Goal: Information Seeking & Learning: Learn about a topic

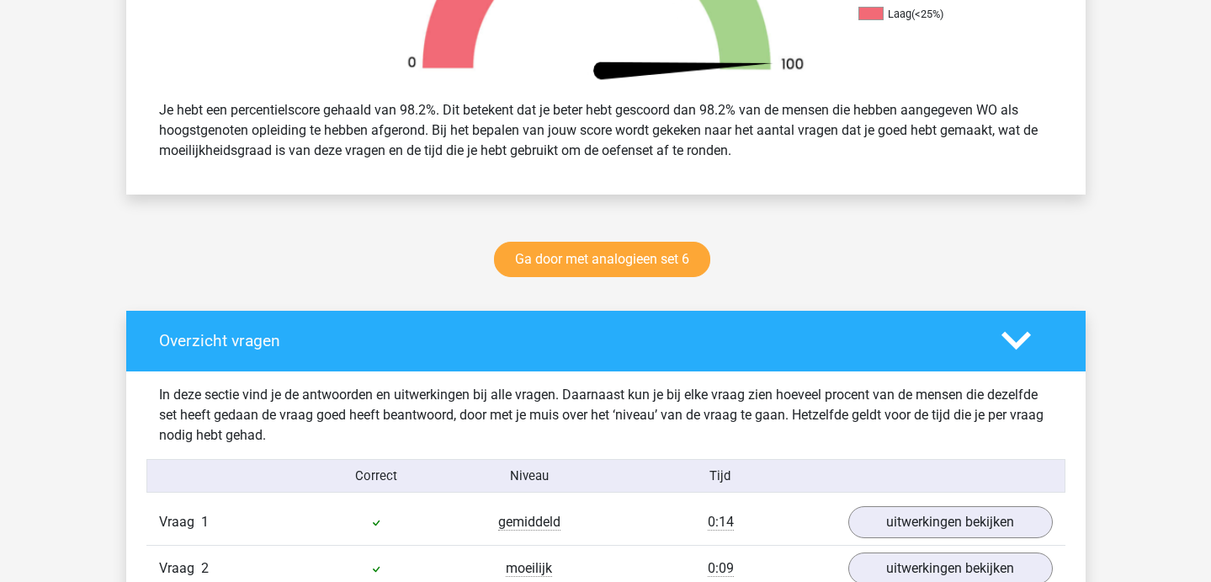
scroll to position [659, 0]
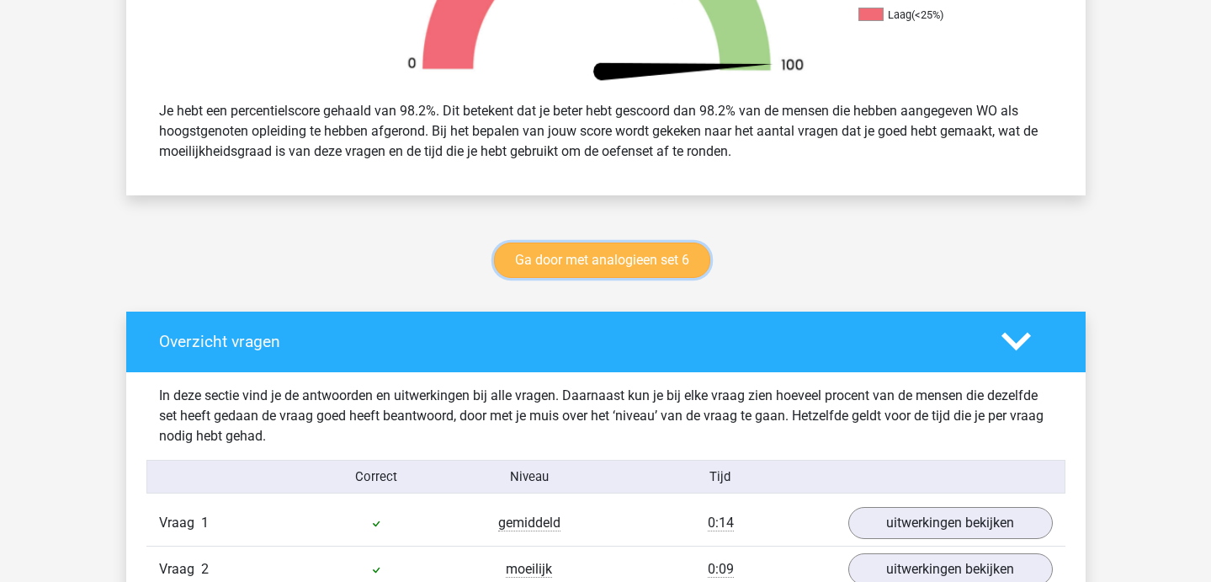
click at [566, 257] on link "Ga door met analogieen set 6" at bounding box center [602, 259] width 216 height 35
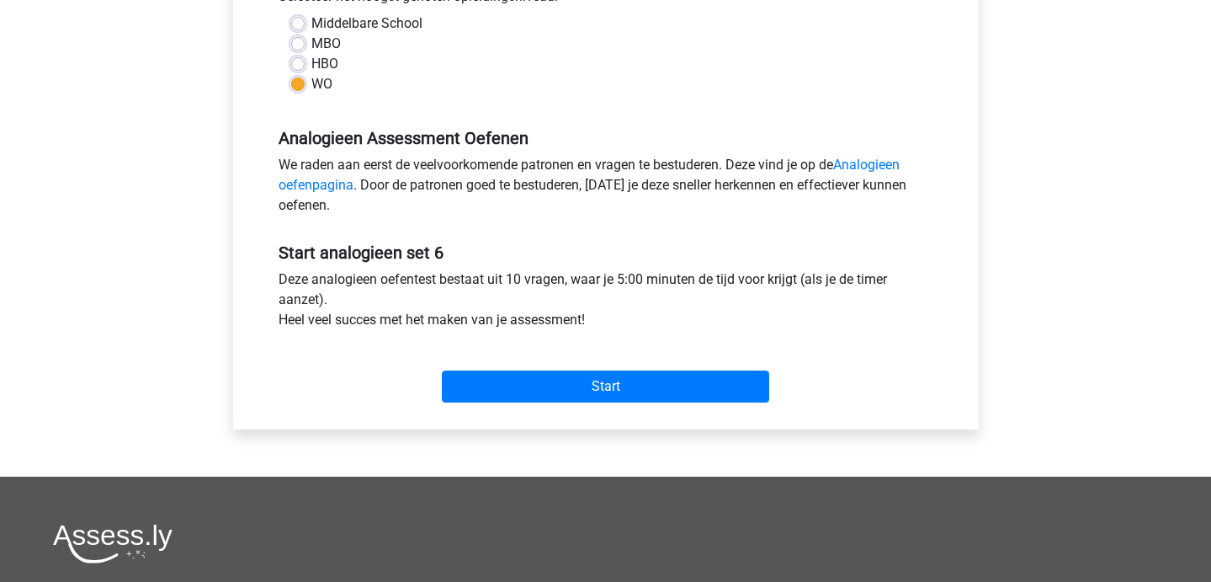
scroll to position [408, 0]
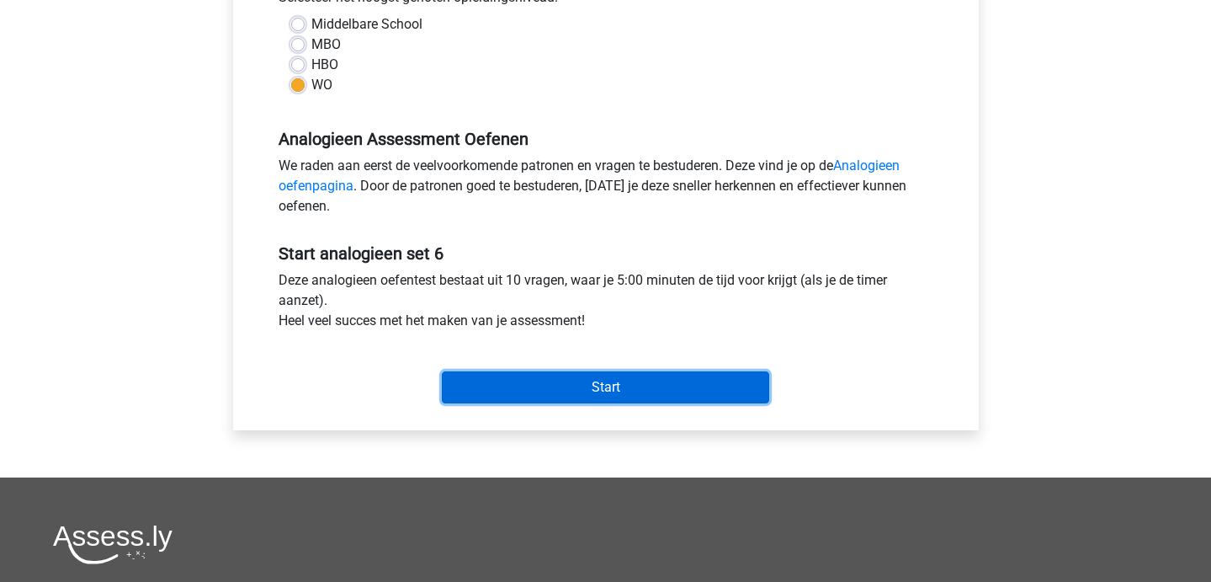
click at [545, 396] on input "Start" at bounding box center [605, 387] width 327 height 32
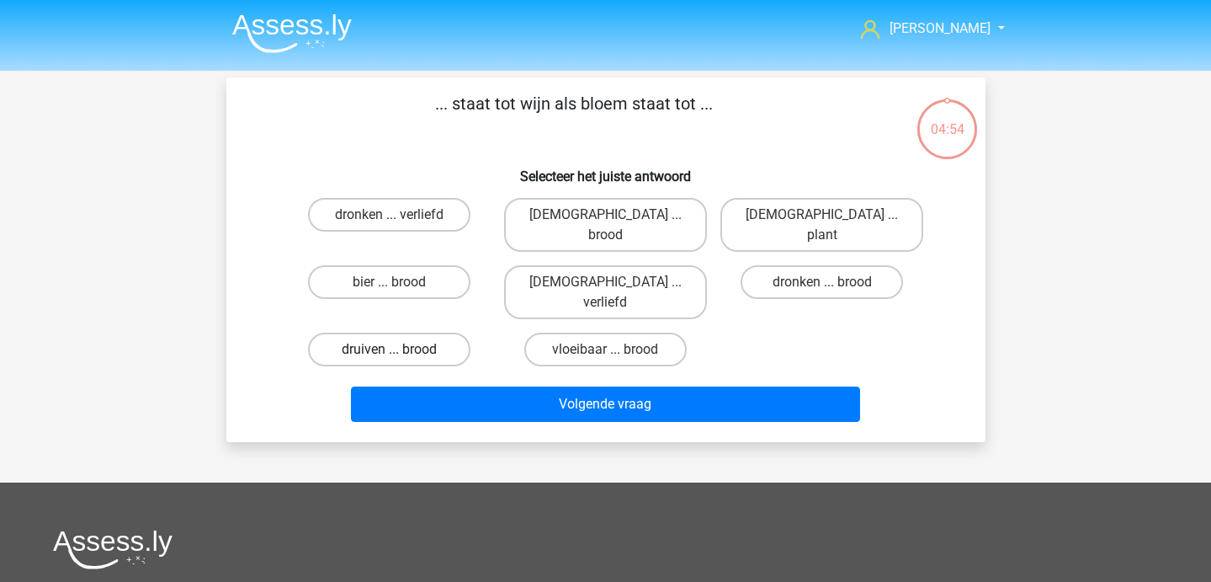
click at [407, 333] on label "druiven ... brood" at bounding box center [389, 350] width 162 height 34
click at [400, 349] on input "druiven ... brood" at bounding box center [394, 354] width 11 height 11
radio input "true"
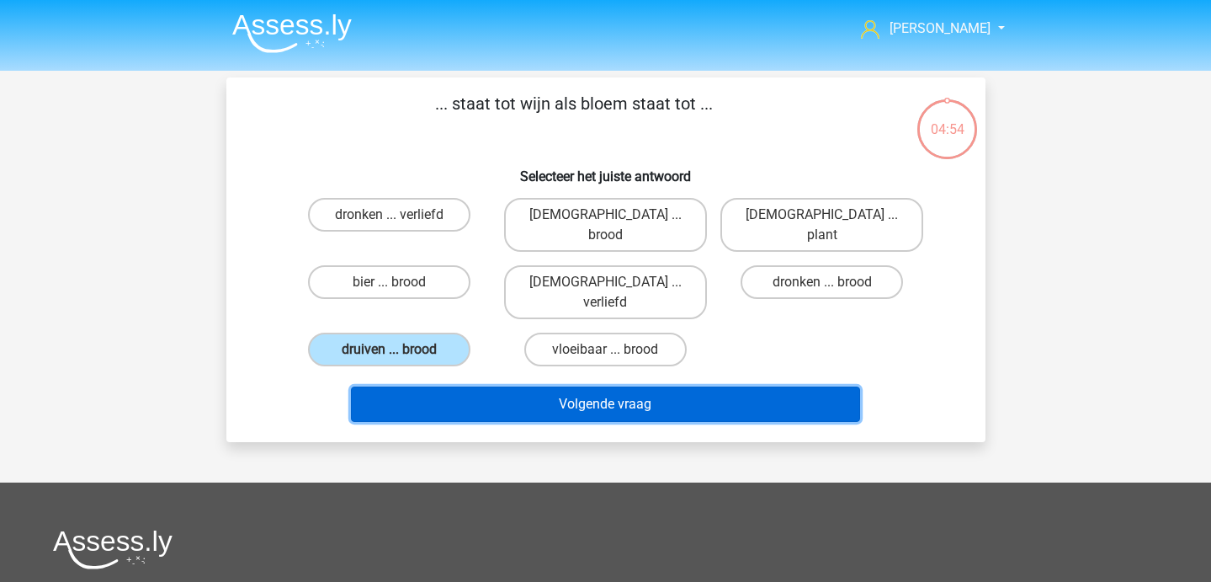
click at [414, 386] on button "Volgende vraag" at bounding box center [605, 403] width 509 height 35
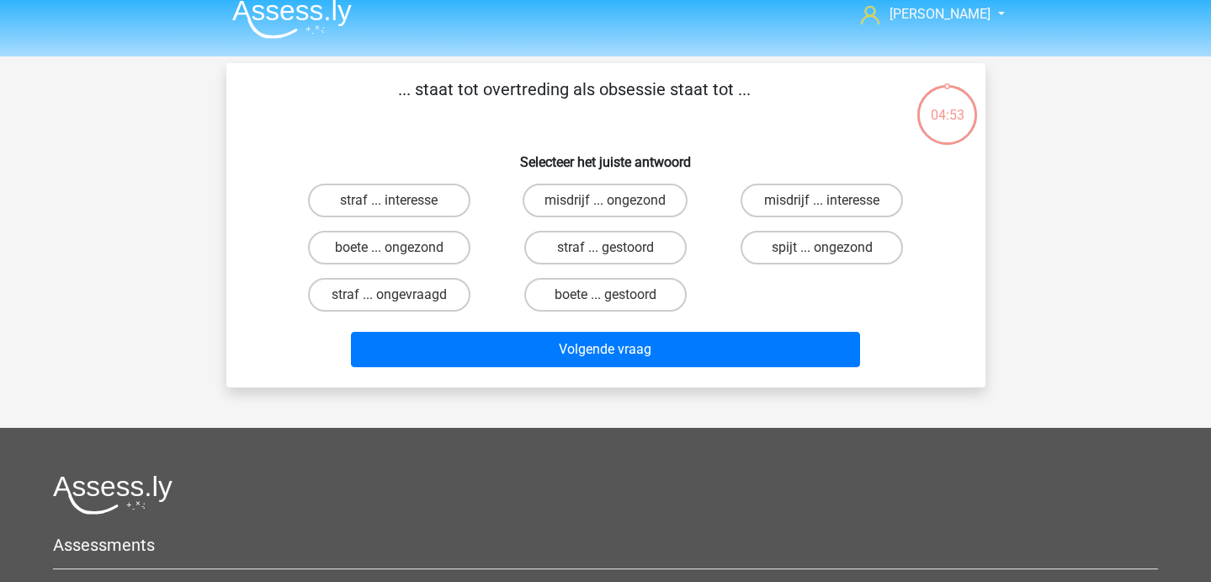
scroll to position [3, 0]
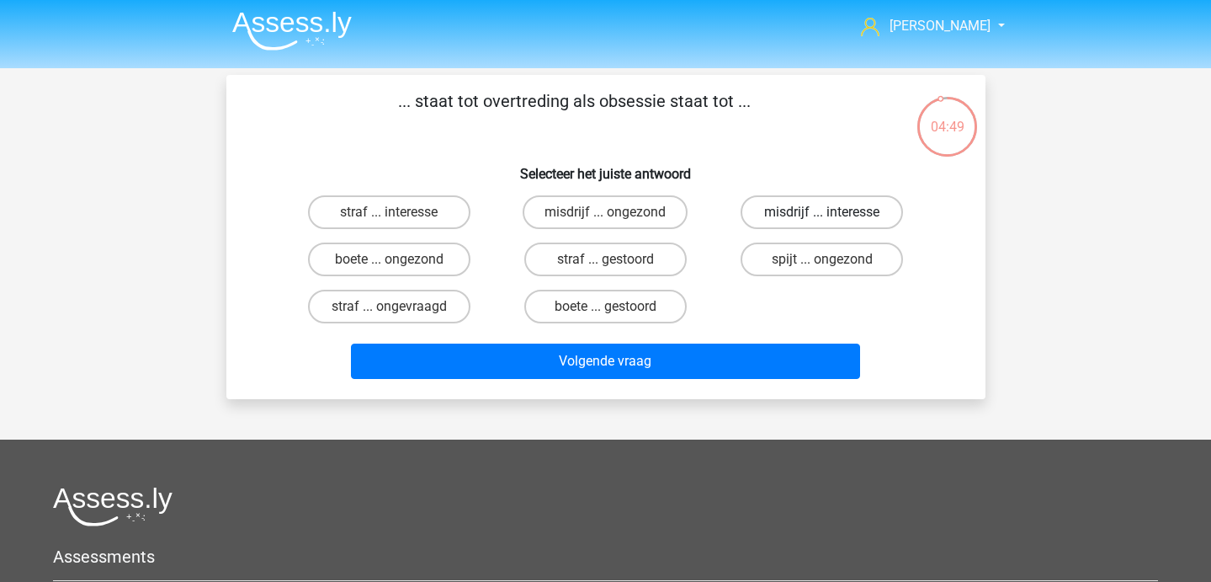
click at [780, 216] on label "misdrijf ... interesse" at bounding box center [822, 212] width 162 height 34
click at [822, 216] on input "misdrijf ... interesse" at bounding box center [827, 217] width 11 height 11
radio input "true"
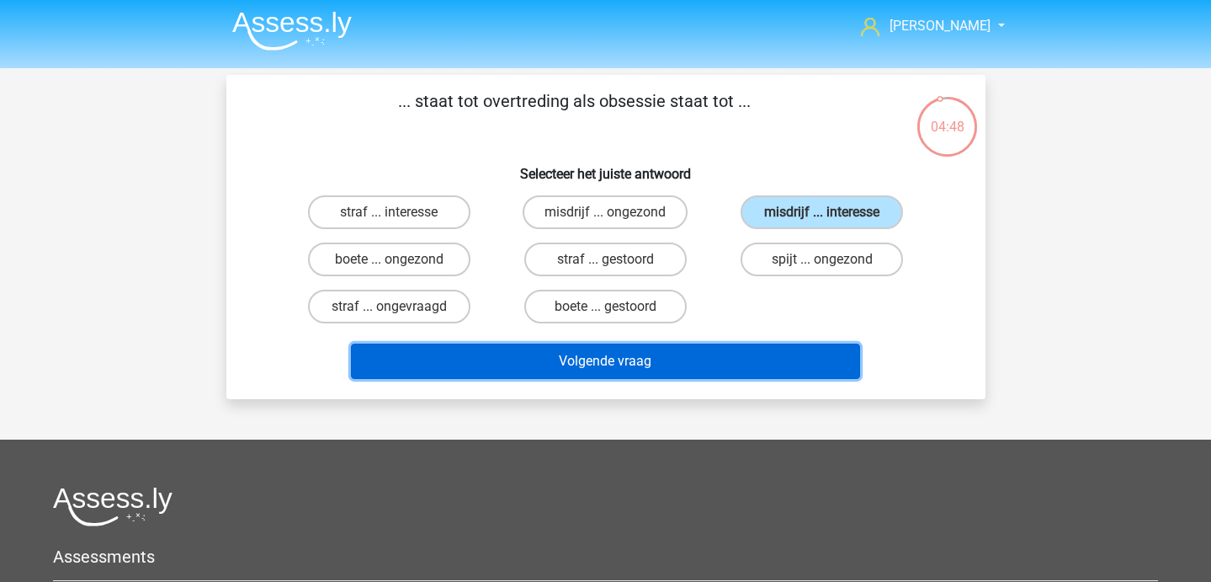
click at [664, 347] on button "Volgende vraag" at bounding box center [605, 360] width 509 height 35
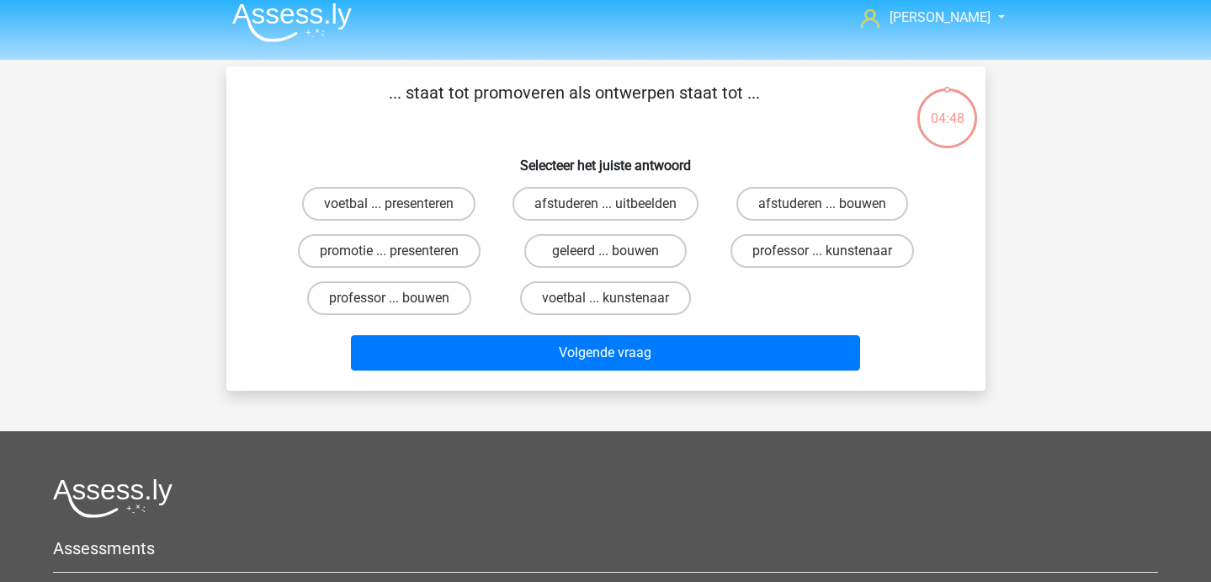
scroll to position [0, 0]
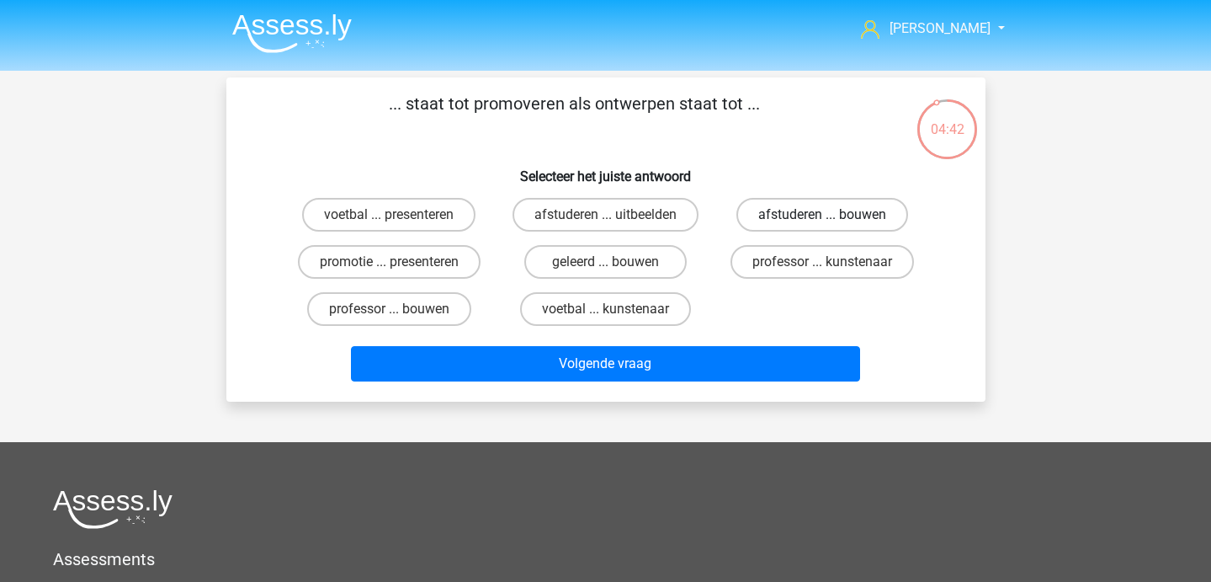
click at [785, 226] on label "afstuderen ... bouwen" at bounding box center [823, 215] width 172 height 34
click at [822, 226] on input "afstuderen ... bouwen" at bounding box center [827, 220] width 11 height 11
radio input "true"
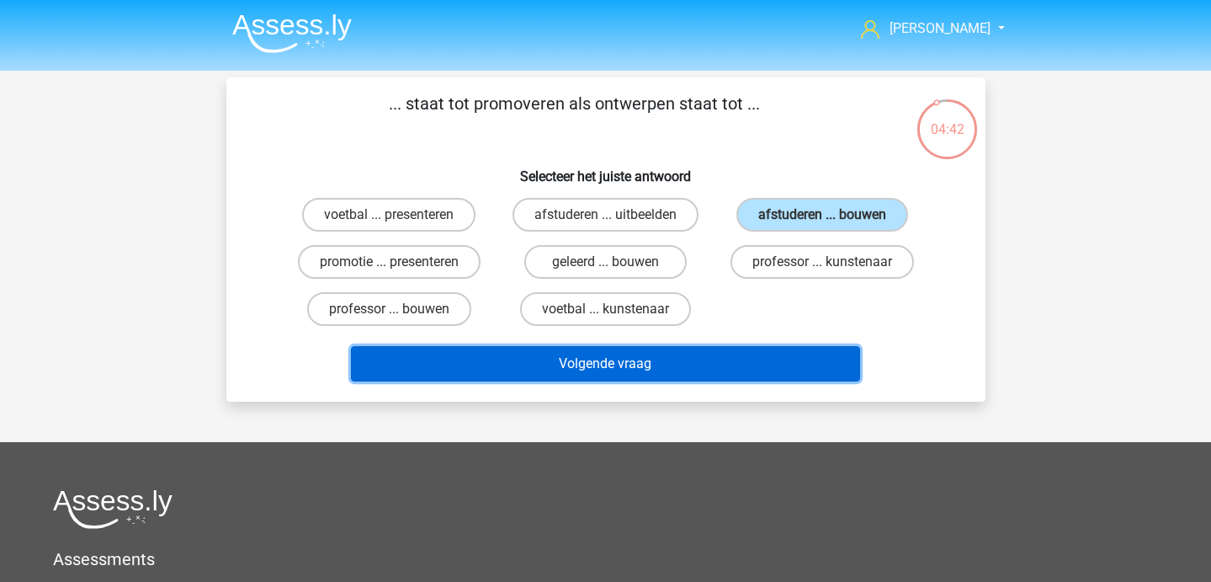
click at [694, 370] on button "Volgende vraag" at bounding box center [605, 363] width 509 height 35
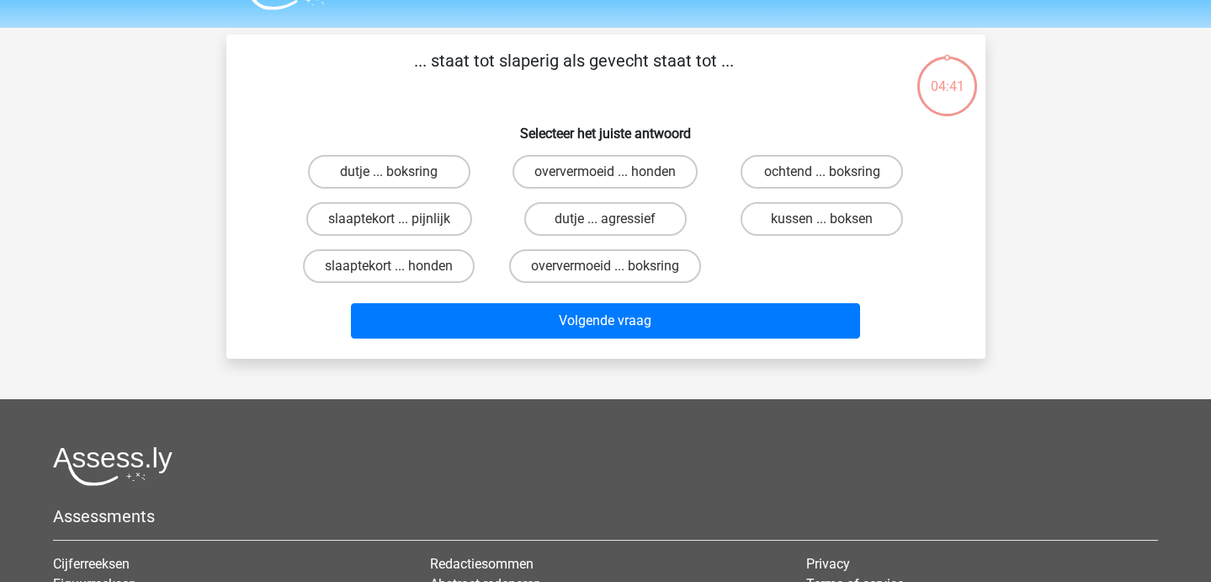
scroll to position [39, 0]
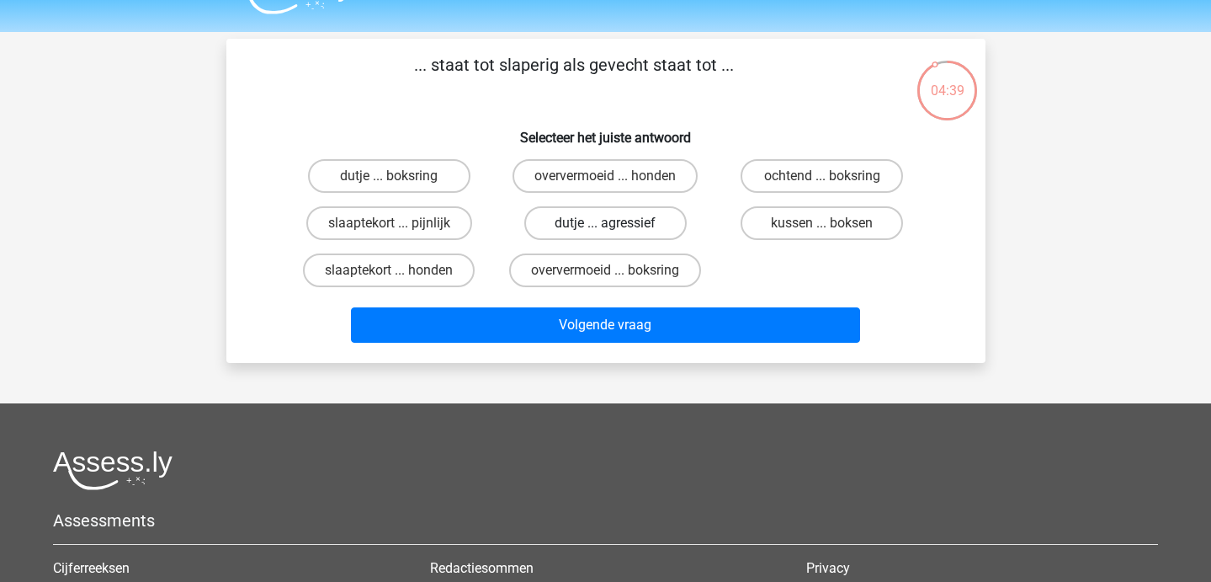
click at [577, 226] on label "dutje ... agressief" at bounding box center [605, 223] width 162 height 34
click at [605, 226] on input "dutje ... agressief" at bounding box center [610, 228] width 11 height 11
radio input "true"
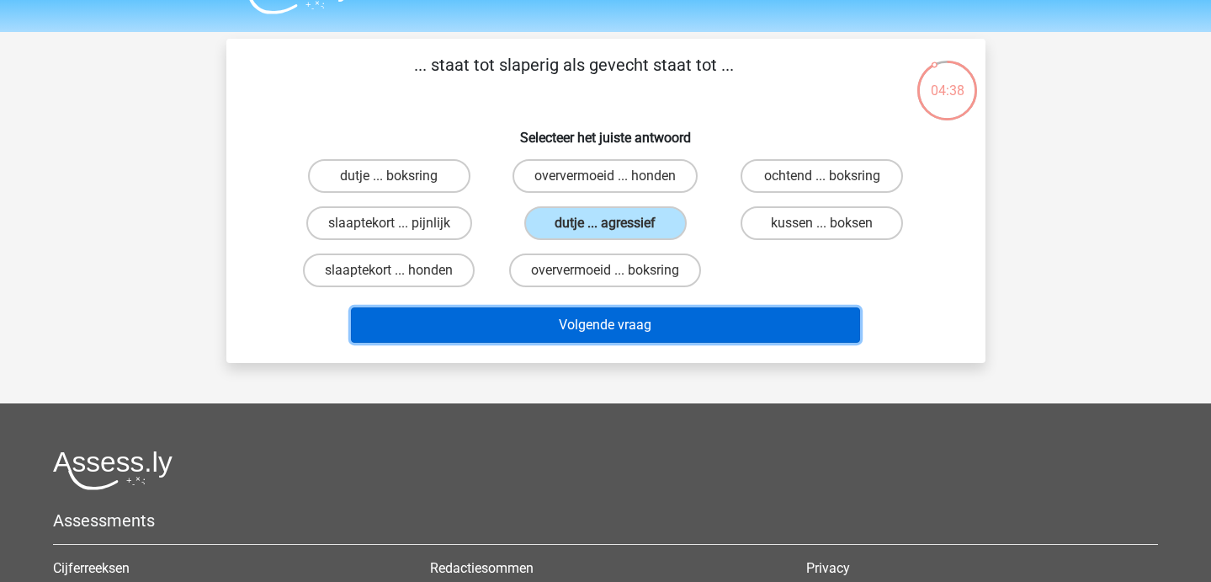
click at [612, 338] on button "Volgende vraag" at bounding box center [605, 324] width 509 height 35
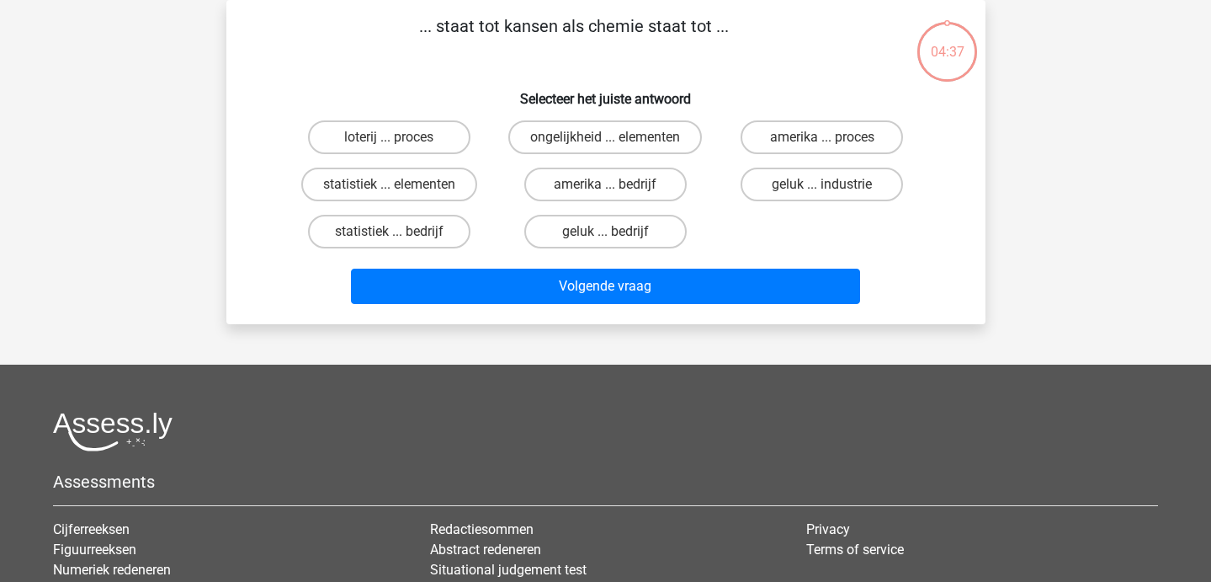
scroll to position [0, 0]
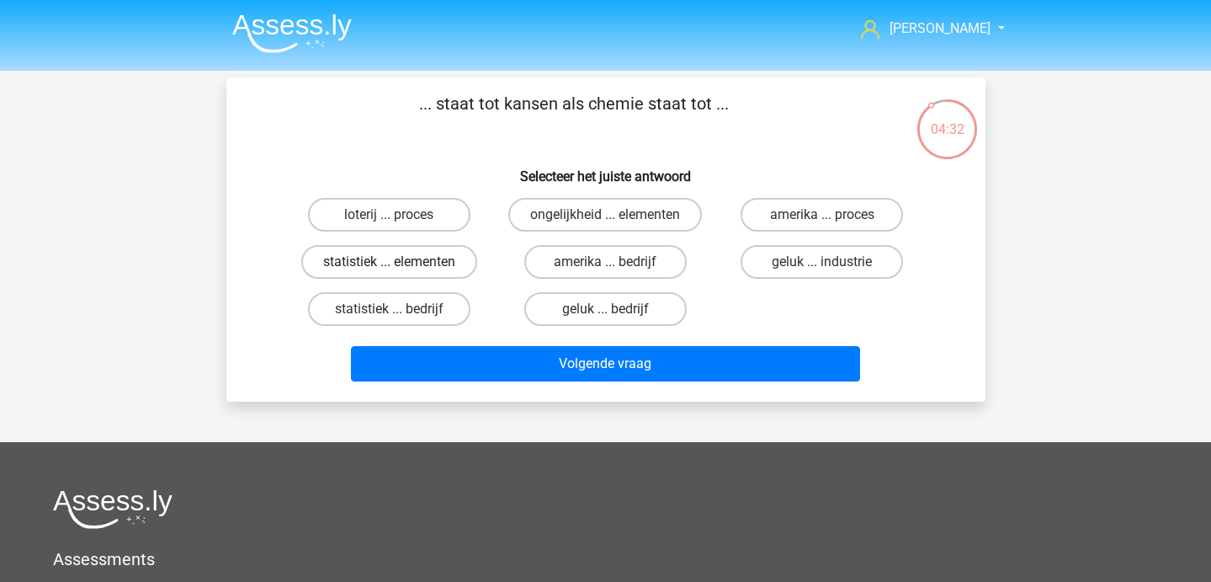
click at [408, 259] on label "statistiek ... elementen" at bounding box center [389, 262] width 176 height 34
click at [400, 262] on input "statistiek ... elementen" at bounding box center [394, 267] width 11 height 11
radio input "true"
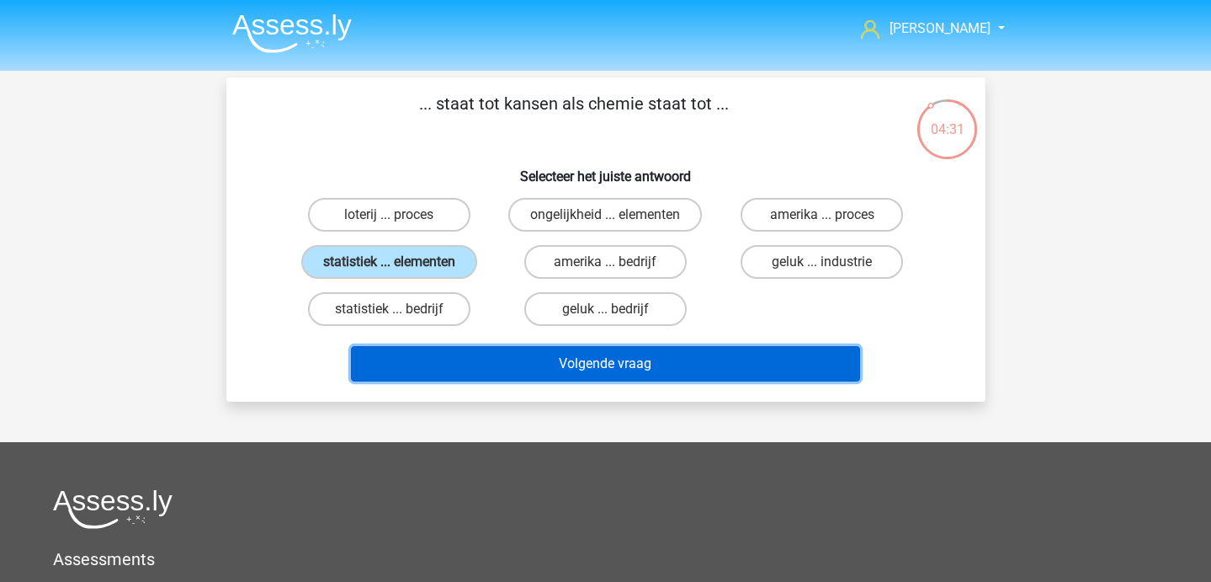
click at [460, 376] on button "Volgende vraag" at bounding box center [605, 363] width 509 height 35
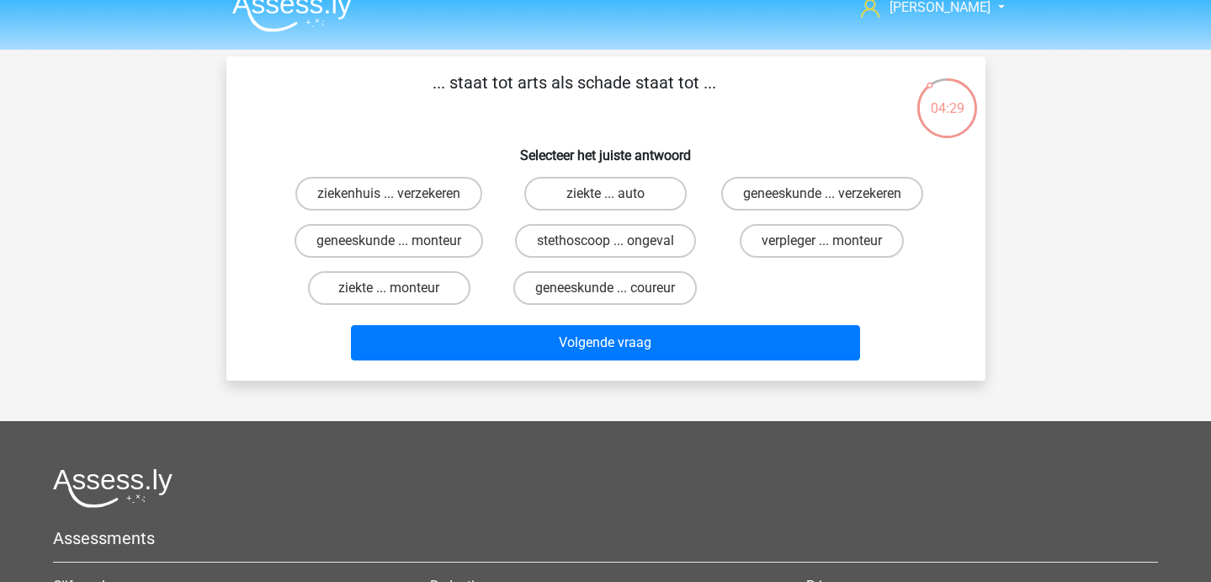
scroll to position [24, 0]
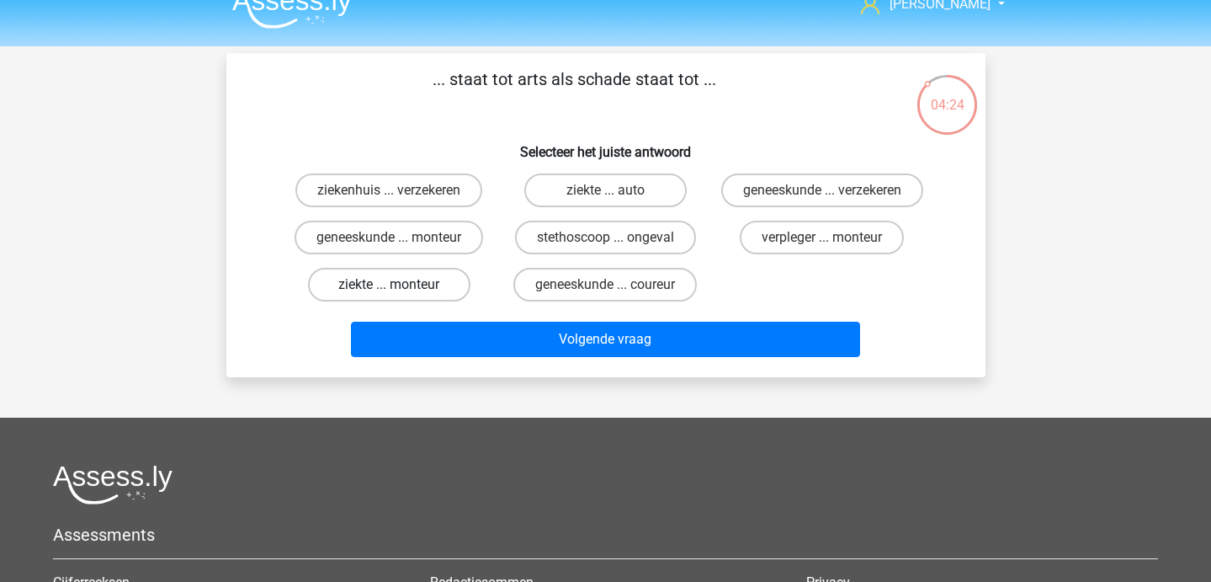
click at [389, 301] on label "ziekte ... monteur" at bounding box center [389, 285] width 162 height 34
click at [389, 295] on input "ziekte ... monteur" at bounding box center [394, 290] width 11 height 11
radio input "true"
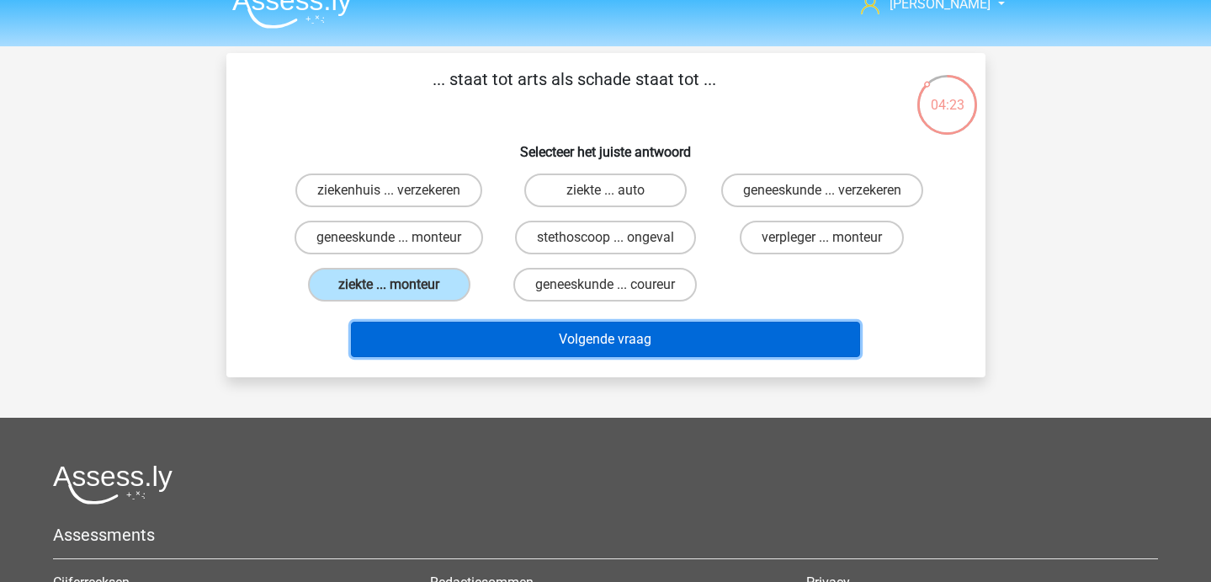
click at [421, 355] on button "Volgende vraag" at bounding box center [605, 339] width 509 height 35
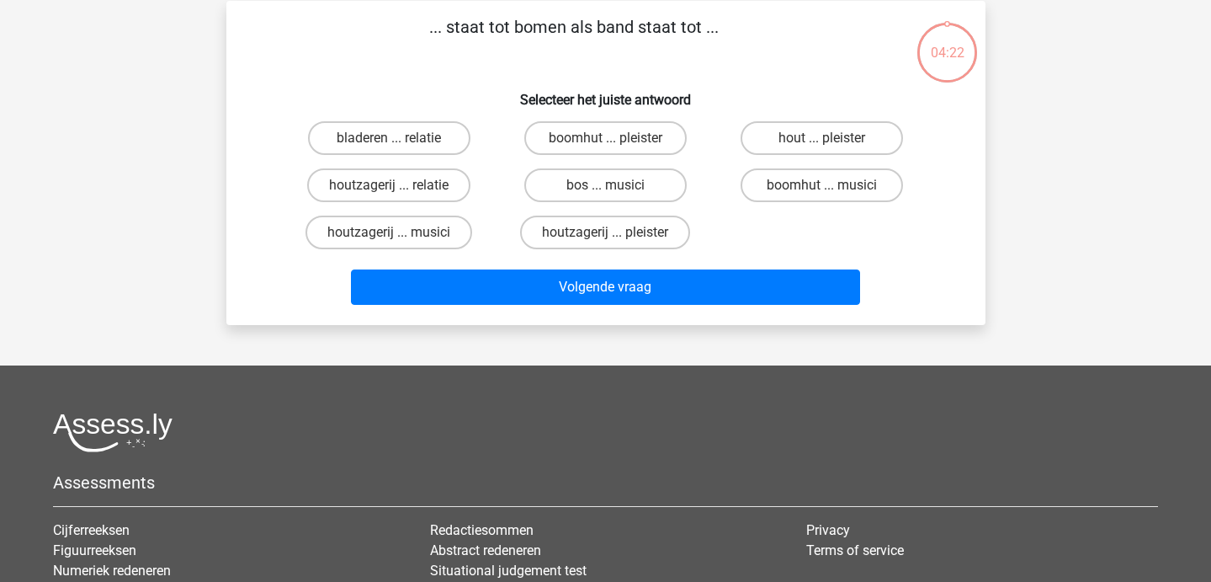
scroll to position [0, 0]
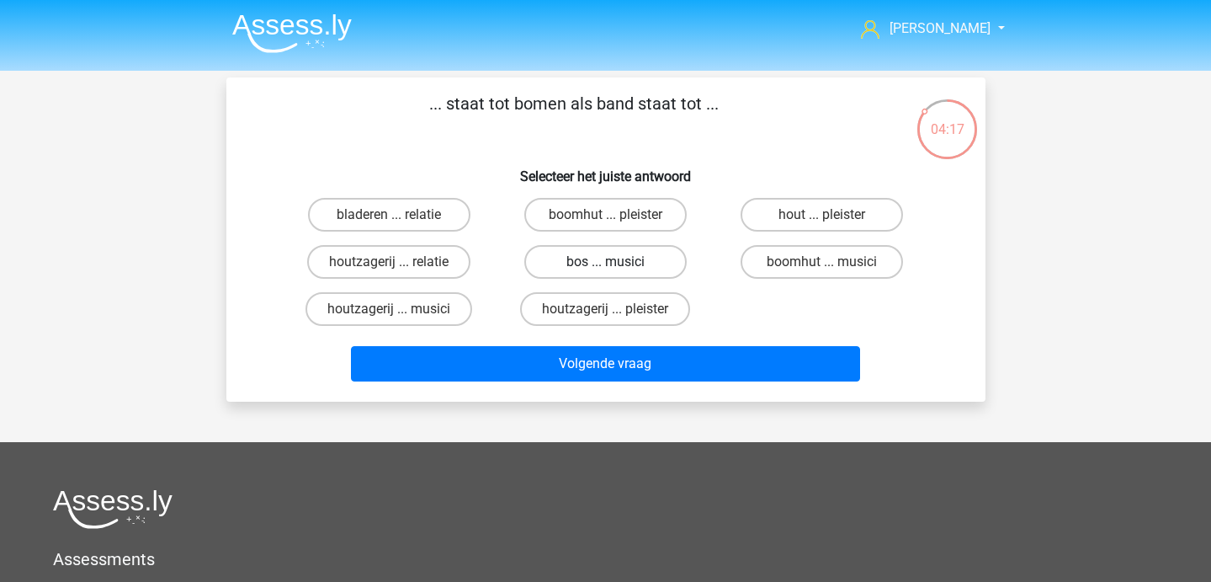
click at [605, 256] on label "bos ... musici" at bounding box center [605, 262] width 162 height 34
click at [605, 262] on input "bos ... musici" at bounding box center [610, 267] width 11 height 11
radio input "true"
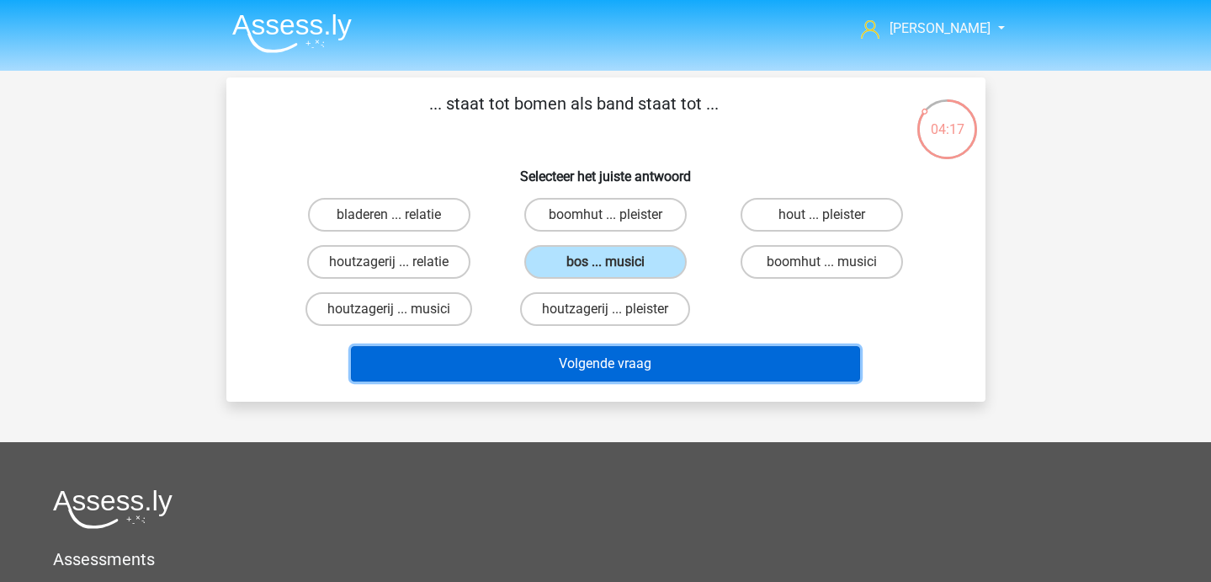
click at [608, 362] on button "Volgende vraag" at bounding box center [605, 363] width 509 height 35
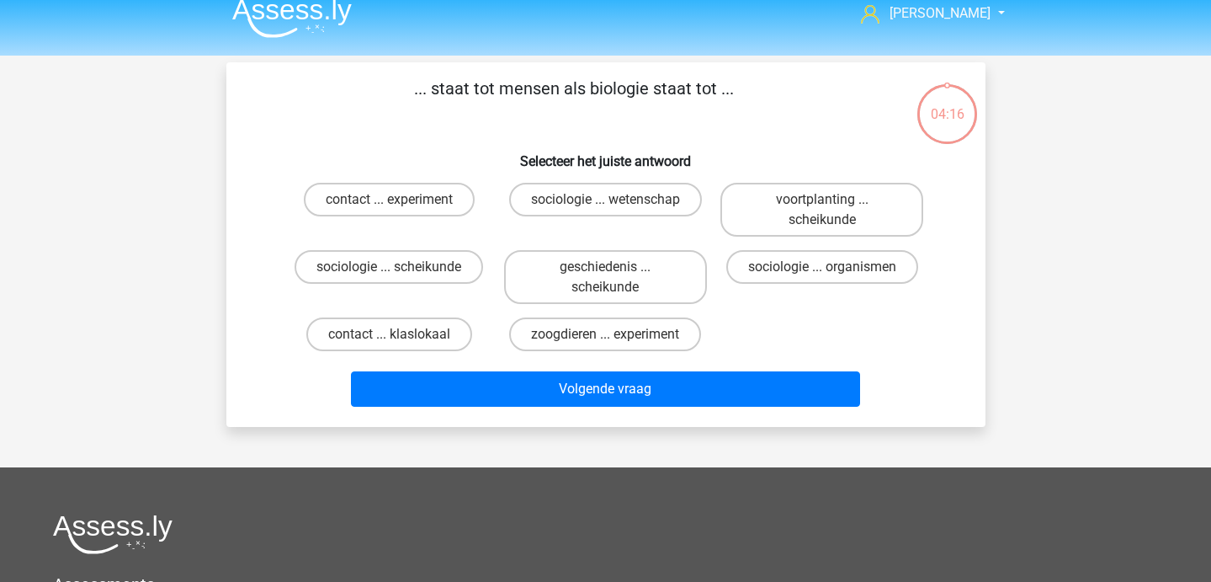
scroll to position [17, 0]
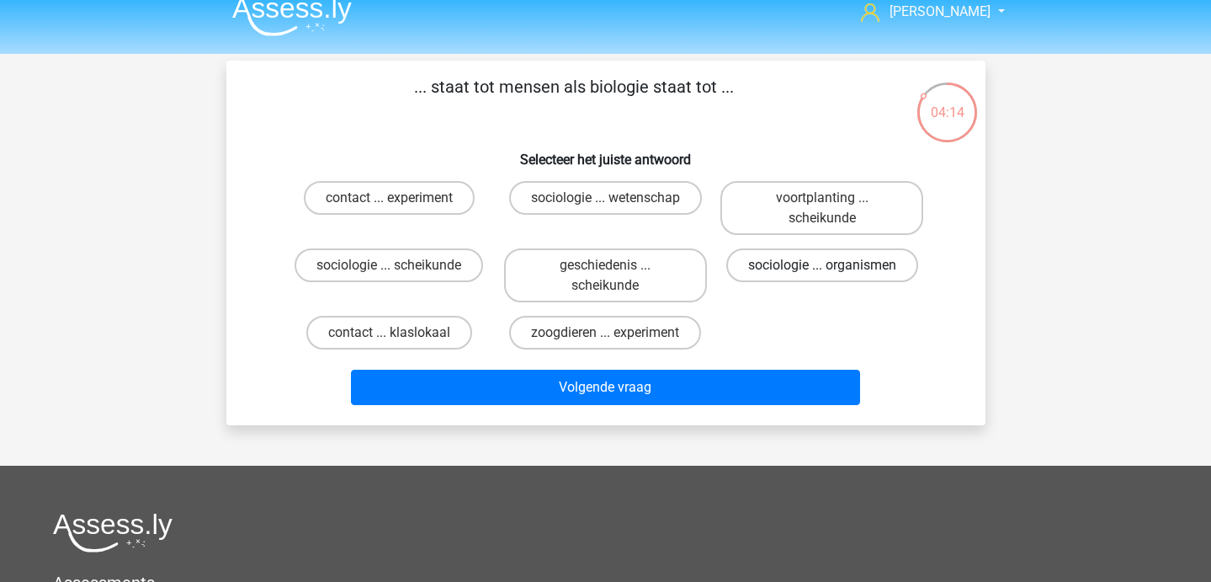
click at [768, 264] on label "sociologie ... organismen" at bounding box center [822, 265] width 192 height 34
click at [822, 265] on input "sociologie ... organismen" at bounding box center [827, 270] width 11 height 11
radio input "true"
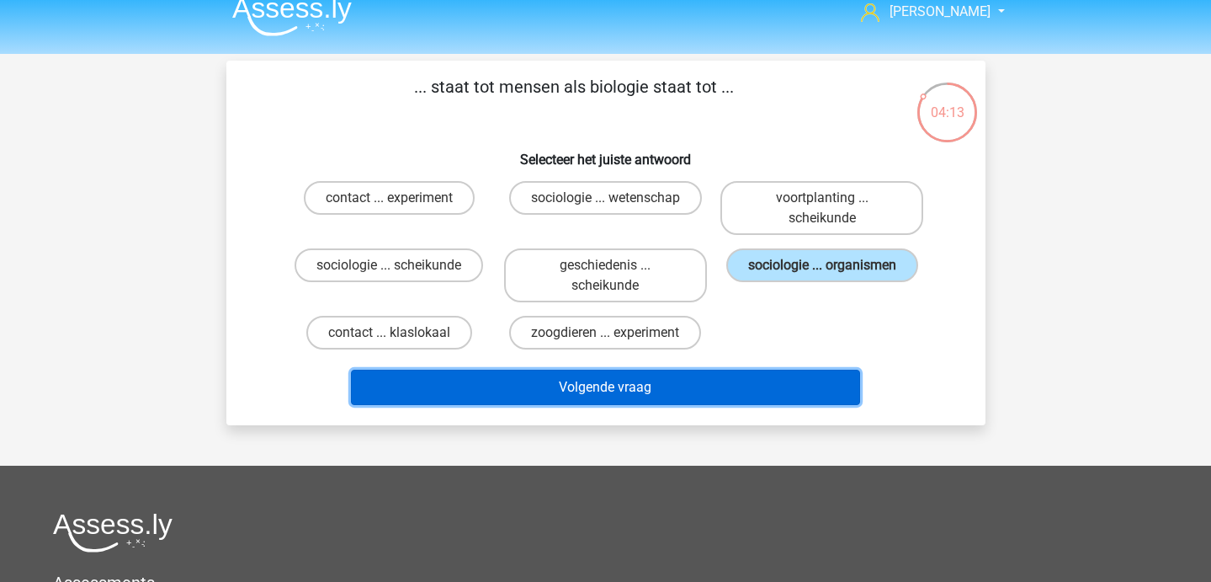
click at [725, 377] on button "Volgende vraag" at bounding box center [605, 387] width 509 height 35
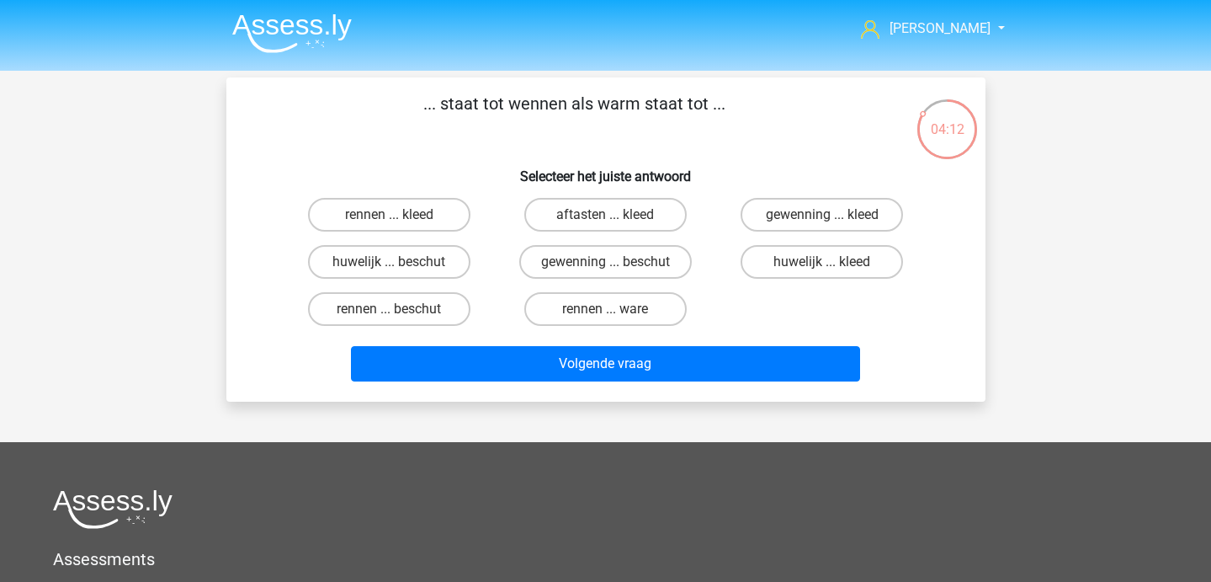
scroll to position [2, 0]
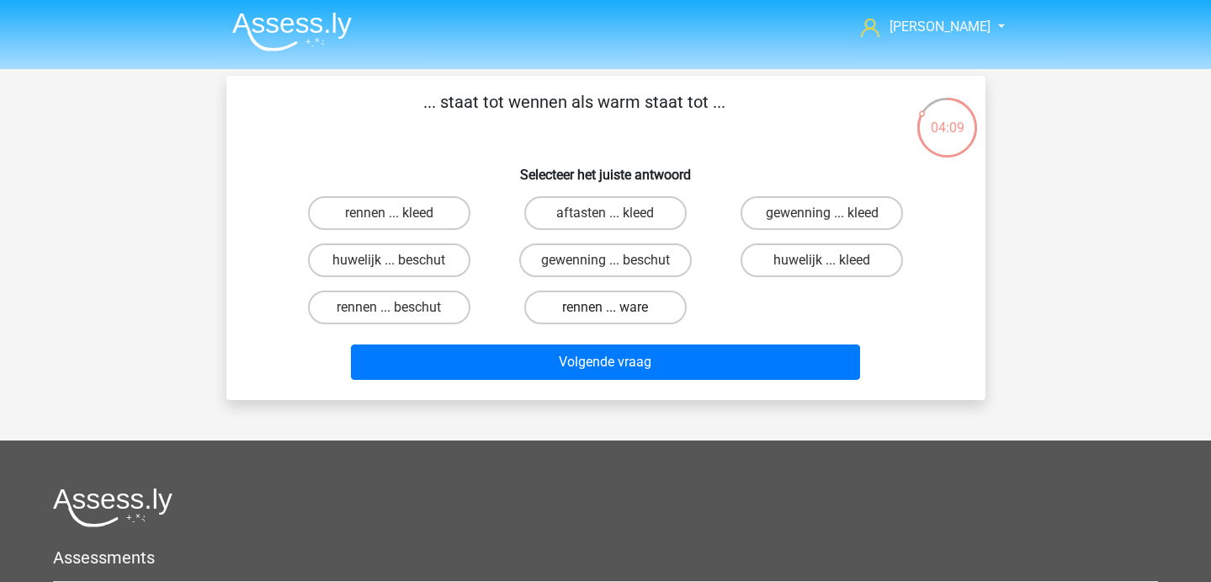
click at [603, 309] on label "rennen ... ware" at bounding box center [605, 307] width 162 height 34
click at [605, 309] on input "rennen ... ware" at bounding box center [610, 312] width 11 height 11
radio input "true"
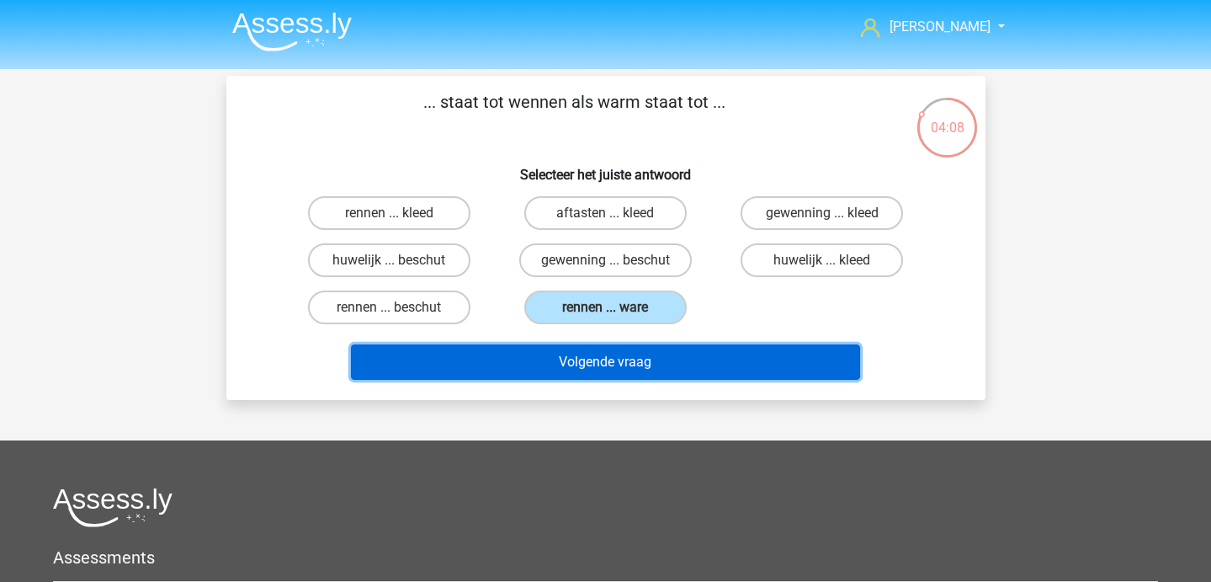
click at [587, 365] on button "Volgende vraag" at bounding box center [605, 361] width 509 height 35
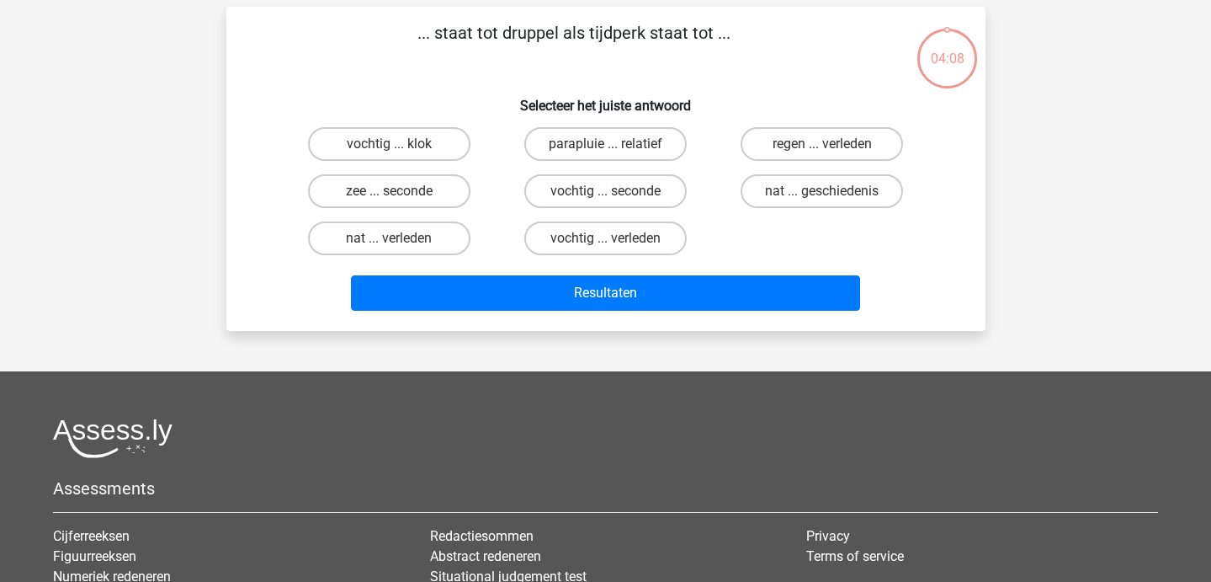
scroll to position [0, 0]
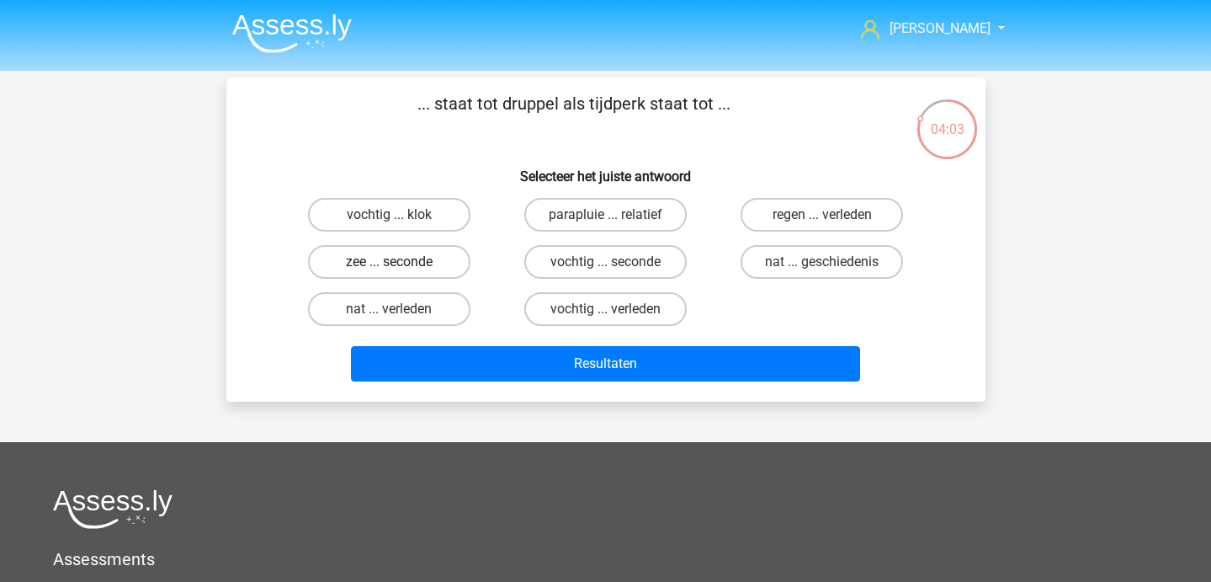
click at [379, 262] on label "zee ... seconde" at bounding box center [389, 262] width 162 height 34
click at [389, 262] on input "zee ... seconde" at bounding box center [394, 267] width 11 height 11
radio input "true"
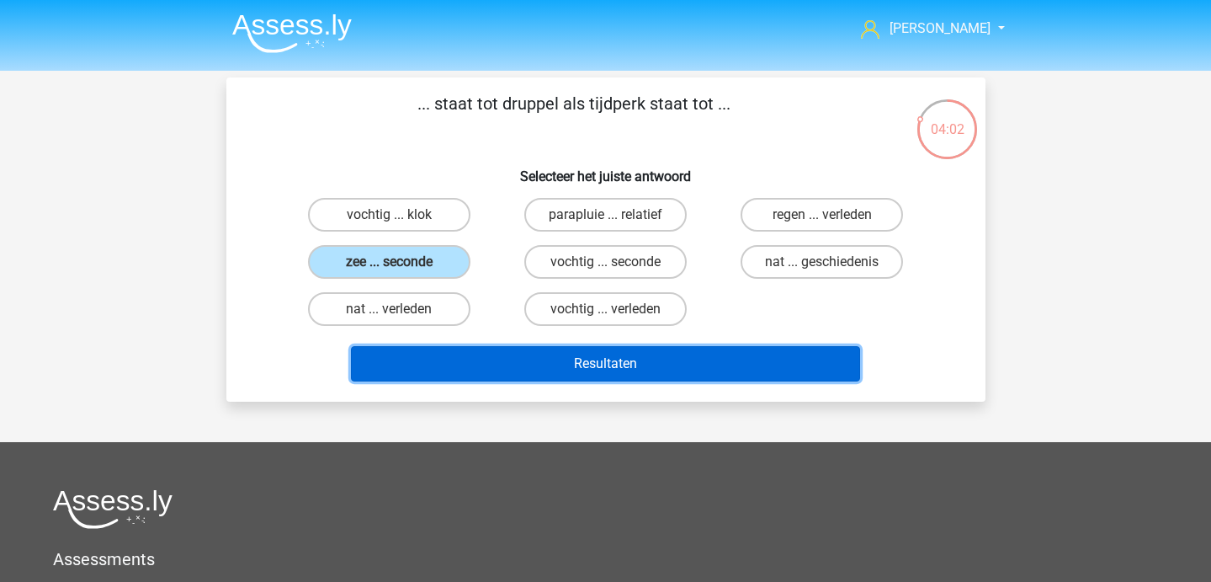
click at [456, 368] on button "Resultaten" at bounding box center [605, 363] width 509 height 35
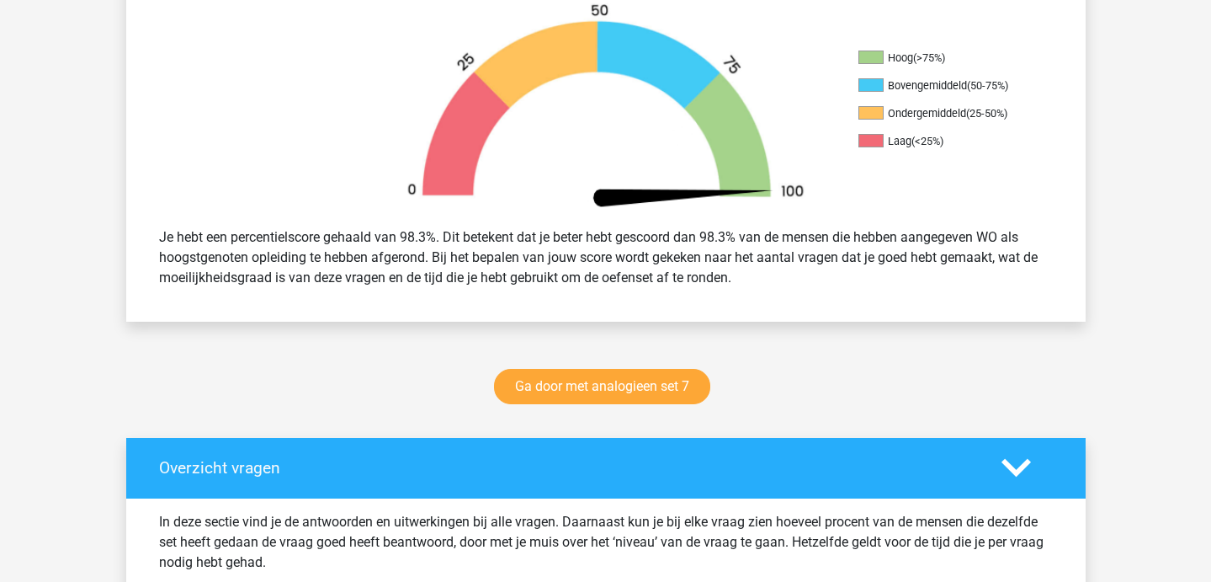
scroll to position [588, 0]
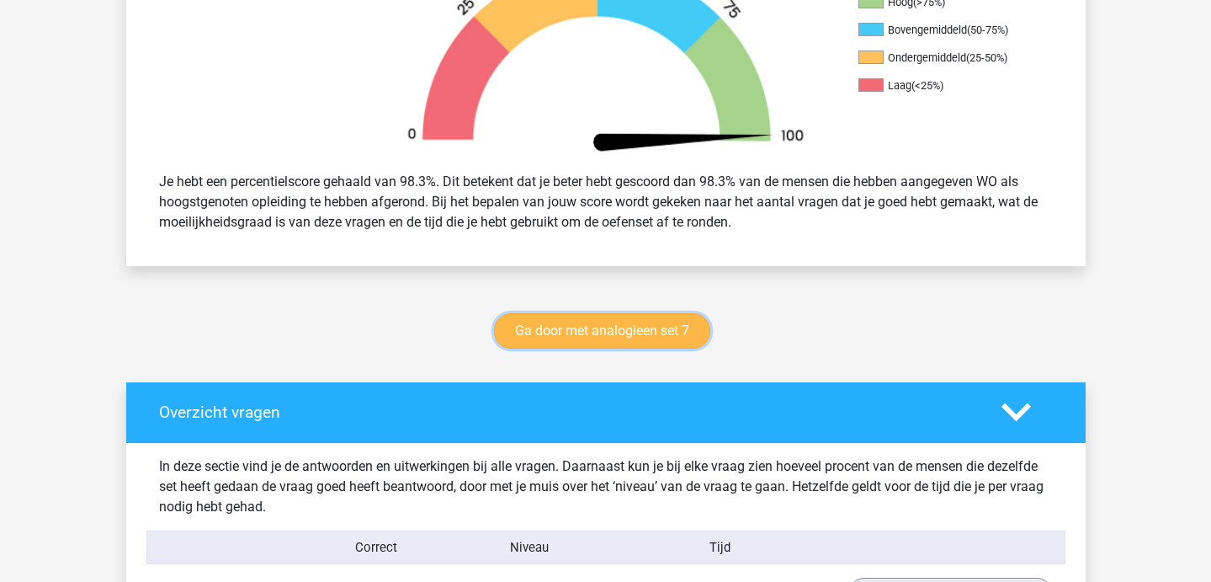
click at [585, 337] on link "Ga door met analogieen set 7" at bounding box center [602, 330] width 216 height 35
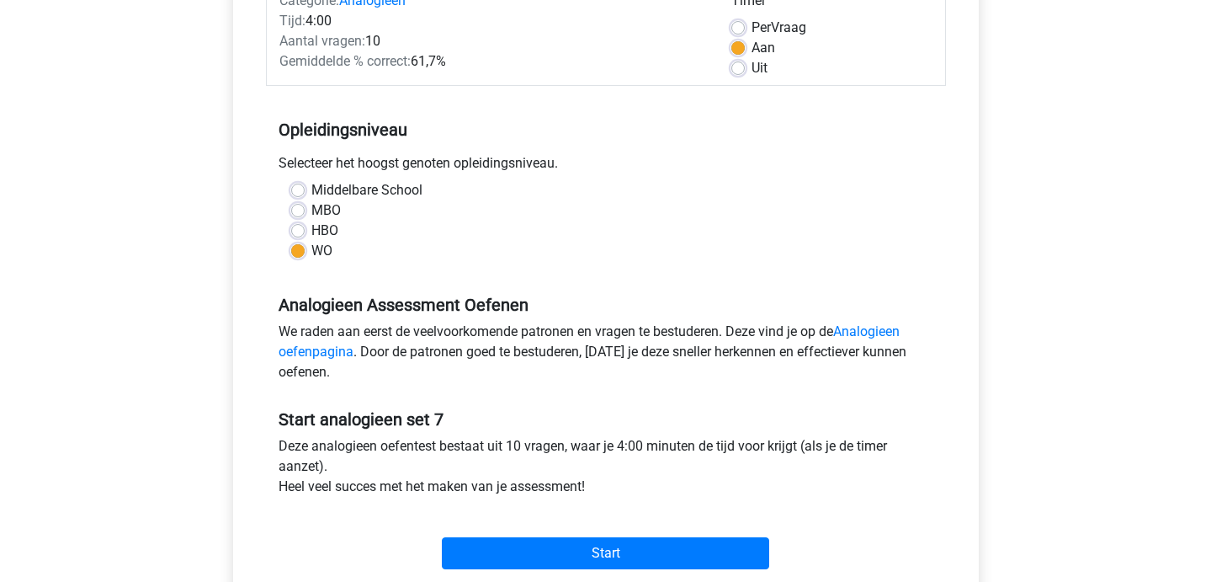
scroll to position [242, 0]
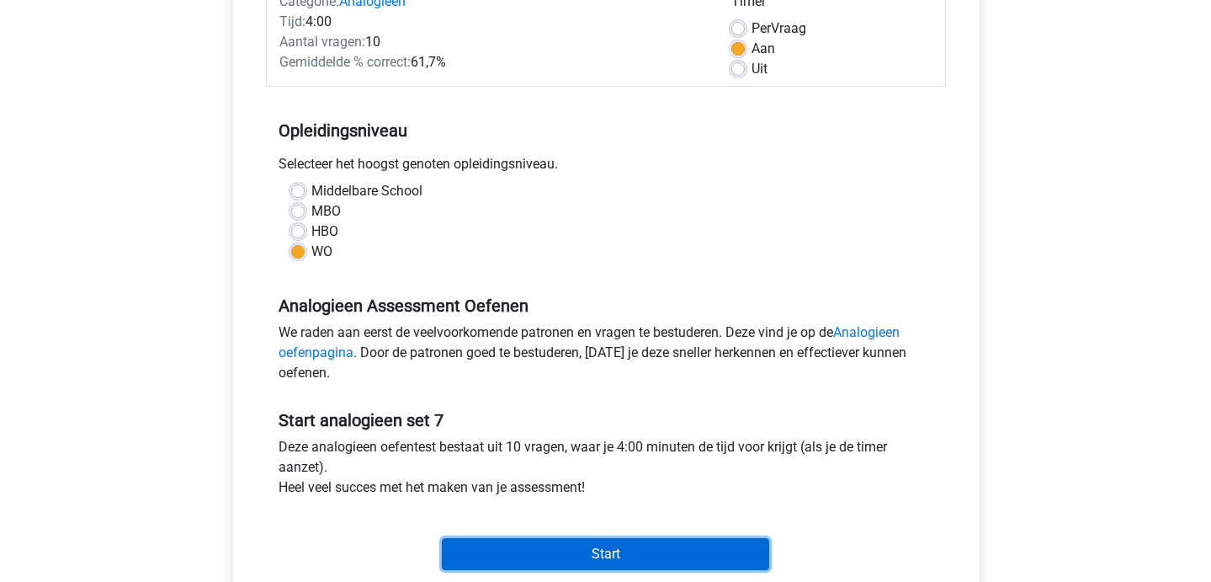
click at [505, 563] on input "Start" at bounding box center [605, 554] width 327 height 32
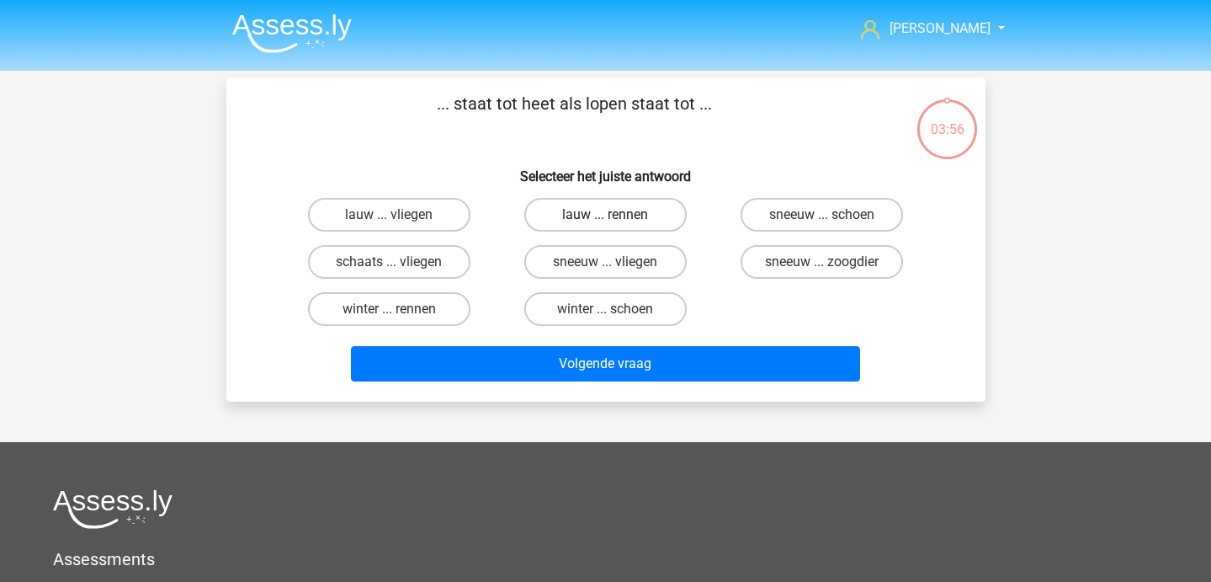
click at [657, 208] on label "lauw ... rennen" at bounding box center [605, 215] width 162 height 34
click at [616, 215] on input "lauw ... rennen" at bounding box center [610, 220] width 11 height 11
radio input "true"
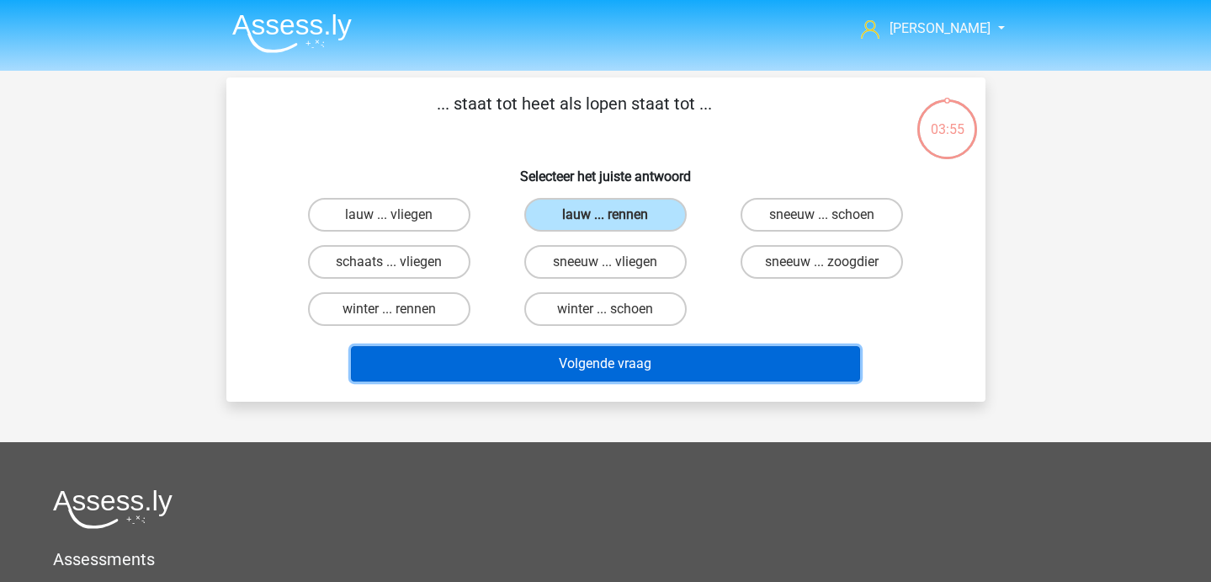
click at [653, 351] on button "Volgende vraag" at bounding box center [605, 363] width 509 height 35
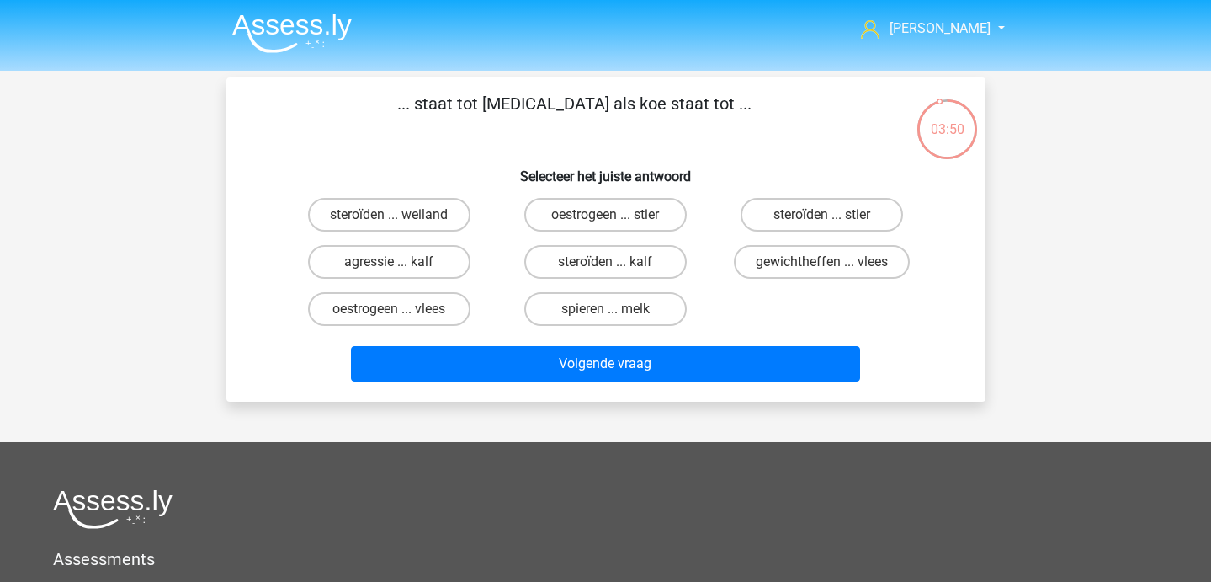
click at [615, 217] on input "oestrogeen ... stier" at bounding box center [610, 220] width 11 height 11
radio input "true"
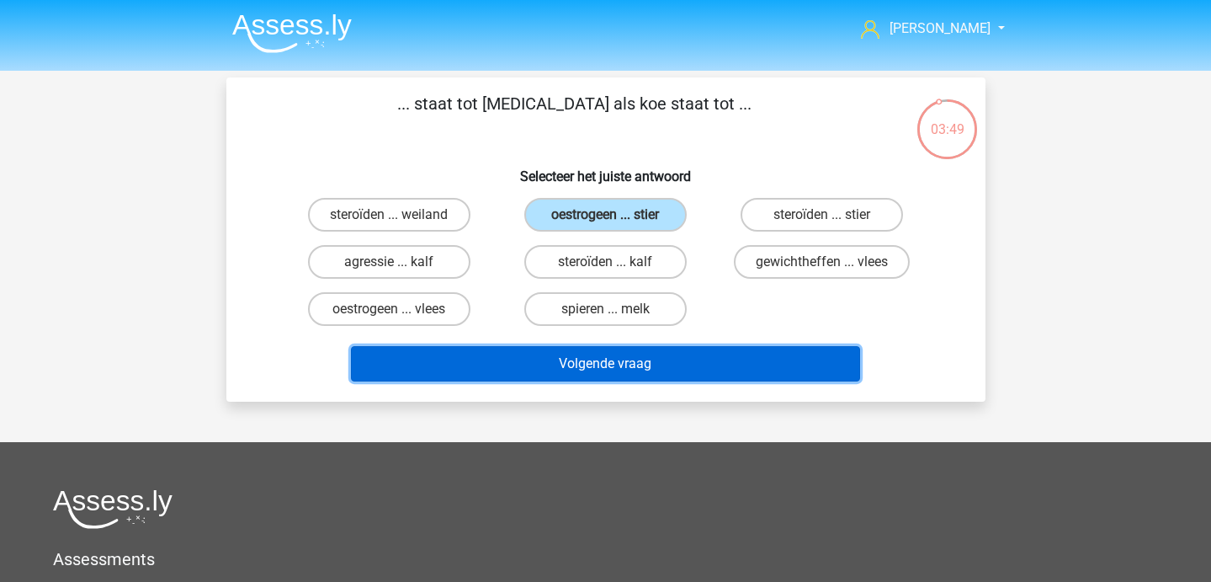
click at [610, 369] on button "Volgende vraag" at bounding box center [605, 363] width 509 height 35
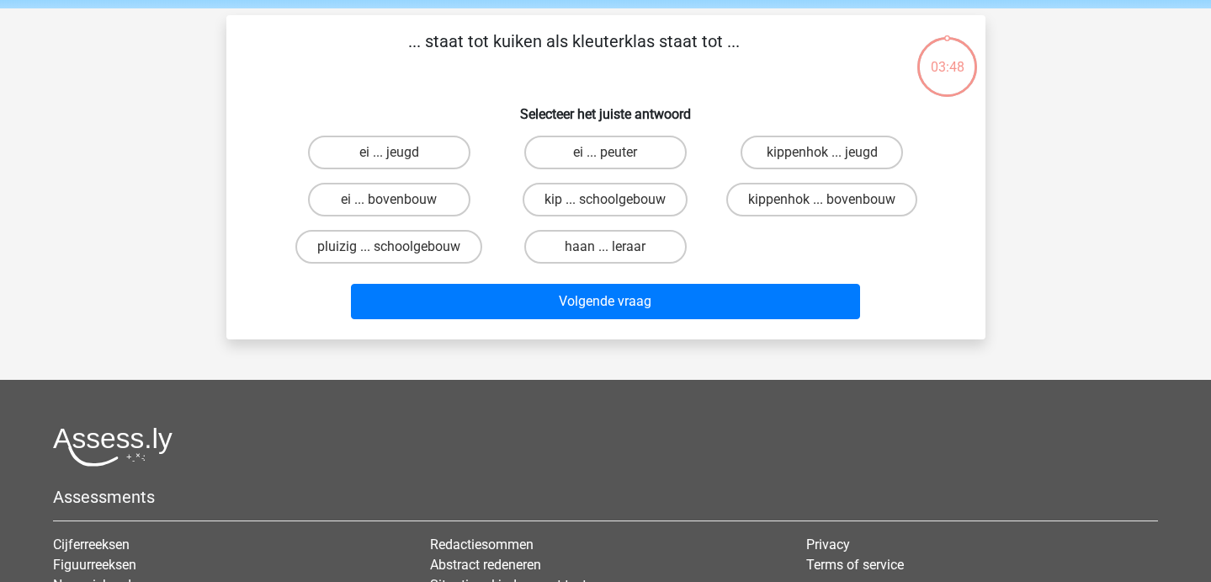
scroll to position [22, 0]
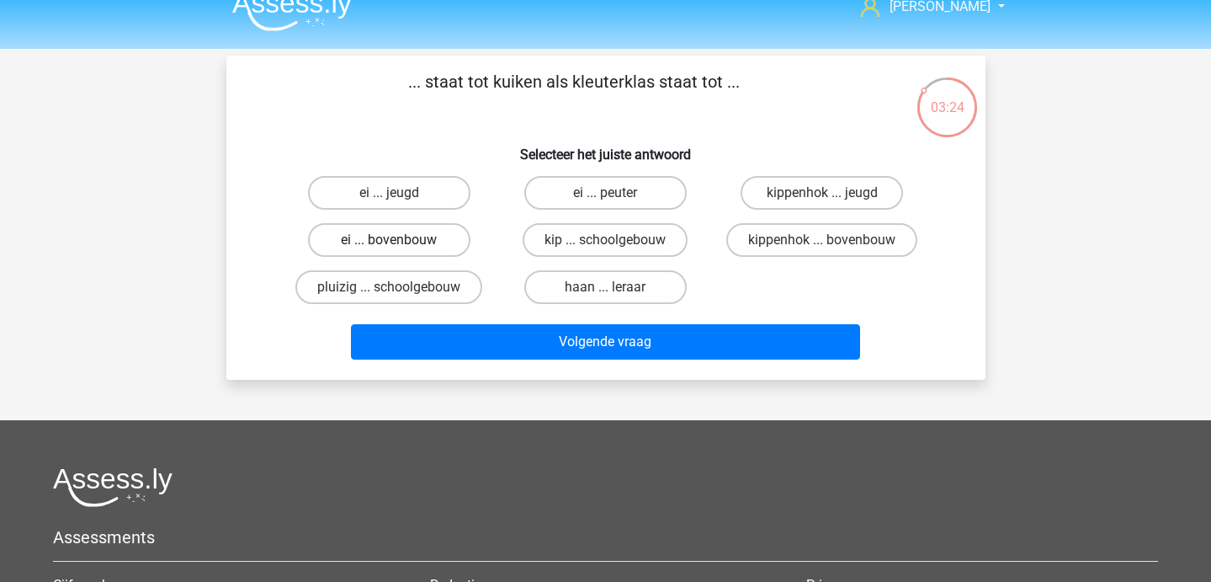
click at [452, 240] on label "ei ... bovenbouw" at bounding box center [389, 240] width 162 height 34
click at [400, 240] on input "ei ... bovenbouw" at bounding box center [394, 245] width 11 height 11
radio input "true"
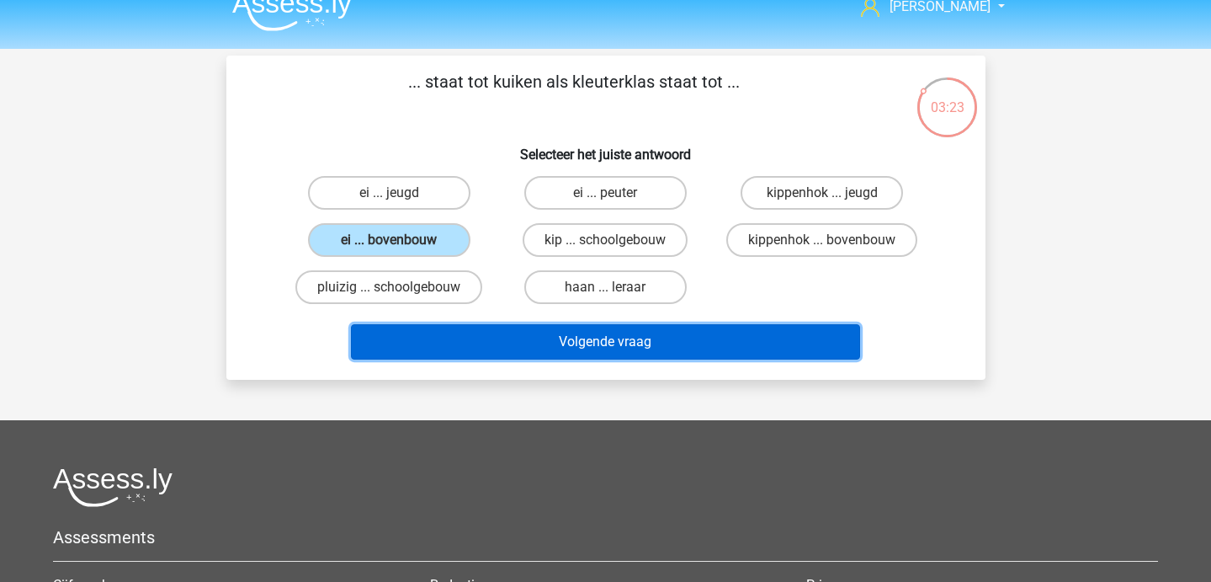
click at [503, 331] on button "Volgende vraag" at bounding box center [605, 341] width 509 height 35
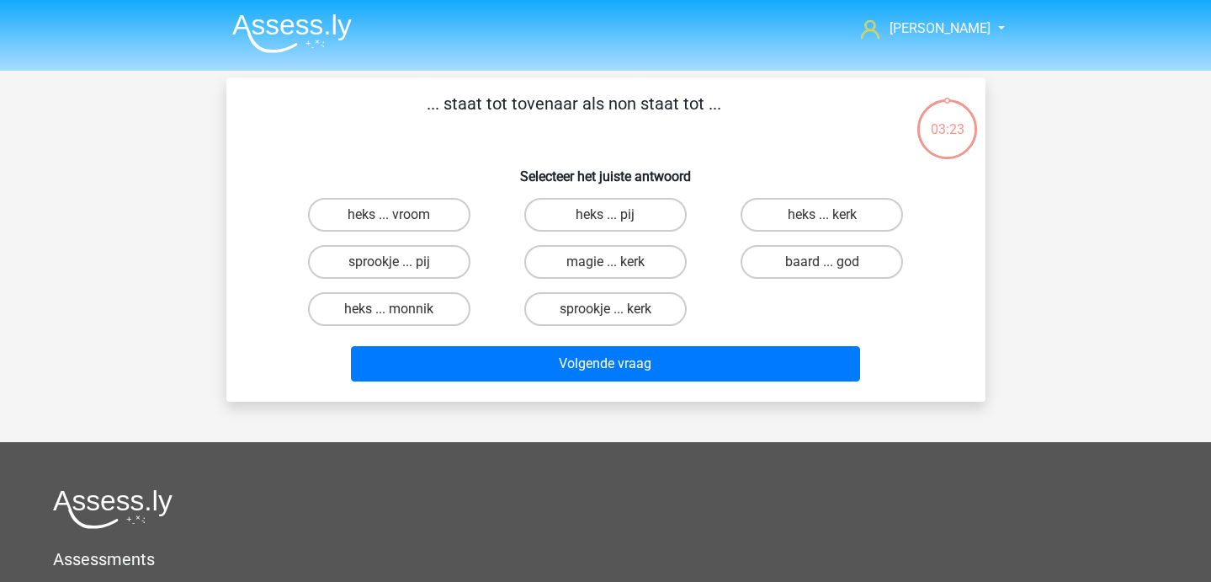
scroll to position [2, 0]
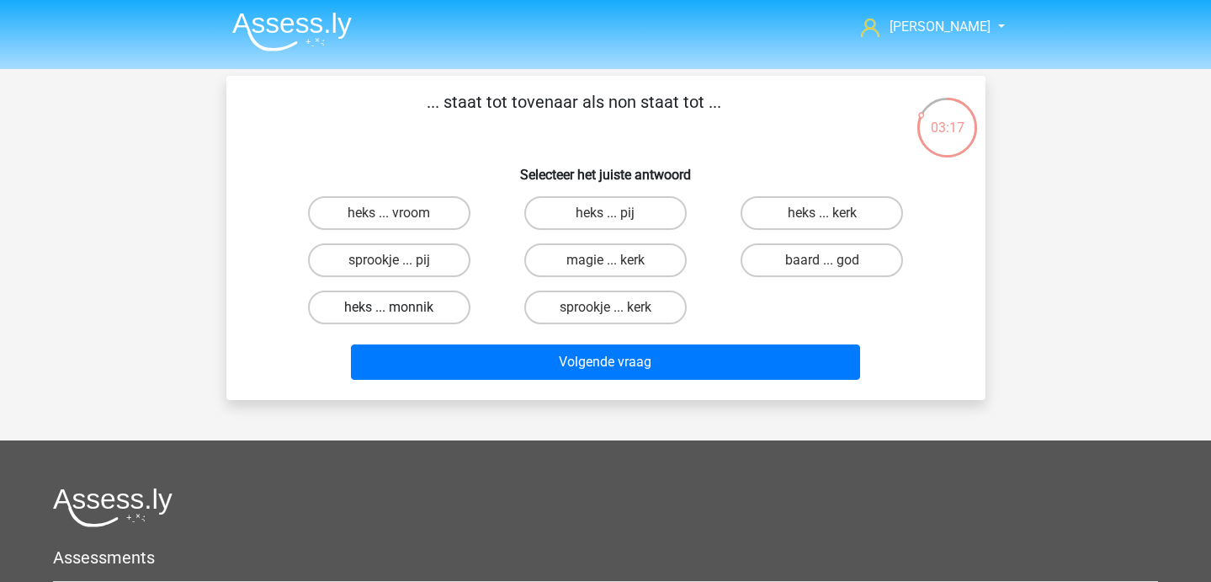
click at [409, 303] on label "heks ... monnik" at bounding box center [389, 307] width 162 height 34
click at [400, 307] on input "heks ... monnik" at bounding box center [394, 312] width 11 height 11
radio input "true"
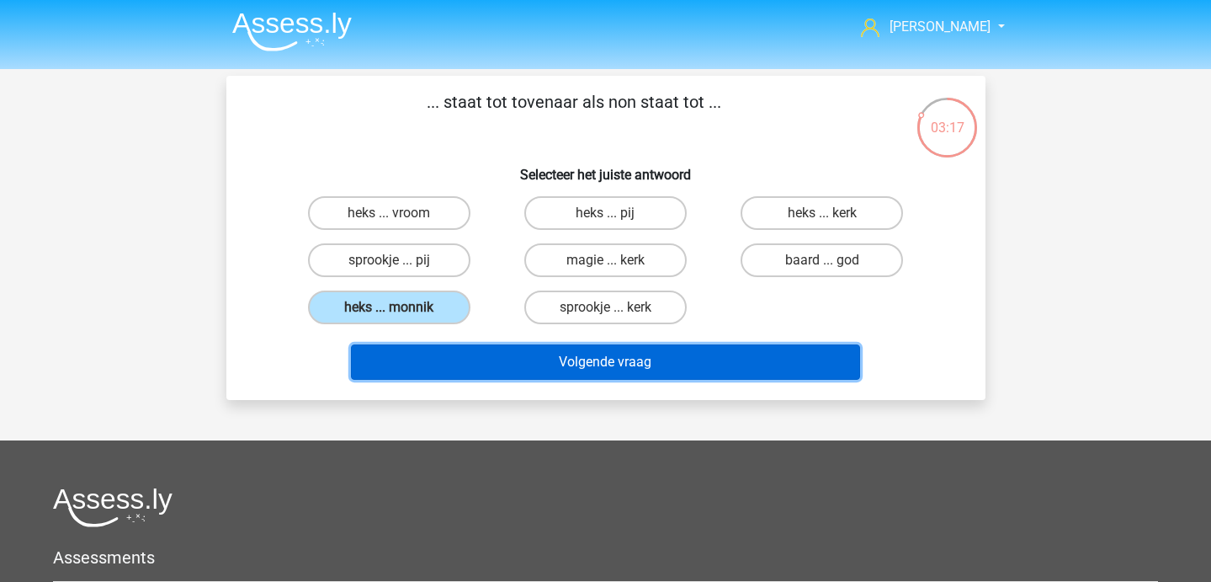
click at [434, 355] on button "Volgende vraag" at bounding box center [605, 361] width 509 height 35
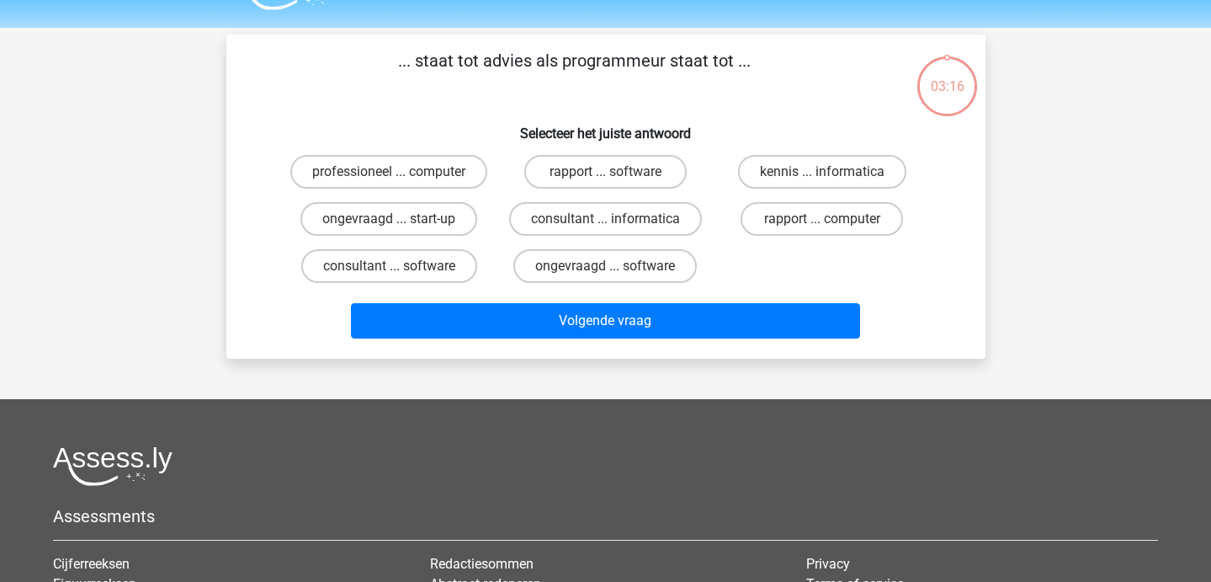
scroll to position [23, 0]
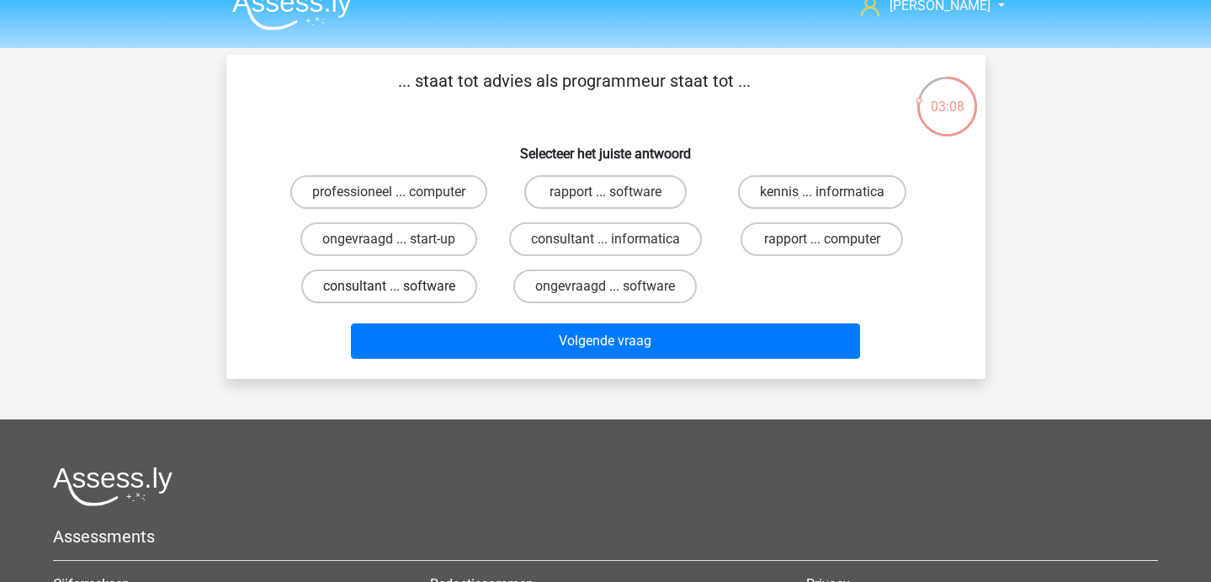
click at [438, 291] on label "consultant ... software" at bounding box center [389, 286] width 176 height 34
click at [400, 291] on input "consultant ... software" at bounding box center [394, 291] width 11 height 11
radio input "true"
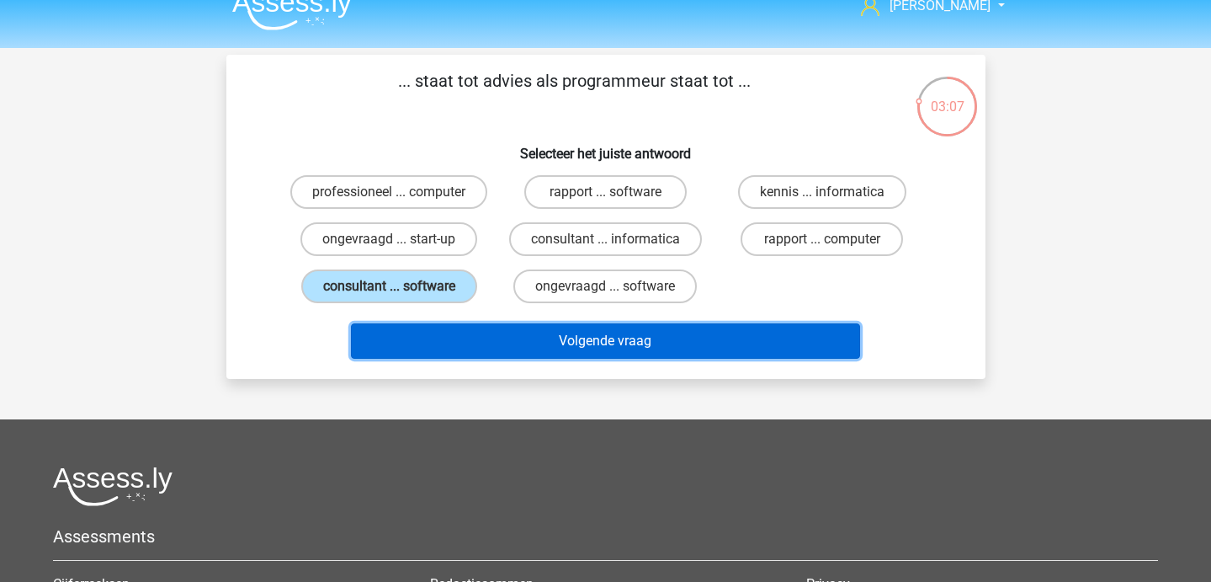
click at [486, 342] on button "Volgende vraag" at bounding box center [605, 340] width 509 height 35
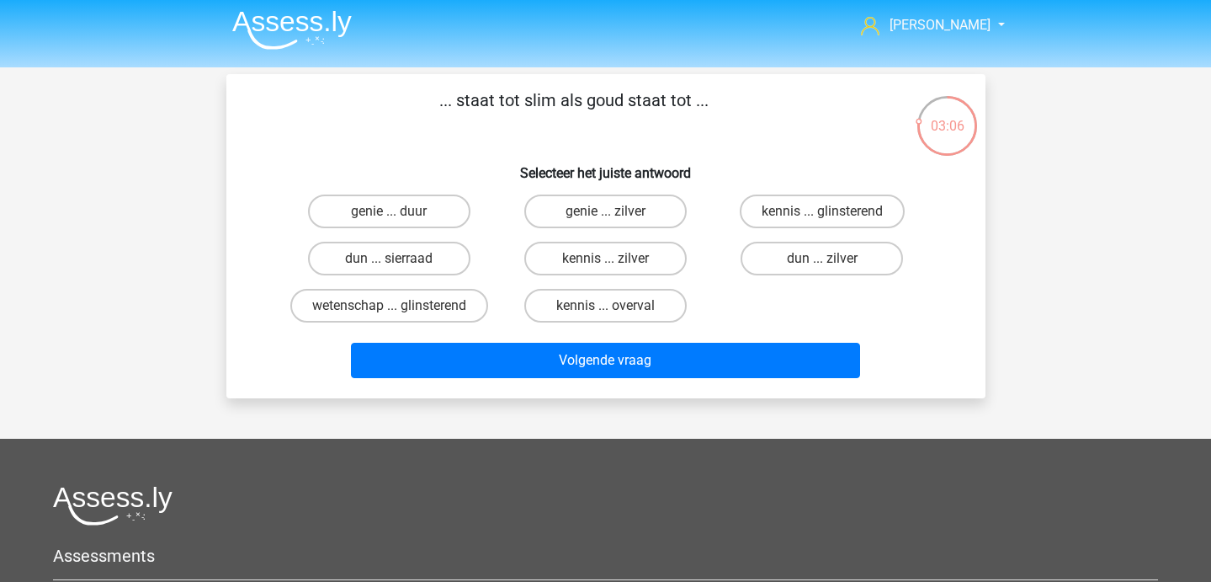
scroll to position [7, 0]
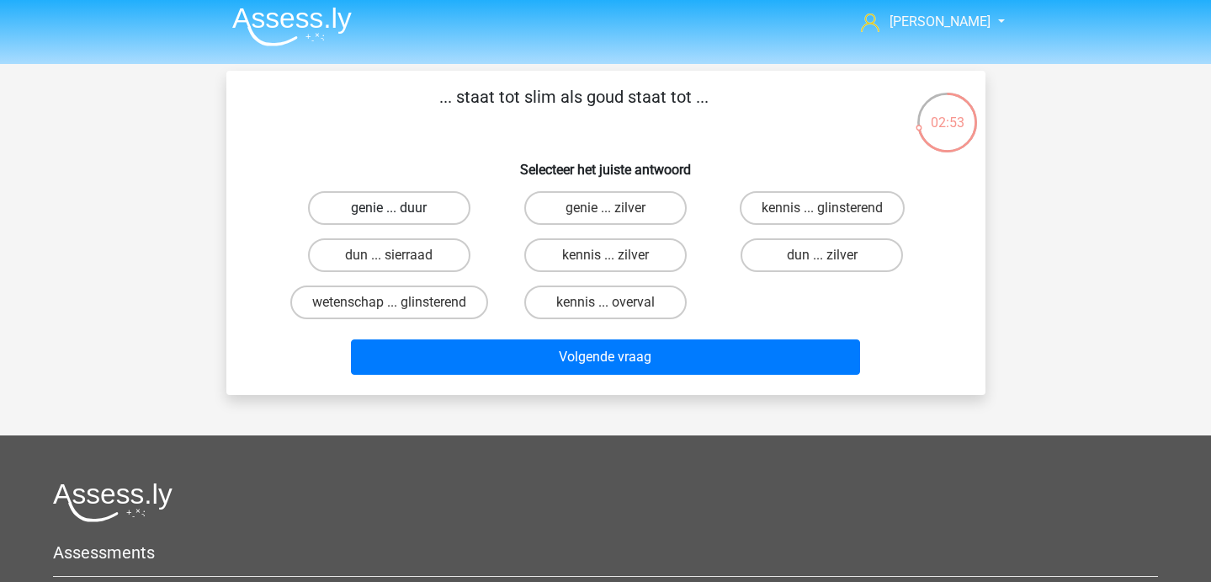
click at [424, 217] on label "genie ... duur" at bounding box center [389, 208] width 162 height 34
click at [400, 217] on input "genie ... duur" at bounding box center [394, 213] width 11 height 11
radio input "true"
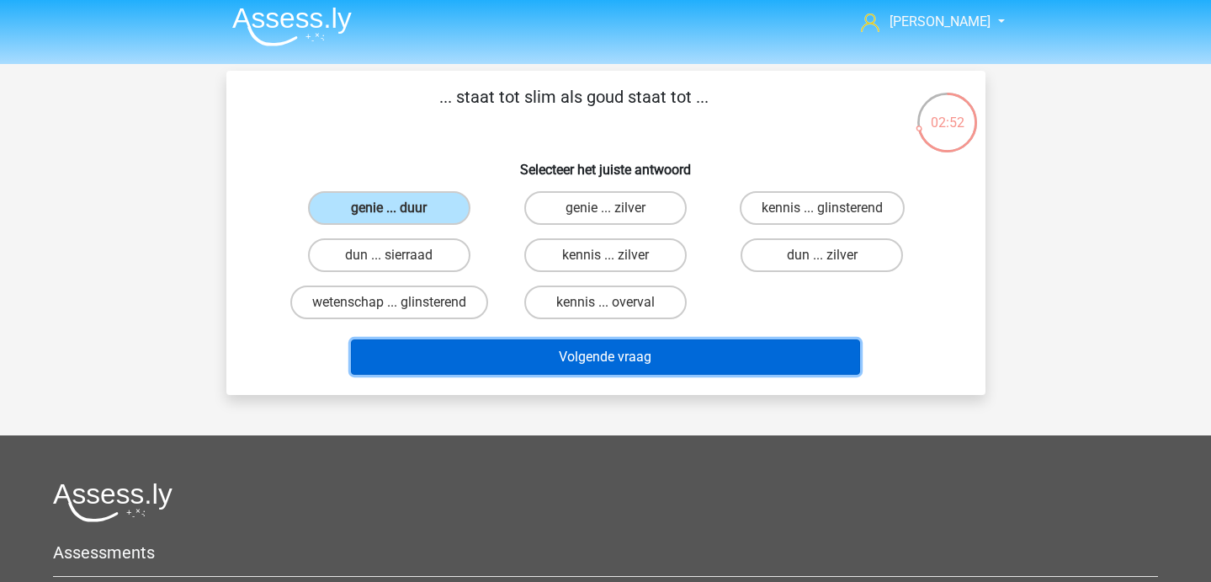
click at [498, 342] on button "Volgende vraag" at bounding box center [605, 356] width 509 height 35
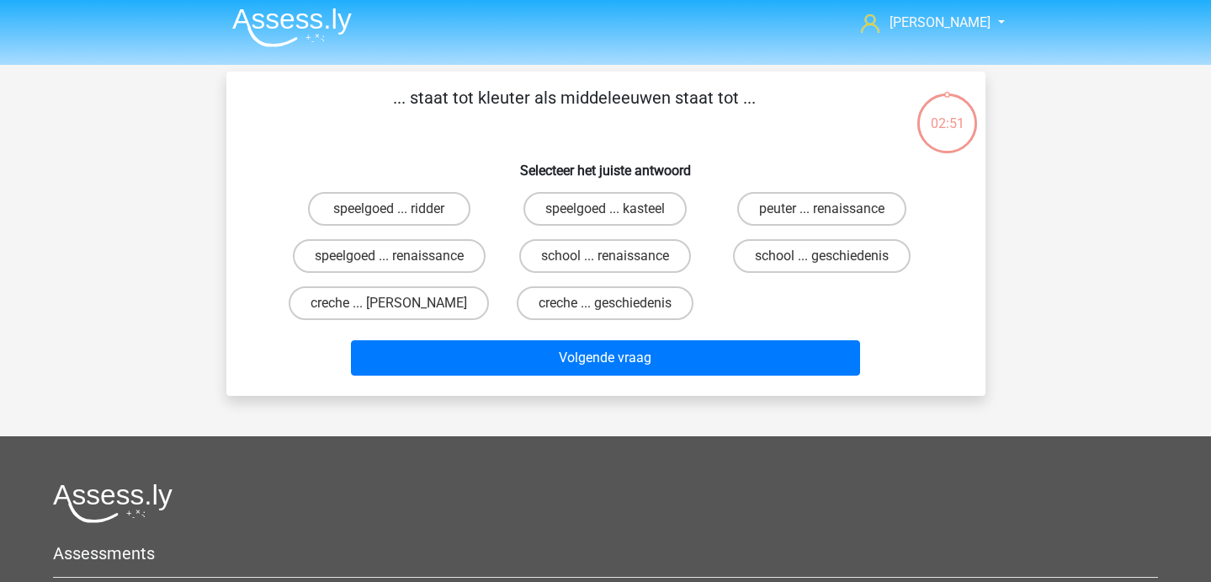
scroll to position [5, 0]
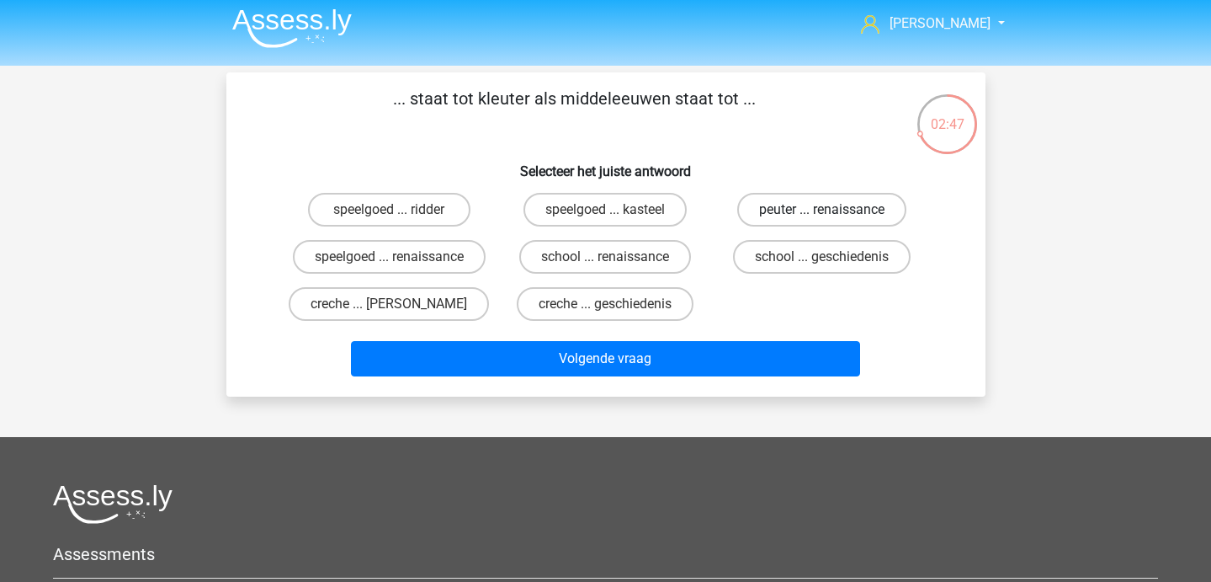
click at [791, 207] on label "peuter ... renaissance" at bounding box center [821, 210] width 169 height 34
click at [822, 210] on input "peuter ... renaissance" at bounding box center [827, 215] width 11 height 11
radio input "true"
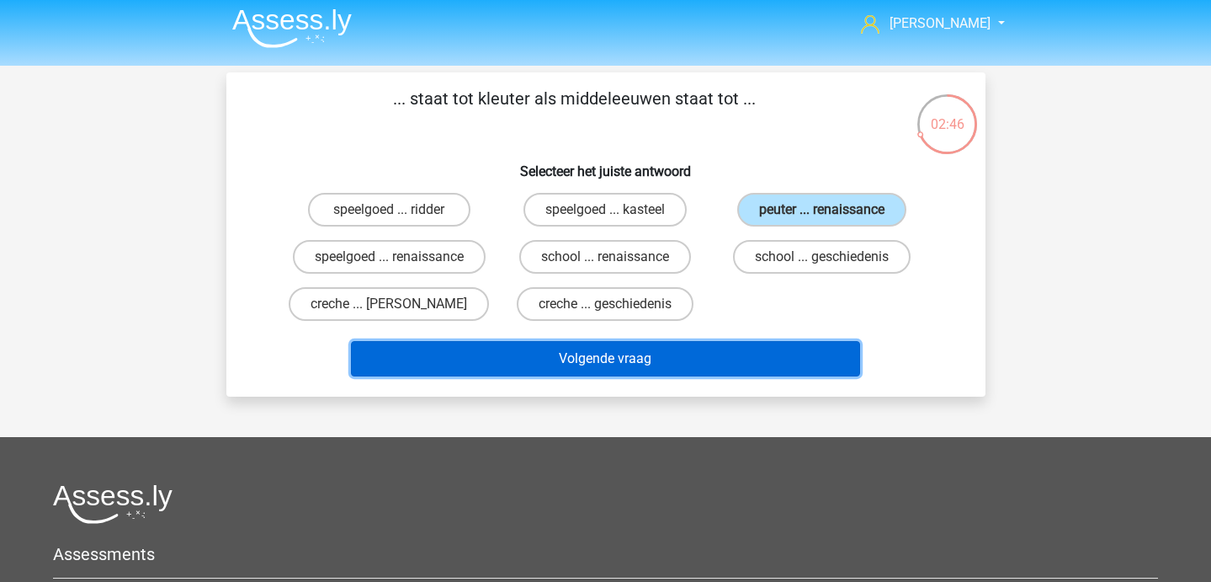
click at [658, 364] on button "Volgende vraag" at bounding box center [605, 358] width 509 height 35
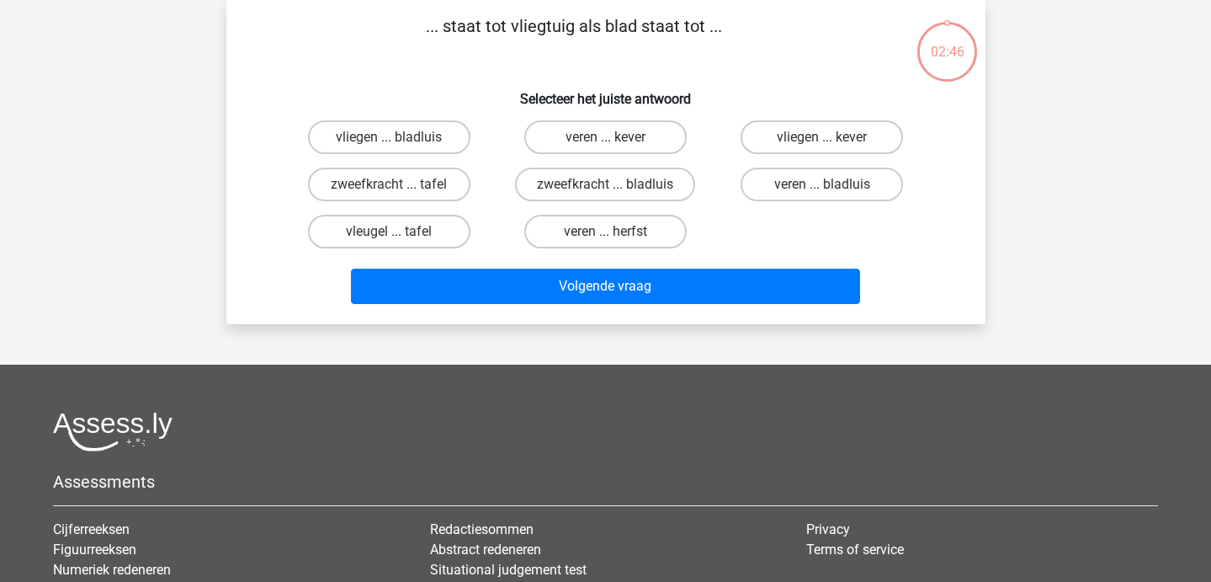
scroll to position [0, 0]
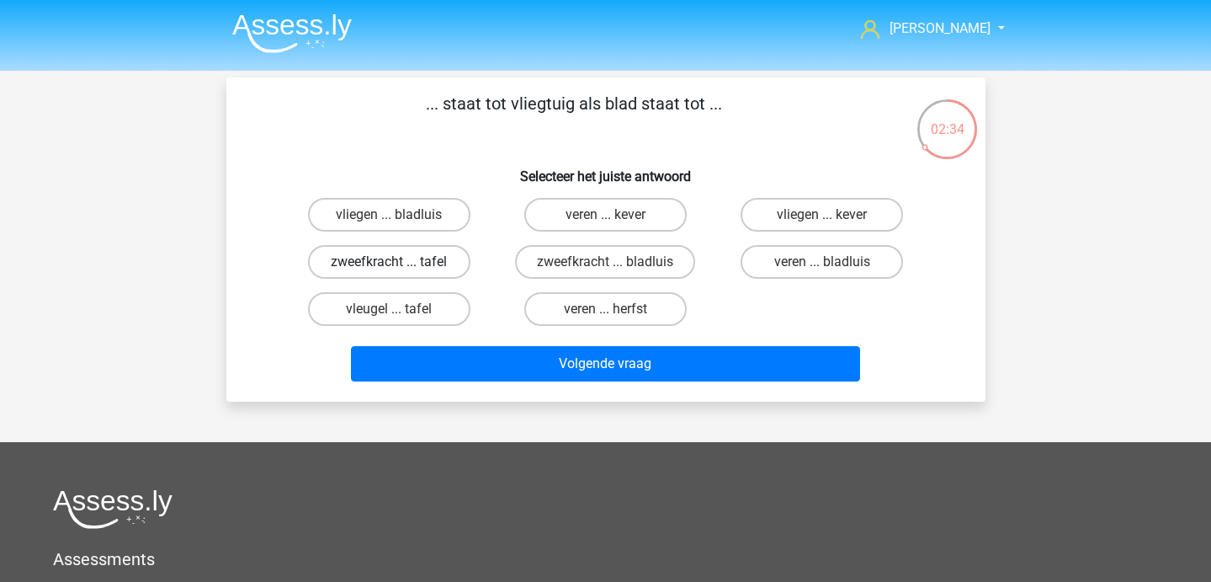
click at [440, 257] on label "zweefkracht ... tafel" at bounding box center [389, 262] width 162 height 34
click at [400, 262] on input "zweefkracht ... tafel" at bounding box center [394, 267] width 11 height 11
radio input "true"
click at [425, 318] on label "vleugel ... tafel" at bounding box center [389, 309] width 162 height 34
click at [400, 318] on input "vleugel ... tafel" at bounding box center [394, 314] width 11 height 11
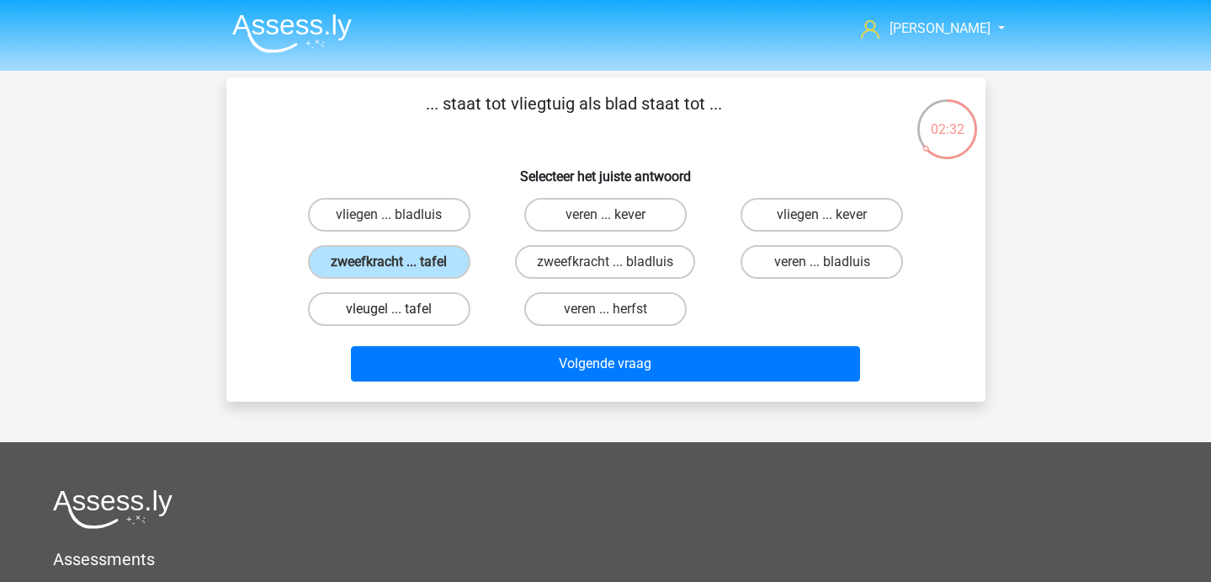
radio input "true"
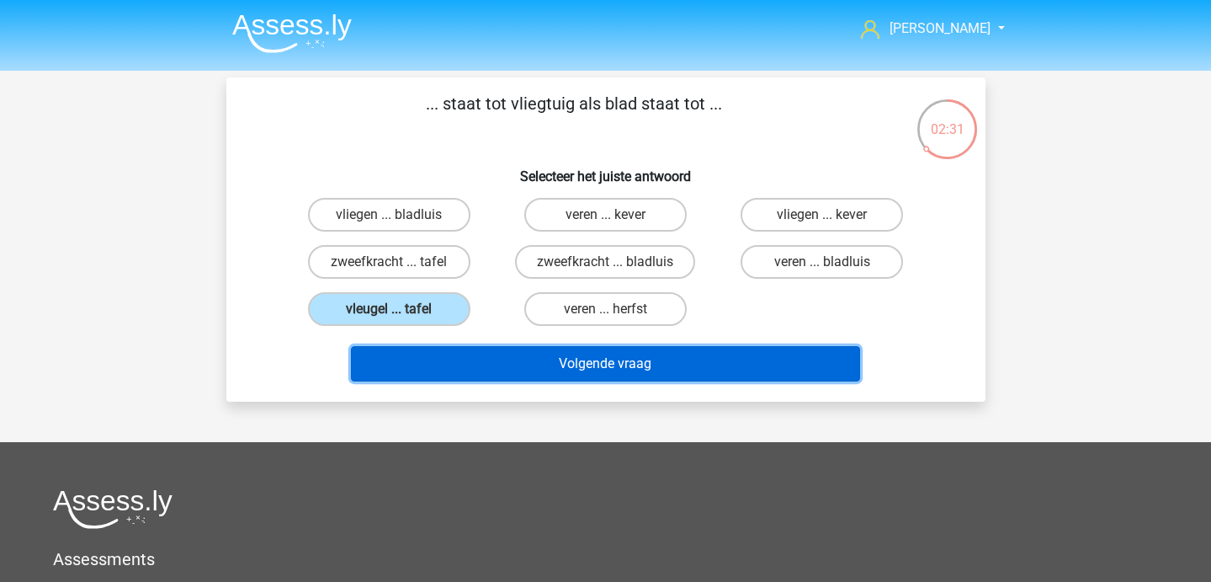
click at [444, 360] on button "Volgende vraag" at bounding box center [605, 363] width 509 height 35
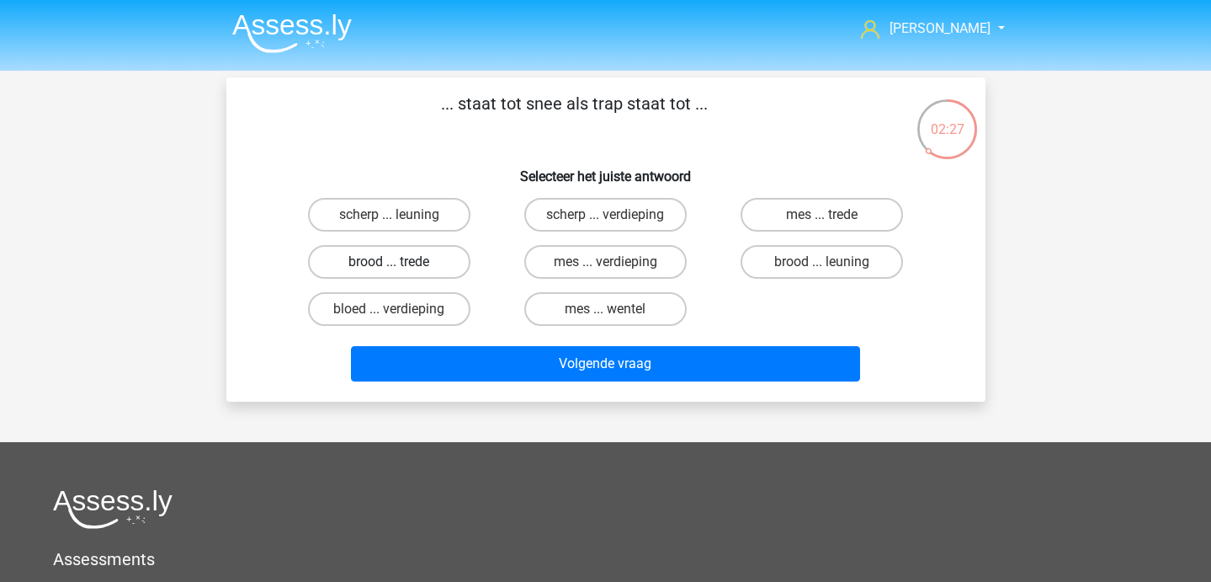
click at [428, 269] on label "brood ... trede" at bounding box center [389, 262] width 162 height 34
click at [400, 269] on input "brood ... trede" at bounding box center [394, 267] width 11 height 11
radio input "true"
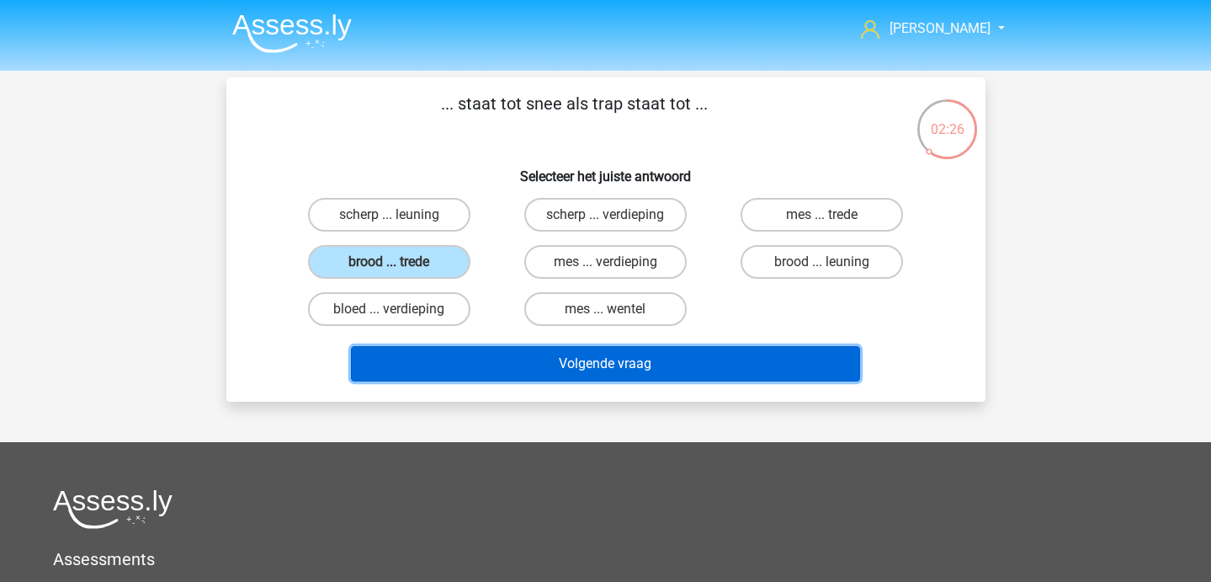
click at [467, 370] on button "Volgende vraag" at bounding box center [605, 363] width 509 height 35
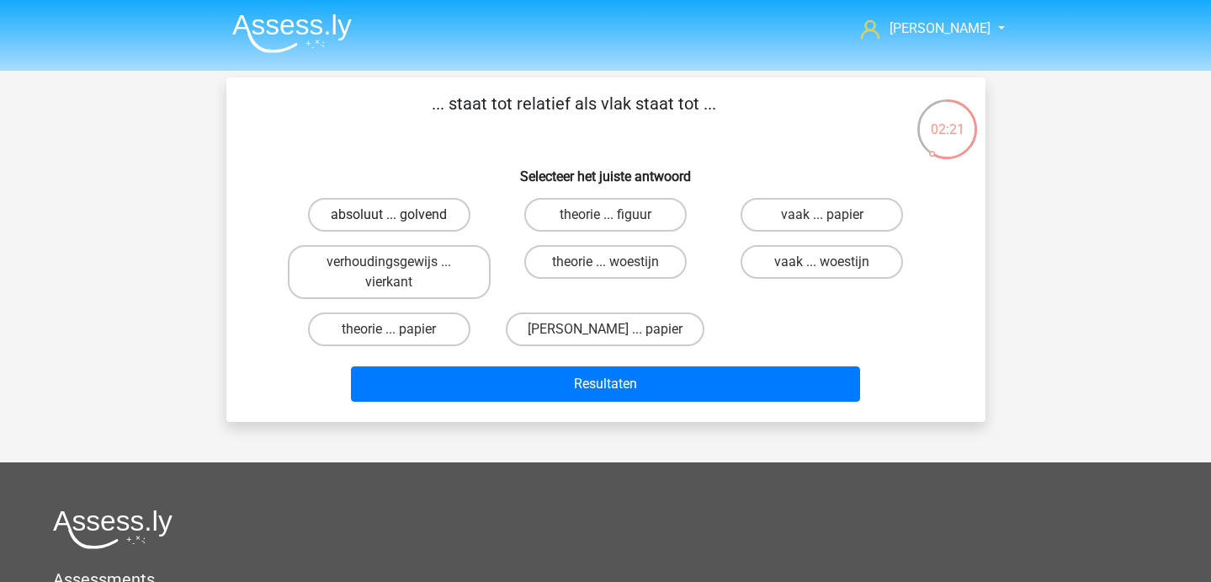
click at [422, 221] on label "absoluut ... golvend" at bounding box center [389, 215] width 162 height 34
click at [400, 221] on input "absoluut ... golvend" at bounding box center [394, 220] width 11 height 11
radio input "true"
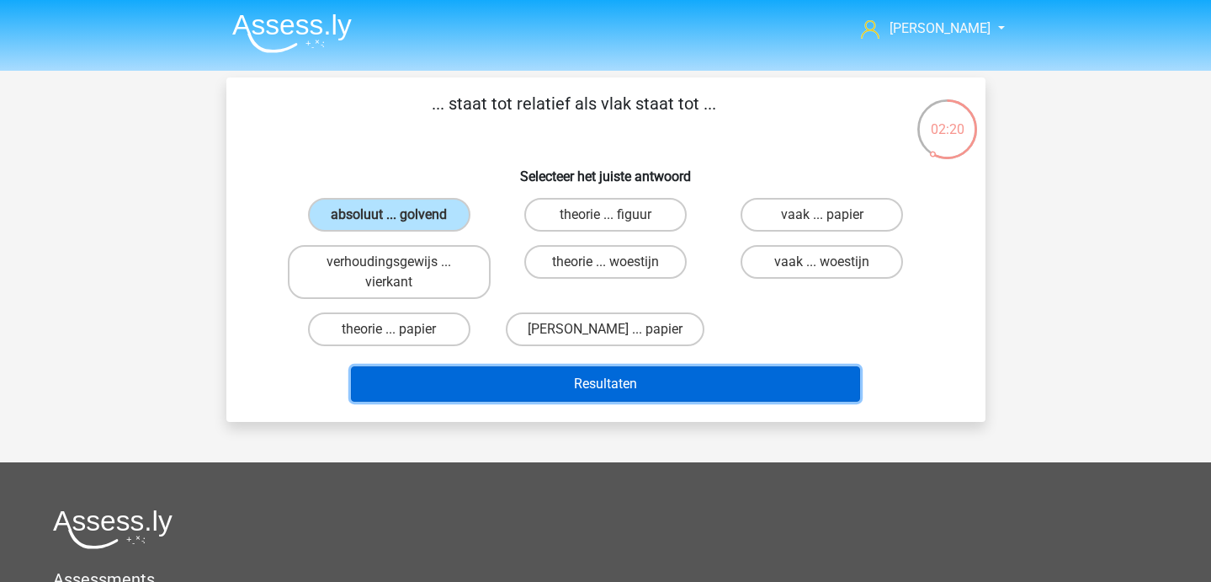
click at [477, 375] on button "Resultaten" at bounding box center [605, 383] width 509 height 35
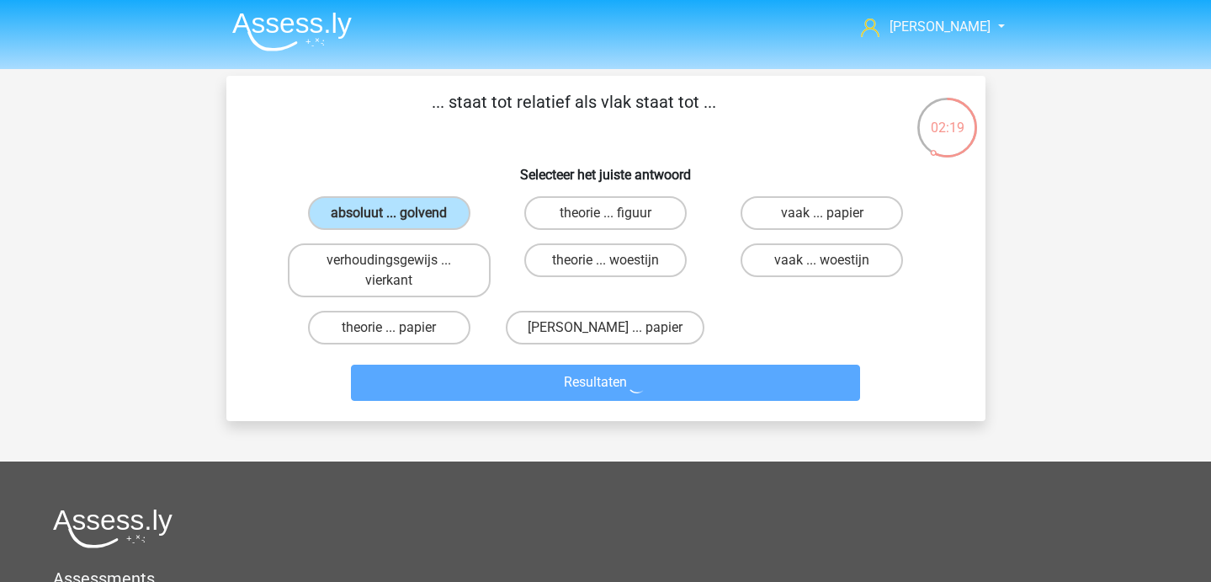
scroll to position [4, 0]
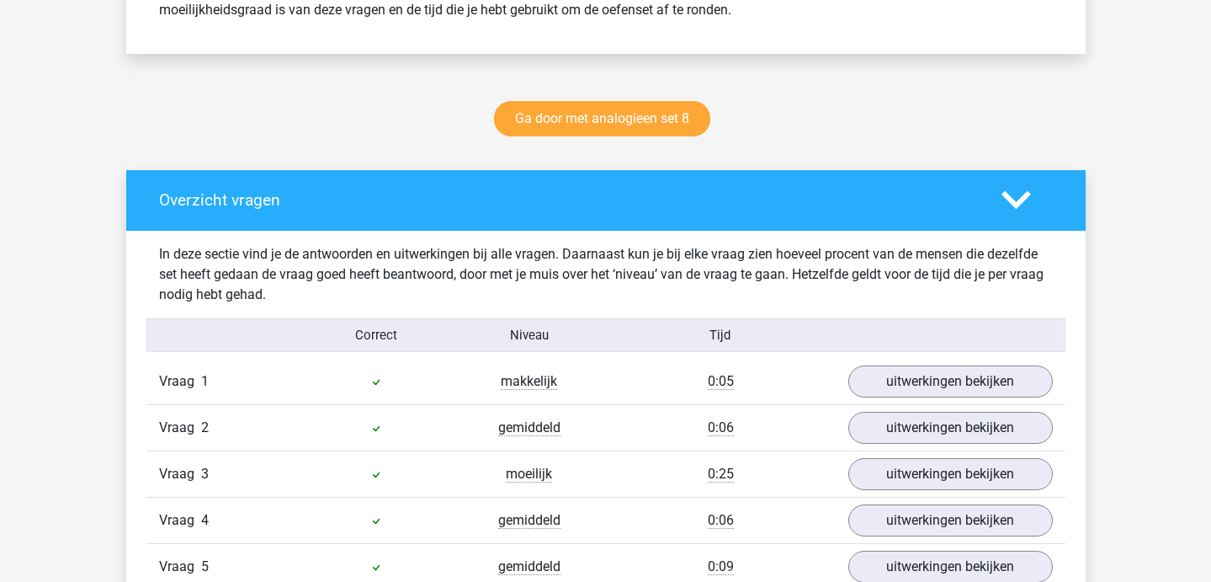
scroll to position [790, 0]
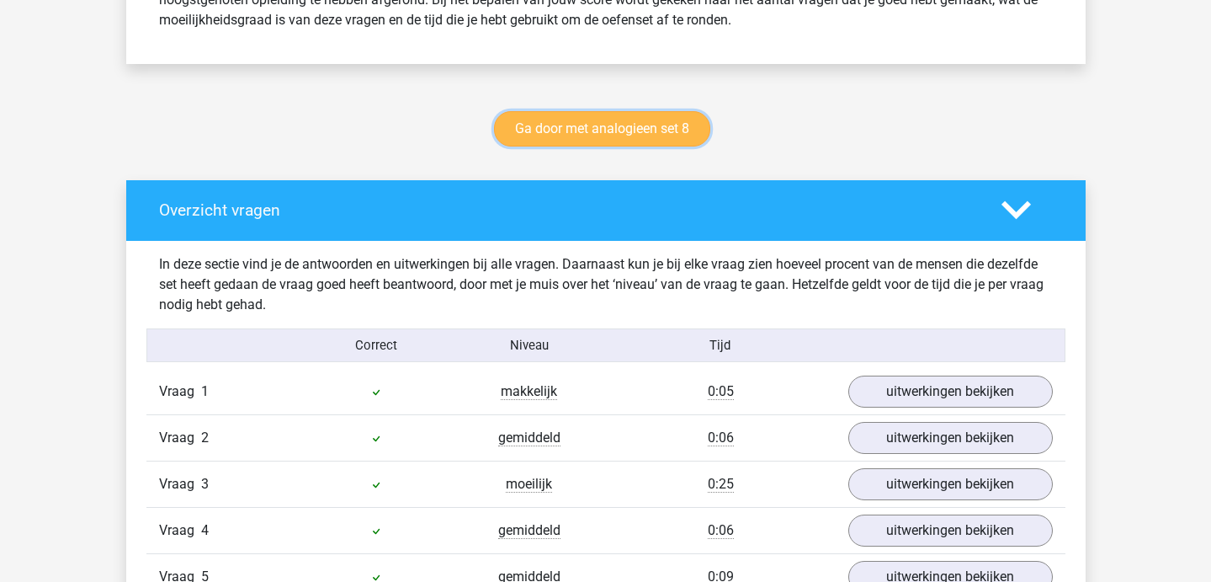
click at [603, 126] on link "Ga door met analogieen set 8" at bounding box center [602, 128] width 216 height 35
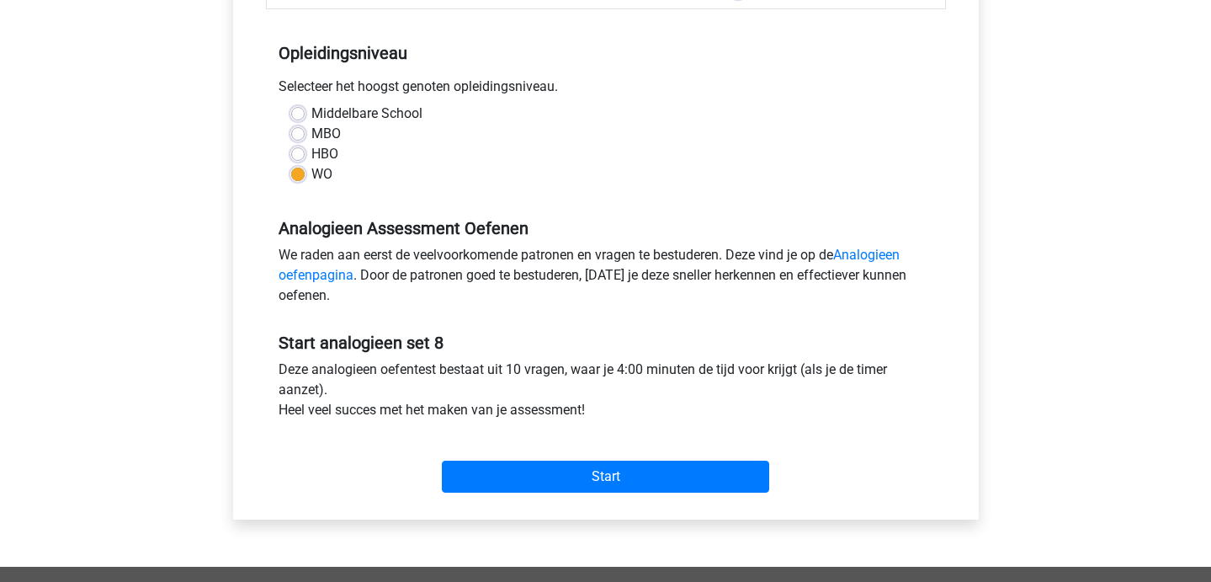
scroll to position [318, 0]
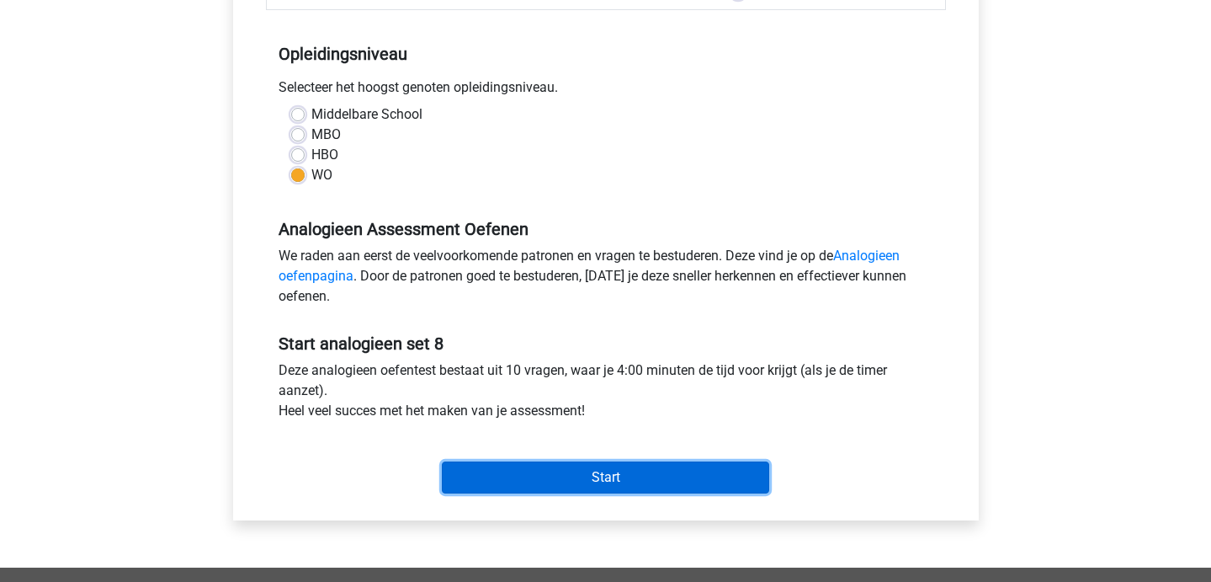
click at [487, 478] on input "Start" at bounding box center [605, 477] width 327 height 32
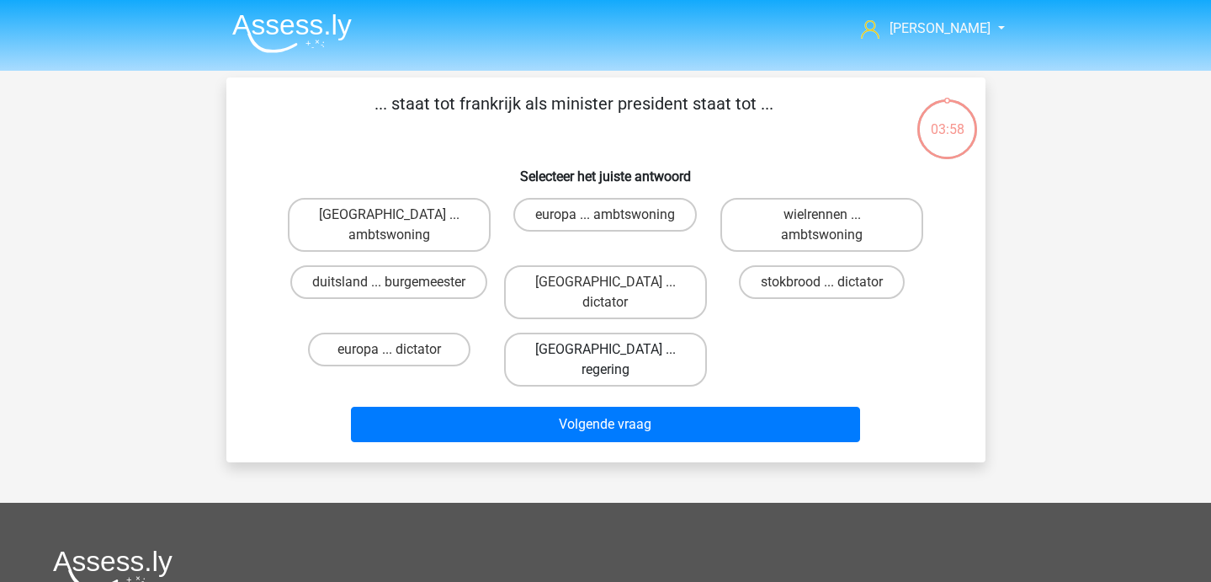
click at [582, 337] on label "parijs ... regering" at bounding box center [605, 360] width 203 height 54
click at [605, 349] on input "parijs ... regering" at bounding box center [610, 354] width 11 height 11
radio input "true"
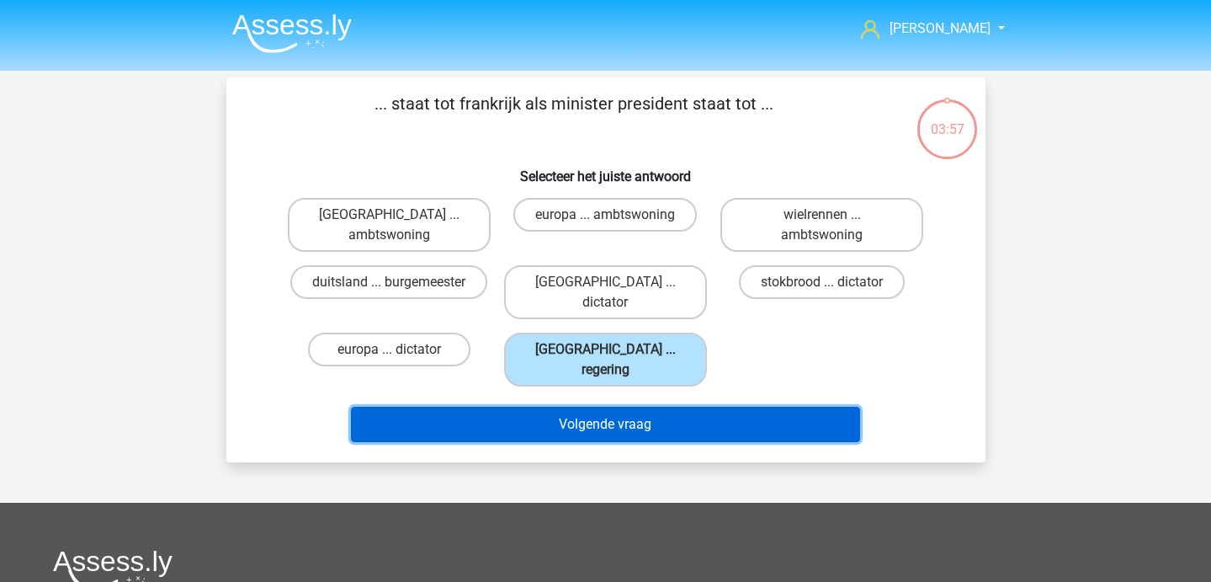
click at [595, 407] on button "Volgende vraag" at bounding box center [605, 424] width 509 height 35
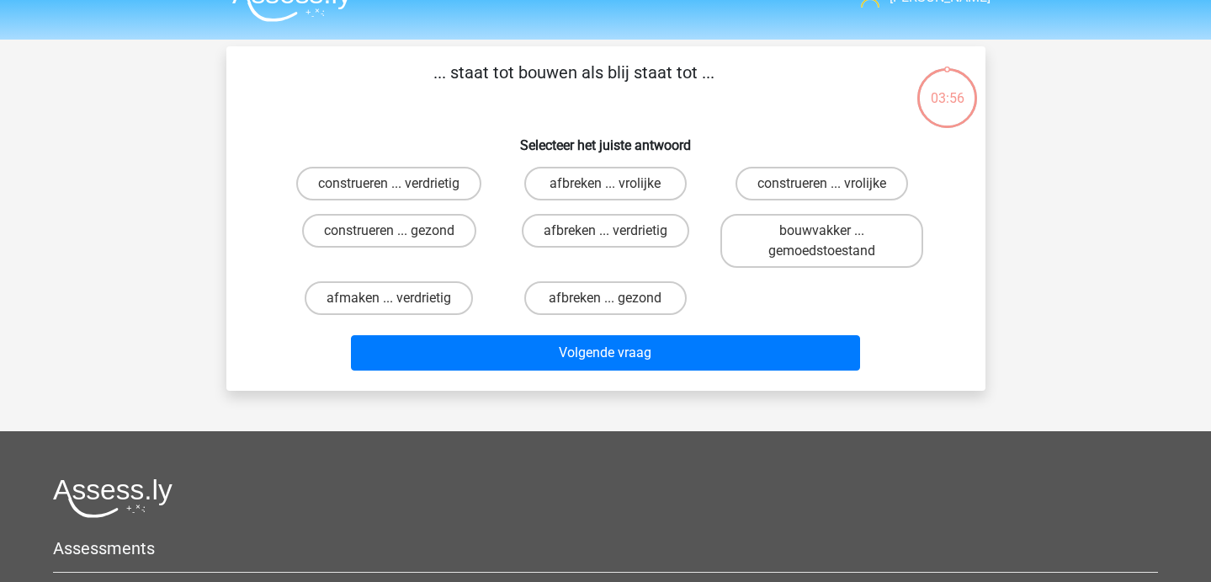
scroll to position [29, 0]
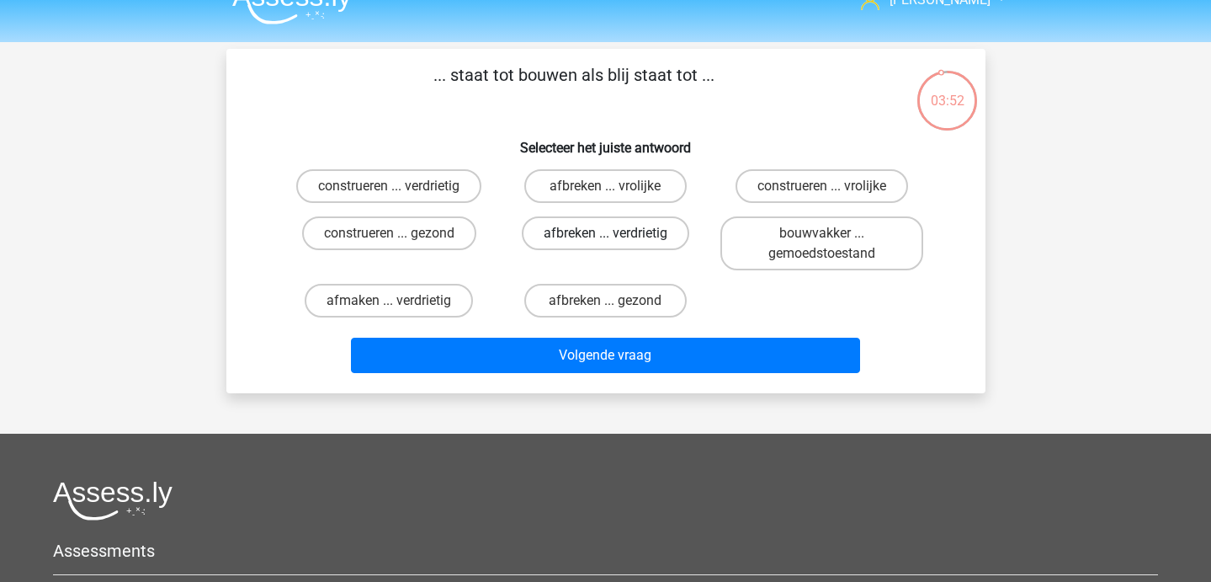
click at [663, 245] on label "afbreken ... verdrietig" at bounding box center [606, 233] width 168 height 34
click at [616, 244] on input "afbreken ... verdrietig" at bounding box center [610, 238] width 11 height 11
radio input "true"
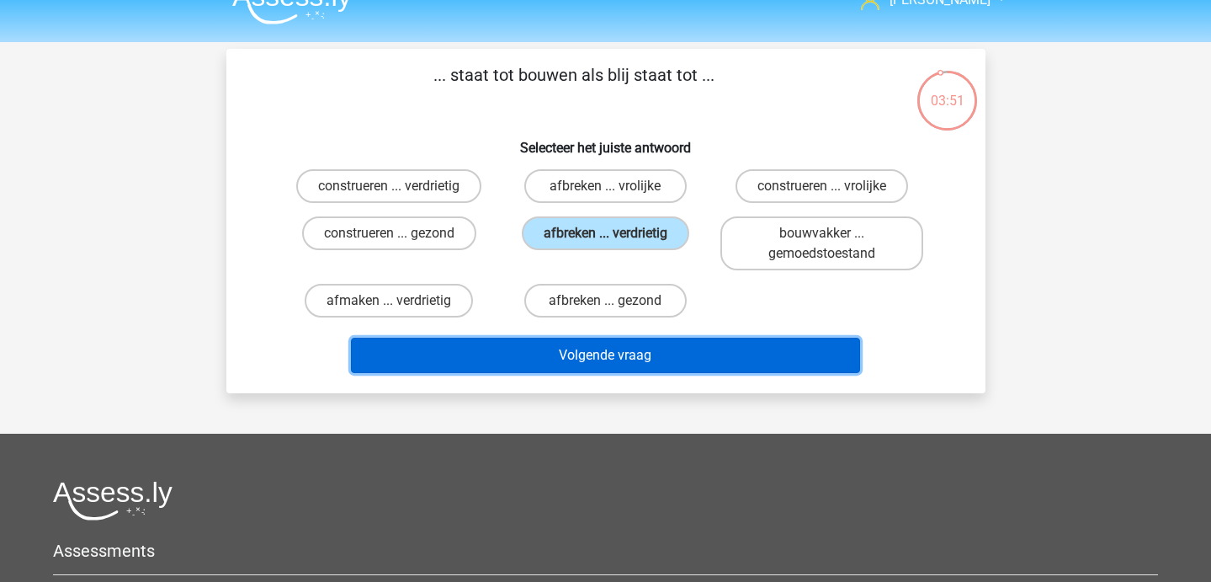
click at [639, 356] on button "Volgende vraag" at bounding box center [605, 355] width 509 height 35
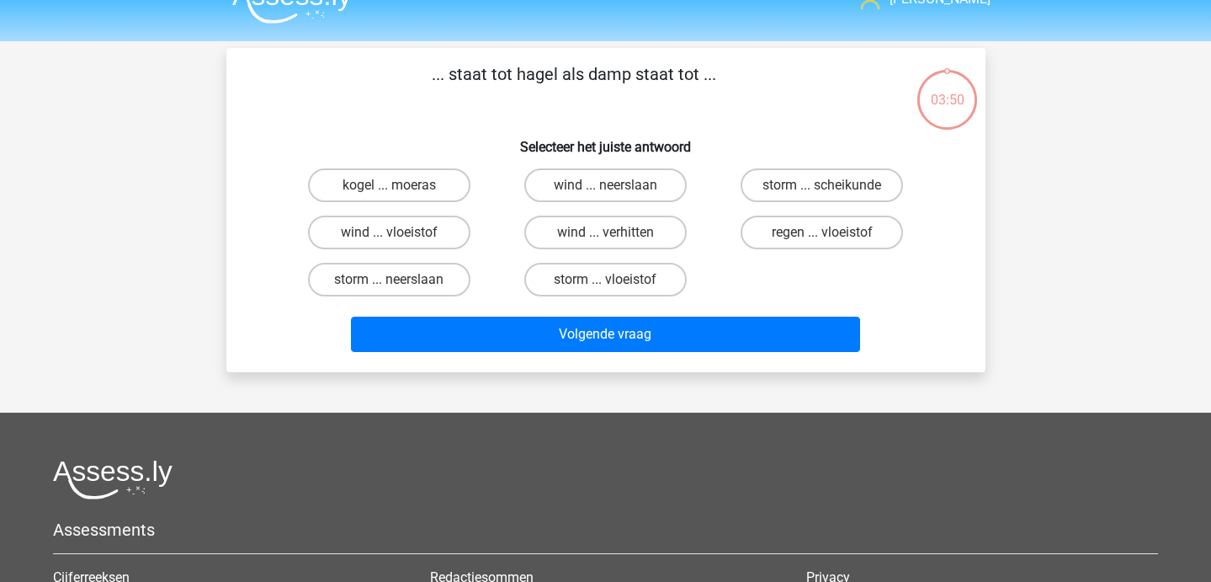
scroll to position [23, 0]
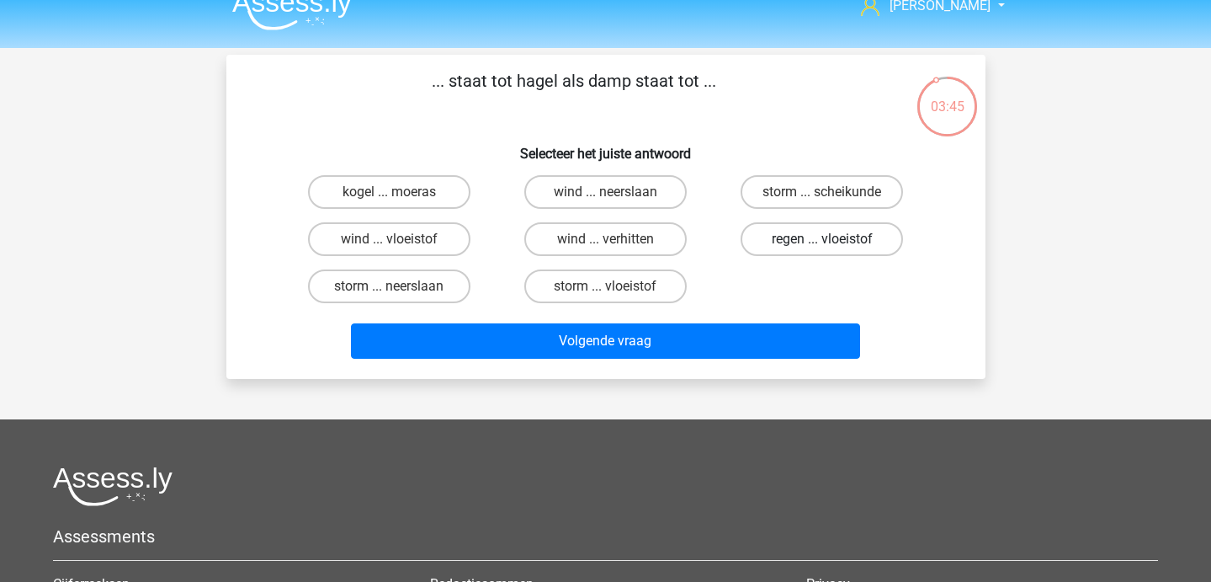
click at [764, 251] on label "regen ... vloeistof" at bounding box center [822, 239] width 162 height 34
click at [822, 250] on input "regen ... vloeistof" at bounding box center [827, 244] width 11 height 11
radio input "true"
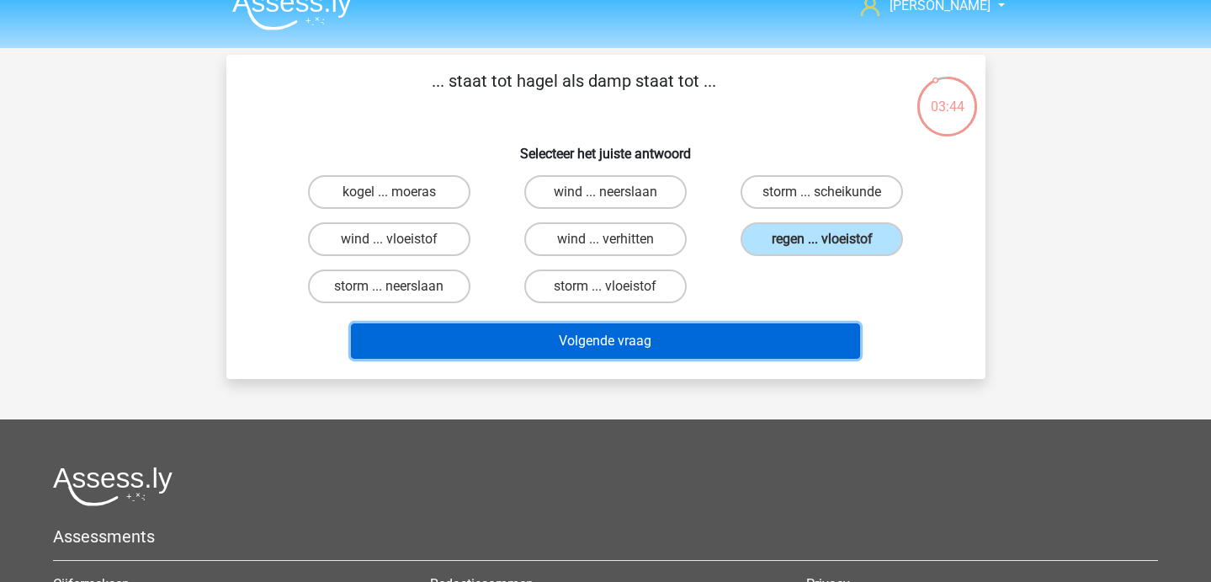
click at [700, 345] on button "Volgende vraag" at bounding box center [605, 340] width 509 height 35
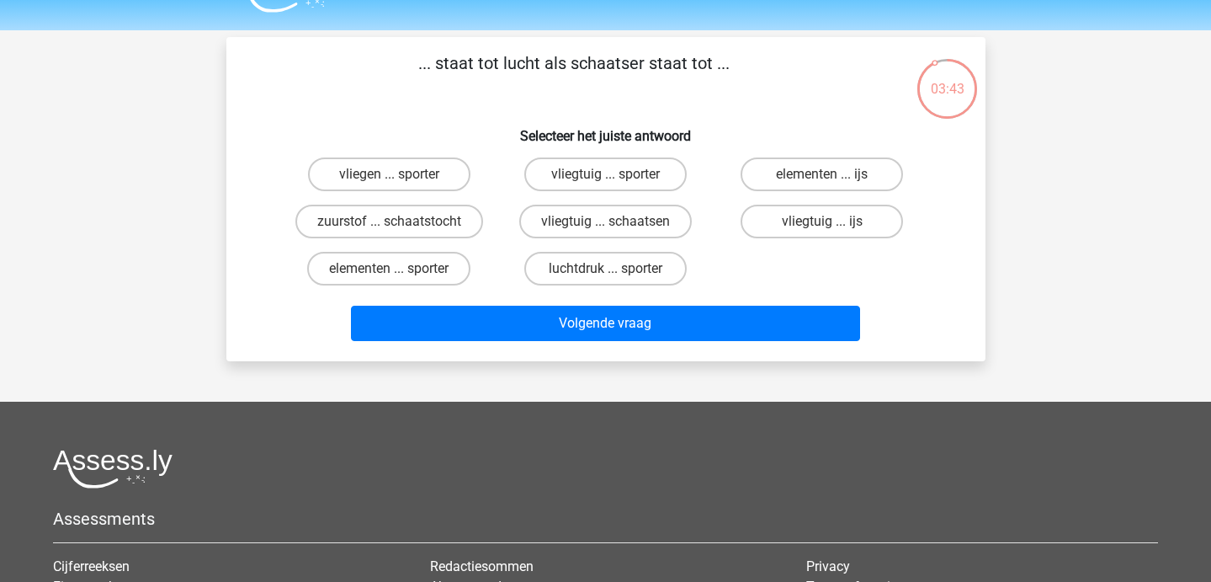
scroll to position [42, 0]
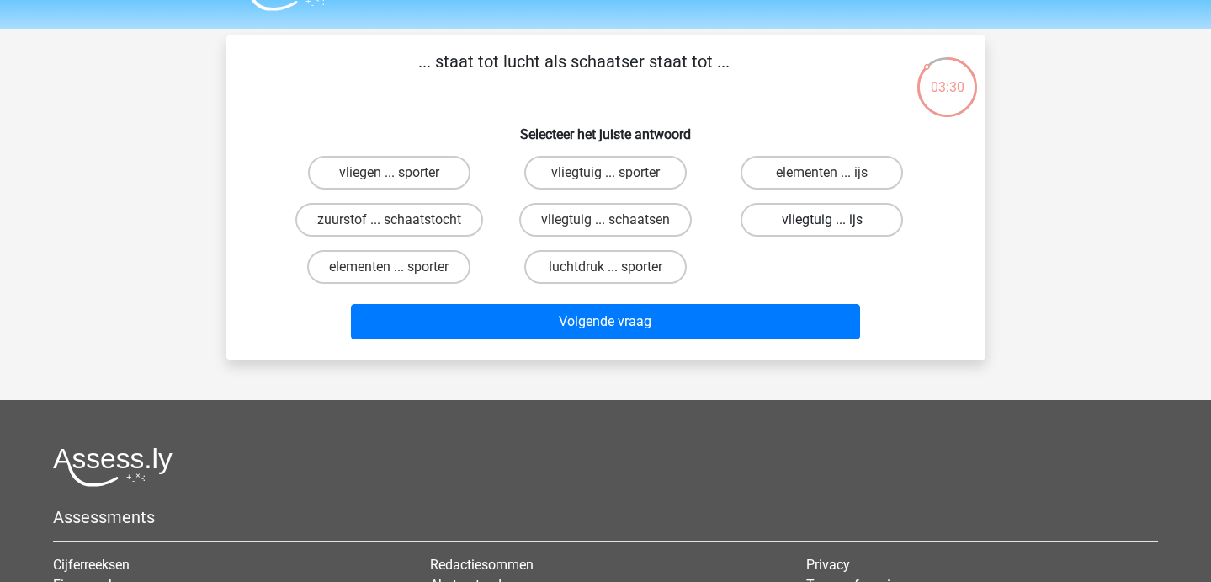
click at [811, 230] on label "vliegtuig ... ijs" at bounding box center [822, 220] width 162 height 34
click at [822, 230] on input "vliegtuig ... ijs" at bounding box center [827, 225] width 11 height 11
radio input "true"
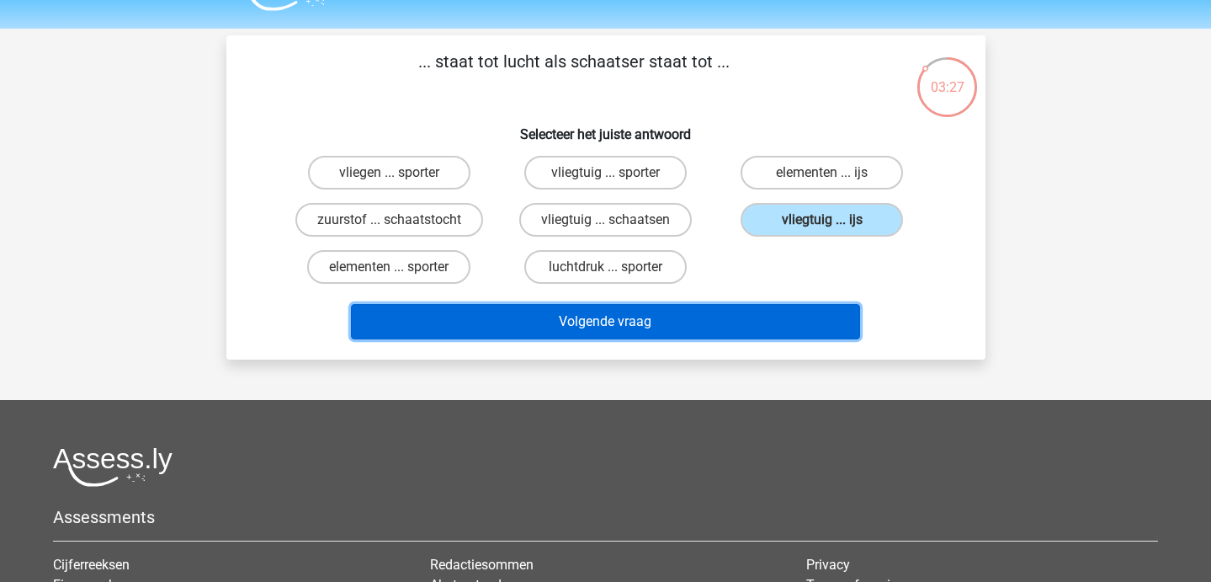
click at [636, 334] on button "Volgende vraag" at bounding box center [605, 321] width 509 height 35
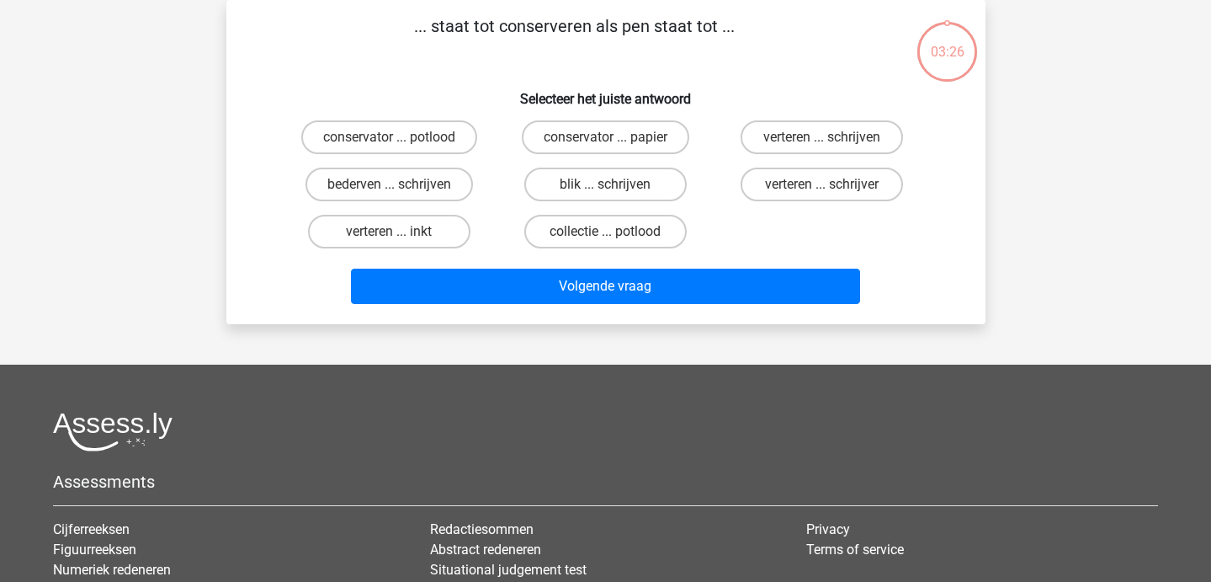
scroll to position [0, 0]
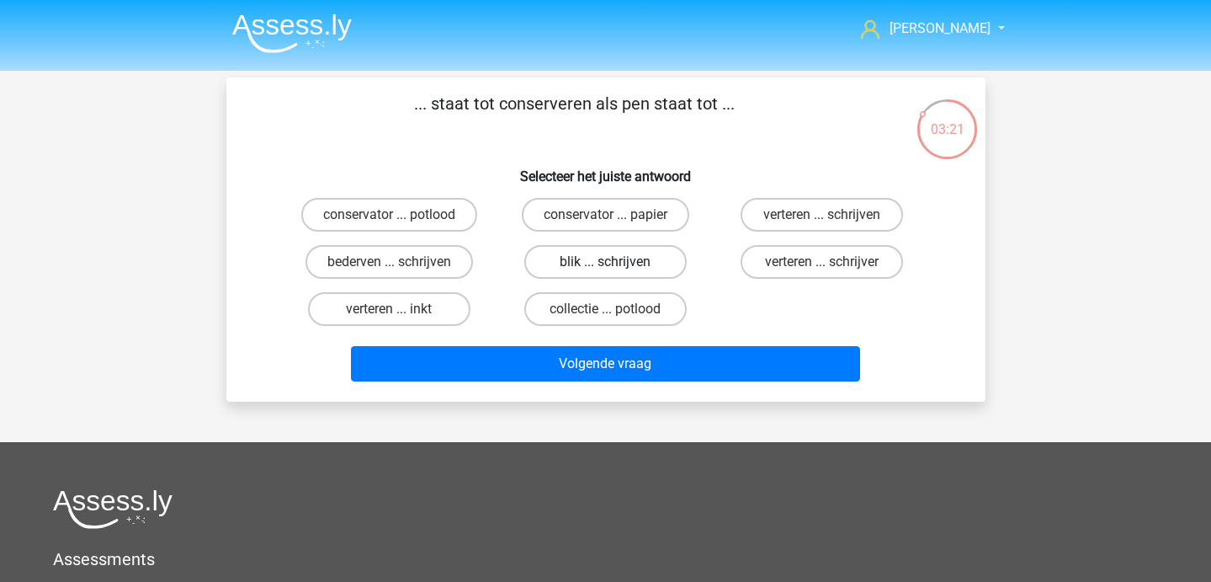
click at [641, 255] on label "blik ... schrijven" at bounding box center [605, 262] width 162 height 34
click at [616, 262] on input "blik ... schrijven" at bounding box center [610, 267] width 11 height 11
radio input "true"
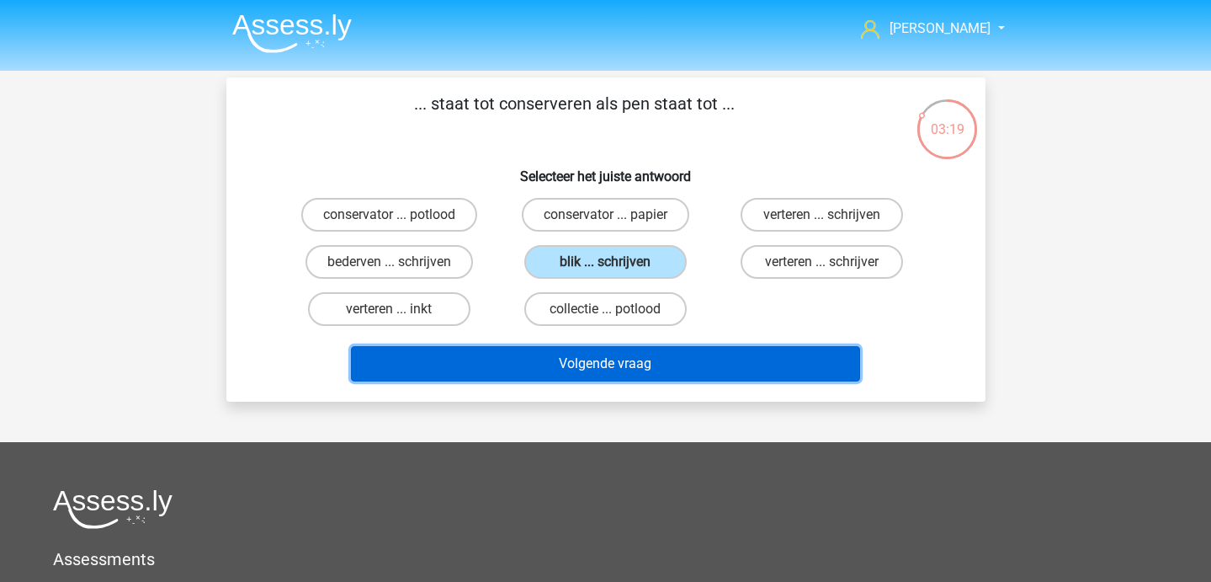
click at [631, 360] on button "Volgende vraag" at bounding box center [605, 363] width 509 height 35
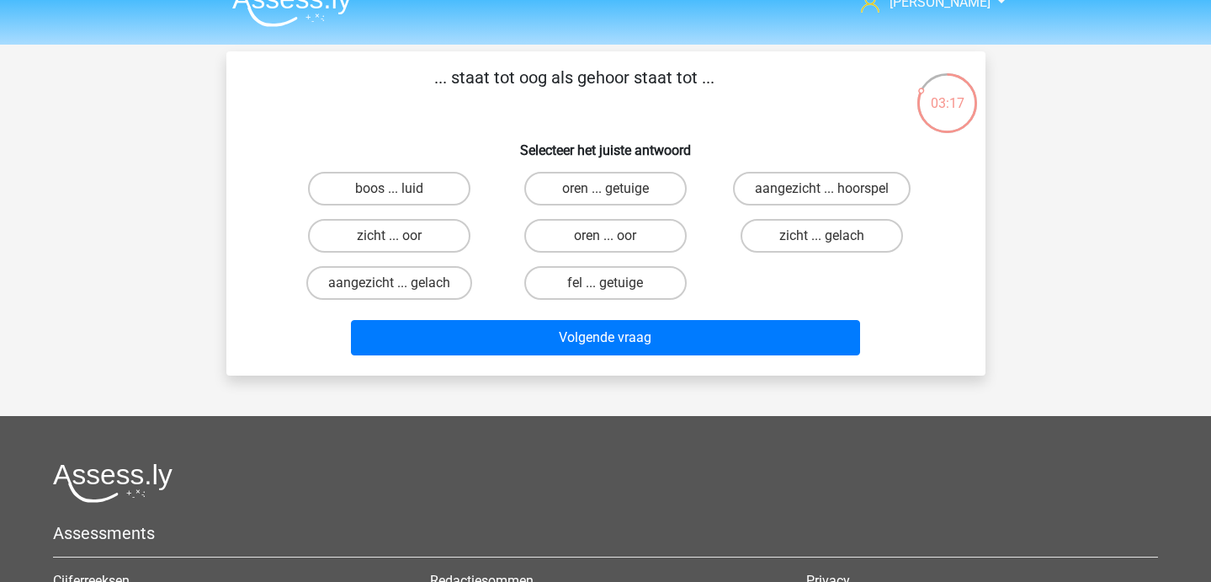
scroll to position [29, 0]
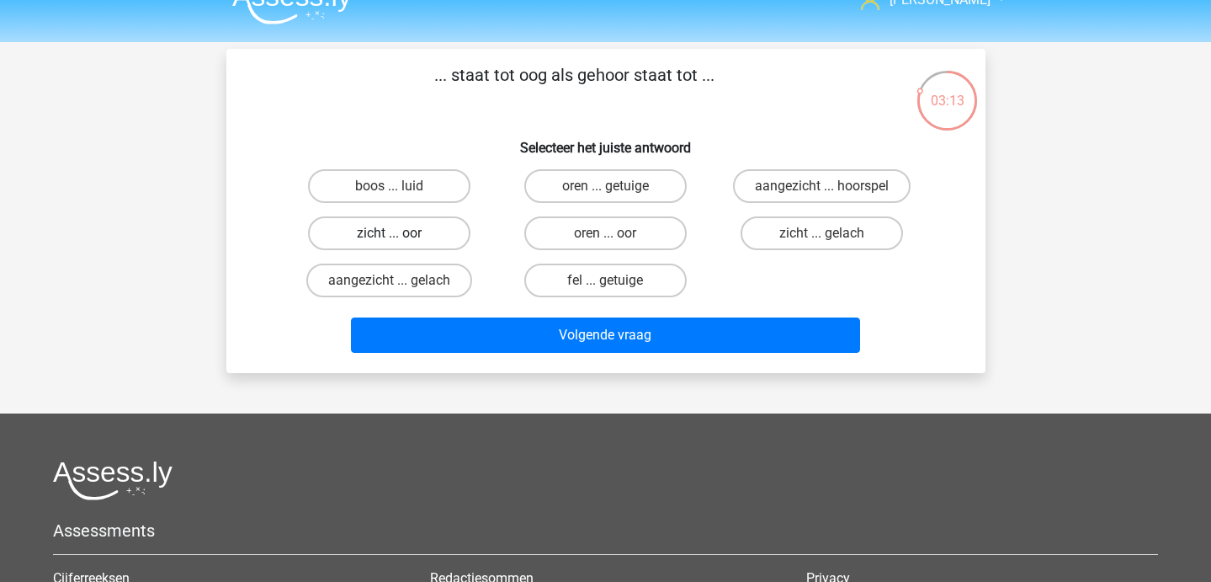
click at [402, 239] on label "zicht ... oor" at bounding box center [389, 233] width 162 height 34
click at [400, 239] on input "zicht ... oor" at bounding box center [394, 238] width 11 height 11
radio input "true"
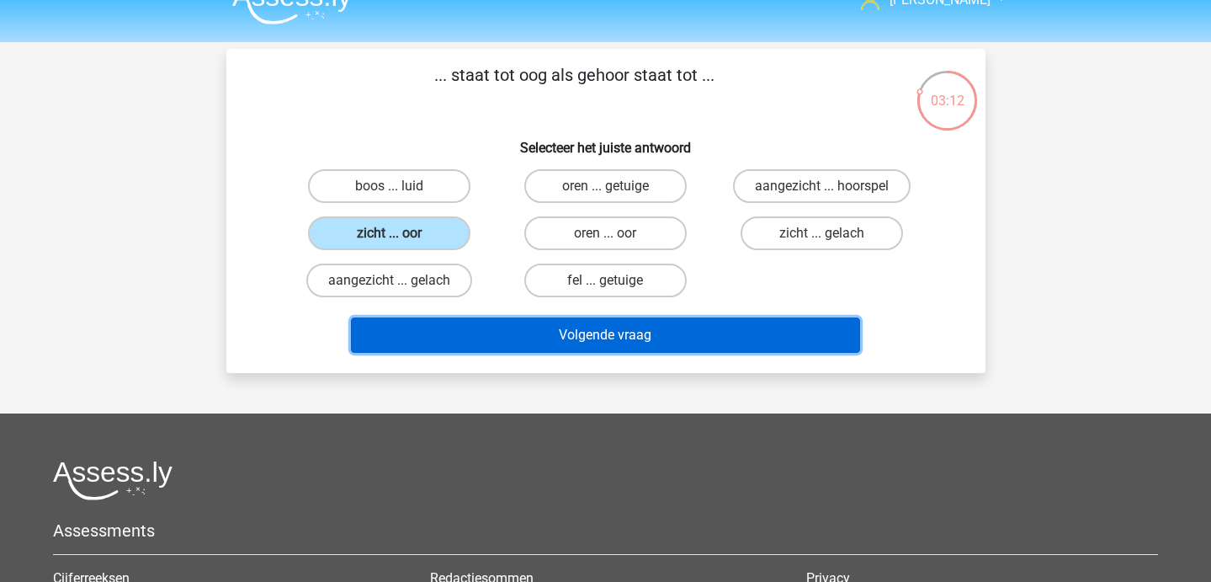
click at [441, 317] on button "Volgende vraag" at bounding box center [605, 334] width 509 height 35
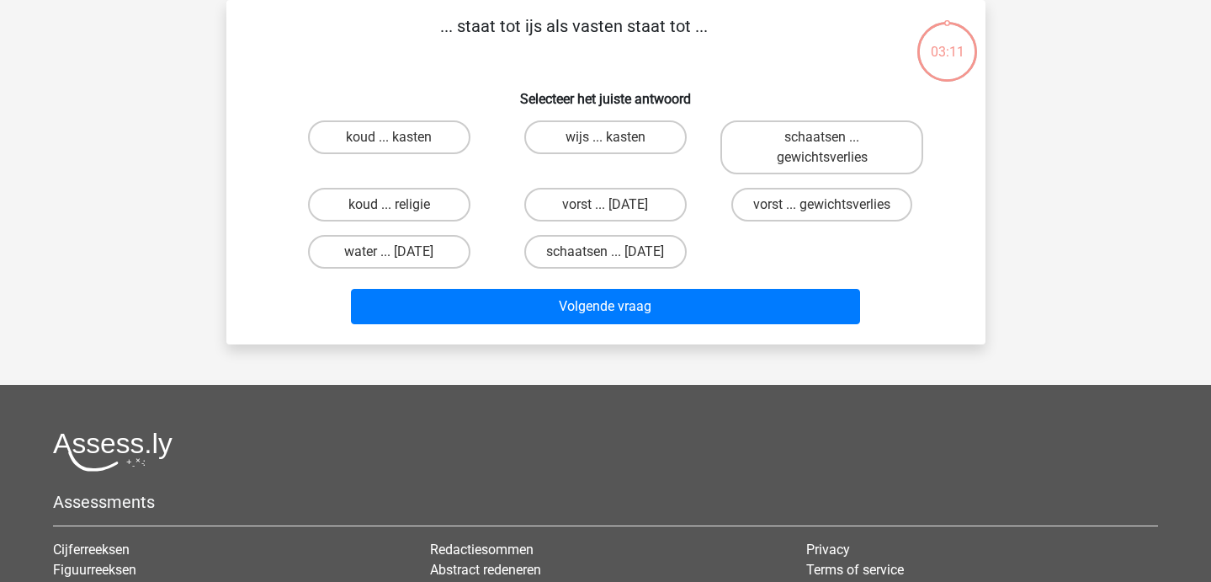
scroll to position [0, 0]
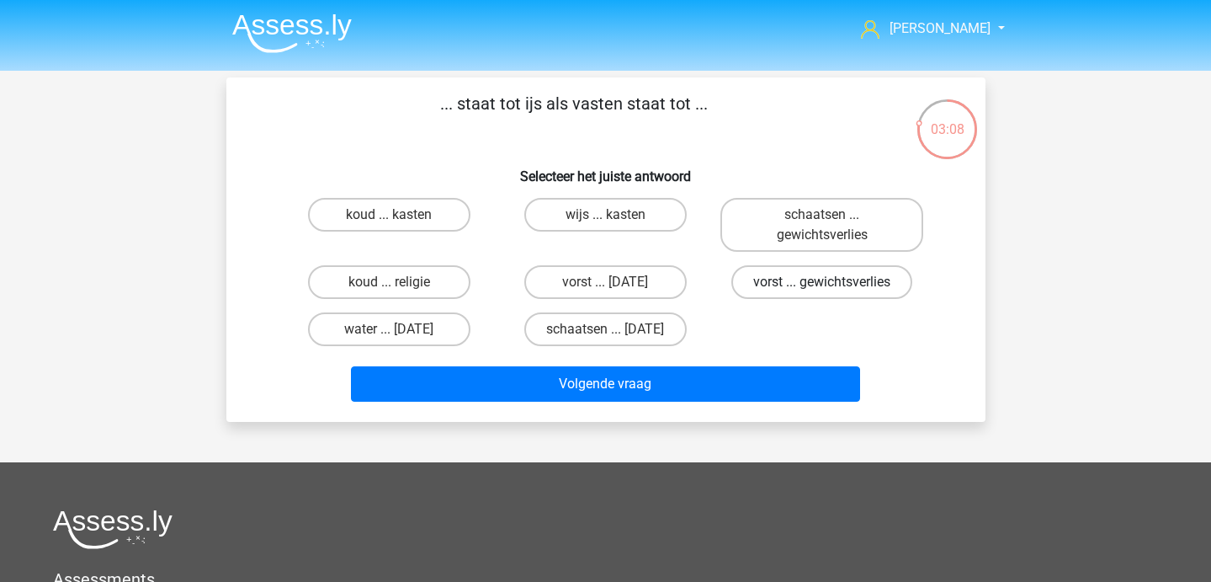
click at [801, 294] on label "vorst ... gewichtsverlies" at bounding box center [822, 282] width 181 height 34
click at [822, 293] on input "vorst ... gewichtsverlies" at bounding box center [827, 287] width 11 height 11
radio input "true"
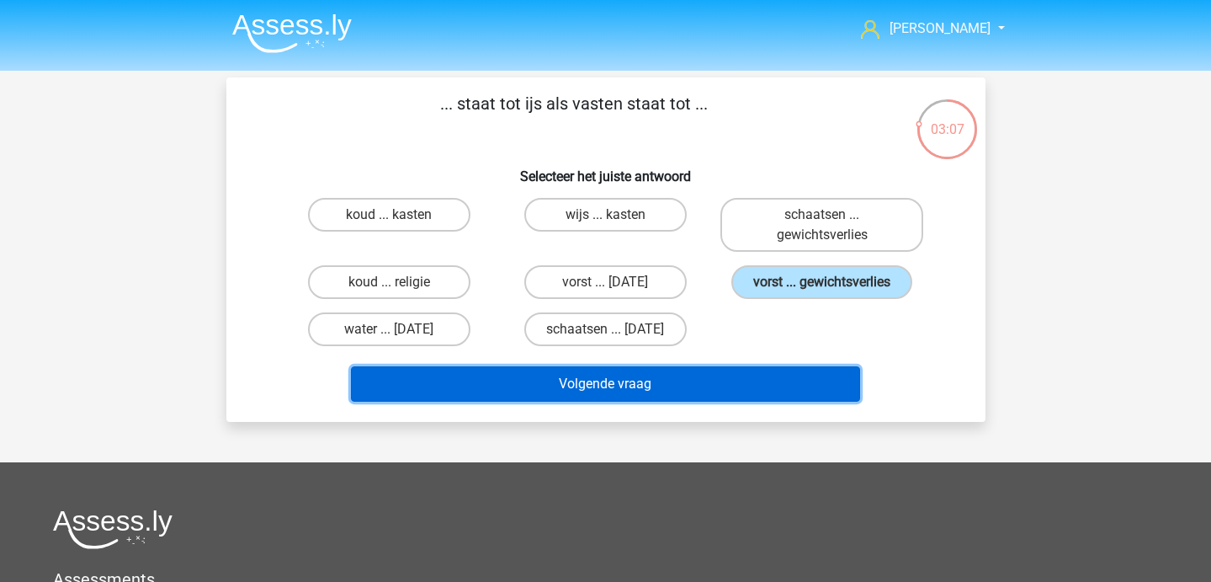
click at [730, 370] on button "Volgende vraag" at bounding box center [605, 383] width 509 height 35
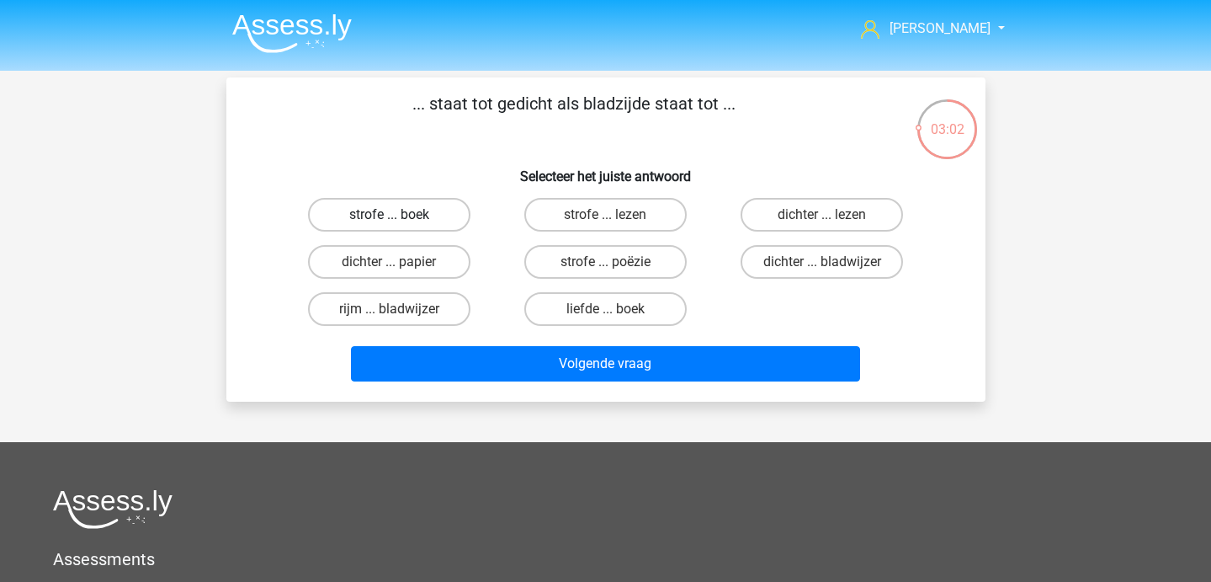
click at [420, 214] on label "strofe ... boek" at bounding box center [389, 215] width 162 height 34
click at [400, 215] on input "strofe ... boek" at bounding box center [394, 220] width 11 height 11
radio input "true"
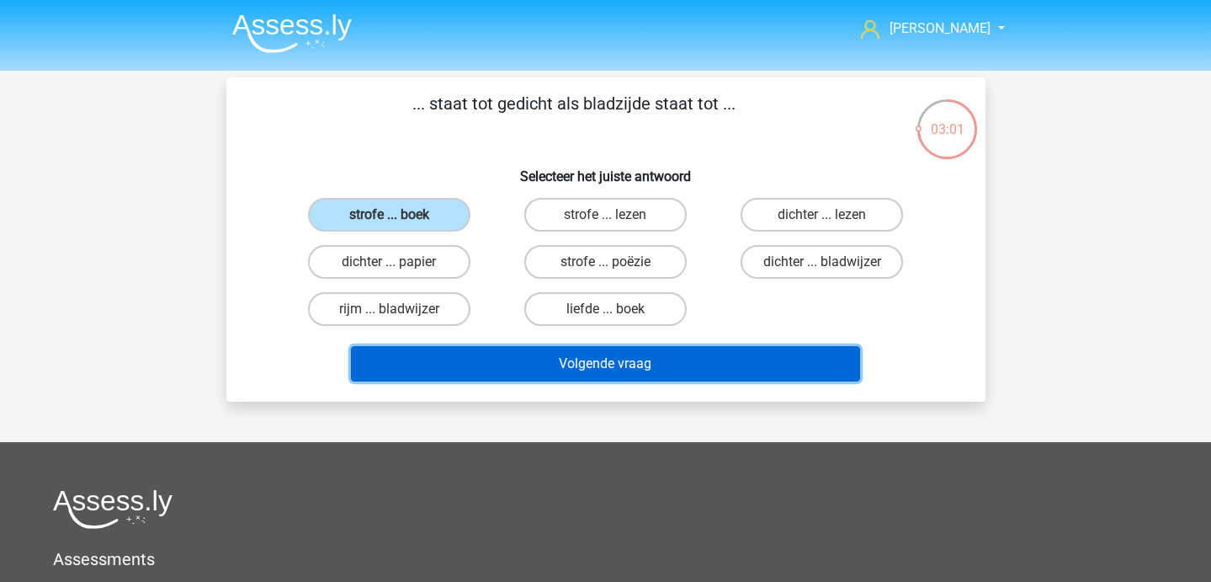
click at [428, 357] on button "Volgende vraag" at bounding box center [605, 363] width 509 height 35
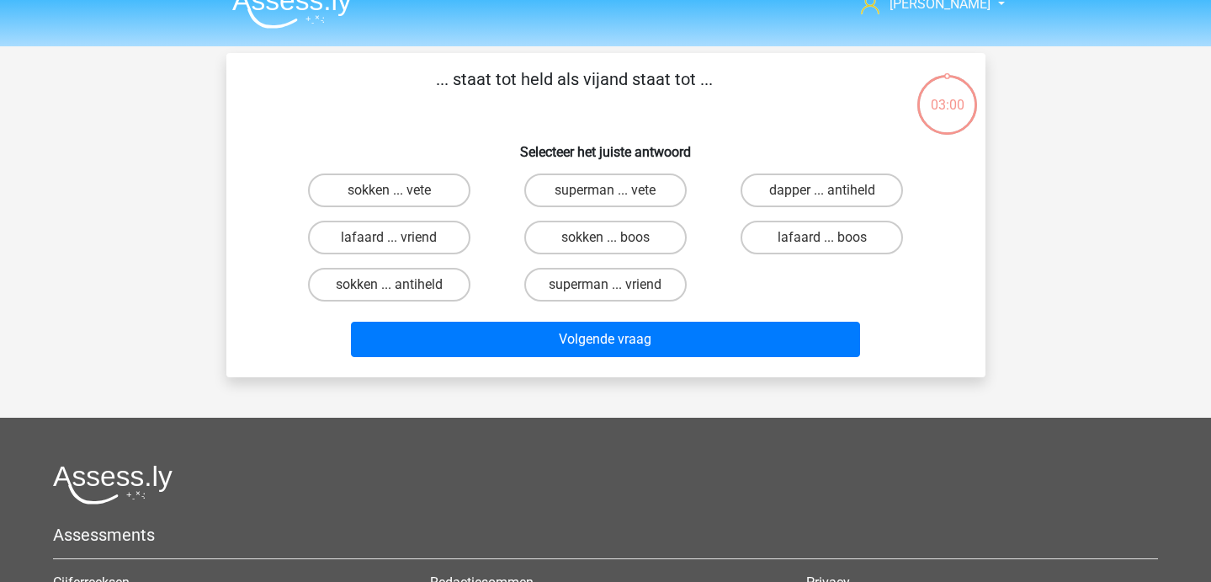
scroll to position [14, 0]
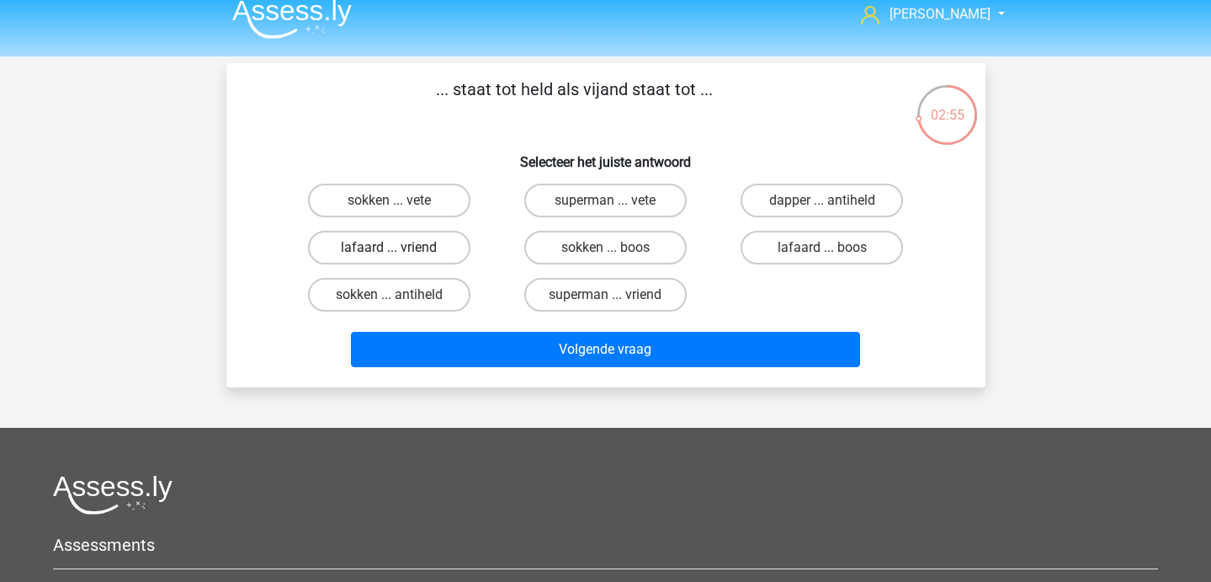
click at [453, 242] on label "lafaard ... vriend" at bounding box center [389, 248] width 162 height 34
click at [400, 247] on input "lafaard ... vriend" at bounding box center [394, 252] width 11 height 11
radio input "true"
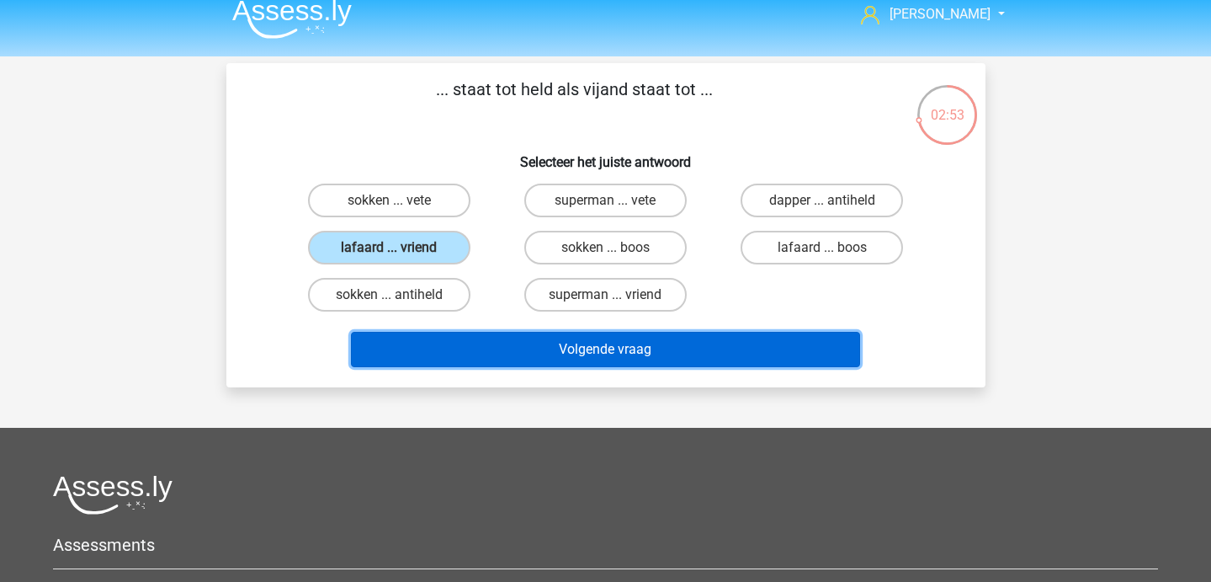
click at [492, 351] on button "Volgende vraag" at bounding box center [605, 349] width 509 height 35
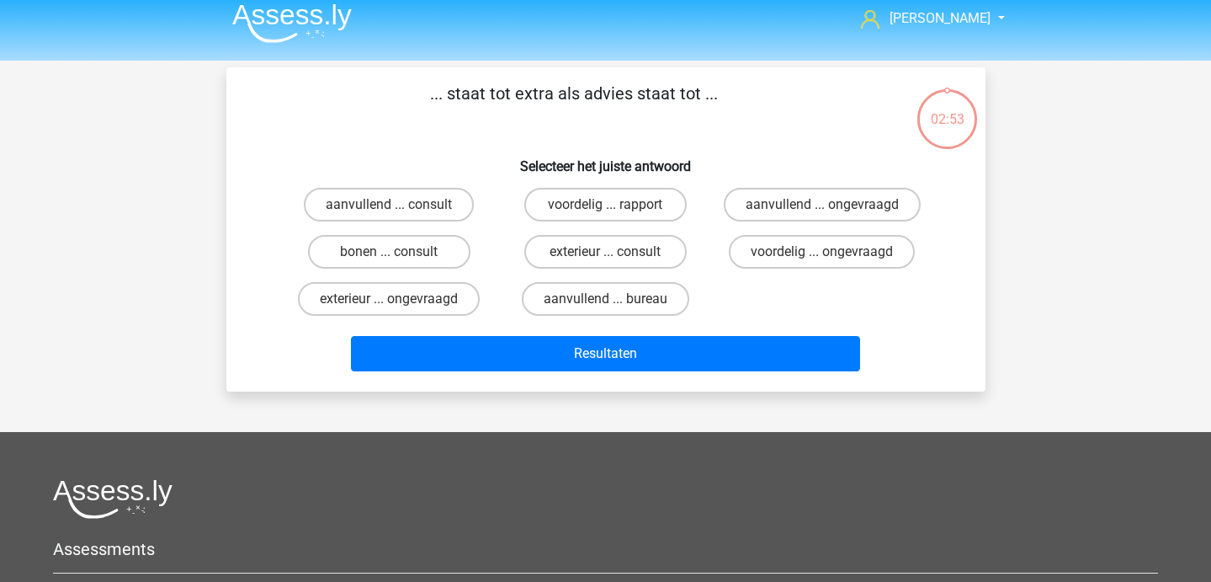
scroll to position [5, 0]
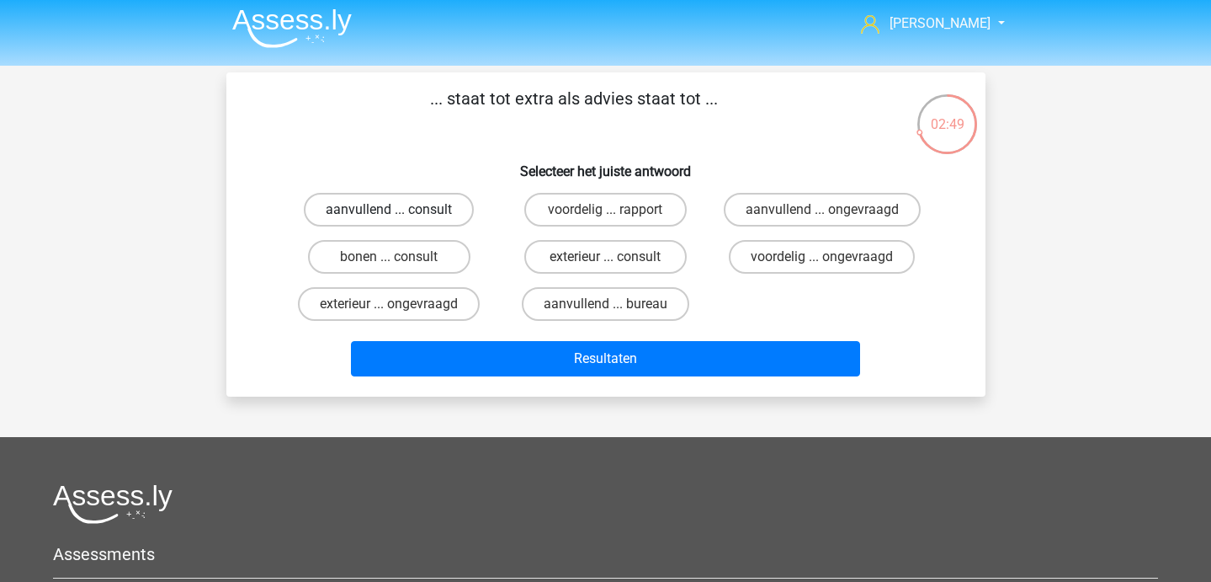
click at [423, 203] on label "aanvullend ... consult" at bounding box center [389, 210] width 170 height 34
click at [400, 210] on input "aanvullend ... consult" at bounding box center [394, 215] width 11 height 11
radio input "true"
click at [492, 340] on div "Resultaten" at bounding box center [605, 355] width 705 height 56
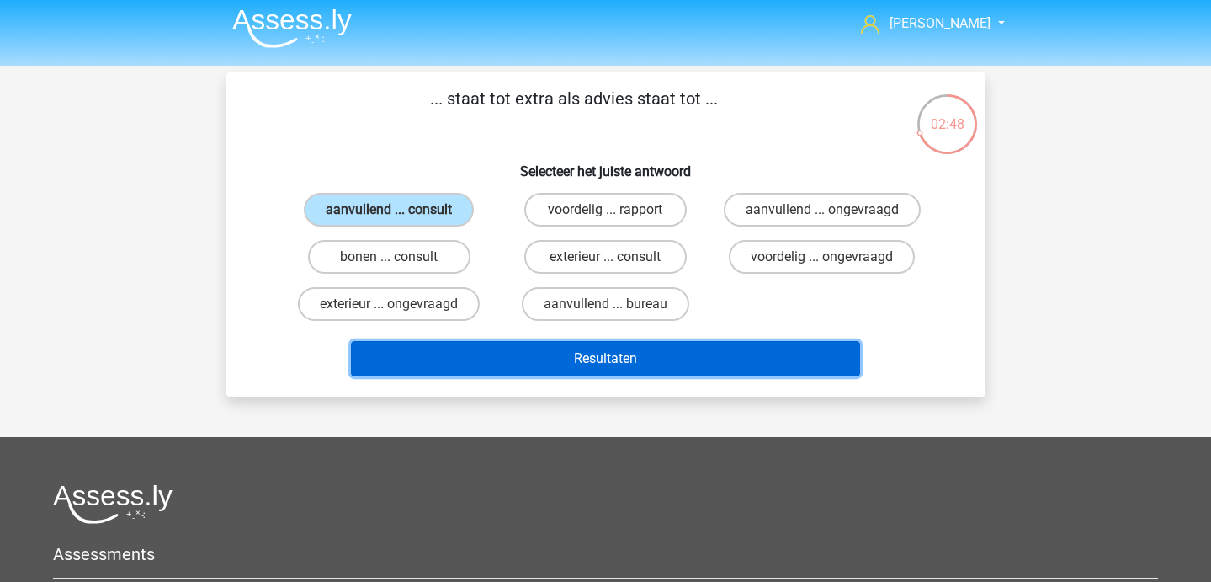
click at [492, 373] on button "Resultaten" at bounding box center [605, 358] width 509 height 35
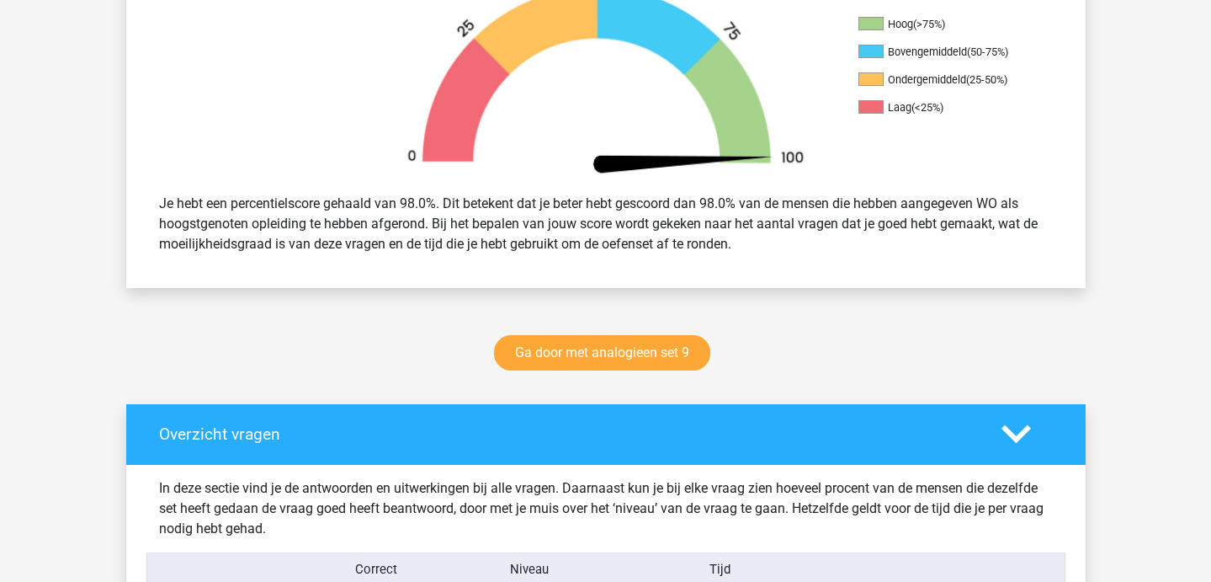
scroll to position [574, 0]
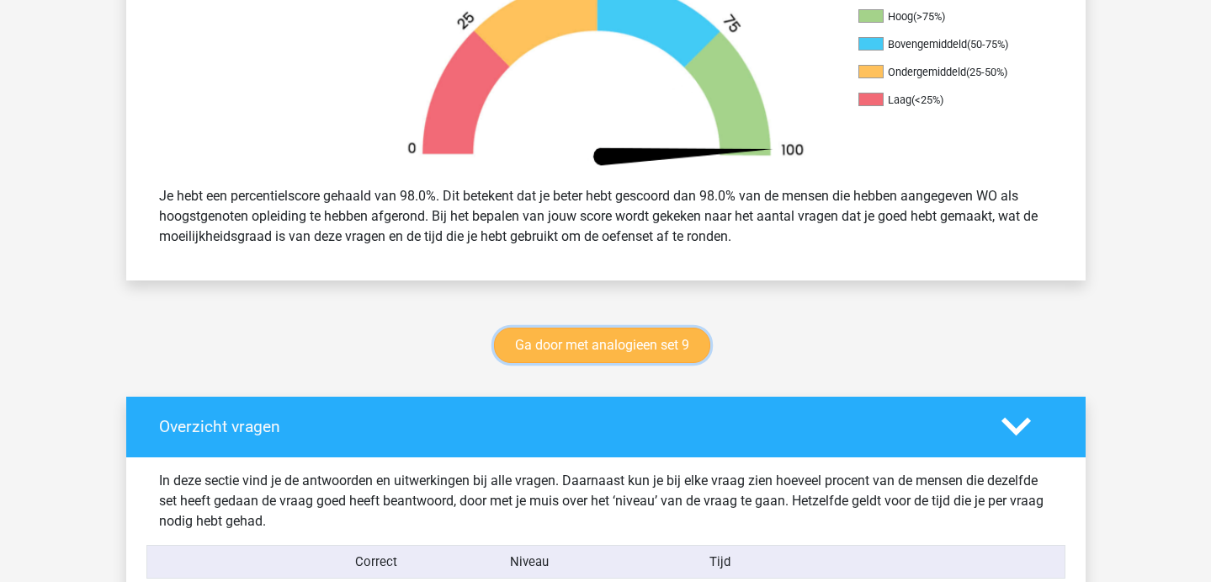
click at [567, 347] on link "Ga door met analogieen set 9" at bounding box center [602, 344] width 216 height 35
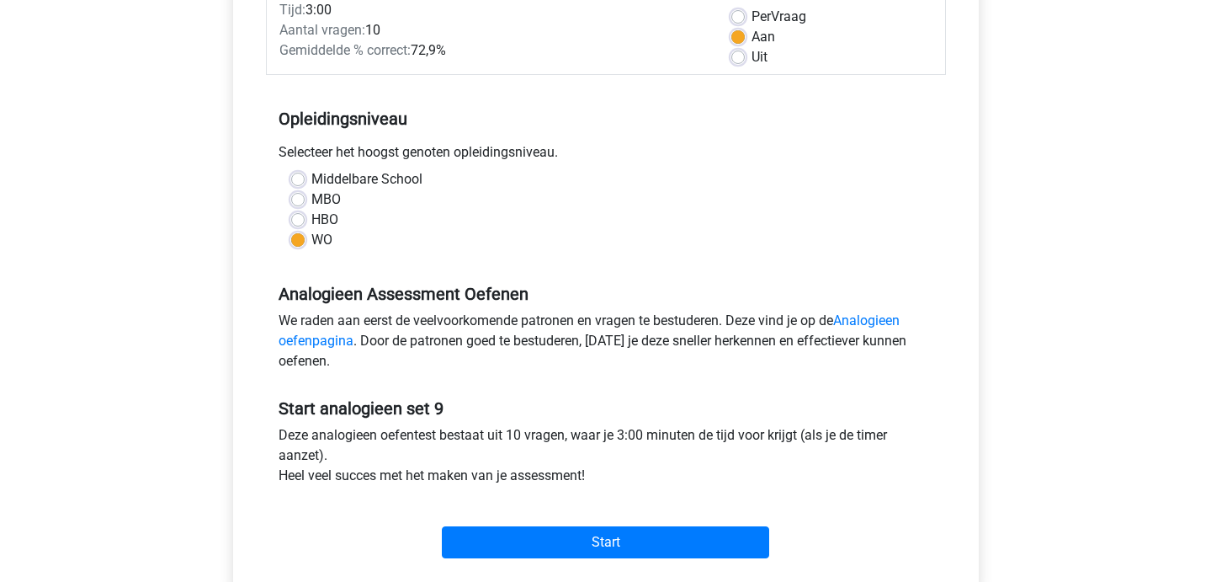
scroll to position [305, 0]
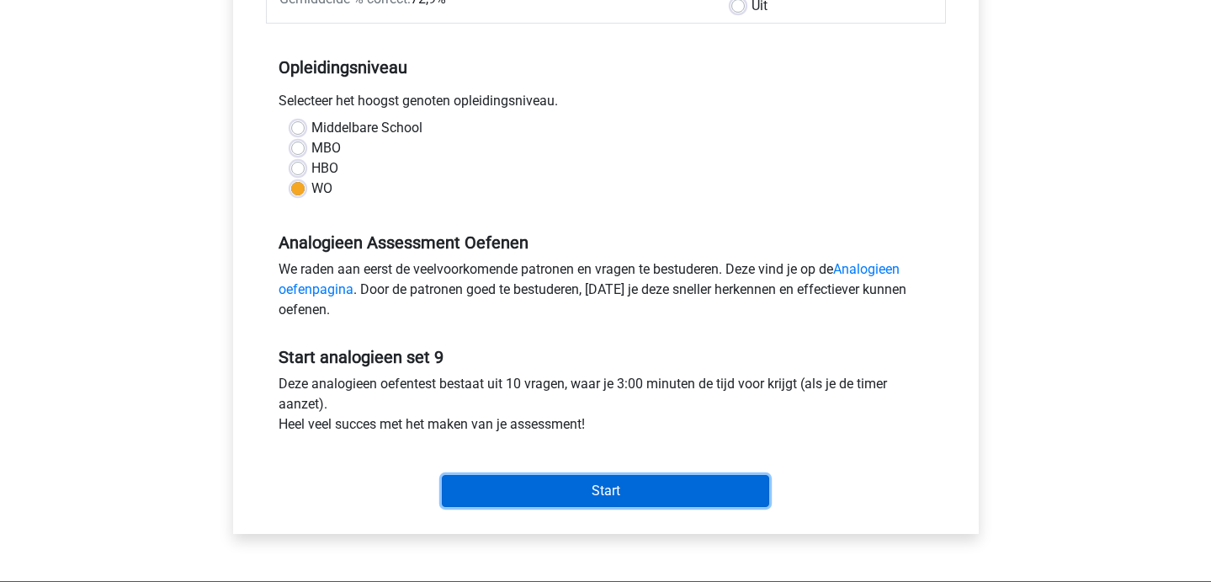
click at [586, 492] on input "Start" at bounding box center [605, 491] width 327 height 32
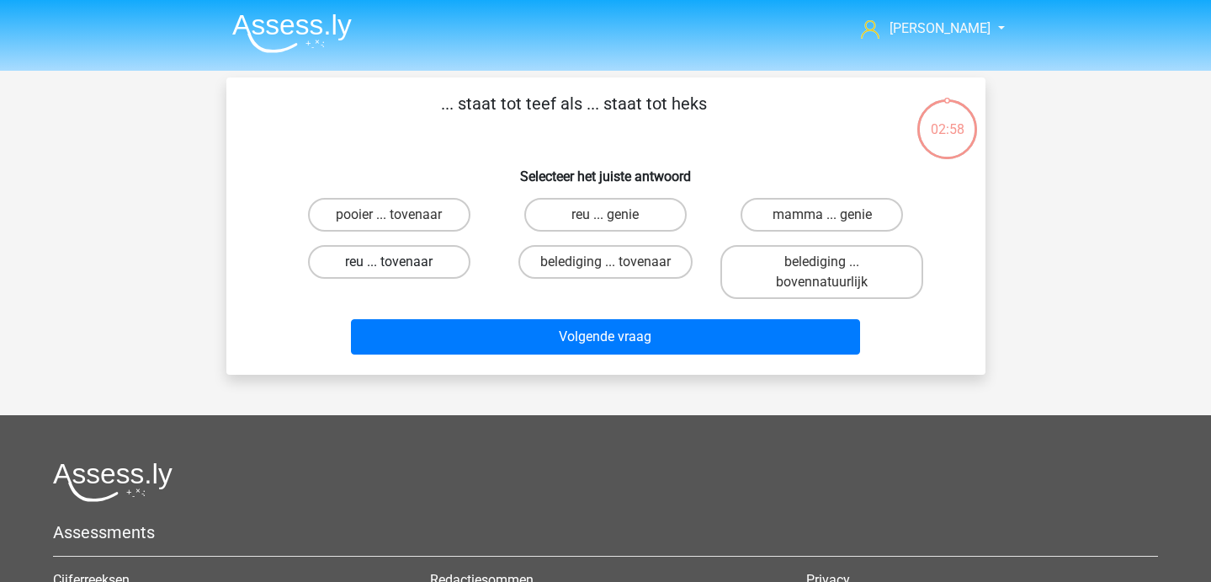
click at [407, 273] on label "reu ... tovenaar" at bounding box center [389, 262] width 162 height 34
click at [400, 273] on input "reu ... tovenaar" at bounding box center [394, 267] width 11 height 11
radio input "true"
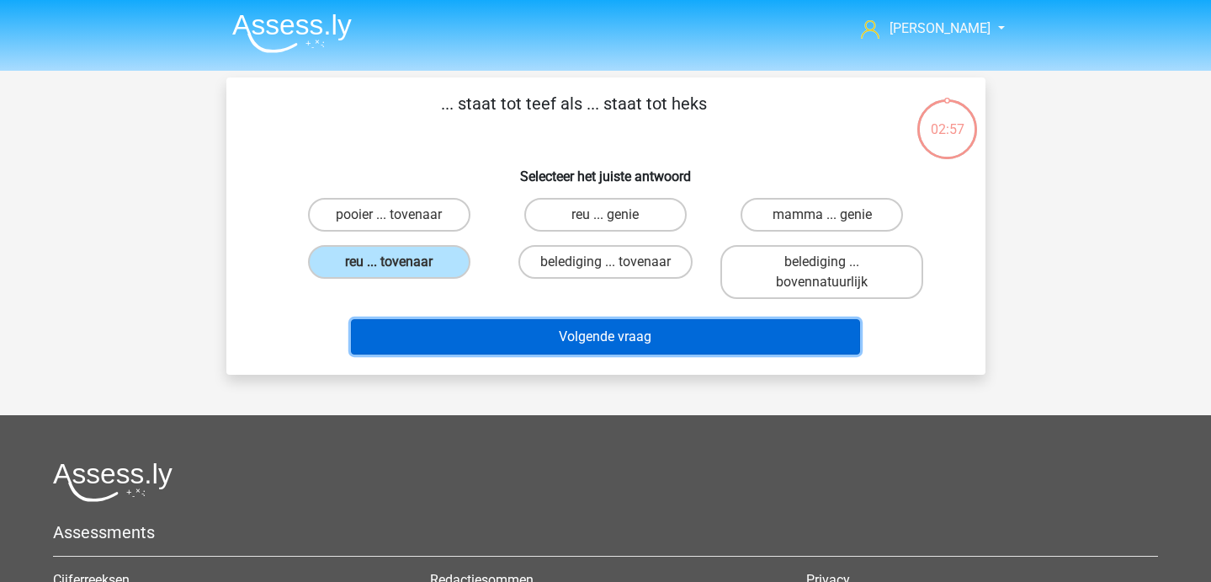
click at [412, 346] on button "Volgende vraag" at bounding box center [605, 336] width 509 height 35
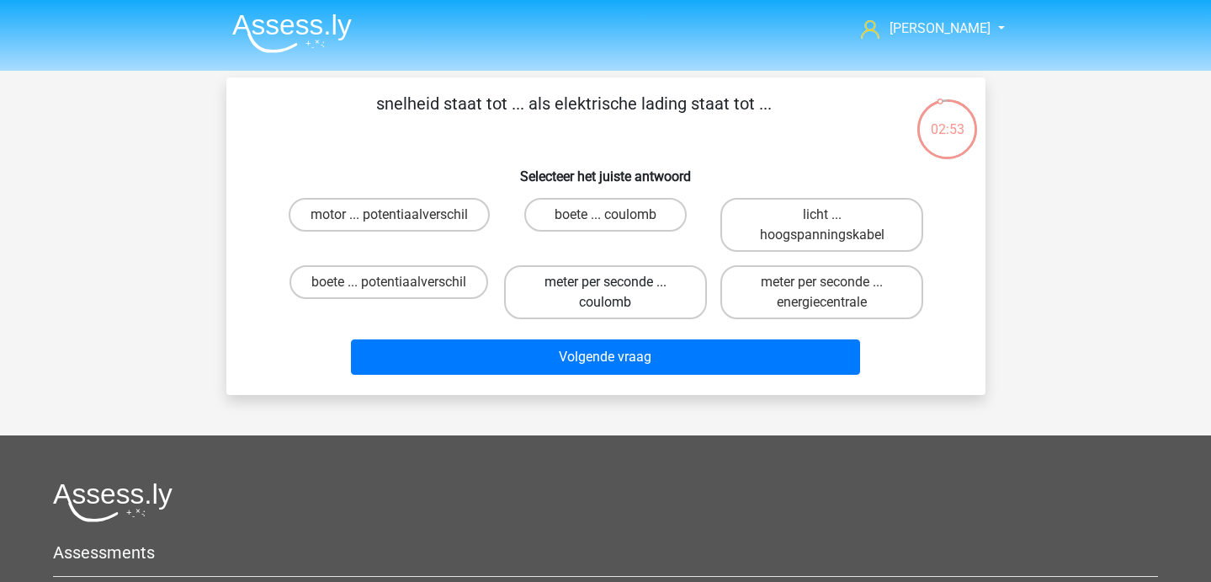
click at [590, 298] on label "meter per seconde ... coulomb" at bounding box center [605, 292] width 203 height 54
click at [605, 293] on input "meter per seconde ... coulomb" at bounding box center [610, 287] width 11 height 11
radio input "true"
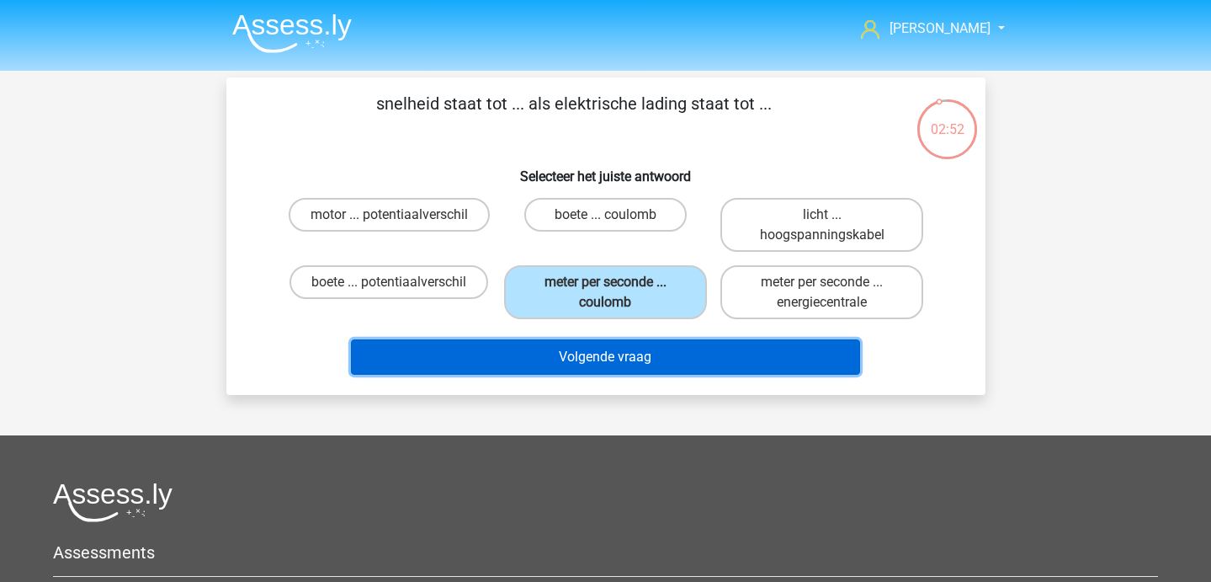
click at [612, 363] on button "Volgende vraag" at bounding box center [605, 356] width 509 height 35
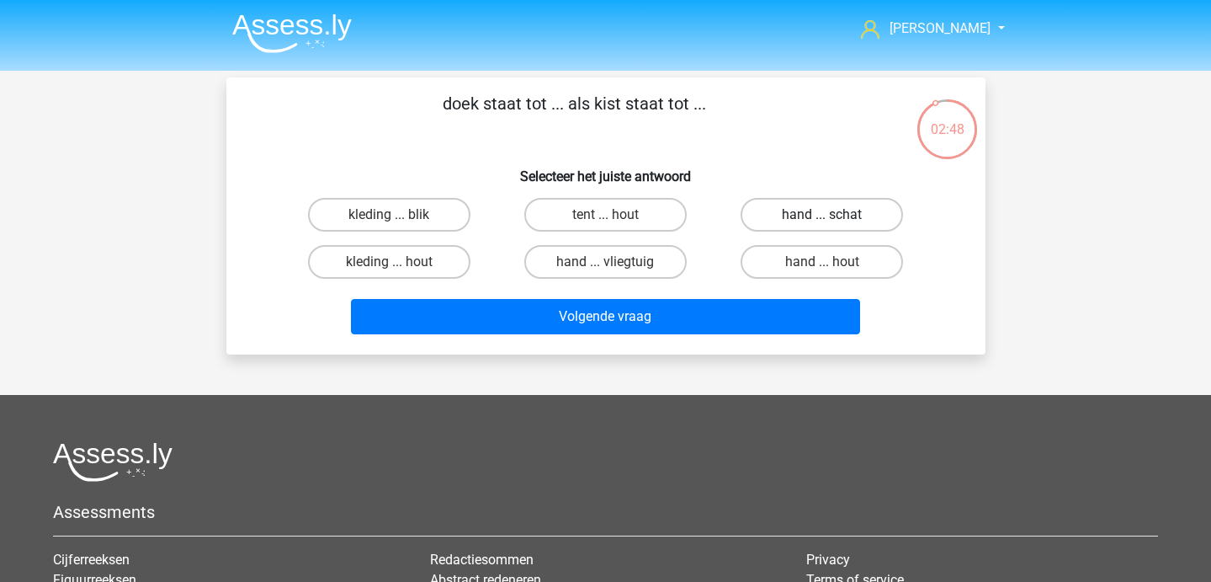
click at [819, 209] on label "hand ... schat" at bounding box center [822, 215] width 162 height 34
click at [822, 215] on input "hand ... schat" at bounding box center [827, 220] width 11 height 11
radio input "true"
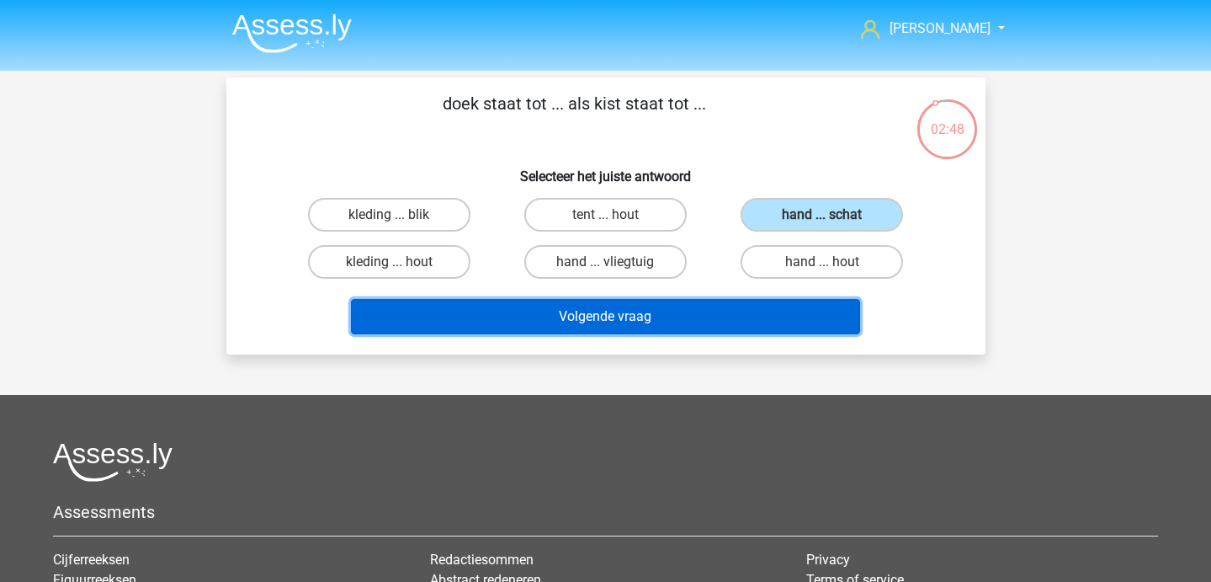
click at [720, 314] on button "Volgende vraag" at bounding box center [605, 316] width 509 height 35
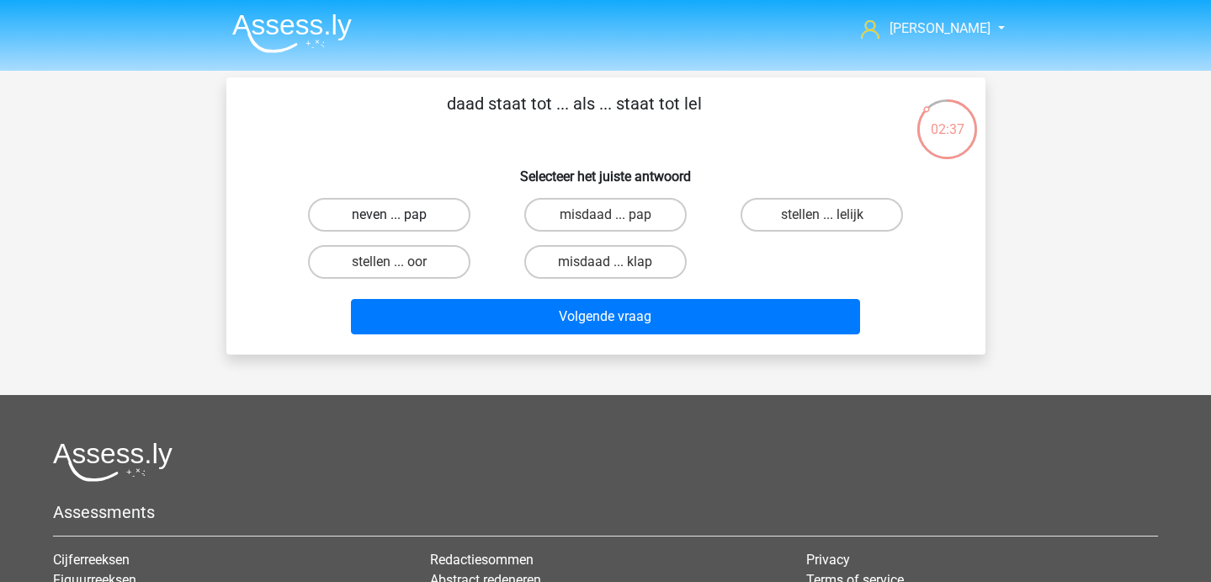
click at [391, 208] on label "neven ... pap" at bounding box center [389, 215] width 162 height 34
click at [391, 215] on input "neven ... pap" at bounding box center [394, 220] width 11 height 11
radio input "true"
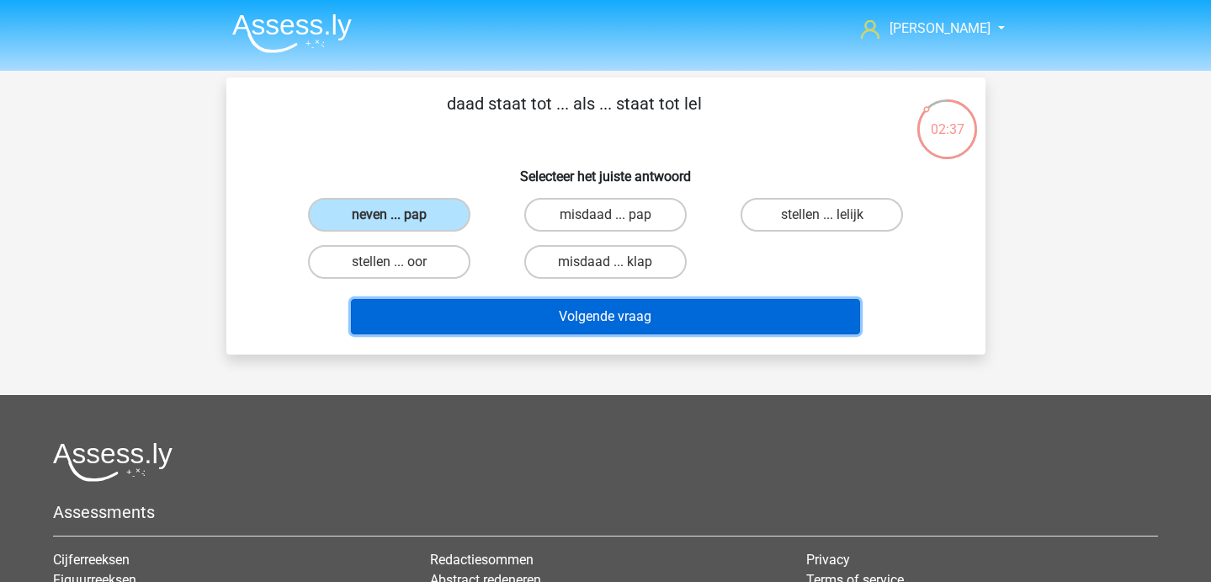
click at [413, 303] on button "Volgende vraag" at bounding box center [605, 316] width 509 height 35
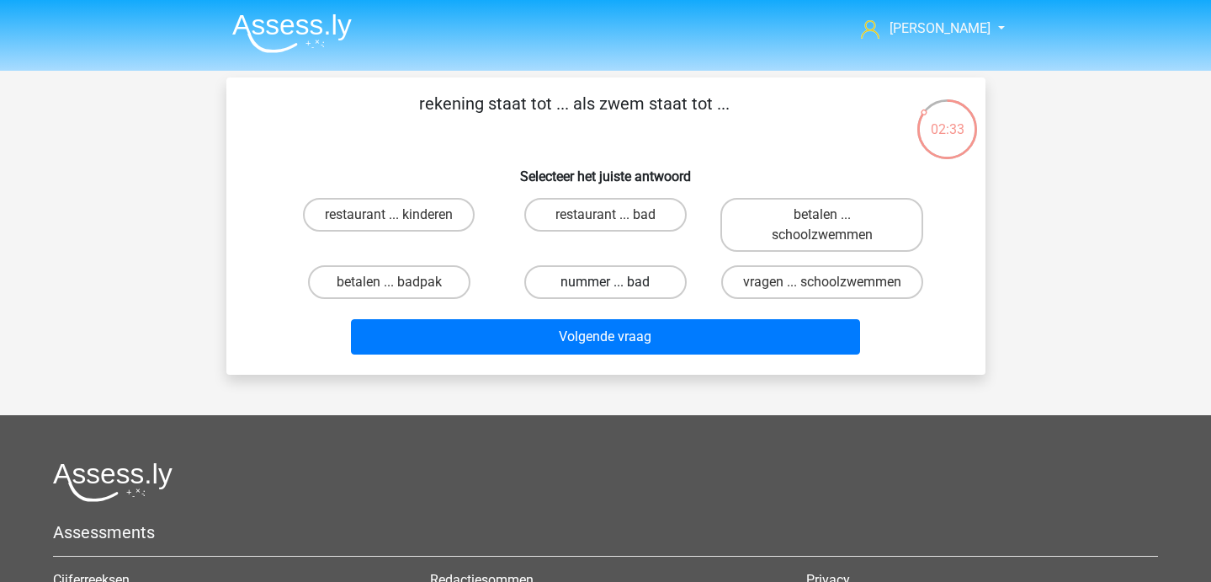
click at [595, 278] on label "nummer ... bad" at bounding box center [605, 282] width 162 height 34
click at [605, 282] on input "nummer ... bad" at bounding box center [610, 287] width 11 height 11
radio input "true"
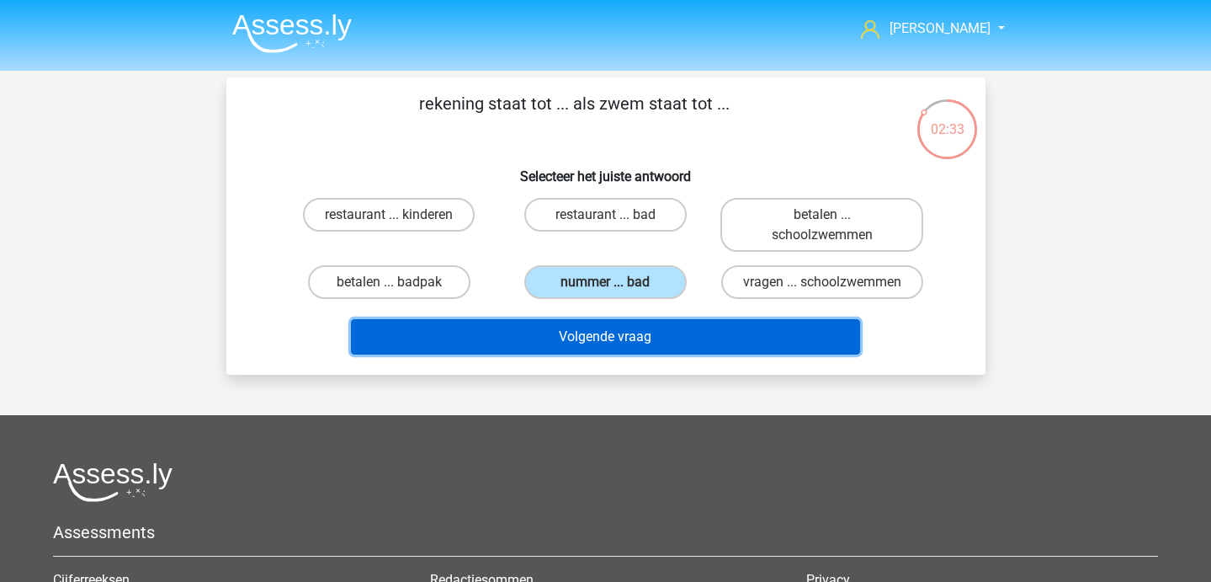
click at [628, 354] on button "Volgende vraag" at bounding box center [605, 336] width 509 height 35
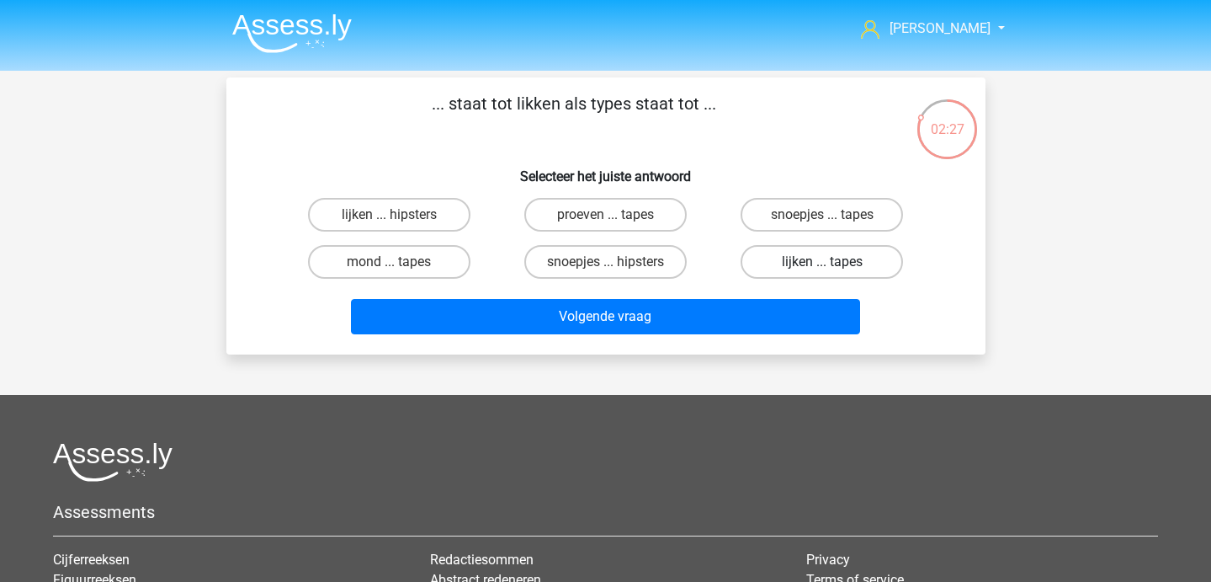
click at [800, 258] on label "lijken ... tapes" at bounding box center [822, 262] width 162 height 34
click at [822, 262] on input "lijken ... tapes" at bounding box center [827, 267] width 11 height 11
radio input "true"
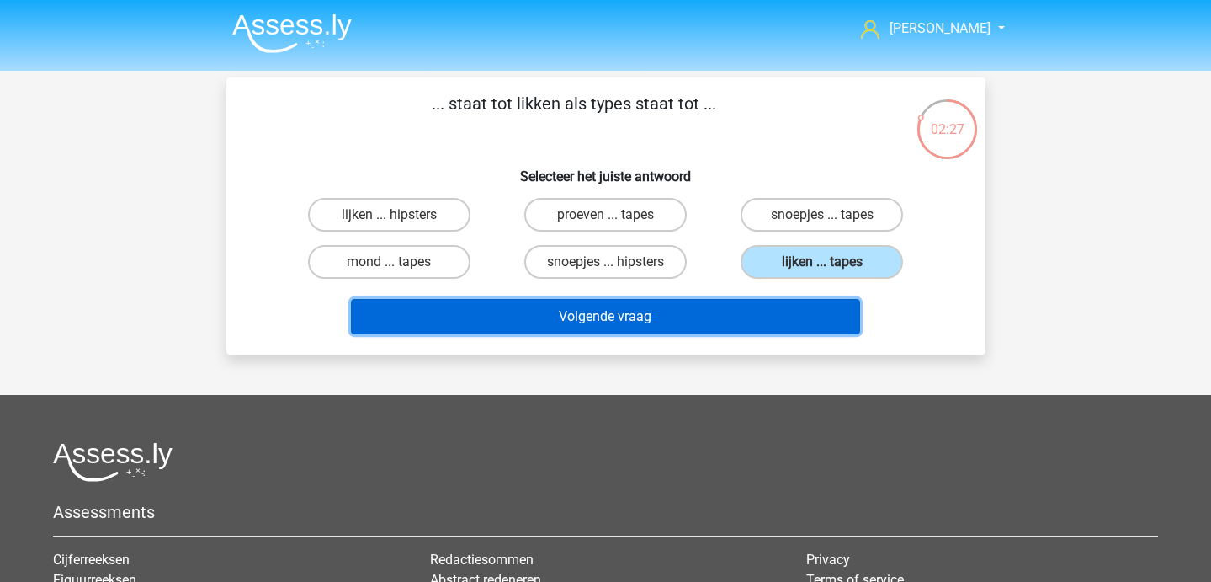
click at [703, 309] on button "Volgende vraag" at bounding box center [605, 316] width 509 height 35
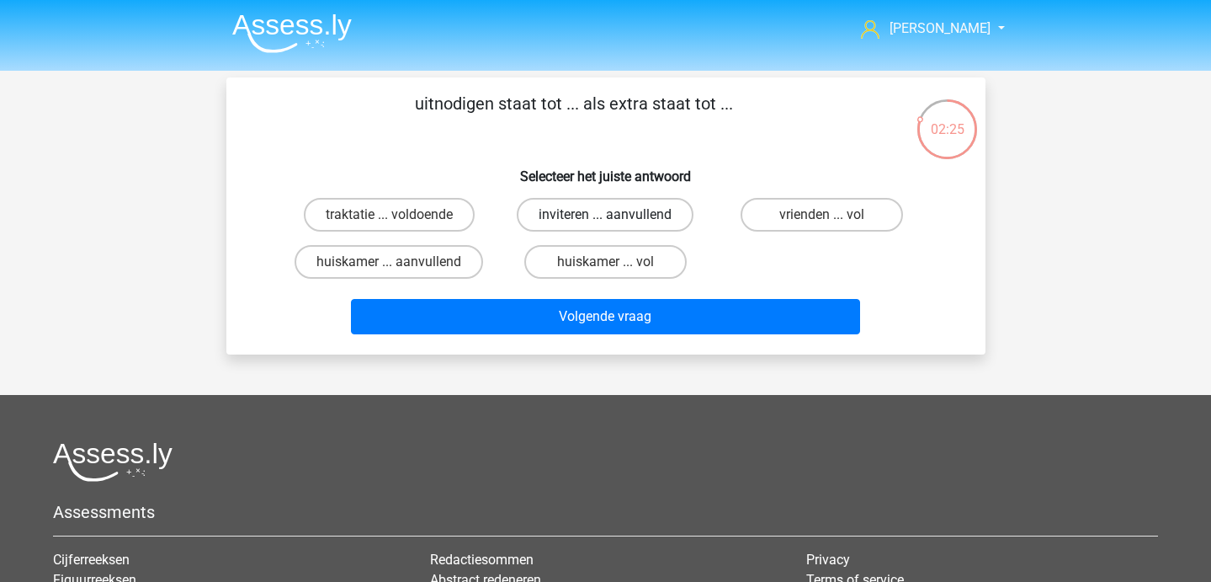
click at [642, 220] on label "inviteren ... aanvullend" at bounding box center [605, 215] width 177 height 34
click at [616, 220] on input "inviteren ... aanvullend" at bounding box center [610, 220] width 11 height 11
radio input "true"
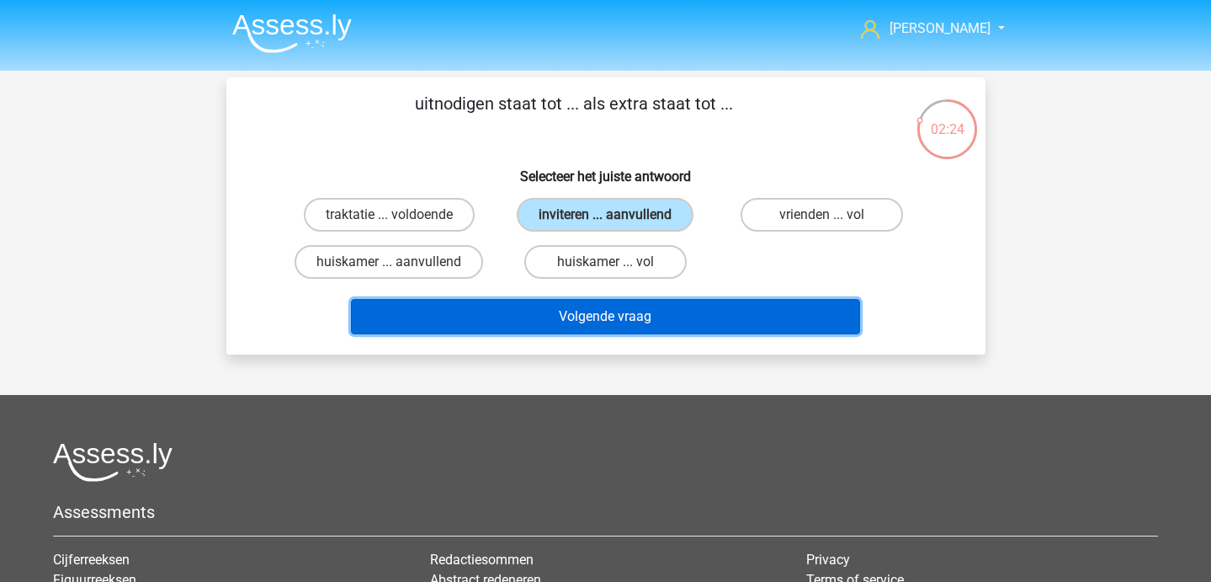
click at [616, 323] on button "Volgende vraag" at bounding box center [605, 316] width 509 height 35
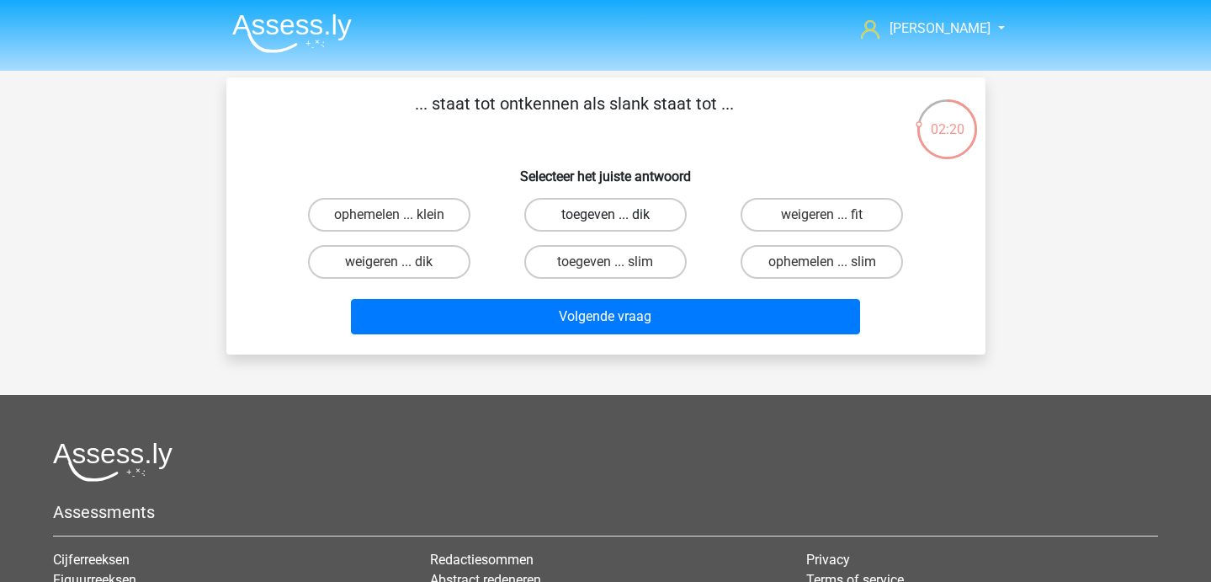
click at [581, 214] on label "toegeven ... dik" at bounding box center [605, 215] width 162 height 34
click at [605, 215] on input "toegeven ... dik" at bounding box center [610, 220] width 11 height 11
radio input "true"
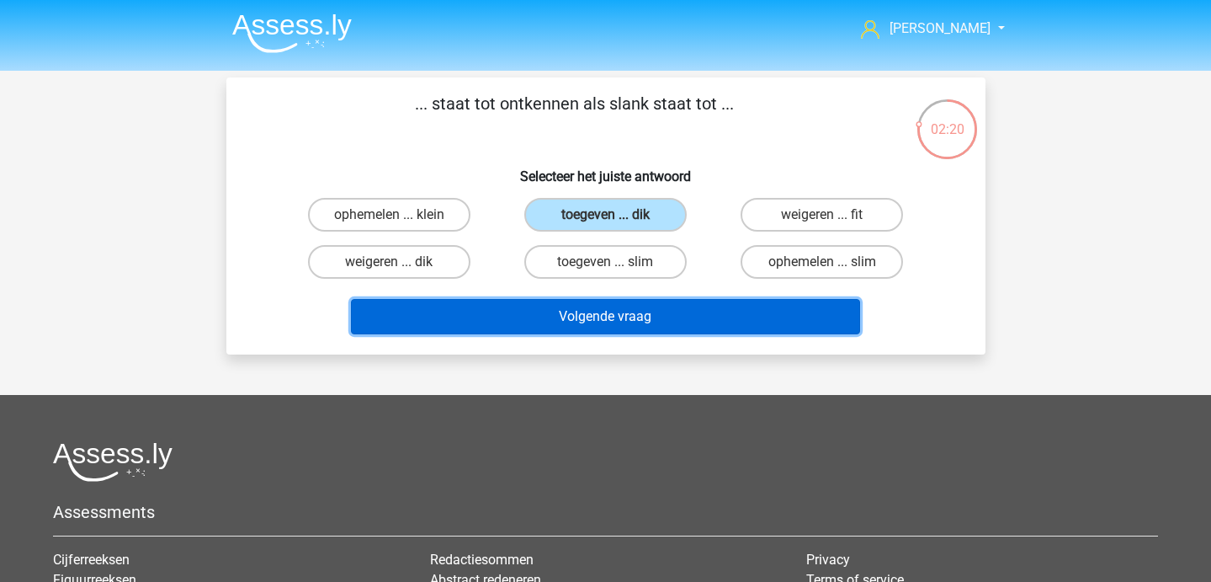
click at [585, 328] on button "Volgende vraag" at bounding box center [605, 316] width 509 height 35
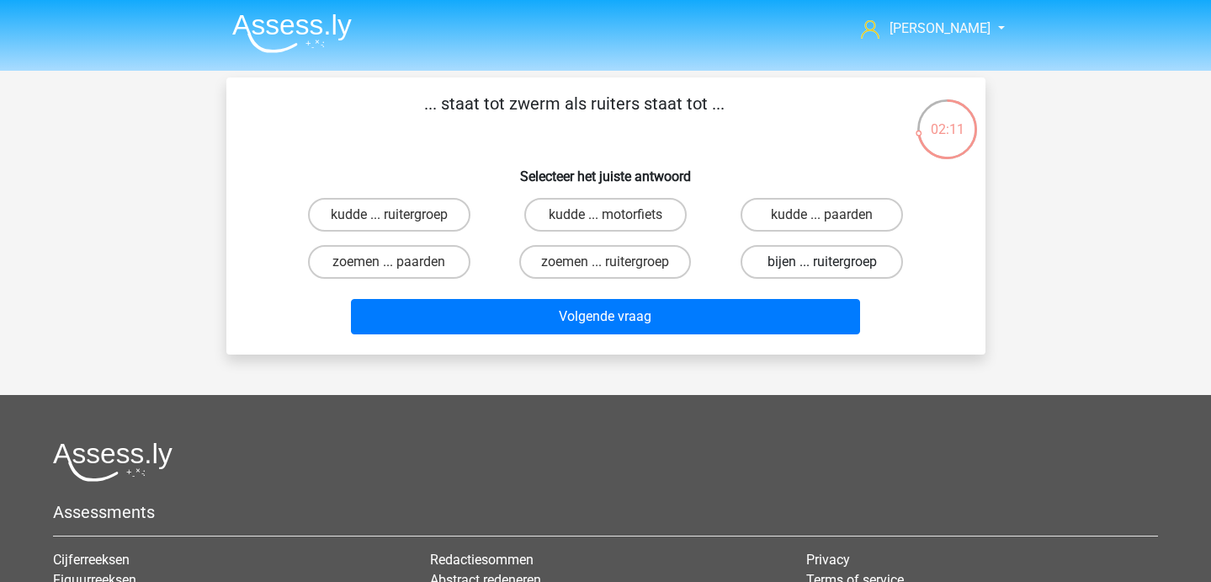
click at [847, 262] on label "bijen ... ruitergroep" at bounding box center [822, 262] width 162 height 34
click at [833, 262] on input "bijen ... ruitergroep" at bounding box center [827, 267] width 11 height 11
radio input "true"
click at [748, 338] on div "Volgende vraag" at bounding box center [606, 320] width 650 height 42
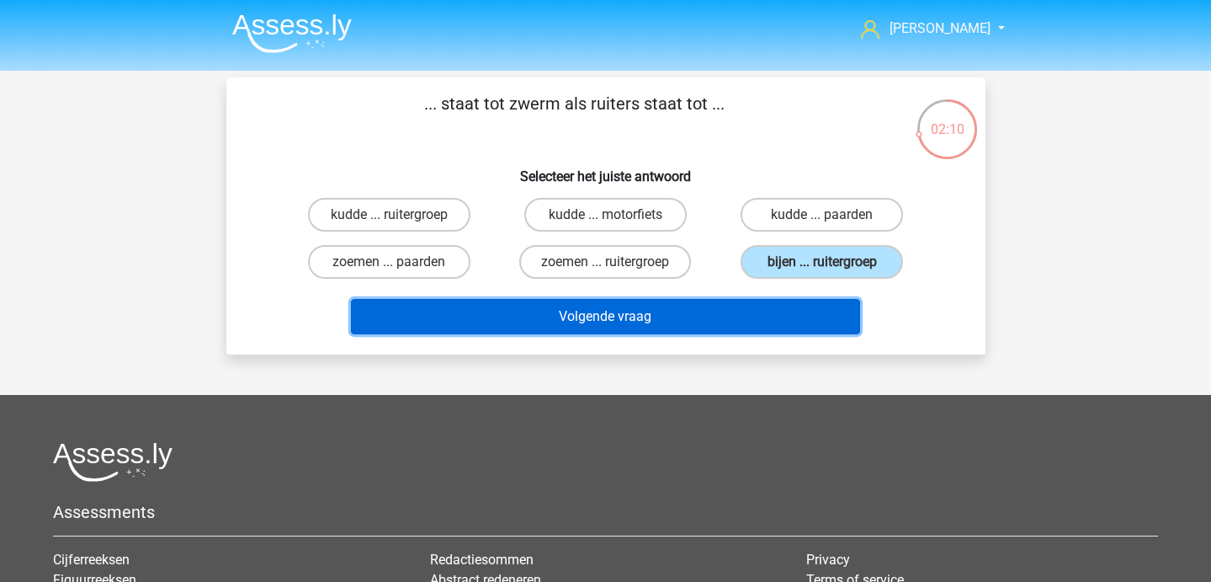
click at [697, 322] on button "Volgende vraag" at bounding box center [605, 316] width 509 height 35
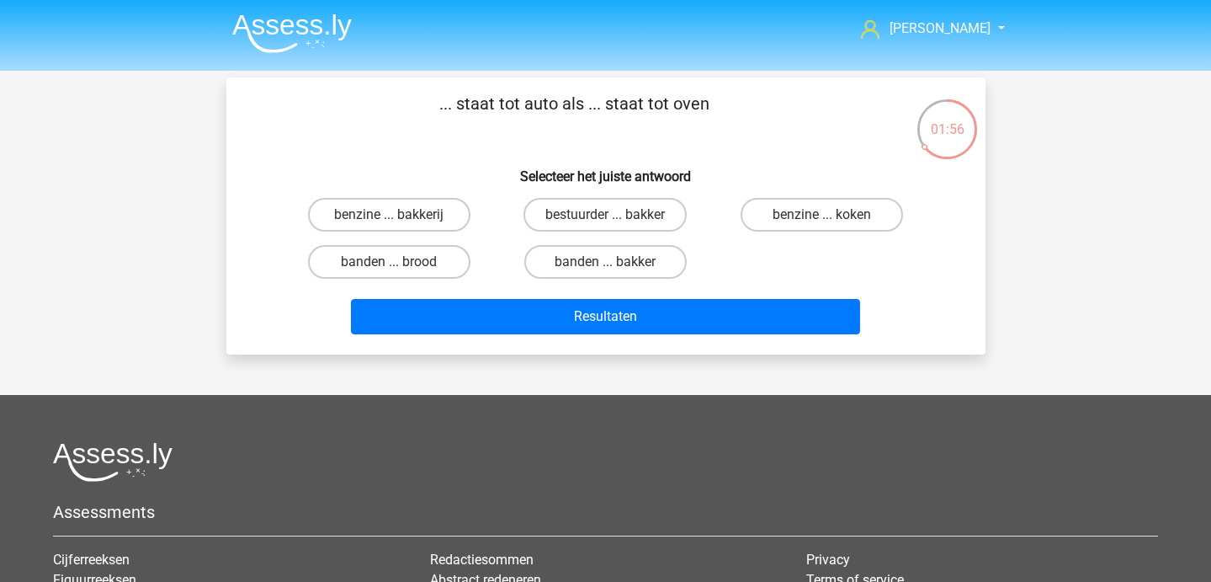
click at [606, 221] on input "bestuurder ... bakker" at bounding box center [610, 220] width 11 height 11
radio input "true"
click at [599, 263] on label "banden ... bakker" at bounding box center [605, 262] width 162 height 34
click at [605, 263] on input "banden ... bakker" at bounding box center [610, 267] width 11 height 11
radio input "true"
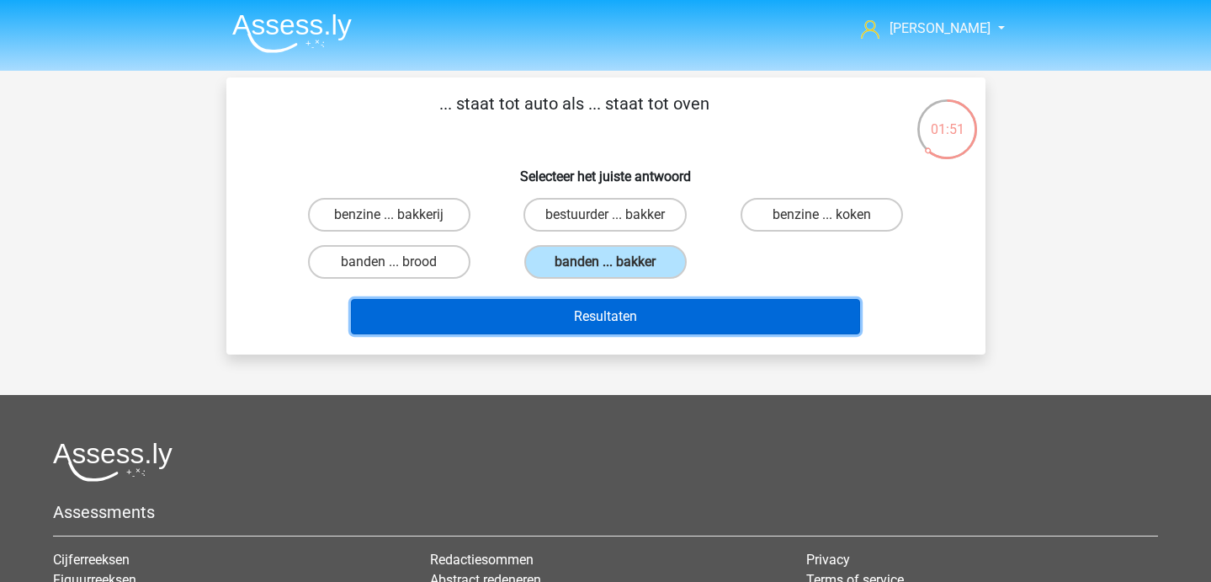
click at [592, 328] on button "Resultaten" at bounding box center [605, 316] width 509 height 35
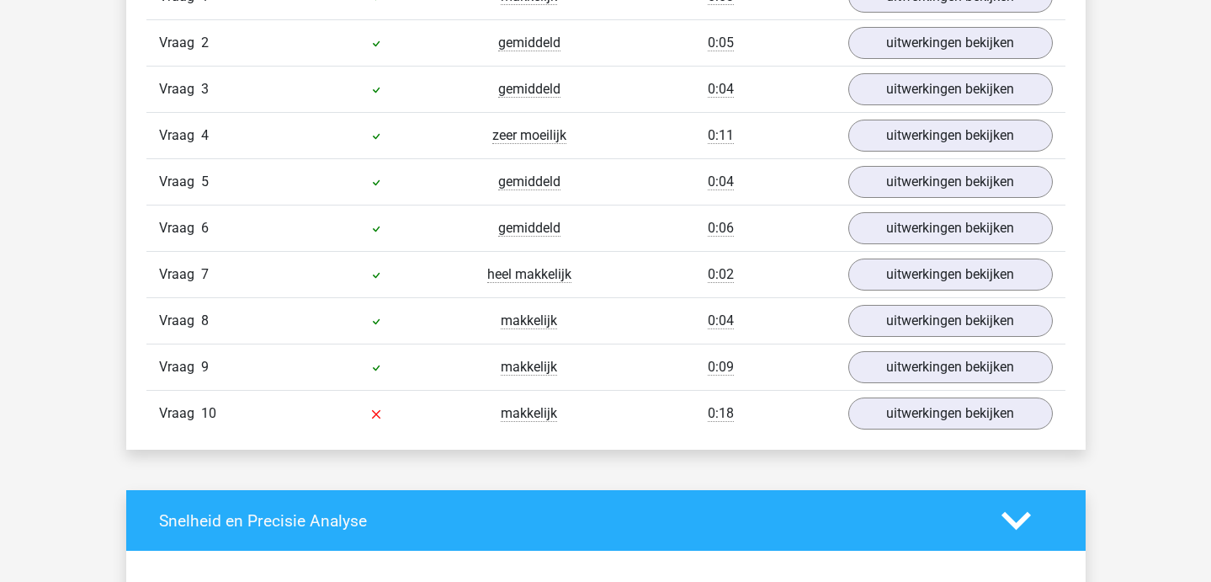
scroll to position [1189, 0]
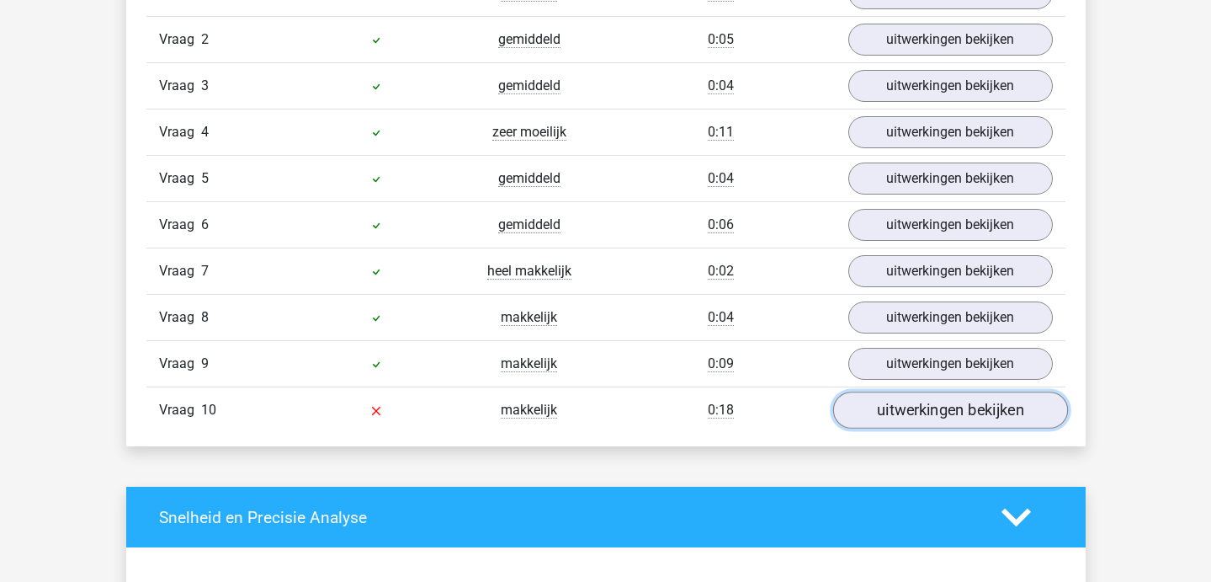
click at [929, 408] on link "uitwerkingen bekijken" at bounding box center [950, 409] width 235 height 37
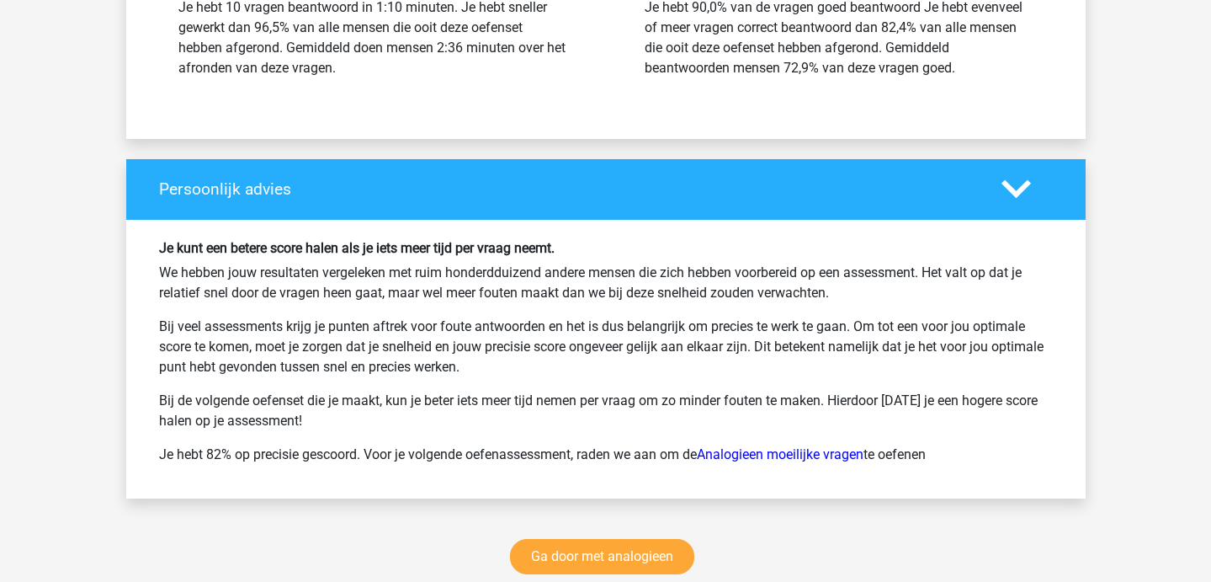
scroll to position [2484, 0]
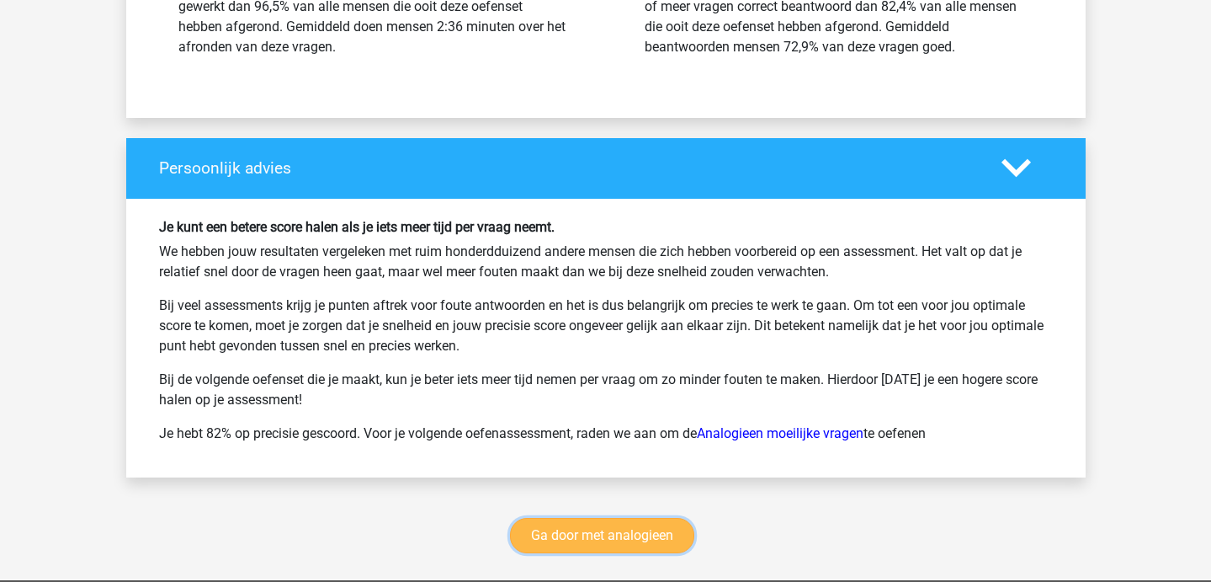
click at [623, 538] on link "Ga door met analogieen" at bounding box center [602, 535] width 184 height 35
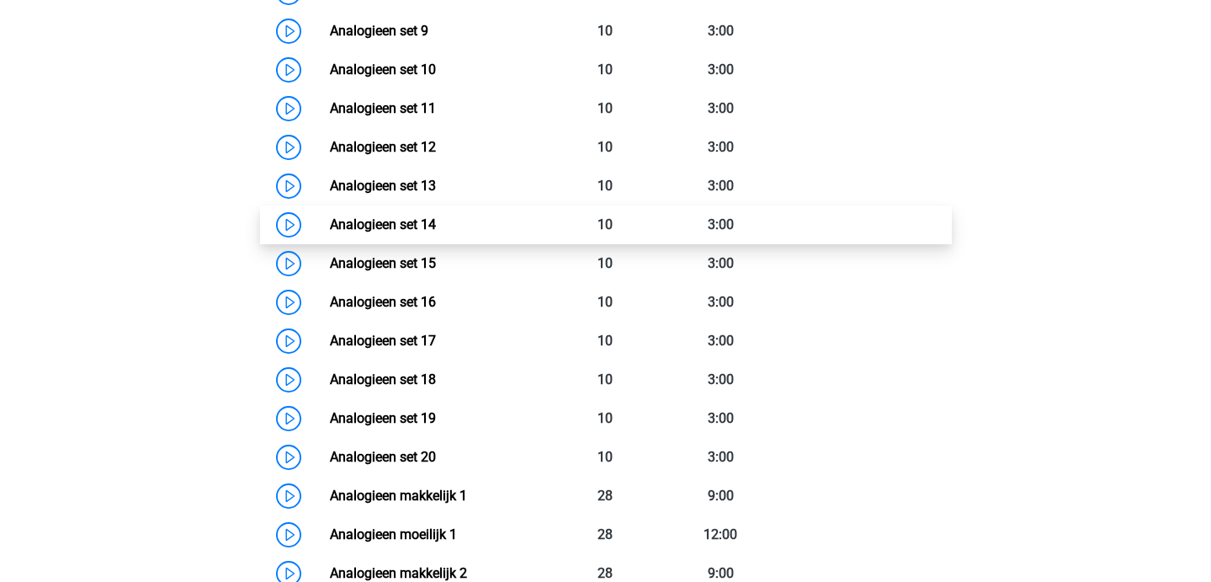
scroll to position [1144, 0]
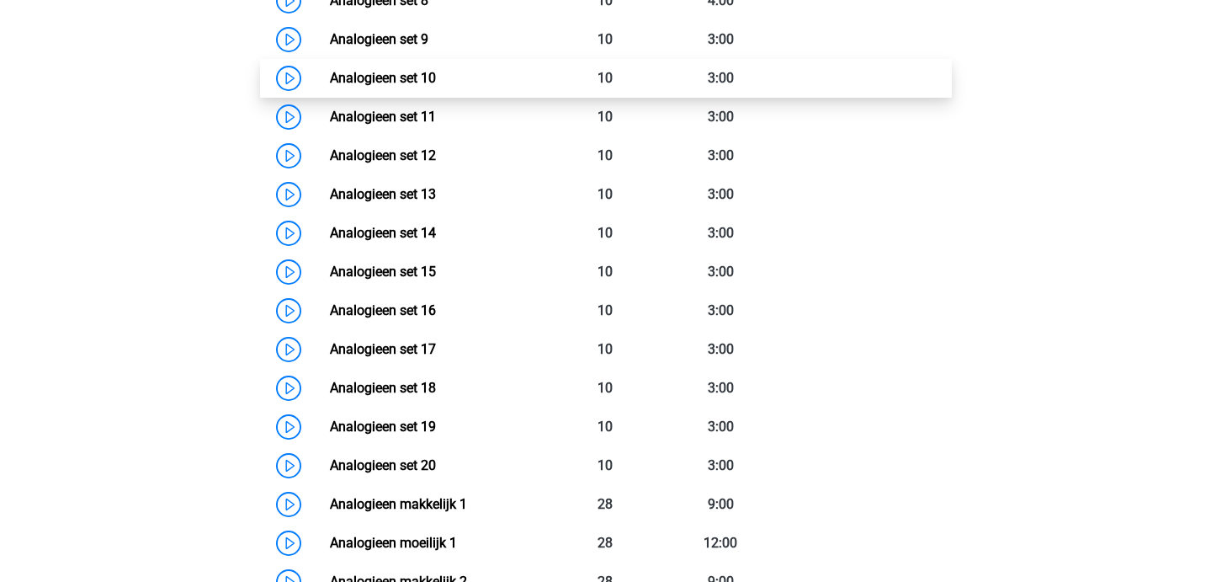
click at [402, 74] on link "Analogieen set 10" at bounding box center [383, 78] width 106 height 16
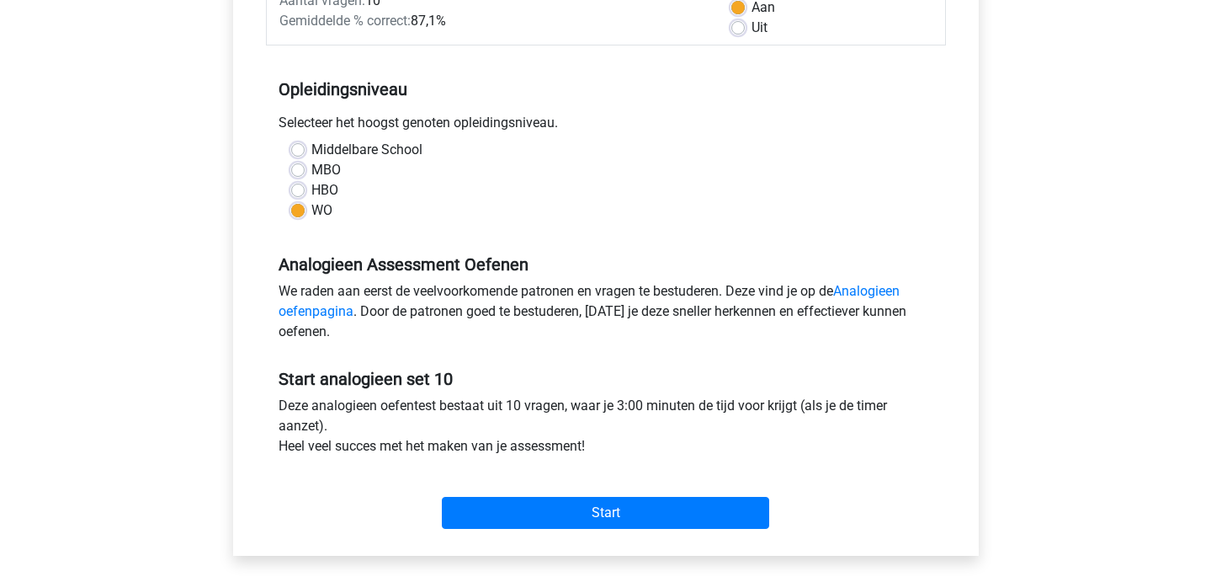
scroll to position [287, 0]
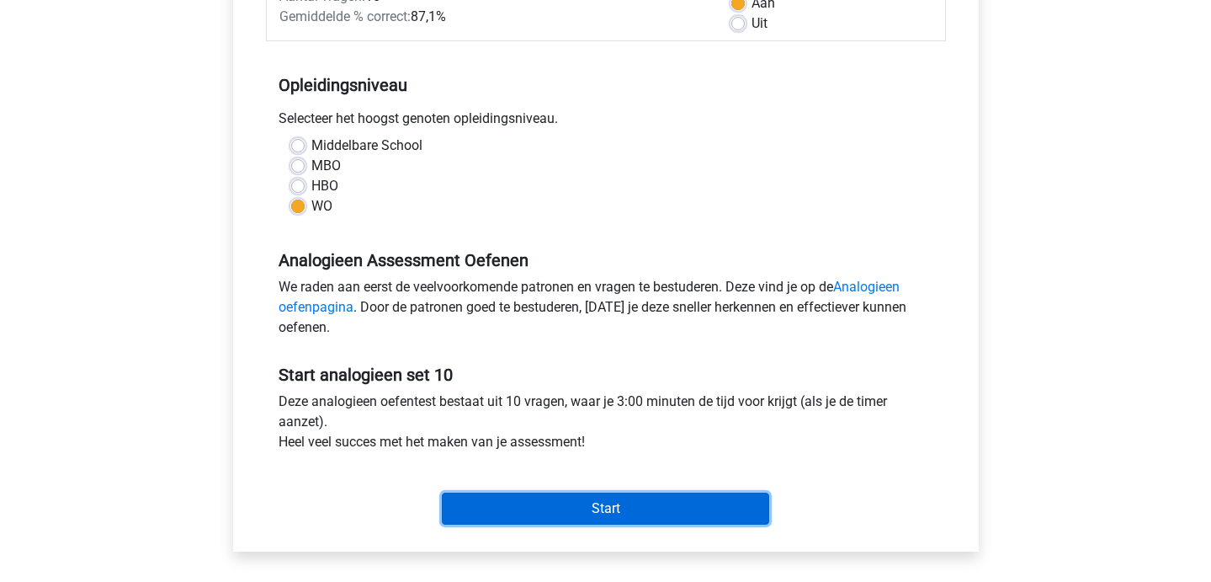
click at [626, 515] on input "Start" at bounding box center [605, 508] width 327 height 32
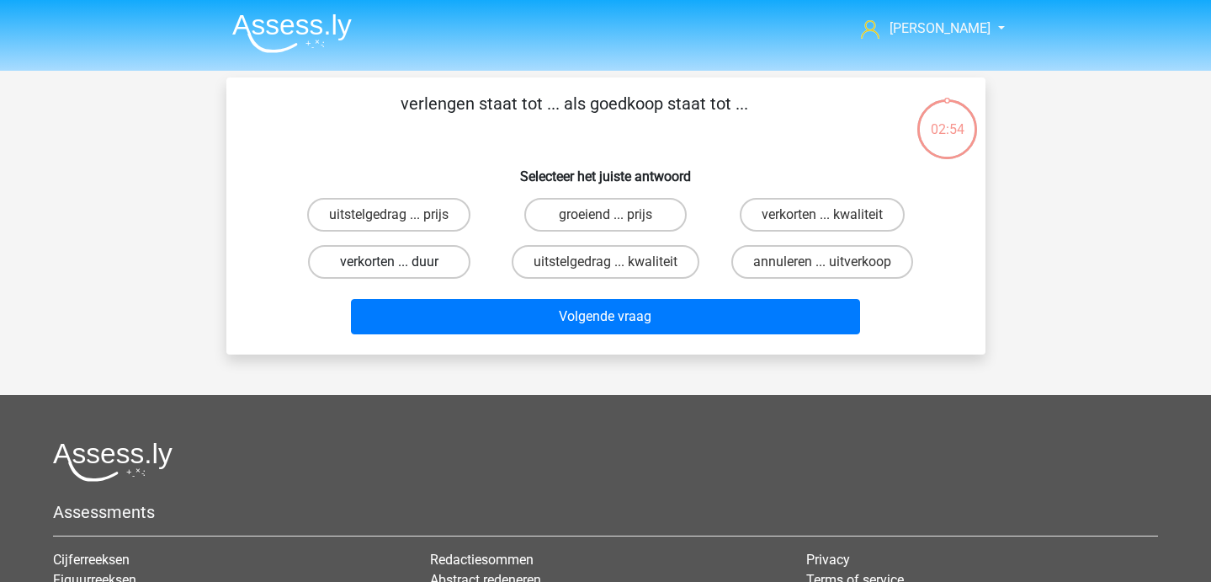
click at [423, 259] on label "verkorten ... duur" at bounding box center [389, 262] width 162 height 34
click at [400, 262] on input "verkorten ... duur" at bounding box center [394, 267] width 11 height 11
radio input "true"
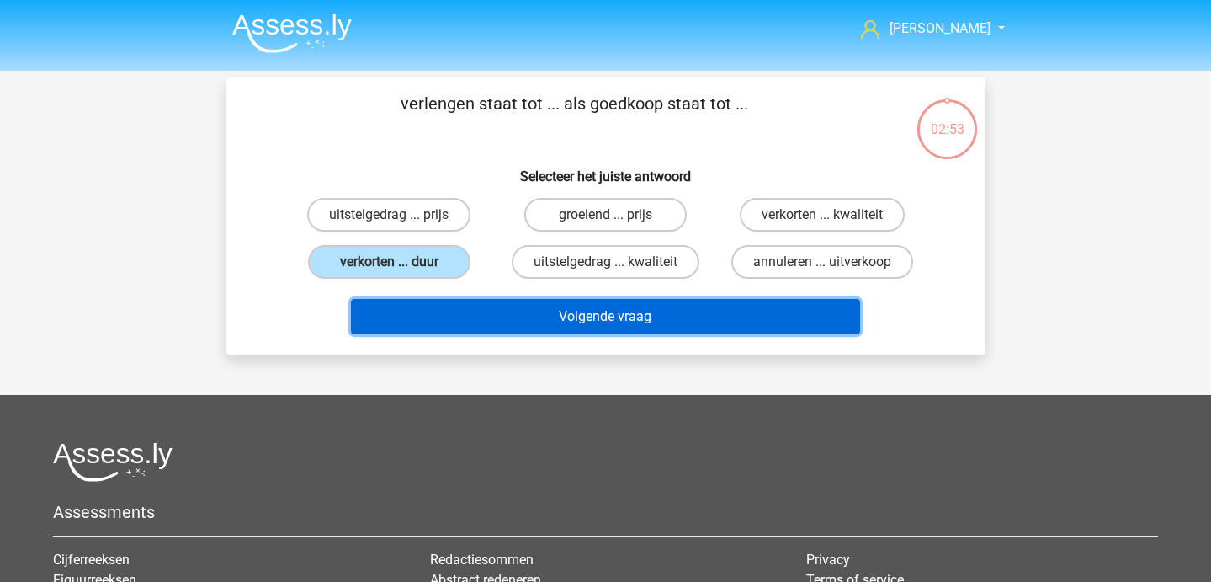
click at [469, 305] on button "Volgende vraag" at bounding box center [605, 316] width 509 height 35
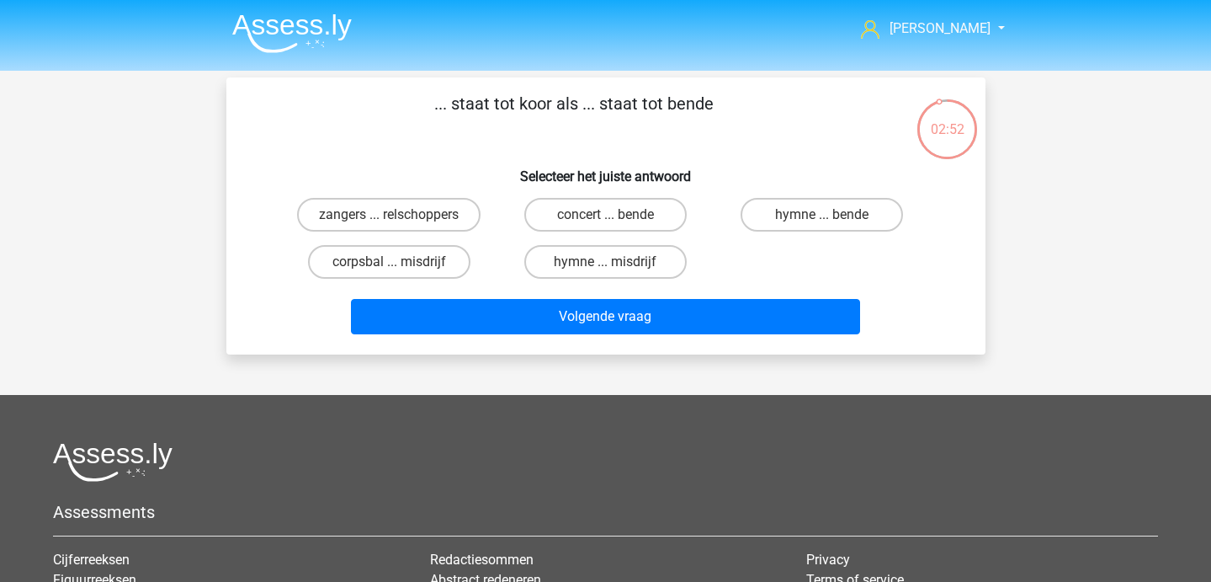
scroll to position [1, 0]
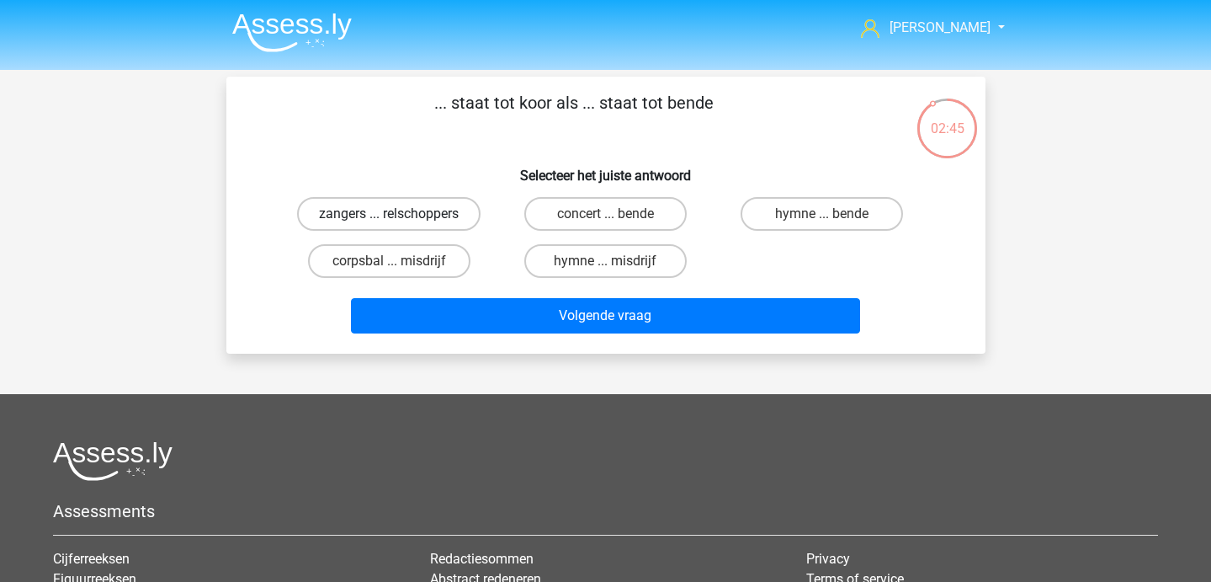
click at [440, 209] on label "zangers ... relschoppers" at bounding box center [389, 214] width 184 height 34
click at [400, 214] on input "zangers ... relschoppers" at bounding box center [394, 219] width 11 height 11
radio input "true"
click at [460, 295] on div "Volgende vraag" at bounding box center [605, 313] width 705 height 56
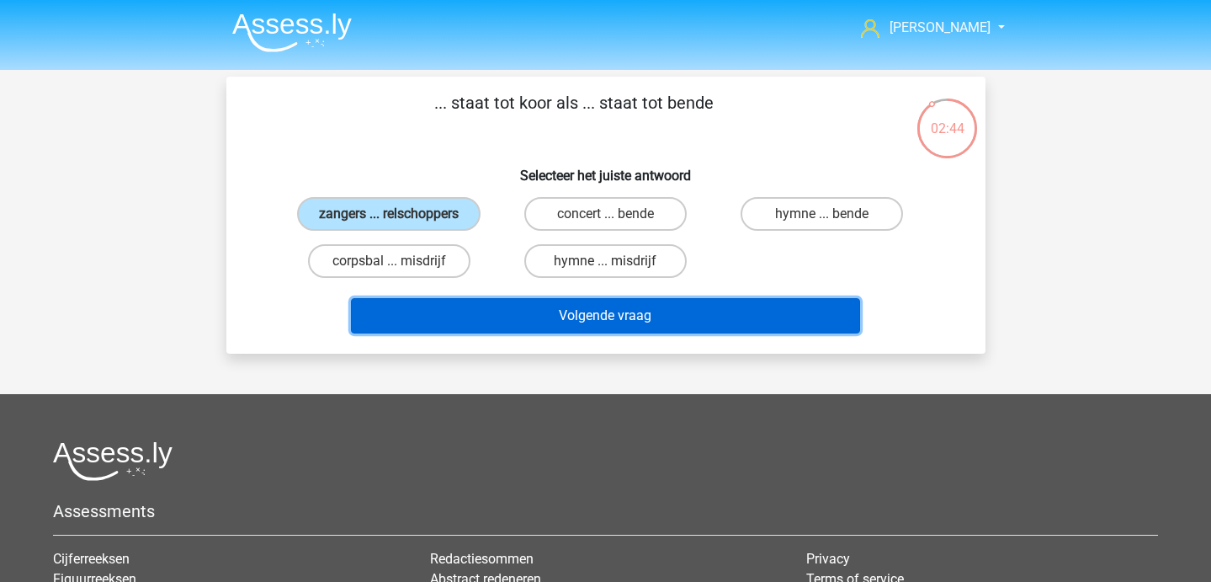
click at [462, 318] on button "Volgende vraag" at bounding box center [605, 315] width 509 height 35
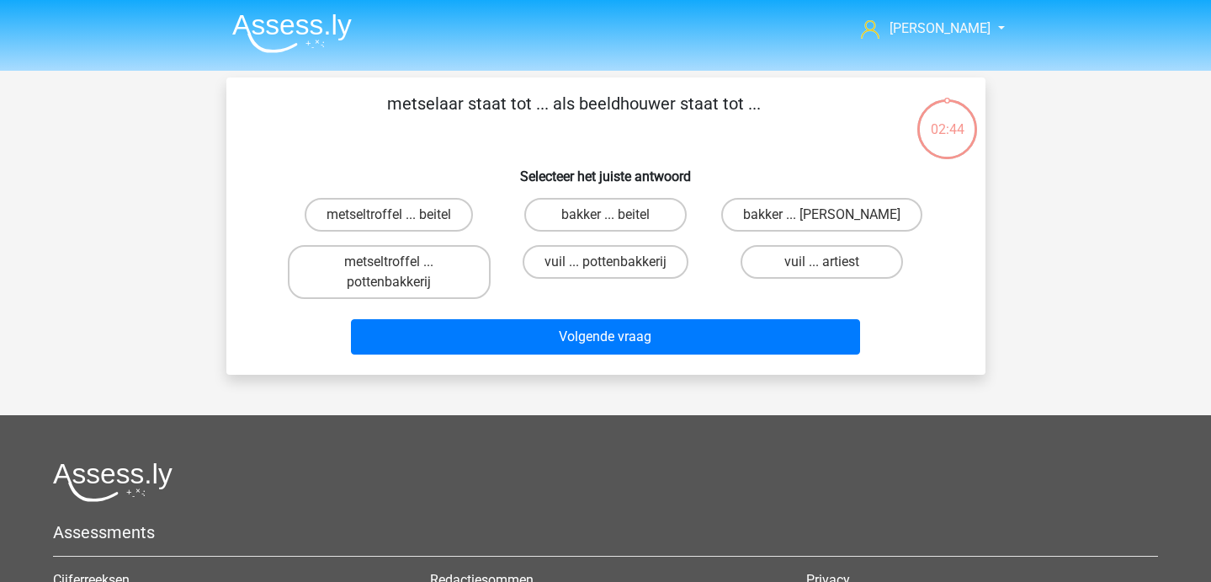
scroll to position [3, 0]
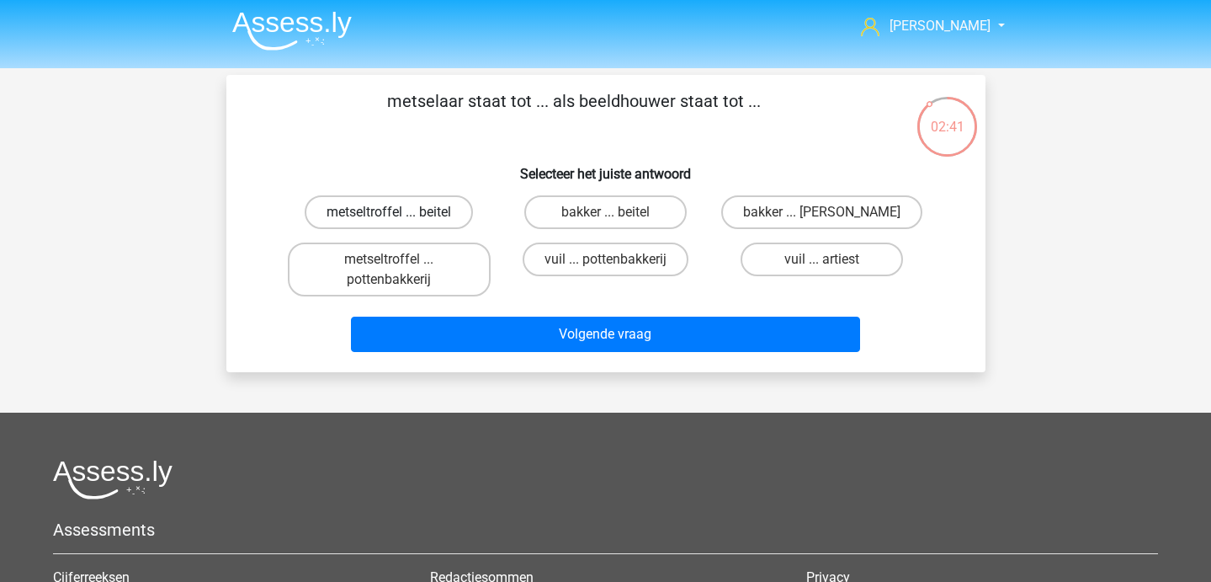
click at [418, 200] on label "metseltroffel ... beitel" at bounding box center [389, 212] width 168 height 34
click at [400, 212] on input "metseltroffel ... beitel" at bounding box center [394, 217] width 11 height 11
radio input "true"
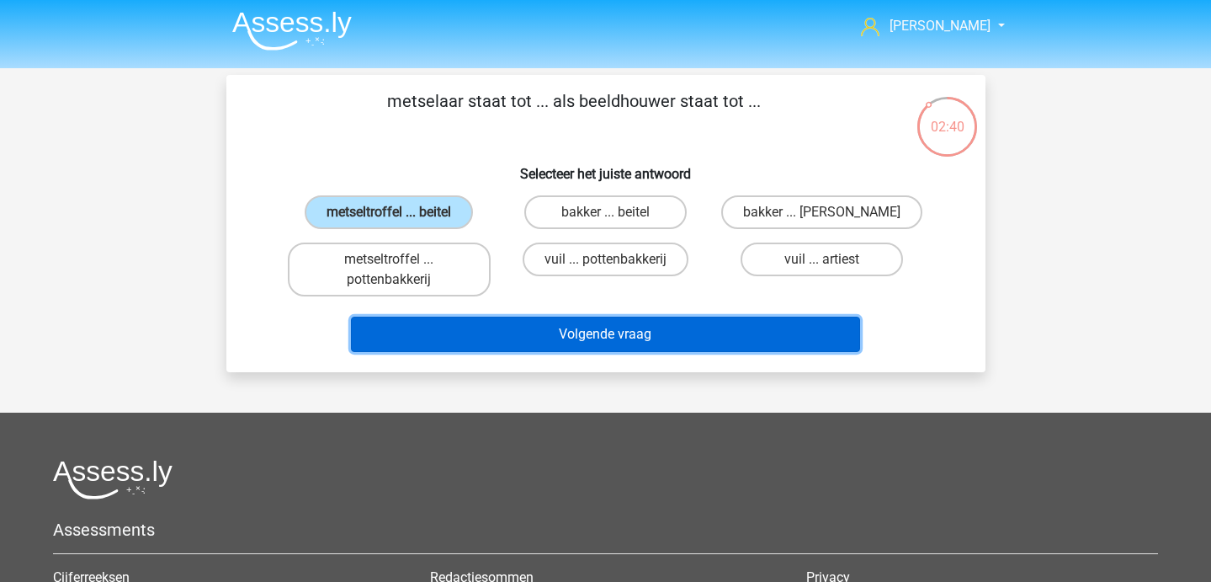
click at [514, 332] on button "Volgende vraag" at bounding box center [605, 334] width 509 height 35
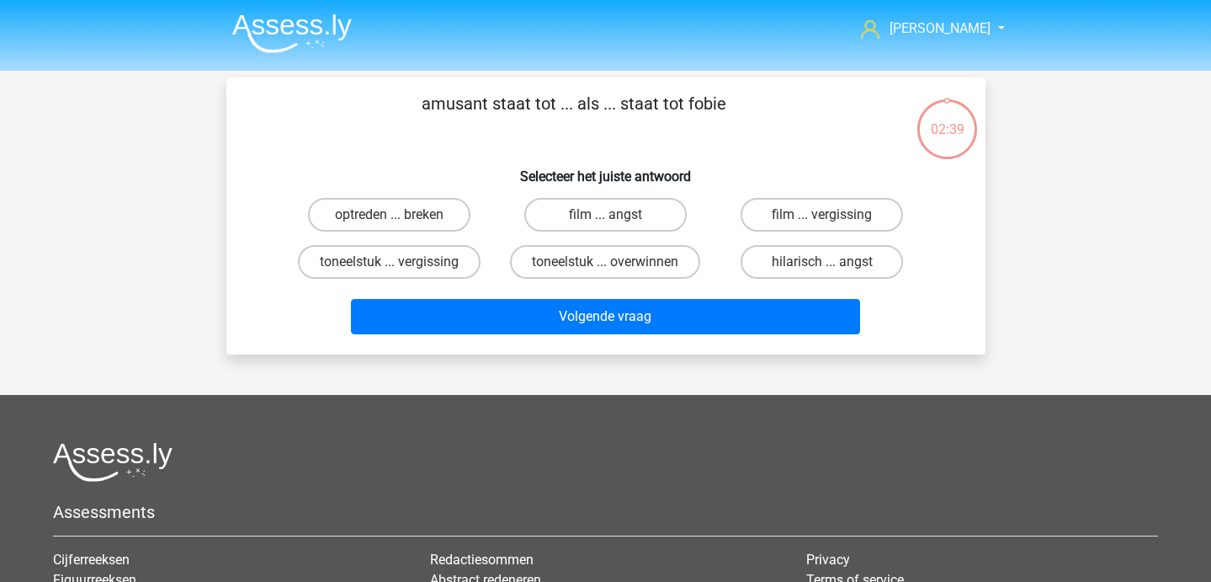
scroll to position [1, 0]
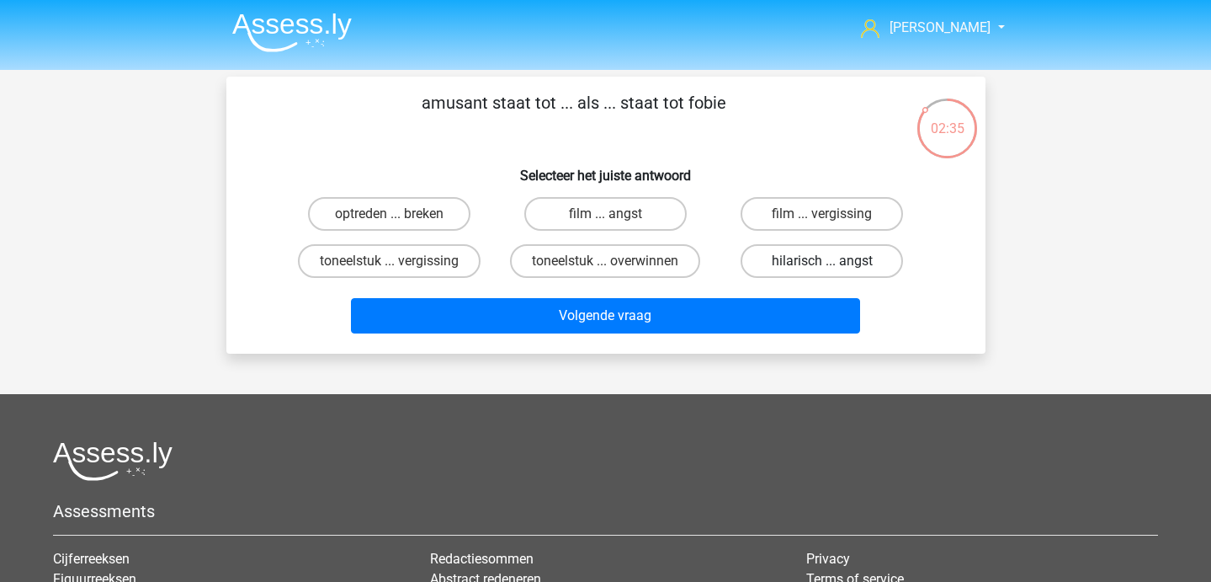
click at [825, 254] on label "hilarisch ... angst" at bounding box center [822, 261] width 162 height 34
click at [825, 261] on input "hilarisch ... angst" at bounding box center [827, 266] width 11 height 11
radio input "true"
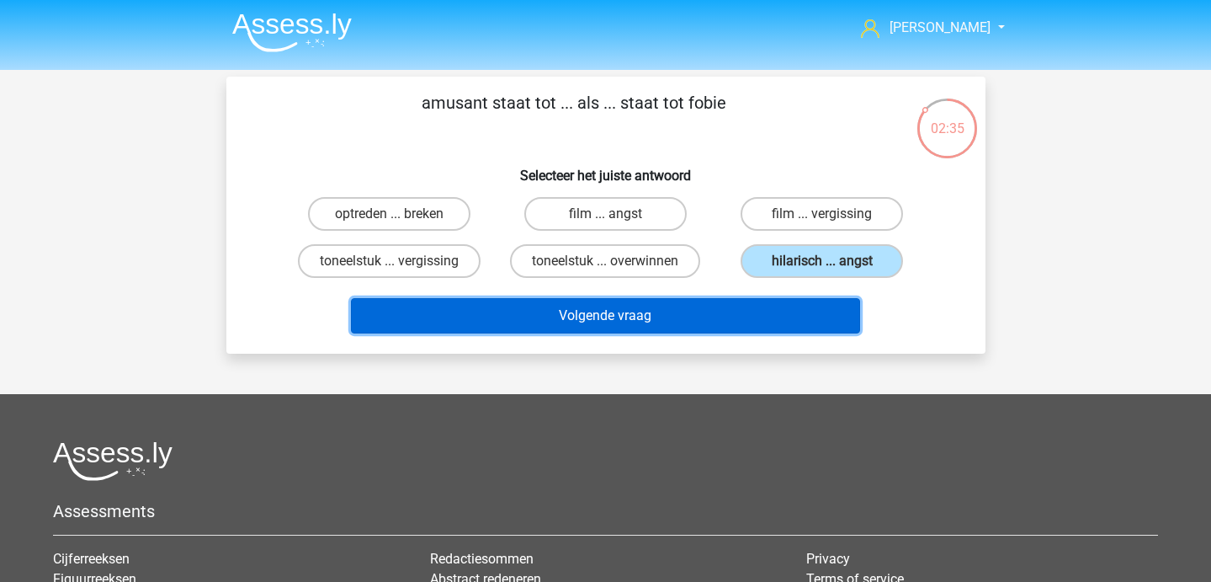
click at [695, 321] on button "Volgende vraag" at bounding box center [605, 315] width 509 height 35
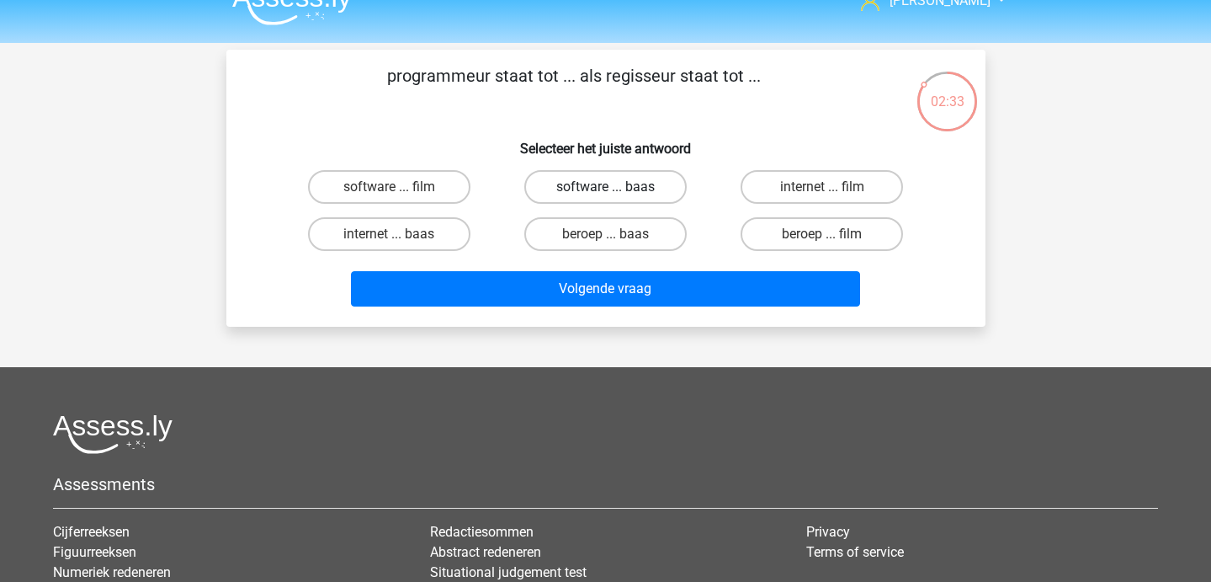
scroll to position [30, 0]
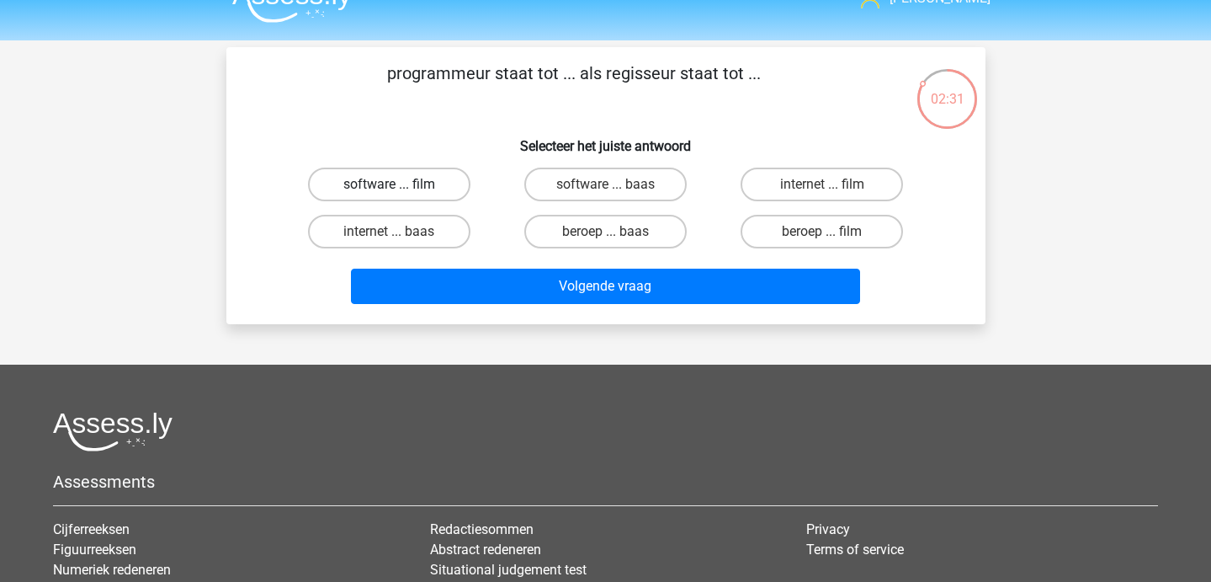
click at [412, 196] on label "software ... film" at bounding box center [389, 185] width 162 height 34
click at [400, 195] on input "software ... film" at bounding box center [394, 189] width 11 height 11
radio input "true"
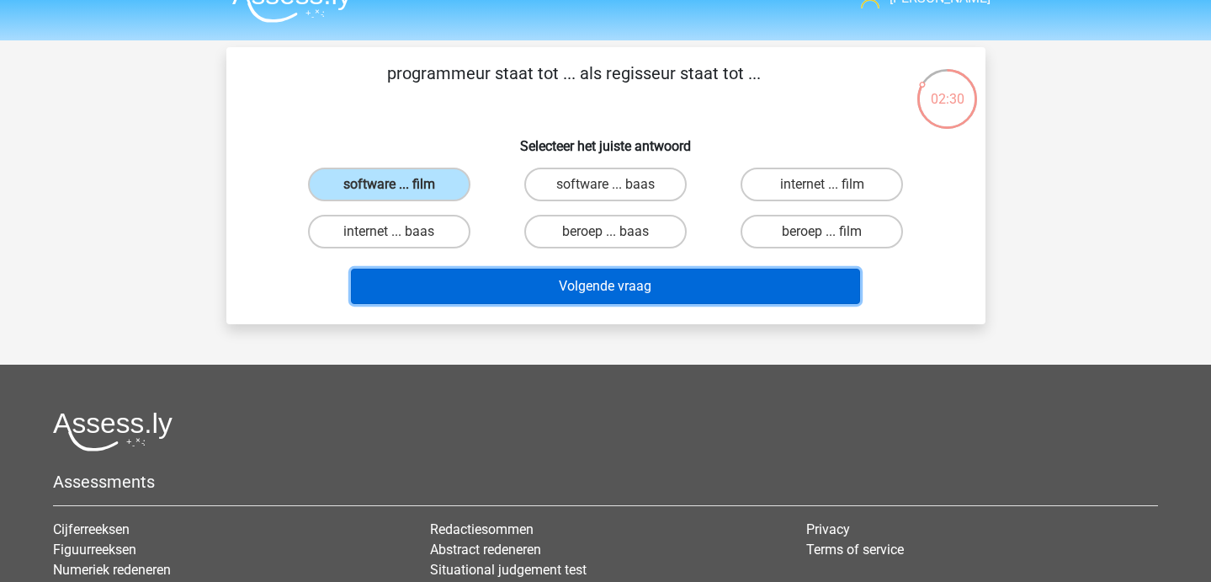
click at [466, 281] on button "Volgende vraag" at bounding box center [605, 286] width 509 height 35
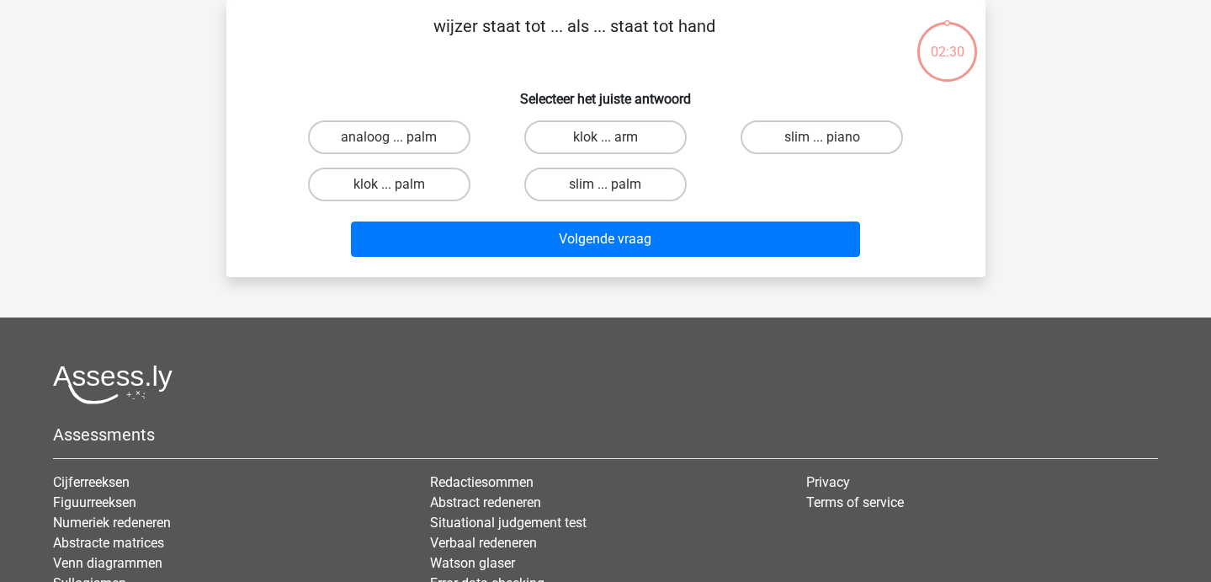
scroll to position [28, 0]
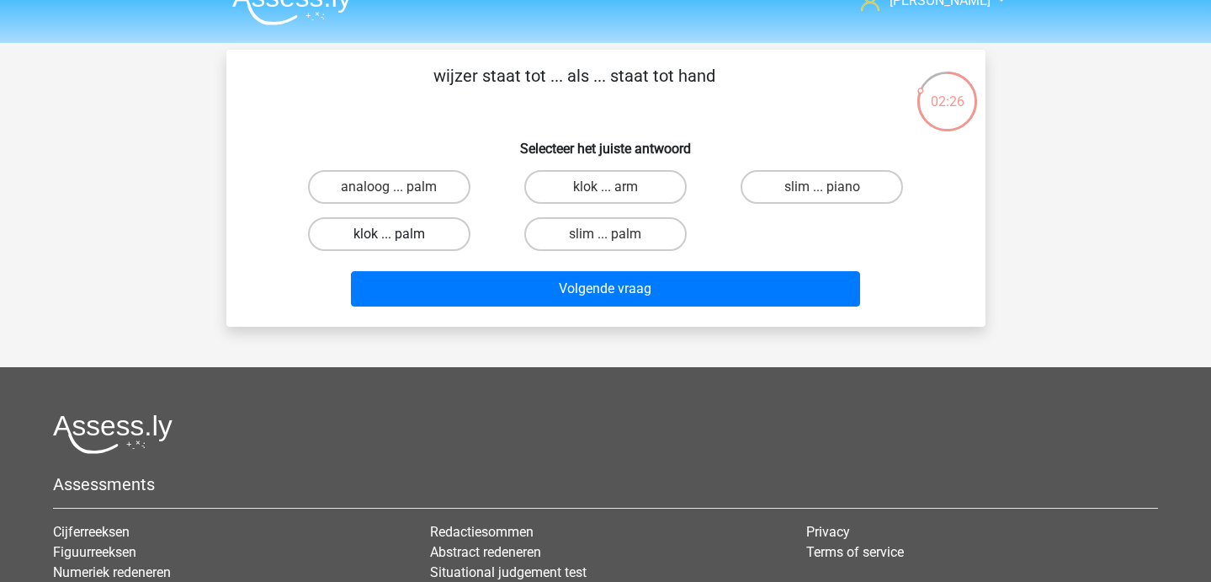
click at [402, 241] on label "klok ... palm" at bounding box center [389, 234] width 162 height 34
click at [400, 241] on input "klok ... palm" at bounding box center [394, 239] width 11 height 11
radio input "true"
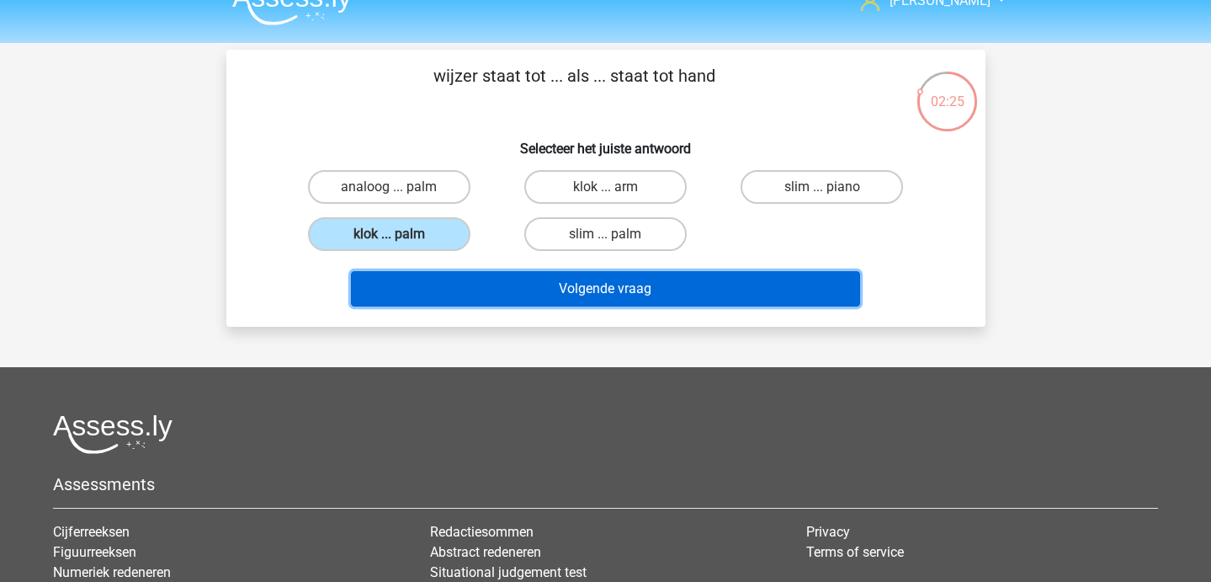
click at [481, 296] on button "Volgende vraag" at bounding box center [605, 288] width 509 height 35
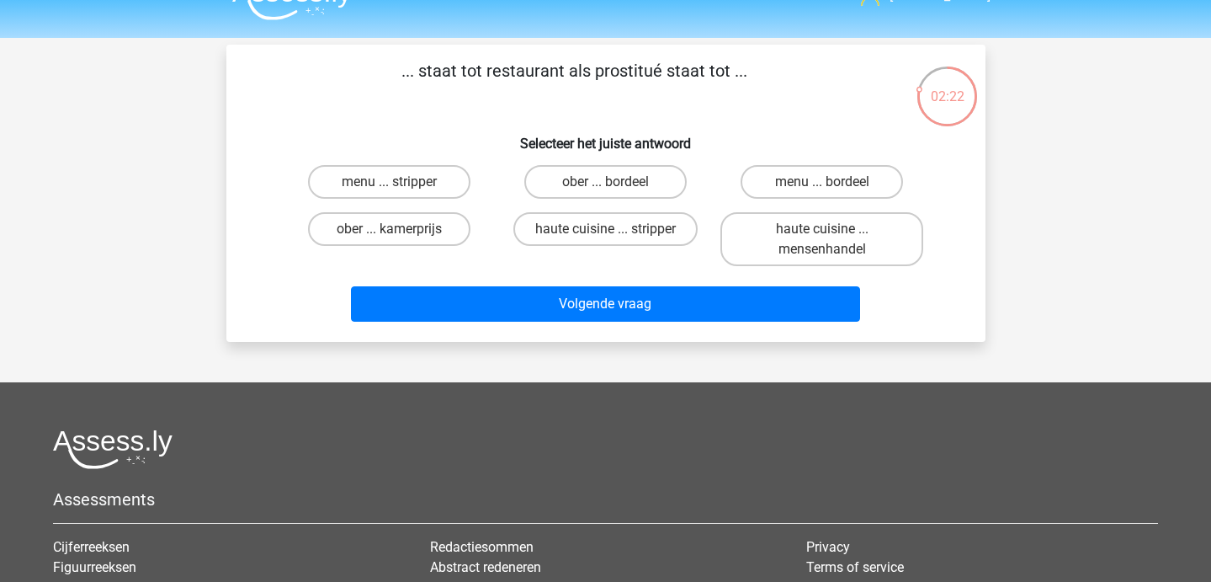
scroll to position [25, 0]
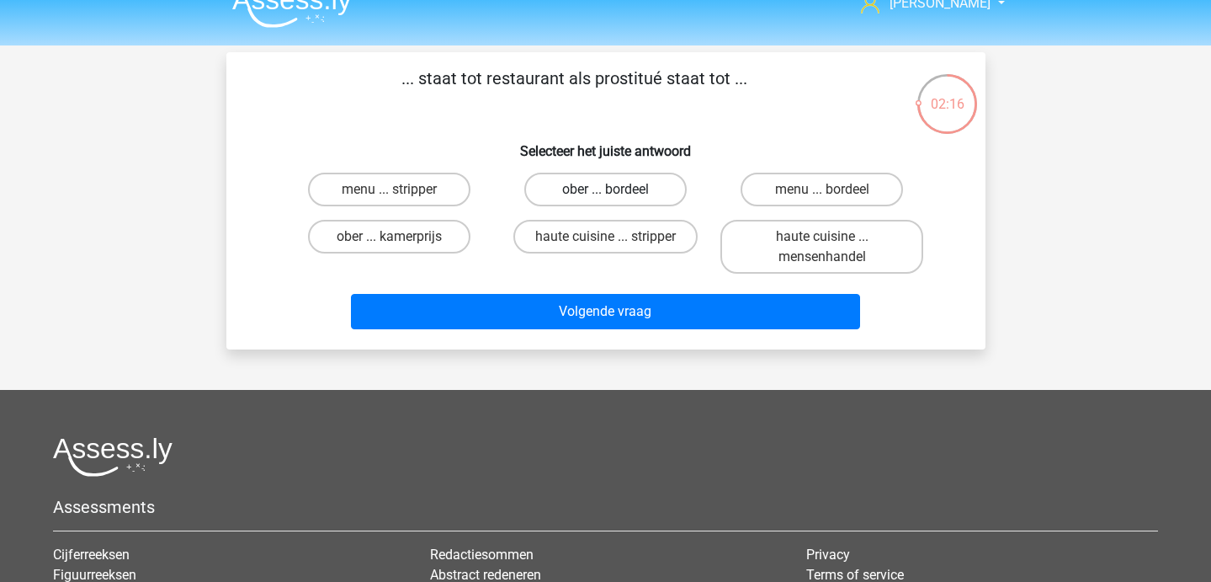
click at [642, 195] on label "ober ... bordeel" at bounding box center [605, 190] width 162 height 34
click at [616, 195] on input "ober ... bordeel" at bounding box center [610, 194] width 11 height 11
radio input "true"
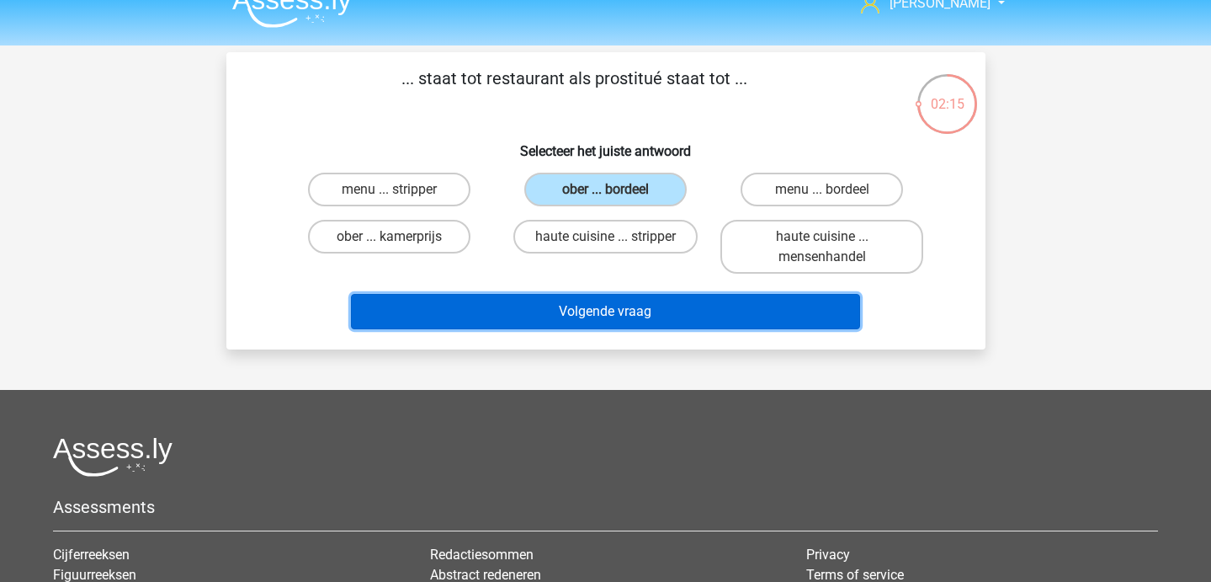
click at [647, 311] on button "Volgende vraag" at bounding box center [605, 311] width 509 height 35
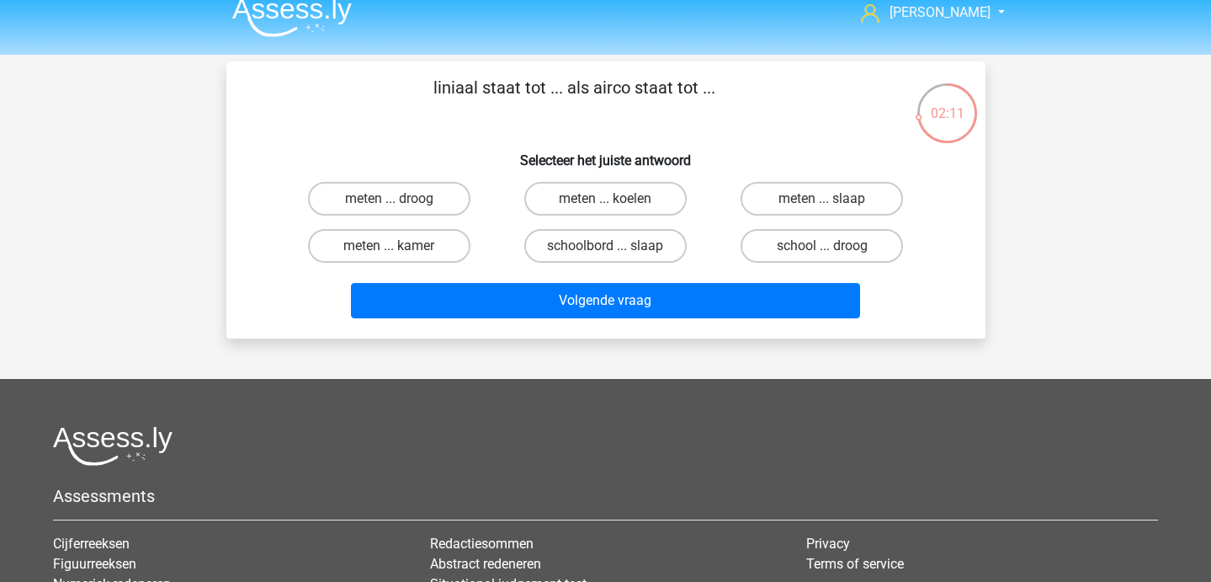
scroll to position [0, 0]
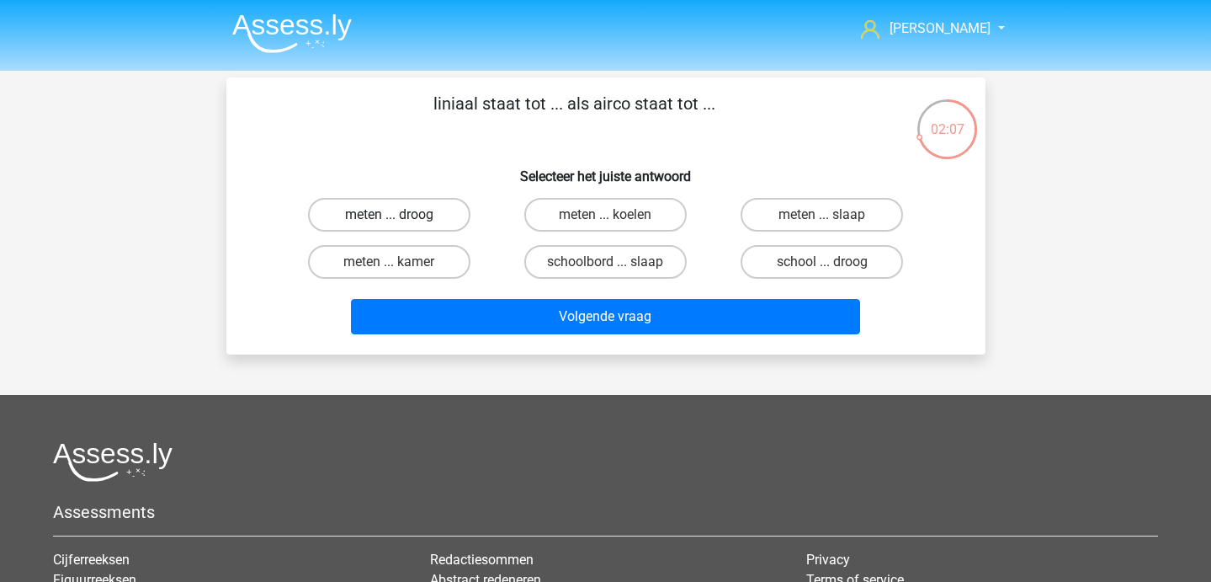
click at [432, 225] on label "meten ... droog" at bounding box center [389, 215] width 162 height 34
click at [400, 225] on input "meten ... droog" at bounding box center [394, 220] width 11 height 11
radio input "true"
click at [635, 229] on label "meten ... koelen" at bounding box center [605, 215] width 162 height 34
click at [616, 226] on input "meten ... koelen" at bounding box center [610, 220] width 11 height 11
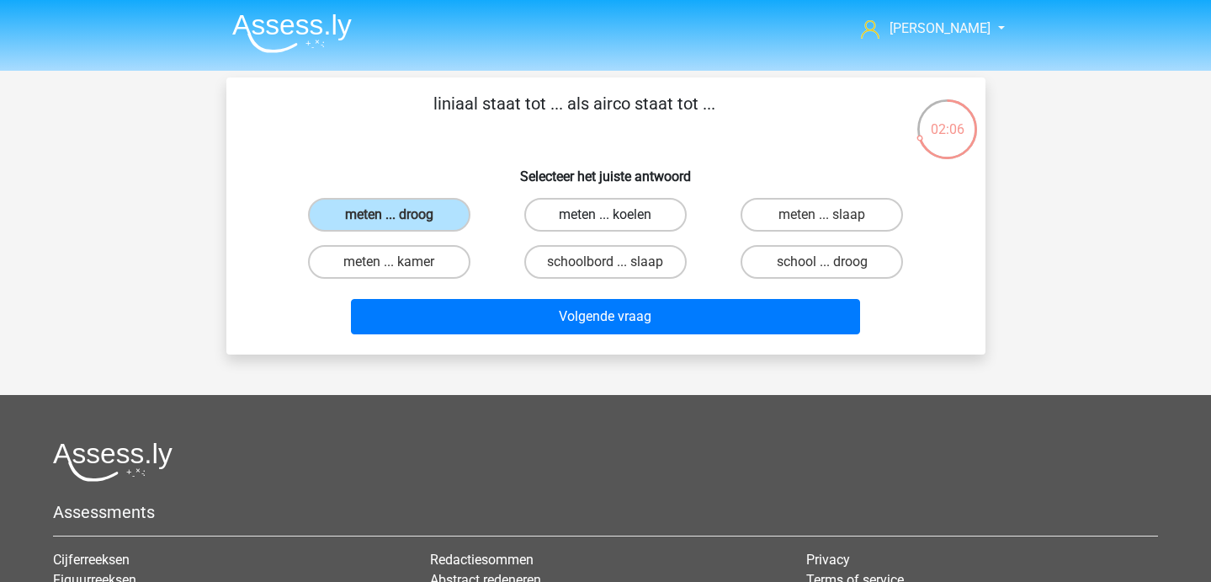
radio input "true"
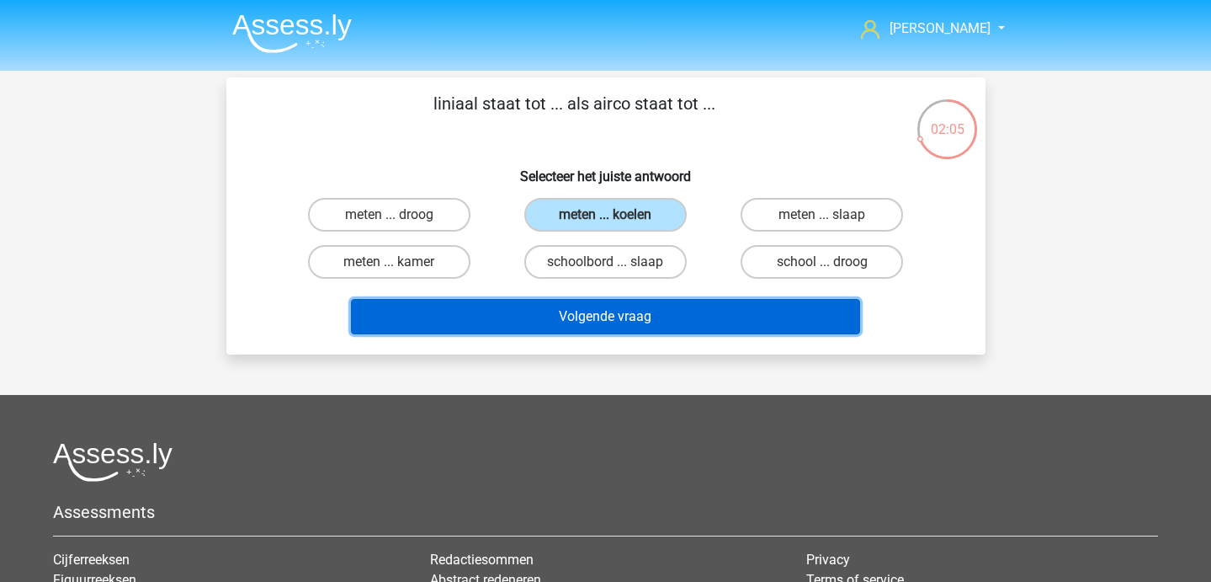
click at [641, 318] on button "Volgende vraag" at bounding box center [605, 316] width 509 height 35
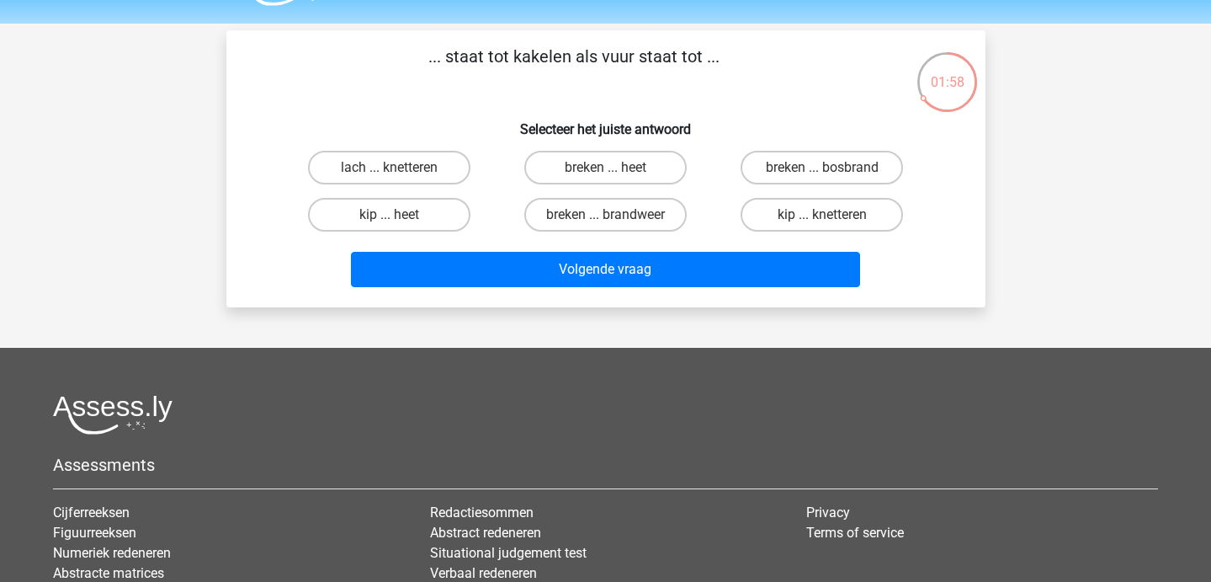
scroll to position [51, 0]
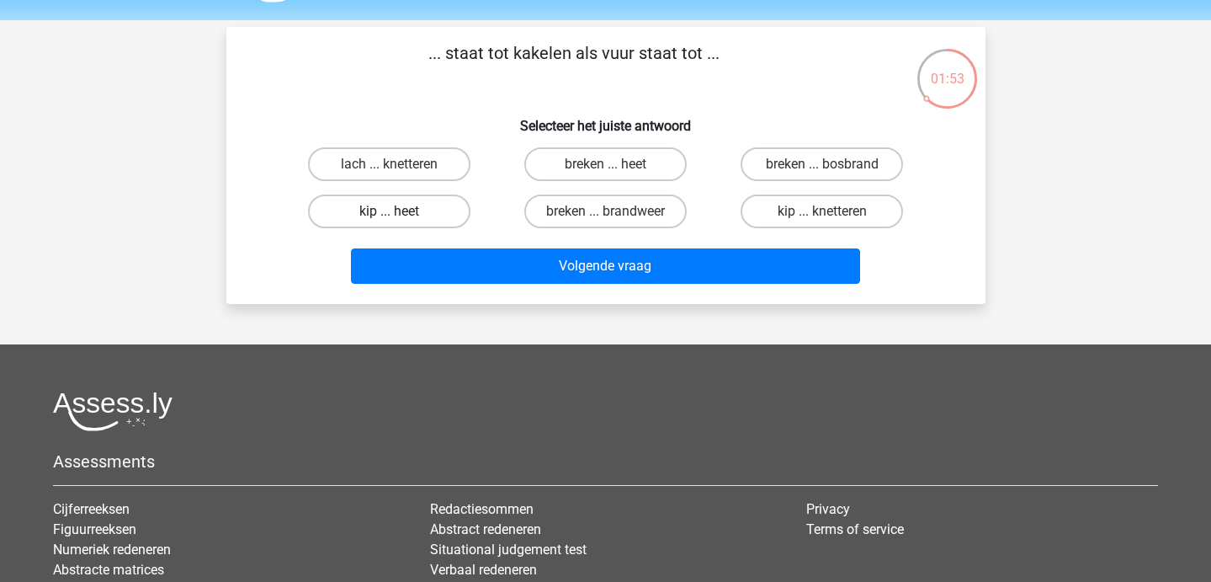
click at [370, 207] on label "kip ... heet" at bounding box center [389, 211] width 162 height 34
click at [389, 211] on input "kip ... heet" at bounding box center [394, 216] width 11 height 11
radio input "true"
click at [801, 214] on label "kip ... knetteren" at bounding box center [822, 211] width 162 height 34
click at [822, 214] on input "kip ... knetteren" at bounding box center [827, 216] width 11 height 11
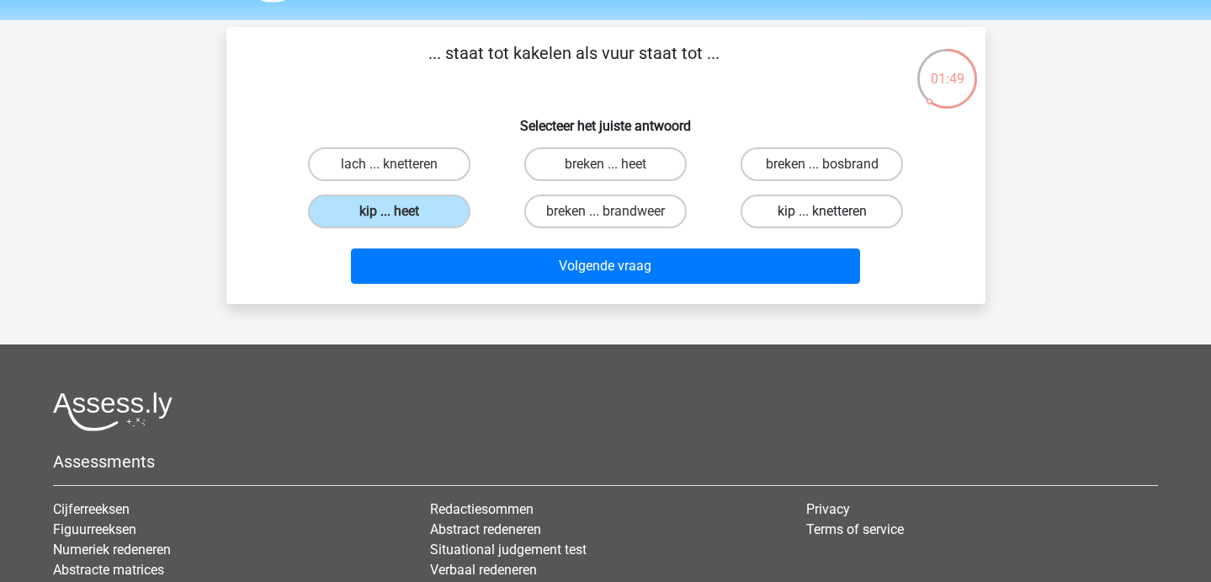
radio input "true"
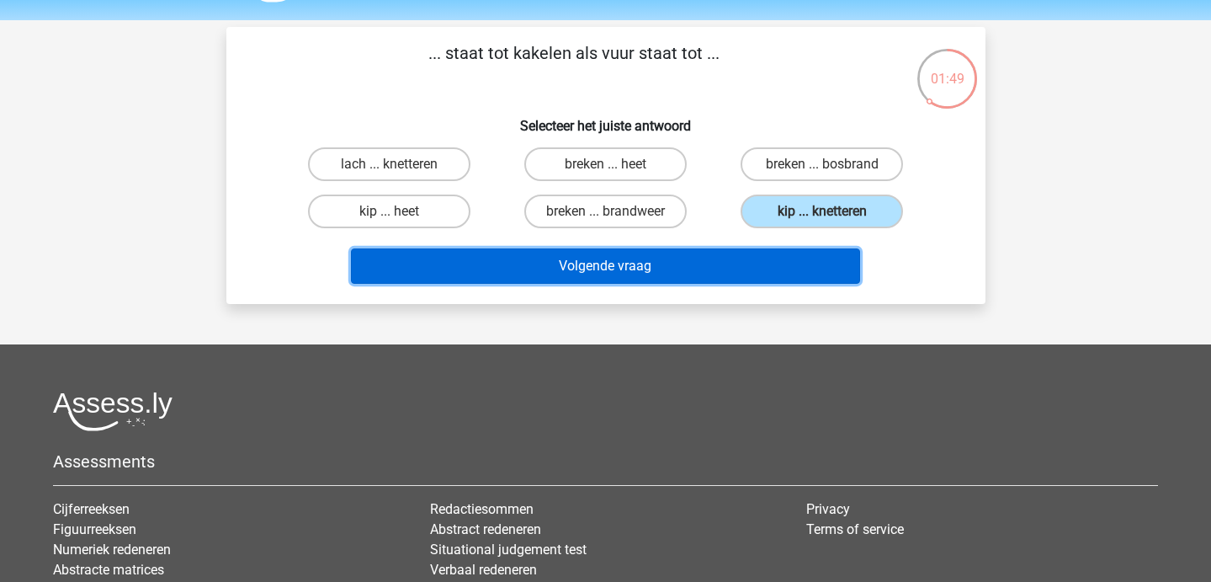
click at [721, 253] on button "Volgende vraag" at bounding box center [605, 265] width 509 height 35
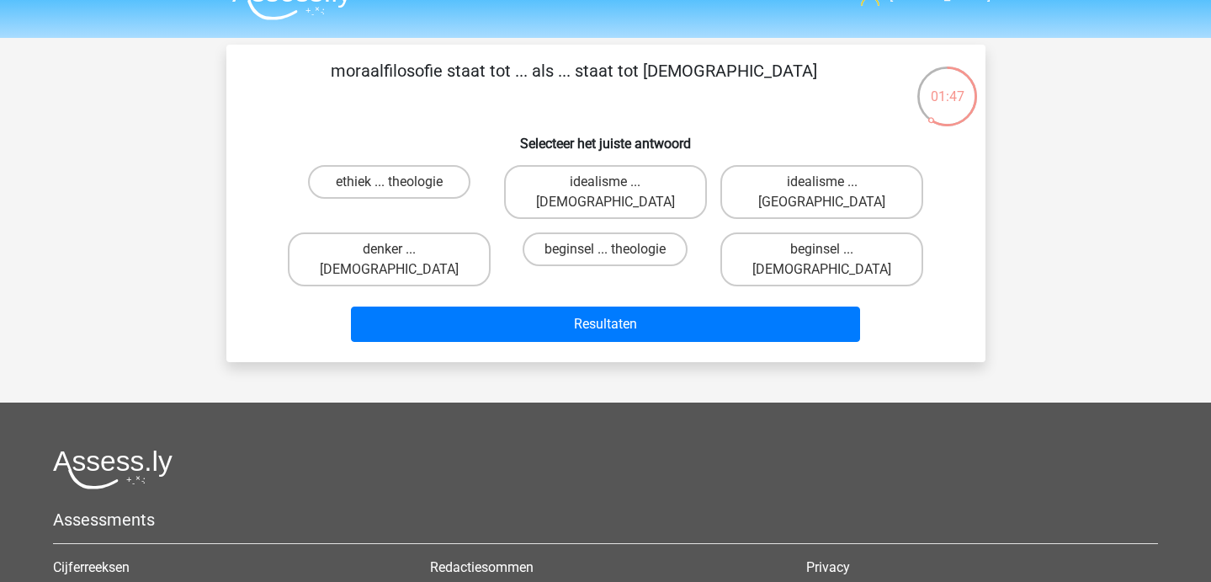
scroll to position [35, 0]
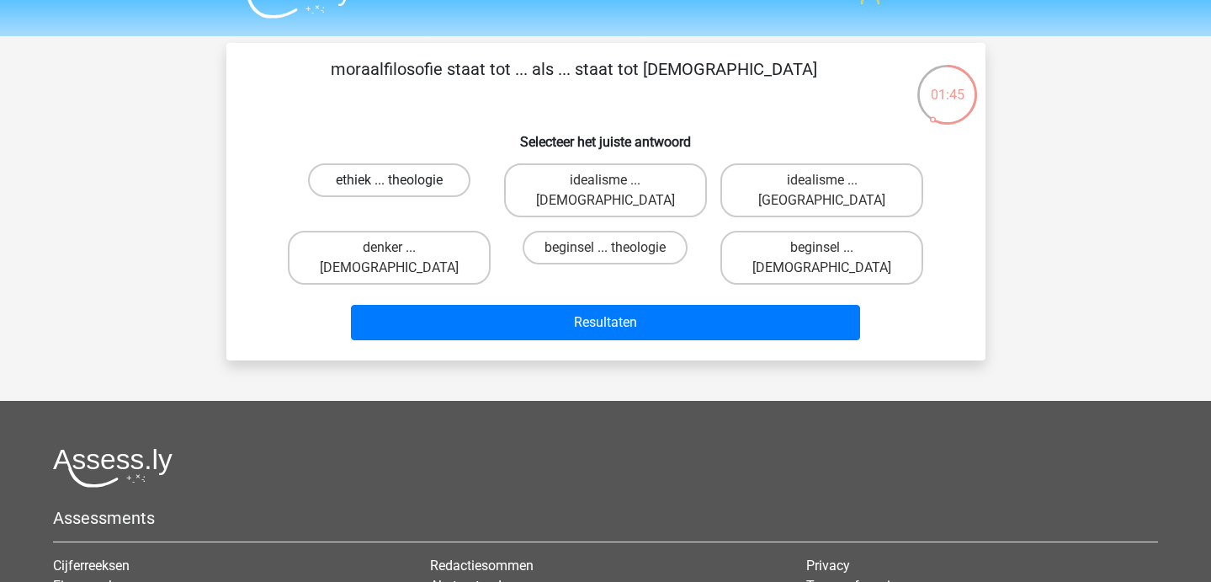
click at [400, 178] on label "ethiek ... theologie" at bounding box center [389, 180] width 162 height 34
click at [400, 180] on input "ethiek ... theologie" at bounding box center [394, 185] width 11 height 11
radio input "true"
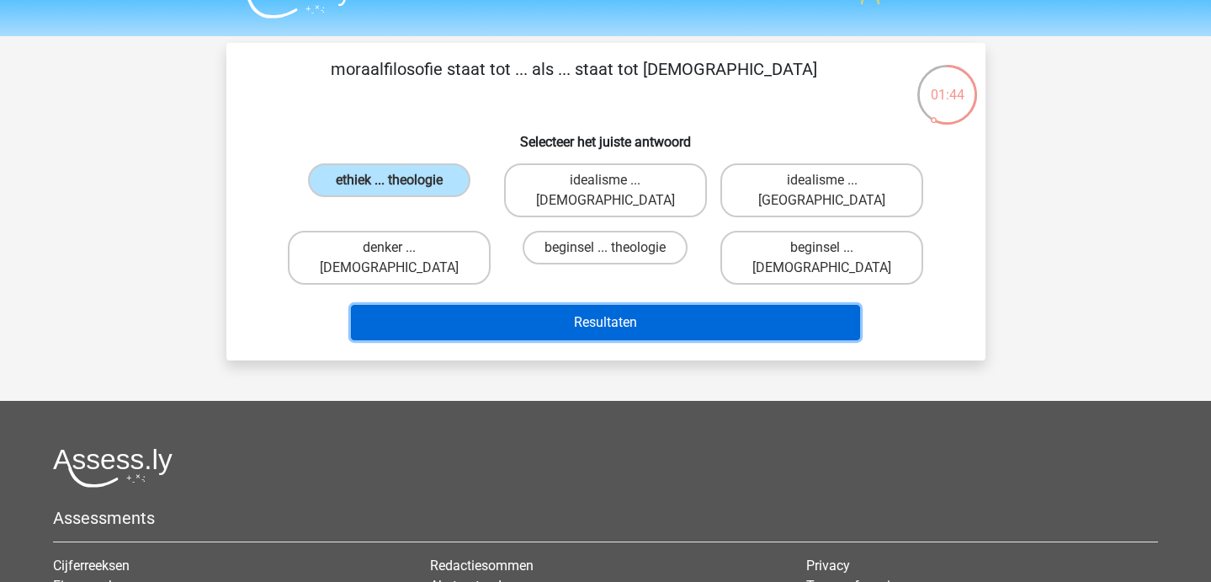
click at [473, 305] on button "Resultaten" at bounding box center [605, 322] width 509 height 35
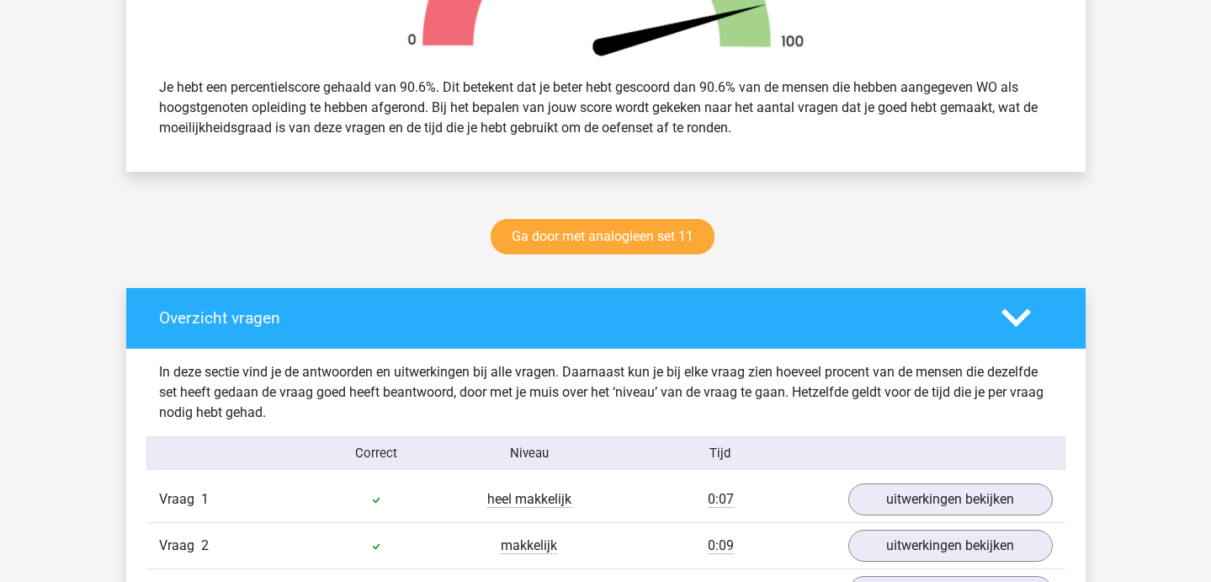
scroll to position [670, 0]
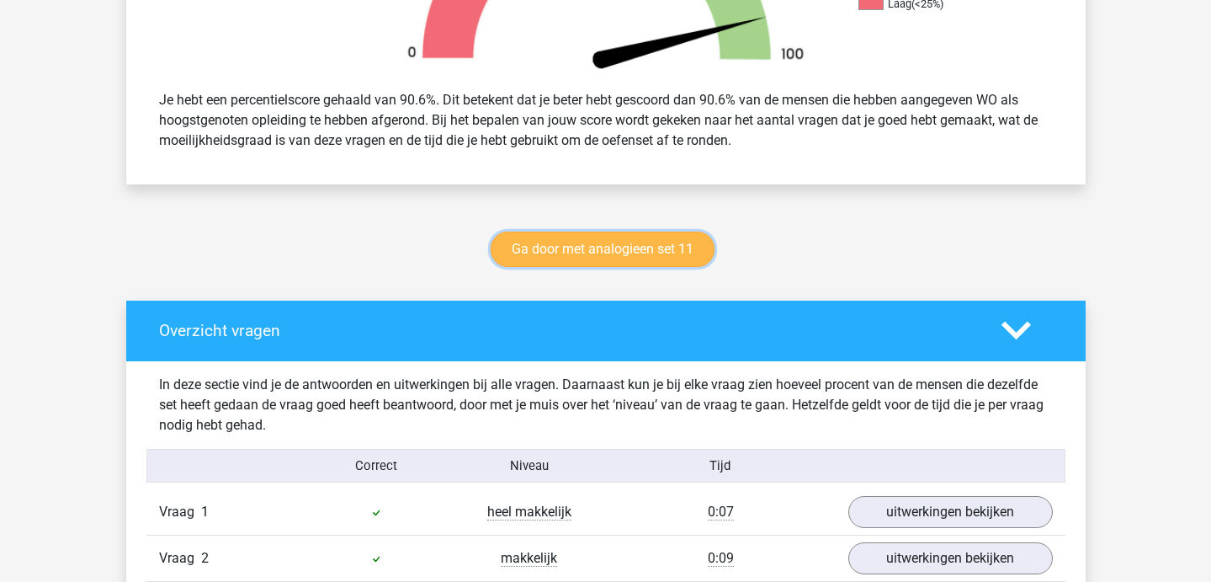
click at [590, 238] on link "Ga door met analogieen set 11" at bounding box center [603, 248] width 224 height 35
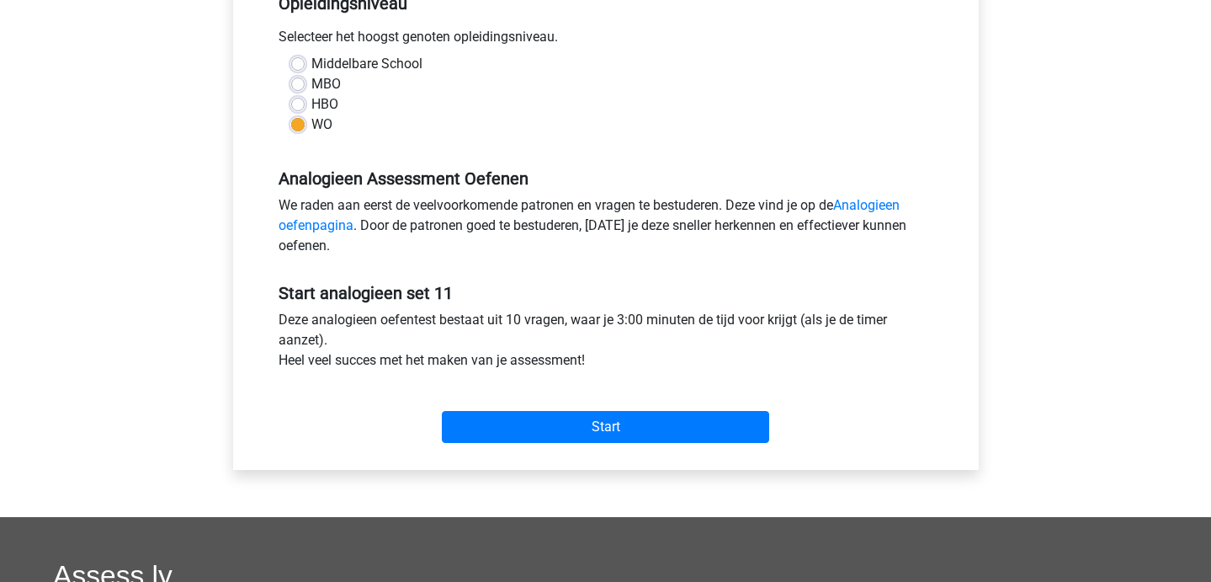
scroll to position [386, 0]
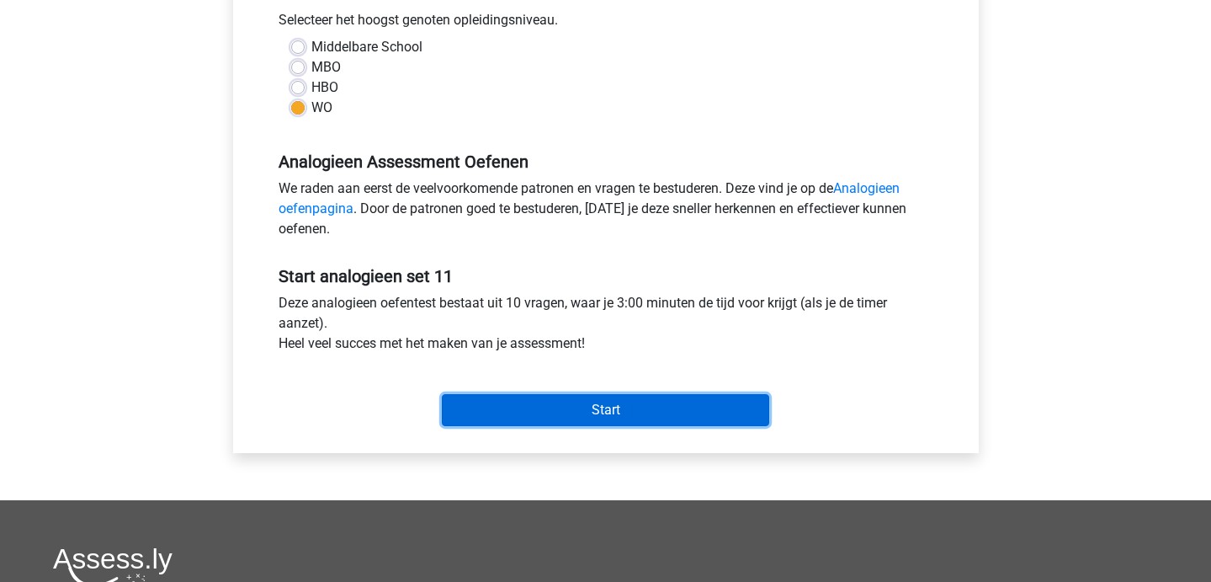
click at [536, 418] on input "Start" at bounding box center [605, 410] width 327 height 32
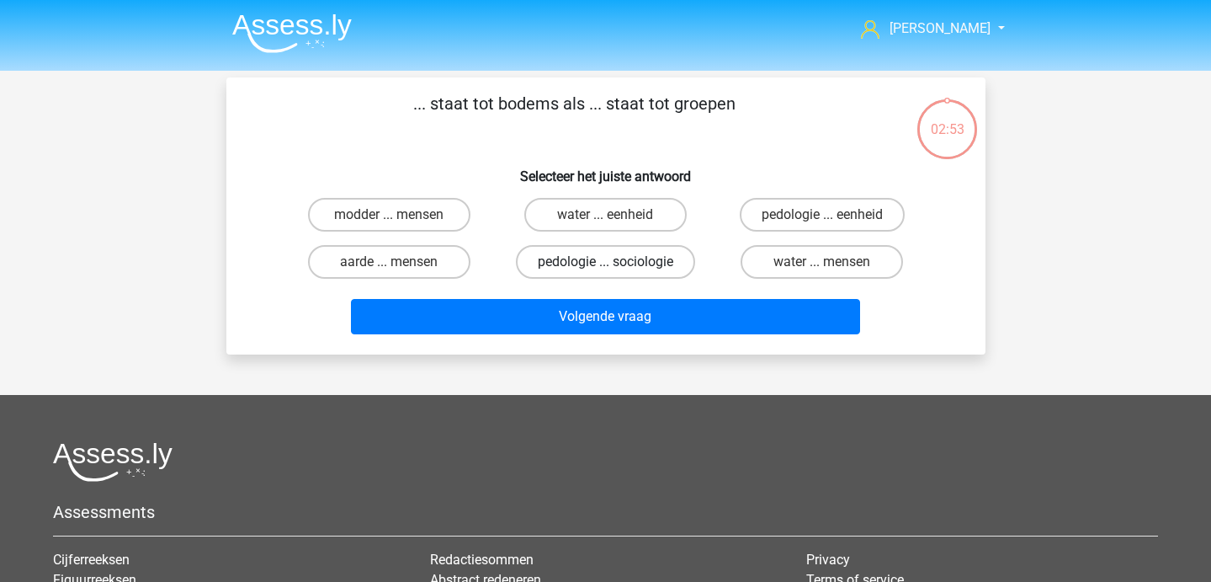
click at [627, 263] on label "pedologie ... sociologie" at bounding box center [605, 262] width 179 height 34
click at [616, 263] on input "pedologie ... sociologie" at bounding box center [610, 267] width 11 height 11
radio input "true"
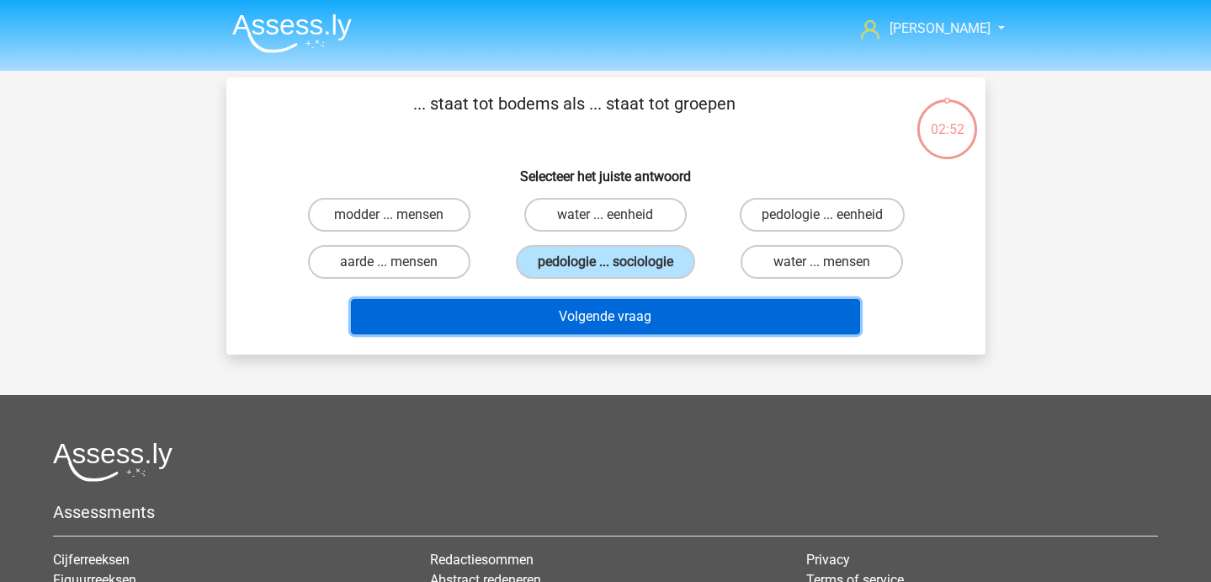
click at [618, 312] on button "Volgende vraag" at bounding box center [605, 316] width 509 height 35
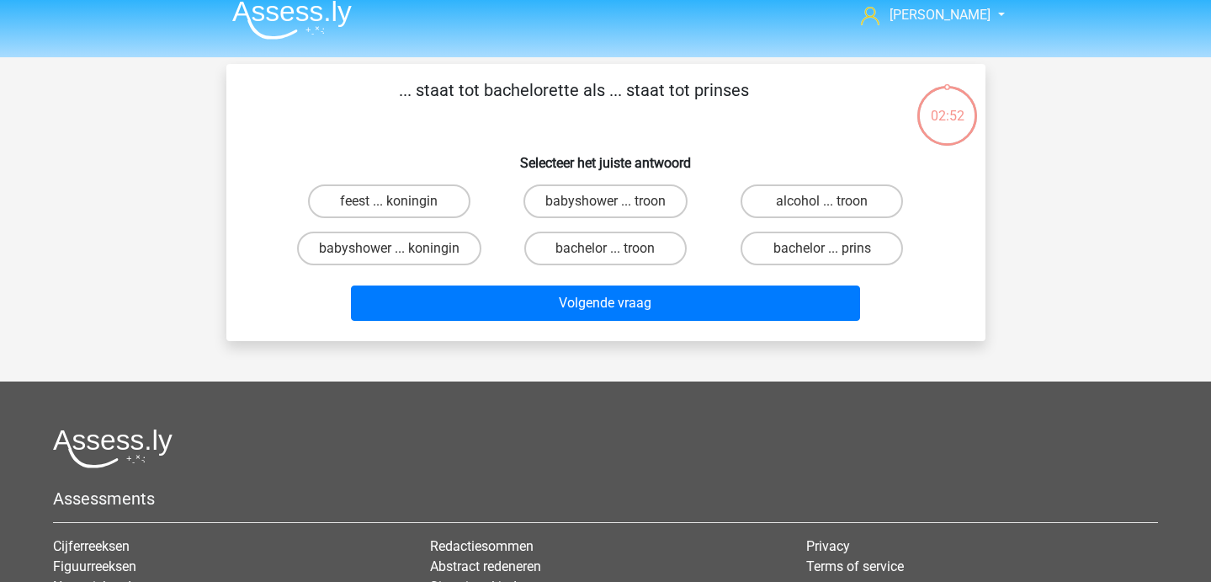
scroll to position [12, 0]
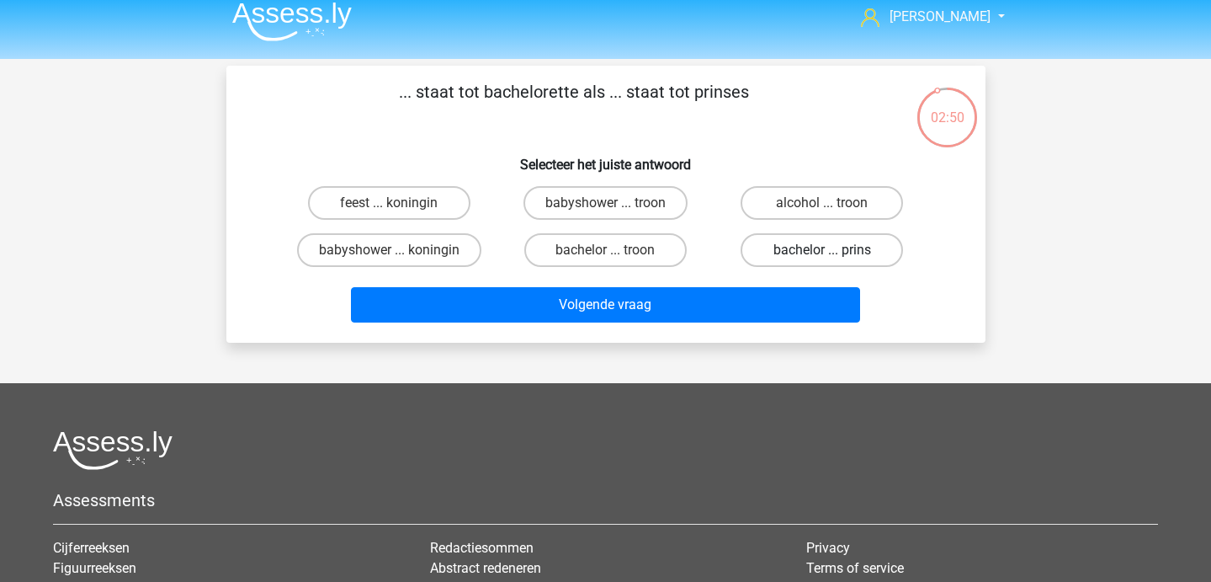
click at [783, 263] on label "bachelor ... prins" at bounding box center [822, 250] width 162 height 34
click at [822, 261] on input "bachelor ... prins" at bounding box center [827, 255] width 11 height 11
radio input "true"
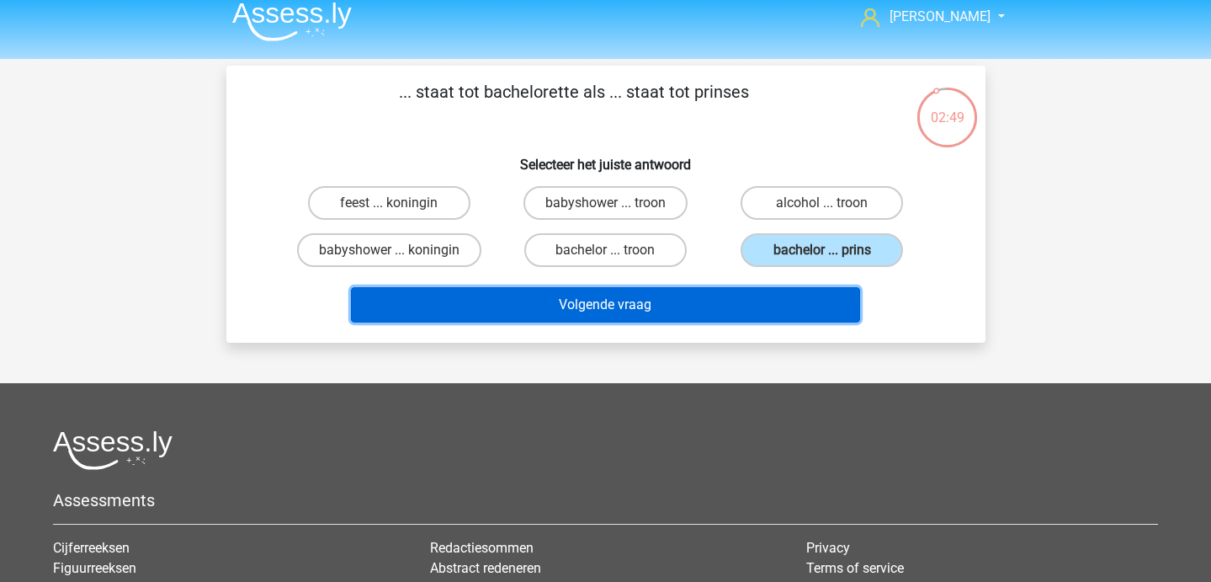
click at [707, 301] on button "Volgende vraag" at bounding box center [605, 304] width 509 height 35
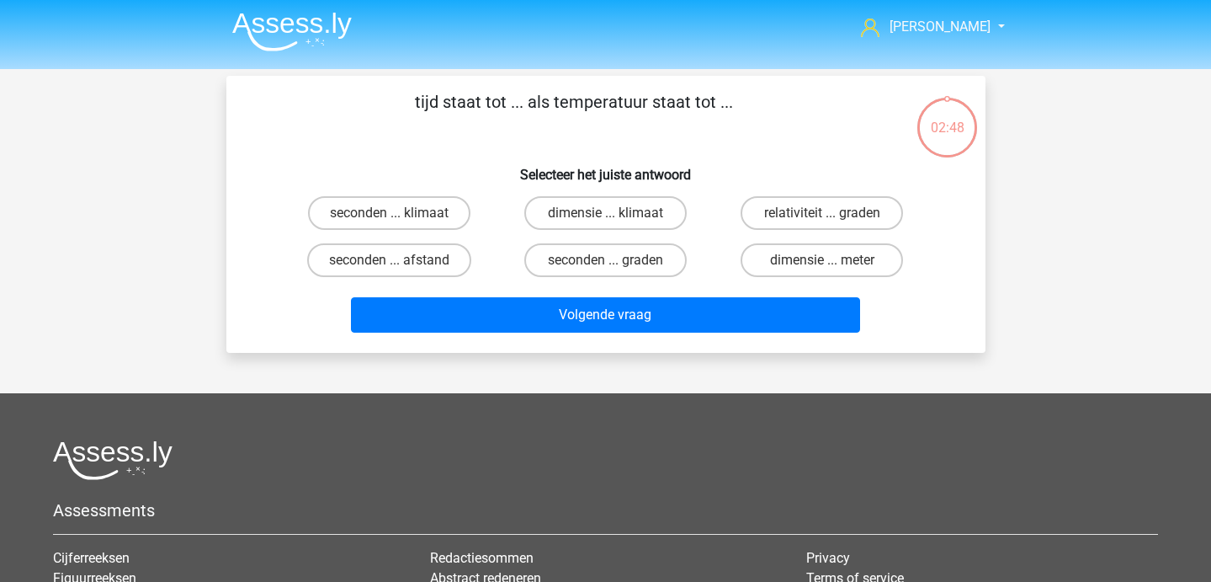
scroll to position [1, 0]
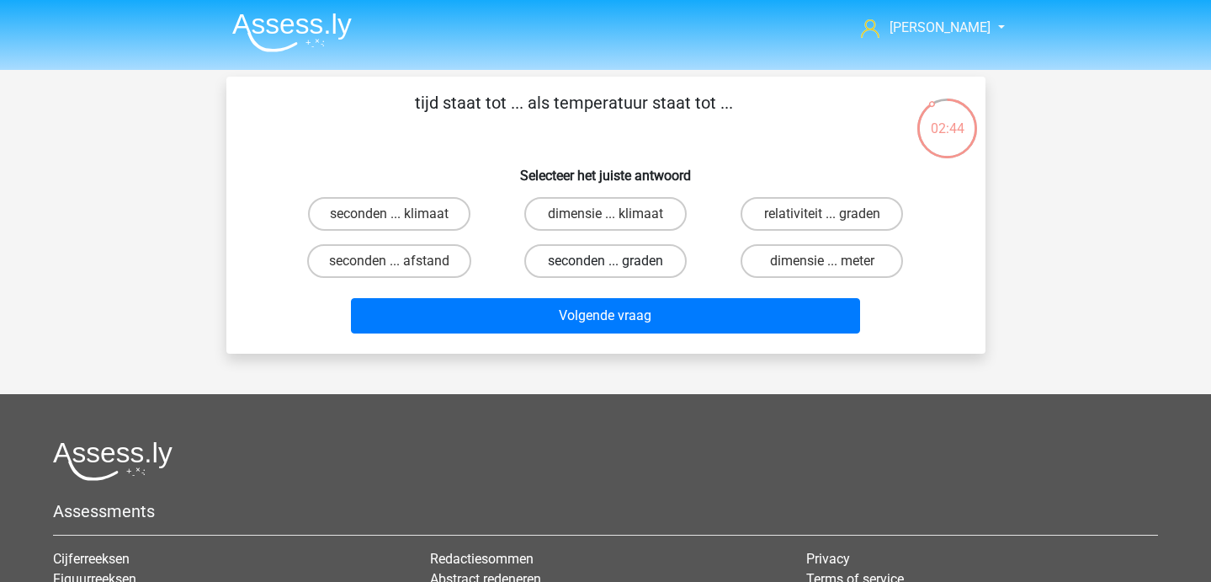
click at [651, 258] on label "seconden ... graden" at bounding box center [605, 261] width 162 height 34
click at [616, 261] on input "seconden ... graden" at bounding box center [610, 266] width 11 height 11
radio input "true"
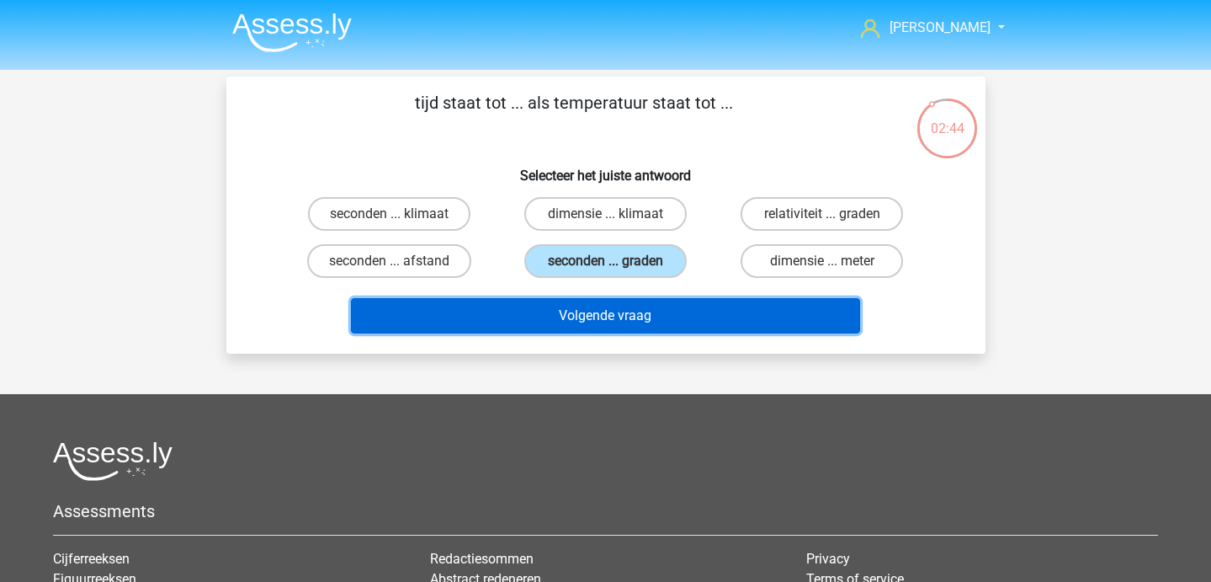
click at [647, 332] on button "Volgende vraag" at bounding box center [605, 315] width 509 height 35
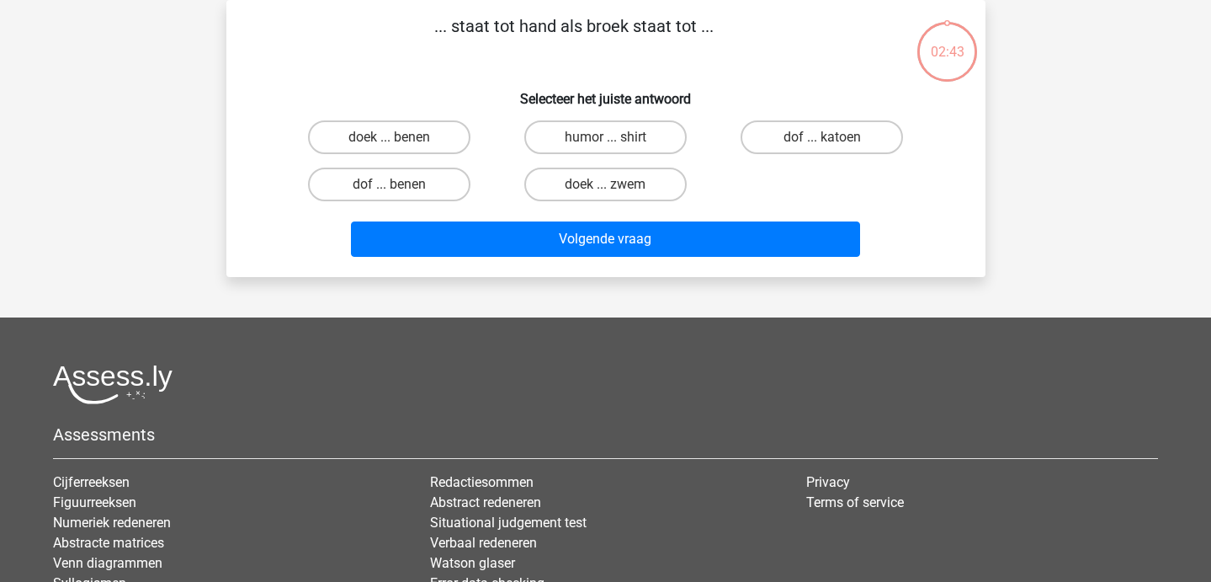
scroll to position [0, 0]
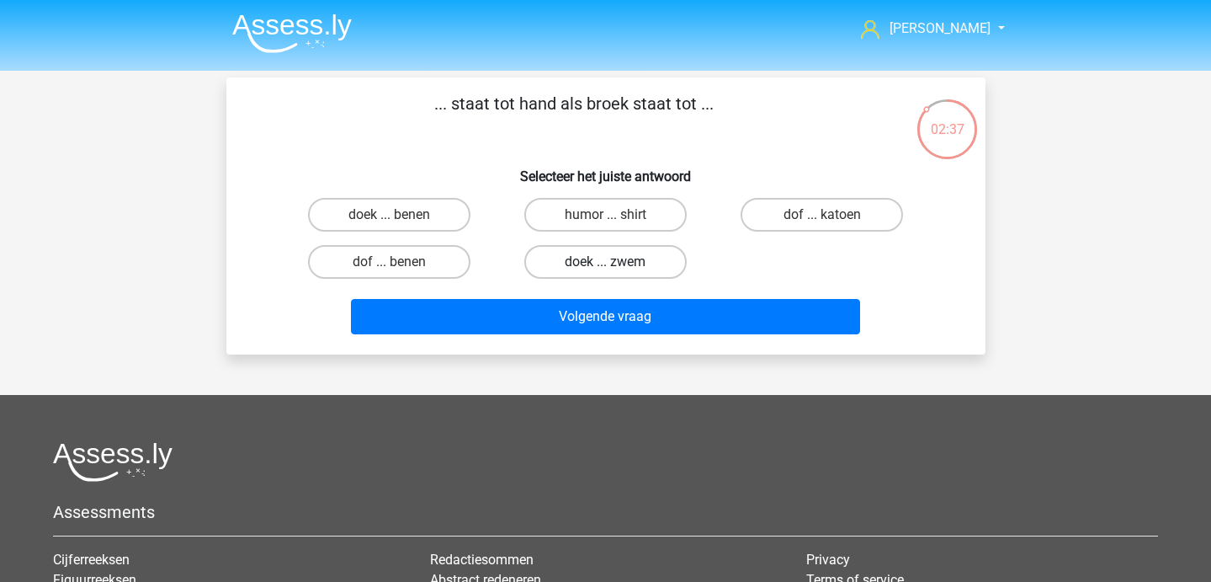
click at [597, 259] on label "doek ... zwem" at bounding box center [605, 262] width 162 height 34
click at [605, 262] on input "doek ... zwem" at bounding box center [610, 267] width 11 height 11
radio input "true"
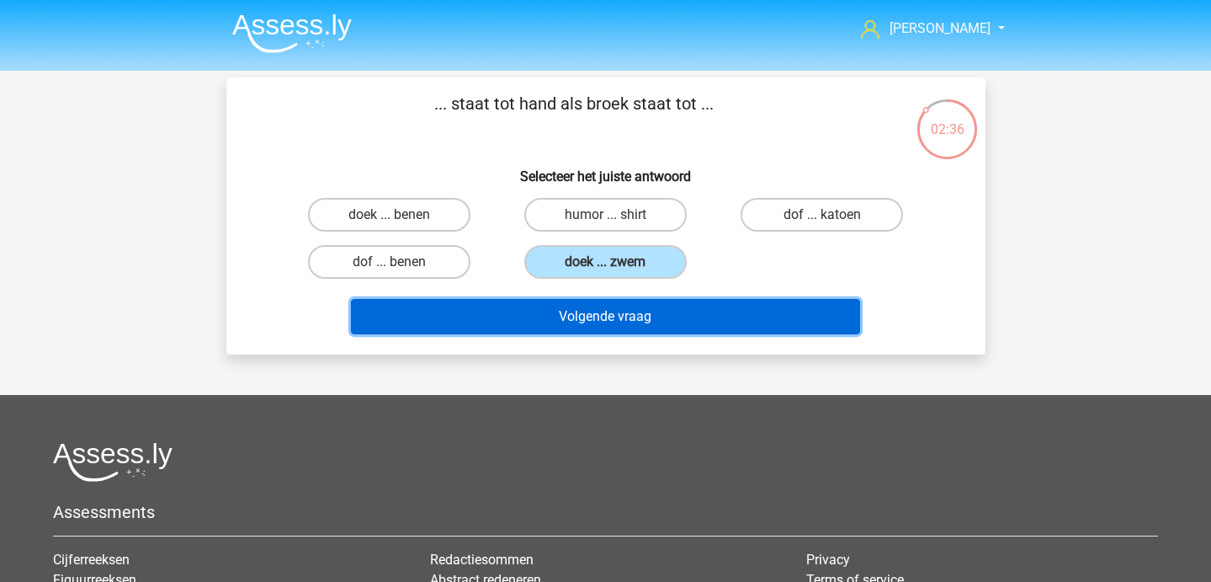
click at [575, 323] on button "Volgende vraag" at bounding box center [605, 316] width 509 height 35
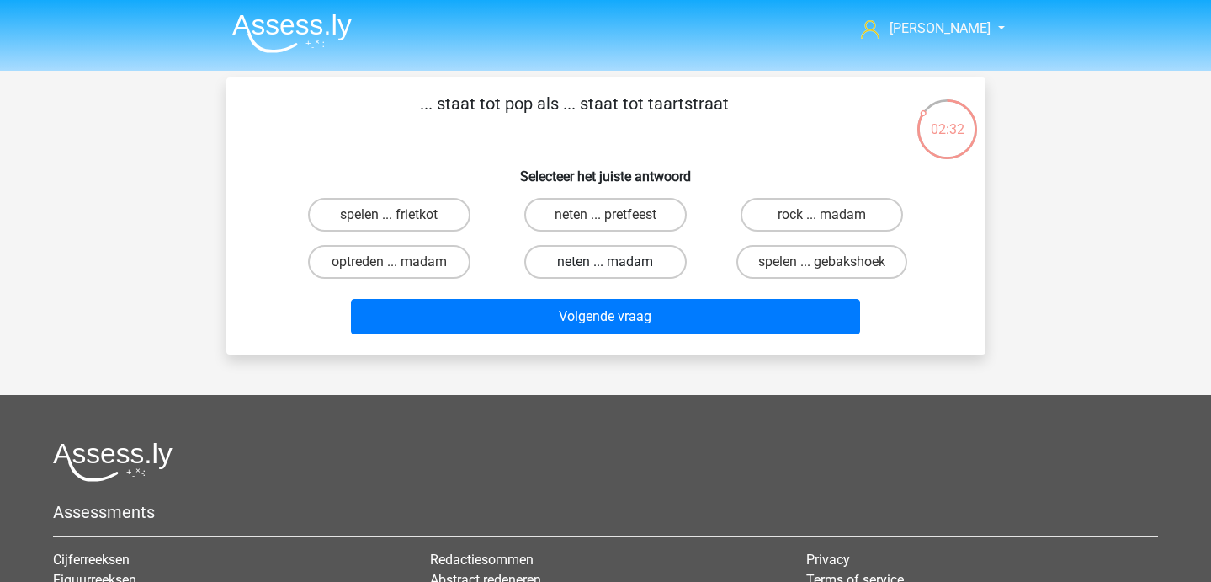
click at [643, 263] on label "neten ... madam" at bounding box center [605, 262] width 162 height 34
click at [616, 263] on input "neten ... madam" at bounding box center [610, 267] width 11 height 11
radio input "true"
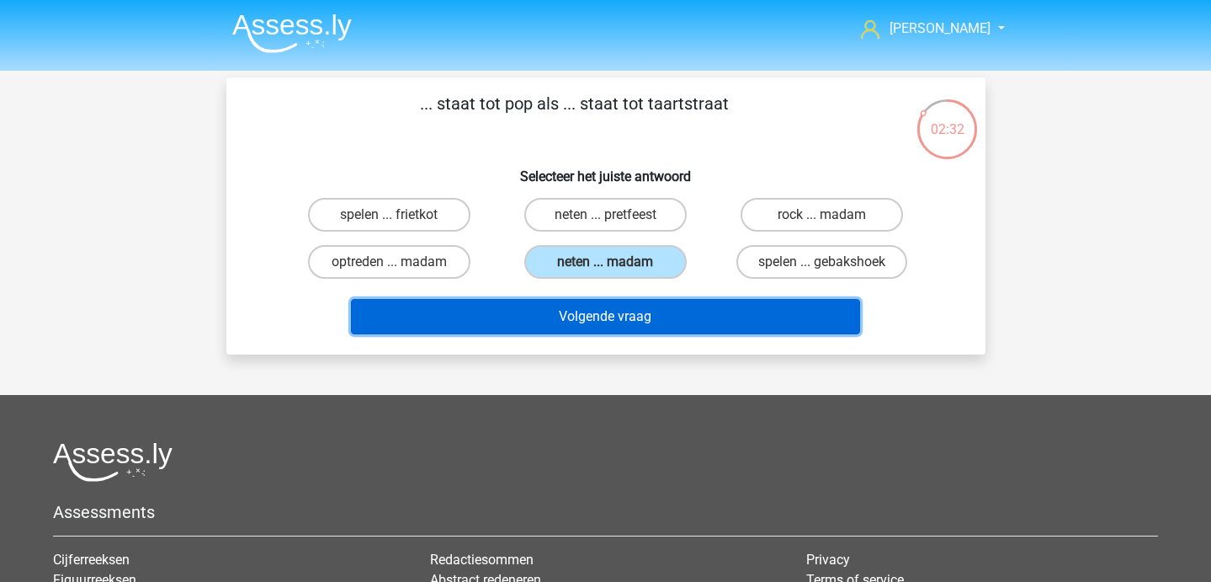
click at [637, 317] on button "Volgende vraag" at bounding box center [605, 316] width 509 height 35
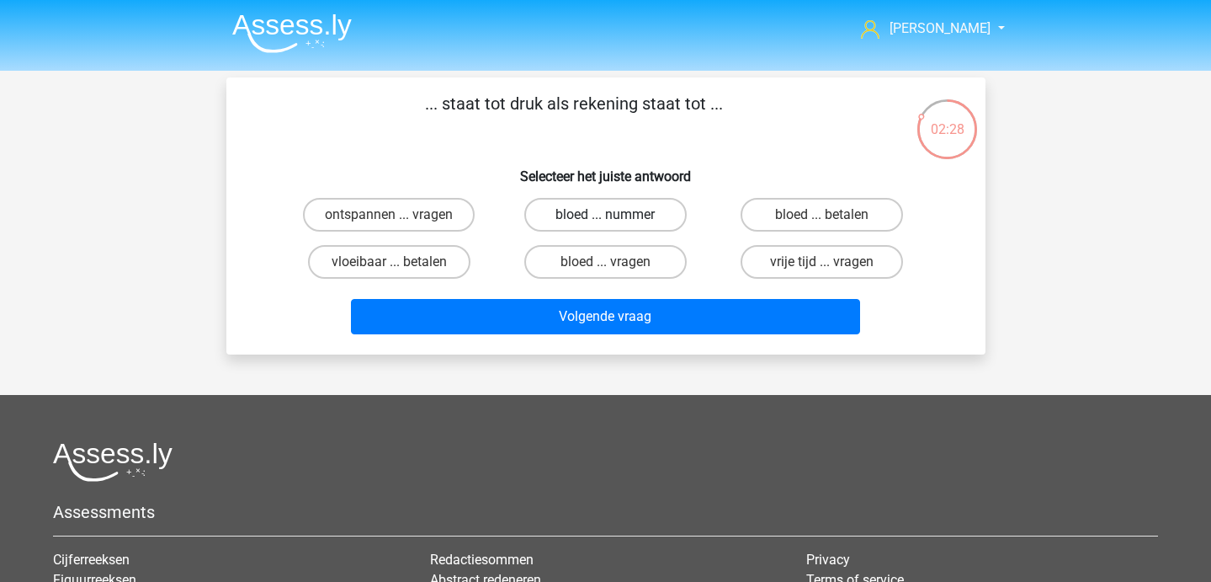
click at [640, 215] on label "bloed ... nummer" at bounding box center [605, 215] width 162 height 34
click at [616, 215] on input "bloed ... nummer" at bounding box center [610, 220] width 11 height 11
radio input "true"
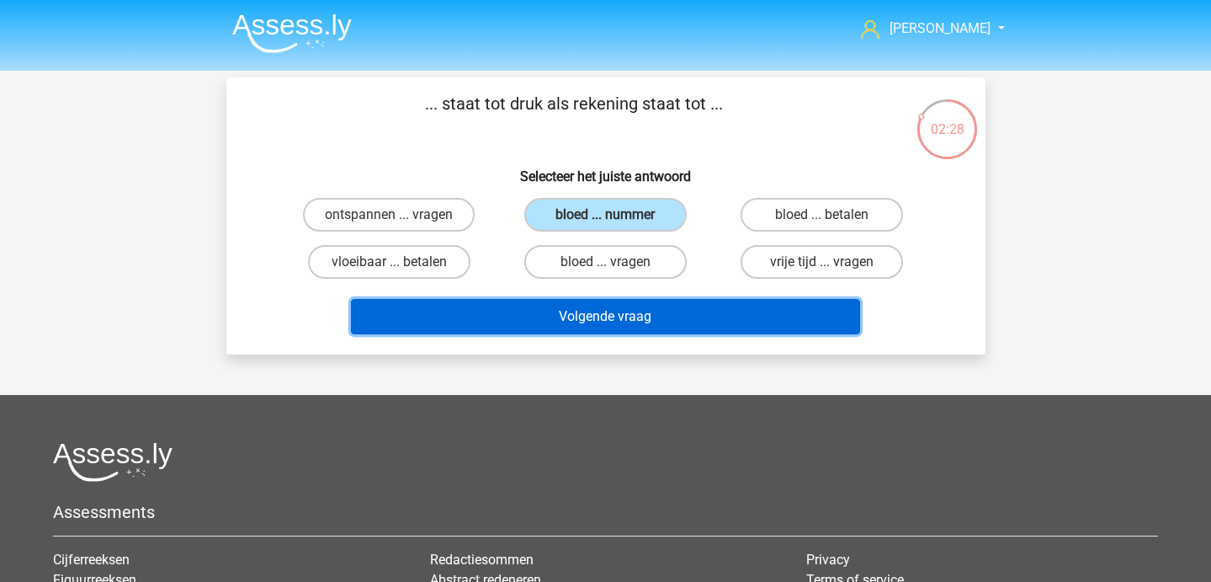
click at [634, 317] on button "Volgende vraag" at bounding box center [605, 316] width 509 height 35
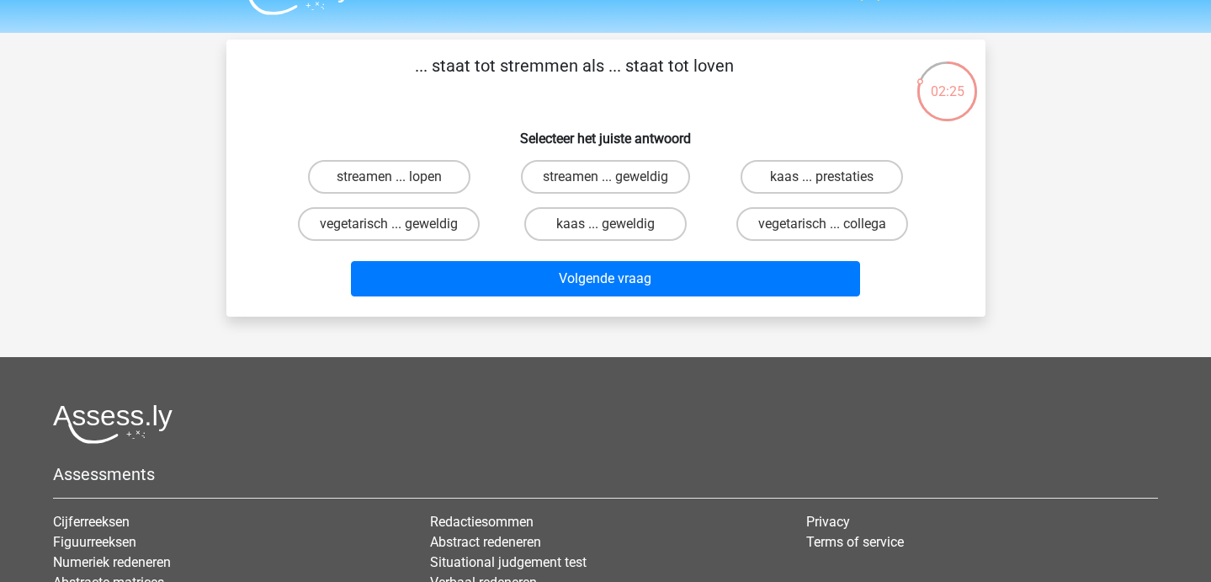
scroll to position [40, 0]
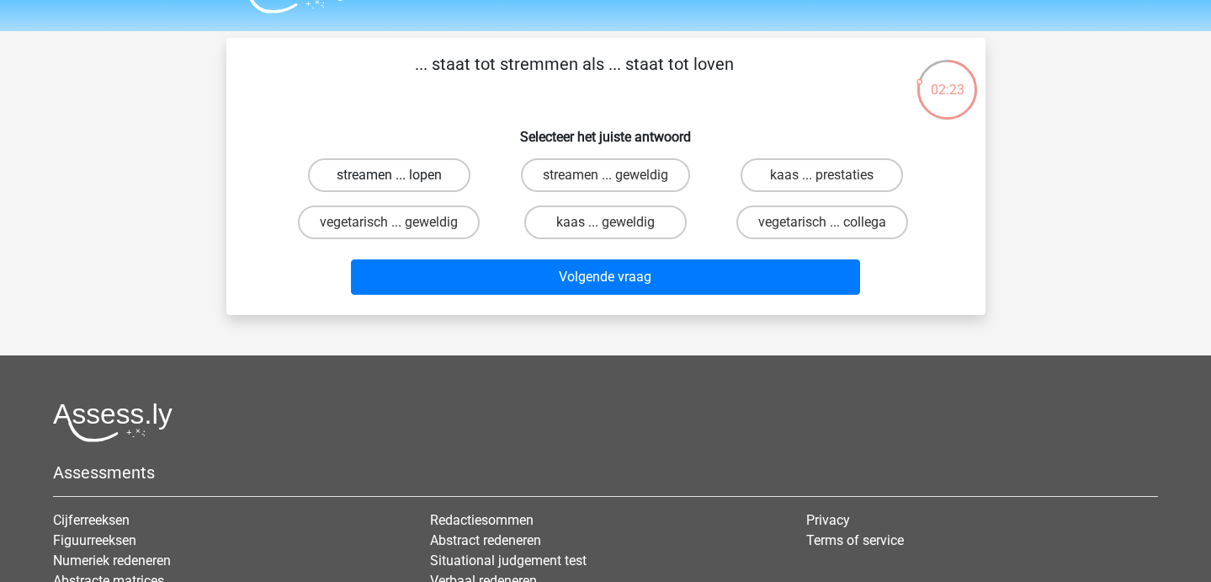
click at [386, 175] on label "streamen ... lopen" at bounding box center [389, 175] width 162 height 34
click at [389, 175] on input "streamen ... lopen" at bounding box center [394, 180] width 11 height 11
radio input "true"
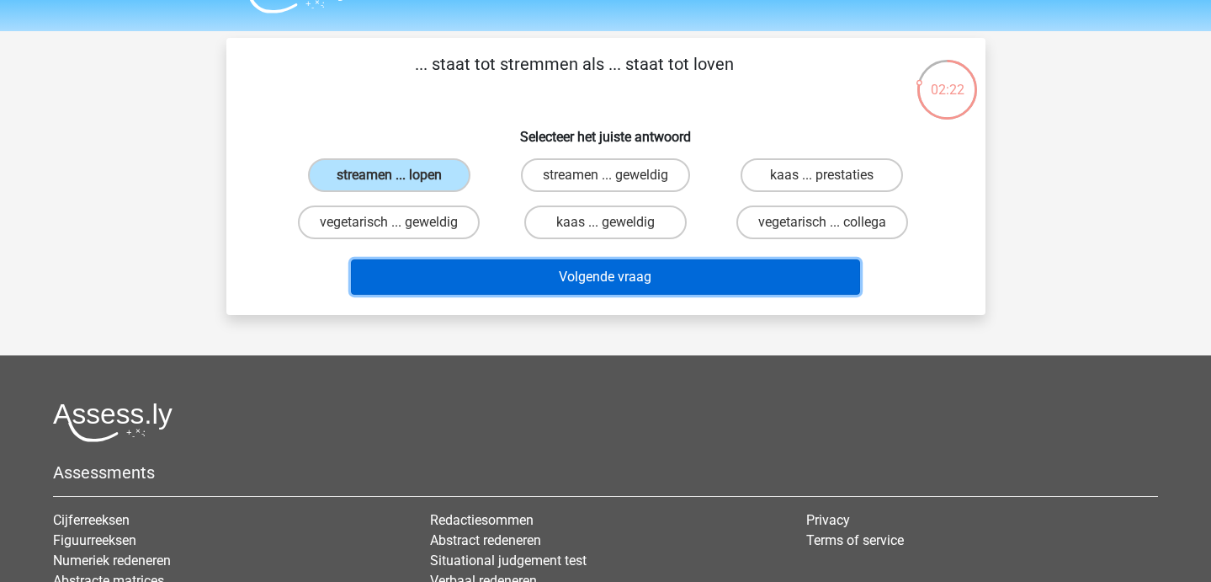
click at [431, 271] on button "Volgende vraag" at bounding box center [605, 276] width 509 height 35
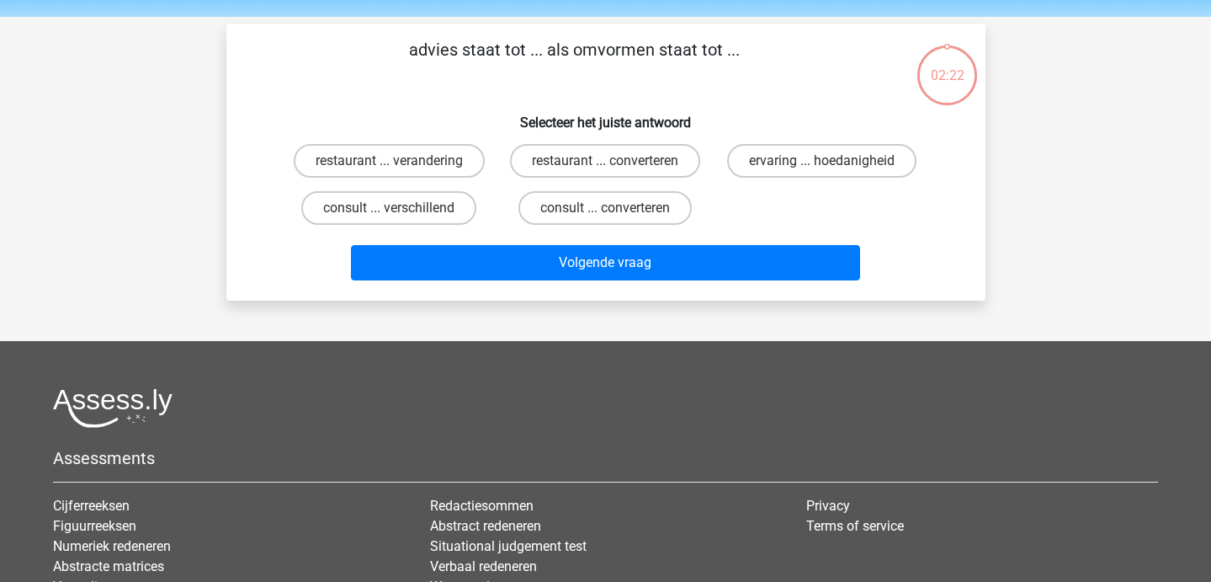
scroll to position [37, 0]
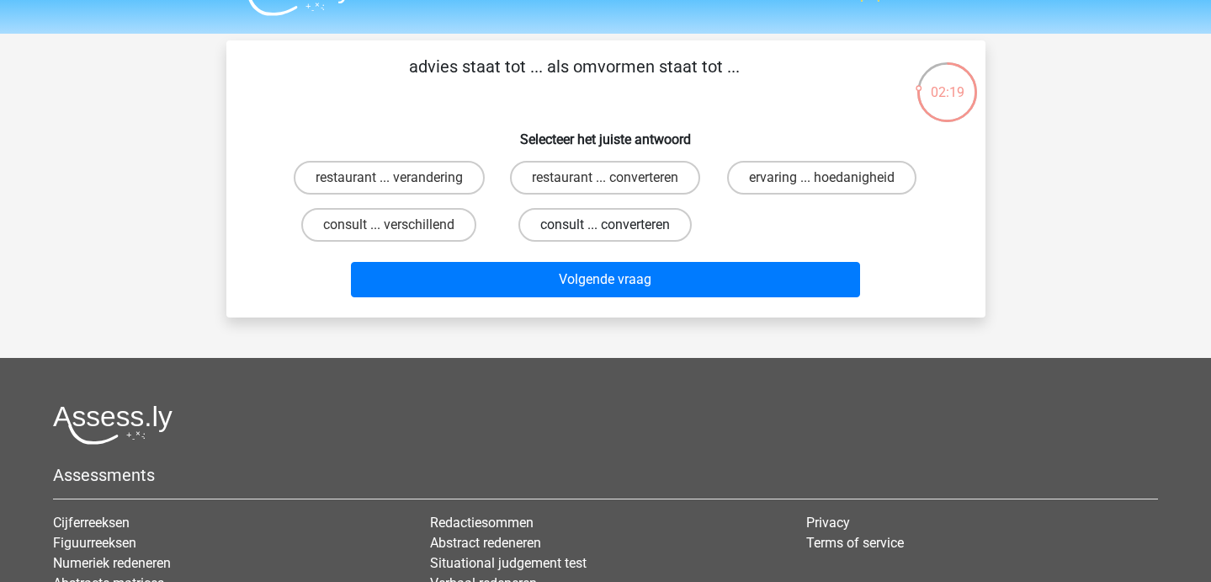
click at [636, 231] on label "consult ... converteren" at bounding box center [605, 225] width 173 height 34
click at [616, 231] on input "consult ... converteren" at bounding box center [610, 230] width 11 height 11
radio input "true"
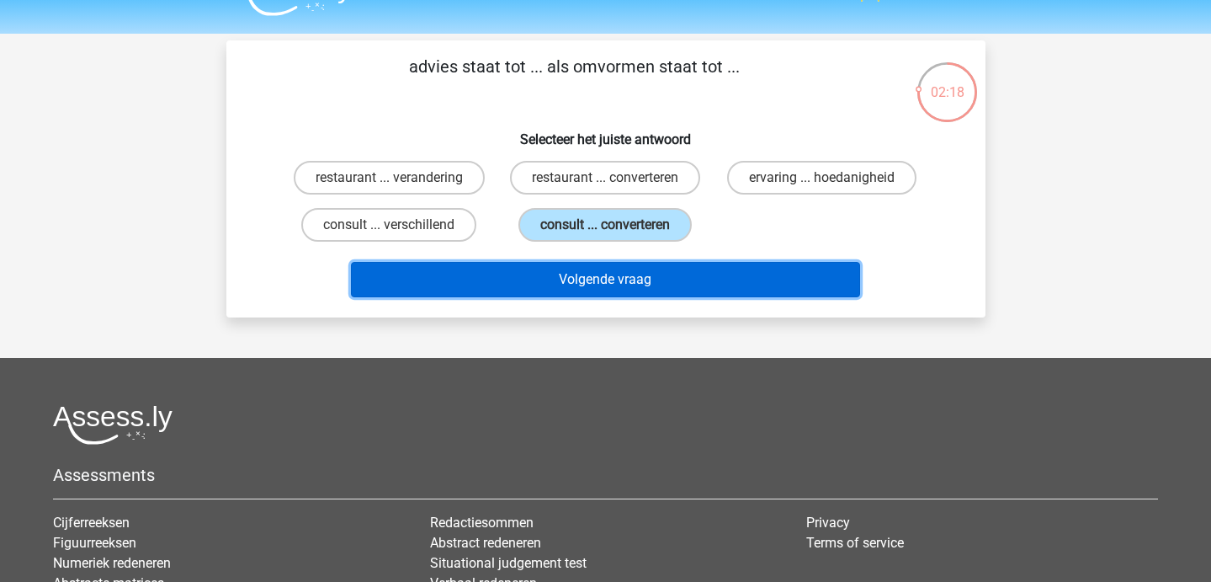
click at [626, 296] on button "Volgende vraag" at bounding box center [605, 279] width 509 height 35
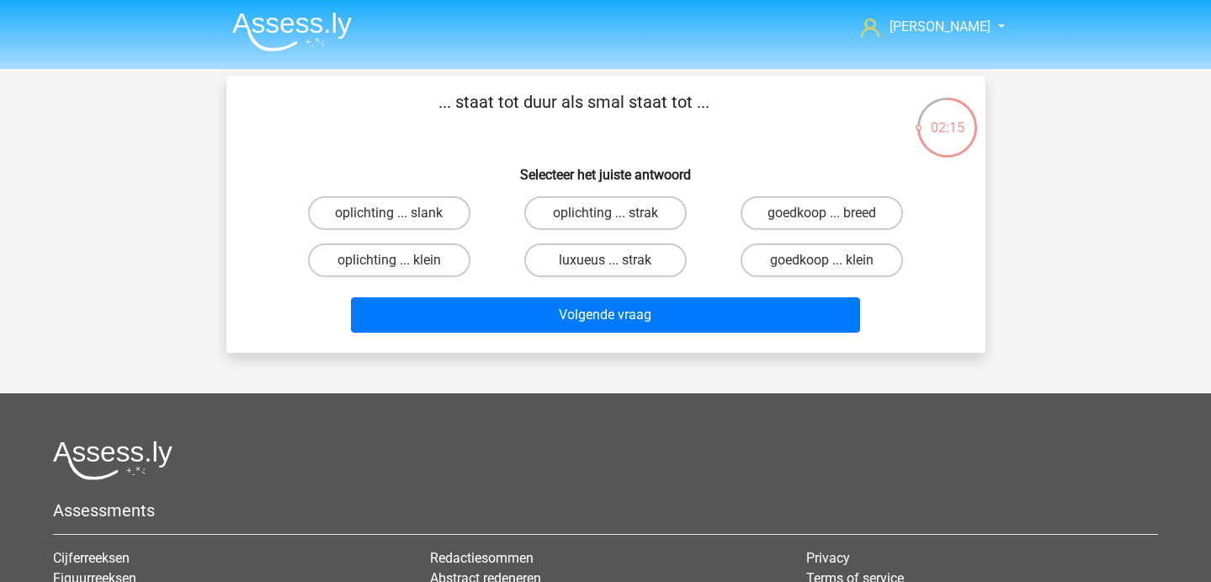
scroll to position [3, 0]
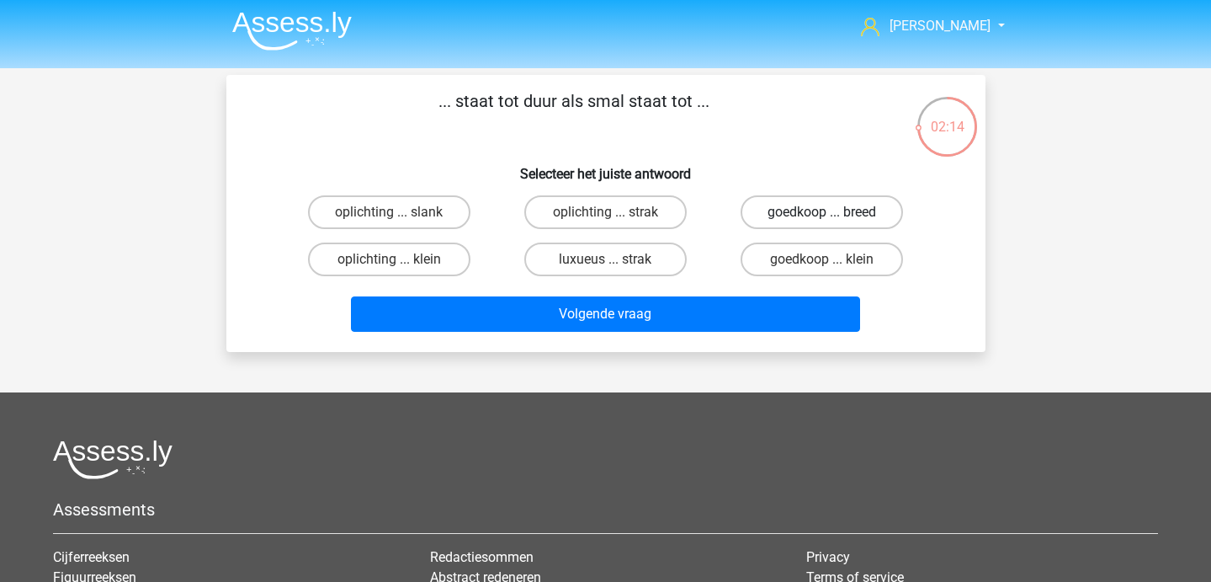
click at [803, 214] on label "goedkoop ... breed" at bounding box center [822, 212] width 162 height 34
click at [822, 214] on input "goedkoop ... breed" at bounding box center [827, 217] width 11 height 11
radio input "true"
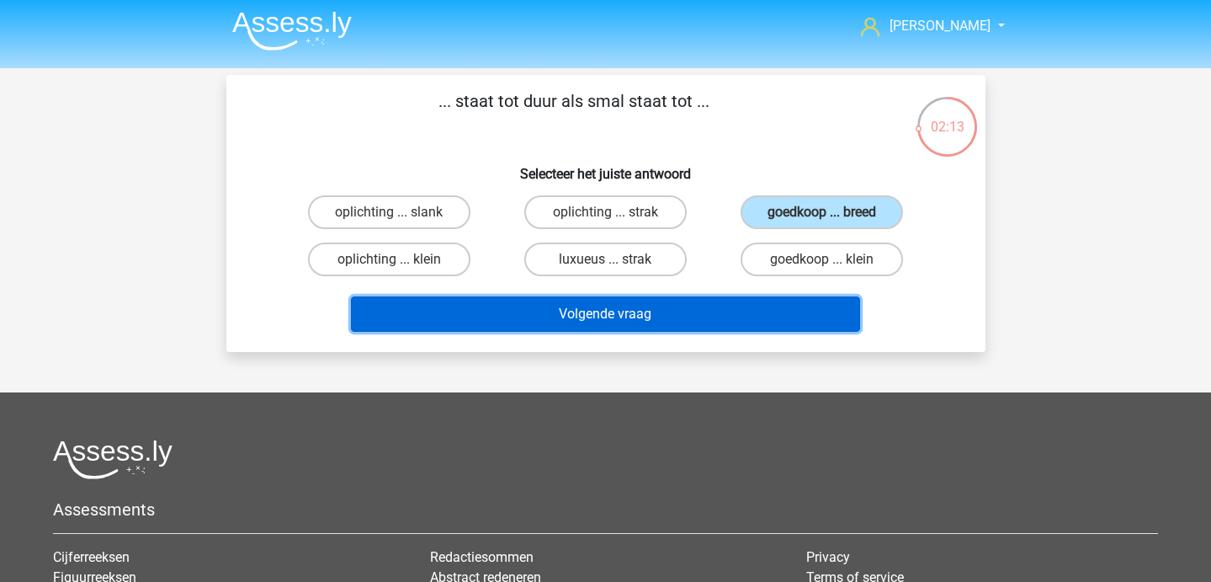
click at [748, 306] on button "Volgende vraag" at bounding box center [605, 313] width 509 height 35
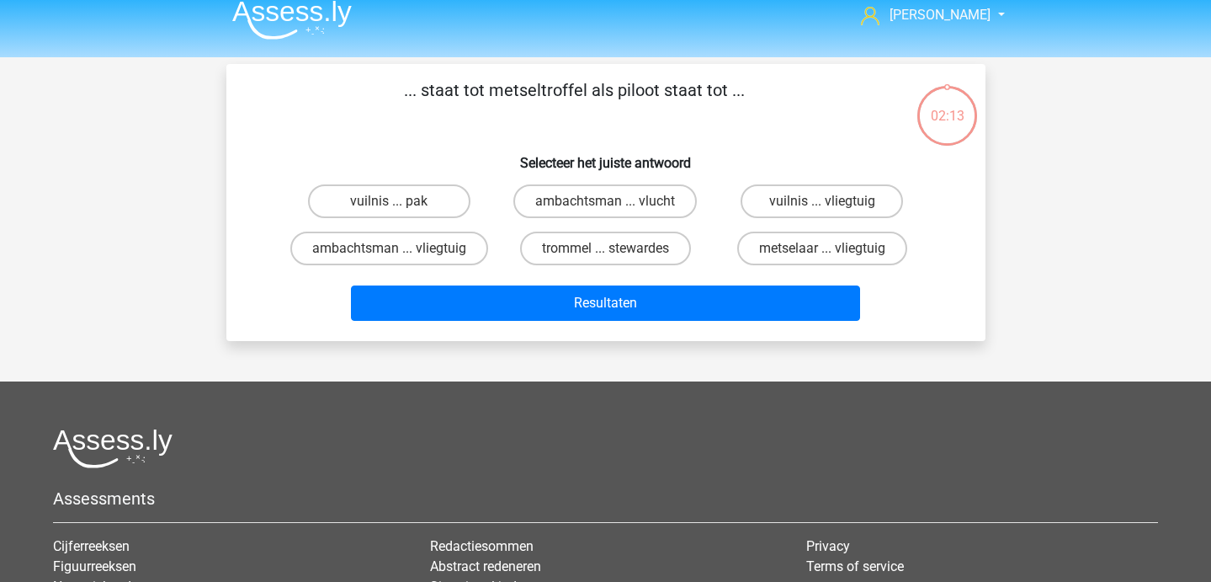
scroll to position [8, 0]
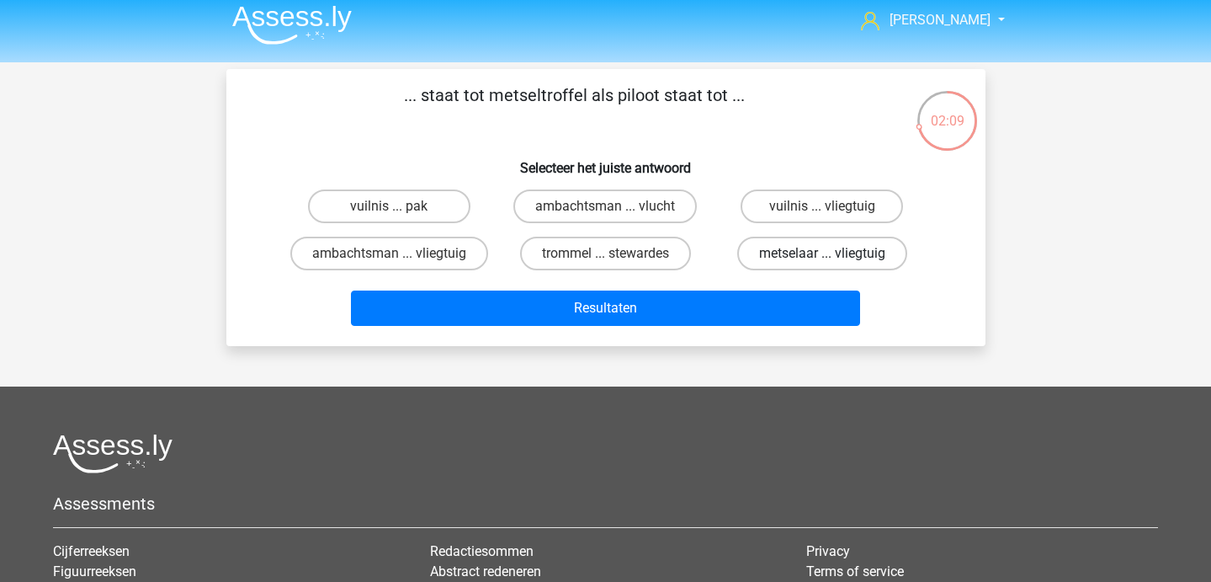
click at [797, 253] on label "metselaar ... vliegtuig" at bounding box center [822, 254] width 170 height 34
click at [822, 253] on input "metselaar ... vliegtuig" at bounding box center [827, 258] width 11 height 11
radio input "true"
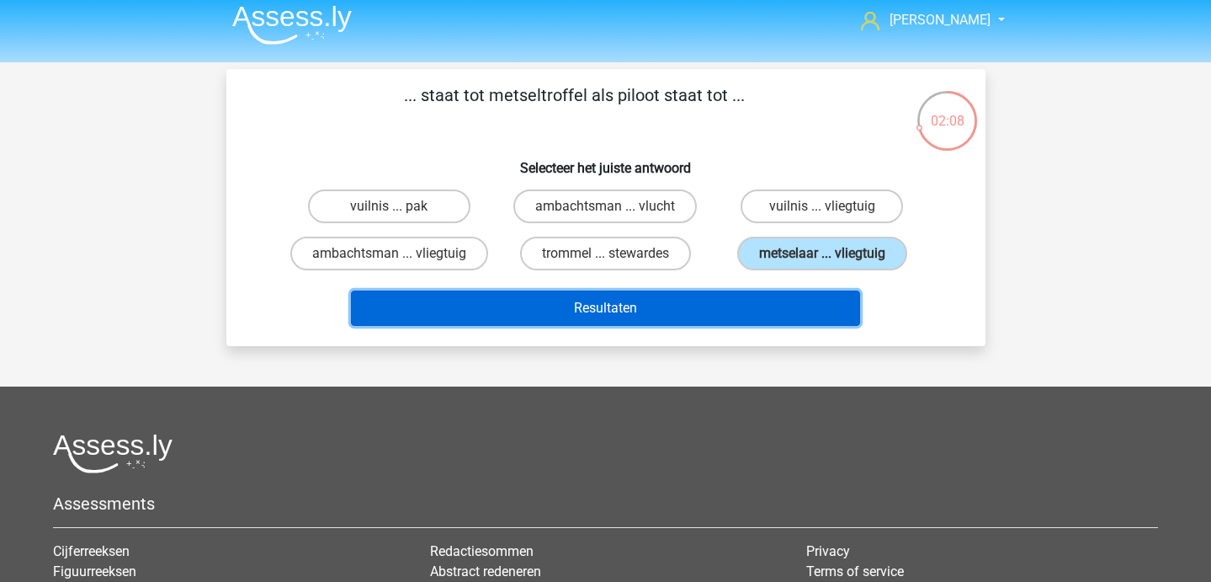
click at [668, 303] on button "Resultaten" at bounding box center [605, 307] width 509 height 35
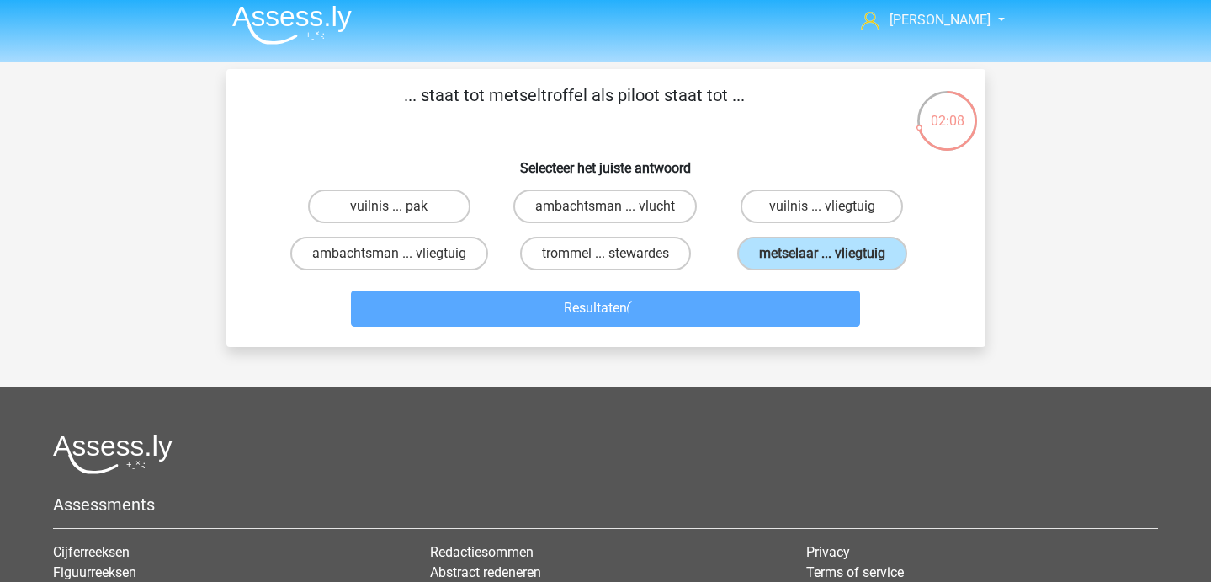
scroll to position [0, 0]
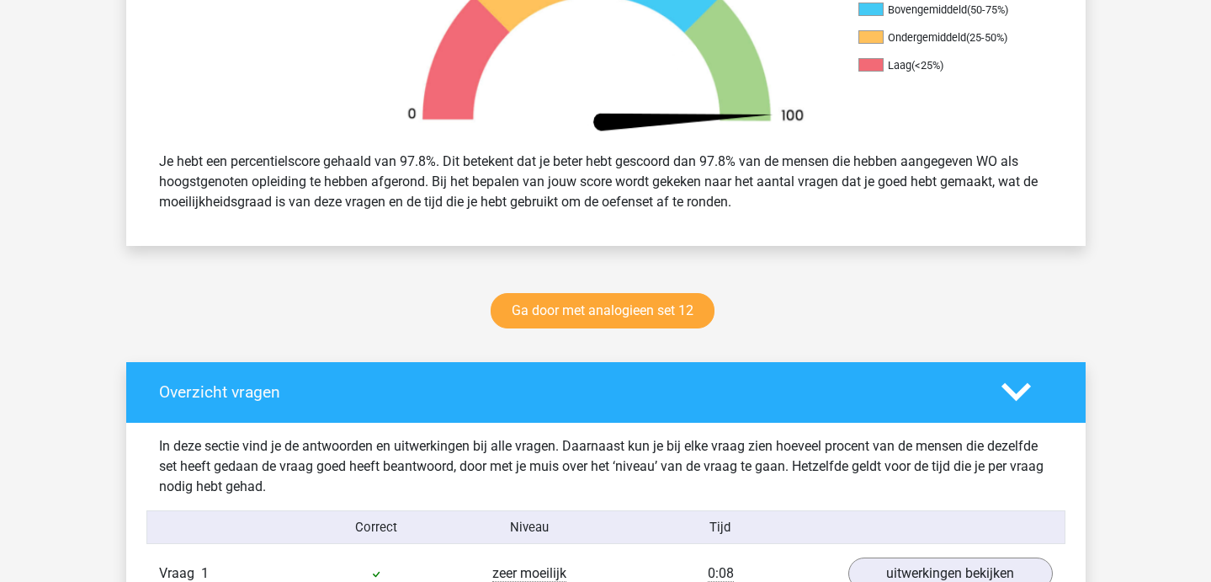
scroll to position [585, 0]
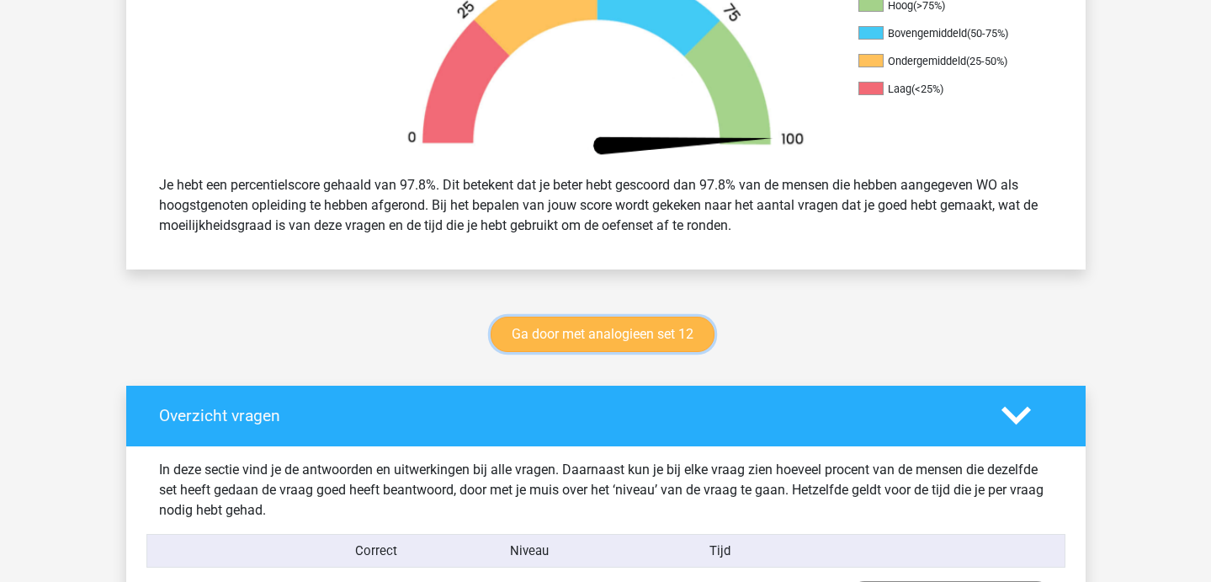
click at [623, 326] on link "Ga door met analogieen set 12" at bounding box center [603, 334] width 224 height 35
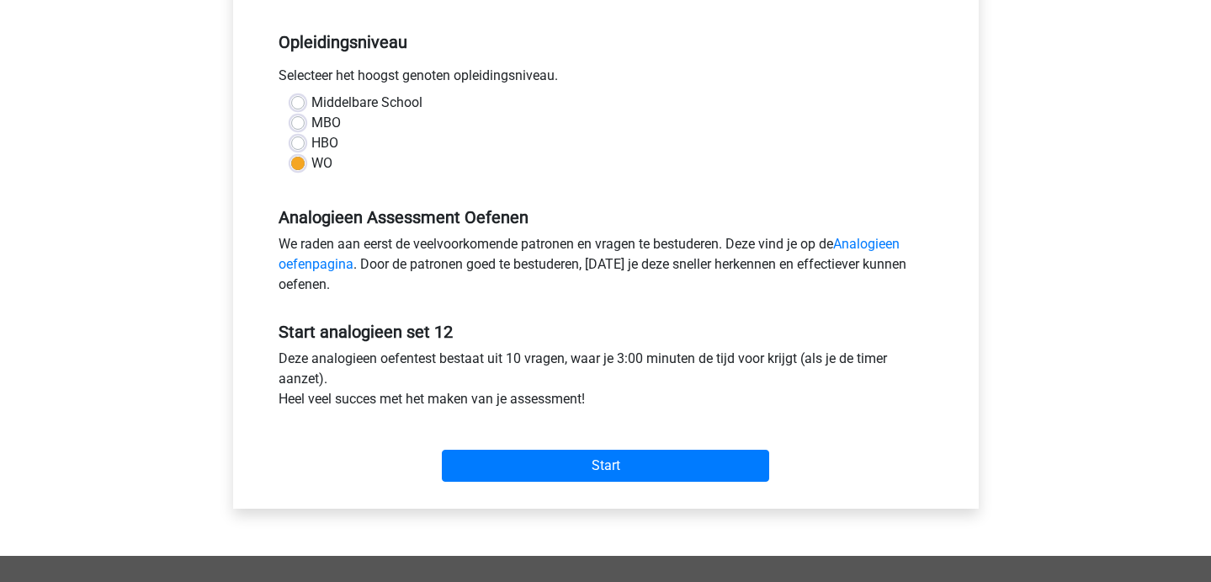
scroll to position [331, 0]
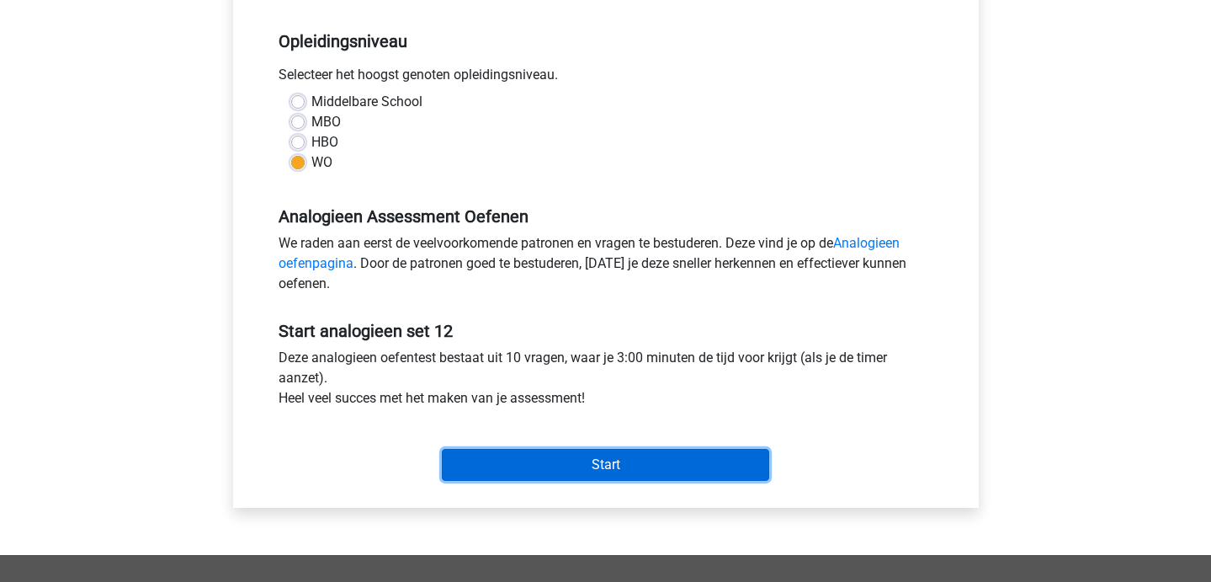
click at [573, 477] on input "Start" at bounding box center [605, 465] width 327 height 32
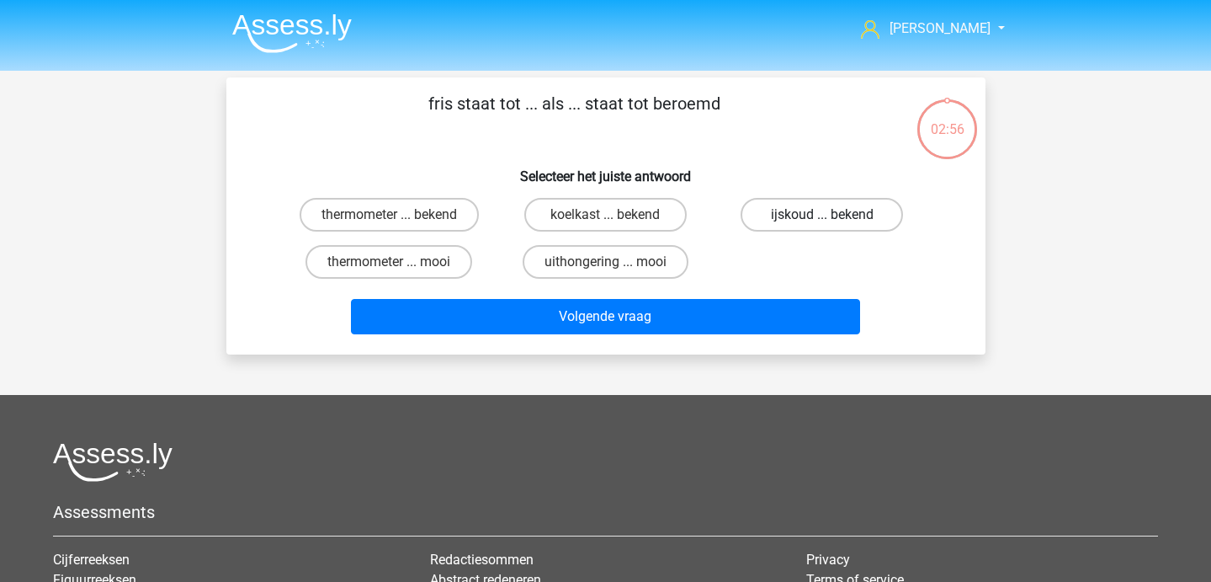
click at [806, 217] on label "ijskoud ... bekend" at bounding box center [822, 215] width 162 height 34
click at [822, 217] on input "ijskoud ... bekend" at bounding box center [827, 220] width 11 height 11
radio input "true"
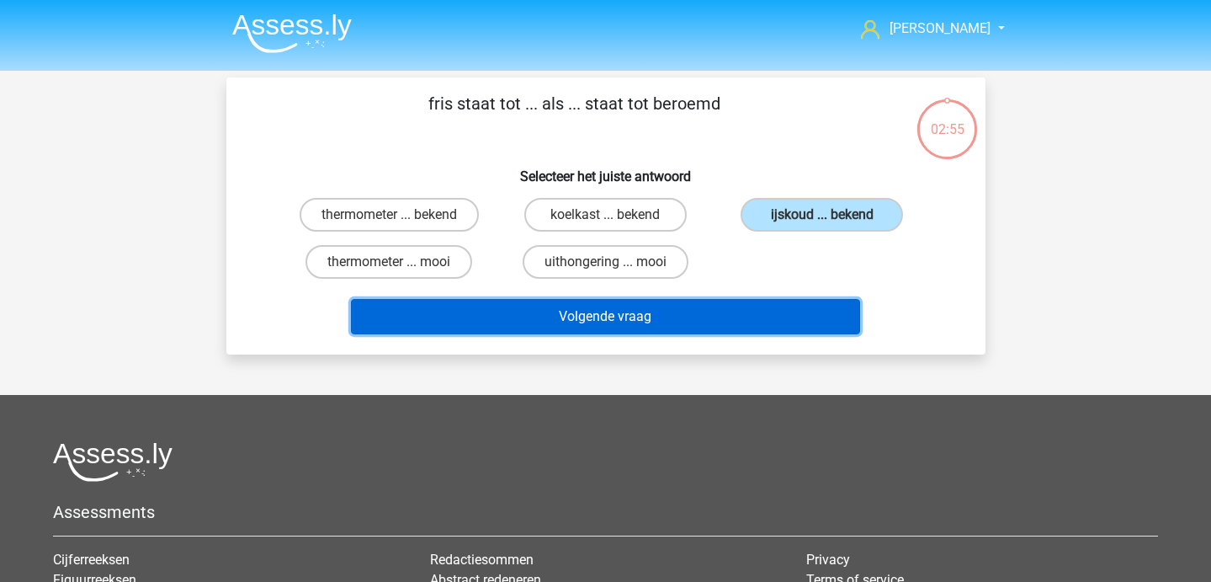
click at [697, 321] on button "Volgende vraag" at bounding box center [605, 316] width 509 height 35
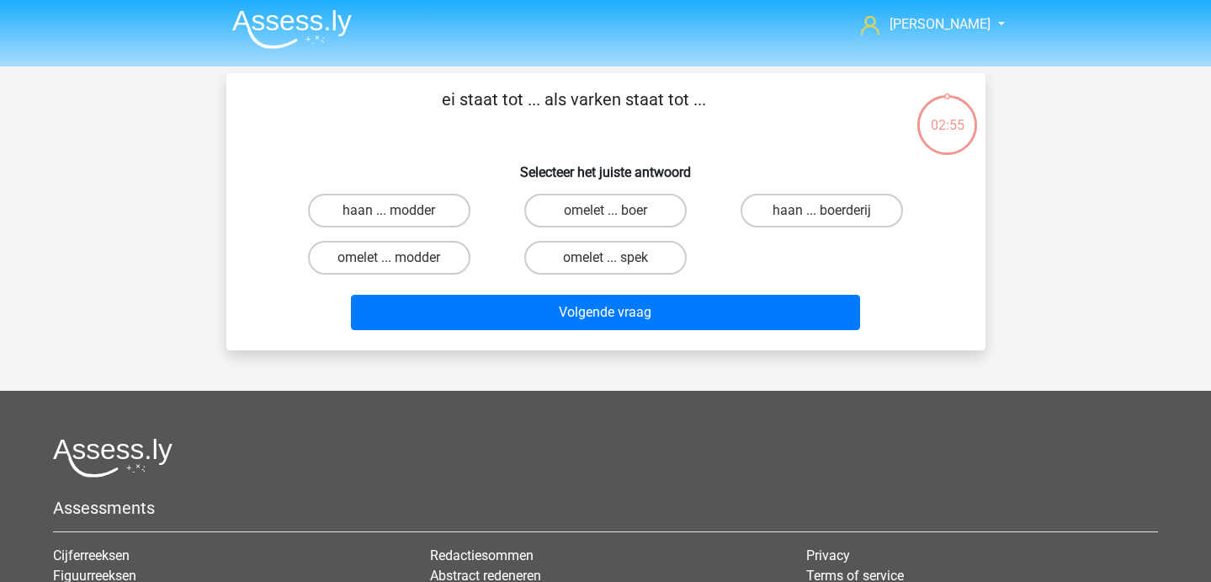
scroll to position [5, 0]
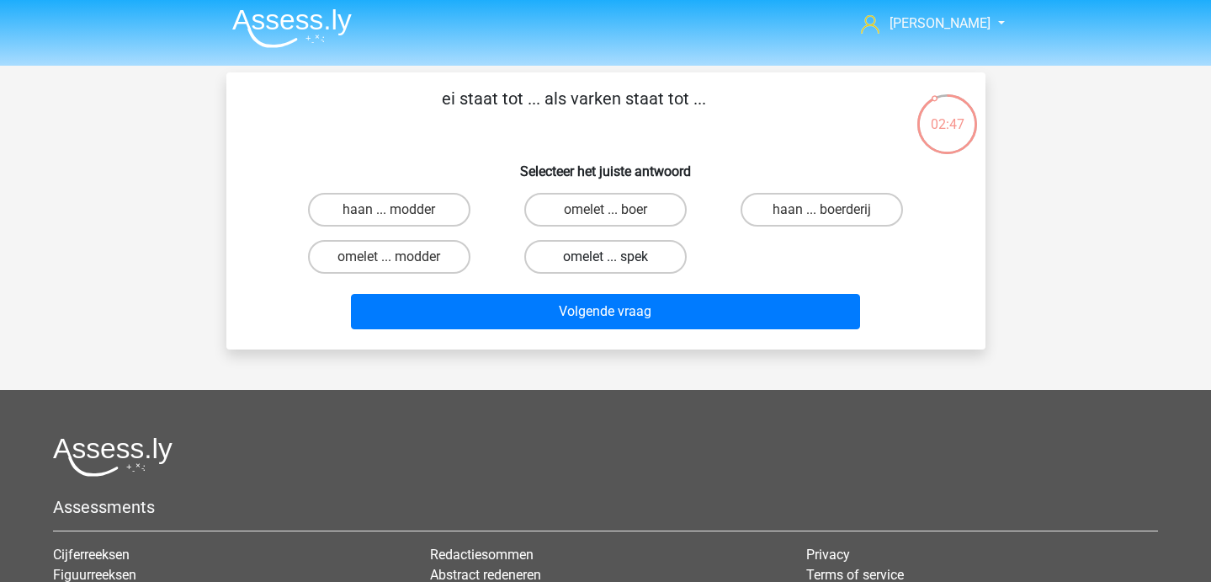
click at [644, 265] on label "omelet ... spek" at bounding box center [605, 257] width 162 height 34
click at [616, 265] on input "omelet ... spek" at bounding box center [610, 262] width 11 height 11
radio input "true"
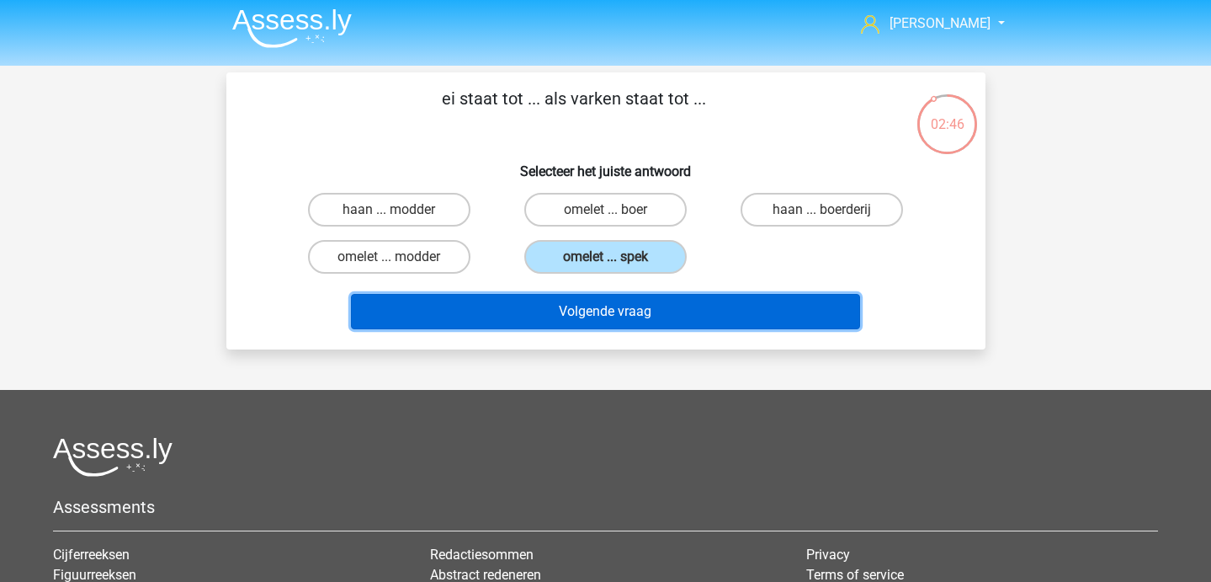
click at [644, 313] on button "Volgende vraag" at bounding box center [605, 311] width 509 height 35
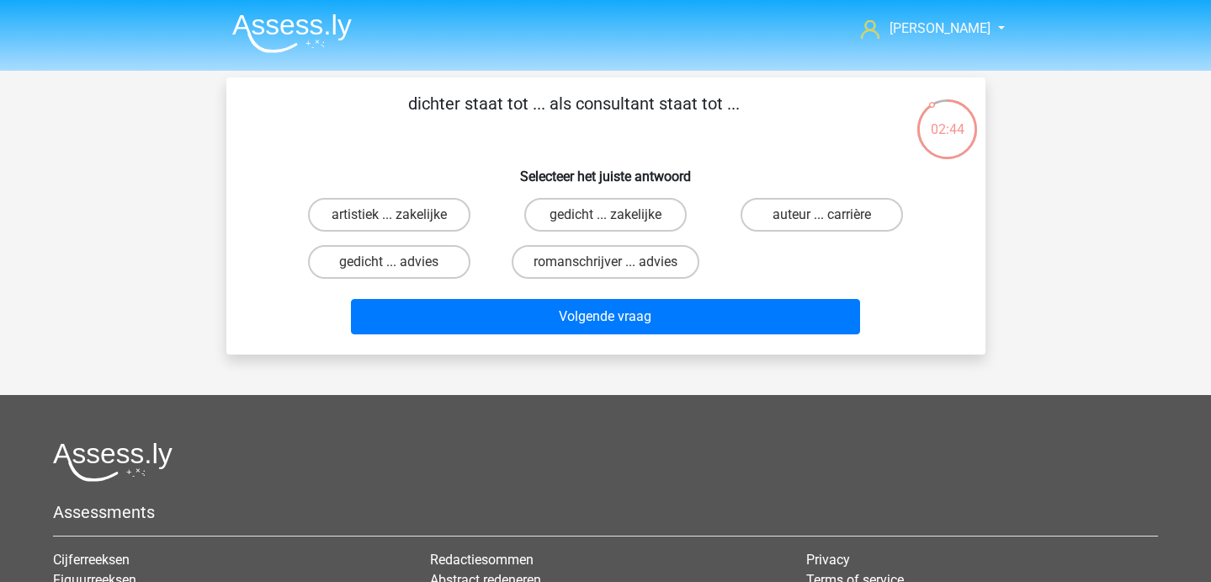
scroll to position [3, 0]
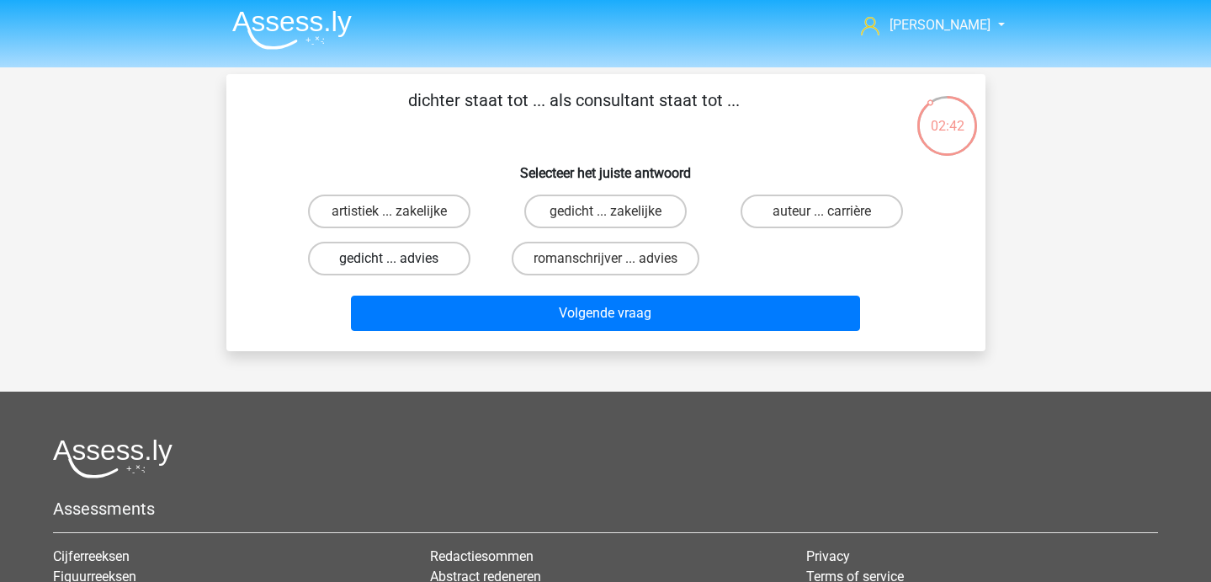
click at [431, 256] on label "gedicht ... advies" at bounding box center [389, 259] width 162 height 34
click at [400, 258] on input "gedicht ... advies" at bounding box center [394, 263] width 11 height 11
radio input "true"
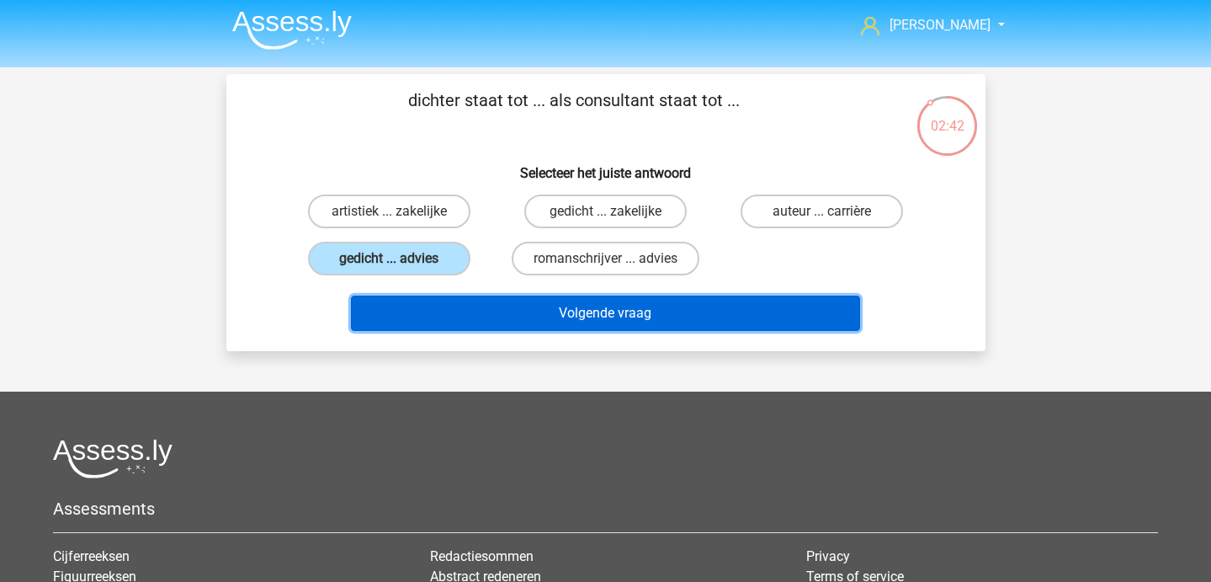
click at [441, 306] on button "Volgende vraag" at bounding box center [605, 312] width 509 height 35
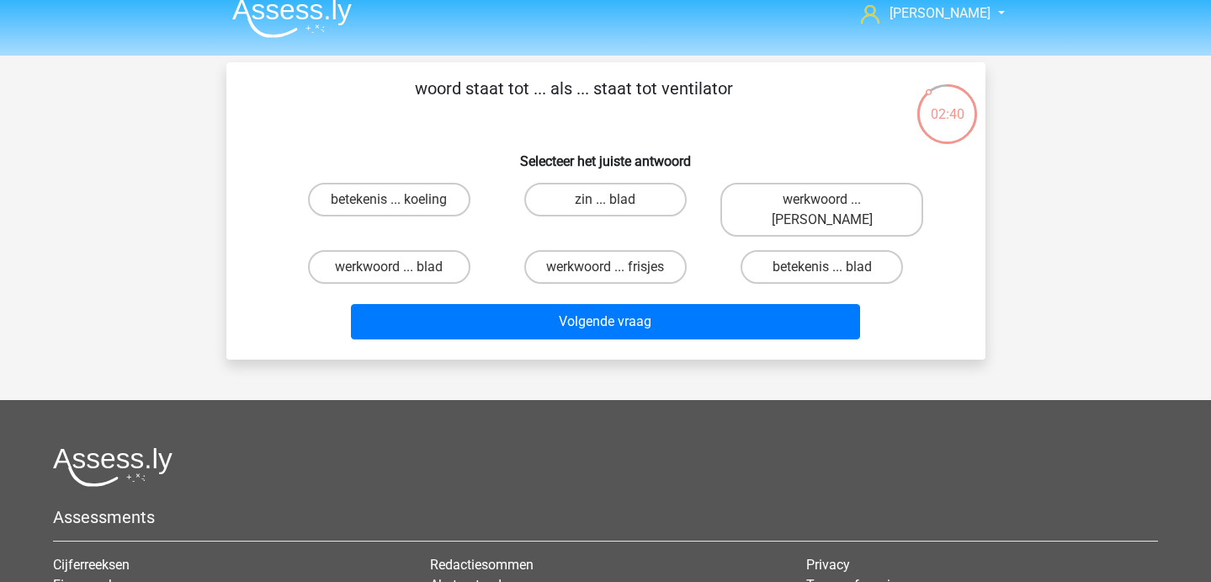
scroll to position [22, 0]
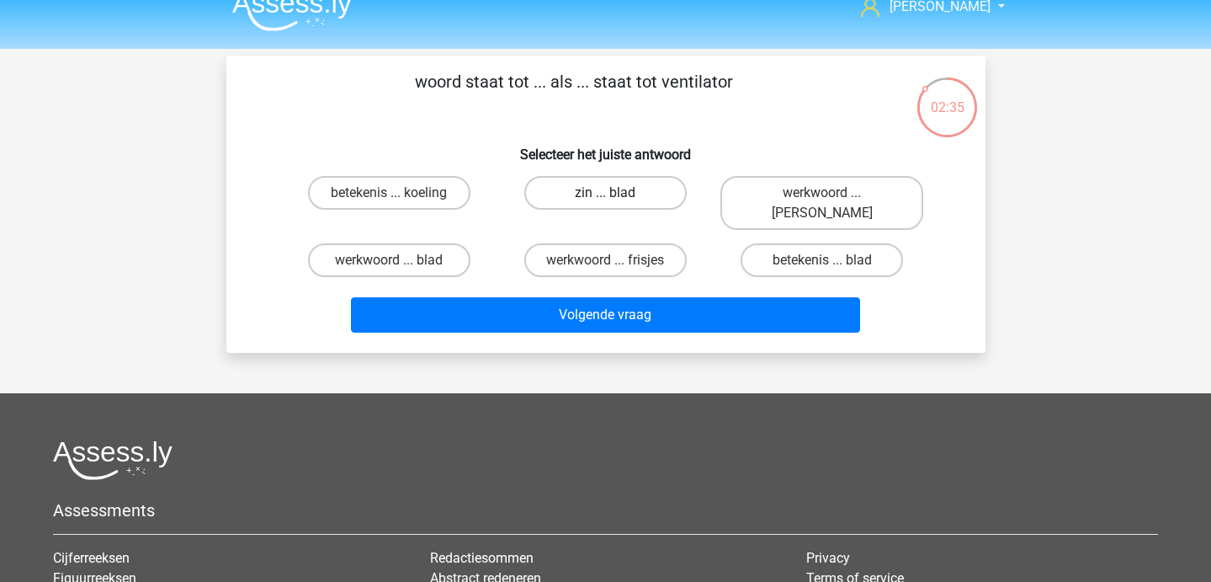
click at [651, 186] on label "zin ... blad" at bounding box center [605, 193] width 162 height 34
click at [616, 193] on input "zin ... blad" at bounding box center [610, 198] width 11 height 11
radio input "true"
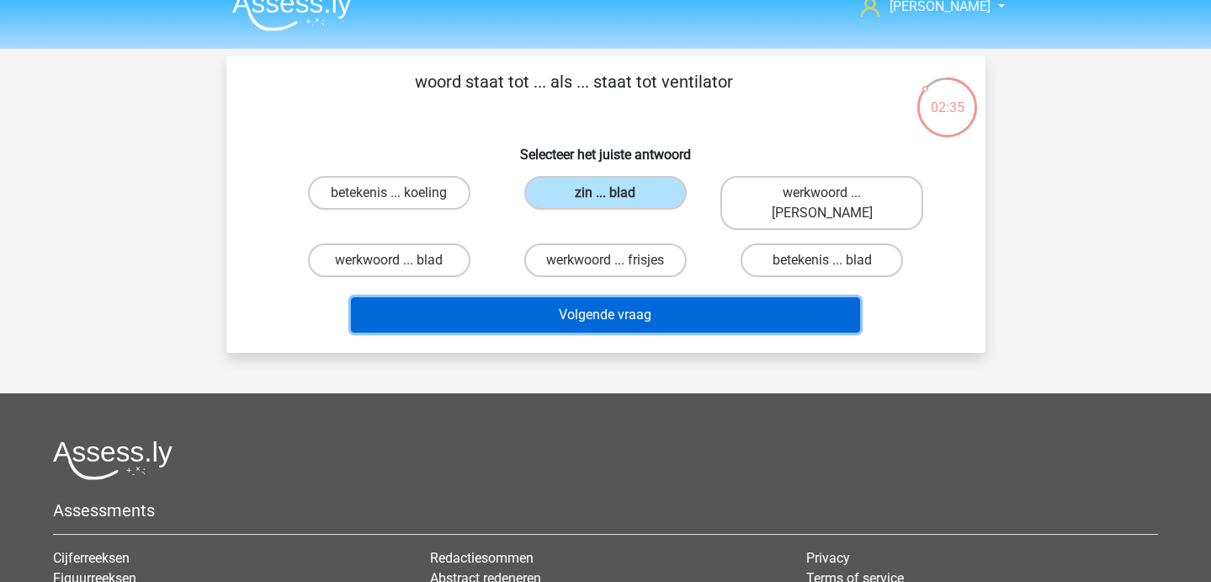
click at [654, 297] on button "Volgende vraag" at bounding box center [605, 314] width 509 height 35
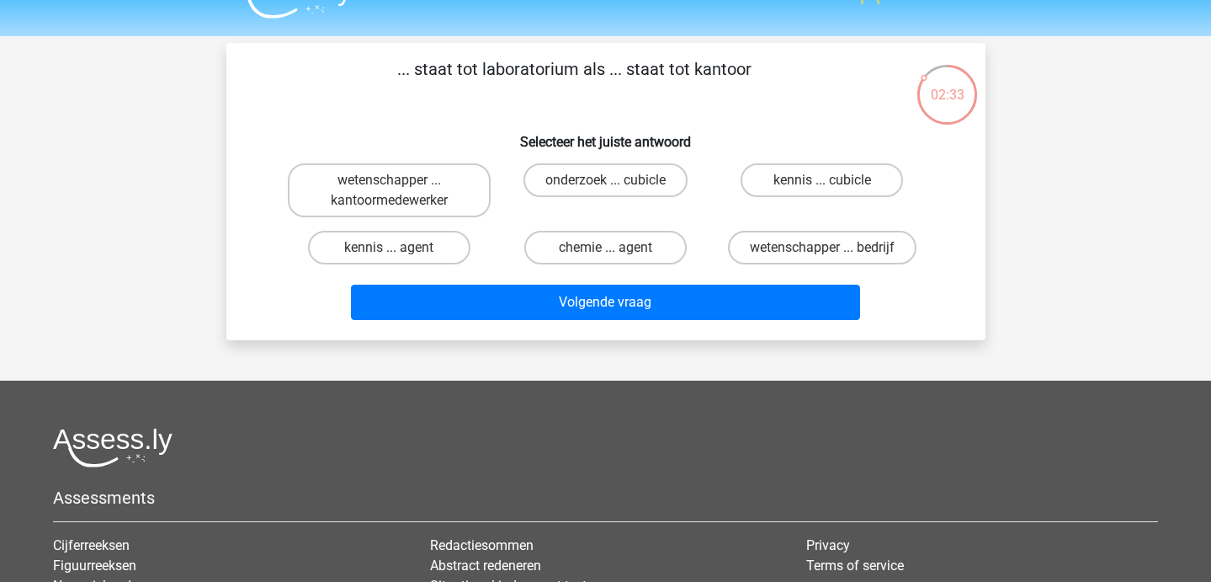
scroll to position [37, 0]
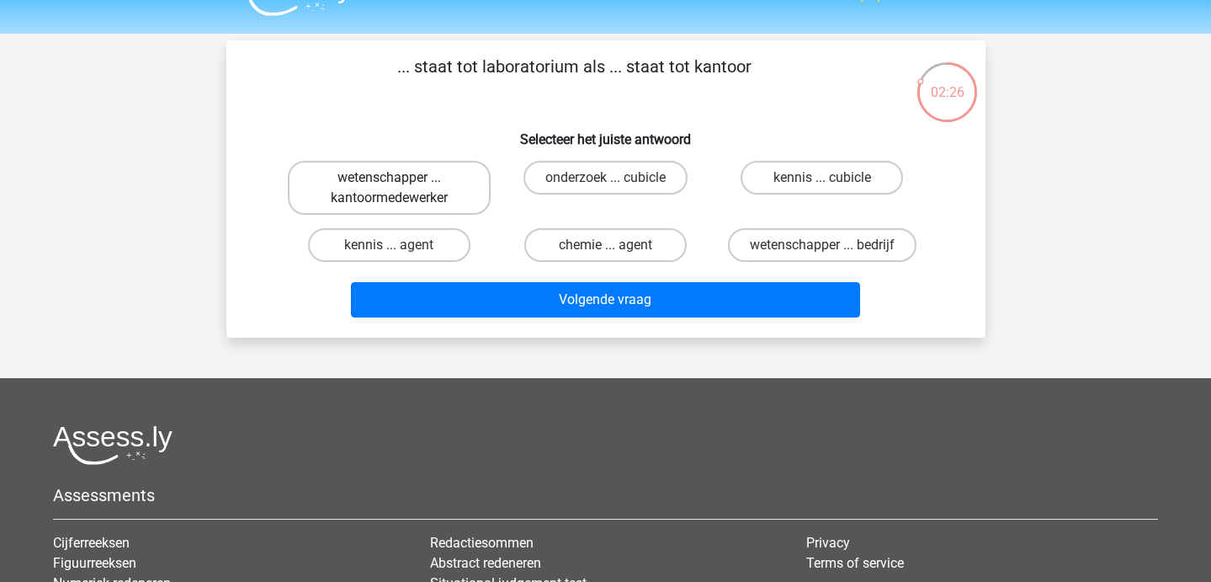
click at [434, 195] on label "wetenschapper ... kantoormedewerker" at bounding box center [389, 188] width 203 height 54
click at [400, 189] on input "wetenschapper ... kantoormedewerker" at bounding box center [394, 183] width 11 height 11
radio input "true"
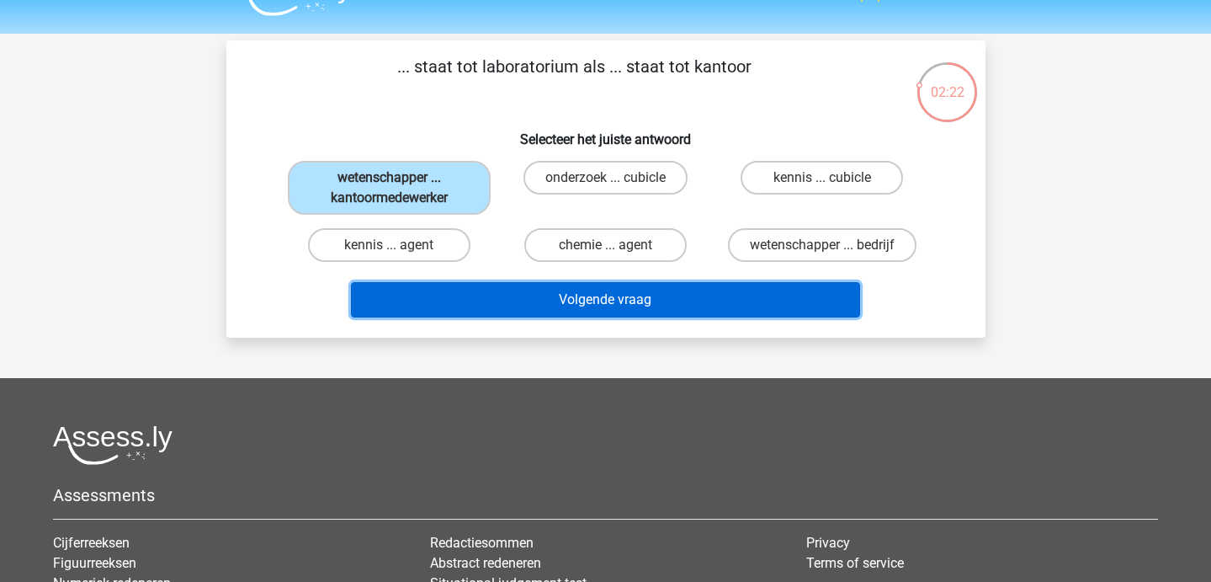
click at [491, 313] on button "Volgende vraag" at bounding box center [605, 299] width 509 height 35
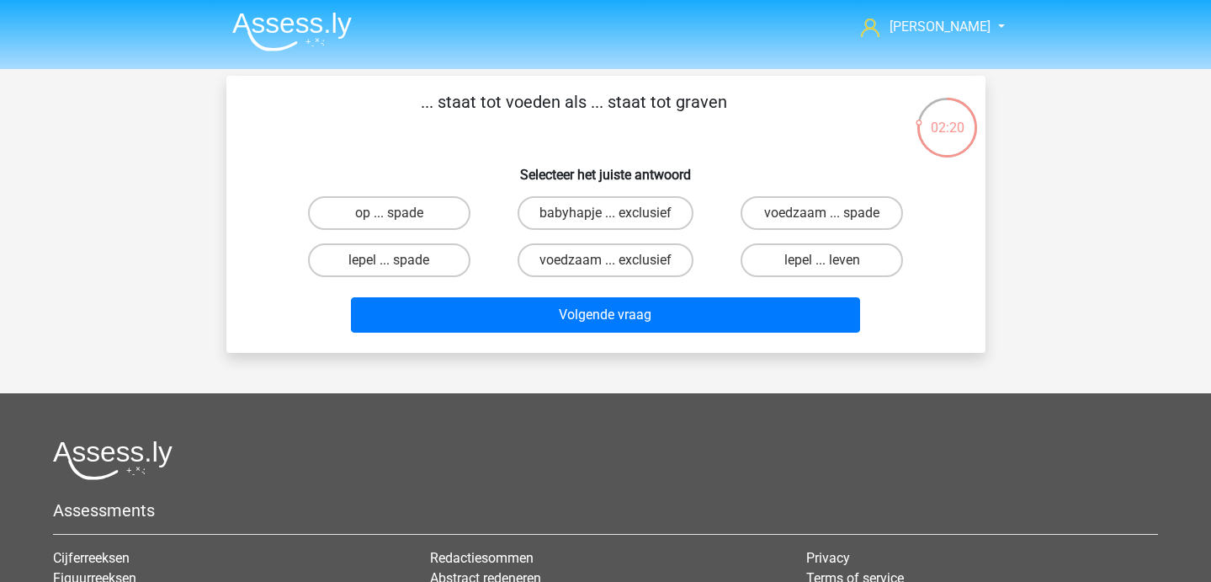
scroll to position [3, 0]
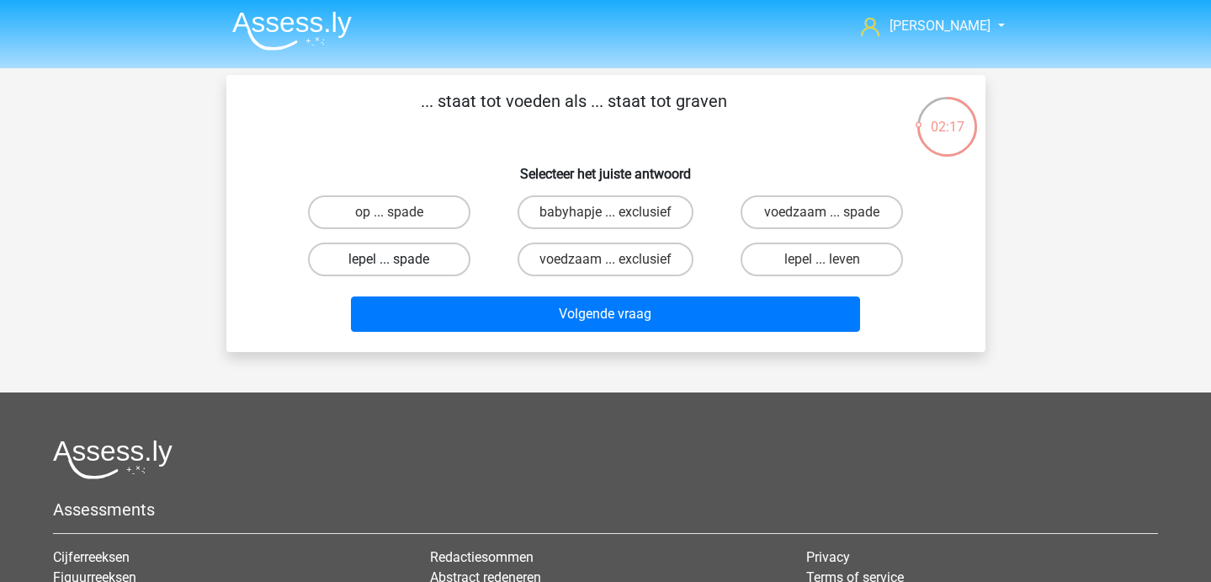
click at [418, 253] on label "lepel ... spade" at bounding box center [389, 259] width 162 height 34
click at [400, 259] on input "lepel ... spade" at bounding box center [394, 264] width 11 height 11
radio input "true"
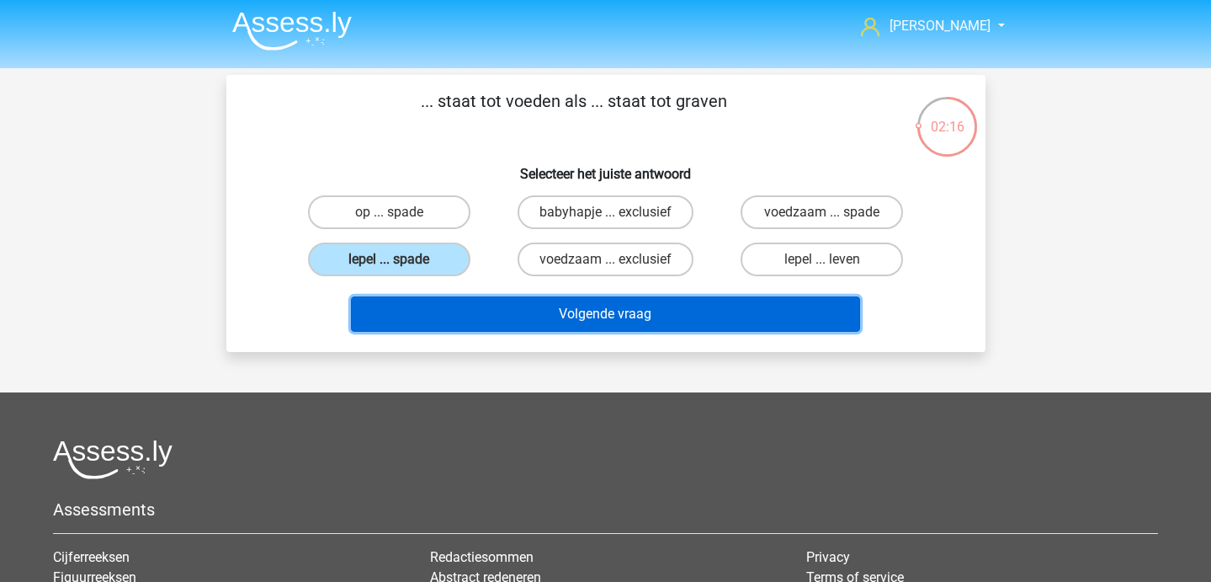
click at [438, 309] on button "Volgende vraag" at bounding box center [605, 313] width 509 height 35
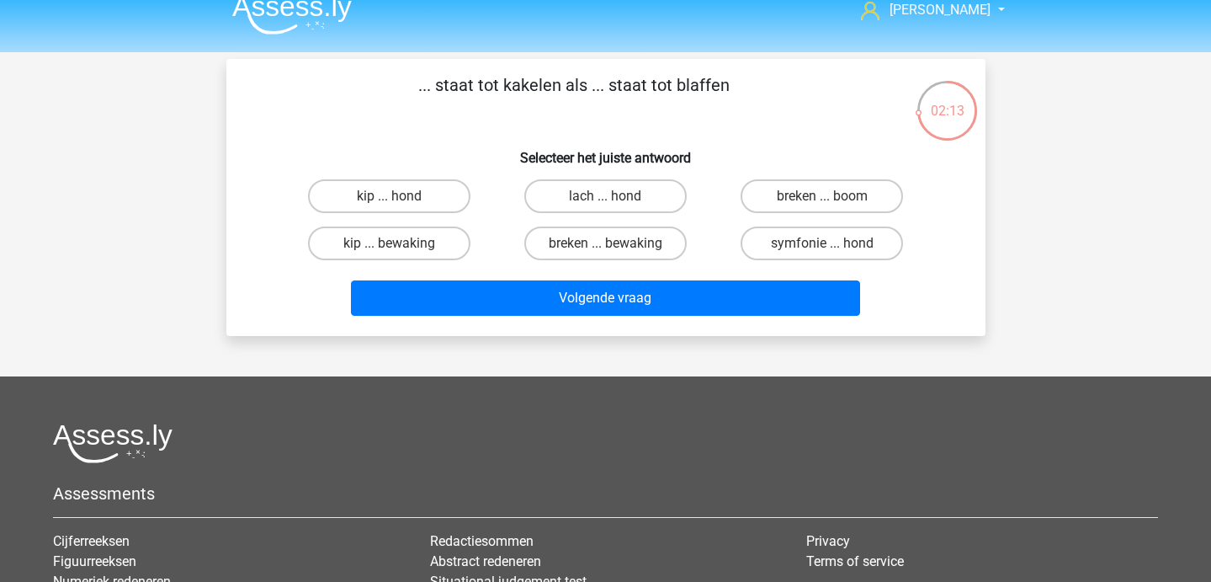
scroll to position [19, 0]
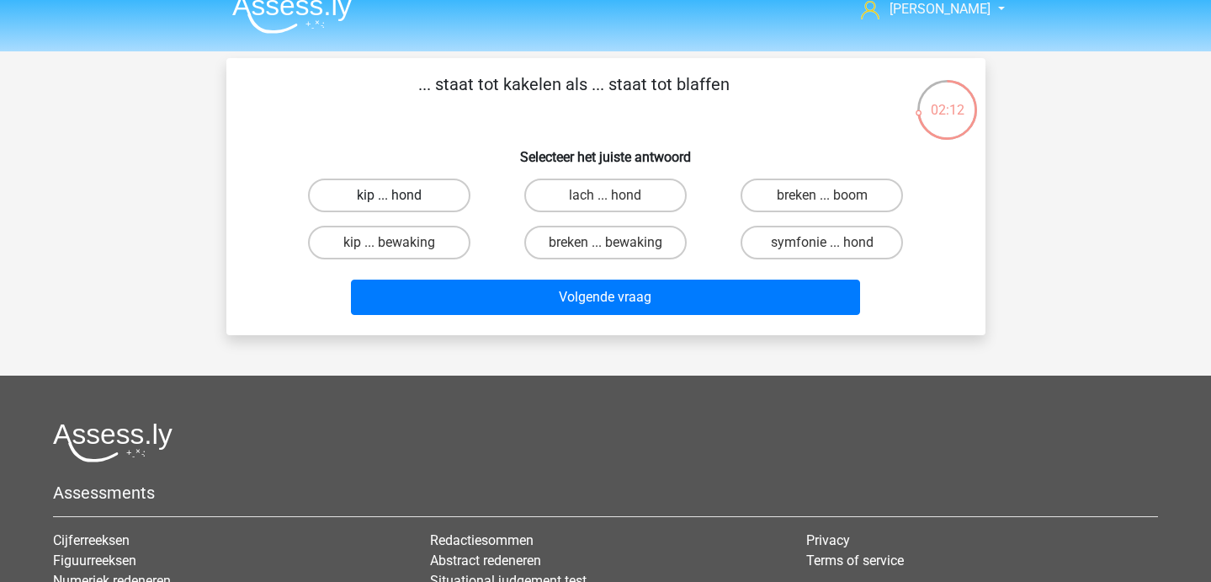
click at [421, 197] on label "kip ... hond" at bounding box center [389, 195] width 162 height 34
click at [400, 197] on input "kip ... hond" at bounding box center [394, 200] width 11 height 11
radio input "true"
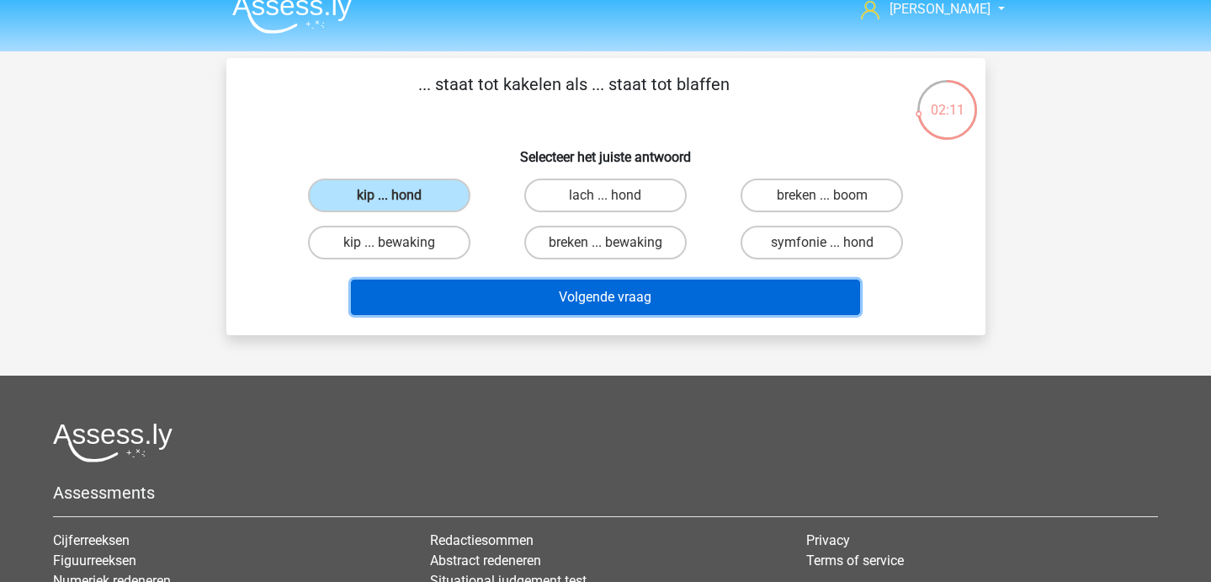
click at [480, 305] on button "Volgende vraag" at bounding box center [605, 296] width 509 height 35
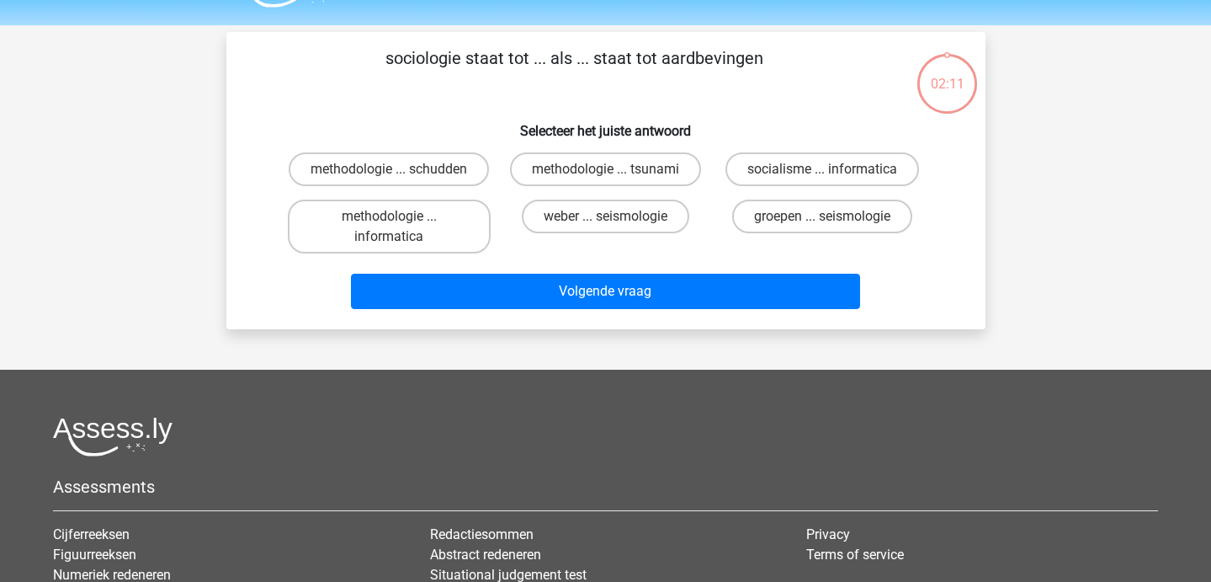
scroll to position [45, 0]
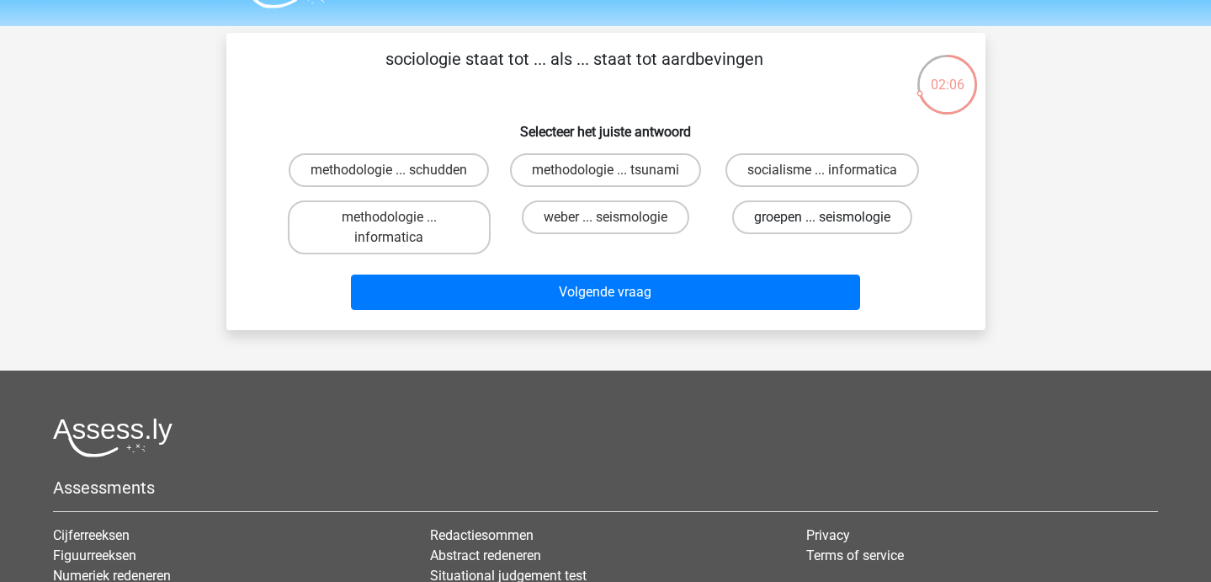
click at [851, 227] on label "groepen ... seismologie" at bounding box center [822, 217] width 180 height 34
click at [833, 227] on input "groepen ... seismologie" at bounding box center [827, 222] width 11 height 11
radio input "true"
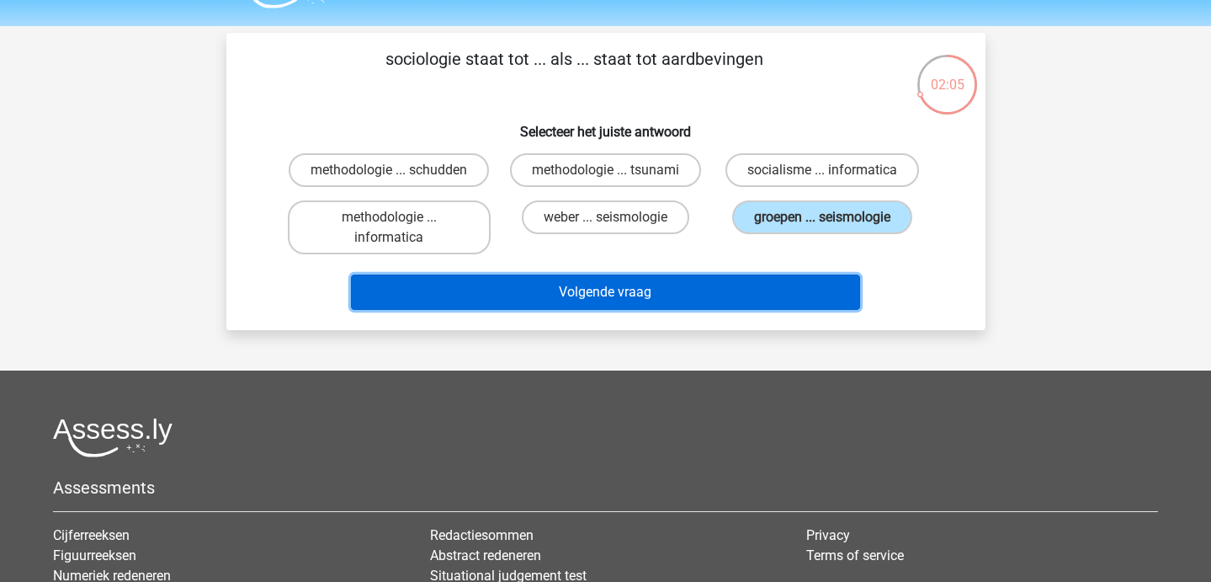
click at [704, 292] on button "Volgende vraag" at bounding box center [605, 291] width 509 height 35
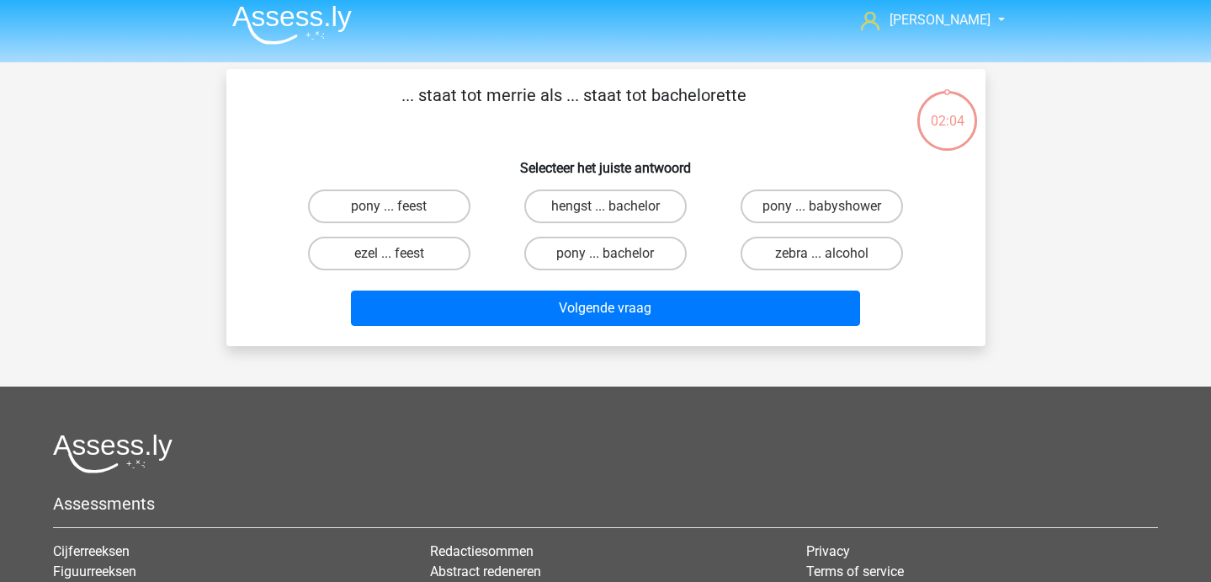
scroll to position [0, 0]
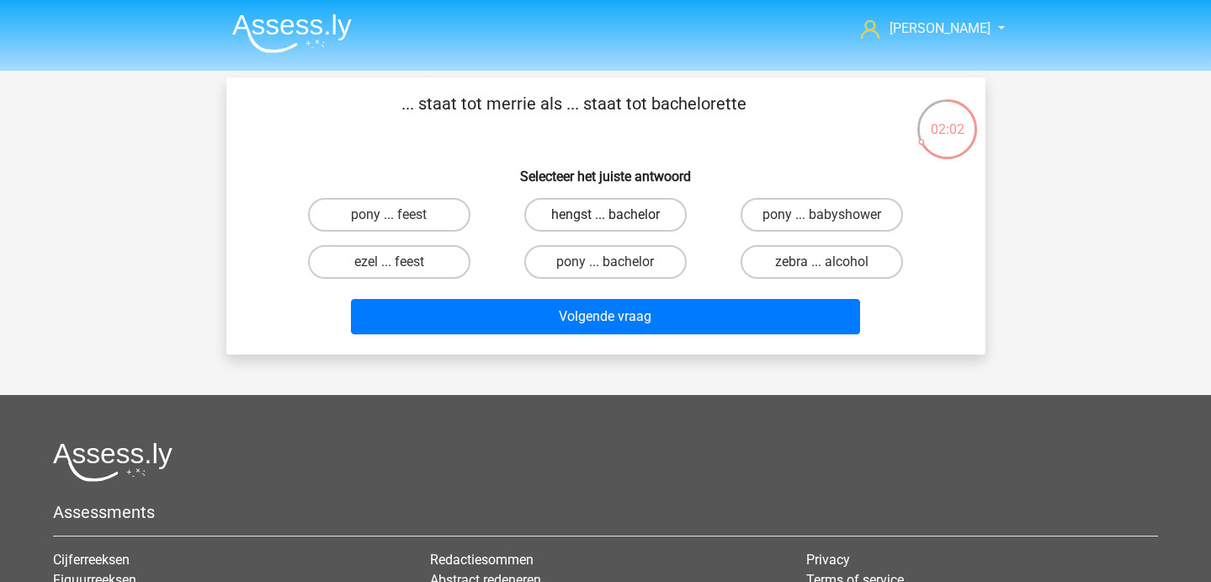
click at [629, 210] on label "hengst ... bachelor" at bounding box center [605, 215] width 162 height 34
click at [616, 215] on input "hengst ... bachelor" at bounding box center [610, 220] width 11 height 11
radio input "true"
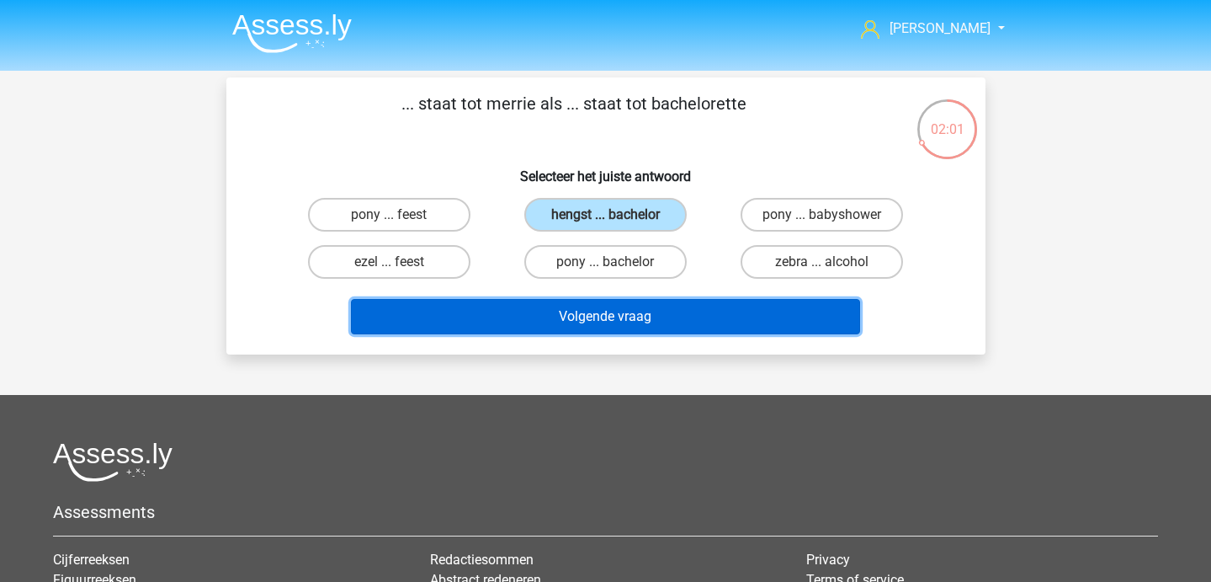
click at [612, 328] on button "Volgende vraag" at bounding box center [605, 316] width 509 height 35
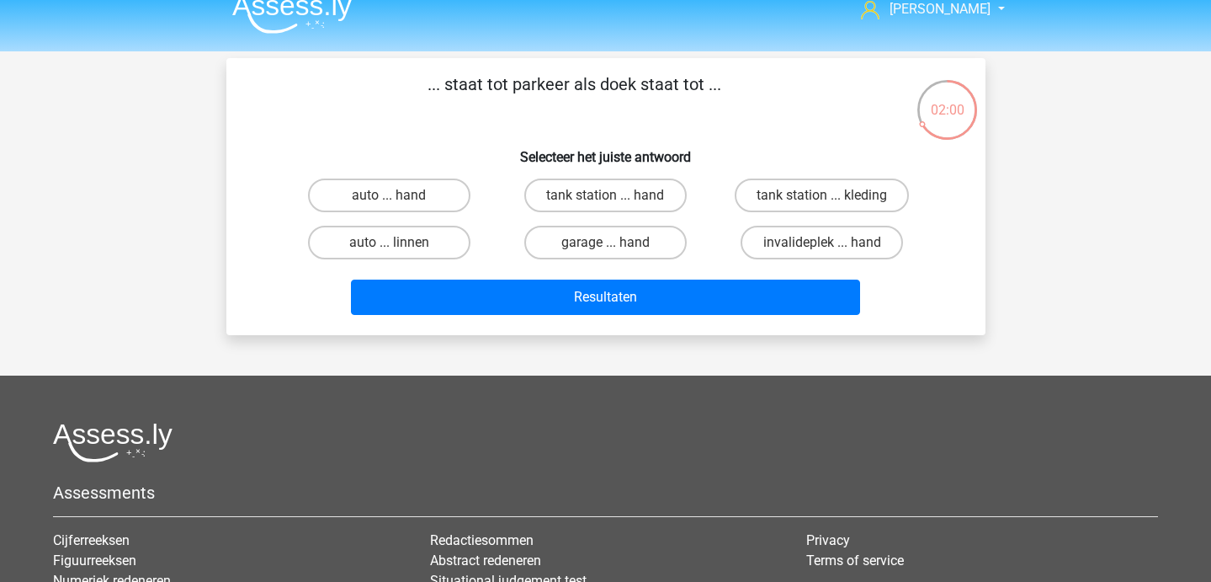
scroll to position [23, 0]
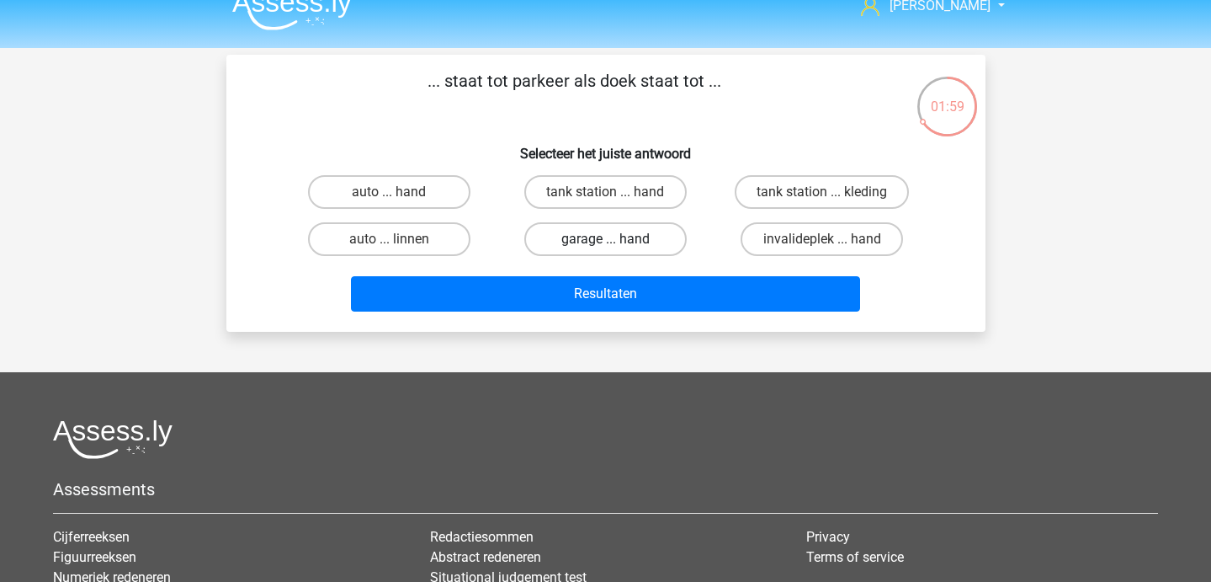
click at [609, 233] on label "garage ... hand" at bounding box center [605, 239] width 162 height 34
click at [609, 239] on input "garage ... hand" at bounding box center [610, 244] width 11 height 11
radio input "true"
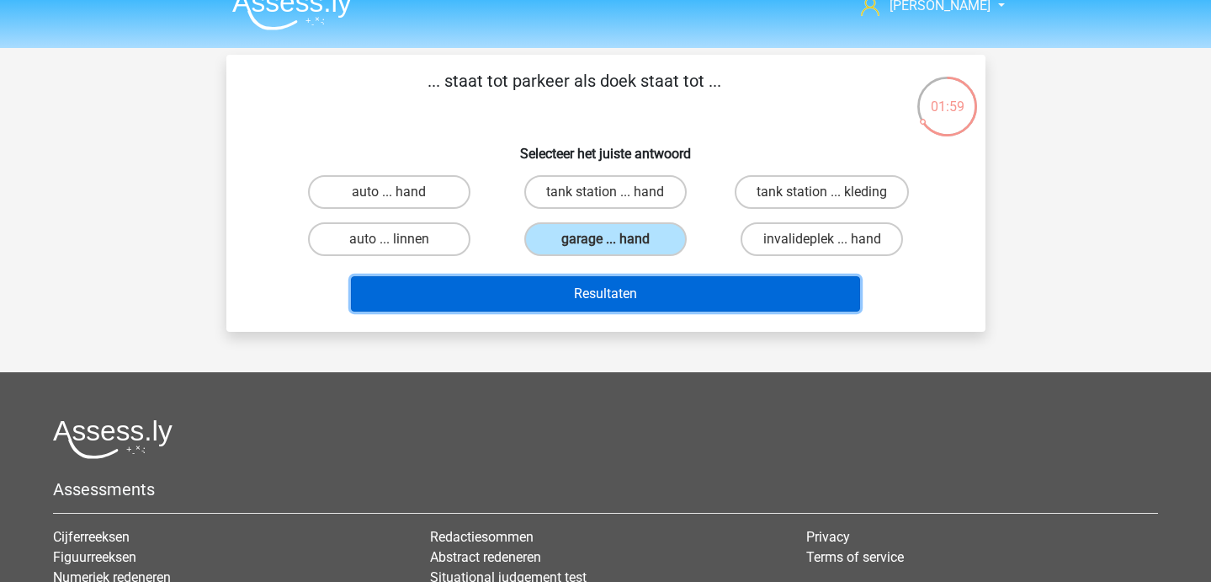
click at [609, 292] on button "Resultaten" at bounding box center [605, 293] width 509 height 35
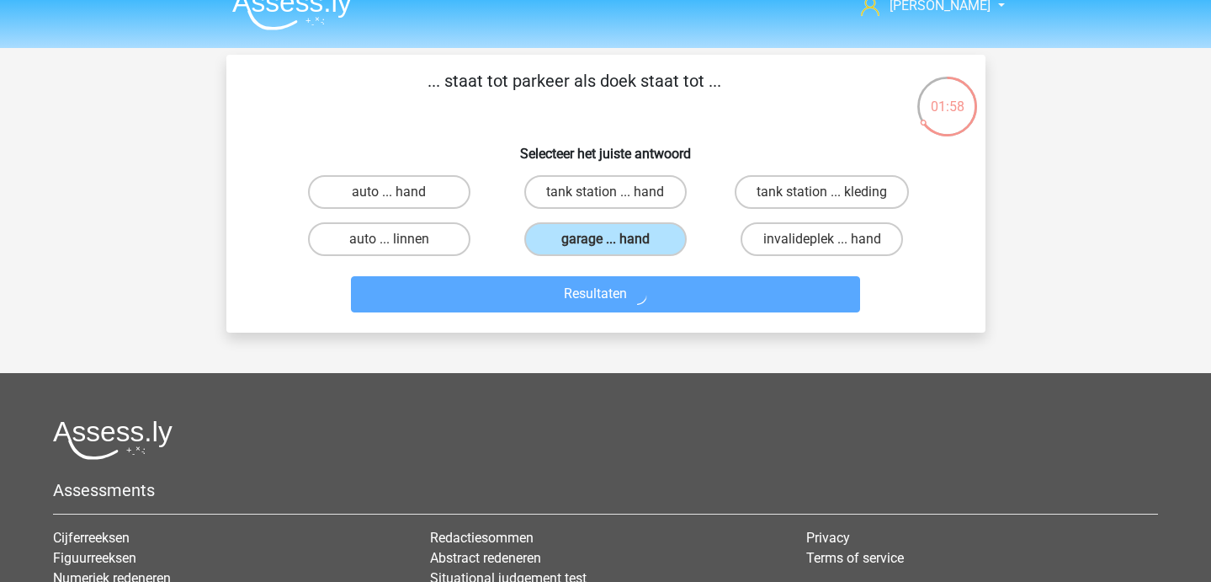
scroll to position [0, 0]
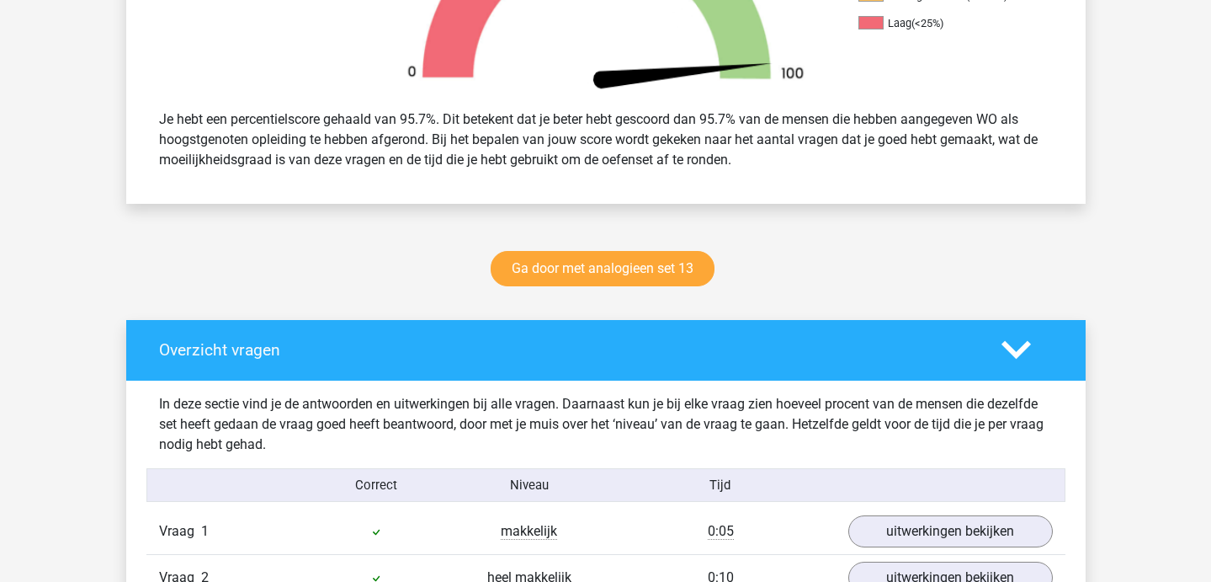
scroll to position [639, 0]
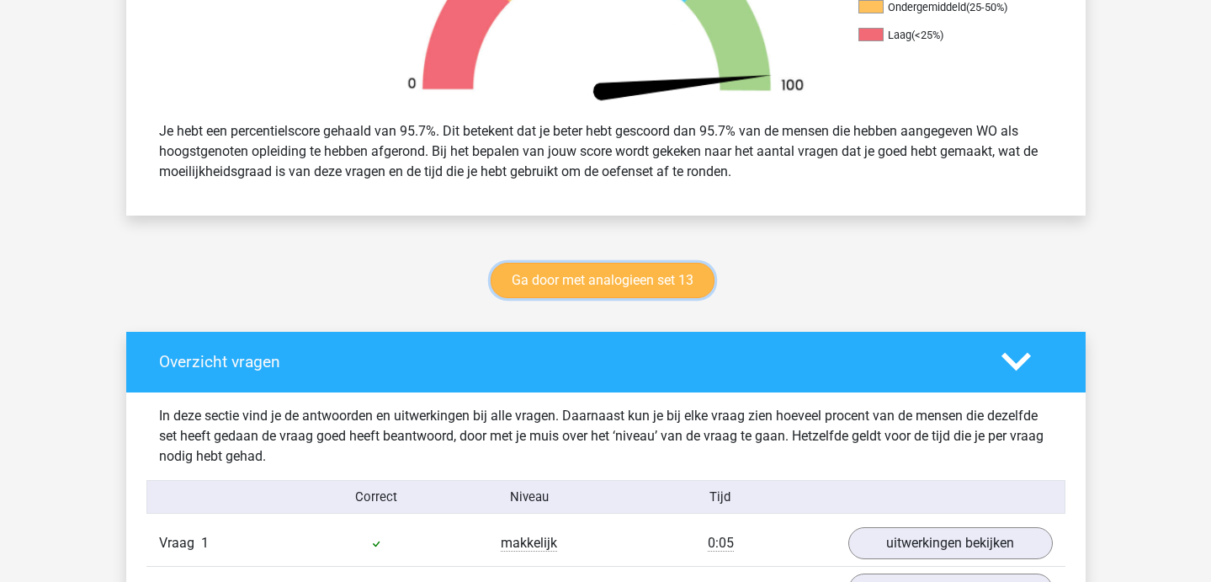
click at [545, 269] on link "Ga door met analogieen set 13" at bounding box center [603, 280] width 224 height 35
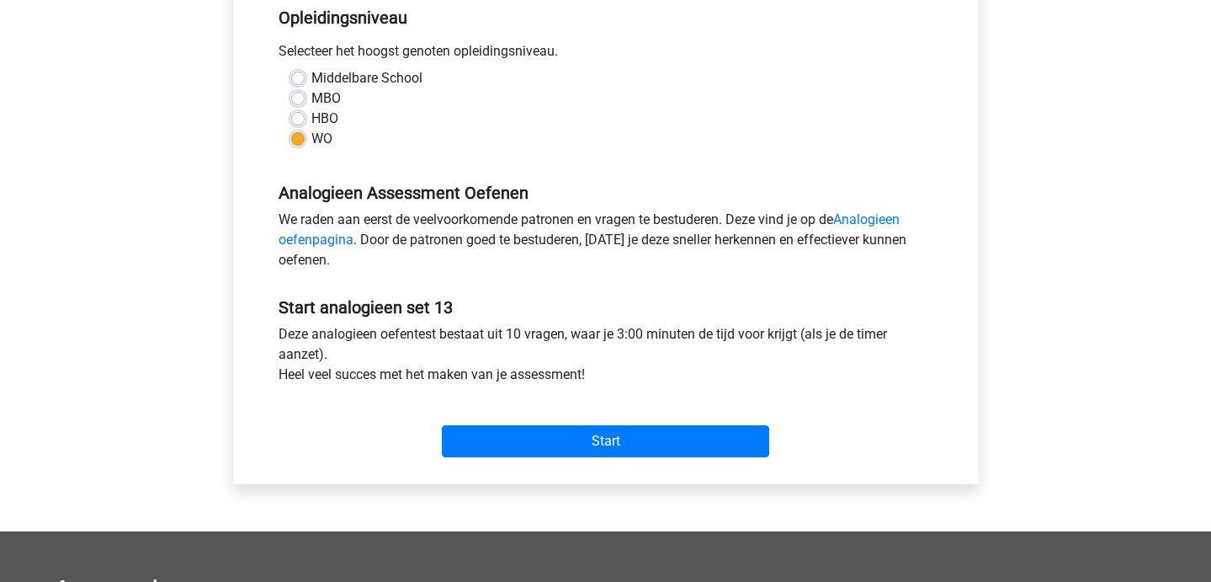
scroll to position [364, 0]
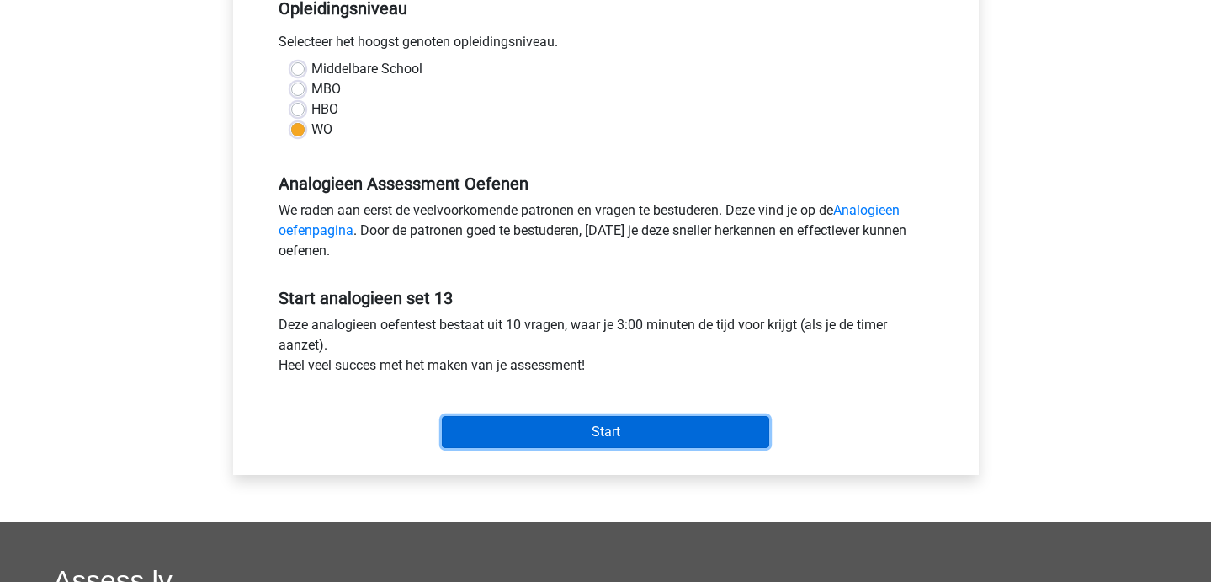
click at [528, 436] on input "Start" at bounding box center [605, 432] width 327 height 32
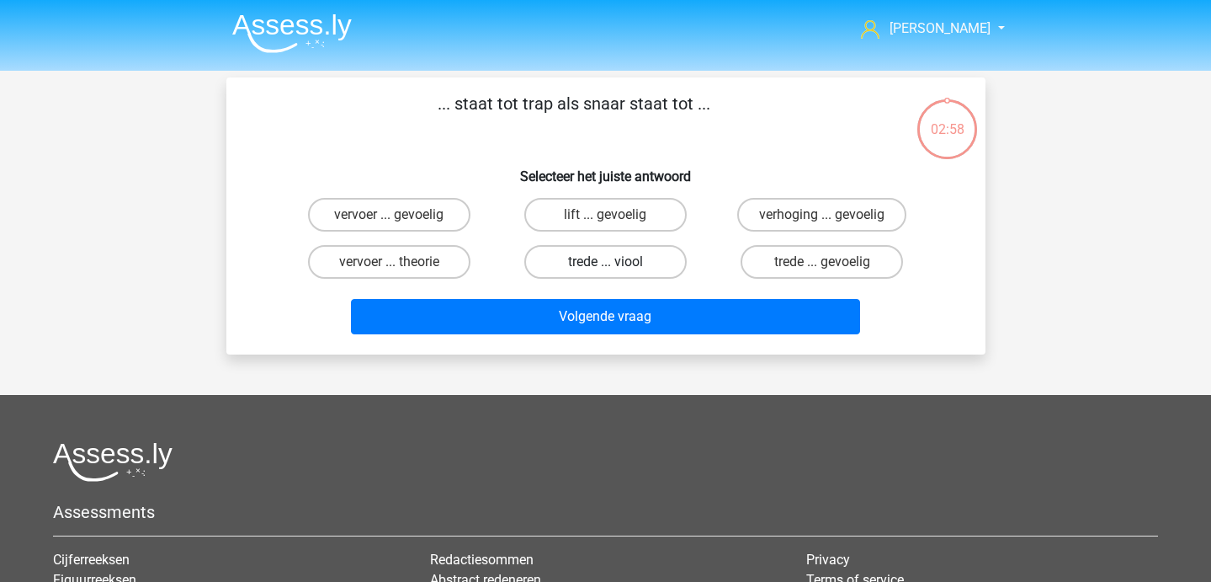
click at [575, 263] on label "trede ... viool" at bounding box center [605, 262] width 162 height 34
click at [605, 263] on input "trede ... viool" at bounding box center [610, 267] width 11 height 11
radio input "true"
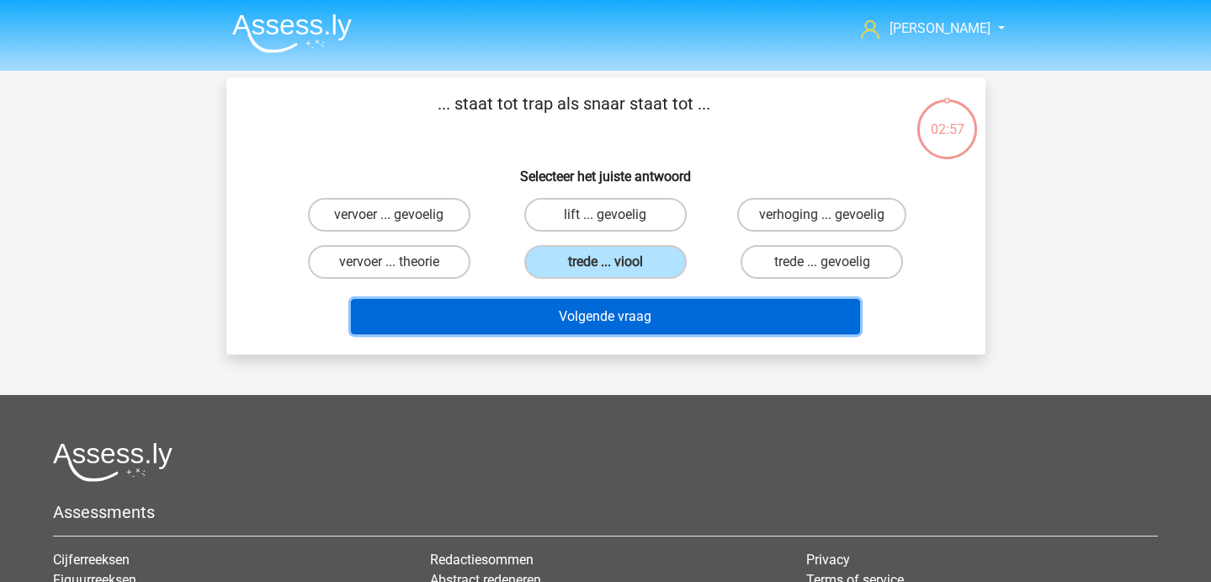
click at [577, 320] on button "Volgende vraag" at bounding box center [605, 316] width 509 height 35
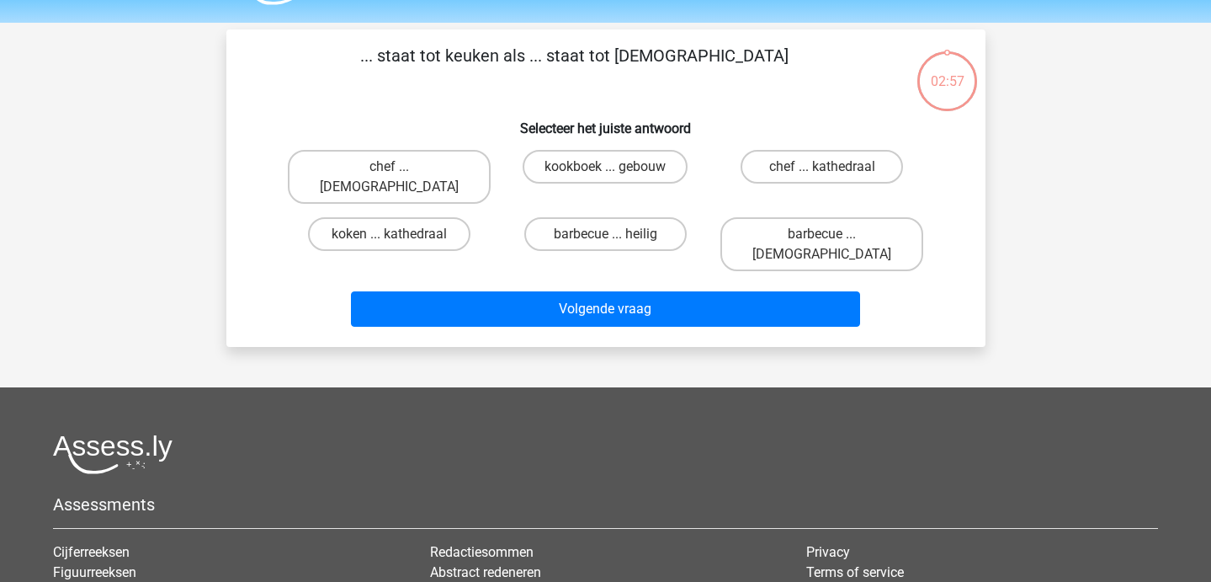
scroll to position [42, 0]
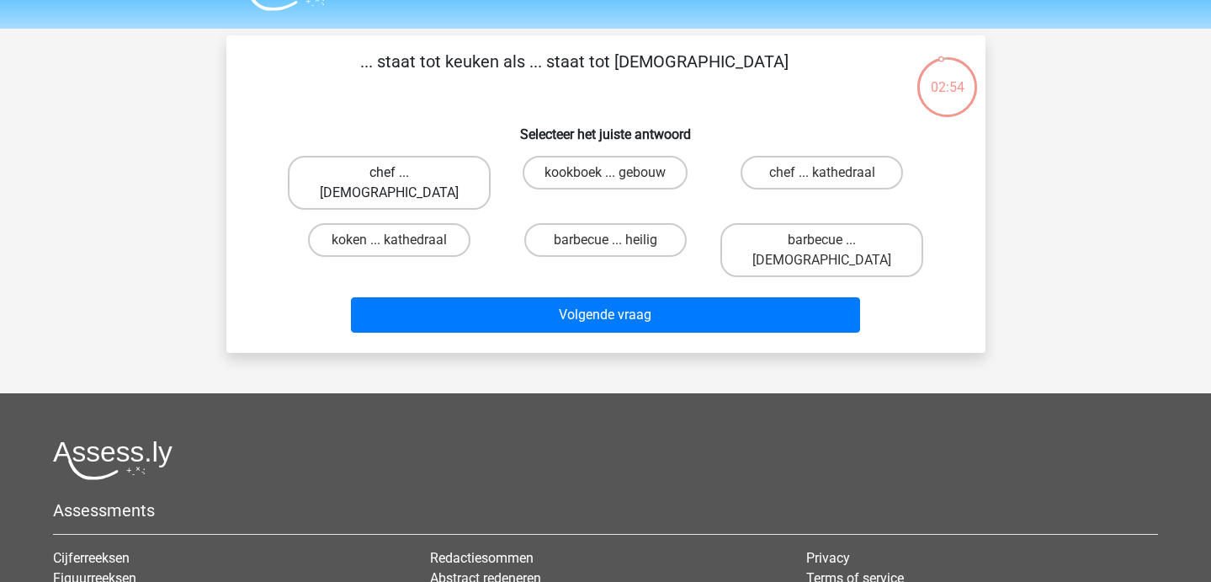
click at [407, 188] on label "chef ... [DEMOGRAPHIC_DATA]" at bounding box center [389, 183] width 203 height 54
click at [400, 184] on input "chef ... [DEMOGRAPHIC_DATA]" at bounding box center [394, 178] width 11 height 11
radio input "true"
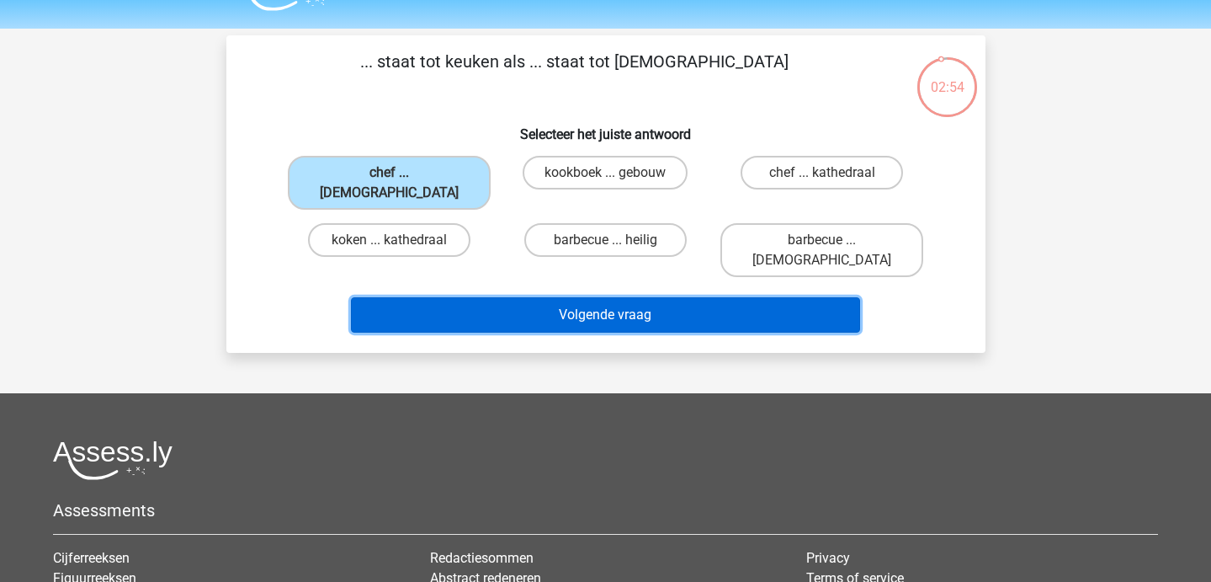
click at [454, 297] on button "Volgende vraag" at bounding box center [605, 314] width 509 height 35
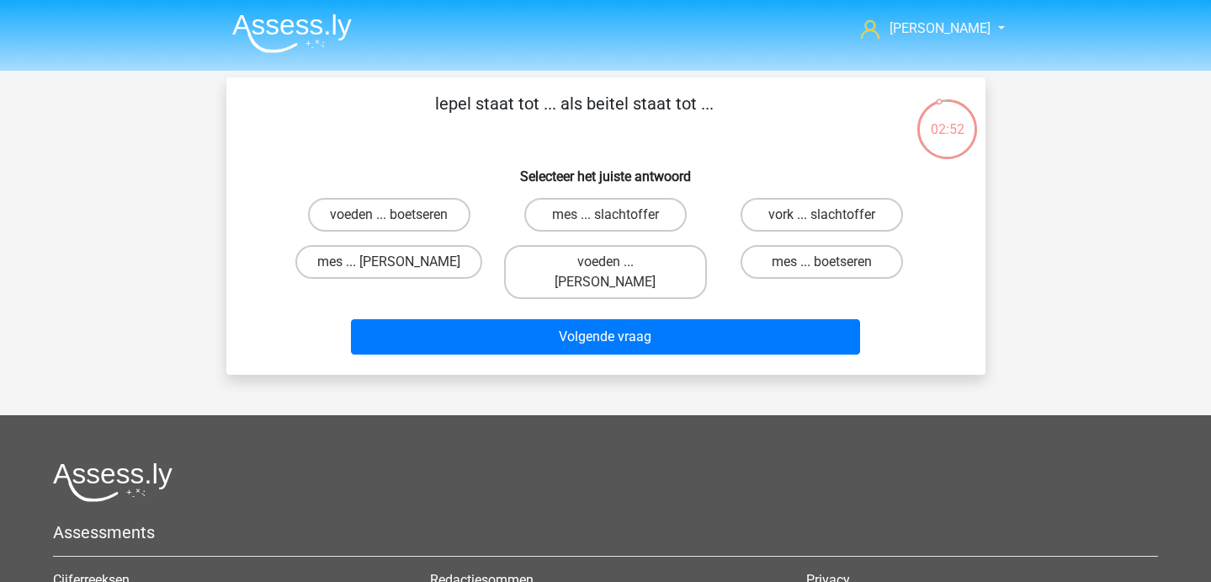
scroll to position [2, 0]
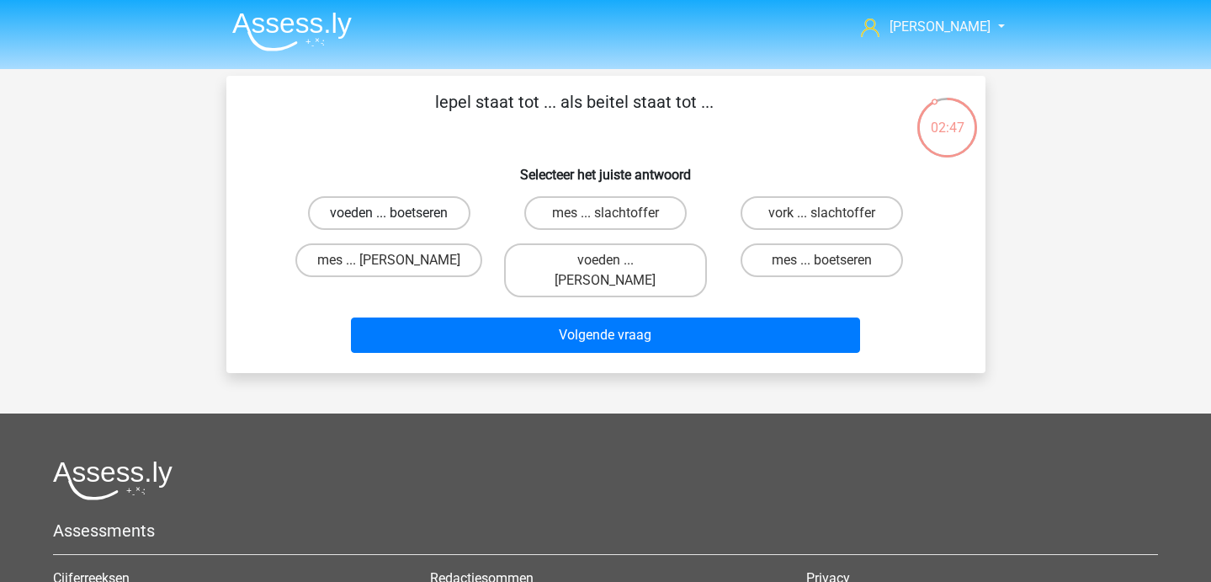
click at [422, 208] on label "voeden ... boetseren" at bounding box center [389, 213] width 162 height 34
click at [400, 213] on input "voeden ... boetseren" at bounding box center [394, 218] width 11 height 11
radio input "true"
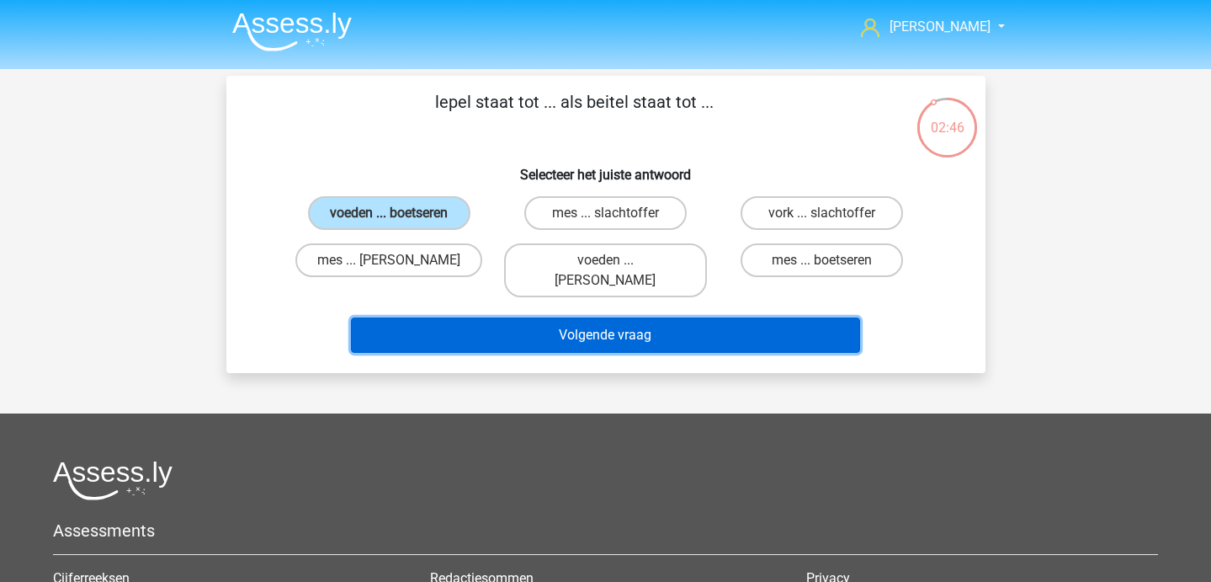
click at [459, 317] on button "Volgende vraag" at bounding box center [605, 334] width 509 height 35
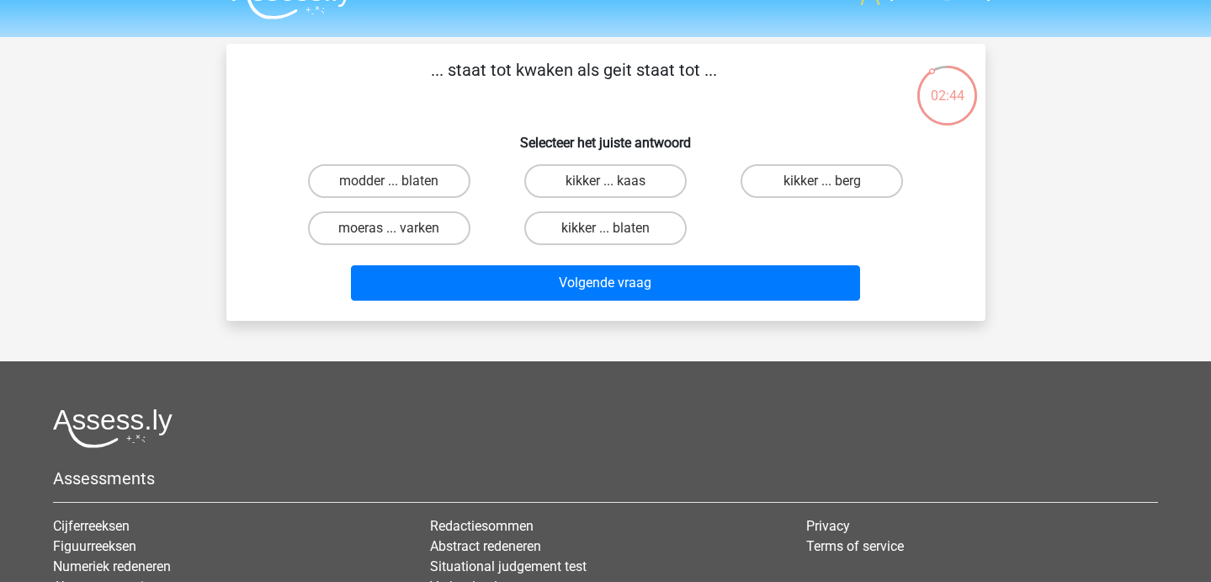
scroll to position [35, 0]
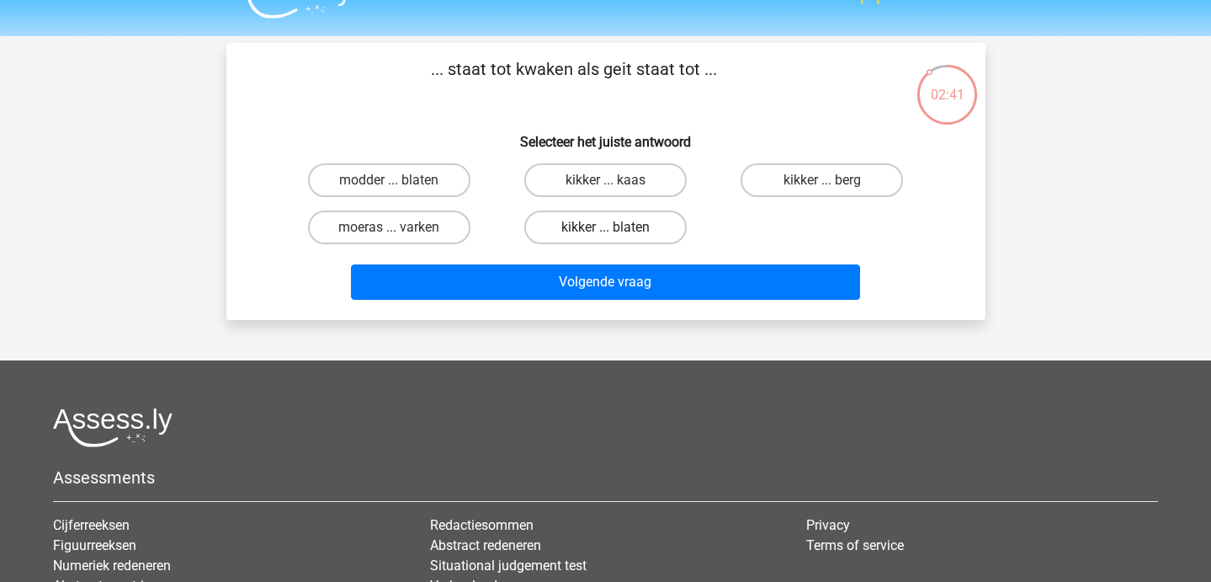
click at [587, 235] on label "kikker ... blaten" at bounding box center [605, 227] width 162 height 34
click at [605, 235] on input "kikker ... blaten" at bounding box center [610, 232] width 11 height 11
radio input "true"
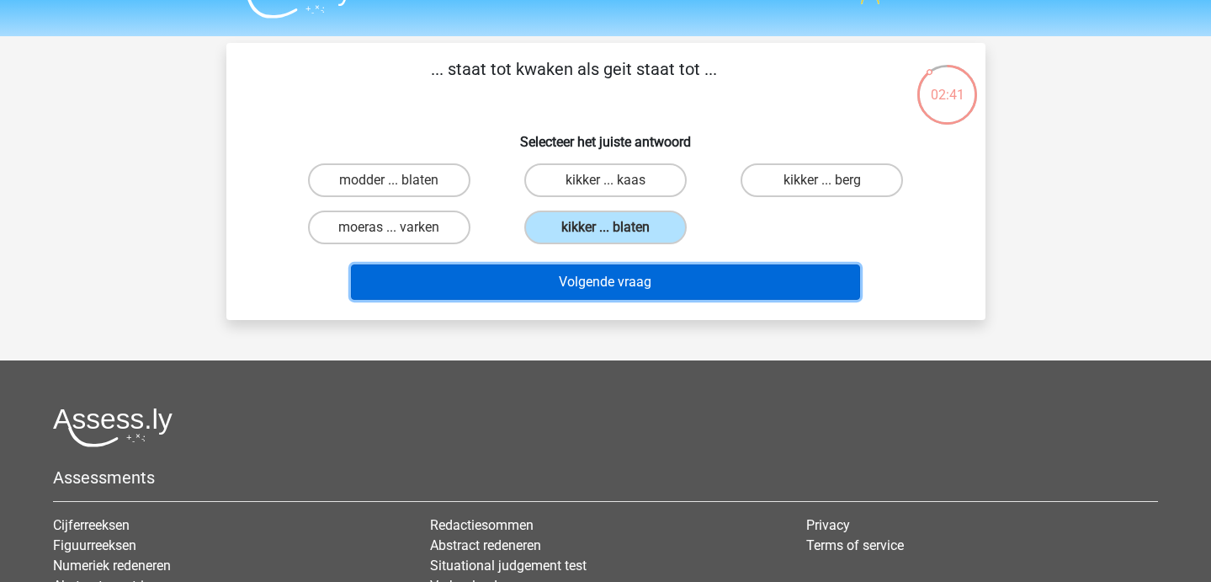
click at [580, 287] on button "Volgende vraag" at bounding box center [605, 281] width 509 height 35
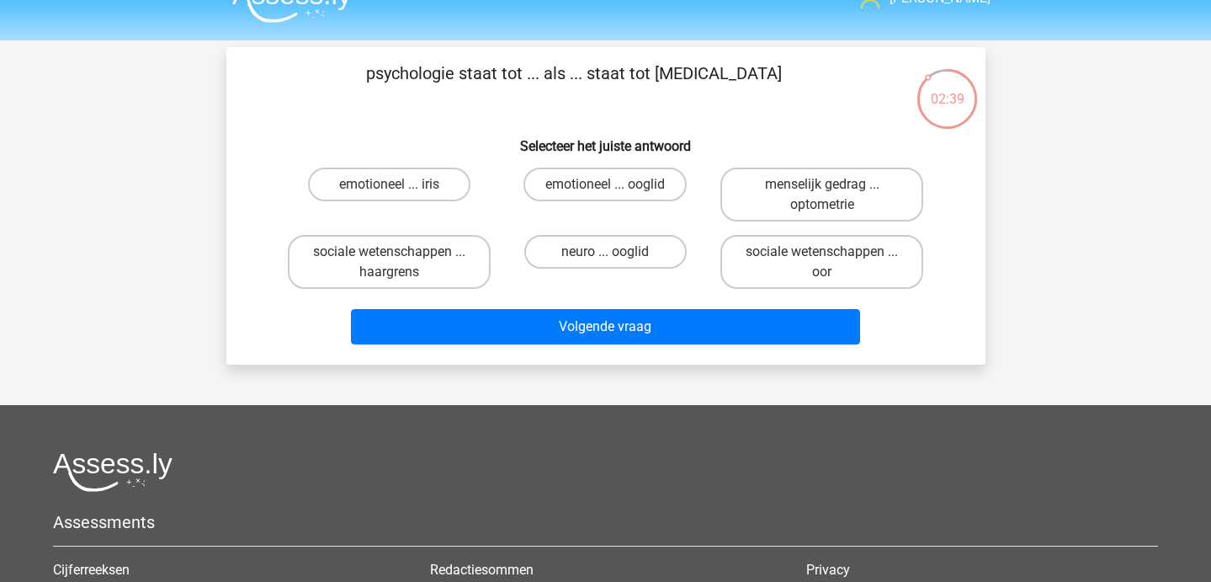
scroll to position [32, 0]
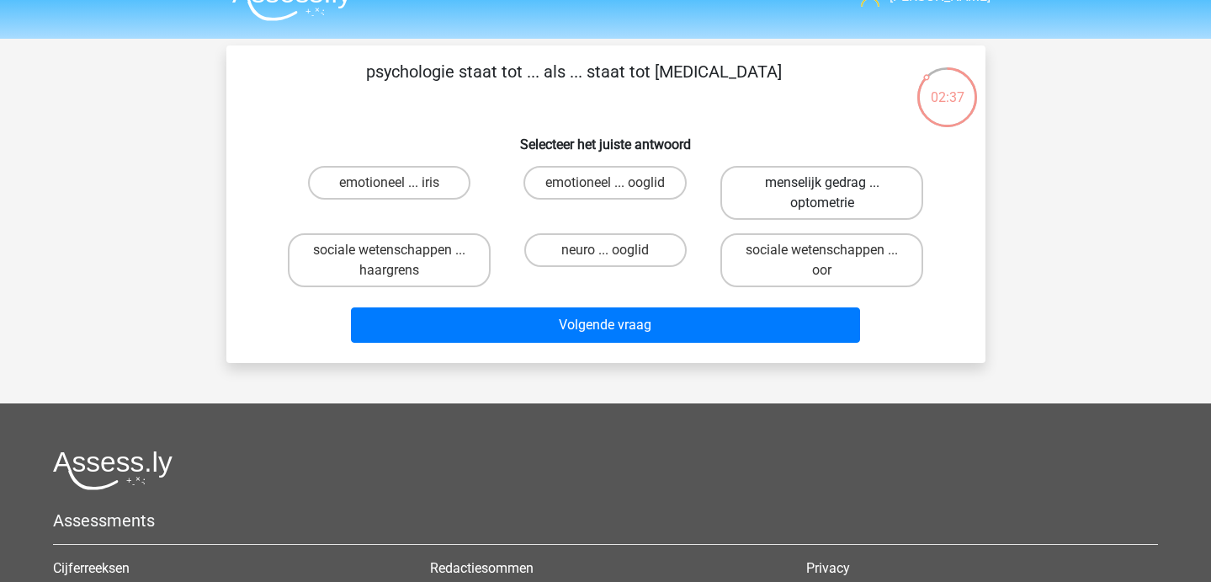
click at [793, 189] on label "menselijk gedrag ... optometrie" at bounding box center [822, 193] width 203 height 54
click at [822, 189] on input "menselijk gedrag ... optometrie" at bounding box center [827, 188] width 11 height 11
radio input "true"
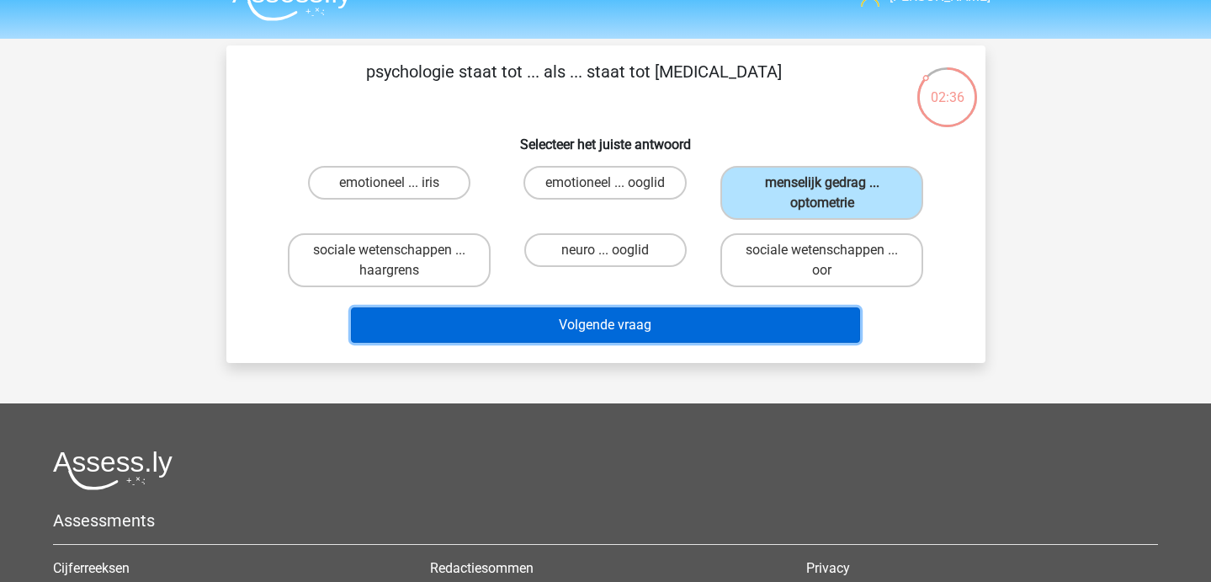
click at [647, 332] on button "Volgende vraag" at bounding box center [605, 324] width 509 height 35
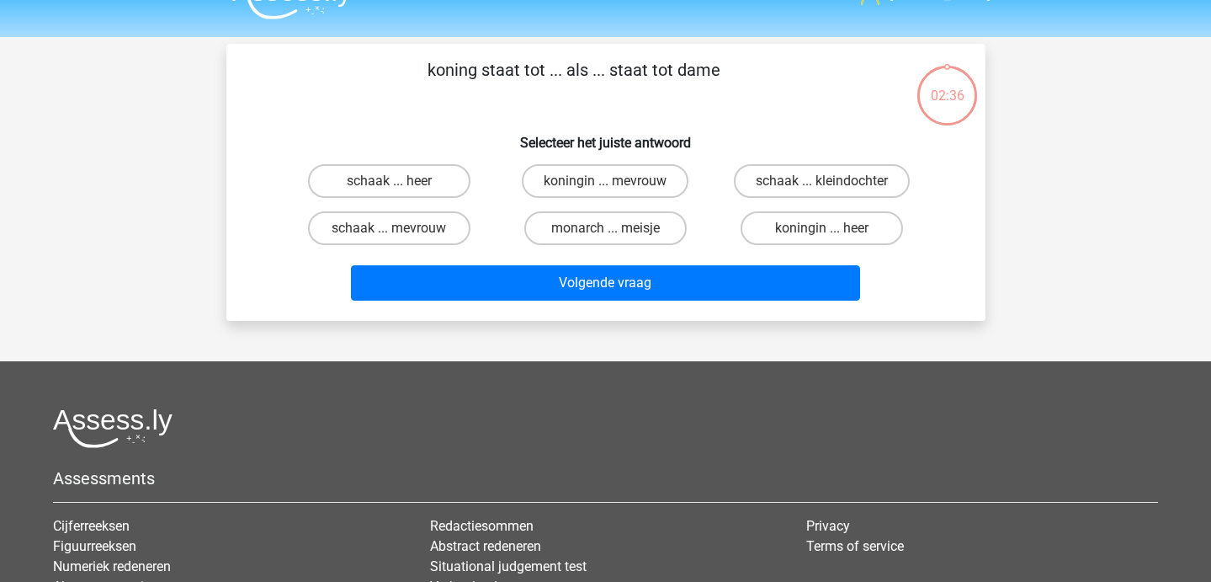
scroll to position [35, 0]
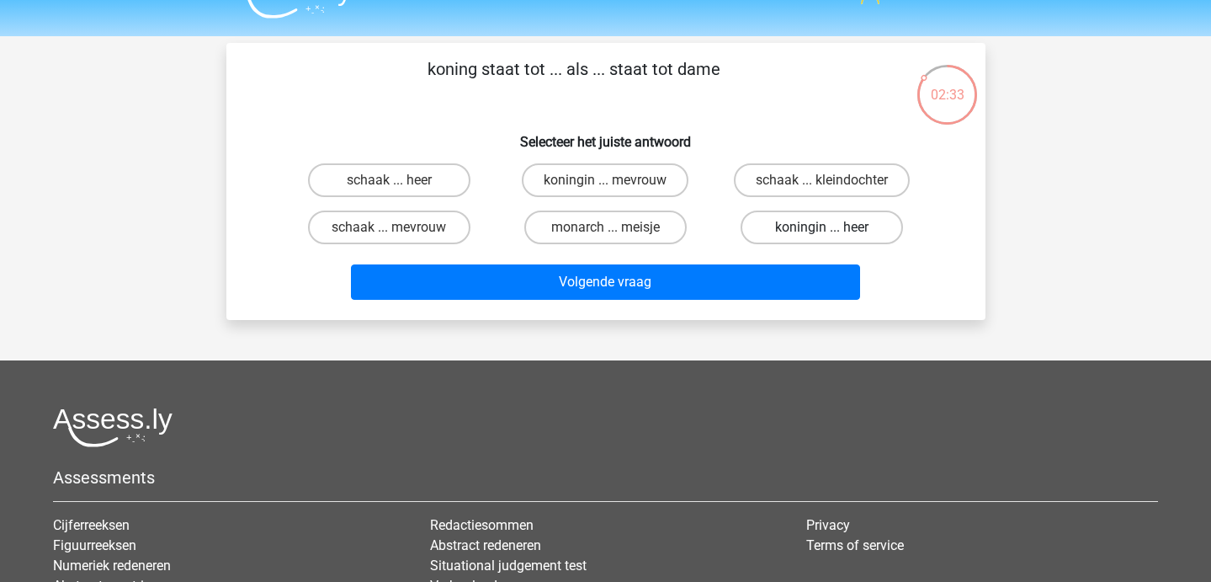
click at [793, 235] on label "koningin ... heer" at bounding box center [822, 227] width 162 height 34
click at [822, 235] on input "koningin ... heer" at bounding box center [827, 232] width 11 height 11
radio input "true"
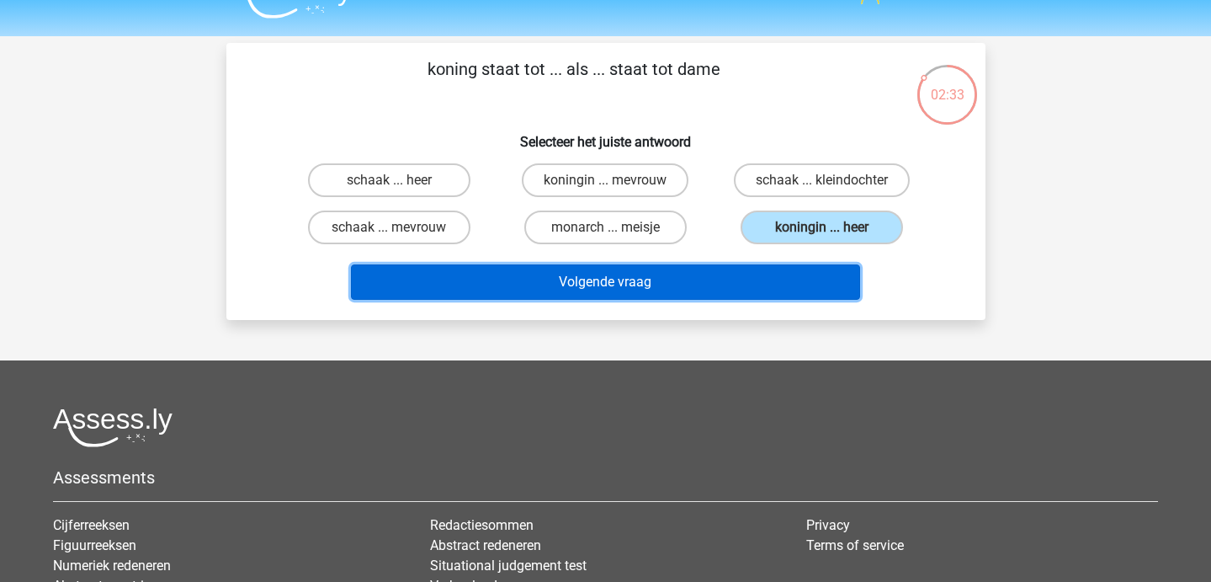
click at [737, 274] on button "Volgende vraag" at bounding box center [605, 281] width 509 height 35
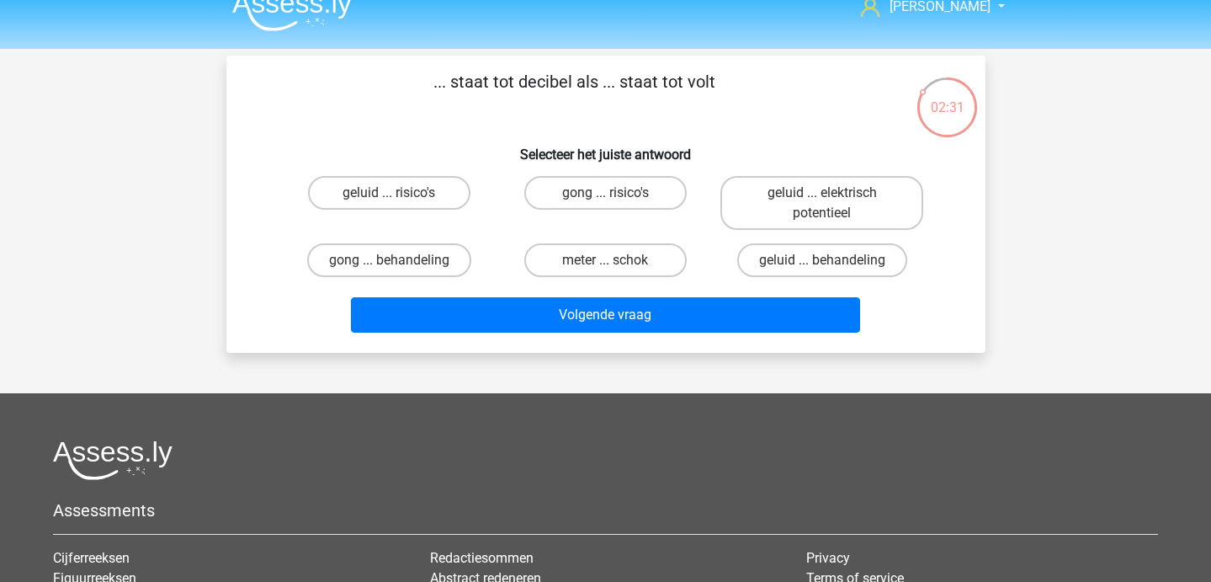
scroll to position [25, 0]
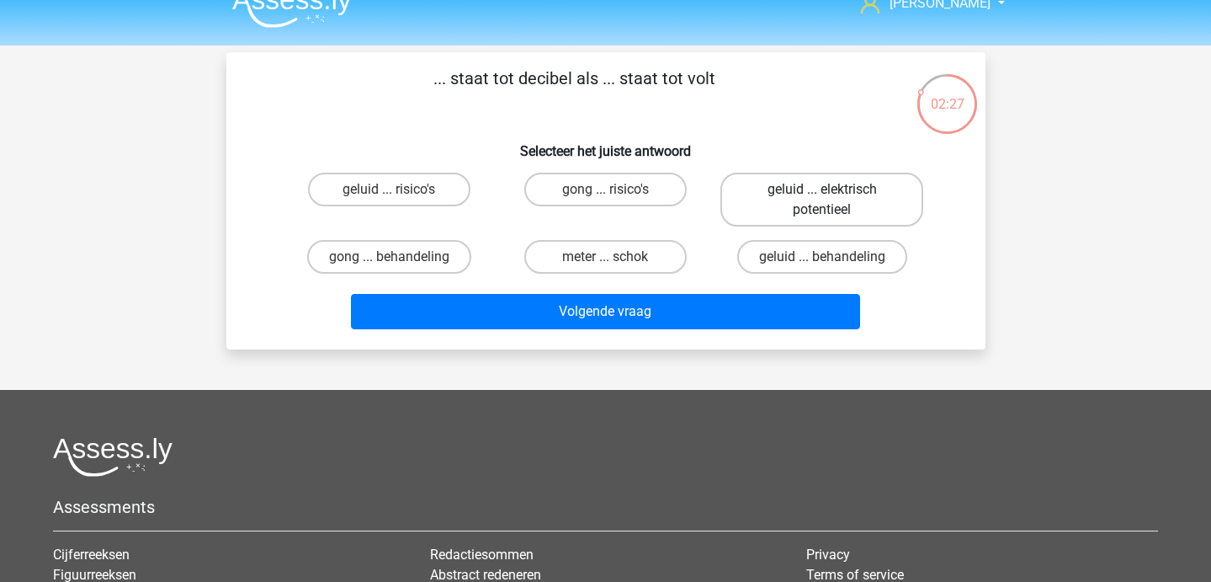
click at [789, 225] on label "geluid ... elektrisch potentieel" at bounding box center [822, 200] width 203 height 54
click at [822, 200] on input "geluid ... elektrisch potentieel" at bounding box center [827, 194] width 11 height 11
radio input "true"
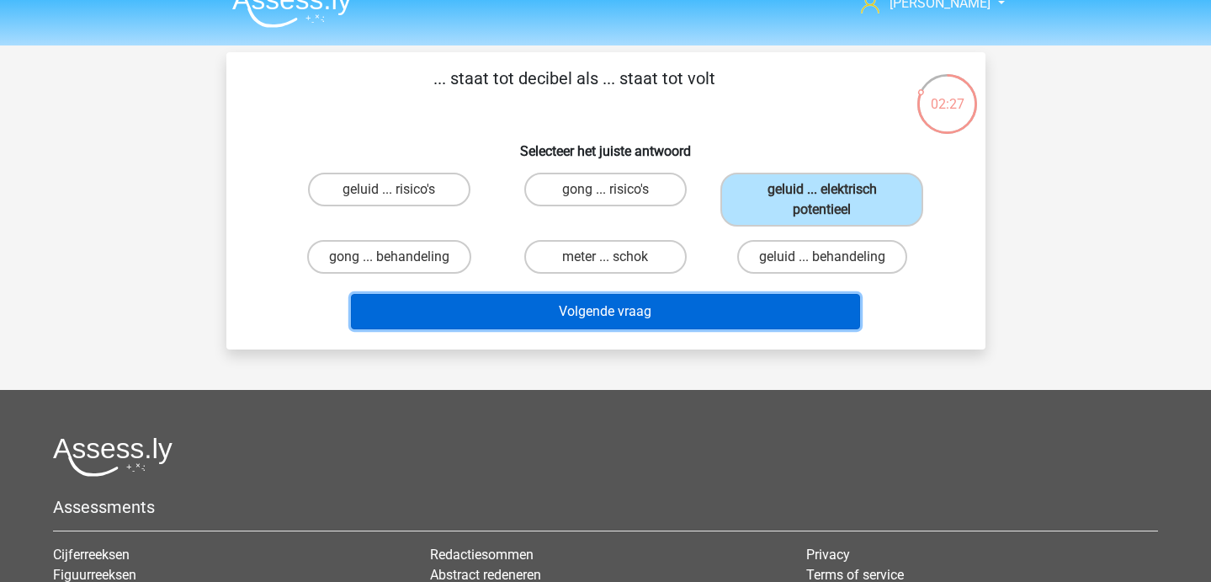
click at [618, 313] on button "Volgende vraag" at bounding box center [605, 311] width 509 height 35
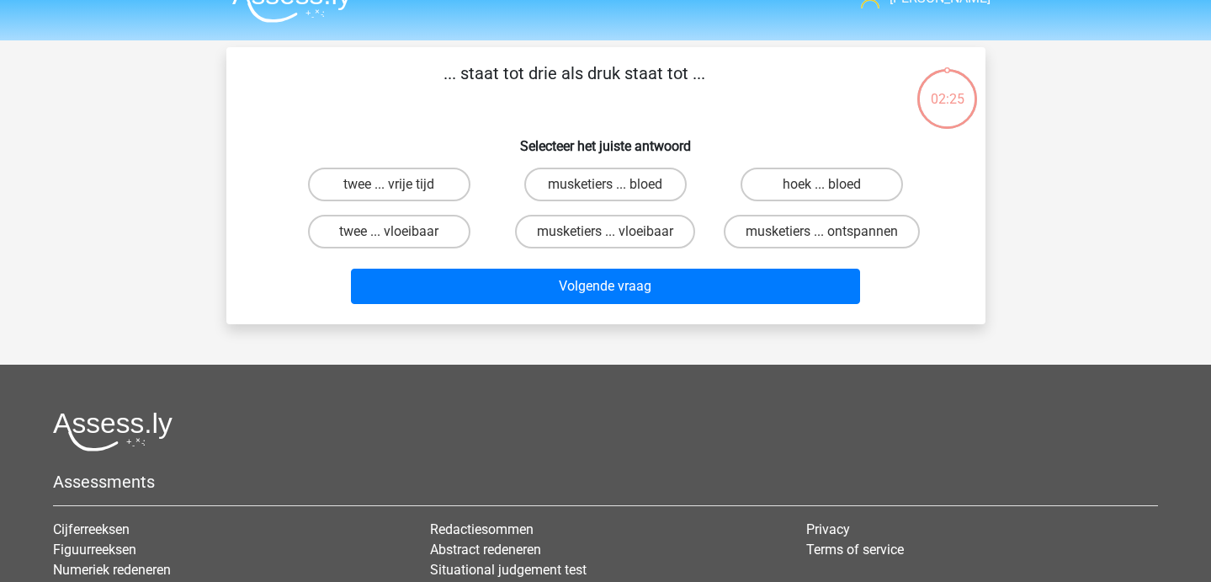
scroll to position [29, 0]
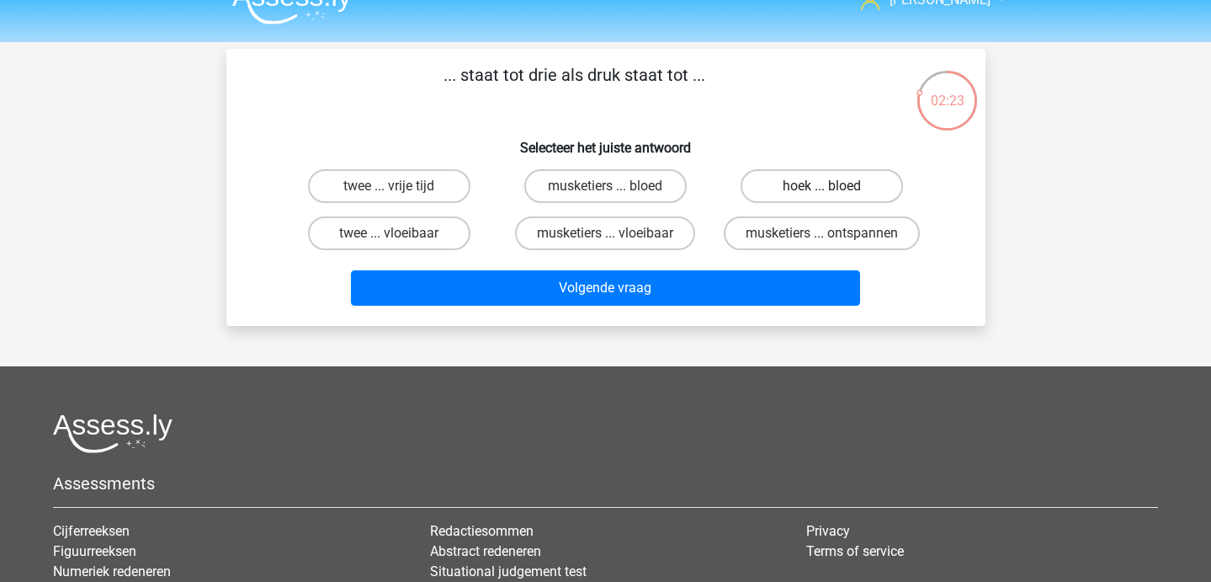
click at [800, 186] on label "hoek ... bloed" at bounding box center [822, 186] width 162 height 34
click at [822, 186] on input "hoek ... bloed" at bounding box center [827, 191] width 11 height 11
radio input "true"
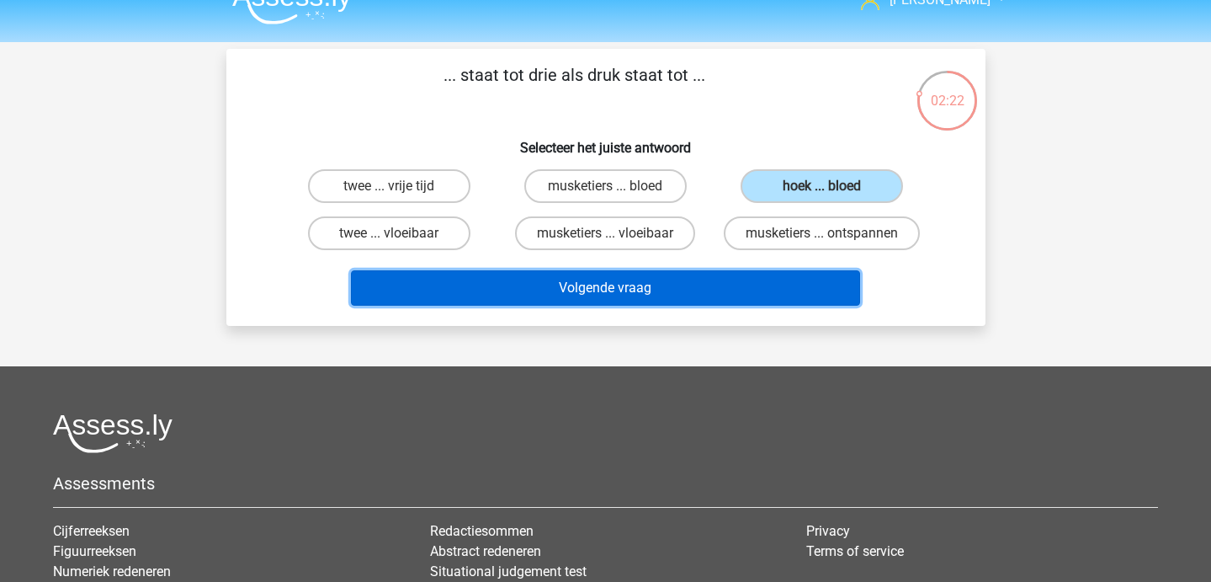
click at [675, 279] on button "Volgende vraag" at bounding box center [605, 287] width 509 height 35
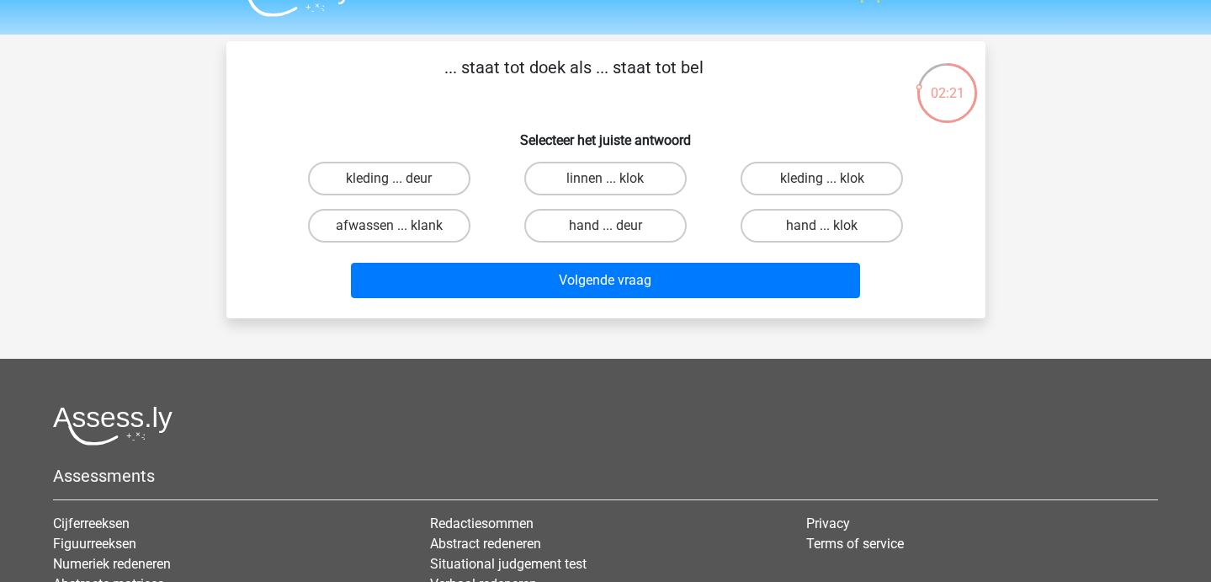
scroll to position [37, 0]
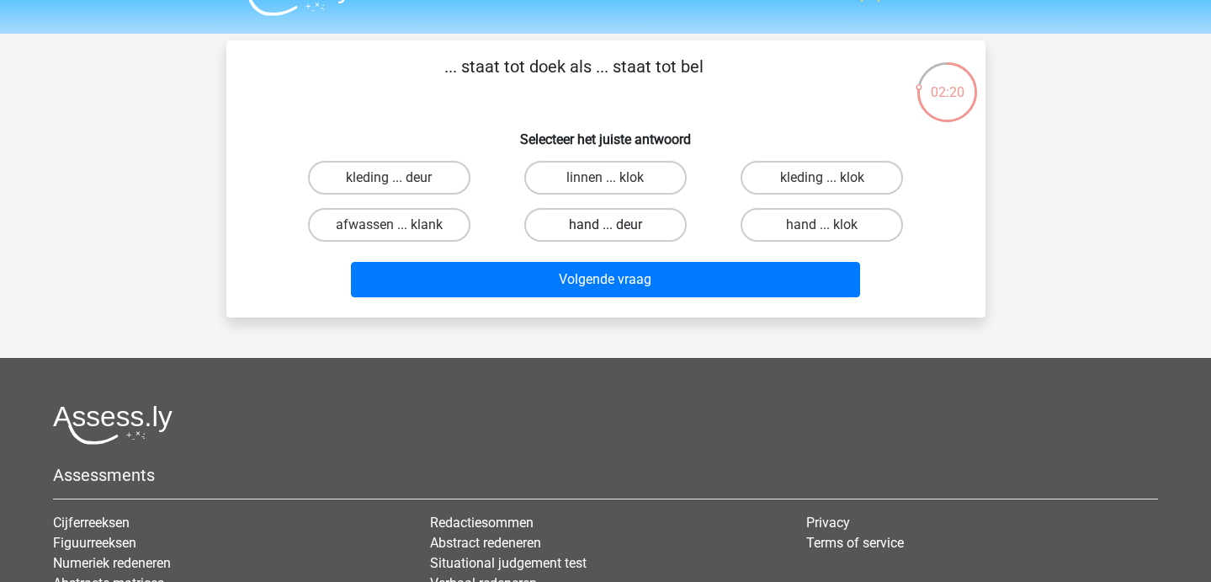
click at [641, 222] on label "hand ... deur" at bounding box center [605, 225] width 162 height 34
click at [616, 225] on input "hand ... deur" at bounding box center [610, 230] width 11 height 11
radio input "true"
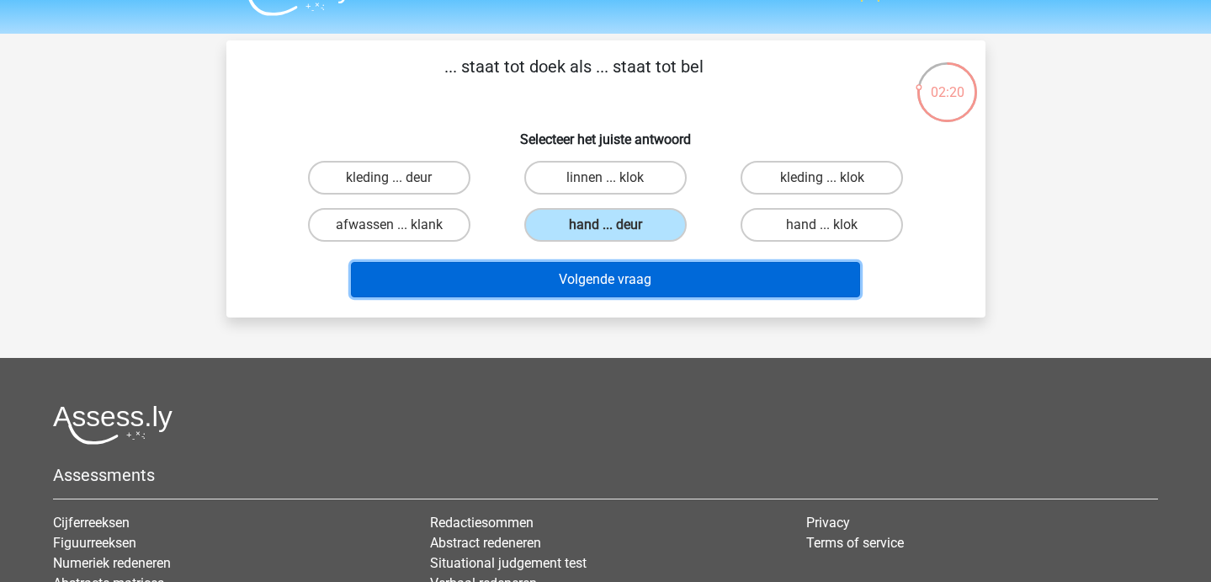
click at [637, 295] on button "Volgende vraag" at bounding box center [605, 279] width 509 height 35
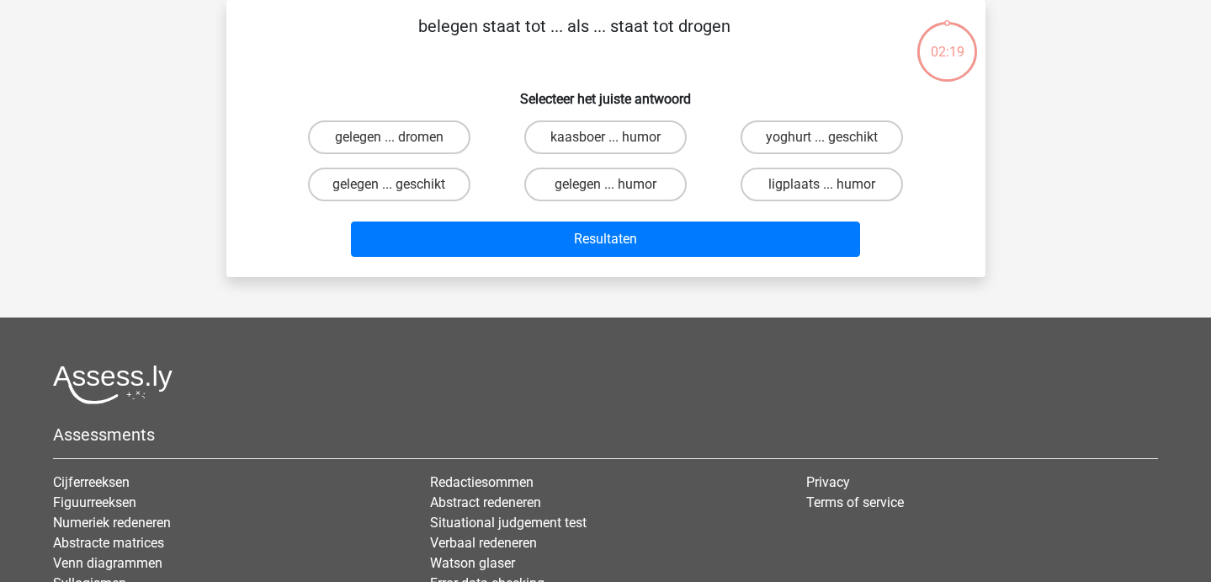
scroll to position [0, 0]
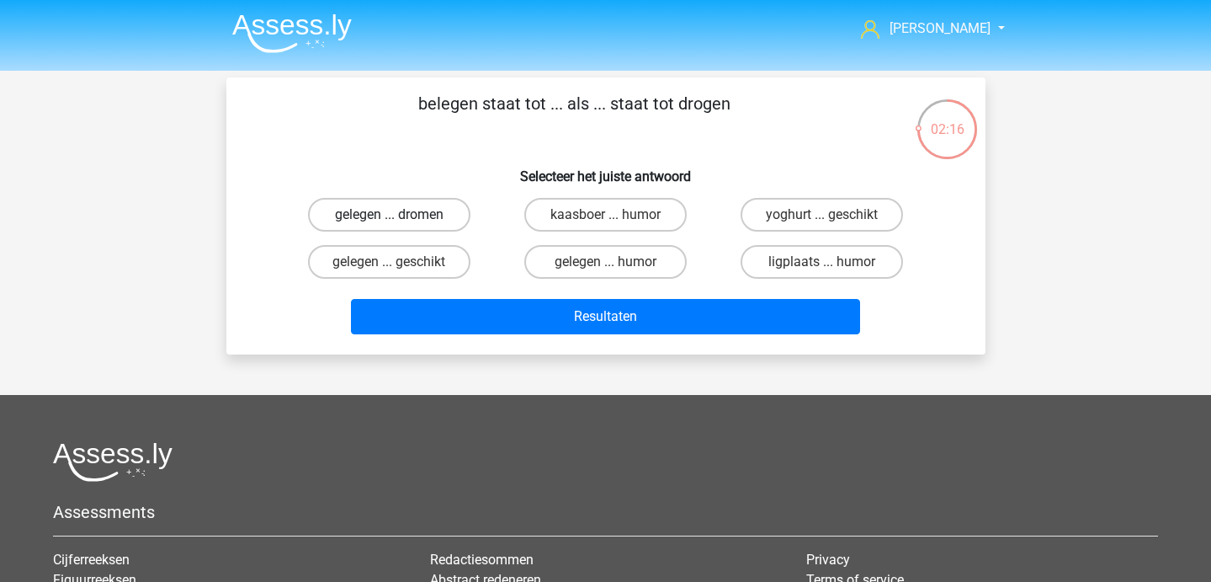
click at [438, 225] on label "gelegen ... dromen" at bounding box center [389, 215] width 162 height 34
click at [400, 225] on input "gelegen ... dromen" at bounding box center [394, 220] width 11 height 11
radio input "true"
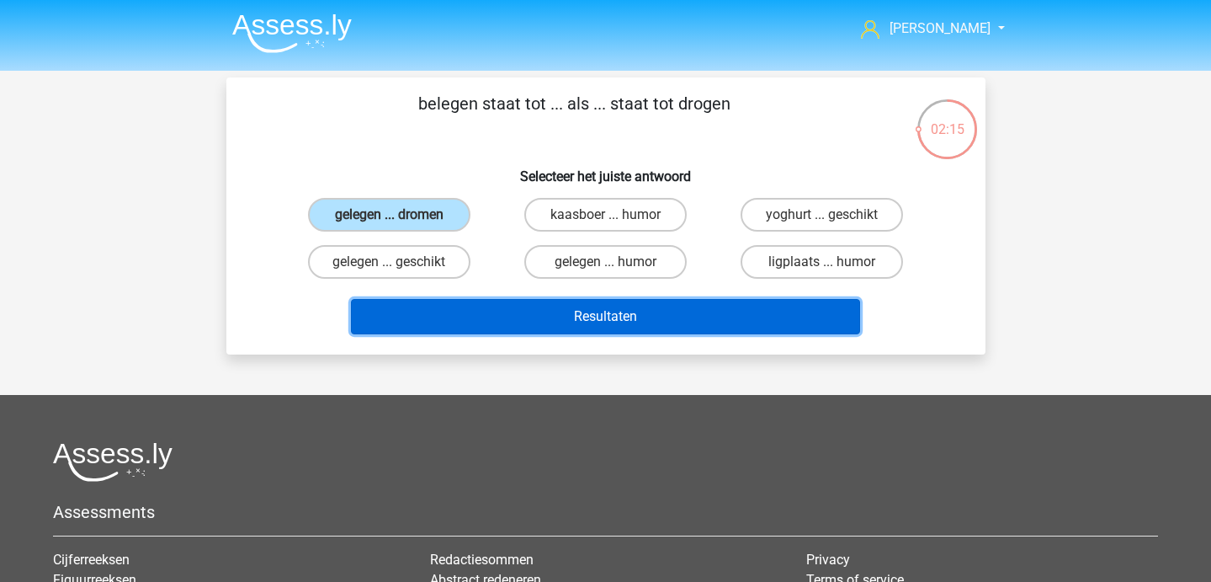
click at [466, 303] on button "Resultaten" at bounding box center [605, 316] width 509 height 35
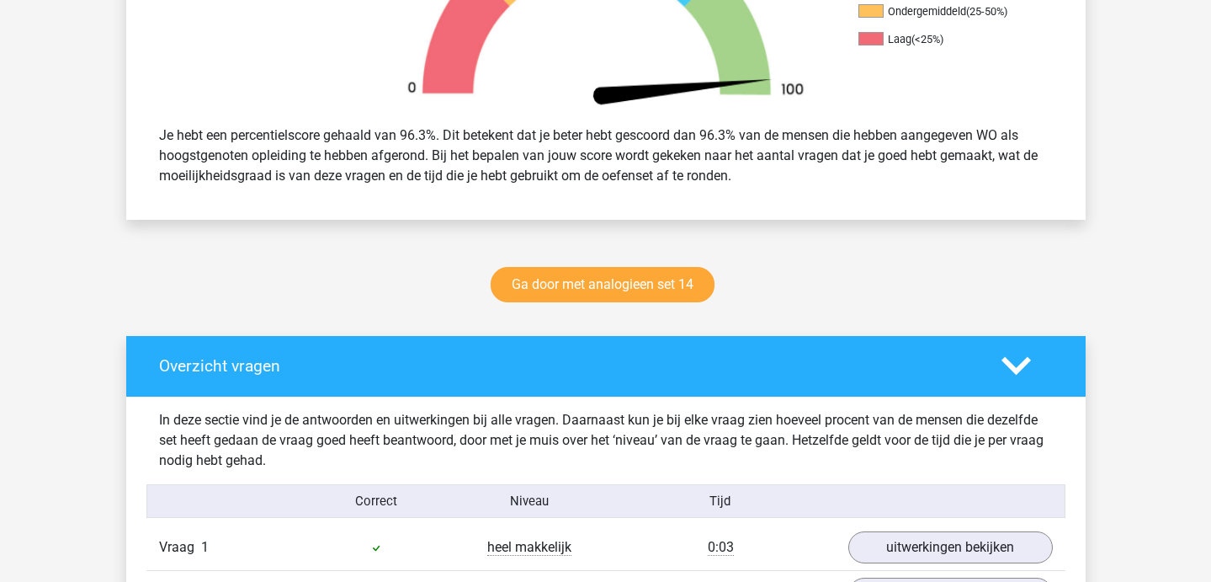
scroll to position [636, 0]
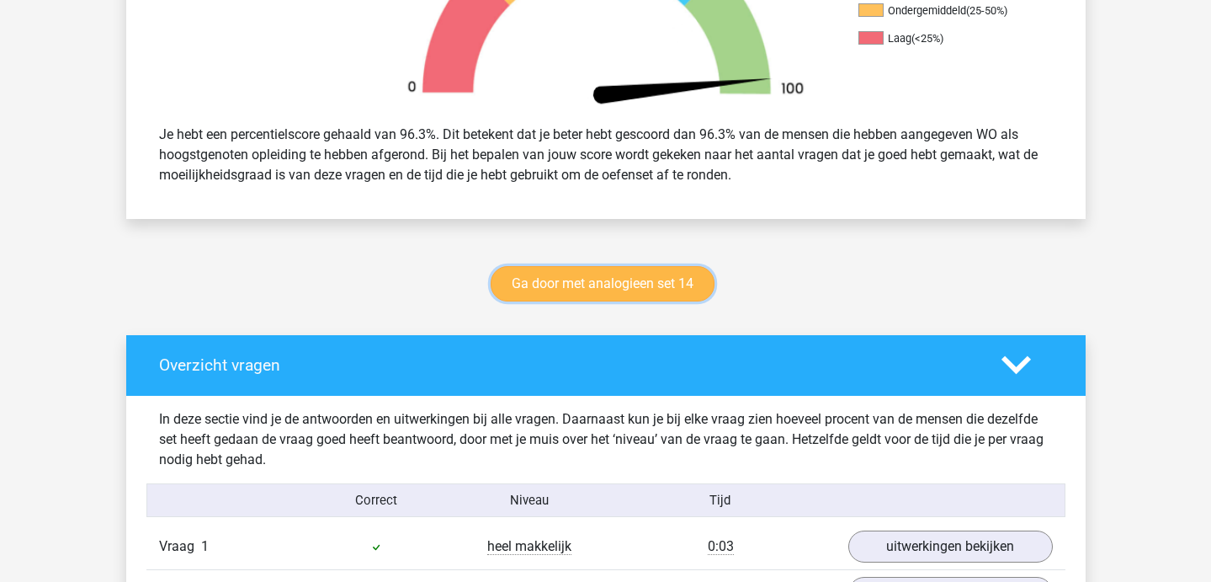
click at [558, 269] on link "Ga door met analogieen set 14" at bounding box center [603, 283] width 224 height 35
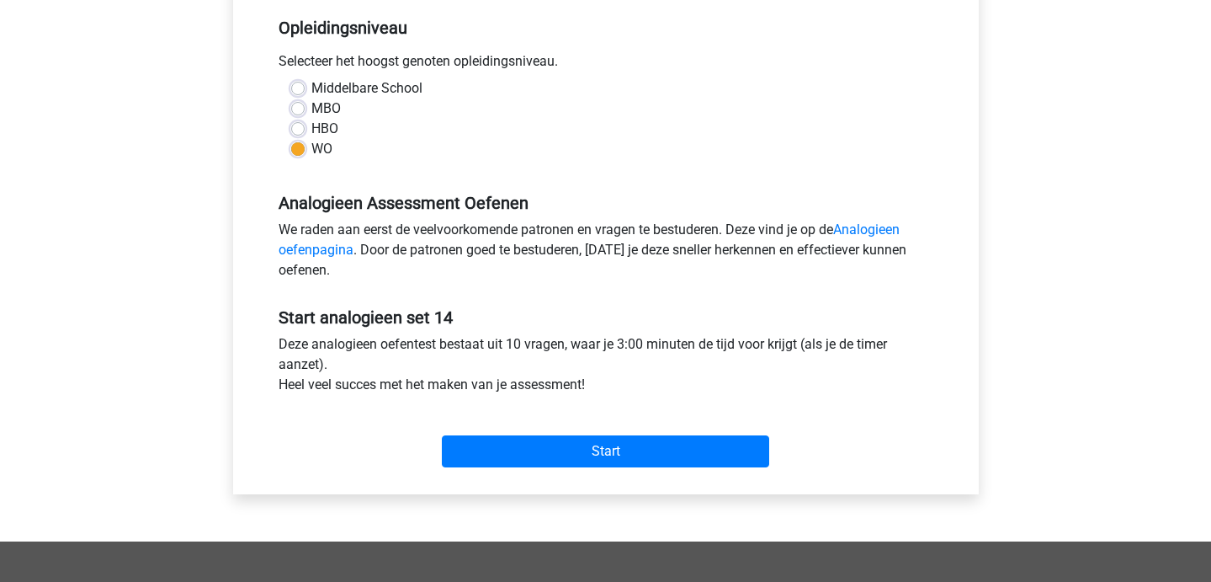
scroll to position [375, 0]
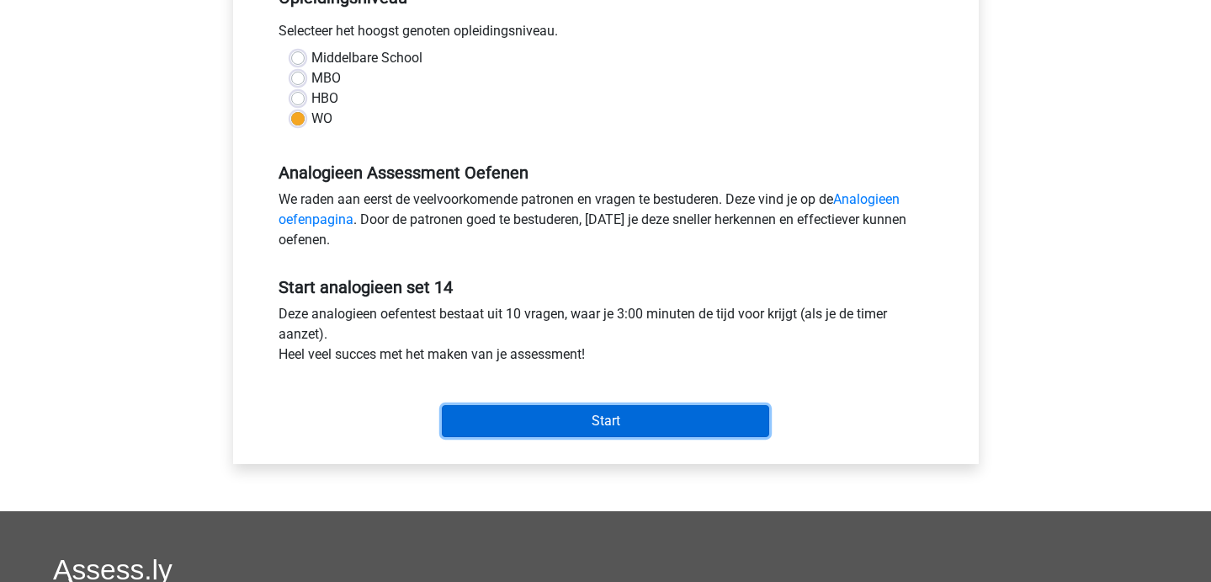
click at [546, 426] on input "Start" at bounding box center [605, 421] width 327 height 32
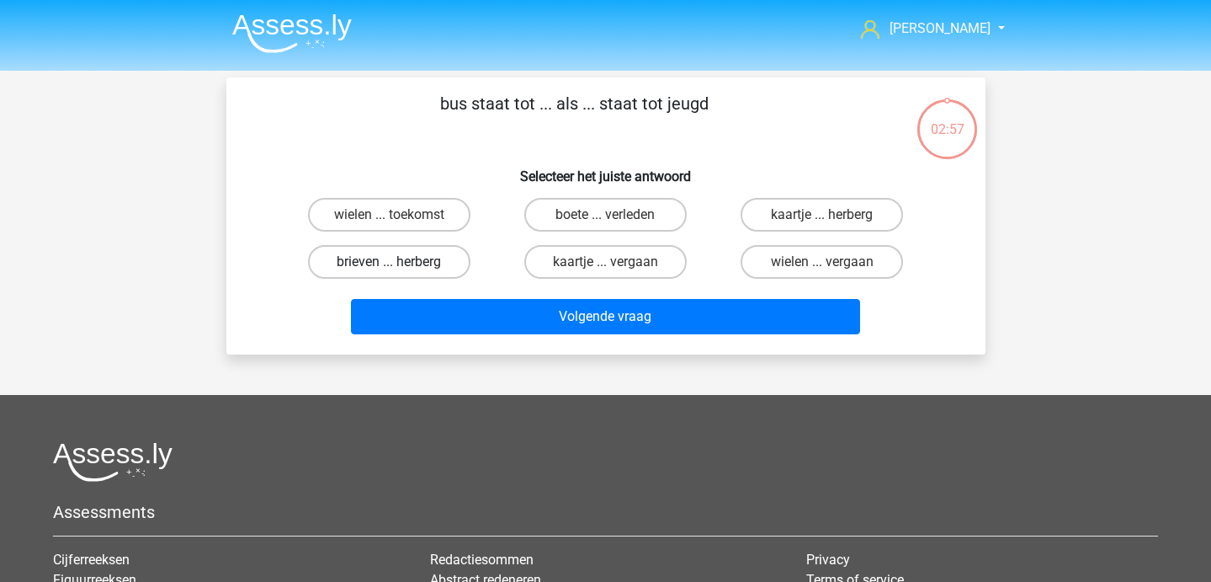
click at [409, 262] on label "brieven ... herberg" at bounding box center [389, 262] width 162 height 34
click at [400, 262] on input "brieven ... herberg" at bounding box center [394, 267] width 11 height 11
radio input "true"
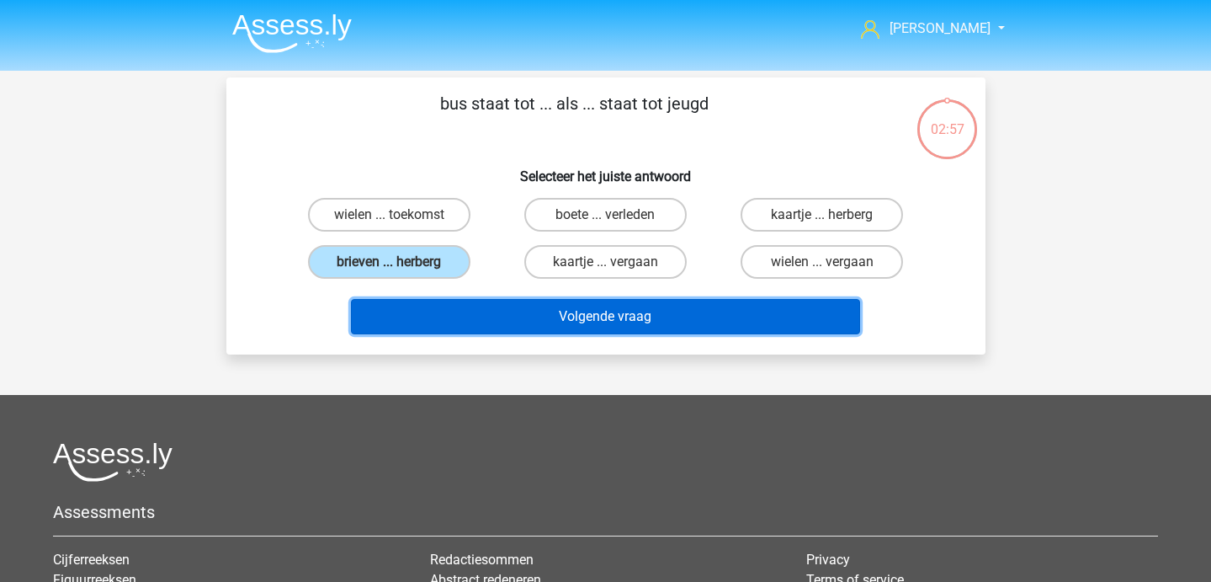
click at [439, 322] on button "Volgende vraag" at bounding box center [605, 316] width 509 height 35
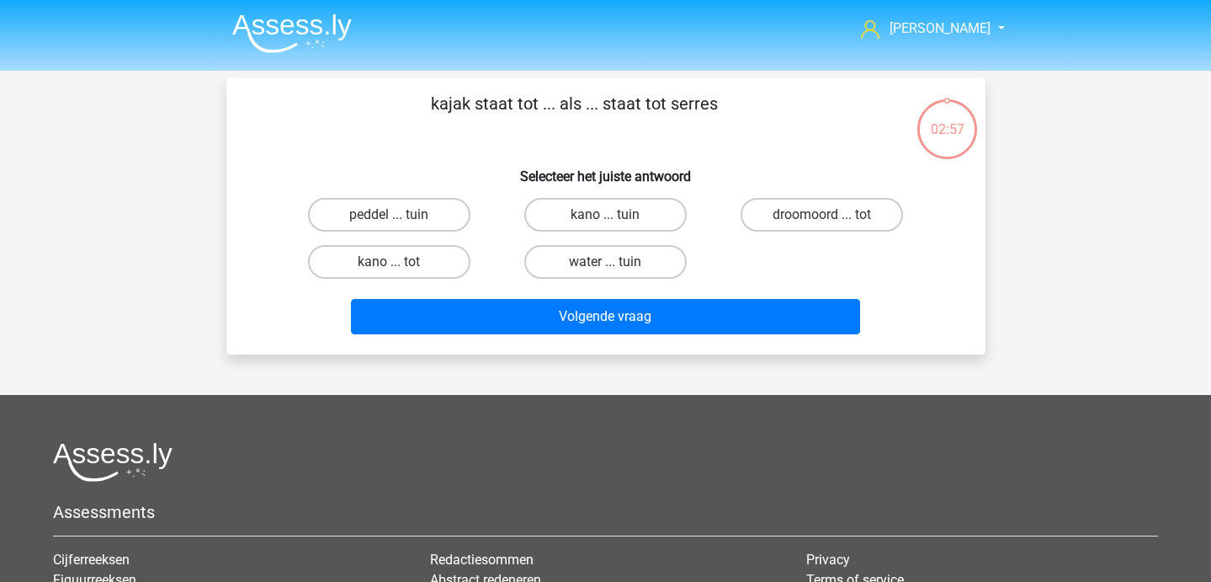
scroll to position [77, 0]
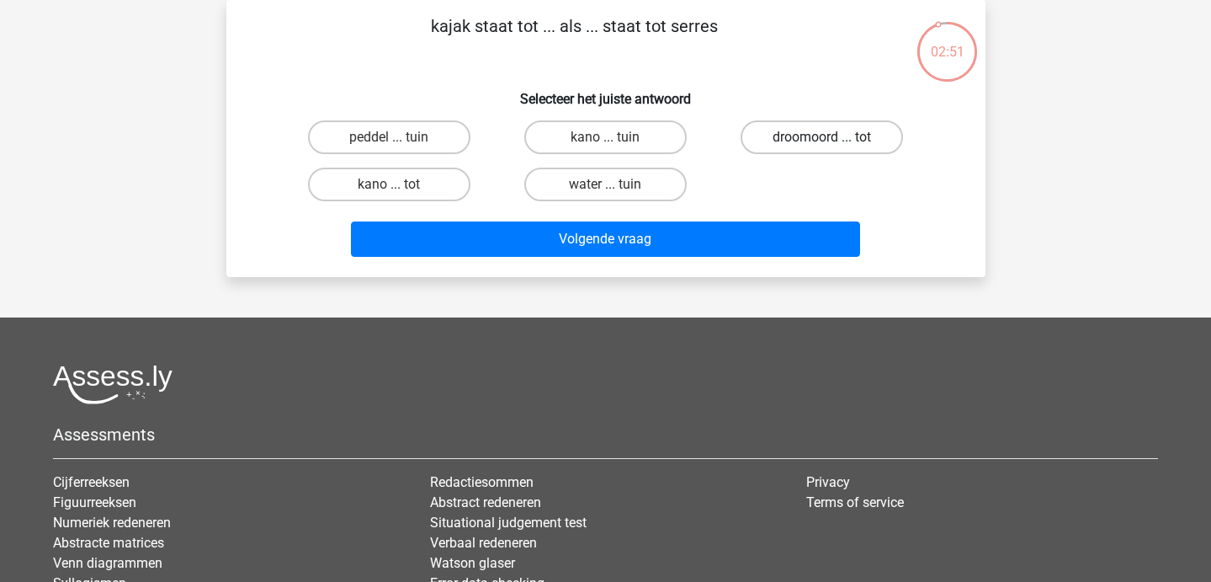
click at [779, 139] on label "droomoord ... tot" at bounding box center [822, 137] width 162 height 34
click at [822, 139] on input "droomoord ... tot" at bounding box center [827, 142] width 11 height 11
radio input "true"
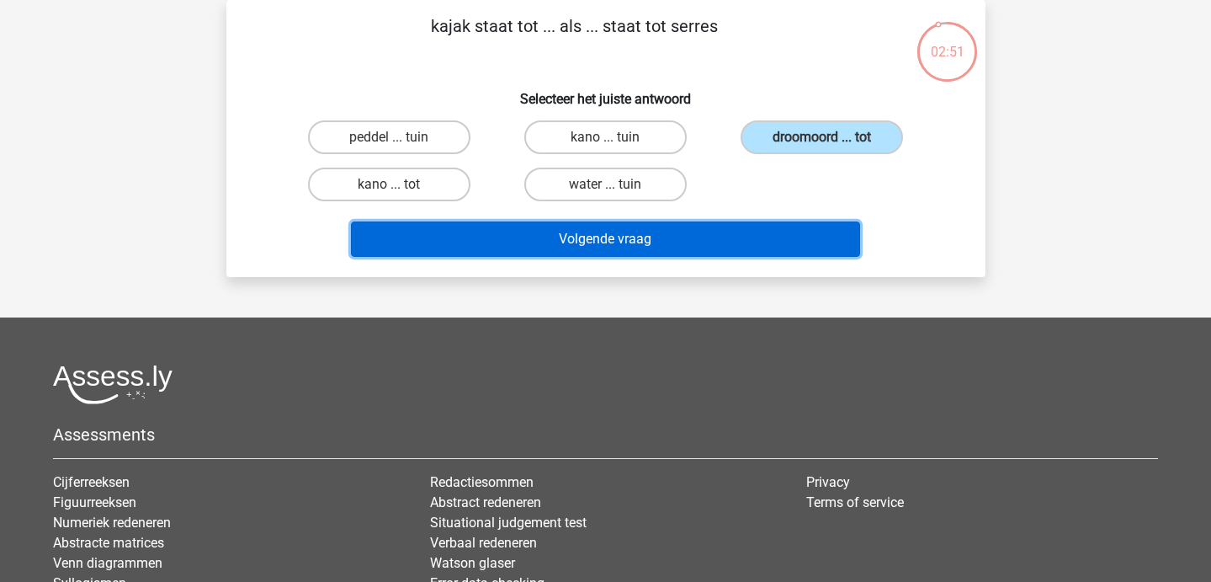
click at [742, 221] on button "Volgende vraag" at bounding box center [605, 238] width 509 height 35
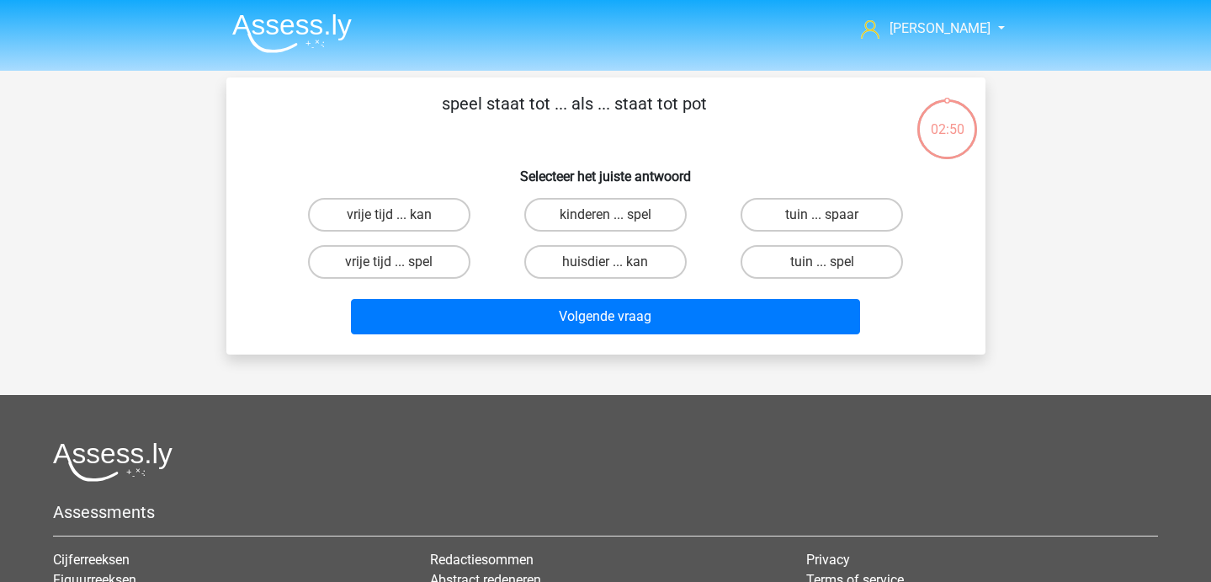
scroll to position [1, 0]
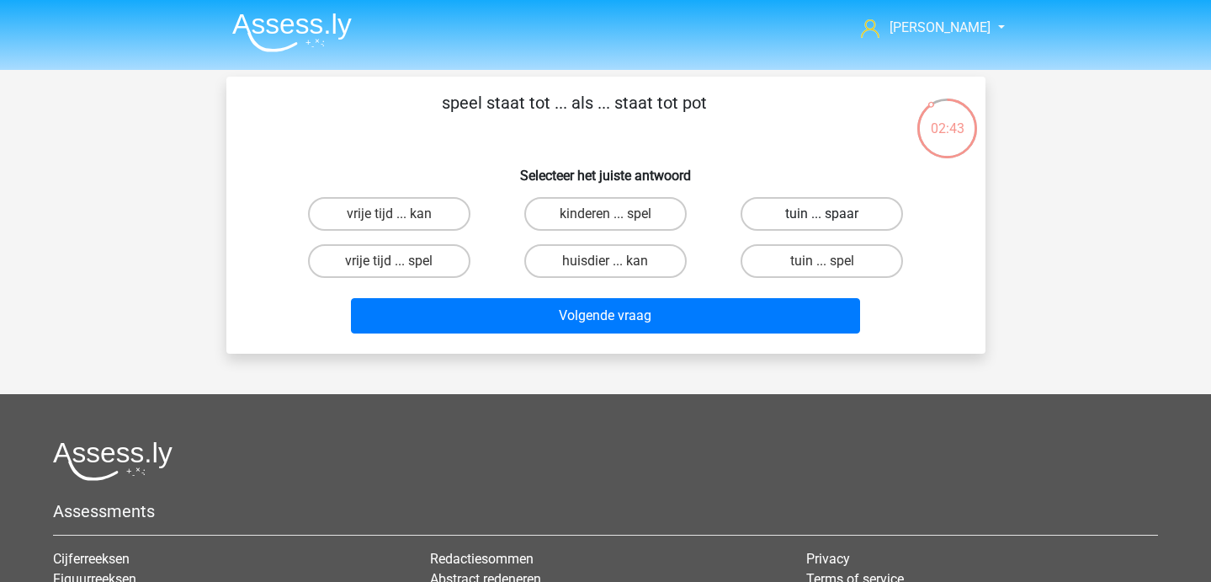
click at [758, 225] on label "tuin ... spaar" at bounding box center [822, 214] width 162 height 34
click at [822, 225] on input "tuin ... spaar" at bounding box center [827, 219] width 11 height 11
radio input "true"
click at [712, 297] on div "Volgende vraag" at bounding box center [605, 313] width 705 height 56
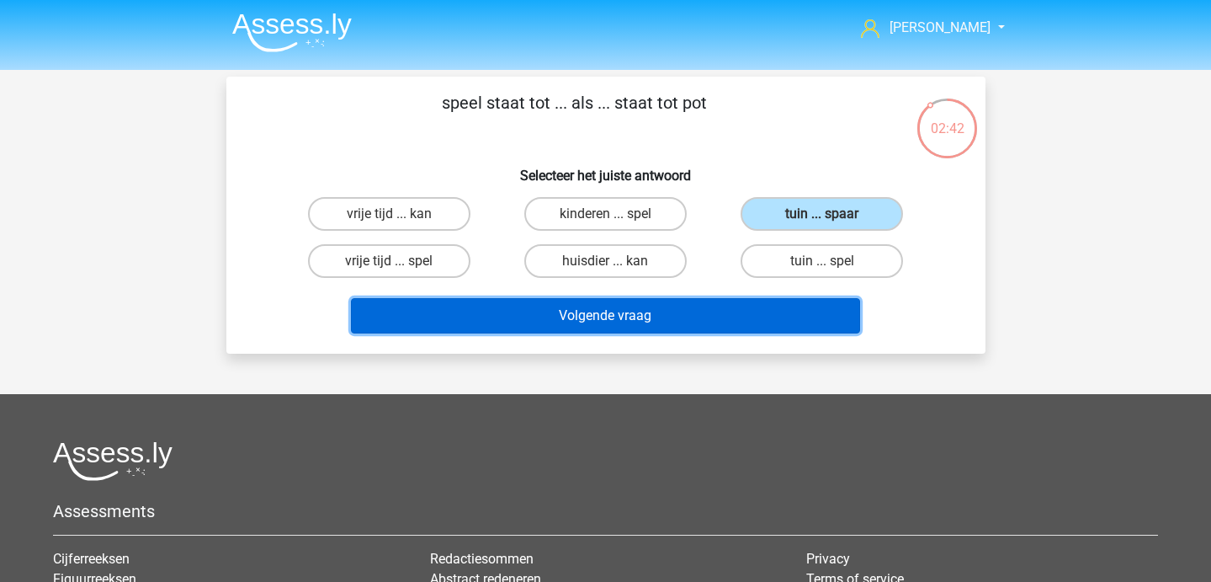
click at [703, 317] on button "Volgende vraag" at bounding box center [605, 315] width 509 height 35
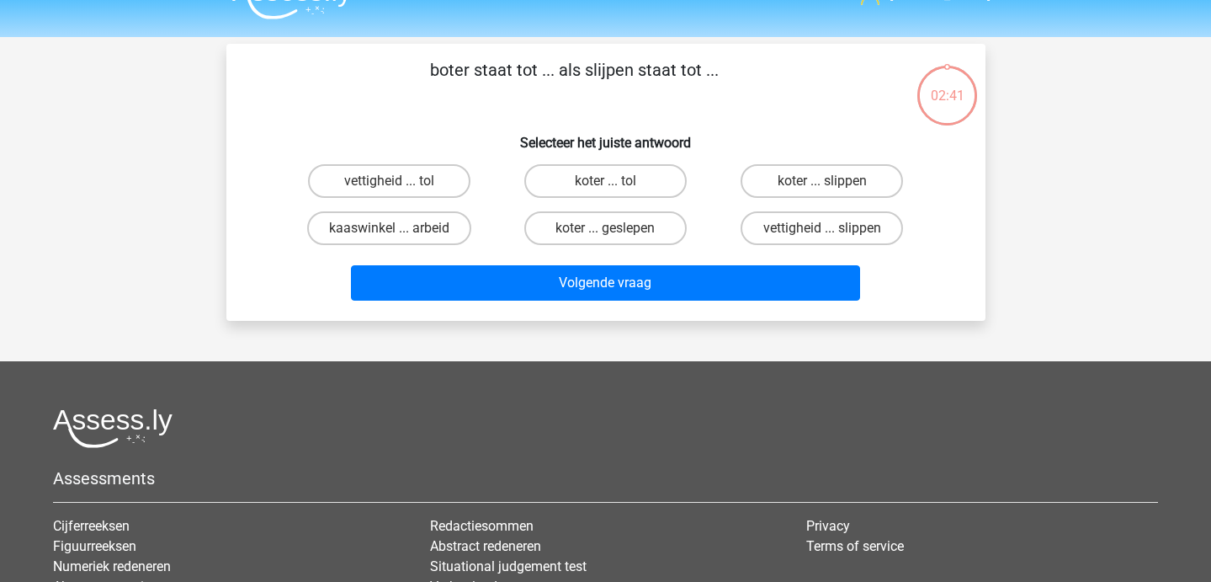
scroll to position [22, 0]
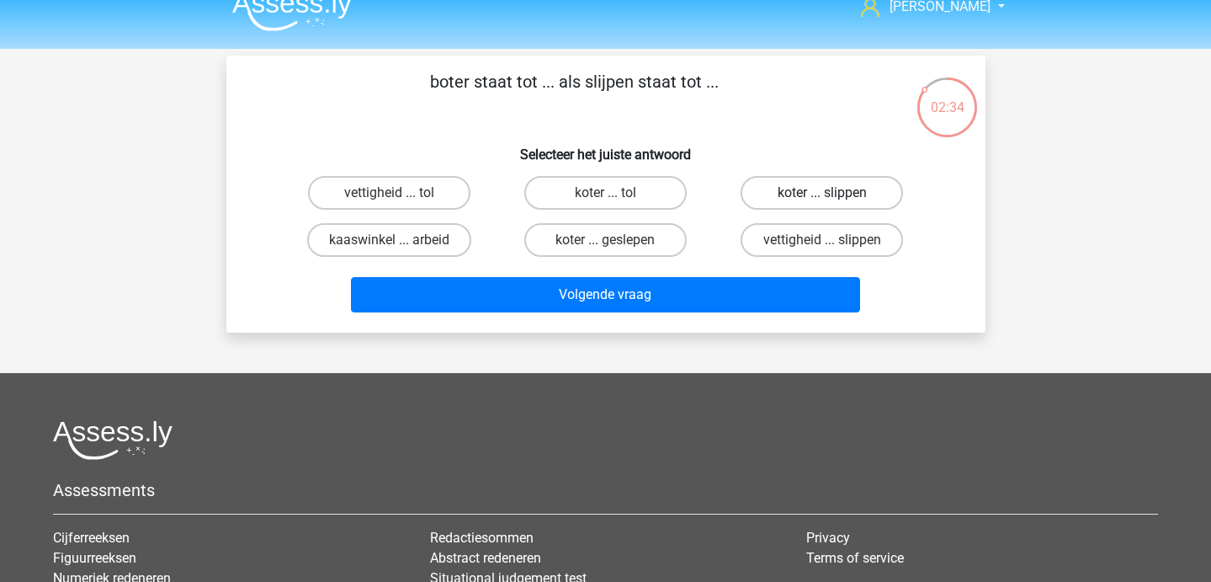
click at [783, 200] on label "koter ... slippen" at bounding box center [822, 193] width 162 height 34
click at [822, 200] on input "koter ... slippen" at bounding box center [827, 198] width 11 height 11
radio input "true"
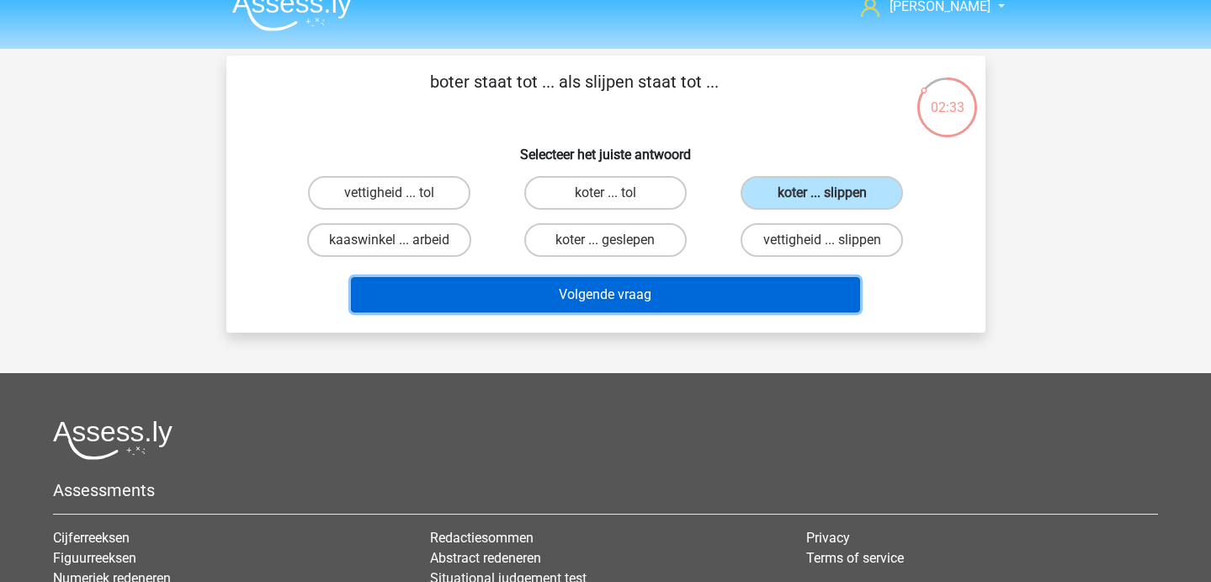
click at [696, 300] on button "Volgende vraag" at bounding box center [605, 294] width 509 height 35
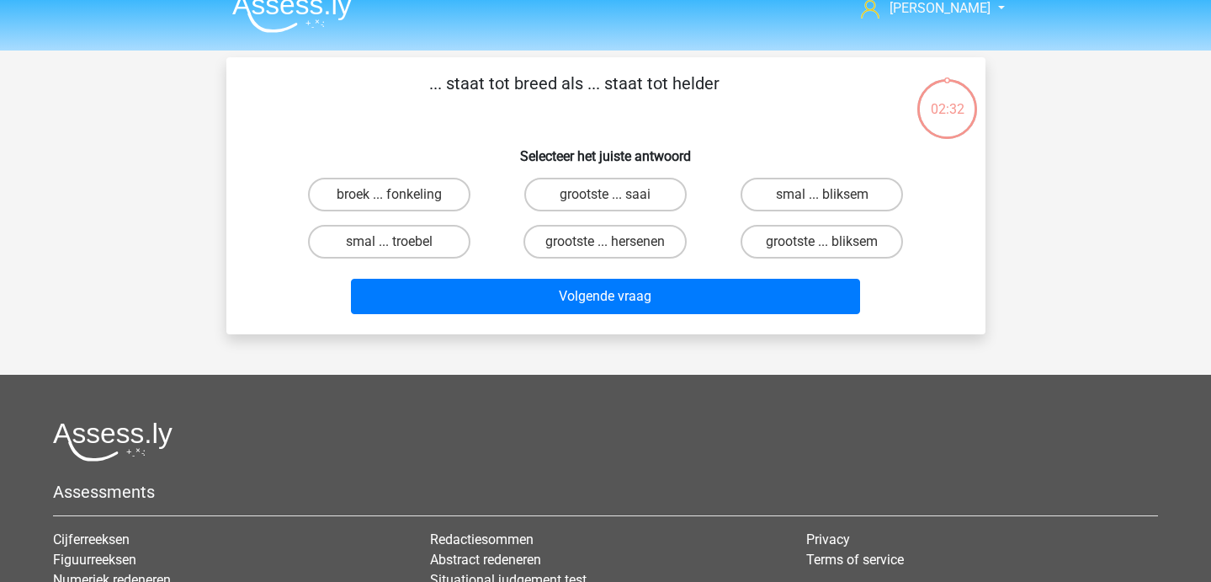
scroll to position [16, 0]
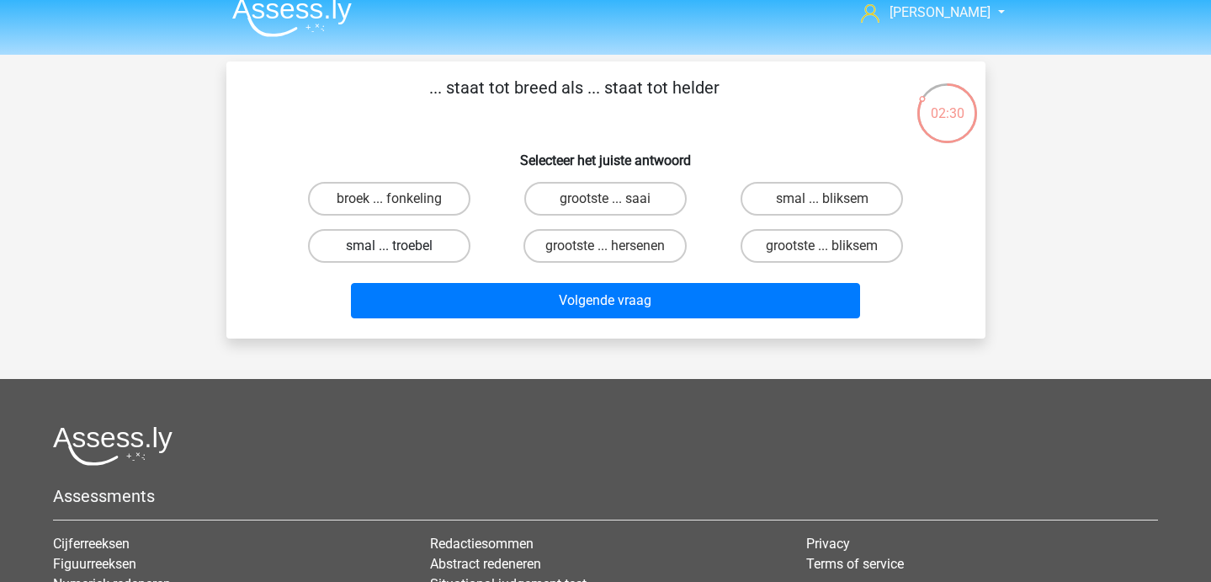
click at [359, 254] on label "smal ... troebel" at bounding box center [389, 246] width 162 height 34
click at [389, 254] on input "smal ... troebel" at bounding box center [394, 251] width 11 height 11
radio input "true"
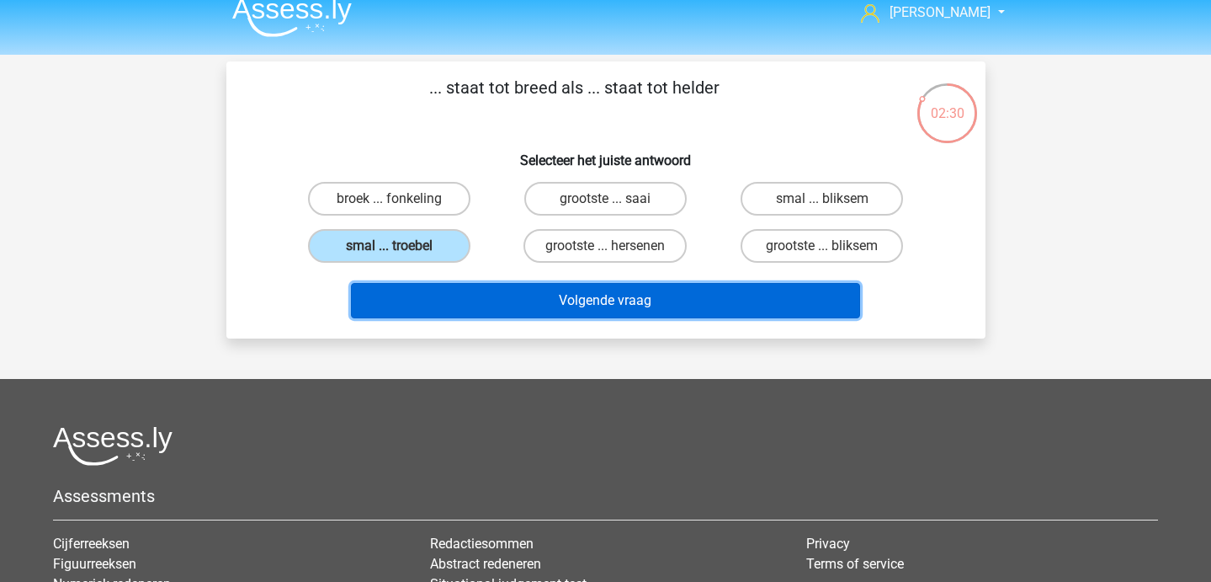
click at [375, 290] on button "Volgende vraag" at bounding box center [605, 300] width 509 height 35
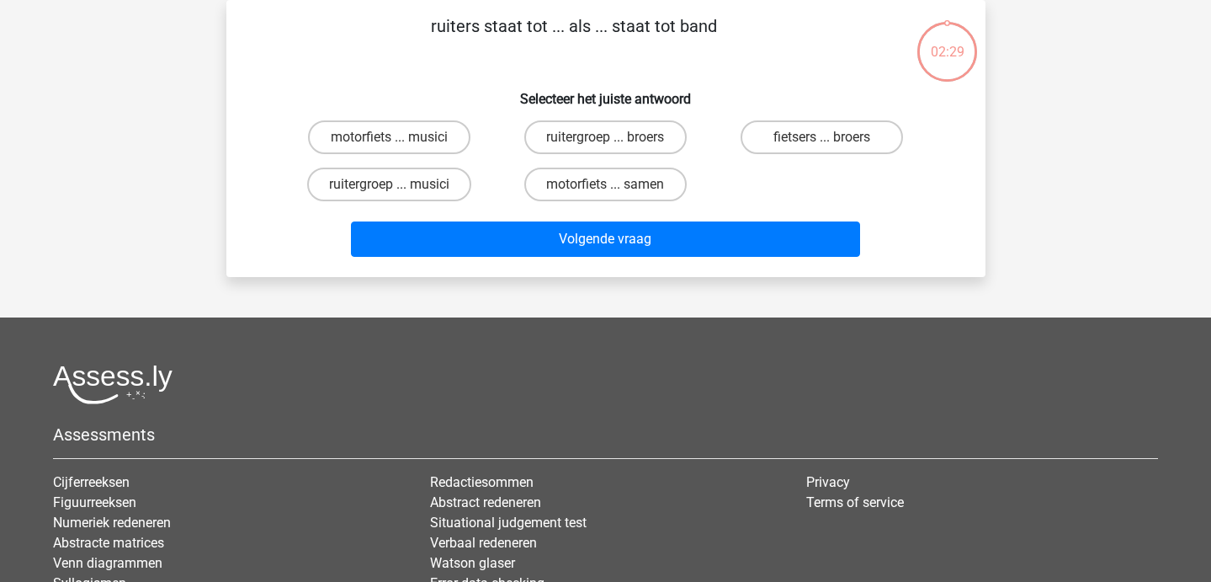
scroll to position [0, 0]
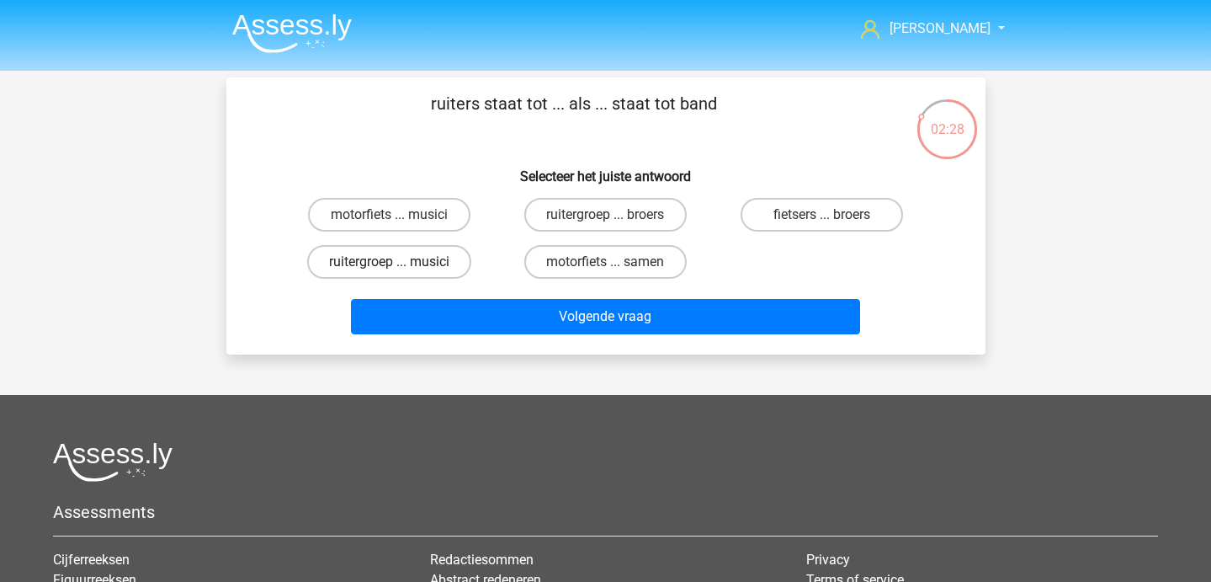
click at [375, 269] on label "ruitergroep ... musici" at bounding box center [389, 262] width 164 height 34
click at [389, 269] on input "ruitergroep ... musici" at bounding box center [394, 267] width 11 height 11
radio input "true"
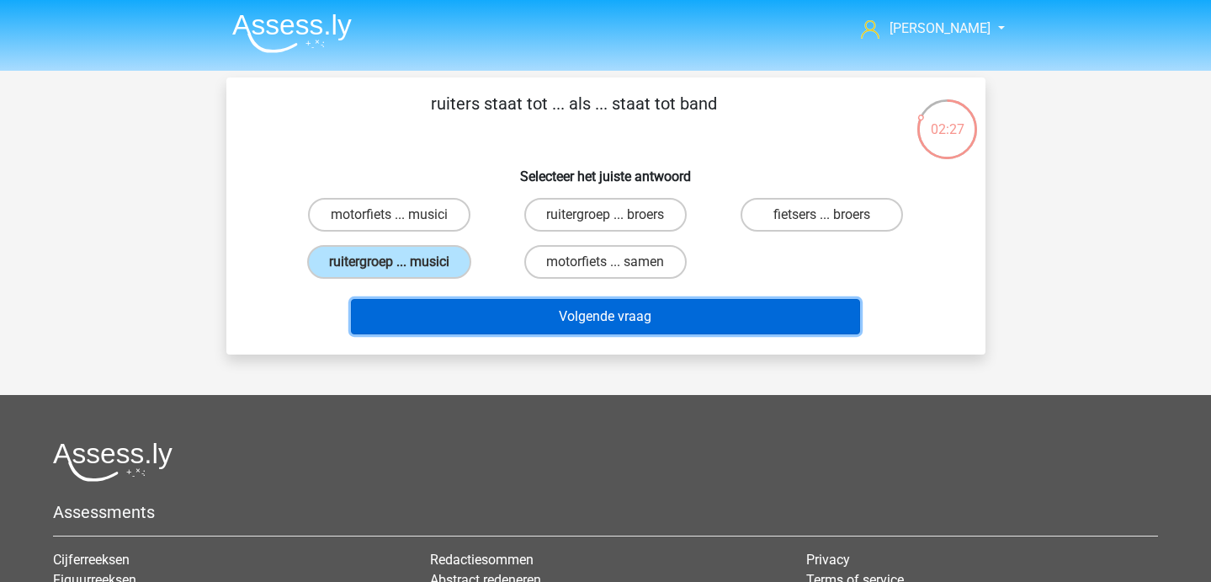
click at [396, 323] on button "Volgende vraag" at bounding box center [605, 316] width 509 height 35
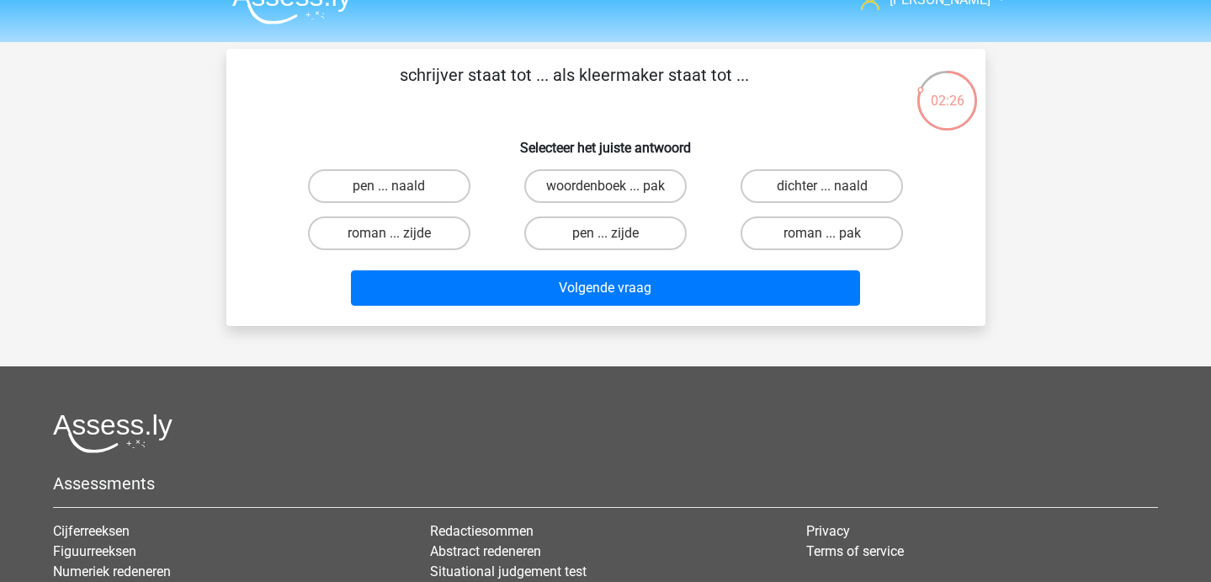
scroll to position [27, 0]
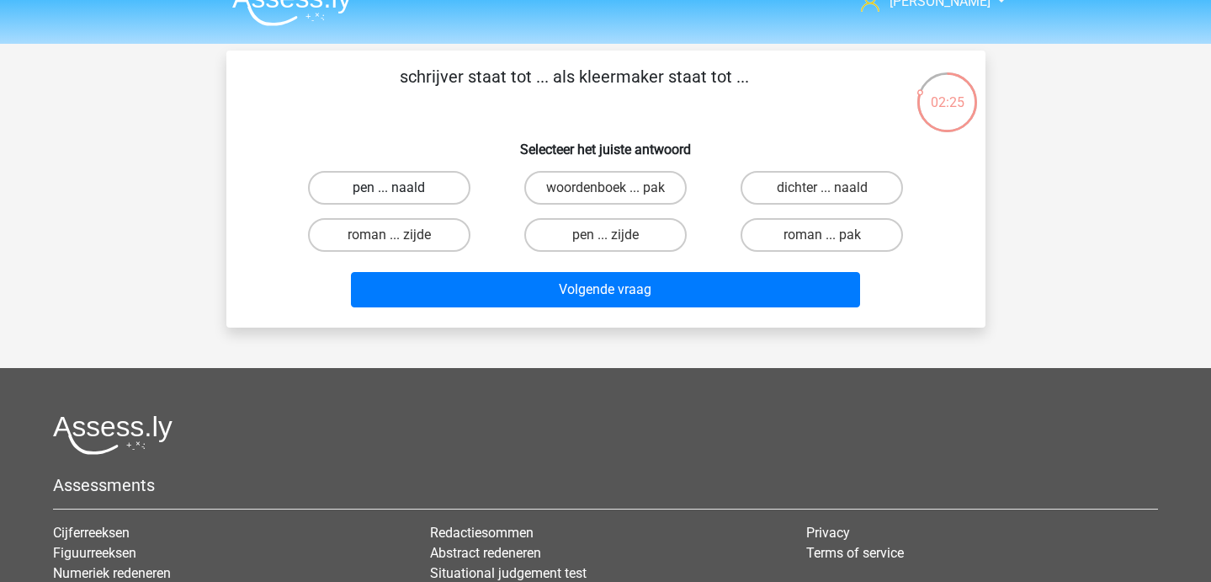
click at [363, 184] on label "pen ... naald" at bounding box center [389, 188] width 162 height 34
click at [389, 188] on input "pen ... naald" at bounding box center [394, 193] width 11 height 11
radio input "true"
click at [407, 313] on div "Volgende vraag" at bounding box center [606, 293] width 650 height 42
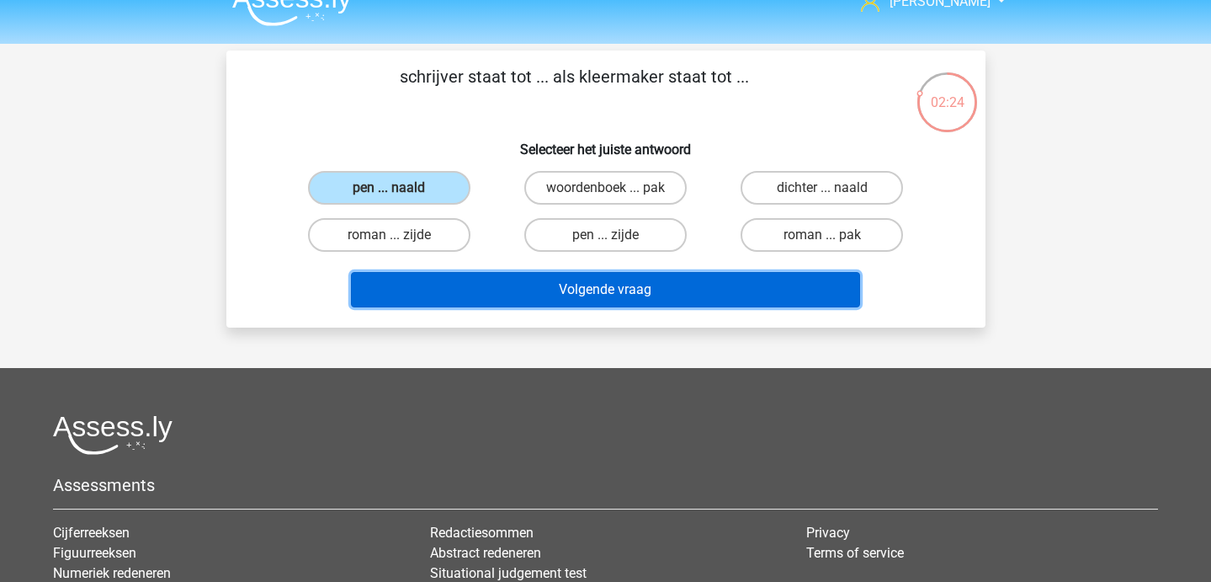
click at [392, 294] on button "Volgende vraag" at bounding box center [605, 289] width 509 height 35
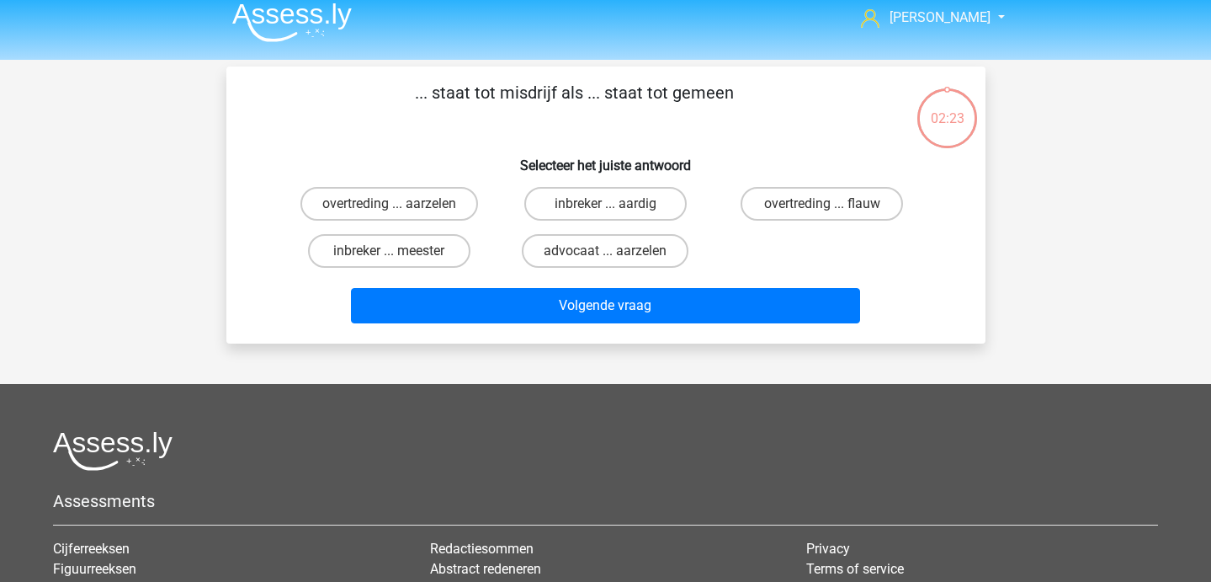
scroll to position [12, 0]
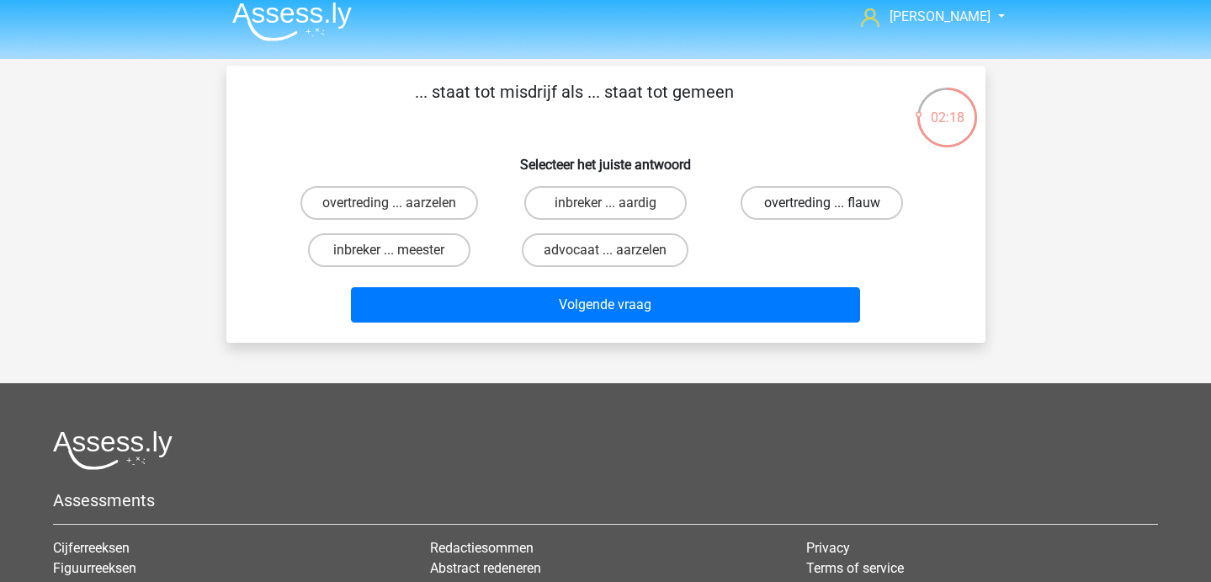
click at [773, 211] on label "overtreding ... flauw" at bounding box center [822, 203] width 162 height 34
click at [822, 211] on input "overtreding ... flauw" at bounding box center [827, 208] width 11 height 11
radio input "true"
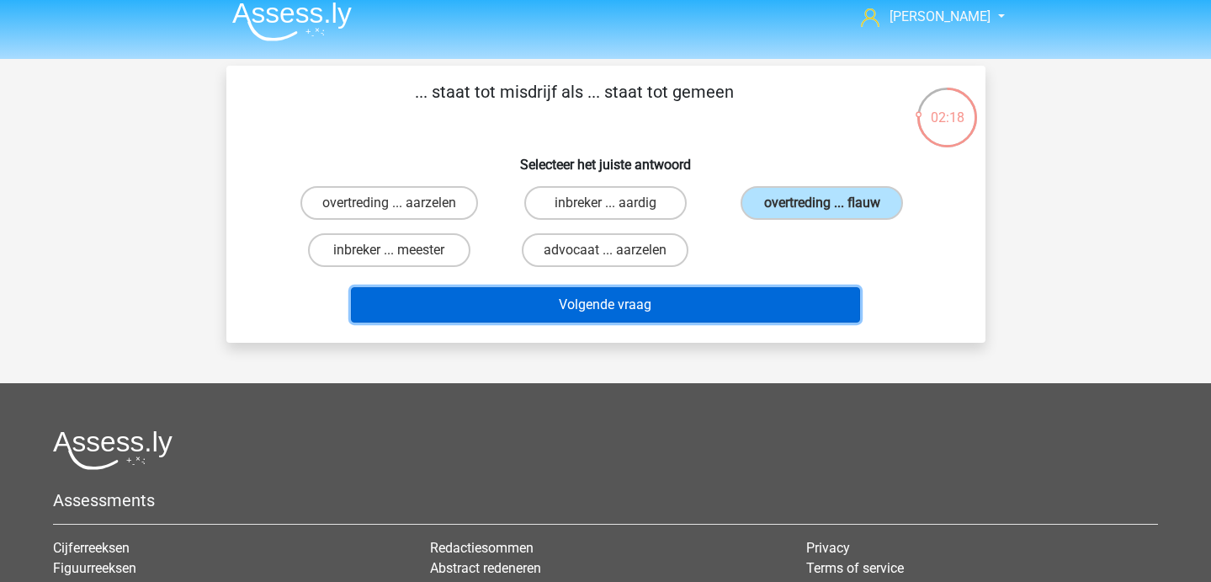
click at [677, 298] on button "Volgende vraag" at bounding box center [605, 304] width 509 height 35
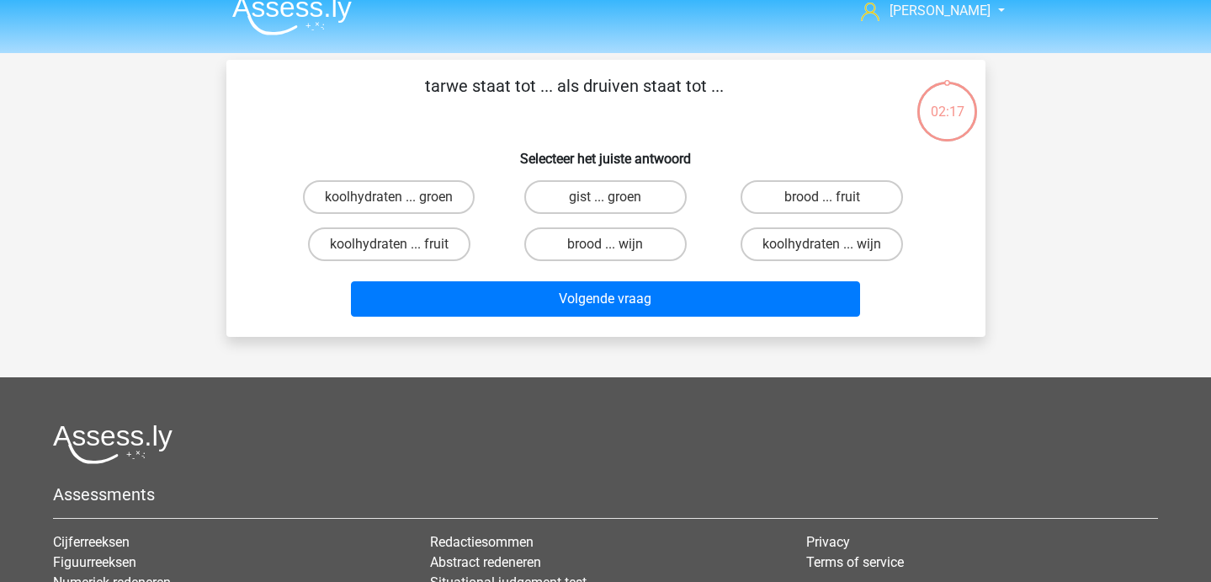
scroll to position [17, 0]
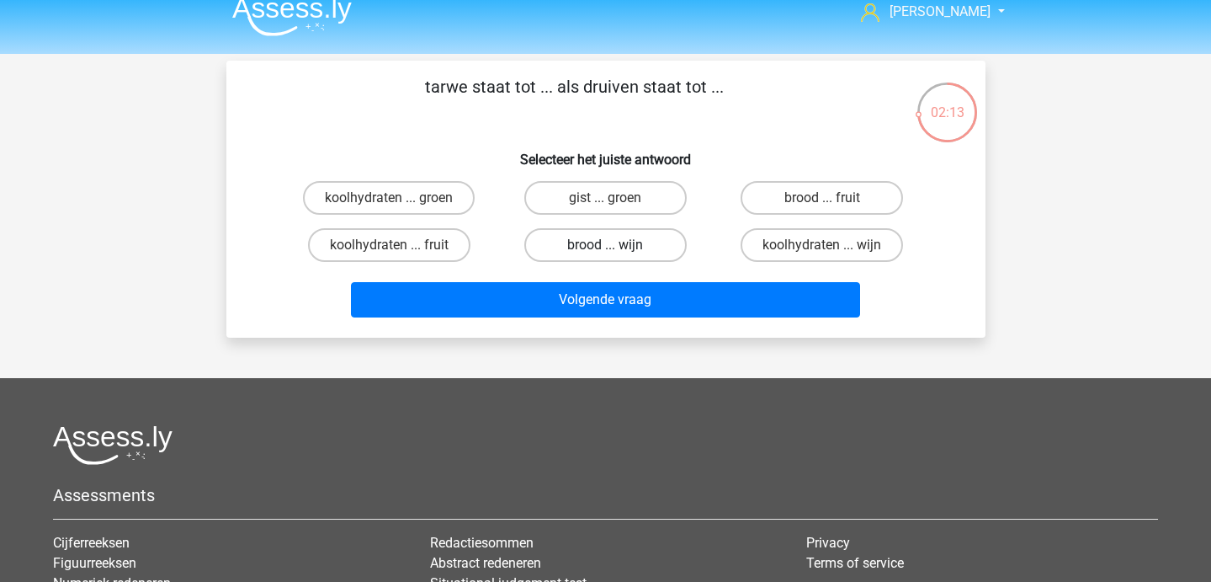
click at [604, 246] on label "brood ... wijn" at bounding box center [605, 245] width 162 height 34
click at [605, 246] on input "brood ... wijn" at bounding box center [610, 250] width 11 height 11
radio input "true"
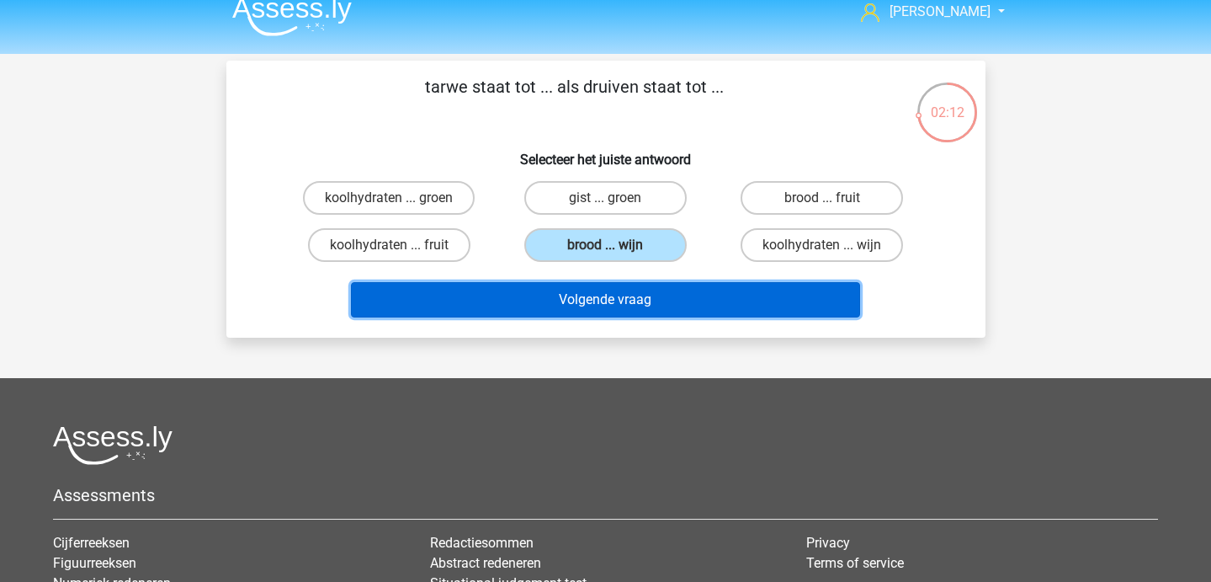
click at [600, 297] on button "Volgende vraag" at bounding box center [605, 299] width 509 height 35
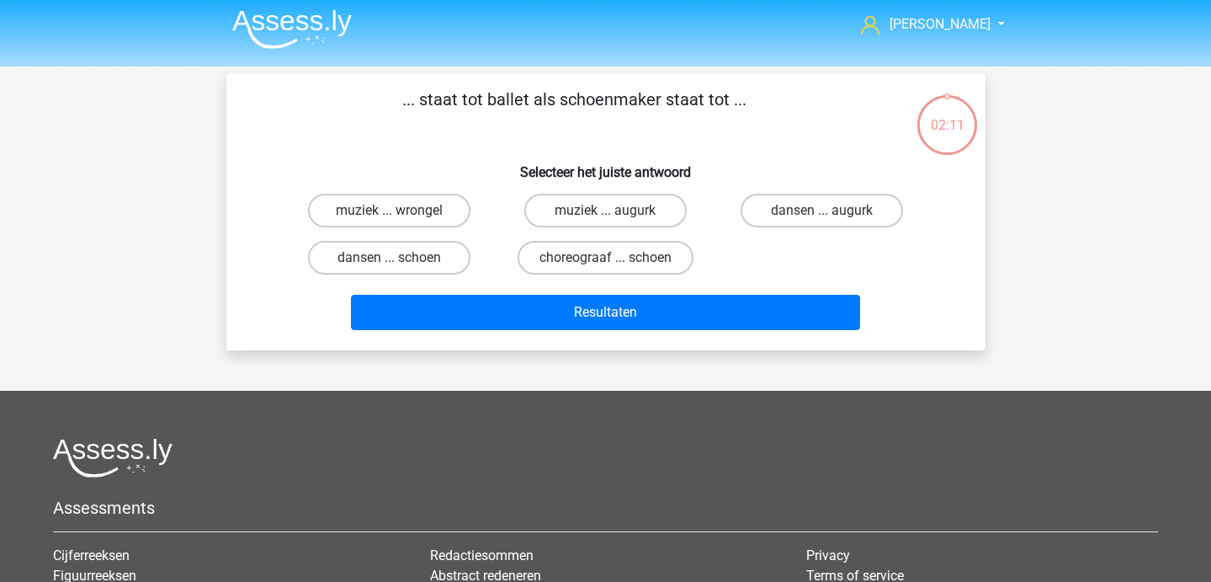
scroll to position [0, 0]
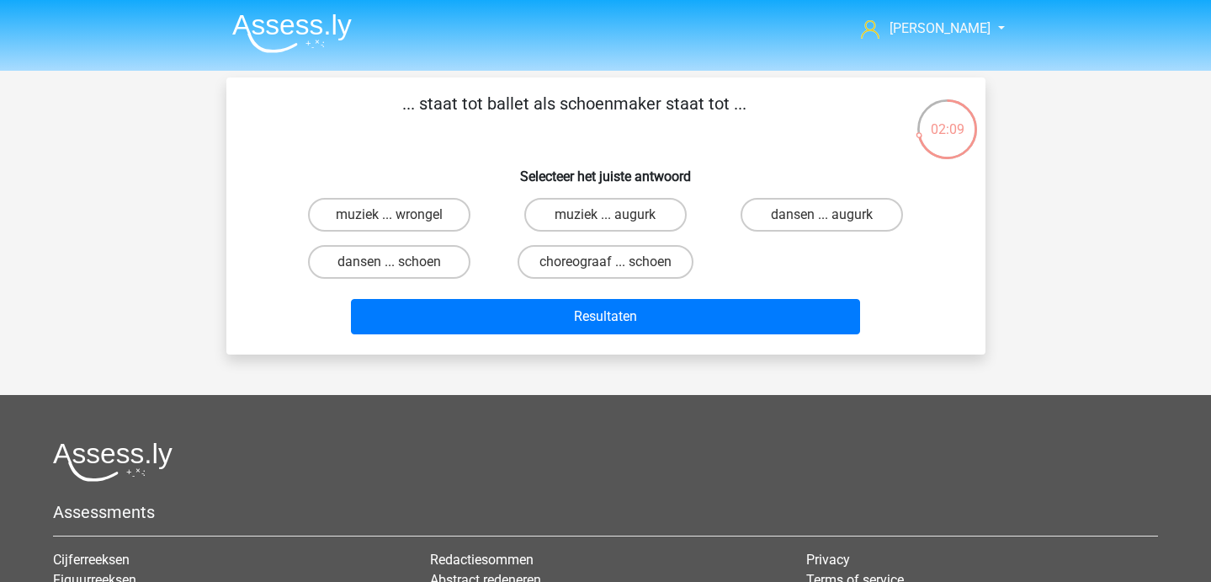
click at [611, 267] on input "choreograaf ... schoen" at bounding box center [610, 267] width 11 height 11
radio input "true"
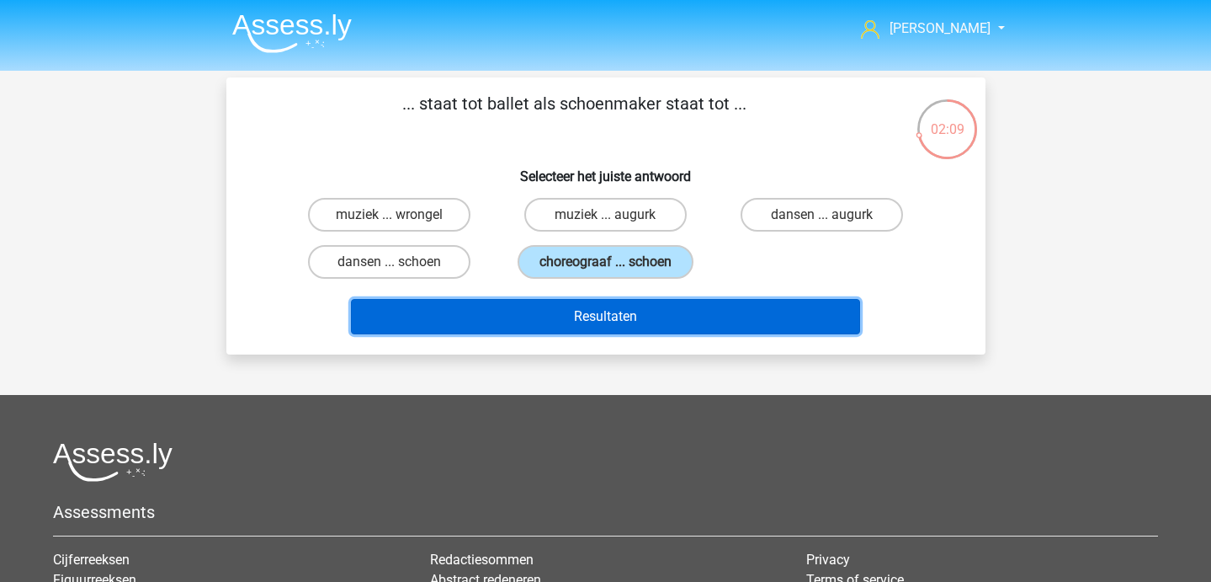
click at [611, 321] on button "Resultaten" at bounding box center [605, 316] width 509 height 35
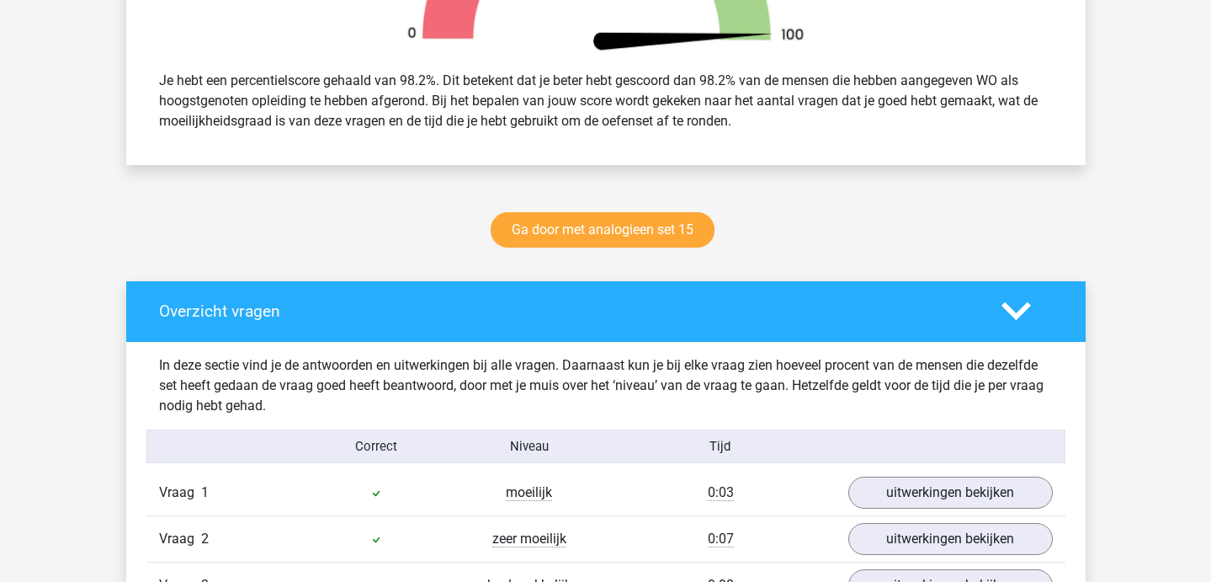
scroll to position [689, 0]
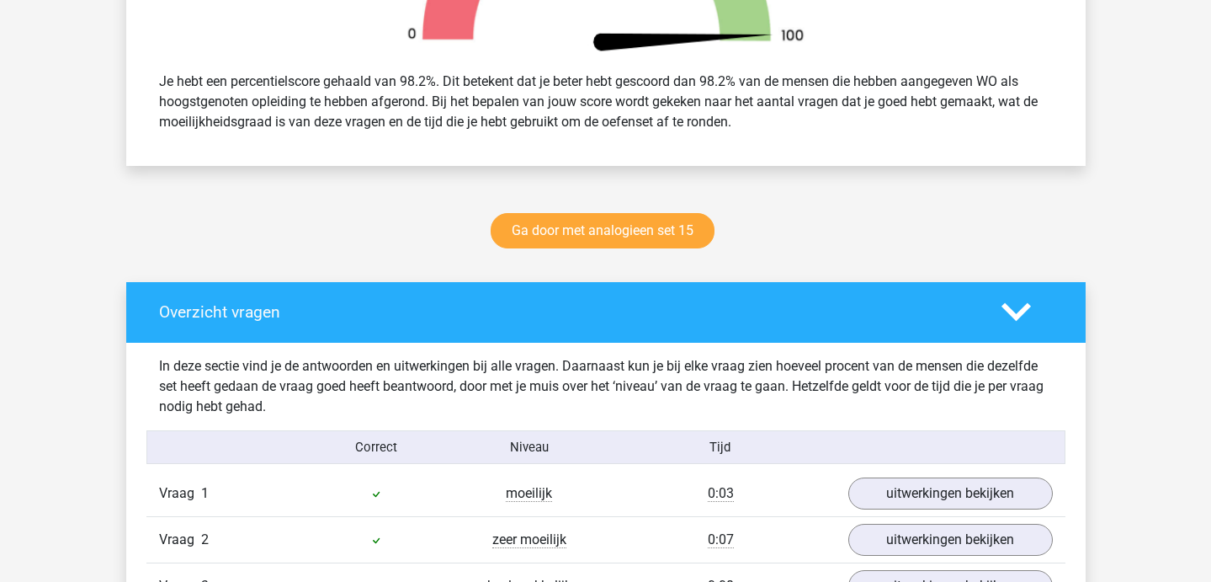
click at [551, 209] on div "Ga door met analogieen set 15" at bounding box center [606, 234] width 800 height 56
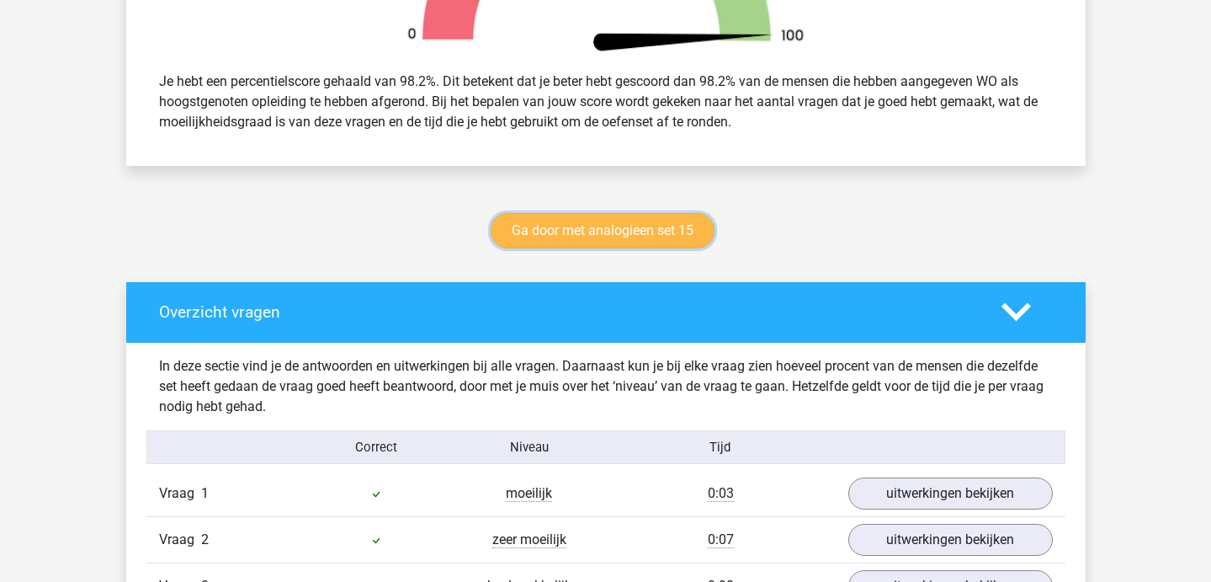
click at [551, 226] on link "Ga door met analogieen set 15" at bounding box center [603, 230] width 224 height 35
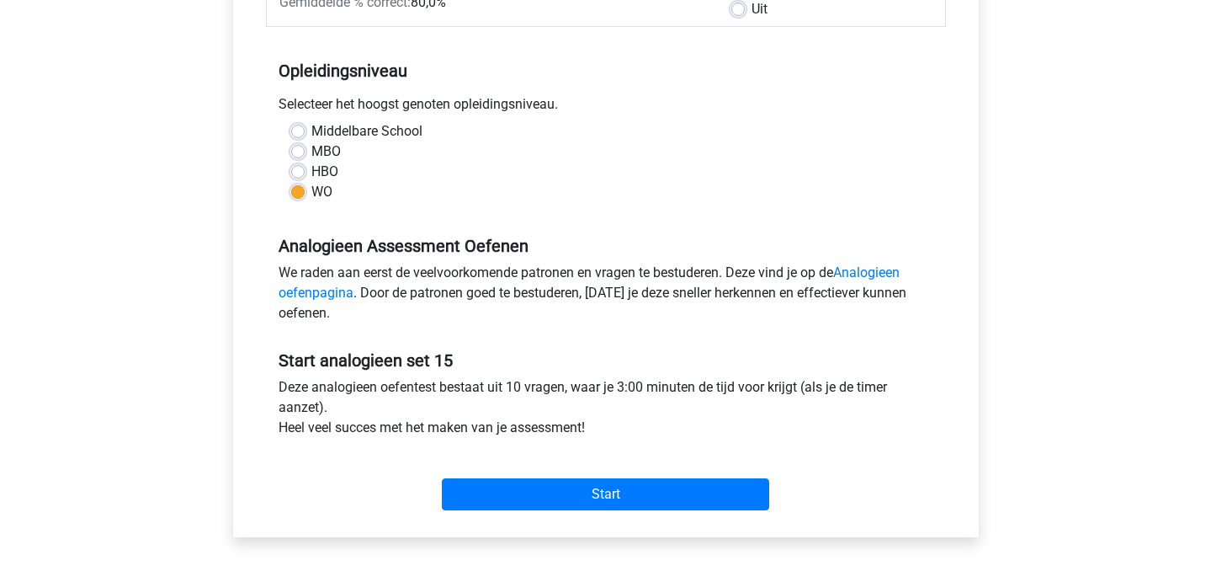
scroll to position [307, 0]
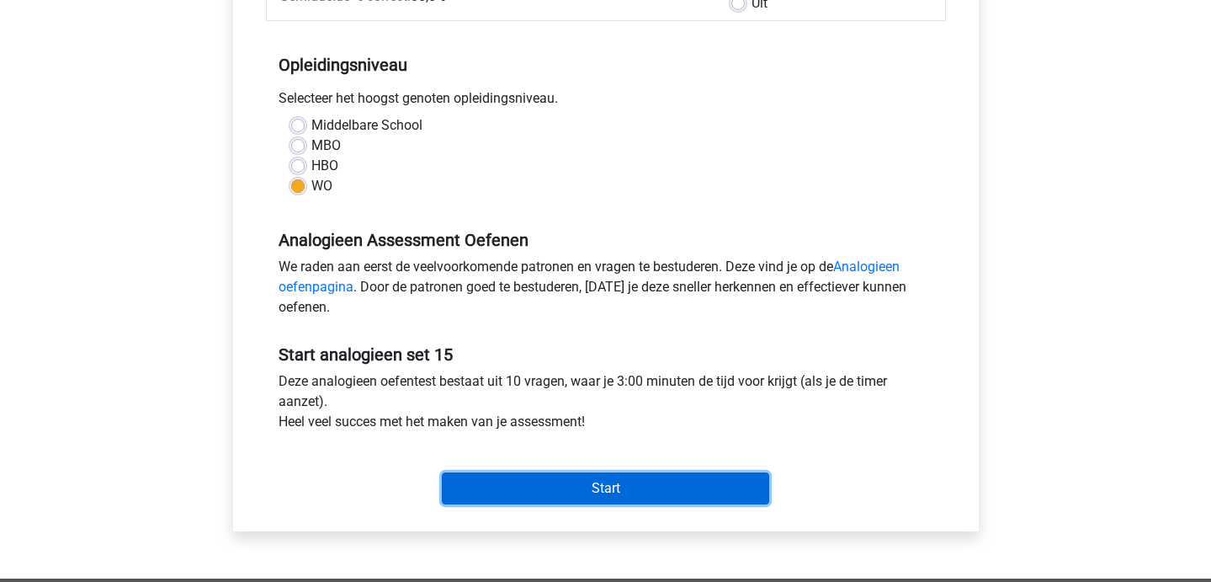
click at [485, 496] on input "Start" at bounding box center [605, 488] width 327 height 32
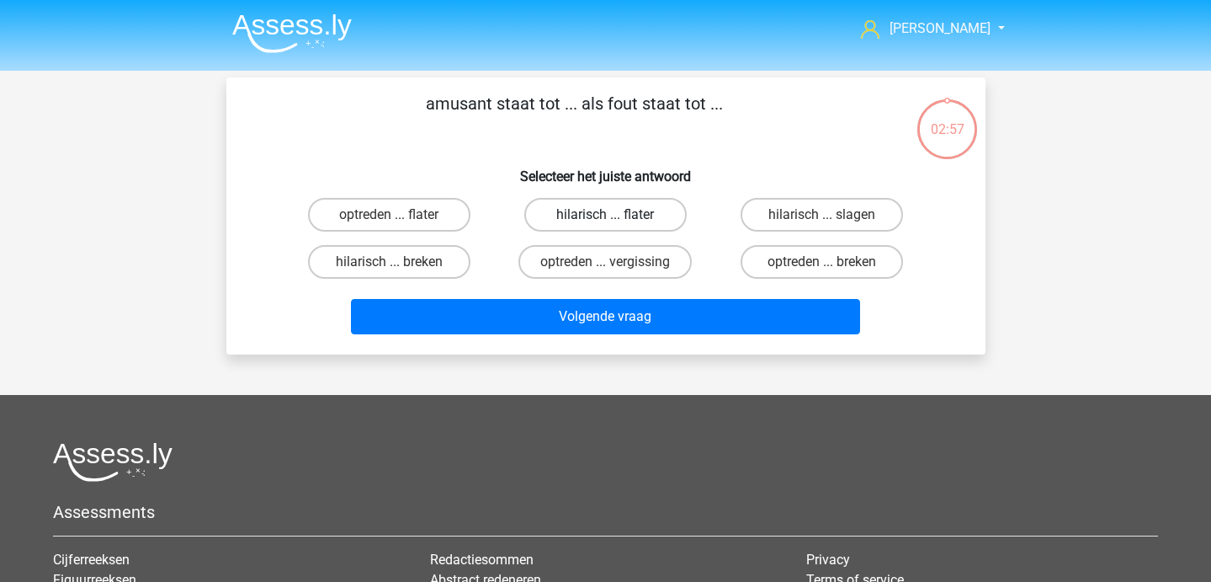
click at [603, 213] on label "hilarisch ... flater" at bounding box center [605, 215] width 162 height 34
click at [605, 215] on input "hilarisch ... flater" at bounding box center [610, 220] width 11 height 11
radio input "true"
click at [582, 335] on div "Volgende vraag" at bounding box center [606, 320] width 650 height 42
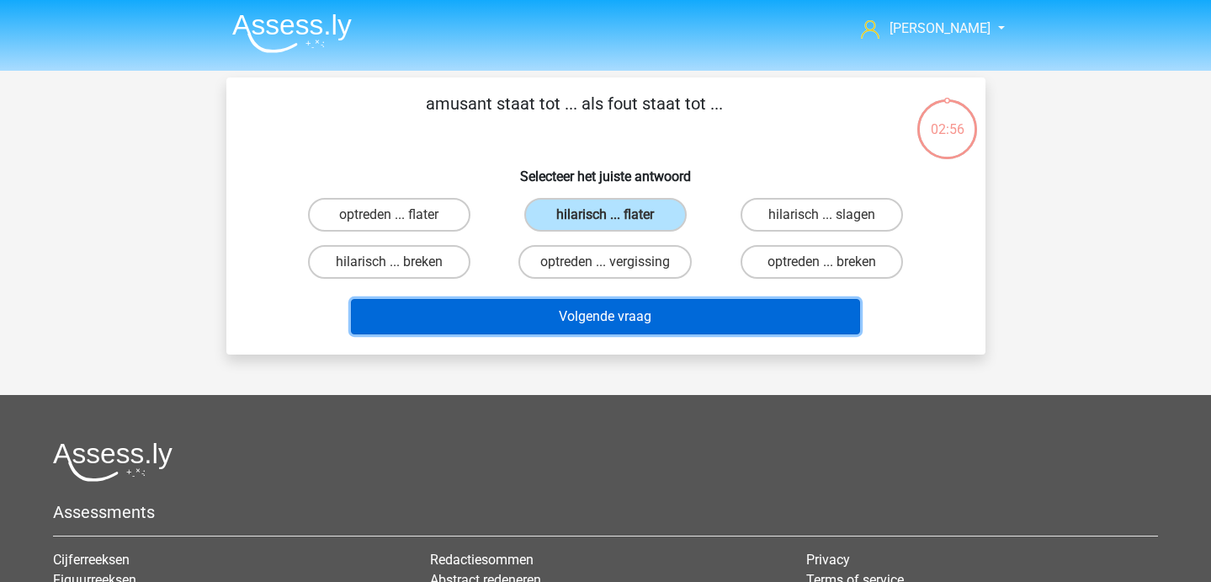
click at [559, 318] on button "Volgende vraag" at bounding box center [605, 316] width 509 height 35
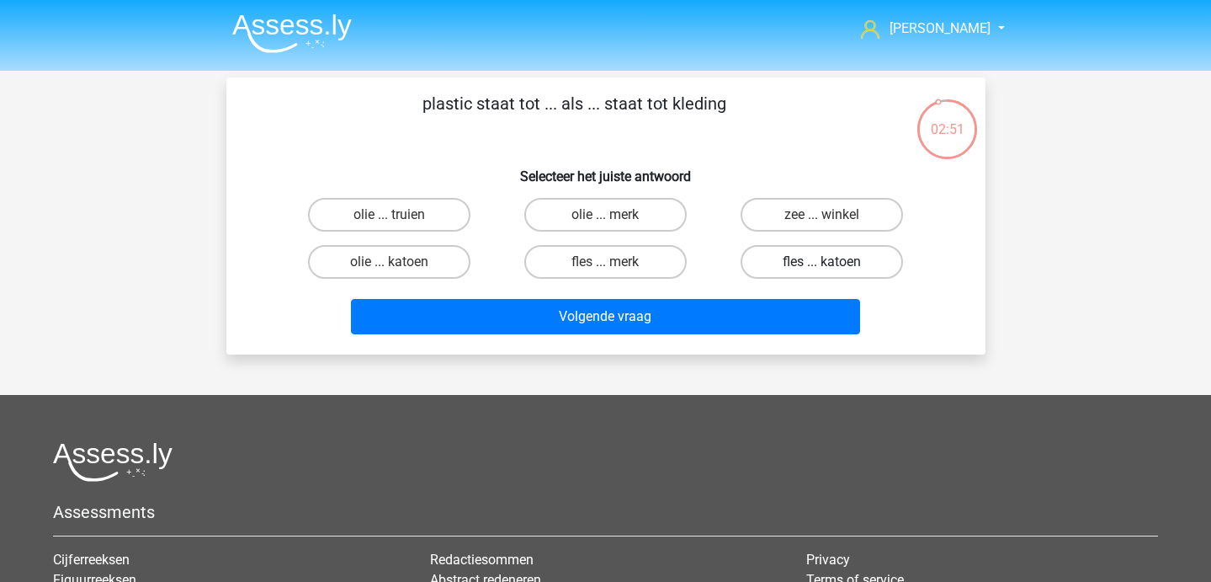
click at [871, 259] on label "fles ... katoen" at bounding box center [822, 262] width 162 height 34
click at [833, 262] on input "fles ... katoen" at bounding box center [827, 267] width 11 height 11
radio input "true"
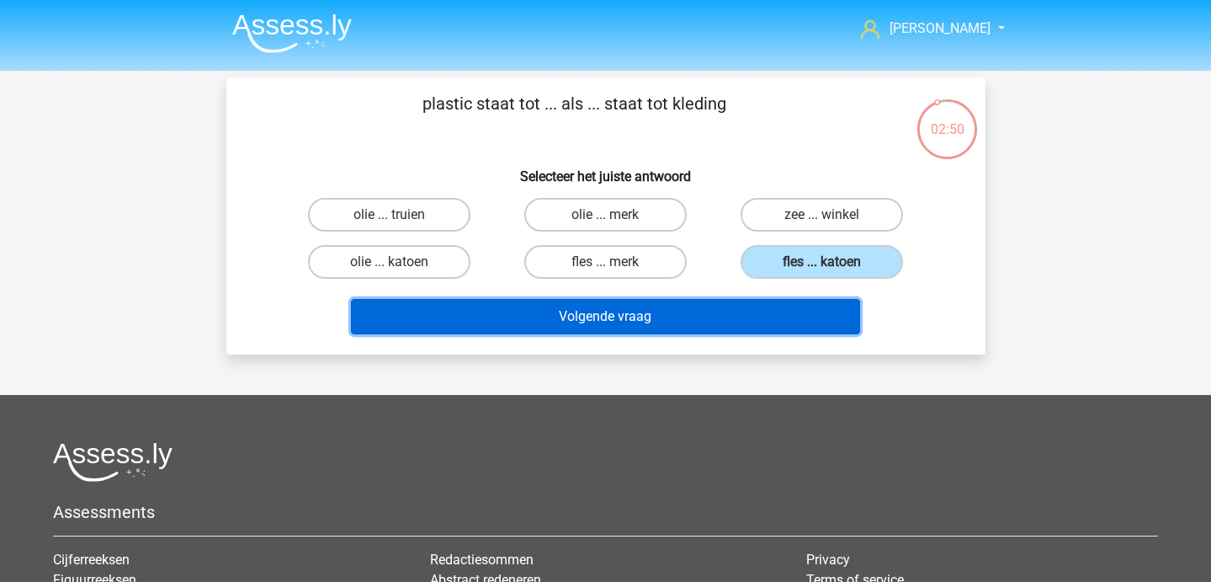
click at [721, 322] on button "Volgende vraag" at bounding box center [605, 316] width 509 height 35
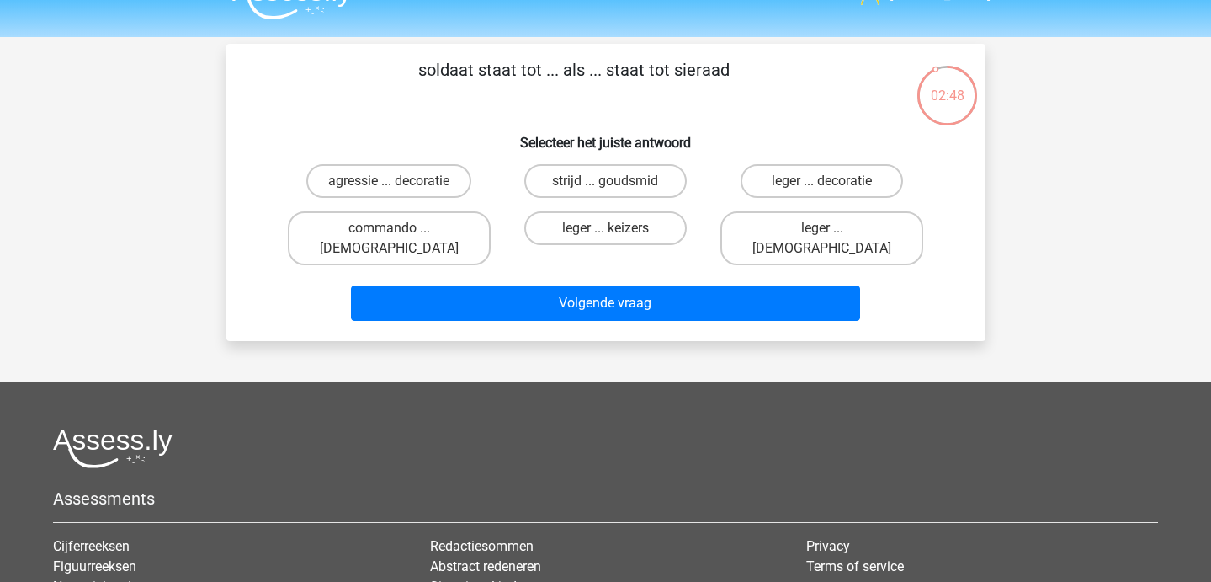
scroll to position [35, 0]
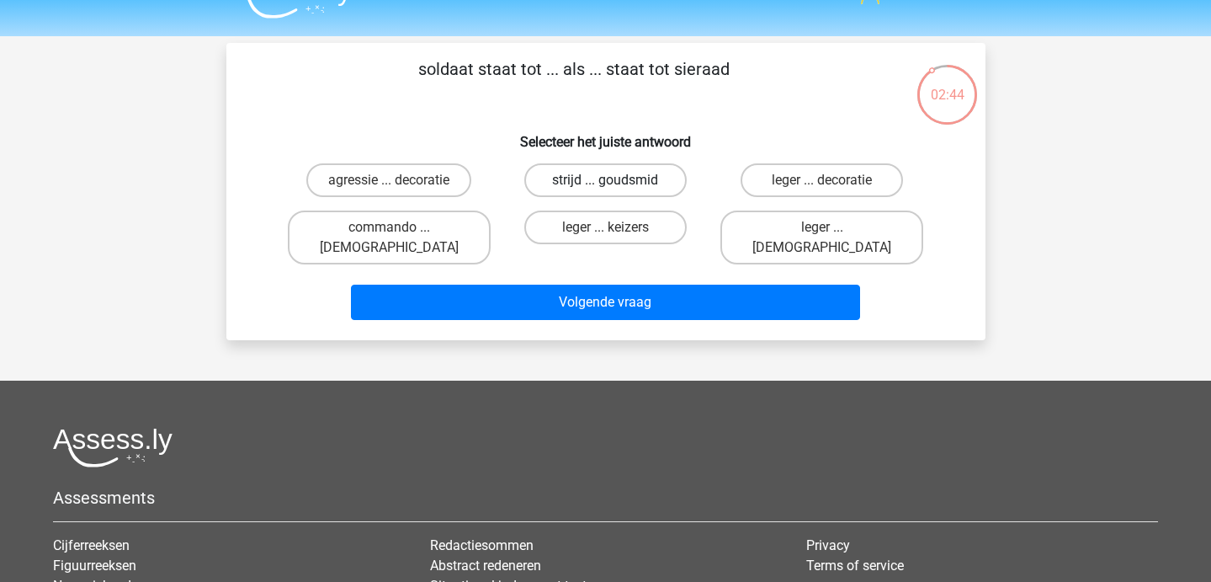
click at [625, 184] on label "strijd ... goudsmid" at bounding box center [605, 180] width 162 height 34
click at [616, 184] on input "strijd ... goudsmid" at bounding box center [610, 185] width 11 height 11
radio input "true"
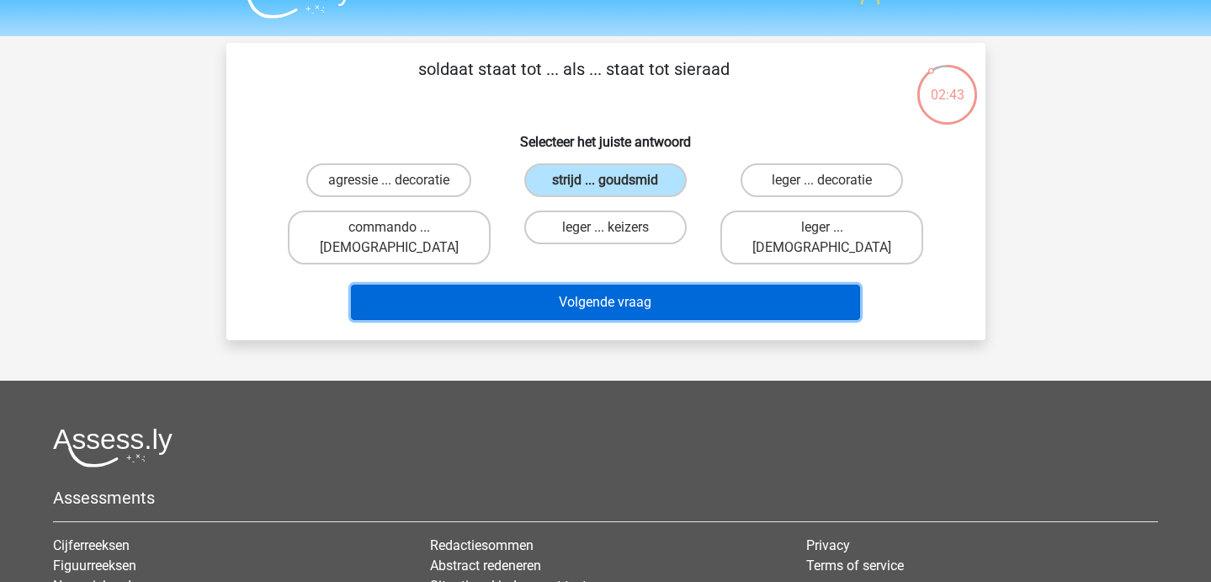
click at [615, 285] on button "Volgende vraag" at bounding box center [605, 302] width 509 height 35
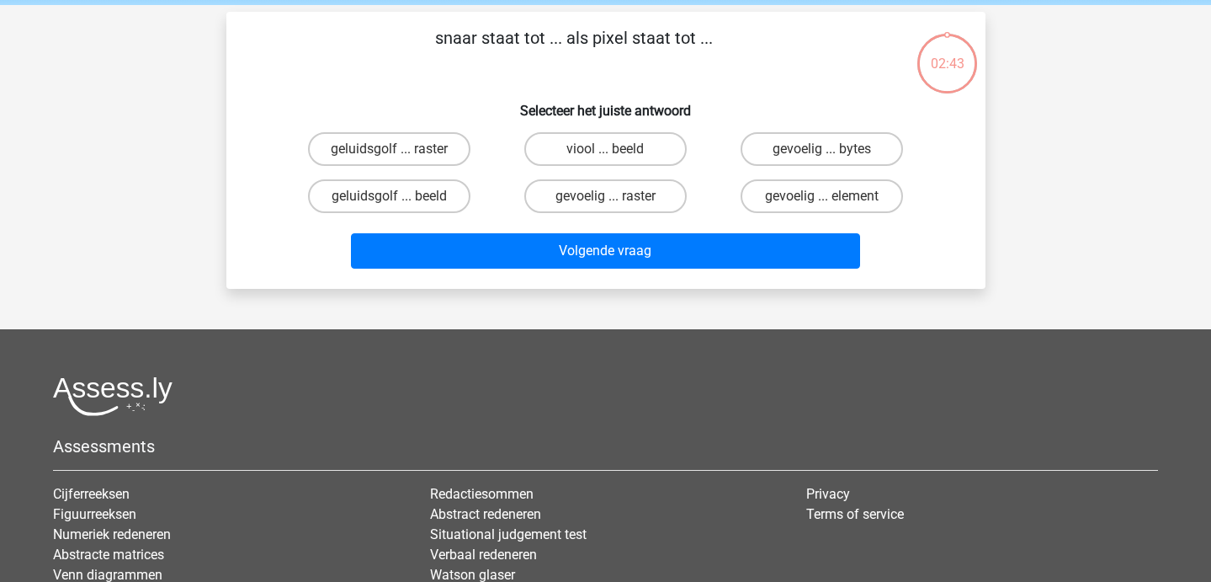
scroll to position [0, 0]
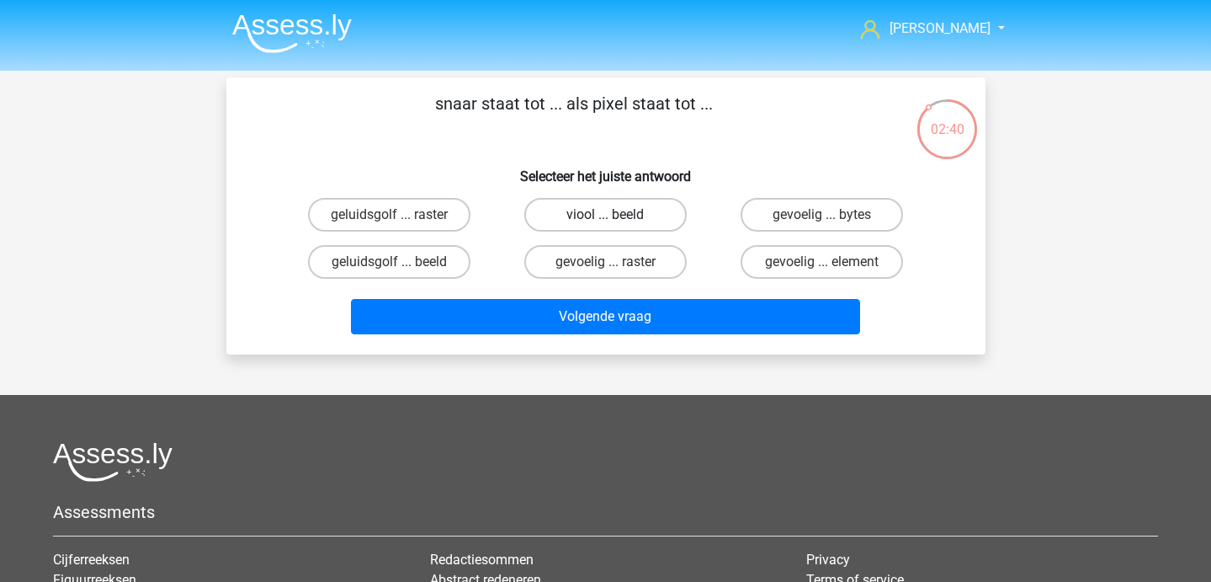
click at [619, 218] on label "viool ... beeld" at bounding box center [605, 215] width 162 height 34
click at [616, 218] on input "viool ... beeld" at bounding box center [610, 220] width 11 height 11
radio input "true"
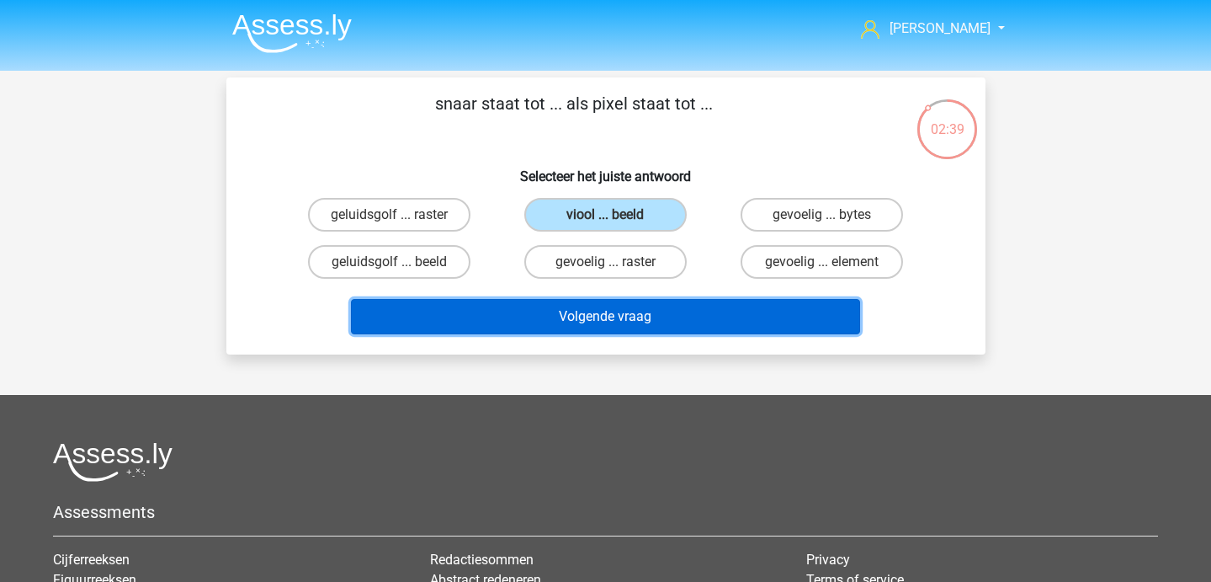
click at [619, 302] on button "Volgende vraag" at bounding box center [605, 316] width 509 height 35
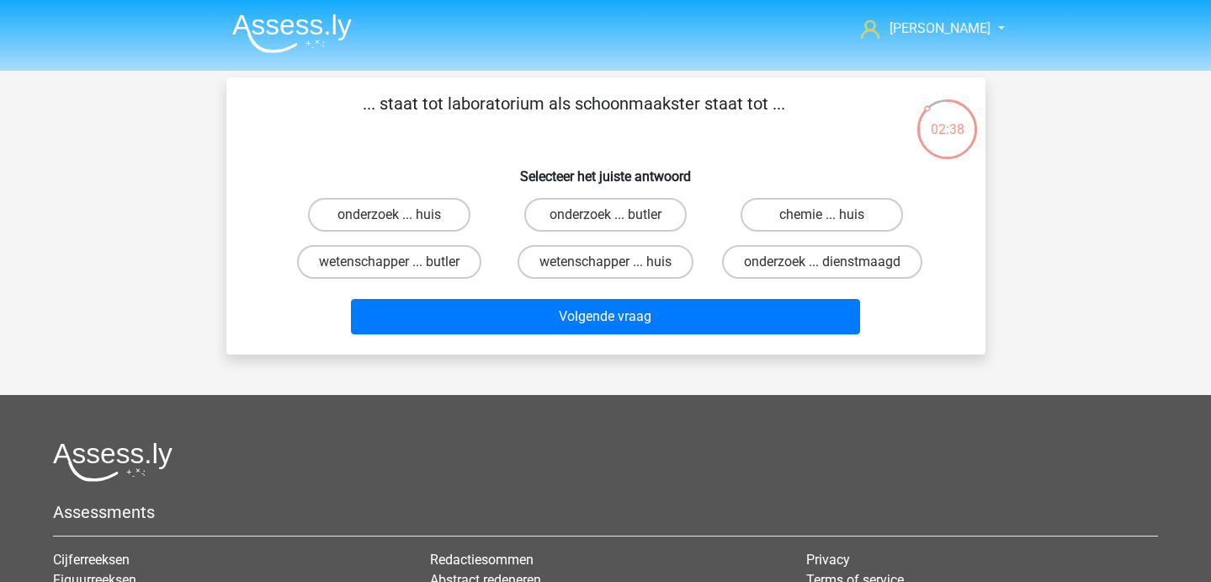
scroll to position [1, 0]
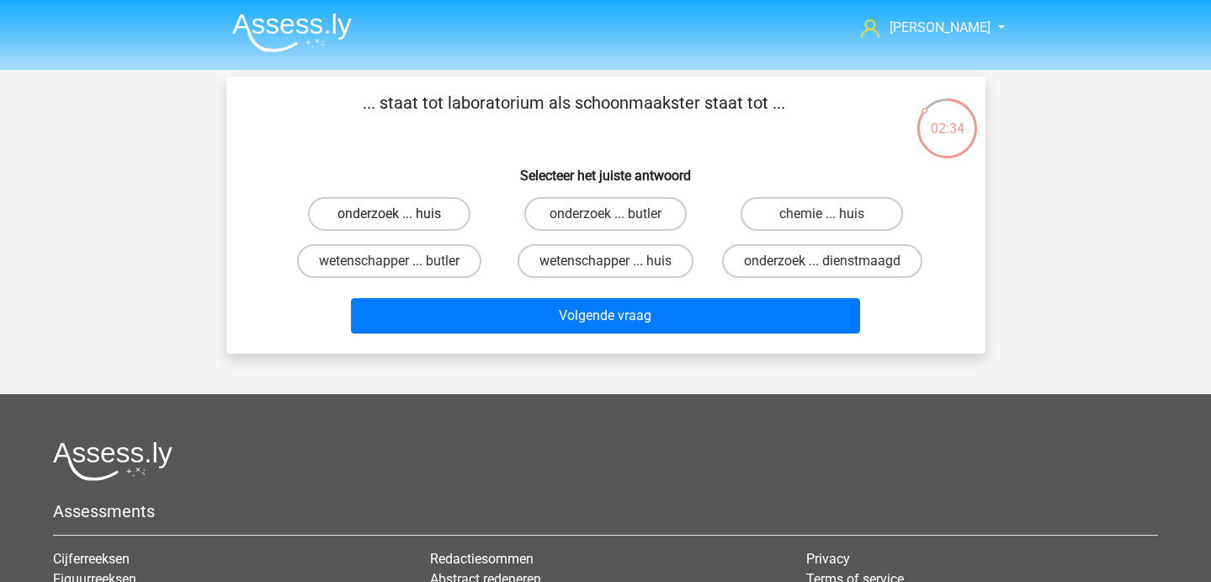
click at [439, 219] on label "onderzoek ... huis" at bounding box center [389, 214] width 162 height 34
click at [400, 219] on input "onderzoek ... huis" at bounding box center [394, 219] width 11 height 11
radio input "true"
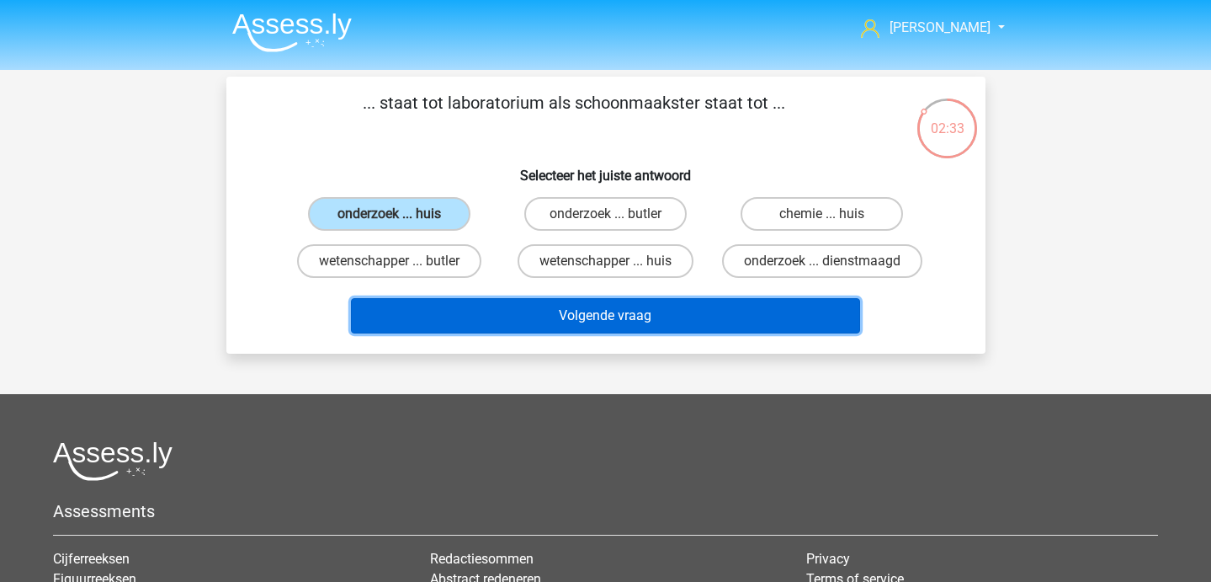
click at [481, 312] on button "Volgende vraag" at bounding box center [605, 315] width 509 height 35
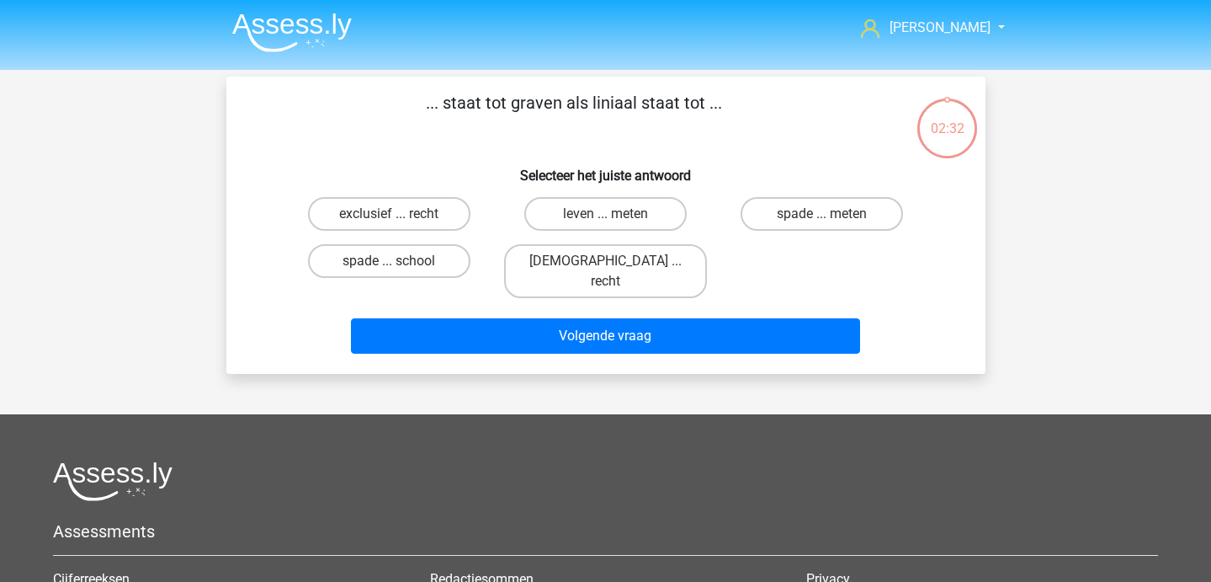
scroll to position [0, 0]
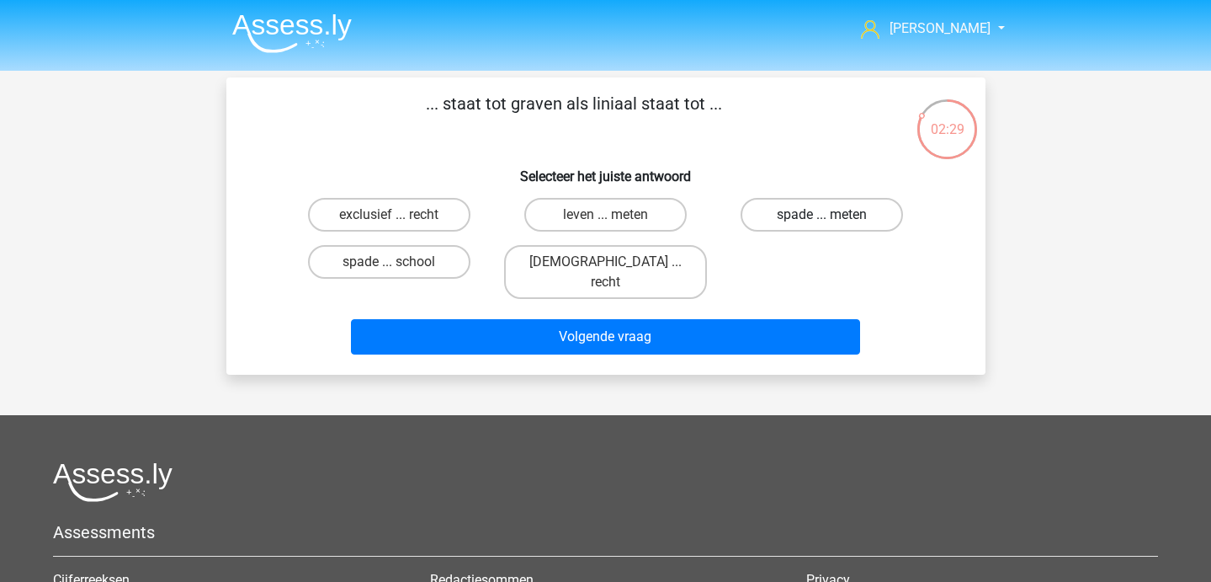
click at [763, 207] on label "spade ... meten" at bounding box center [822, 215] width 162 height 34
click at [822, 215] on input "spade ... meten" at bounding box center [827, 220] width 11 height 11
radio input "true"
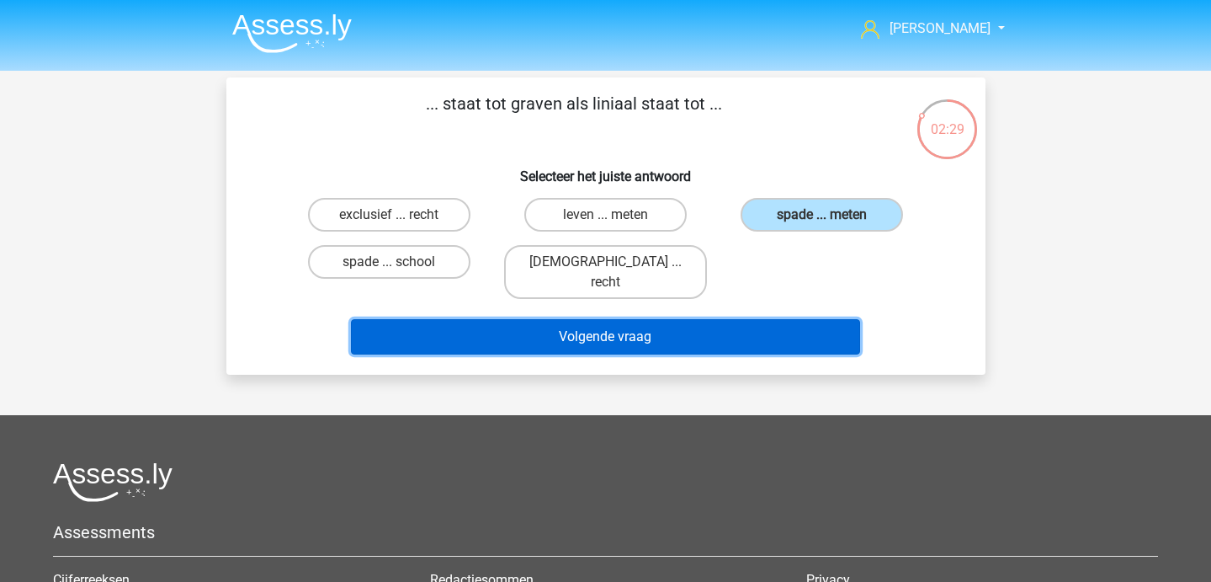
click at [705, 329] on button "Volgende vraag" at bounding box center [605, 336] width 509 height 35
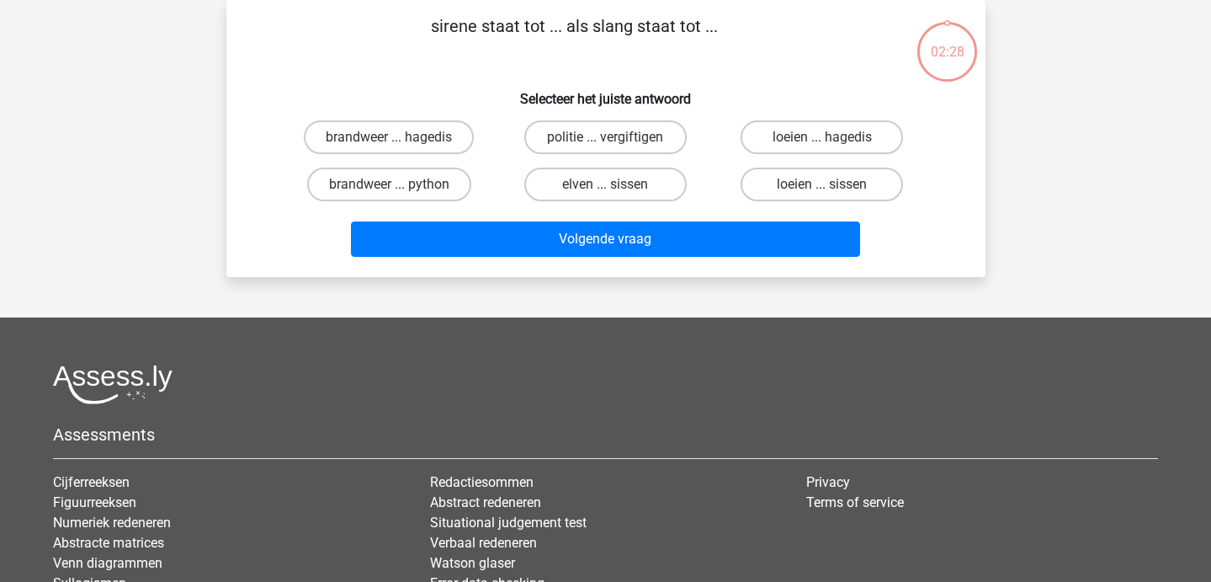
scroll to position [36, 0]
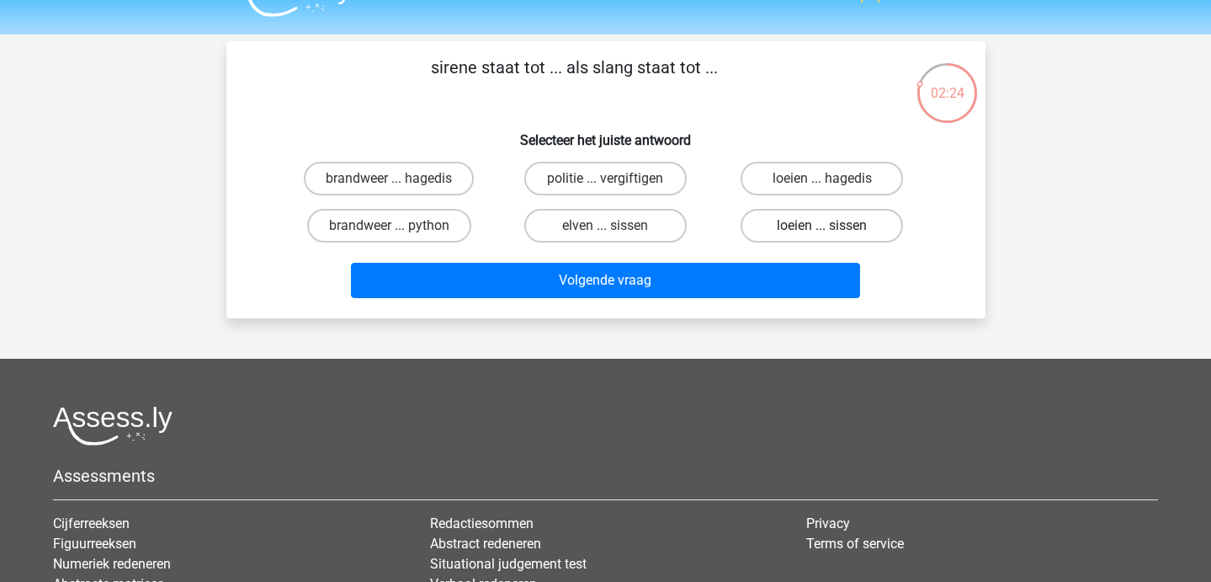
click at [824, 237] on label "loeien ... sissen" at bounding box center [822, 226] width 162 height 34
click at [824, 237] on input "loeien ... sissen" at bounding box center [827, 231] width 11 height 11
radio input "true"
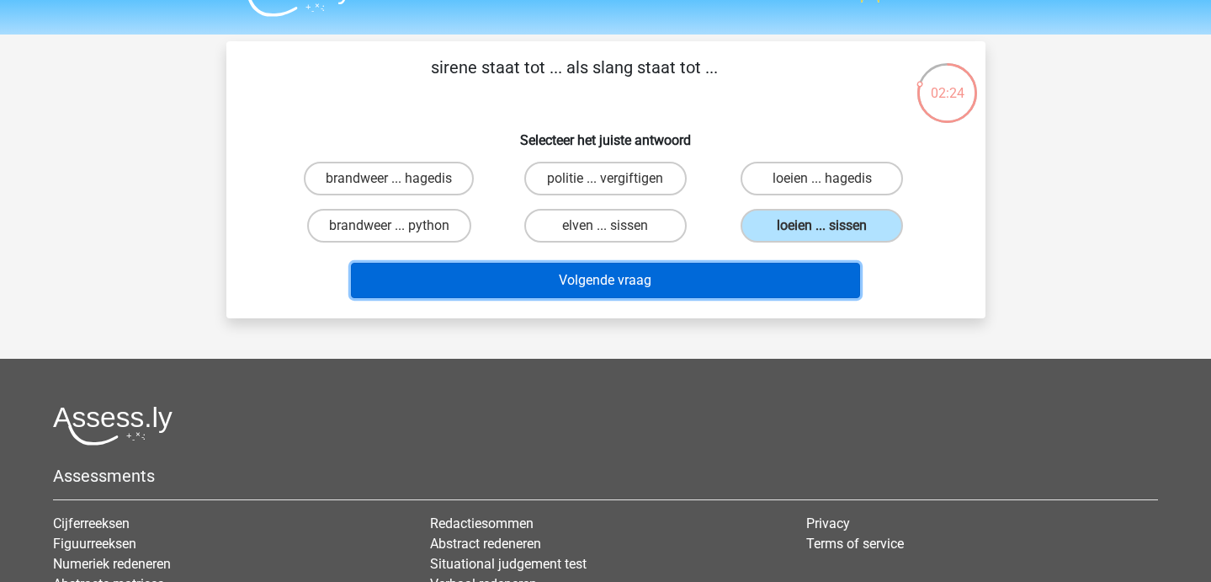
click at [705, 295] on button "Volgende vraag" at bounding box center [605, 280] width 509 height 35
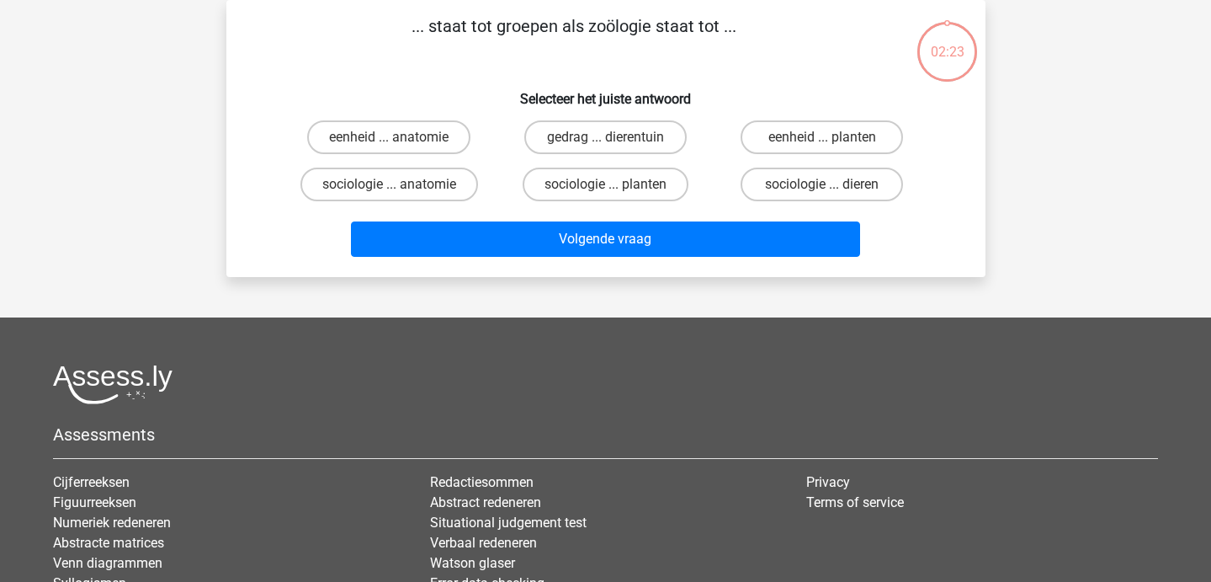
scroll to position [0, 0]
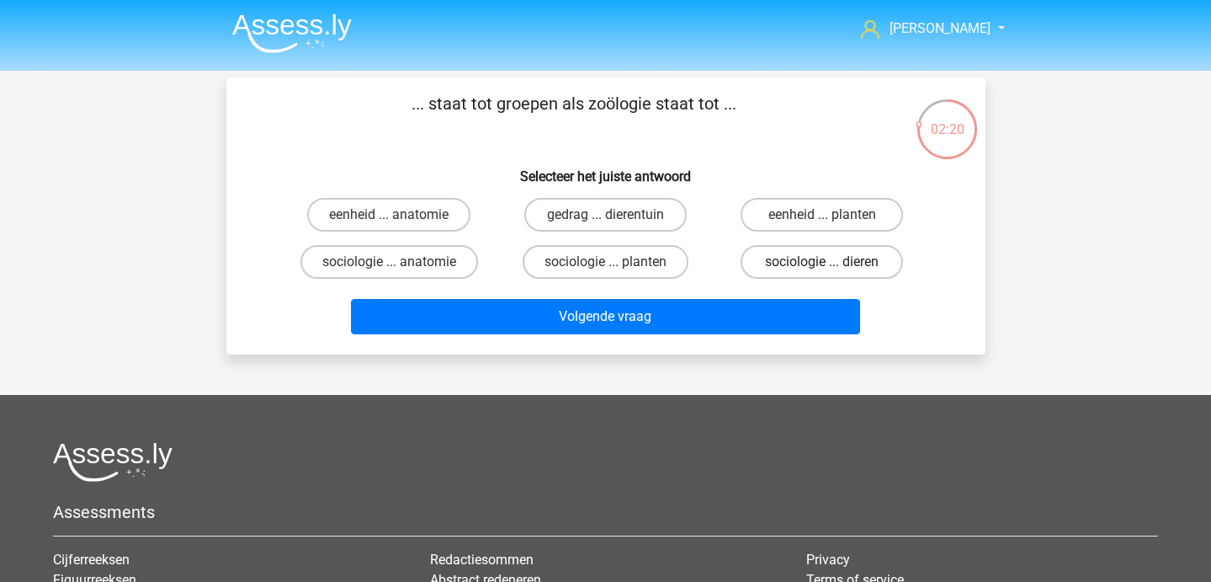
click at [756, 264] on label "sociologie ... dieren" at bounding box center [822, 262] width 162 height 34
click at [822, 264] on input "sociologie ... dieren" at bounding box center [827, 267] width 11 height 11
radio input "true"
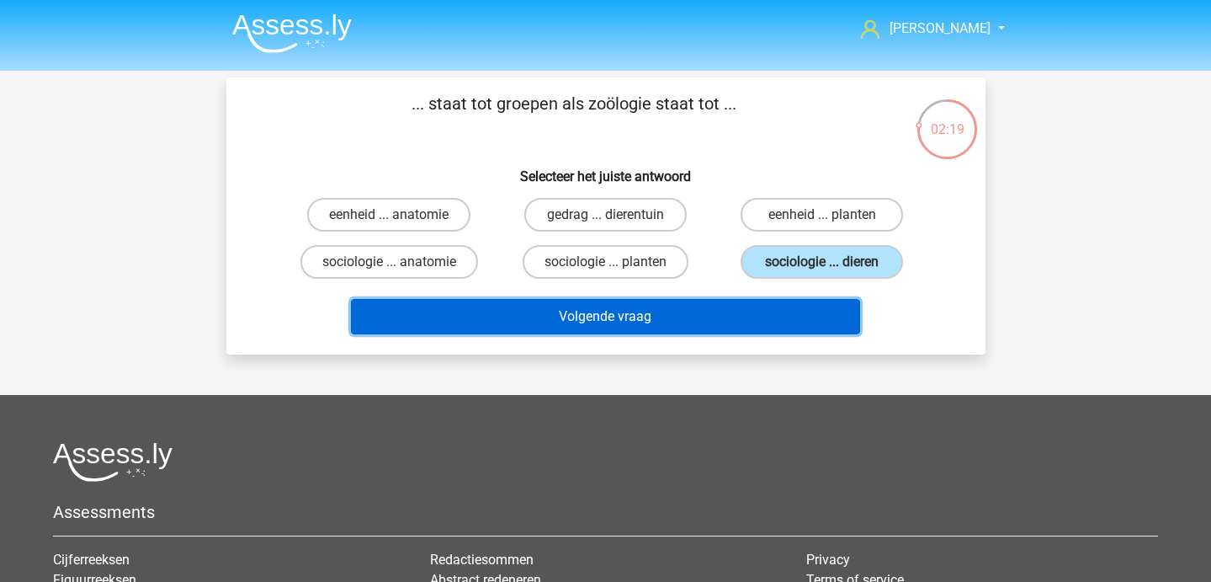
click at [740, 313] on button "Volgende vraag" at bounding box center [605, 316] width 509 height 35
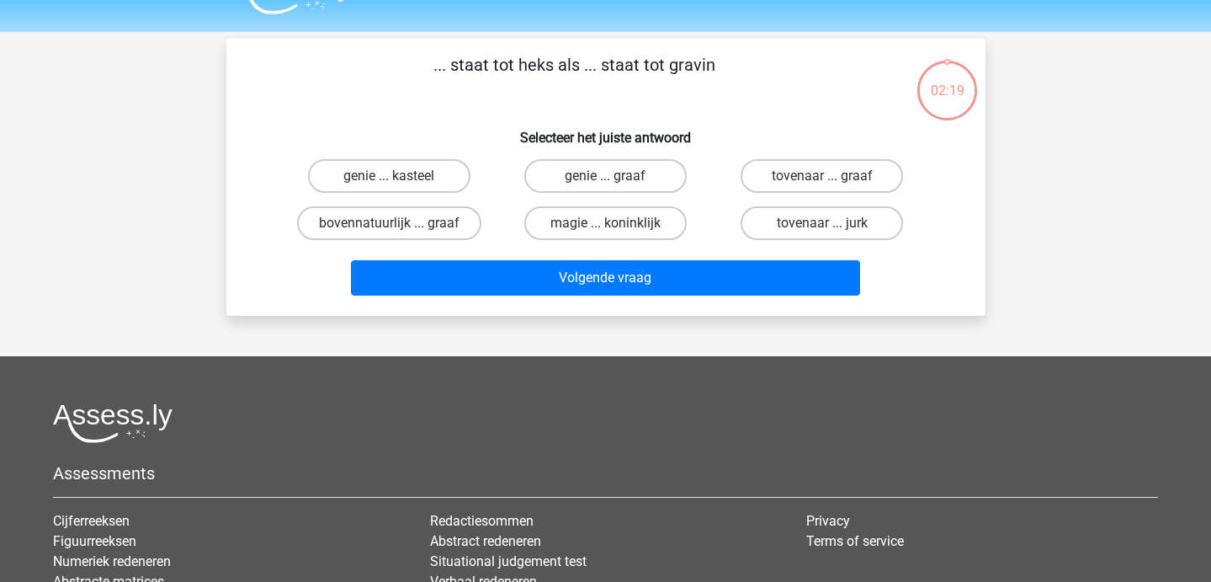
scroll to position [40, 0]
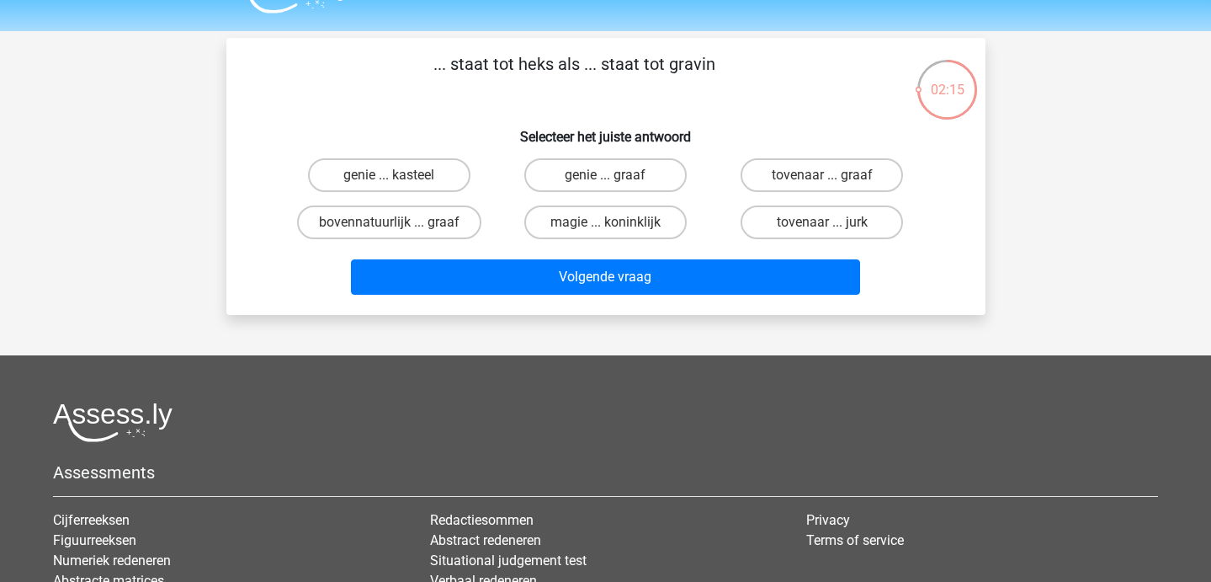
click at [788, 154] on div "tovenaar ... graaf" at bounding box center [822, 175] width 216 height 47
click at [787, 172] on label "tovenaar ... graaf" at bounding box center [822, 175] width 162 height 34
click at [822, 175] on input "tovenaar ... graaf" at bounding box center [827, 180] width 11 height 11
radio input "true"
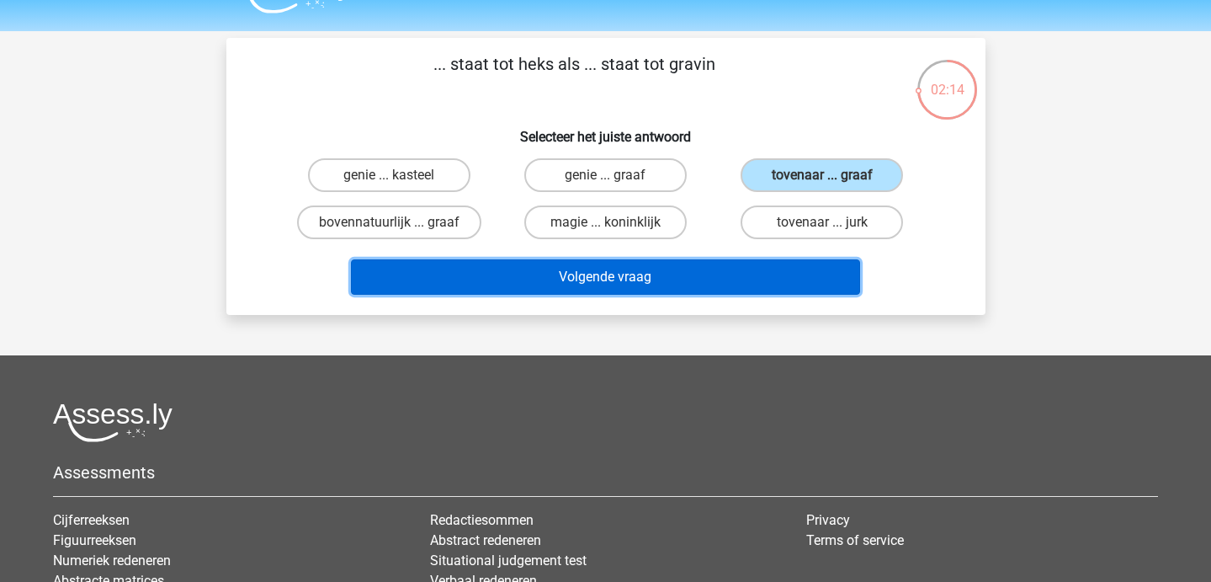
click at [613, 283] on button "Volgende vraag" at bounding box center [605, 276] width 509 height 35
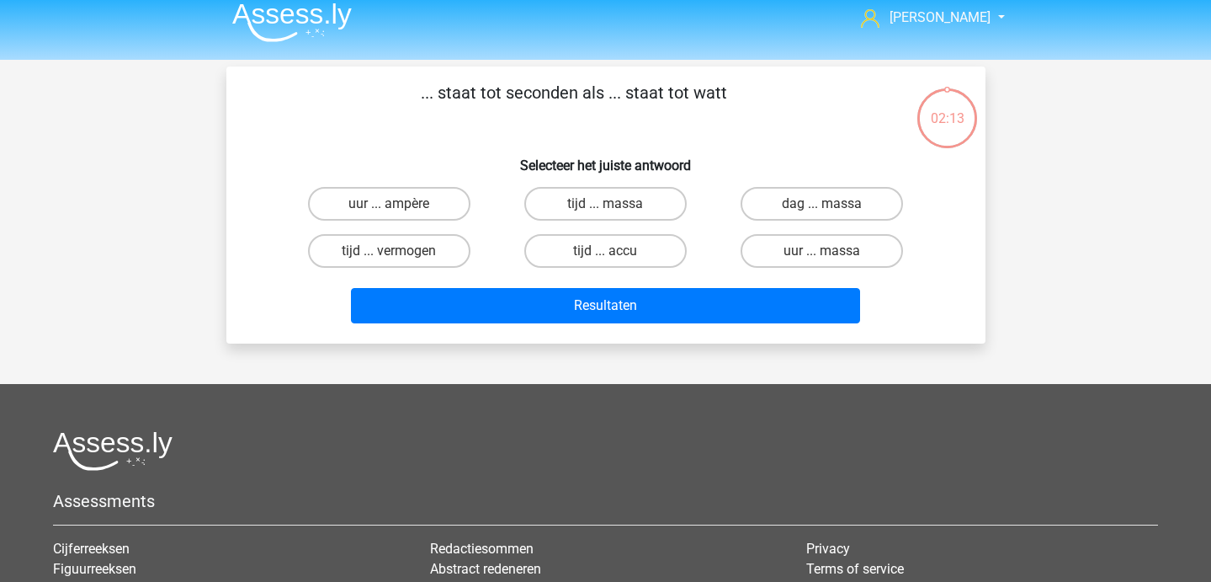
scroll to position [0, 0]
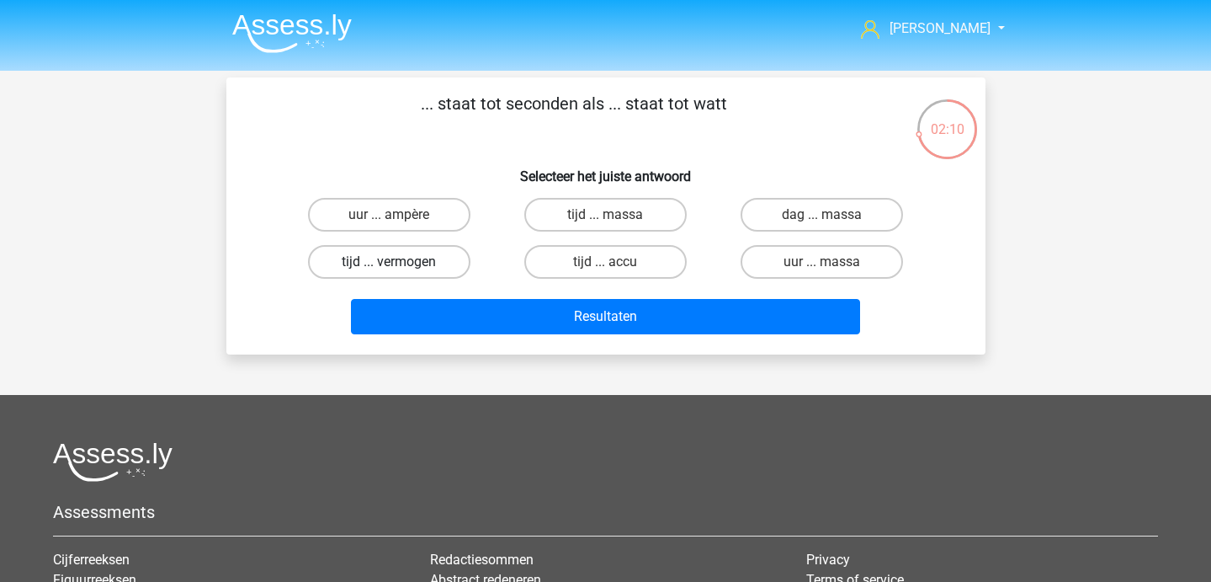
click at [448, 263] on label "tijd ... vermogen" at bounding box center [389, 262] width 162 height 34
click at [400, 263] on input "tijd ... vermogen" at bounding box center [394, 267] width 11 height 11
radio input "true"
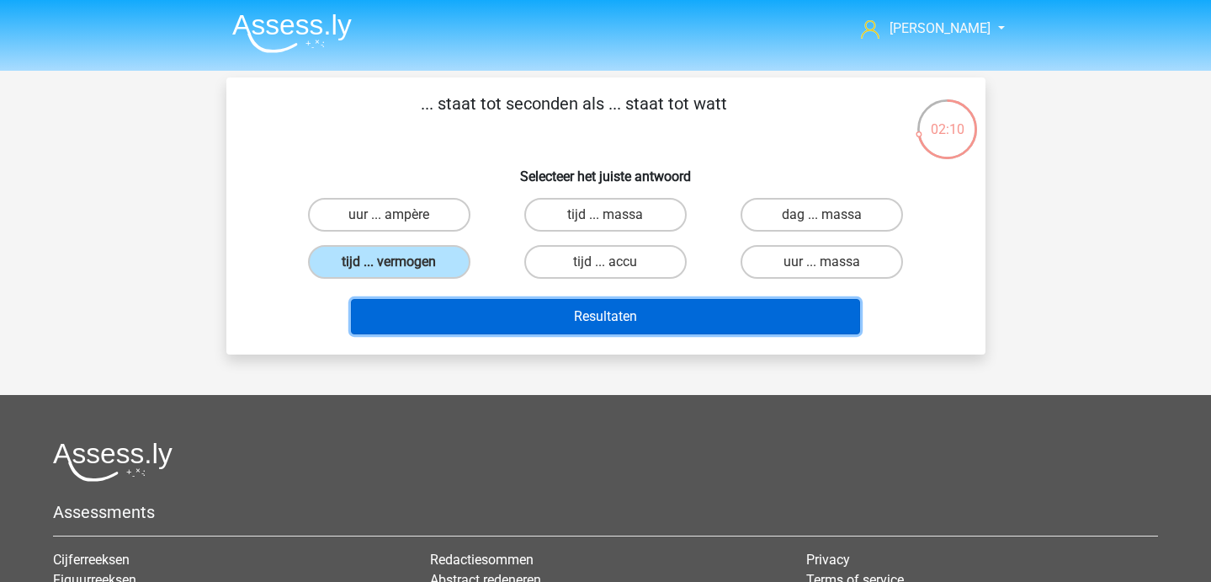
click at [458, 317] on button "Resultaten" at bounding box center [605, 316] width 509 height 35
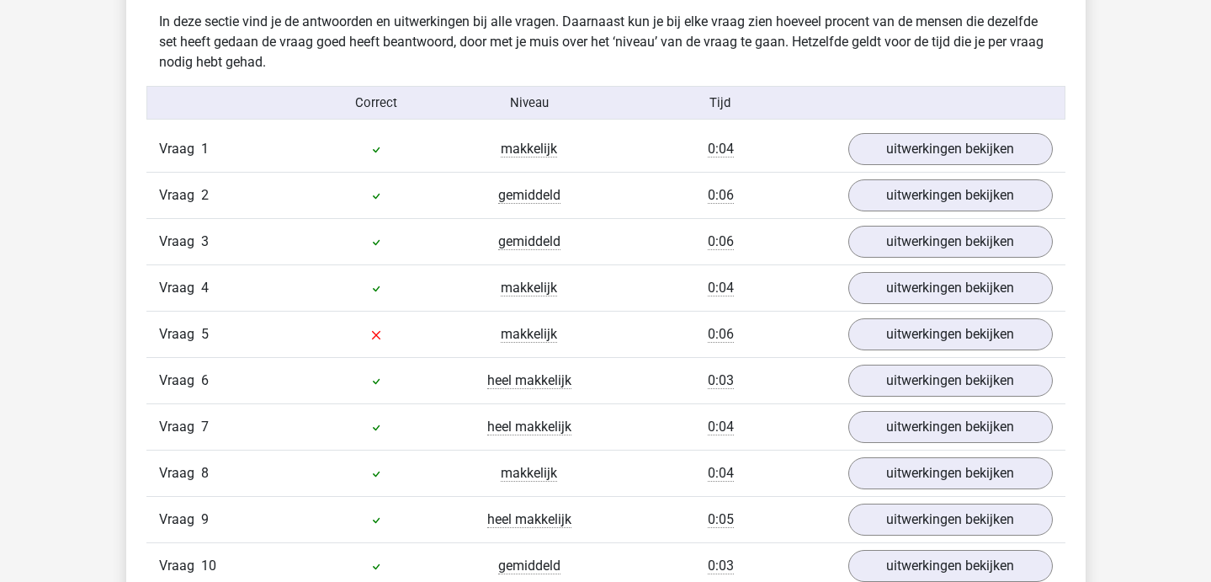
scroll to position [1043, 0]
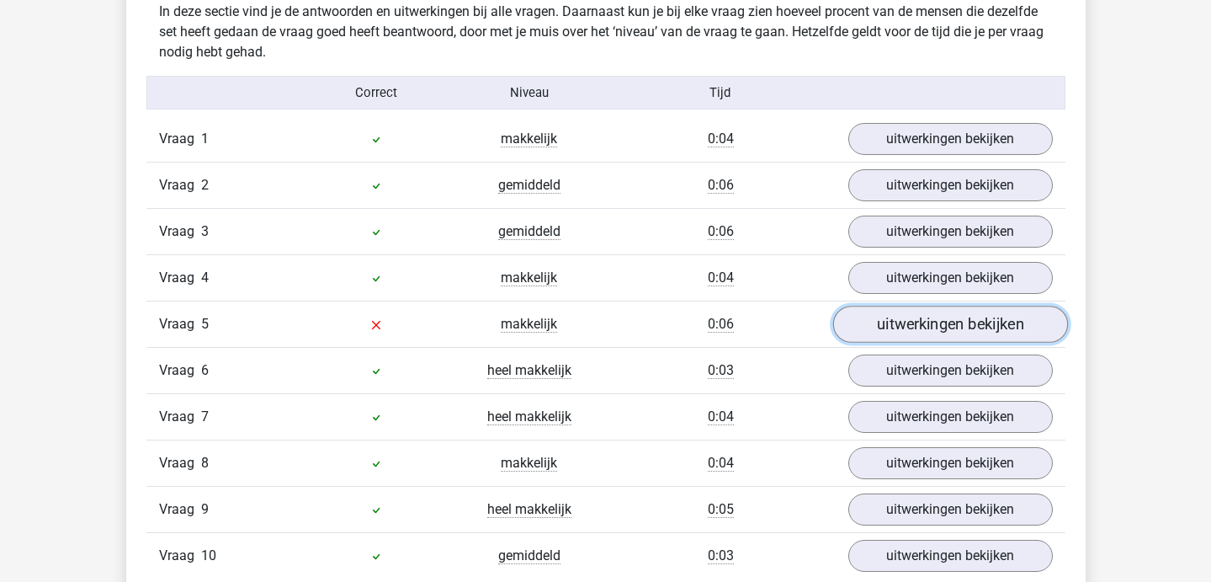
click at [913, 329] on link "uitwerkingen bekijken" at bounding box center [950, 324] width 235 height 37
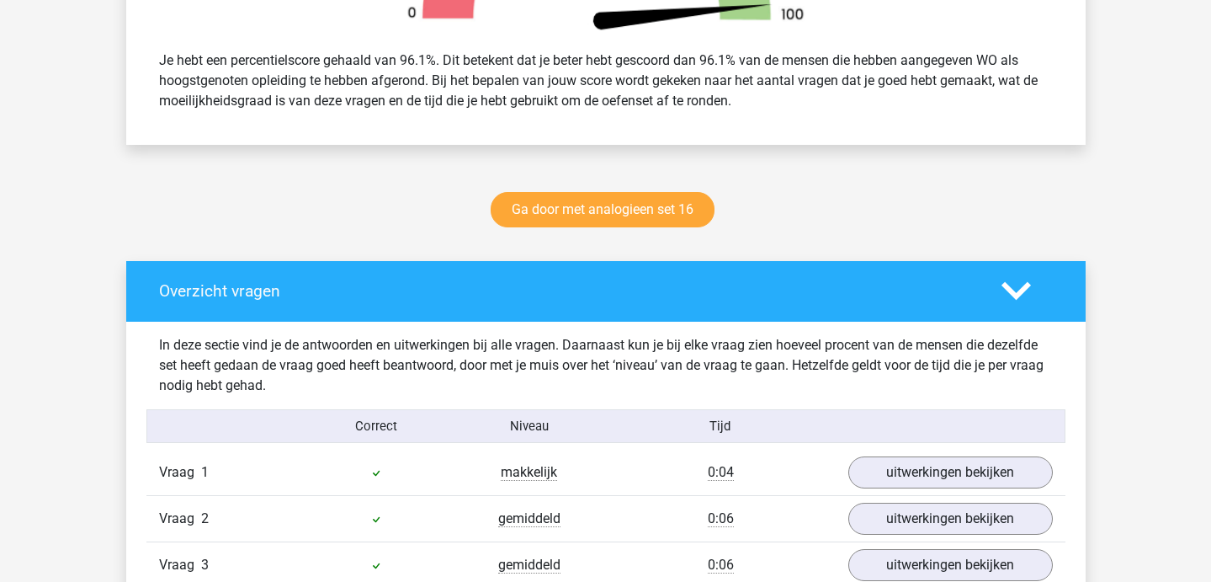
scroll to position [697, 0]
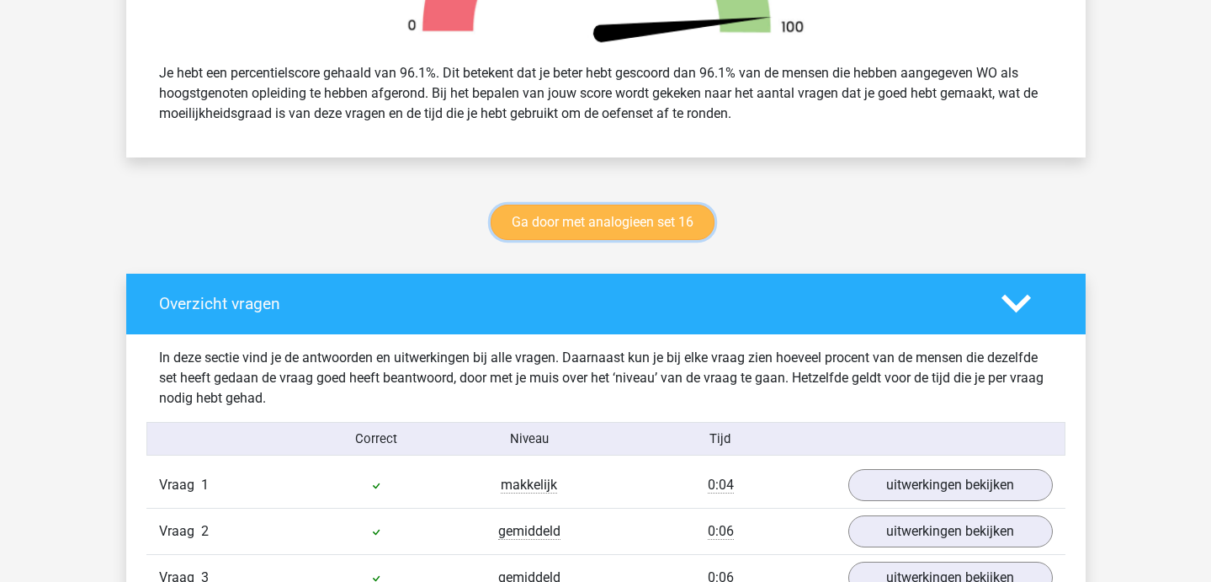
click at [599, 216] on link "Ga door met analogieen set 16" at bounding box center [603, 222] width 224 height 35
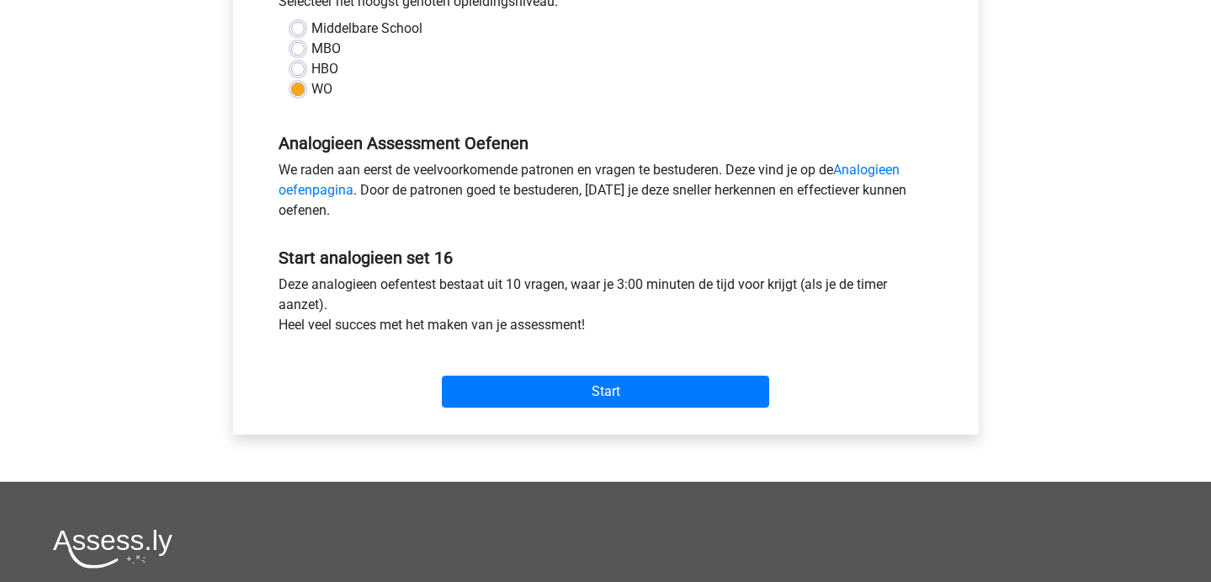
scroll to position [413, 0]
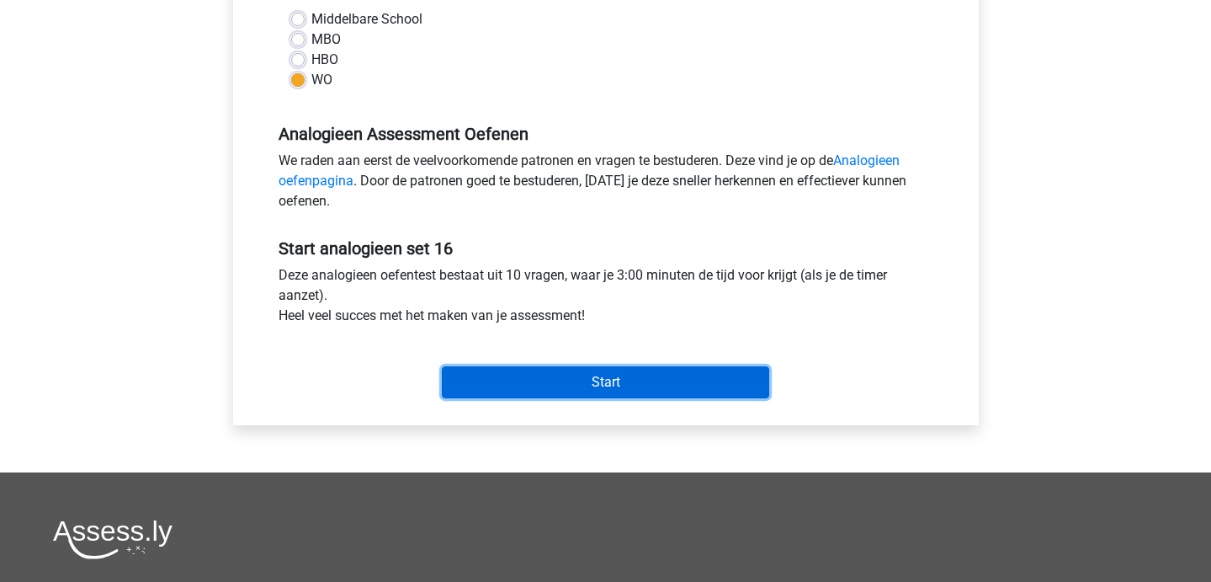
click at [577, 375] on input "Start" at bounding box center [605, 382] width 327 height 32
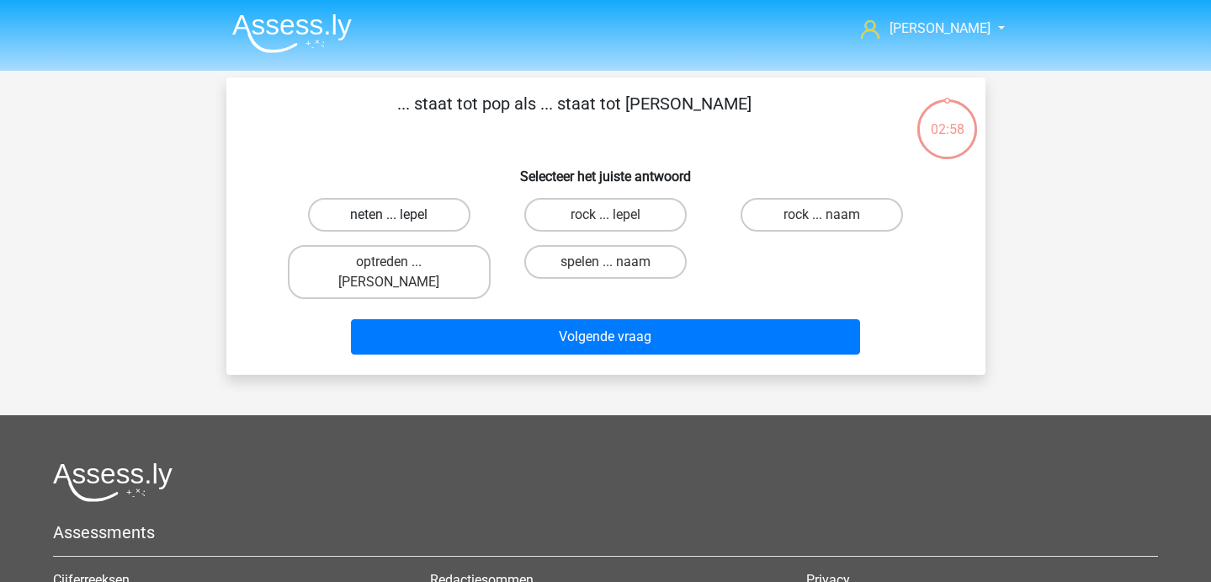
click at [413, 210] on label "neten ... lepel" at bounding box center [389, 215] width 162 height 34
click at [400, 215] on input "neten ... lepel" at bounding box center [394, 220] width 11 height 11
radio input "true"
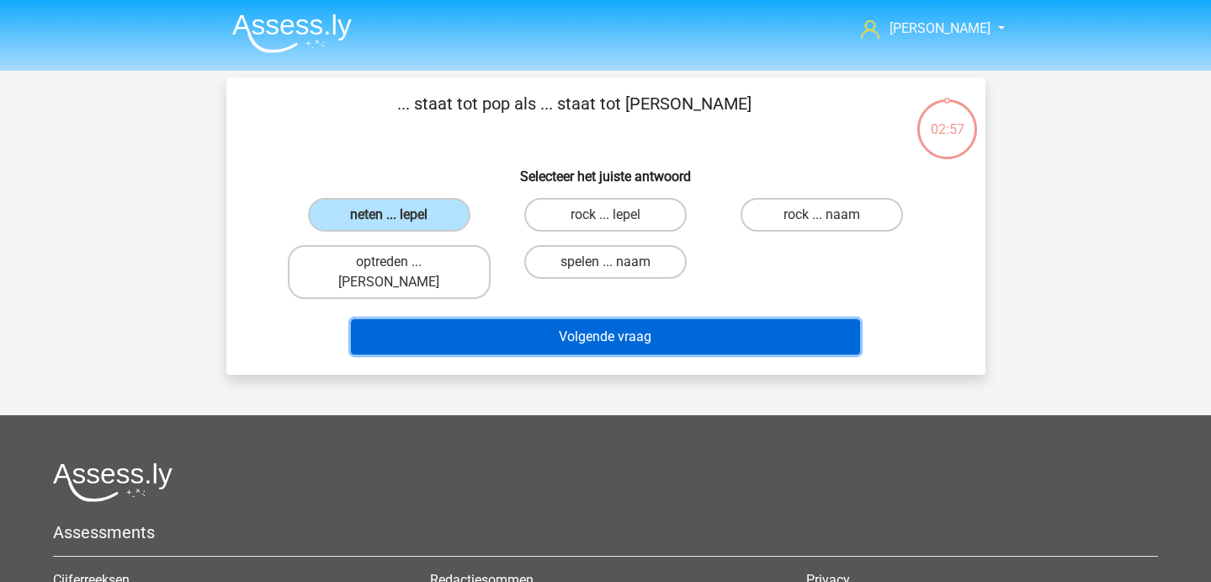
click at [433, 319] on button "Volgende vraag" at bounding box center [605, 336] width 509 height 35
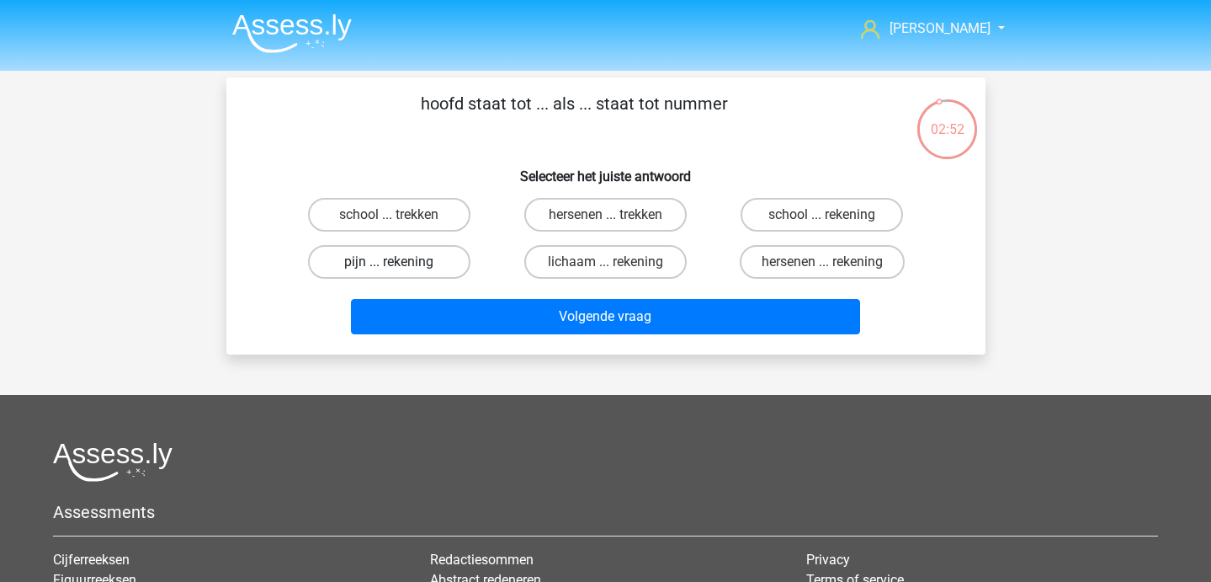
click at [427, 267] on label "pijn ... rekening" at bounding box center [389, 262] width 162 height 34
click at [400, 267] on input "pijn ... rekening" at bounding box center [394, 267] width 11 height 11
radio input "true"
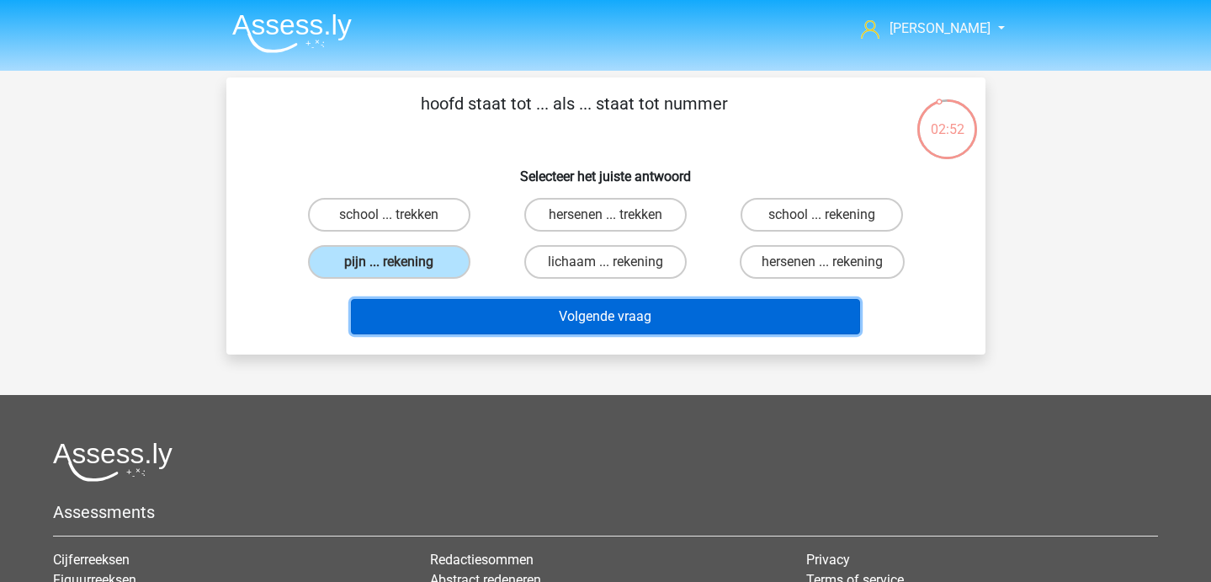
click at [433, 311] on button "Volgende vraag" at bounding box center [605, 316] width 509 height 35
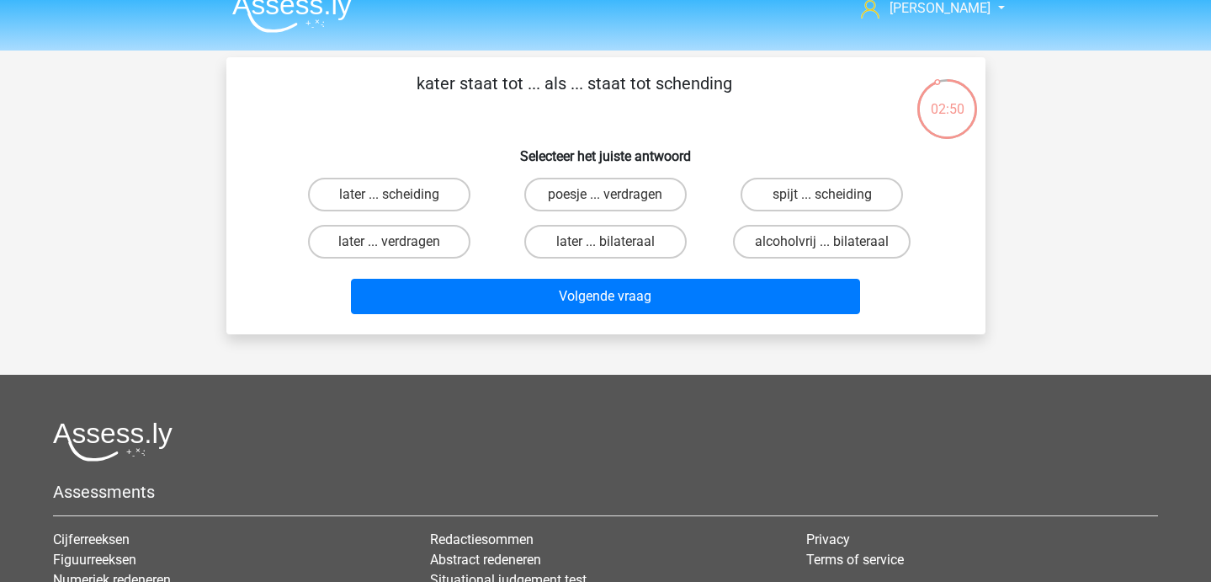
scroll to position [22, 0]
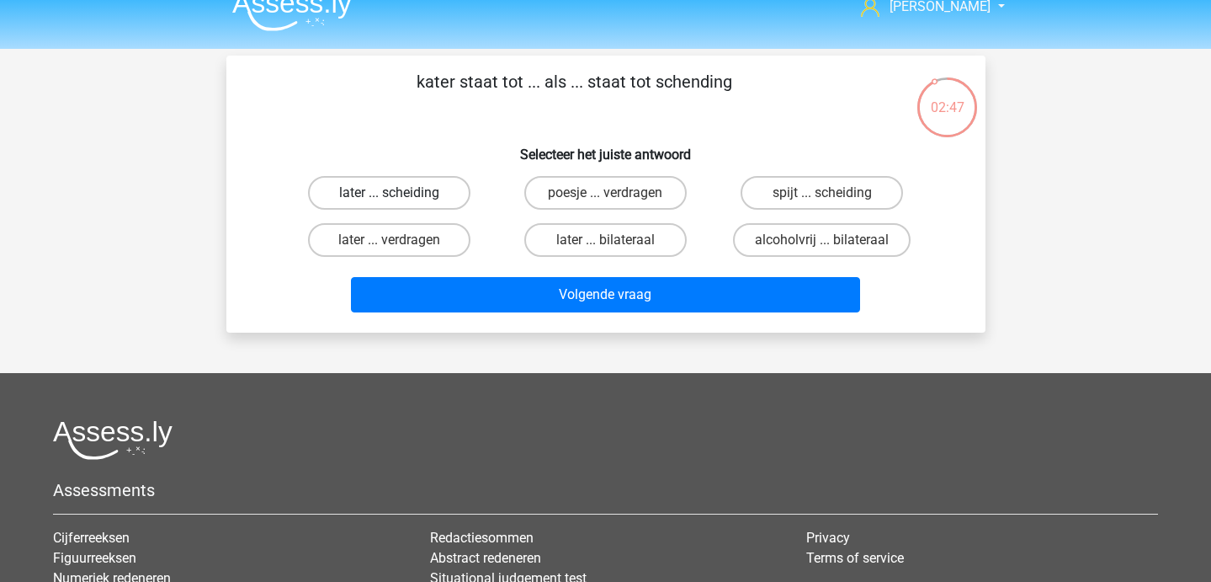
click at [356, 188] on label "later ... scheiding" at bounding box center [389, 193] width 162 height 34
click at [389, 193] on input "later ... scheiding" at bounding box center [394, 198] width 11 height 11
radio input "true"
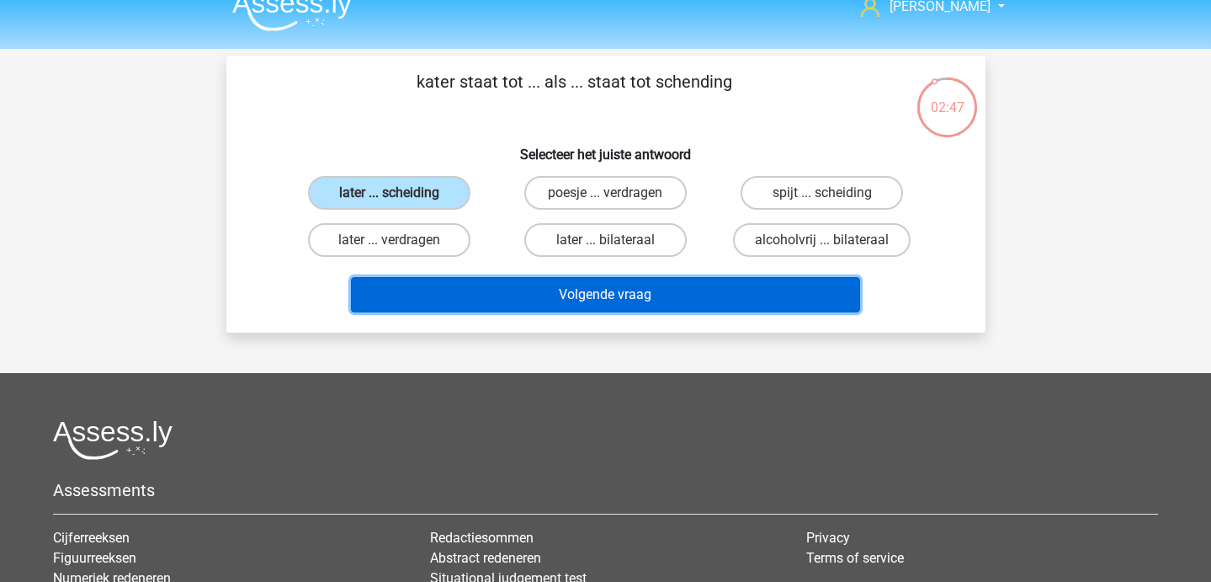
click at [414, 285] on button "Volgende vraag" at bounding box center [605, 294] width 509 height 35
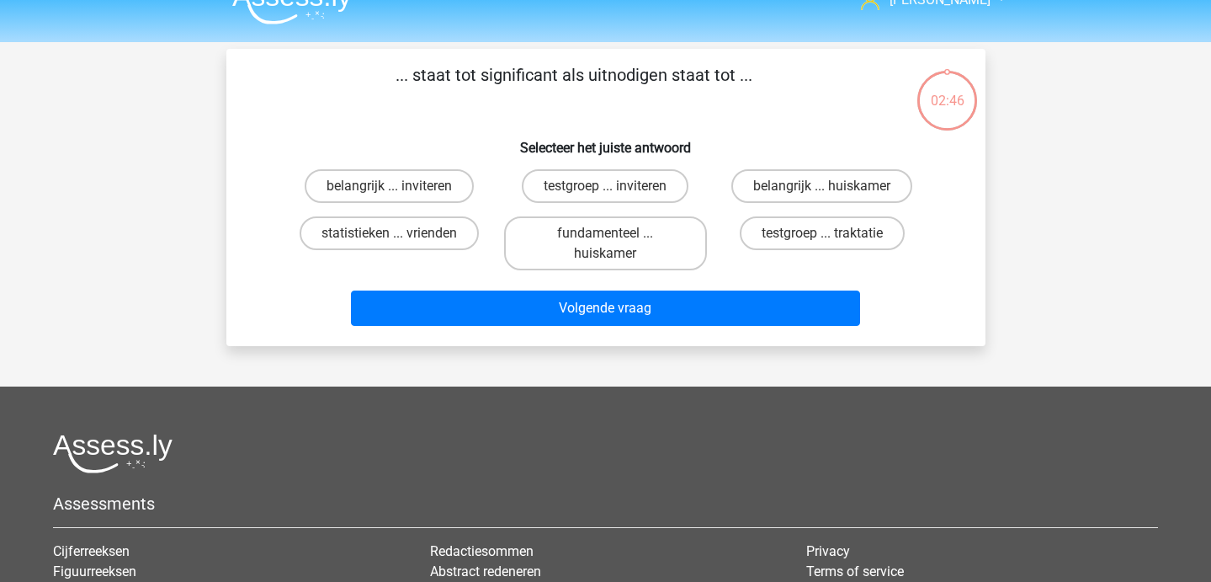
scroll to position [26, 0]
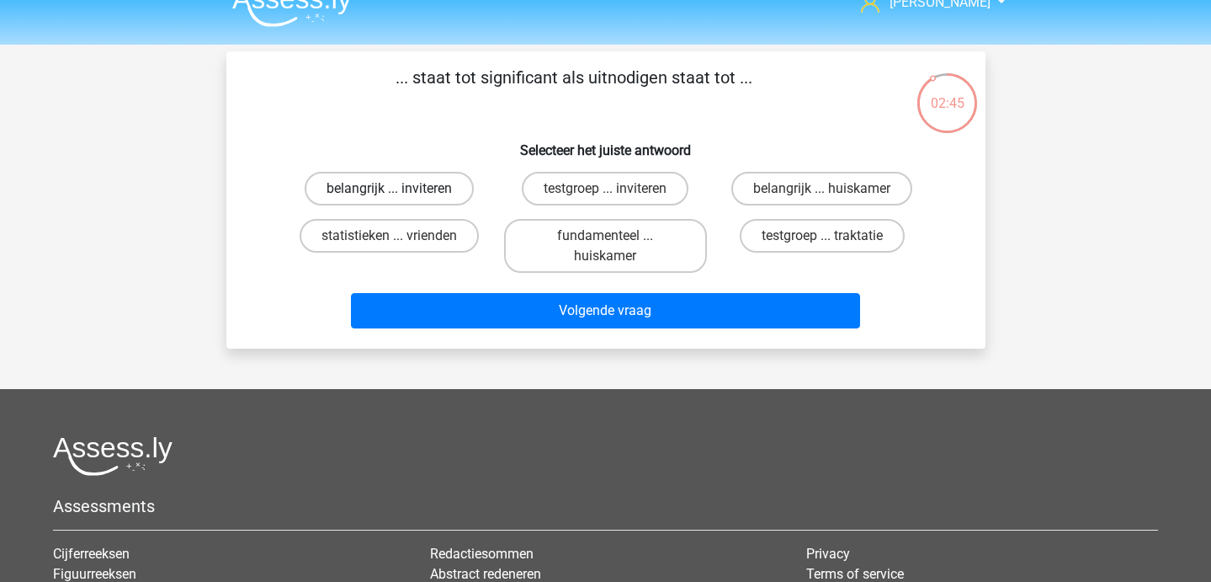
click at [445, 202] on label "belangrijk ... inviteren" at bounding box center [389, 189] width 169 height 34
click at [400, 200] on input "belangrijk ... inviteren" at bounding box center [394, 194] width 11 height 11
radio input "true"
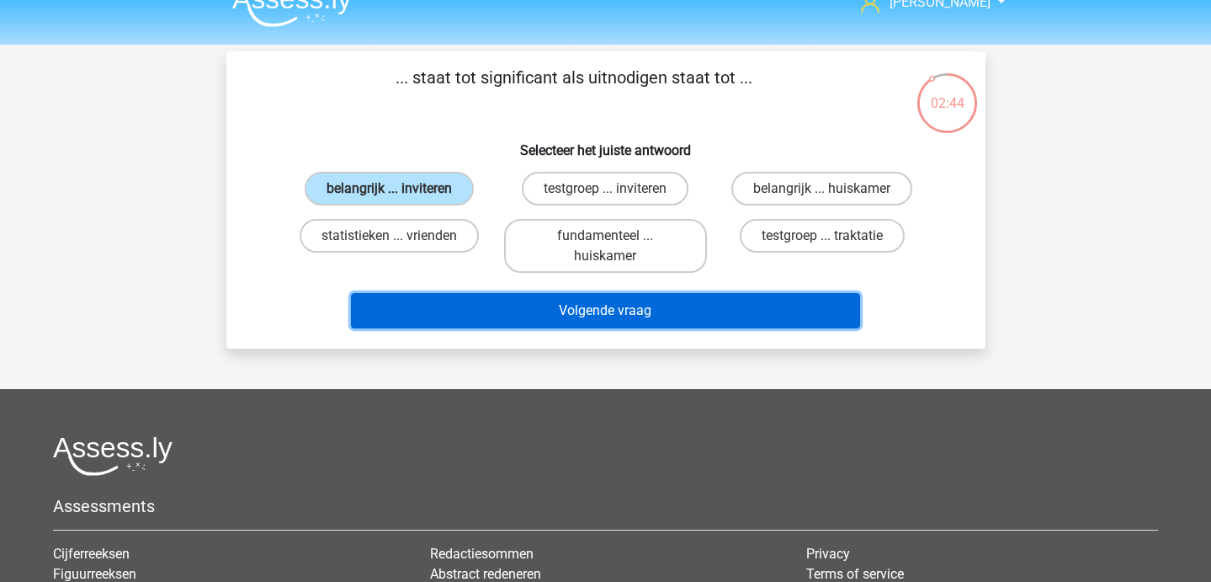
click at [477, 302] on button "Volgende vraag" at bounding box center [605, 310] width 509 height 35
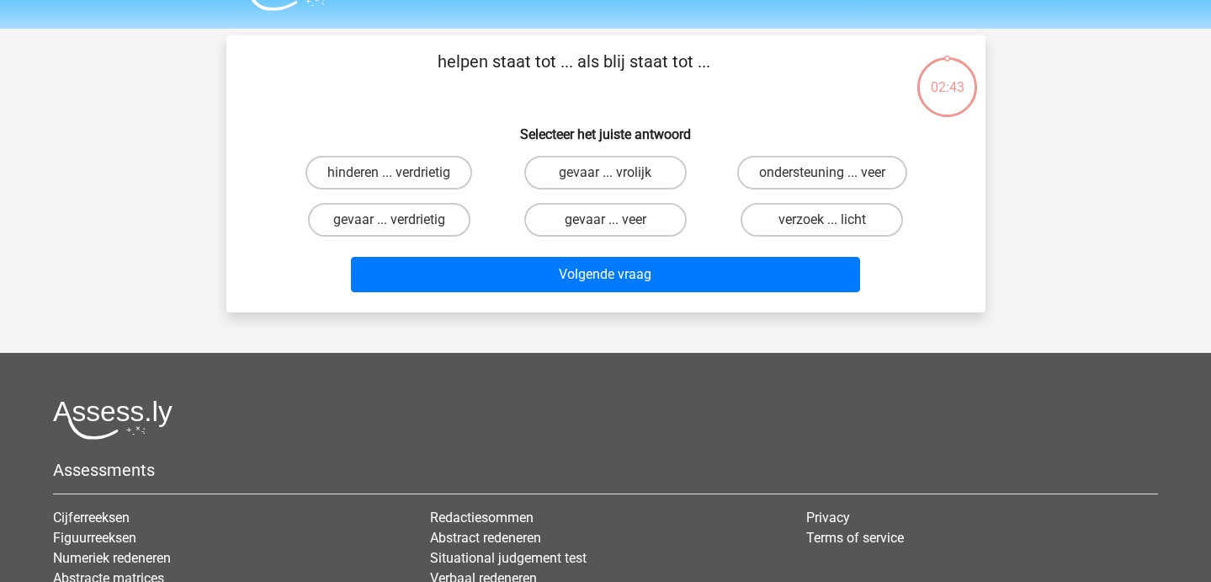
scroll to position [44, 0]
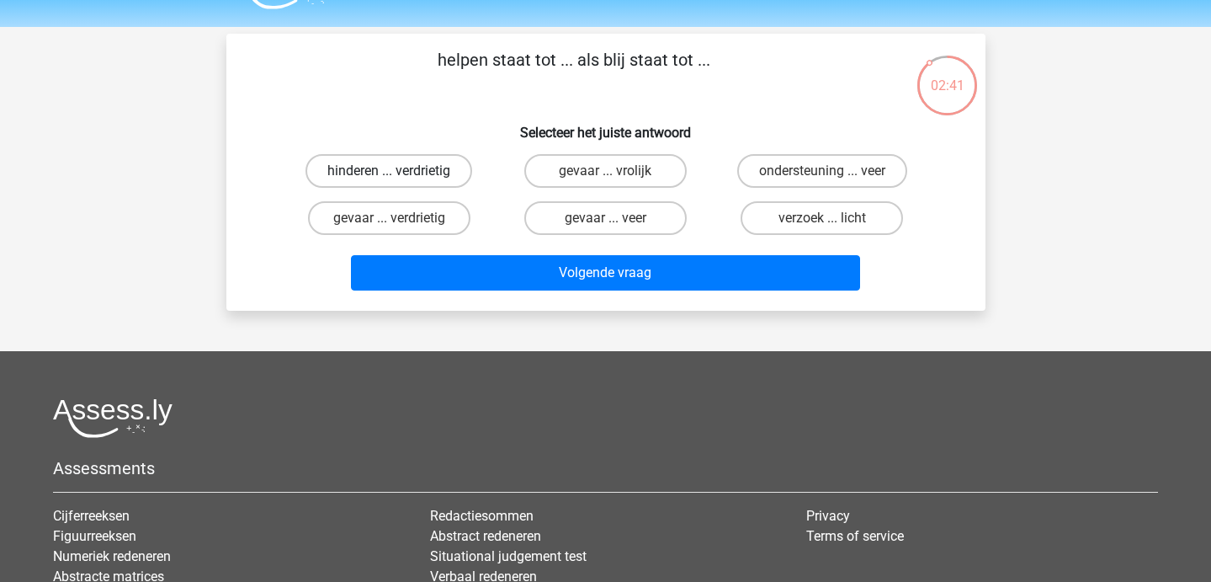
click at [410, 178] on label "hinderen ... verdrietig" at bounding box center [389, 171] width 167 height 34
click at [400, 178] on input "hinderen ... verdrietig" at bounding box center [394, 176] width 11 height 11
radio input "true"
click at [454, 304] on div "helpen staat tot ... als blij staat tot ... Selecteer het juiste antwoord hinde…" at bounding box center [605, 172] width 759 height 277
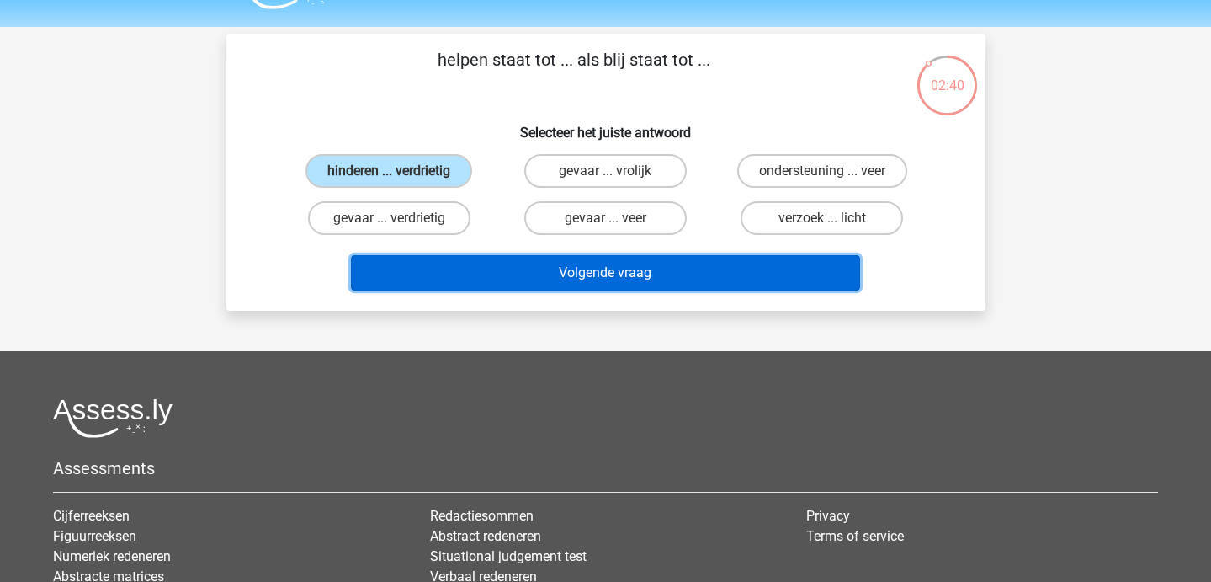
click at [440, 279] on button "Volgende vraag" at bounding box center [605, 272] width 509 height 35
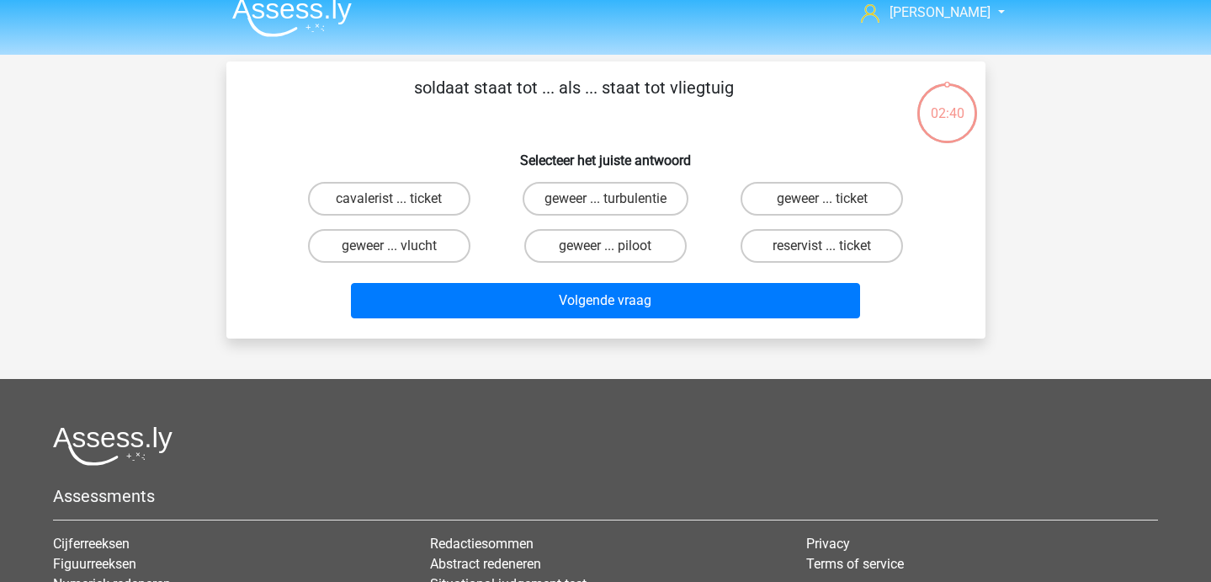
scroll to position [0, 0]
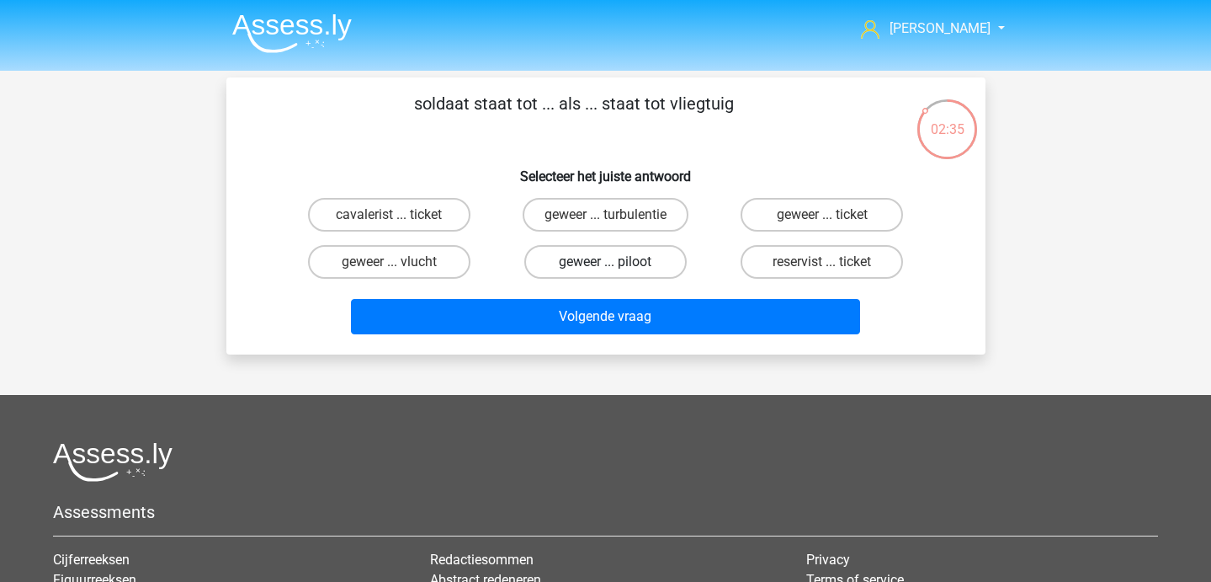
click at [558, 274] on label "geweer ... piloot" at bounding box center [605, 262] width 162 height 34
click at [605, 273] on input "geweer ... piloot" at bounding box center [610, 267] width 11 height 11
radio input "true"
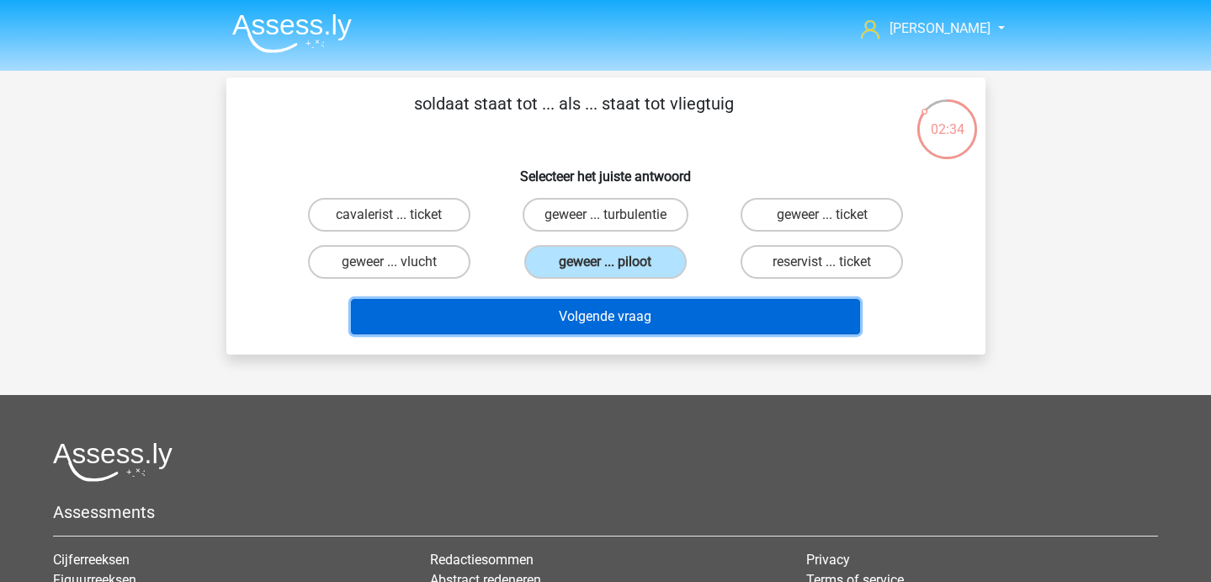
click at [569, 322] on button "Volgende vraag" at bounding box center [605, 316] width 509 height 35
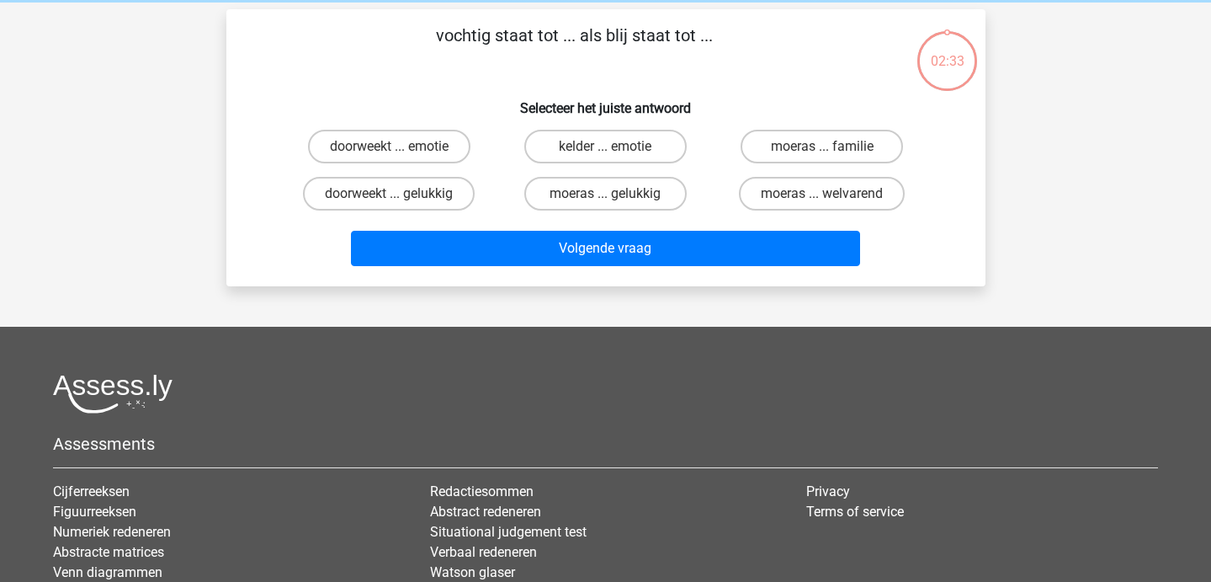
scroll to position [36, 0]
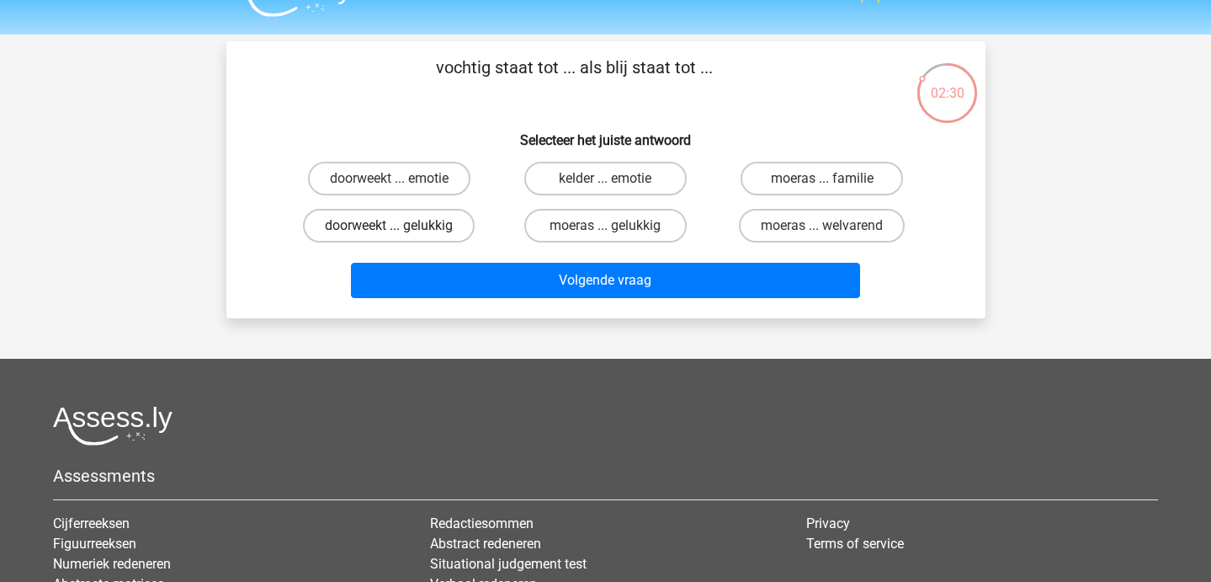
click at [429, 235] on label "doorweekt ... gelukkig" at bounding box center [389, 226] width 172 height 34
click at [400, 235] on input "doorweekt ... gelukkig" at bounding box center [394, 231] width 11 height 11
radio input "true"
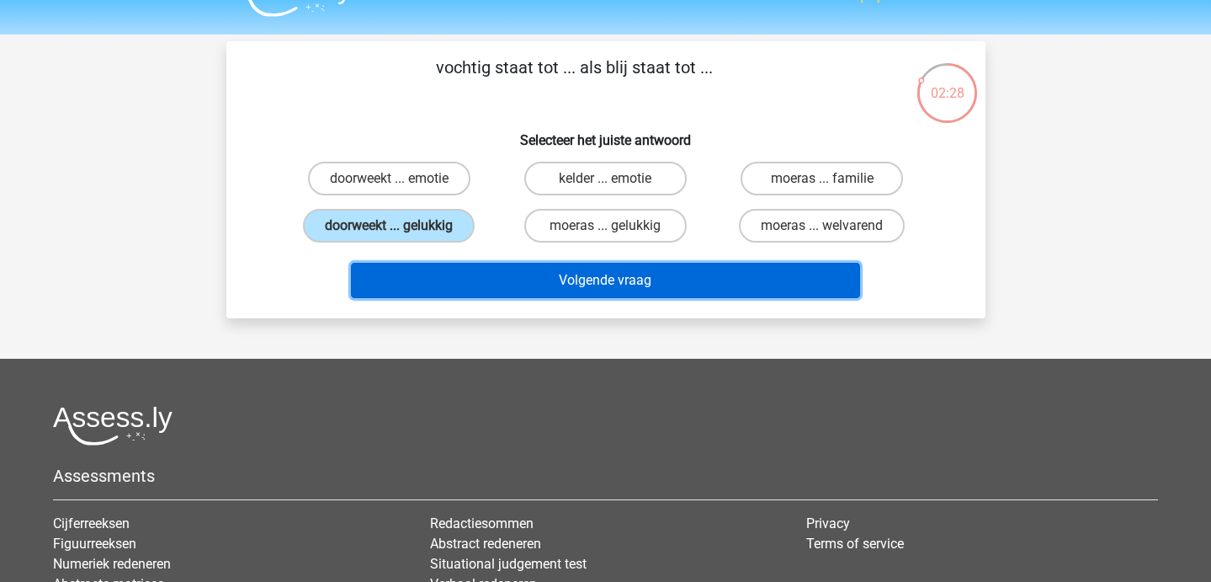
click at [456, 276] on button "Volgende vraag" at bounding box center [605, 280] width 509 height 35
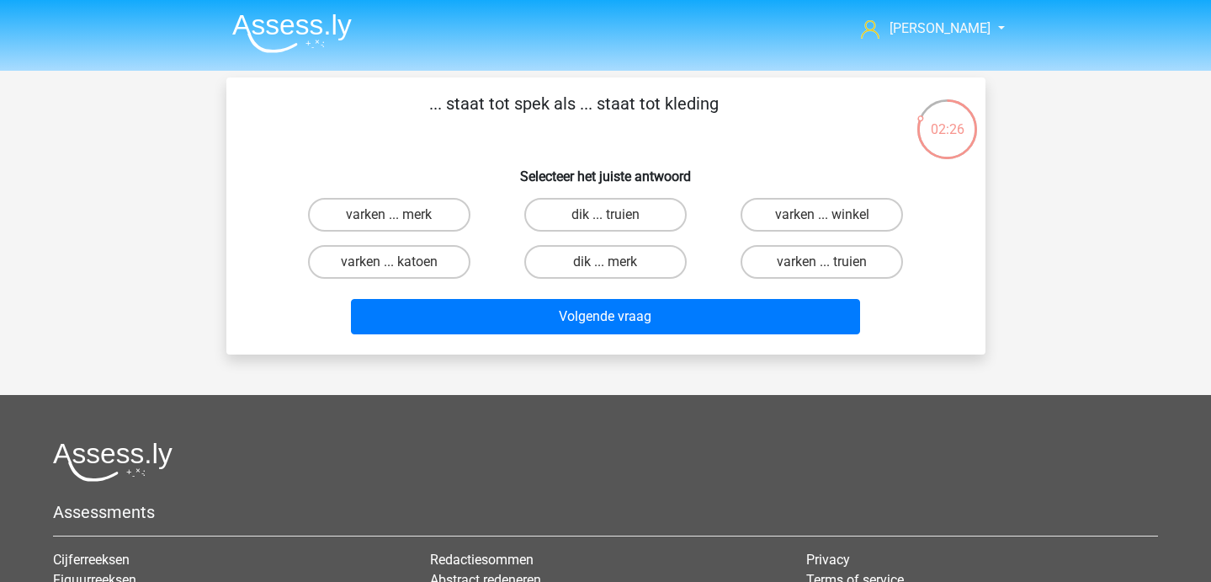
scroll to position [3, 0]
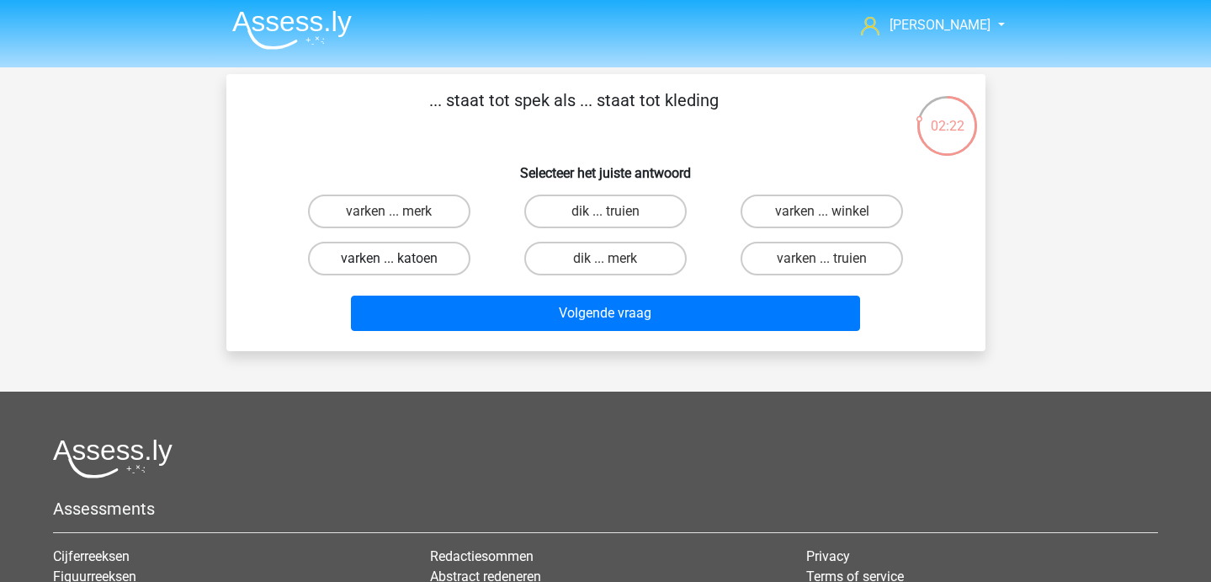
click at [423, 258] on label "varken ... katoen" at bounding box center [389, 259] width 162 height 34
click at [400, 258] on input "varken ... katoen" at bounding box center [394, 263] width 11 height 11
radio input "true"
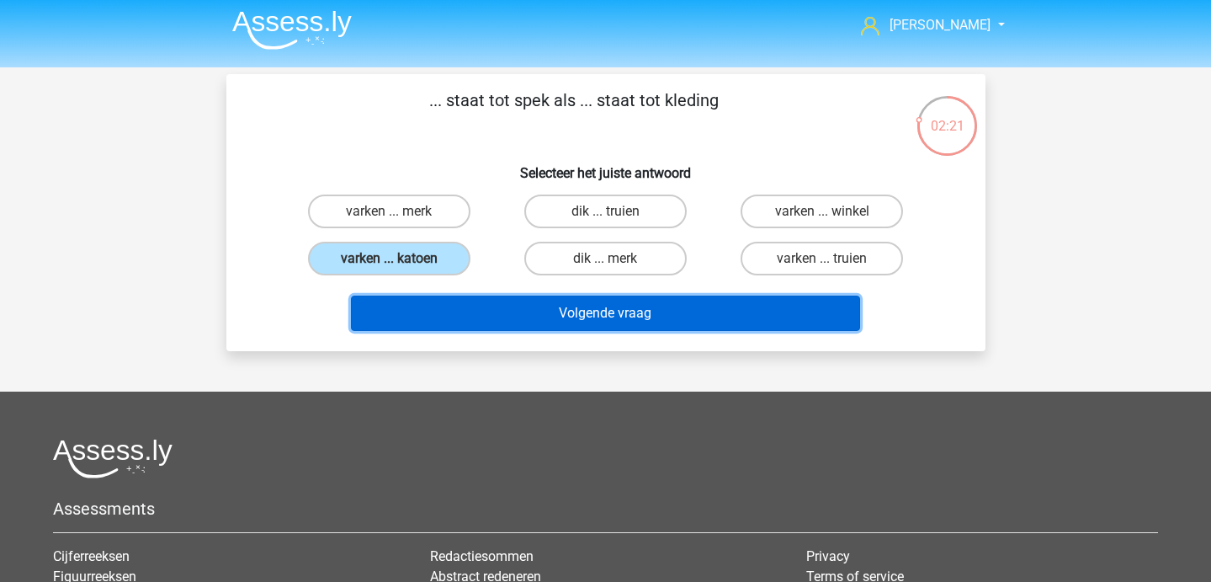
click at [435, 305] on button "Volgende vraag" at bounding box center [605, 312] width 509 height 35
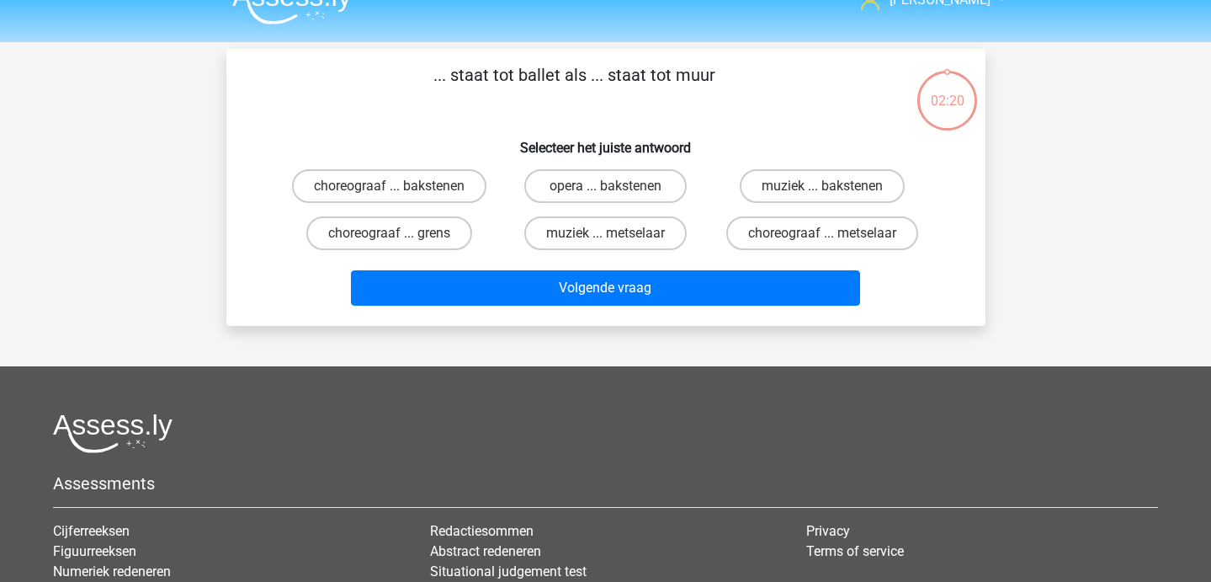
scroll to position [29, 0]
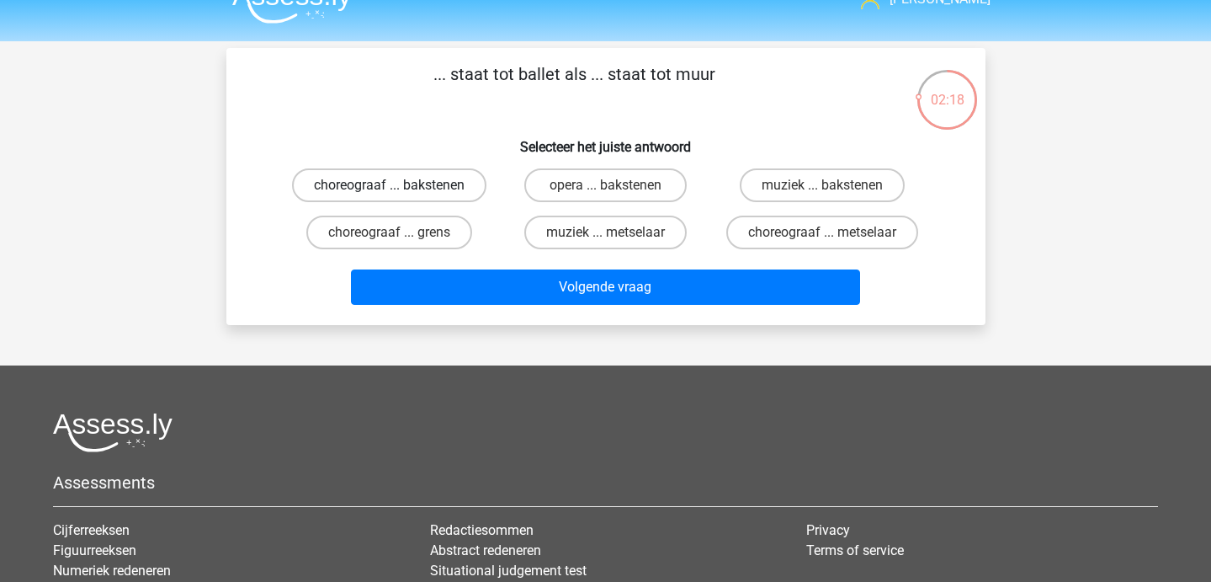
click at [449, 181] on label "choreograaf ... bakstenen" at bounding box center [389, 185] width 194 height 34
click at [400, 185] on input "choreograaf ... bakstenen" at bounding box center [394, 190] width 11 height 11
radio input "true"
click at [753, 228] on label "choreograaf ... metselaar" at bounding box center [822, 233] width 192 height 34
click at [822, 232] on input "choreograaf ... metselaar" at bounding box center [827, 237] width 11 height 11
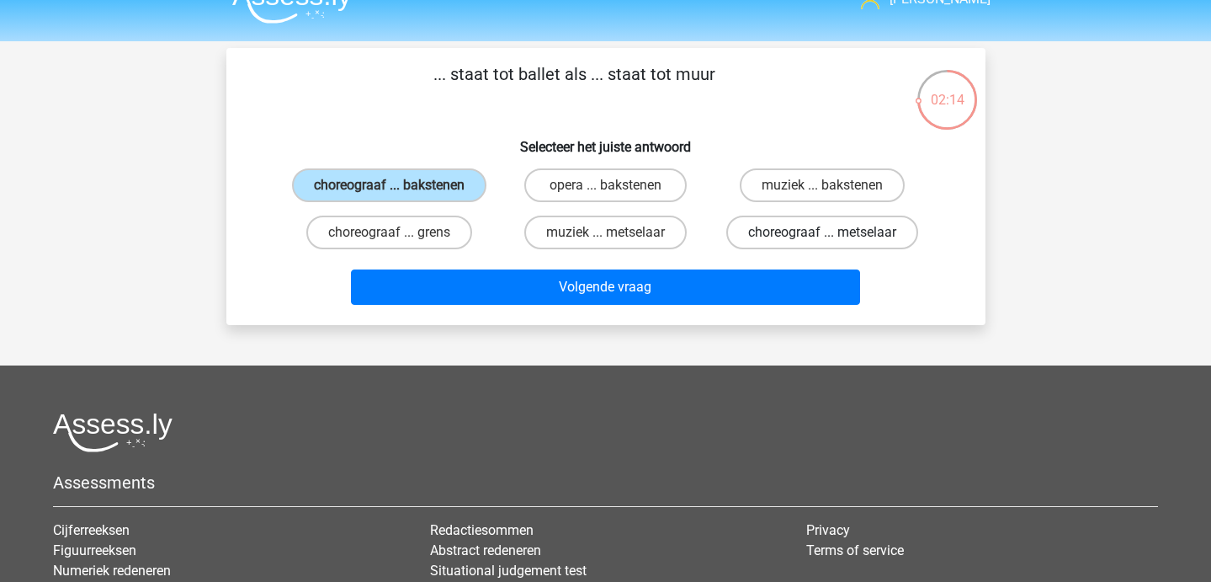
radio input "true"
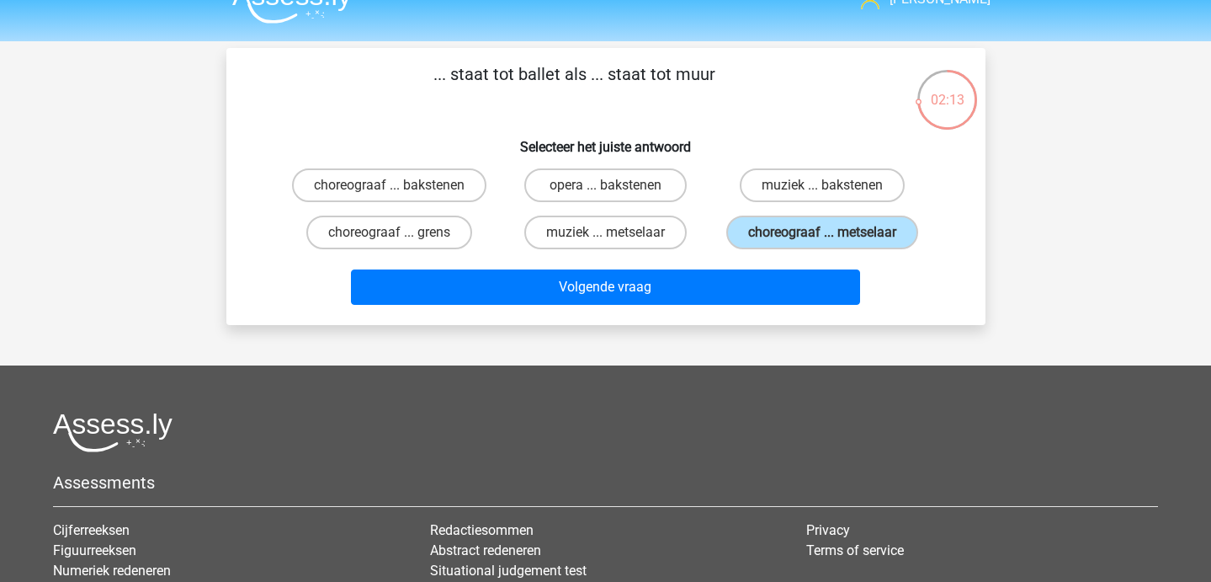
click at [577, 307] on div "Volgende vraag" at bounding box center [606, 290] width 650 height 42
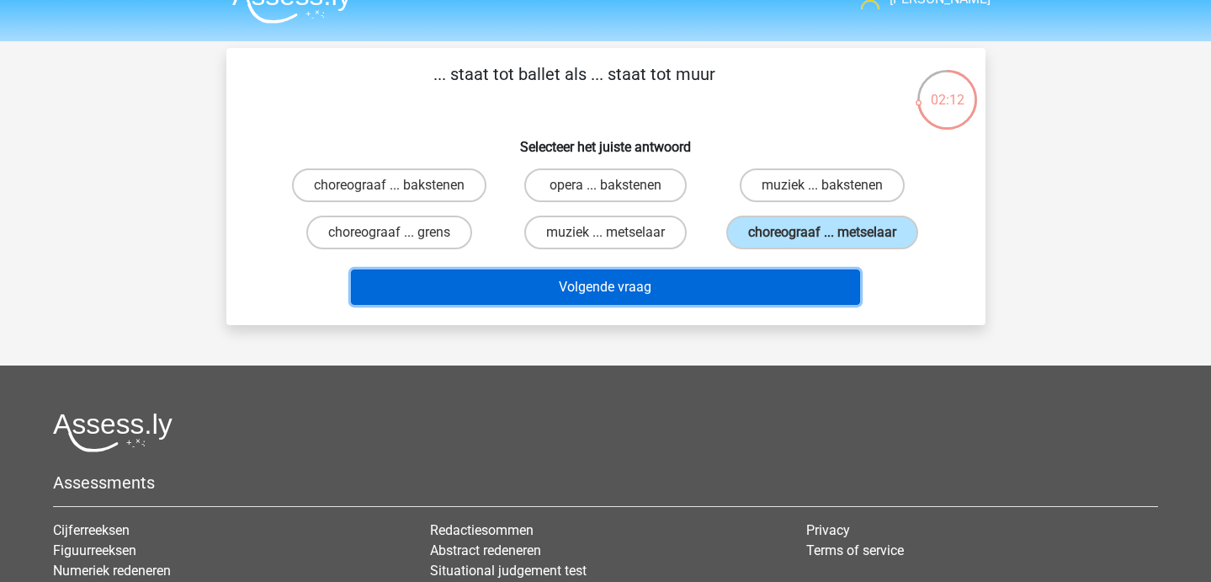
click at [535, 286] on button "Volgende vraag" at bounding box center [605, 286] width 509 height 35
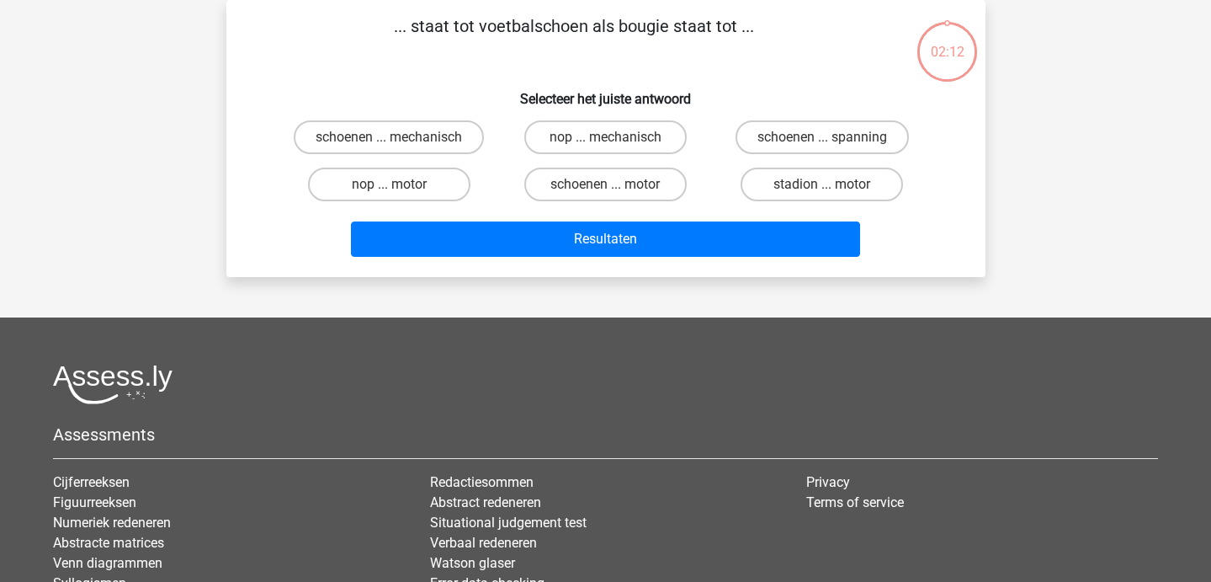
scroll to position [0, 0]
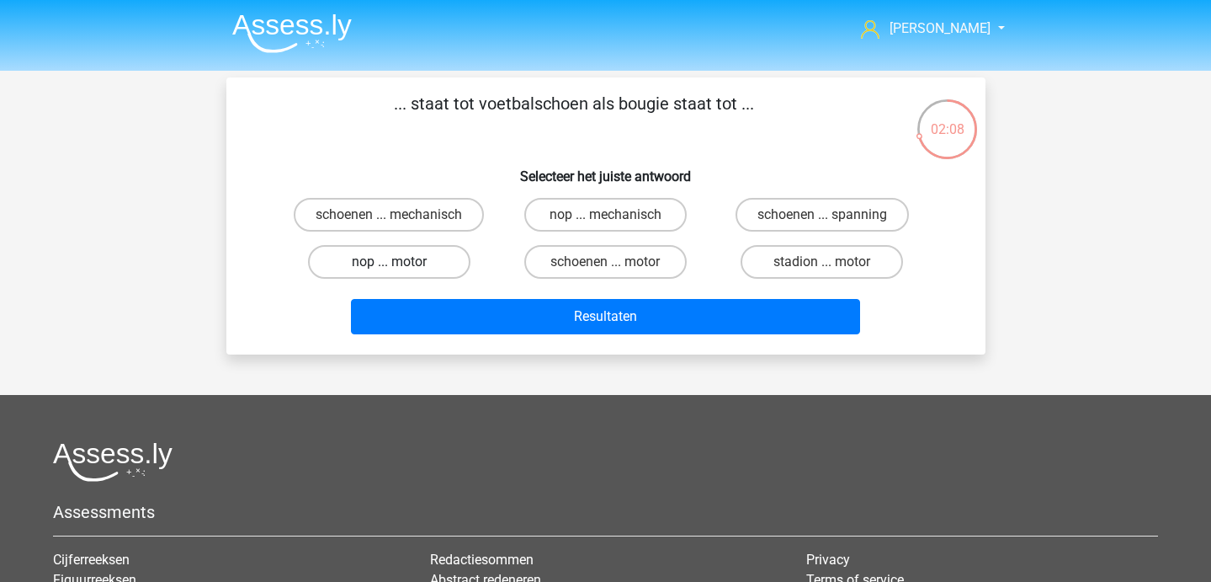
click at [423, 275] on label "nop ... motor" at bounding box center [389, 262] width 162 height 34
click at [400, 273] on input "nop ... motor" at bounding box center [394, 267] width 11 height 11
radio input "true"
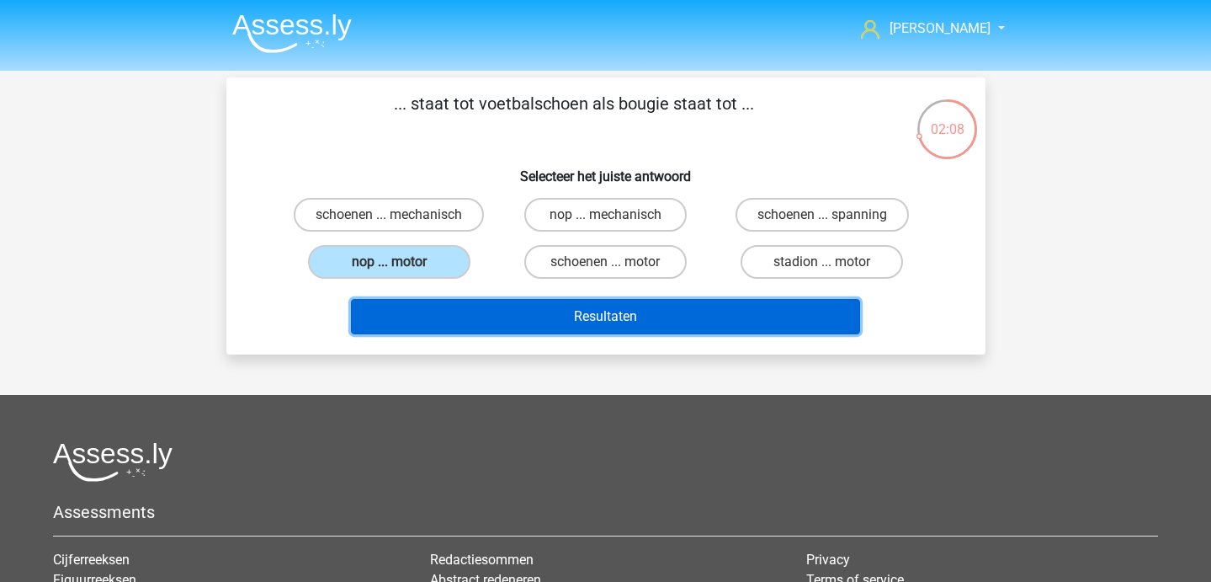
click at [439, 322] on button "Resultaten" at bounding box center [605, 316] width 509 height 35
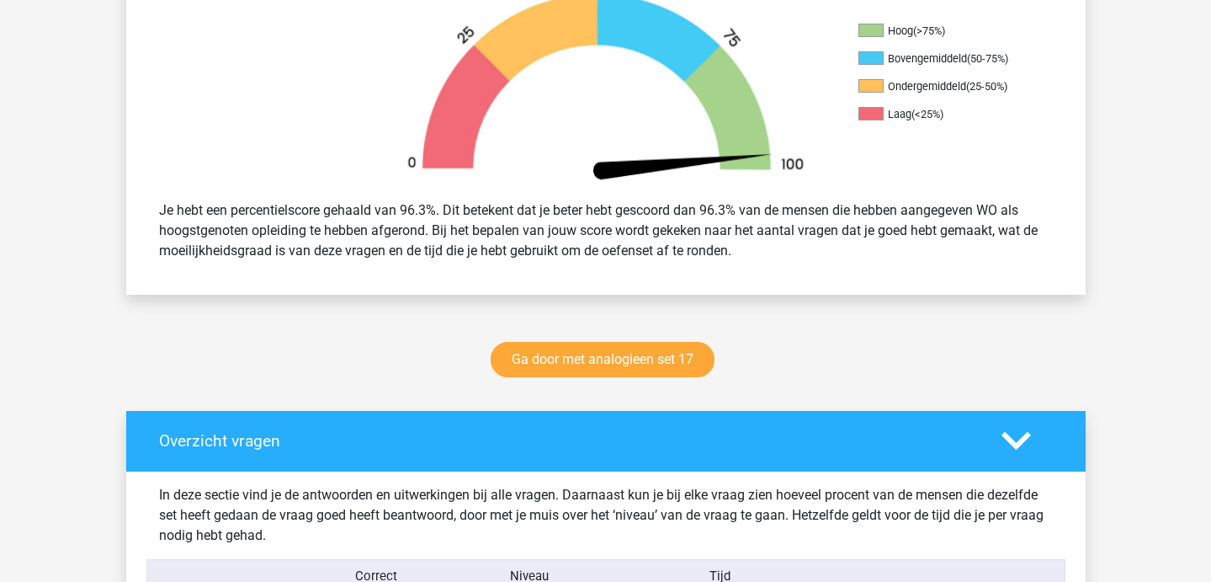
scroll to position [558, 0]
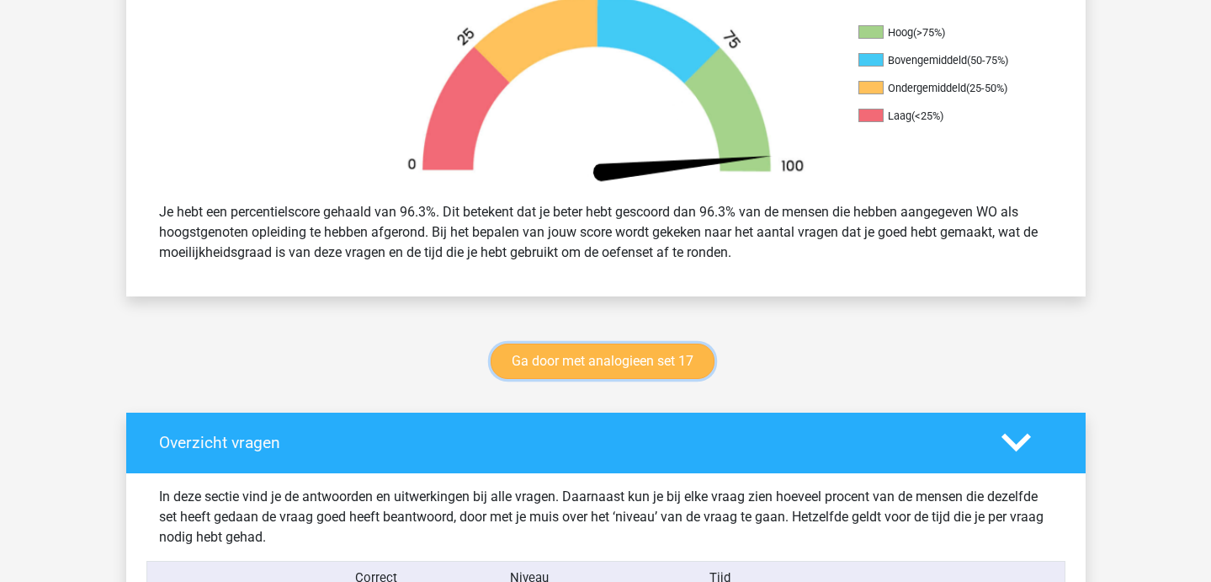
click at [584, 371] on link "Ga door met analogieen set 17" at bounding box center [603, 360] width 224 height 35
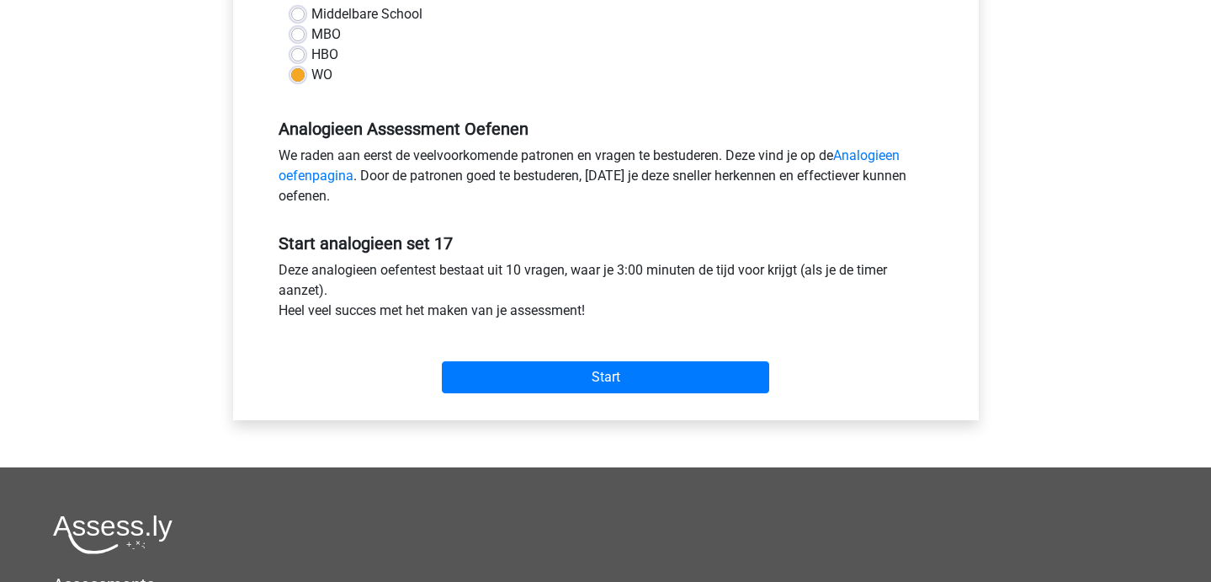
scroll to position [444, 0]
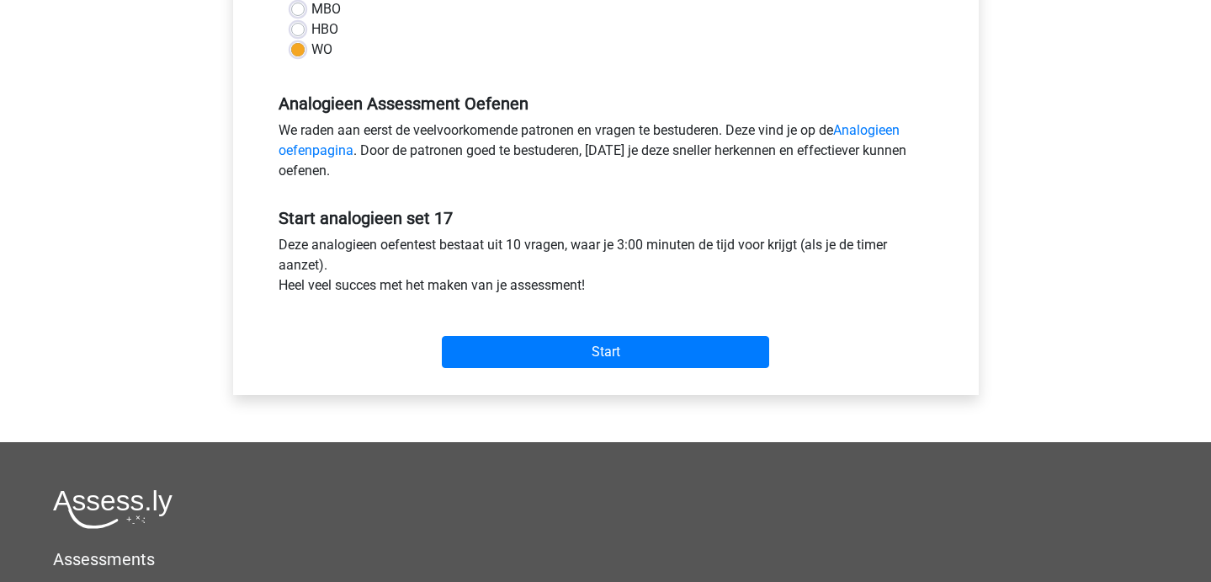
click at [555, 333] on div "Start" at bounding box center [606, 338] width 680 height 59
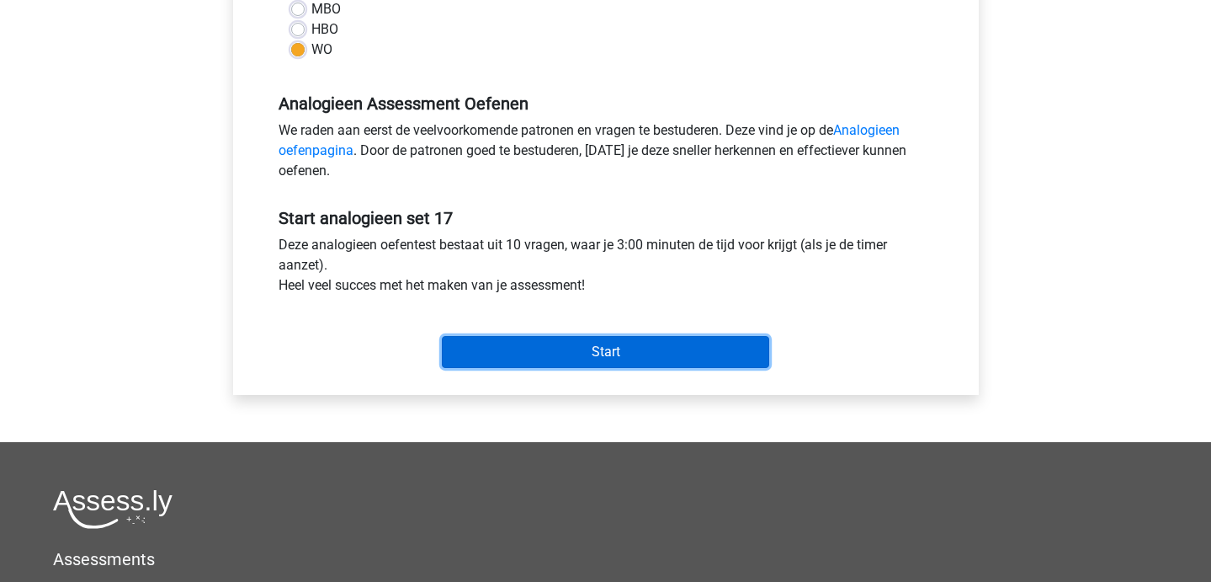
click at [540, 350] on input "Start" at bounding box center [605, 352] width 327 height 32
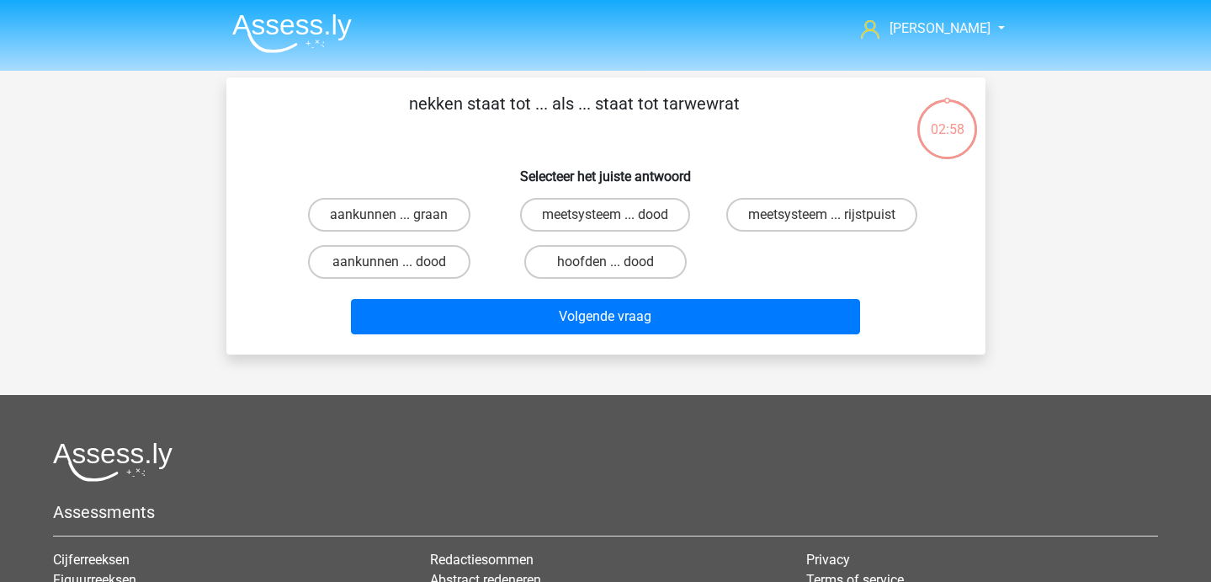
click at [615, 225] on input "meetsysteem ... dood" at bounding box center [610, 220] width 11 height 11
radio input "true"
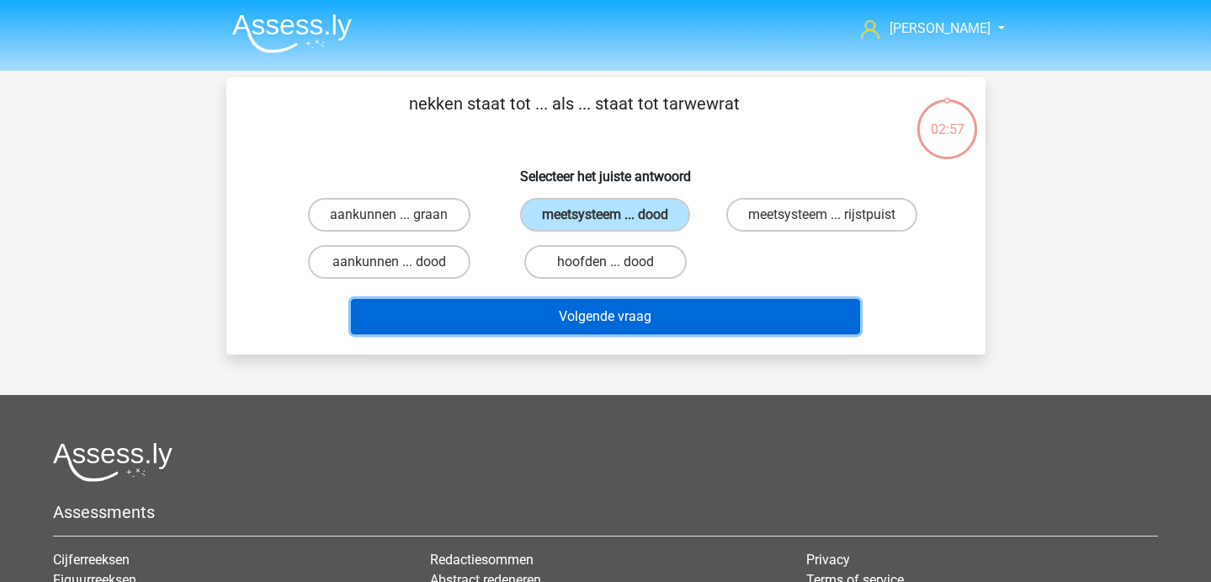
click at [612, 303] on button "Volgende vraag" at bounding box center [605, 316] width 509 height 35
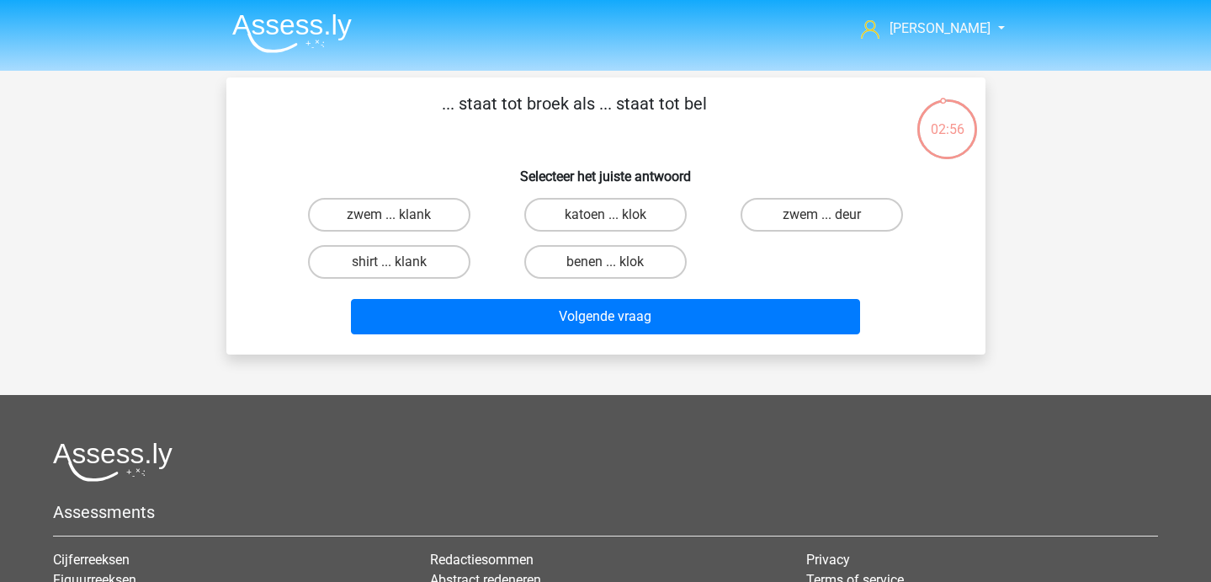
scroll to position [3, 0]
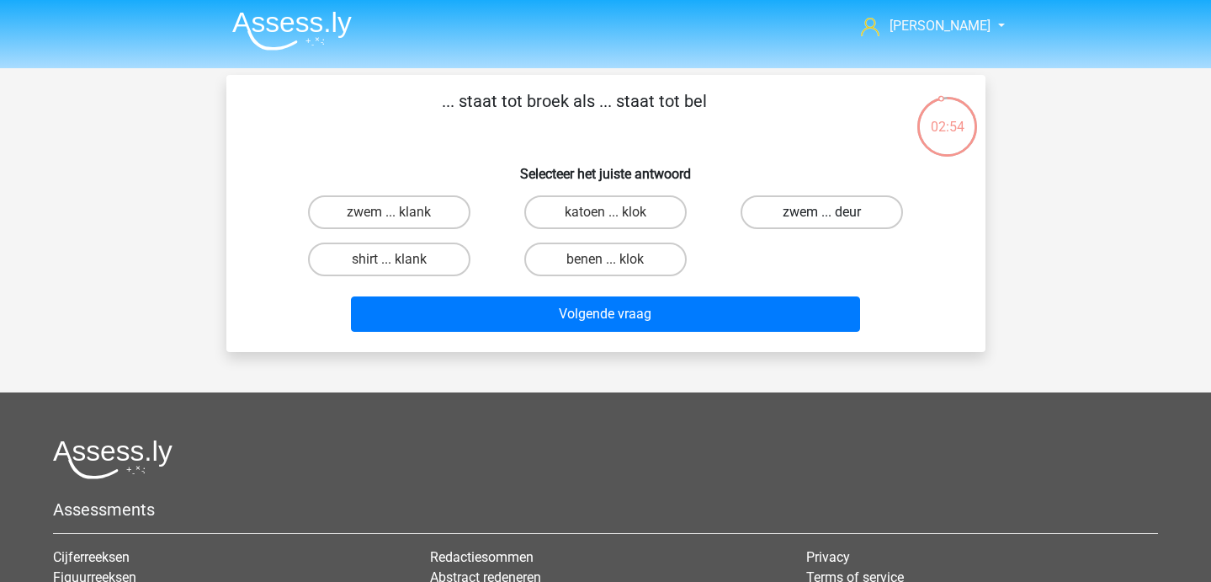
click at [826, 207] on label "zwem ... deur" at bounding box center [822, 212] width 162 height 34
click at [826, 212] on input "zwem ... deur" at bounding box center [827, 217] width 11 height 11
radio input "true"
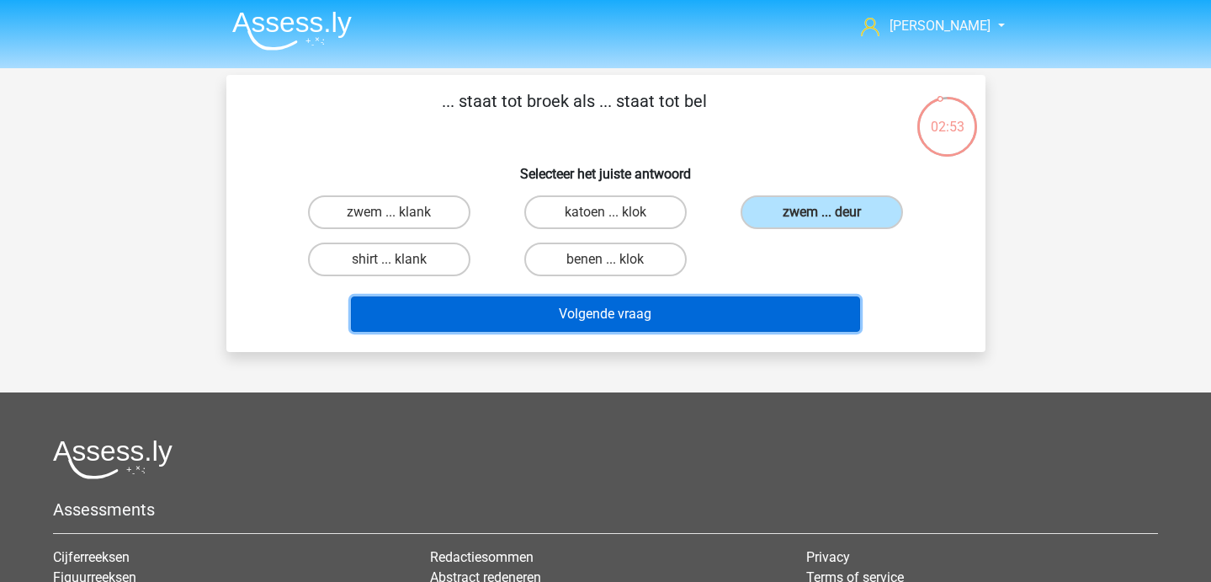
click at [718, 306] on button "Volgende vraag" at bounding box center [605, 313] width 509 height 35
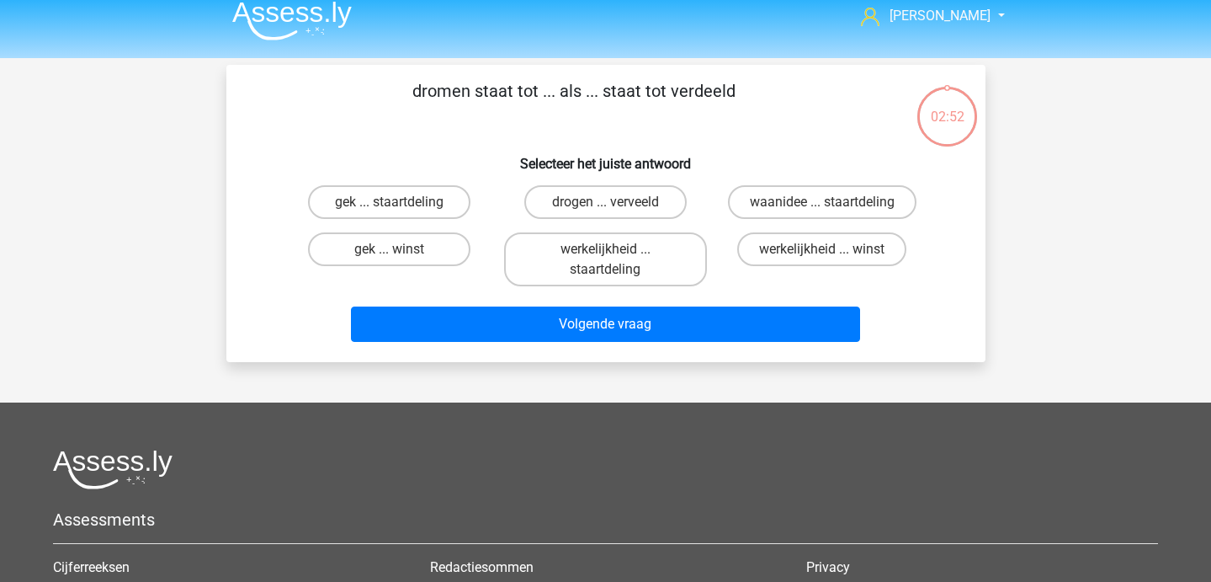
scroll to position [7, 0]
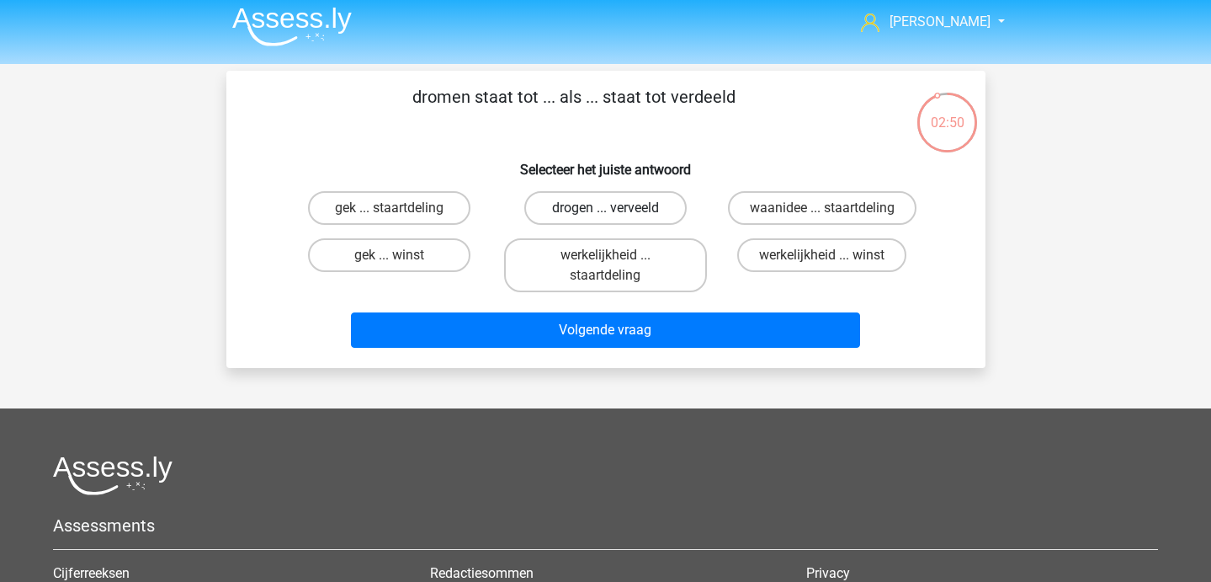
click at [650, 213] on label "drogen ... verveeld" at bounding box center [605, 208] width 162 height 34
click at [616, 213] on input "drogen ... verveeld" at bounding box center [610, 213] width 11 height 11
radio input "true"
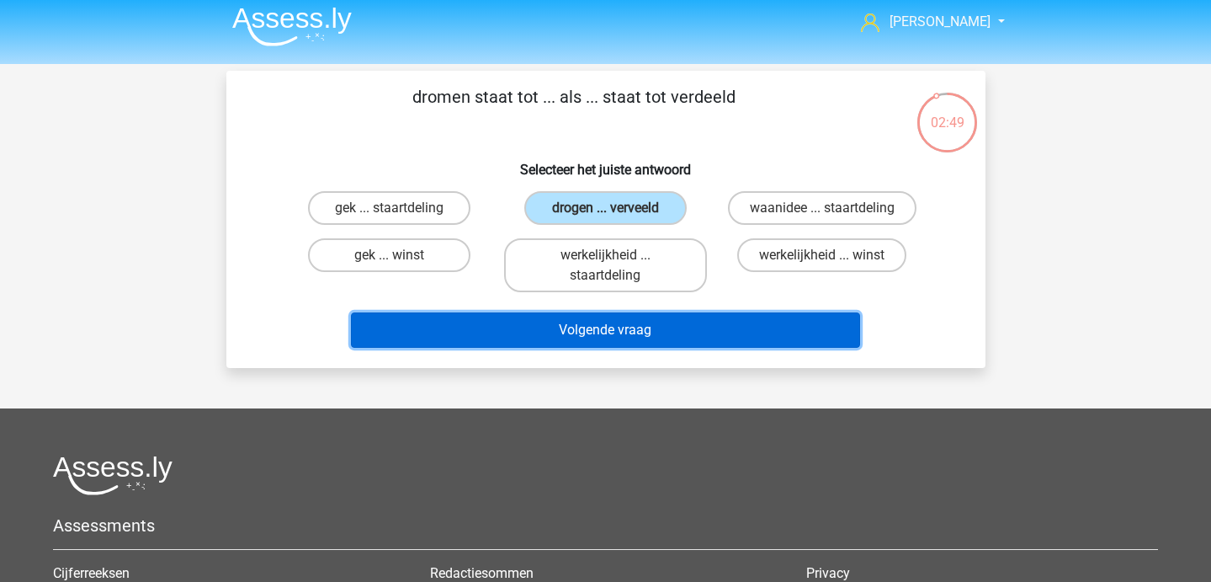
click at [632, 322] on button "Volgende vraag" at bounding box center [605, 329] width 509 height 35
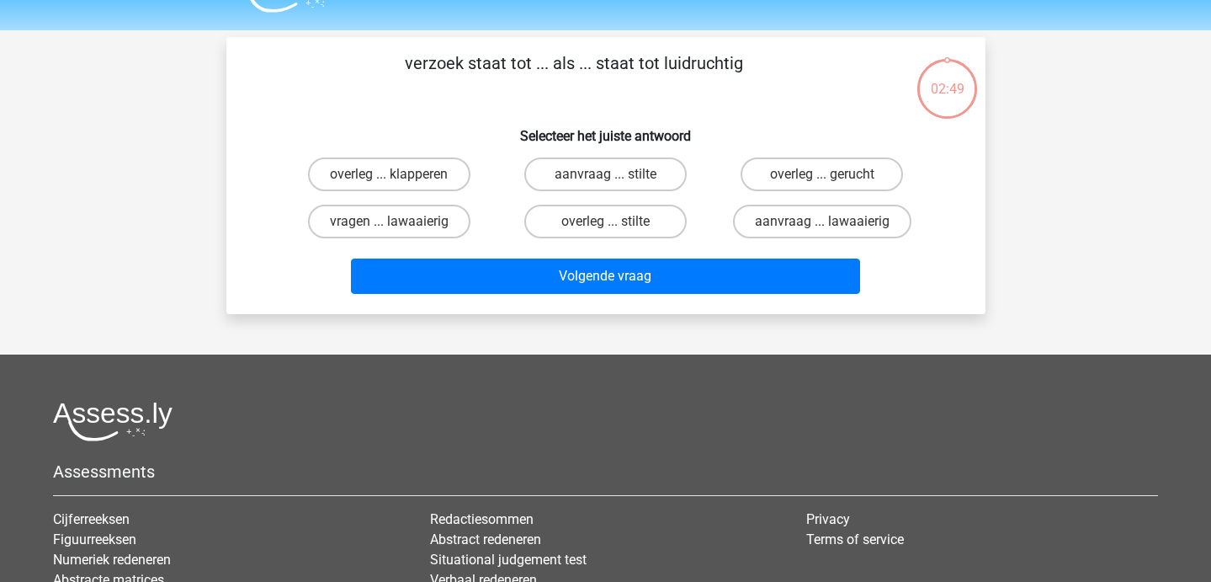
scroll to position [40, 0]
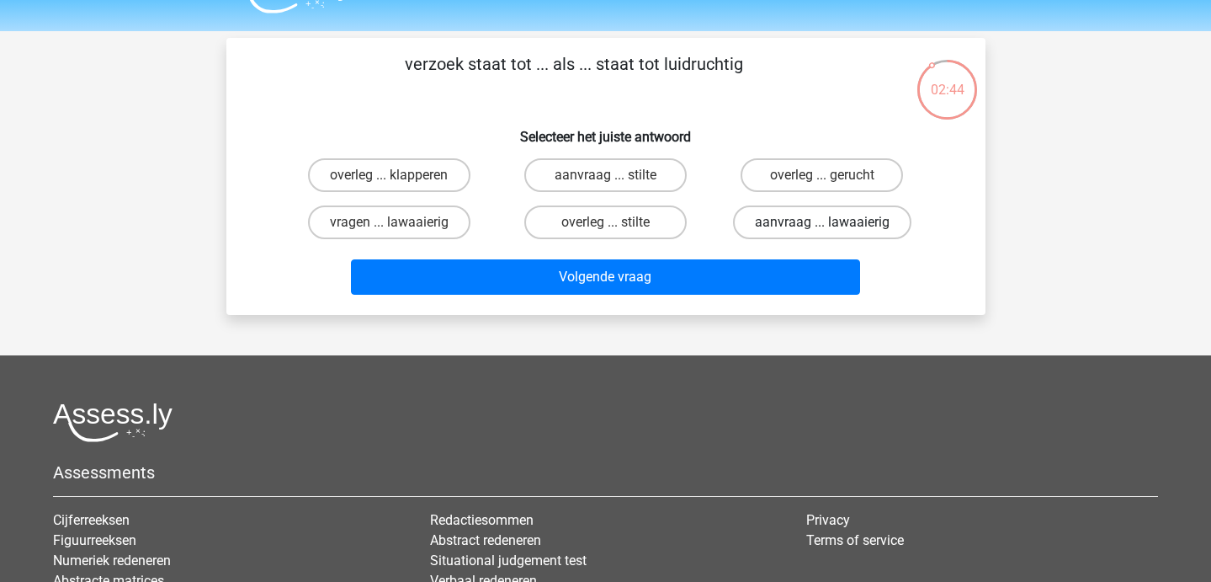
click at [796, 222] on label "aanvraag ... lawaaierig" at bounding box center [822, 222] width 178 height 34
click at [822, 222] on input "aanvraag ... lawaaierig" at bounding box center [827, 227] width 11 height 11
radio input "true"
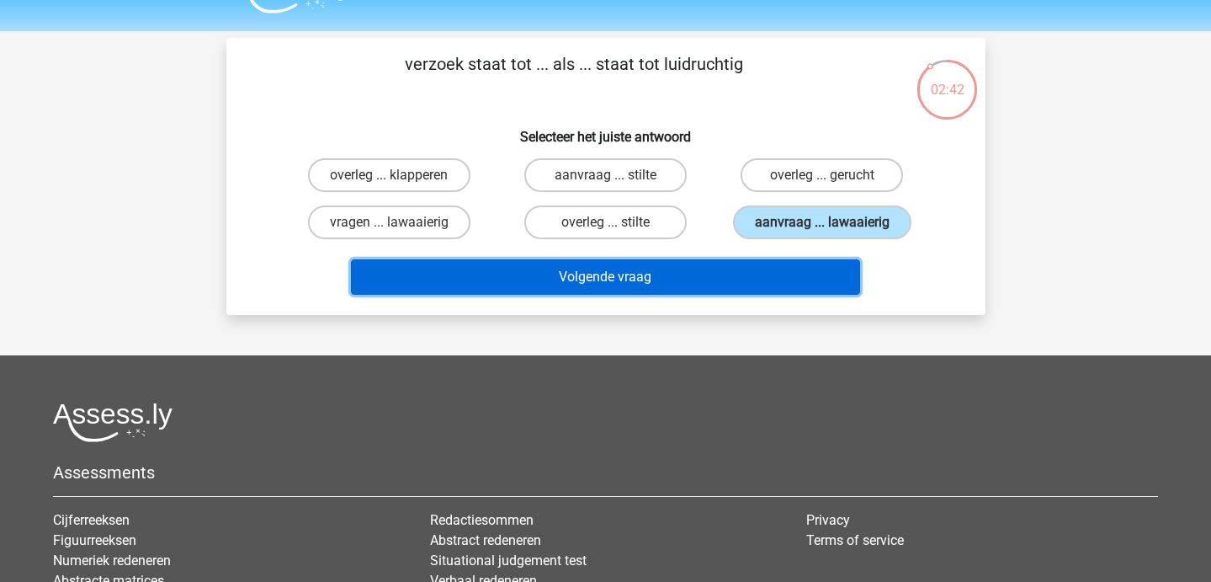
click at [688, 274] on button "Volgende vraag" at bounding box center [605, 276] width 509 height 35
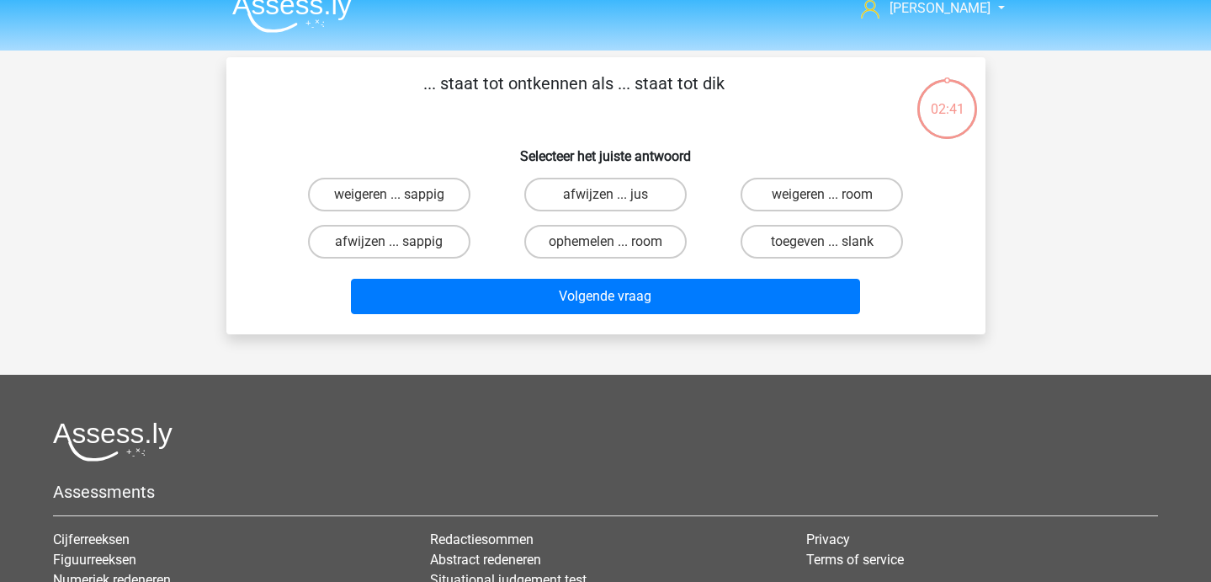
scroll to position [0, 0]
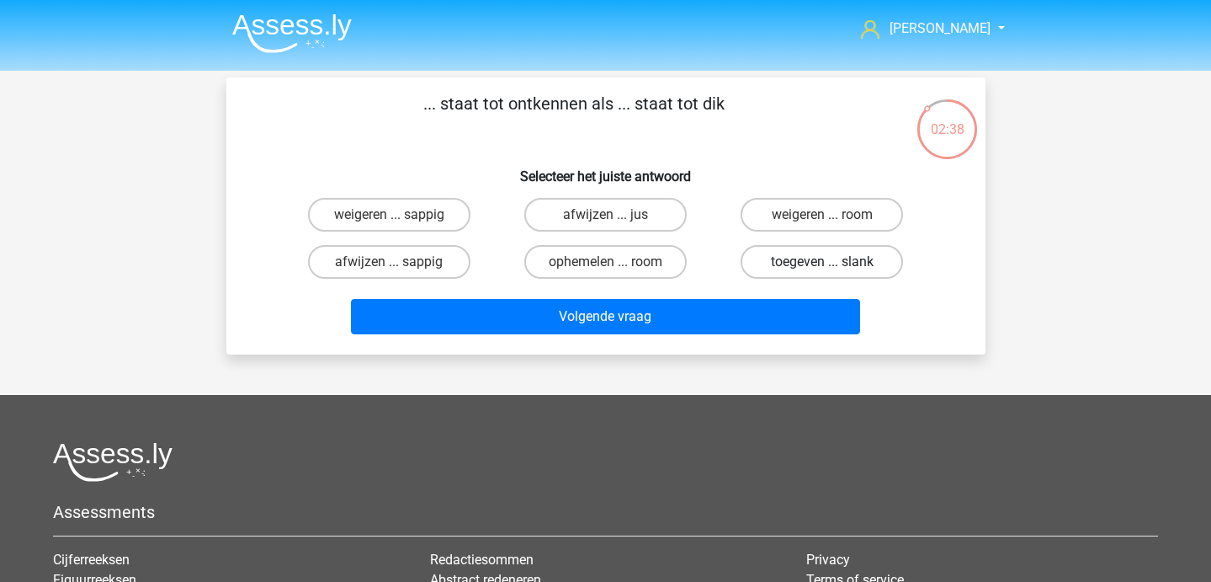
click at [796, 271] on label "toegeven ... slank" at bounding box center [822, 262] width 162 height 34
click at [822, 271] on input "toegeven ... slank" at bounding box center [827, 267] width 11 height 11
radio input "true"
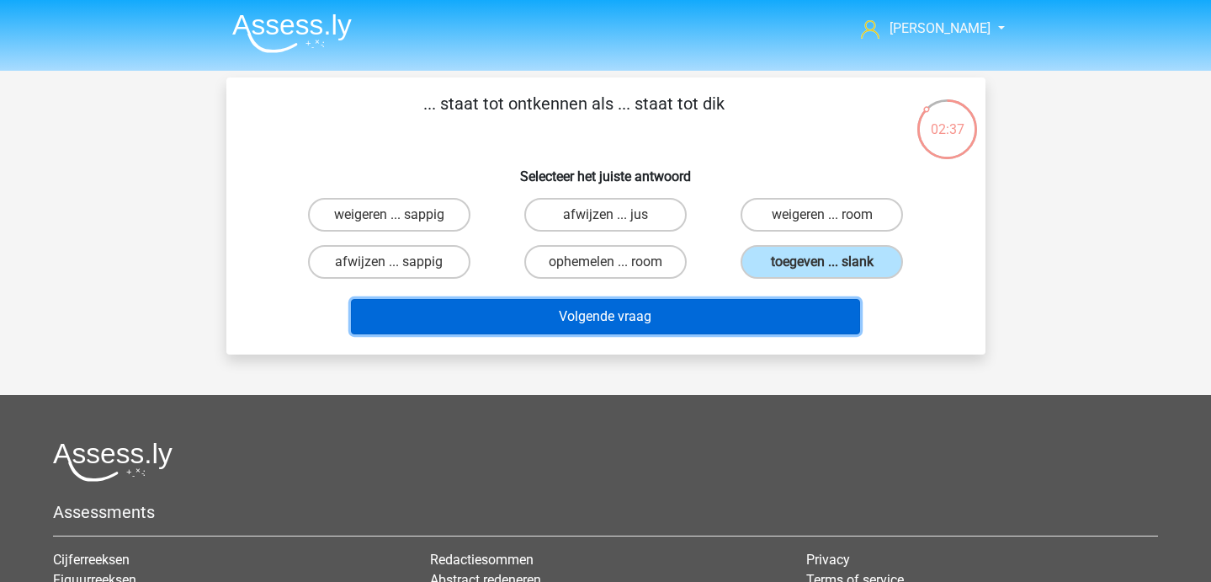
click at [720, 310] on button "Volgende vraag" at bounding box center [605, 316] width 509 height 35
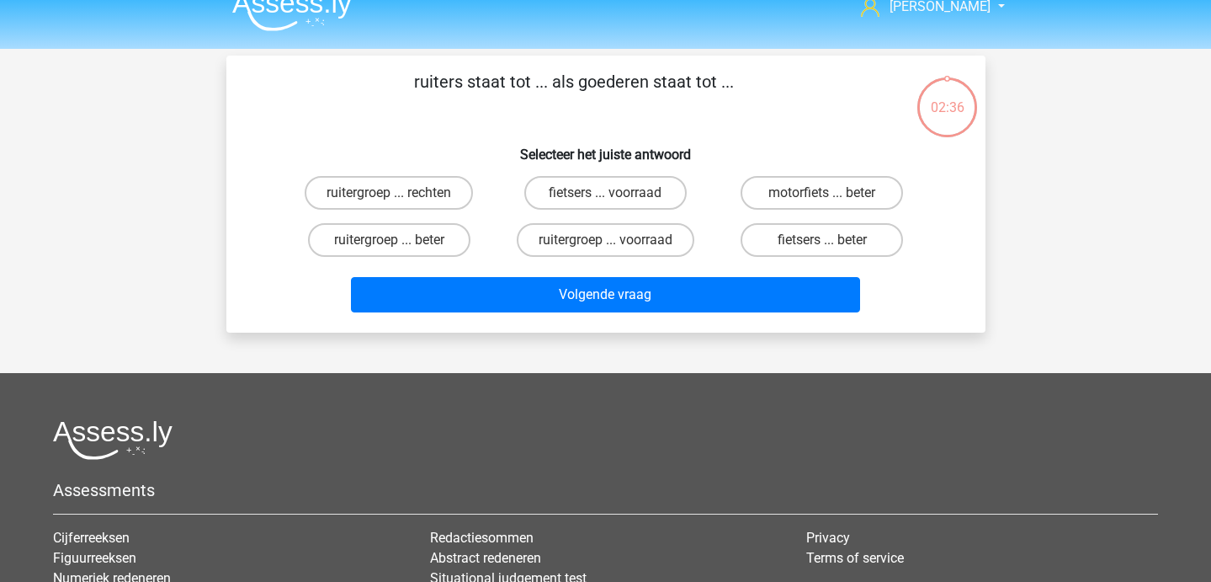
scroll to position [23, 0]
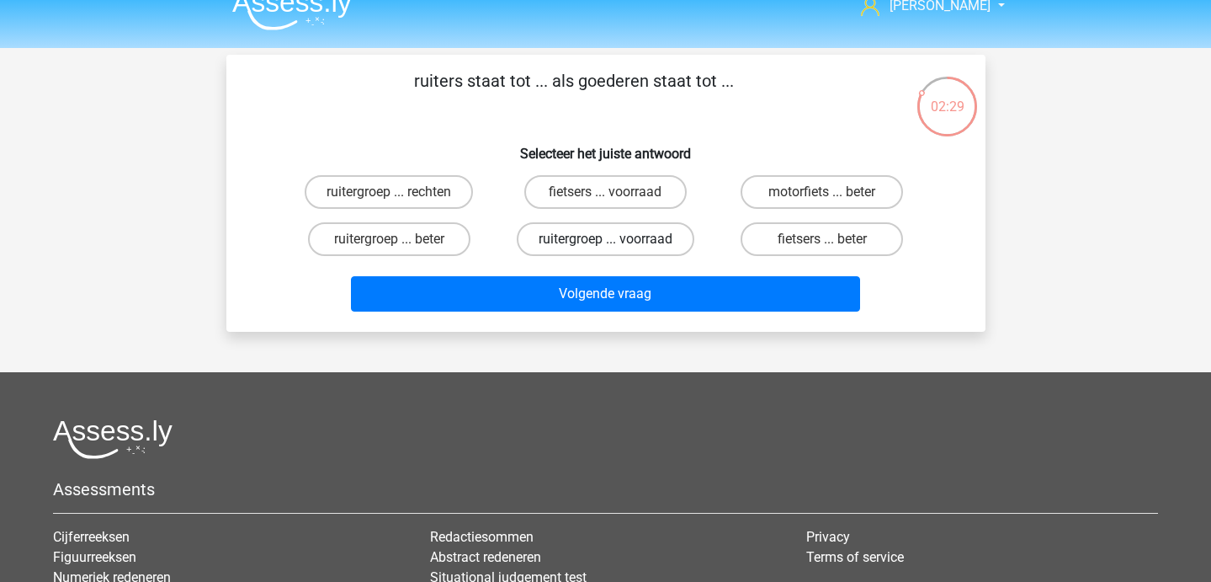
click at [622, 236] on label "ruitergroep ... voorraad" at bounding box center [606, 239] width 178 height 34
click at [616, 239] on input "ruitergroep ... voorraad" at bounding box center [610, 244] width 11 height 11
radio input "true"
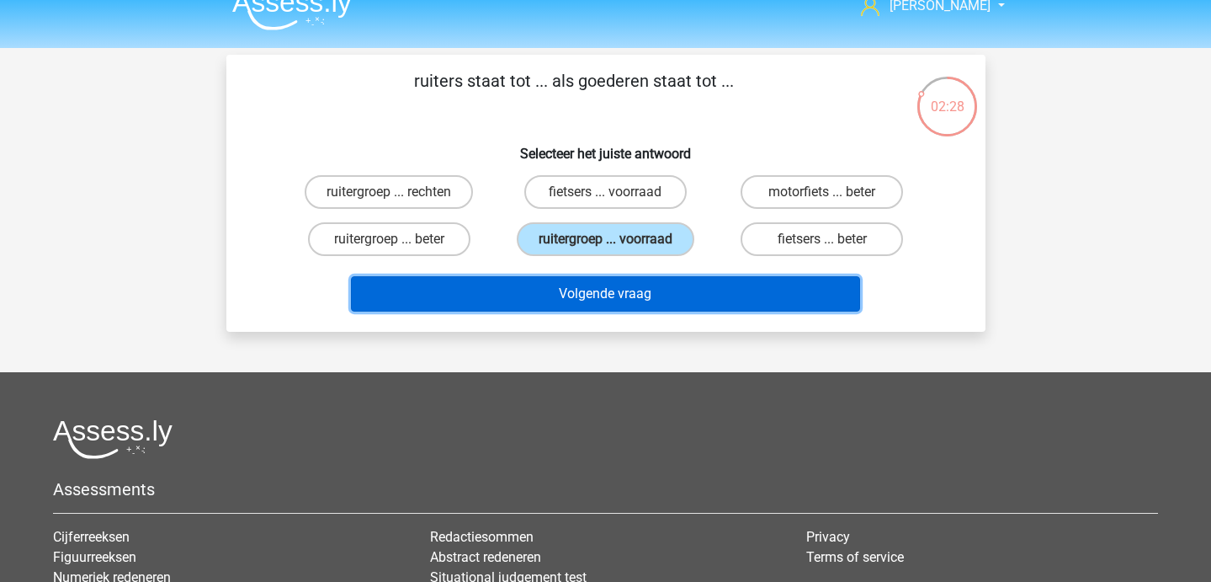
click at [617, 304] on button "Volgende vraag" at bounding box center [605, 293] width 509 height 35
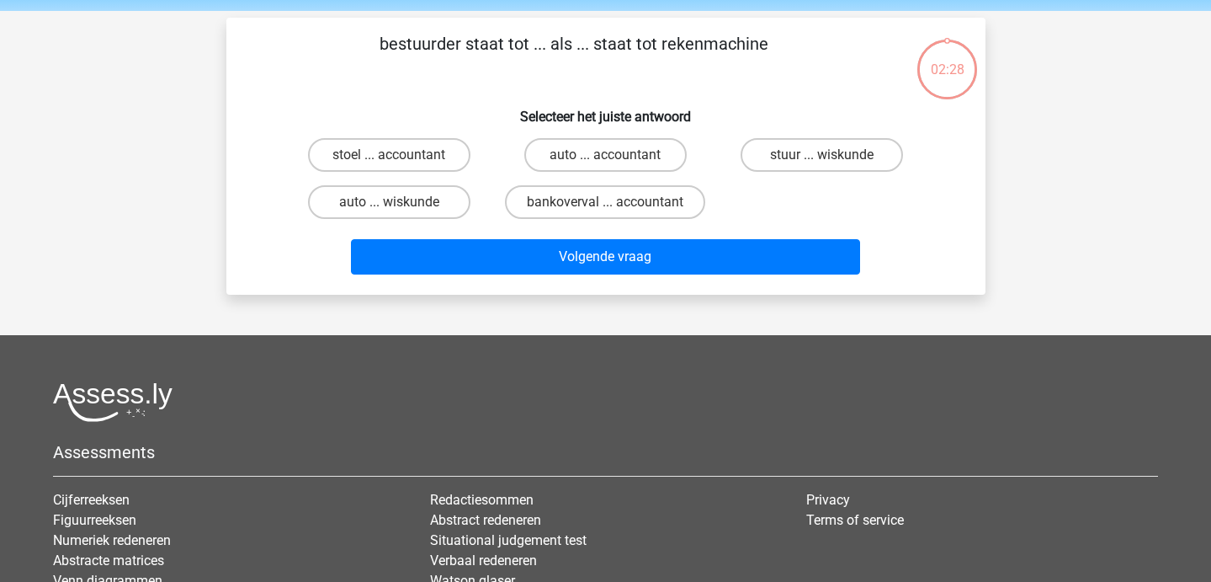
scroll to position [2, 0]
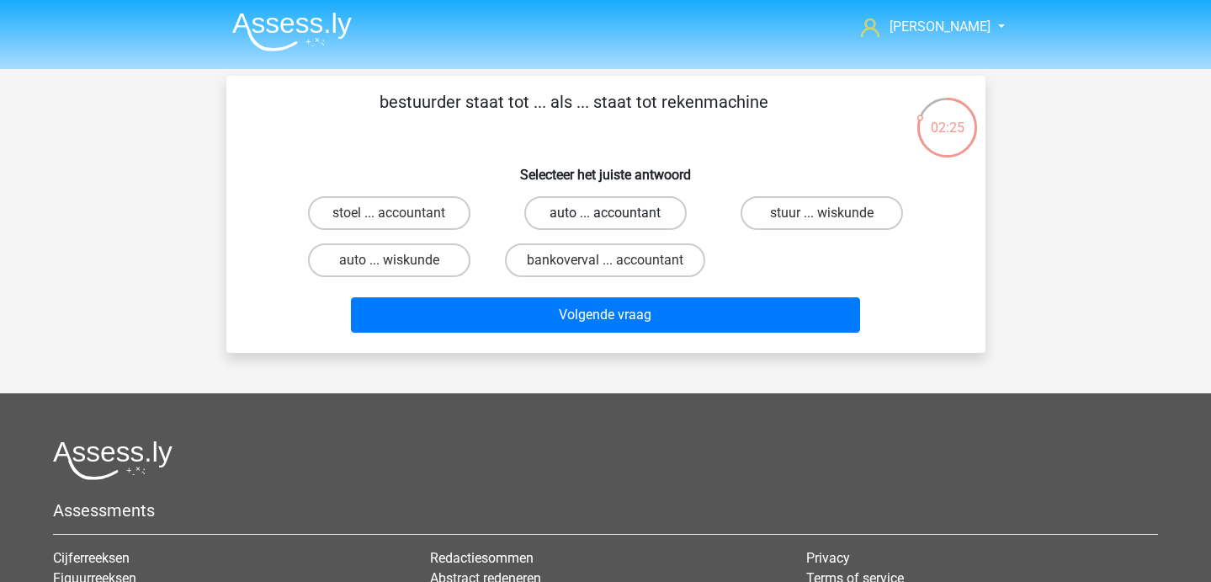
click at [631, 209] on label "auto ... accountant" at bounding box center [605, 213] width 162 height 34
click at [616, 213] on input "auto ... accountant" at bounding box center [610, 218] width 11 height 11
radio input "true"
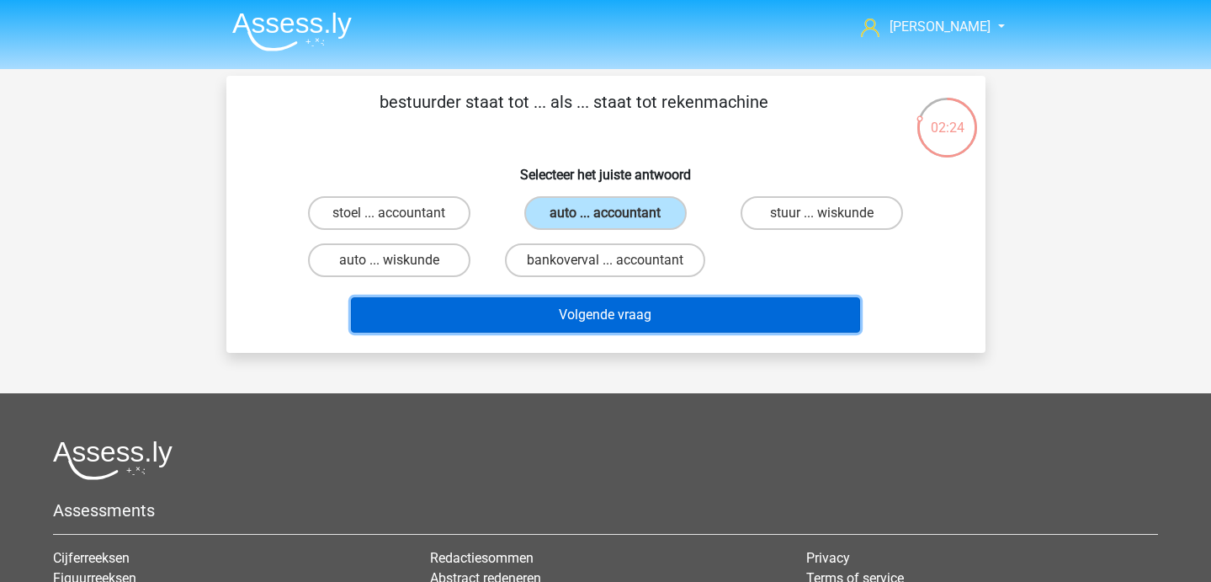
click at [625, 327] on button "Volgende vraag" at bounding box center [605, 314] width 509 height 35
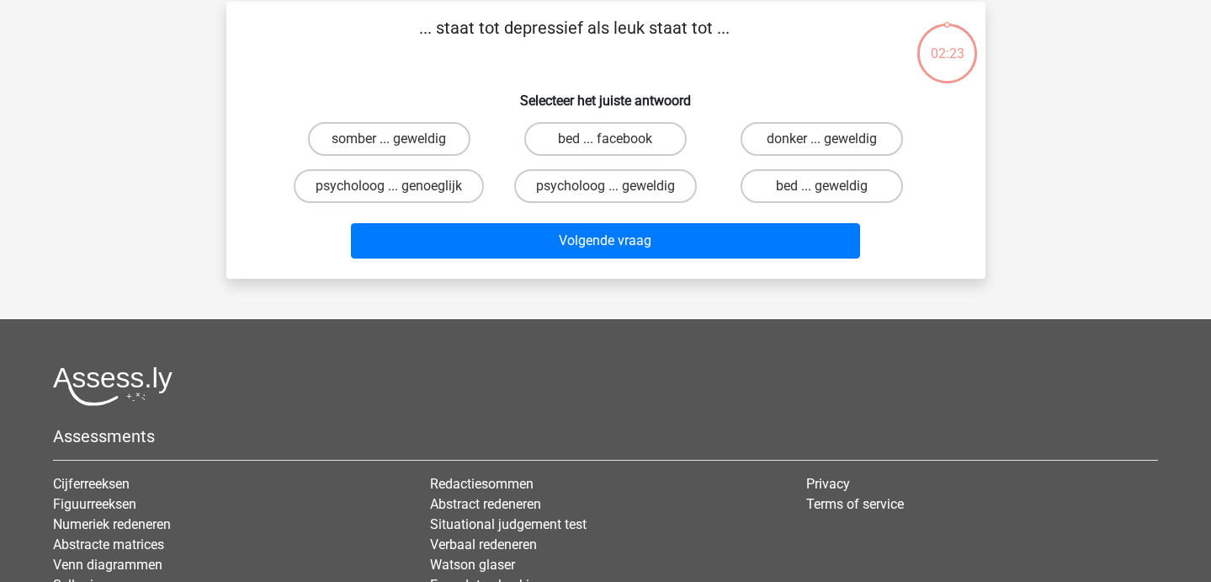
scroll to position [43, 0]
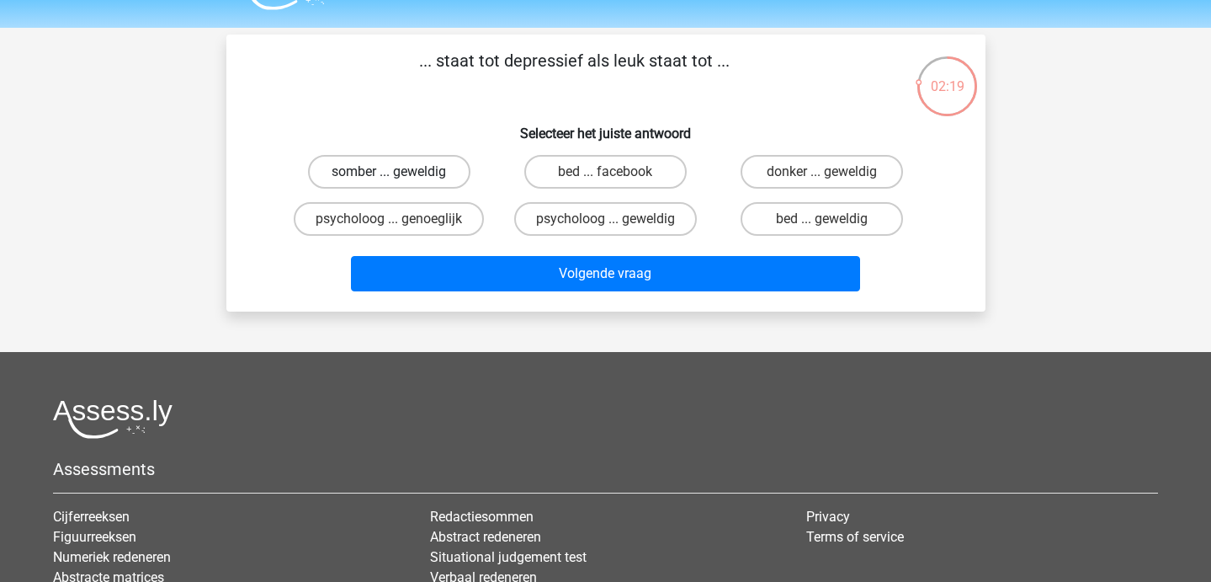
click at [439, 177] on label "somber ... geweldig" at bounding box center [389, 172] width 162 height 34
click at [400, 177] on input "somber ... geweldig" at bounding box center [394, 177] width 11 height 11
radio input "true"
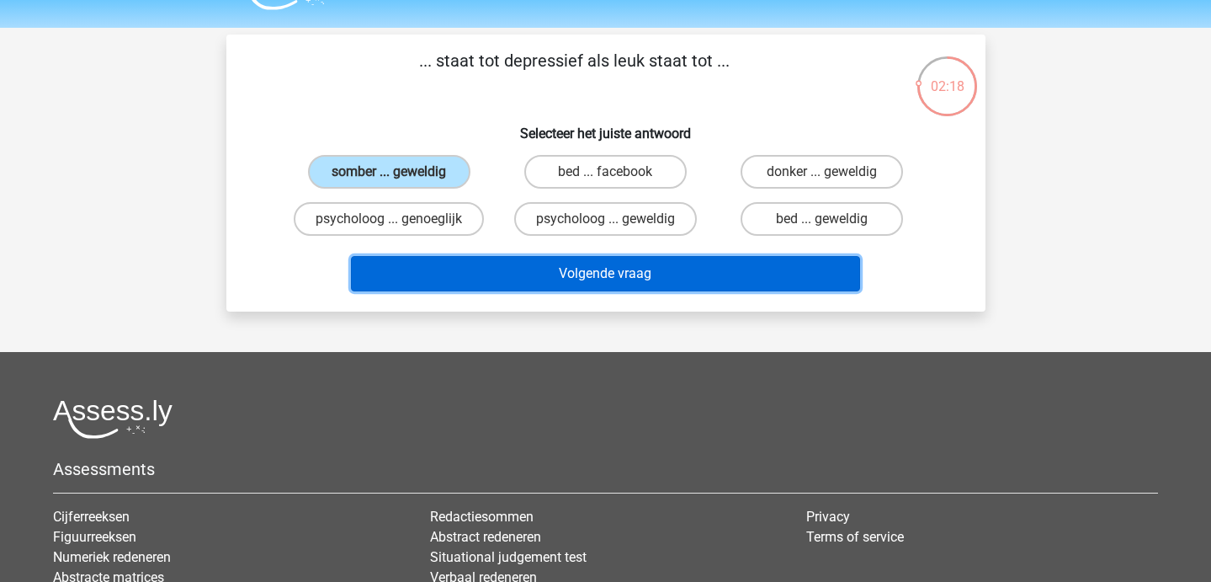
click at [482, 290] on button "Volgende vraag" at bounding box center [605, 273] width 509 height 35
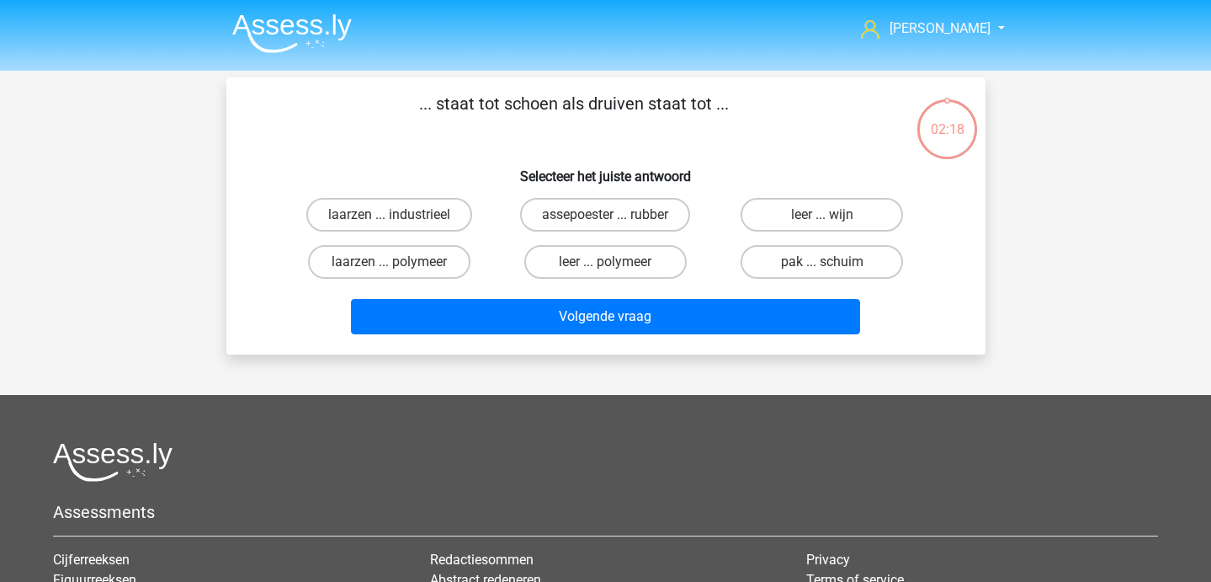
scroll to position [3, 0]
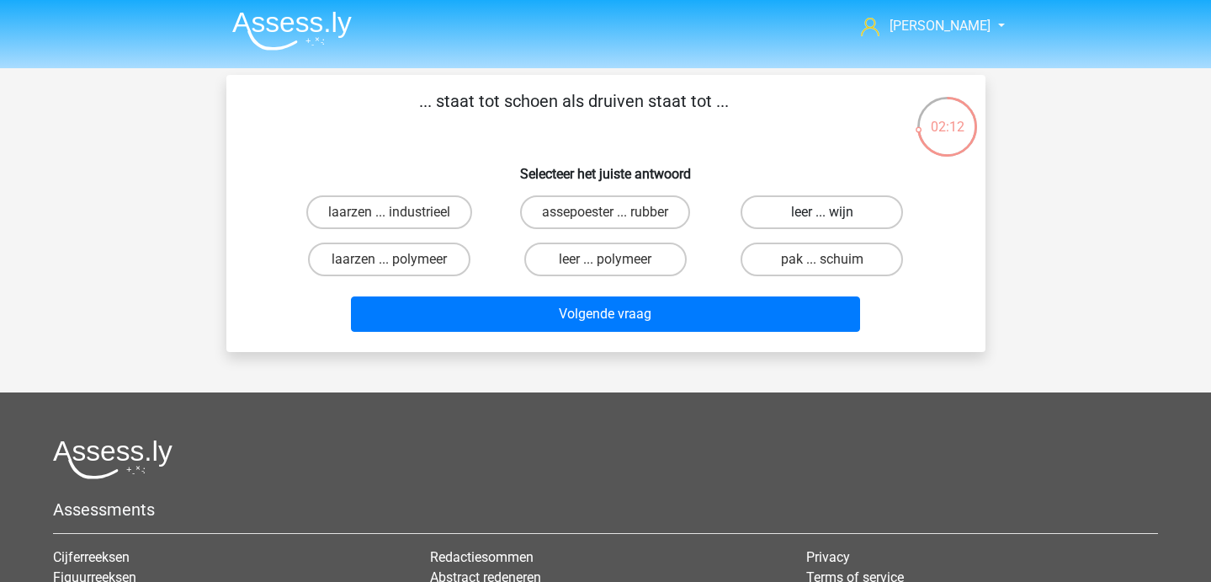
click at [768, 208] on label "leer ... wijn" at bounding box center [822, 212] width 162 height 34
click at [822, 212] on input "leer ... wijn" at bounding box center [827, 217] width 11 height 11
radio input "true"
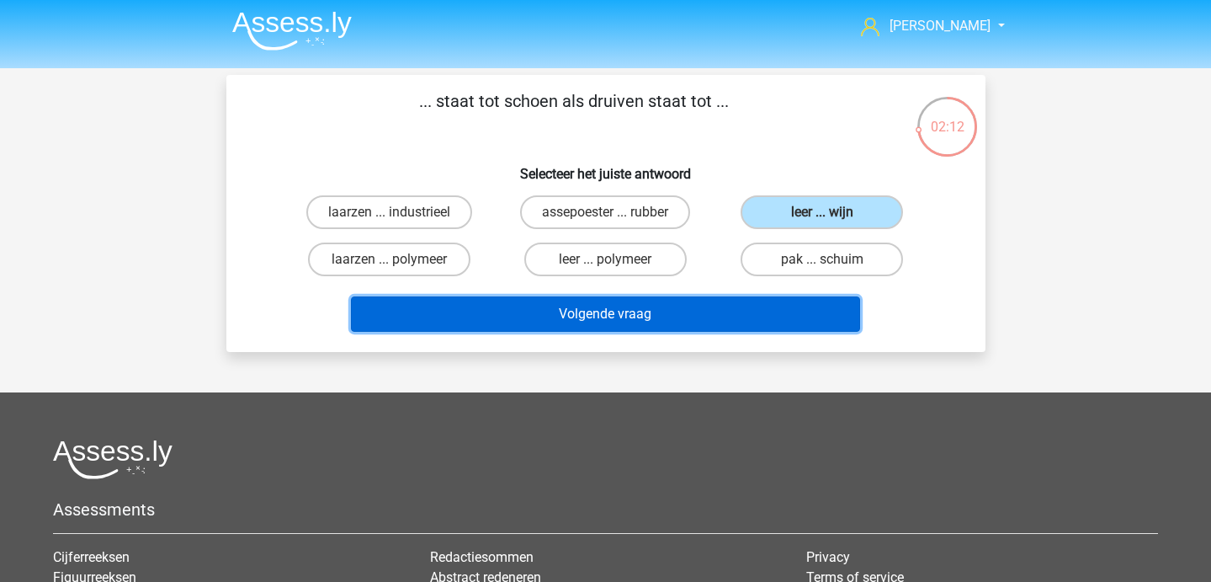
click at [689, 314] on button "Volgende vraag" at bounding box center [605, 313] width 509 height 35
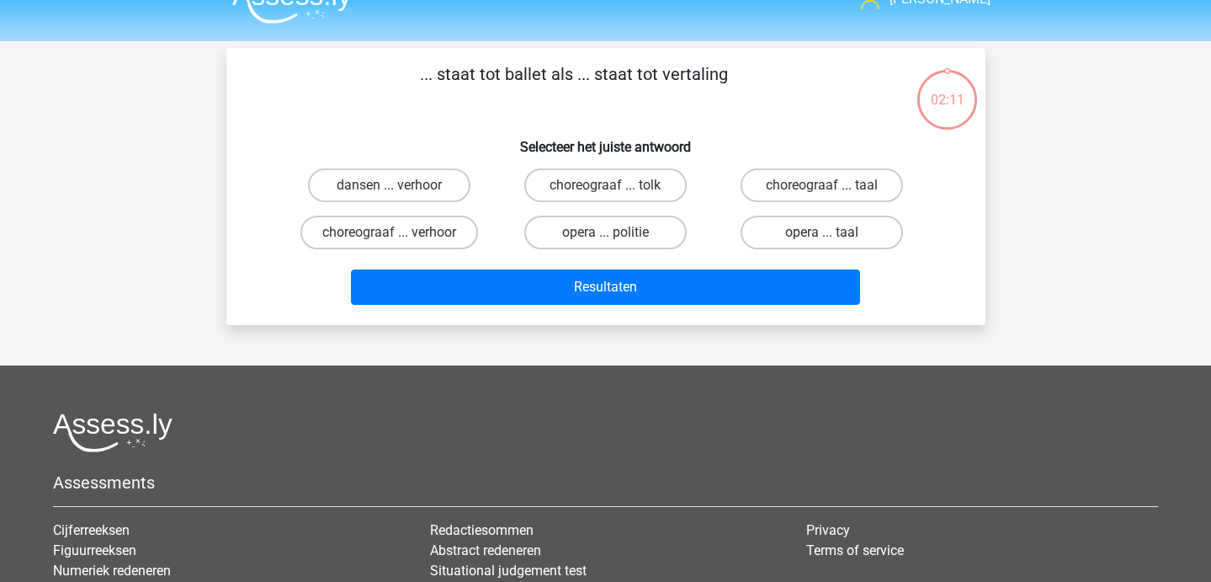
scroll to position [30, 0]
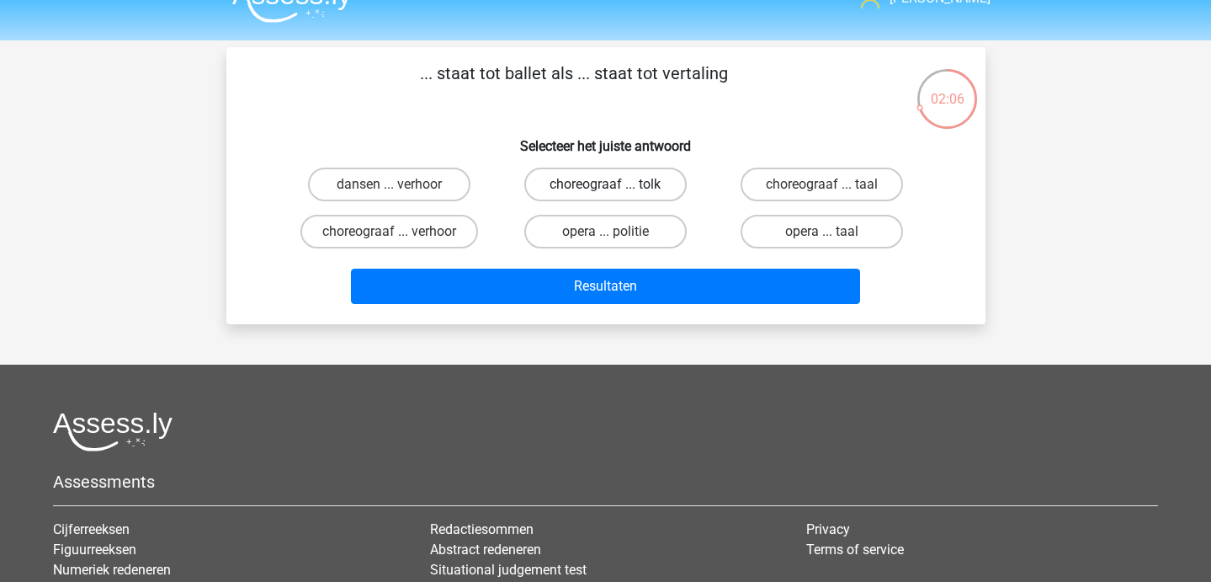
click at [609, 196] on label "choreograaf ... tolk" at bounding box center [605, 185] width 162 height 34
click at [609, 195] on input "choreograaf ... tolk" at bounding box center [610, 189] width 11 height 11
radio input "true"
click at [609, 268] on div "Resultaten" at bounding box center [605, 283] width 705 height 56
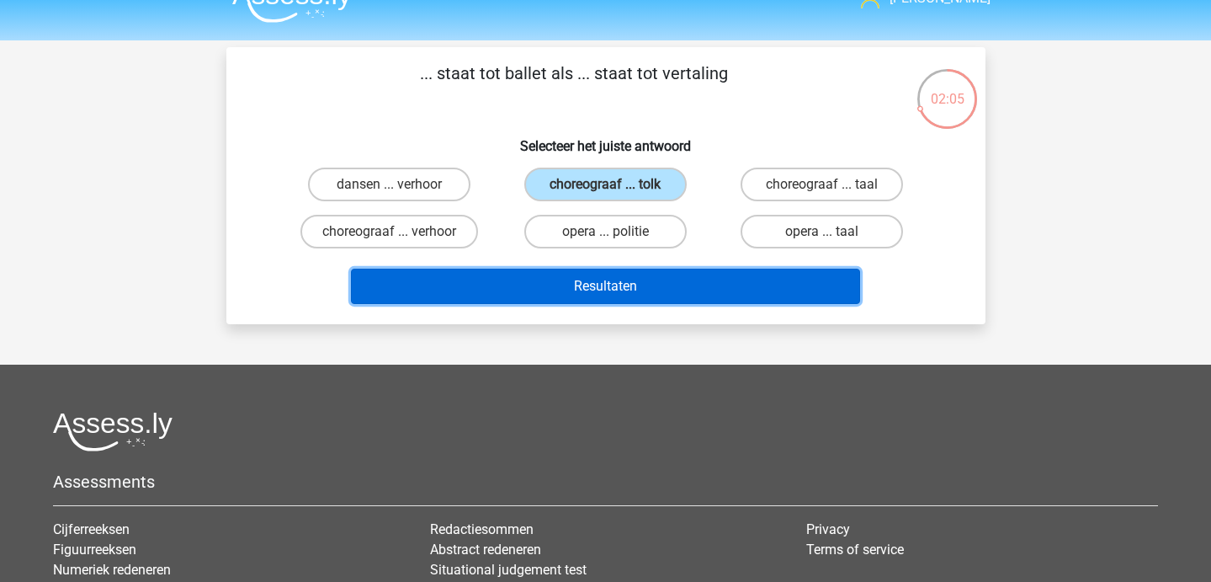
click at [607, 290] on button "Resultaten" at bounding box center [605, 286] width 509 height 35
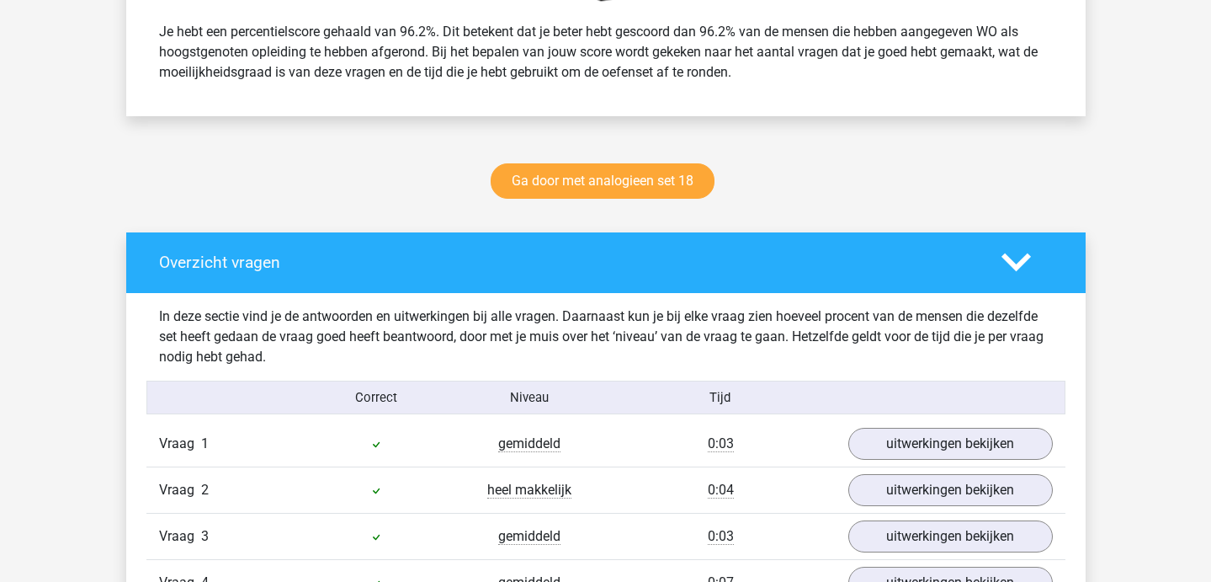
scroll to position [731, 0]
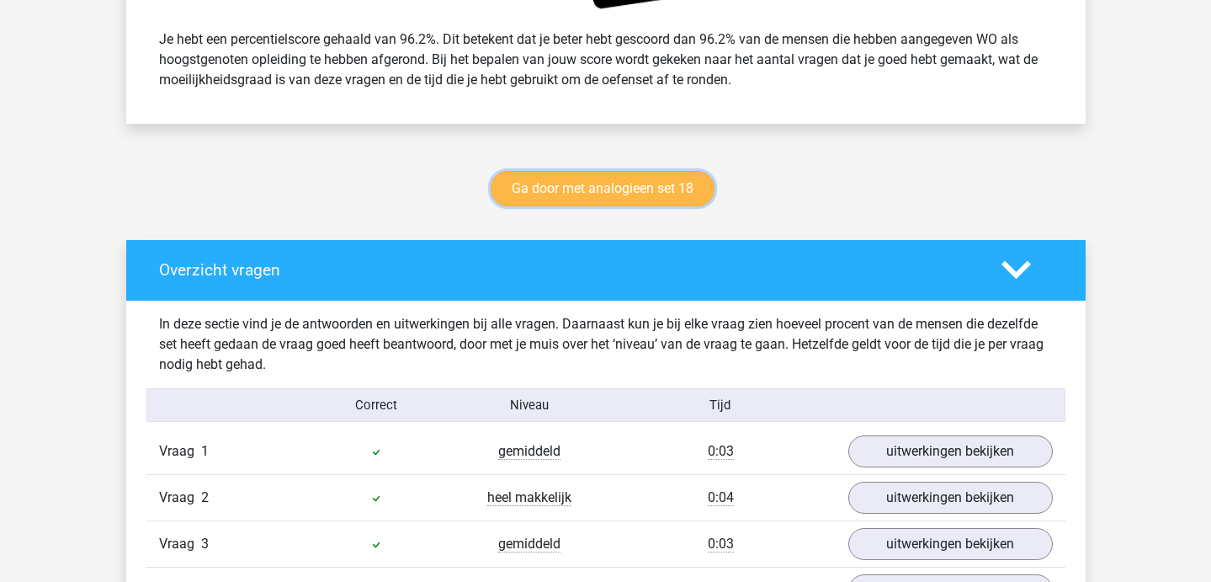
click at [559, 189] on link "Ga door met analogieen set 18" at bounding box center [603, 188] width 224 height 35
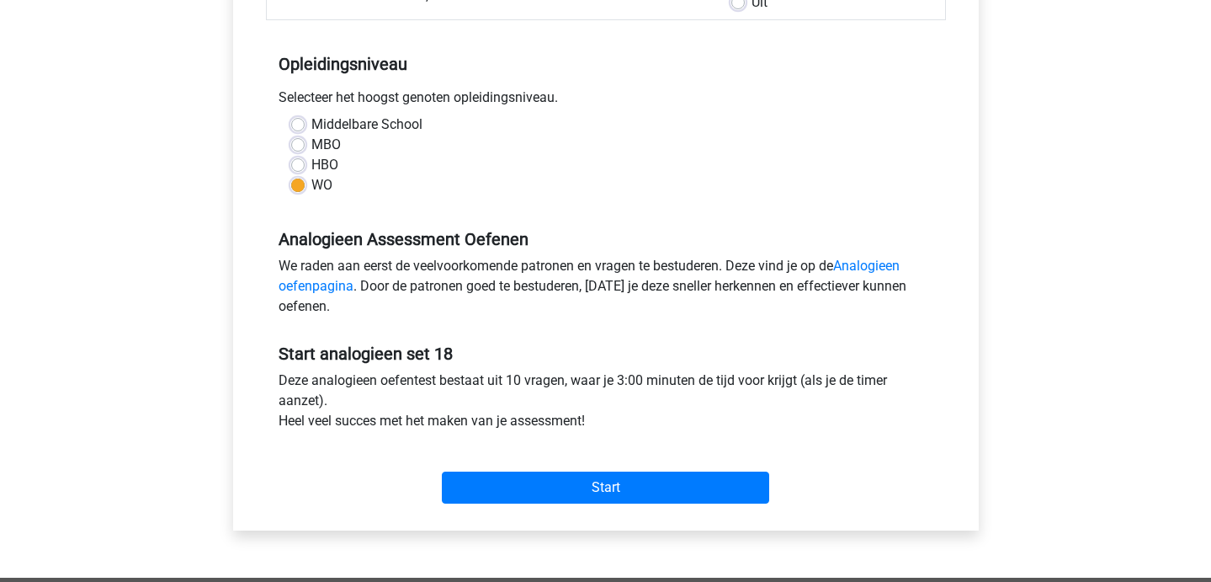
scroll to position [348, 0]
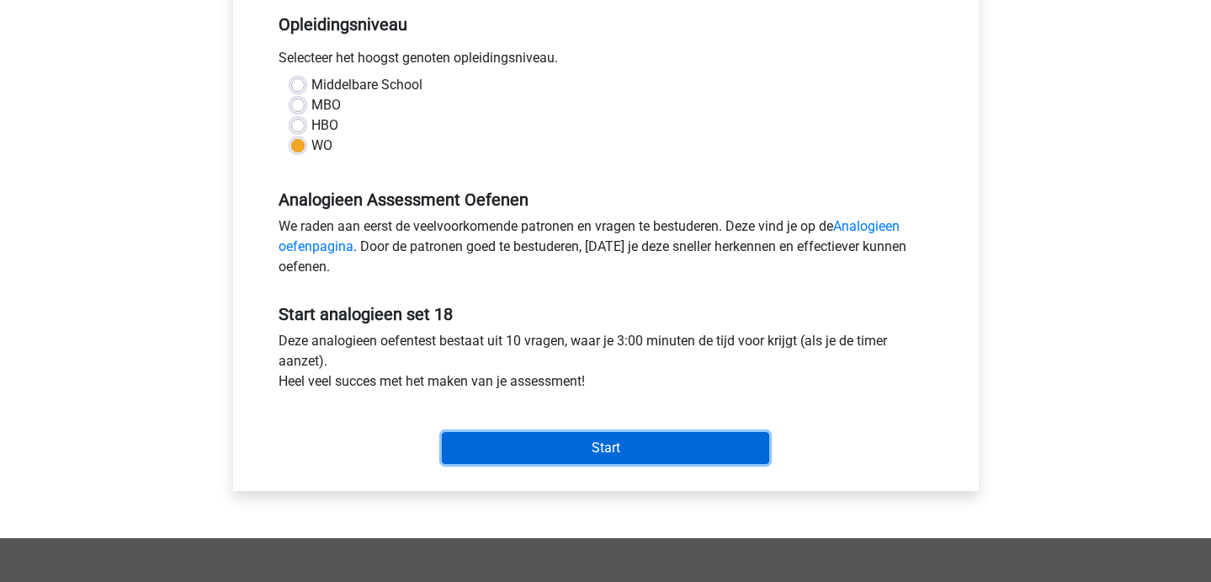
click at [530, 447] on input "Start" at bounding box center [605, 448] width 327 height 32
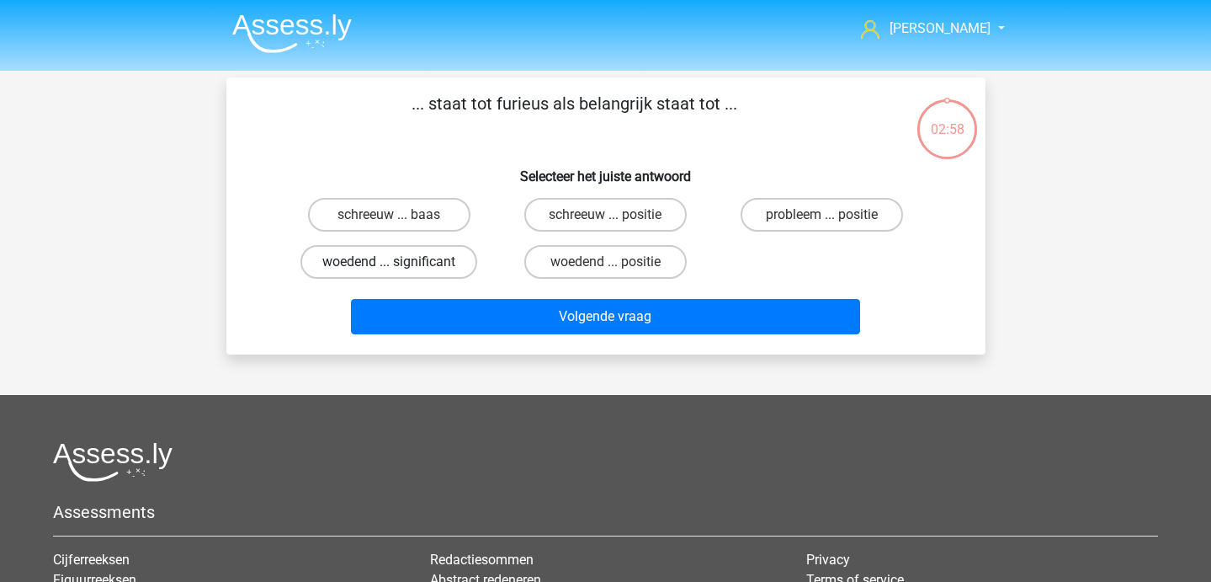
click at [431, 260] on label "woedend ... significant" at bounding box center [389, 262] width 177 height 34
click at [400, 262] on input "woedend ... significant" at bounding box center [394, 267] width 11 height 11
radio input "true"
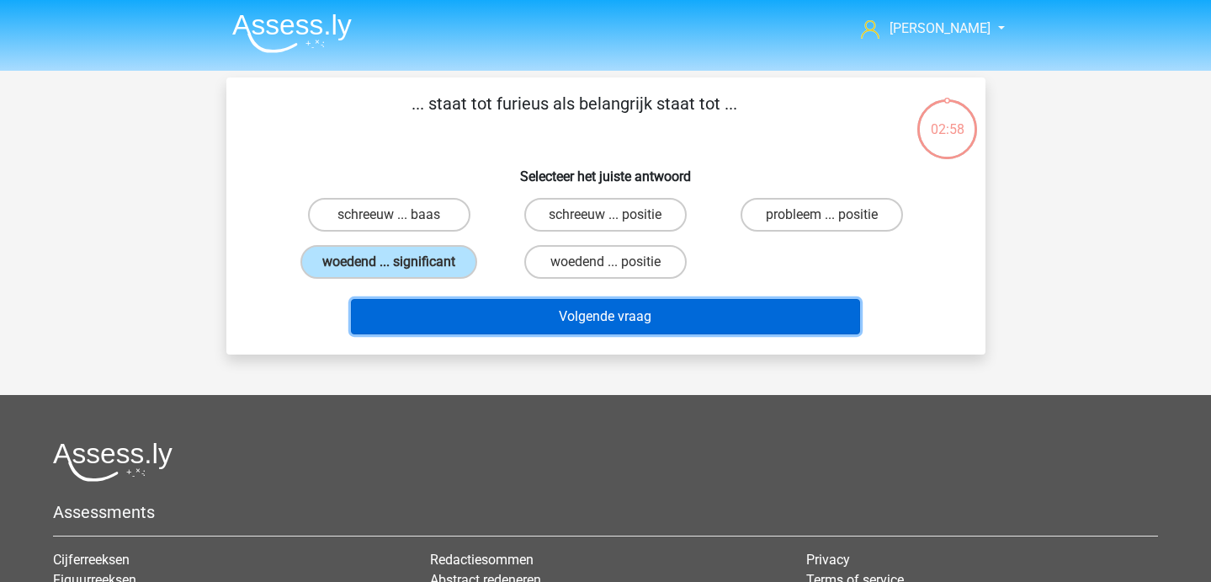
click at [436, 300] on button "Volgende vraag" at bounding box center [605, 316] width 509 height 35
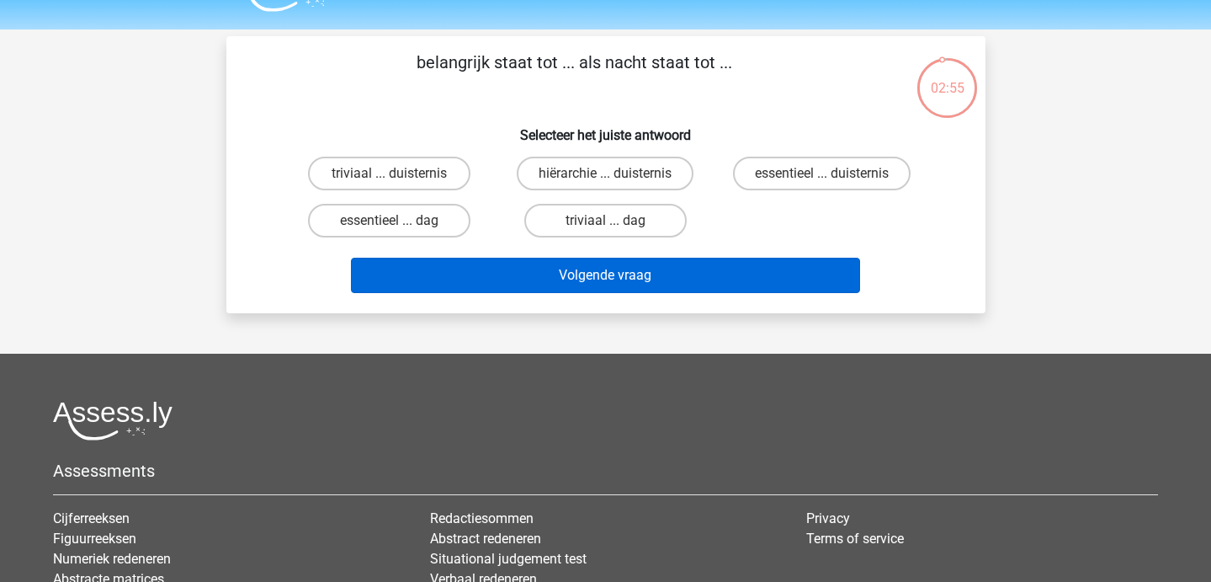
scroll to position [44, 0]
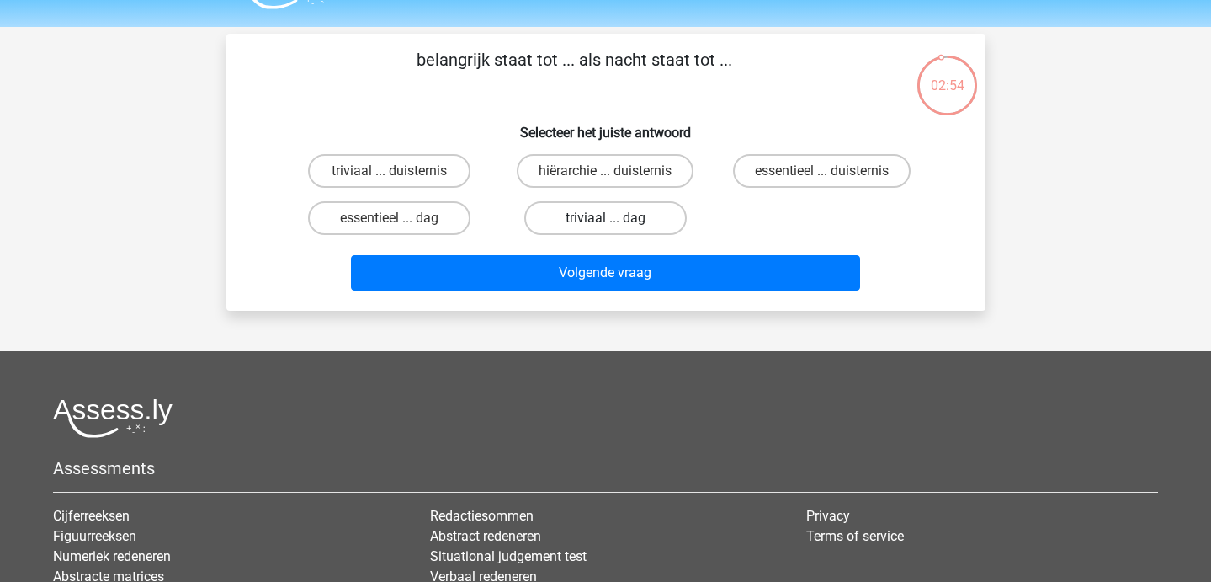
click at [566, 230] on label "triviaal ... dag" at bounding box center [605, 218] width 162 height 34
click at [605, 229] on input "triviaal ... dag" at bounding box center [610, 223] width 11 height 11
radio input "true"
click at [566, 299] on div "belangrijk staat tot ... als nacht staat tot ... Selecteer het juiste antwoord …" at bounding box center [605, 172] width 759 height 277
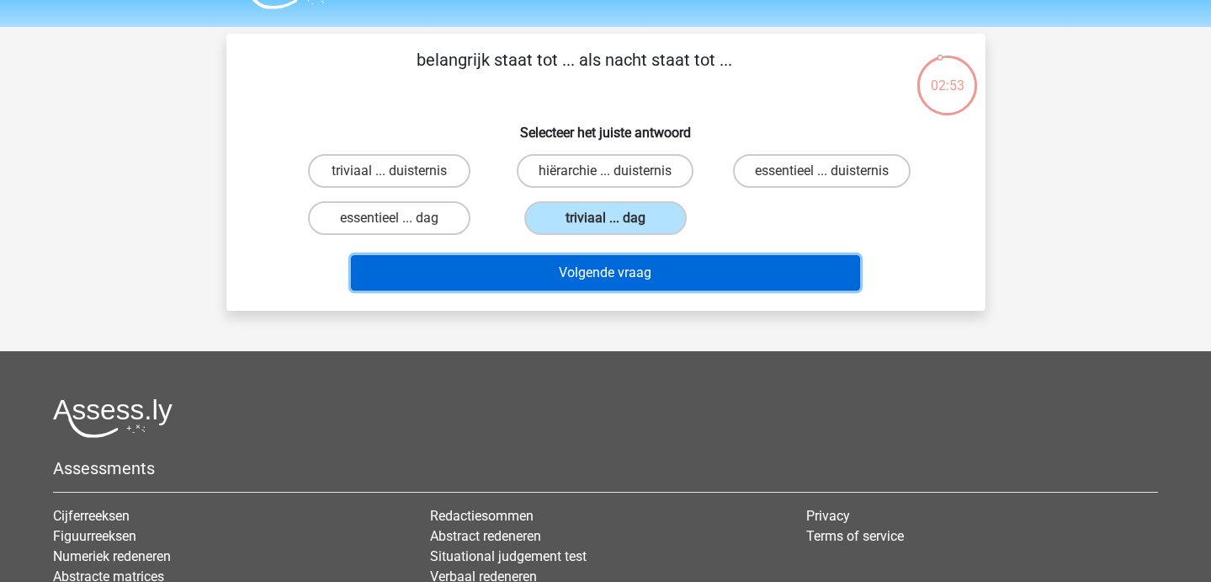
click at [556, 285] on button "Volgende vraag" at bounding box center [605, 272] width 509 height 35
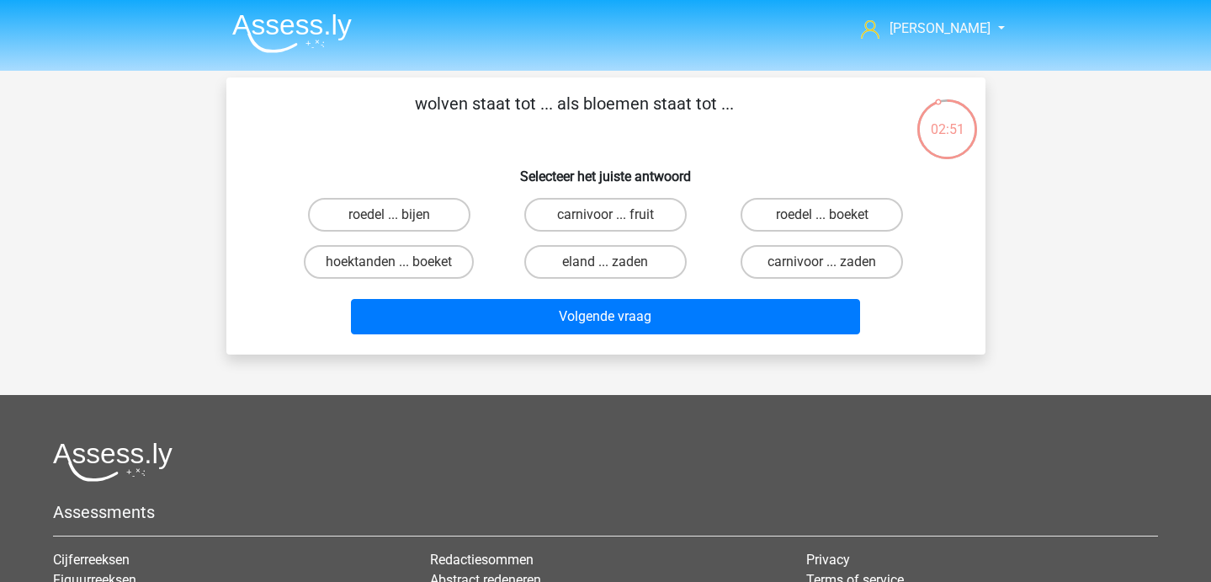
scroll to position [0, 0]
click at [776, 223] on label "roedel ... boeket" at bounding box center [822, 215] width 162 height 34
click at [822, 223] on input "roedel ... boeket" at bounding box center [827, 220] width 11 height 11
radio input "true"
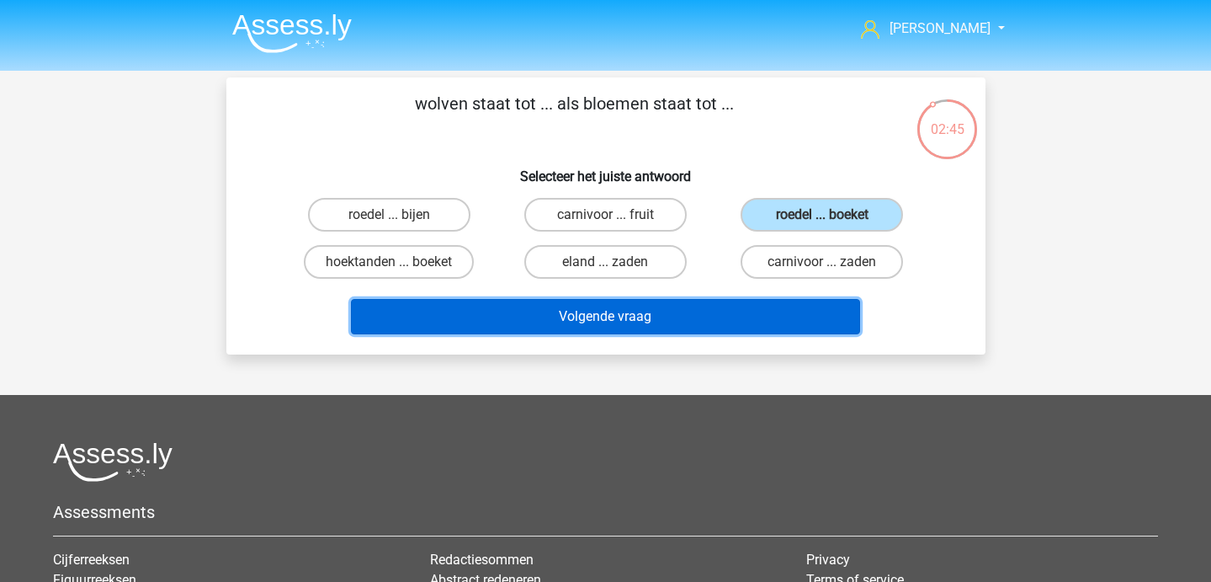
click at [659, 317] on button "Volgende vraag" at bounding box center [605, 316] width 509 height 35
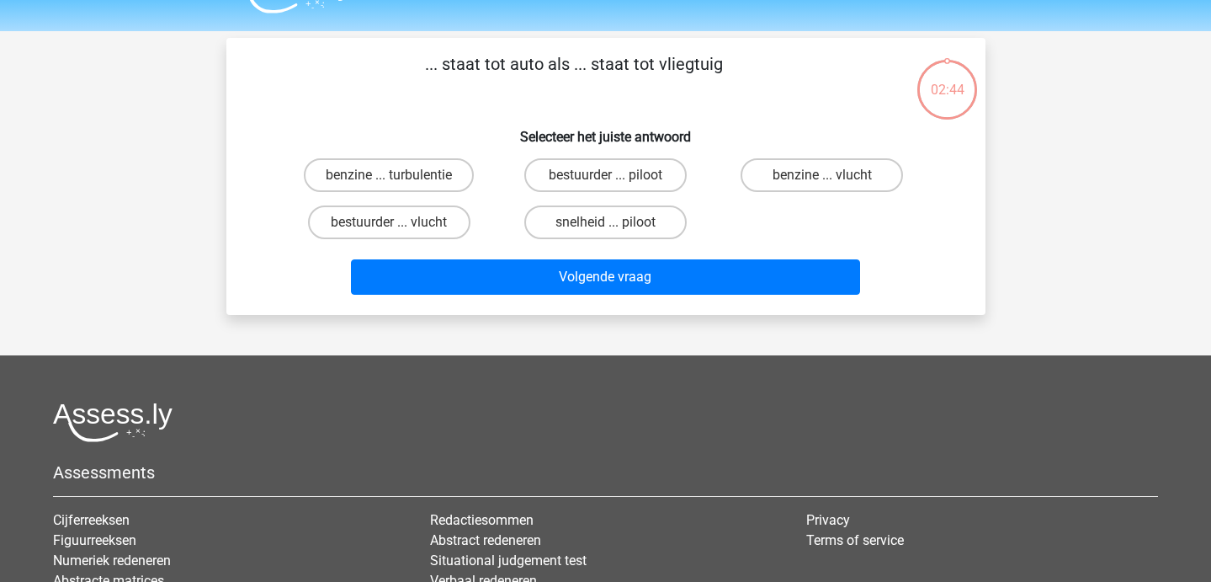
scroll to position [37, 0]
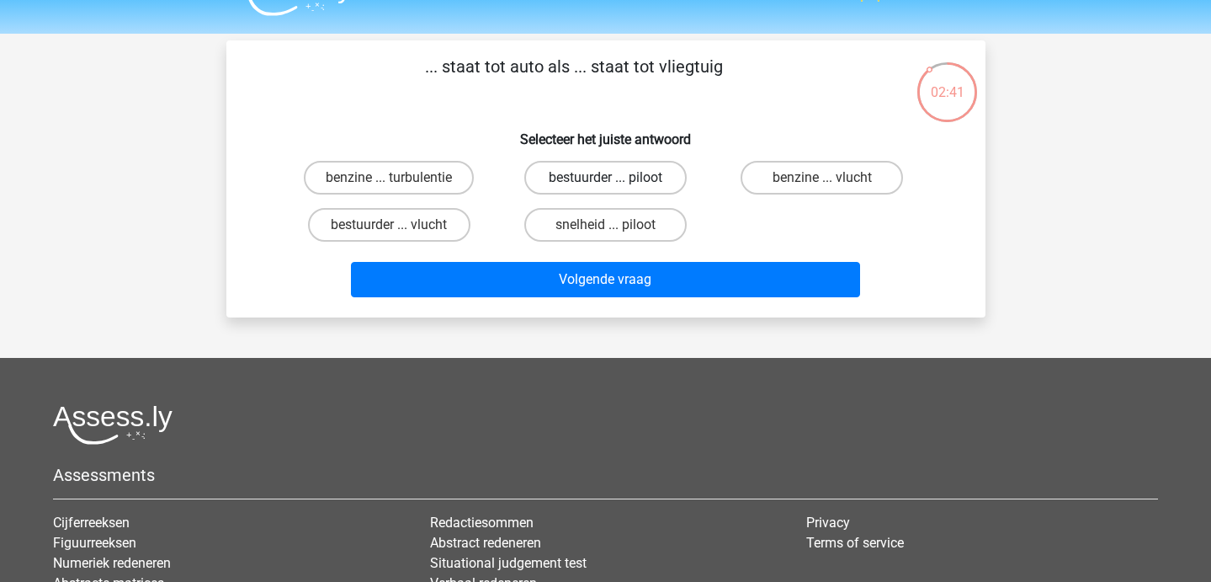
click at [586, 178] on label "bestuurder ... piloot" at bounding box center [605, 178] width 162 height 34
click at [605, 178] on input "bestuurder ... piloot" at bounding box center [610, 183] width 11 height 11
radio input "true"
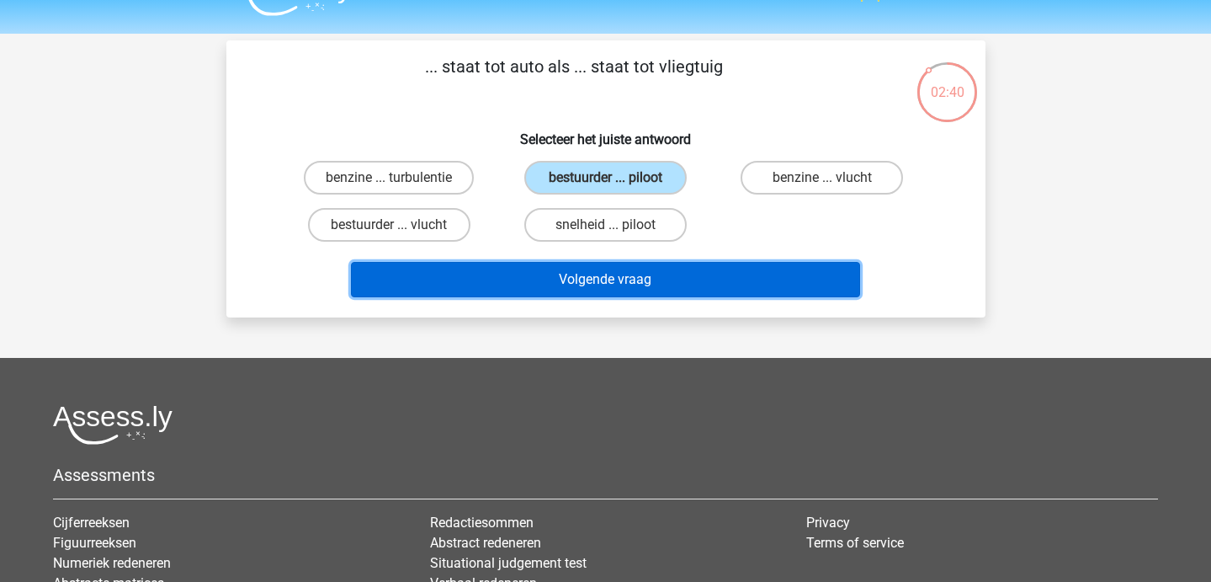
click at [585, 275] on button "Volgende vraag" at bounding box center [605, 279] width 509 height 35
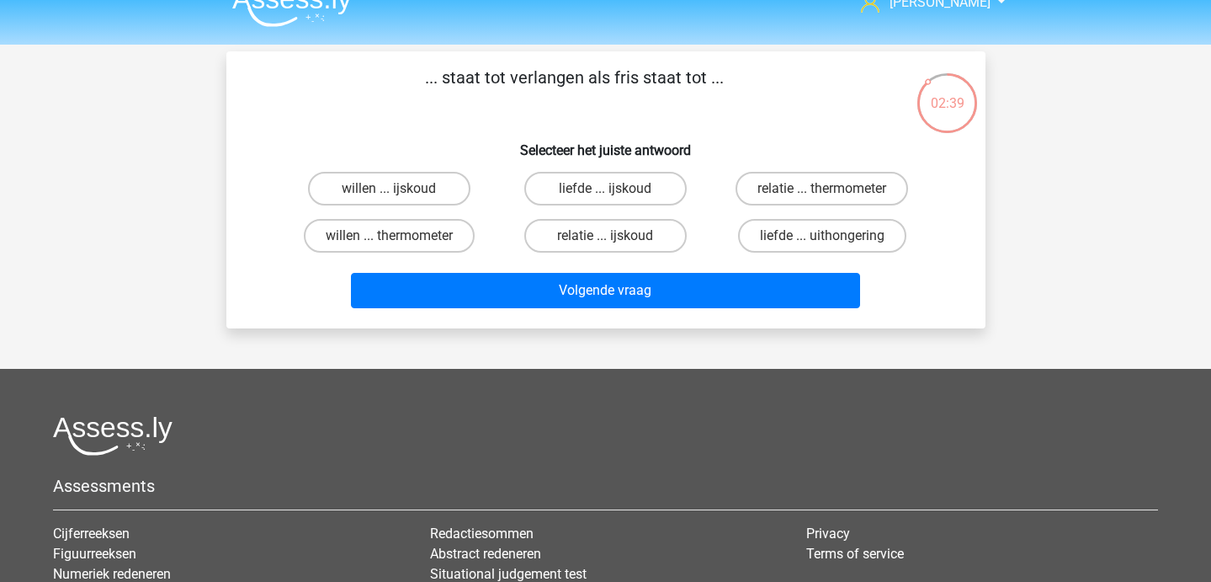
scroll to position [29, 0]
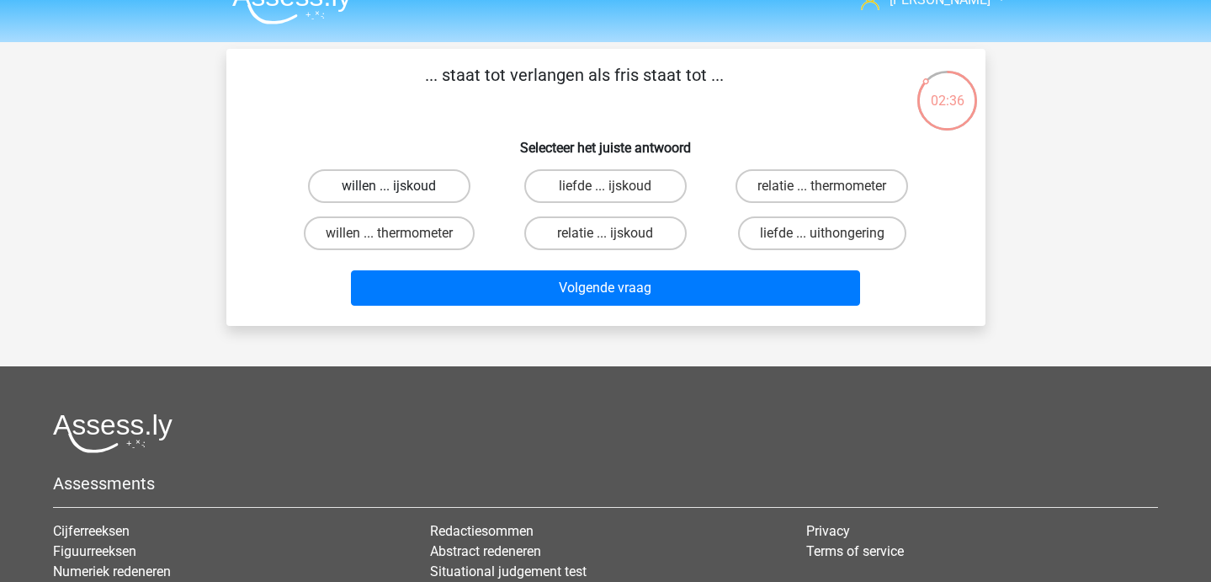
click at [410, 183] on label "willen ... ijskoud" at bounding box center [389, 186] width 162 height 34
click at [400, 186] on input "willen ... ijskoud" at bounding box center [394, 191] width 11 height 11
radio input "true"
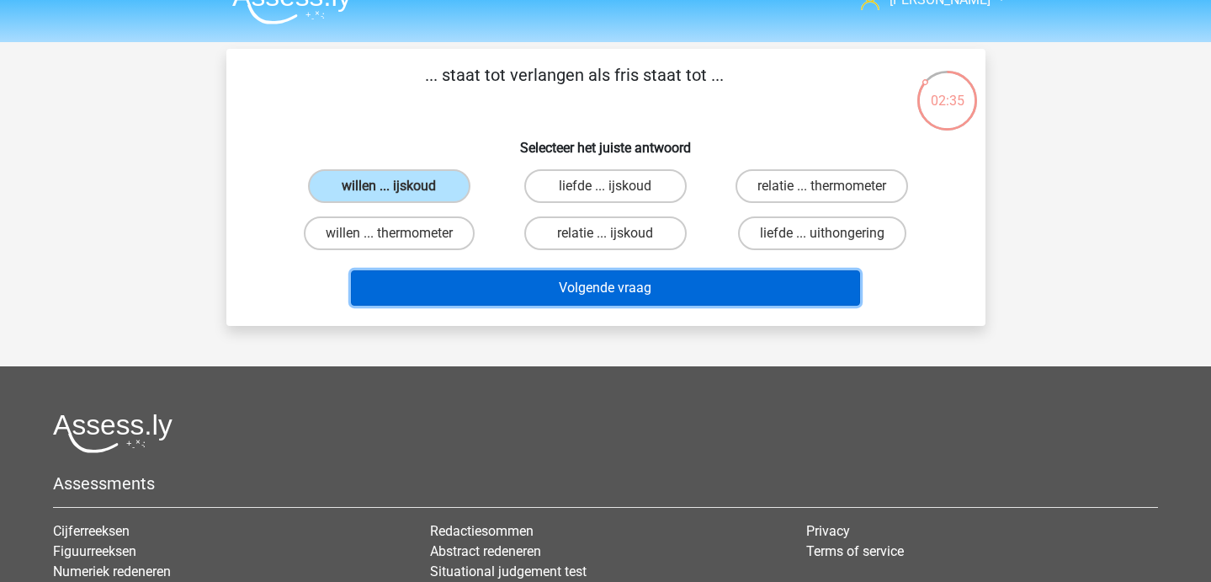
click at [443, 285] on button "Volgende vraag" at bounding box center [605, 287] width 509 height 35
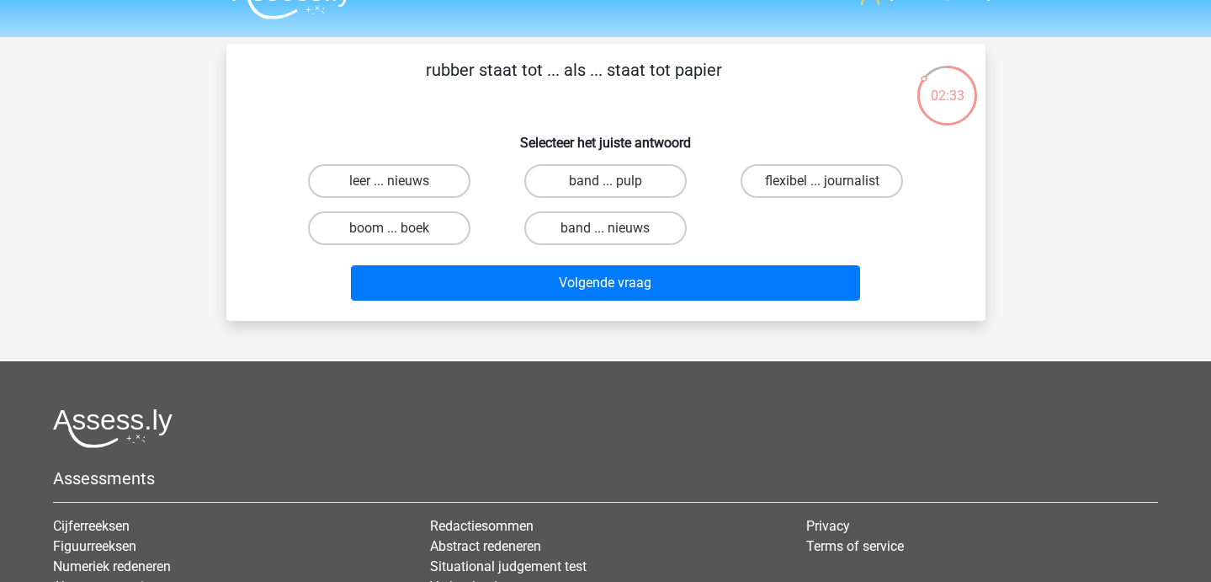
scroll to position [35, 0]
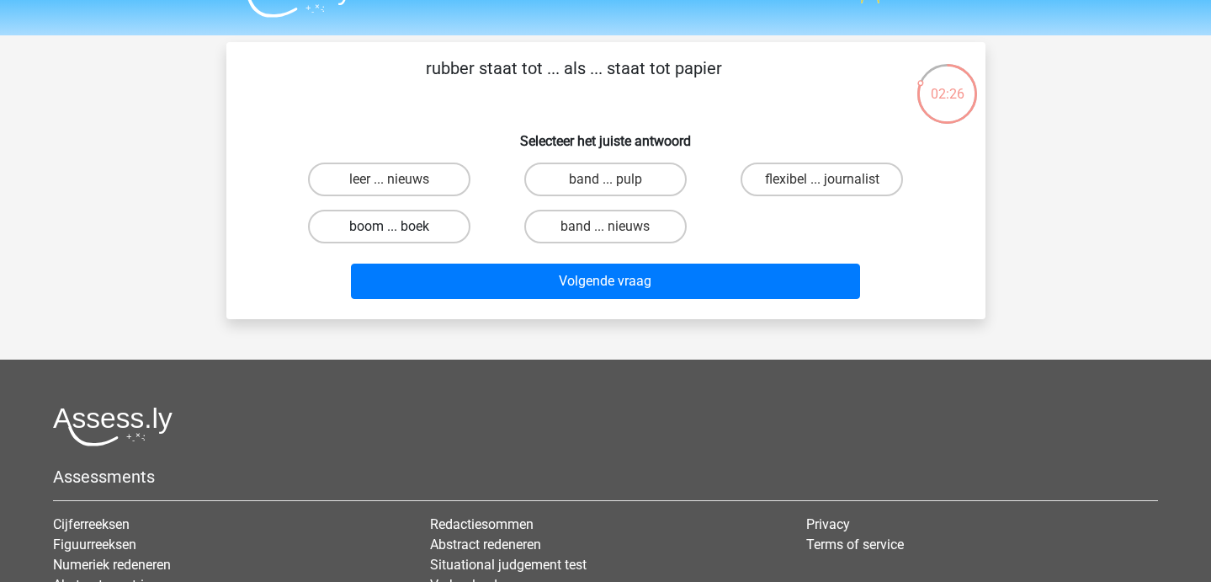
click at [420, 234] on label "boom ... boek" at bounding box center [389, 227] width 162 height 34
click at [400, 234] on input "boom ... boek" at bounding box center [394, 231] width 11 height 11
radio input "true"
click at [456, 323] on div "Phoebe phoebewardropper@gmail.com Nederlands English" at bounding box center [605, 384] width 1211 height 839
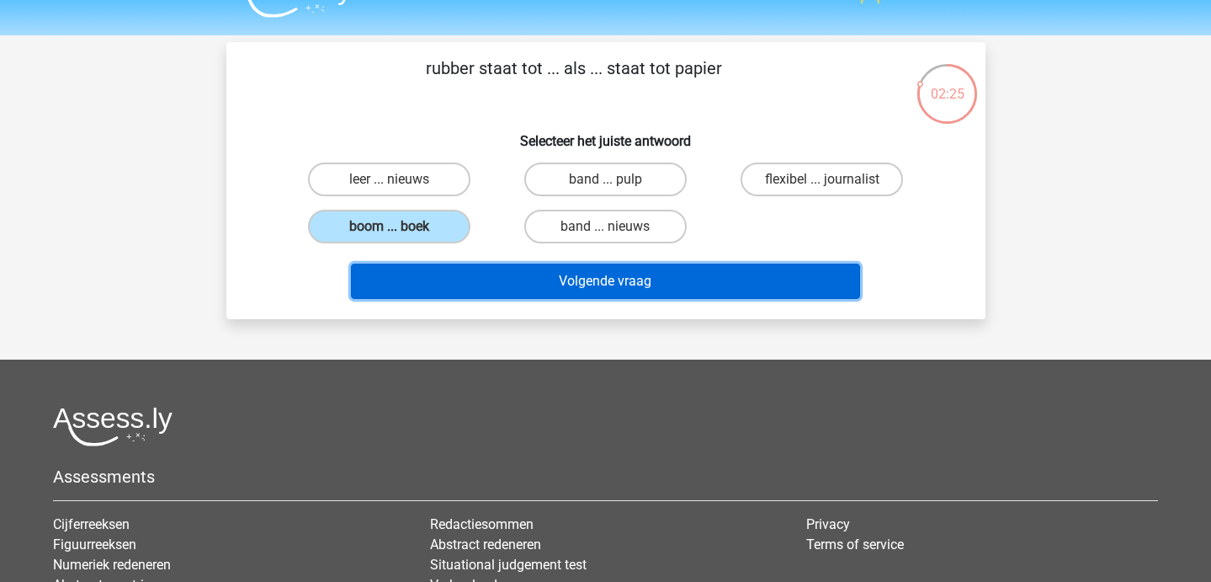
click at [439, 296] on button "Volgende vraag" at bounding box center [605, 280] width 509 height 35
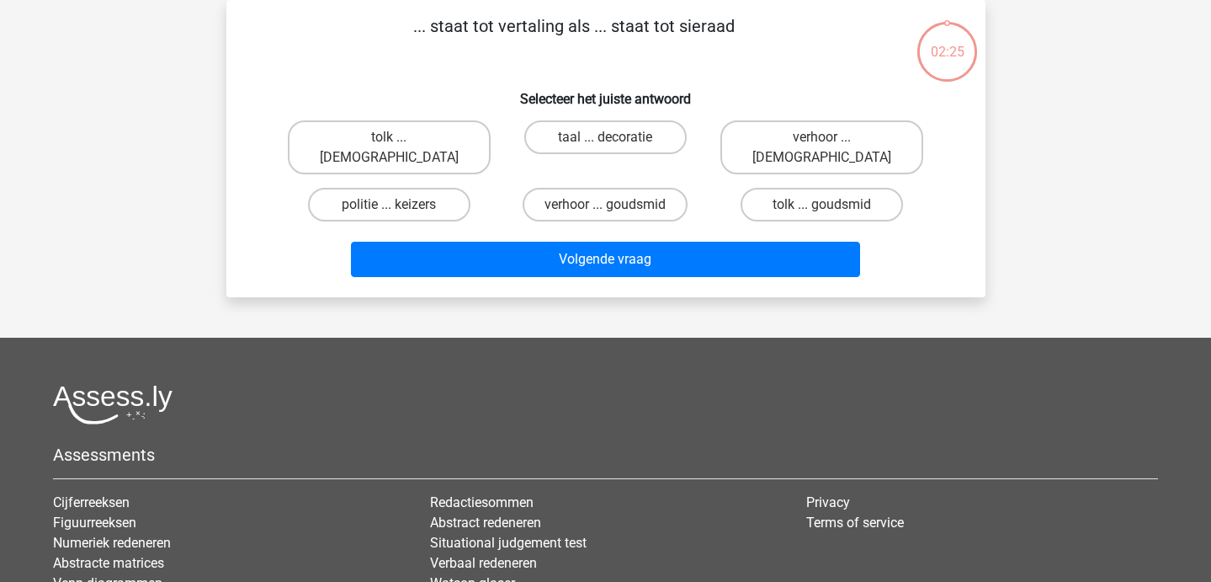
scroll to position [0, 0]
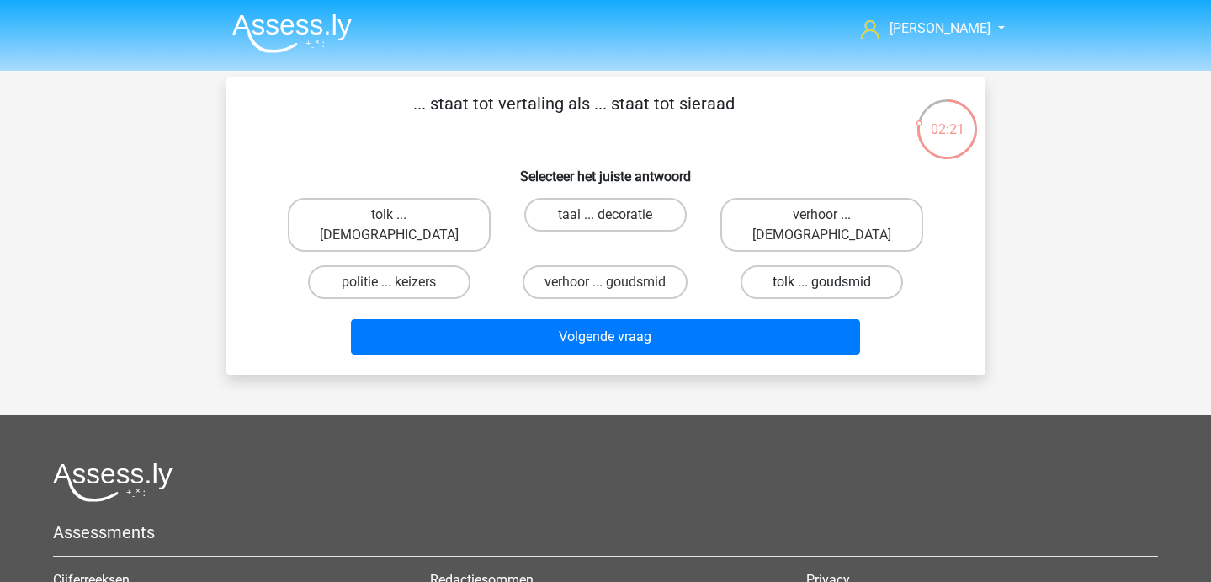
click at [802, 265] on label "tolk ... goudsmid" at bounding box center [822, 282] width 162 height 34
click at [822, 282] on input "tolk ... goudsmid" at bounding box center [827, 287] width 11 height 11
radio input "true"
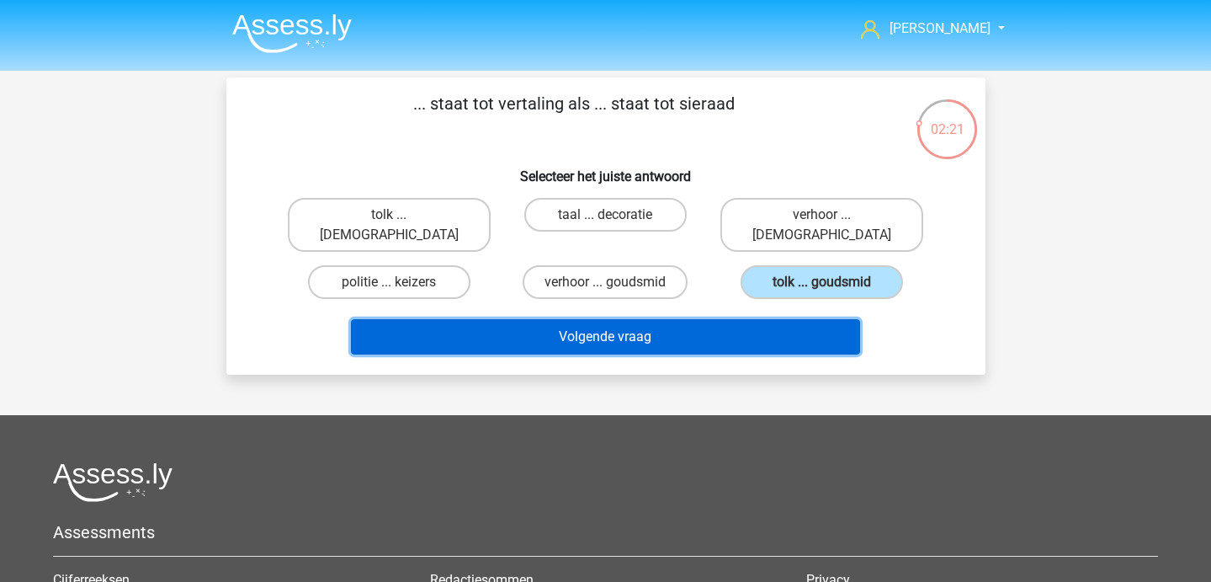
click at [720, 319] on button "Volgende vraag" at bounding box center [605, 336] width 509 height 35
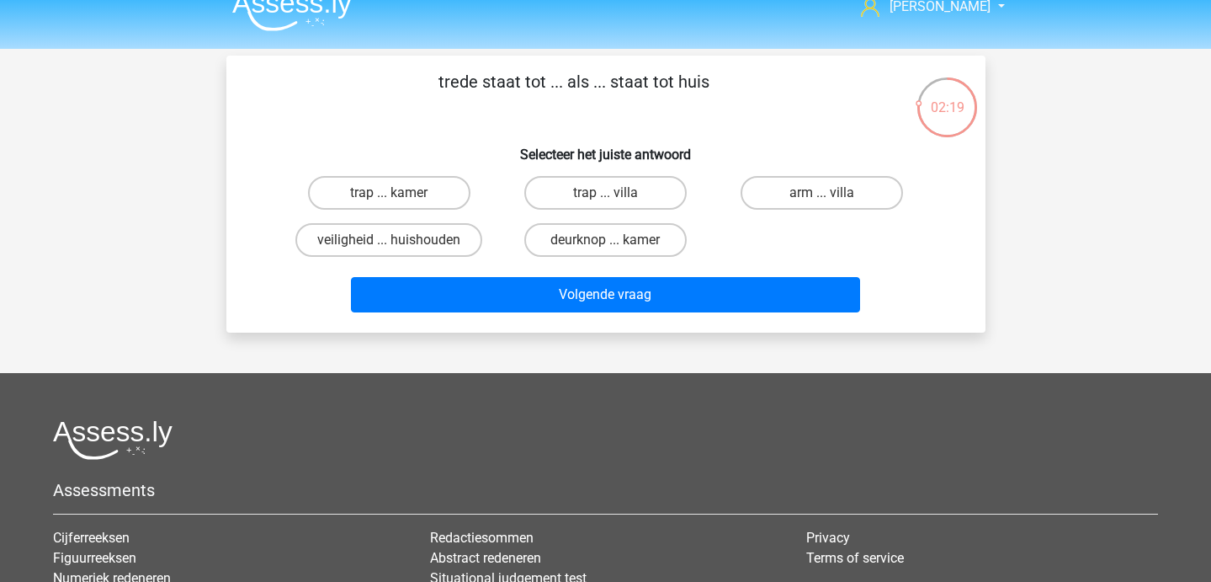
scroll to position [23, 0]
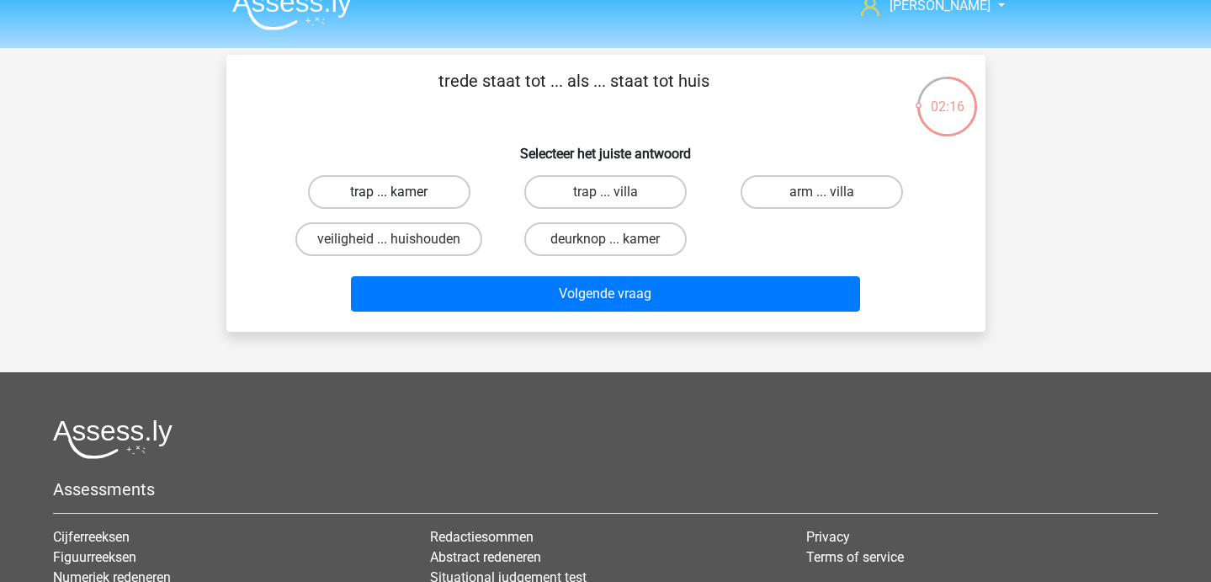
click at [429, 190] on label "trap ... kamer" at bounding box center [389, 192] width 162 height 34
click at [400, 192] on input "trap ... kamer" at bounding box center [394, 197] width 11 height 11
radio input "true"
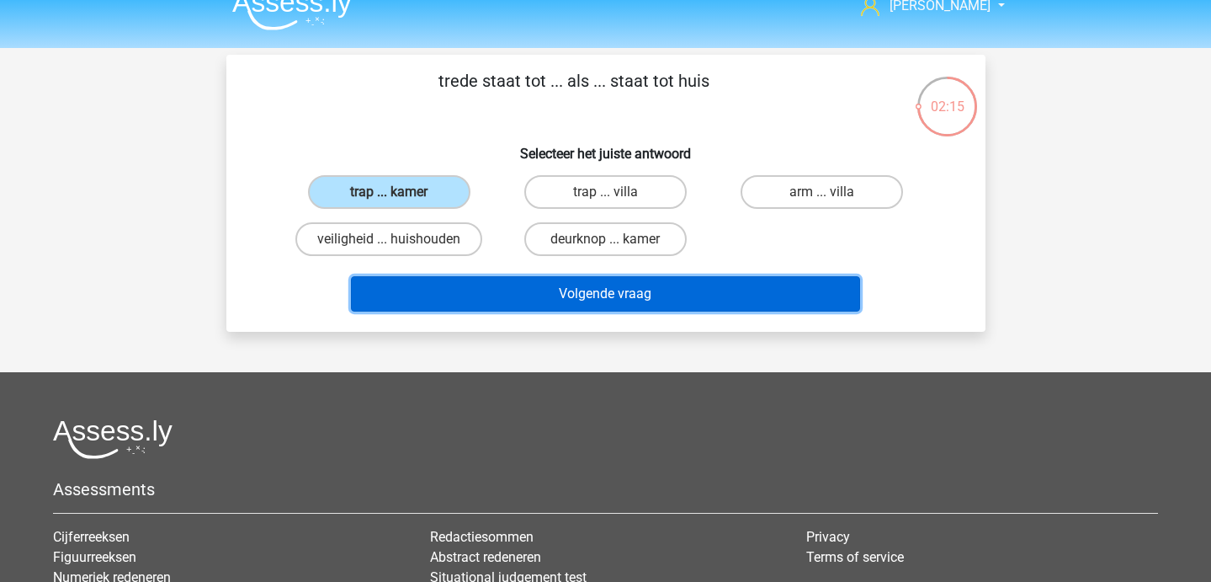
click at [491, 301] on button "Volgende vraag" at bounding box center [605, 293] width 509 height 35
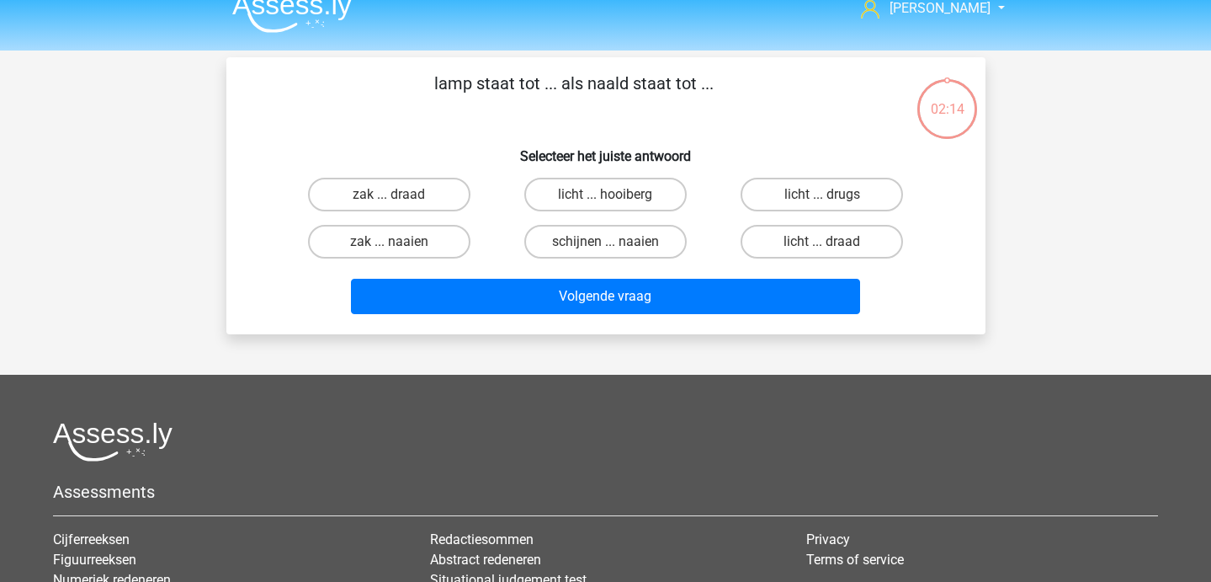
scroll to position [17, 0]
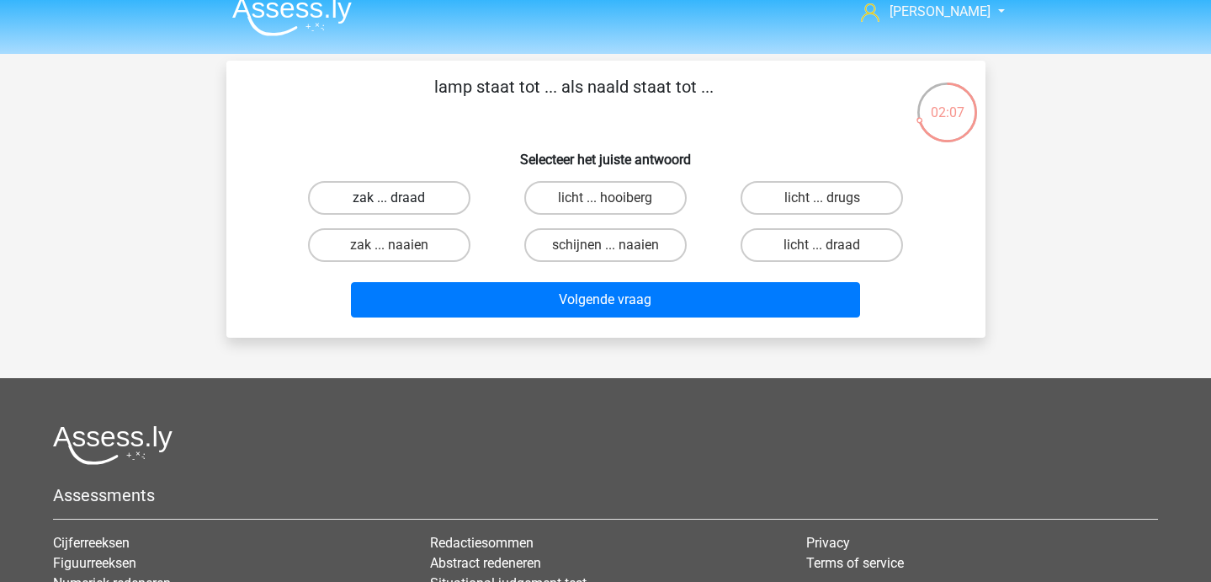
click at [417, 194] on label "zak ... draad" at bounding box center [389, 198] width 162 height 34
click at [400, 198] on input "zak ... draad" at bounding box center [394, 203] width 11 height 11
radio input "true"
click at [556, 224] on div "schijnen ... naaien" at bounding box center [606, 244] width 216 height 47
click at [556, 246] on label "schijnen ... naaien" at bounding box center [605, 245] width 162 height 34
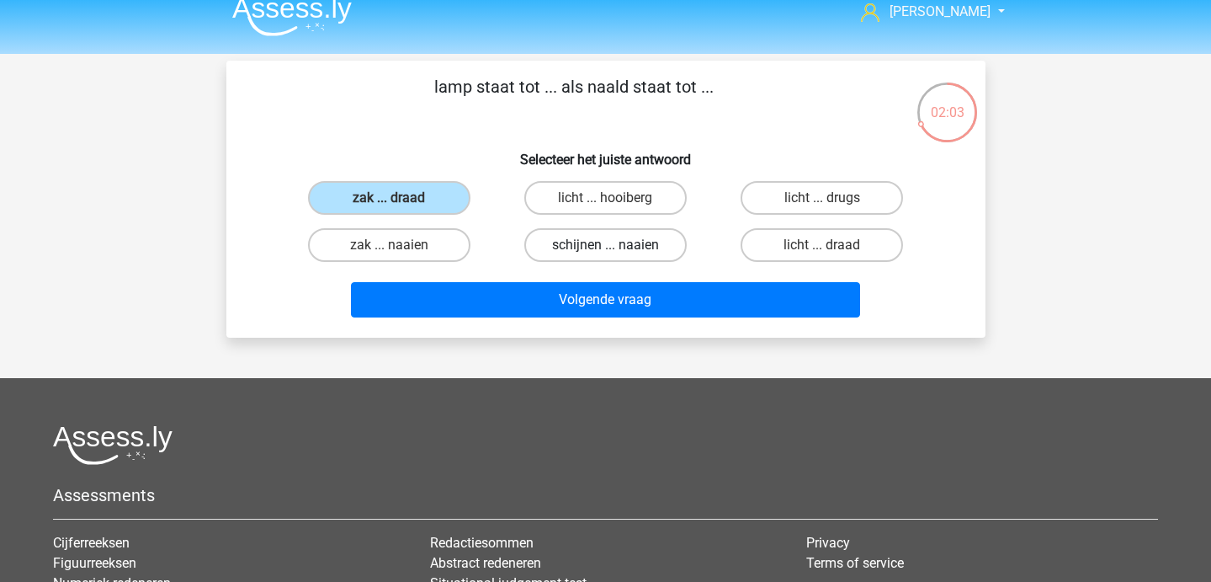
click at [605, 246] on input "schijnen ... naaien" at bounding box center [610, 250] width 11 height 11
radio input "true"
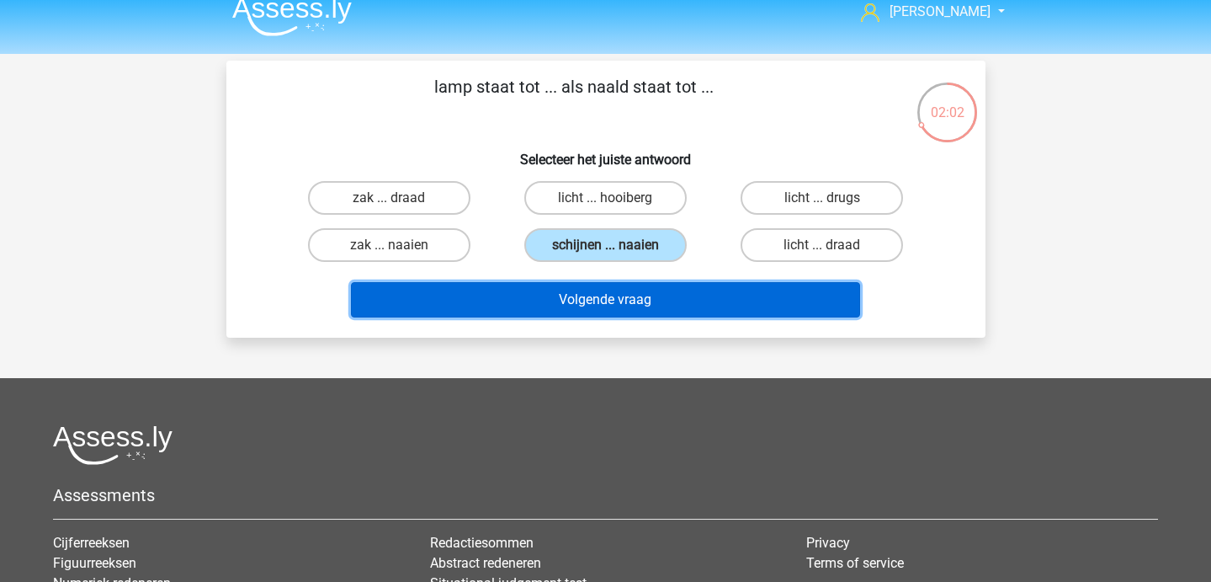
click at [556, 285] on button "Volgende vraag" at bounding box center [605, 299] width 509 height 35
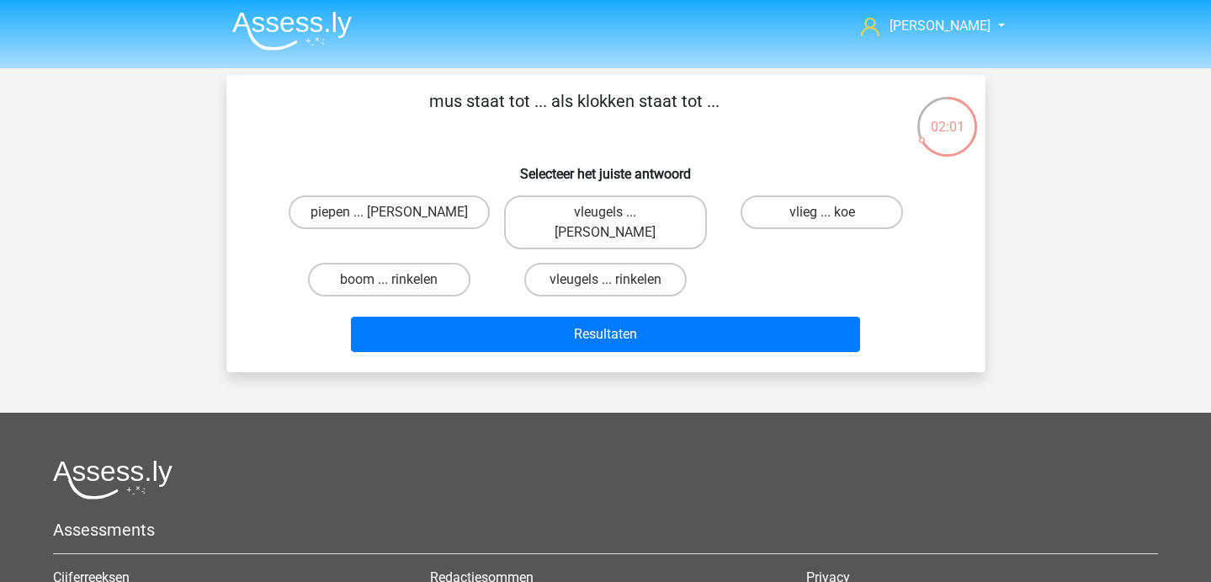
scroll to position [6, 0]
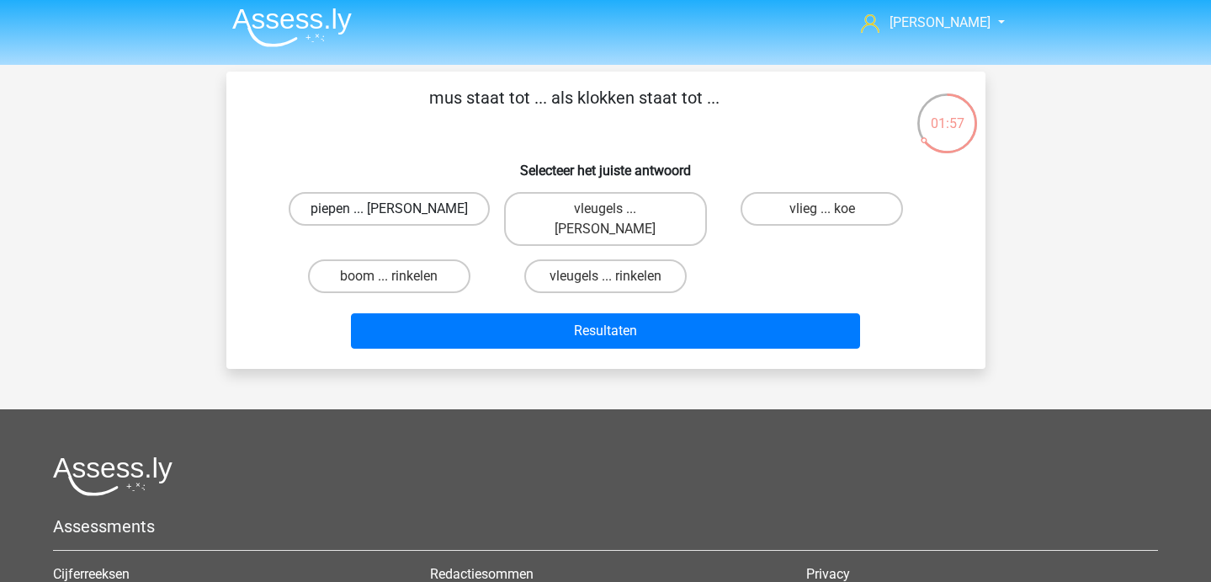
click at [438, 208] on label "piepen ... luiden" at bounding box center [389, 209] width 201 height 34
click at [400, 209] on input "piepen ... luiden" at bounding box center [394, 214] width 11 height 11
radio input "true"
click at [473, 313] on div "Resultaten" at bounding box center [606, 334] width 650 height 42
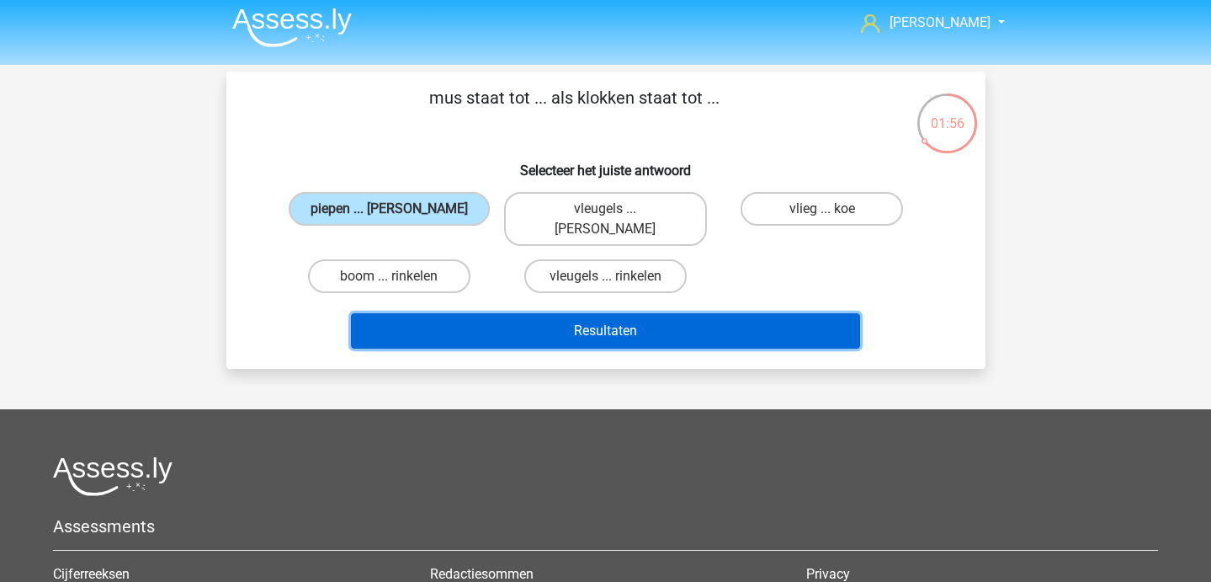
click at [471, 313] on button "Resultaten" at bounding box center [605, 330] width 509 height 35
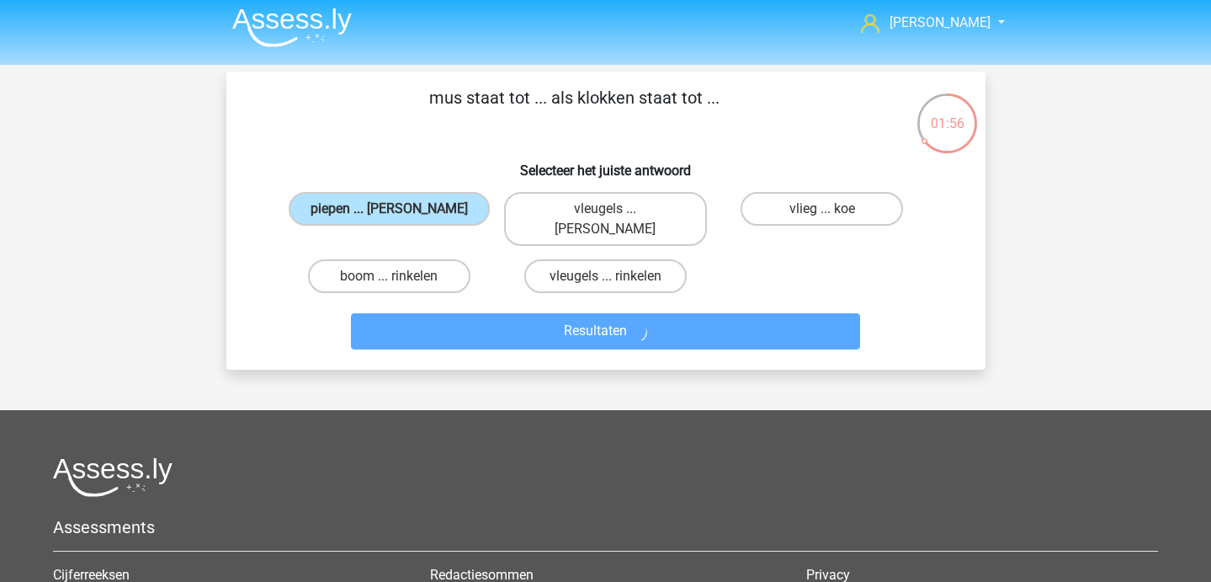
scroll to position [0, 0]
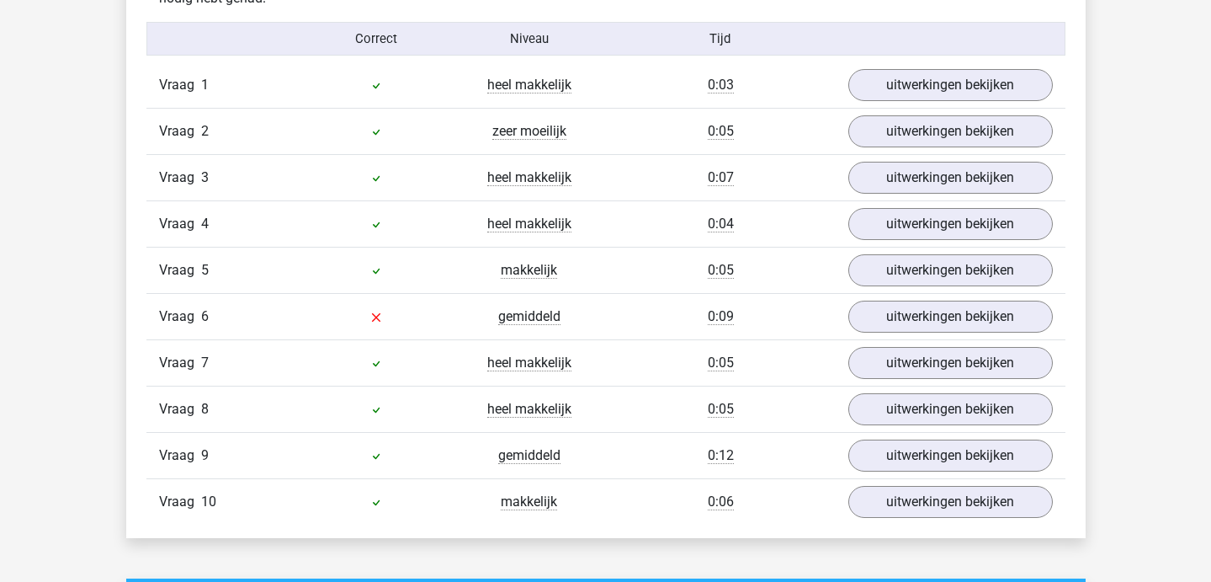
scroll to position [1134, 0]
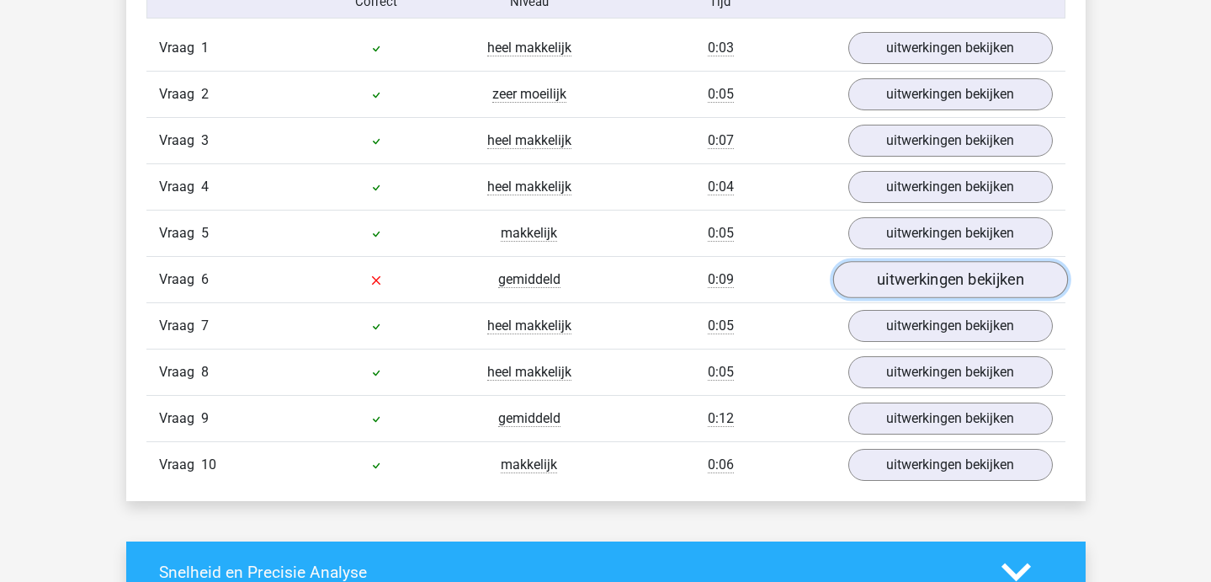
click at [875, 281] on link "uitwerkingen bekijken" at bounding box center [950, 279] width 235 height 37
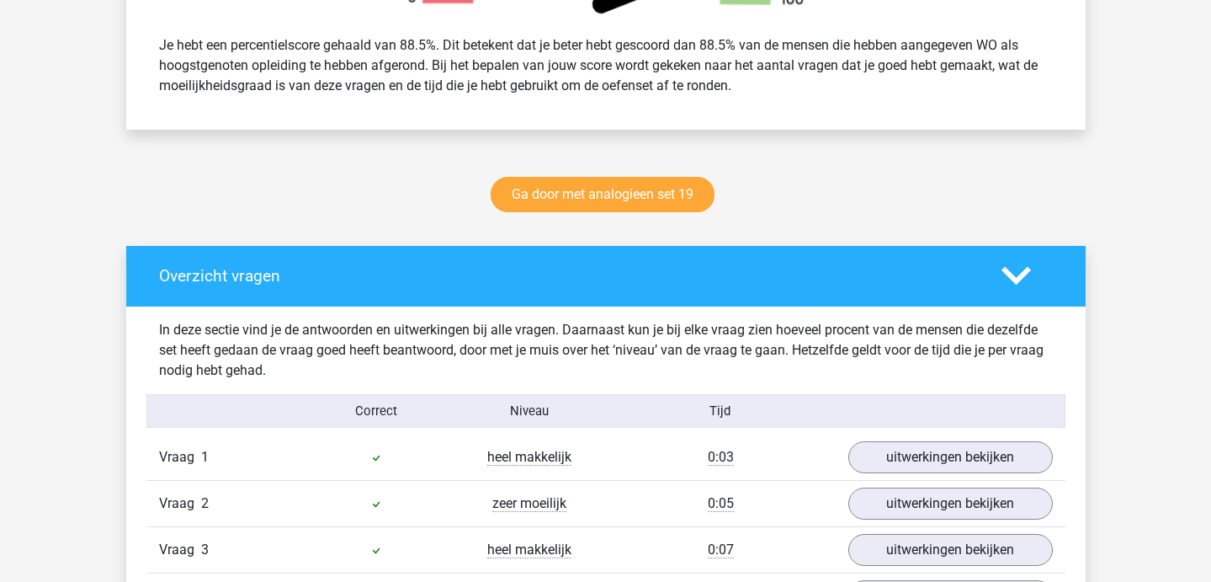
scroll to position [713, 0]
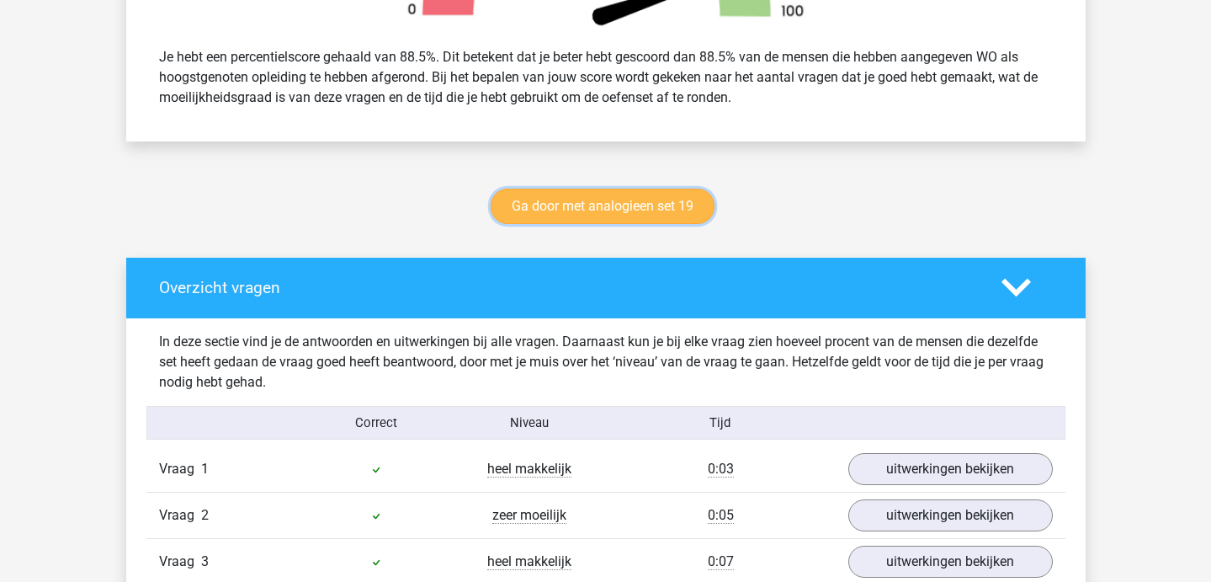
click at [566, 202] on link "Ga door met analogieen set 19" at bounding box center [603, 206] width 224 height 35
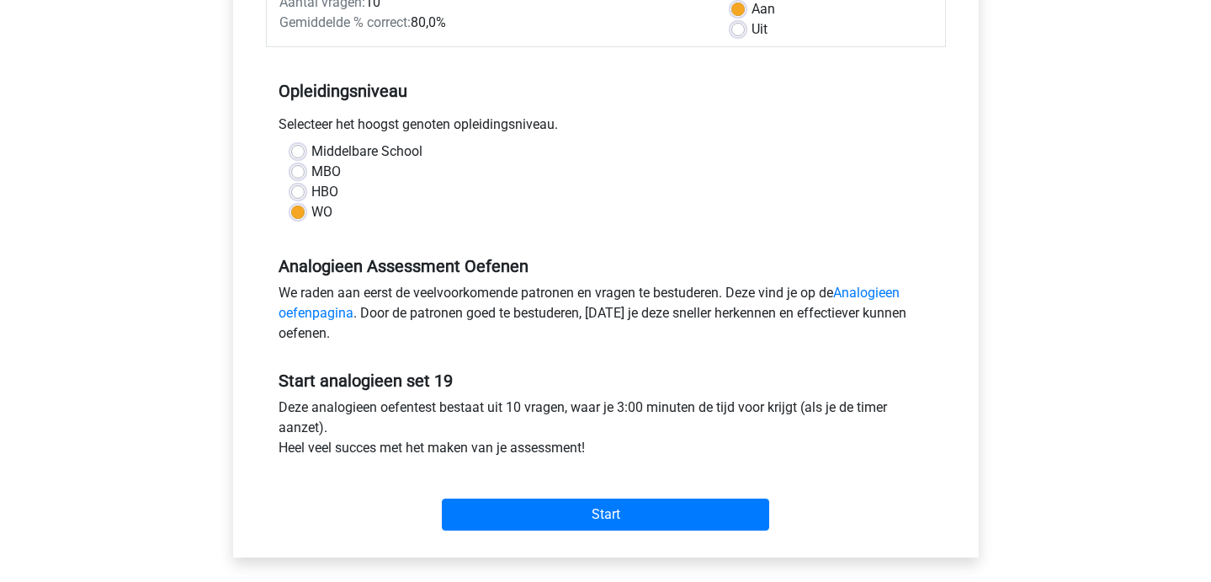
scroll to position [287, 0]
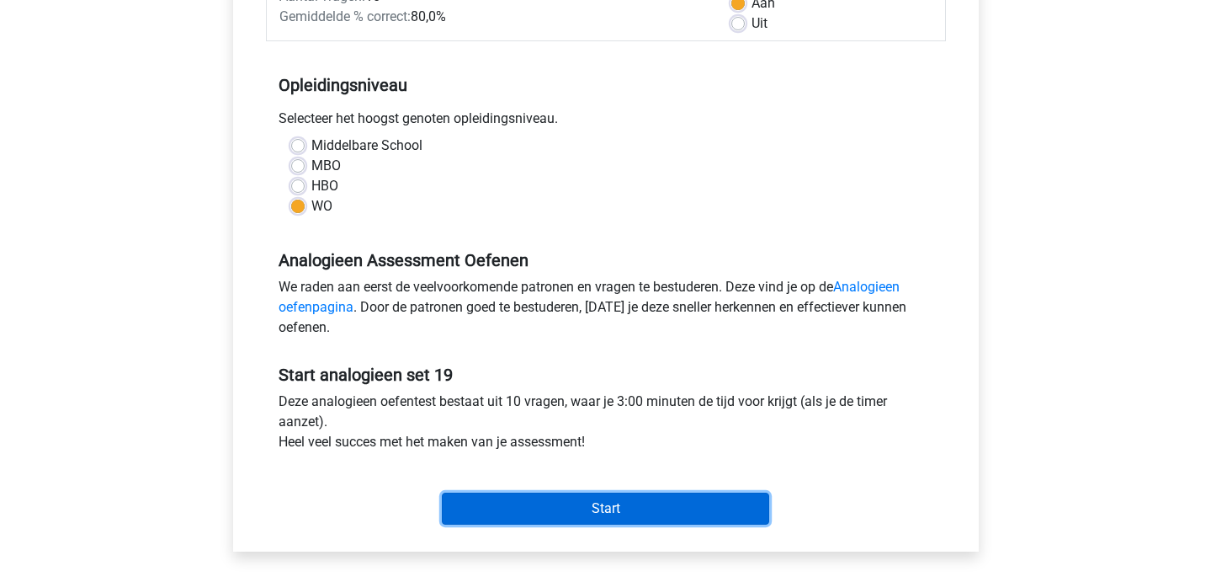
click at [523, 508] on input "Start" at bounding box center [605, 508] width 327 height 32
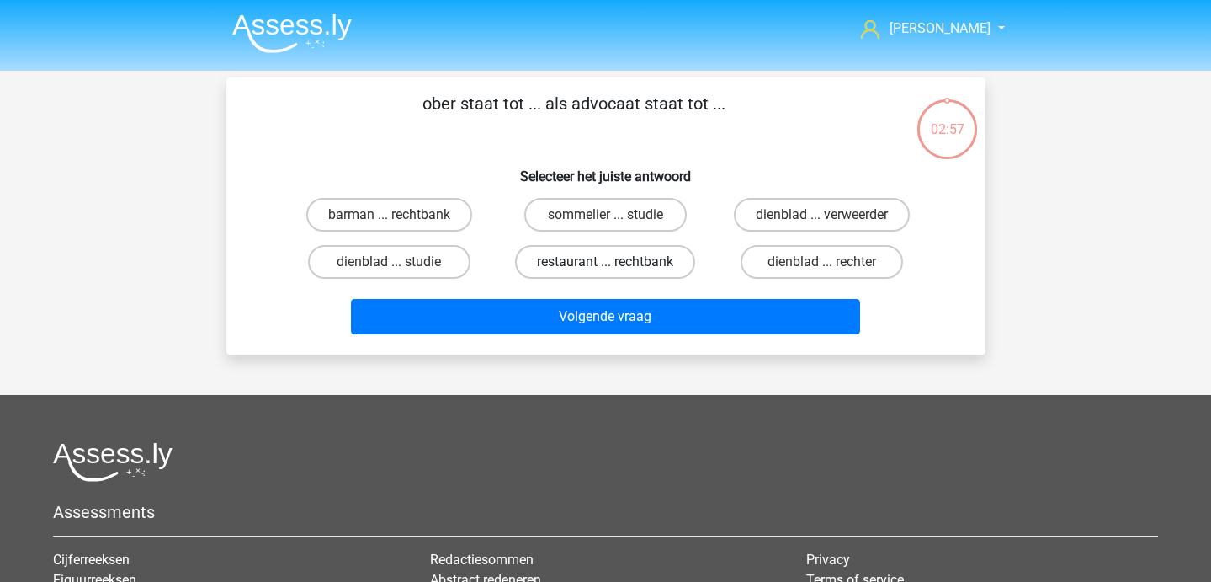
click at [551, 248] on label "restaurant ... rechtbank" at bounding box center [605, 262] width 180 height 34
click at [605, 262] on input "restaurant ... rechtbank" at bounding box center [610, 267] width 11 height 11
radio input "true"
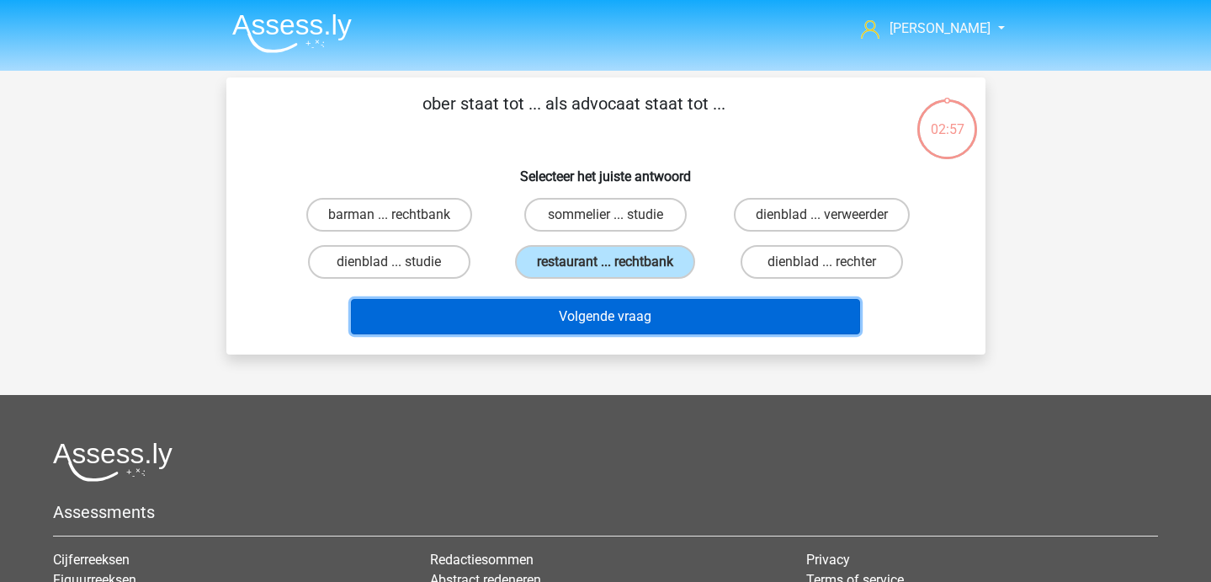
click at [567, 324] on button "Volgende vraag" at bounding box center [605, 316] width 509 height 35
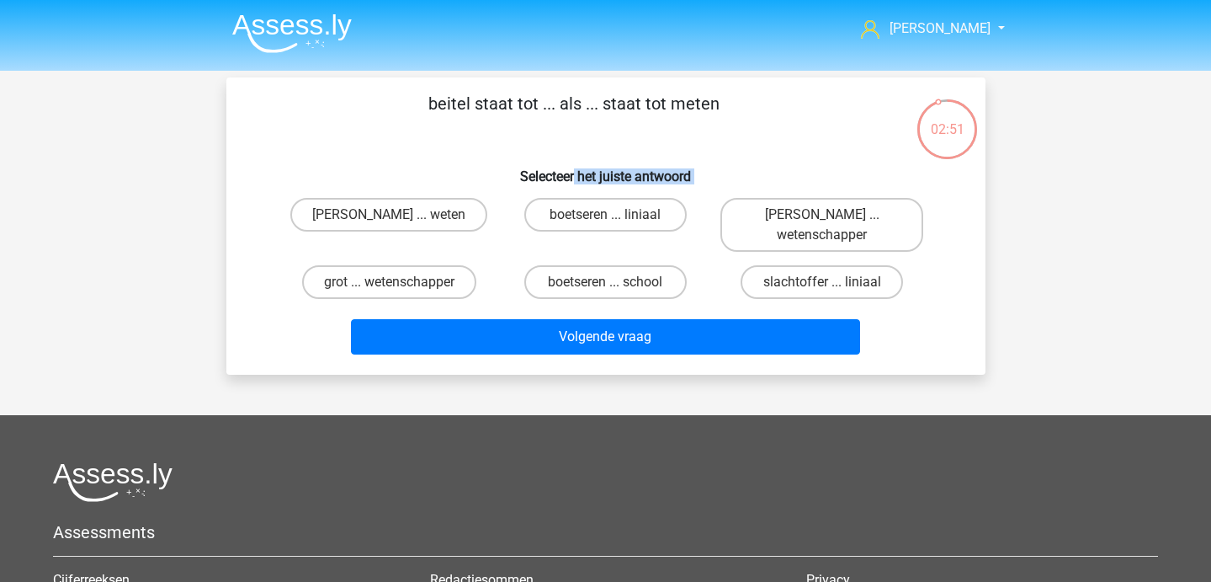
click at [573, 184] on div "beitel staat tot ... als ... staat tot meten Selecteer het juiste antwoord mich…" at bounding box center [606, 226] width 746 height 270
click at [562, 219] on label "boetseren ... liniaal" at bounding box center [605, 215] width 162 height 34
click at [605, 219] on input "boetseren ... liniaal" at bounding box center [610, 220] width 11 height 11
radio input "true"
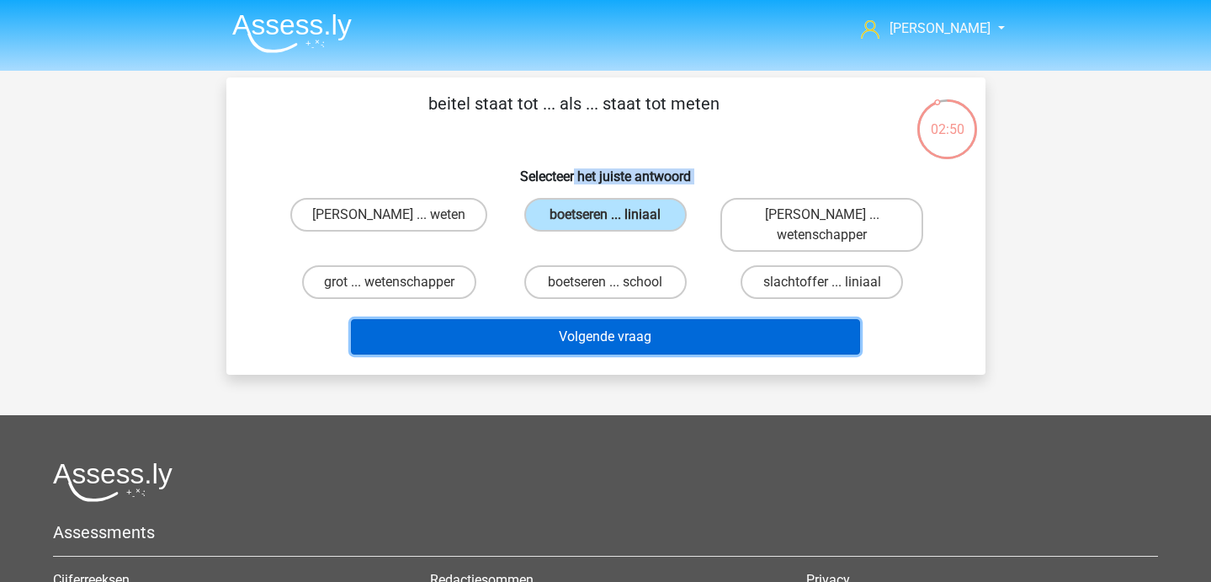
click at [558, 335] on button "Volgende vraag" at bounding box center [605, 336] width 509 height 35
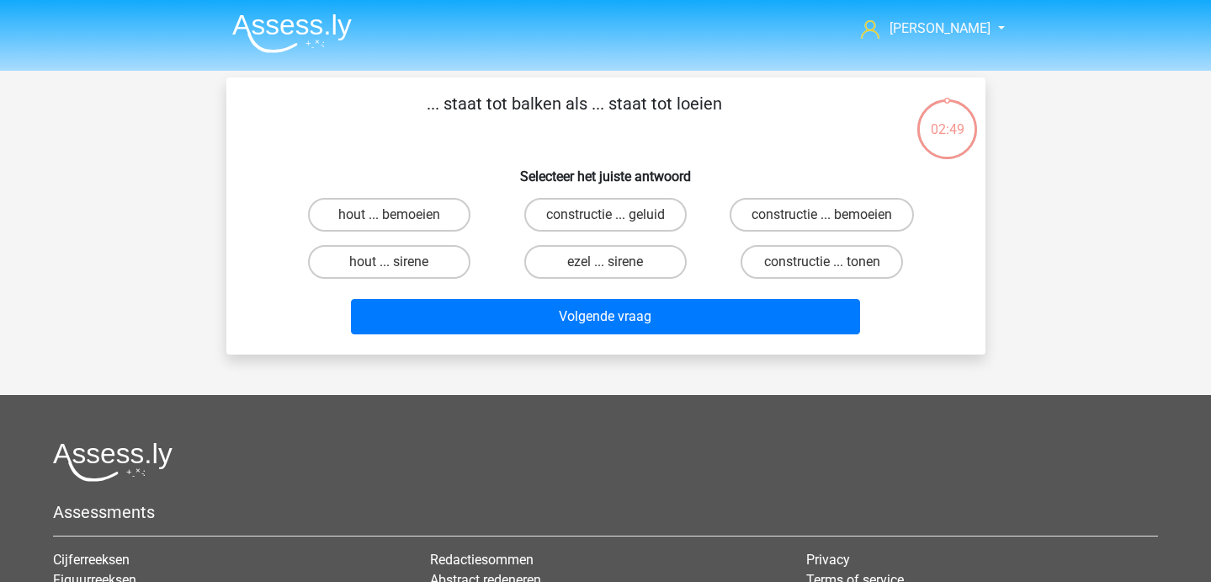
scroll to position [2, 0]
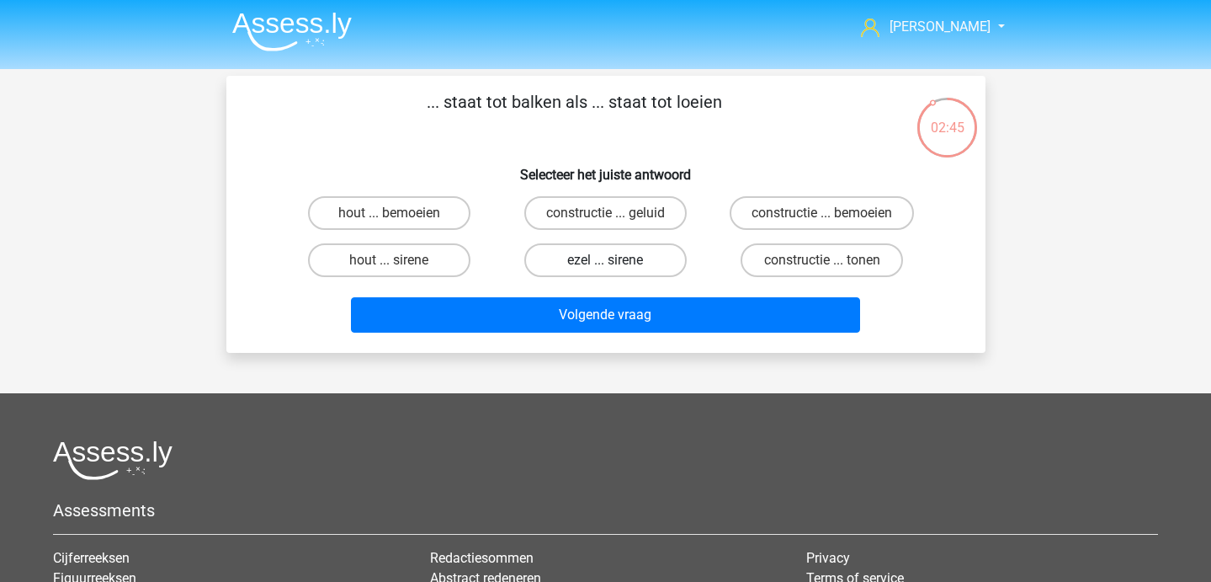
click at [604, 253] on label "ezel ... sirene" at bounding box center [605, 260] width 162 height 34
click at [605, 260] on input "ezel ... sirene" at bounding box center [610, 265] width 11 height 11
radio input "true"
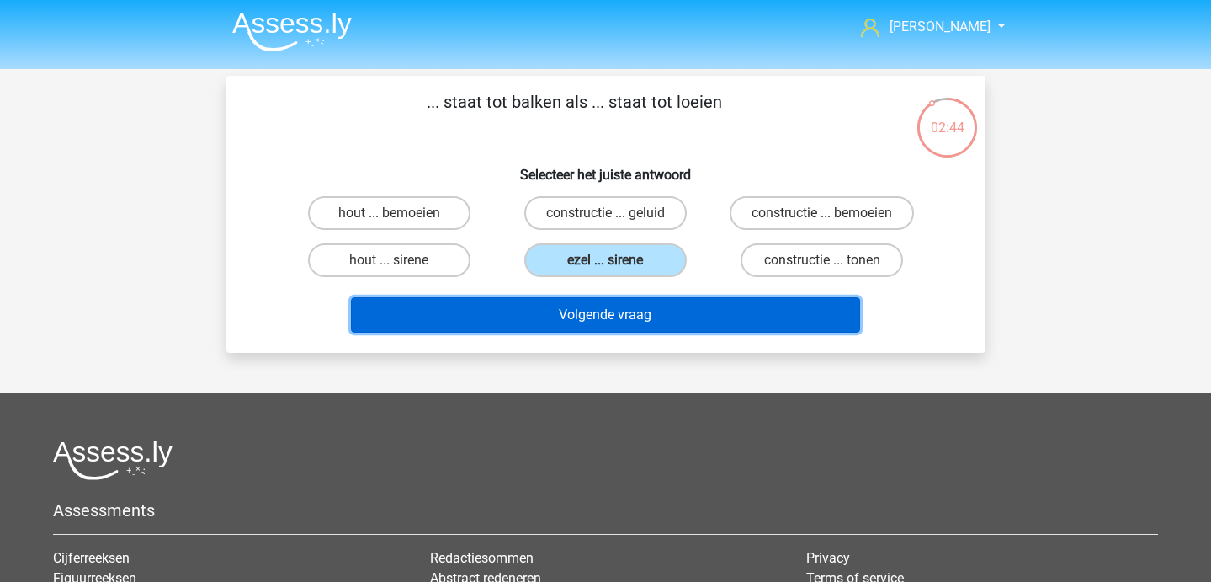
click at [586, 313] on button "Volgende vraag" at bounding box center [605, 314] width 509 height 35
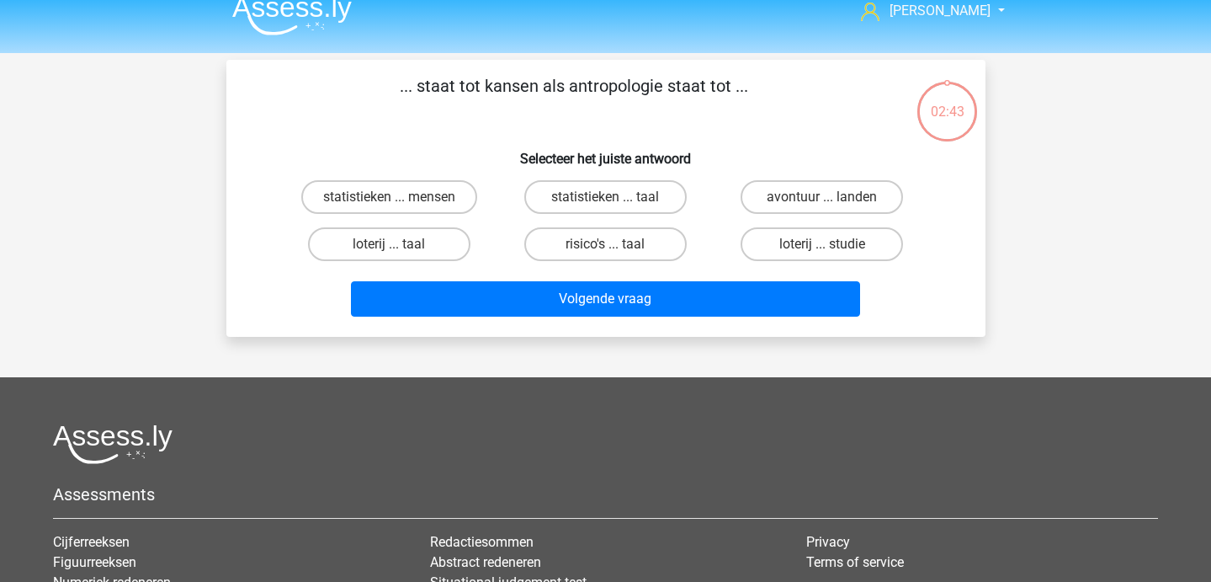
scroll to position [20, 0]
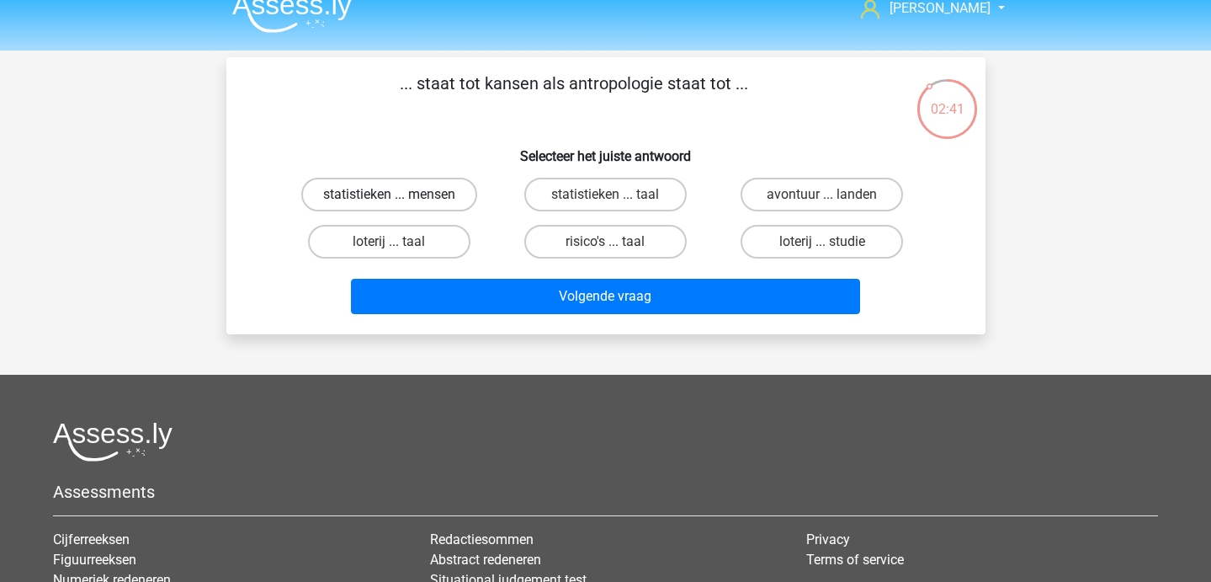
click at [450, 194] on label "statistieken ... mensen" at bounding box center [389, 195] width 176 height 34
click at [400, 194] on input "statistieken ... mensen" at bounding box center [394, 199] width 11 height 11
radio input "true"
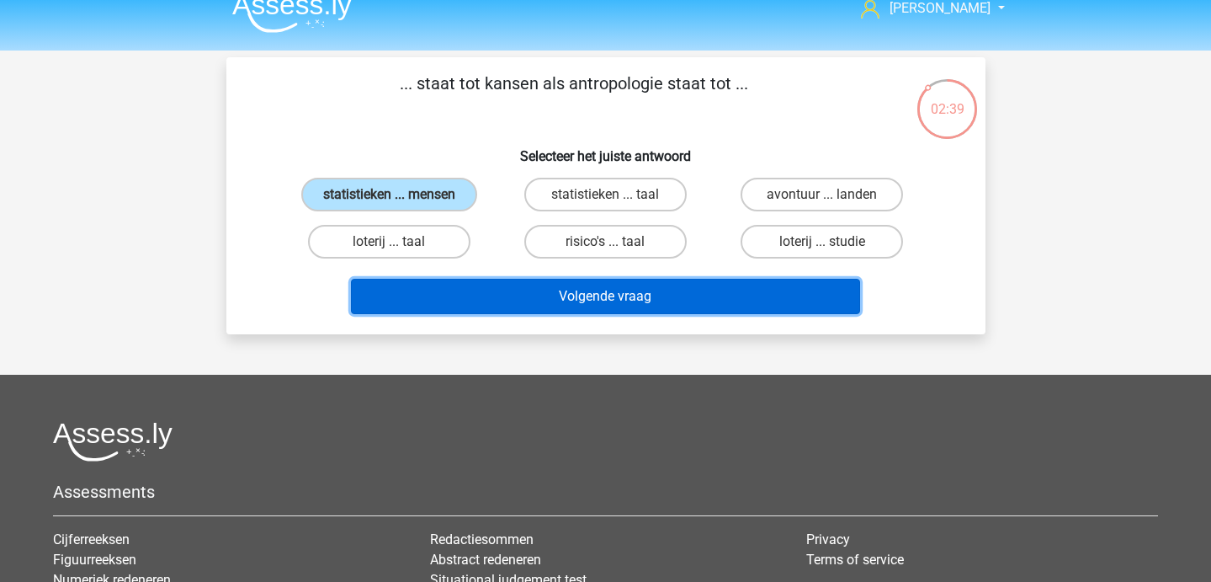
click at [559, 296] on button "Volgende vraag" at bounding box center [605, 296] width 509 height 35
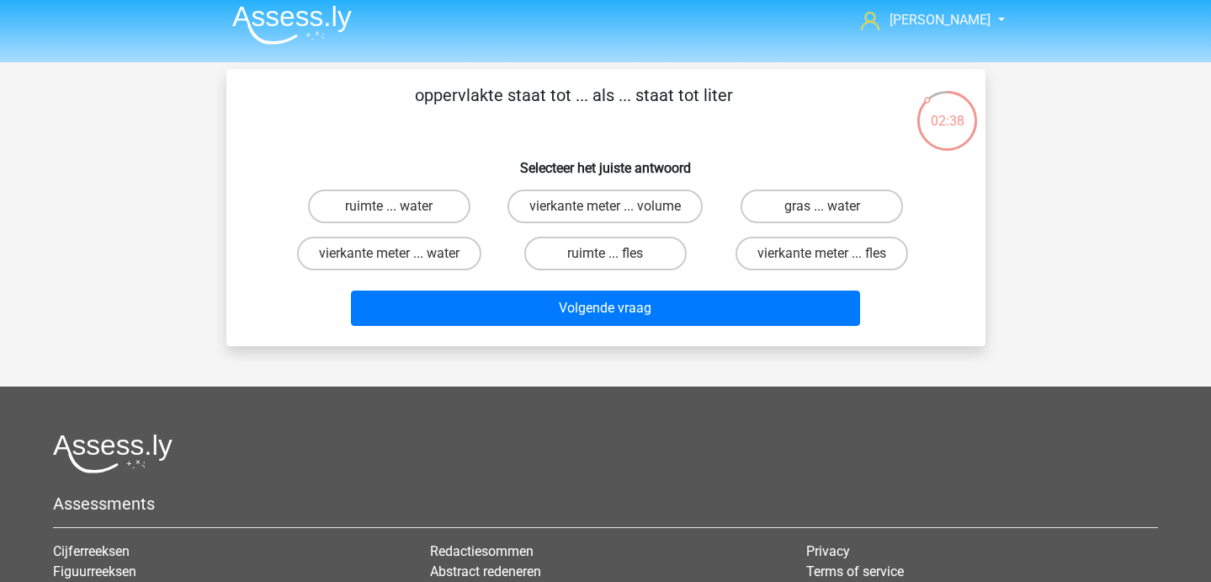
scroll to position [10, 0]
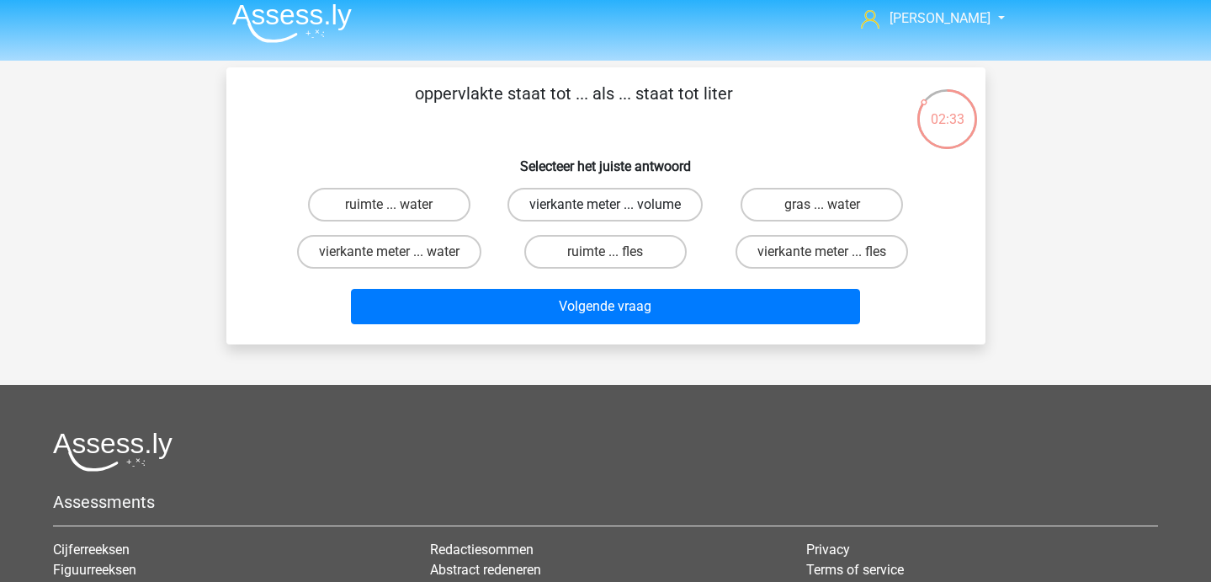
click at [609, 194] on label "vierkante meter ... volume" at bounding box center [605, 205] width 195 height 34
click at [609, 205] on input "vierkante meter ... volume" at bounding box center [610, 210] width 11 height 11
radio input "true"
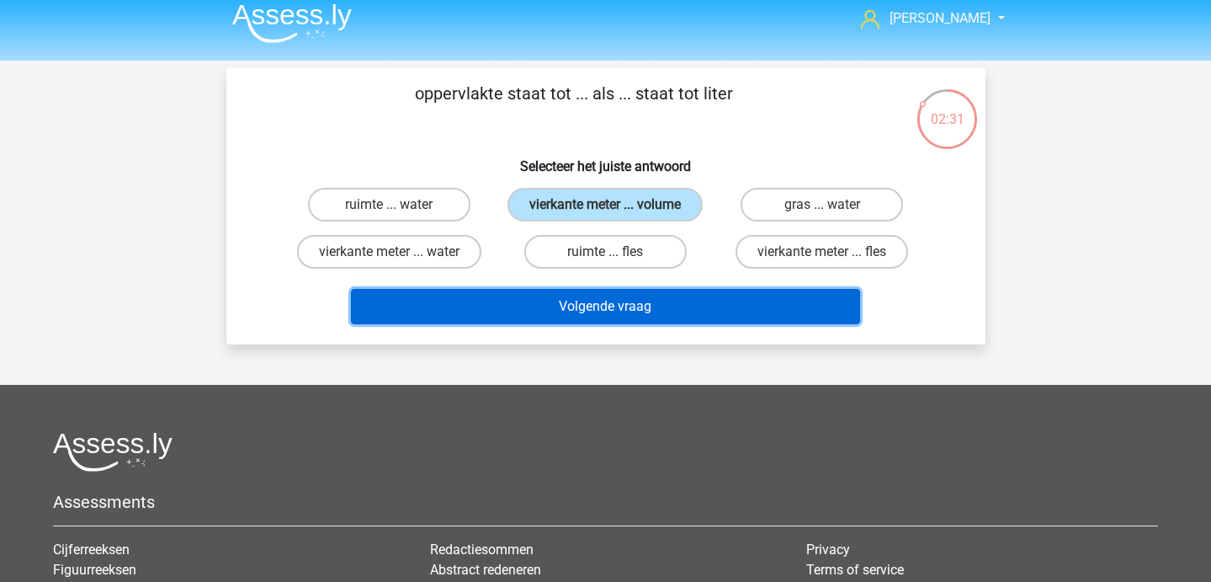
click at [612, 317] on button "Volgende vraag" at bounding box center [605, 306] width 509 height 35
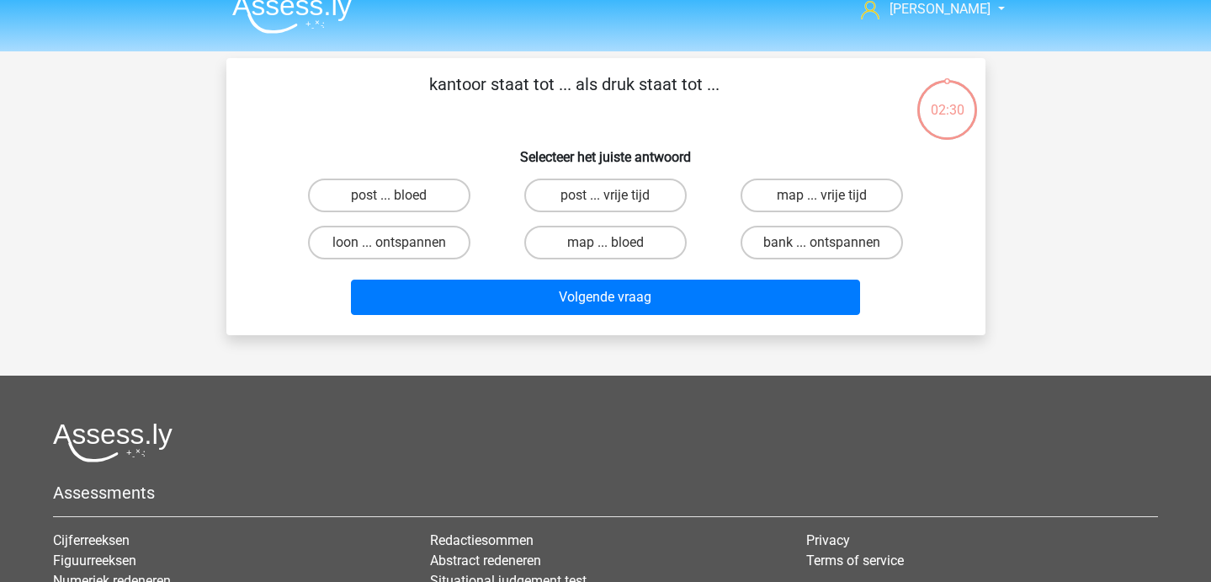
scroll to position [0, 0]
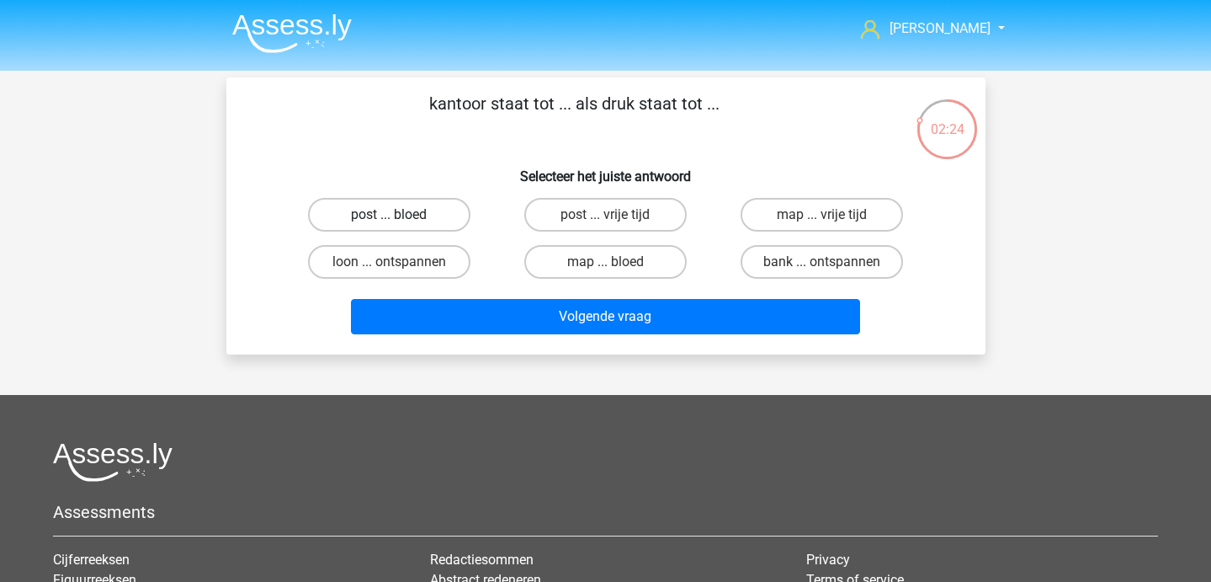
click at [444, 222] on label "post ... bloed" at bounding box center [389, 215] width 162 height 34
click at [400, 222] on input "post ... bloed" at bounding box center [394, 220] width 11 height 11
radio input "true"
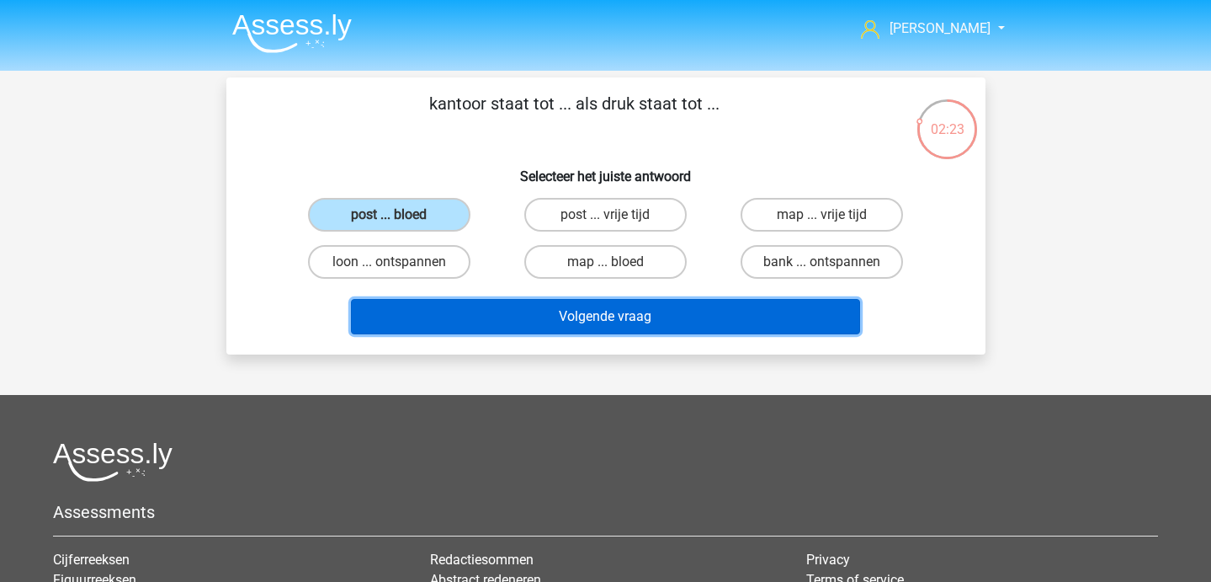
click at [492, 304] on button "Volgende vraag" at bounding box center [605, 316] width 509 height 35
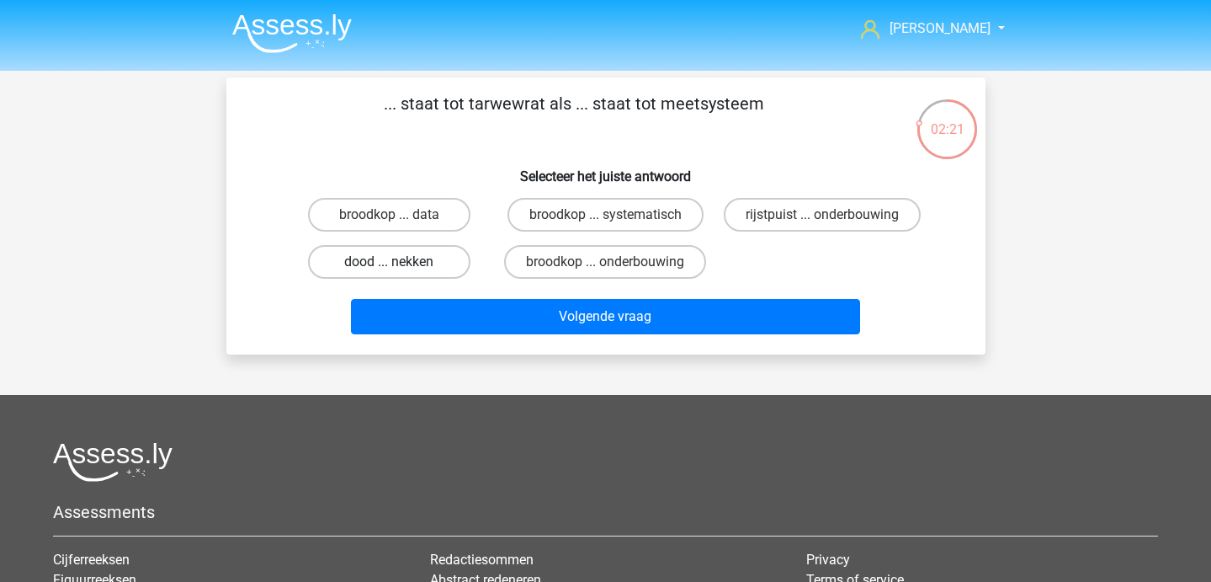
click at [430, 264] on label "dood ... nekken" at bounding box center [389, 262] width 162 height 34
click at [400, 264] on input "dood ... nekken" at bounding box center [394, 267] width 11 height 11
radio input "true"
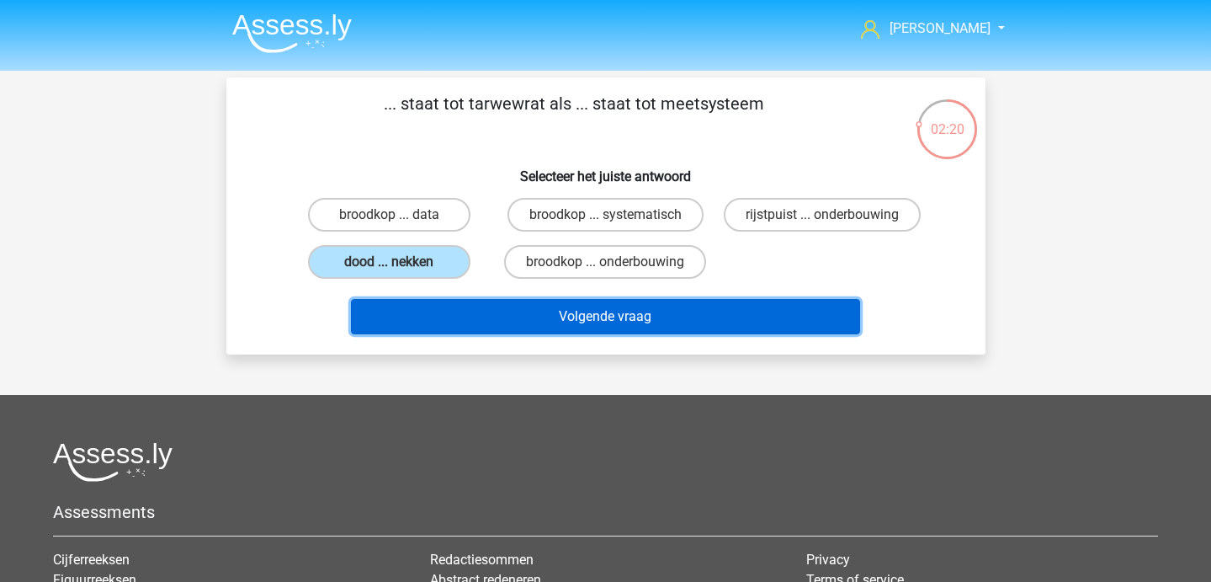
click at [460, 334] on button "Volgende vraag" at bounding box center [605, 316] width 509 height 35
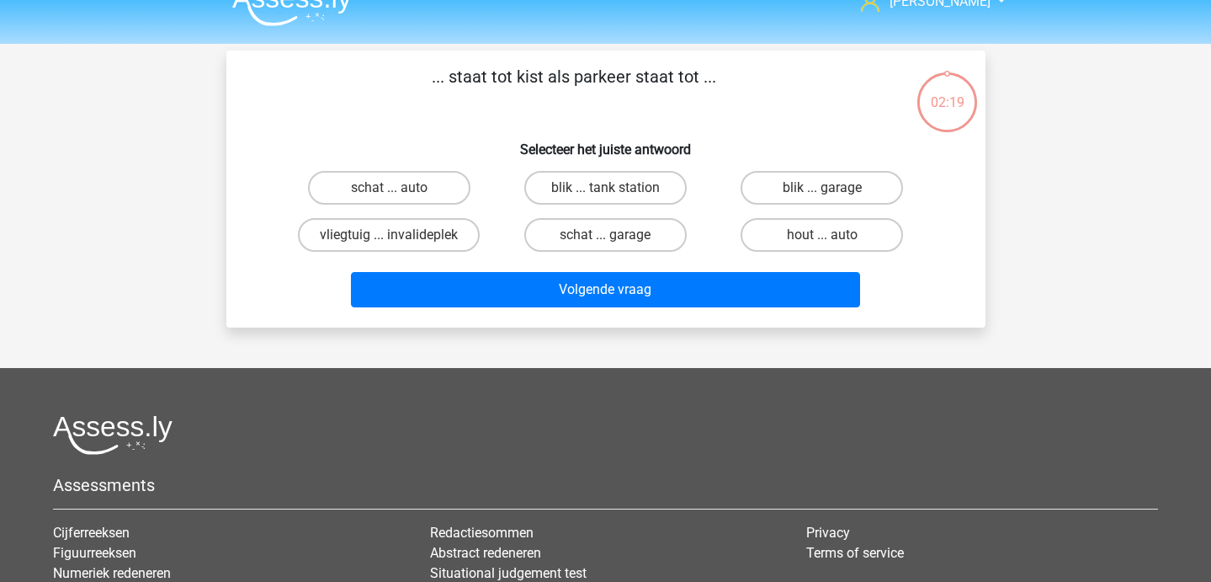
scroll to position [19, 0]
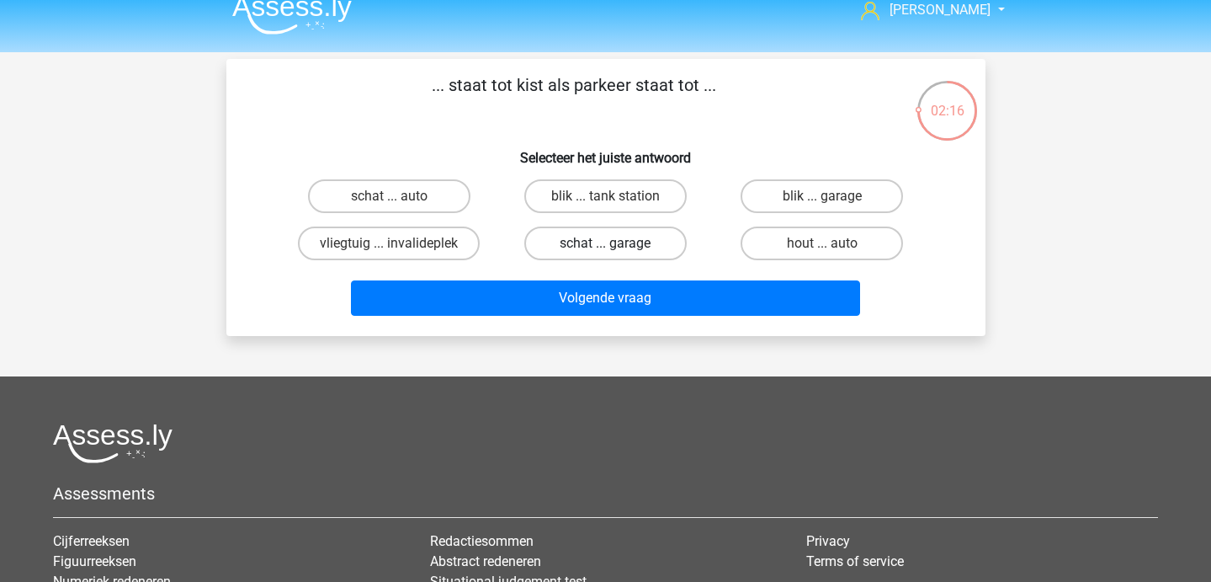
click at [632, 241] on label "schat ... garage" at bounding box center [605, 243] width 162 height 34
click at [616, 243] on input "schat ... garage" at bounding box center [610, 248] width 11 height 11
radio input "true"
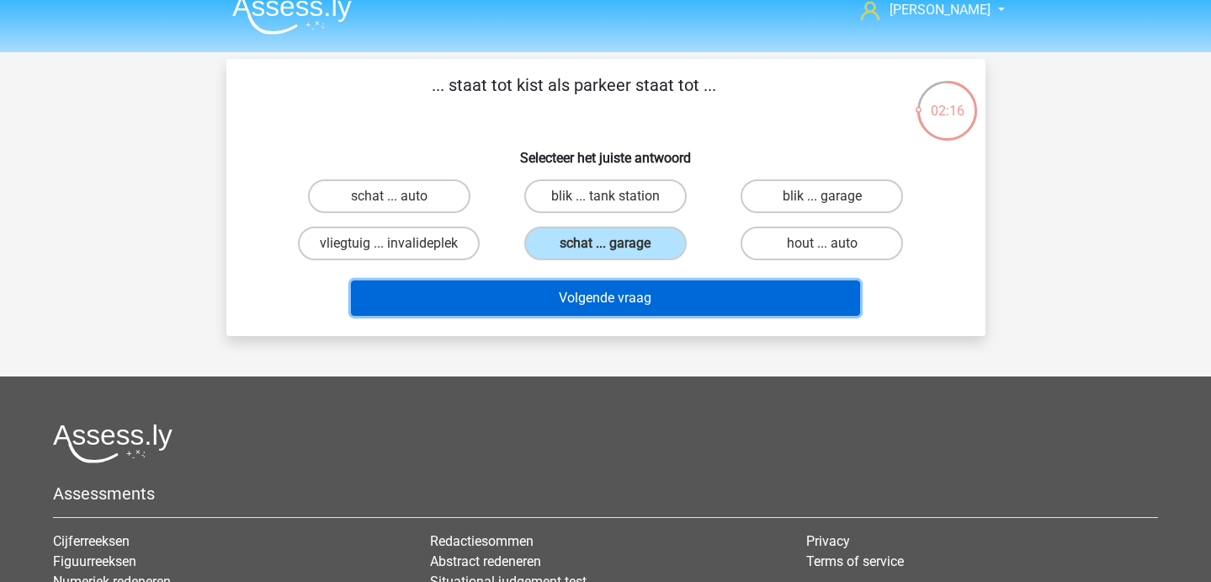
click at [635, 285] on button "Volgende vraag" at bounding box center [605, 297] width 509 height 35
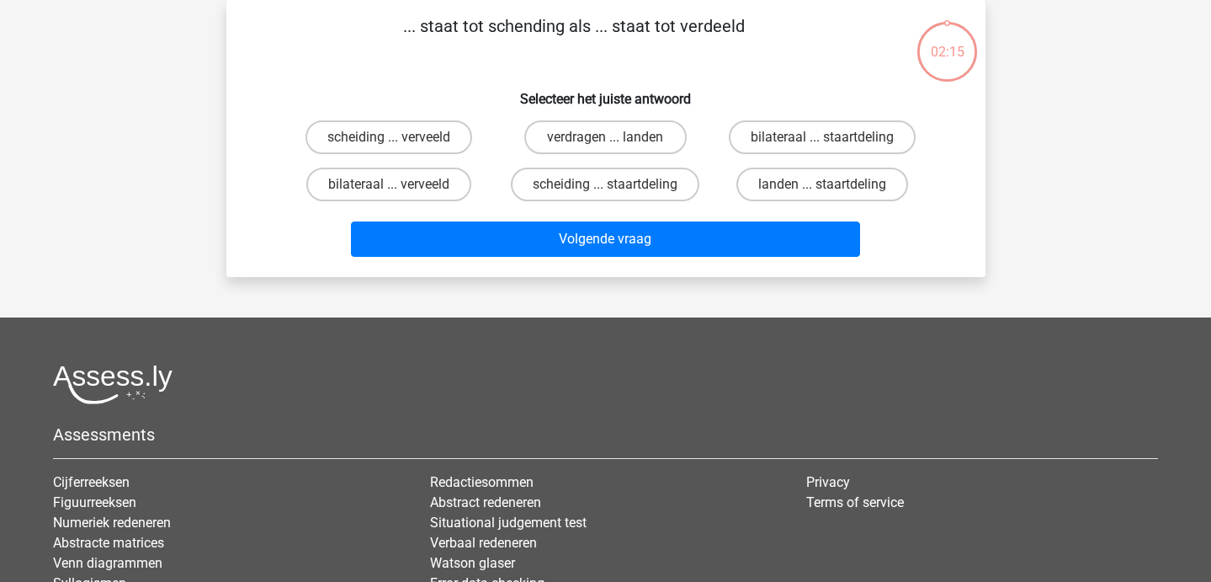
scroll to position [0, 0]
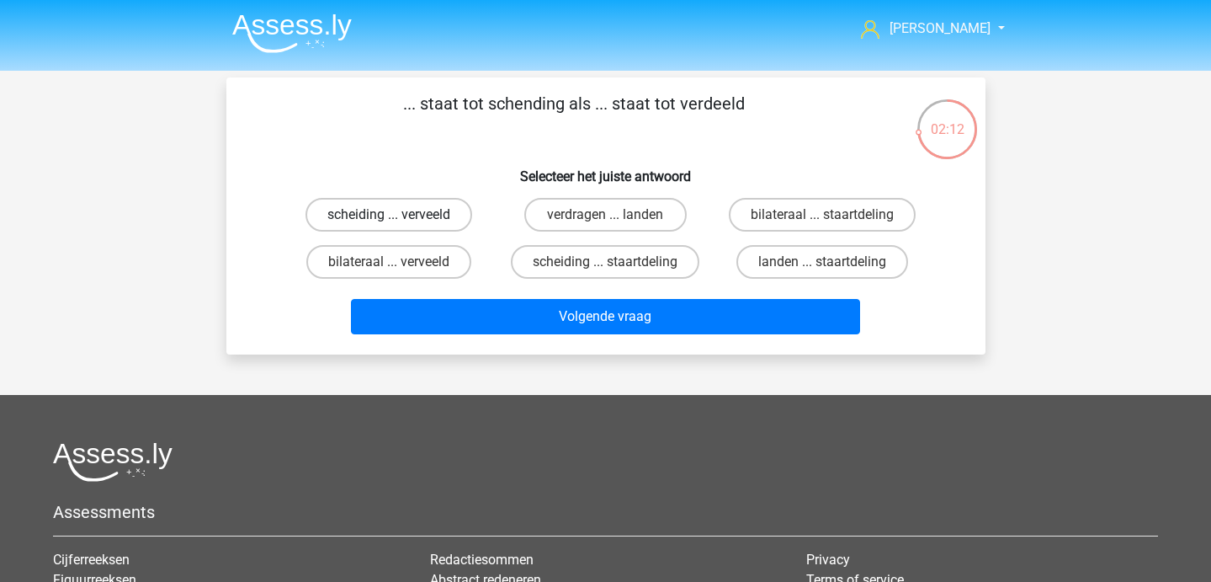
click at [447, 211] on label "scheiding ... verveeld" at bounding box center [389, 215] width 167 height 34
click at [400, 215] on input "scheiding ... verveeld" at bounding box center [394, 220] width 11 height 11
radio input "true"
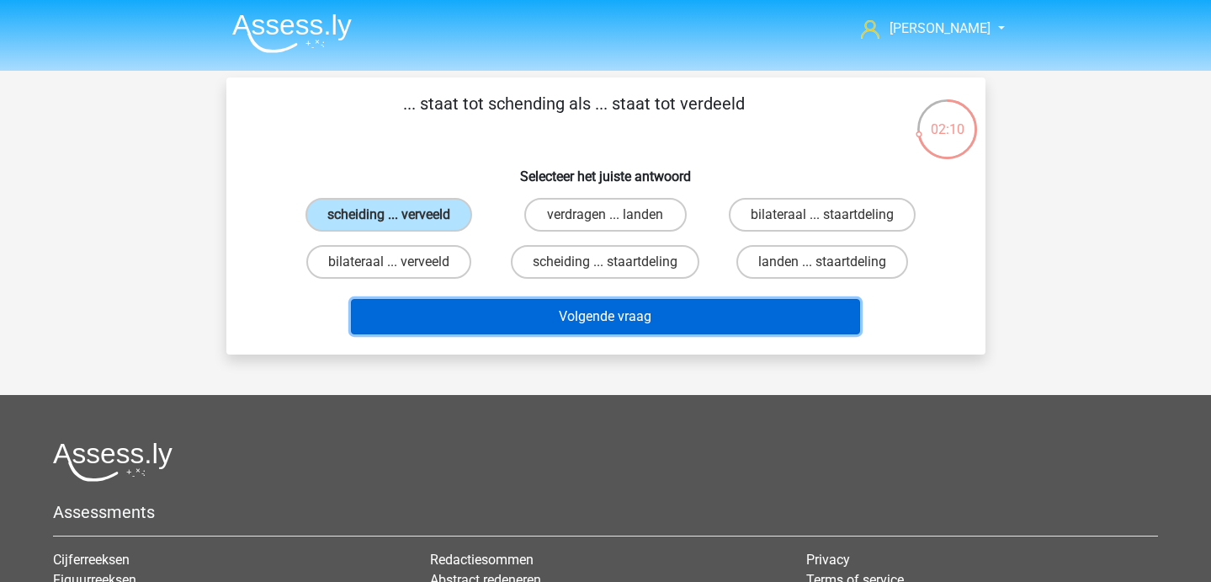
click at [451, 331] on button "Volgende vraag" at bounding box center [605, 316] width 509 height 35
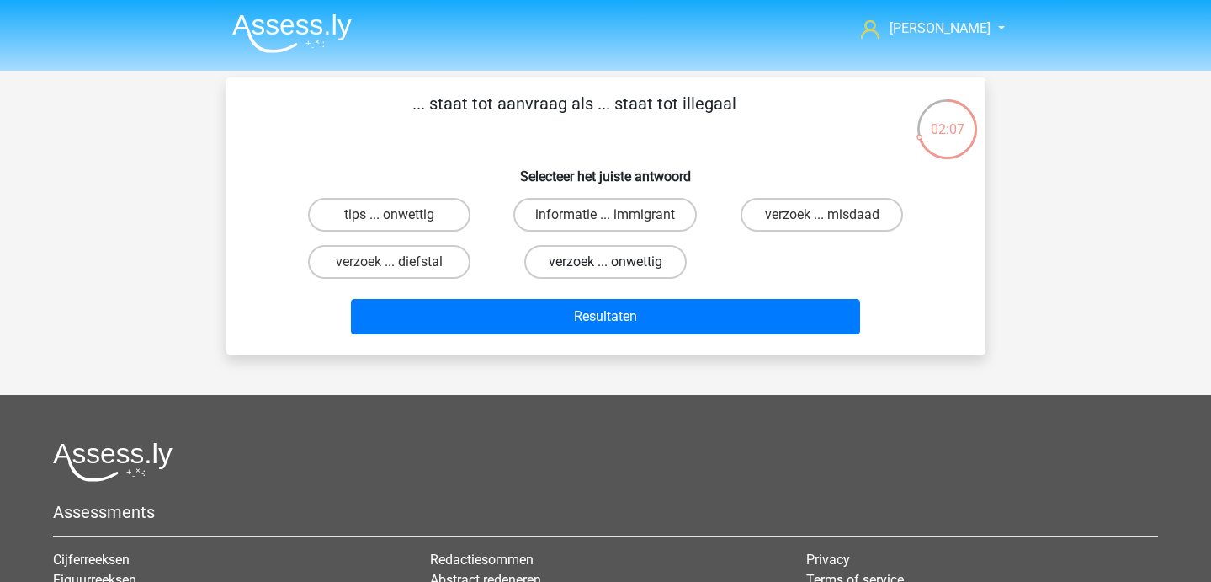
click at [618, 263] on label "verzoek ... onwettig" at bounding box center [605, 262] width 162 height 34
click at [616, 263] on input "verzoek ... onwettig" at bounding box center [610, 267] width 11 height 11
radio input "true"
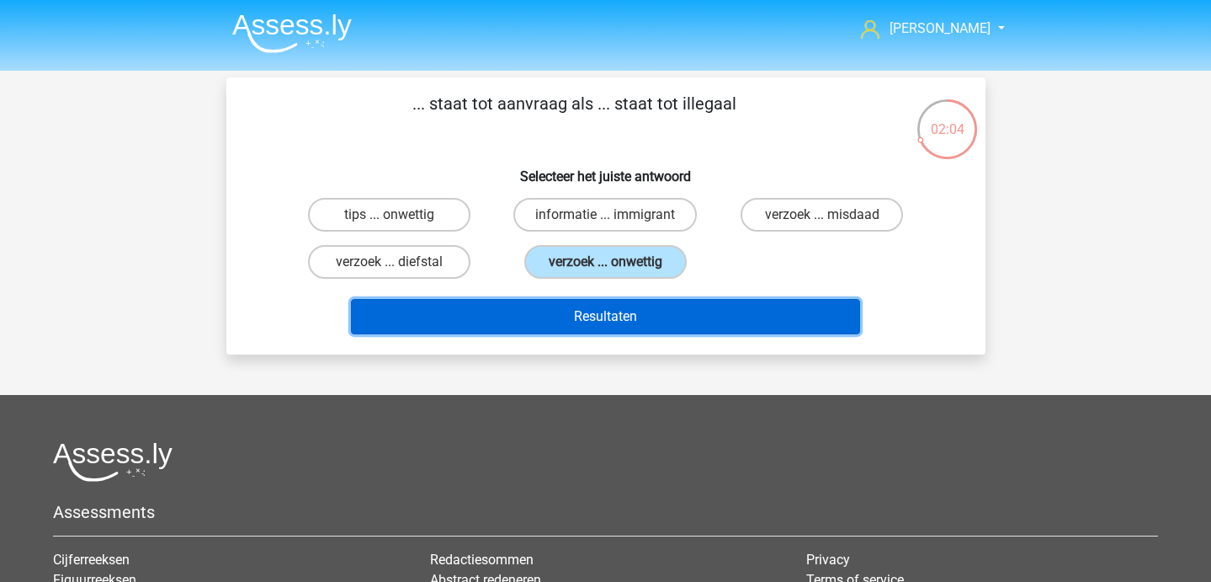
click at [610, 310] on button "Resultaten" at bounding box center [605, 316] width 509 height 35
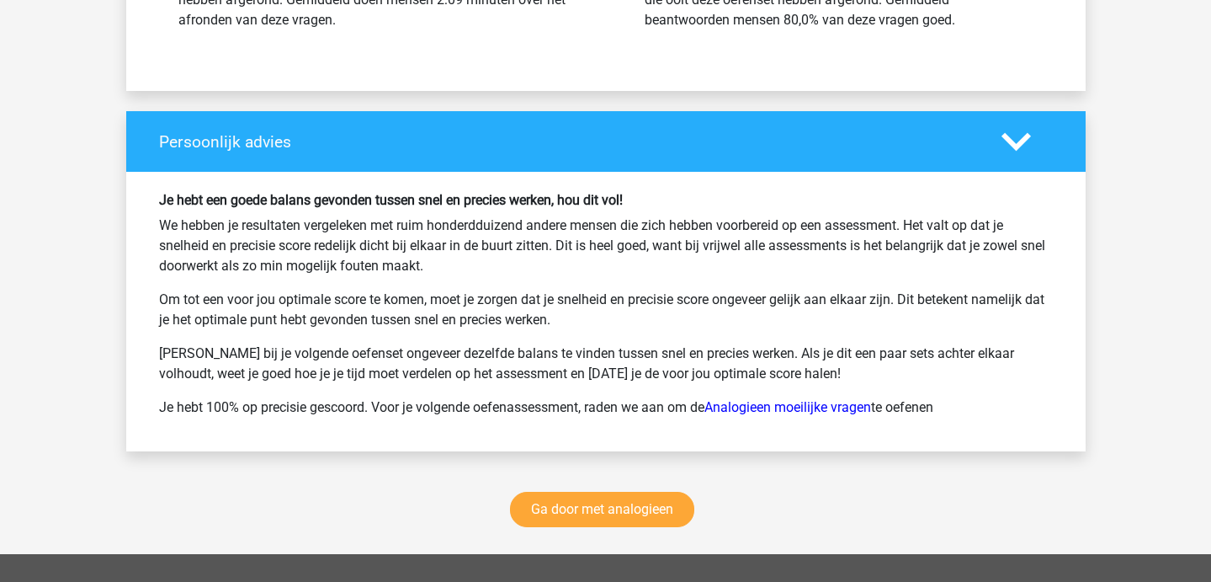
scroll to position [2210, 0]
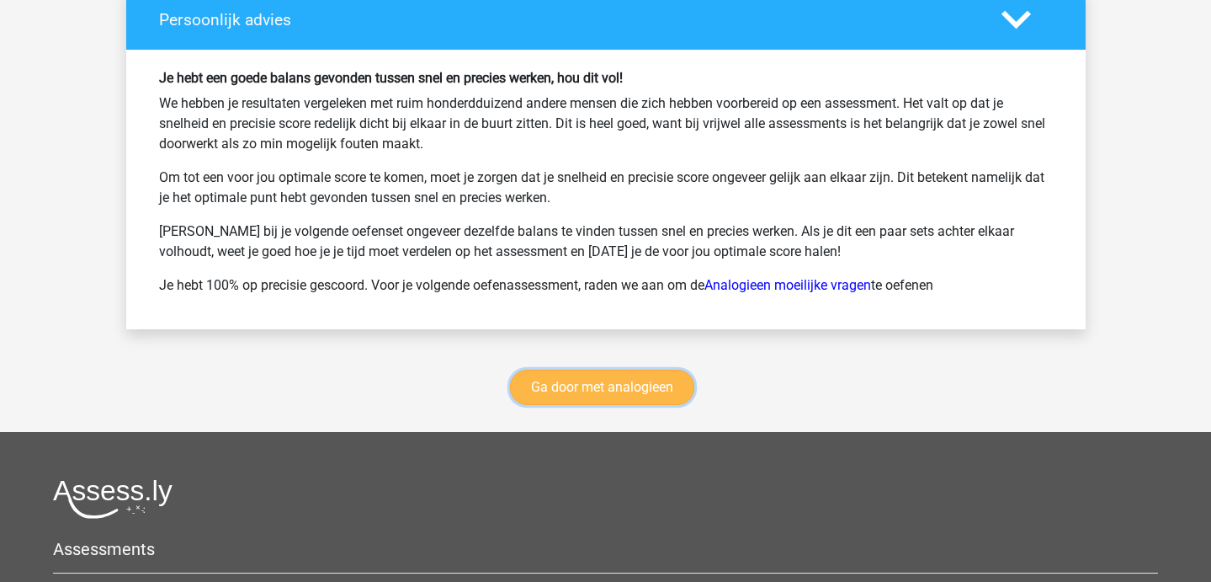
click at [590, 382] on link "Ga door met analogieen" at bounding box center [602, 387] width 184 height 35
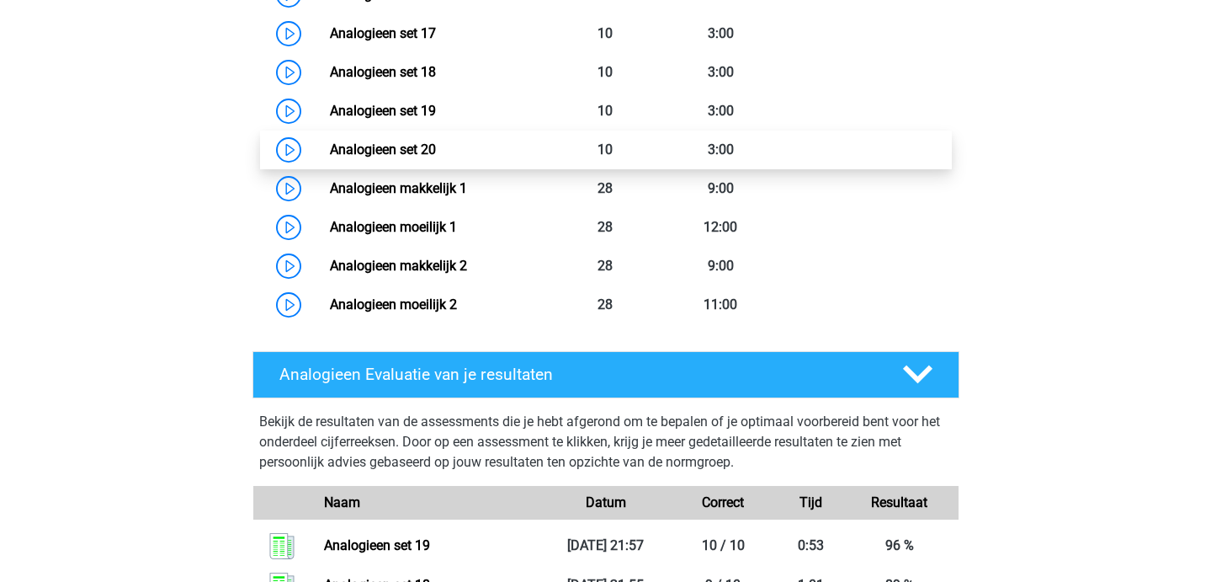
scroll to position [1449, 0]
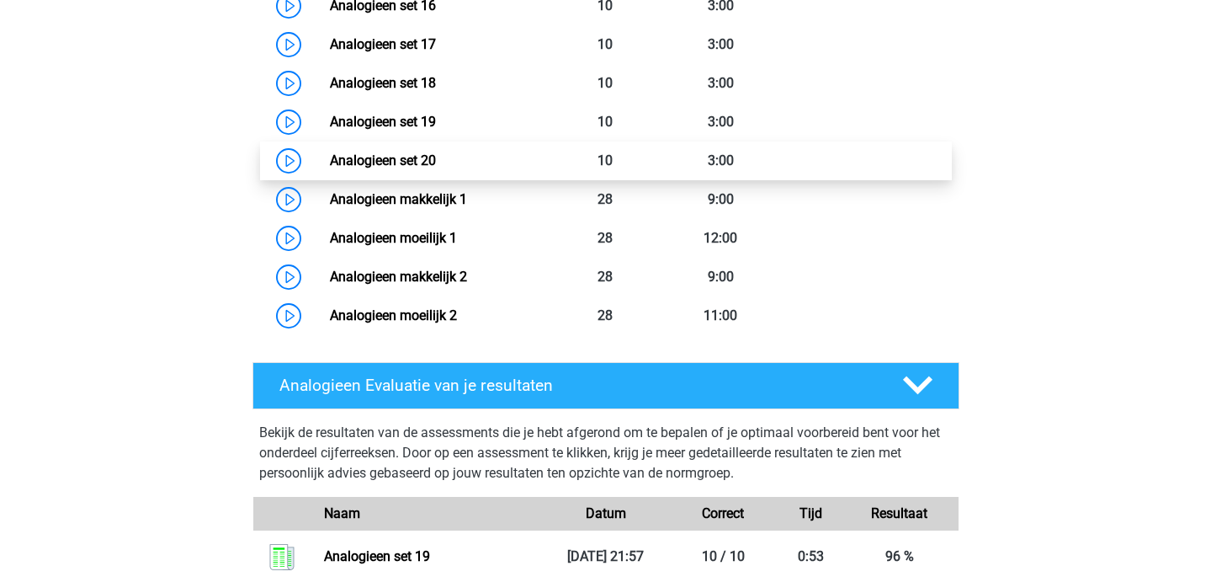
click at [416, 162] on link "Analogieen set 20" at bounding box center [383, 160] width 106 height 16
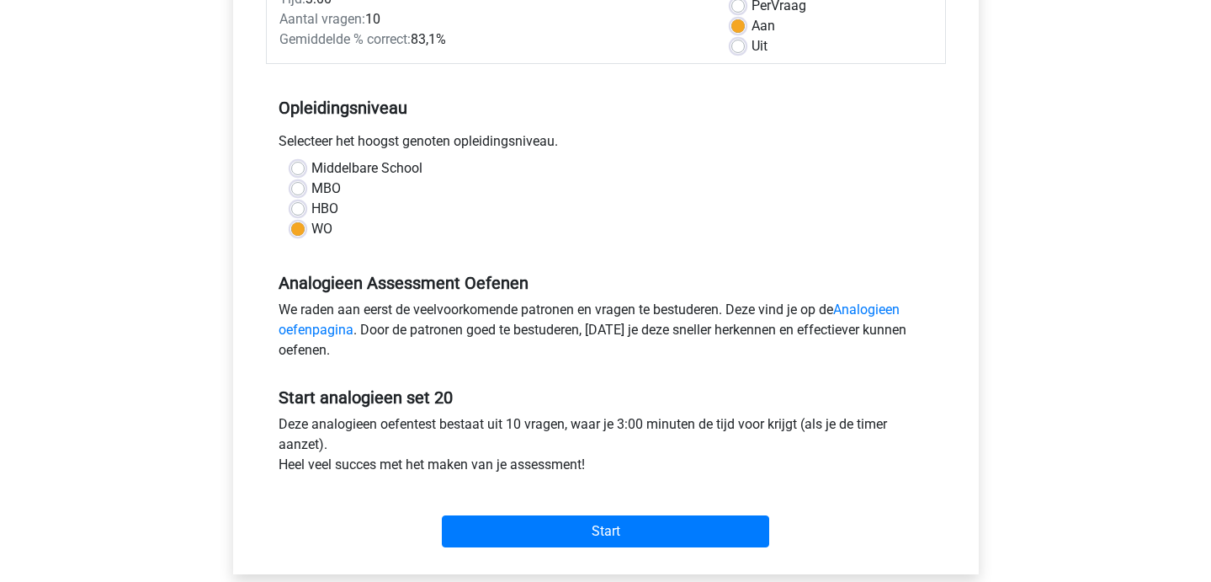
scroll to position [294, 0]
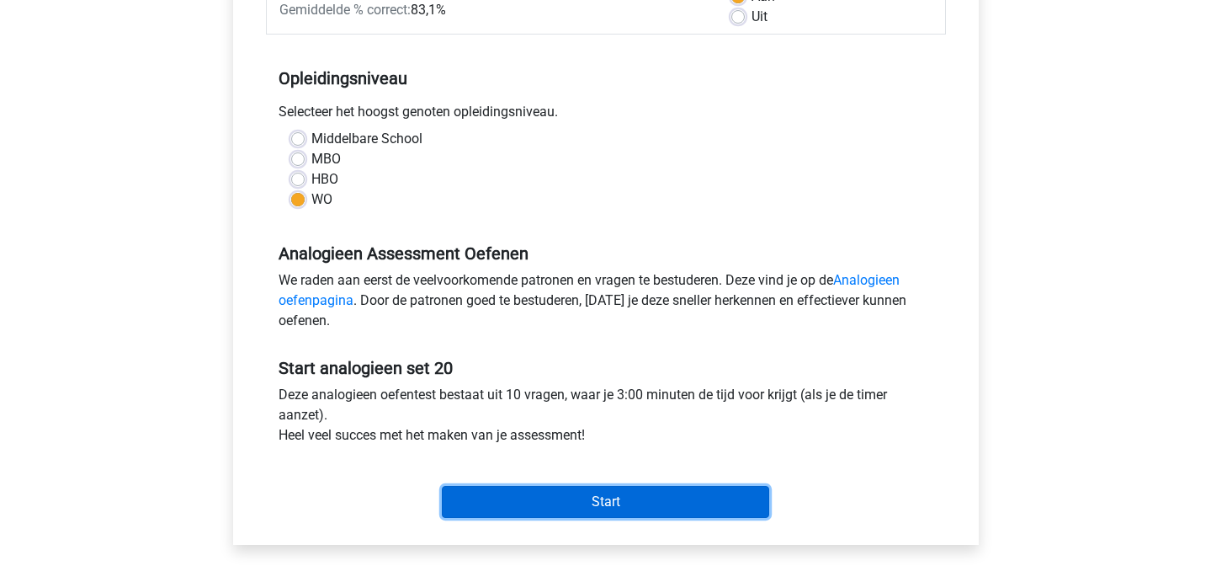
click at [543, 498] on input "Start" at bounding box center [605, 502] width 327 height 32
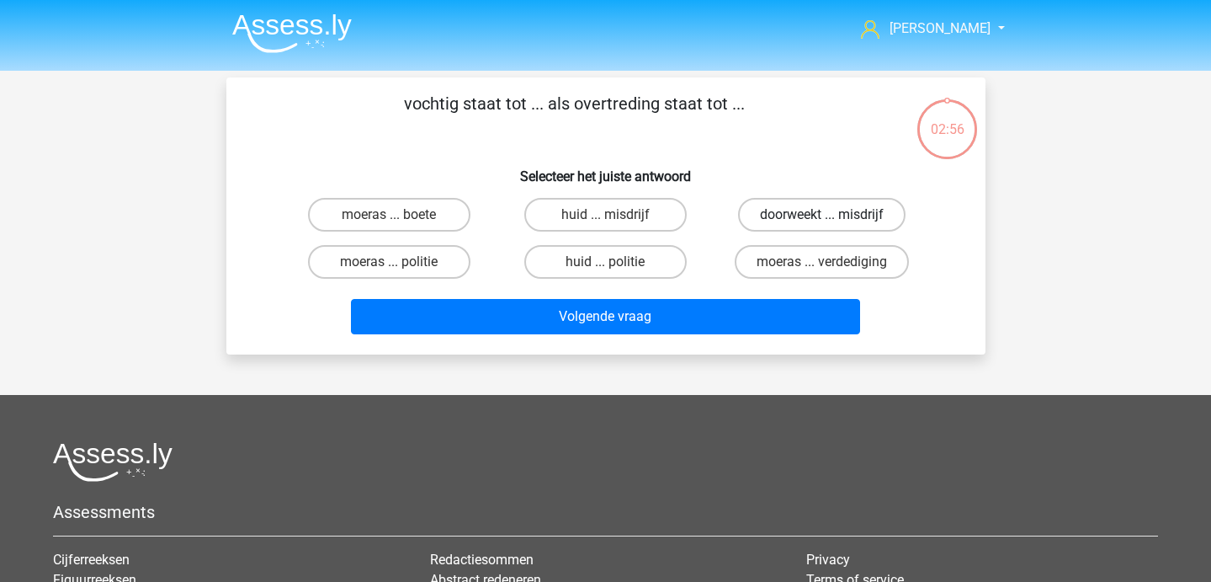
click at [757, 214] on label "doorweekt ... misdrijf" at bounding box center [822, 215] width 168 height 34
click at [822, 215] on input "doorweekt ... misdrijf" at bounding box center [827, 220] width 11 height 11
radio input "true"
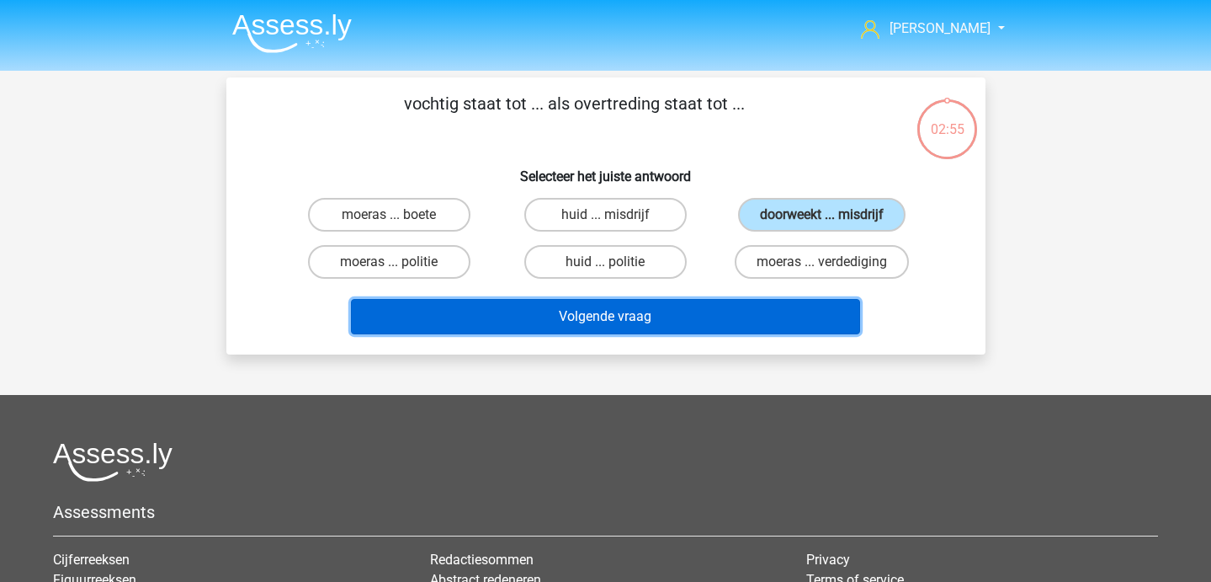
click at [695, 316] on button "Volgende vraag" at bounding box center [605, 316] width 509 height 35
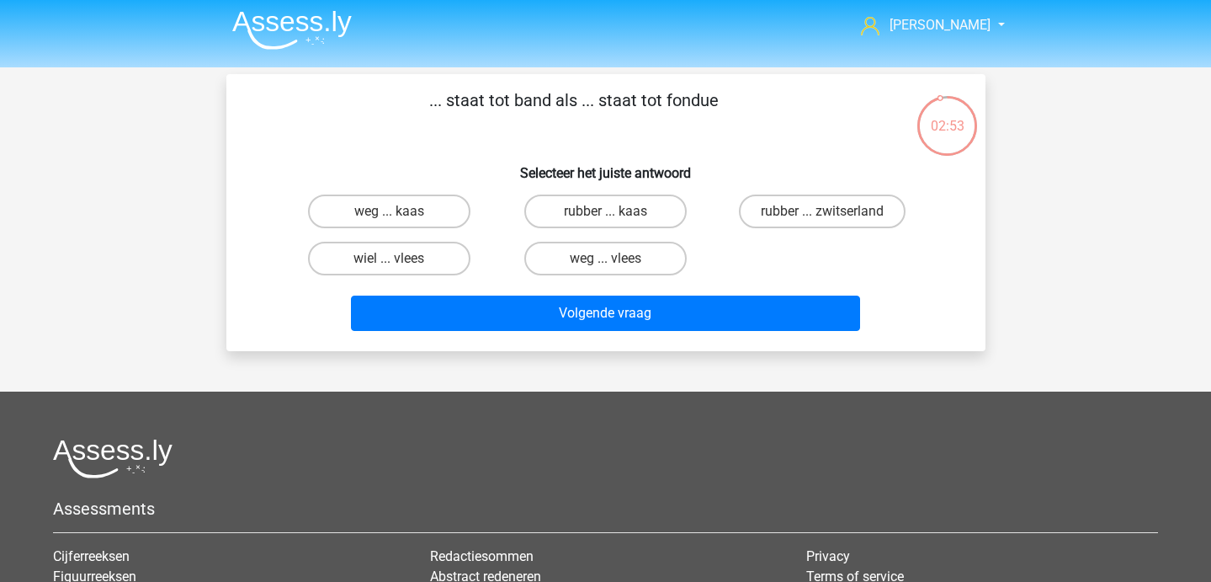
scroll to position [8, 0]
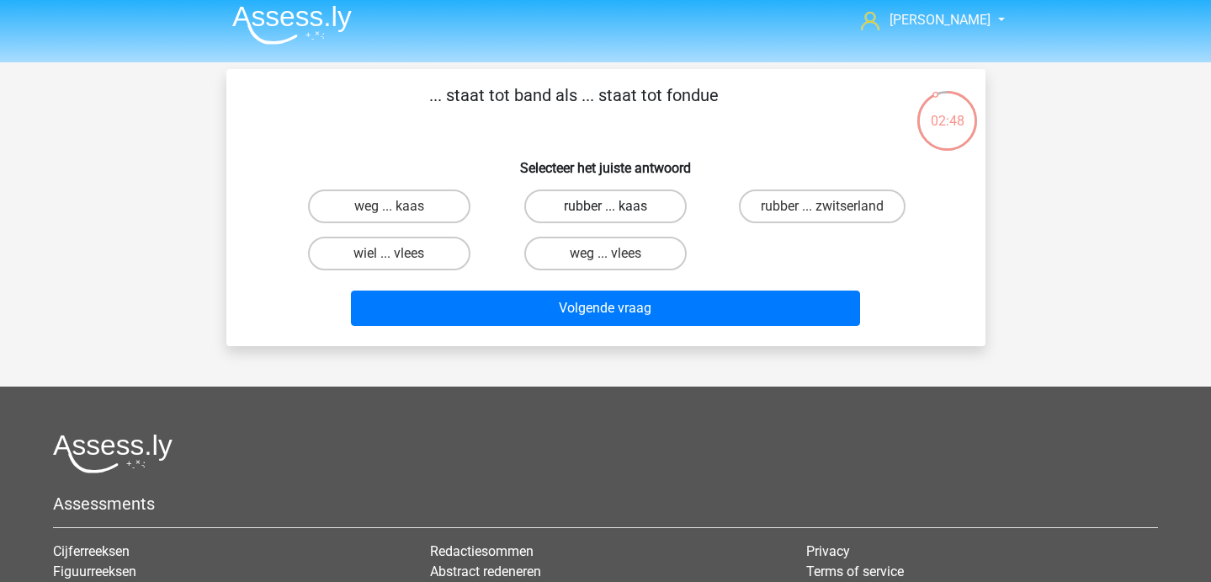
click at [647, 219] on label "rubber ... kaas" at bounding box center [605, 206] width 162 height 34
click at [616, 217] on input "rubber ... kaas" at bounding box center [610, 211] width 11 height 11
radio input "true"
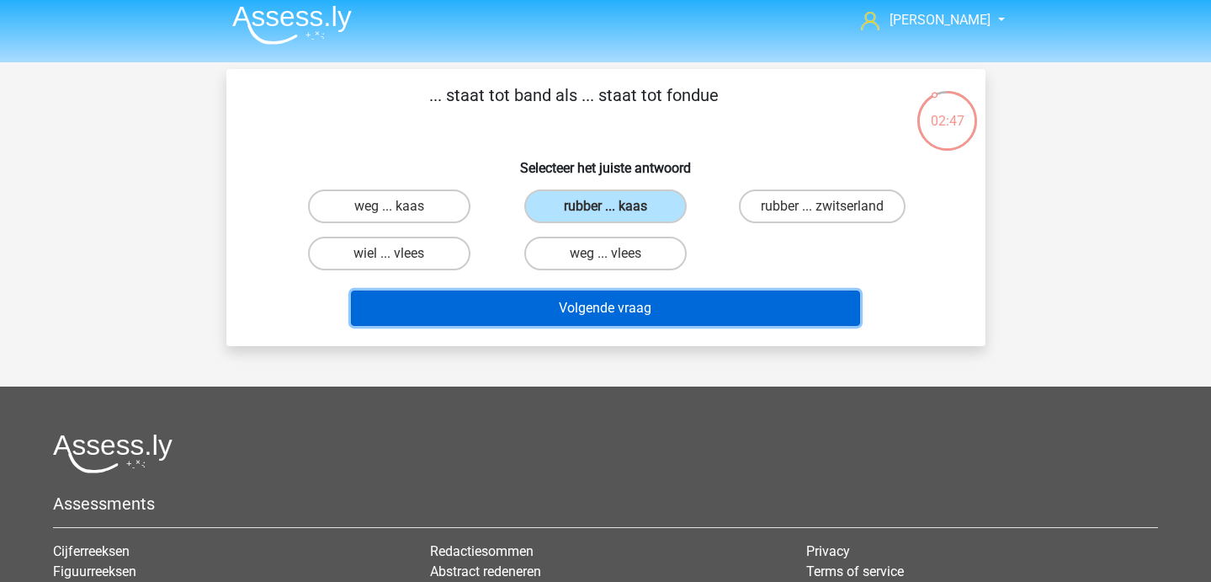
click at [658, 311] on button "Volgende vraag" at bounding box center [605, 307] width 509 height 35
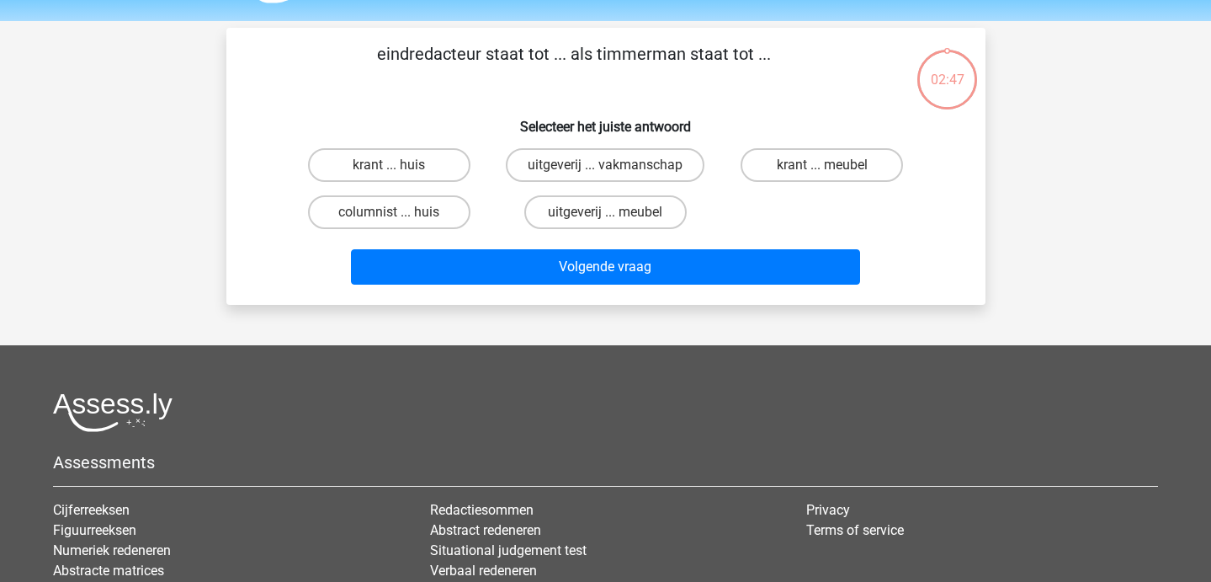
scroll to position [42, 0]
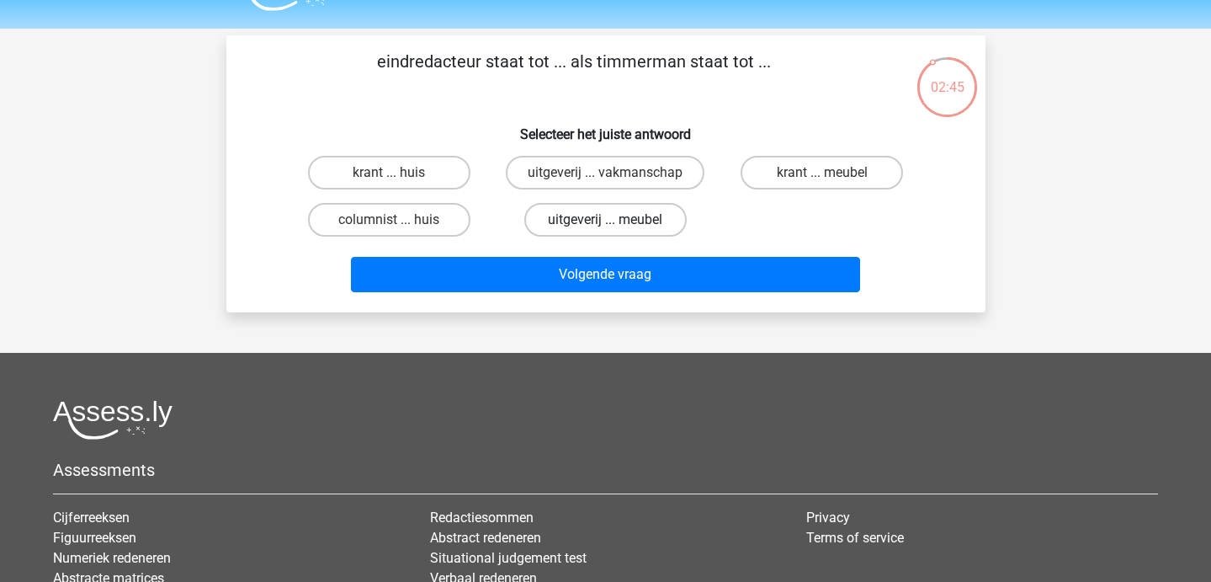
click at [531, 224] on label "uitgeverij ... meubel" at bounding box center [605, 220] width 162 height 34
click at [605, 224] on input "uitgeverij ... meubel" at bounding box center [610, 225] width 11 height 11
radio input "true"
click at [765, 184] on label "krant ... meubel" at bounding box center [822, 173] width 162 height 34
click at [822, 184] on input "krant ... meubel" at bounding box center [827, 178] width 11 height 11
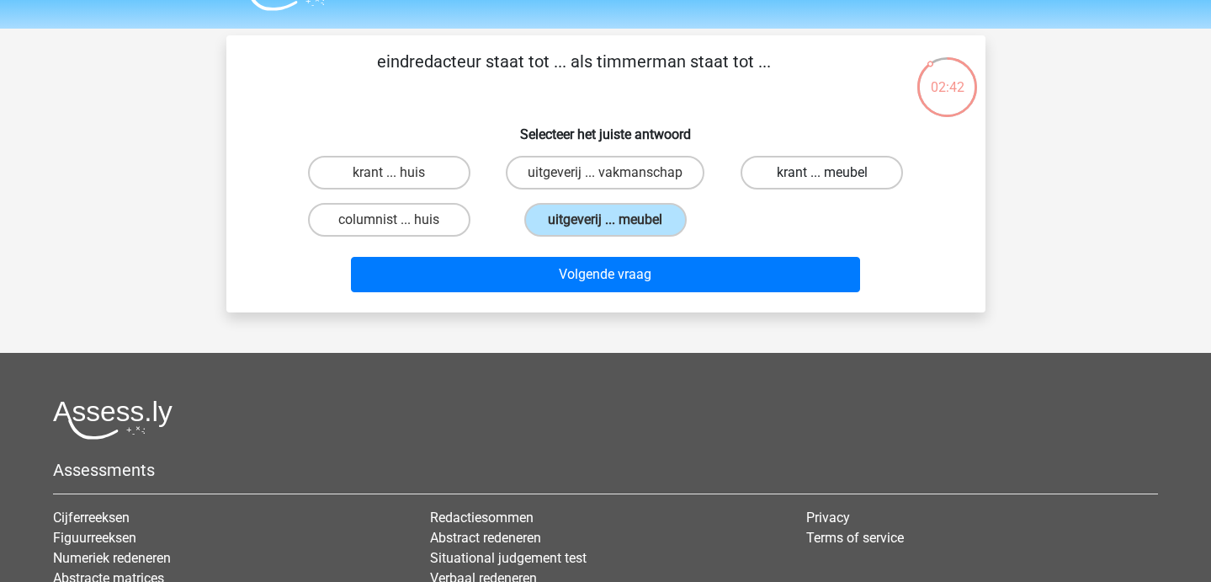
radio input "true"
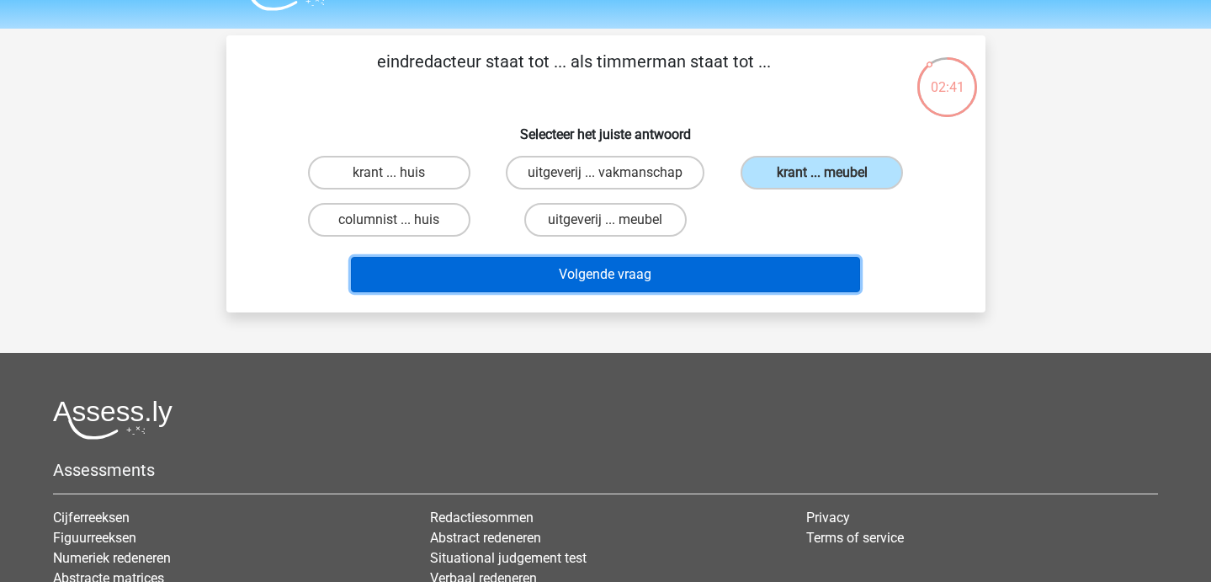
click at [720, 276] on button "Volgende vraag" at bounding box center [605, 274] width 509 height 35
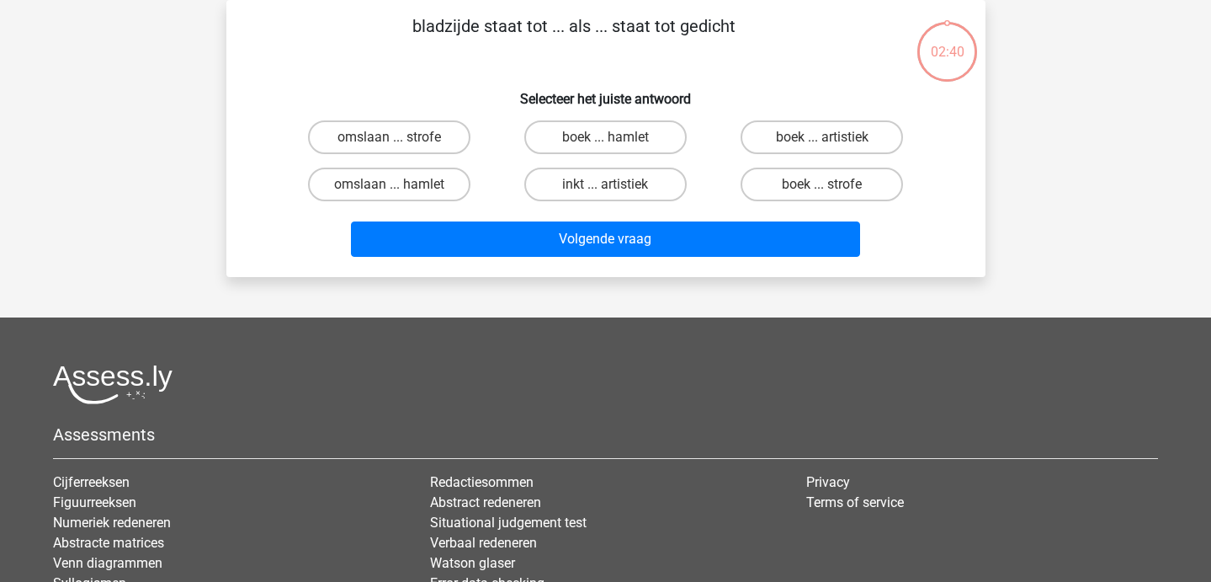
scroll to position [0, 0]
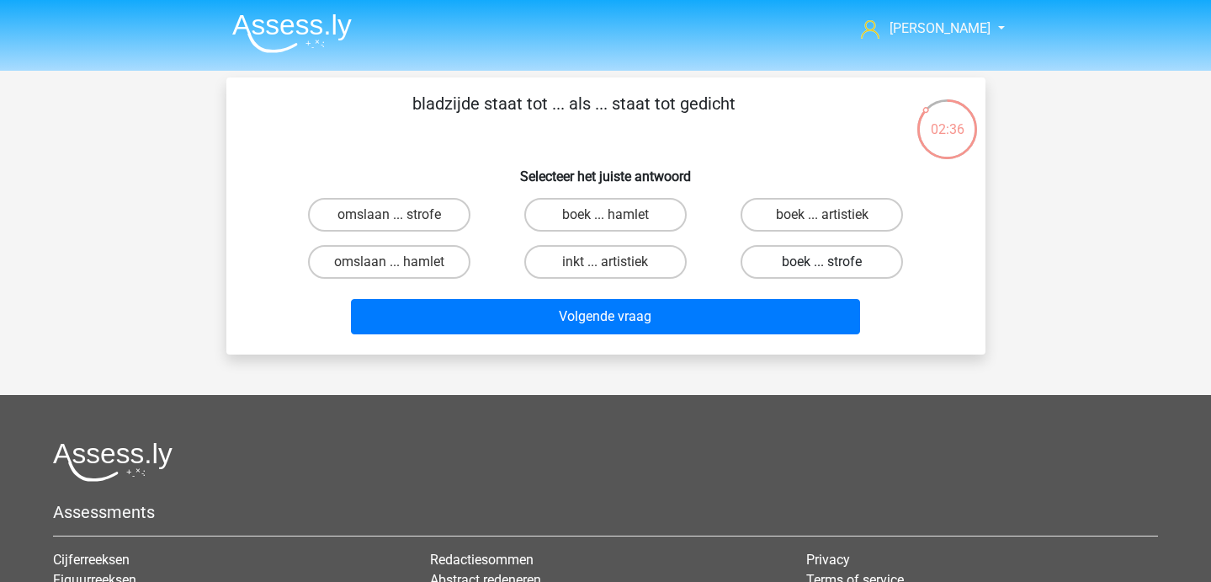
click at [779, 253] on label "boek ... strofe" at bounding box center [822, 262] width 162 height 34
click at [822, 262] on input "boek ... strofe" at bounding box center [827, 267] width 11 height 11
radio input "true"
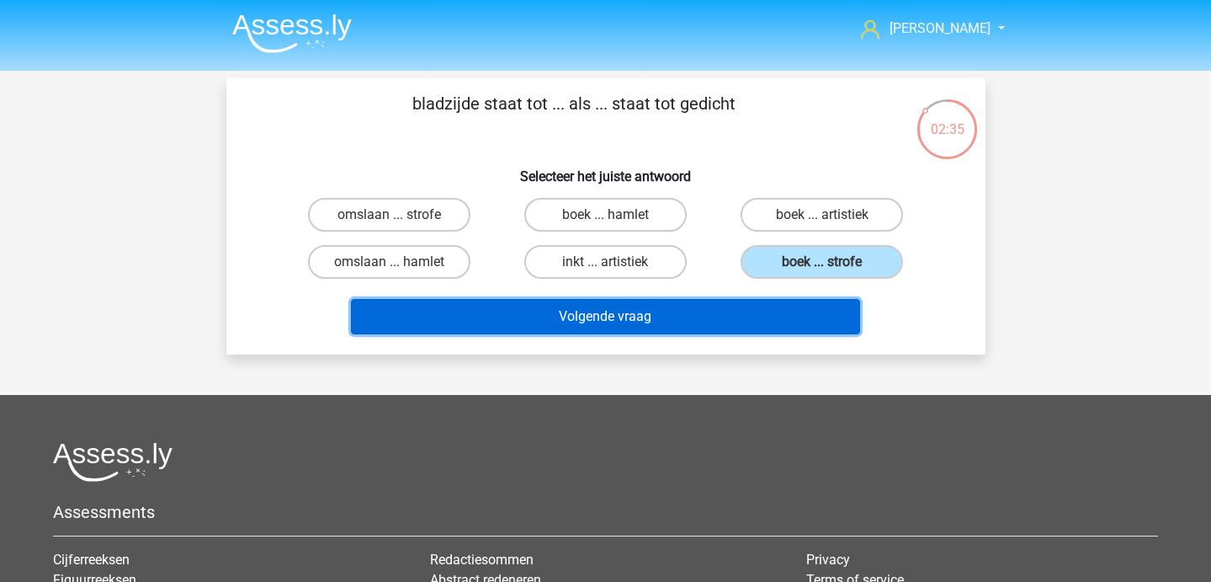
click at [753, 311] on button "Volgende vraag" at bounding box center [605, 316] width 509 height 35
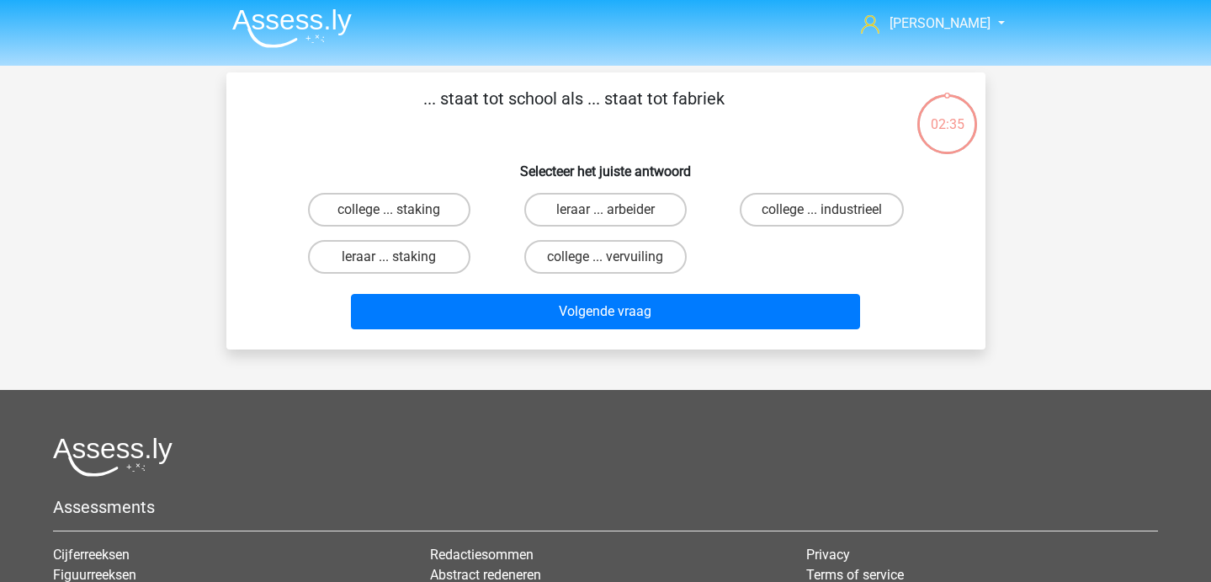
scroll to position [7, 0]
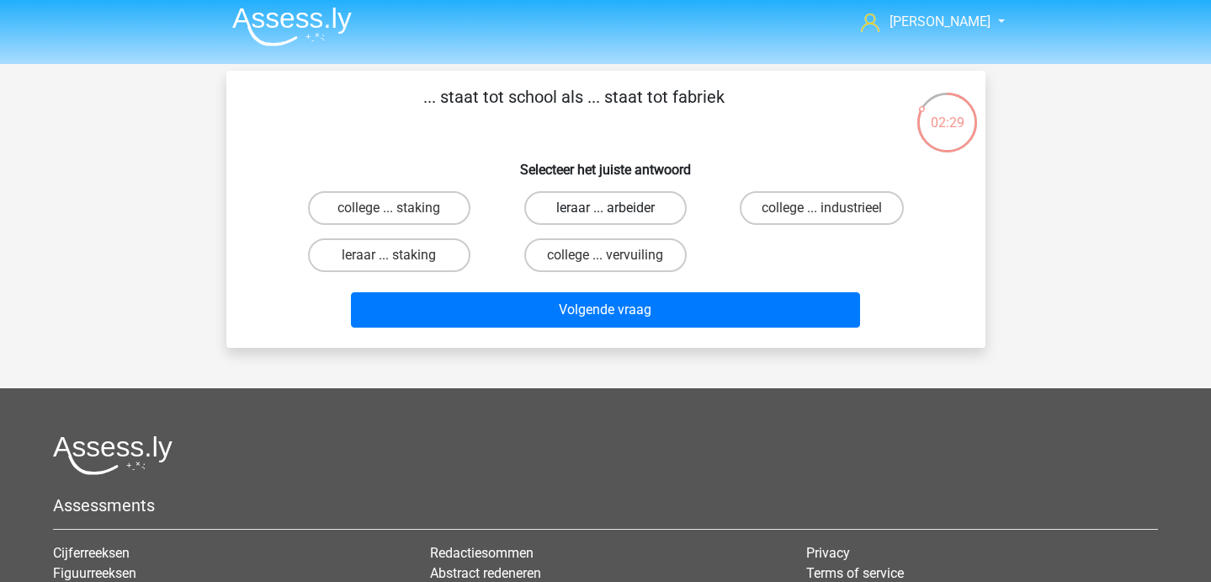
click at [562, 210] on label "leraar ... arbeider" at bounding box center [605, 208] width 162 height 34
click at [605, 210] on input "leraar ... arbeider" at bounding box center [610, 213] width 11 height 11
radio input "true"
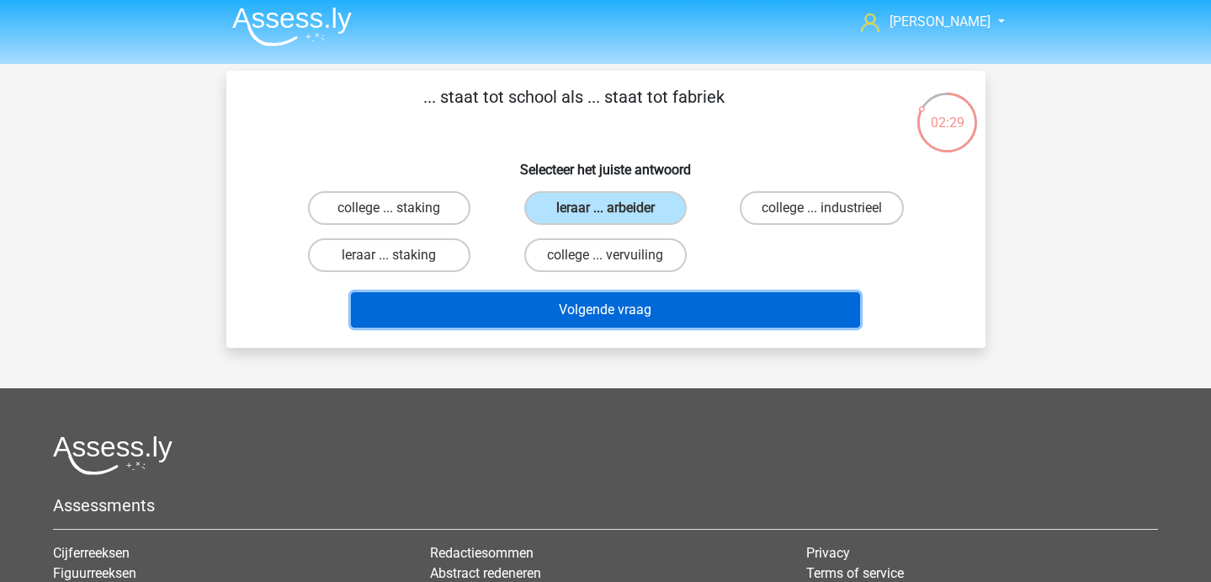
click at [582, 316] on button "Volgende vraag" at bounding box center [605, 309] width 509 height 35
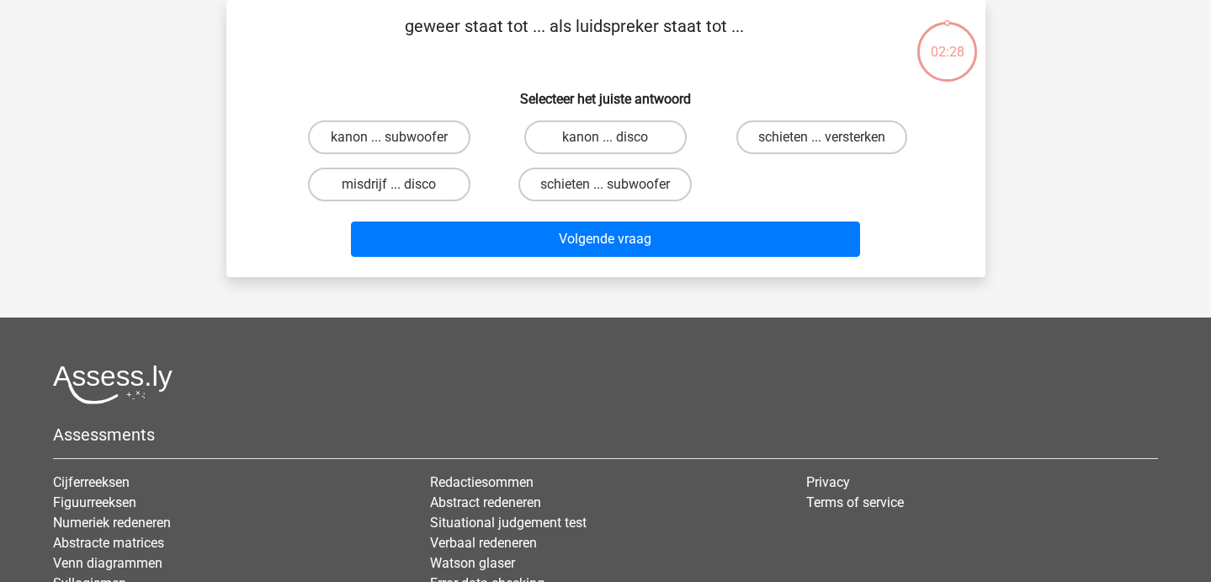
scroll to position [0, 0]
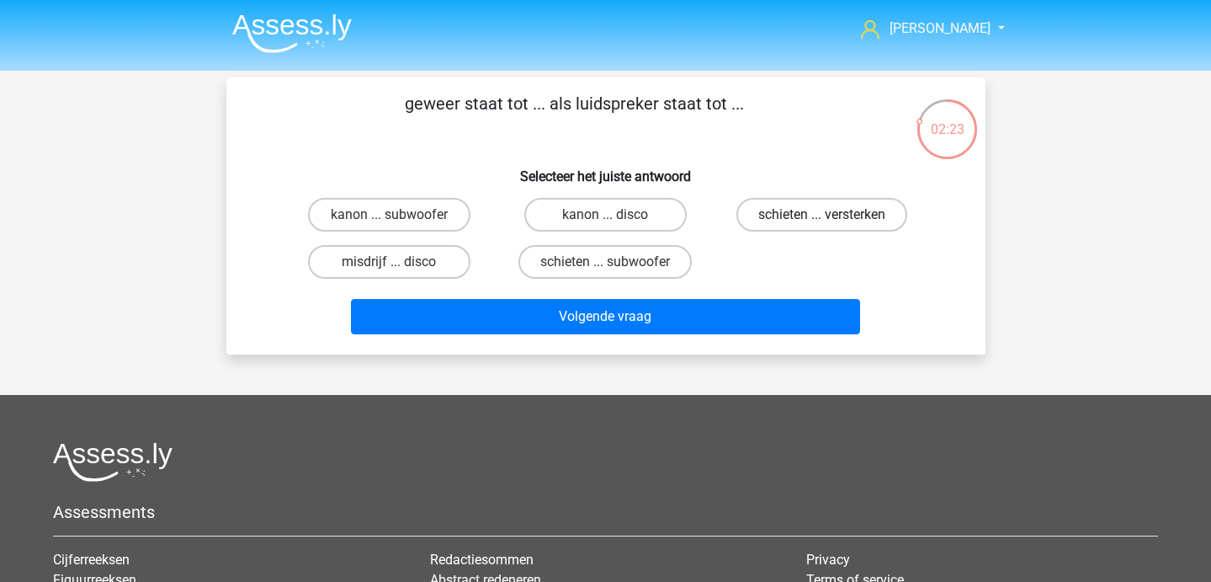
click at [806, 218] on label "schieten ... versterken" at bounding box center [822, 215] width 171 height 34
click at [822, 218] on input "schieten ... versterken" at bounding box center [827, 220] width 11 height 11
radio input "true"
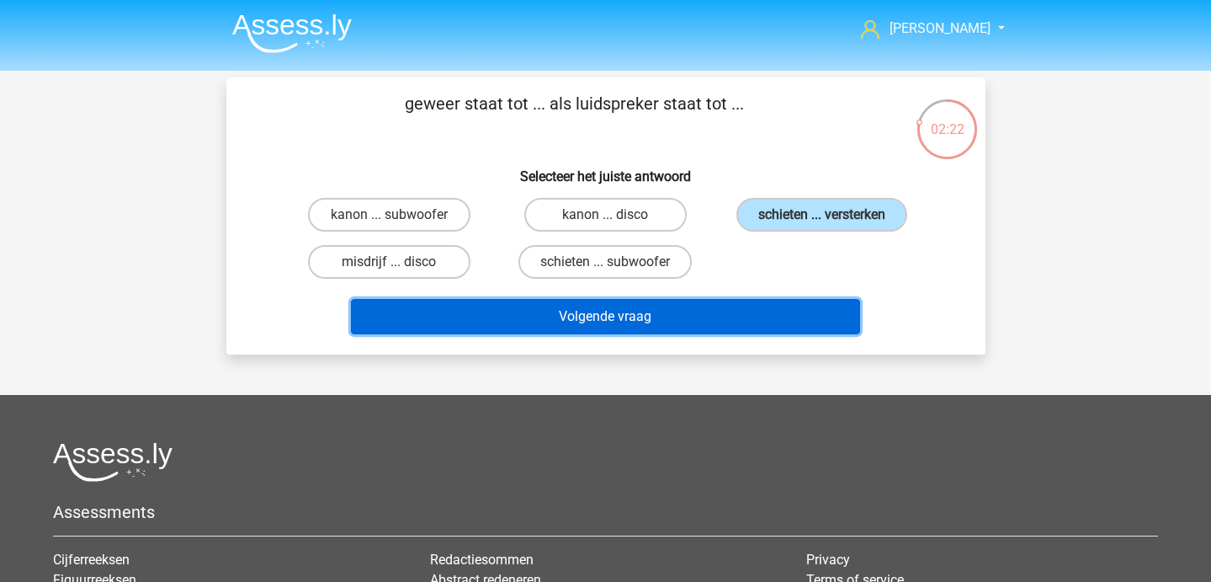
click at [709, 317] on button "Volgende vraag" at bounding box center [605, 316] width 509 height 35
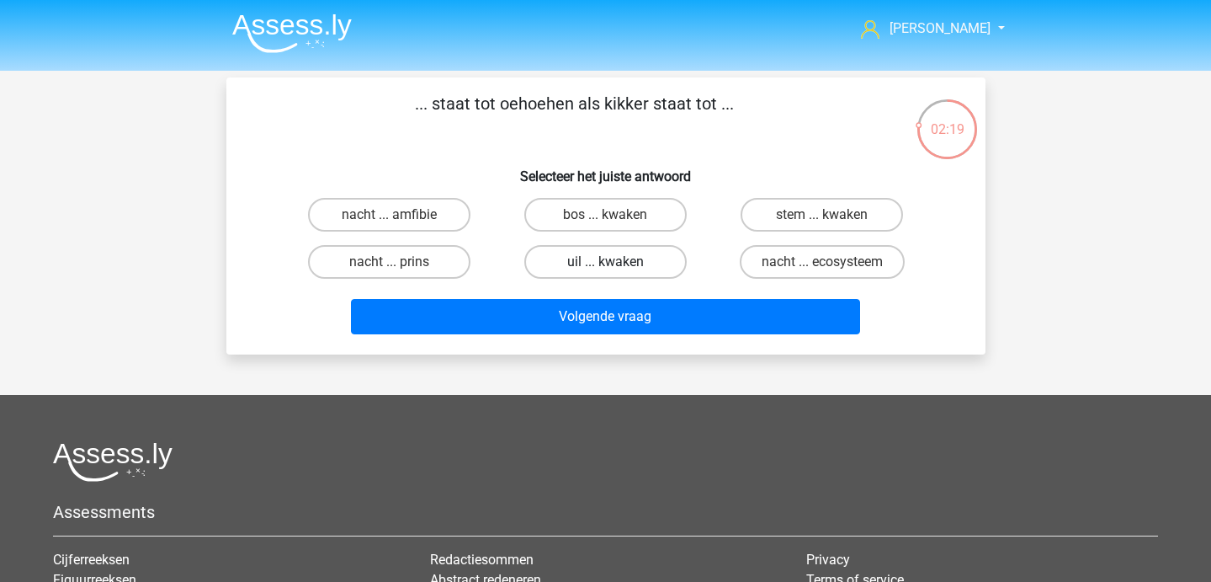
click at [596, 268] on label "uil ... kwaken" at bounding box center [605, 262] width 162 height 34
click at [605, 268] on input "uil ... kwaken" at bounding box center [610, 267] width 11 height 11
radio input "true"
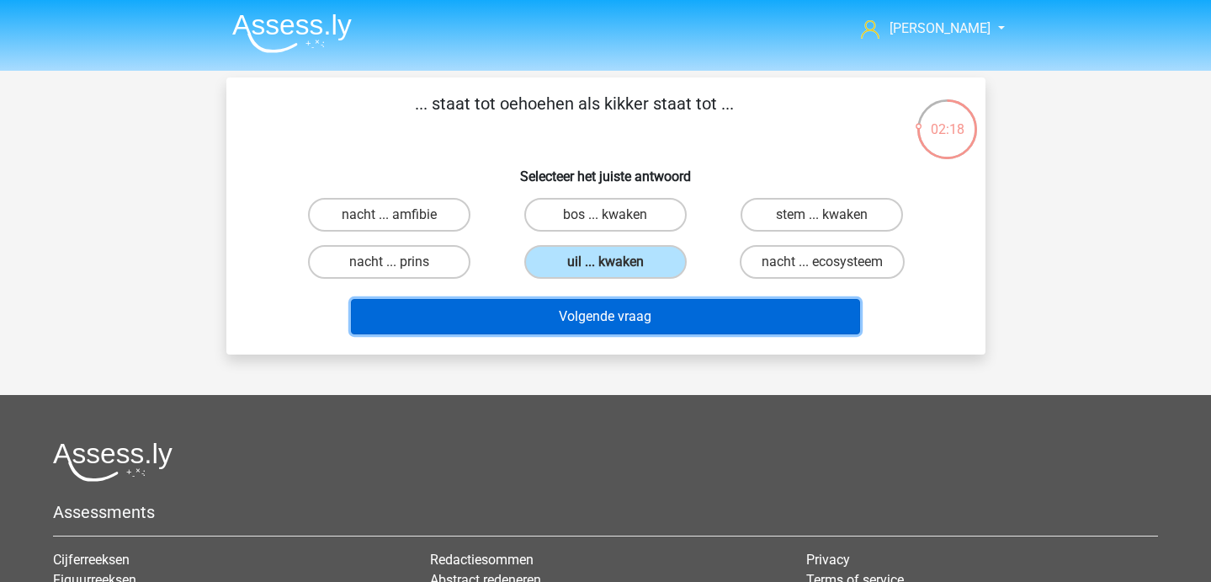
click at [598, 322] on button "Volgende vraag" at bounding box center [605, 316] width 509 height 35
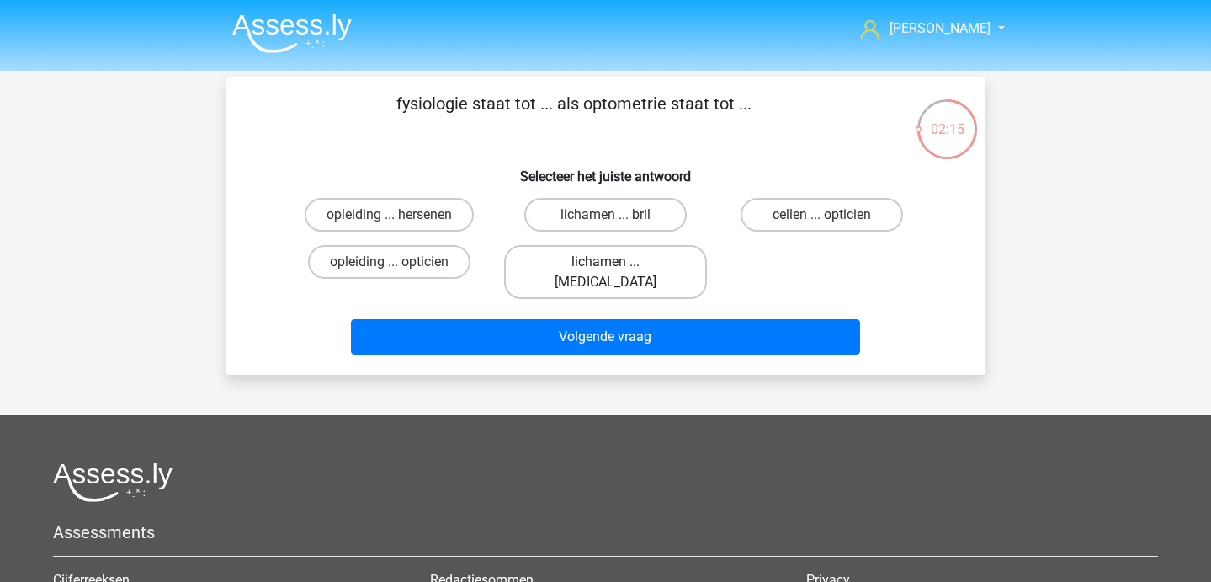
click at [615, 273] on label "lichamen ... ogen" at bounding box center [605, 272] width 203 height 54
click at [615, 273] on input "lichamen ... ogen" at bounding box center [610, 267] width 11 height 11
radio input "true"
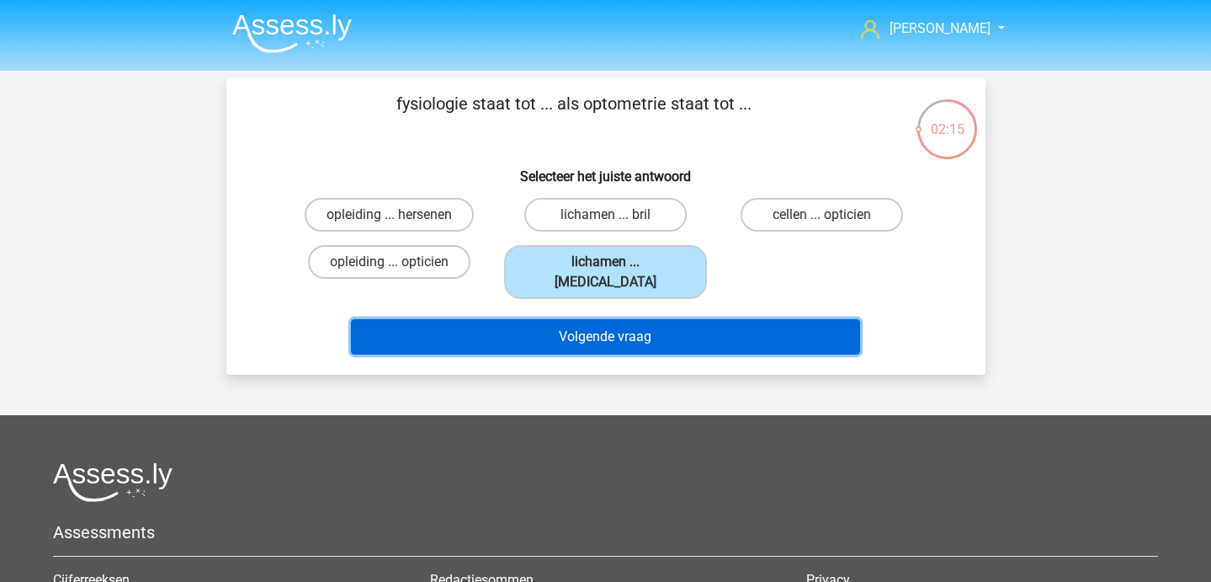
click at [617, 319] on button "Volgende vraag" at bounding box center [605, 336] width 509 height 35
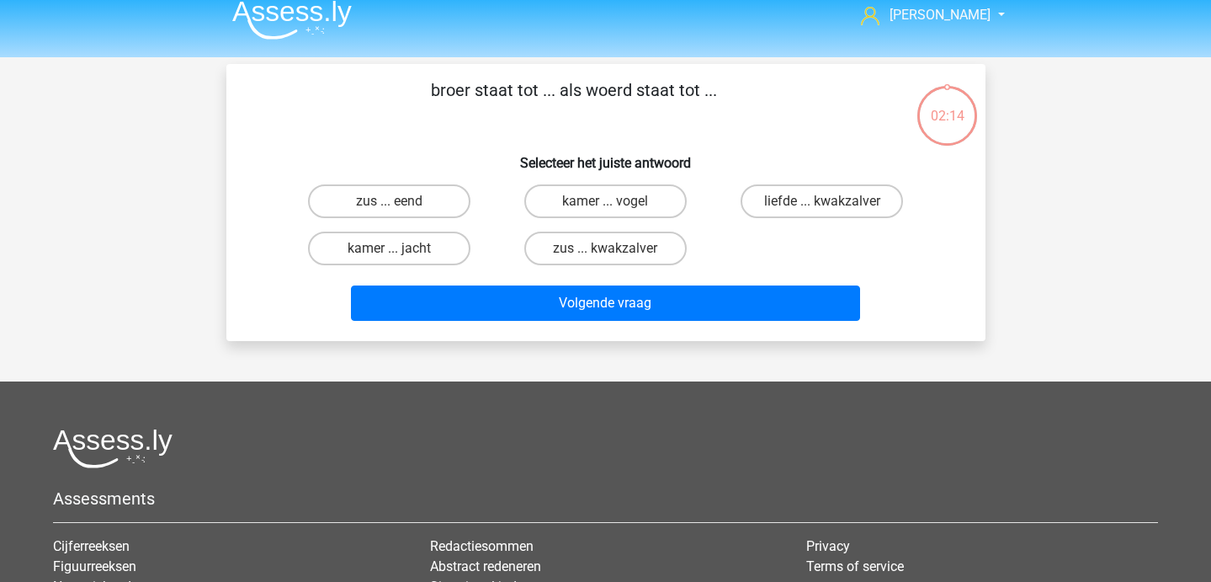
scroll to position [12, 0]
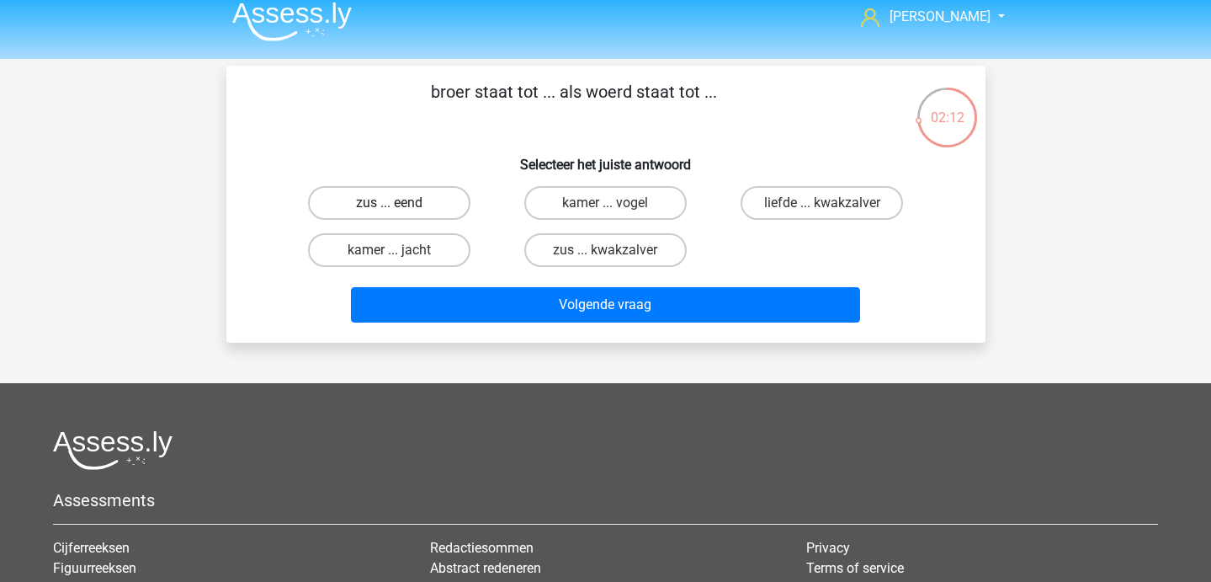
click at [433, 205] on label "zus ... eend" at bounding box center [389, 203] width 162 height 34
click at [400, 205] on input "zus ... eend" at bounding box center [394, 208] width 11 height 11
radio input "true"
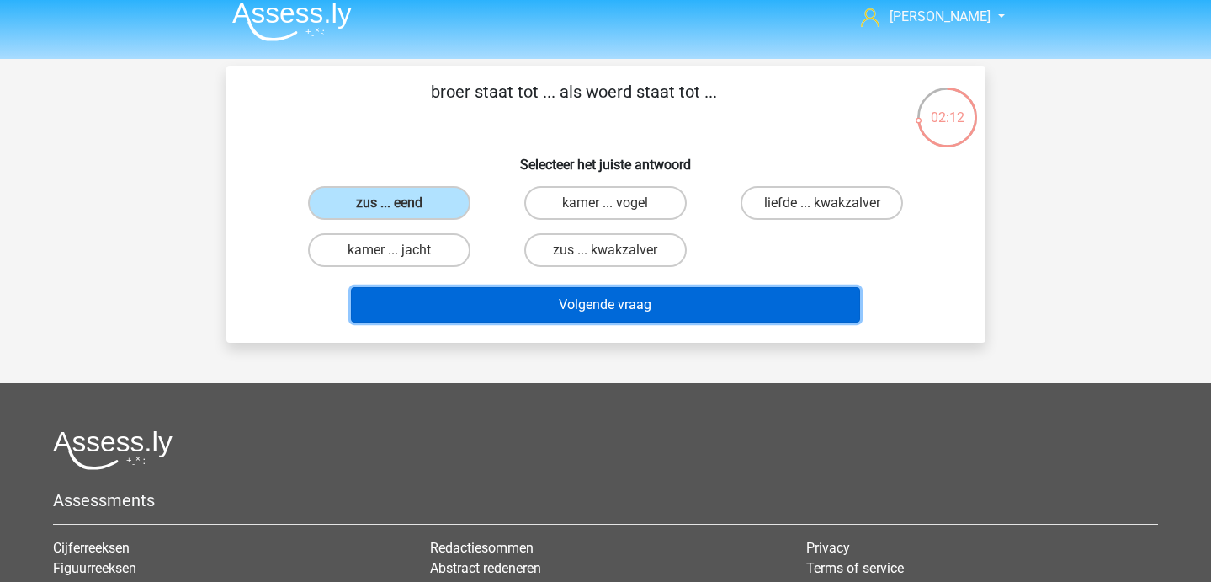
click at [471, 310] on button "Volgende vraag" at bounding box center [605, 304] width 509 height 35
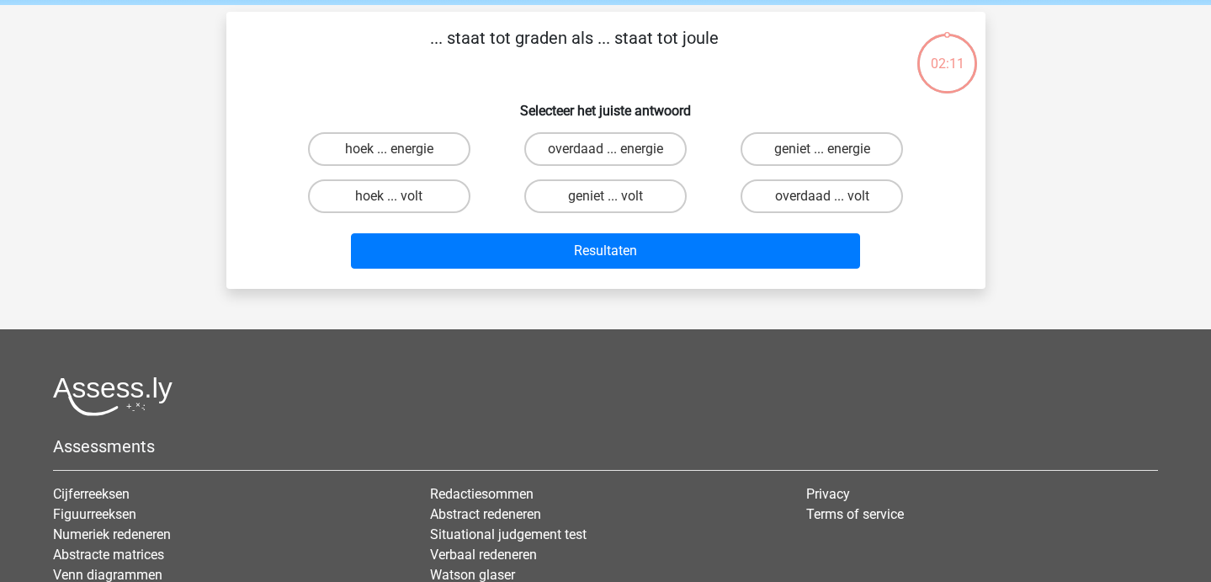
scroll to position [16, 0]
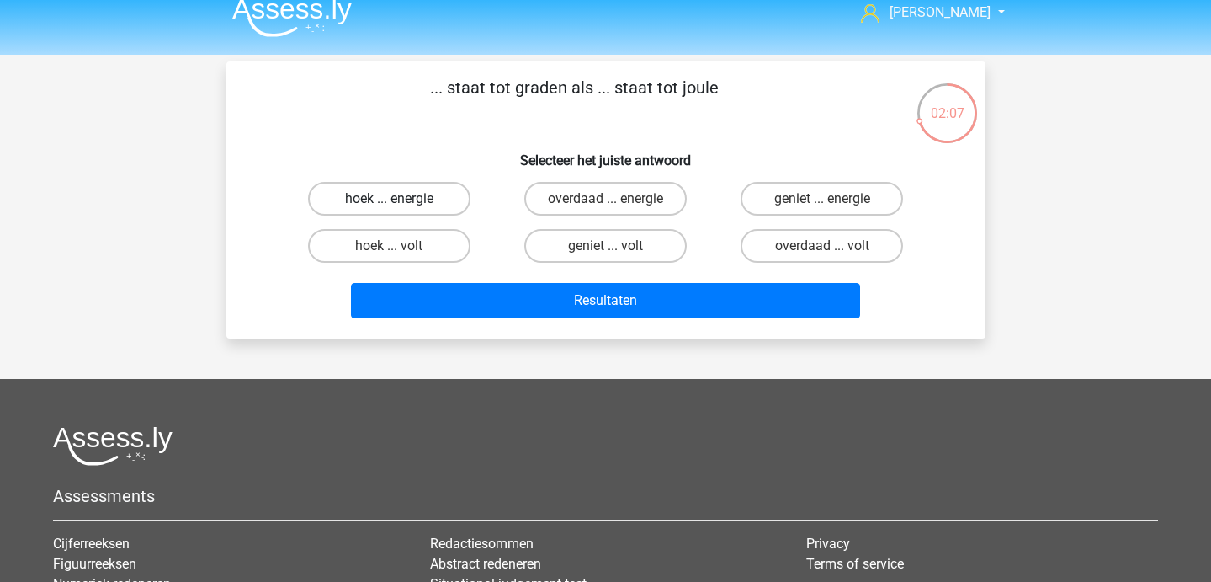
click at [434, 200] on label "hoek ... energie" at bounding box center [389, 199] width 162 height 34
click at [400, 200] on input "hoek ... energie" at bounding box center [394, 204] width 11 height 11
radio input "true"
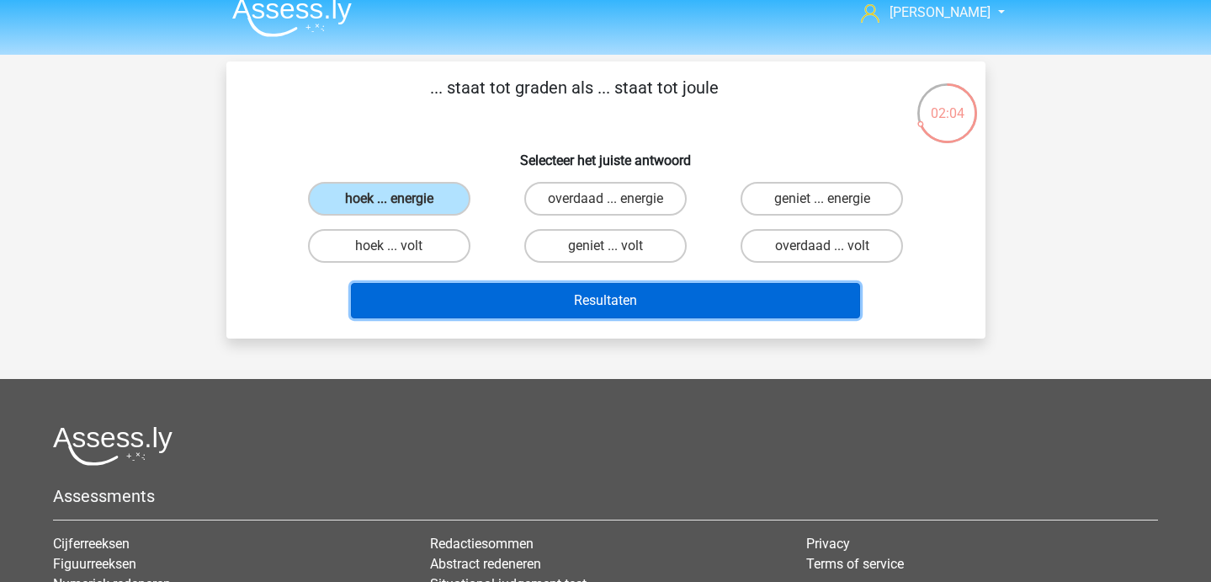
click at [498, 308] on button "Resultaten" at bounding box center [605, 300] width 509 height 35
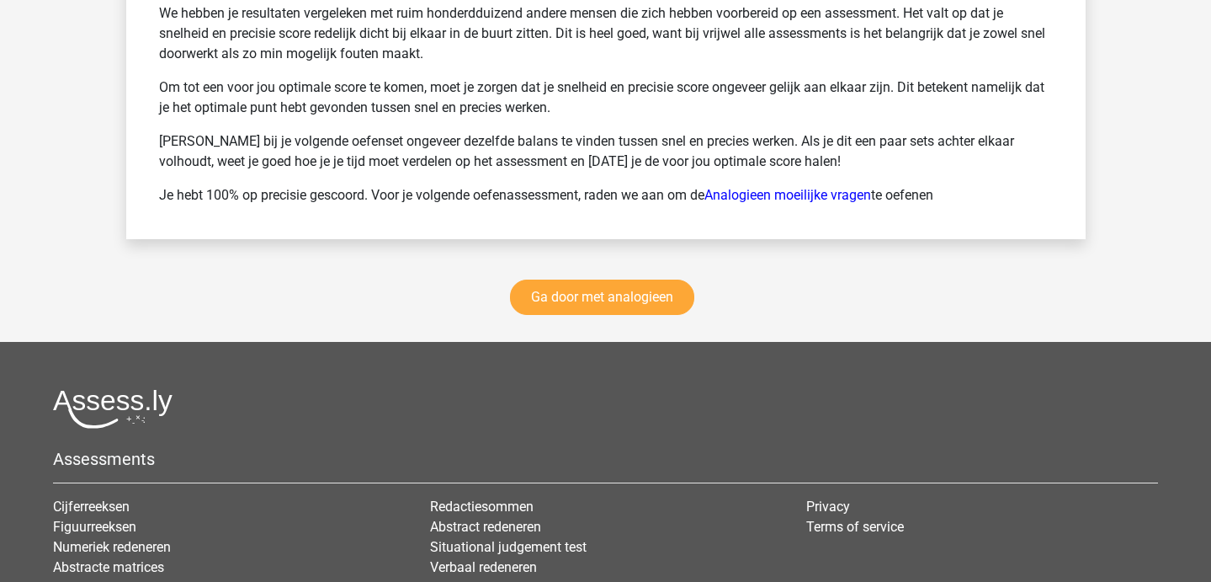
scroll to position [2471, 0]
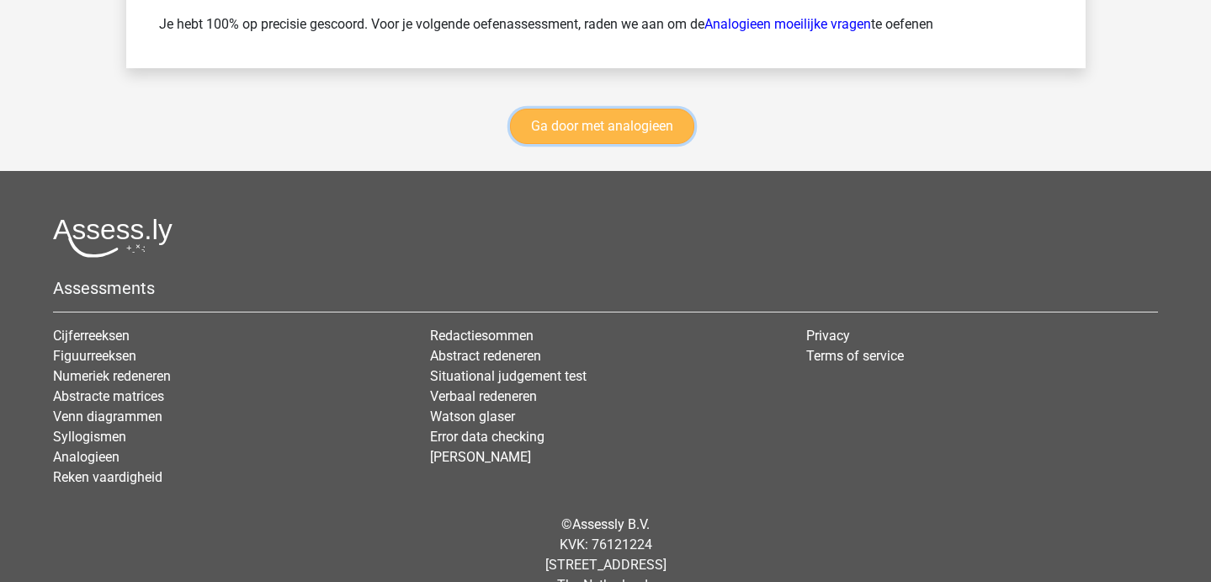
click at [604, 133] on link "Ga door met analogieen" at bounding box center [602, 126] width 184 height 35
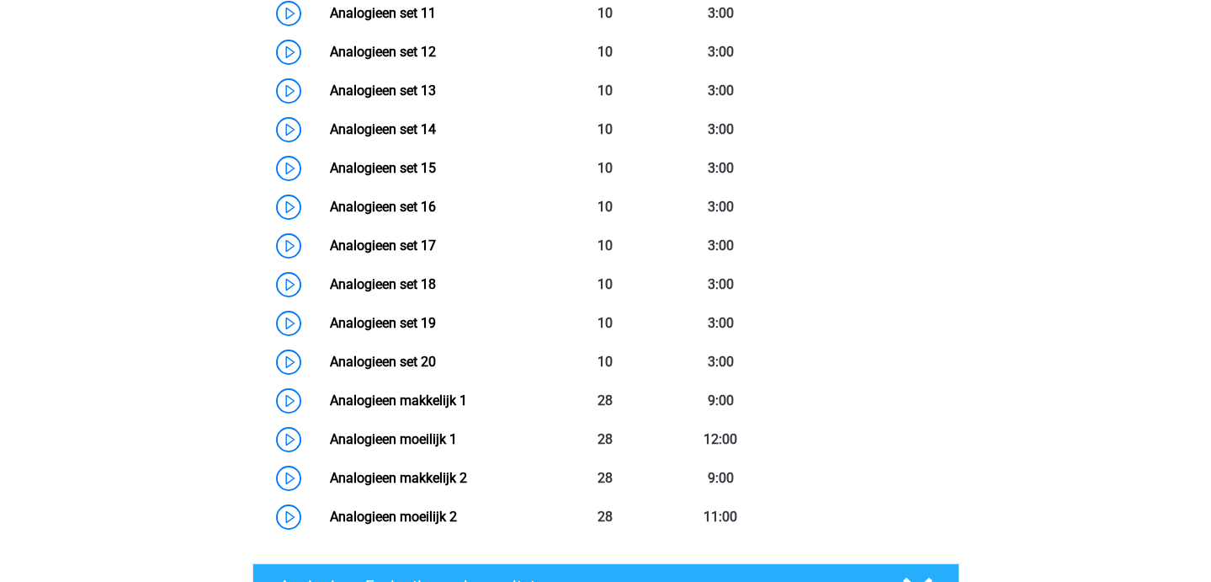
scroll to position [1248, 0]
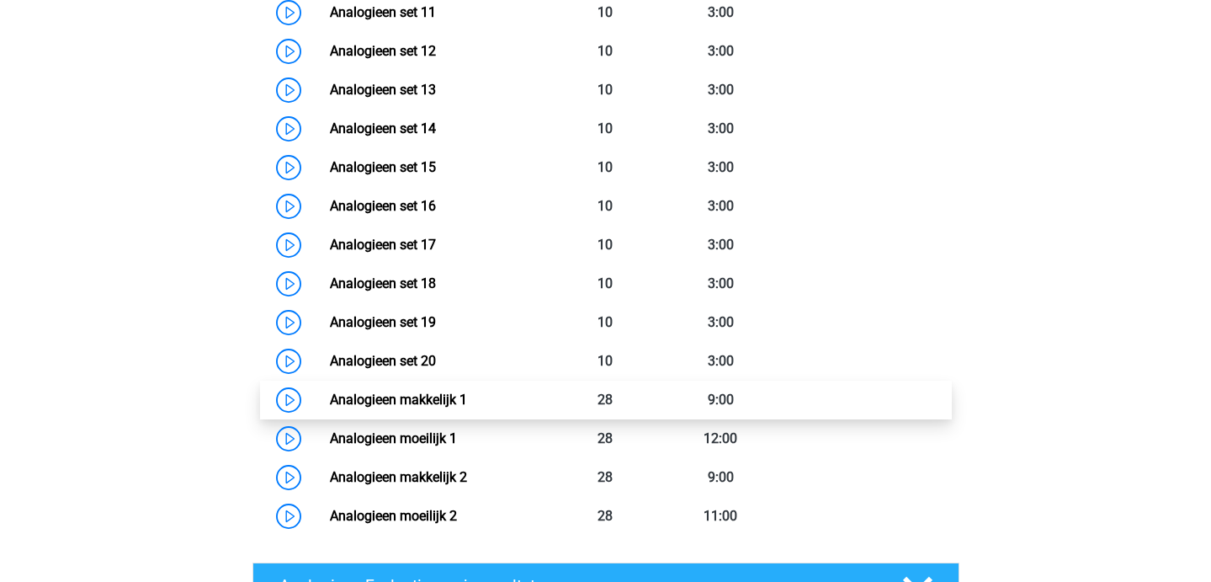
click at [438, 402] on link "Analogieen makkelijk 1" at bounding box center [398, 399] width 137 height 16
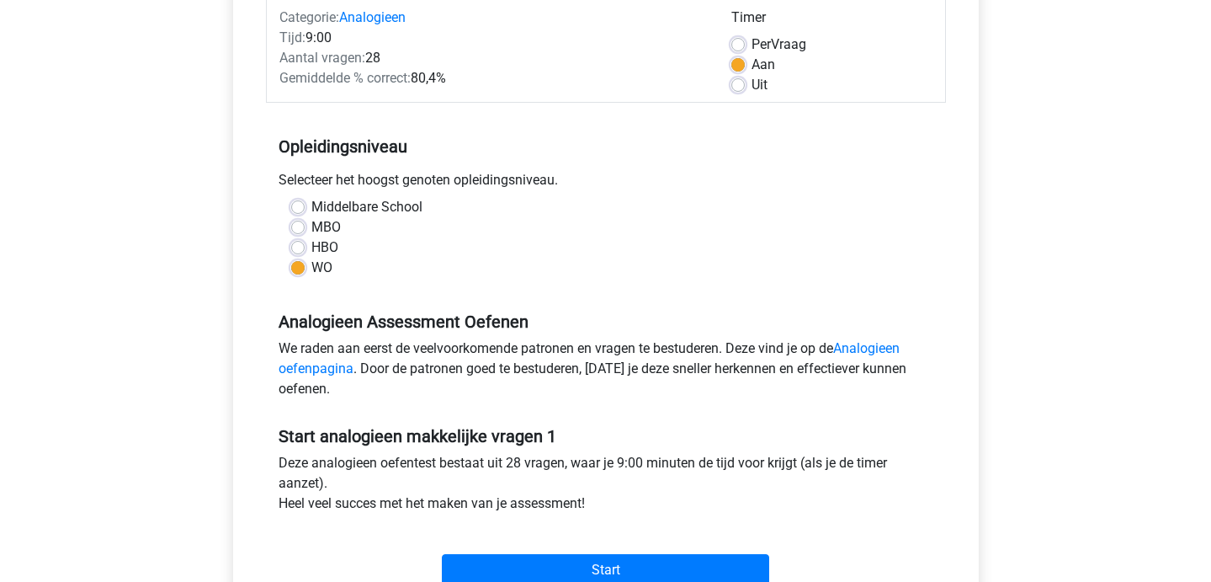
scroll to position [309, 0]
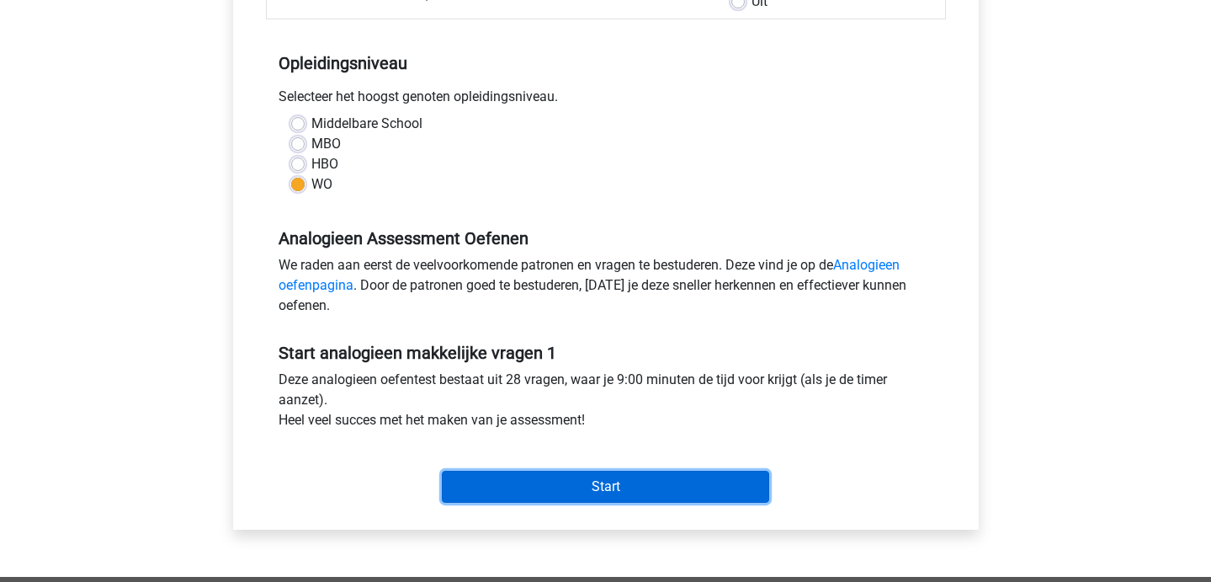
click at [559, 480] on input "Start" at bounding box center [605, 487] width 327 height 32
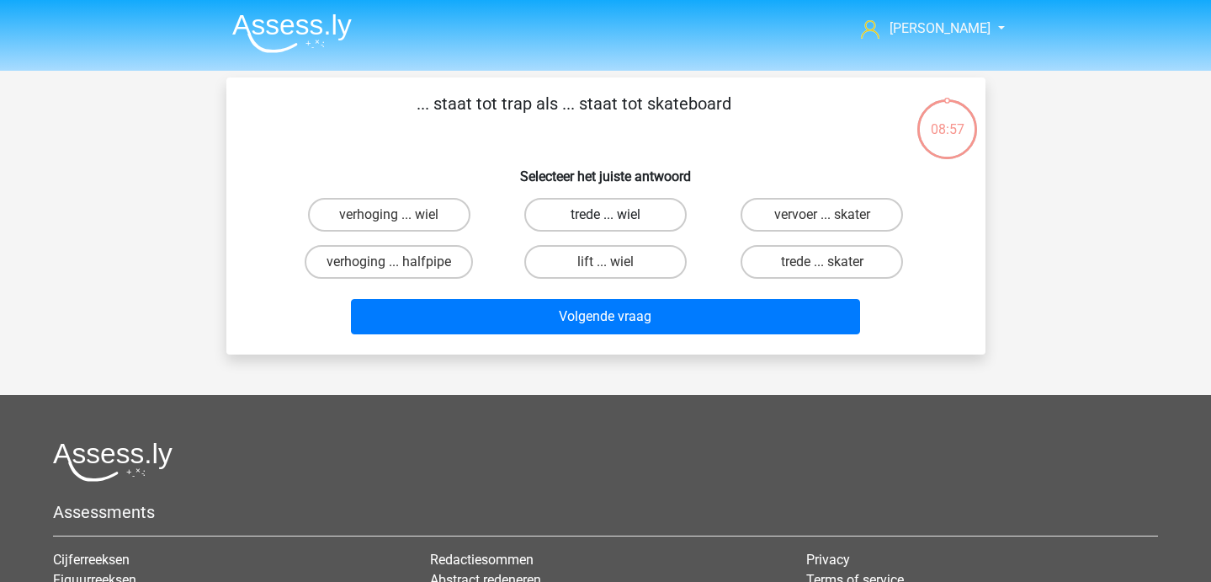
click at [636, 226] on label "trede ... wiel" at bounding box center [605, 215] width 162 height 34
click at [616, 226] on input "trede ... wiel" at bounding box center [610, 220] width 11 height 11
radio input "true"
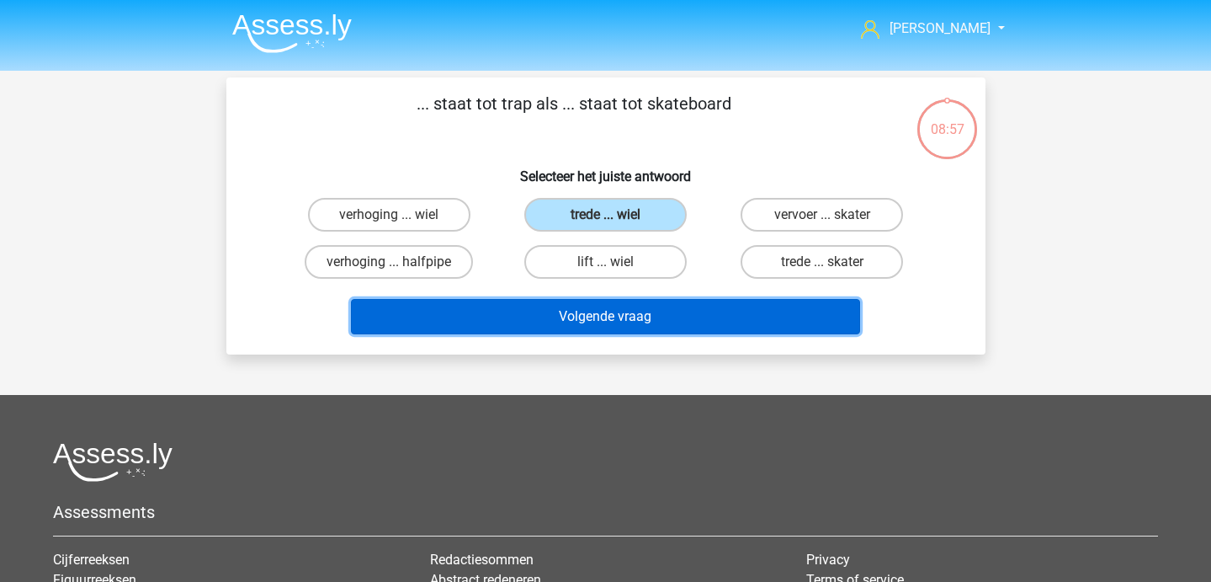
click at [627, 311] on button "Volgende vraag" at bounding box center [605, 316] width 509 height 35
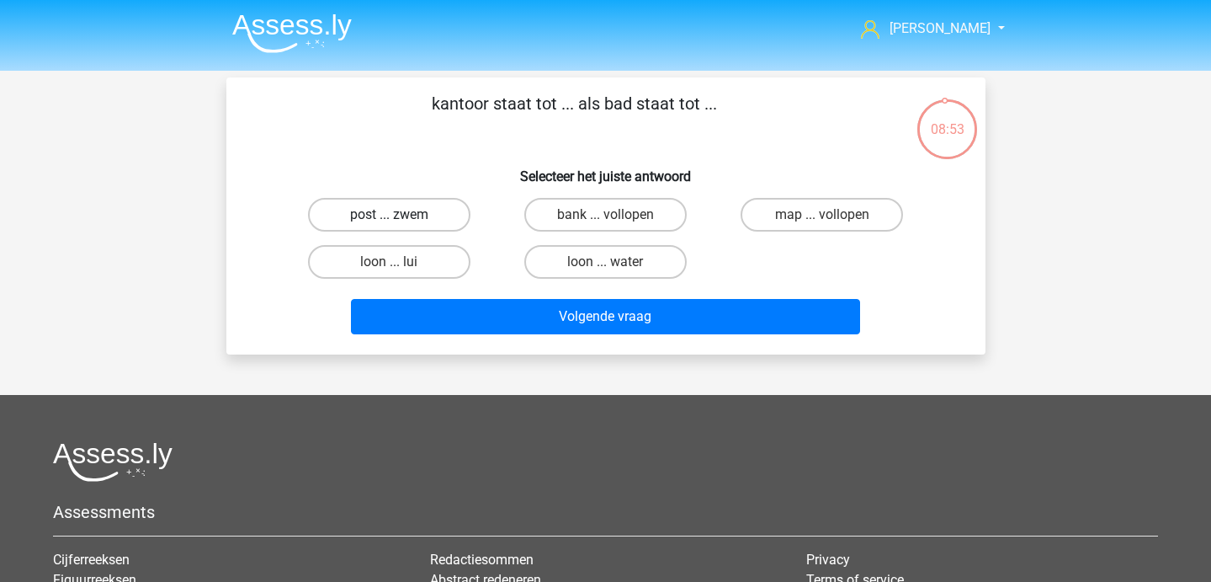
click at [428, 205] on label "post ... zwem" at bounding box center [389, 215] width 162 height 34
click at [400, 215] on input "post ... zwem" at bounding box center [394, 220] width 11 height 11
radio input "true"
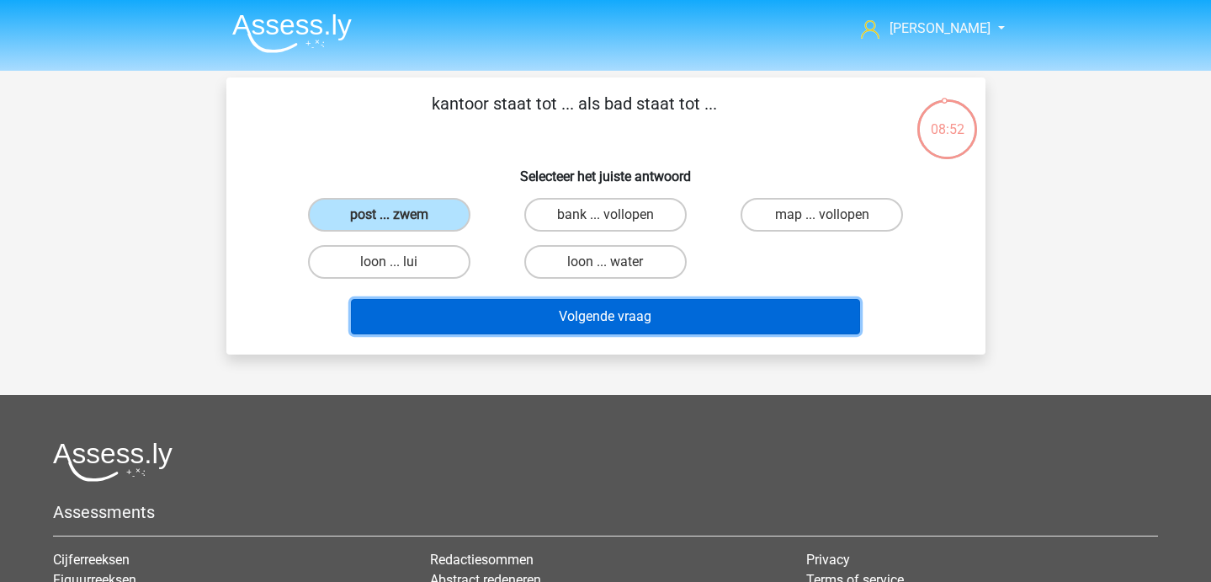
click at [501, 323] on button "Volgende vraag" at bounding box center [605, 316] width 509 height 35
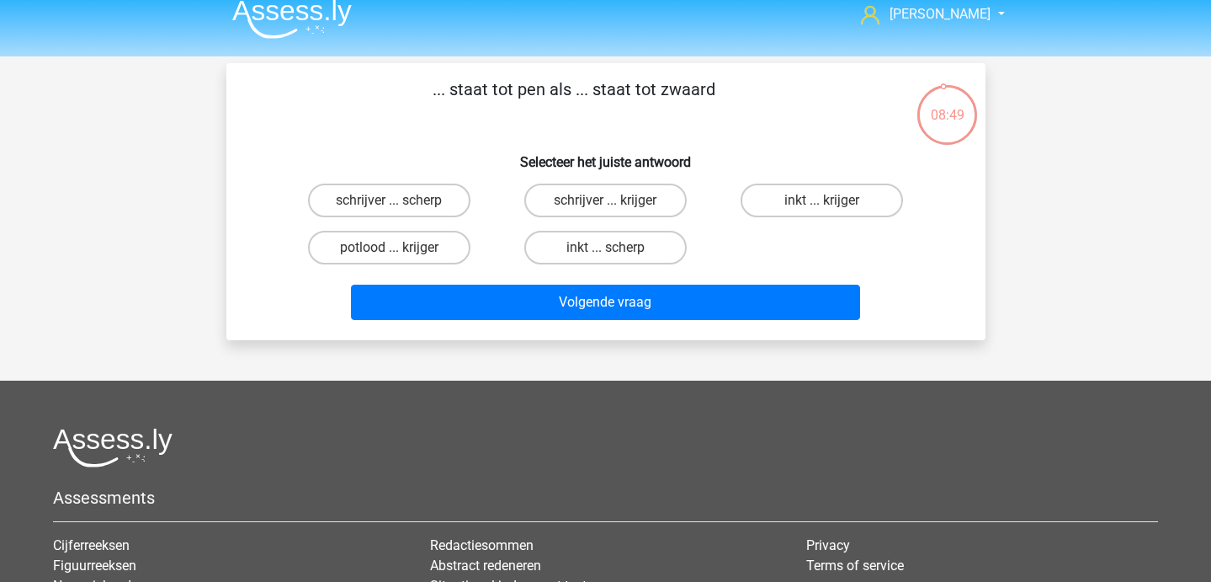
scroll to position [19, 0]
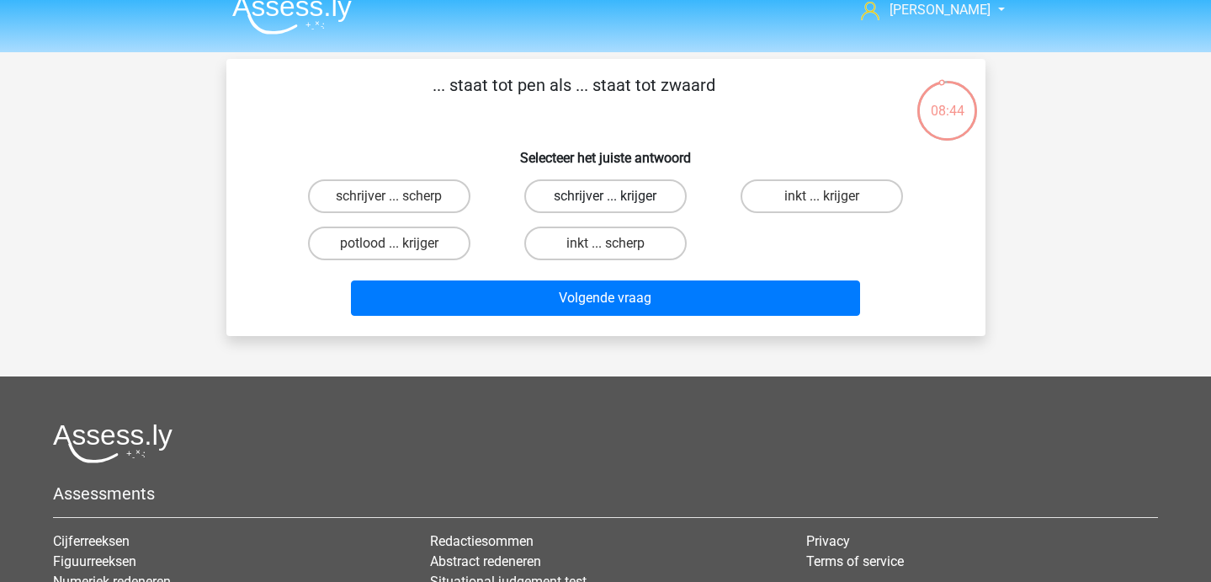
click at [653, 194] on label "schrijver ... krijger" at bounding box center [605, 196] width 162 height 34
click at [616, 196] on input "schrijver ... krijger" at bounding box center [610, 201] width 11 height 11
radio input "true"
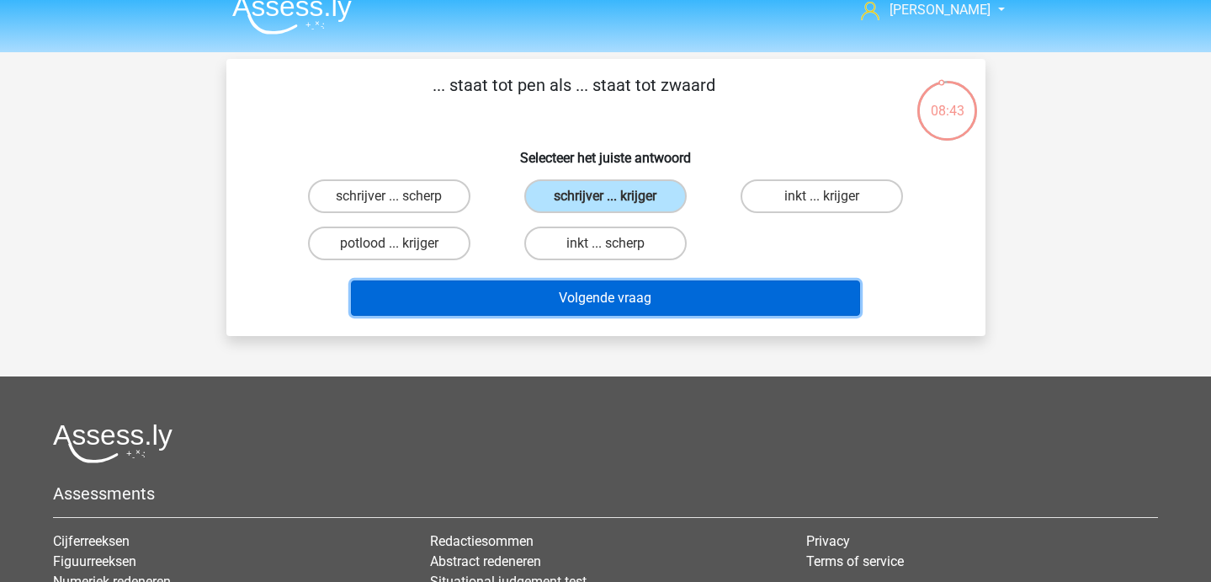
click at [658, 294] on button "Volgende vraag" at bounding box center [605, 297] width 509 height 35
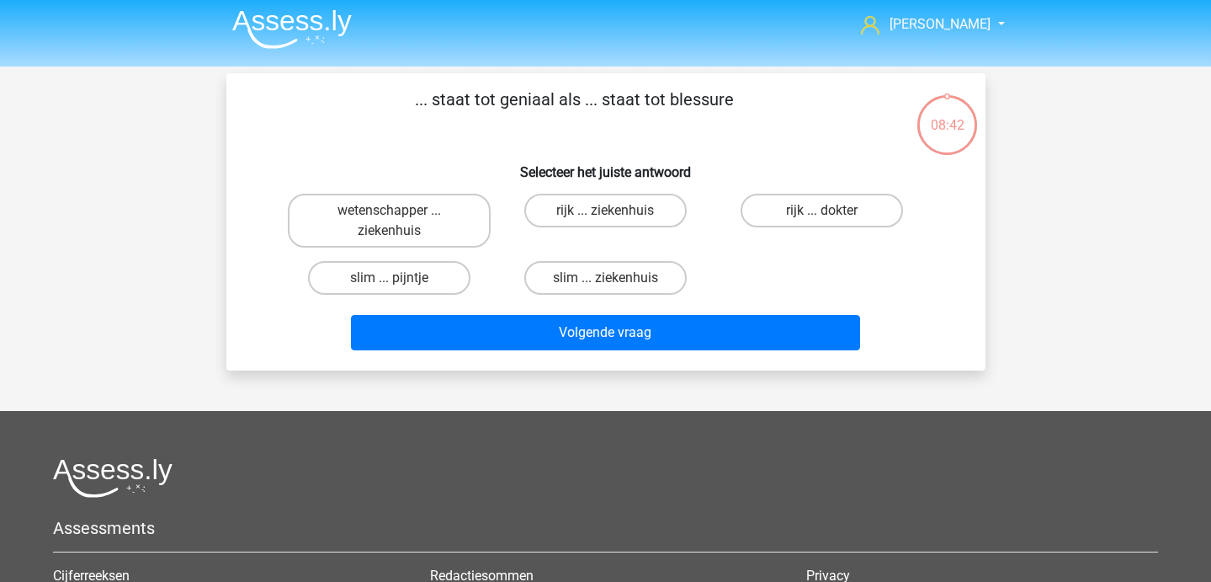
scroll to position [0, 0]
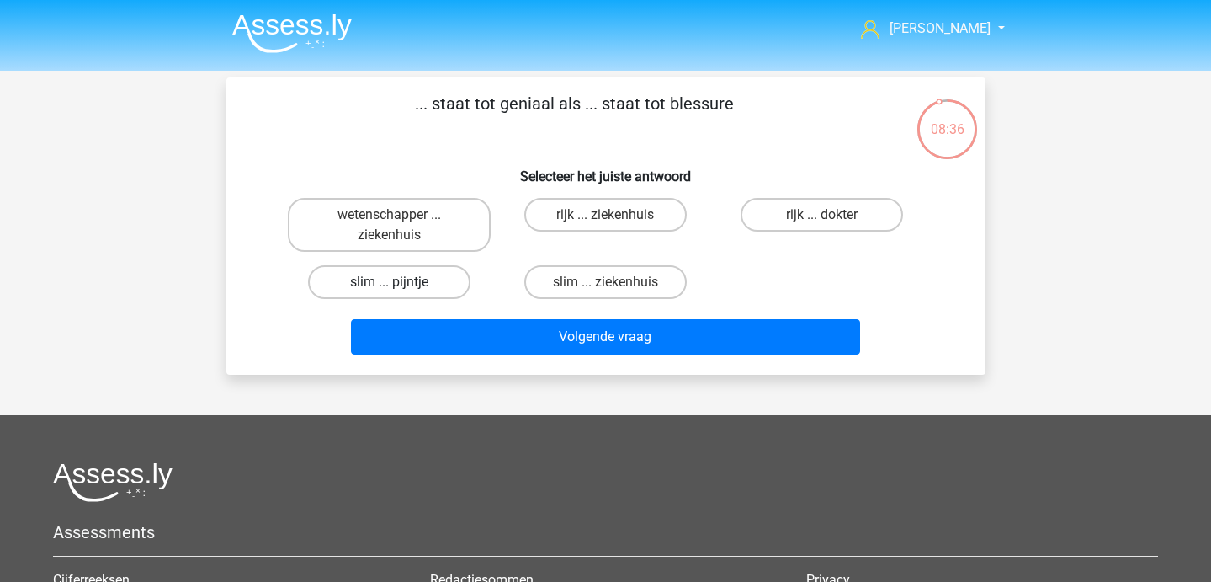
click at [451, 279] on label "slim ... pijntje" at bounding box center [389, 282] width 162 height 34
click at [400, 282] on input "slim ... pijntje" at bounding box center [394, 287] width 11 height 11
radio input "true"
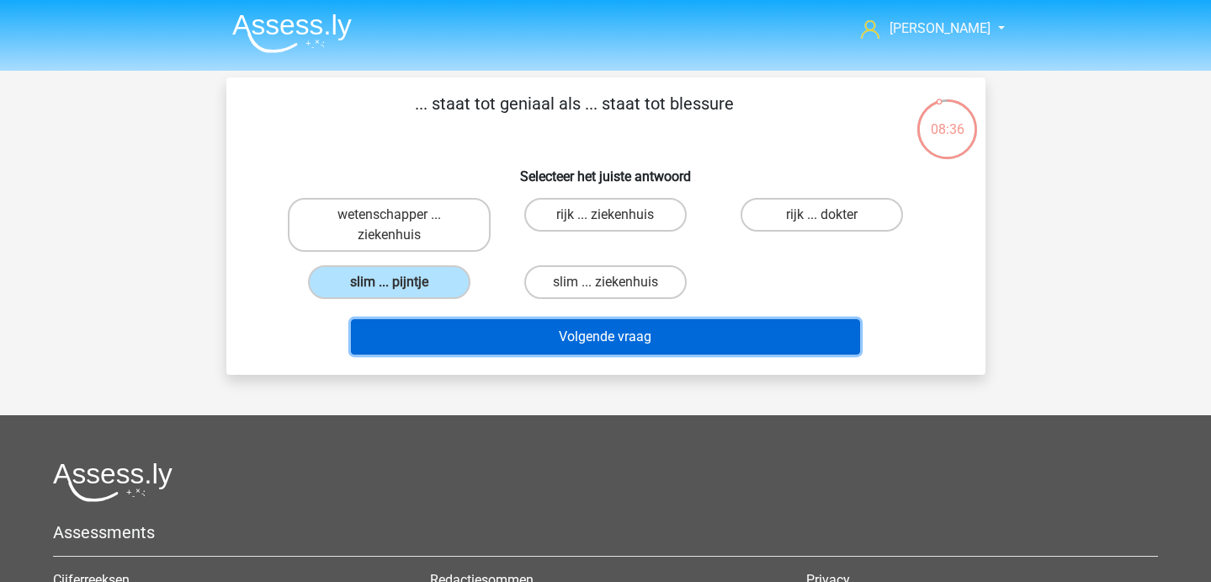
click at [467, 335] on button "Volgende vraag" at bounding box center [605, 336] width 509 height 35
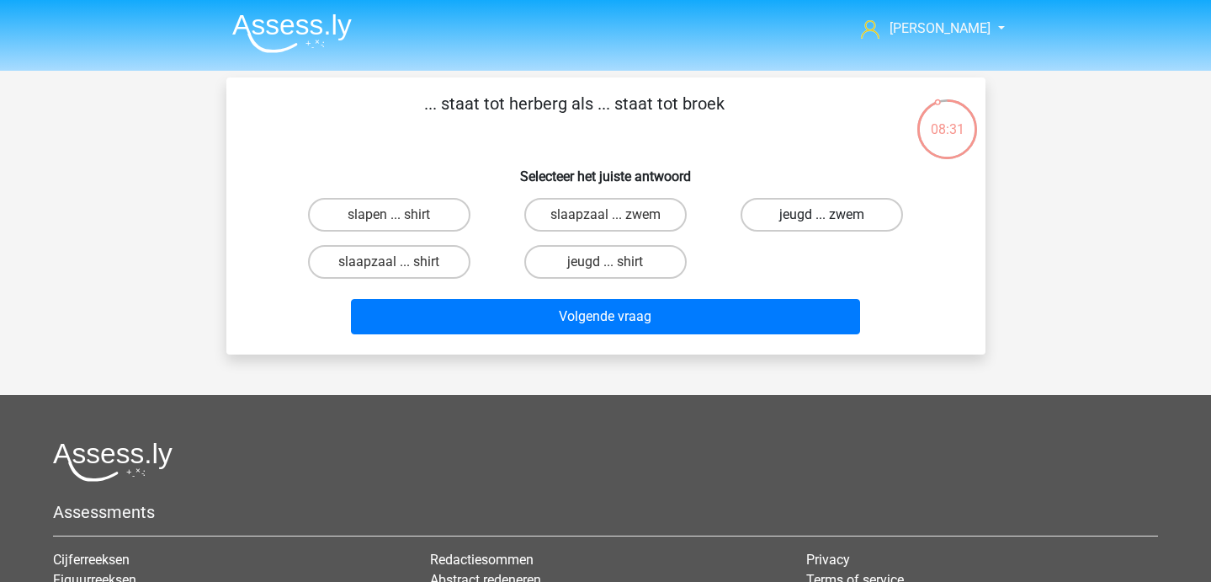
click at [794, 219] on label "jeugd ... zwem" at bounding box center [822, 215] width 162 height 34
click at [822, 219] on input "jeugd ... zwem" at bounding box center [827, 220] width 11 height 11
radio input "true"
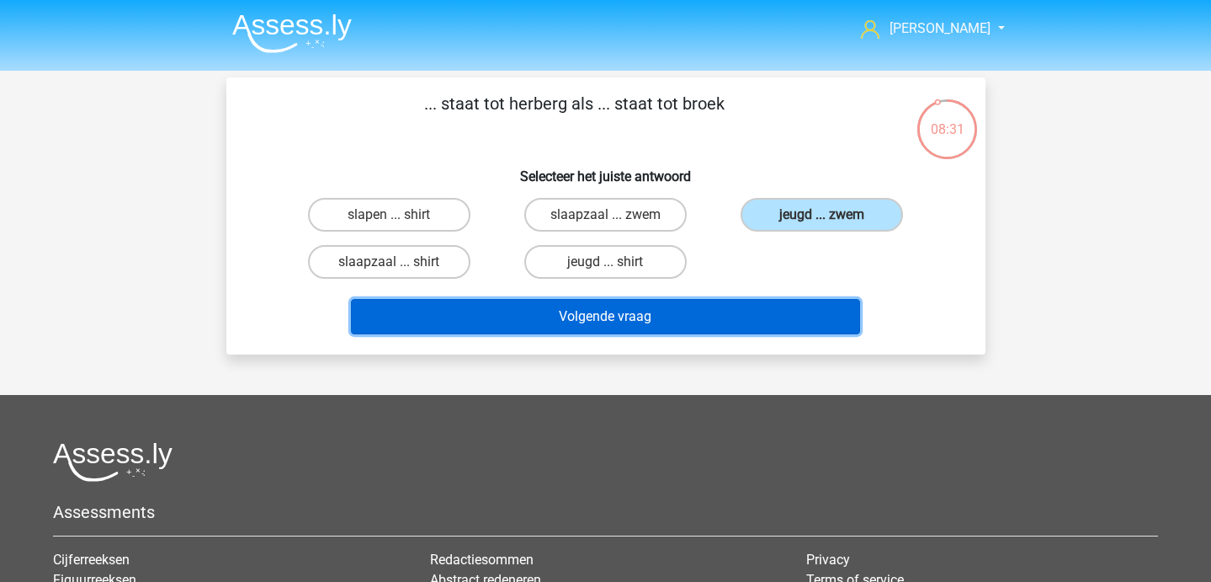
click at [657, 313] on button "Volgende vraag" at bounding box center [605, 316] width 509 height 35
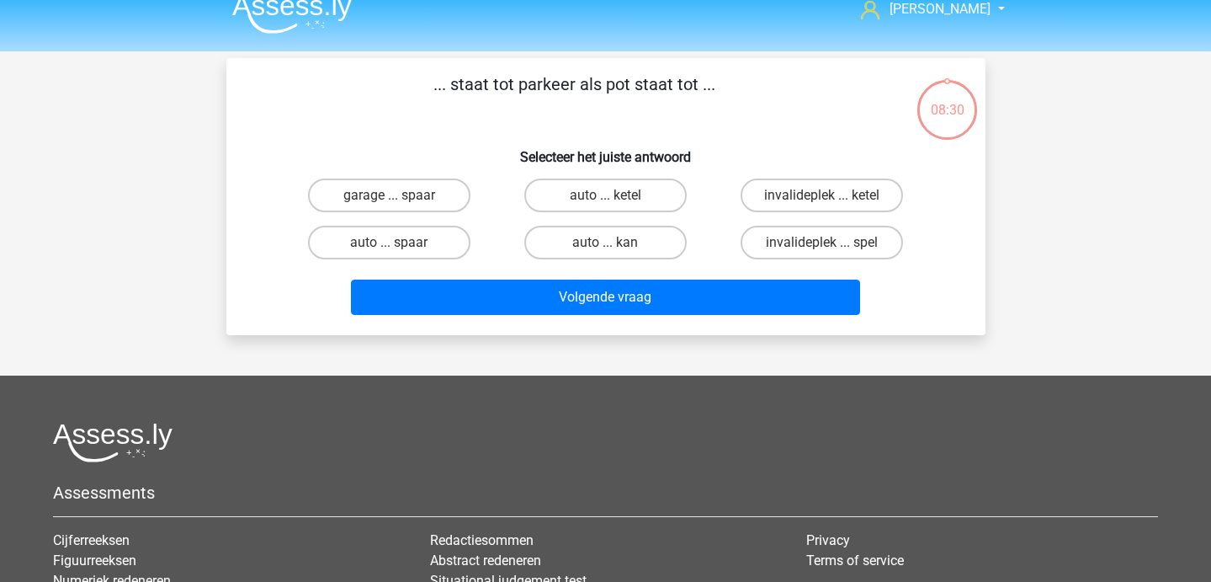
scroll to position [20, 0]
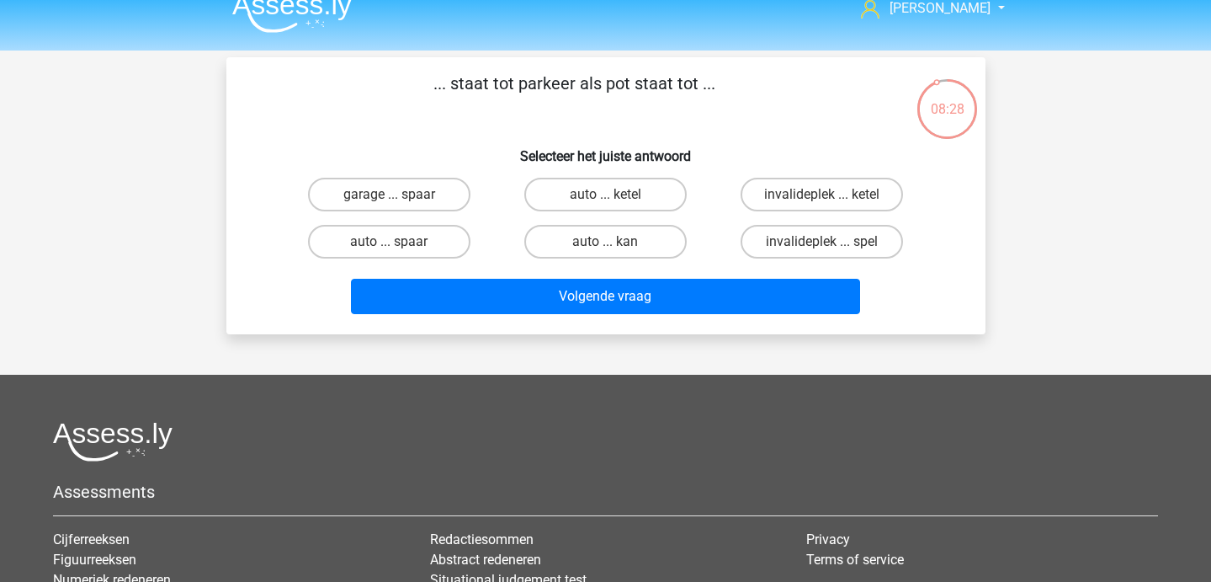
click at [410, 213] on div "garage ... spaar" at bounding box center [389, 194] width 216 height 47
click at [402, 198] on label "garage ... spaar" at bounding box center [389, 195] width 162 height 34
click at [400, 198] on input "garage ... spaar" at bounding box center [394, 199] width 11 height 11
radio input "true"
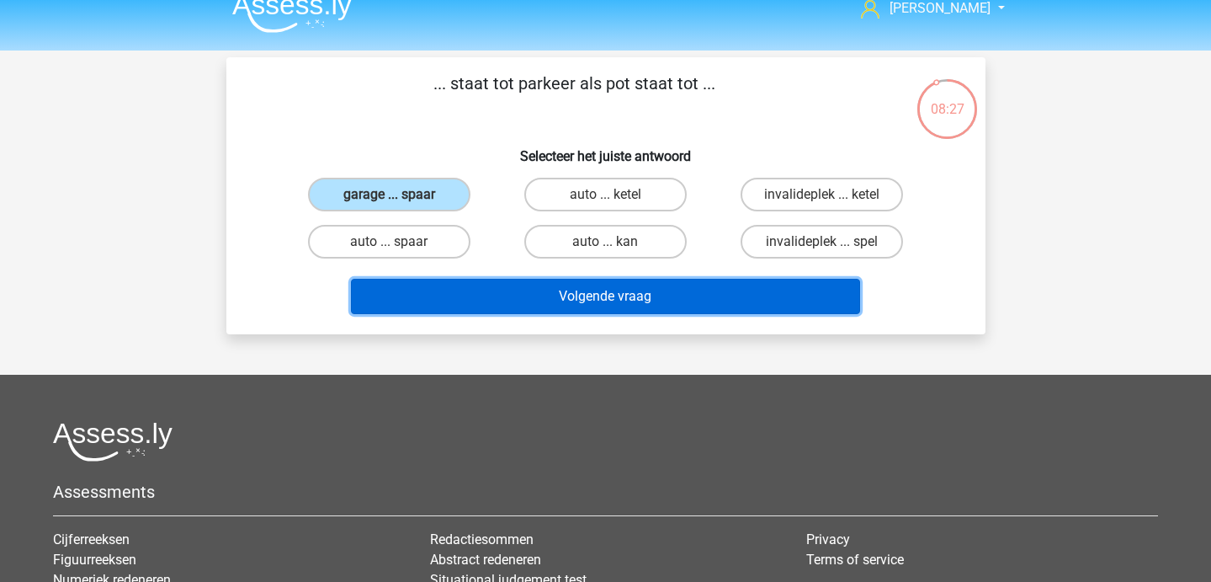
click at [449, 292] on button "Volgende vraag" at bounding box center [605, 296] width 509 height 35
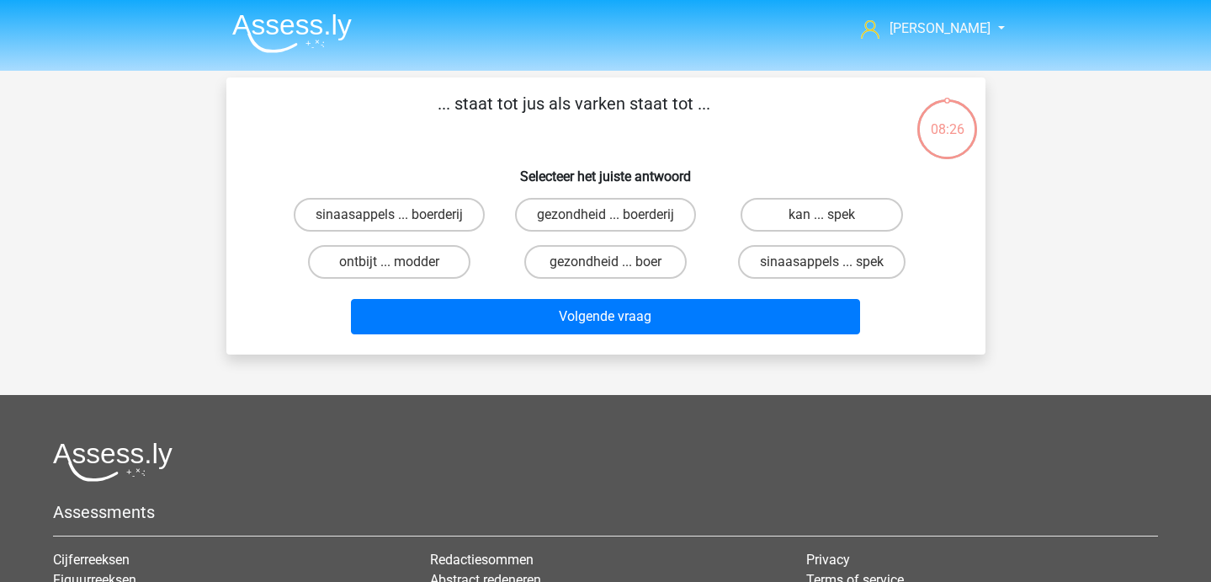
scroll to position [2, 0]
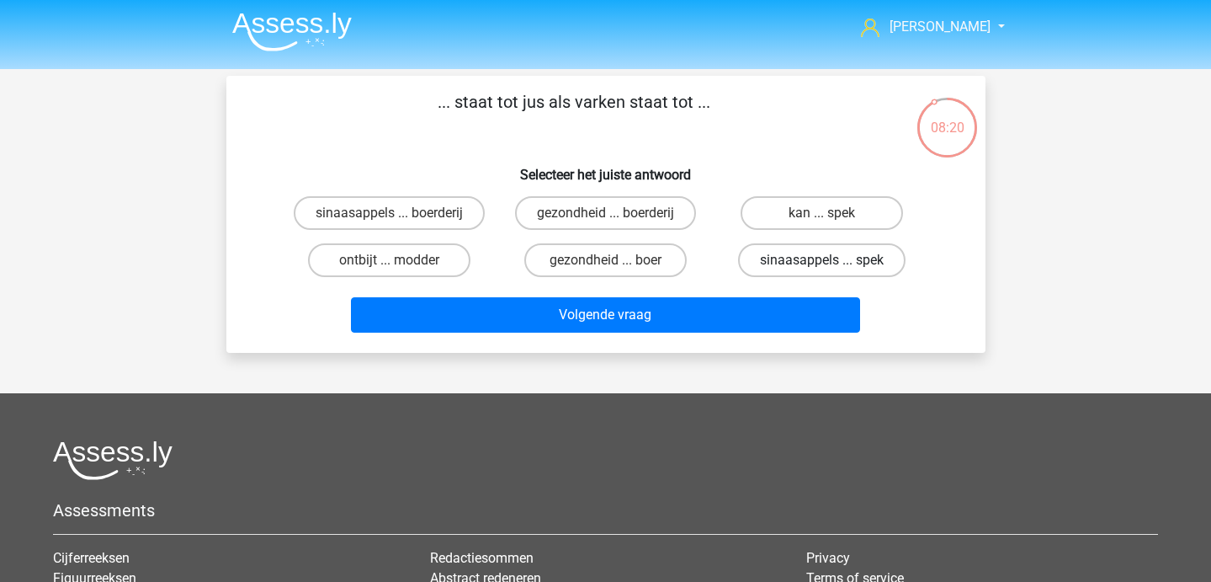
click at [794, 254] on label "sinaasappels ... spek" at bounding box center [822, 260] width 168 height 34
click at [822, 260] on input "sinaasappels ... spek" at bounding box center [827, 265] width 11 height 11
radio input "true"
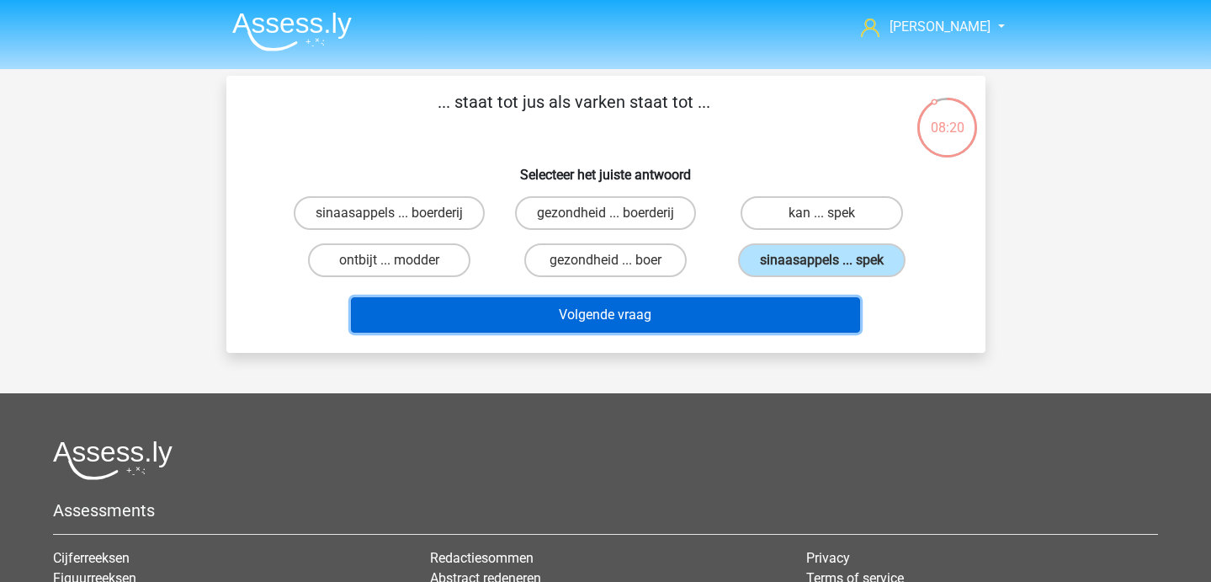
click at [698, 304] on button "Volgende vraag" at bounding box center [605, 314] width 509 height 35
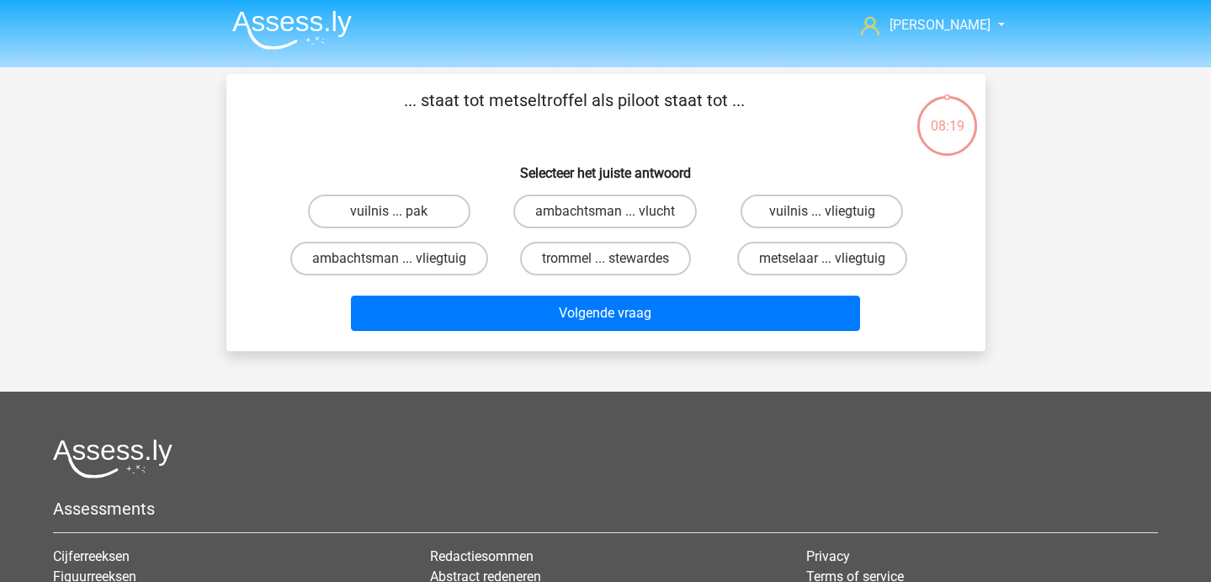
scroll to position [0, 0]
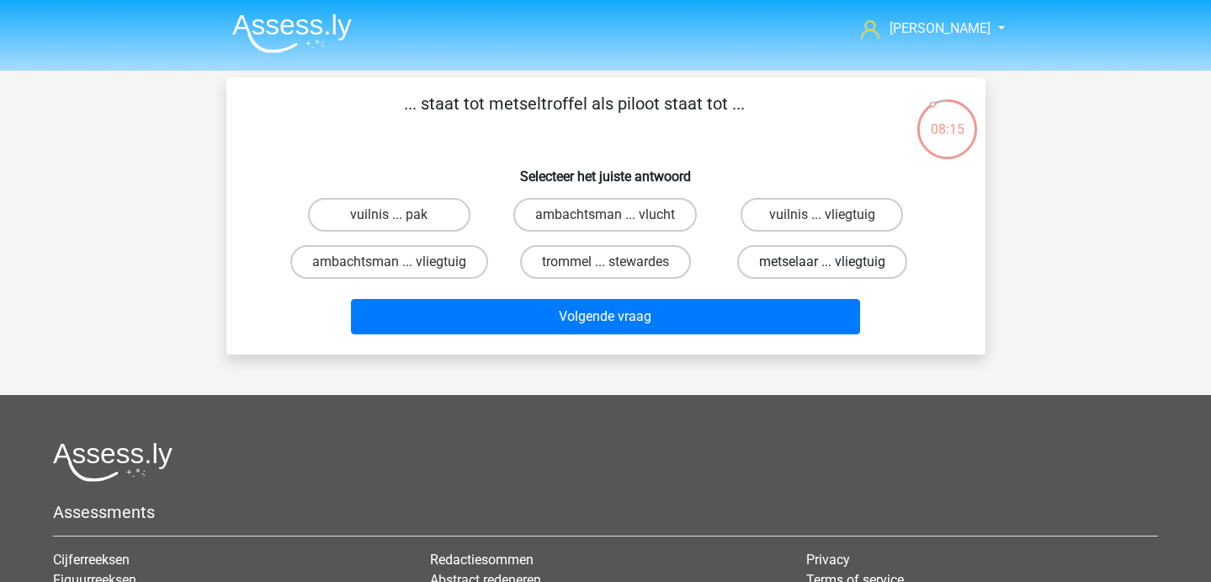
click at [782, 267] on label "metselaar ... vliegtuig" at bounding box center [822, 262] width 170 height 34
click at [822, 267] on input "metselaar ... vliegtuig" at bounding box center [827, 267] width 11 height 11
radio input "true"
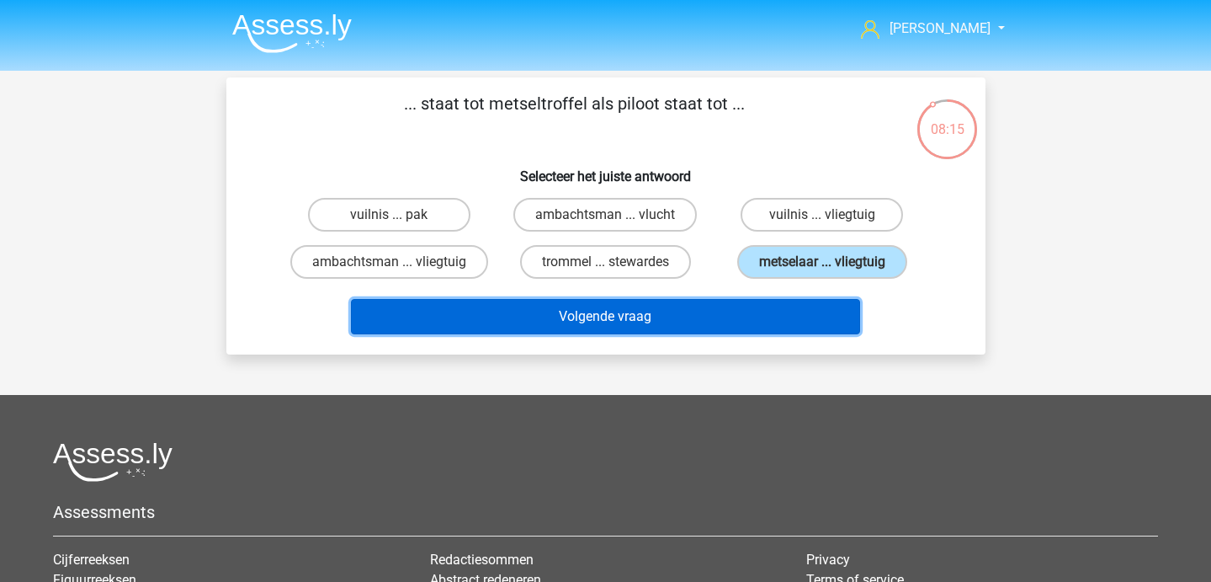
click at [748, 306] on button "Volgende vraag" at bounding box center [605, 316] width 509 height 35
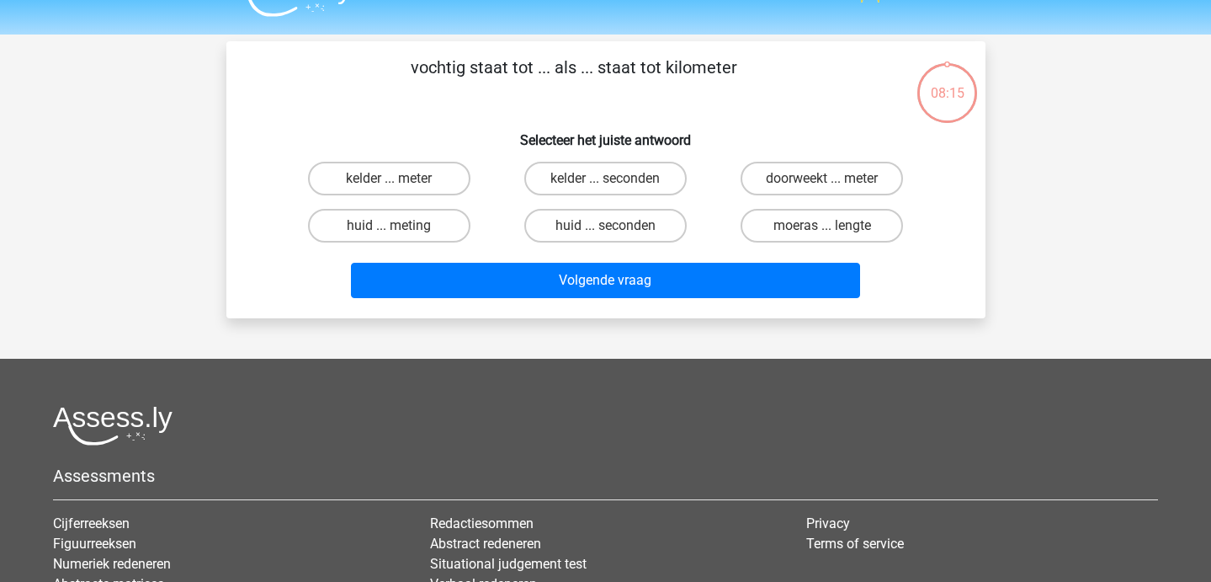
scroll to position [30, 0]
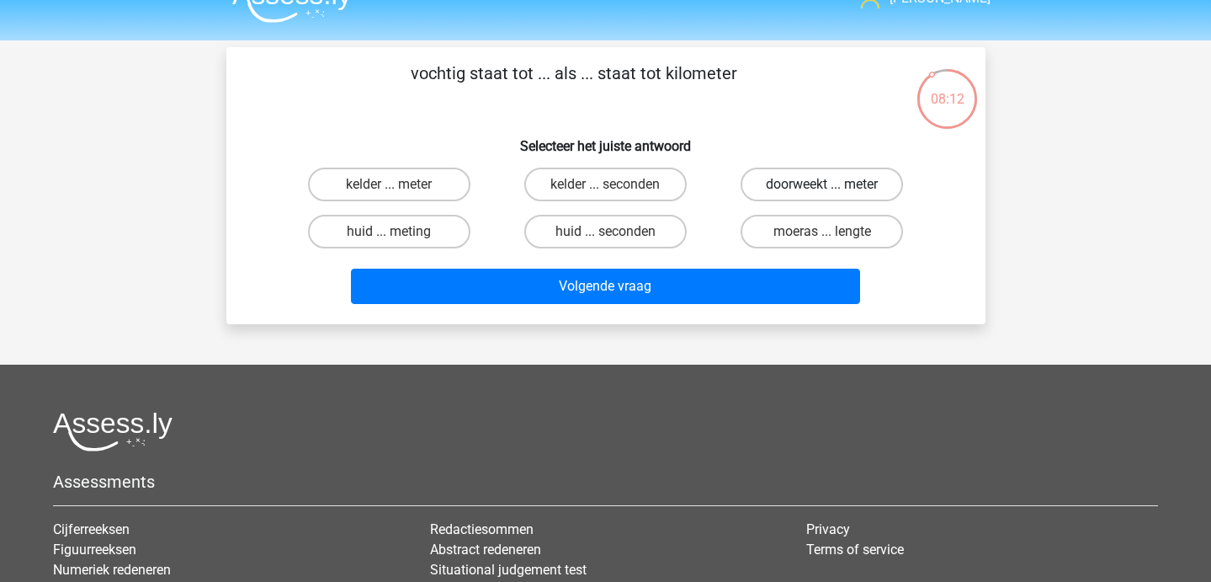
click at [771, 193] on label "doorweekt ... meter" at bounding box center [822, 185] width 162 height 34
click at [822, 193] on input "doorweekt ... meter" at bounding box center [827, 189] width 11 height 11
radio input "true"
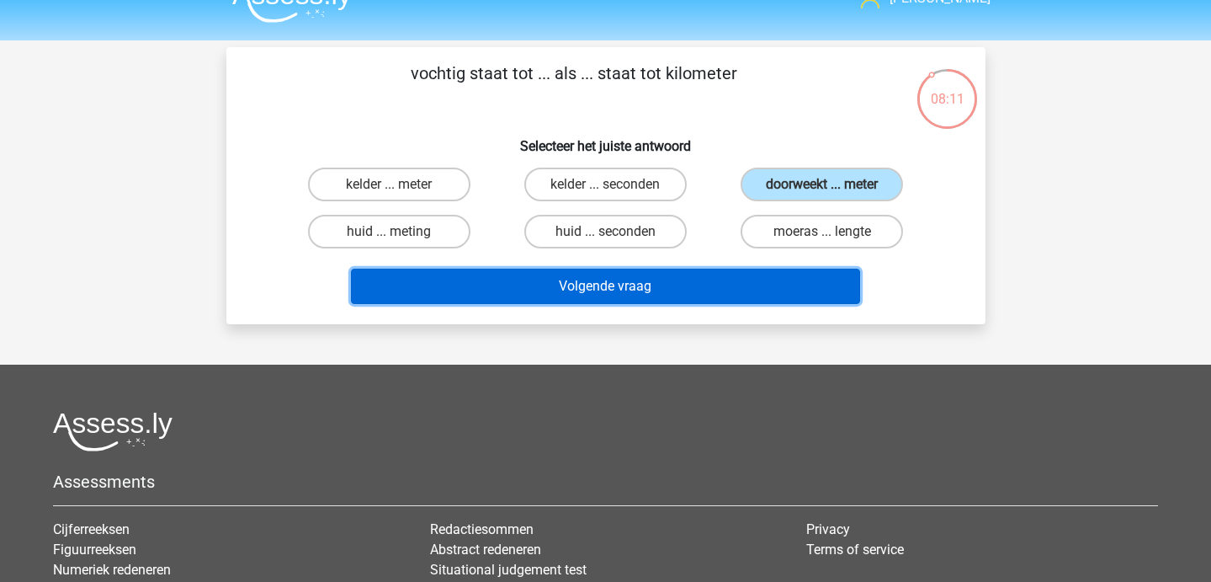
click at [722, 279] on button "Volgende vraag" at bounding box center [605, 286] width 509 height 35
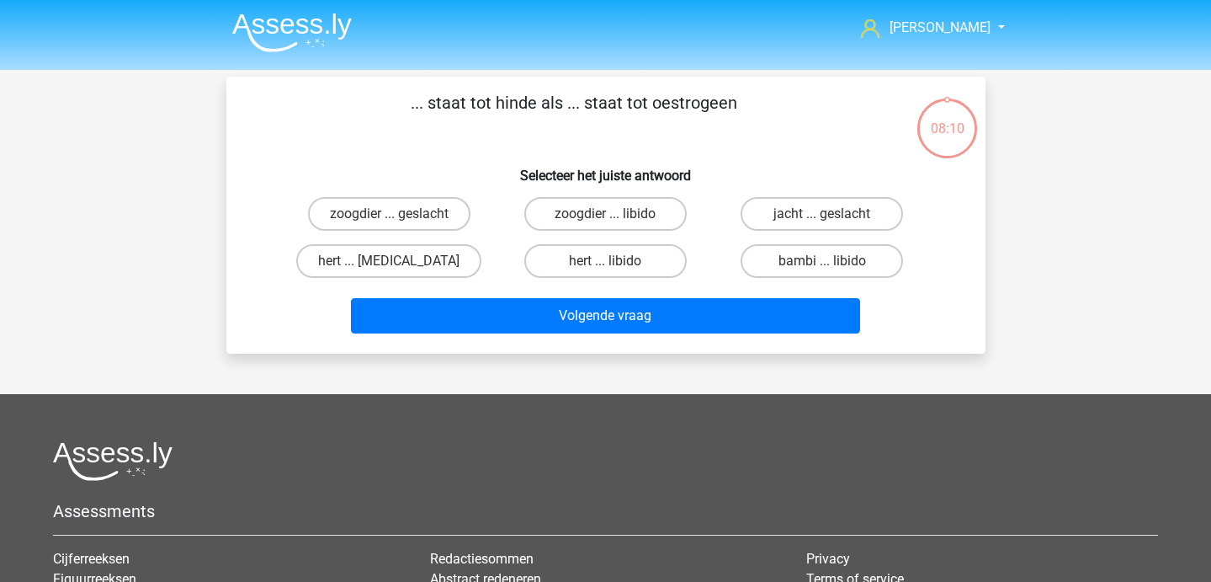
scroll to position [3, 0]
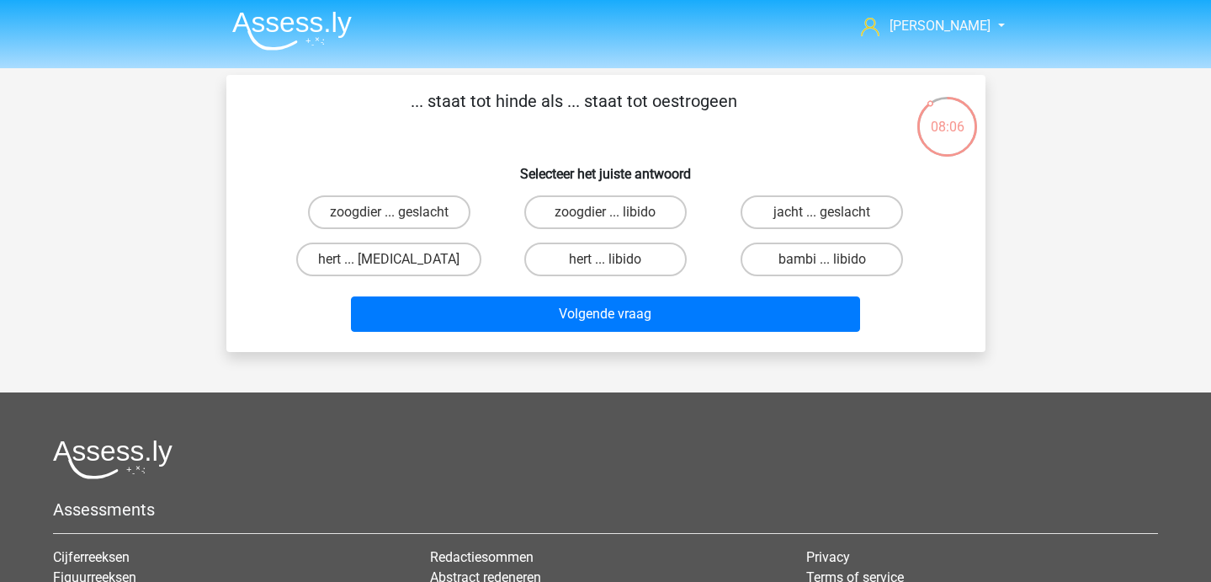
click at [407, 240] on div "hert ... testosteron" at bounding box center [389, 259] width 216 height 47
click at [394, 269] on input "hert ... testosteron" at bounding box center [394, 264] width 11 height 11
radio input "true"
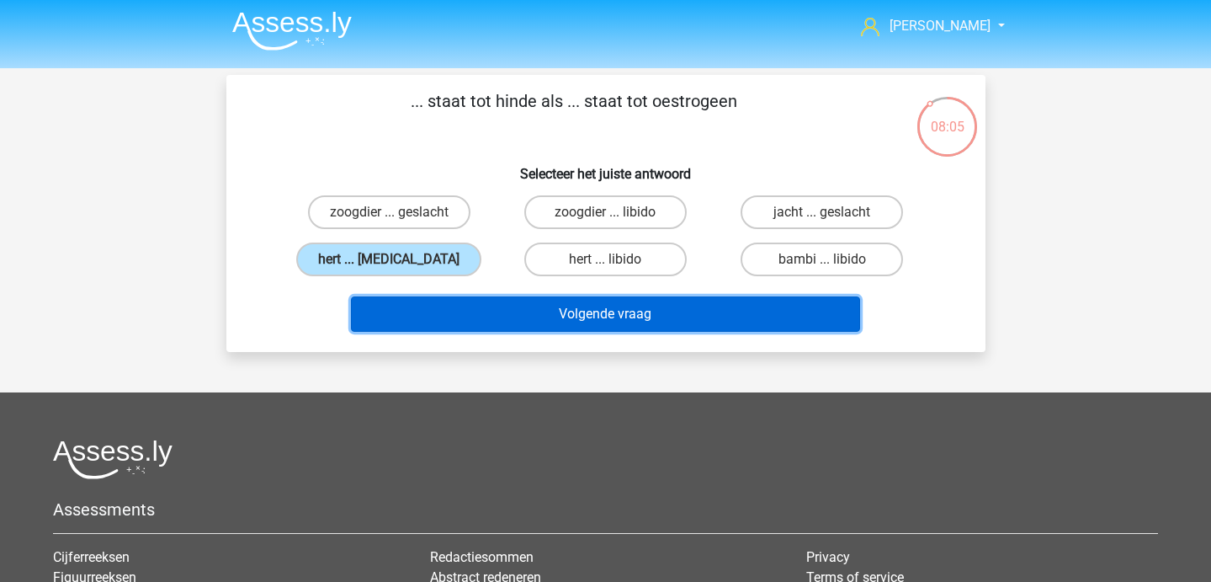
click at [398, 296] on button "Volgende vraag" at bounding box center [605, 313] width 509 height 35
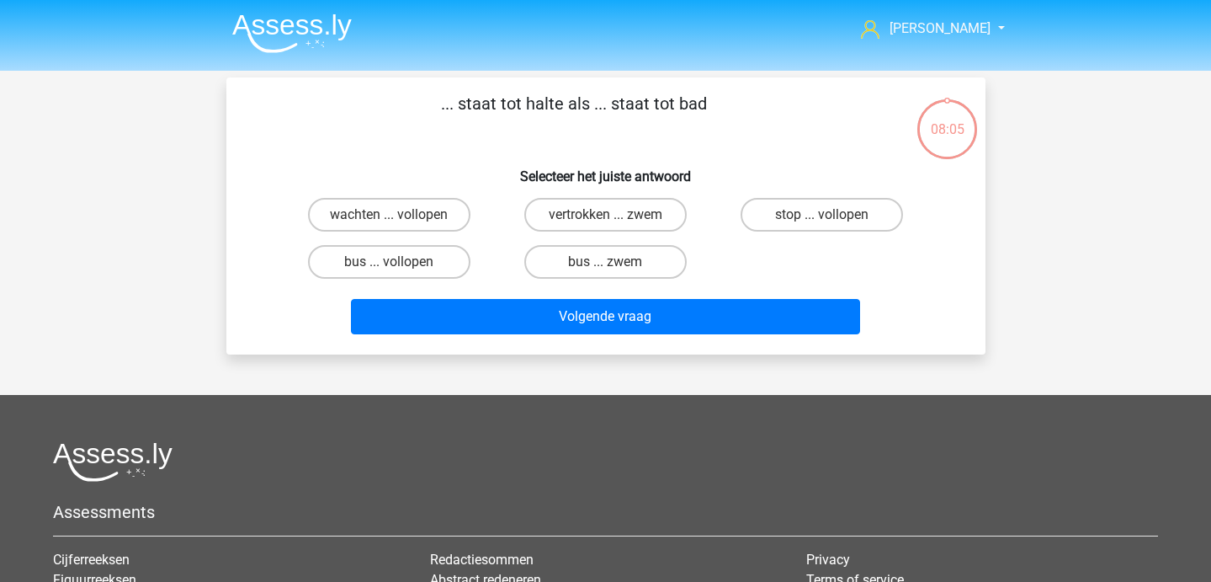
scroll to position [0, 0]
click at [590, 263] on label "bus ... zwem" at bounding box center [605, 262] width 162 height 34
click at [605, 263] on input "bus ... zwem" at bounding box center [610, 267] width 11 height 11
radio input "true"
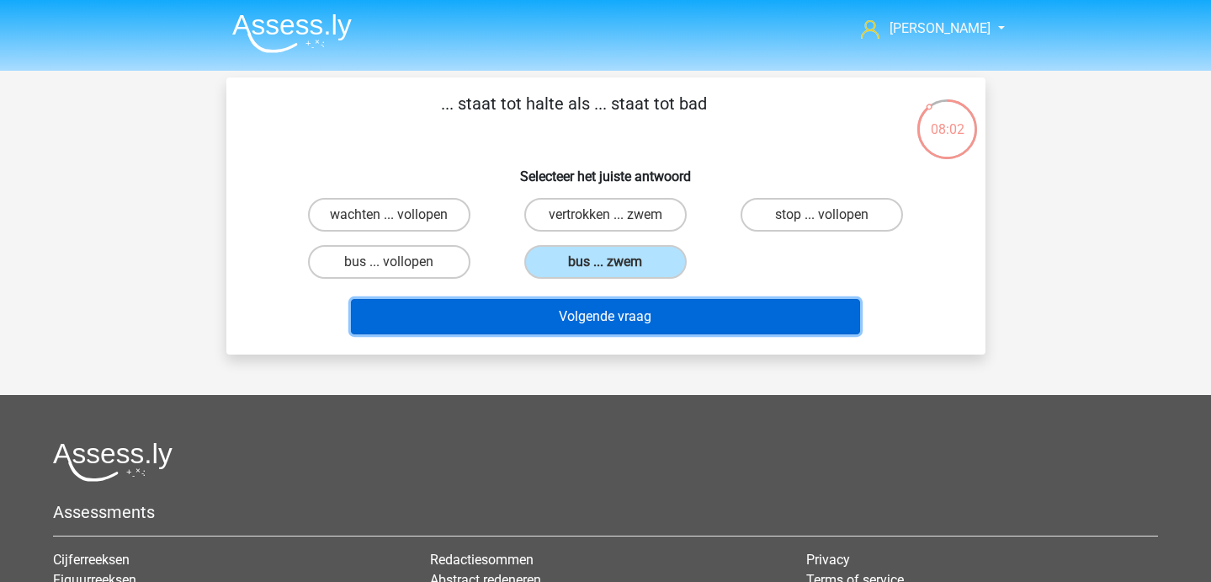
click at [586, 321] on button "Volgende vraag" at bounding box center [605, 316] width 509 height 35
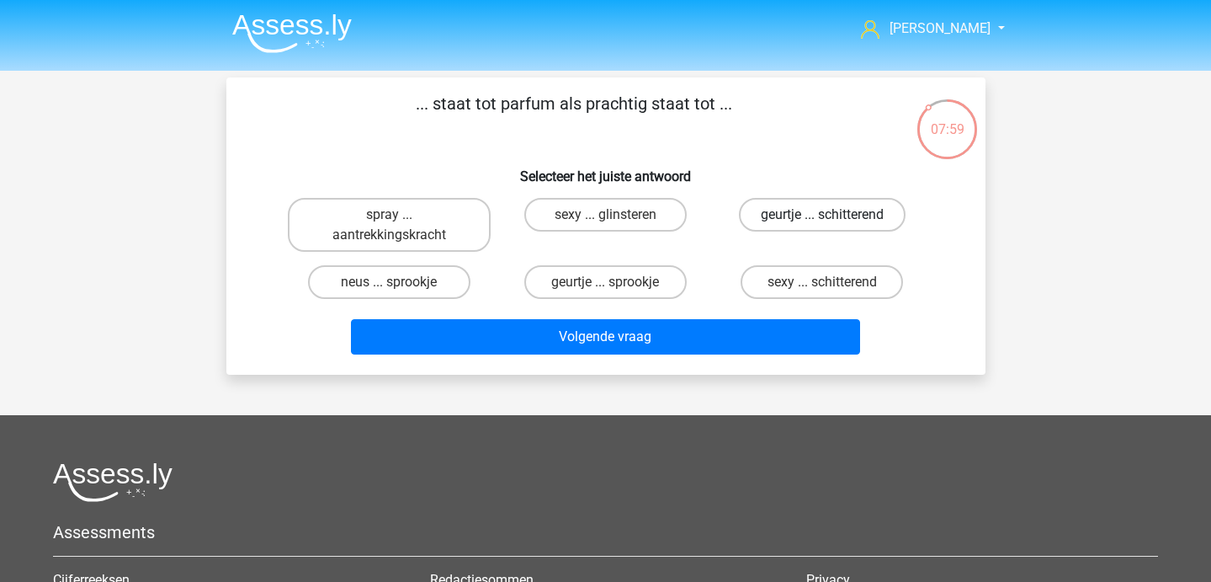
click at [783, 221] on label "geurtje ... schitterend" at bounding box center [822, 215] width 167 height 34
click at [822, 221] on input "geurtje ... schitterend" at bounding box center [827, 220] width 11 height 11
radio input "true"
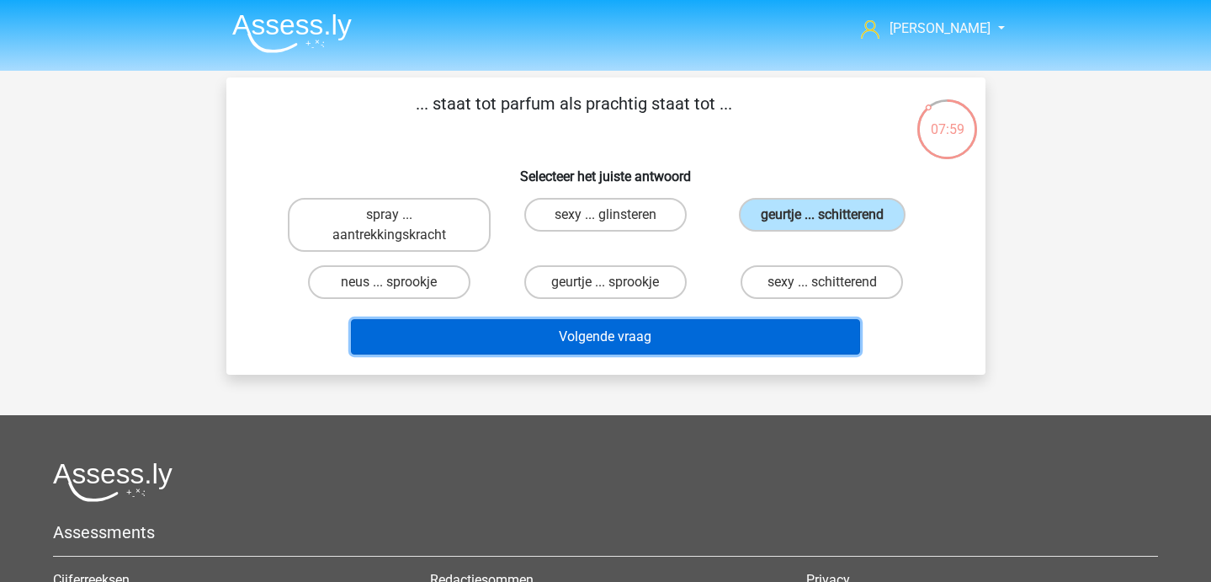
click at [657, 349] on button "Volgende vraag" at bounding box center [605, 336] width 509 height 35
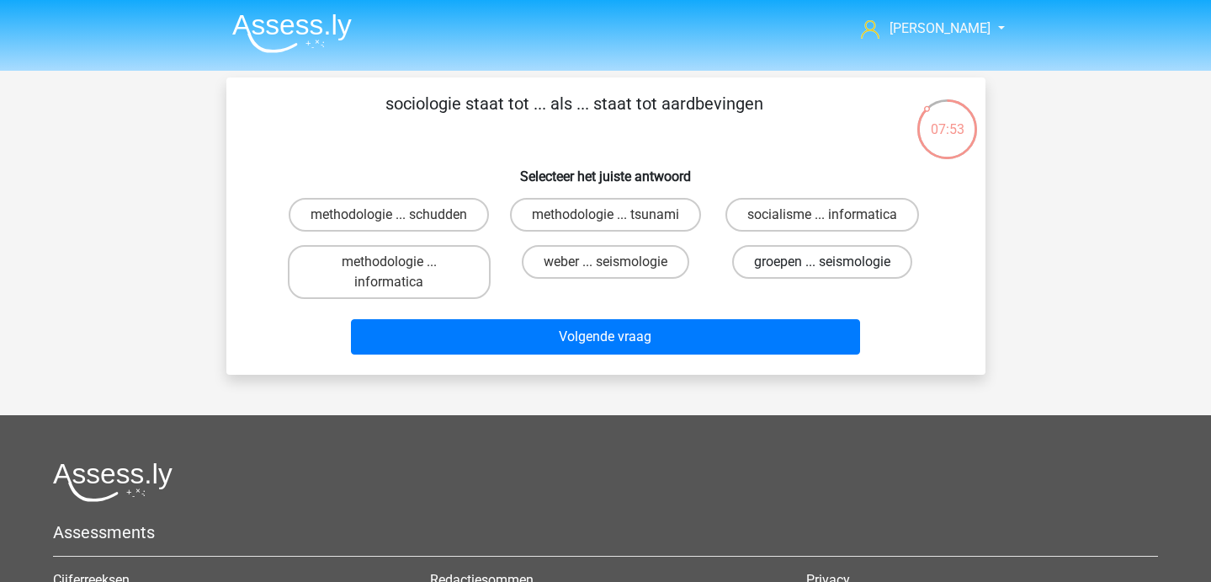
click at [764, 262] on label "groepen ... seismologie" at bounding box center [822, 262] width 180 height 34
click at [822, 262] on input "groepen ... seismologie" at bounding box center [827, 267] width 11 height 11
radio input "true"
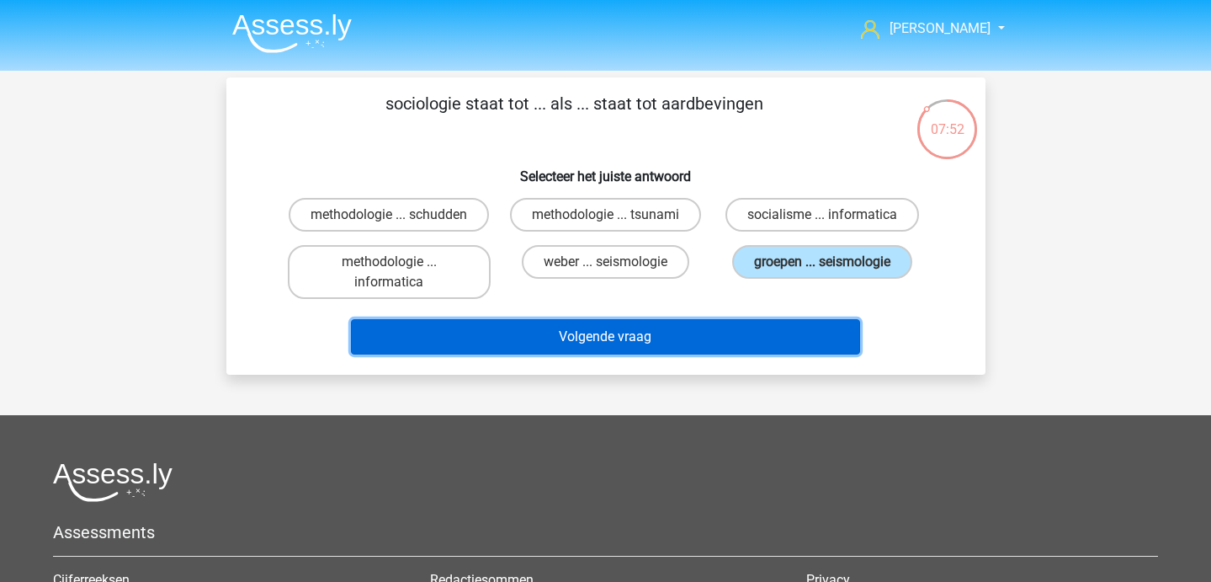
click at [679, 330] on button "Volgende vraag" at bounding box center [605, 336] width 509 height 35
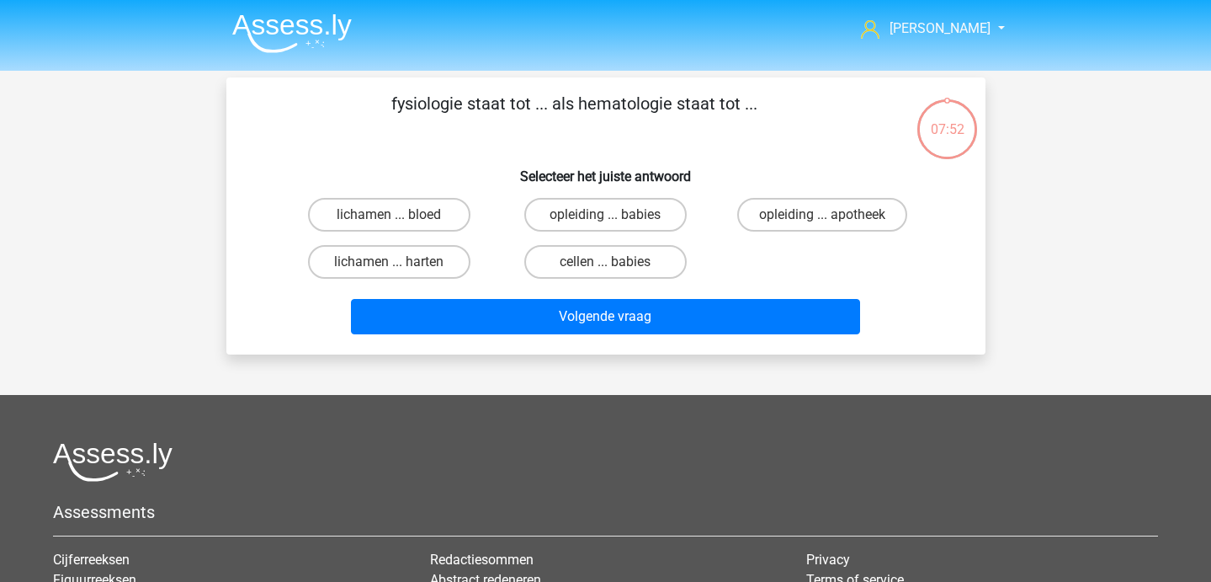
scroll to position [1, 0]
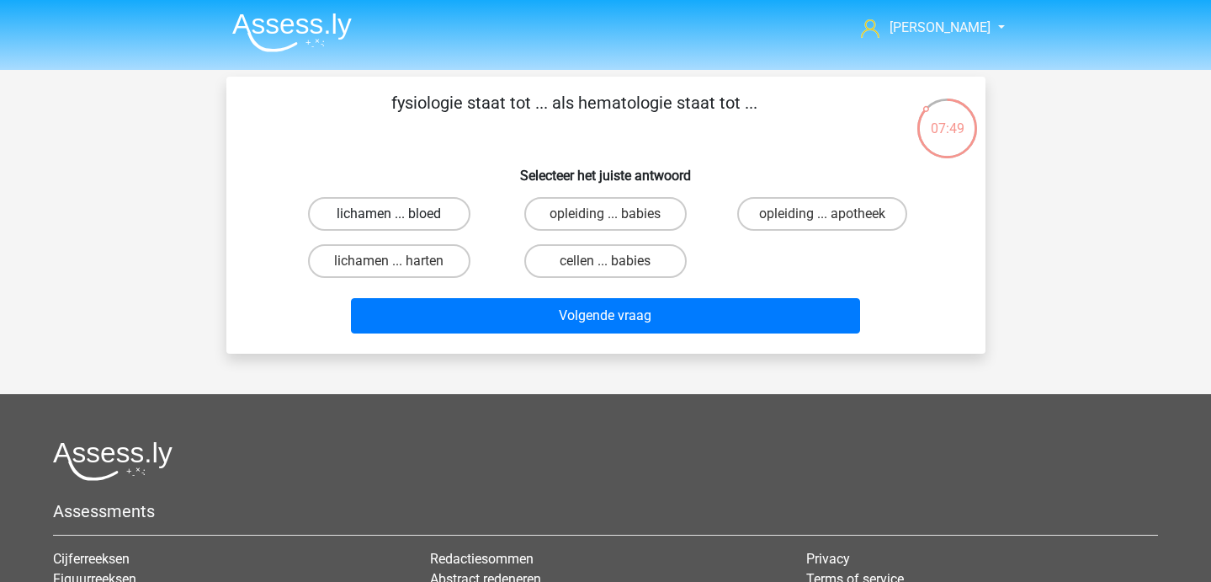
click at [434, 219] on label "lichamen ... bloed" at bounding box center [389, 214] width 162 height 34
click at [400, 219] on input "lichamen ... bloed" at bounding box center [394, 219] width 11 height 11
radio input "true"
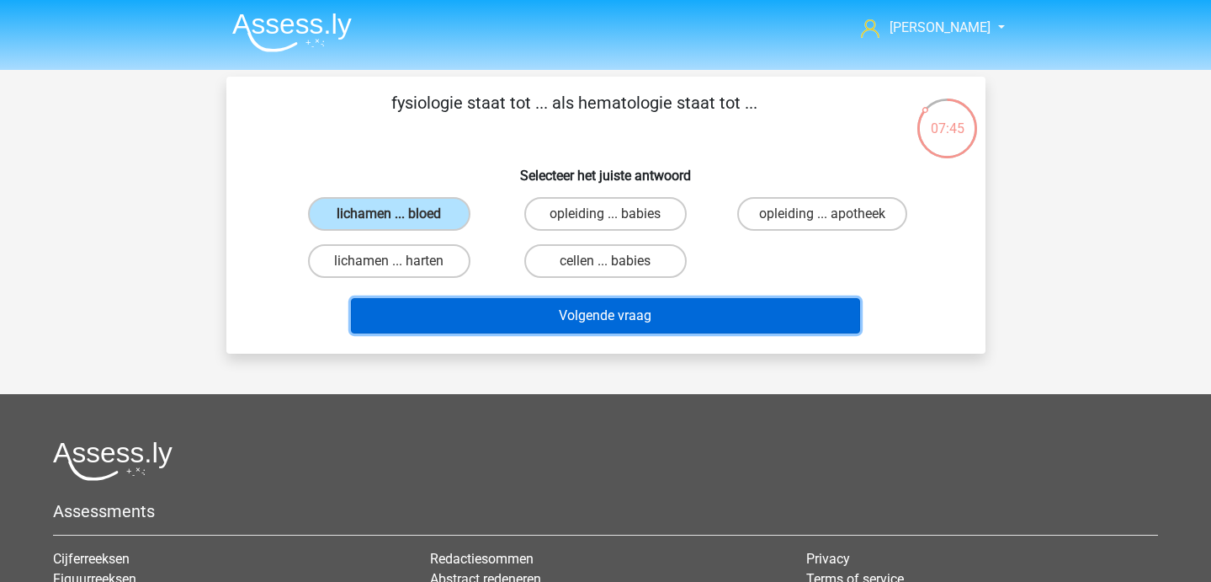
click at [450, 312] on button "Volgende vraag" at bounding box center [605, 315] width 509 height 35
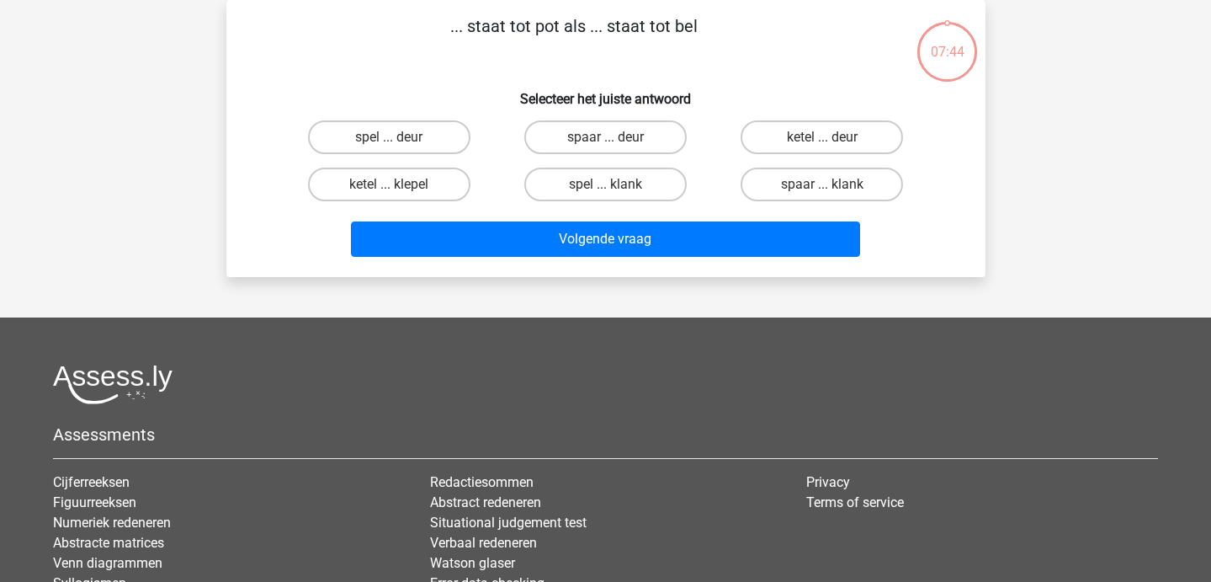
scroll to position [0, 0]
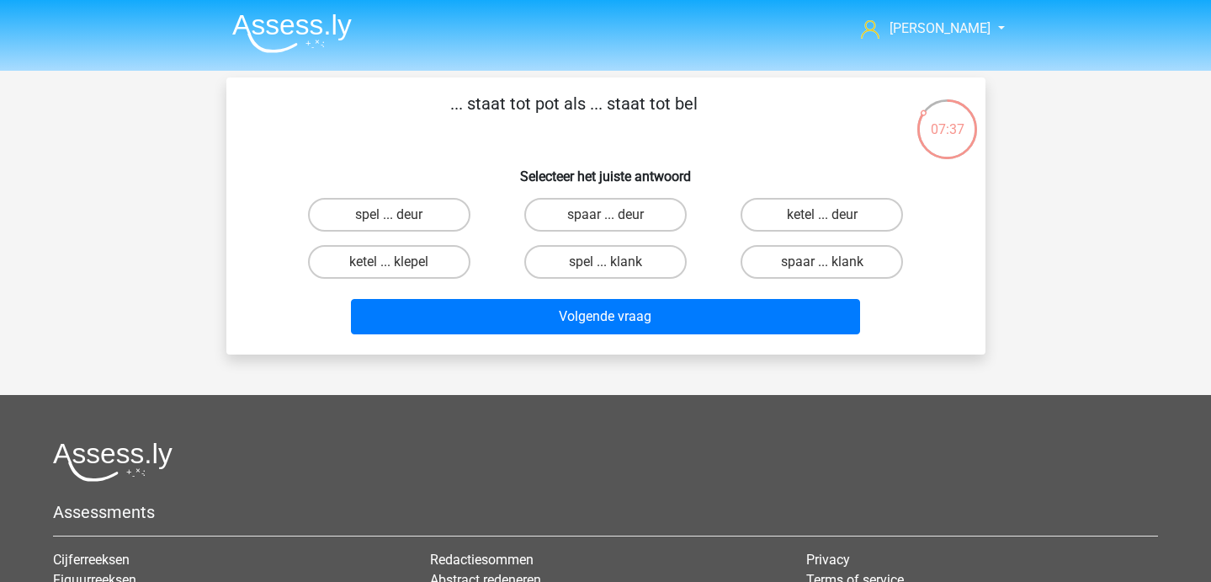
click at [610, 224] on input "spaar ... deur" at bounding box center [610, 220] width 11 height 11
radio input "true"
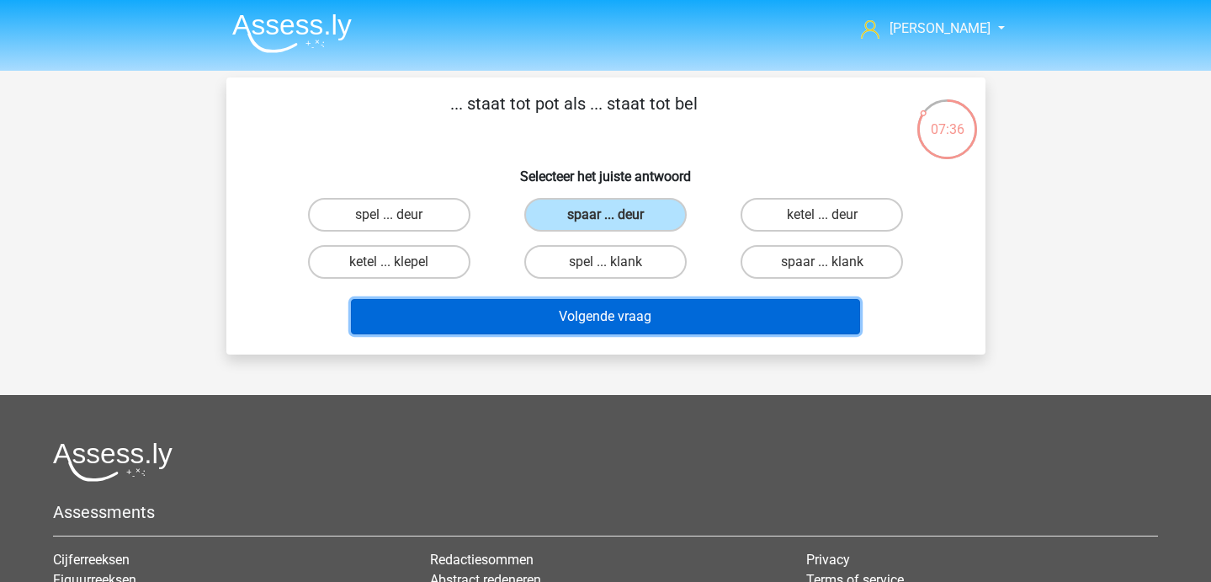
click at [604, 314] on button "Volgende vraag" at bounding box center [605, 316] width 509 height 35
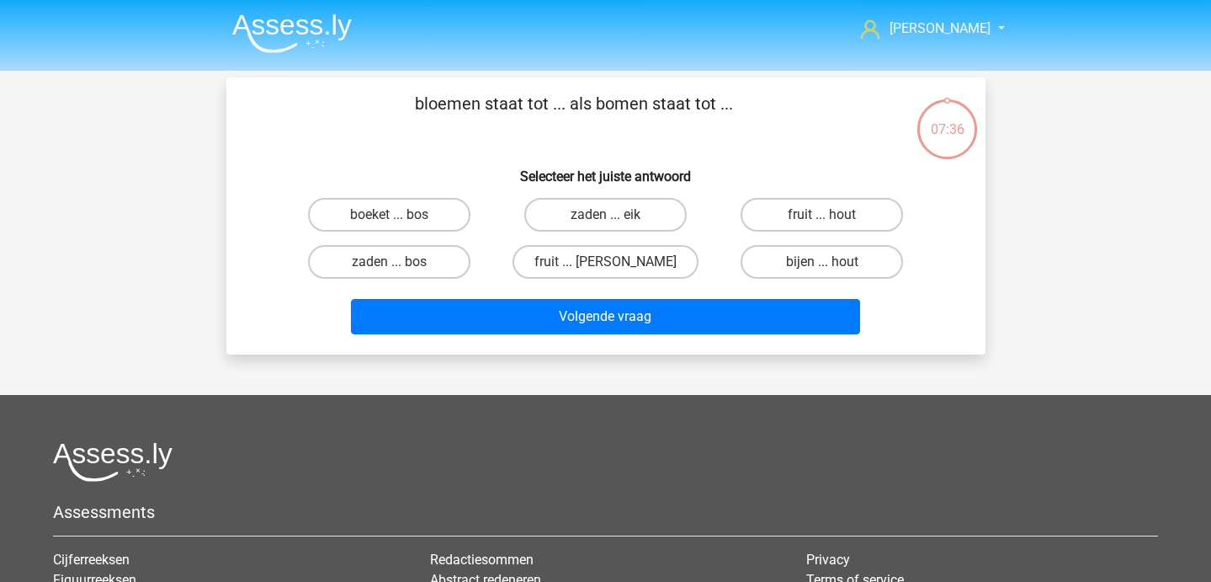
scroll to position [77, 0]
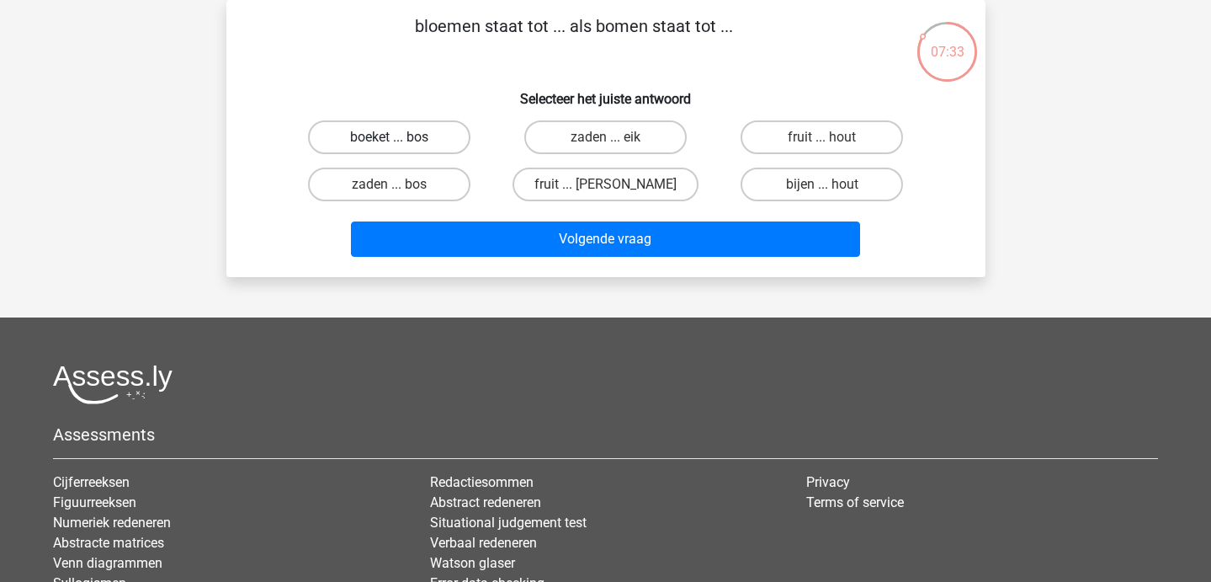
click at [418, 146] on label "boeket ... bos" at bounding box center [389, 137] width 162 height 34
click at [400, 146] on input "boeket ... bos" at bounding box center [394, 142] width 11 height 11
radio input "true"
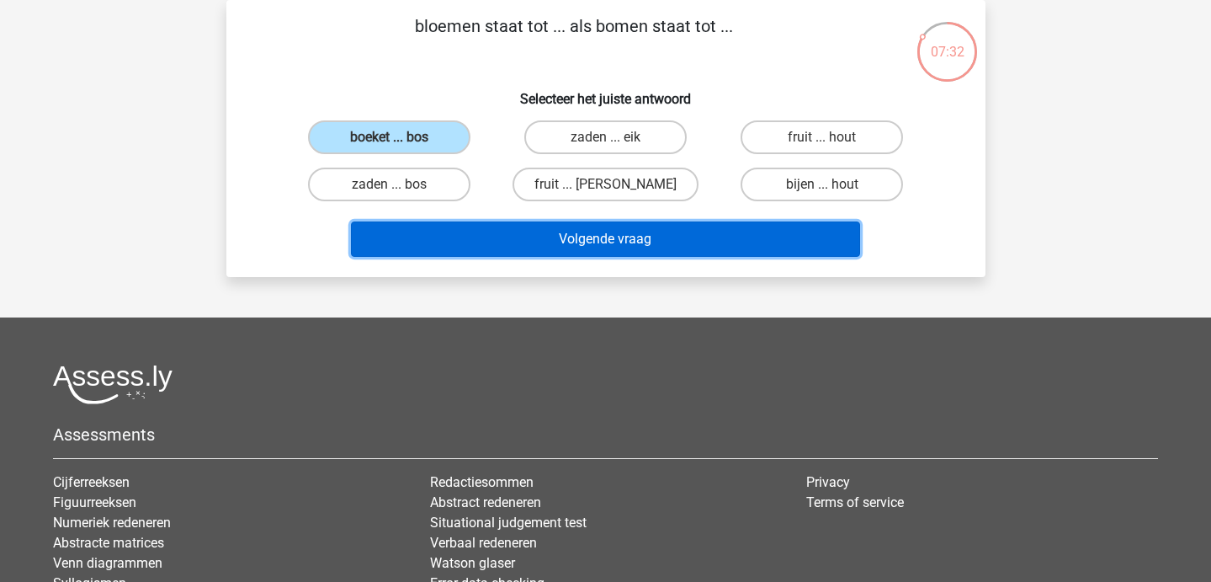
click at [420, 247] on button "Volgende vraag" at bounding box center [605, 238] width 509 height 35
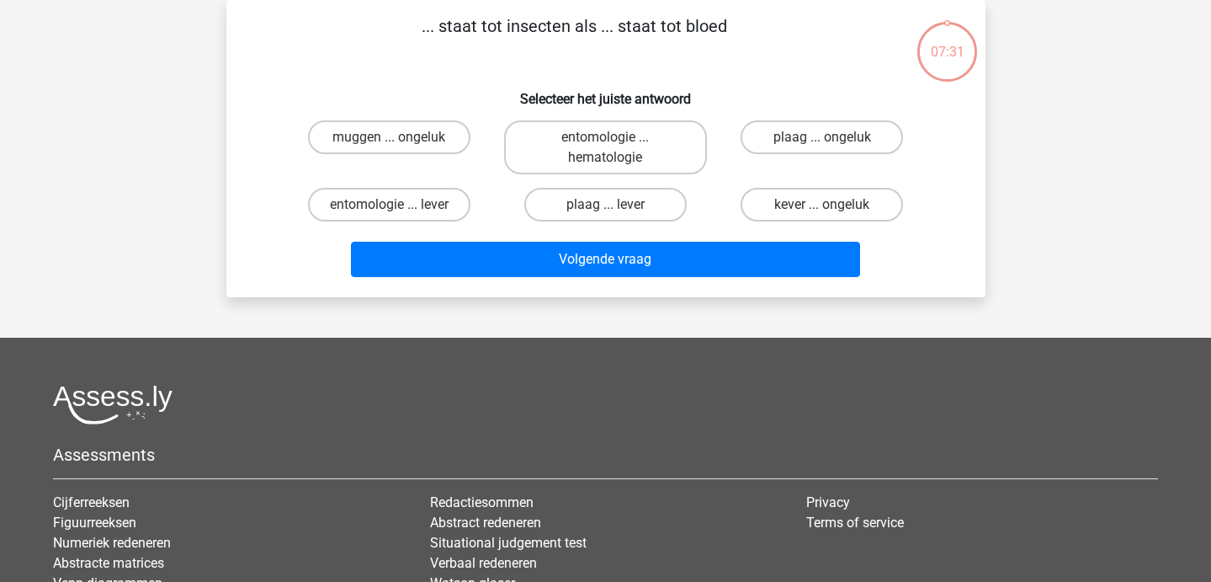
scroll to position [0, 0]
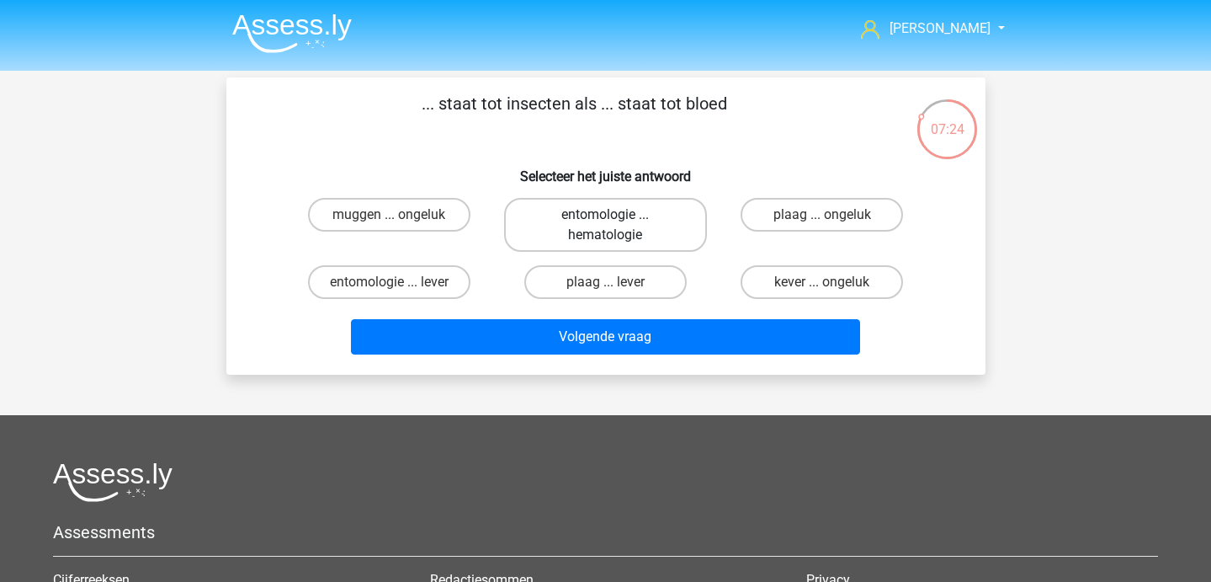
click at [629, 217] on label "entomologie ... hematologie" at bounding box center [605, 225] width 203 height 54
click at [616, 217] on input "entomologie ... hematologie" at bounding box center [610, 220] width 11 height 11
radio input "true"
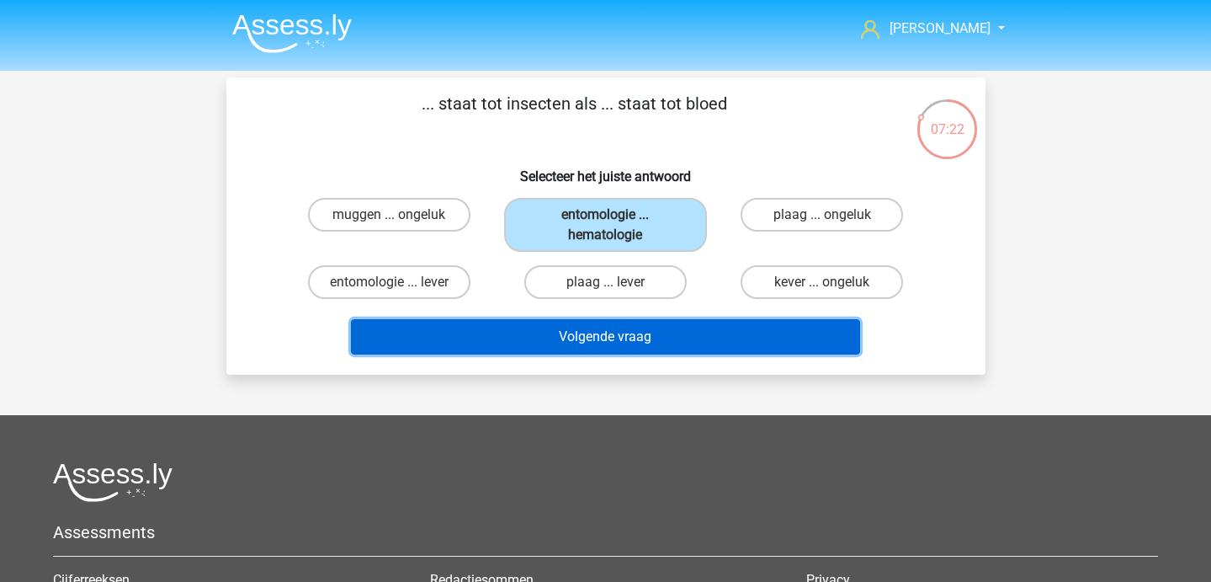
click at [584, 354] on button "Volgende vraag" at bounding box center [605, 336] width 509 height 35
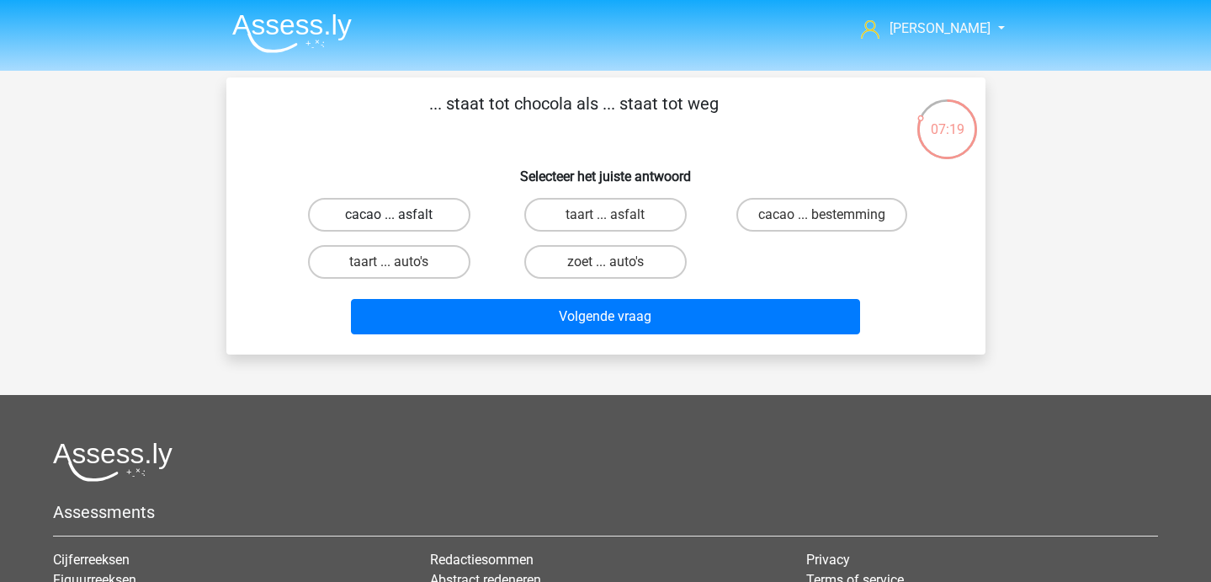
click at [460, 215] on label "cacao ... asfalt" at bounding box center [389, 215] width 162 height 34
click at [400, 215] on input "cacao ... asfalt" at bounding box center [394, 220] width 11 height 11
radio input "true"
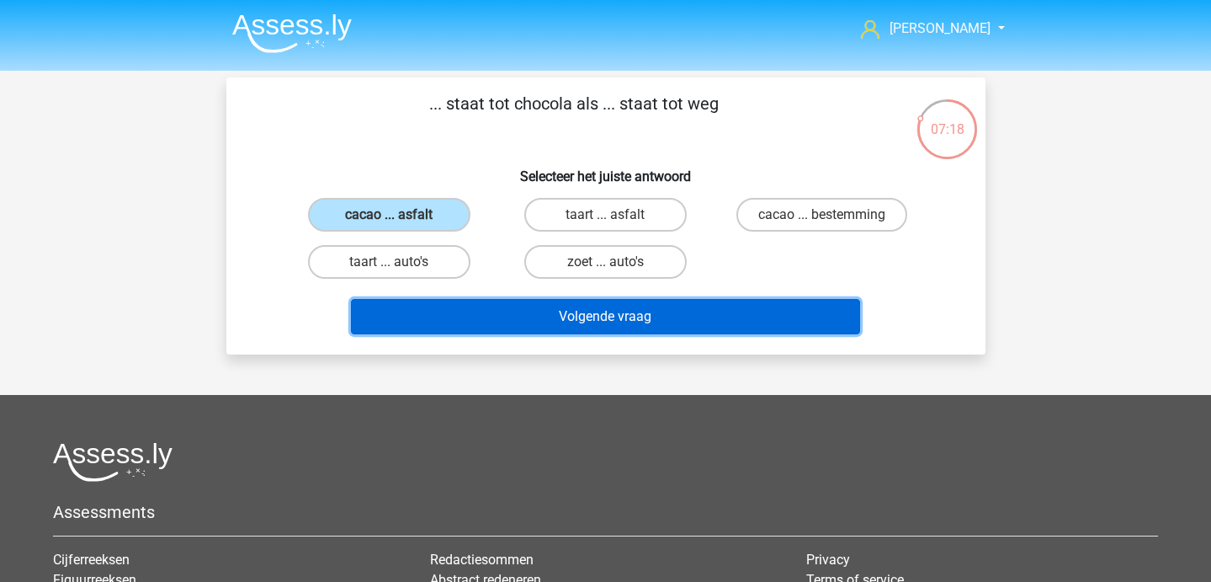
click at [491, 308] on button "Volgende vraag" at bounding box center [605, 316] width 509 height 35
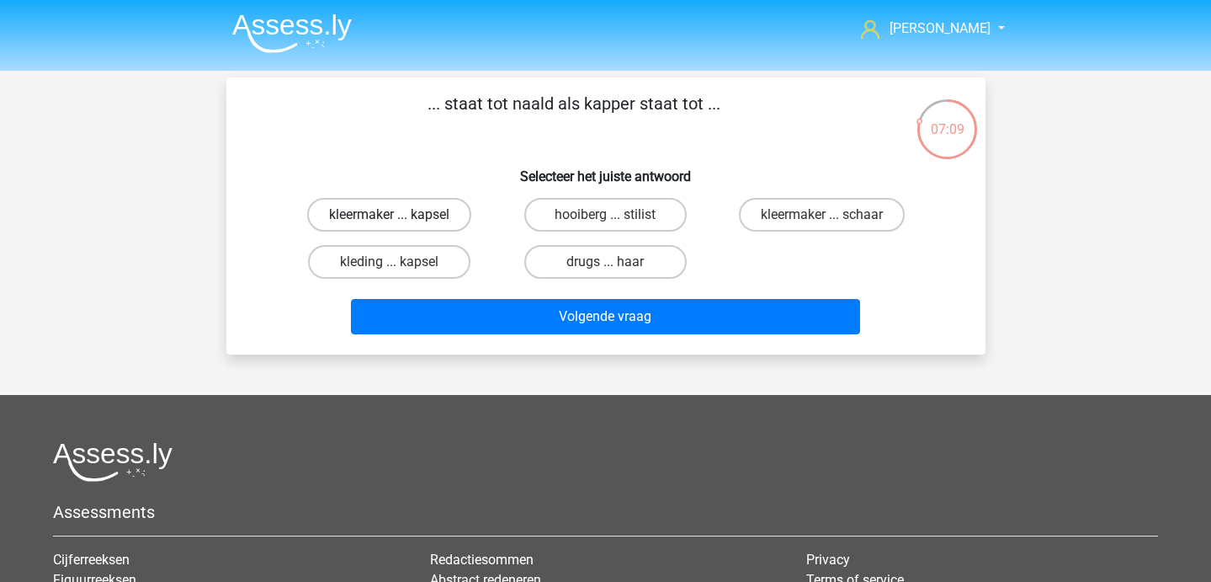
click at [428, 225] on label "kleermaker ... kapsel" at bounding box center [389, 215] width 164 height 34
click at [400, 225] on input "kleermaker ... kapsel" at bounding box center [394, 220] width 11 height 11
radio input "true"
click at [782, 216] on label "kleermaker ... schaar" at bounding box center [822, 215] width 166 height 34
click at [822, 216] on input "kleermaker ... schaar" at bounding box center [827, 220] width 11 height 11
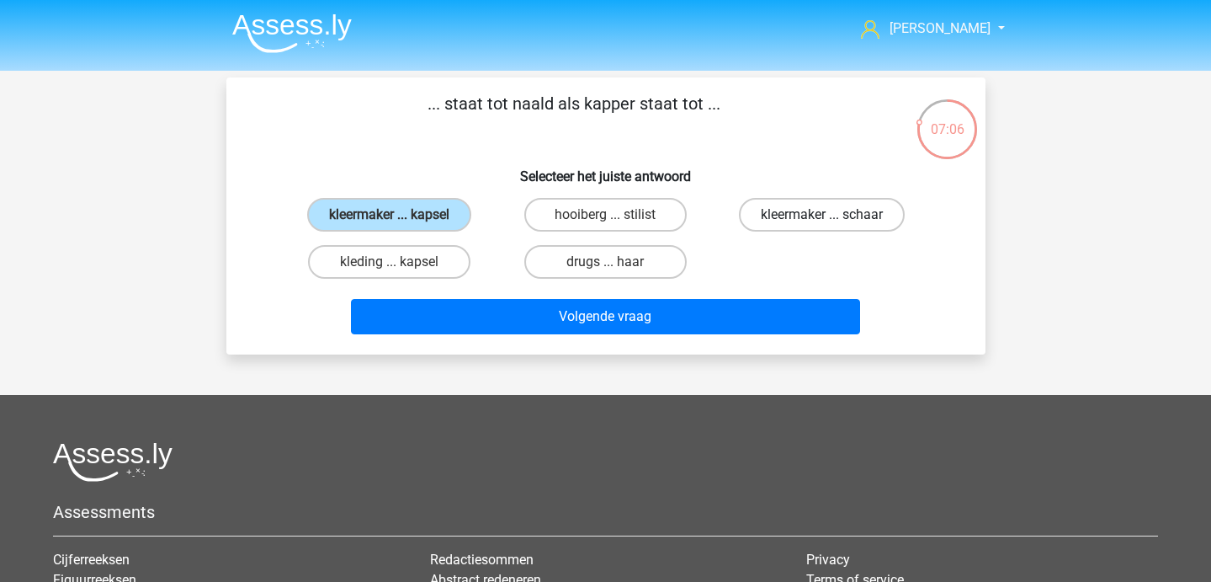
radio input "true"
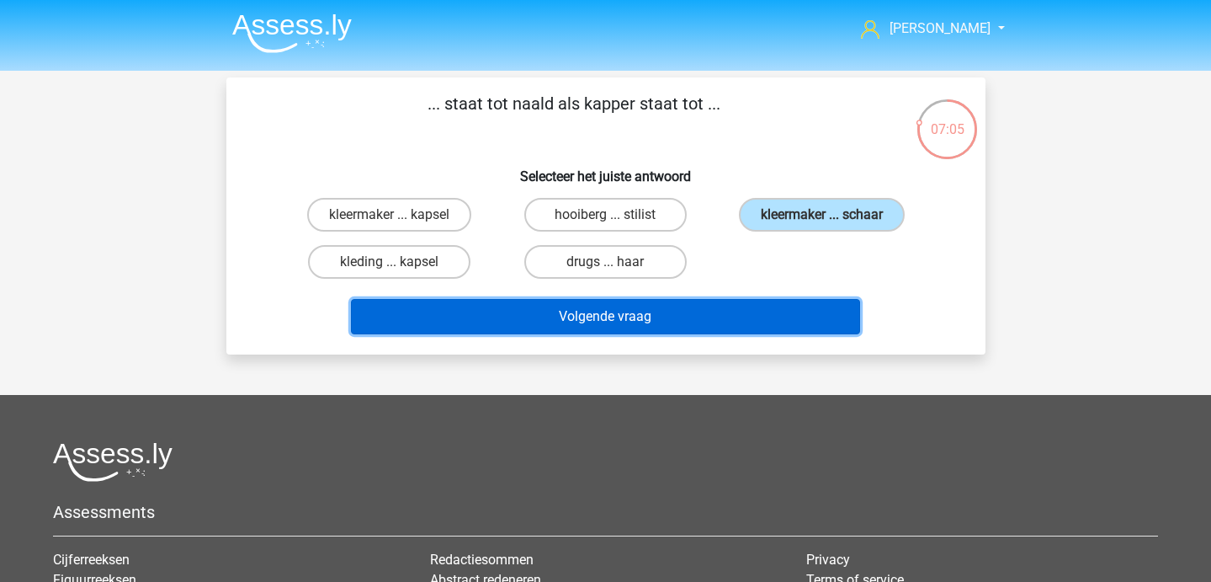
click at [631, 306] on button "Volgende vraag" at bounding box center [605, 316] width 509 height 35
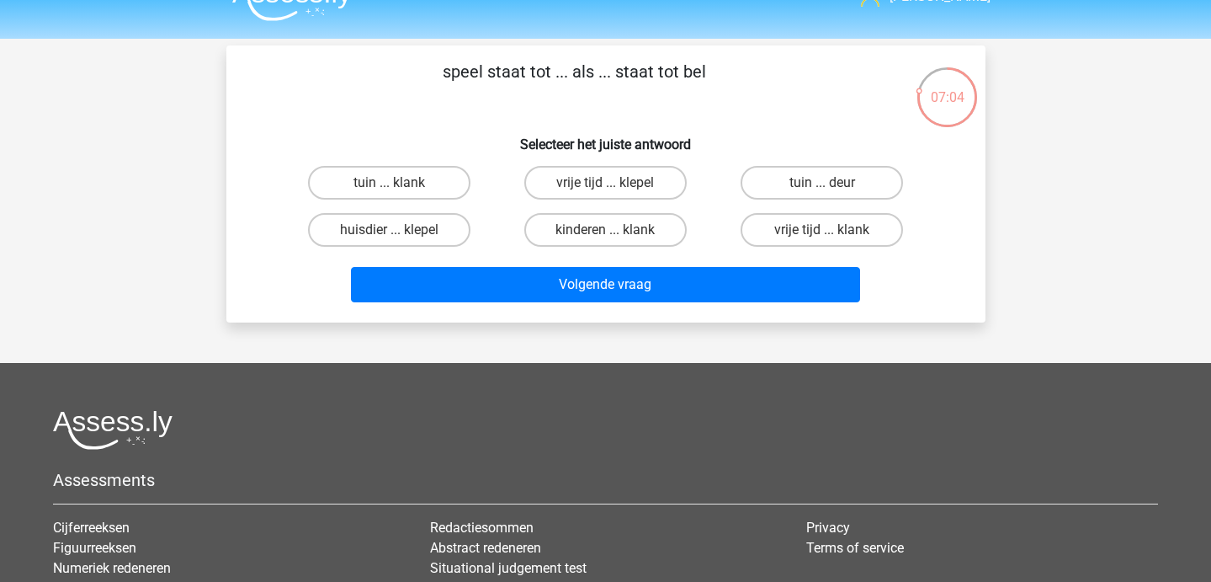
scroll to position [33, 0]
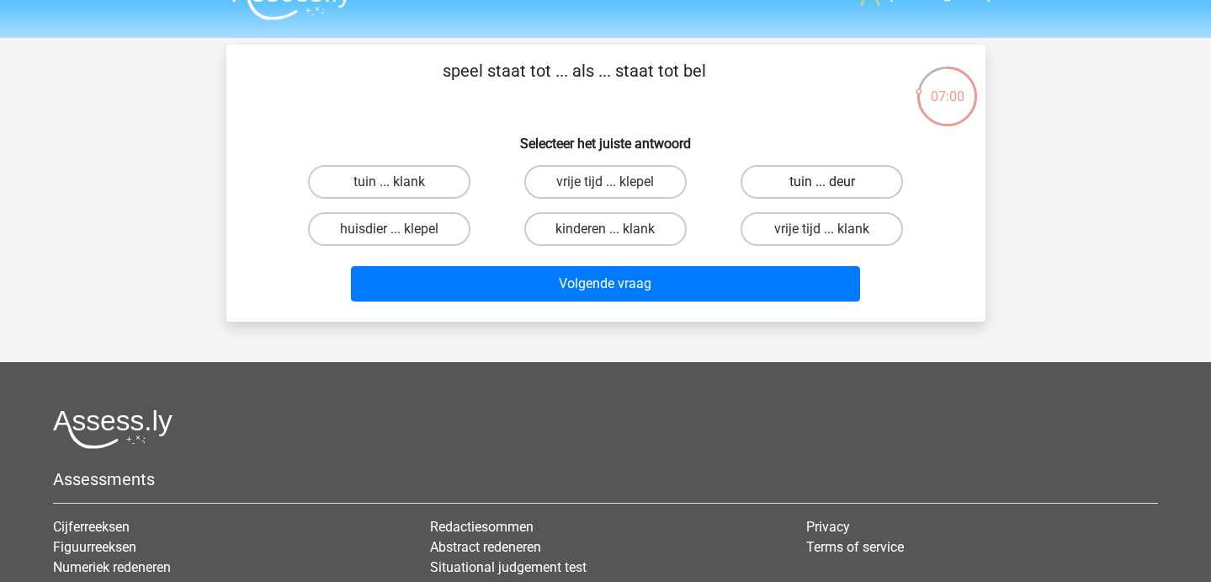
click at [796, 189] on label "tuin ... deur" at bounding box center [822, 182] width 162 height 34
click at [822, 189] on input "tuin ... deur" at bounding box center [827, 187] width 11 height 11
radio input "true"
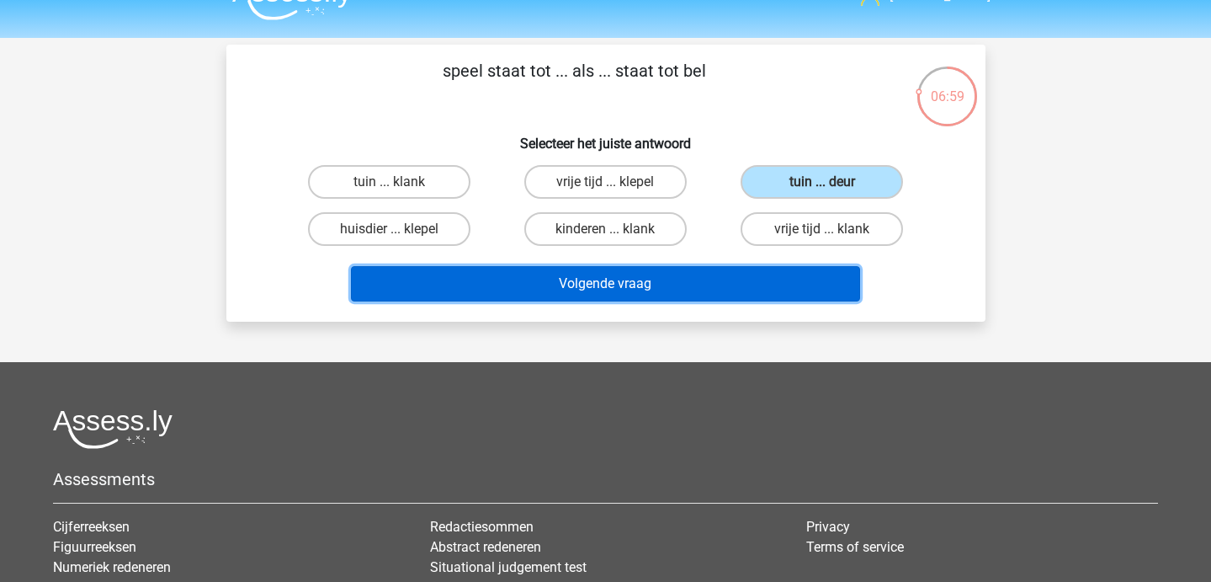
click at [663, 295] on button "Volgende vraag" at bounding box center [605, 283] width 509 height 35
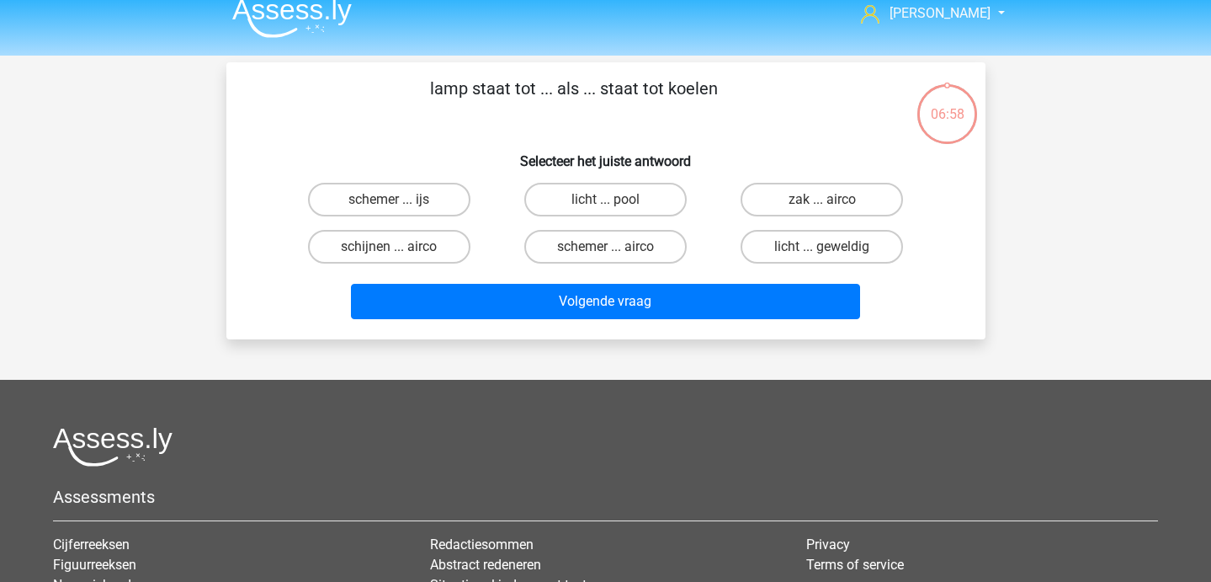
scroll to position [17, 0]
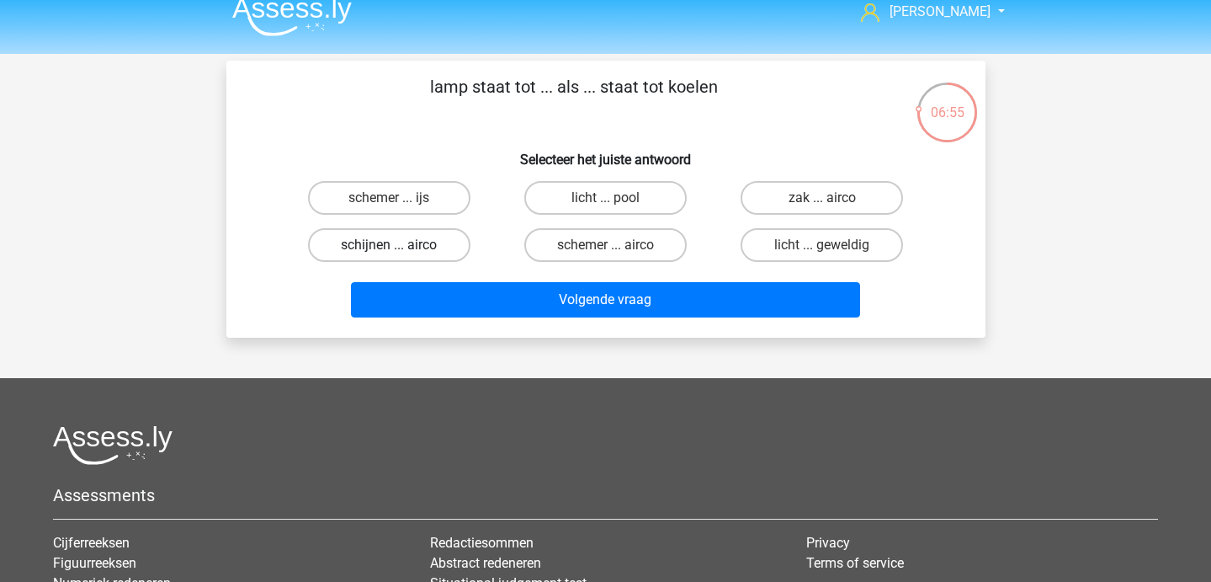
click at [418, 244] on label "schijnen ... airco" at bounding box center [389, 245] width 162 height 34
click at [400, 245] on input "schijnen ... airco" at bounding box center [394, 250] width 11 height 11
radio input "true"
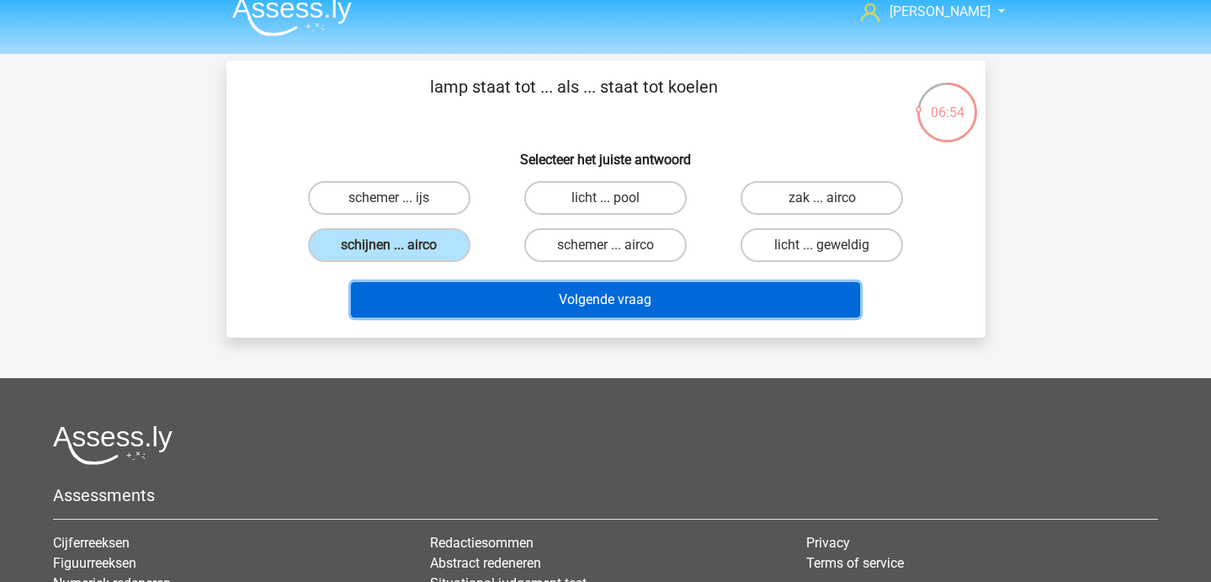
click at [428, 297] on button "Volgende vraag" at bounding box center [605, 299] width 509 height 35
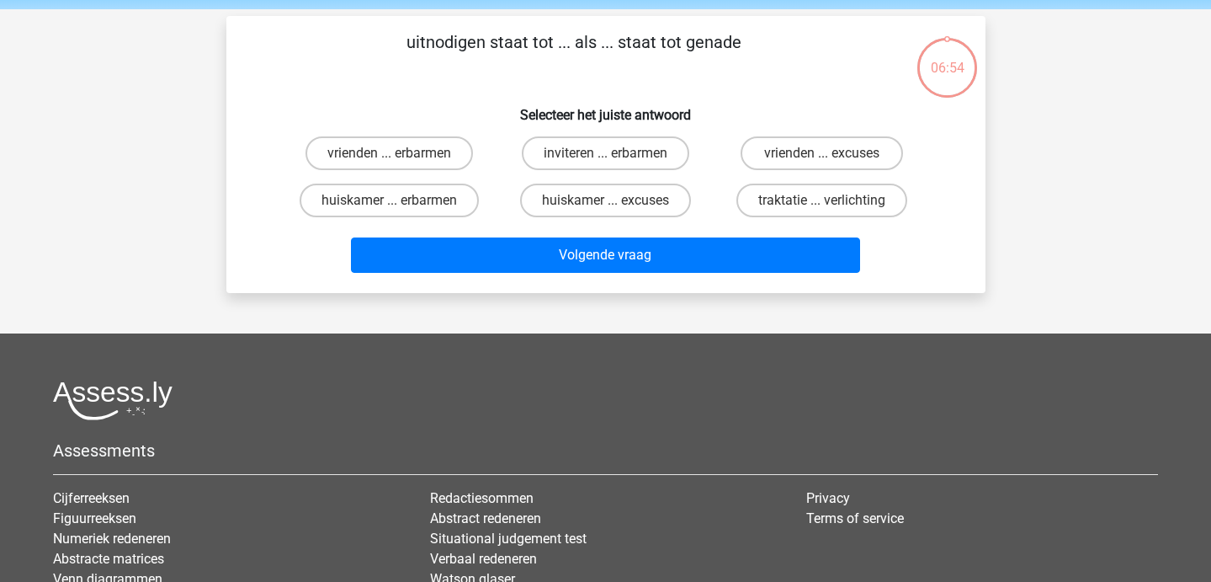
scroll to position [0, 0]
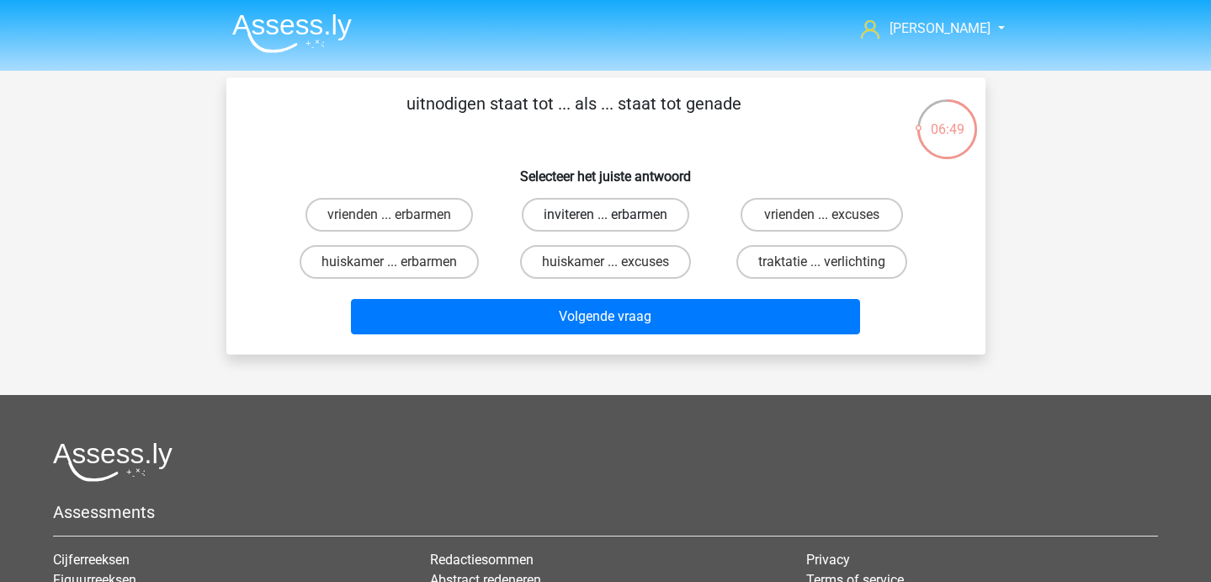
click at [571, 229] on label "inviteren ... erbarmen" at bounding box center [606, 215] width 168 height 34
click at [605, 226] on input "inviteren ... erbarmen" at bounding box center [610, 220] width 11 height 11
radio input "true"
click at [563, 338] on div "Volgende vraag" at bounding box center [606, 320] width 650 height 42
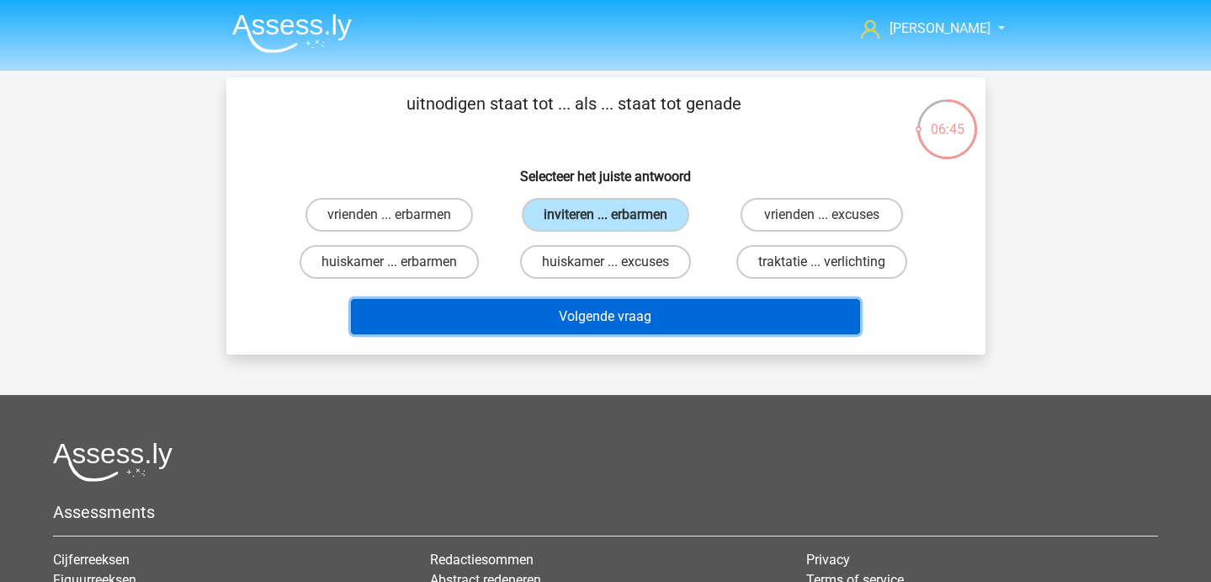
click at [535, 317] on button "Volgende vraag" at bounding box center [605, 316] width 509 height 35
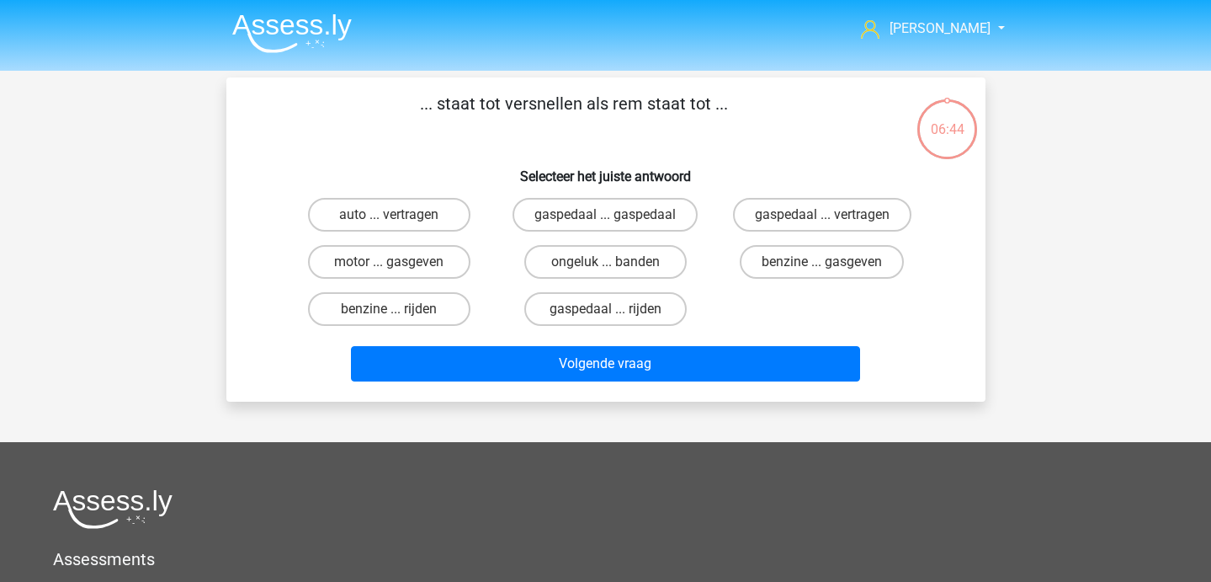
scroll to position [2, 0]
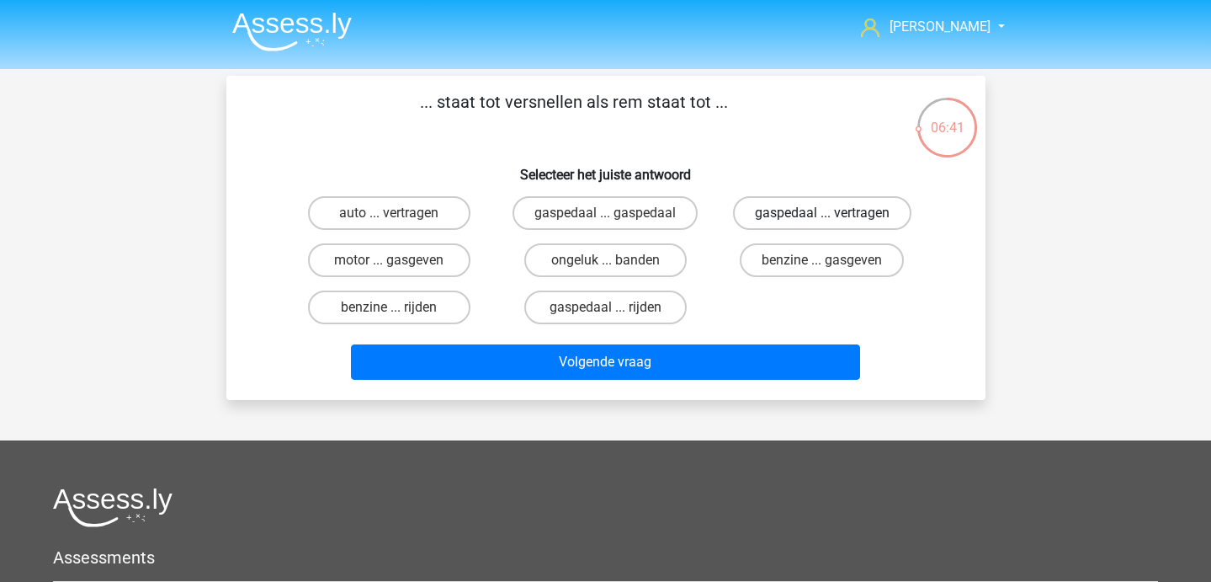
click at [742, 216] on label "gaspedaal ... vertragen" at bounding box center [822, 213] width 178 height 34
click at [822, 216] on input "gaspedaal ... vertragen" at bounding box center [827, 218] width 11 height 11
radio input "true"
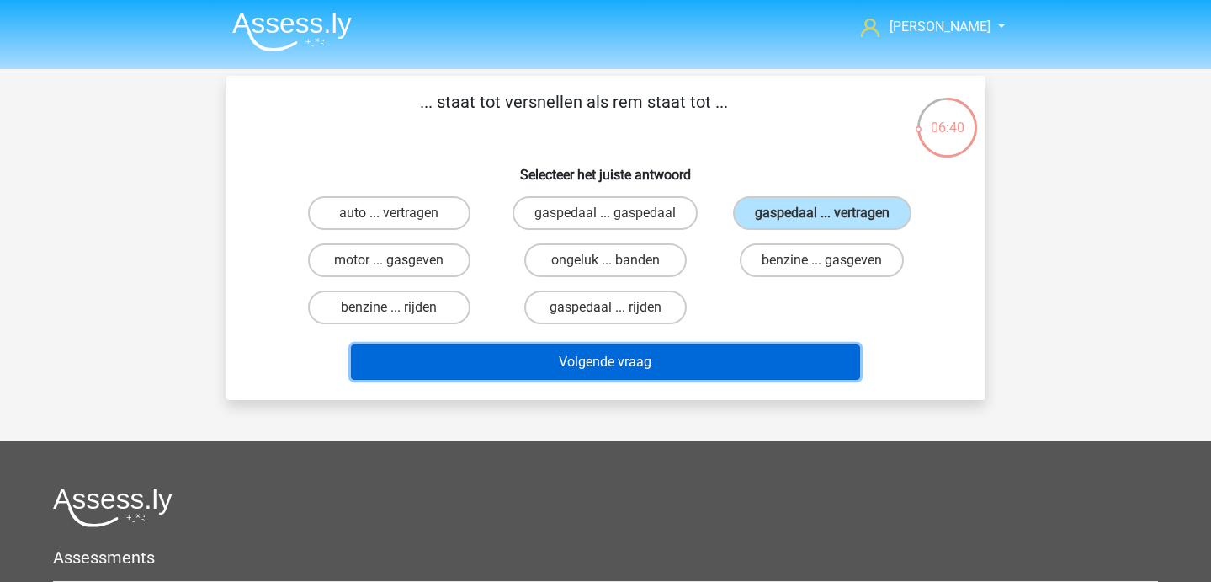
click at [661, 366] on button "Volgende vraag" at bounding box center [605, 361] width 509 height 35
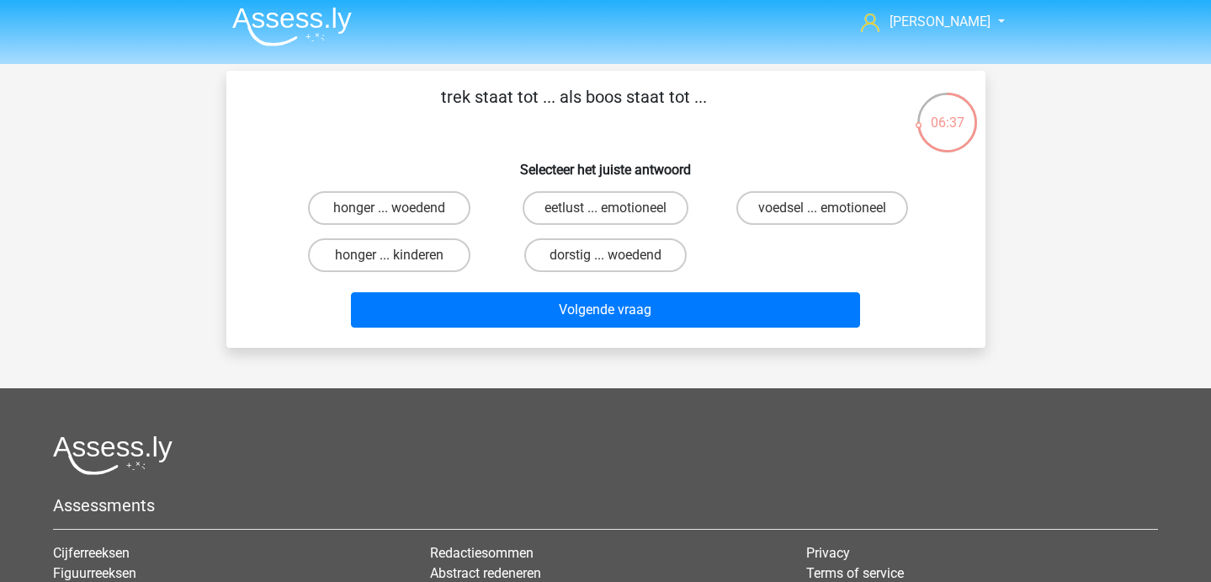
scroll to position [13, 0]
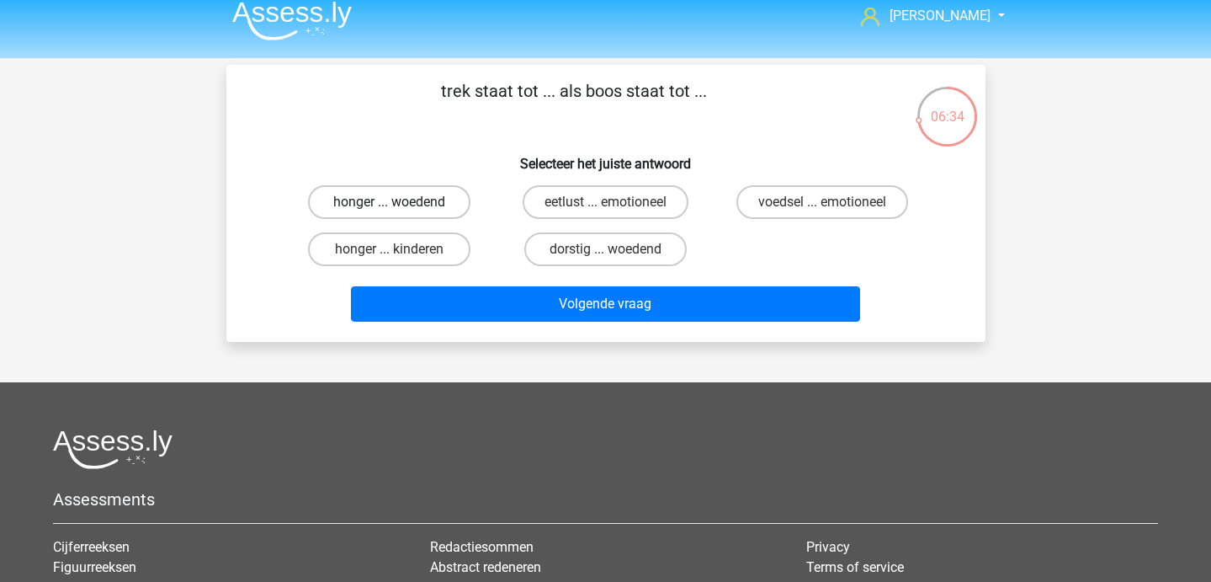
click at [417, 210] on label "honger ... woedend" at bounding box center [389, 202] width 162 height 34
click at [400, 210] on input "honger ... woedend" at bounding box center [394, 207] width 11 height 11
radio input "true"
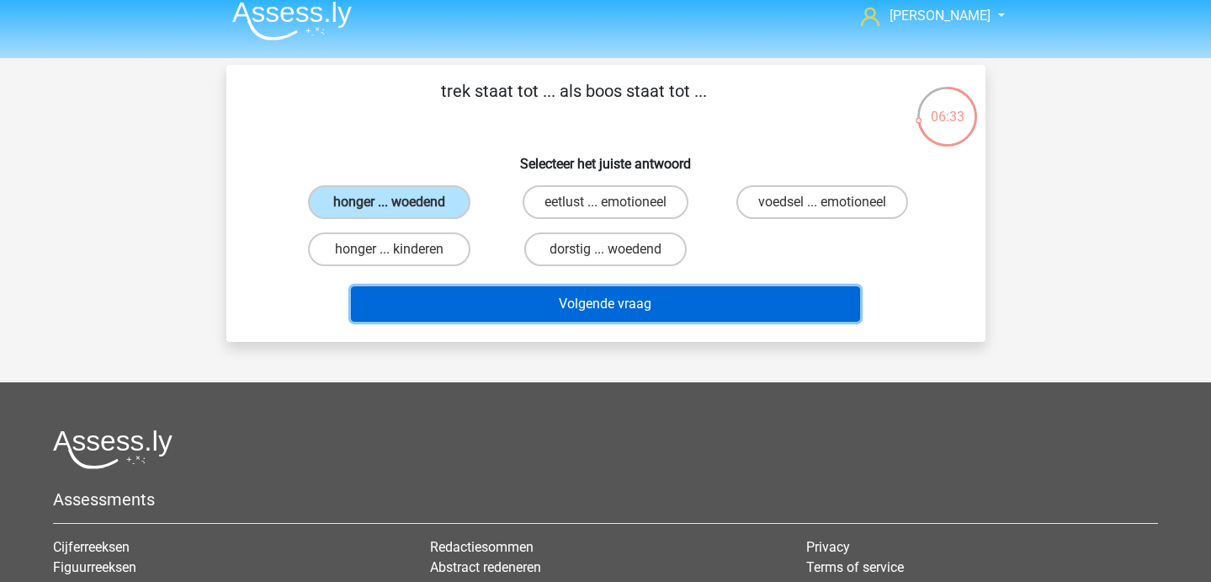
click at [476, 312] on button "Volgende vraag" at bounding box center [605, 303] width 509 height 35
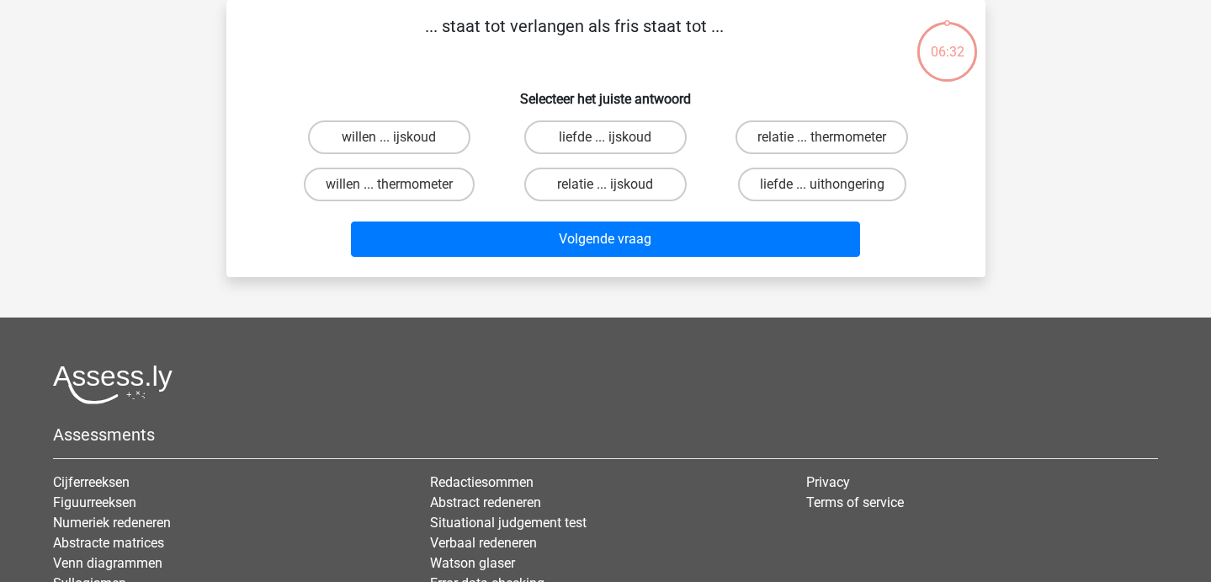
scroll to position [0, 0]
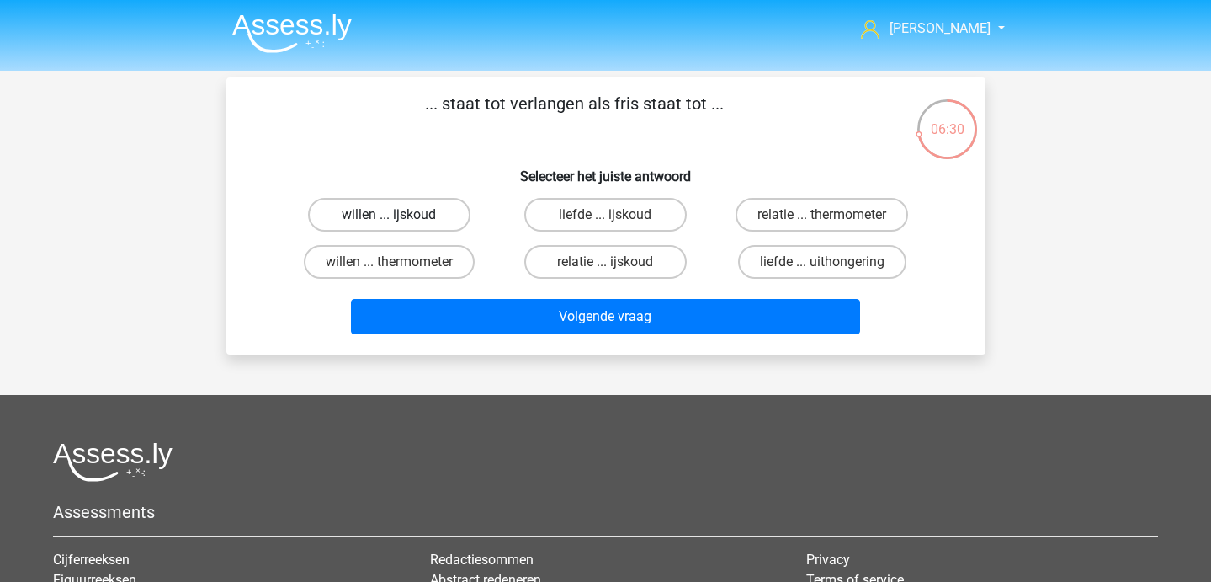
click at [420, 213] on label "willen ... ijskoud" at bounding box center [389, 215] width 162 height 34
click at [400, 215] on input "willen ... ijskoud" at bounding box center [394, 220] width 11 height 11
radio input "true"
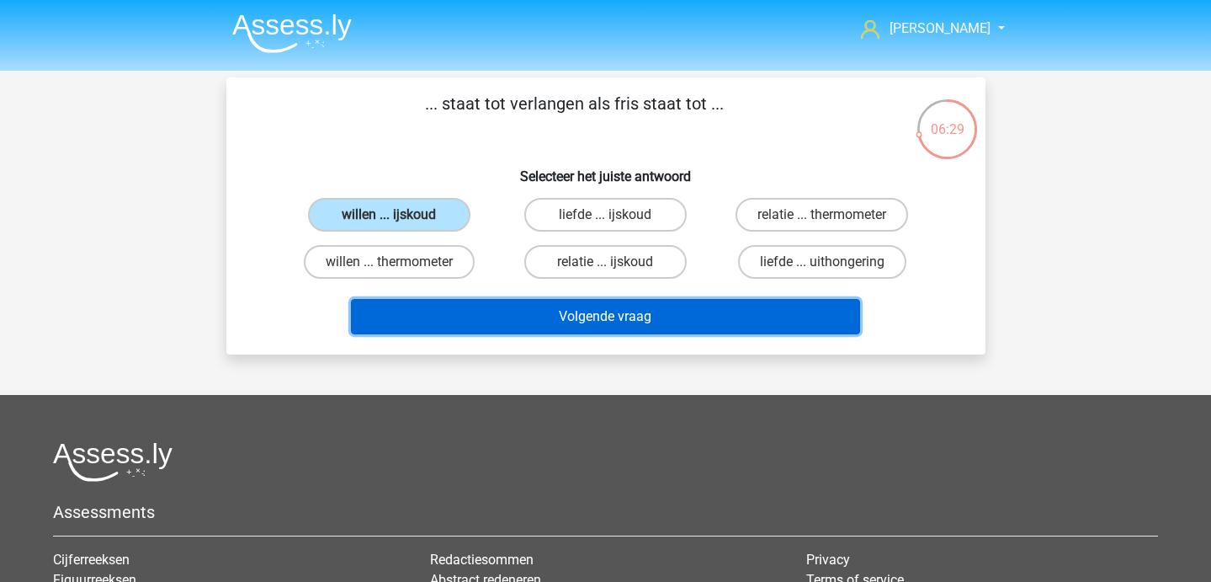
click at [503, 333] on button "Volgende vraag" at bounding box center [605, 316] width 509 height 35
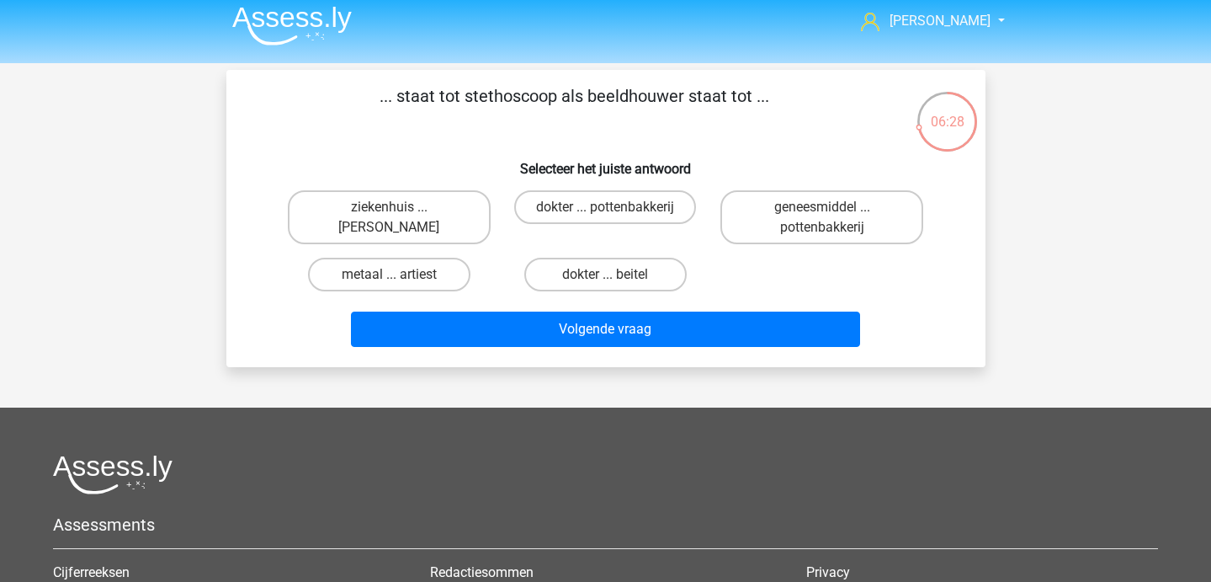
scroll to position [11, 0]
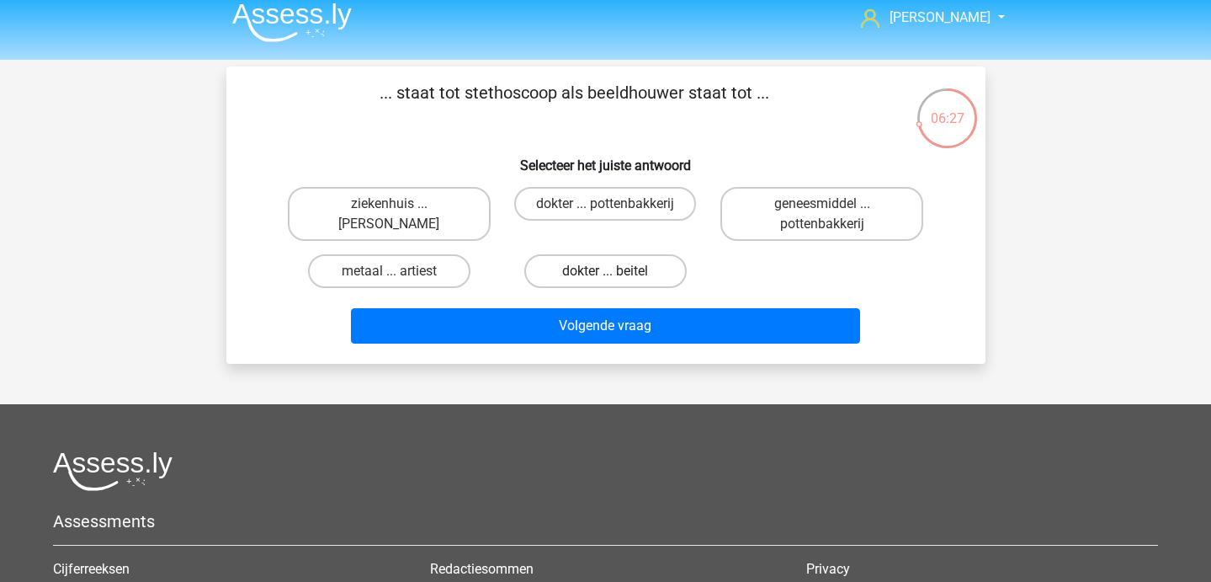
click at [577, 281] on label "dokter ... beitel" at bounding box center [605, 271] width 162 height 34
click at [605, 281] on input "dokter ... beitel" at bounding box center [610, 276] width 11 height 11
radio input "true"
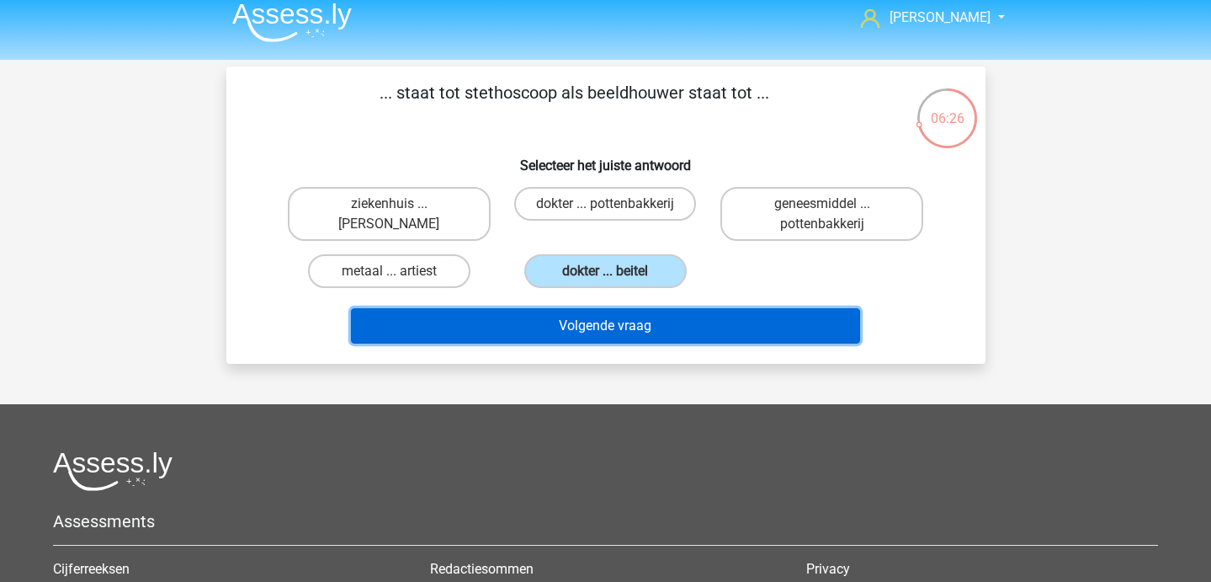
click at [572, 324] on button "Volgende vraag" at bounding box center [605, 325] width 509 height 35
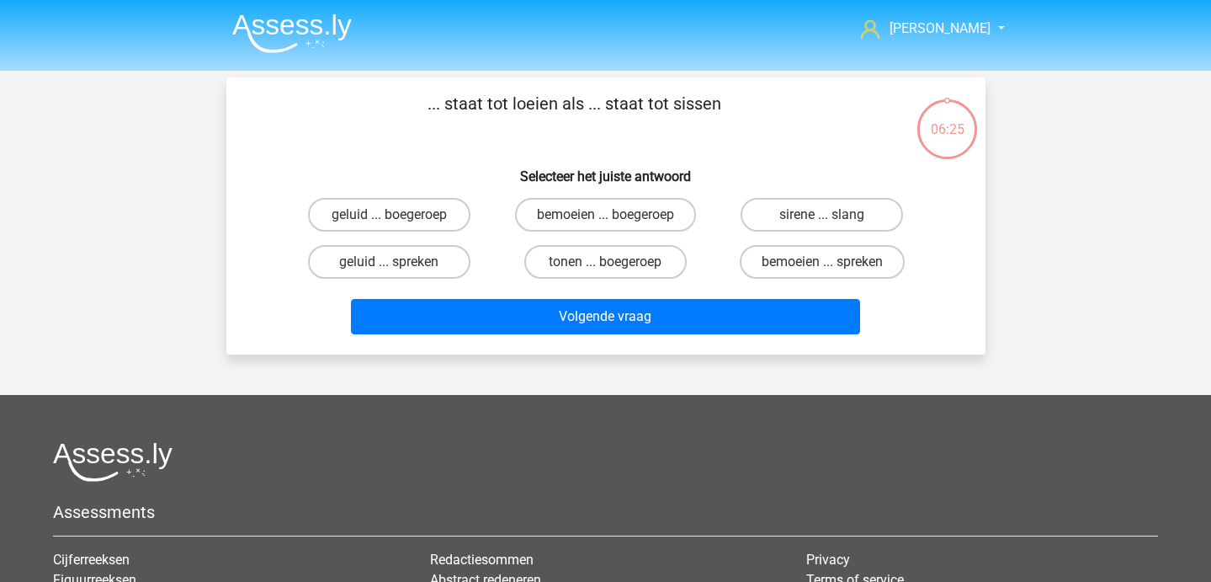
scroll to position [1, 0]
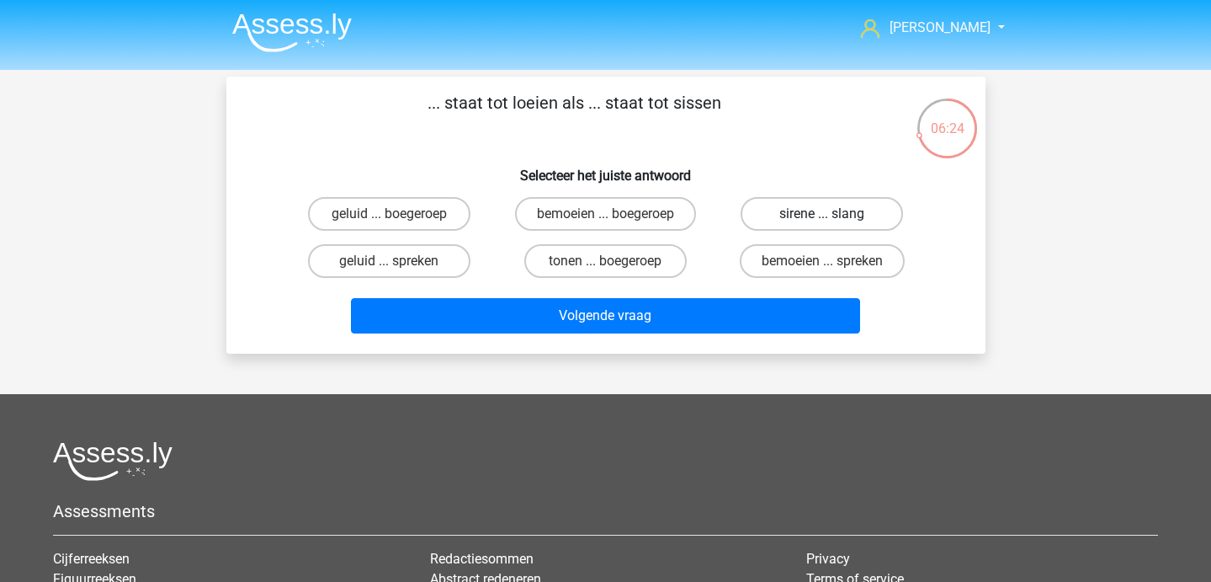
click at [784, 221] on label "sirene ... slang" at bounding box center [822, 214] width 162 height 34
click at [822, 221] on input "sirene ... slang" at bounding box center [827, 219] width 11 height 11
radio input "true"
click at [709, 336] on div "Volgende vraag" at bounding box center [606, 319] width 650 height 42
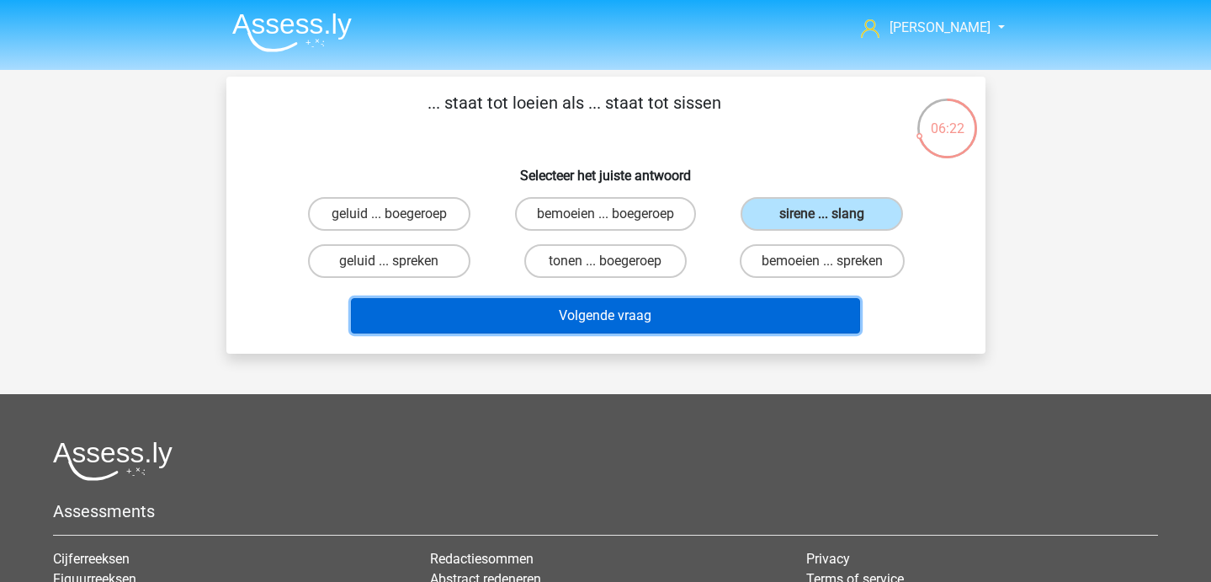
click at [688, 327] on button "Volgende vraag" at bounding box center [605, 315] width 509 height 35
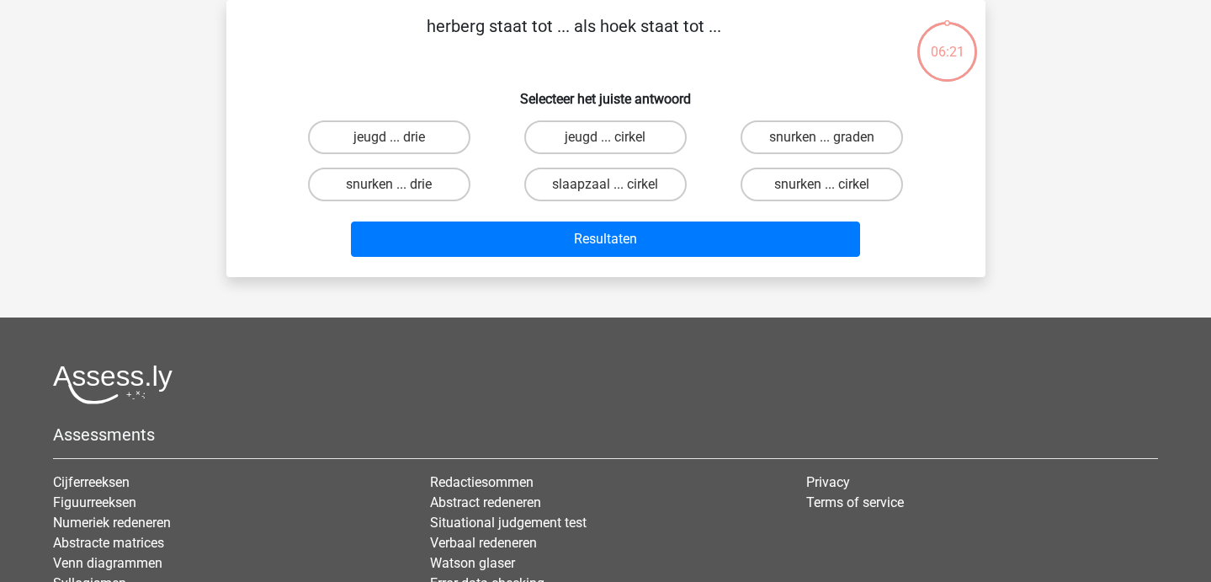
scroll to position [0, 0]
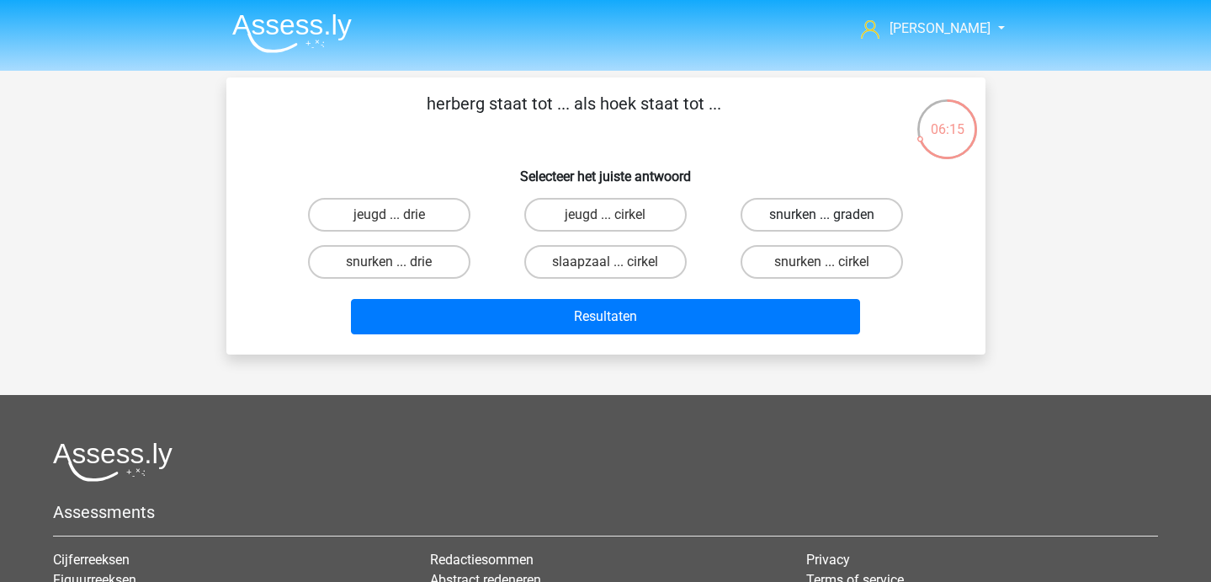
click at [762, 228] on label "snurken ... graden" at bounding box center [822, 215] width 162 height 34
click at [822, 226] on input "snurken ... graden" at bounding box center [827, 220] width 11 height 11
radio input "true"
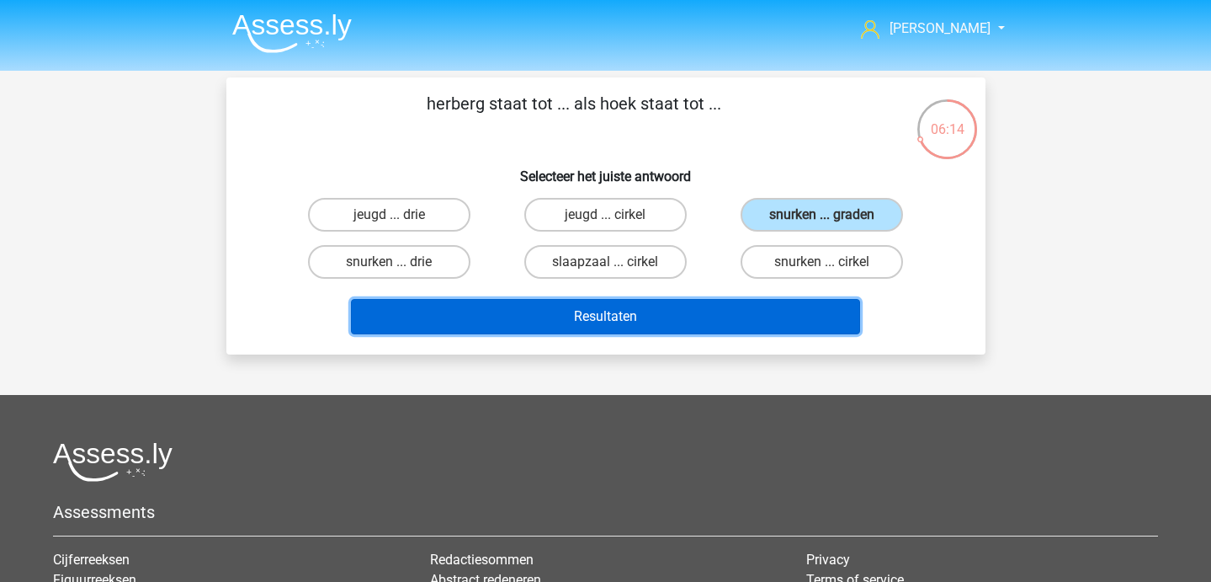
click at [706, 317] on button "Resultaten" at bounding box center [605, 316] width 509 height 35
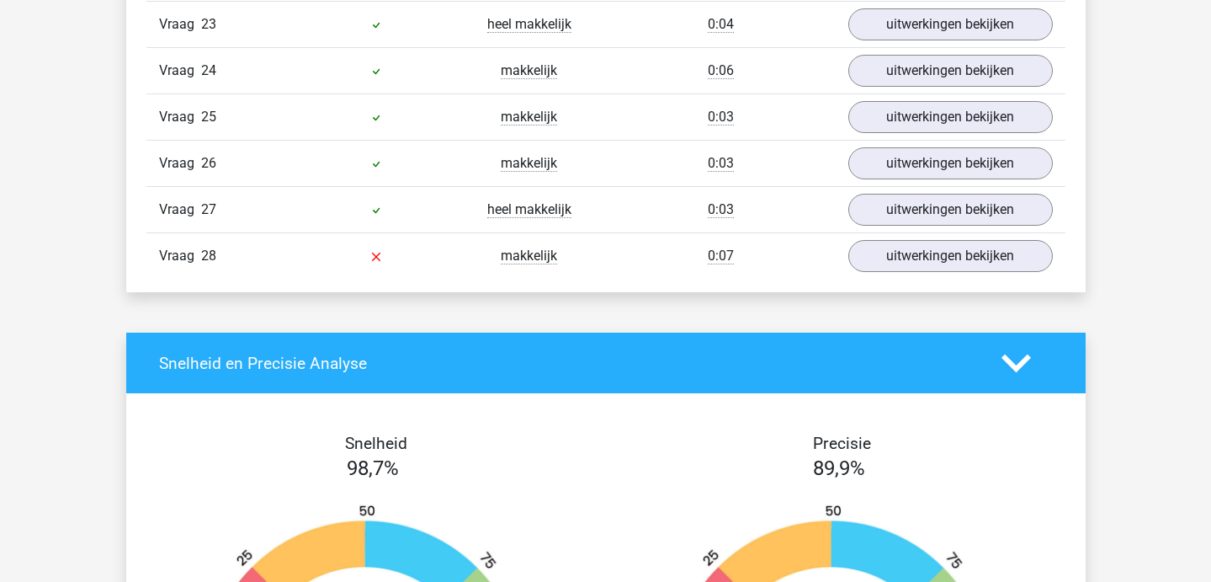
scroll to position [2177, 0]
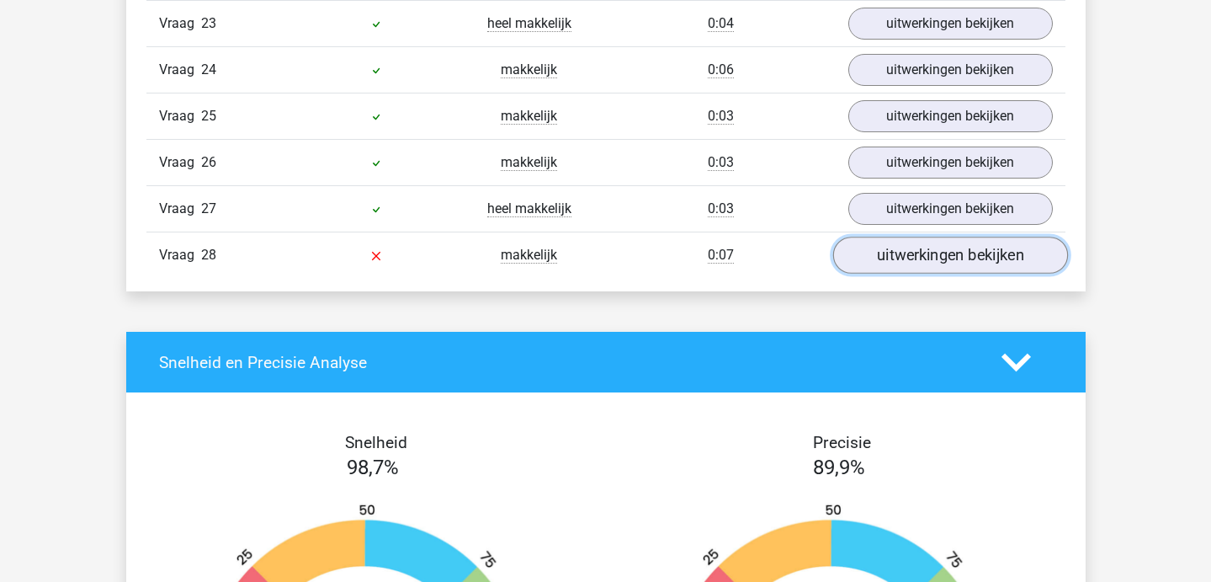
click at [931, 262] on link "uitwerkingen bekijken" at bounding box center [950, 255] width 235 height 37
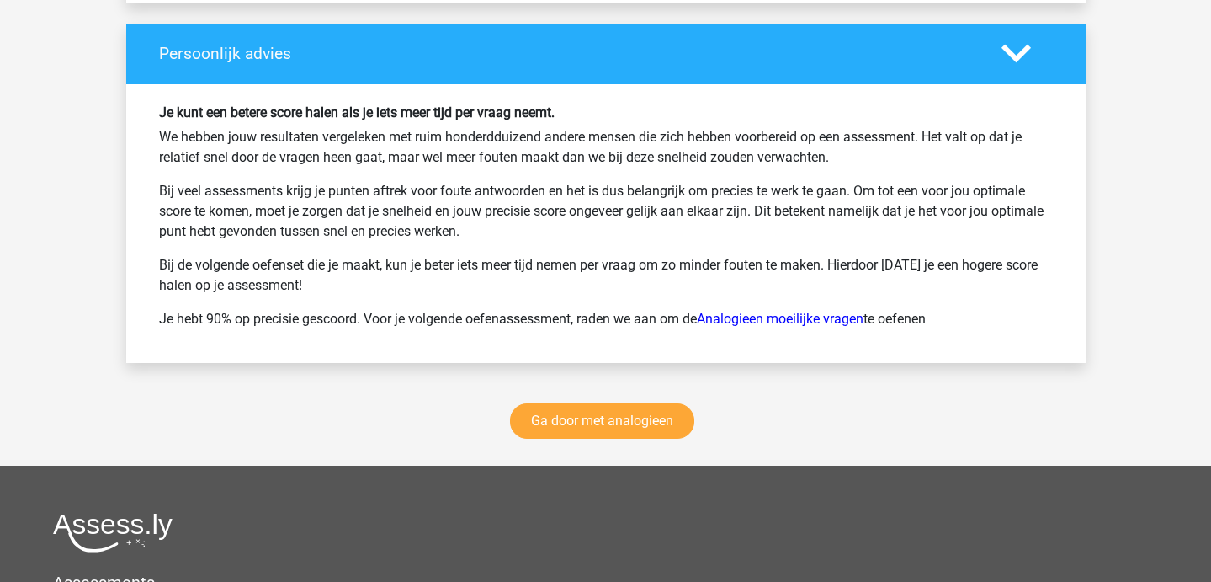
scroll to position [3453, 0]
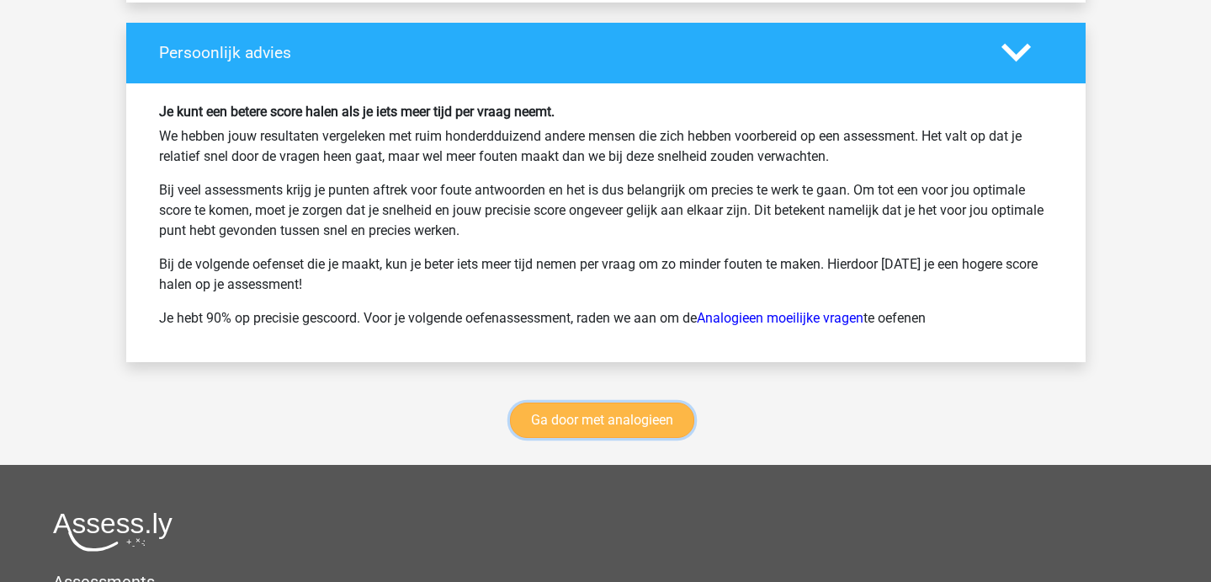
click at [650, 404] on link "Ga door met analogieen" at bounding box center [602, 419] width 184 height 35
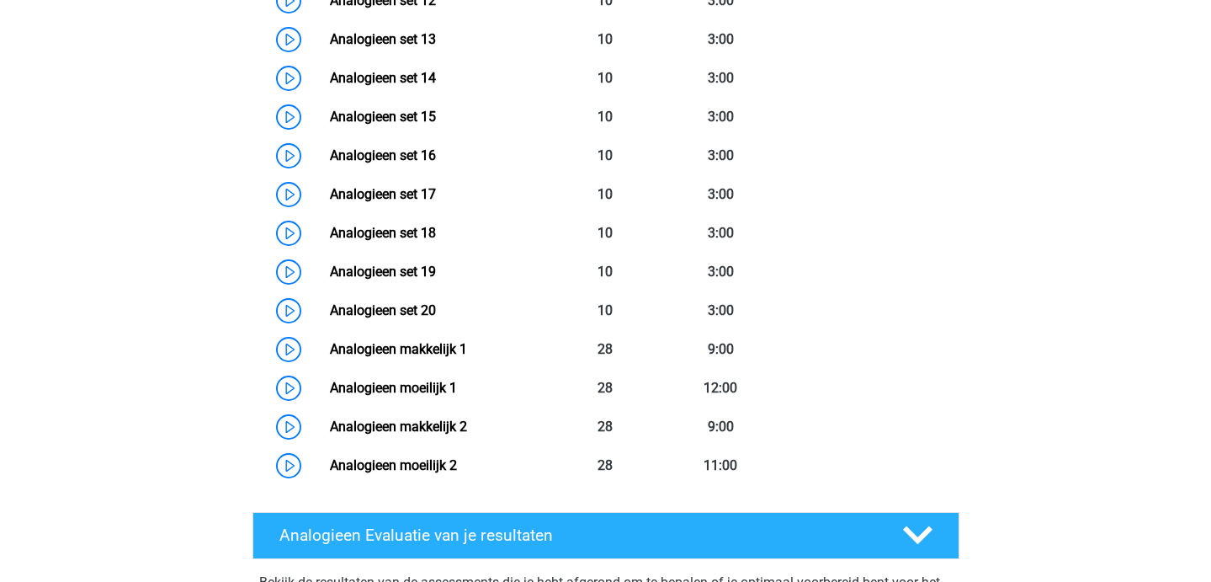
scroll to position [1298, 0]
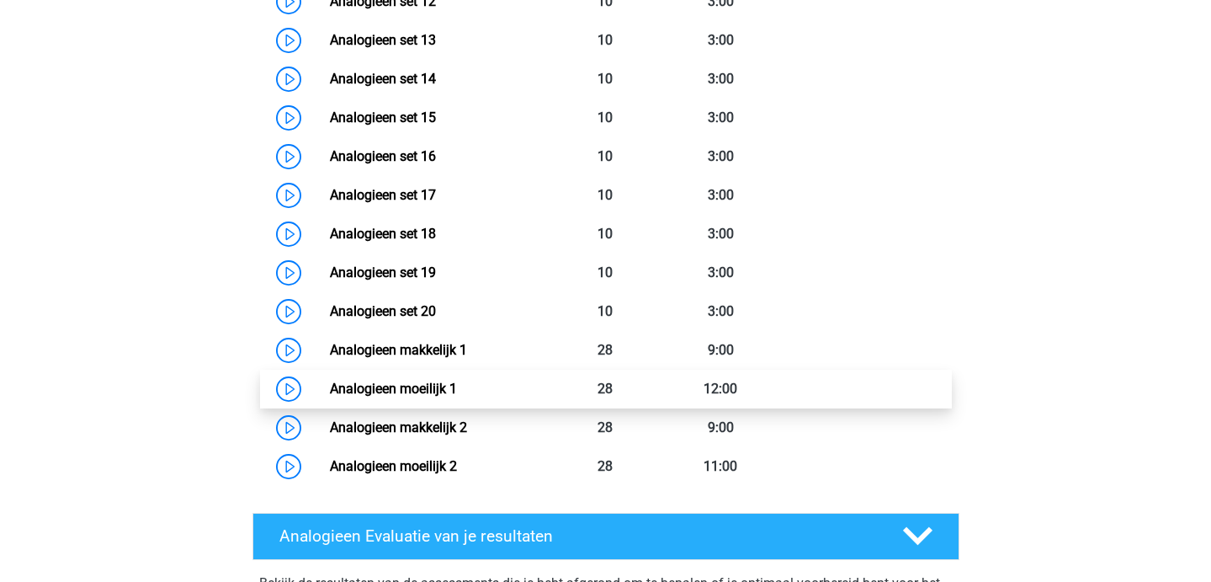
click at [457, 396] on link "Analogieen moeilijk 1" at bounding box center [393, 388] width 127 height 16
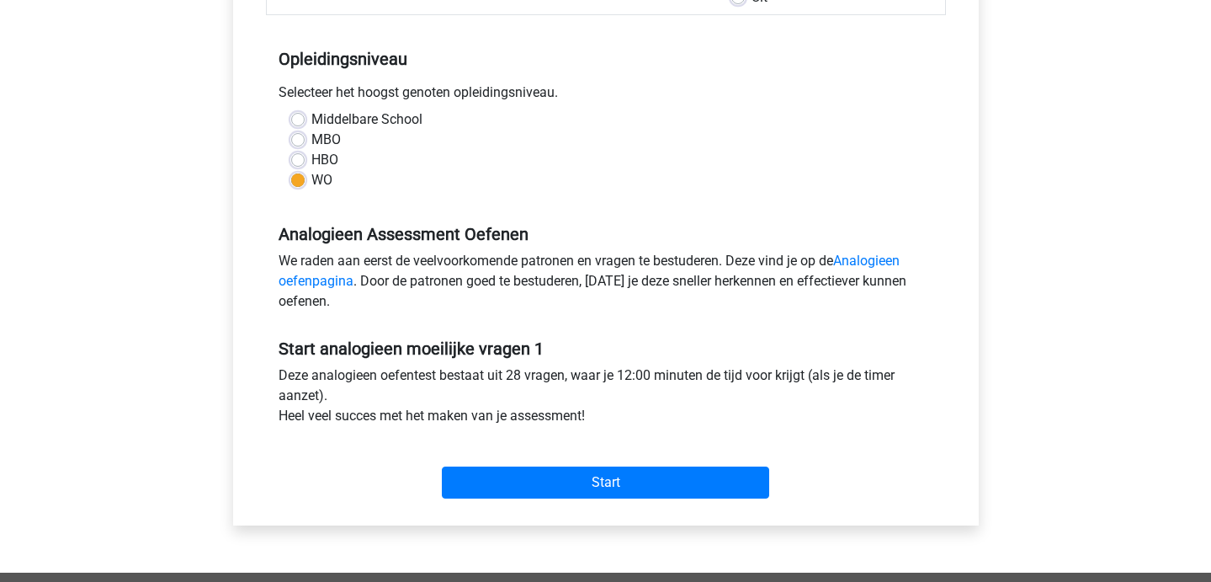
scroll to position [316, 0]
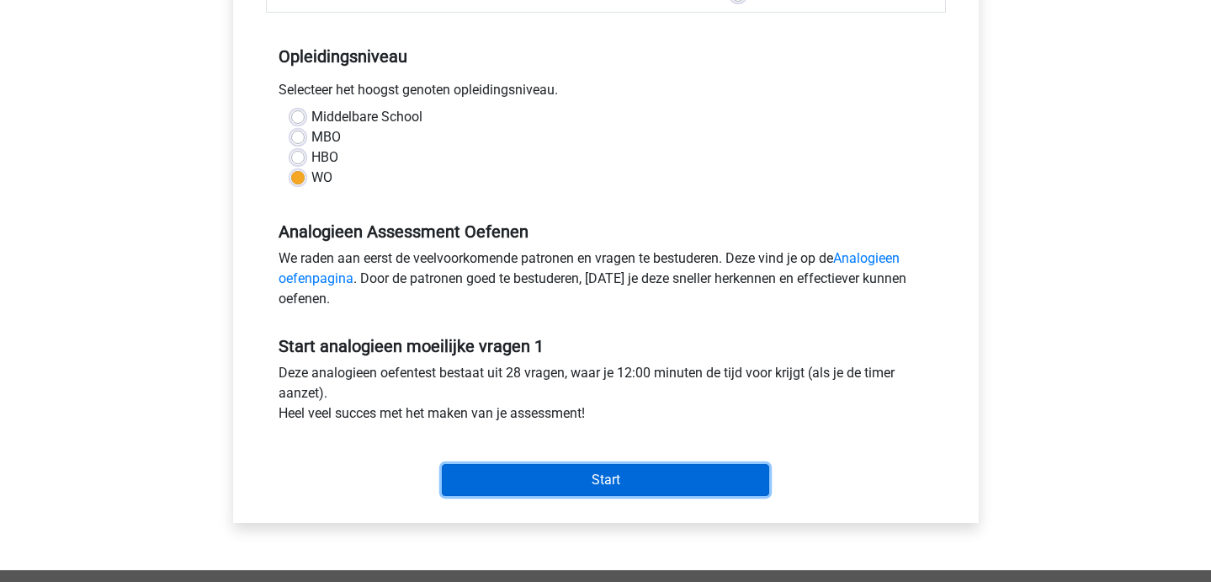
click at [502, 471] on input "Start" at bounding box center [605, 480] width 327 height 32
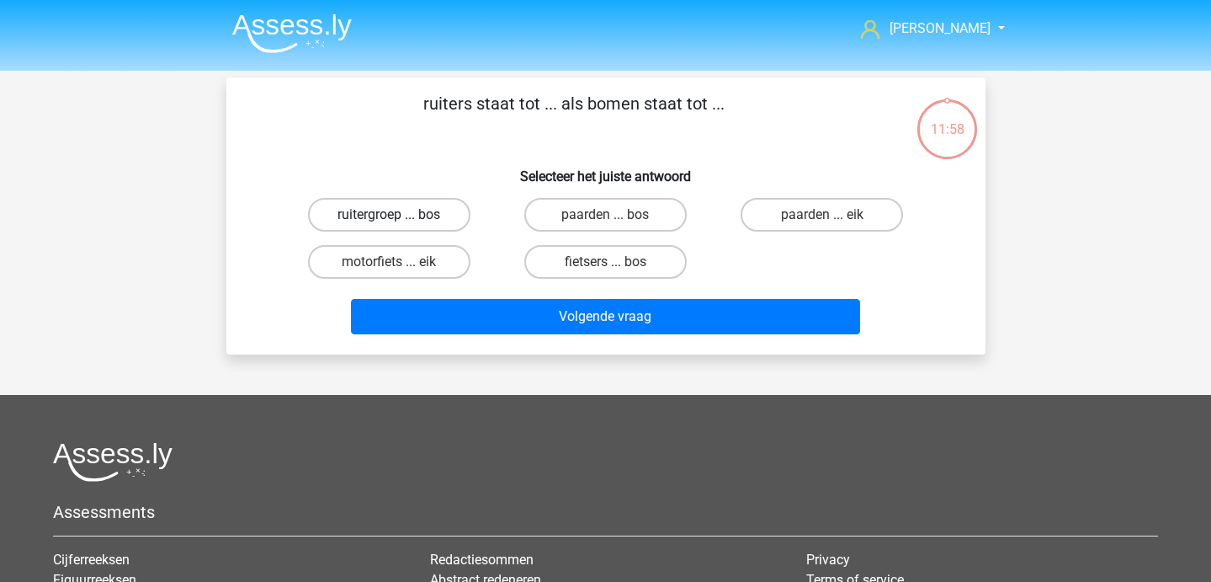
click at [408, 215] on label "ruitergroep ... bos" at bounding box center [389, 215] width 162 height 34
click at [400, 215] on input "ruitergroep ... bos" at bounding box center [394, 220] width 11 height 11
radio input "true"
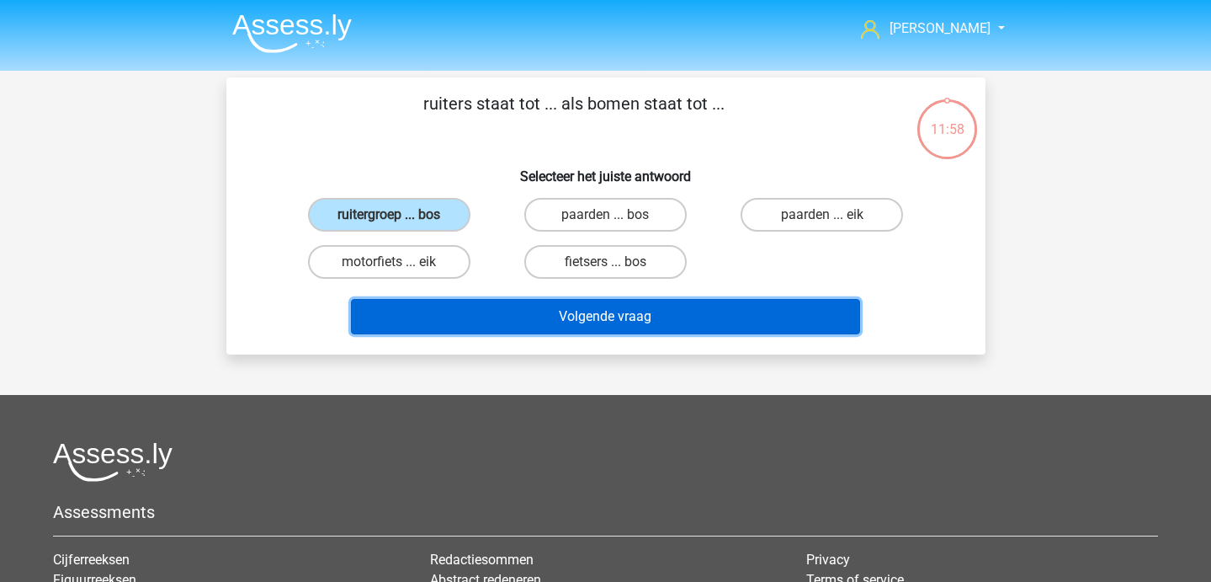
click at [451, 302] on button "Volgende vraag" at bounding box center [605, 316] width 509 height 35
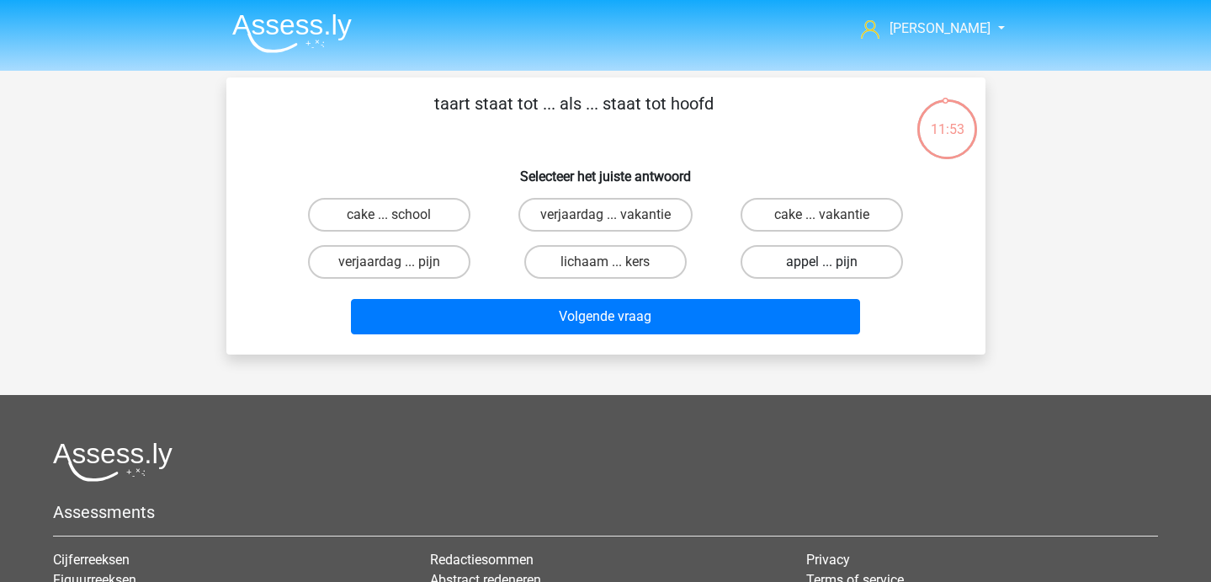
click at [818, 253] on label "appel ... pijn" at bounding box center [822, 262] width 162 height 34
click at [822, 262] on input "appel ... pijn" at bounding box center [827, 267] width 11 height 11
radio input "true"
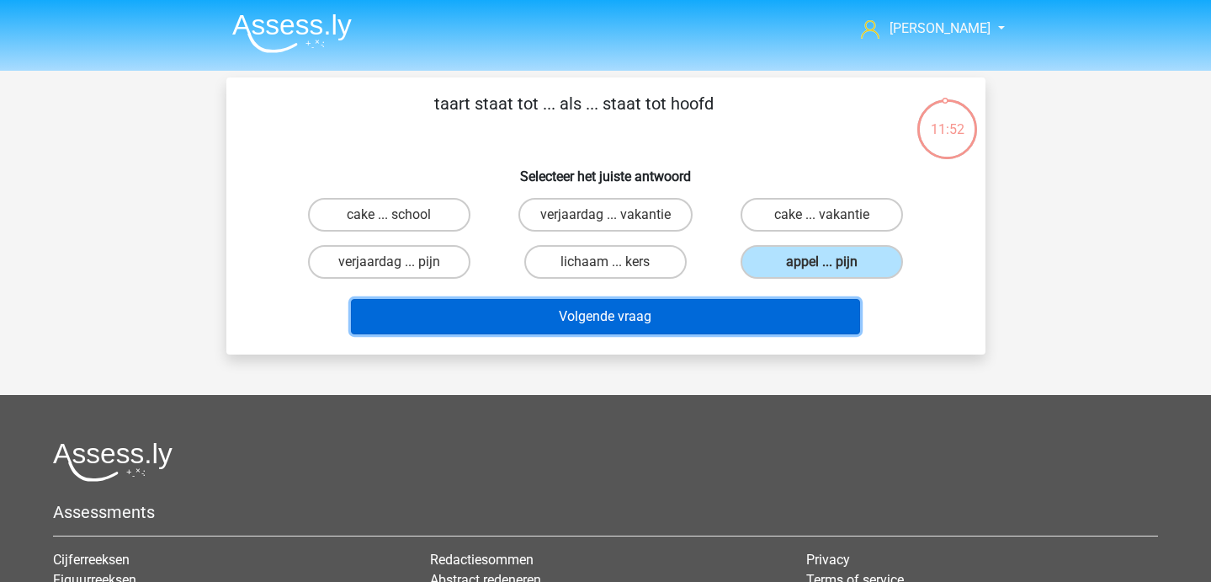
click at [752, 304] on button "Volgende vraag" at bounding box center [605, 316] width 509 height 35
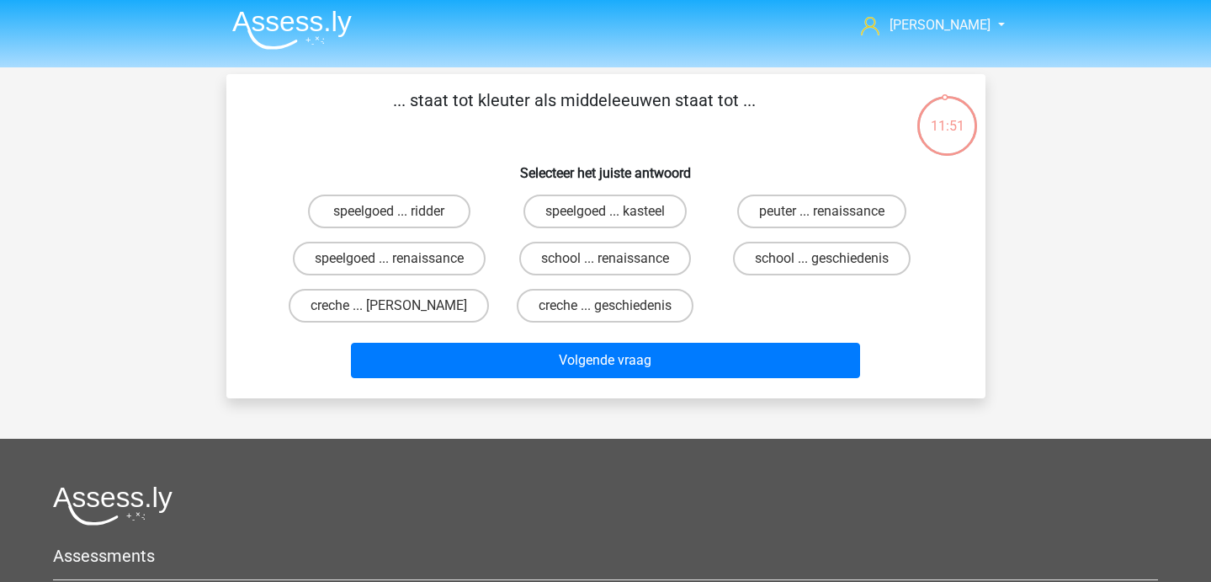
scroll to position [8, 0]
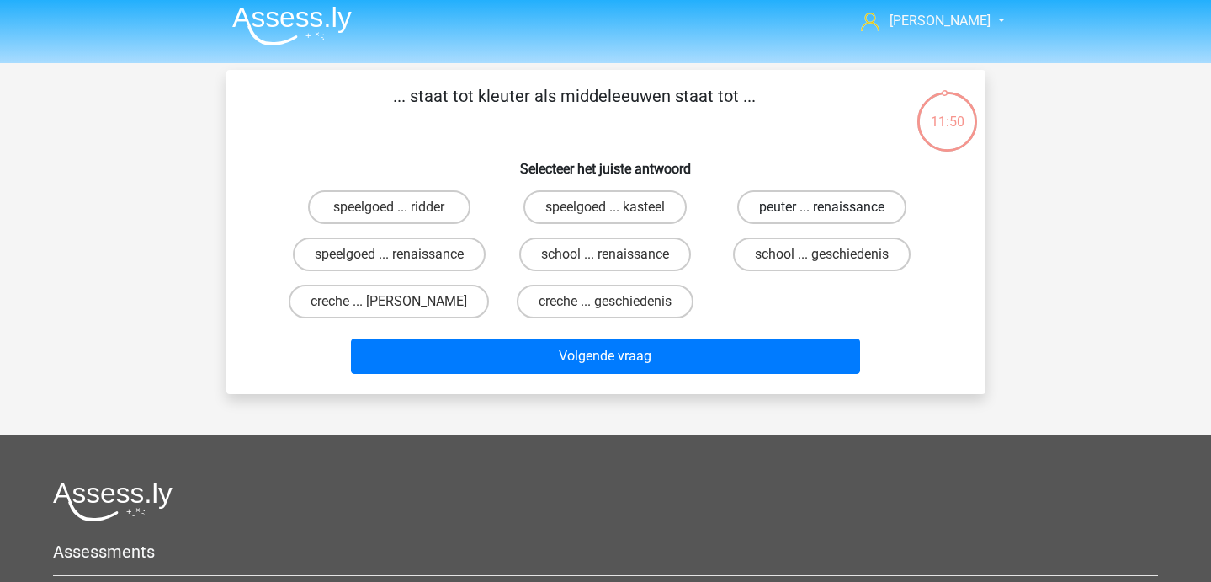
click at [785, 209] on label "peuter ... renaissance" at bounding box center [821, 207] width 169 height 34
click at [822, 209] on input "peuter ... renaissance" at bounding box center [827, 212] width 11 height 11
radio input "true"
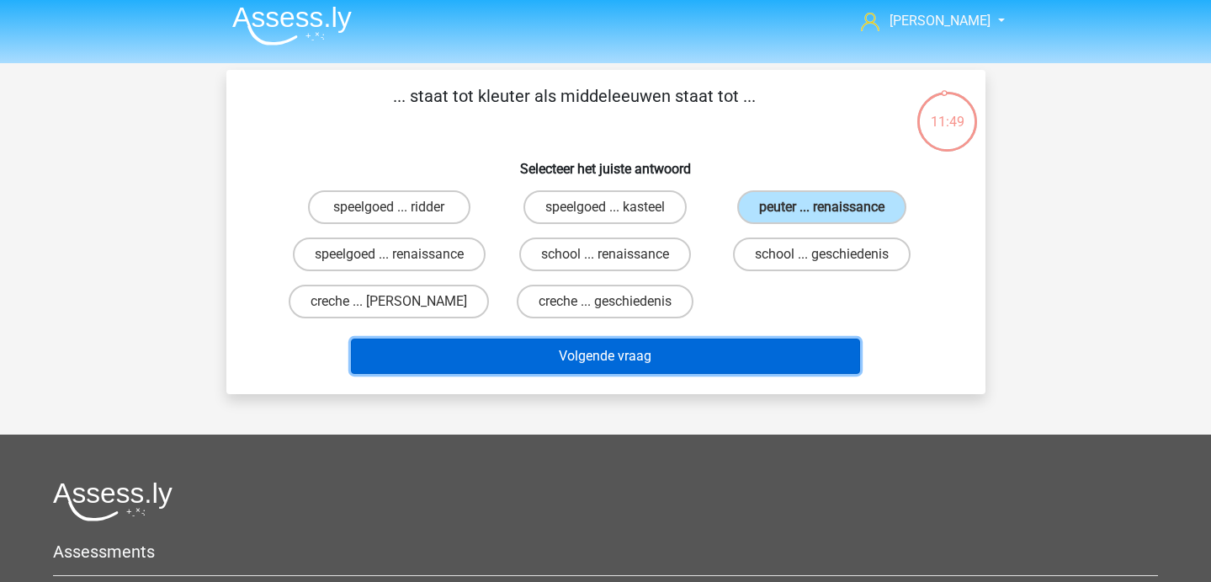
click at [705, 356] on button "Volgende vraag" at bounding box center [605, 355] width 509 height 35
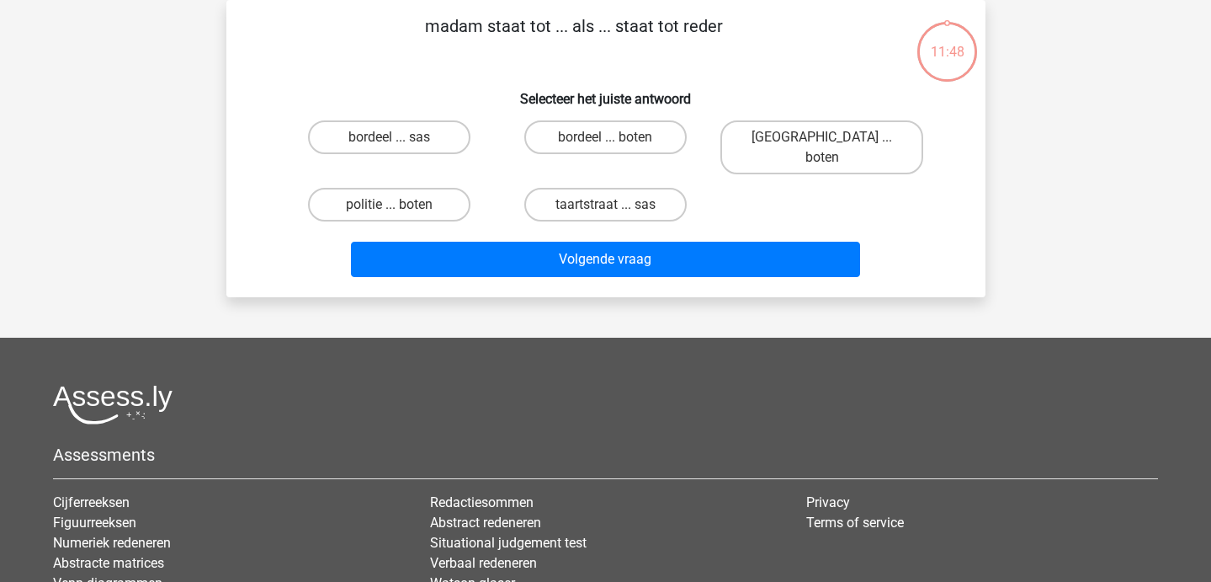
scroll to position [0, 0]
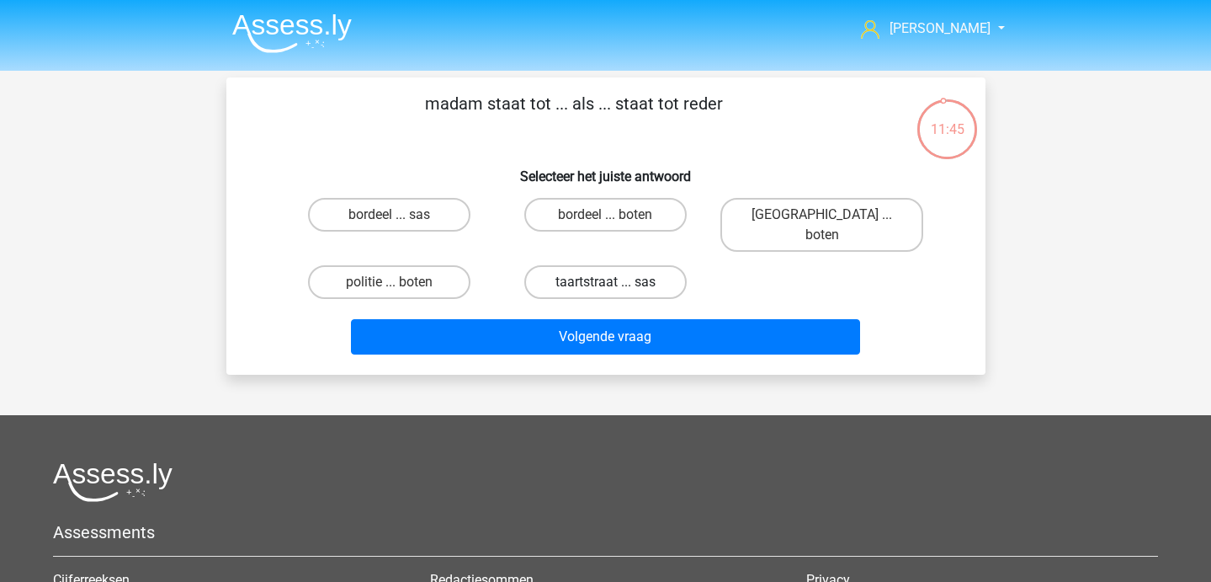
click at [641, 270] on label "taartstraat ... sas" at bounding box center [605, 282] width 162 height 34
click at [616, 282] on input "taartstraat ... sas" at bounding box center [610, 287] width 11 height 11
radio input "true"
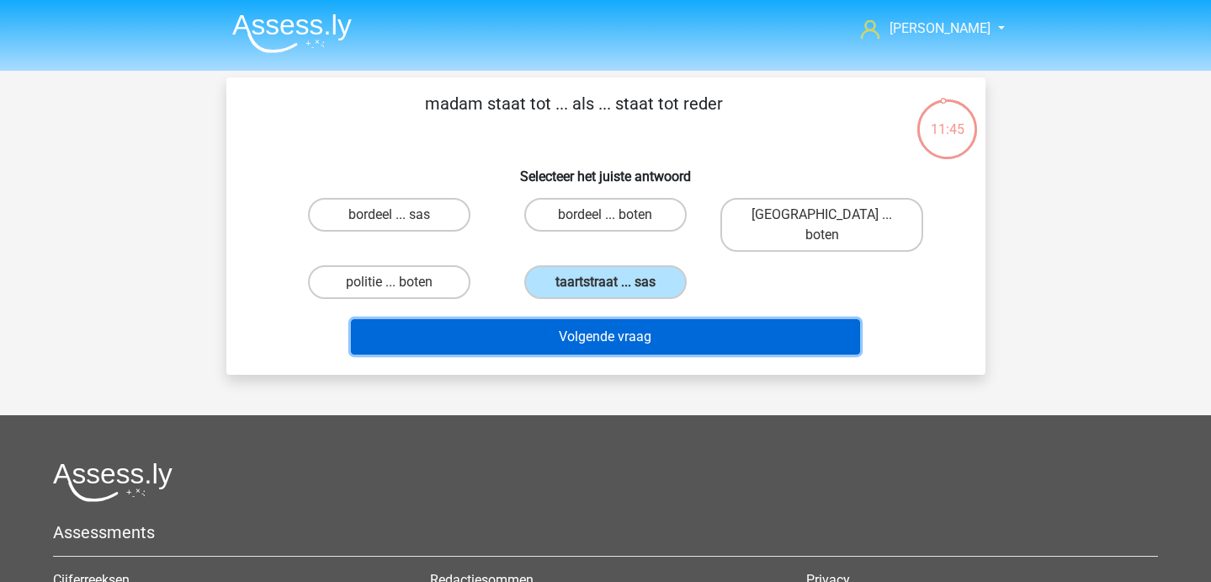
click at [641, 319] on button "Volgende vraag" at bounding box center [605, 336] width 509 height 35
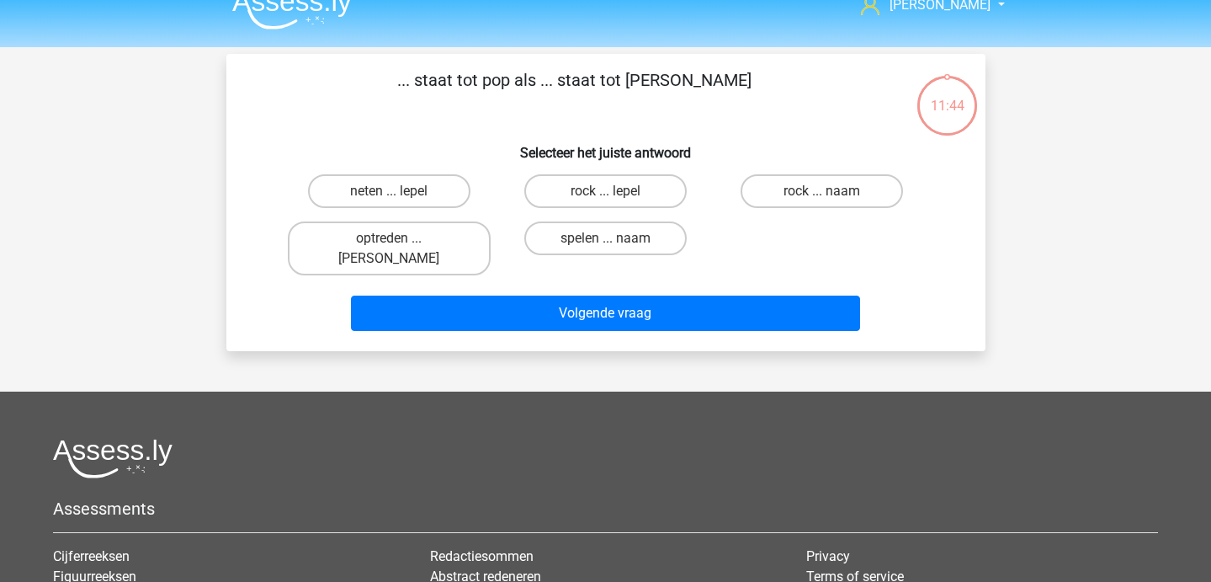
scroll to position [2, 0]
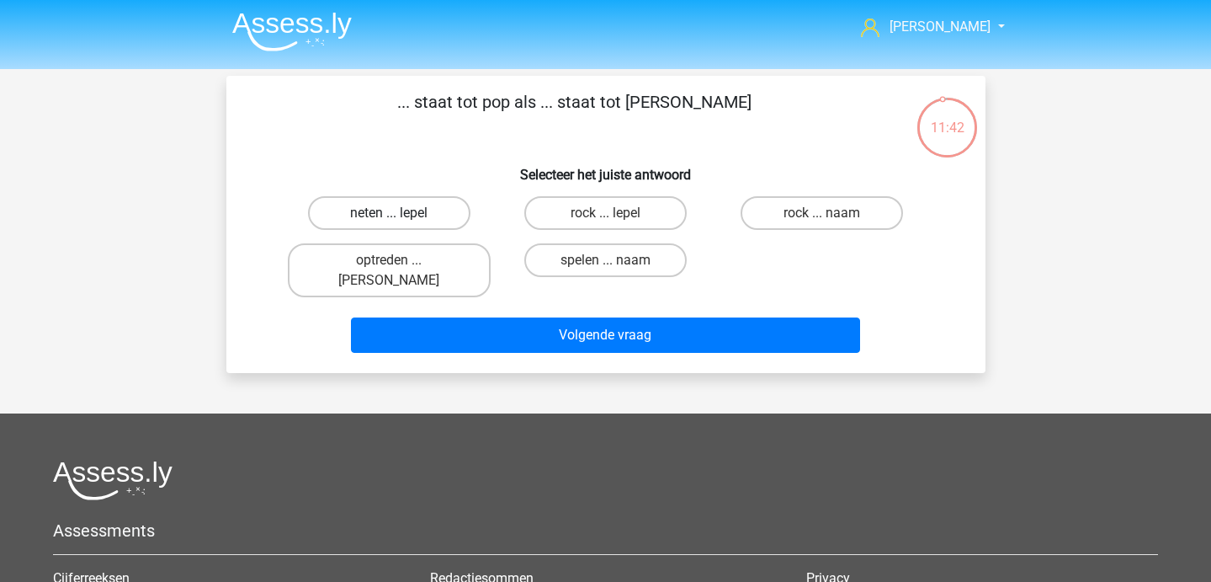
click at [318, 217] on label "neten ... lepel" at bounding box center [389, 213] width 162 height 34
click at [389, 217] on input "neten ... lepel" at bounding box center [394, 218] width 11 height 11
radio input "true"
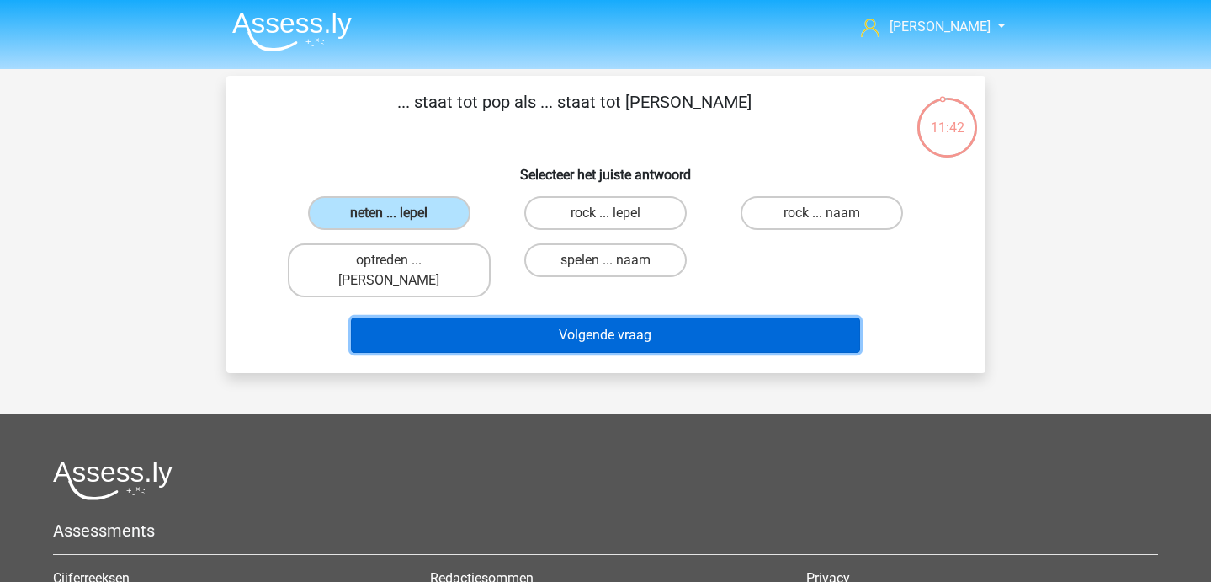
click at [429, 317] on button "Volgende vraag" at bounding box center [605, 334] width 509 height 35
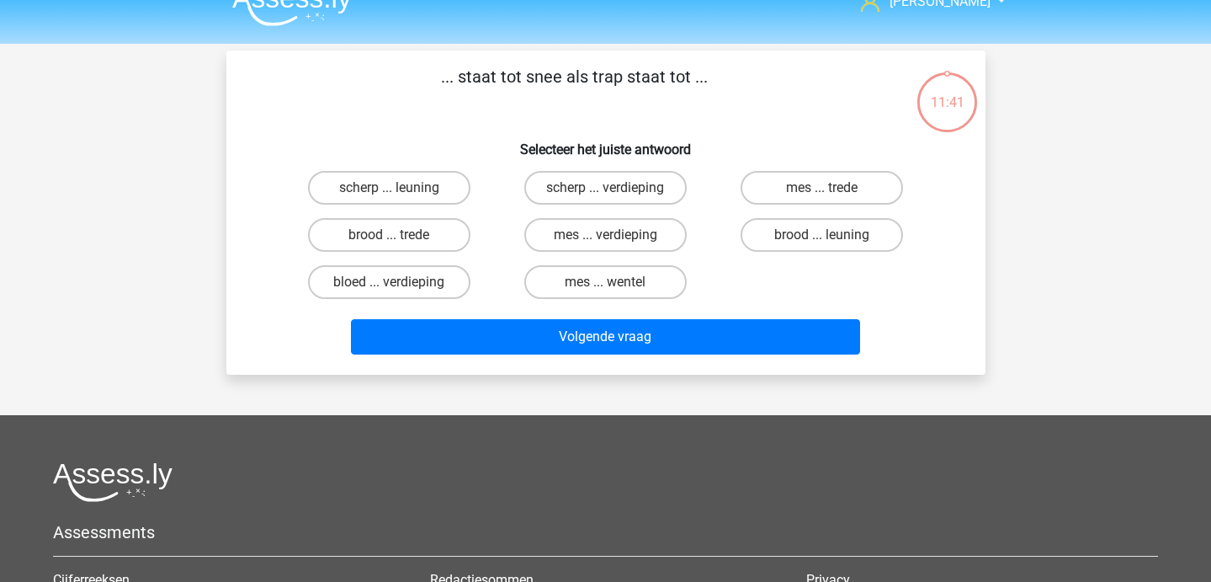
scroll to position [26, 0]
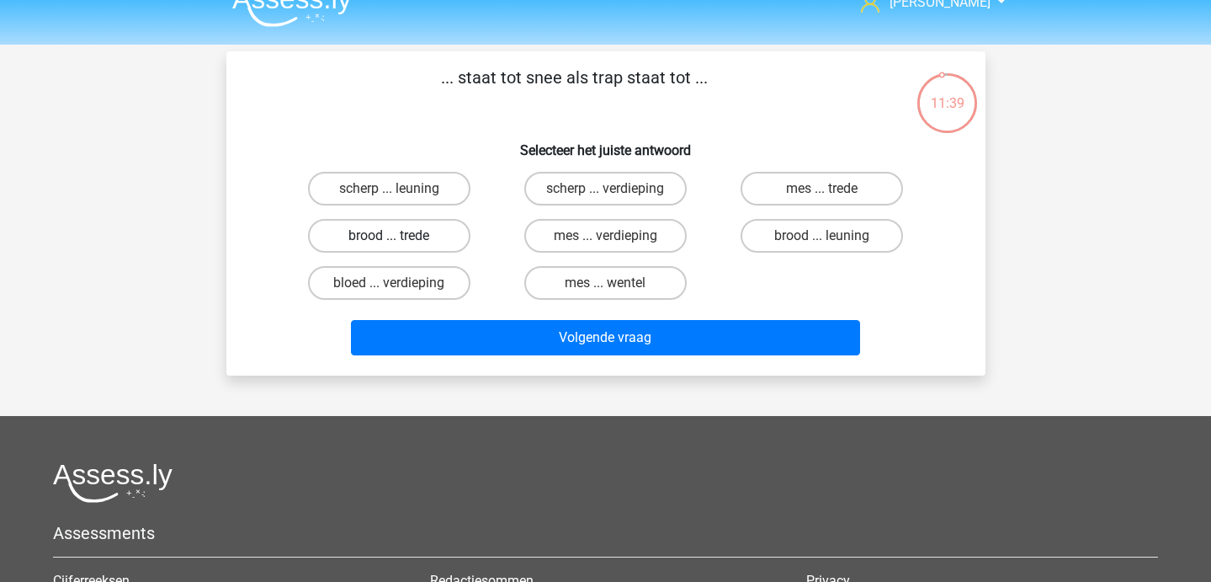
click at [381, 229] on label "brood ... trede" at bounding box center [389, 236] width 162 height 34
click at [389, 236] on input "brood ... trede" at bounding box center [394, 241] width 11 height 11
radio input "true"
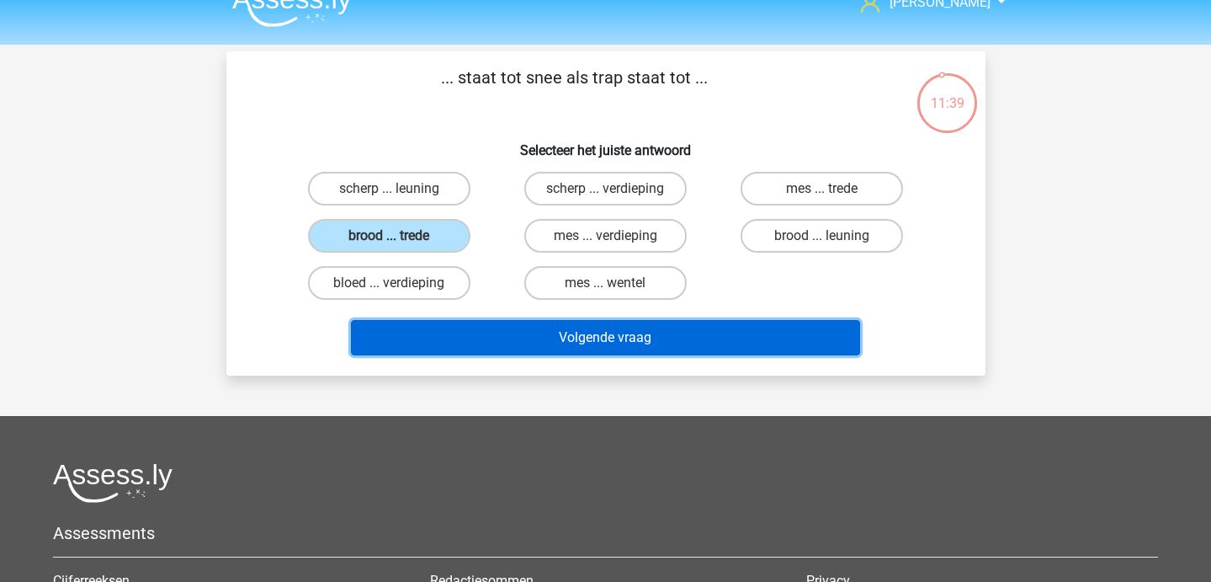
click at [433, 344] on button "Volgende vraag" at bounding box center [605, 337] width 509 height 35
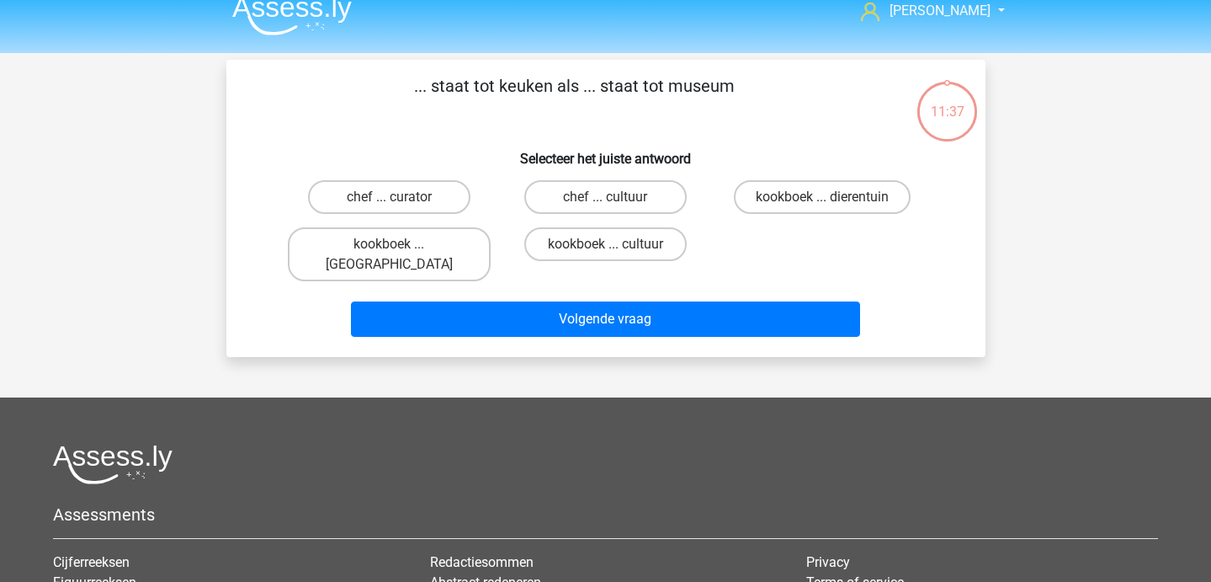
scroll to position [0, 0]
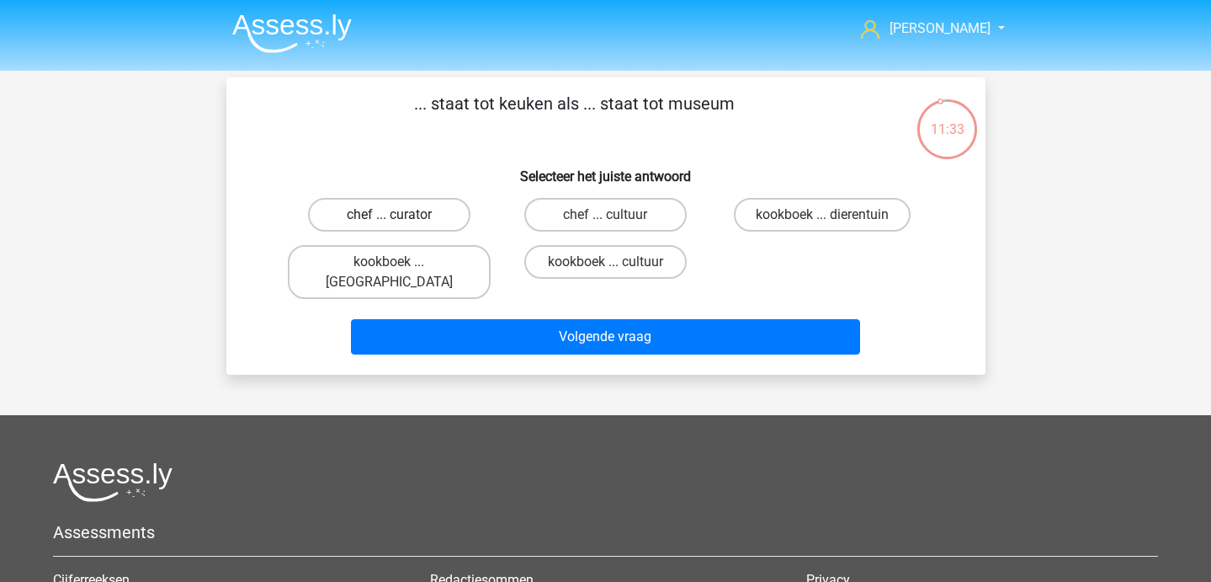
click at [408, 217] on label "chef ... curator" at bounding box center [389, 215] width 162 height 34
click at [400, 217] on input "chef ... curator" at bounding box center [394, 220] width 11 height 11
radio input "true"
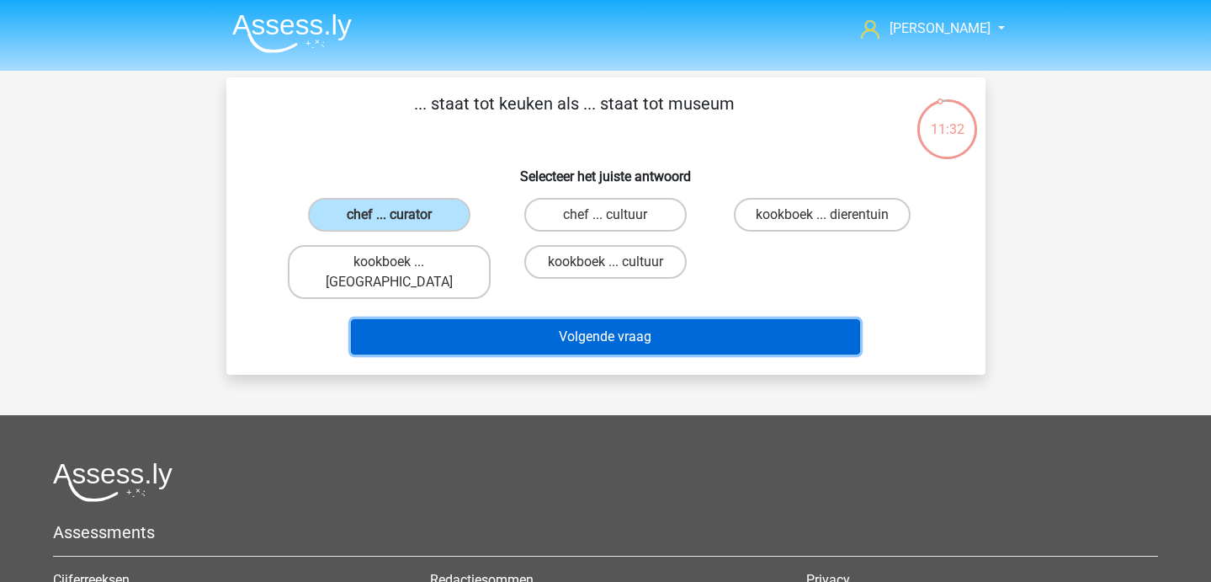
click at [437, 319] on button "Volgende vraag" at bounding box center [605, 336] width 509 height 35
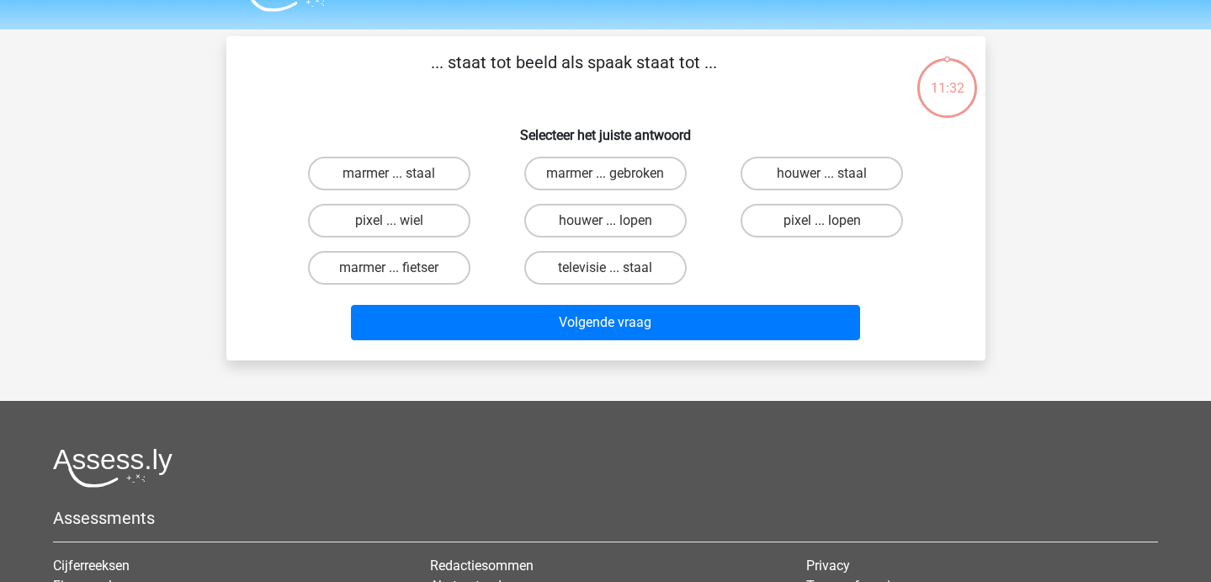
scroll to position [77, 0]
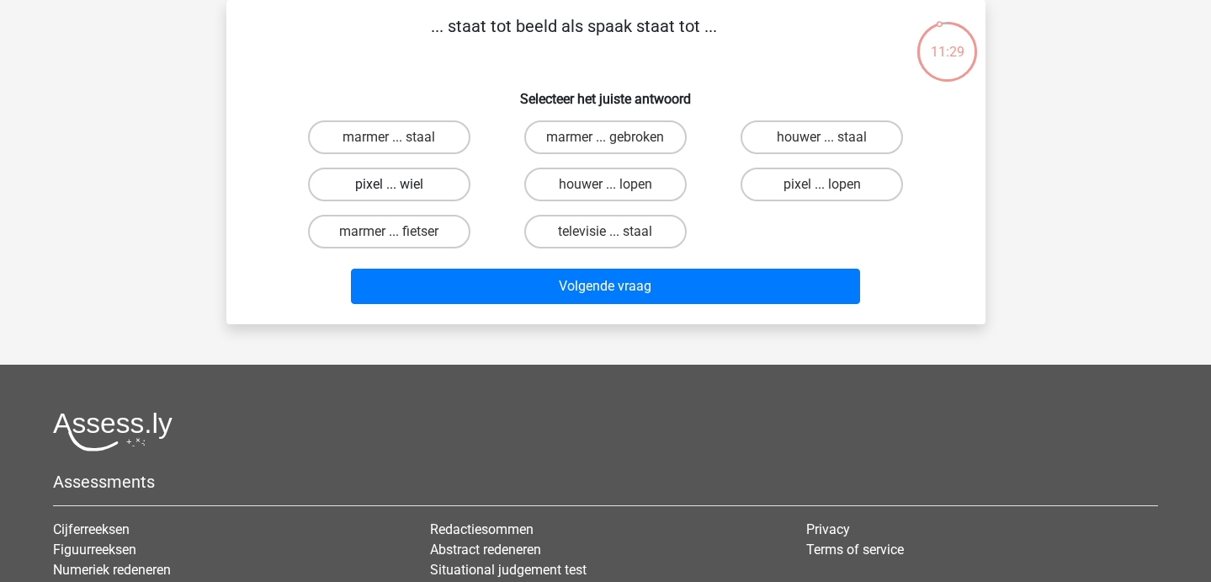
click at [426, 189] on label "pixel ... wiel" at bounding box center [389, 185] width 162 height 34
click at [400, 189] on input "pixel ... wiel" at bounding box center [394, 189] width 11 height 11
radio input "true"
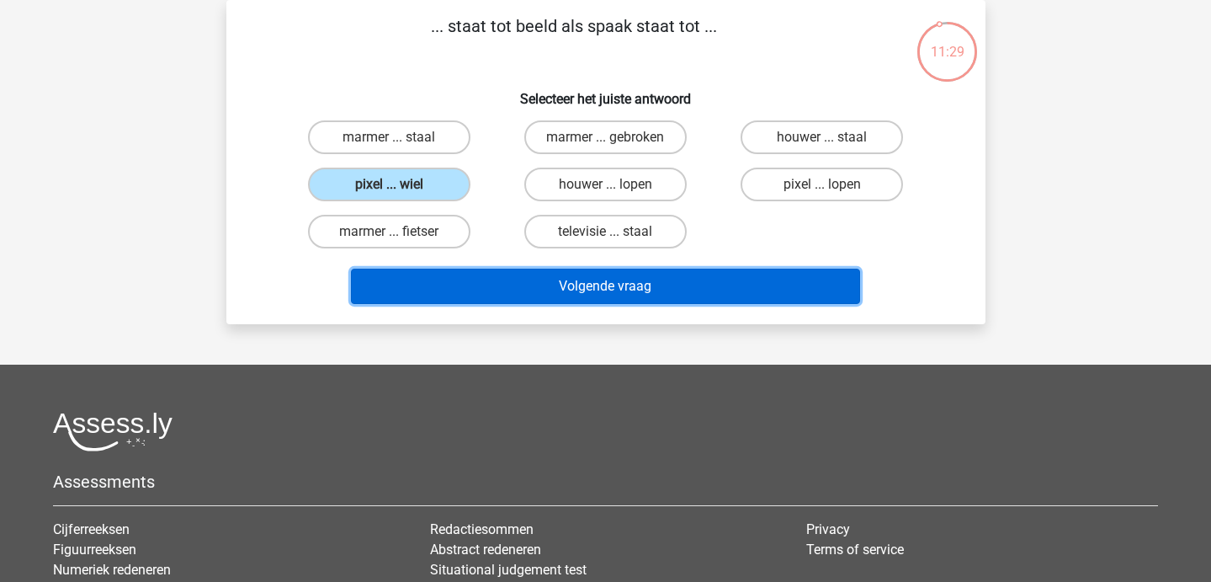
click at [465, 278] on button "Volgende vraag" at bounding box center [605, 286] width 509 height 35
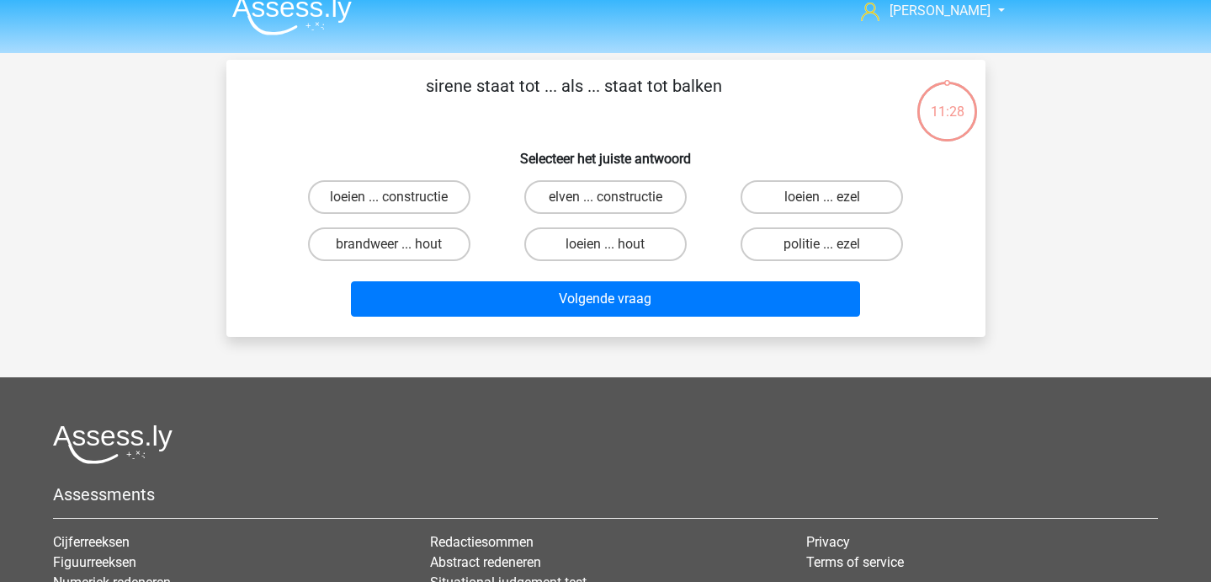
scroll to position [0, 0]
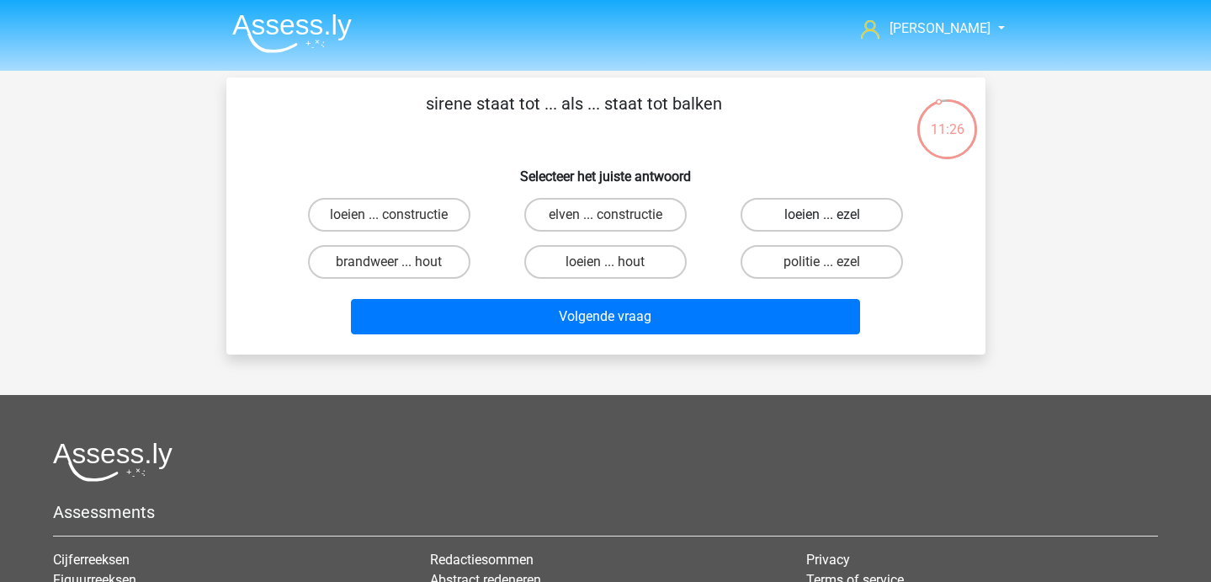
click at [858, 212] on label "loeien ... ezel" at bounding box center [822, 215] width 162 height 34
click at [833, 215] on input "loeien ... ezel" at bounding box center [827, 220] width 11 height 11
radio input "true"
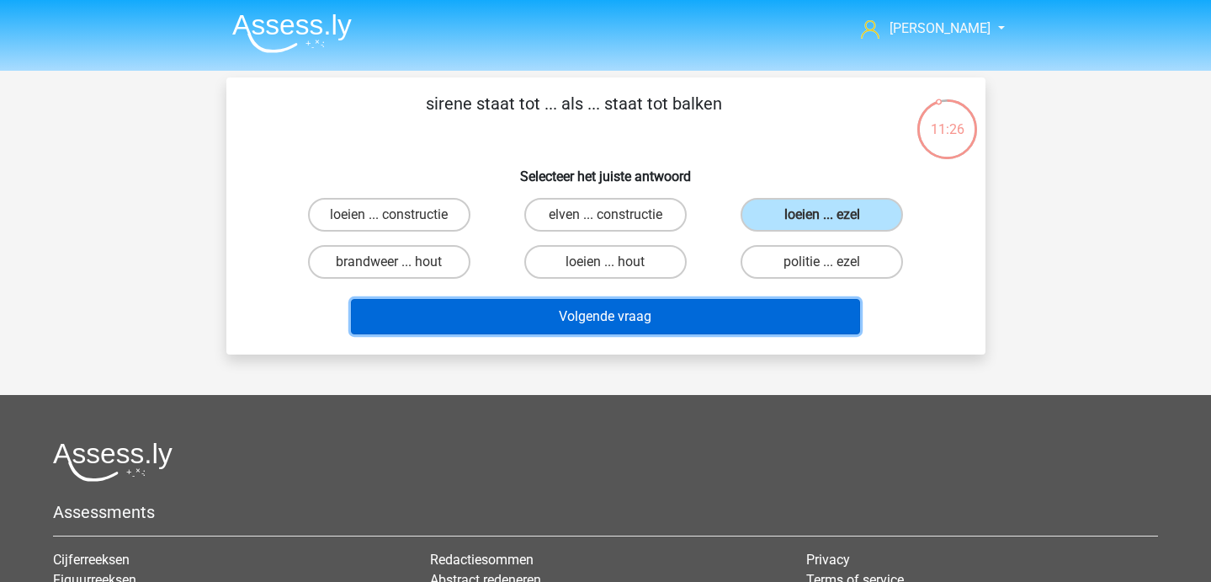
click at [739, 317] on button "Volgende vraag" at bounding box center [605, 316] width 509 height 35
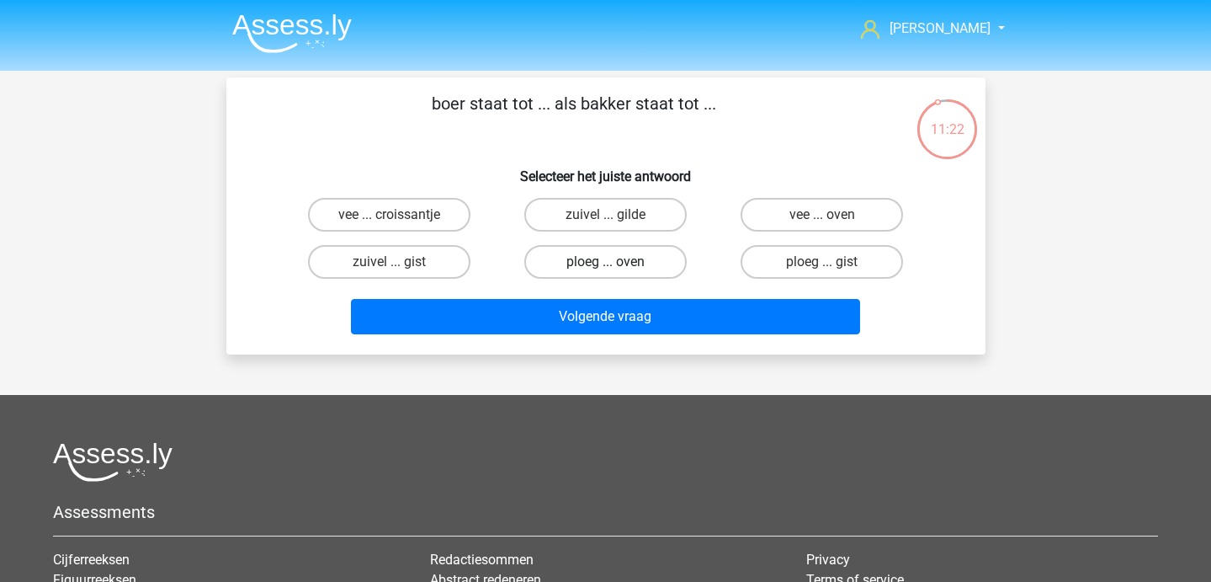
click at [555, 271] on label "ploeg ... oven" at bounding box center [605, 262] width 162 height 34
click at [605, 271] on input "ploeg ... oven" at bounding box center [610, 267] width 11 height 11
radio input "true"
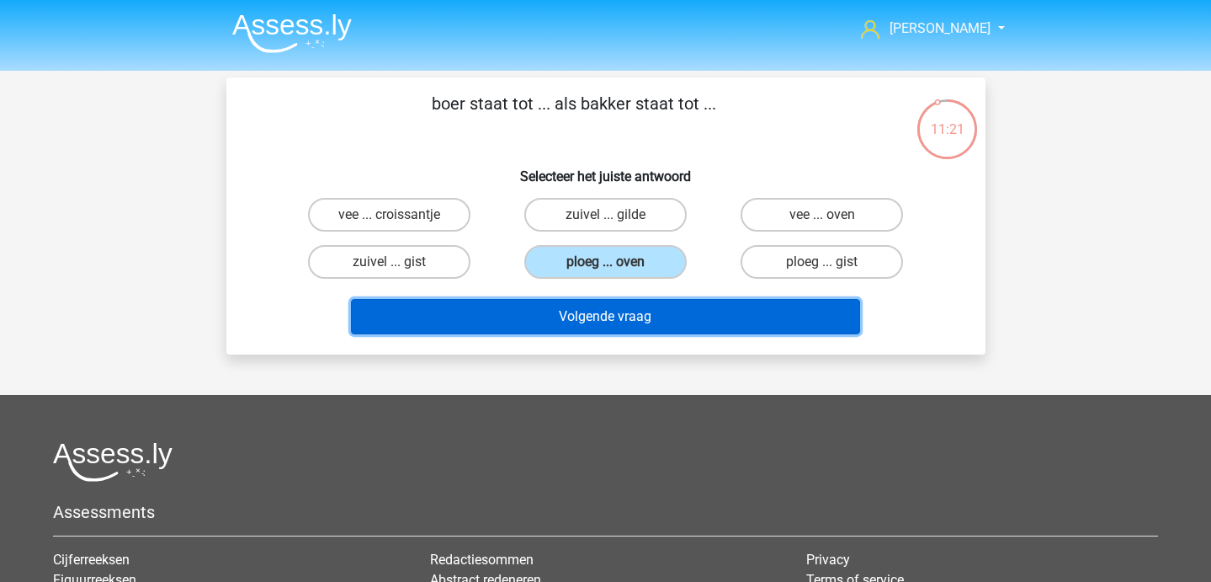
click at [562, 320] on button "Volgende vraag" at bounding box center [605, 316] width 509 height 35
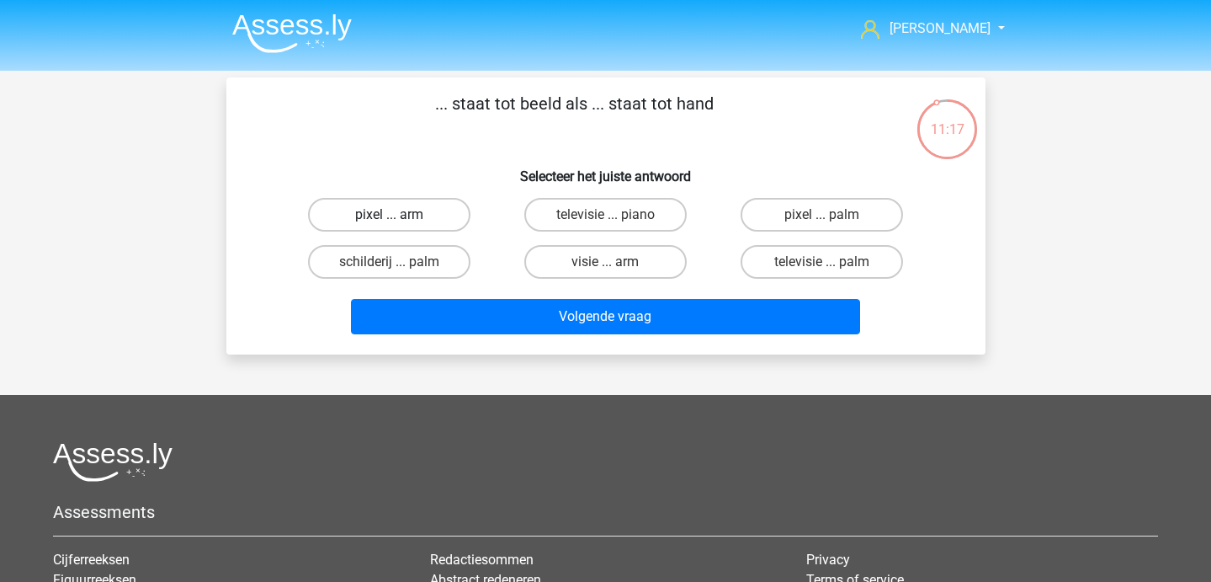
click at [393, 208] on label "pixel ... arm" at bounding box center [389, 215] width 162 height 34
click at [393, 215] on input "pixel ... arm" at bounding box center [394, 220] width 11 height 11
radio input "true"
click at [778, 221] on label "pixel ... palm" at bounding box center [822, 215] width 162 height 34
click at [822, 221] on input "pixel ... palm" at bounding box center [827, 220] width 11 height 11
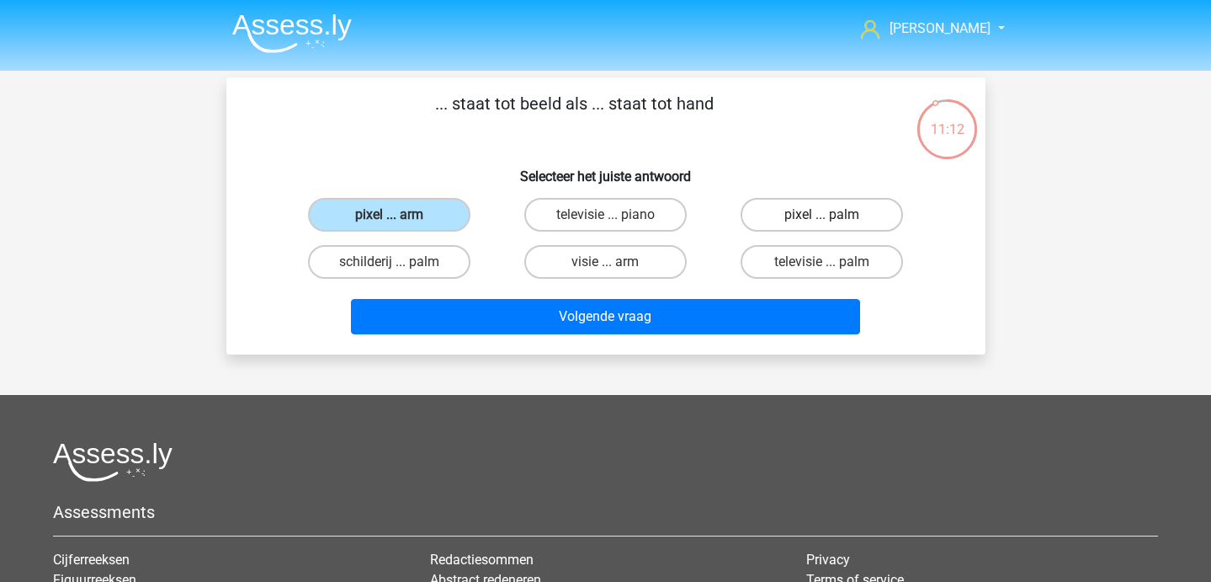
radio input "true"
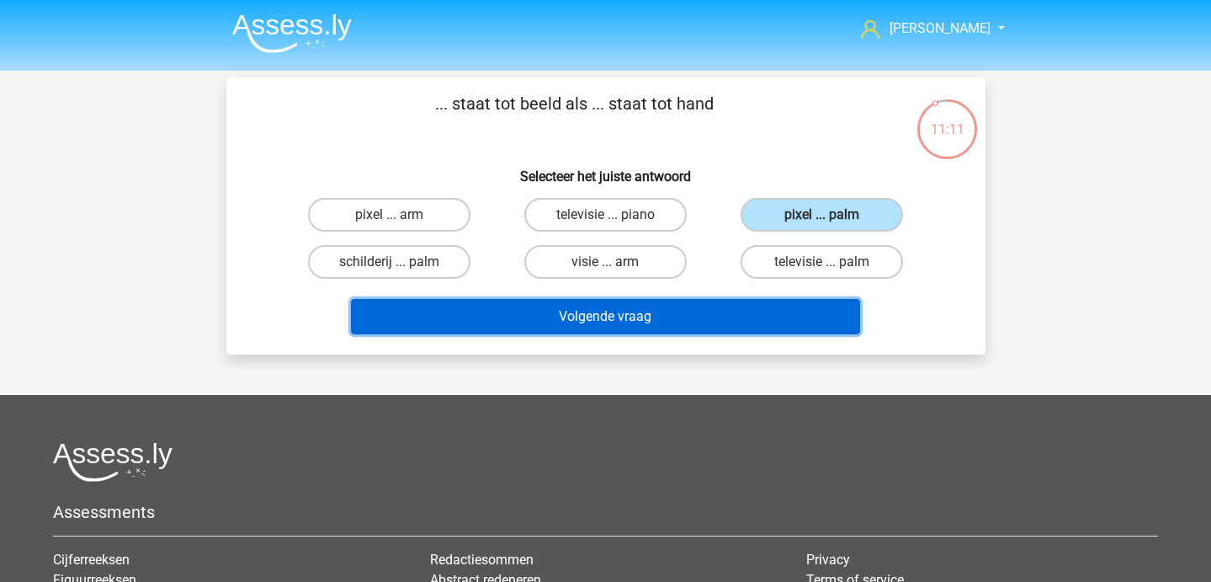
click at [725, 315] on button "Volgende vraag" at bounding box center [605, 316] width 509 height 35
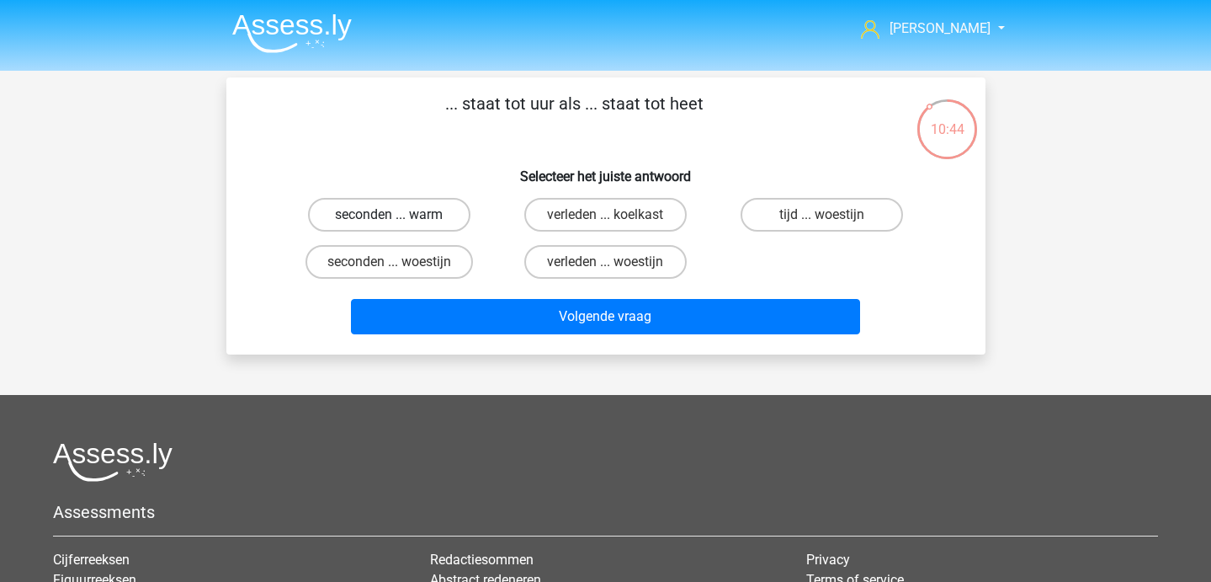
click at [442, 201] on label "seconden ... warm" at bounding box center [389, 215] width 162 height 34
click at [400, 215] on input "seconden ... warm" at bounding box center [394, 220] width 11 height 11
radio input "true"
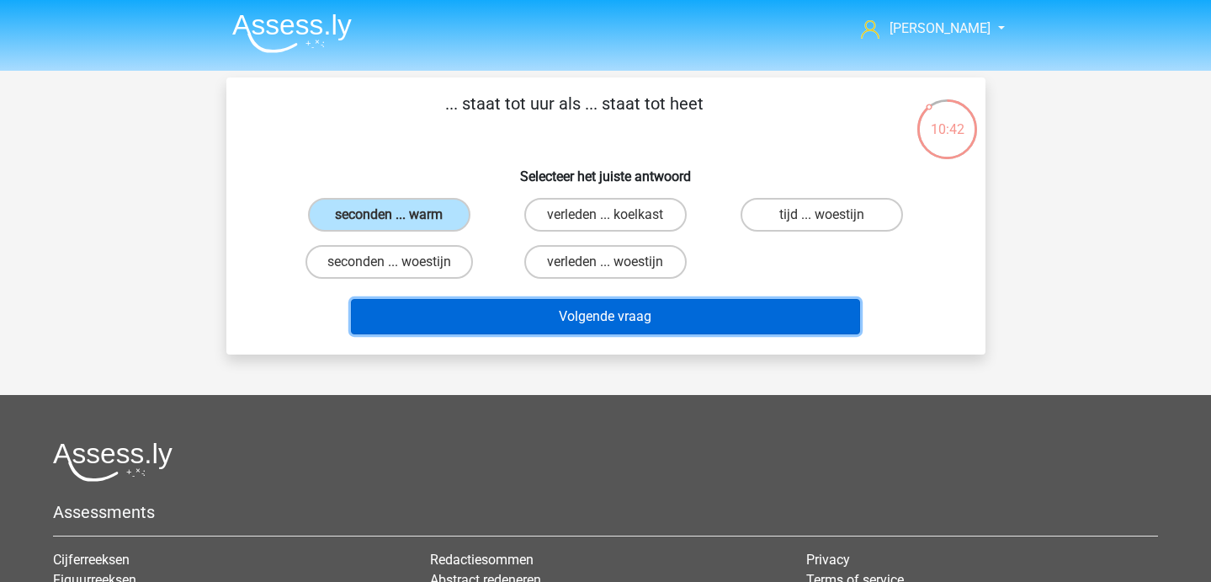
click at [479, 317] on button "Volgende vraag" at bounding box center [605, 316] width 509 height 35
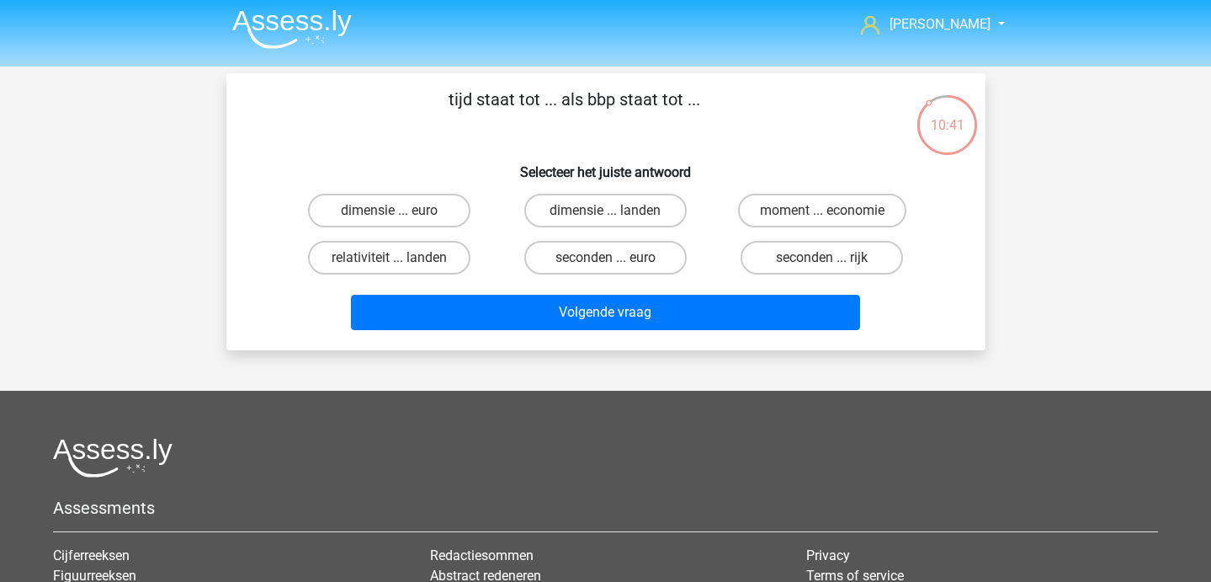
scroll to position [5, 0]
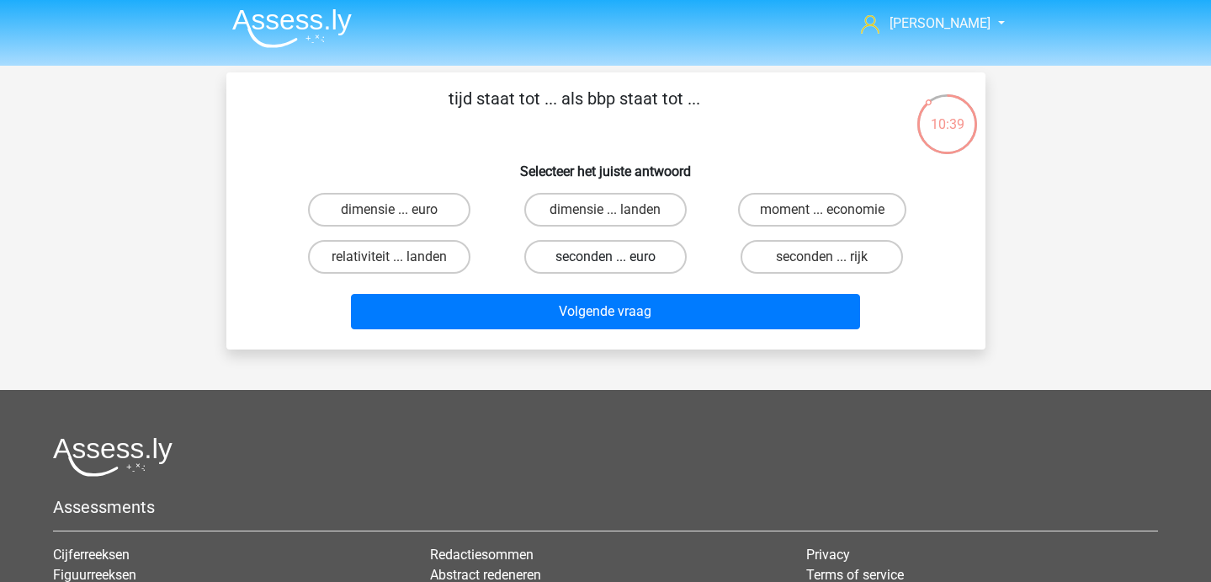
click at [577, 263] on label "seconden ... euro" at bounding box center [605, 257] width 162 height 34
click at [605, 263] on input "seconden ... euro" at bounding box center [610, 262] width 11 height 11
radio input "true"
click at [429, 213] on label "dimensie ... euro" at bounding box center [389, 210] width 162 height 34
click at [400, 213] on input "dimensie ... euro" at bounding box center [394, 215] width 11 height 11
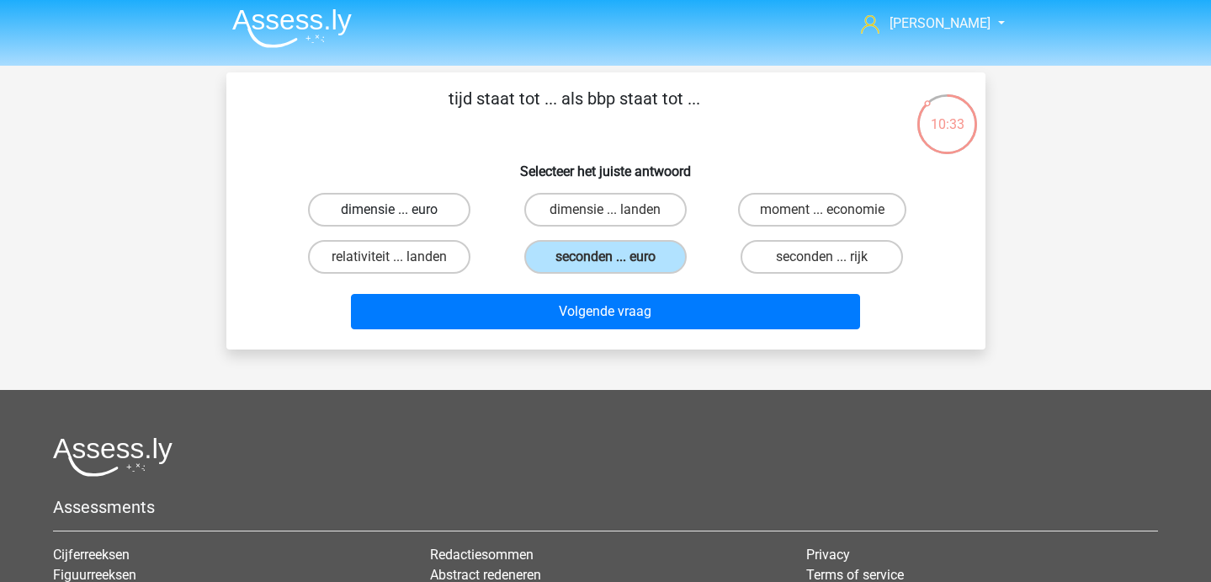
radio input "true"
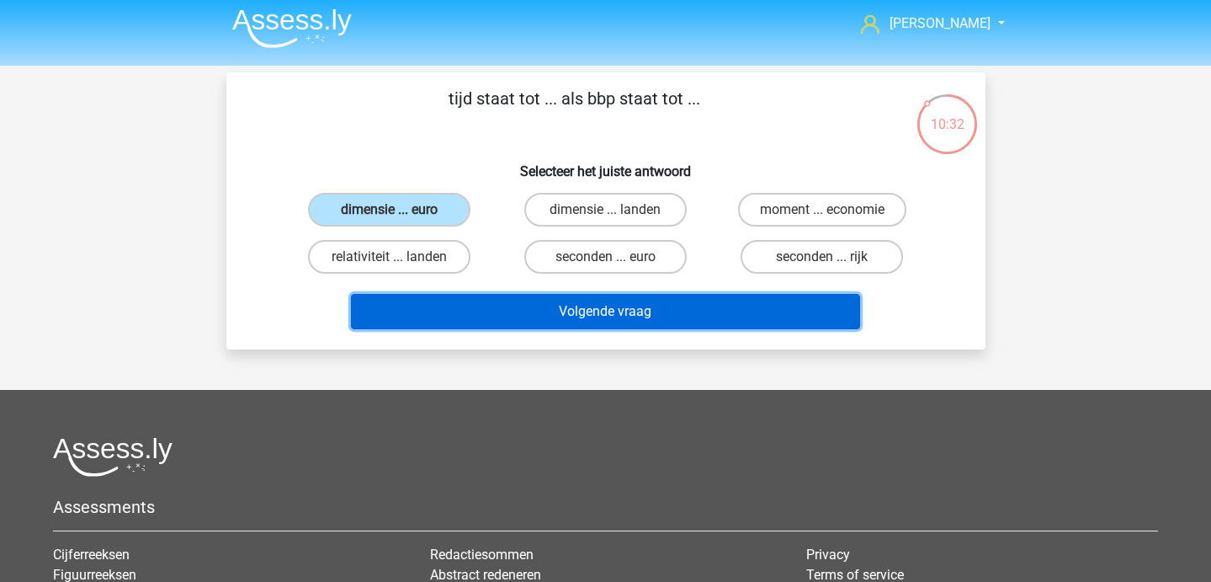
click at [455, 302] on button "Volgende vraag" at bounding box center [605, 311] width 509 height 35
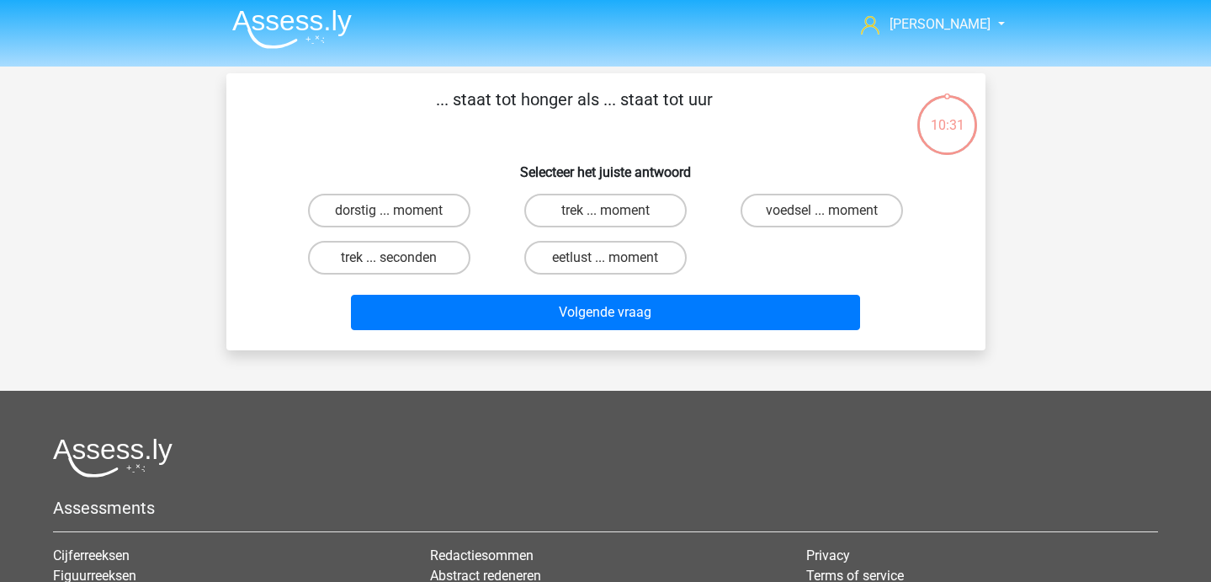
scroll to position [0, 0]
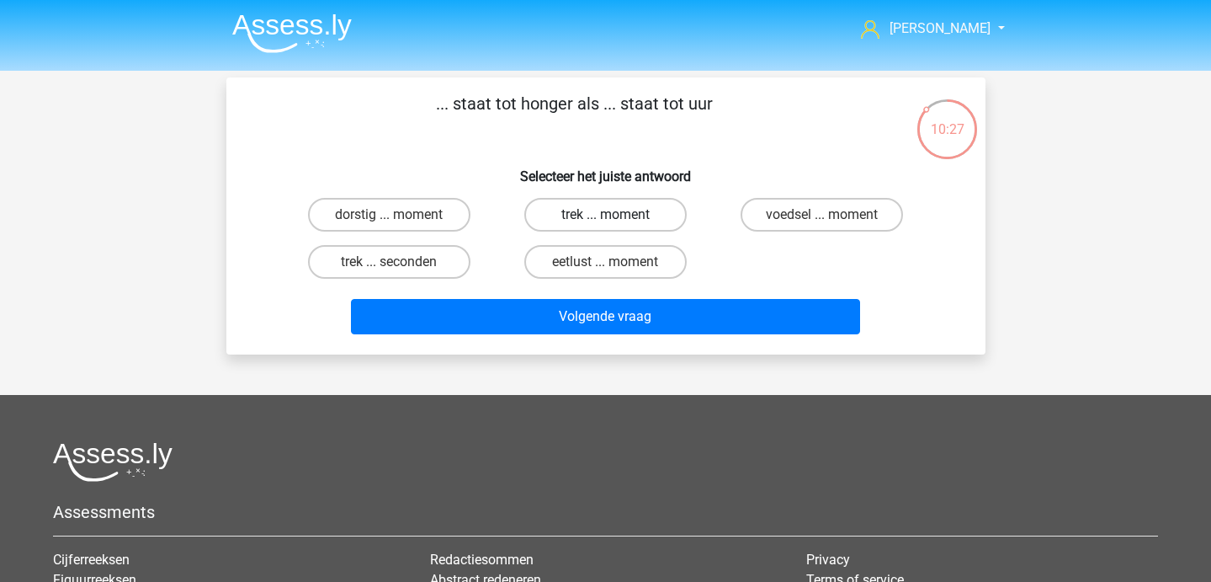
click at [588, 211] on label "trek ... moment" at bounding box center [605, 215] width 162 height 34
click at [605, 215] on input "trek ... moment" at bounding box center [610, 220] width 11 height 11
radio input "true"
click at [584, 338] on div "Volgende vraag" at bounding box center [606, 320] width 650 height 42
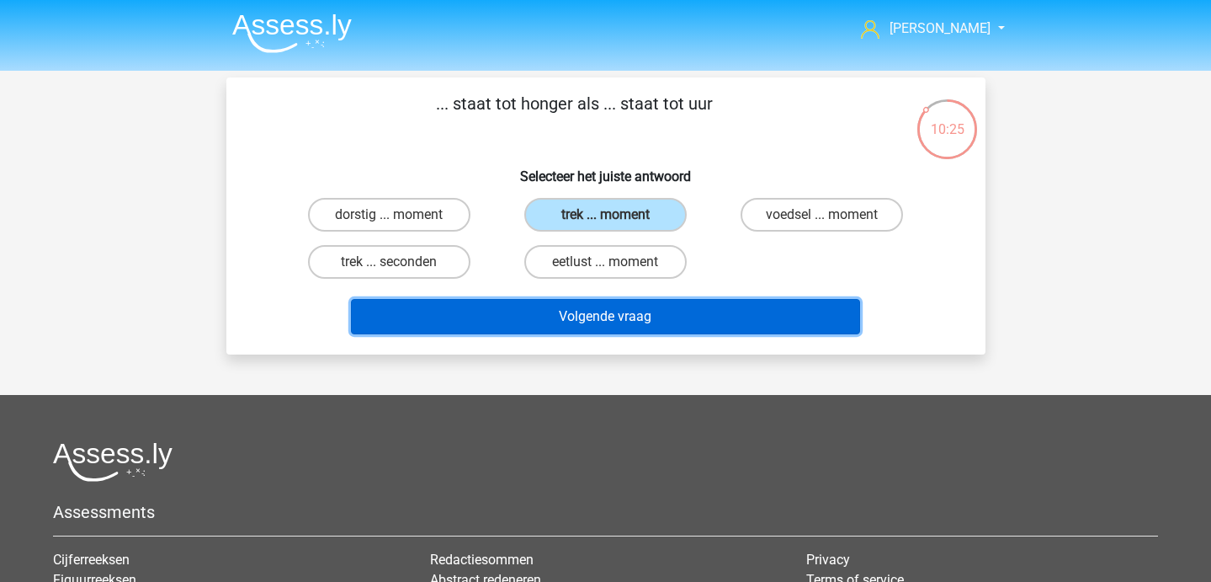
click at [556, 322] on button "Volgende vraag" at bounding box center [605, 316] width 509 height 35
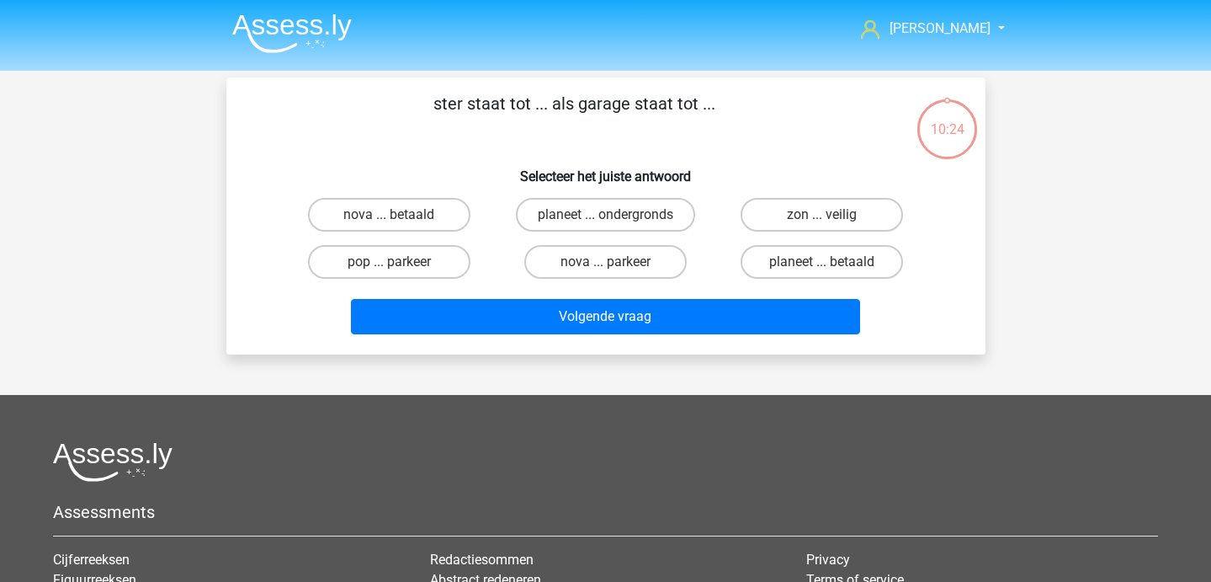
scroll to position [3, 0]
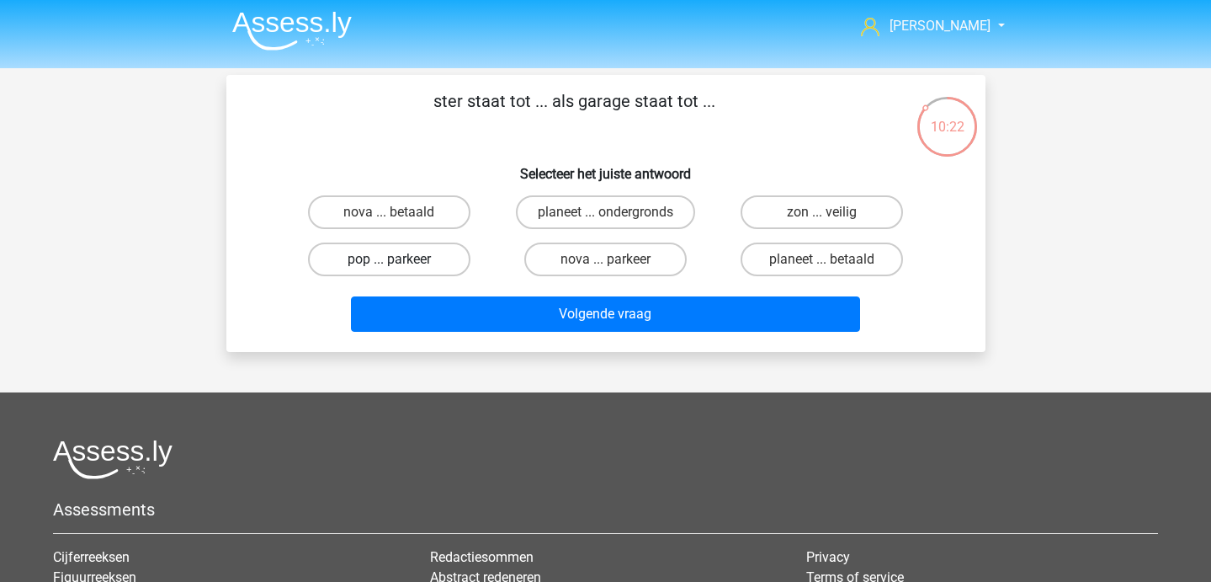
click at [433, 260] on label "pop ... parkeer" at bounding box center [389, 259] width 162 height 34
click at [400, 260] on input "pop ... parkeer" at bounding box center [394, 264] width 11 height 11
radio input "true"
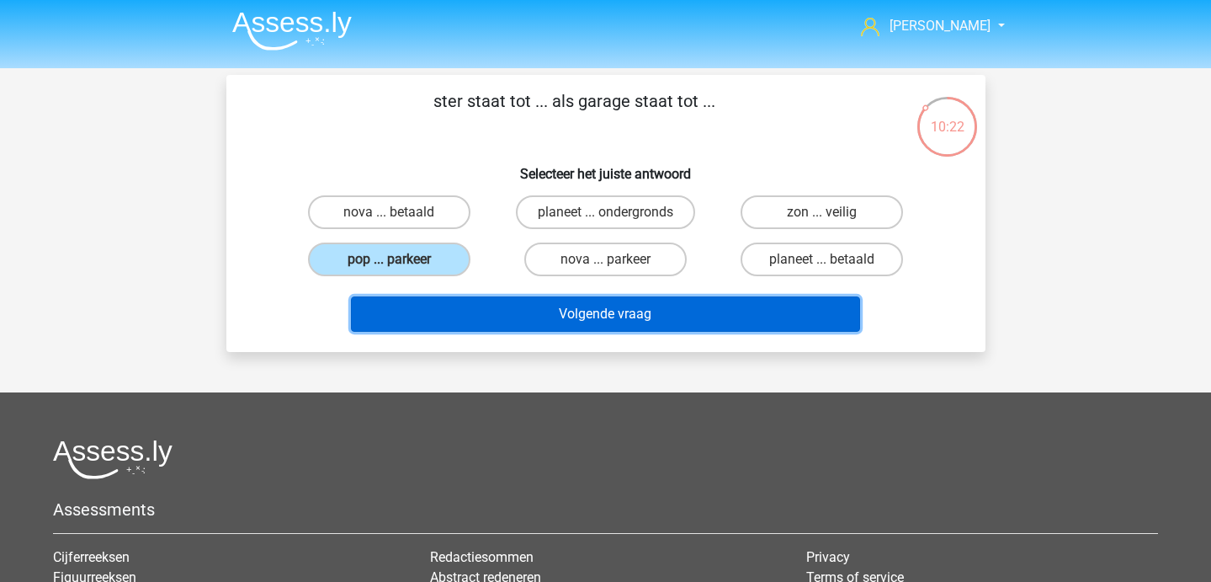
click at [470, 322] on button "Volgende vraag" at bounding box center [605, 313] width 509 height 35
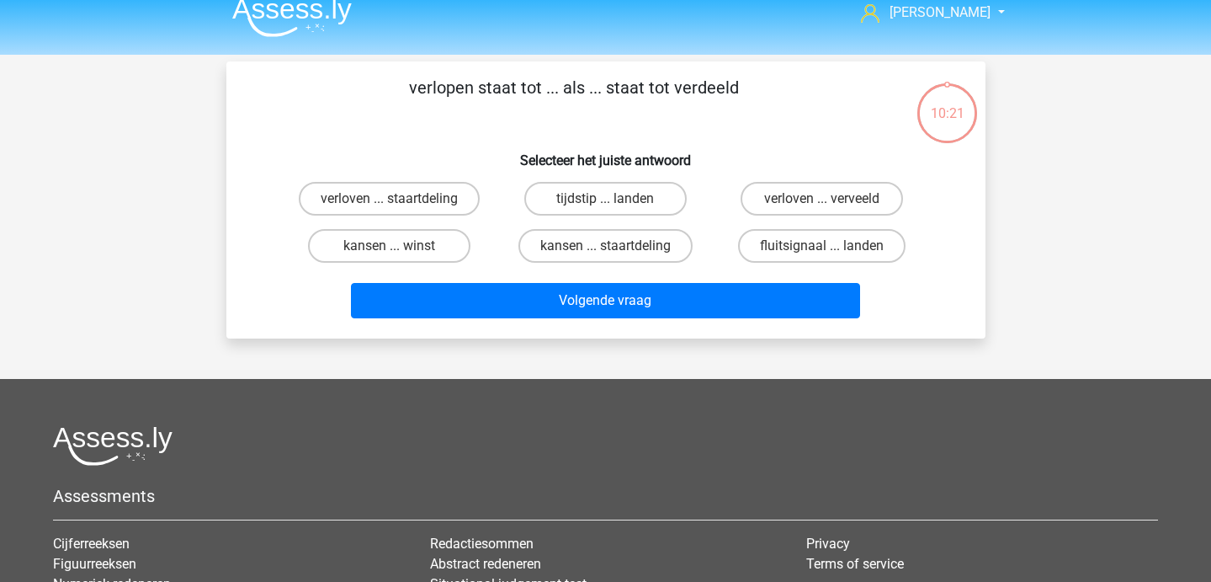
scroll to position [0, 0]
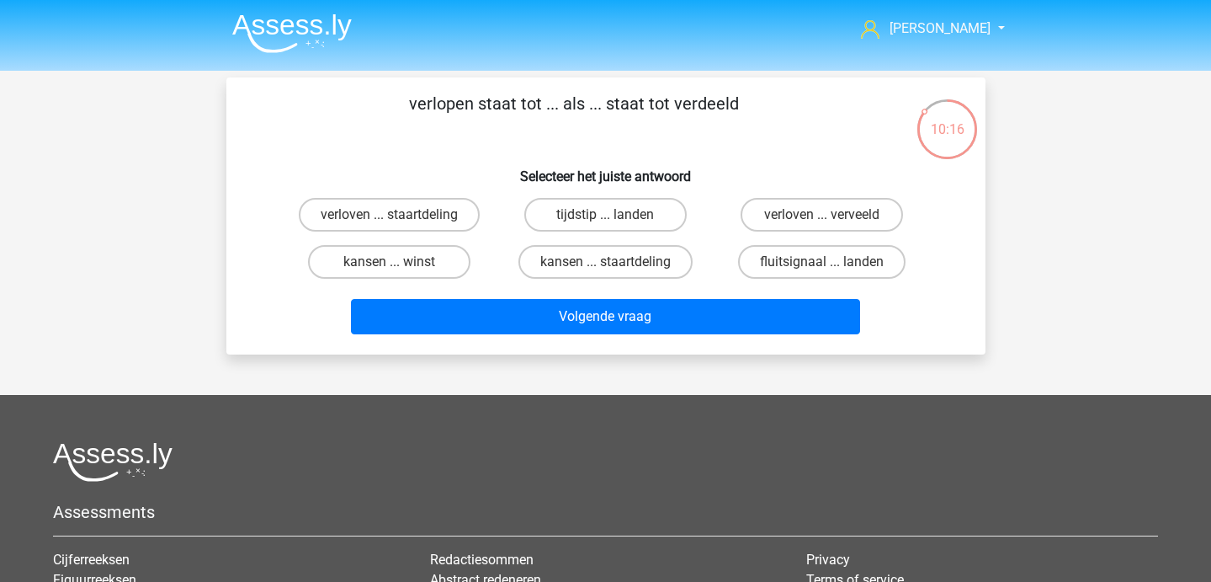
click at [823, 224] on input "verloven ... verveeld" at bounding box center [827, 220] width 11 height 11
radio input "true"
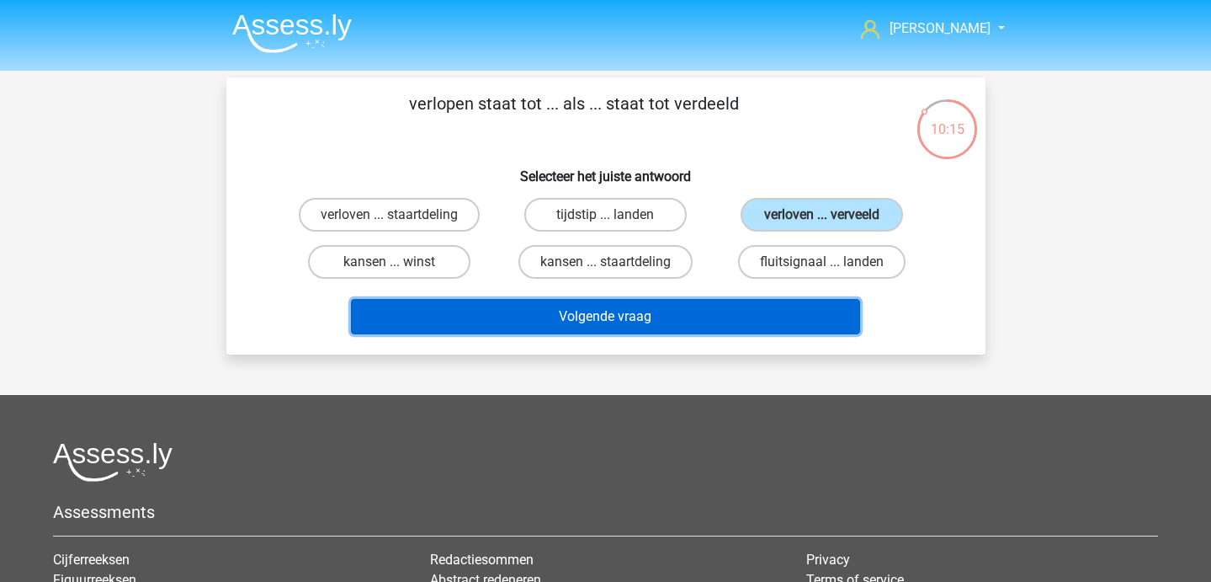
click at [693, 306] on button "Volgende vraag" at bounding box center [605, 316] width 509 height 35
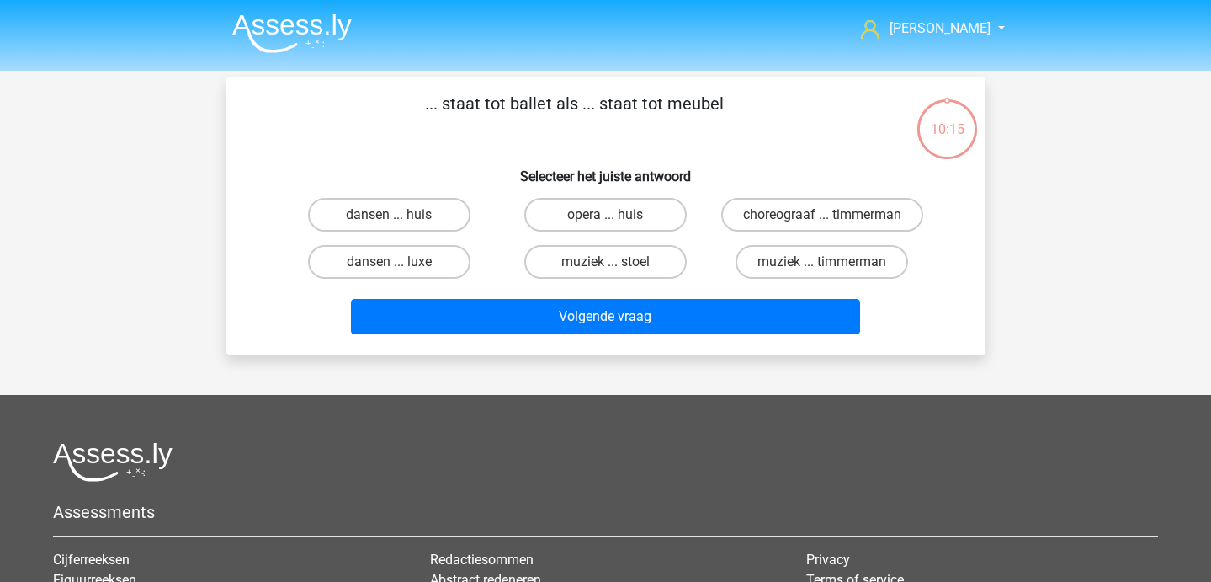
scroll to position [2, 0]
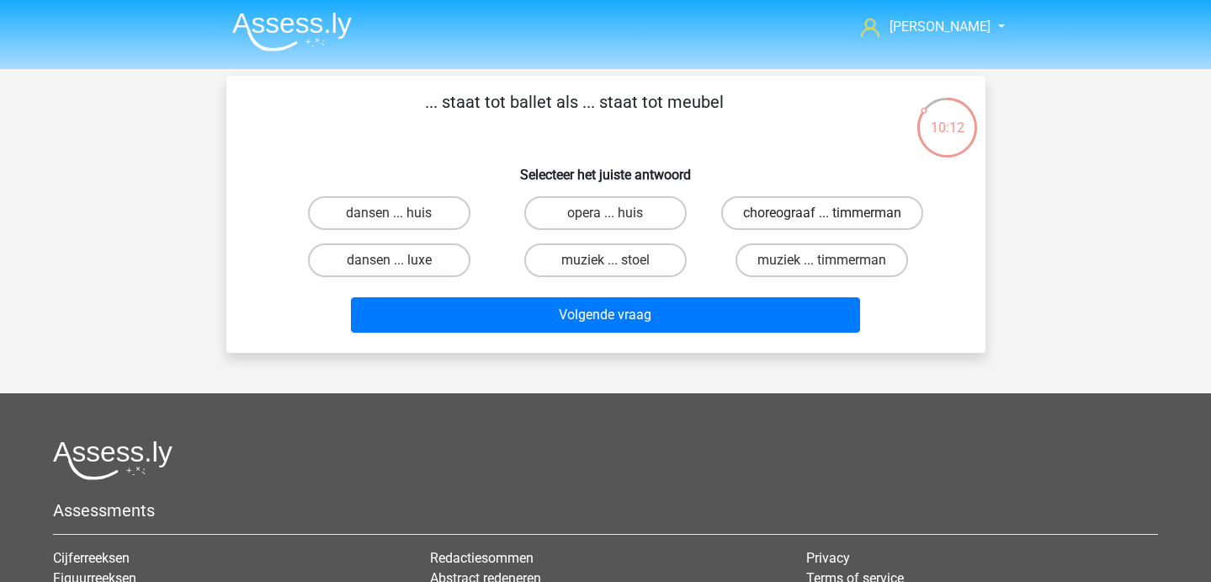
click at [789, 226] on label "choreograaf ... timmerman" at bounding box center [822, 213] width 202 height 34
click at [822, 224] on input "choreograaf ... timmerman" at bounding box center [827, 218] width 11 height 11
radio input "true"
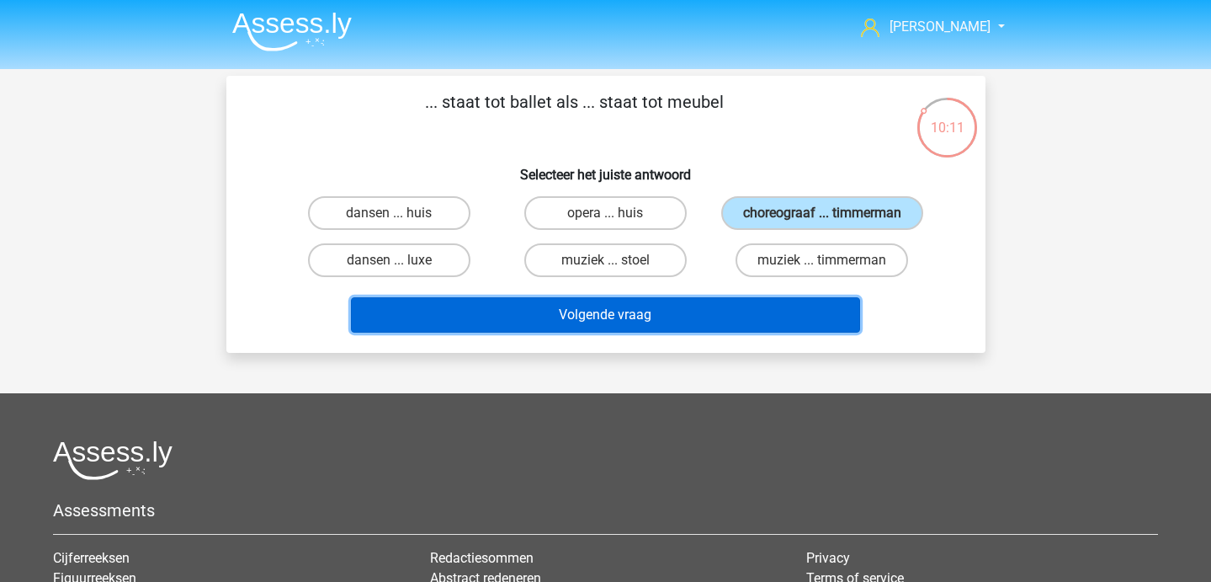
click at [673, 333] on button "Volgende vraag" at bounding box center [605, 314] width 509 height 35
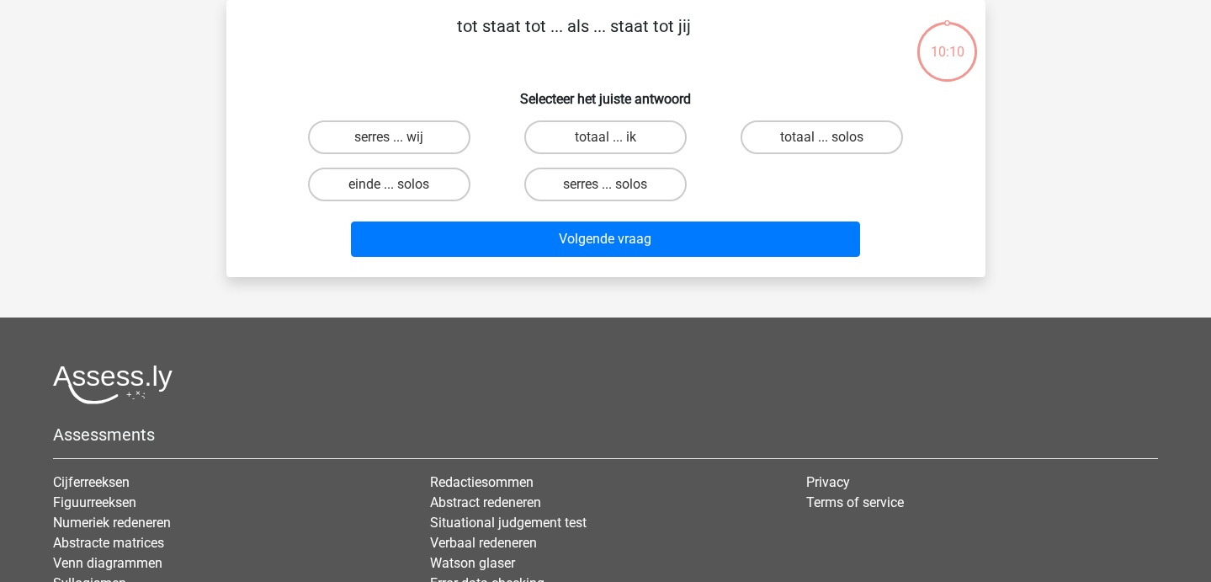
scroll to position [0, 0]
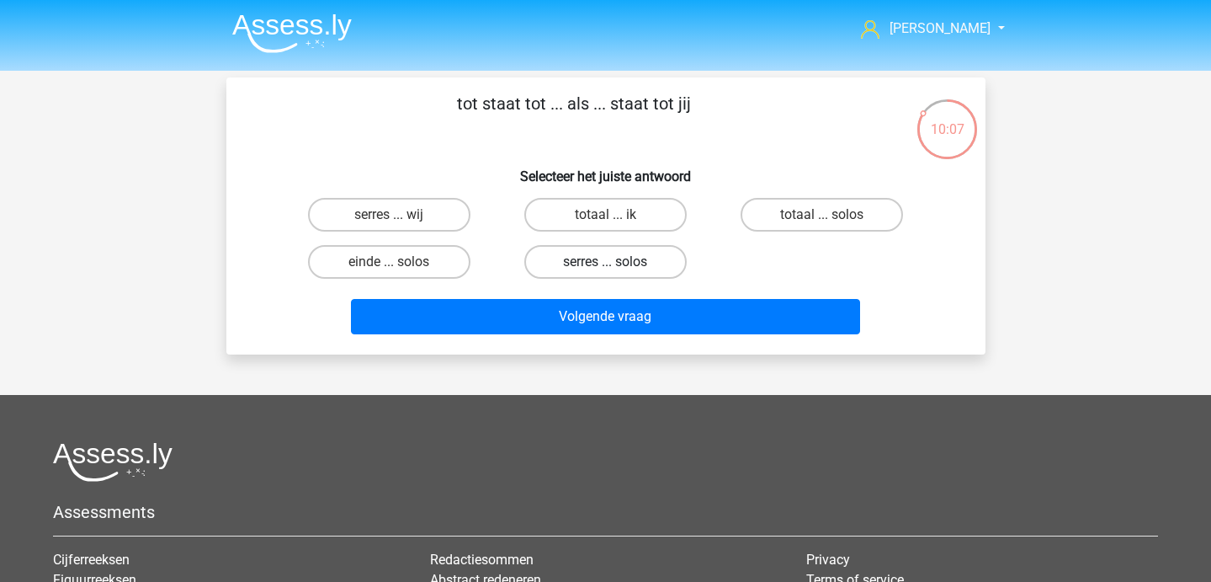
click at [565, 268] on label "serres ... solos" at bounding box center [605, 262] width 162 height 34
click at [605, 268] on input "serres ... solos" at bounding box center [610, 267] width 11 height 11
radio input "true"
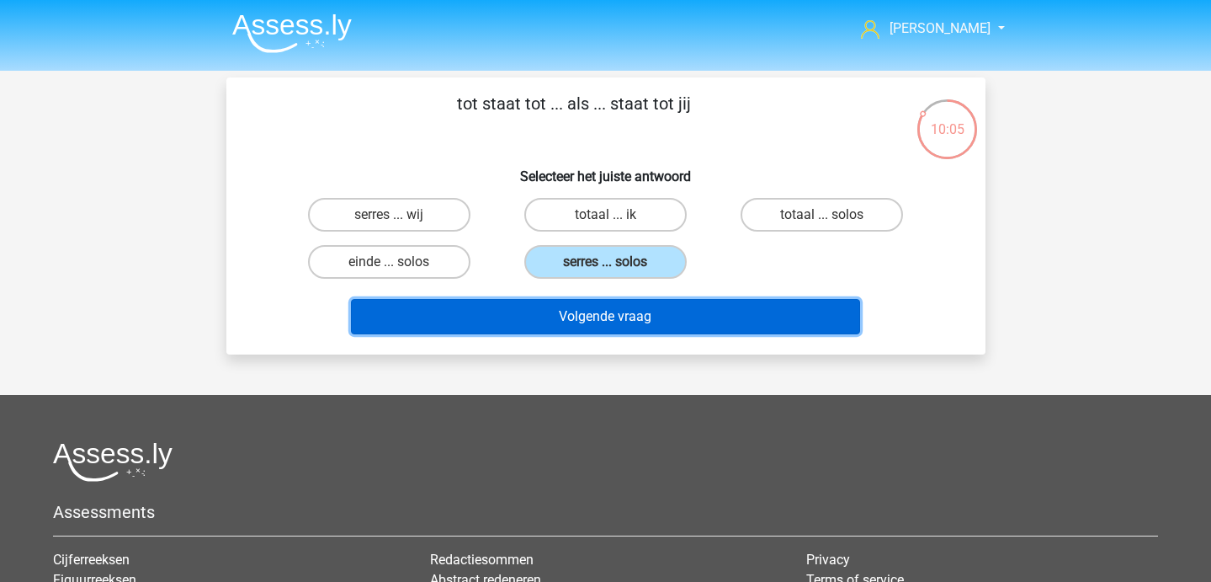
click at [562, 313] on button "Volgende vraag" at bounding box center [605, 316] width 509 height 35
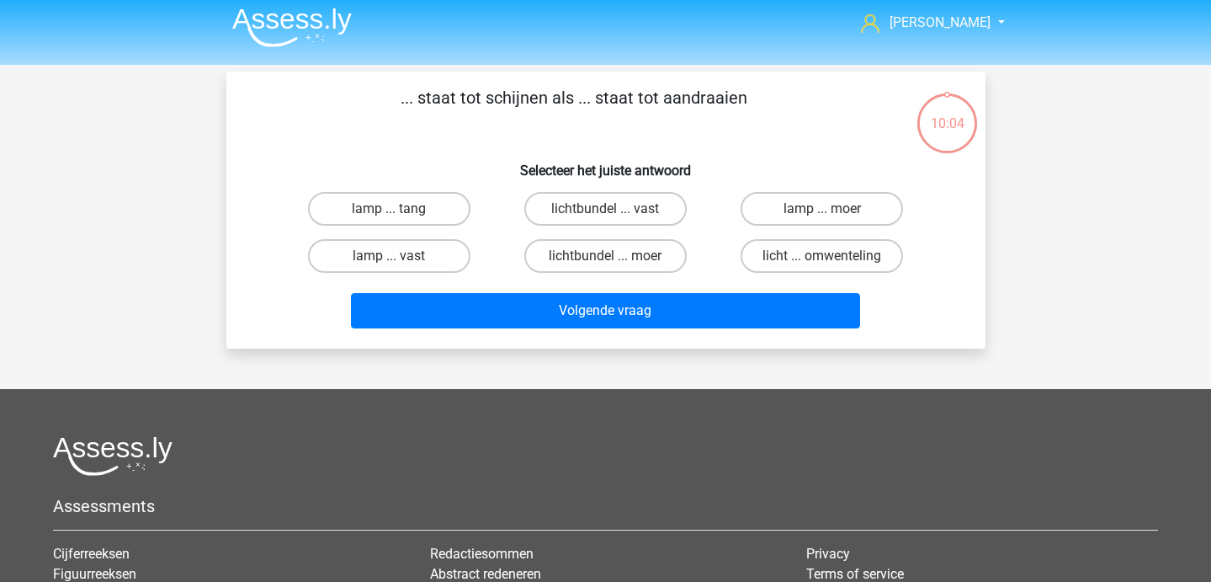
scroll to position [5, 0]
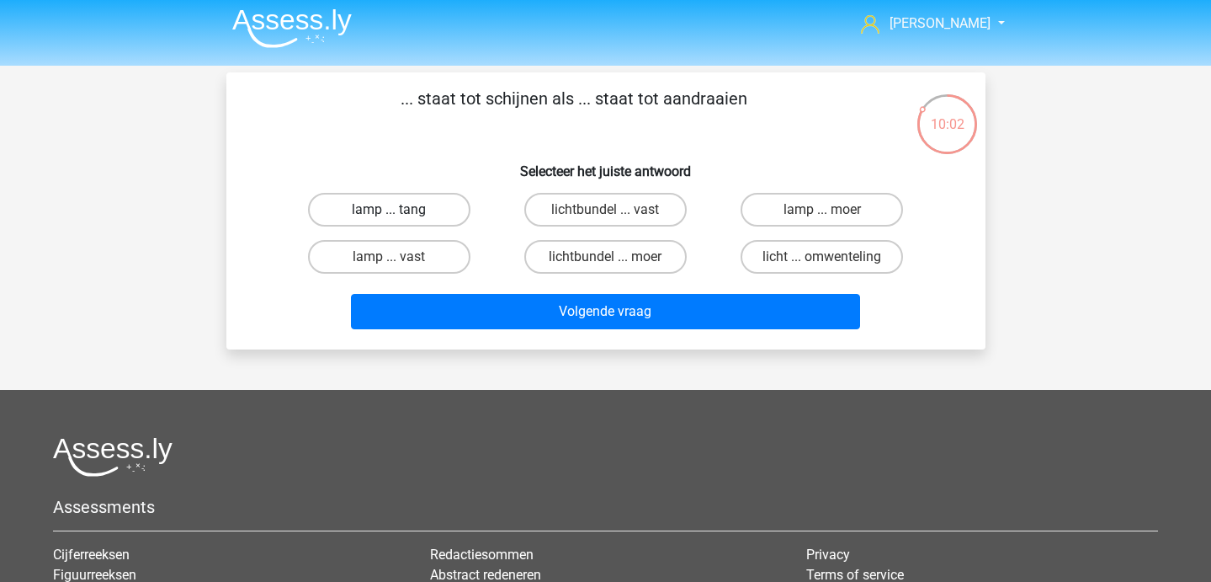
click at [446, 211] on label "lamp ... tang" at bounding box center [389, 210] width 162 height 34
click at [400, 211] on input "lamp ... tang" at bounding box center [394, 215] width 11 height 11
radio input "true"
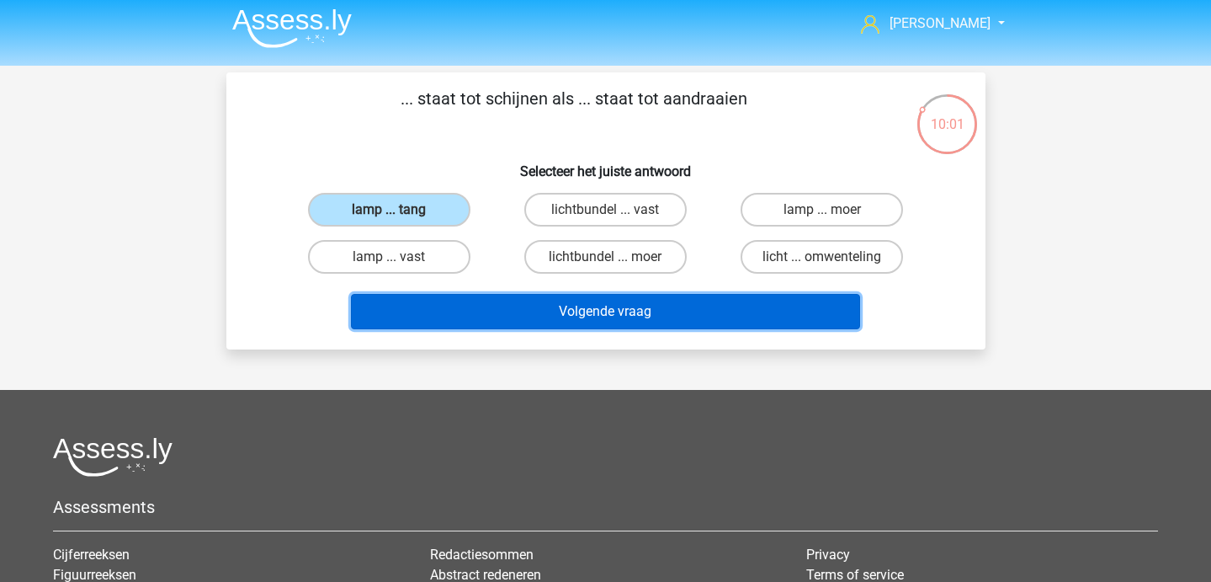
click at [519, 299] on button "Volgende vraag" at bounding box center [605, 311] width 509 height 35
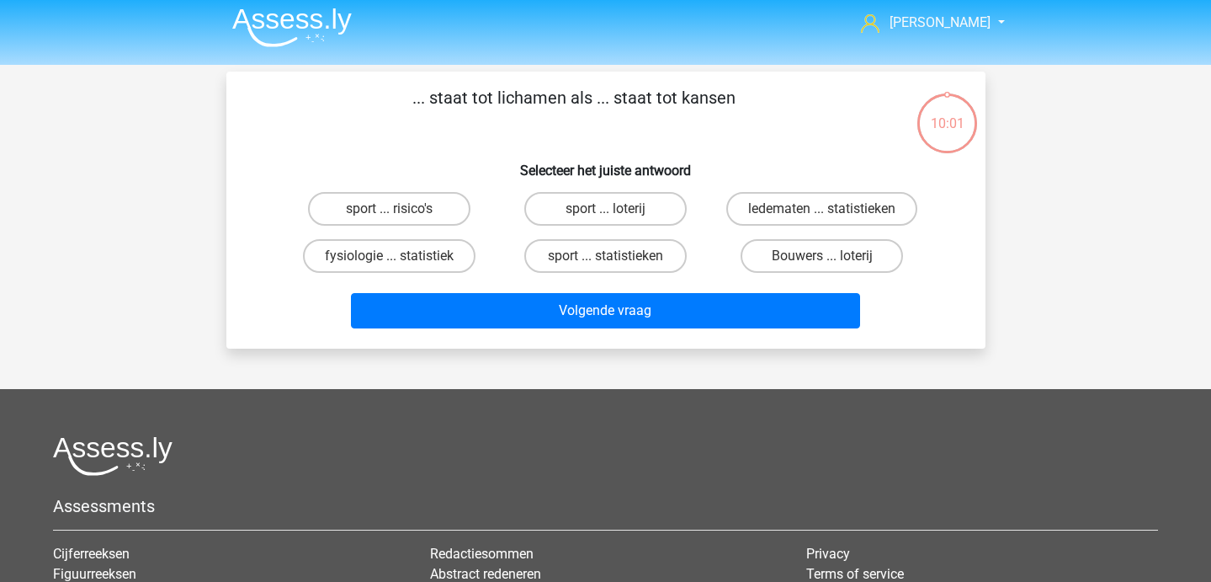
scroll to position [0, 0]
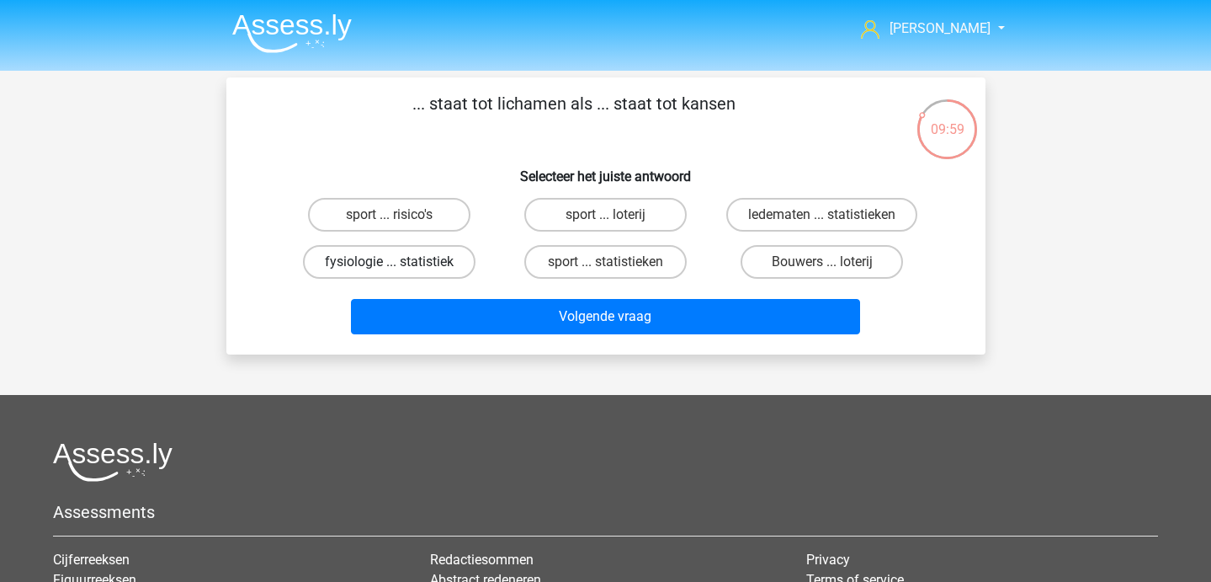
click at [441, 259] on label "fysiologie ... statistiek" at bounding box center [389, 262] width 173 height 34
click at [400, 262] on input "fysiologie ... statistiek" at bounding box center [394, 267] width 11 height 11
radio input "true"
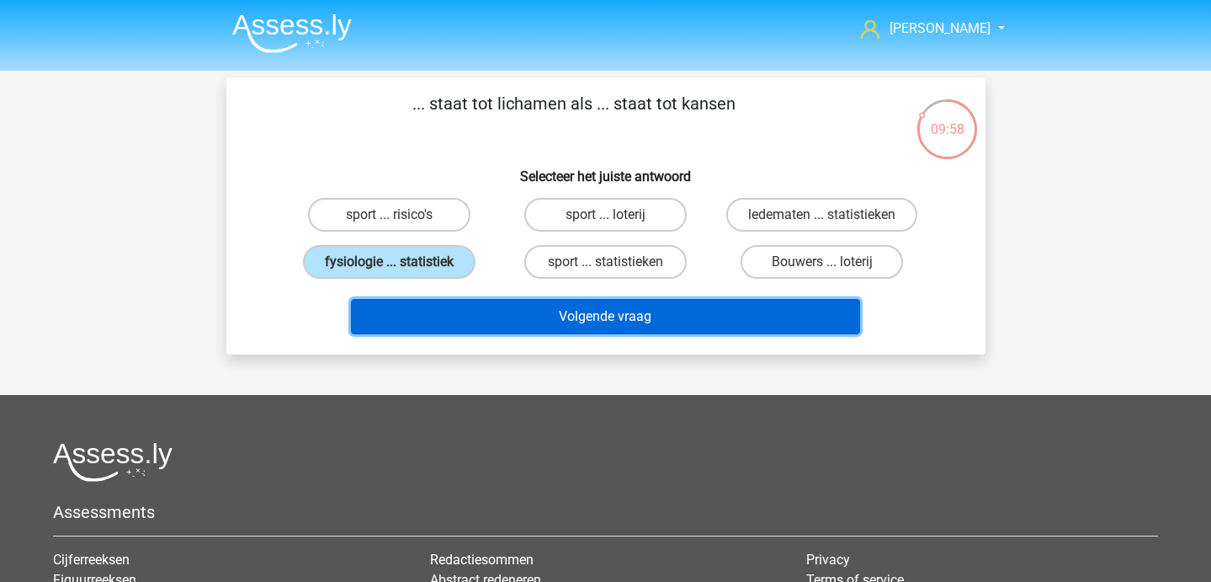
click at [461, 310] on button "Volgende vraag" at bounding box center [605, 316] width 509 height 35
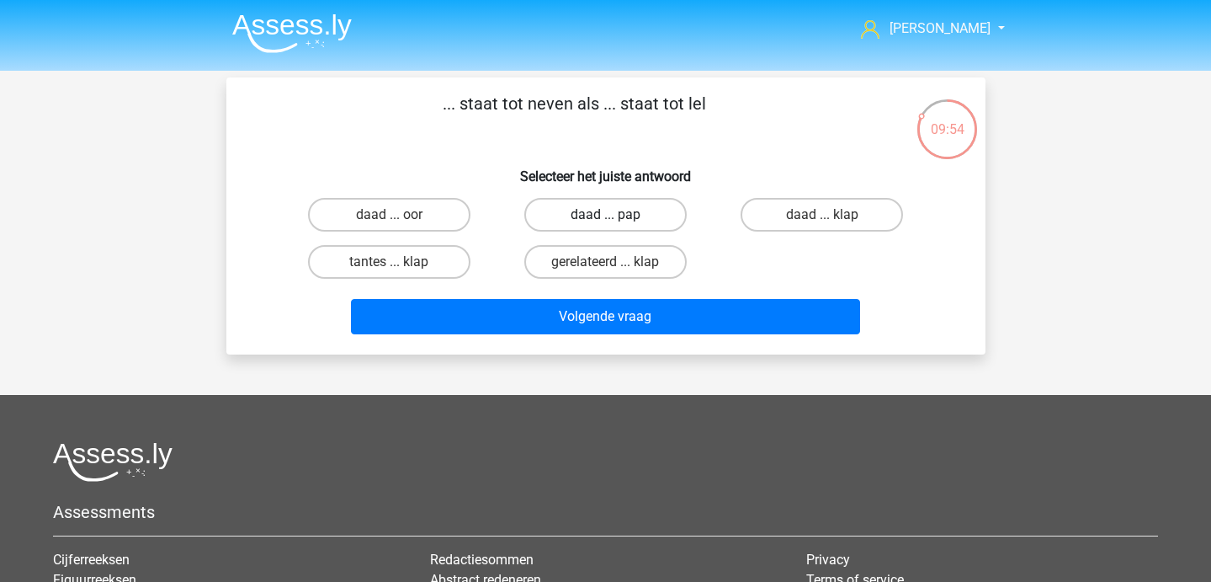
click at [562, 212] on label "daad ... pap" at bounding box center [605, 215] width 162 height 34
click at [605, 215] on input "daad ... pap" at bounding box center [610, 220] width 11 height 11
radio input "true"
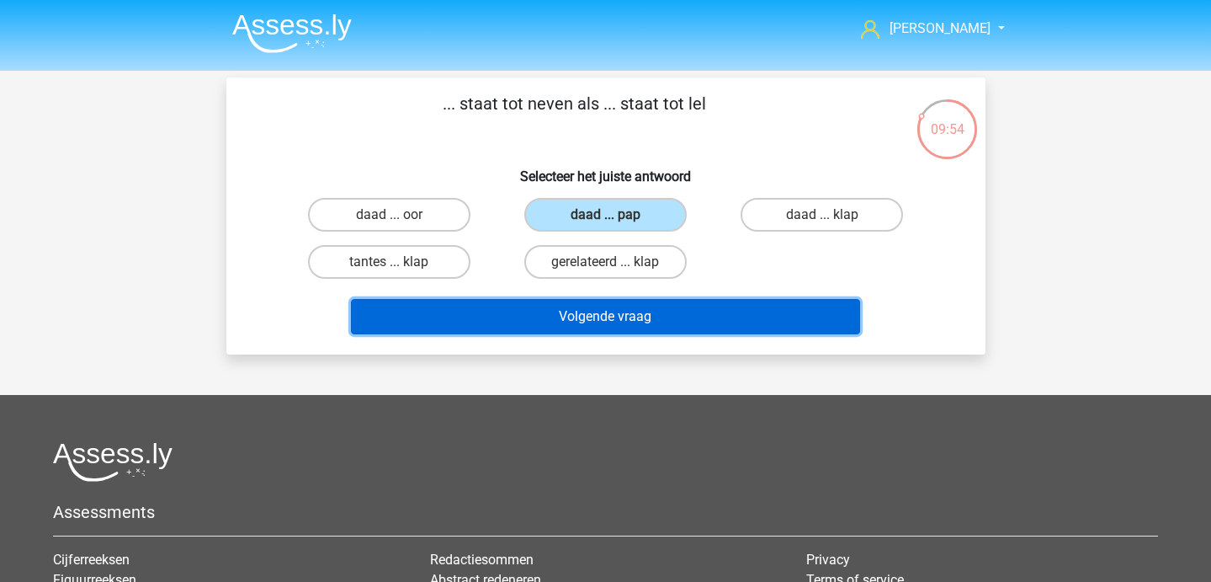
click at [551, 319] on button "Volgende vraag" at bounding box center [605, 316] width 509 height 35
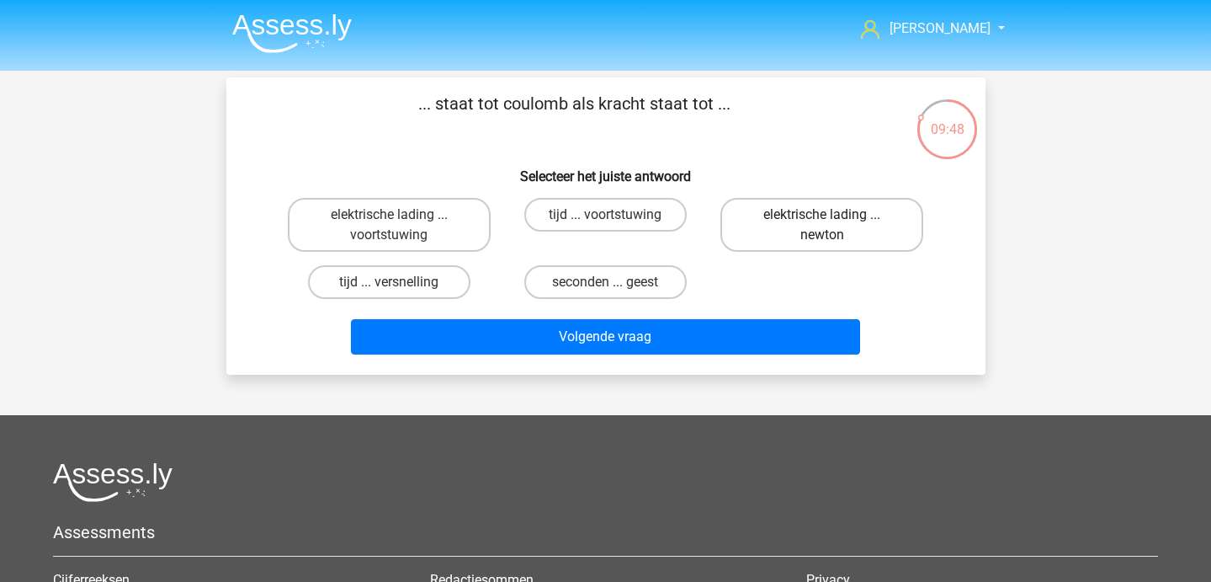
click at [786, 216] on label "elektrische lading ... newton" at bounding box center [822, 225] width 203 height 54
click at [822, 216] on input "elektrische lading ... newton" at bounding box center [827, 220] width 11 height 11
radio input "true"
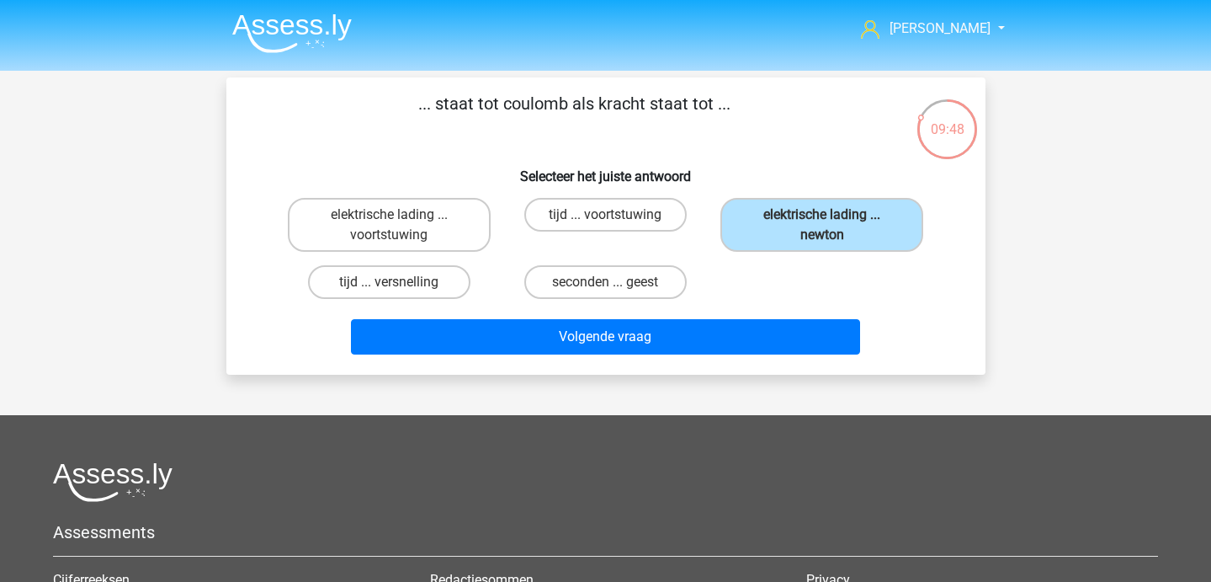
click at [670, 376] on div "Phoebe phoebewardropper@gmail.com Nederlands English" at bounding box center [605, 429] width 1211 height 859
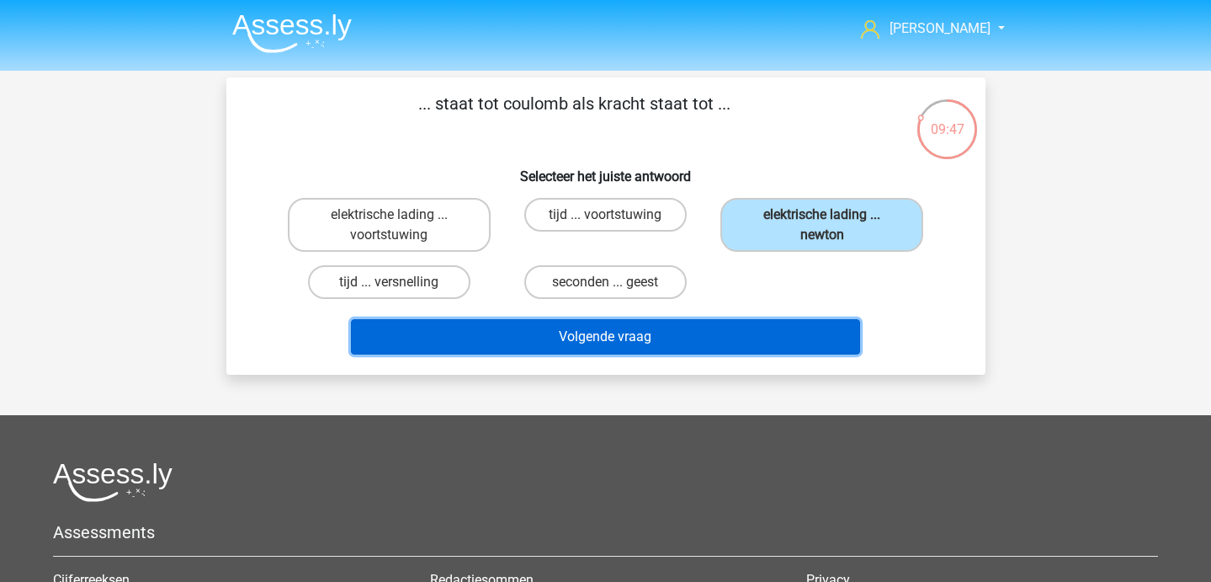
click at [649, 348] on button "Volgende vraag" at bounding box center [605, 336] width 509 height 35
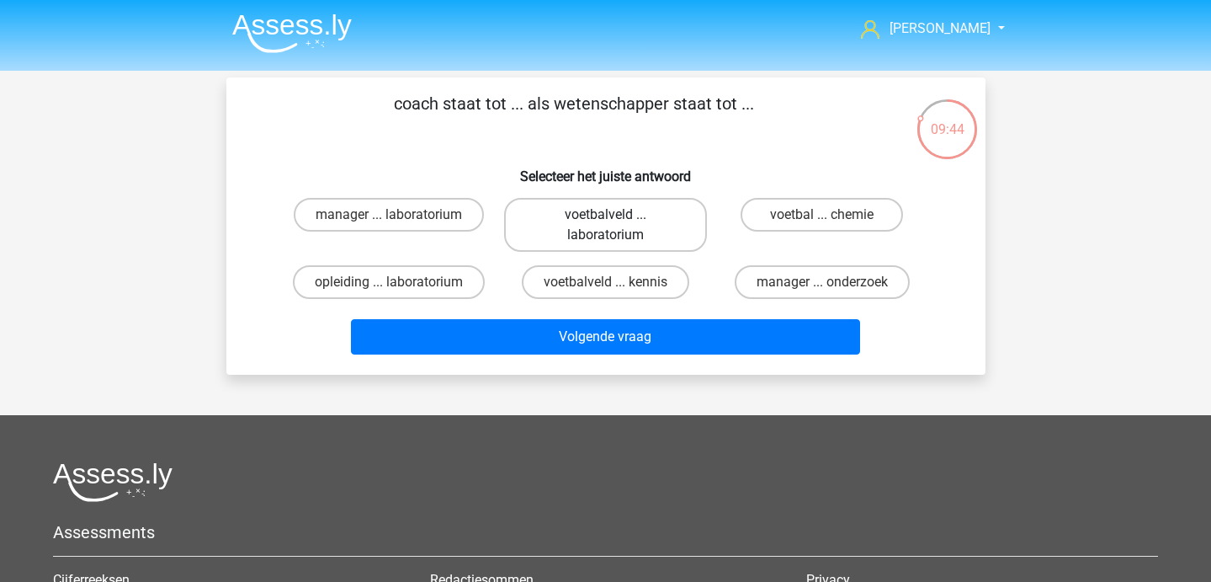
click at [601, 240] on label "voetbalveld ... laboratorium" at bounding box center [605, 225] width 203 height 54
click at [605, 226] on input "voetbalveld ... laboratorium" at bounding box center [610, 220] width 11 height 11
radio input "true"
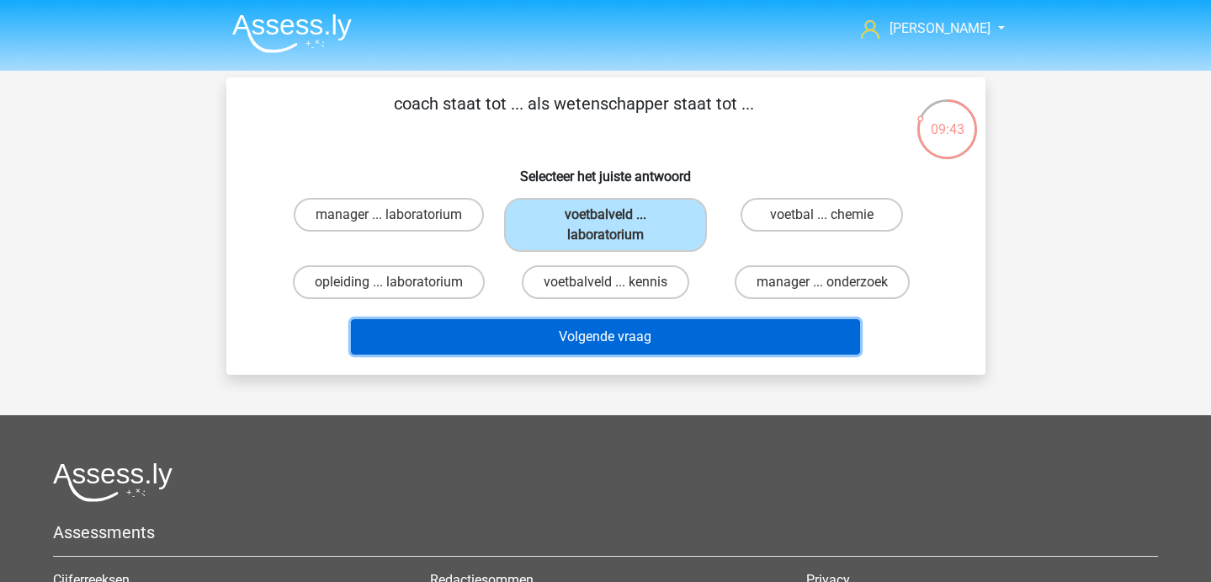
click at [614, 338] on button "Volgende vraag" at bounding box center [605, 336] width 509 height 35
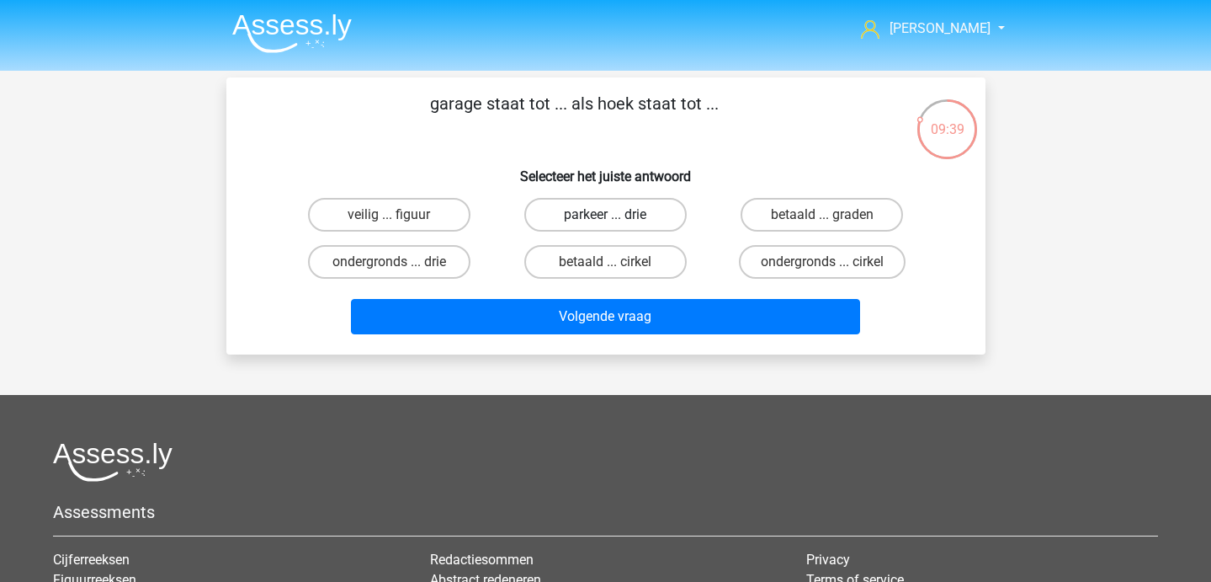
click at [625, 222] on label "parkeer ... drie" at bounding box center [605, 215] width 162 height 34
click at [616, 222] on input "parkeer ... drie" at bounding box center [610, 220] width 11 height 11
radio input "true"
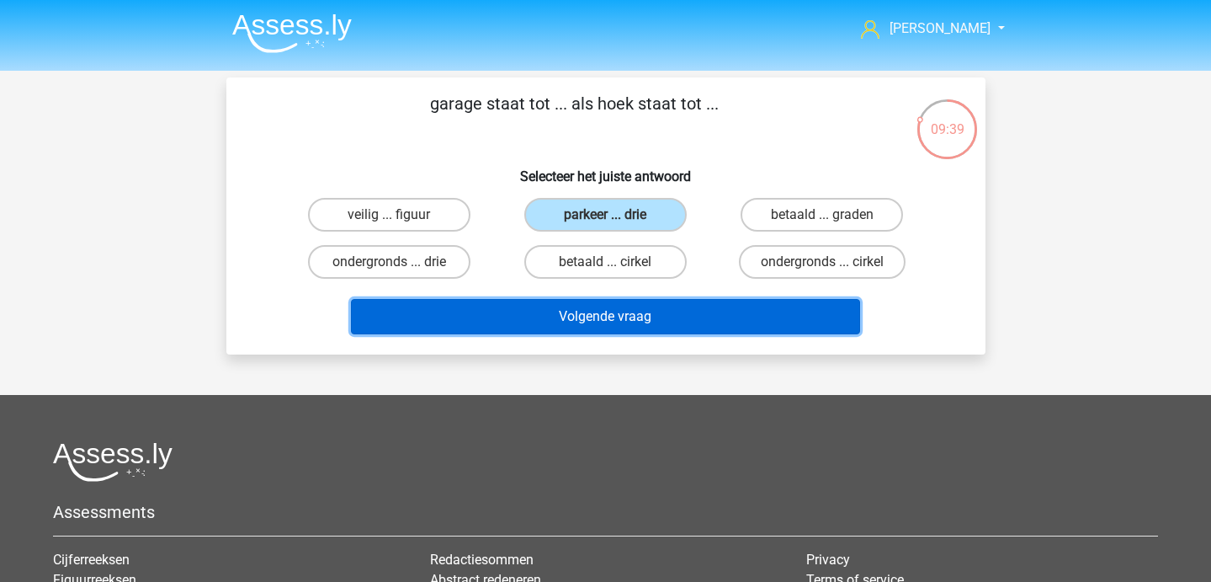
click at [626, 320] on button "Volgende vraag" at bounding box center [605, 316] width 509 height 35
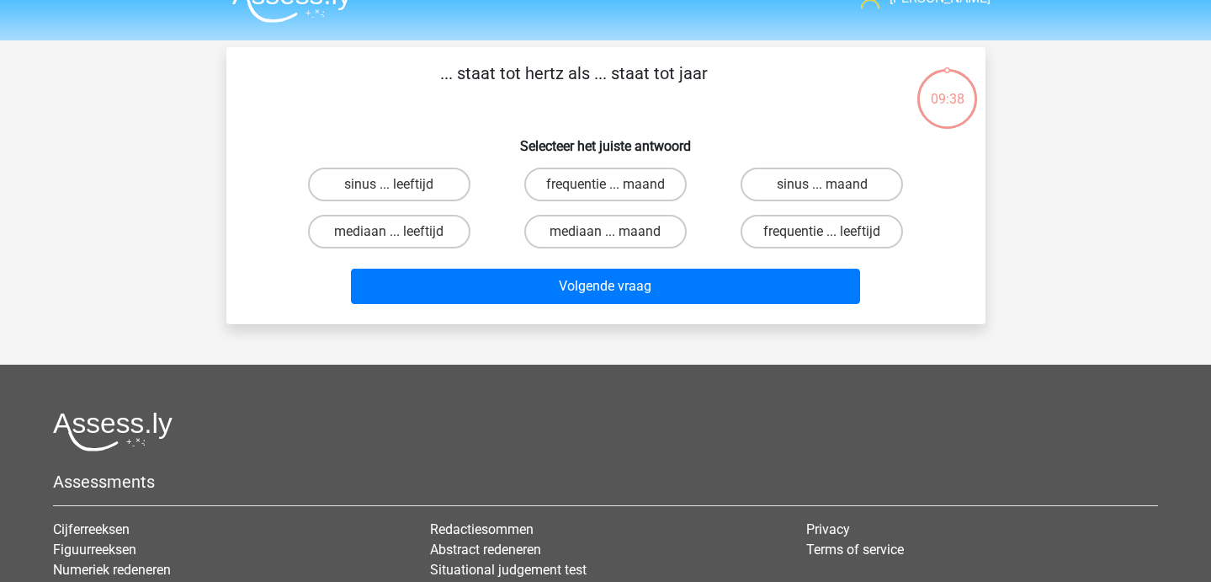
scroll to position [31, 0]
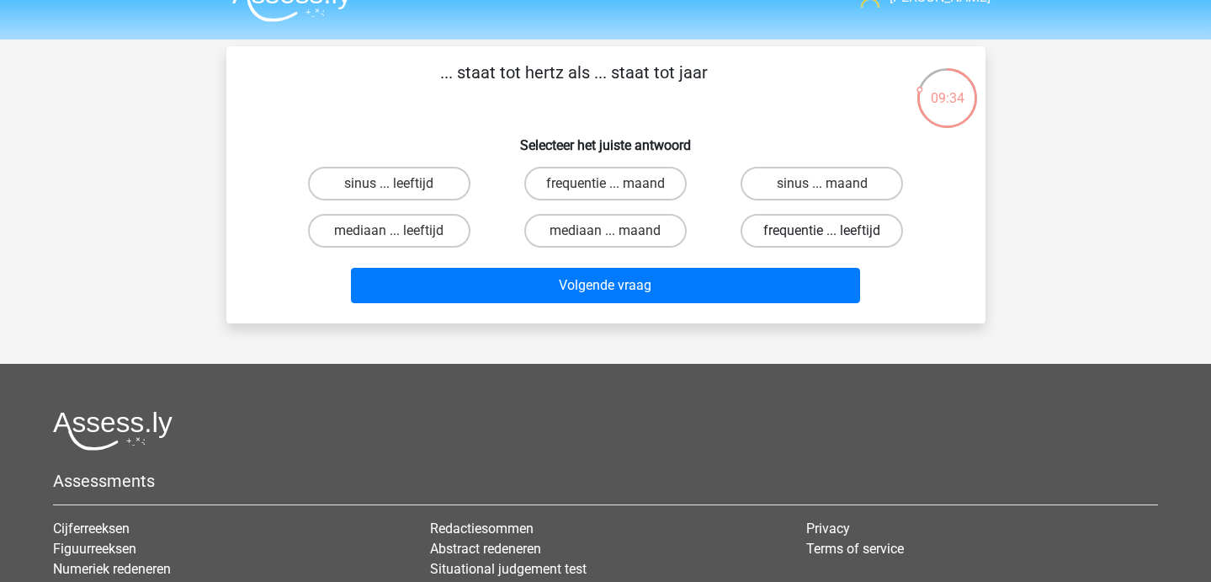
click at [811, 223] on label "frequentie ... leeftijd" at bounding box center [822, 231] width 162 height 34
click at [822, 231] on input "frequentie ... leeftijd" at bounding box center [827, 236] width 11 height 11
radio input "true"
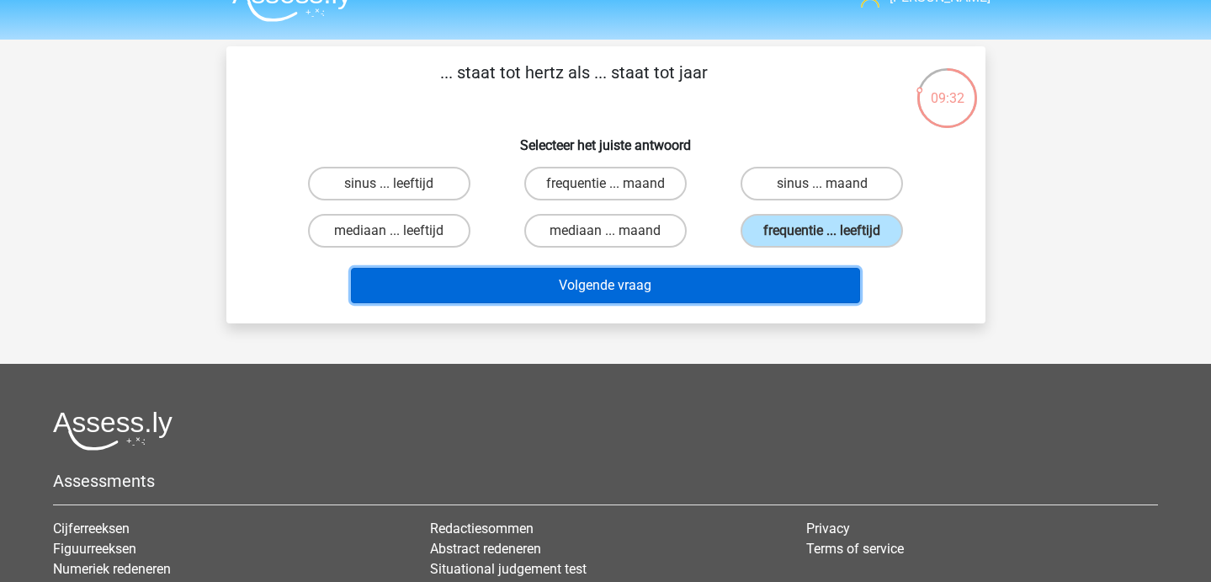
click at [728, 287] on button "Volgende vraag" at bounding box center [605, 285] width 509 height 35
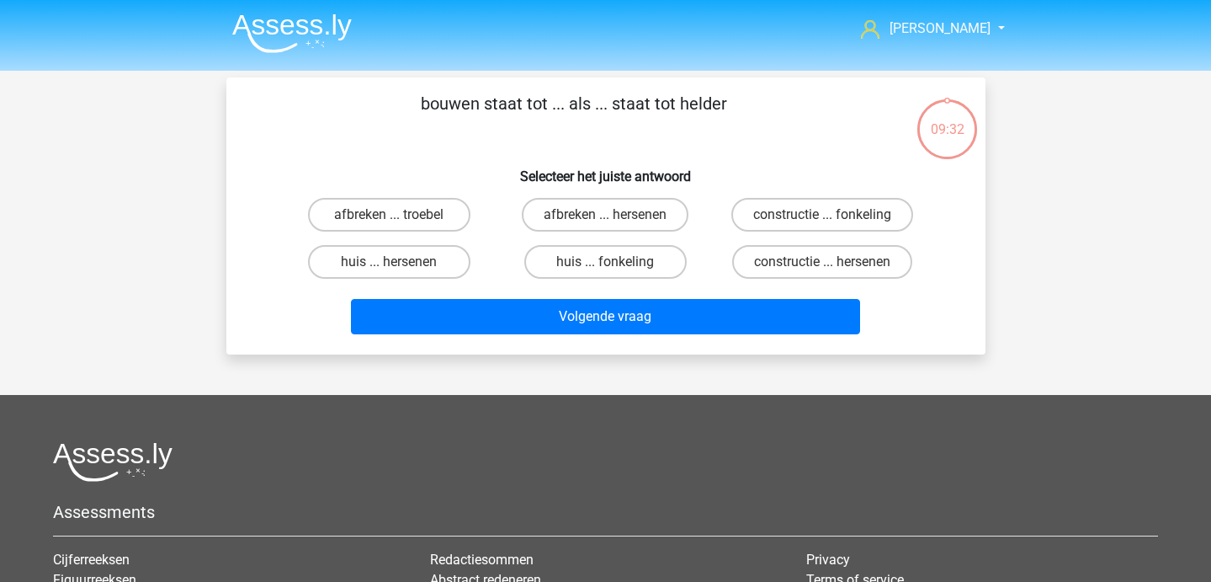
scroll to position [1, 0]
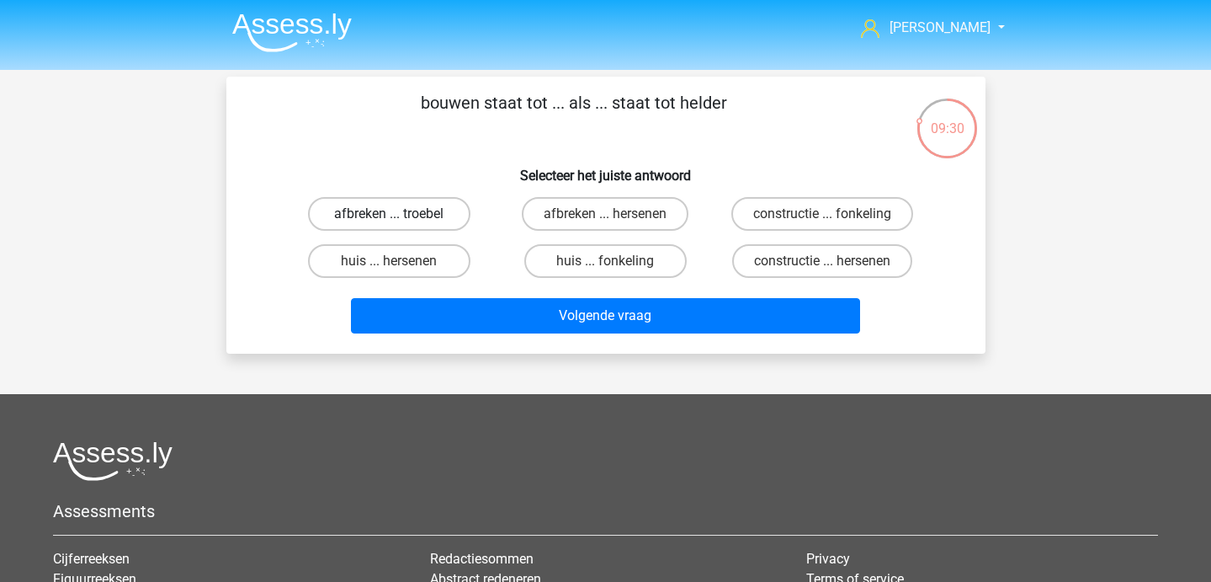
click at [413, 205] on label "afbreken ... troebel" at bounding box center [389, 214] width 162 height 34
click at [400, 214] on input "afbreken ... troebel" at bounding box center [394, 219] width 11 height 11
radio input "true"
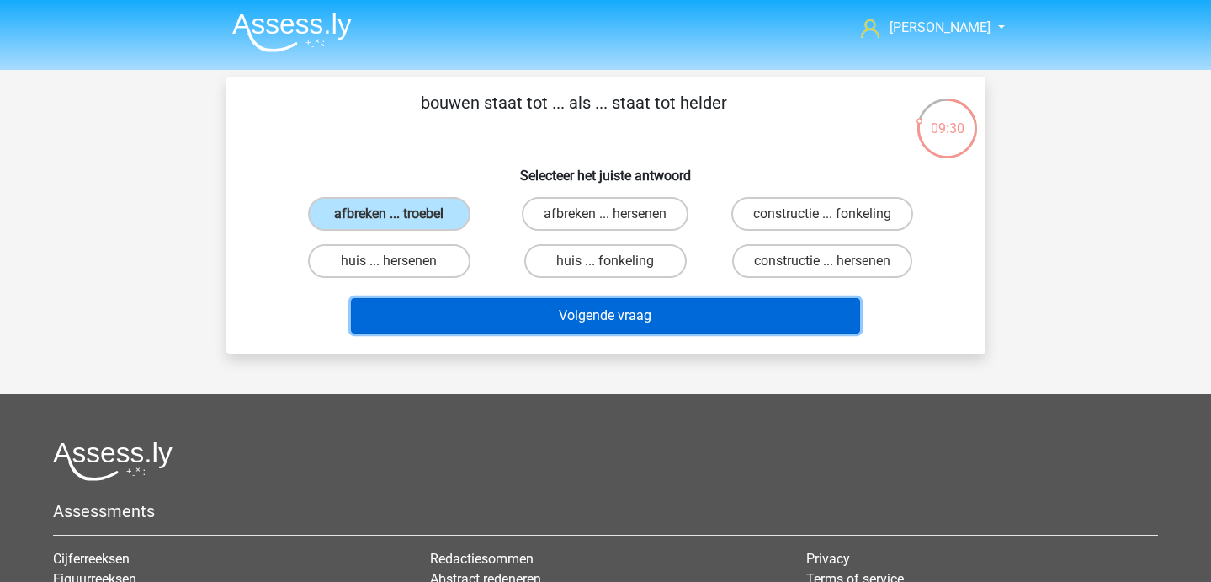
click at [465, 305] on button "Volgende vraag" at bounding box center [605, 315] width 509 height 35
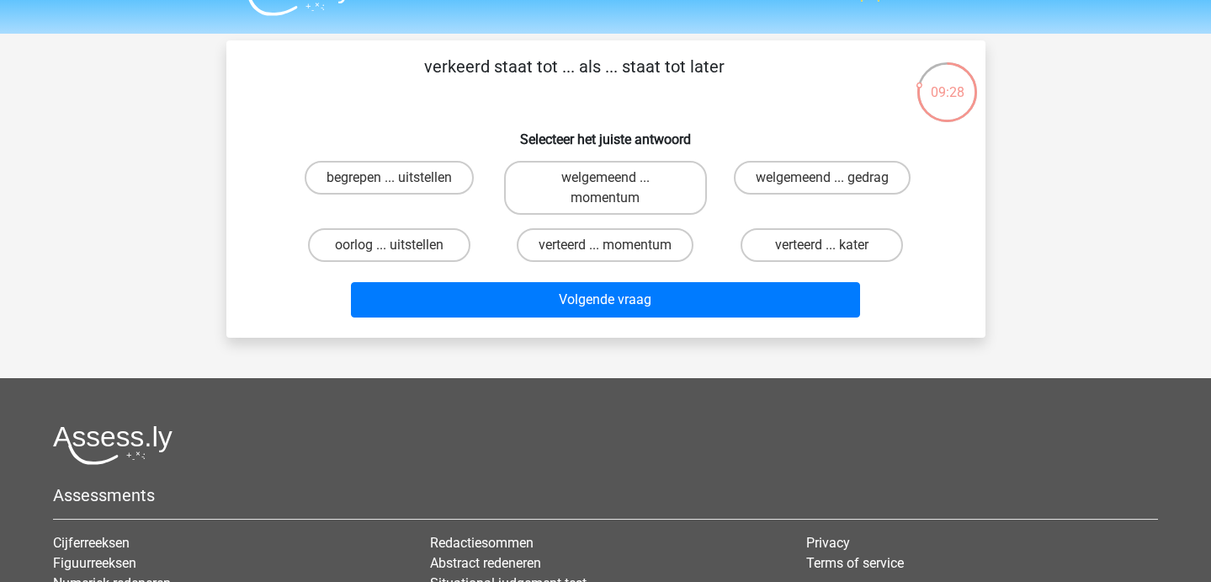
scroll to position [36, 0]
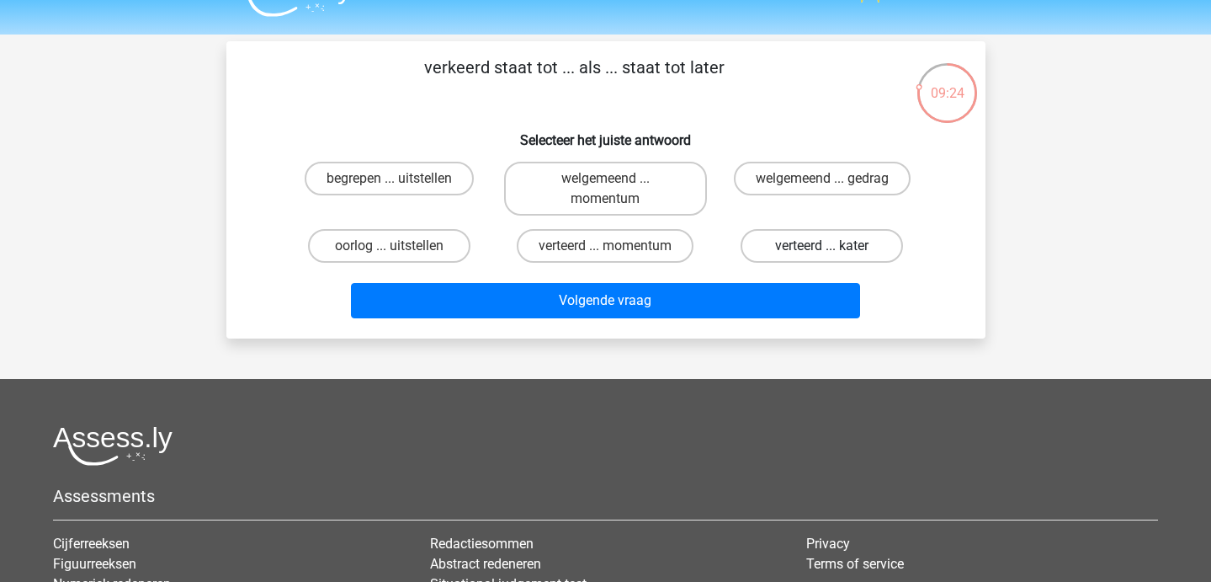
click at [810, 244] on label "verteerd ... kater" at bounding box center [822, 246] width 162 height 34
click at [822, 246] on input "verteerd ... kater" at bounding box center [827, 251] width 11 height 11
radio input "true"
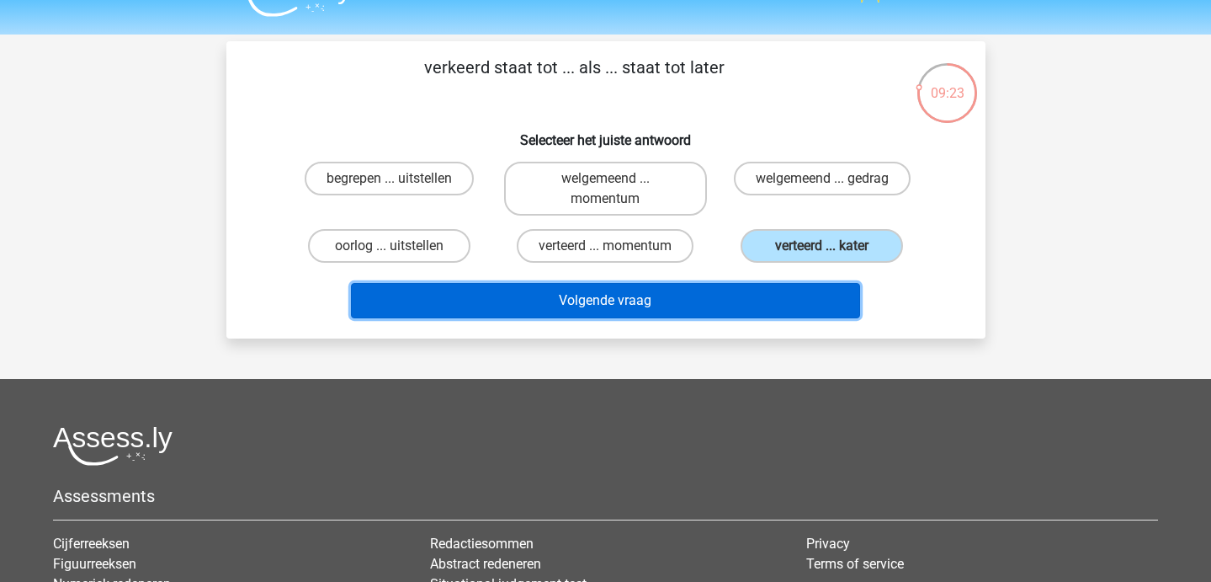
click at [737, 295] on button "Volgende vraag" at bounding box center [605, 300] width 509 height 35
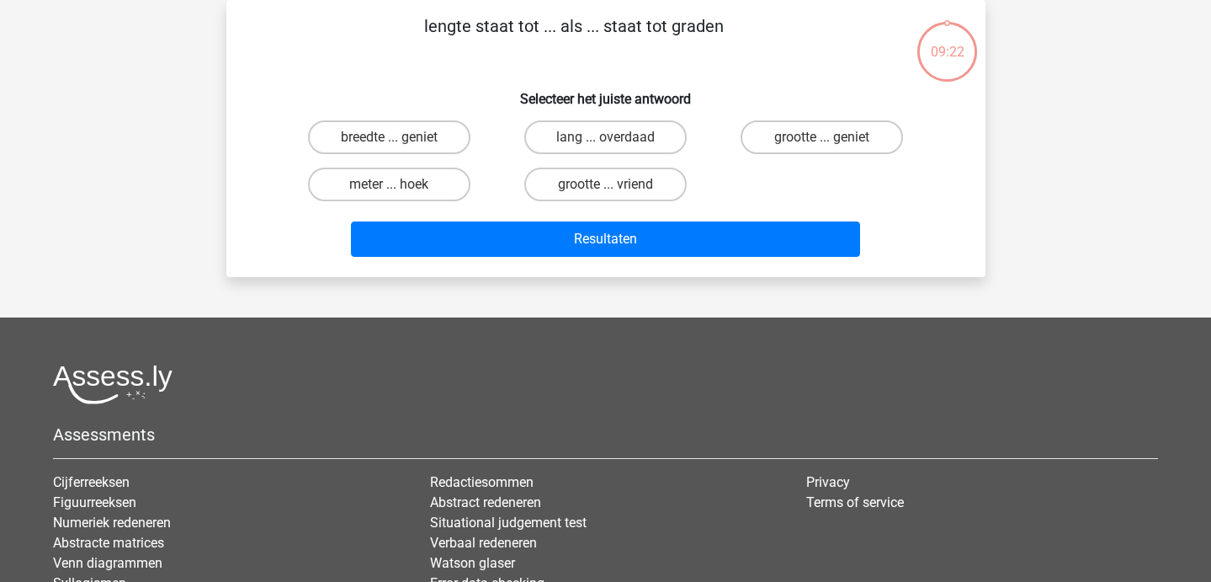
scroll to position [0, 0]
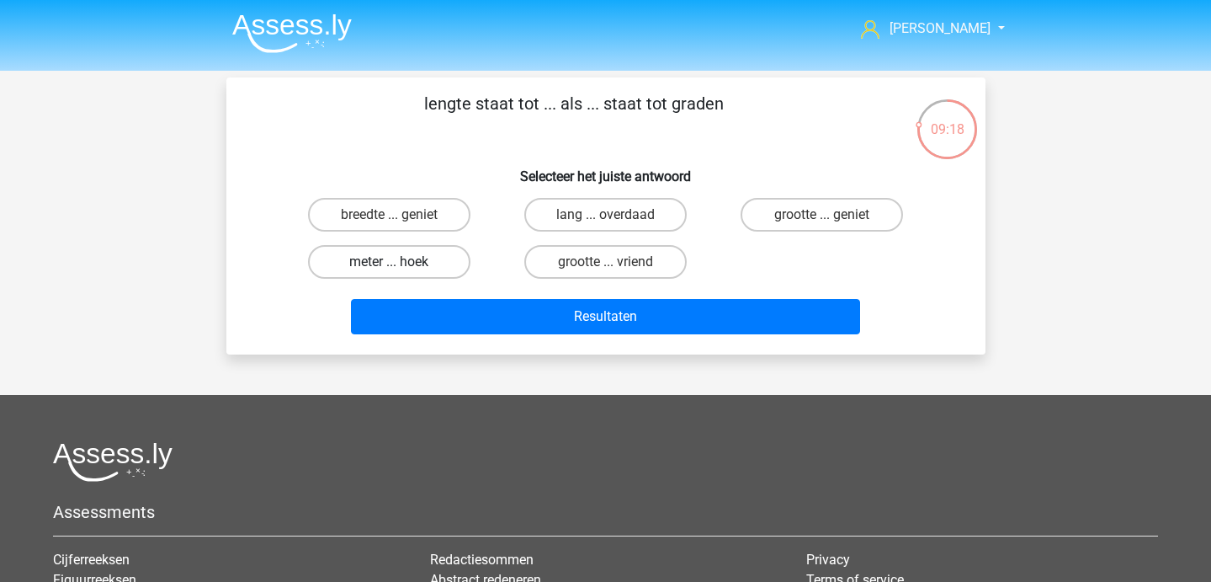
click at [434, 270] on label "meter ... hoek" at bounding box center [389, 262] width 162 height 34
click at [400, 270] on input "meter ... hoek" at bounding box center [394, 267] width 11 height 11
radio input "true"
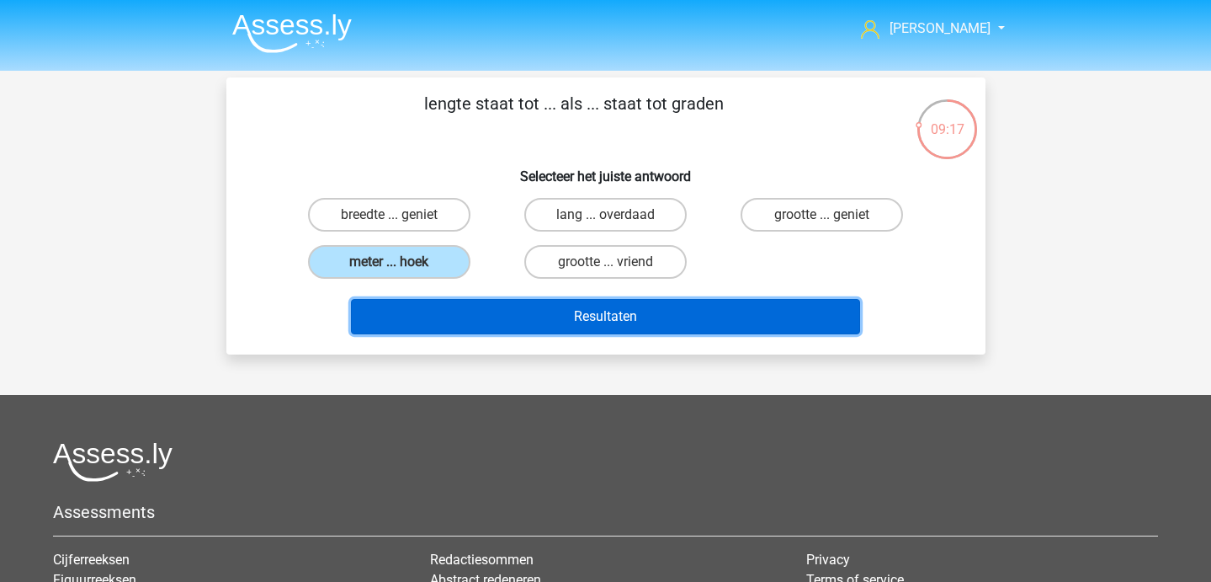
click at [455, 311] on button "Resultaten" at bounding box center [605, 316] width 509 height 35
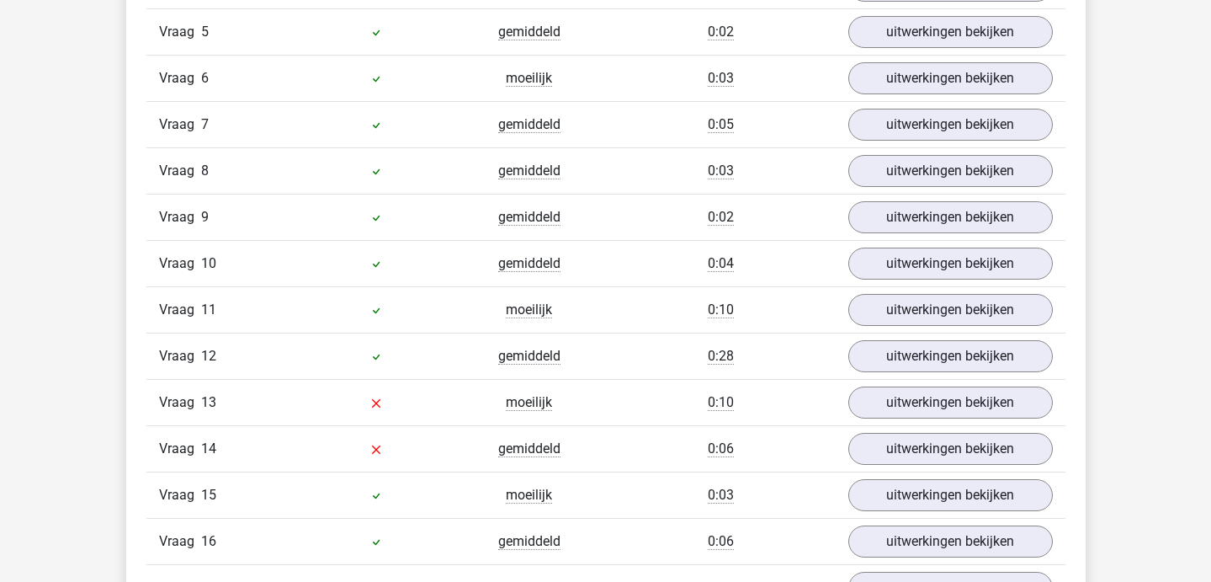
scroll to position [1467, 0]
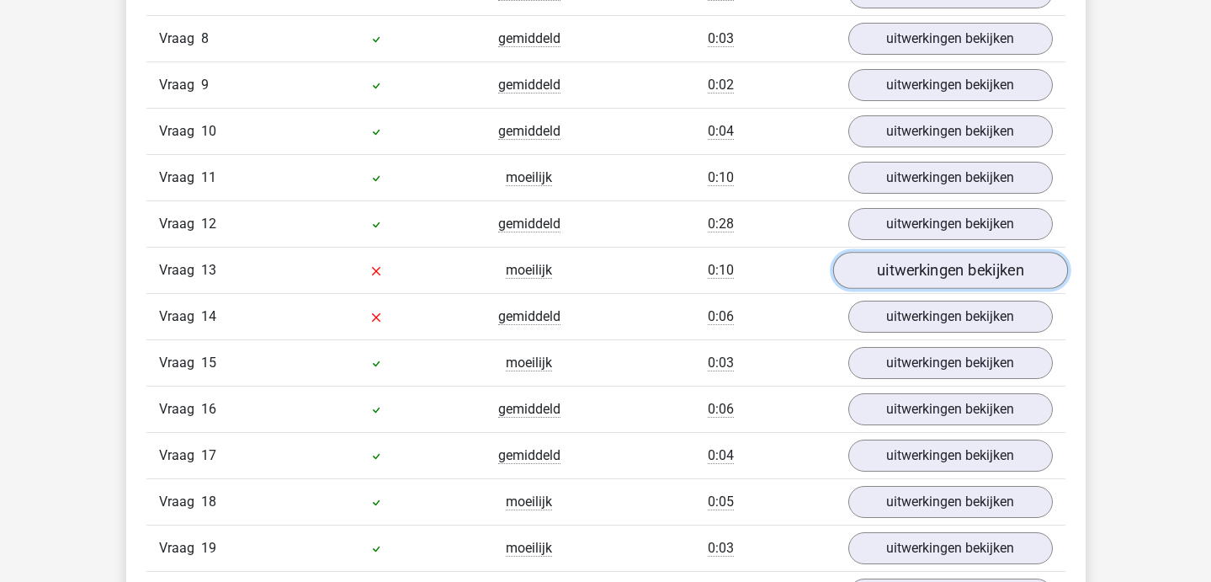
click at [928, 270] on link "uitwerkingen bekijken" at bounding box center [950, 270] width 235 height 37
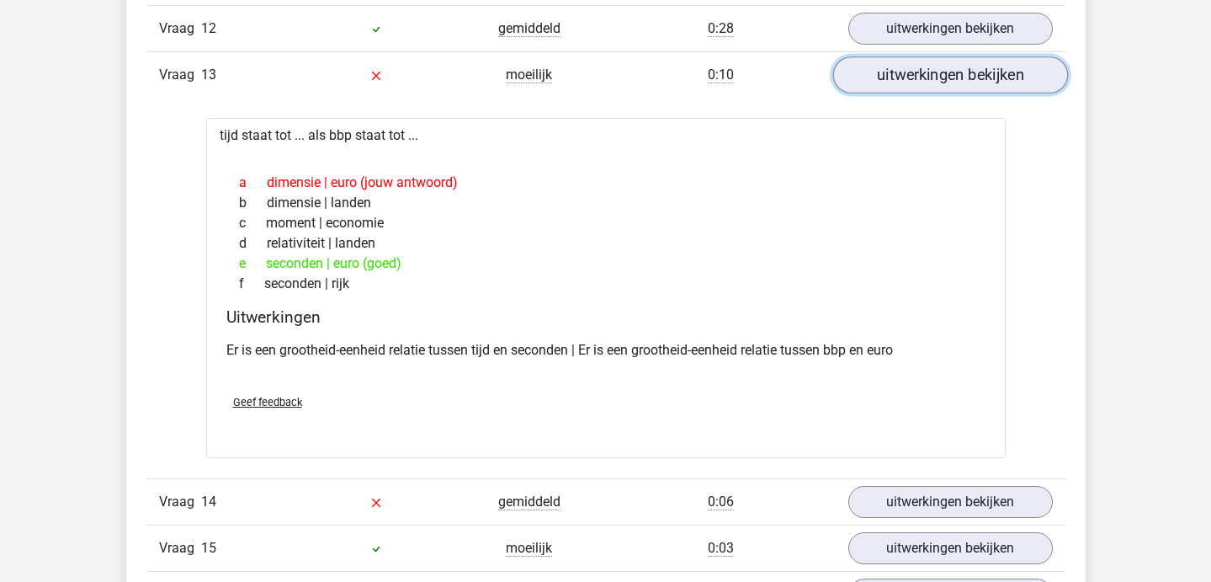
scroll to position [1689, 0]
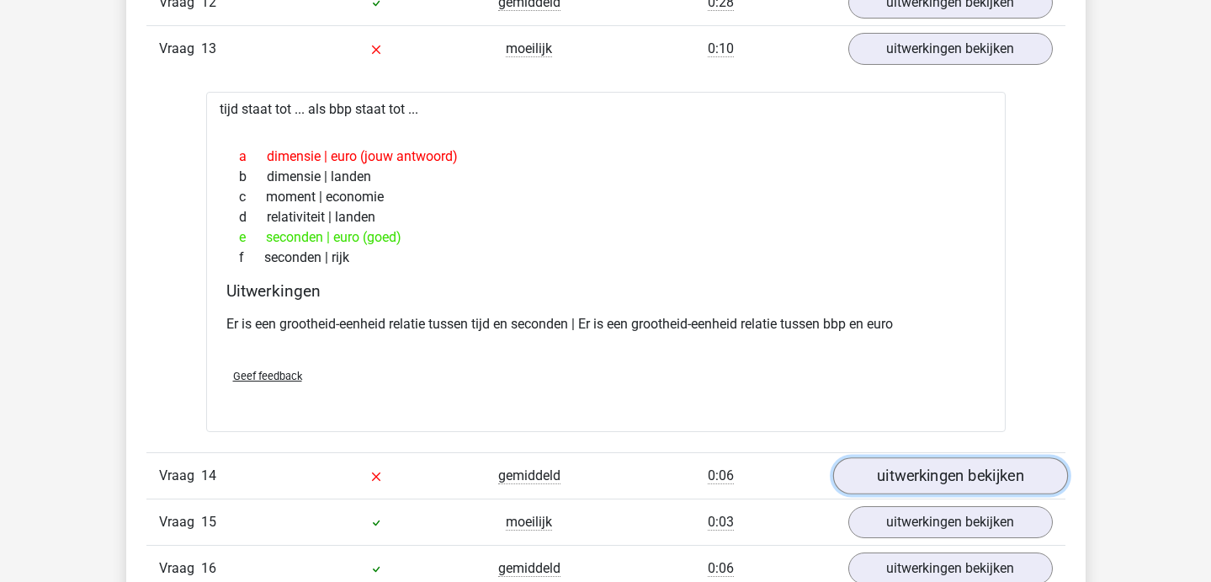
click at [1007, 482] on link "uitwerkingen bekijken" at bounding box center [950, 475] width 235 height 37
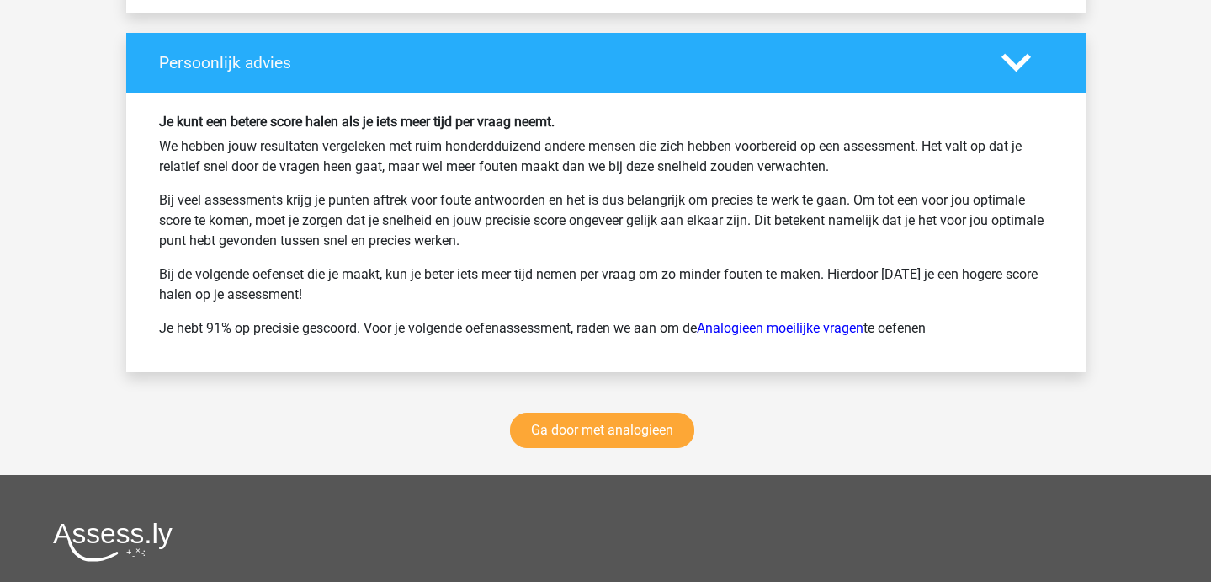
scroll to position [3786, 0]
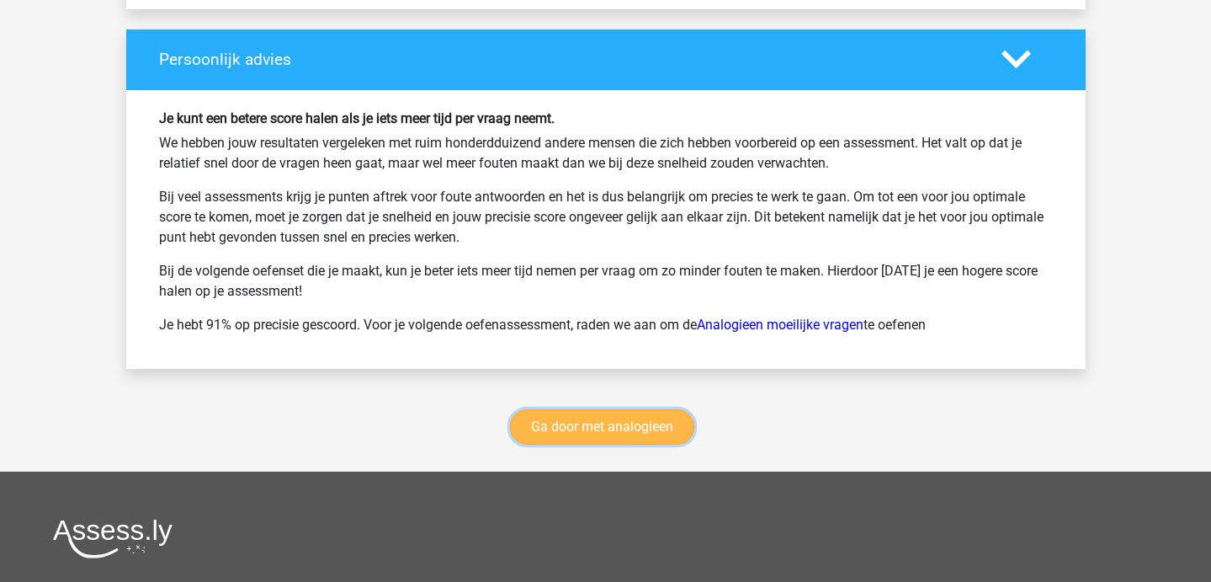
click at [587, 431] on link "Ga door met analogieen" at bounding box center [602, 426] width 184 height 35
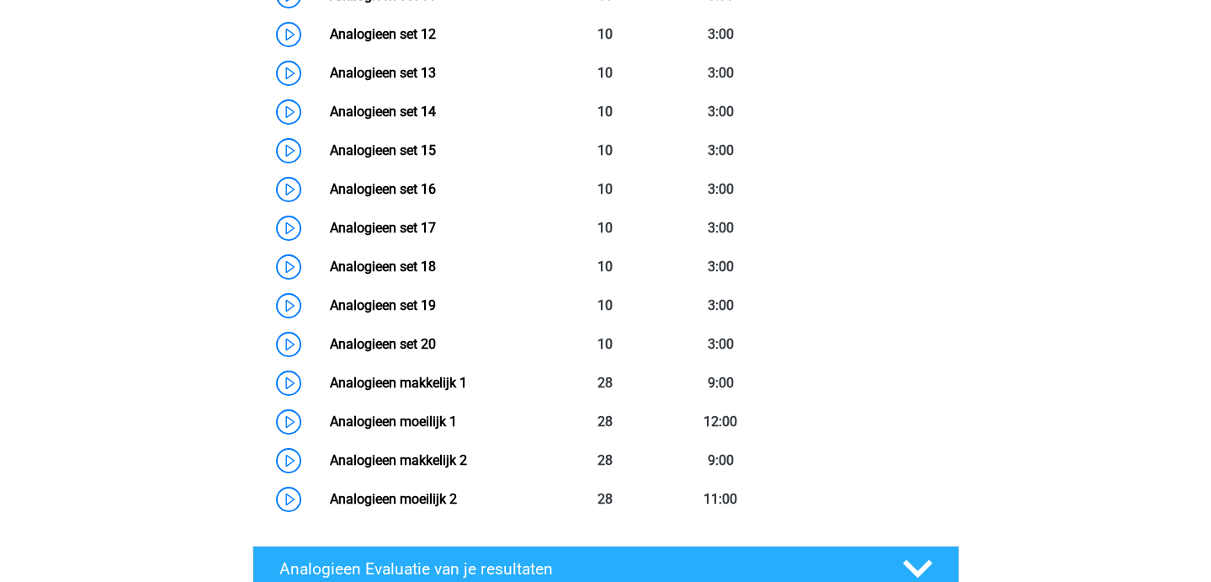
scroll to position [1445, 0]
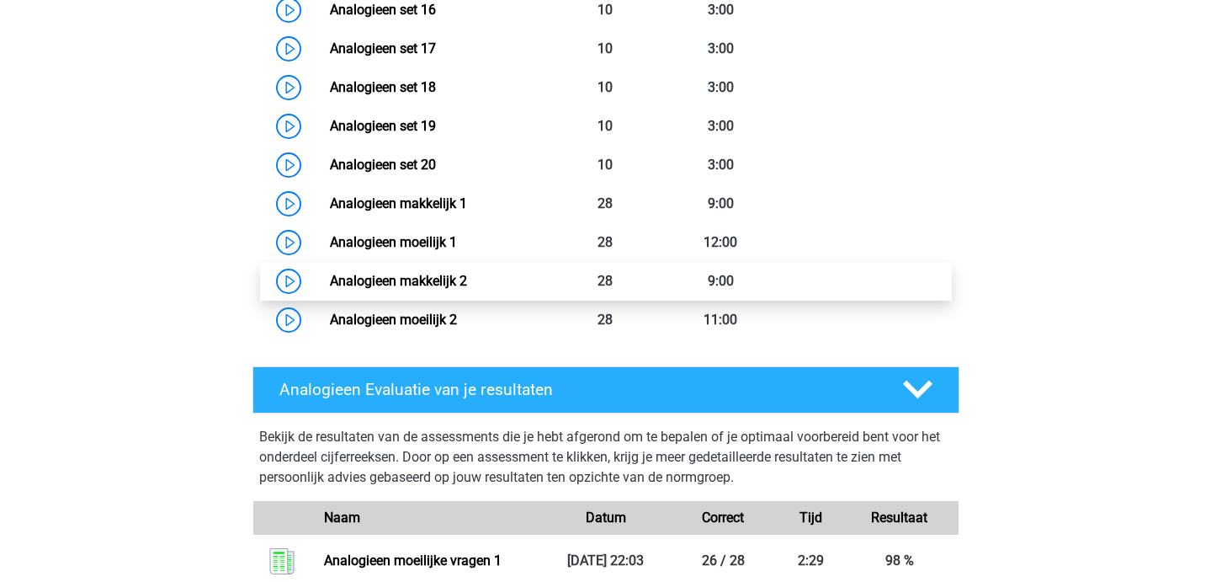
click at [463, 285] on link "Analogieen makkelijk 2" at bounding box center [398, 281] width 137 height 16
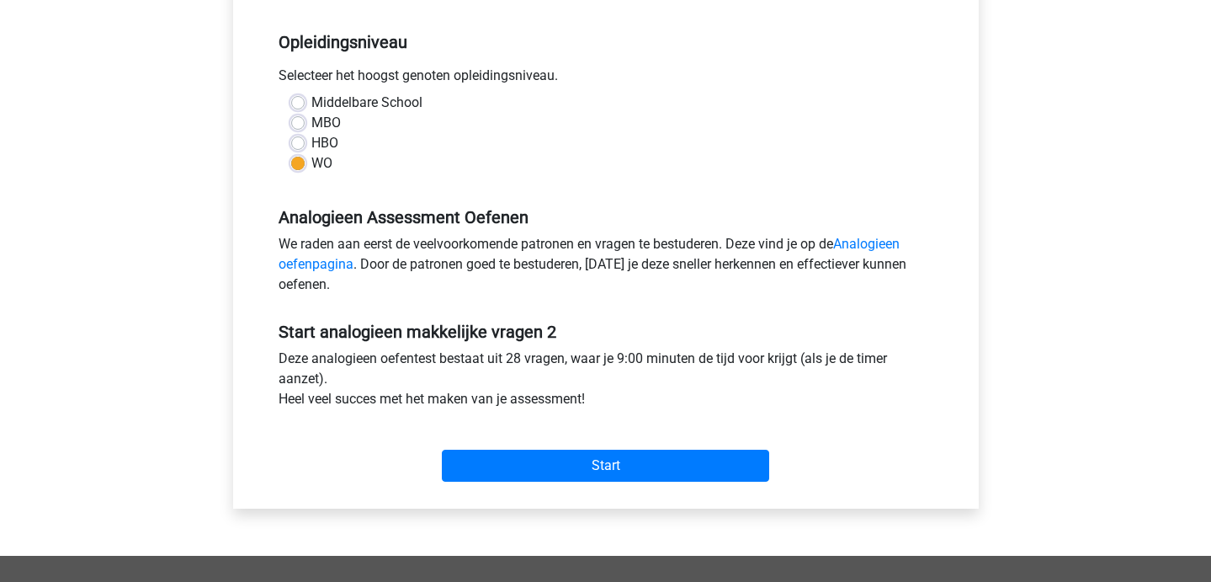
scroll to position [339, 0]
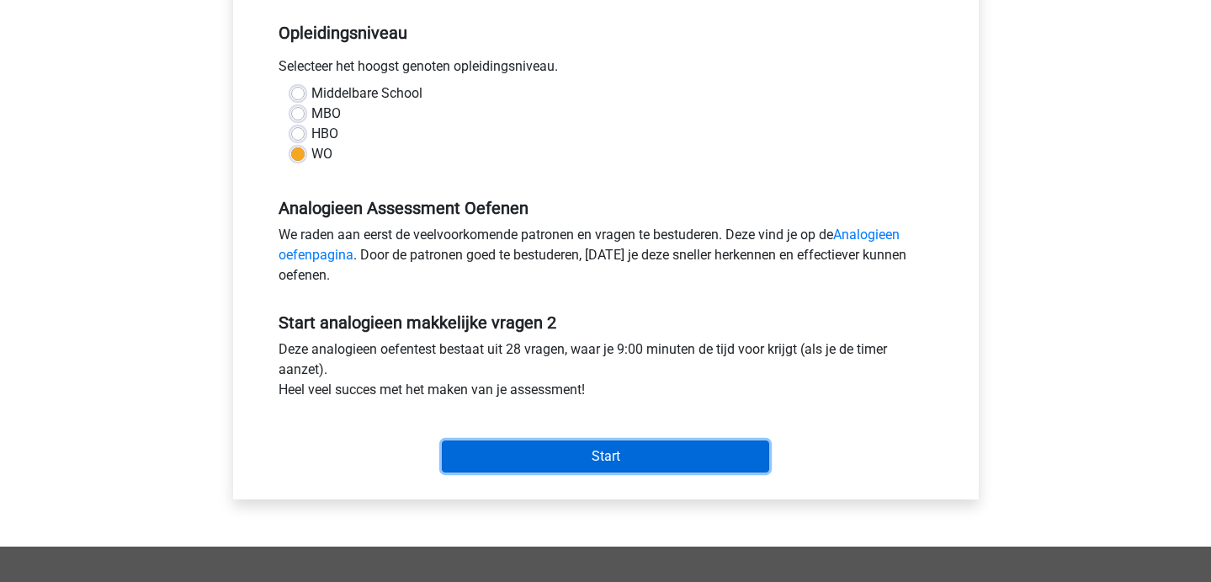
click at [575, 460] on input "Start" at bounding box center [605, 456] width 327 height 32
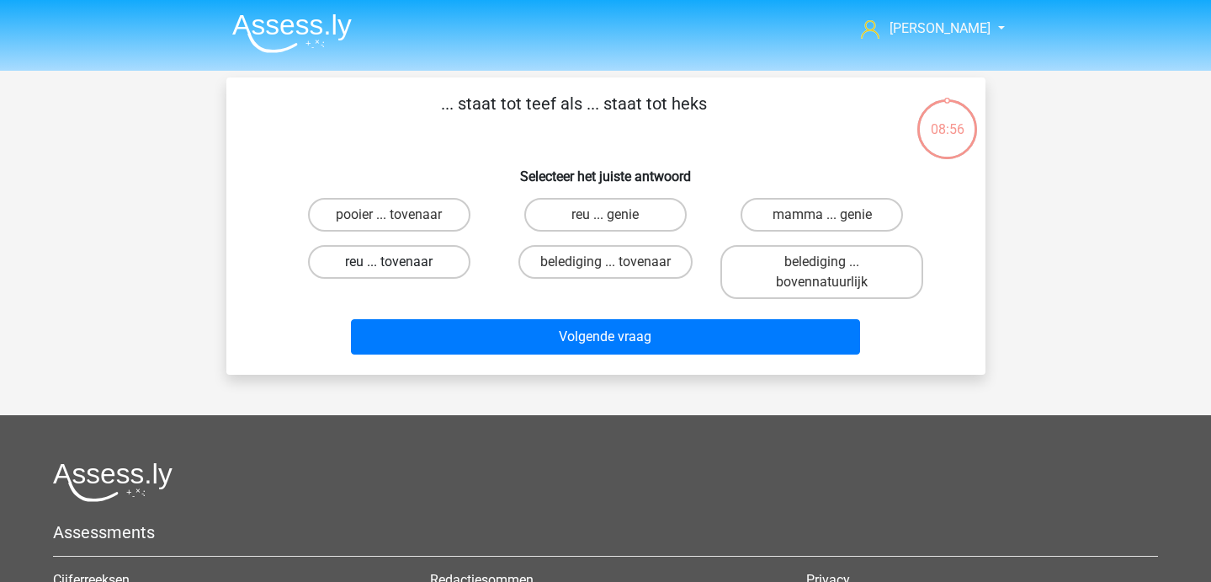
click at [425, 269] on label "reu ... tovenaar" at bounding box center [389, 262] width 162 height 34
click at [400, 269] on input "reu ... tovenaar" at bounding box center [394, 267] width 11 height 11
radio input "true"
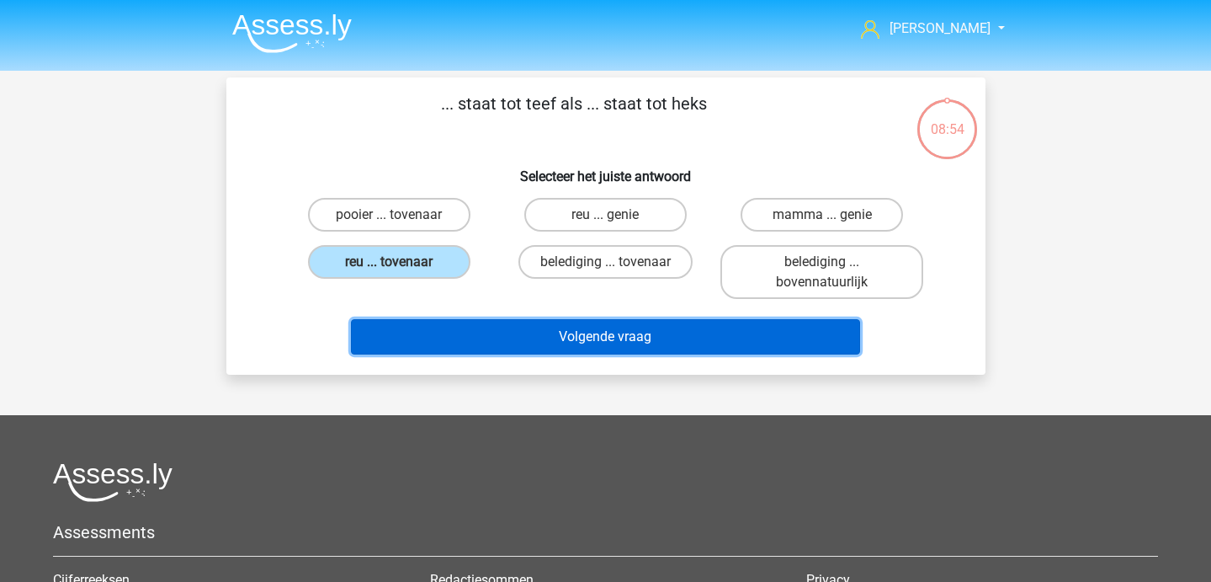
click at [456, 336] on button "Volgende vraag" at bounding box center [605, 336] width 509 height 35
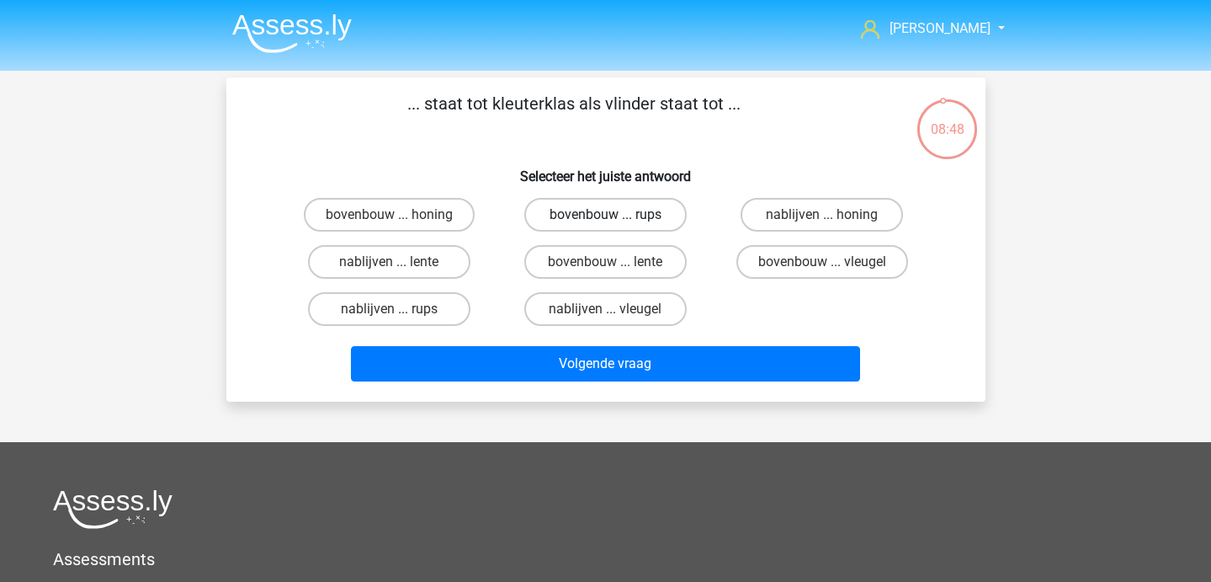
click at [646, 213] on label "bovenbouw ... rups" at bounding box center [605, 215] width 162 height 34
click at [616, 215] on input "bovenbouw ... rups" at bounding box center [610, 220] width 11 height 11
radio input "true"
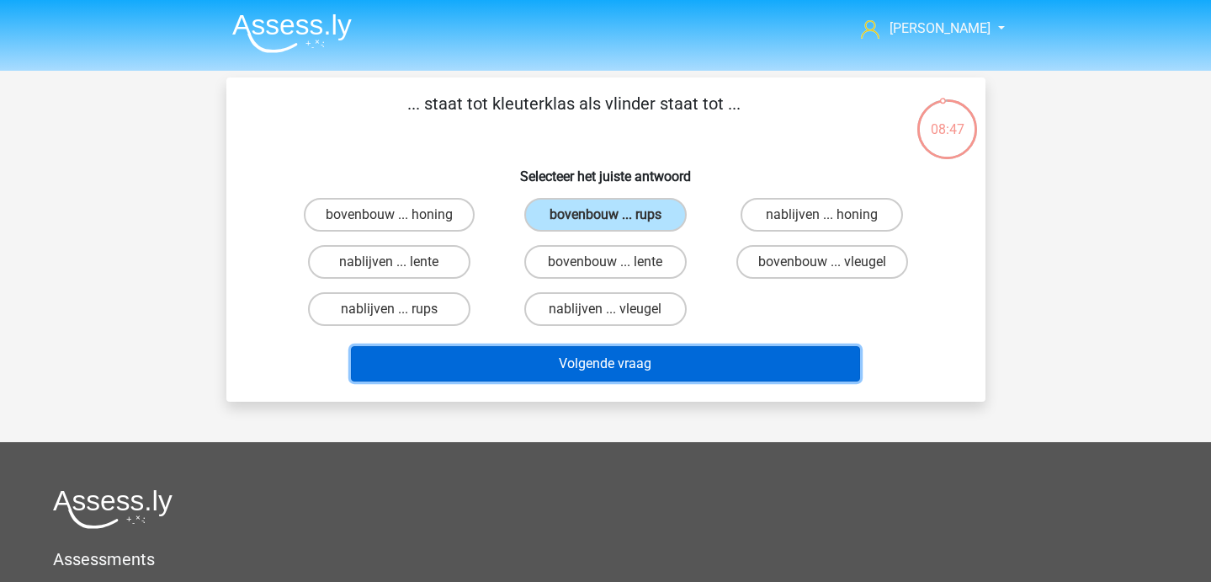
click at [617, 363] on button "Volgende vraag" at bounding box center [605, 363] width 509 height 35
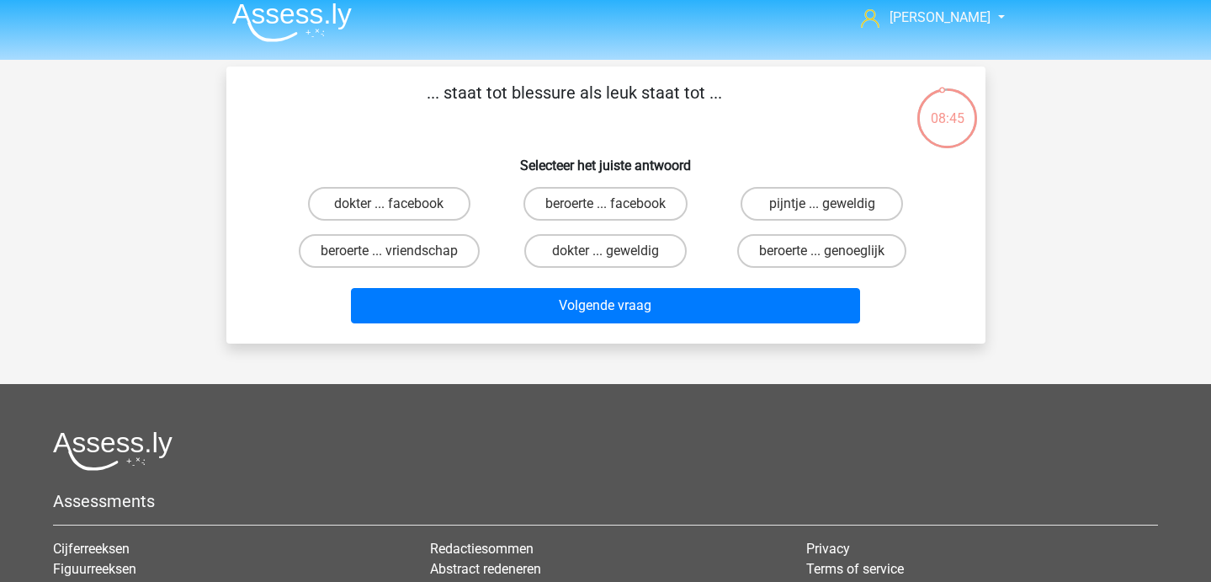
scroll to position [13, 0]
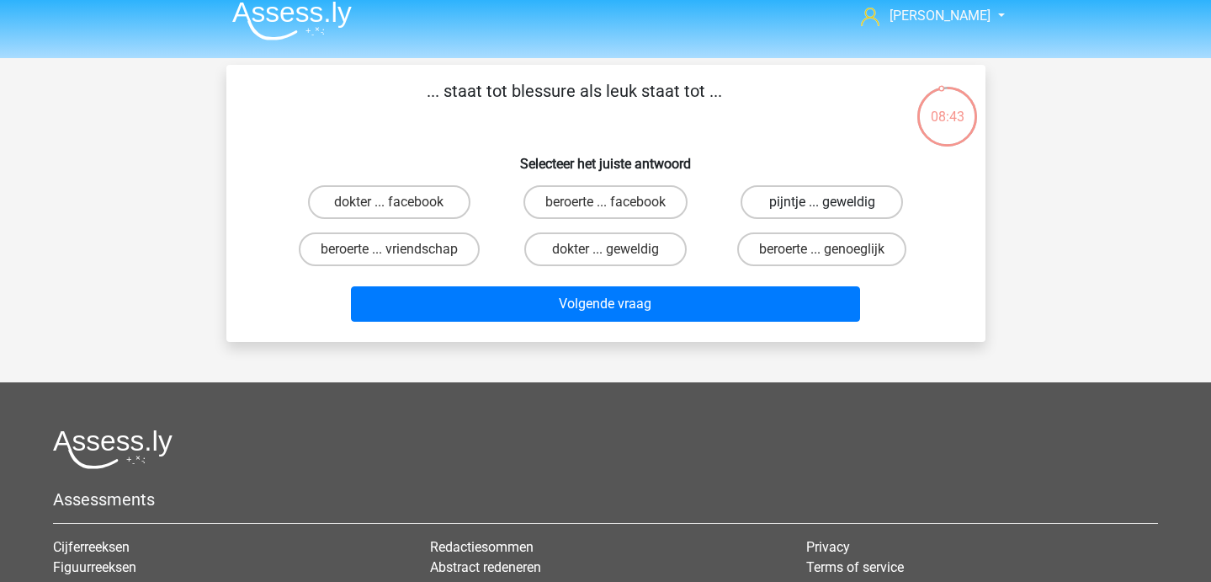
click at [789, 201] on label "pijntje ... geweldig" at bounding box center [822, 202] width 162 height 34
click at [822, 202] on input "pijntje ... geweldig" at bounding box center [827, 207] width 11 height 11
radio input "true"
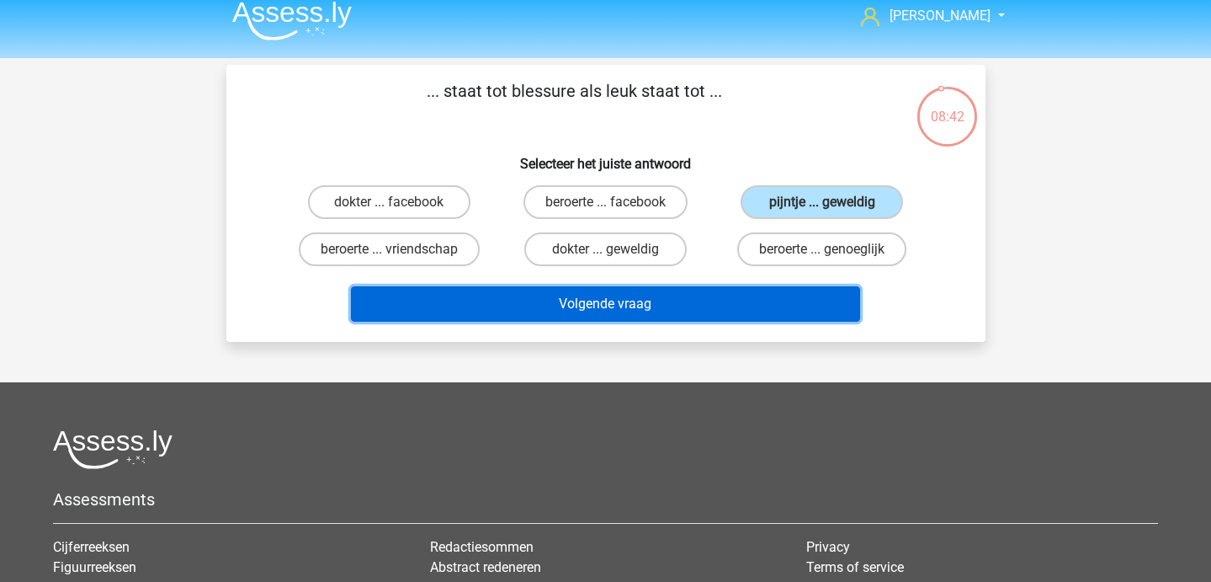
click at [705, 311] on button "Volgende vraag" at bounding box center [605, 303] width 509 height 35
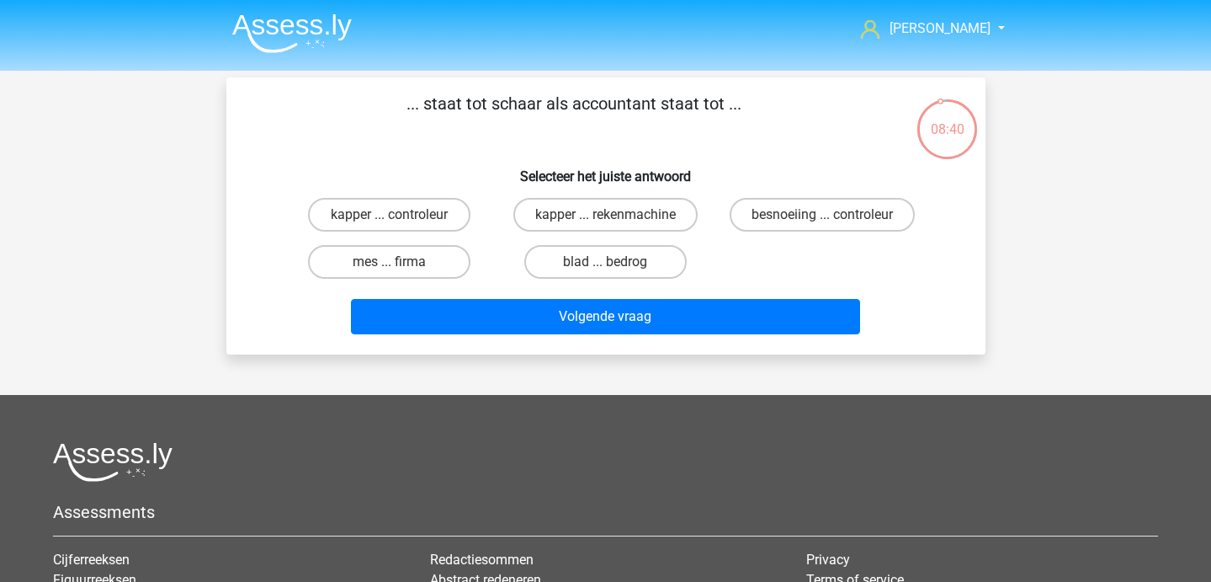
scroll to position [3, 0]
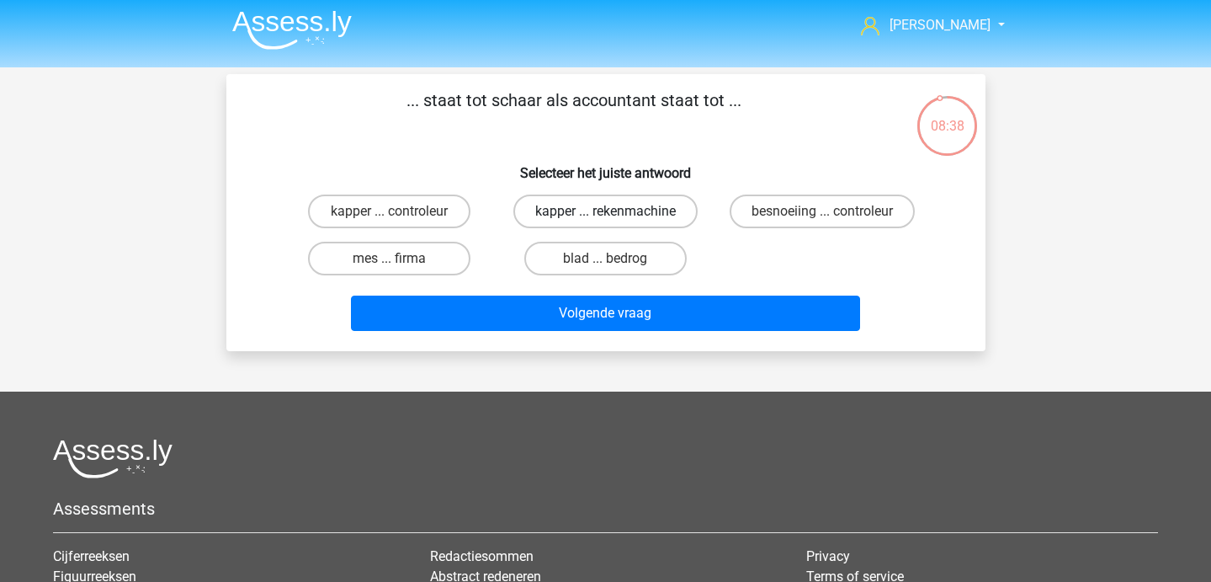
click at [557, 216] on label "kapper ... rekenmachine" at bounding box center [606, 211] width 184 height 34
click at [605, 216] on input "kapper ... rekenmachine" at bounding box center [610, 216] width 11 height 11
radio input "true"
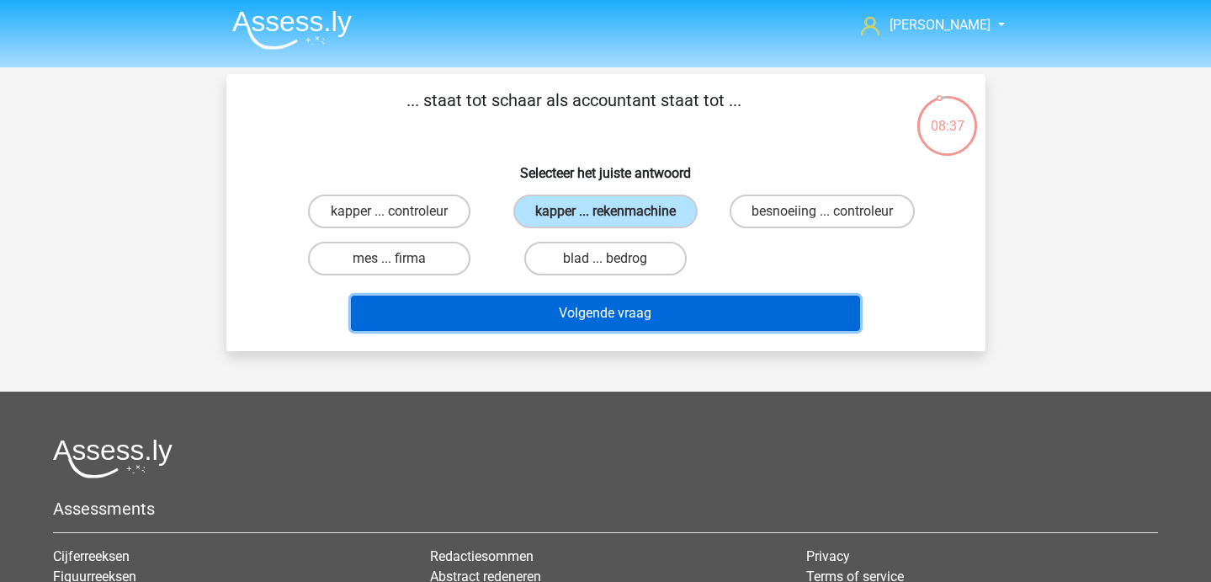
click at [554, 317] on button "Volgende vraag" at bounding box center [605, 312] width 509 height 35
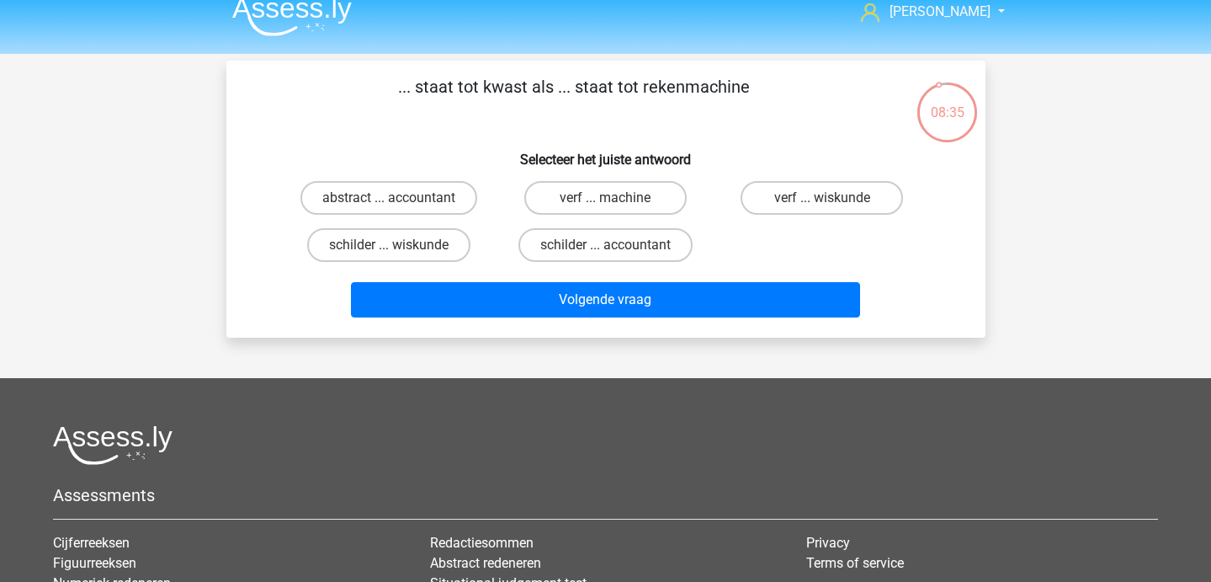
scroll to position [19, 0]
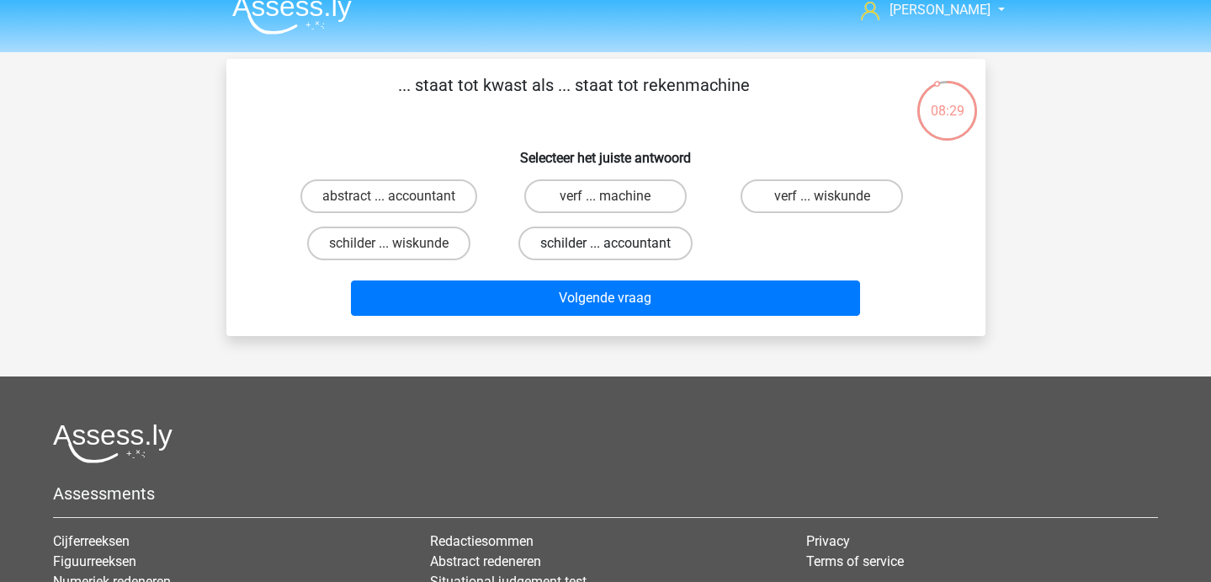
click at [601, 231] on label "schilder ... accountant" at bounding box center [606, 243] width 174 height 34
click at [605, 243] on input "schilder ... accountant" at bounding box center [610, 248] width 11 height 11
radio input "true"
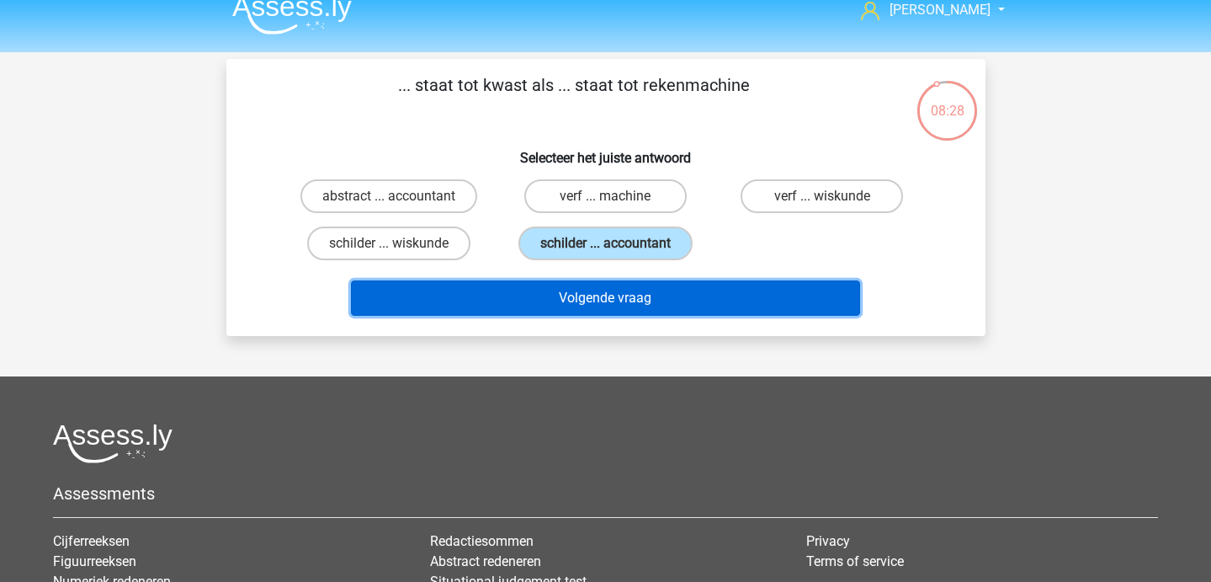
click at [591, 280] on button "Volgende vraag" at bounding box center [605, 297] width 509 height 35
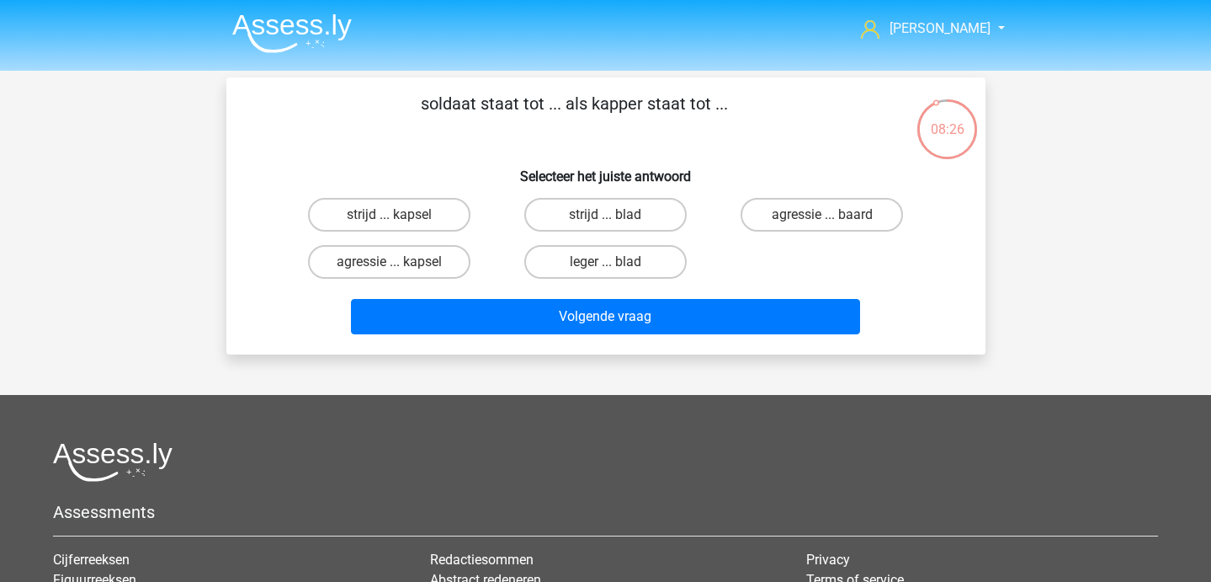
scroll to position [2, 0]
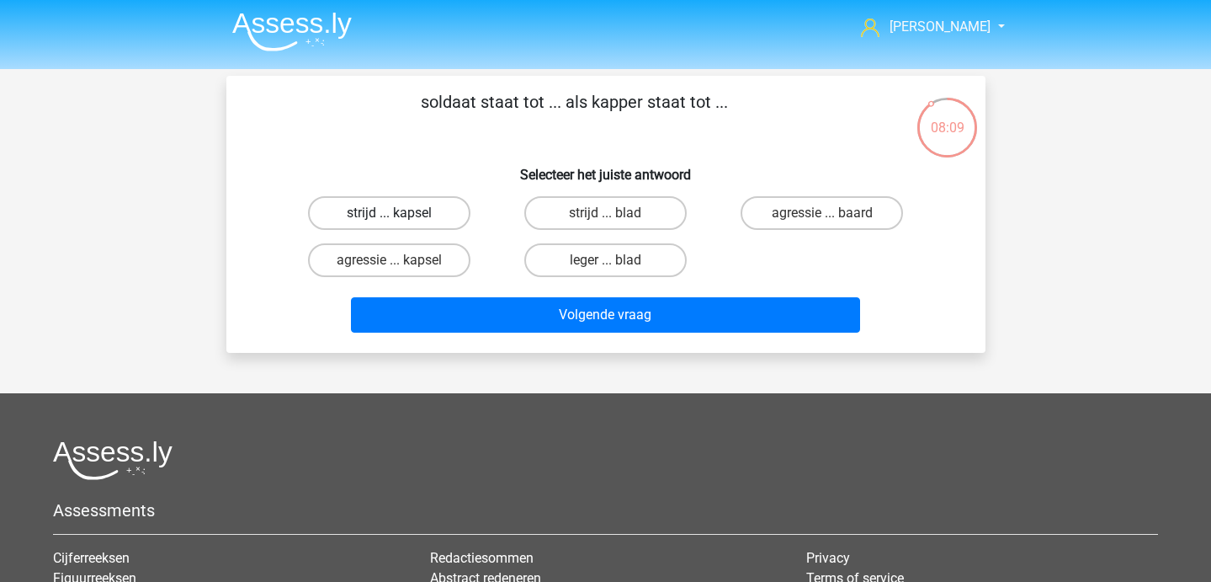
click at [436, 217] on label "strijd ... kapsel" at bounding box center [389, 213] width 162 height 34
click at [400, 217] on input "strijd ... kapsel" at bounding box center [394, 218] width 11 height 11
radio input "true"
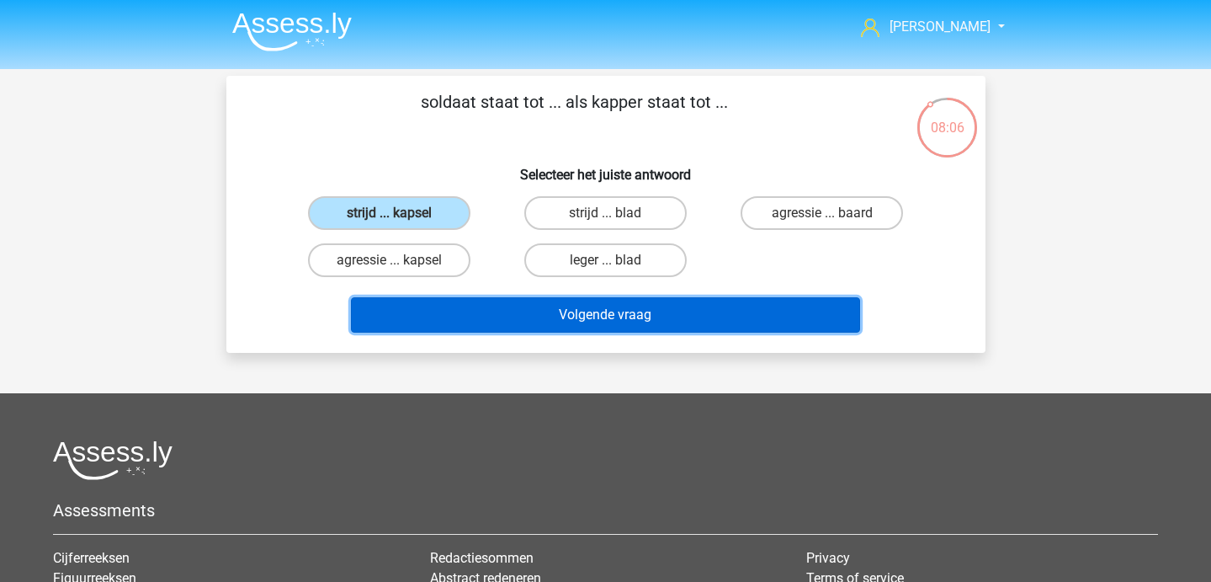
click at [508, 308] on button "Volgende vraag" at bounding box center [605, 314] width 509 height 35
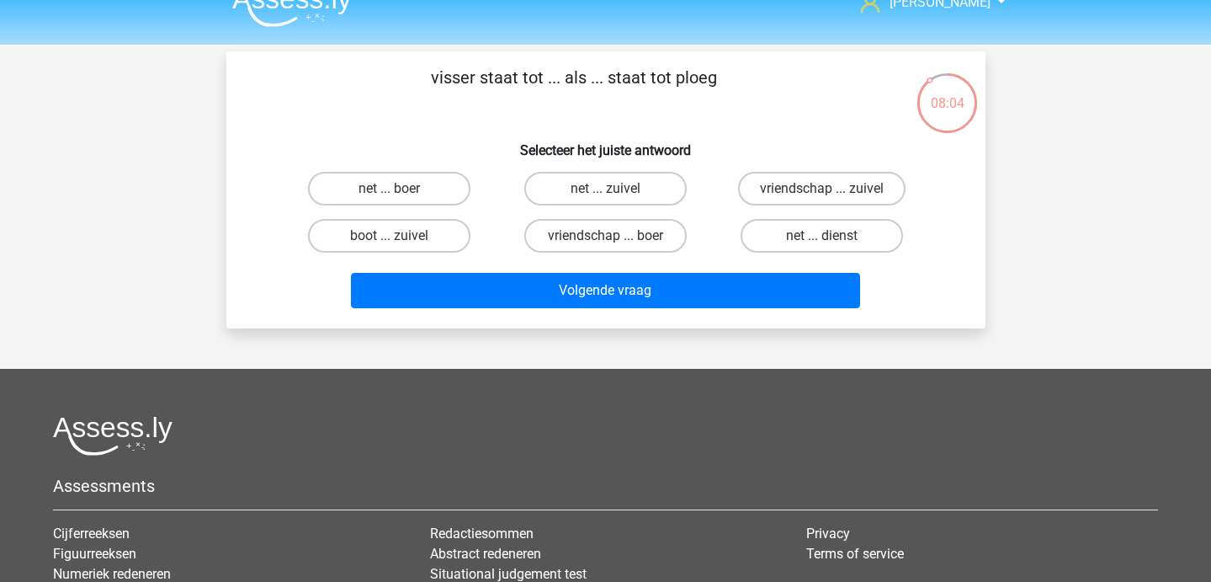
scroll to position [28, 0]
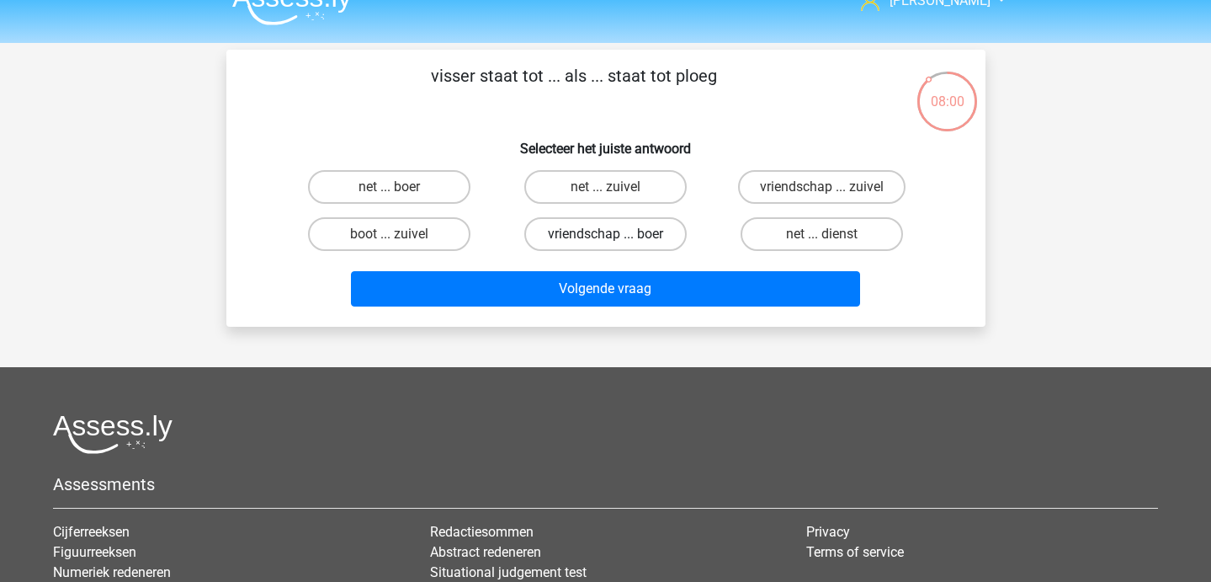
click at [620, 233] on label "vriendschap ... boer" at bounding box center [605, 234] width 162 height 34
click at [616, 234] on input "vriendschap ... boer" at bounding box center [610, 239] width 11 height 11
radio input "true"
click at [452, 196] on label "net ... boer" at bounding box center [389, 187] width 162 height 34
click at [400, 196] on input "net ... boer" at bounding box center [394, 192] width 11 height 11
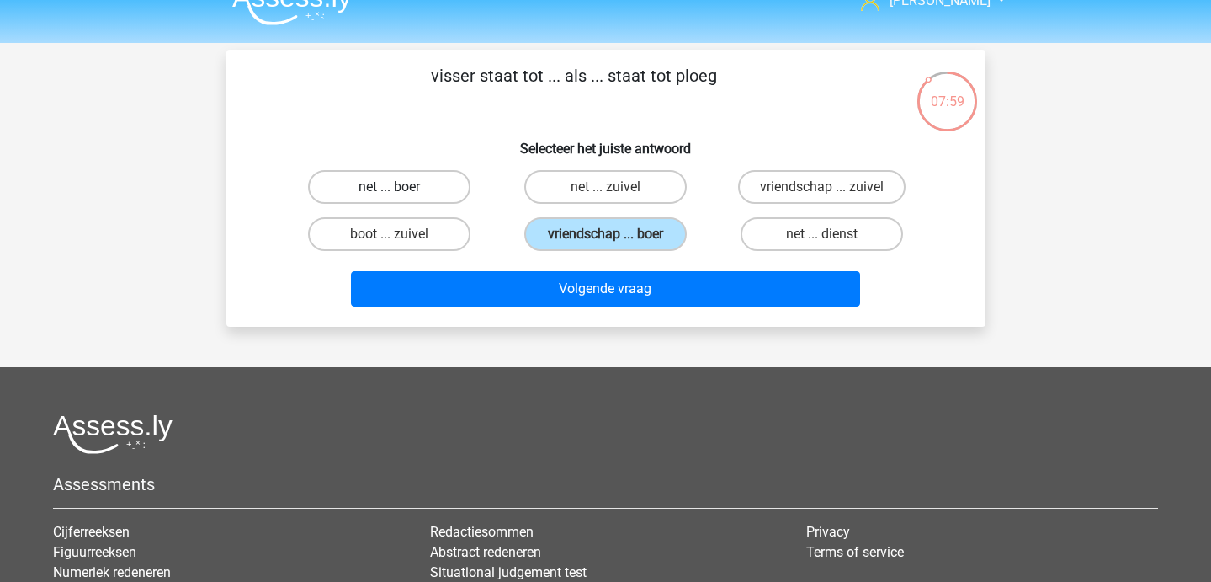
radio input "true"
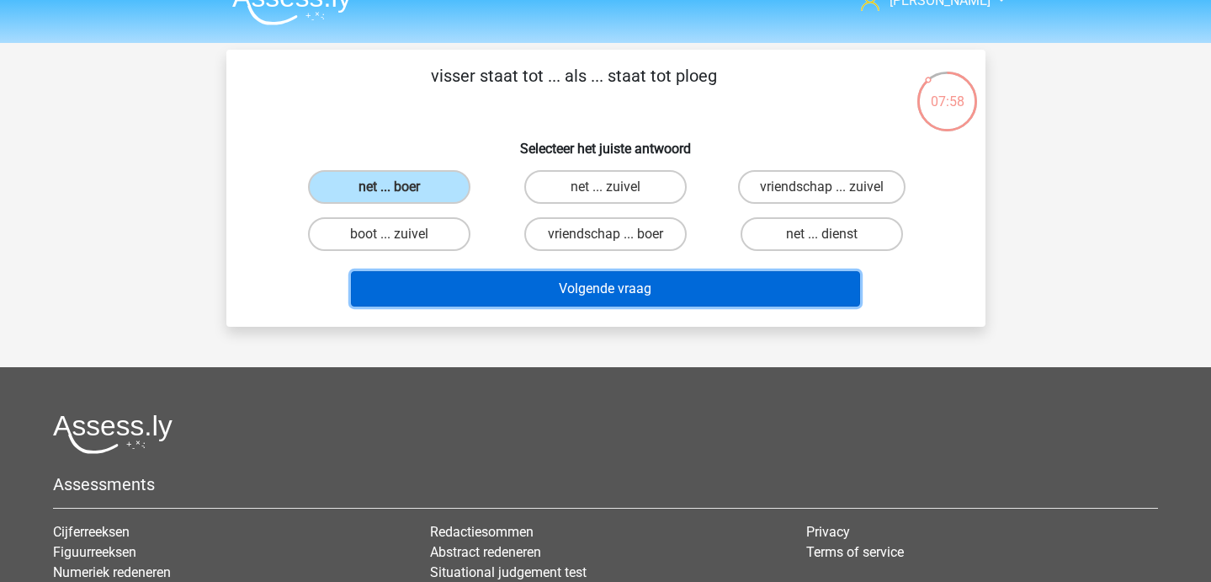
click at [480, 286] on button "Volgende vraag" at bounding box center [605, 288] width 509 height 35
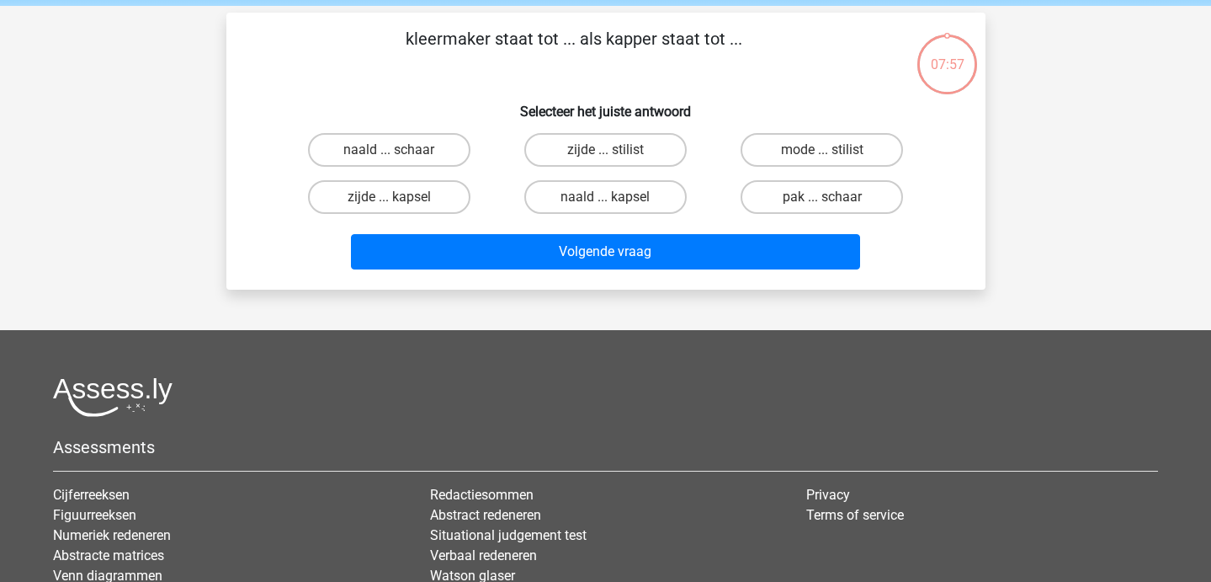
scroll to position [0, 0]
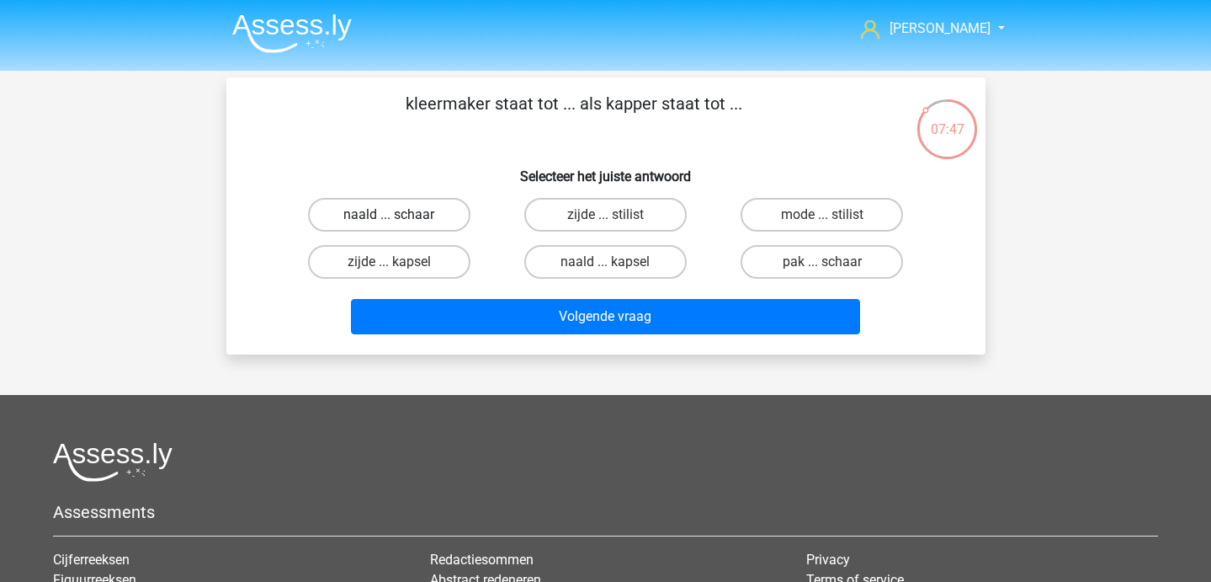
click at [407, 211] on label "naald ... schaar" at bounding box center [389, 215] width 162 height 34
click at [400, 215] on input "naald ... schaar" at bounding box center [394, 220] width 11 height 11
radio input "true"
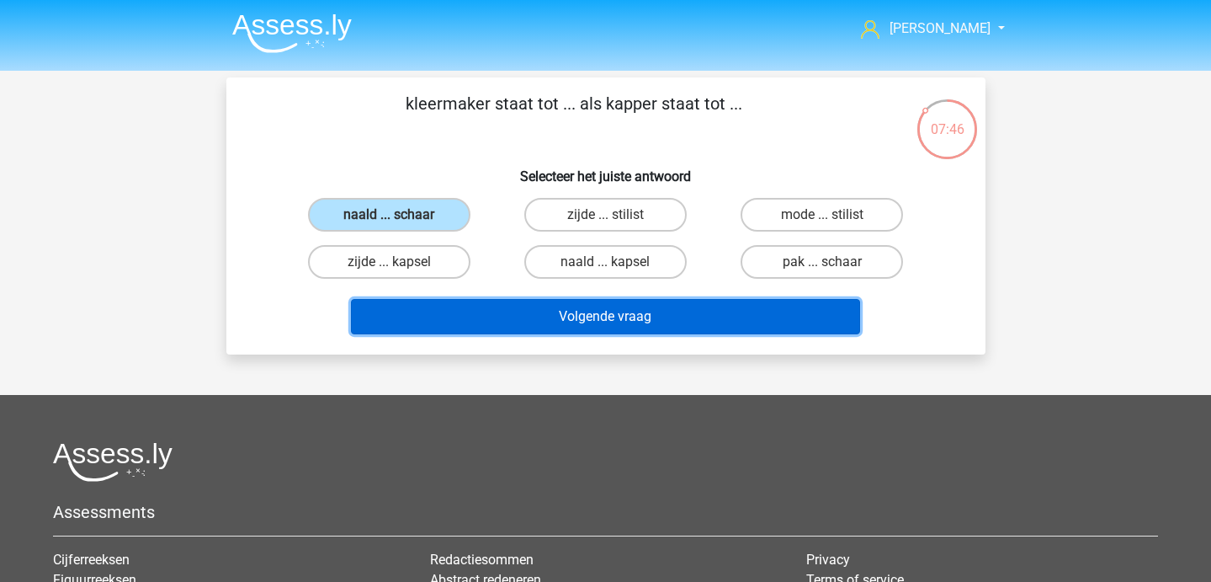
click at [434, 317] on button "Volgende vraag" at bounding box center [605, 316] width 509 height 35
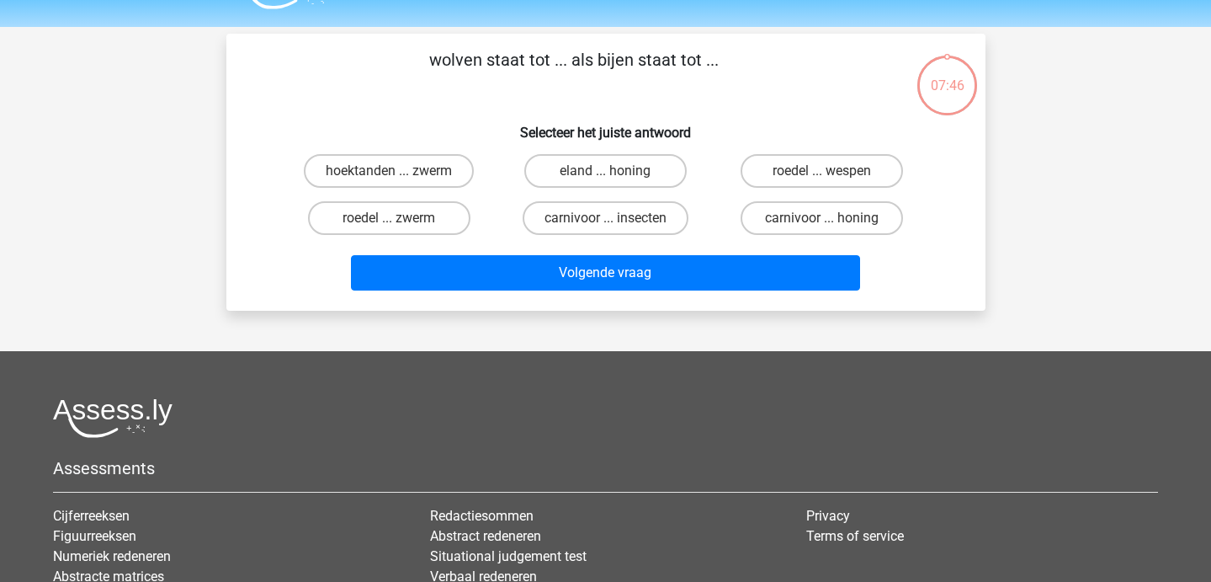
scroll to position [45, 0]
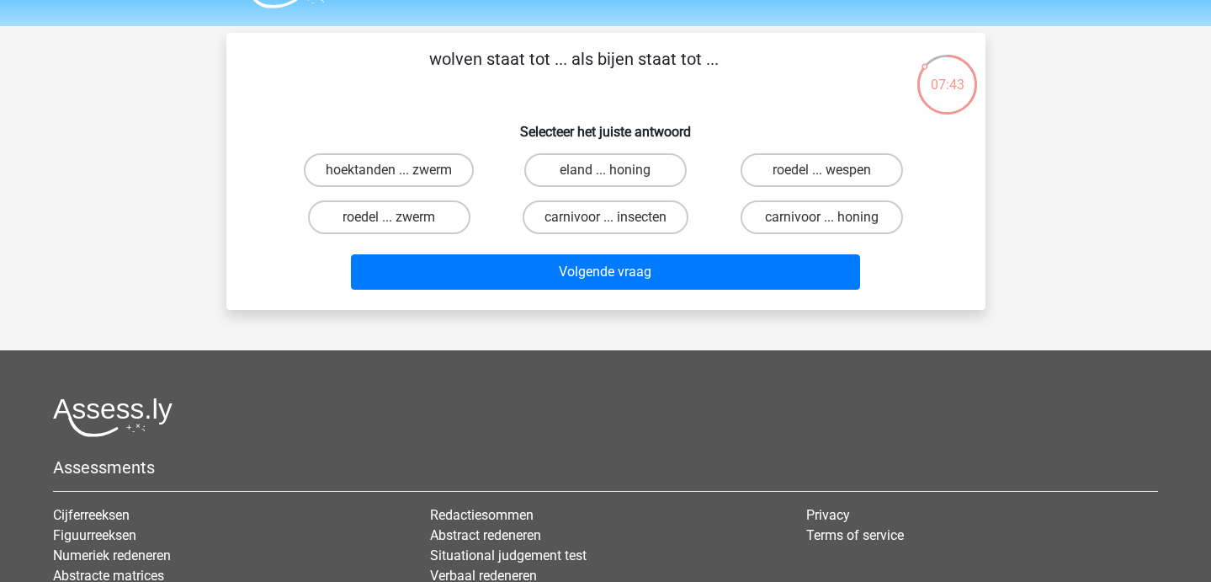
click at [391, 228] on input "roedel ... zwerm" at bounding box center [394, 222] width 11 height 11
radio input "true"
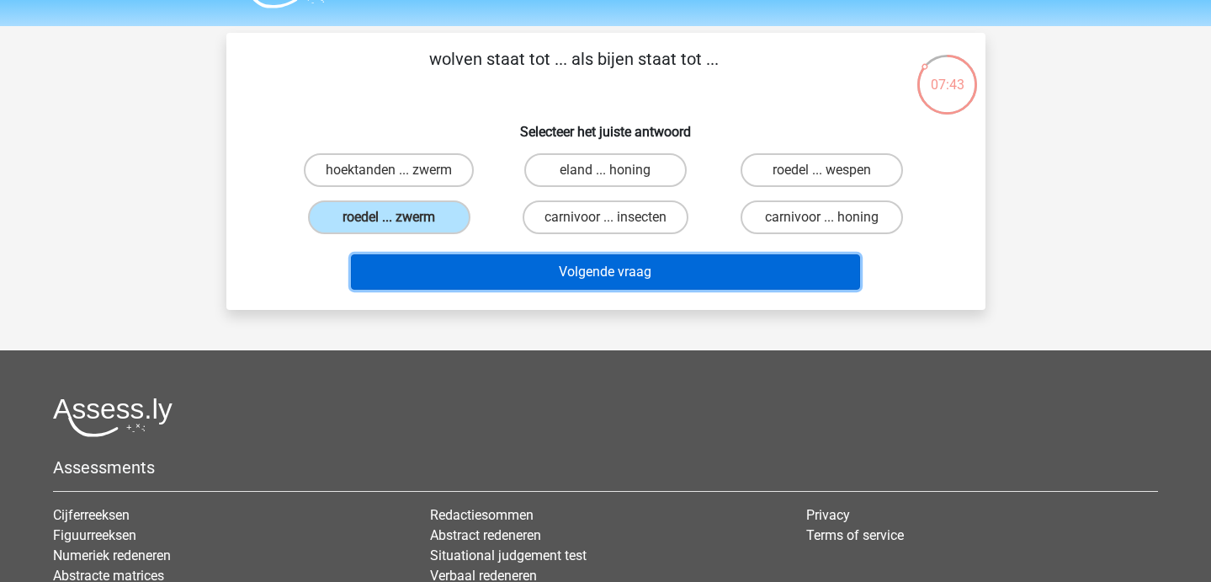
click at [410, 271] on button "Volgende vraag" at bounding box center [605, 271] width 509 height 35
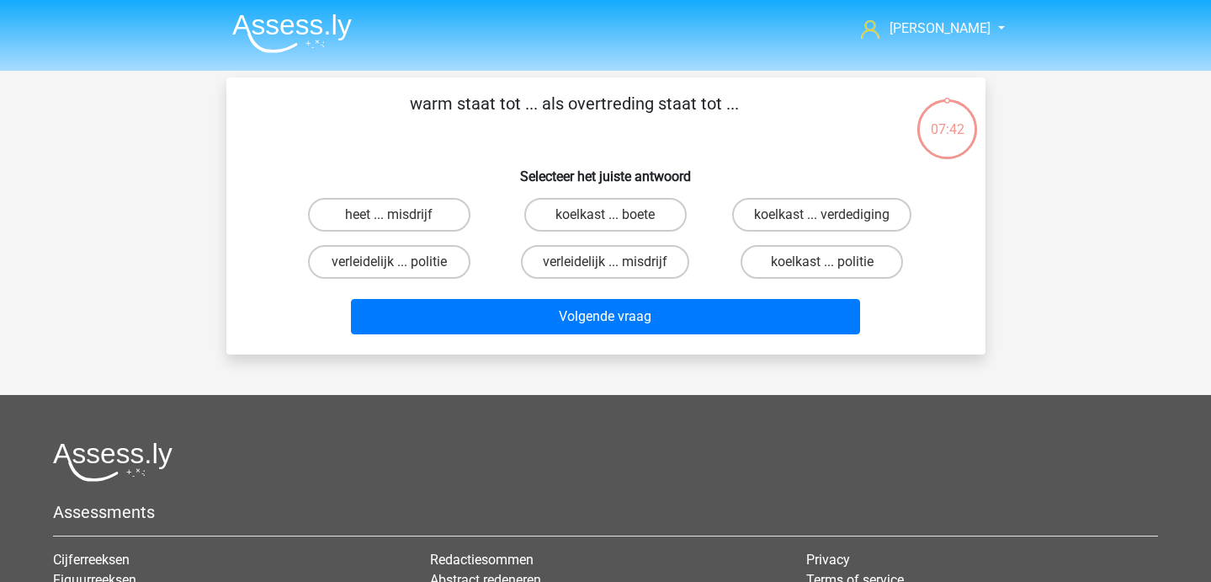
scroll to position [0, 0]
click at [387, 213] on label "heet ... misdrijf" at bounding box center [389, 215] width 162 height 34
click at [389, 215] on input "heet ... misdrijf" at bounding box center [394, 220] width 11 height 11
radio input "true"
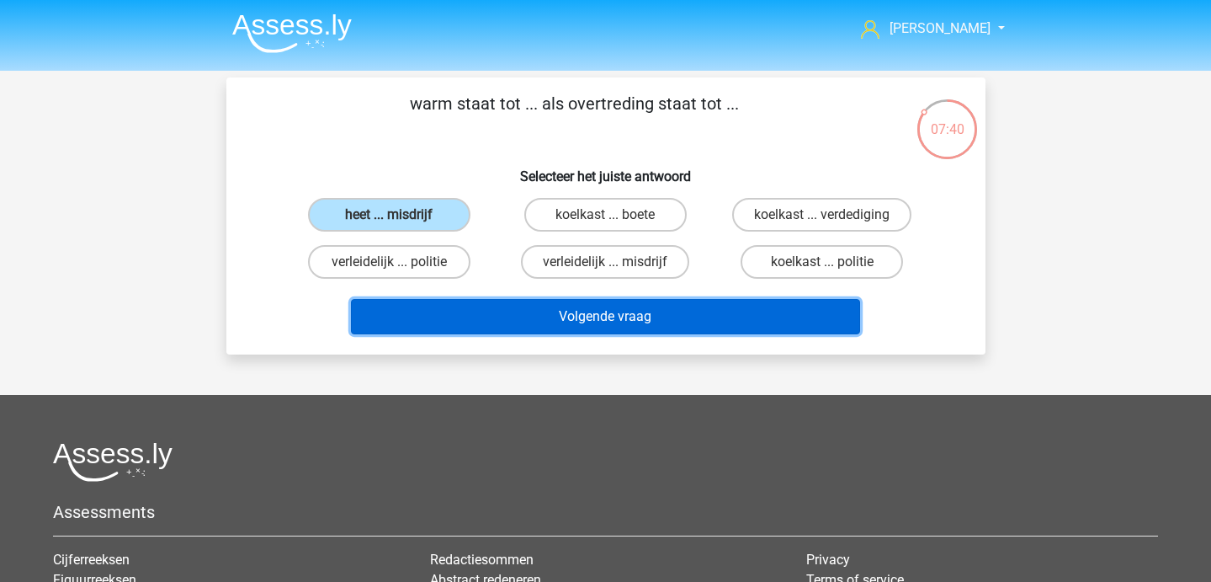
click at [409, 304] on button "Volgende vraag" at bounding box center [605, 316] width 509 height 35
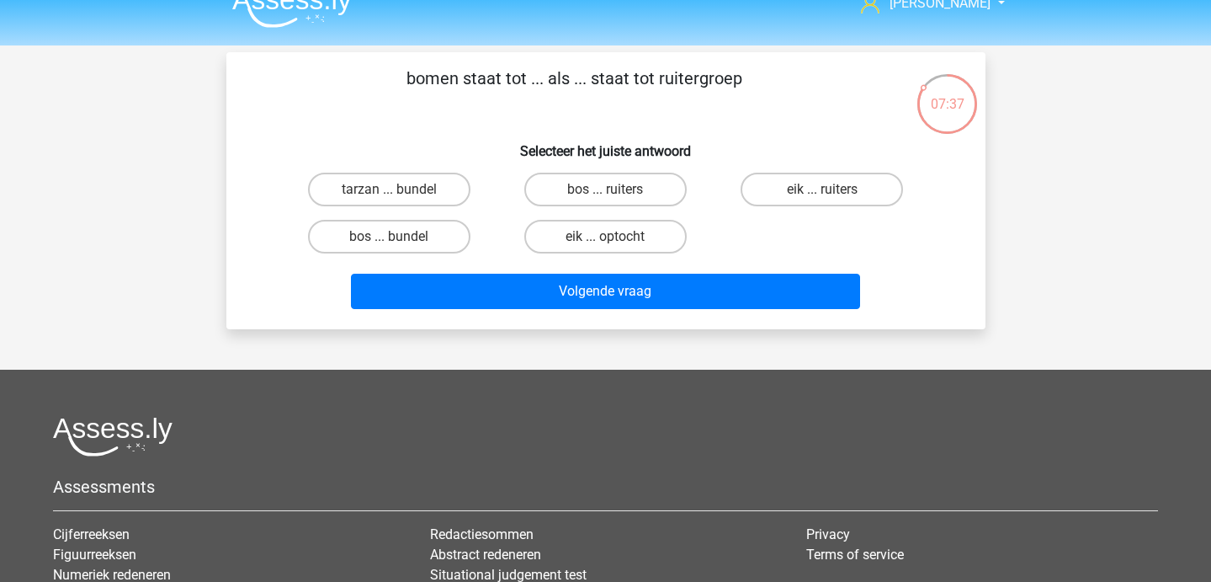
scroll to position [26, 0]
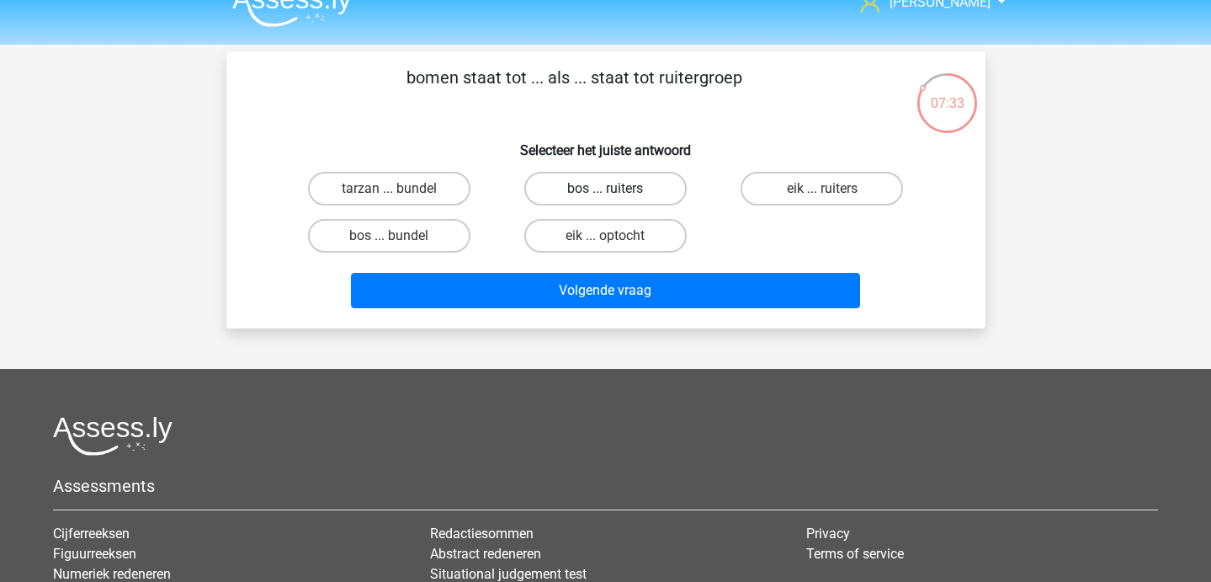
click at [595, 181] on label "bos ... ruiters" at bounding box center [605, 189] width 162 height 34
click at [605, 189] on input "bos ... ruiters" at bounding box center [610, 194] width 11 height 11
radio input "true"
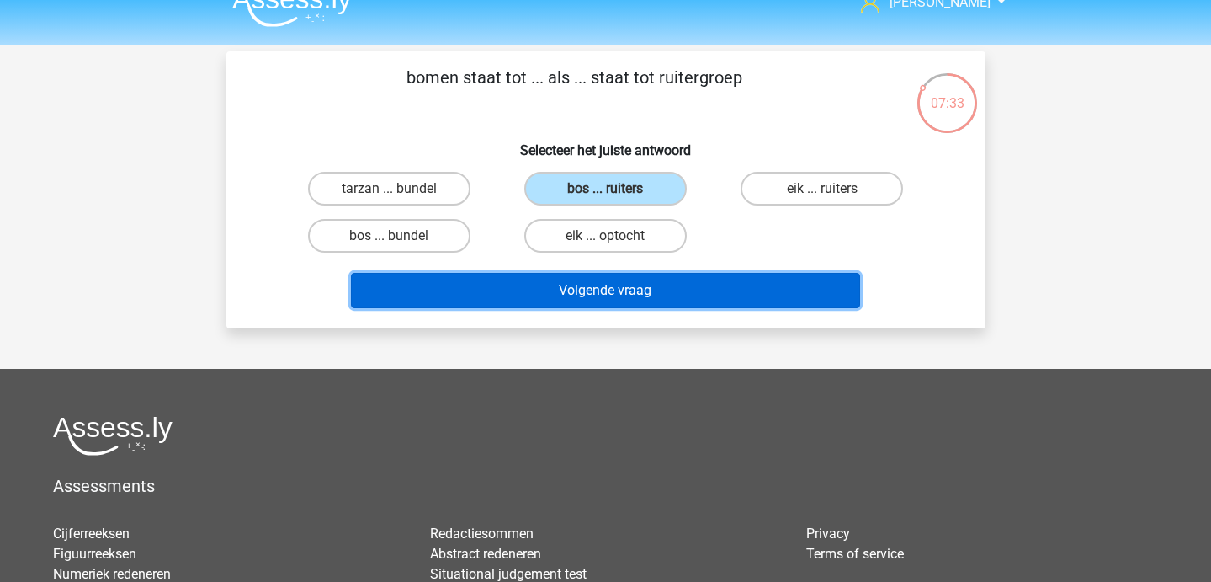
click at [587, 285] on button "Volgende vraag" at bounding box center [605, 290] width 509 height 35
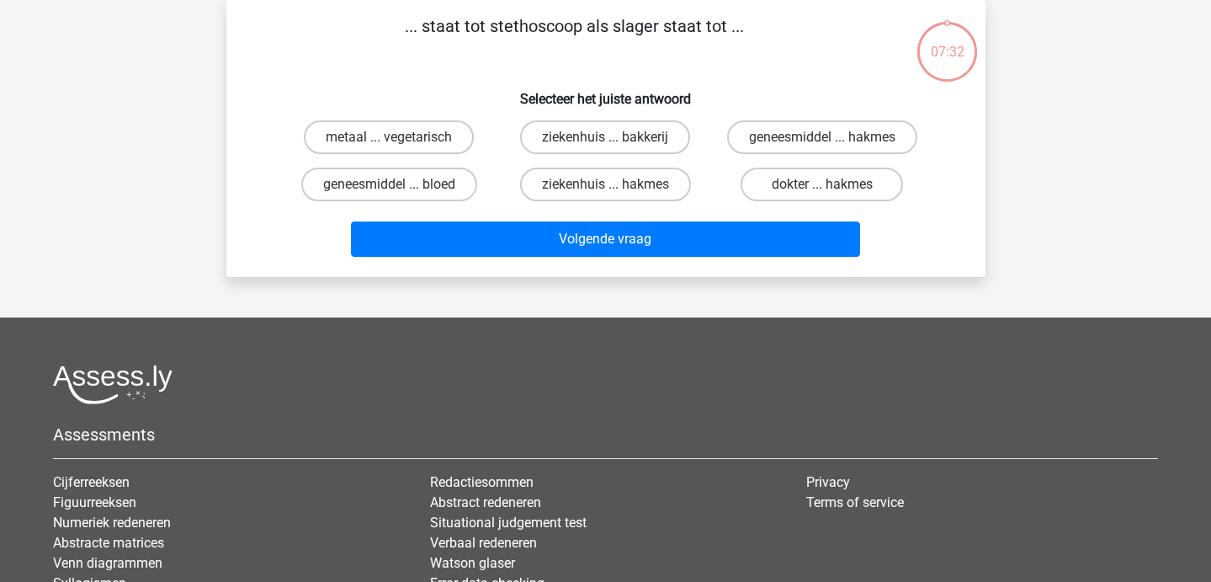
scroll to position [11, 0]
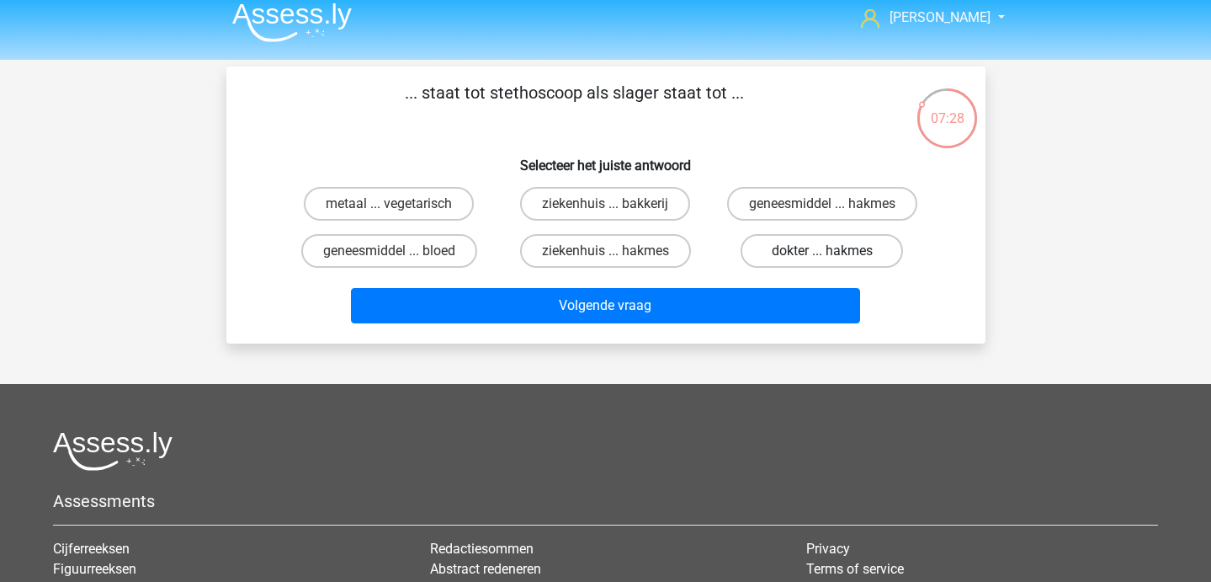
click at [778, 255] on label "dokter ... hakmes" at bounding box center [822, 251] width 162 height 34
click at [822, 255] on input "dokter ... hakmes" at bounding box center [827, 256] width 11 height 11
radio input "true"
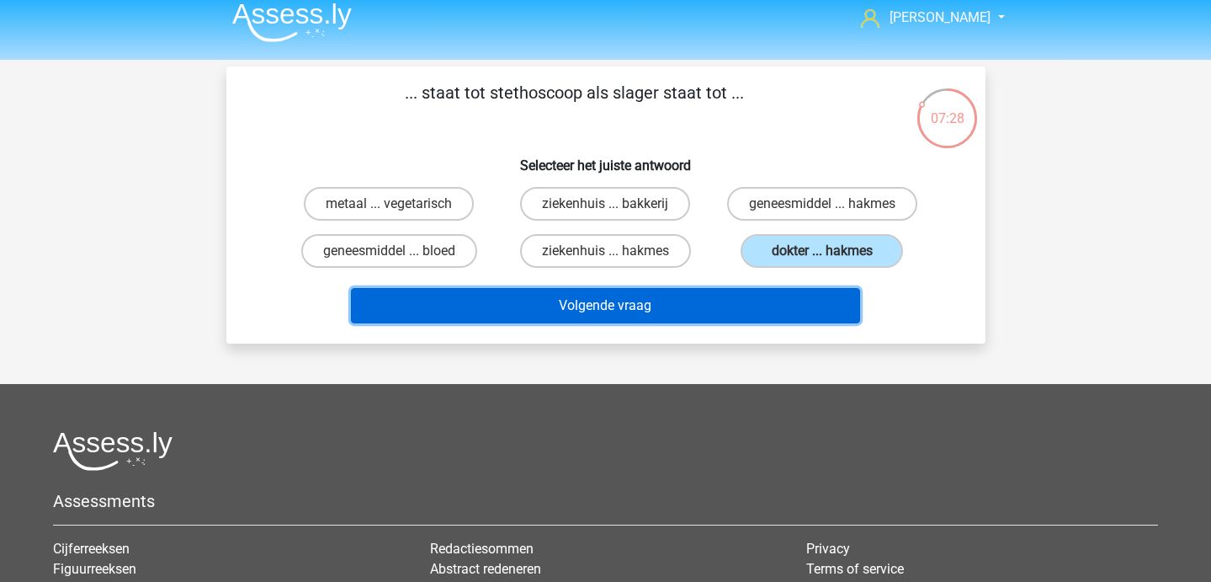
click at [717, 301] on button "Volgende vraag" at bounding box center [605, 305] width 509 height 35
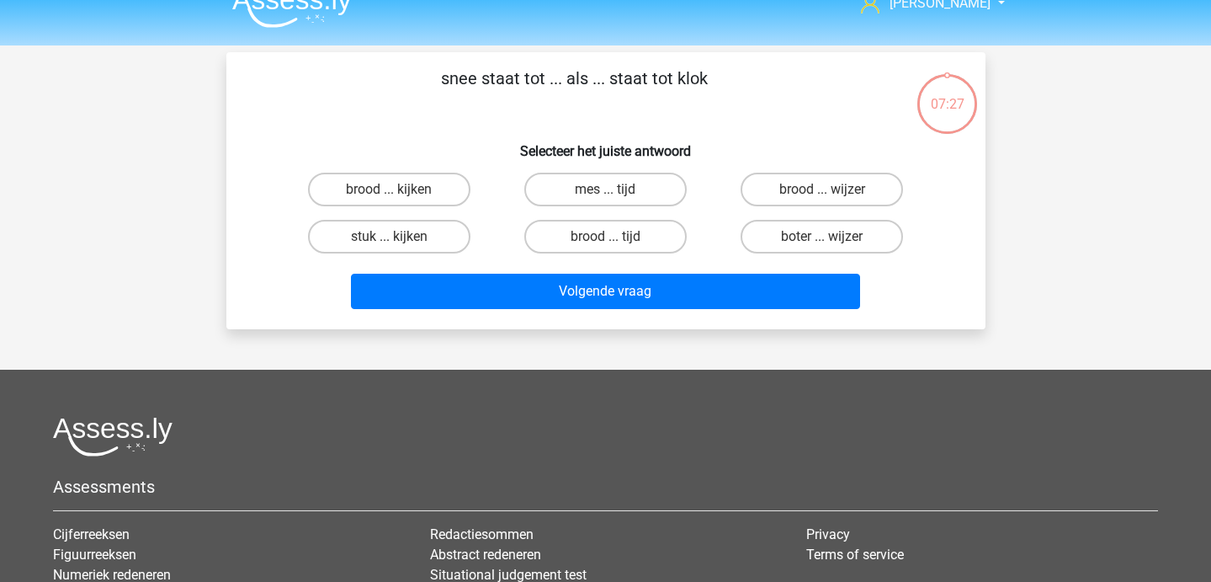
scroll to position [20, 0]
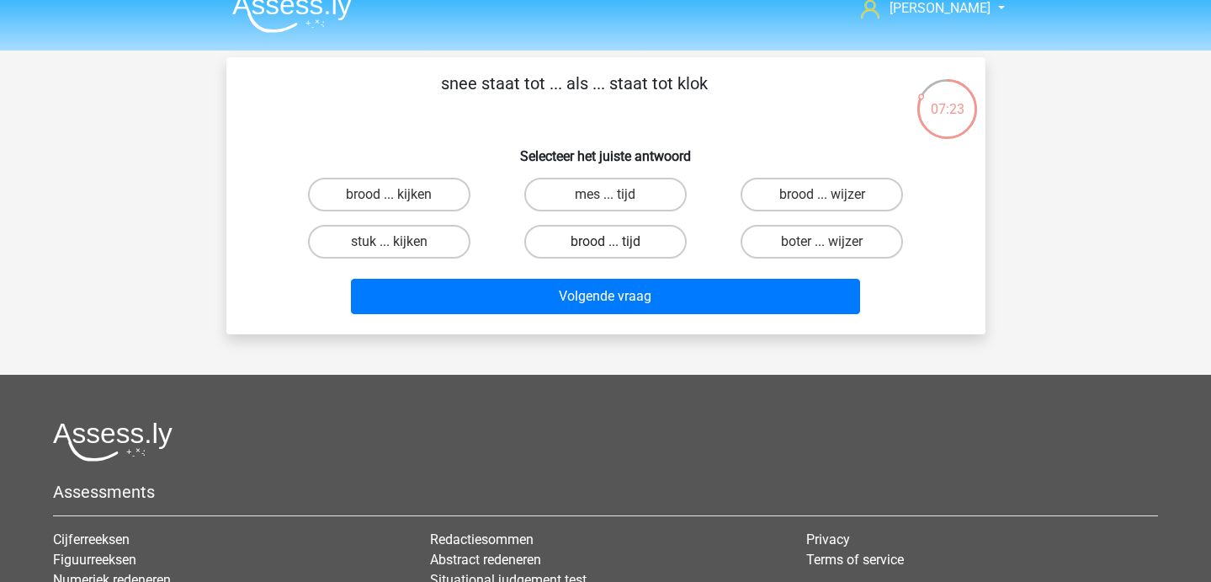
click at [624, 242] on label "brood ... tijd" at bounding box center [605, 242] width 162 height 34
click at [616, 242] on input "brood ... tijd" at bounding box center [610, 247] width 11 height 11
radio input "true"
click at [766, 197] on label "brood ... wijzer" at bounding box center [822, 195] width 162 height 34
click at [822, 197] on input "brood ... wijzer" at bounding box center [827, 199] width 11 height 11
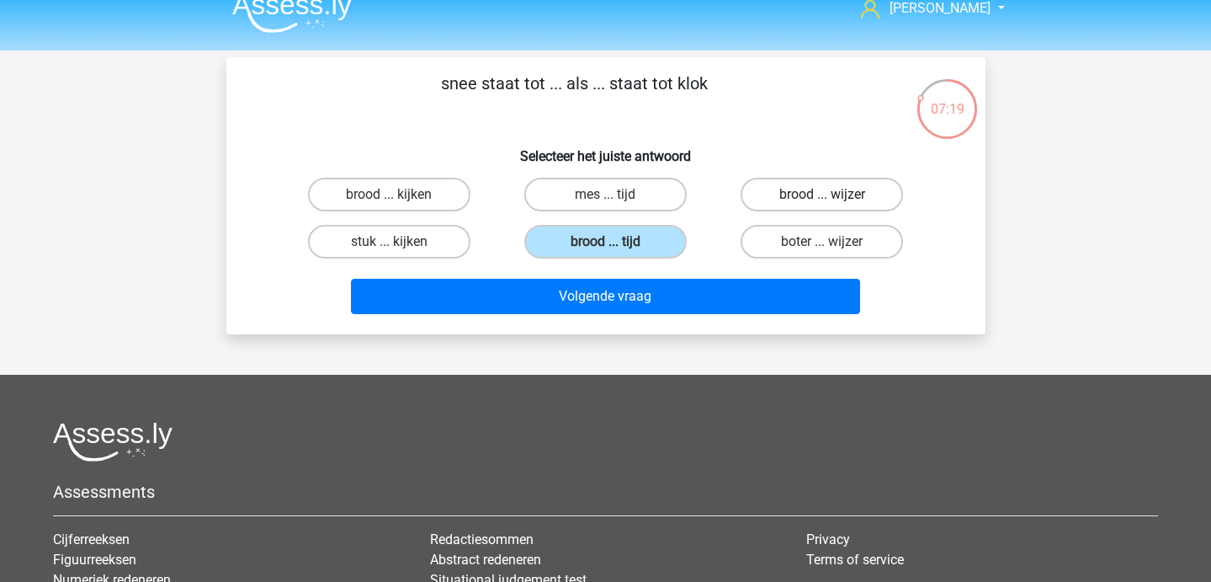
radio input "true"
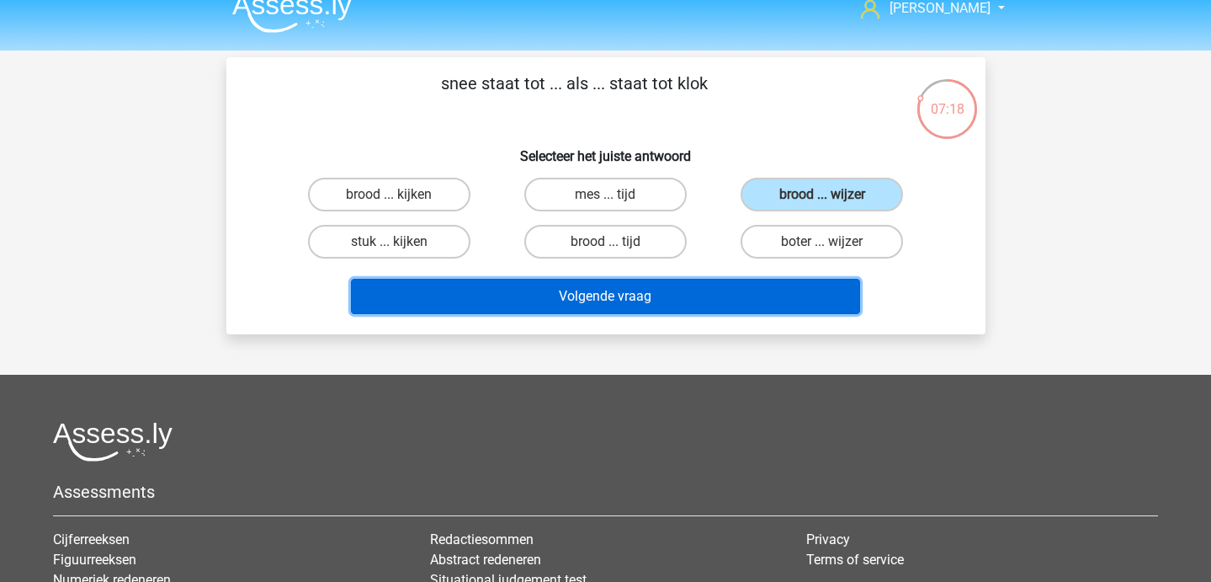
click at [651, 302] on button "Volgende vraag" at bounding box center [605, 296] width 509 height 35
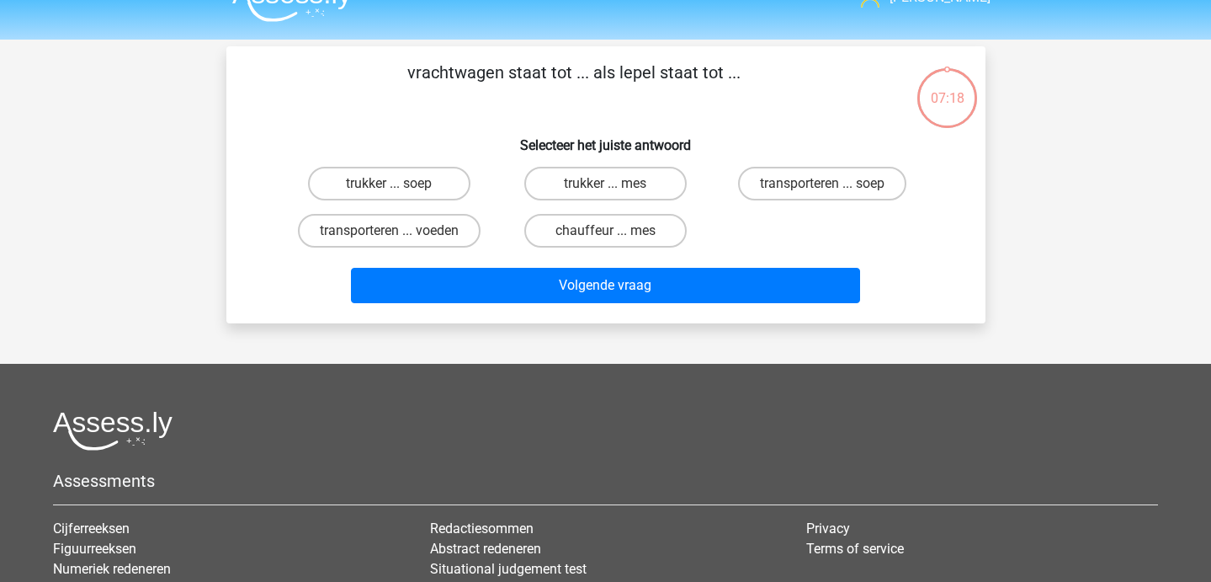
scroll to position [0, 0]
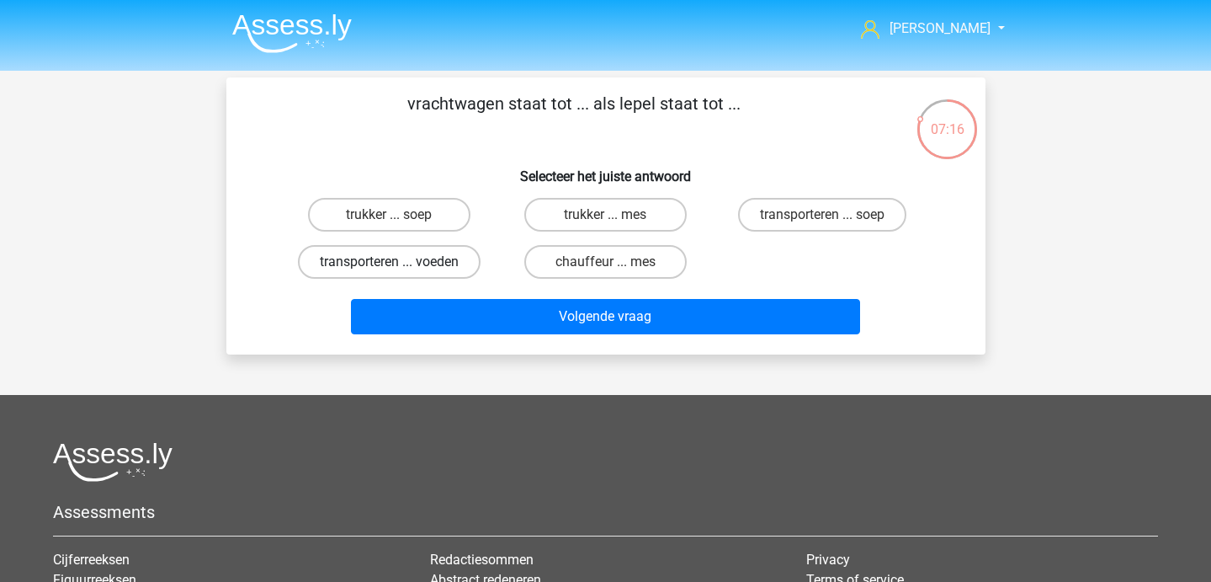
click at [412, 257] on label "transporteren ... voeden" at bounding box center [389, 262] width 183 height 34
click at [400, 262] on input "transporteren ... voeden" at bounding box center [394, 267] width 11 height 11
radio input "true"
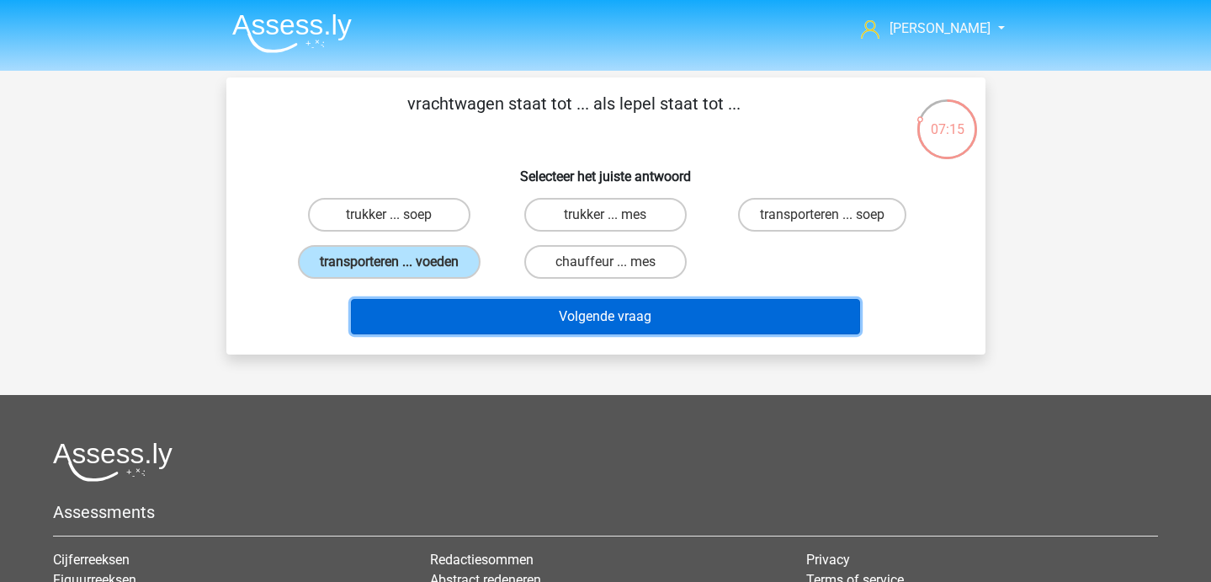
click at [446, 324] on button "Volgende vraag" at bounding box center [605, 316] width 509 height 35
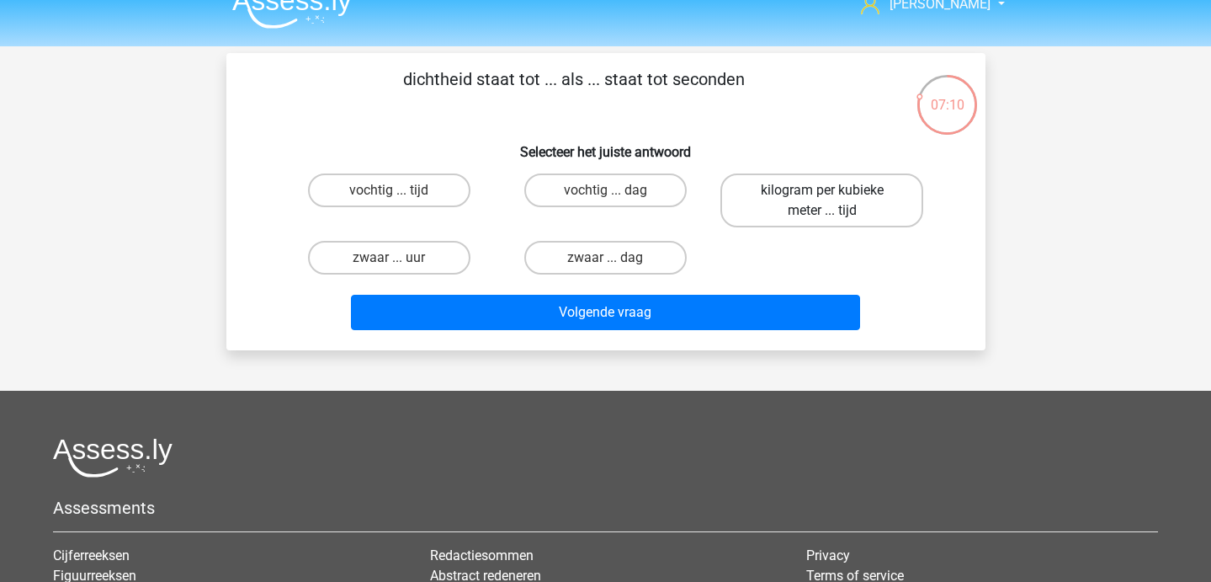
scroll to position [25, 0]
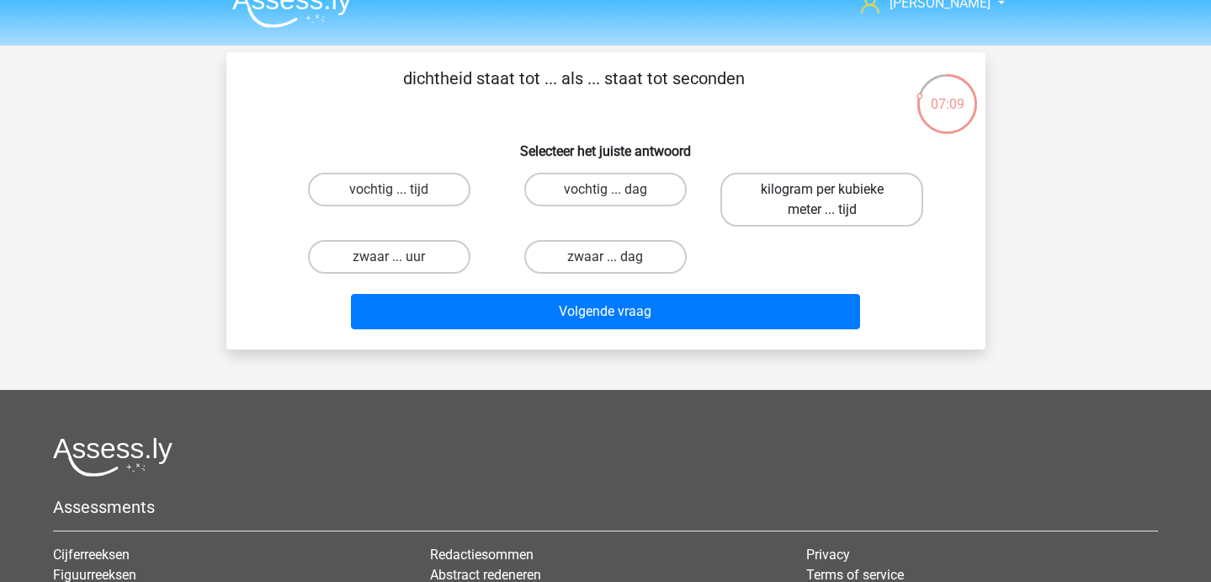
click at [838, 217] on label "kilogram per kubieke meter ... tijd" at bounding box center [822, 200] width 203 height 54
click at [833, 200] on input "kilogram per kubieke meter ... tijd" at bounding box center [827, 194] width 11 height 11
radio input "true"
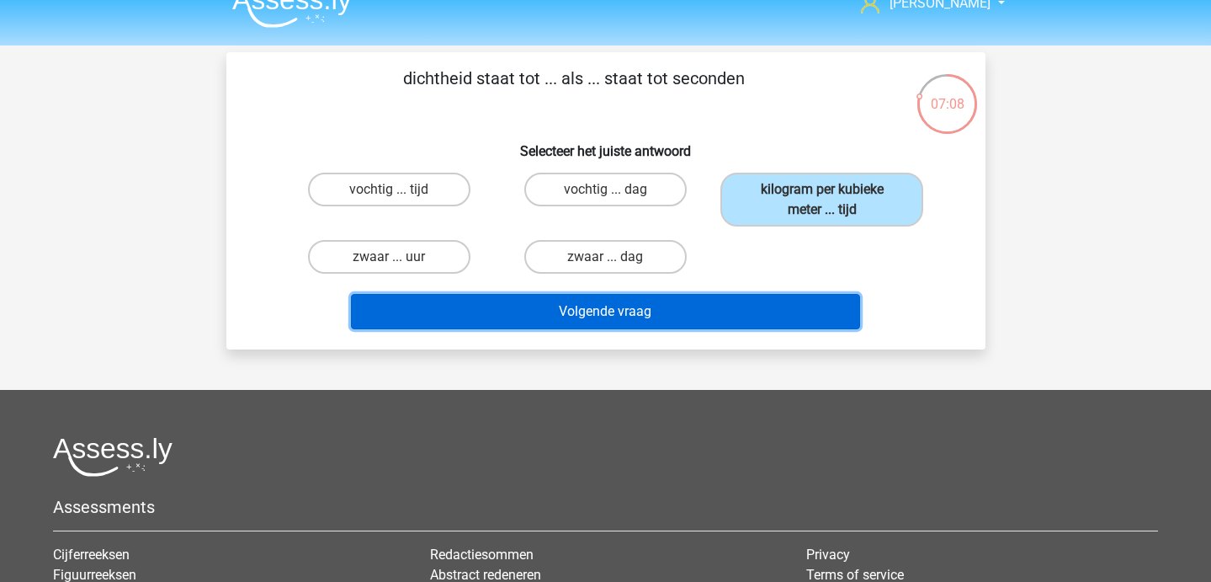
click at [758, 302] on button "Volgende vraag" at bounding box center [605, 311] width 509 height 35
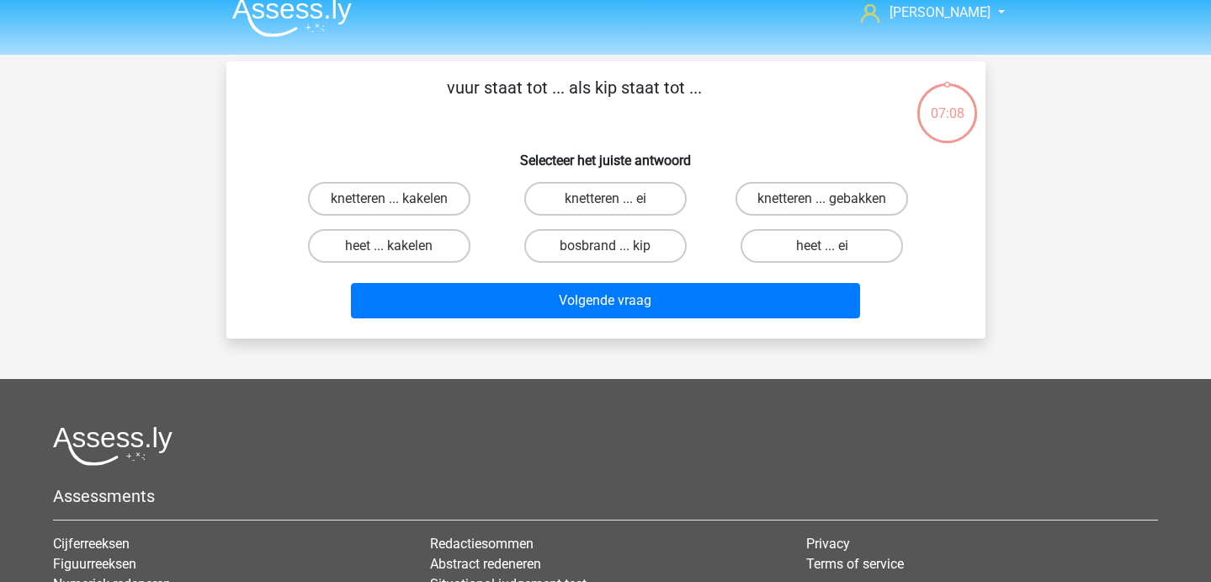
scroll to position [0, 0]
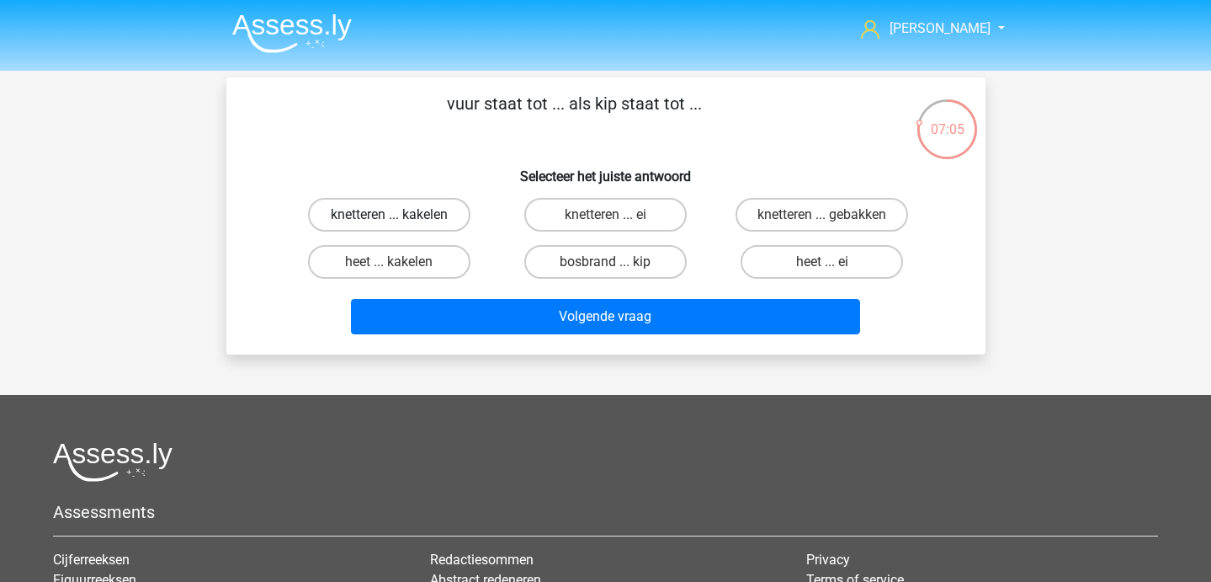
click at [359, 226] on label "knetteren ... kakelen" at bounding box center [389, 215] width 162 height 34
click at [389, 226] on input "knetteren ... kakelen" at bounding box center [394, 220] width 11 height 11
radio input "true"
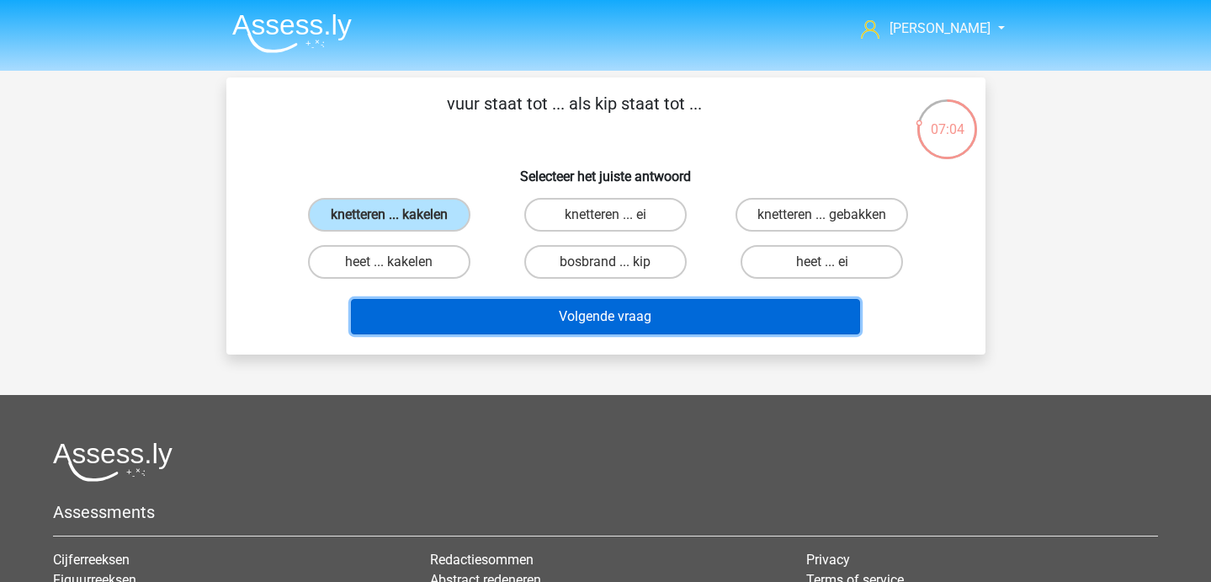
click at [421, 309] on button "Volgende vraag" at bounding box center [605, 316] width 509 height 35
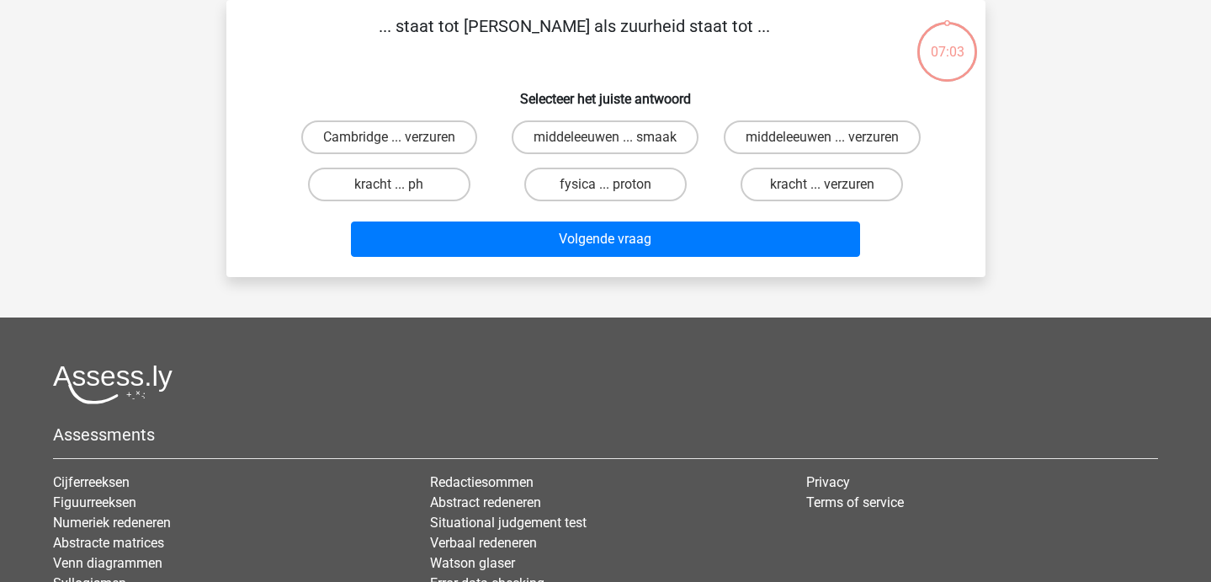
scroll to position [27, 0]
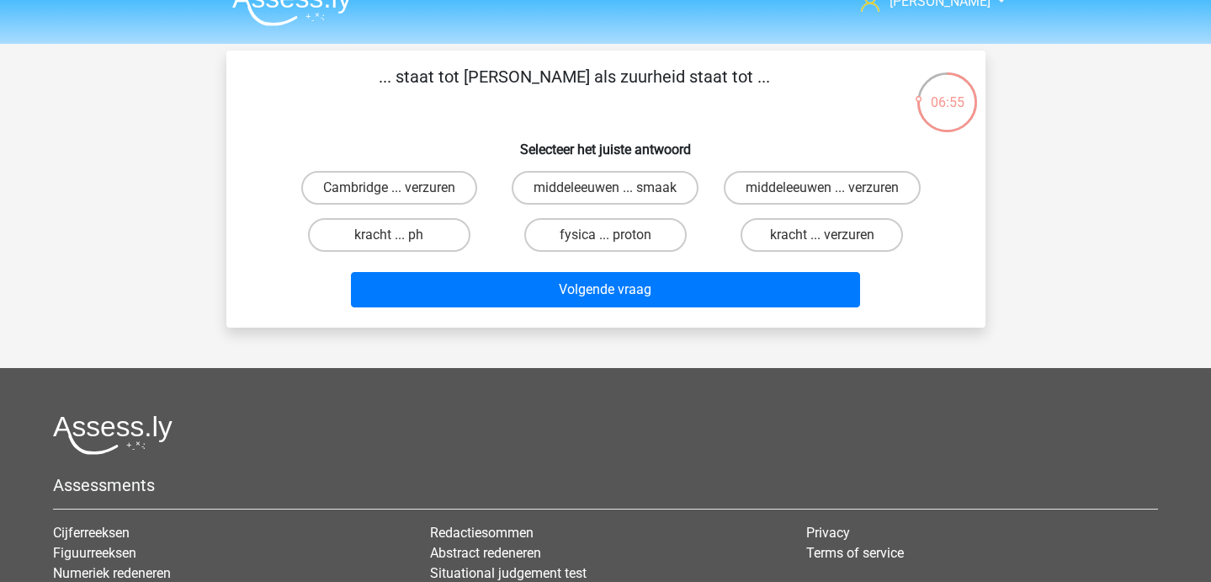
click at [389, 238] on input "kracht ... ph" at bounding box center [394, 240] width 11 height 11
radio input "true"
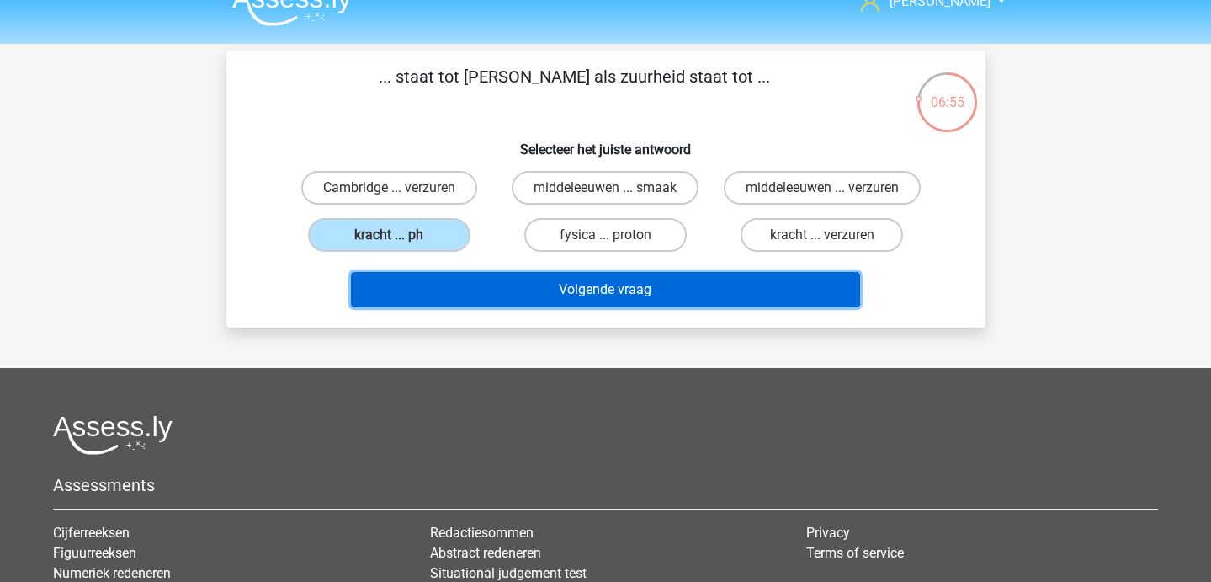
click at [428, 291] on button "Volgende vraag" at bounding box center [605, 289] width 509 height 35
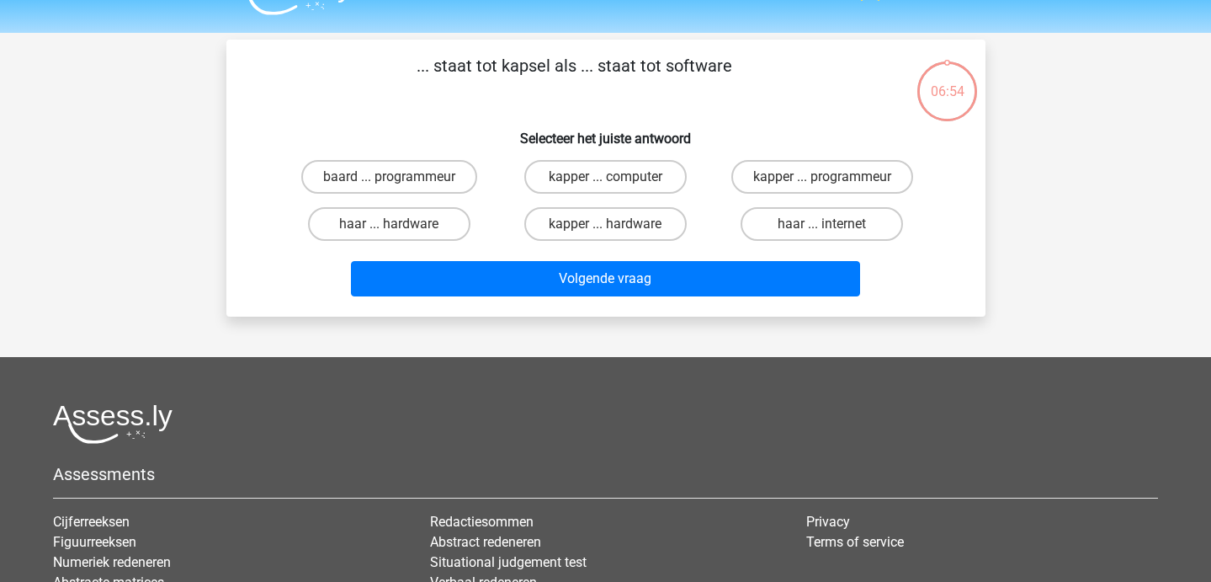
scroll to position [35, 0]
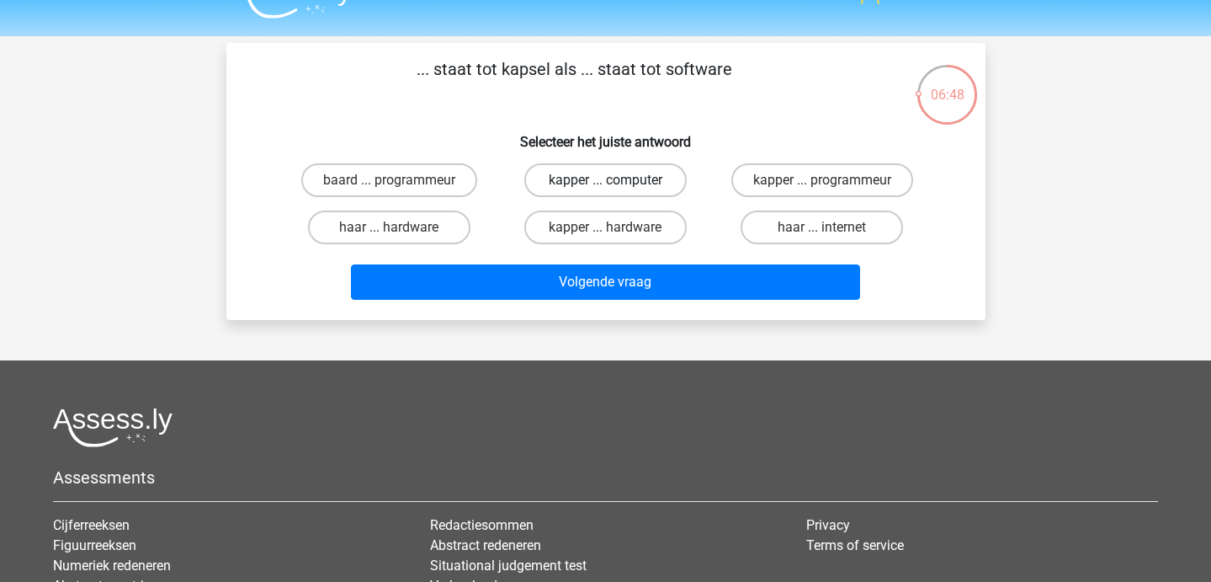
click at [577, 182] on label "kapper ... computer" at bounding box center [605, 180] width 162 height 34
click at [605, 182] on input "kapper ... computer" at bounding box center [610, 185] width 11 height 11
radio input "true"
click at [764, 184] on label "kapper ... programmeur" at bounding box center [823, 180] width 182 height 34
click at [822, 184] on input "kapper ... programmeur" at bounding box center [827, 185] width 11 height 11
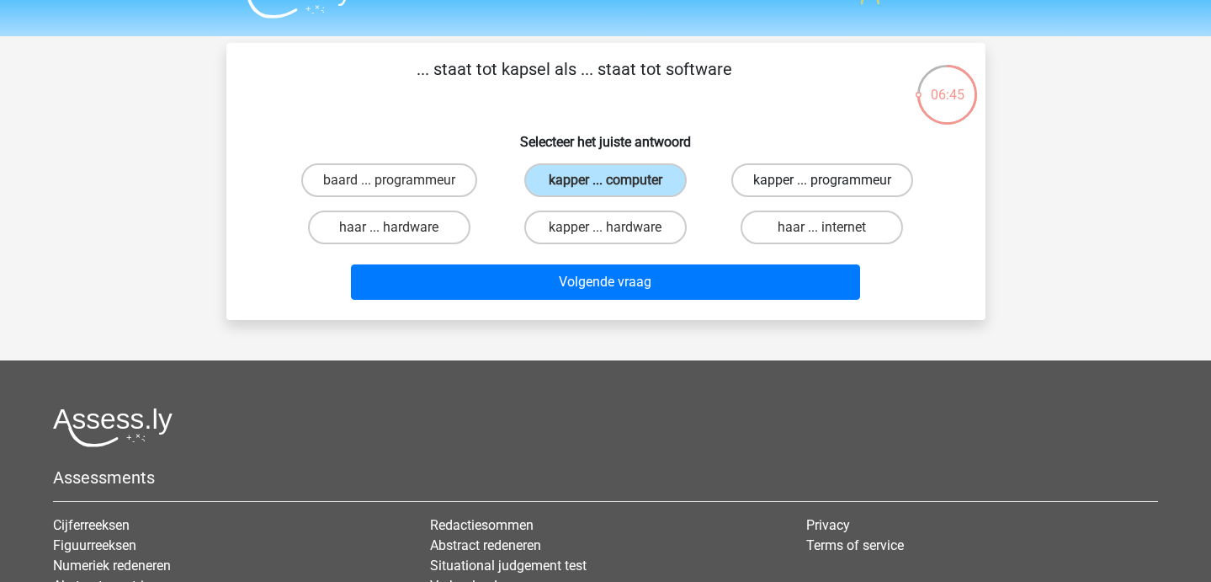
radio input "true"
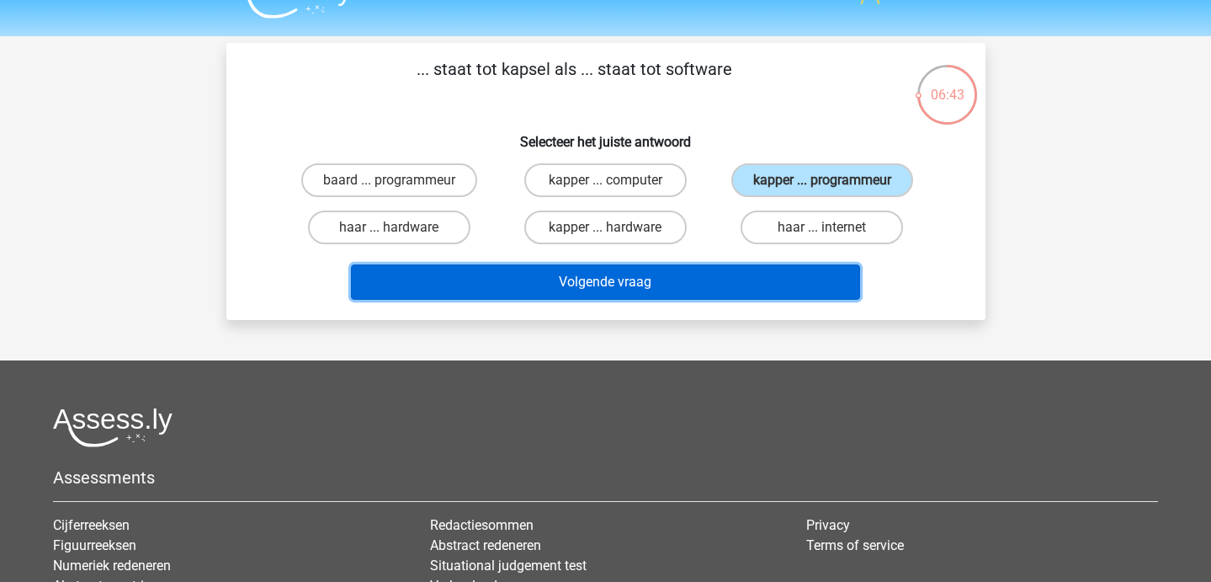
click at [659, 280] on button "Volgende vraag" at bounding box center [605, 281] width 509 height 35
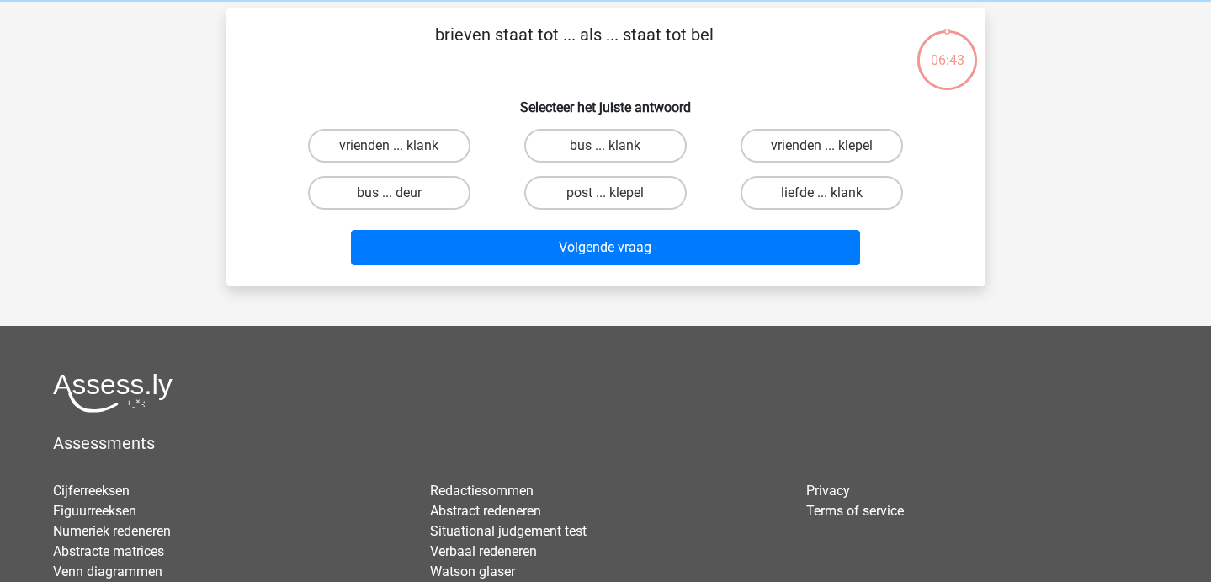
scroll to position [77, 0]
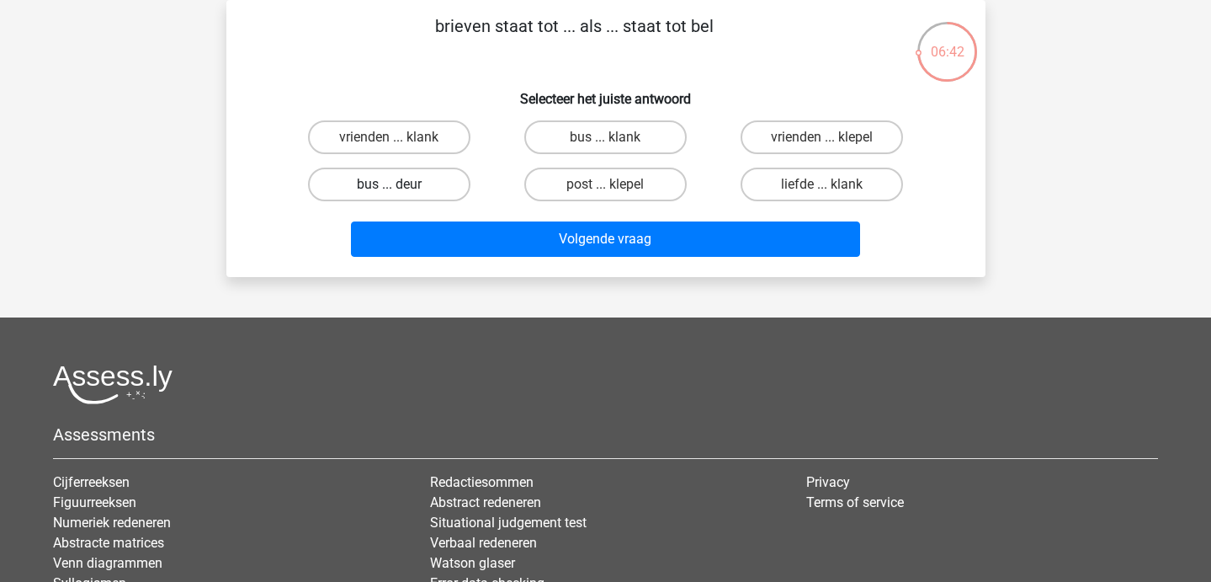
click at [433, 190] on label "bus ... deur" at bounding box center [389, 185] width 162 height 34
click at [400, 190] on input "bus ... deur" at bounding box center [394, 189] width 11 height 11
radio input "true"
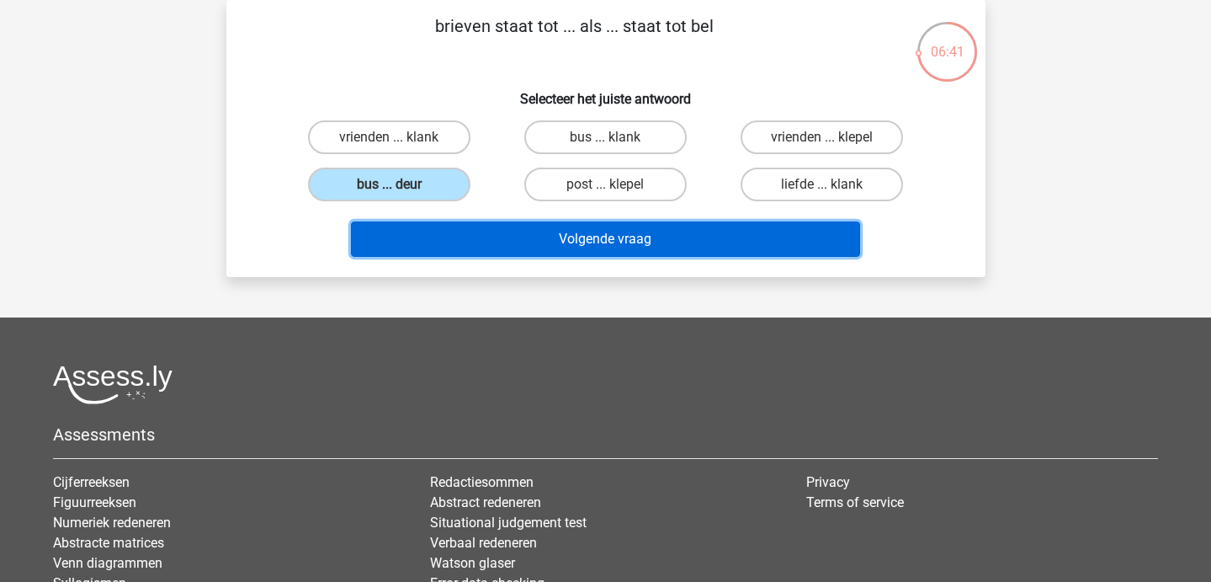
click at [455, 246] on button "Volgende vraag" at bounding box center [605, 238] width 509 height 35
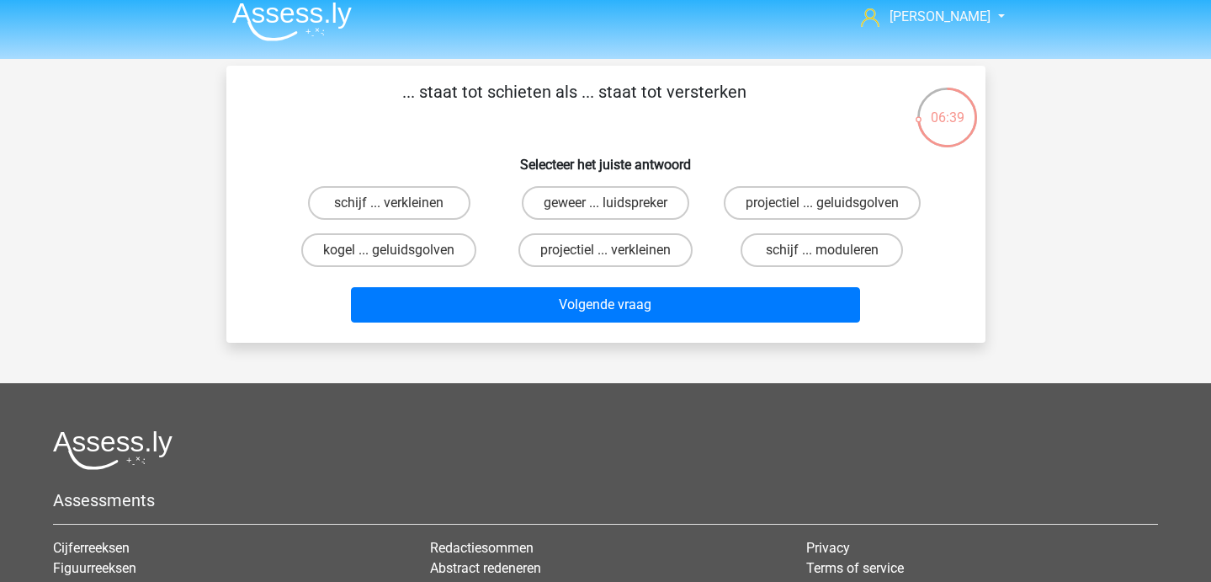
scroll to position [13, 0]
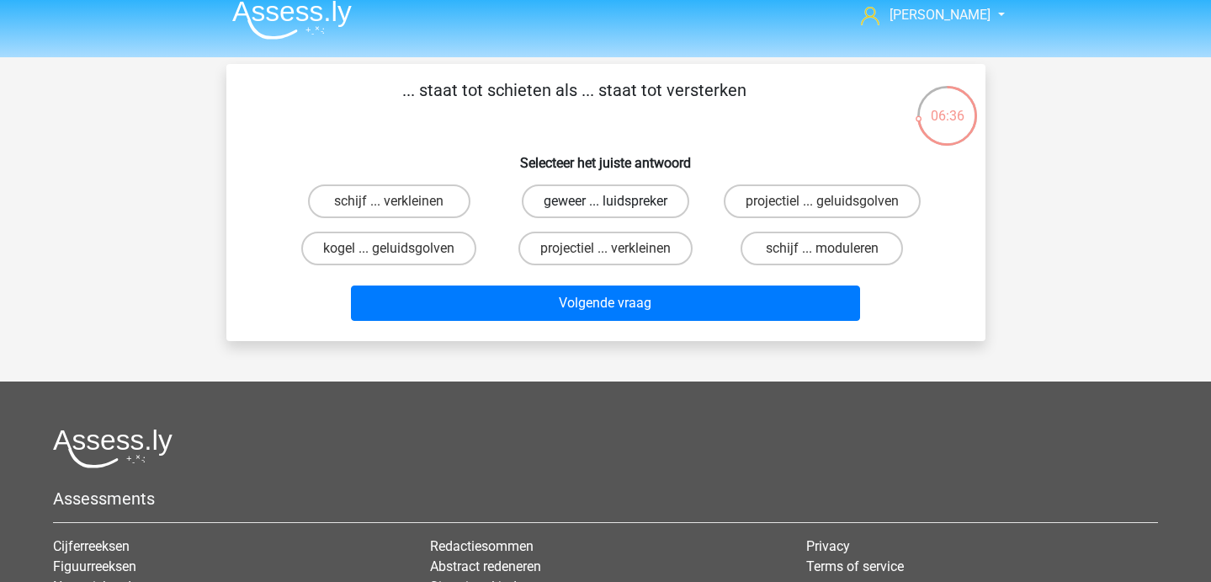
click at [570, 214] on label "geweer ... luidspreker" at bounding box center [606, 201] width 168 height 34
click at [605, 212] on input "geweer ... luidspreker" at bounding box center [610, 206] width 11 height 11
radio input "true"
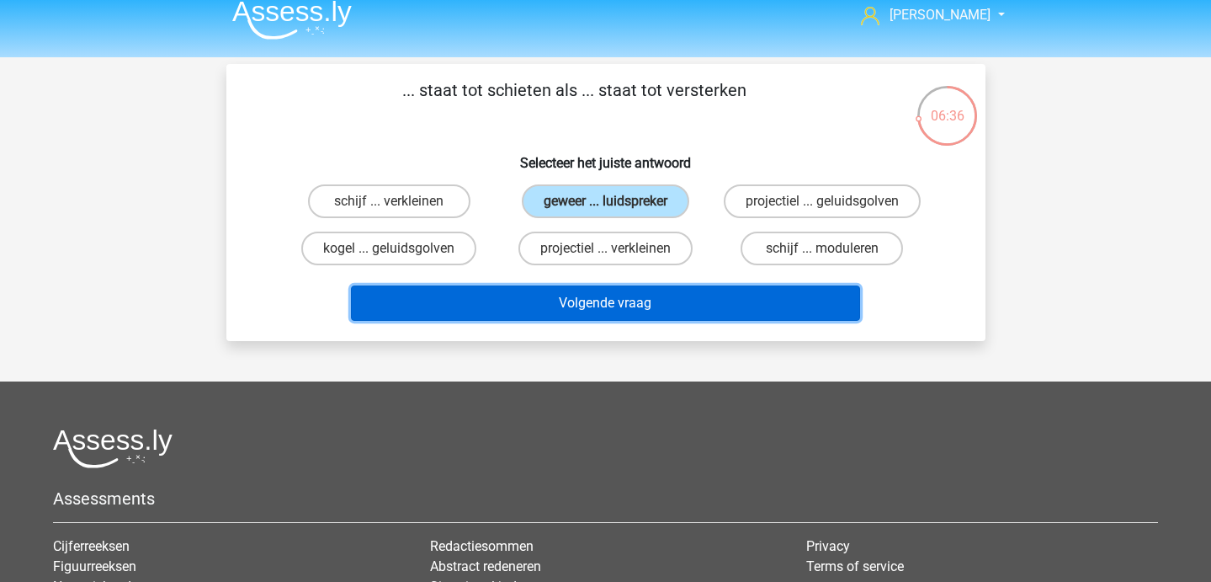
click at [566, 313] on button "Volgende vraag" at bounding box center [605, 302] width 509 height 35
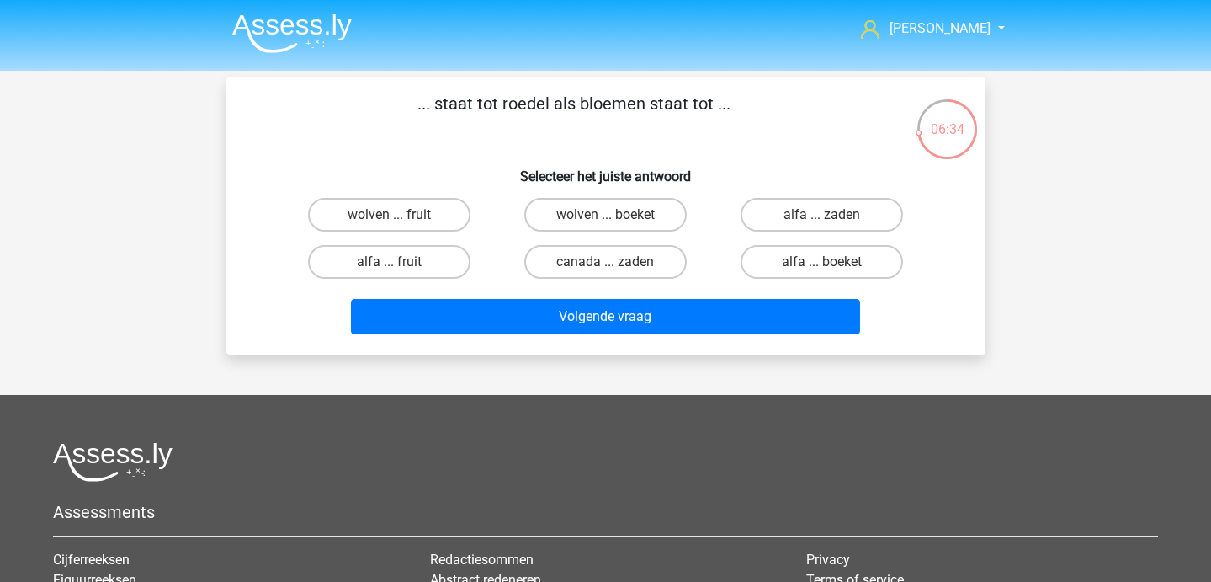
scroll to position [4, 0]
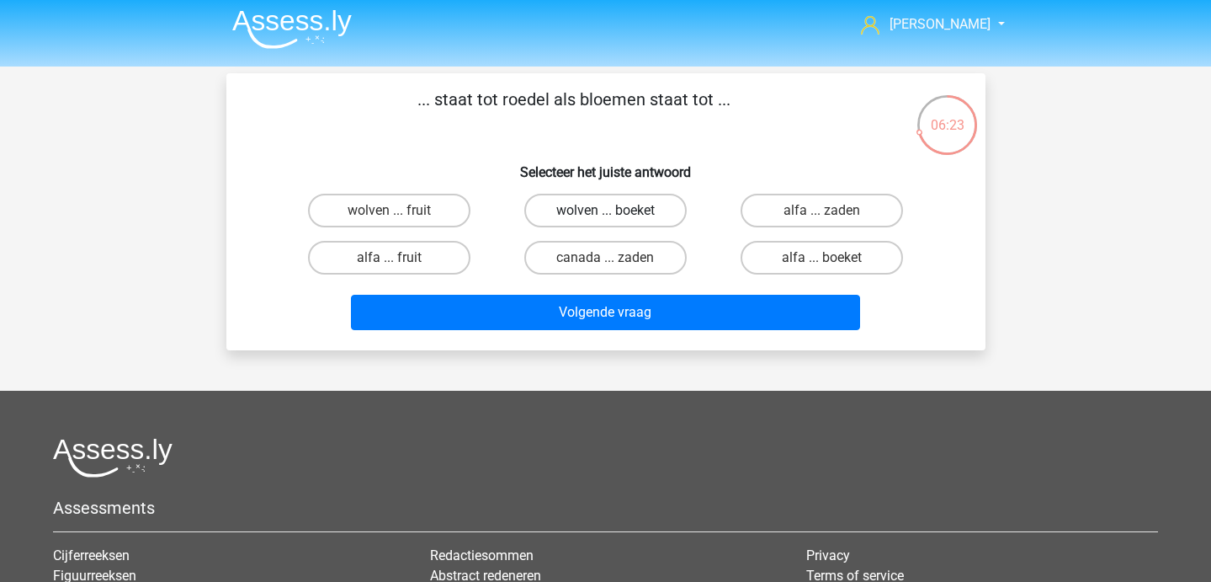
click at [634, 216] on label "wolven ... boeket" at bounding box center [605, 211] width 162 height 34
click at [616, 216] on input "wolven ... boeket" at bounding box center [610, 215] width 11 height 11
radio input "true"
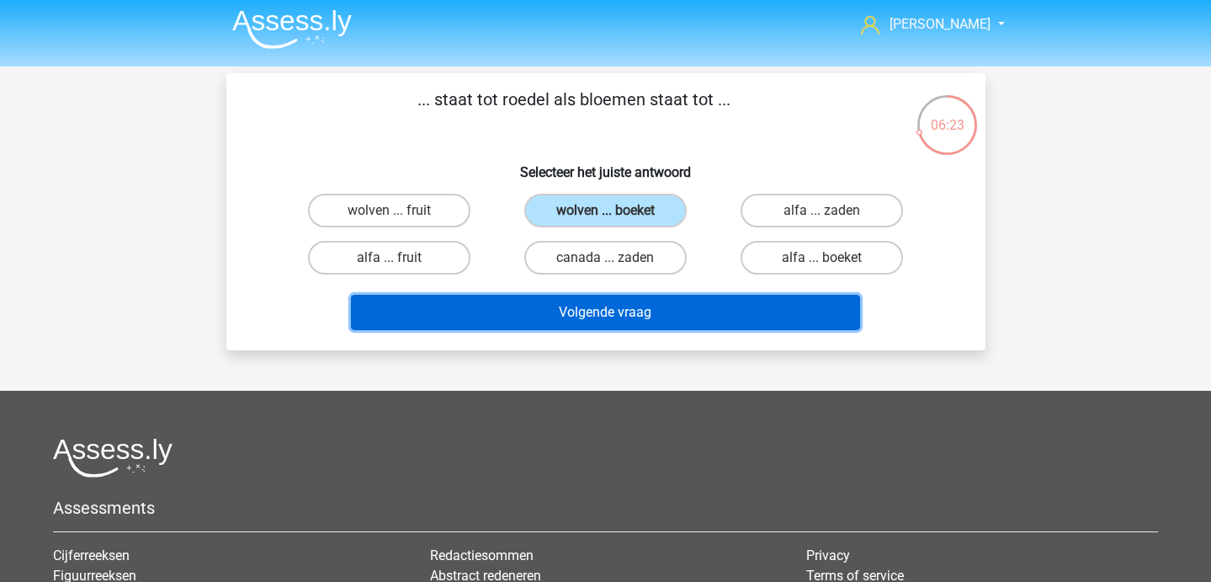
click at [635, 297] on button "Volgende vraag" at bounding box center [605, 312] width 509 height 35
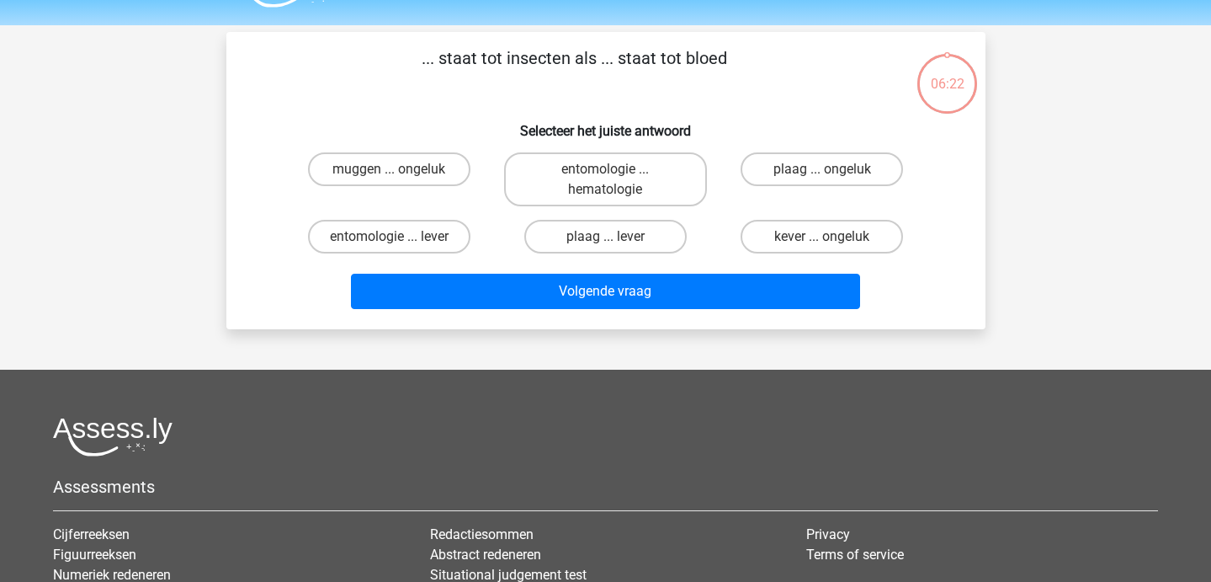
scroll to position [77, 0]
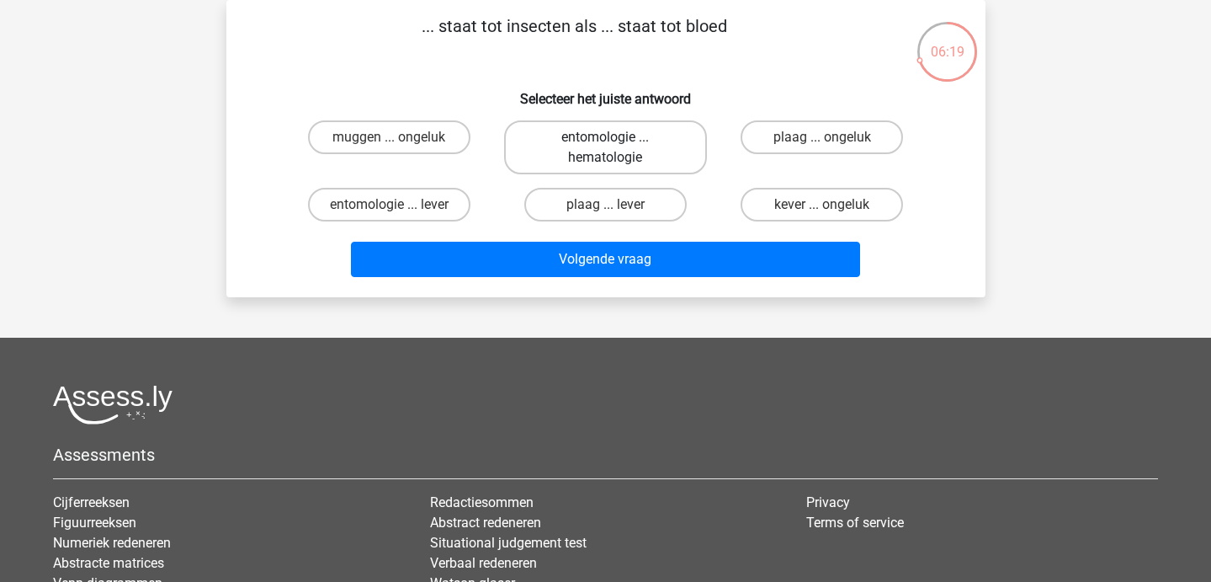
click at [615, 157] on label "entomologie ... hematologie" at bounding box center [605, 147] width 203 height 54
click at [615, 148] on input "entomologie ... hematologie" at bounding box center [610, 142] width 11 height 11
radio input "true"
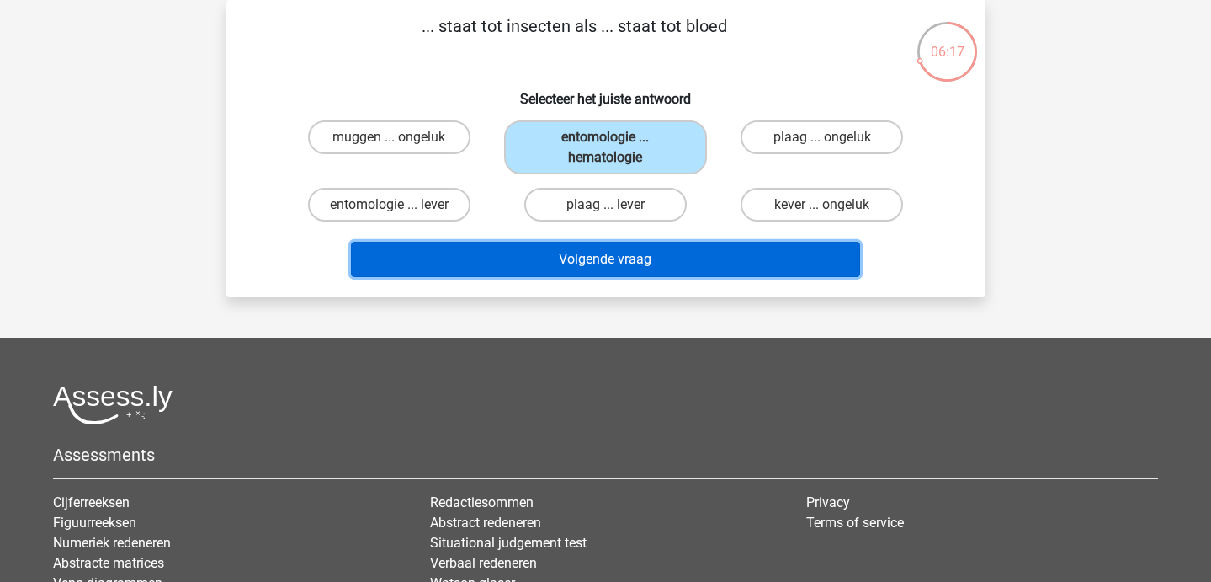
click at [627, 257] on button "Volgende vraag" at bounding box center [605, 259] width 509 height 35
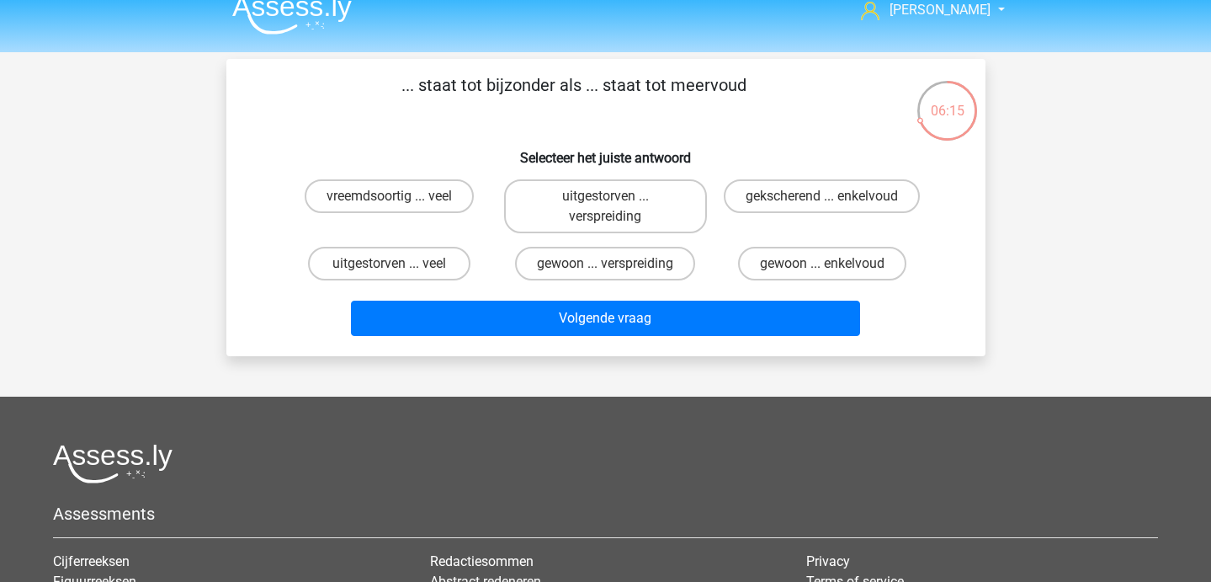
scroll to position [20, 0]
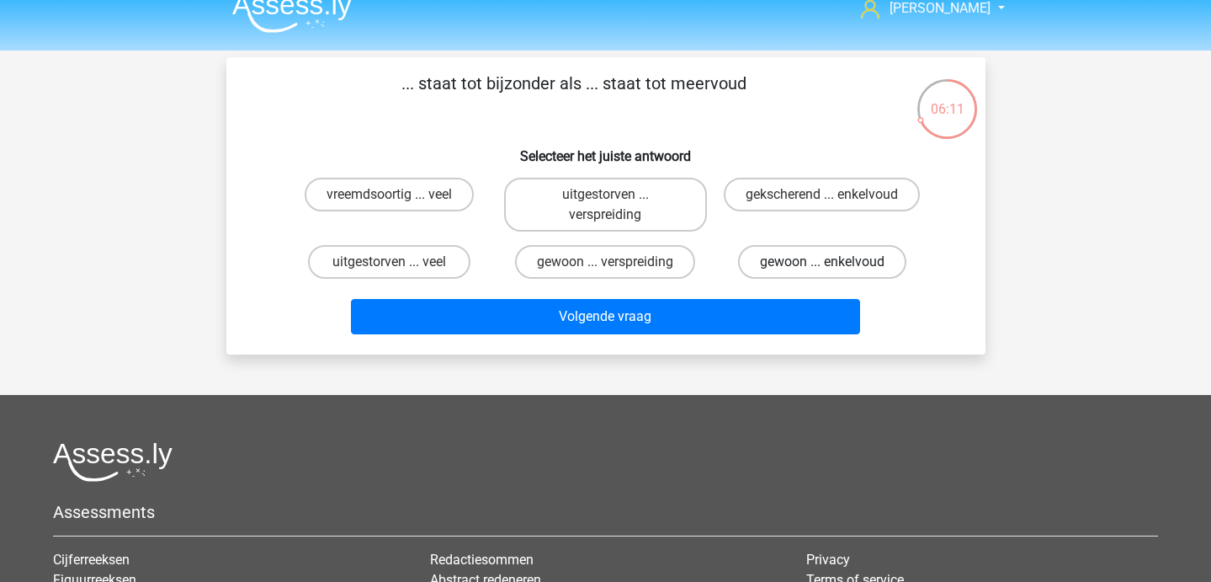
click at [798, 266] on label "gewoon ... enkelvoud" at bounding box center [822, 262] width 168 height 34
click at [822, 266] on input "gewoon ... enkelvoud" at bounding box center [827, 267] width 11 height 11
radio input "true"
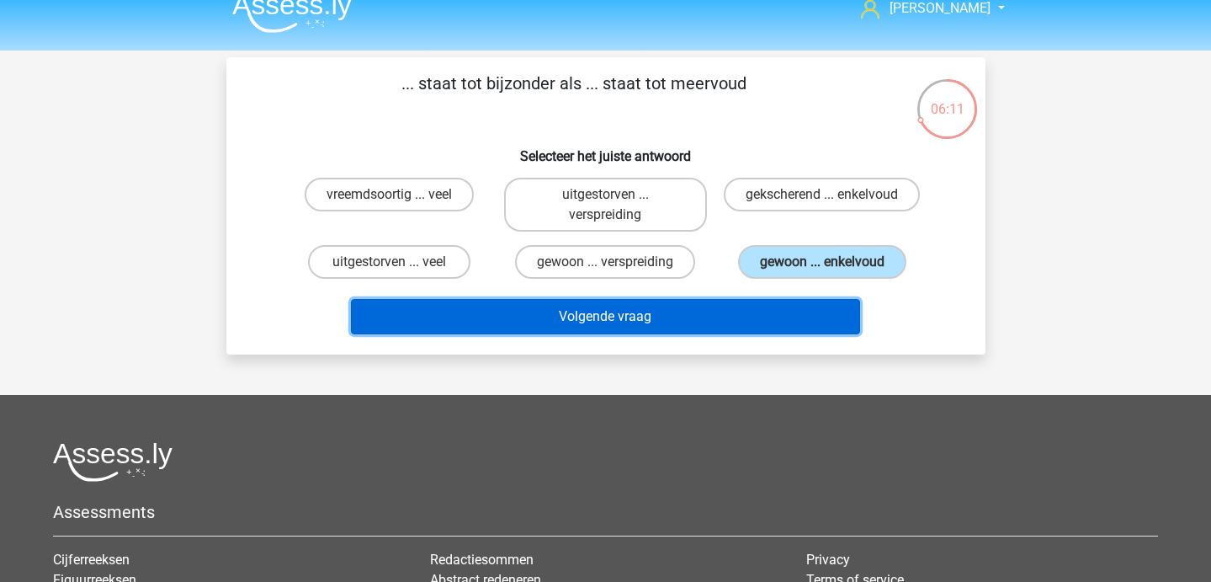
click at [716, 314] on button "Volgende vraag" at bounding box center [605, 316] width 509 height 35
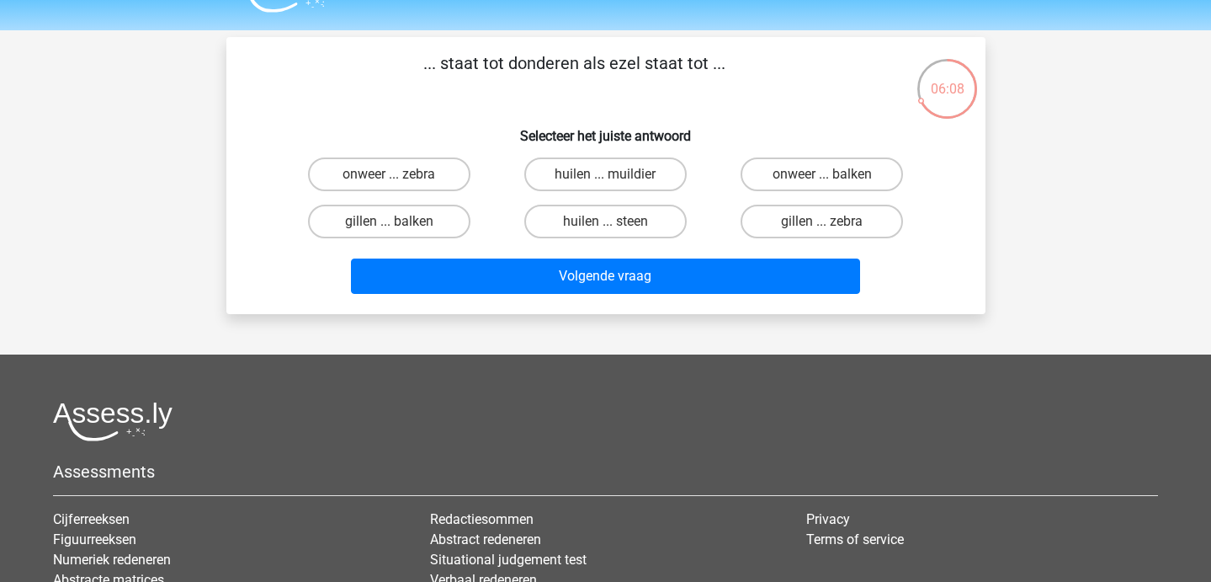
scroll to position [42, 0]
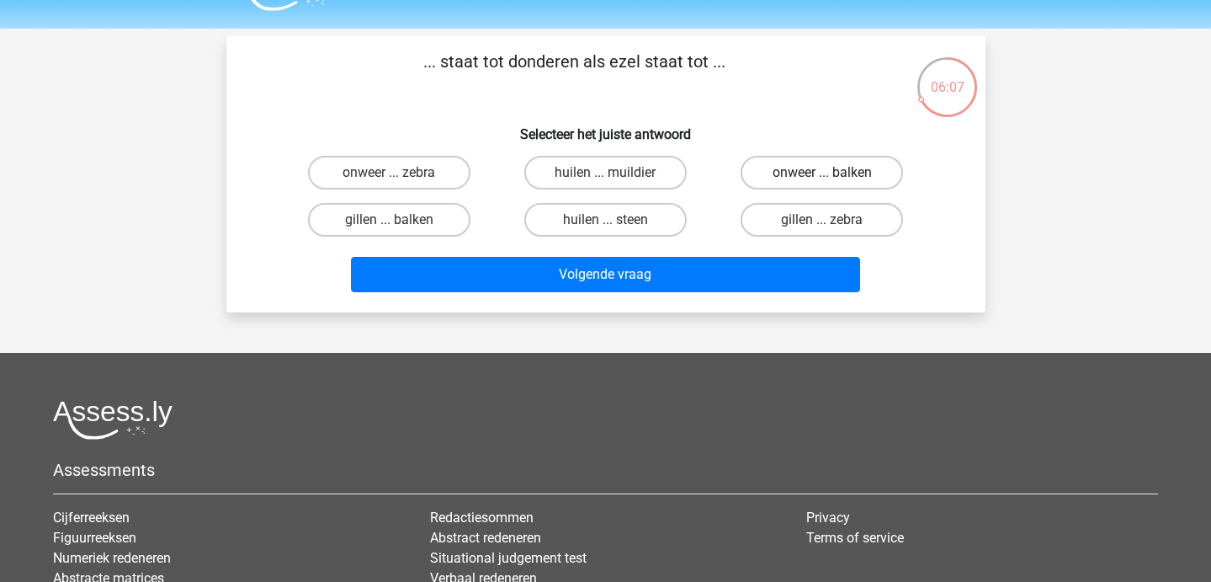
click at [770, 185] on label "onweer ... balken" at bounding box center [822, 173] width 162 height 34
click at [822, 184] on input "onweer ... balken" at bounding box center [827, 178] width 11 height 11
radio input "true"
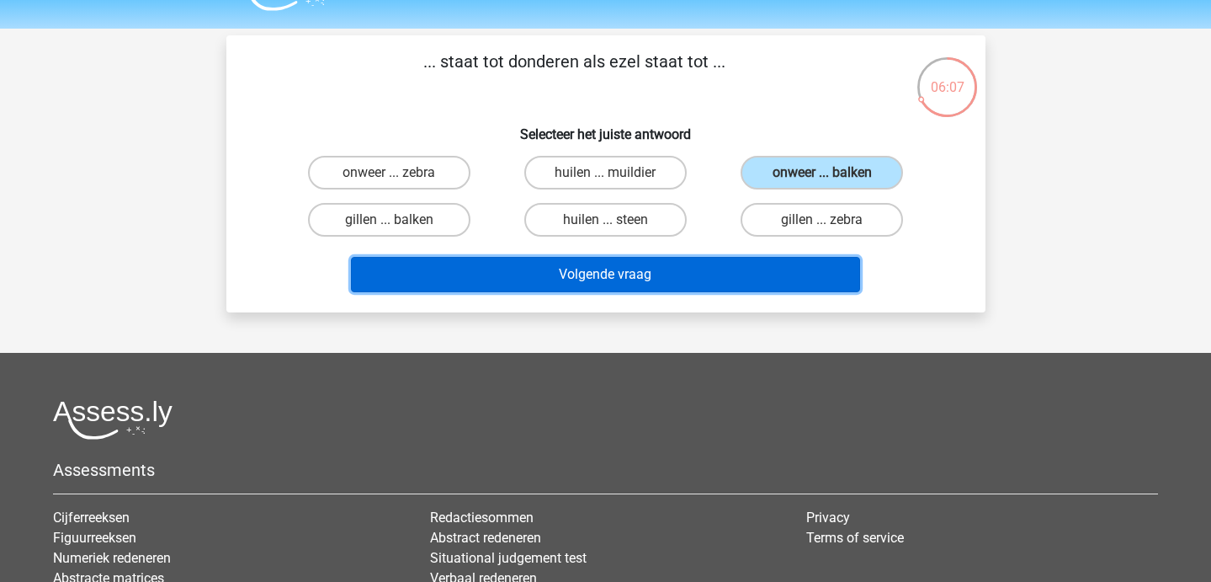
click at [712, 277] on button "Volgende vraag" at bounding box center [605, 274] width 509 height 35
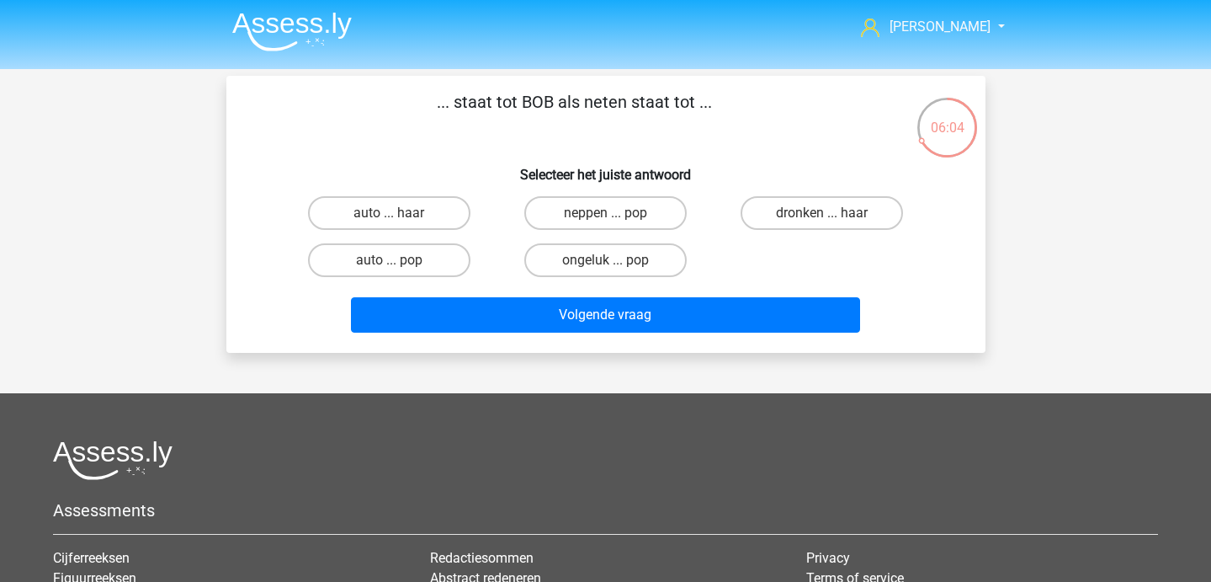
scroll to position [3, 0]
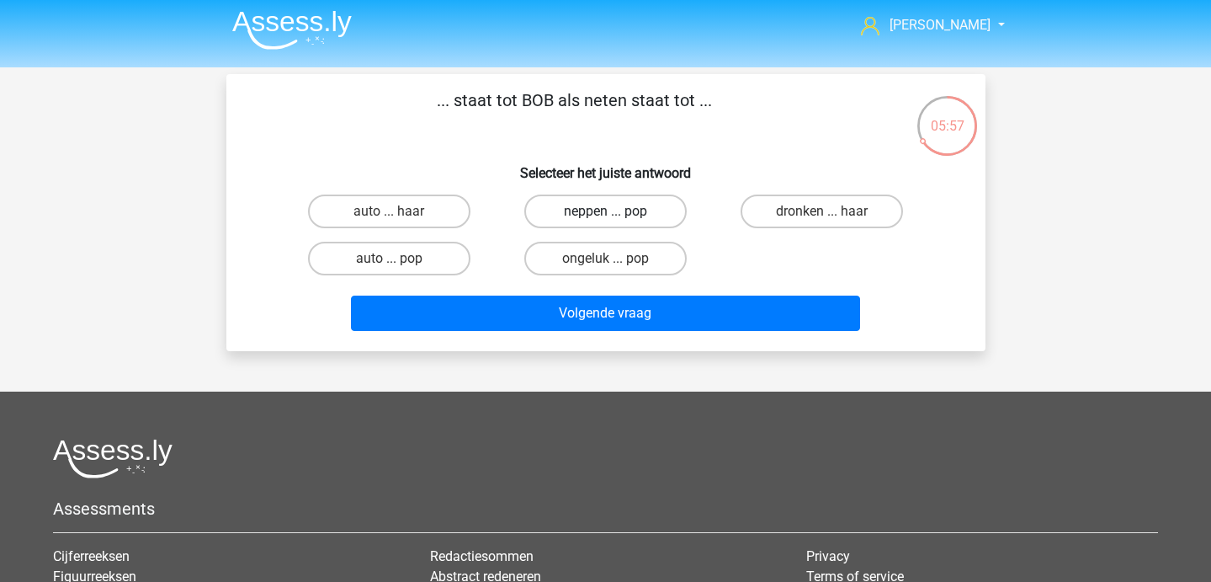
click at [609, 223] on label "neppen ... pop" at bounding box center [605, 211] width 162 height 34
click at [609, 222] on input "neppen ... pop" at bounding box center [610, 216] width 11 height 11
radio input "true"
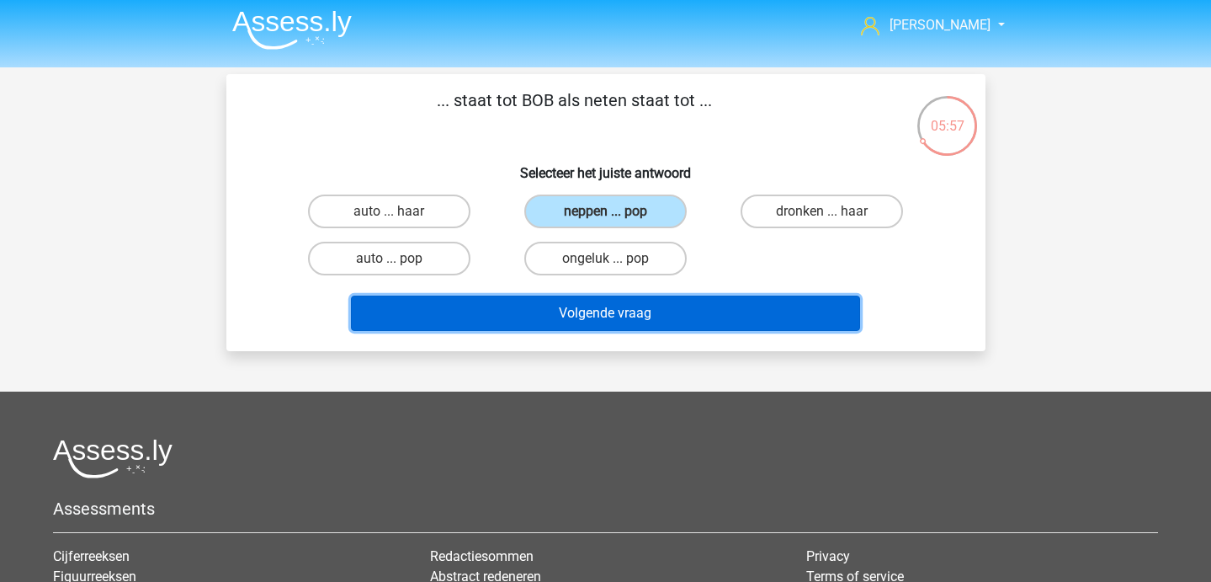
click at [614, 313] on button "Volgende vraag" at bounding box center [605, 312] width 509 height 35
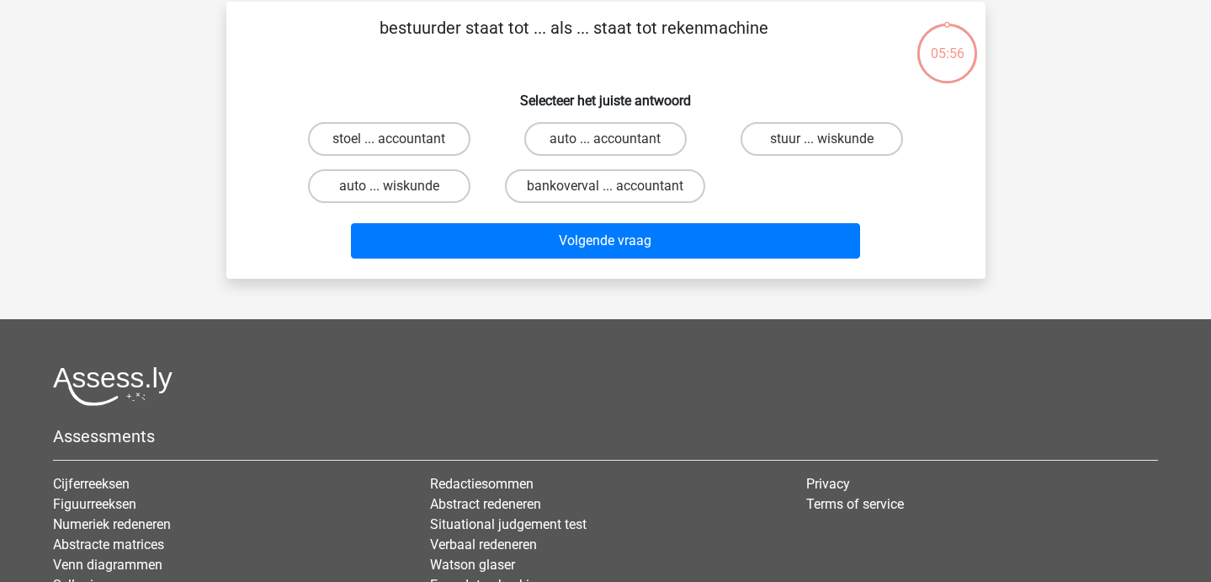
scroll to position [26, 0]
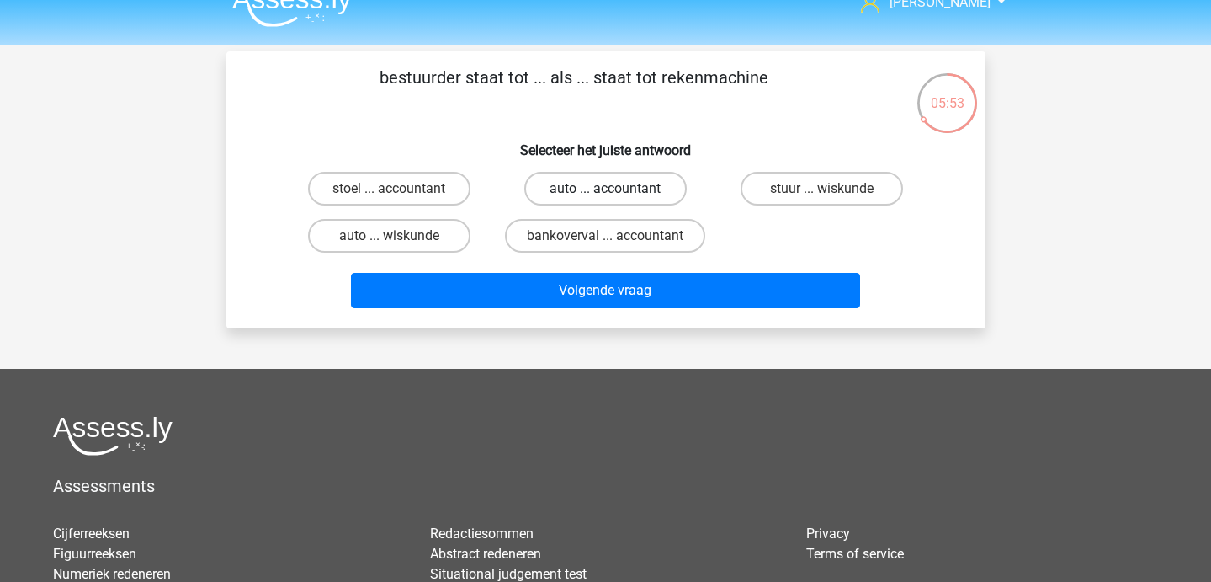
click at [593, 202] on label "auto ... accountant" at bounding box center [605, 189] width 162 height 34
click at [605, 200] on input "auto ... accountant" at bounding box center [610, 194] width 11 height 11
radio input "true"
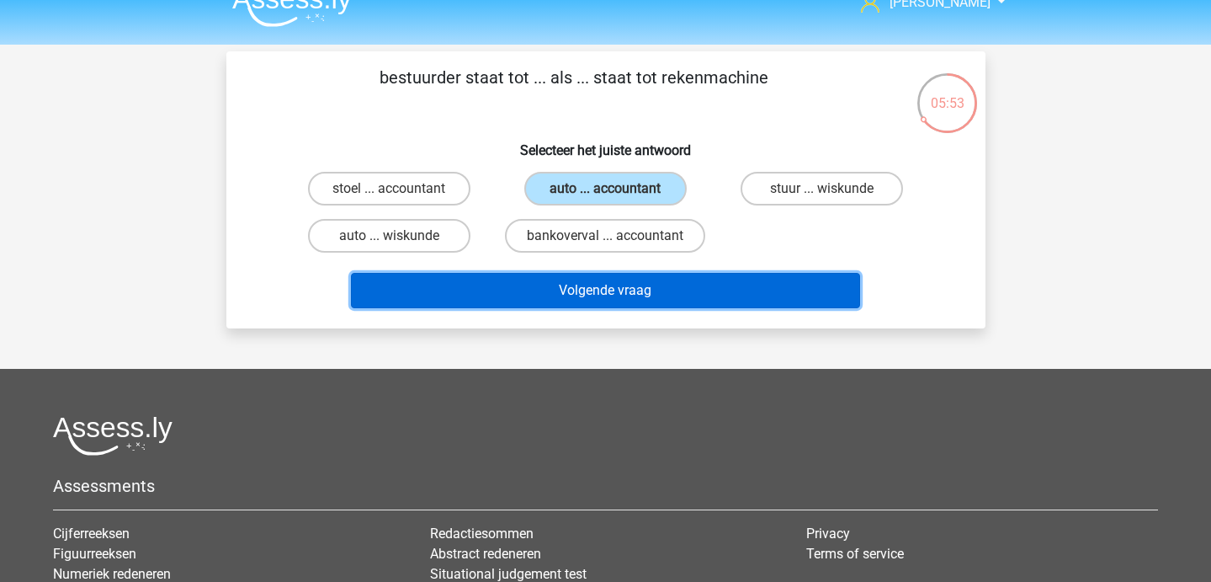
click at [596, 283] on button "Volgende vraag" at bounding box center [605, 290] width 509 height 35
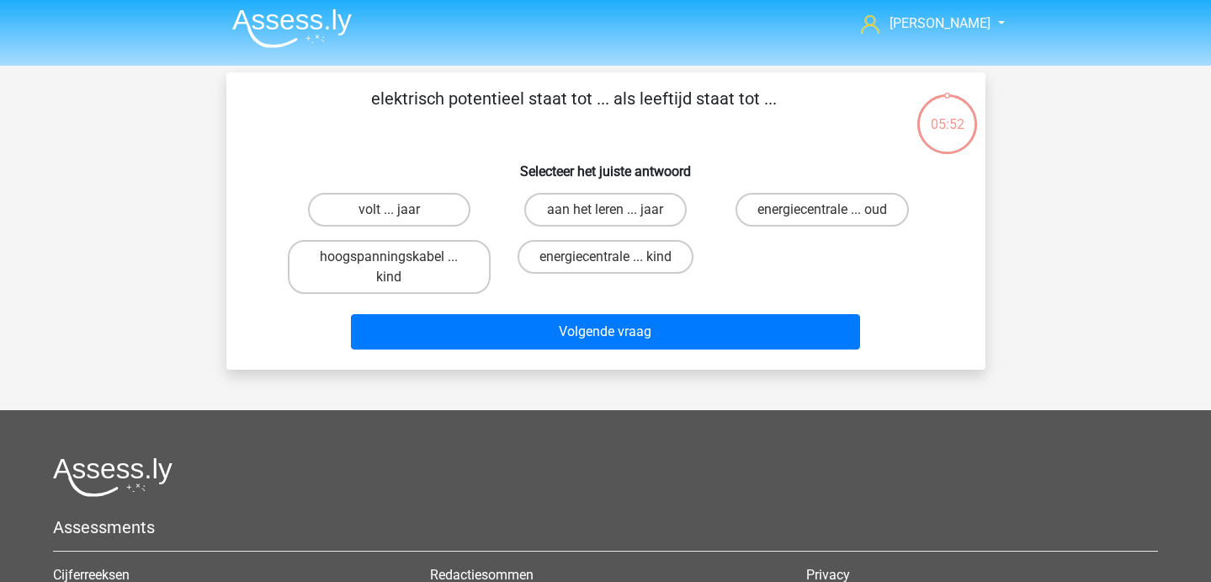
scroll to position [3, 0]
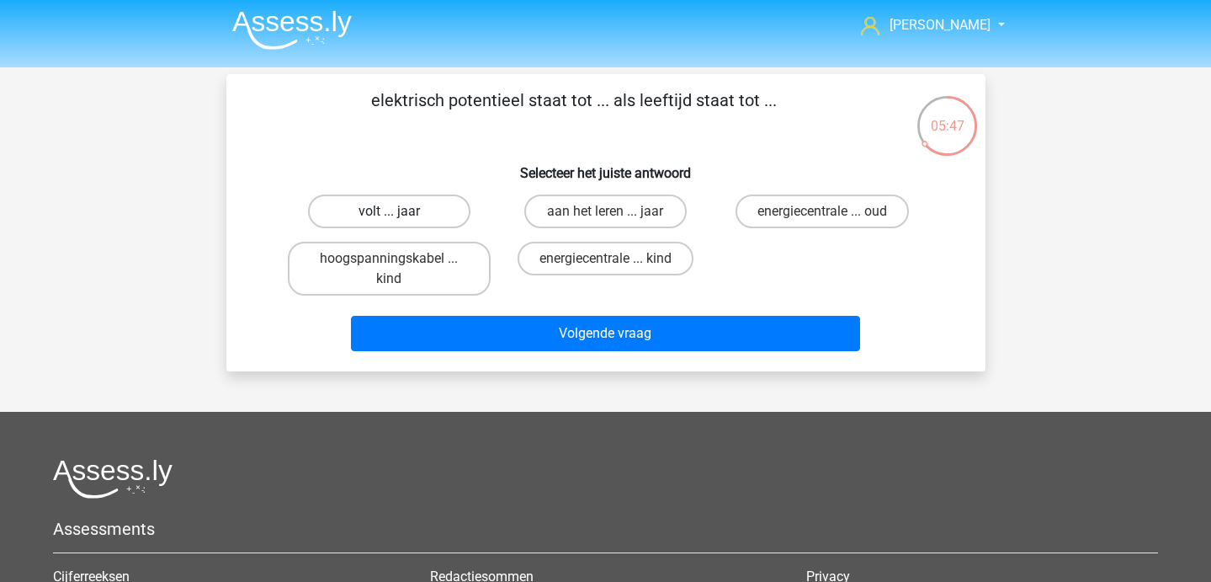
click at [422, 221] on label "volt ... jaar" at bounding box center [389, 211] width 162 height 34
click at [400, 221] on input "volt ... jaar" at bounding box center [394, 216] width 11 height 11
radio input "true"
click at [473, 354] on div "Volgende vraag" at bounding box center [606, 337] width 650 height 42
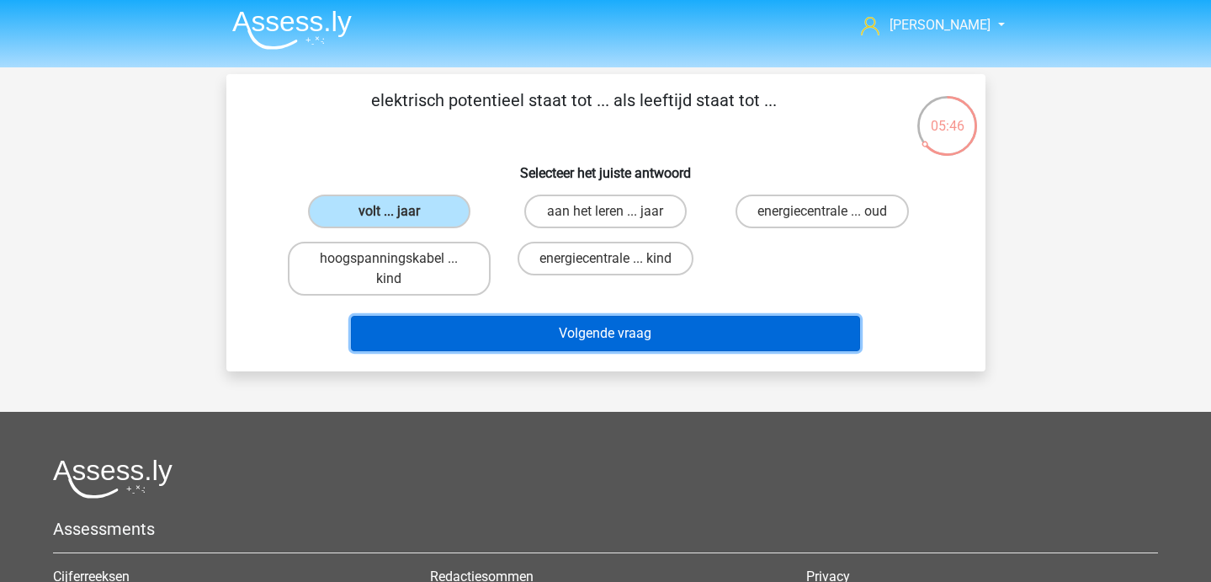
click at [450, 338] on button "Volgende vraag" at bounding box center [605, 333] width 509 height 35
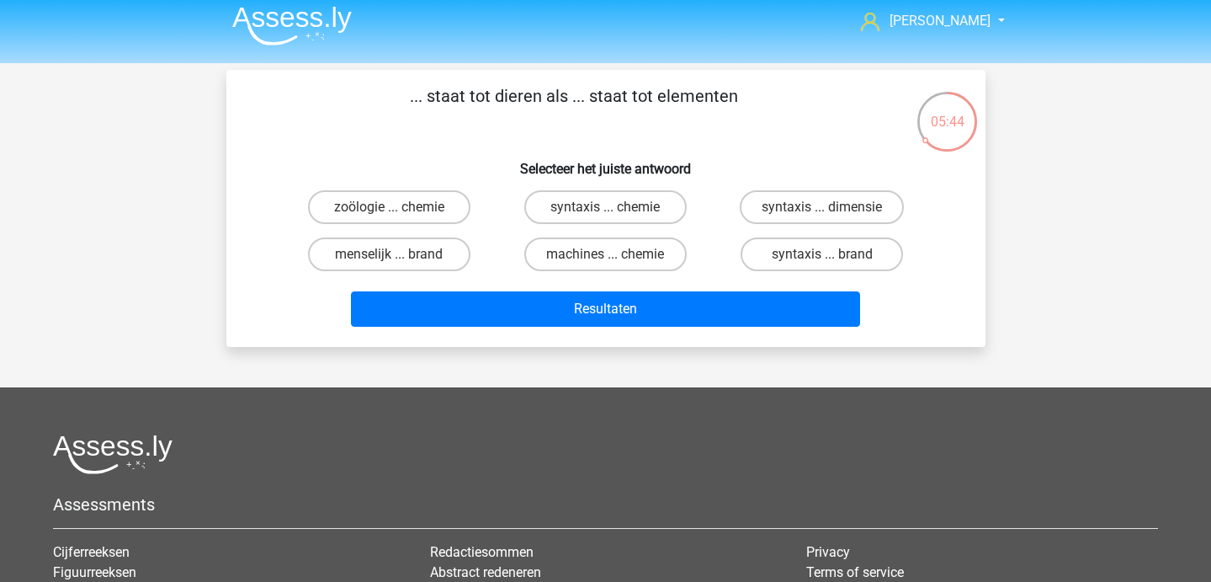
scroll to position [8, 0]
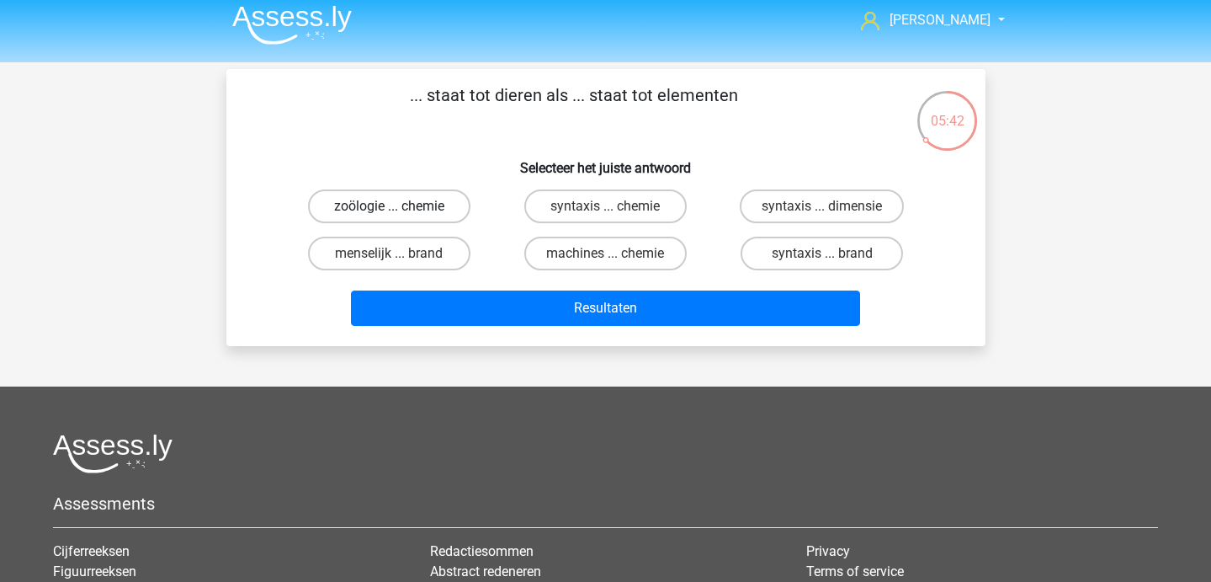
click at [402, 211] on label "zoölogie ... chemie" at bounding box center [389, 206] width 162 height 34
click at [400, 211] on input "zoölogie ... chemie" at bounding box center [394, 211] width 11 height 11
radio input "true"
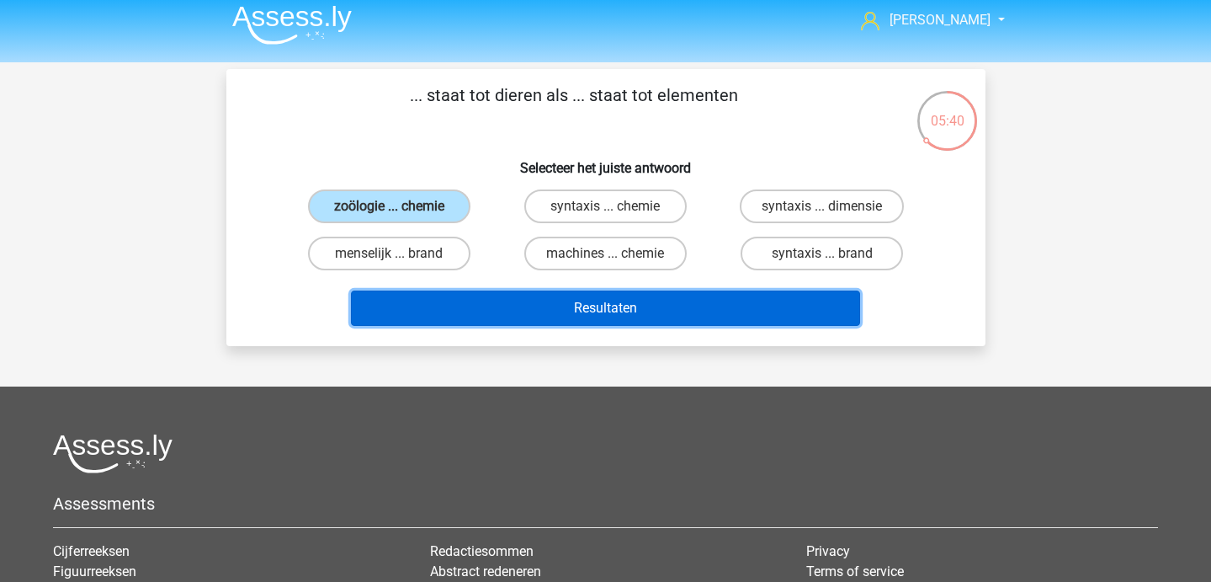
click at [487, 302] on button "Resultaten" at bounding box center [605, 307] width 509 height 35
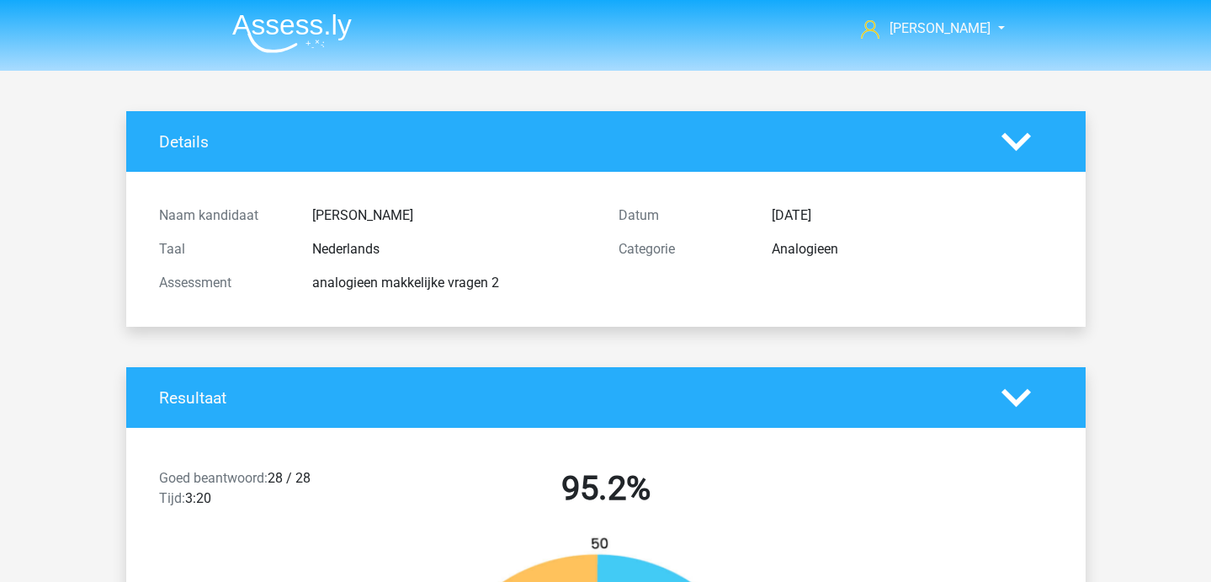
click at [319, 21] on img at bounding box center [292, 33] width 120 height 40
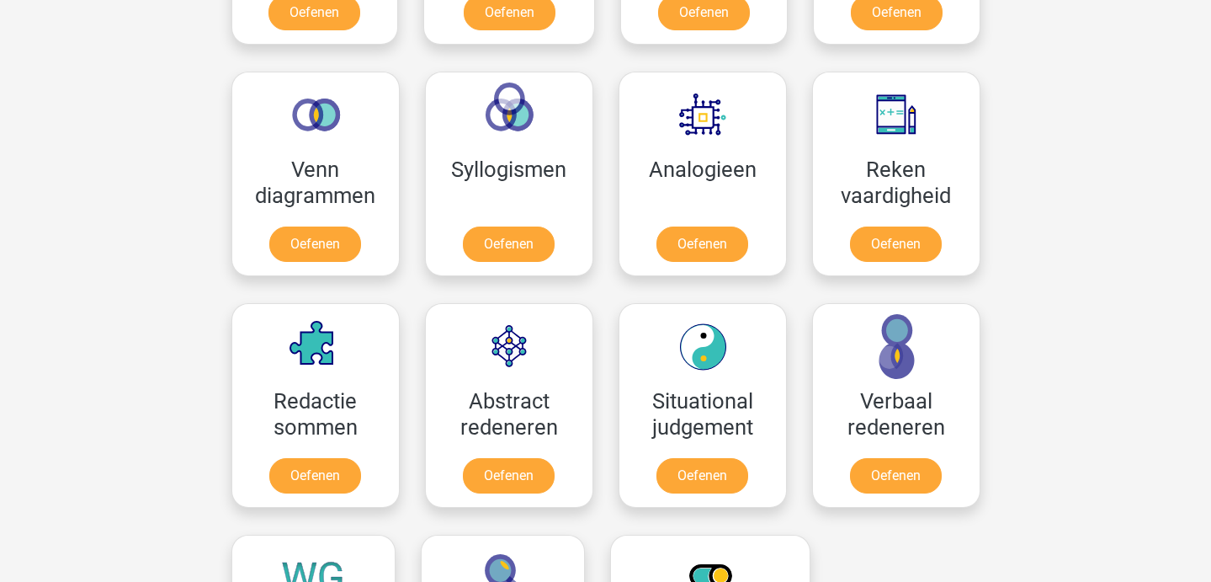
scroll to position [950, 0]
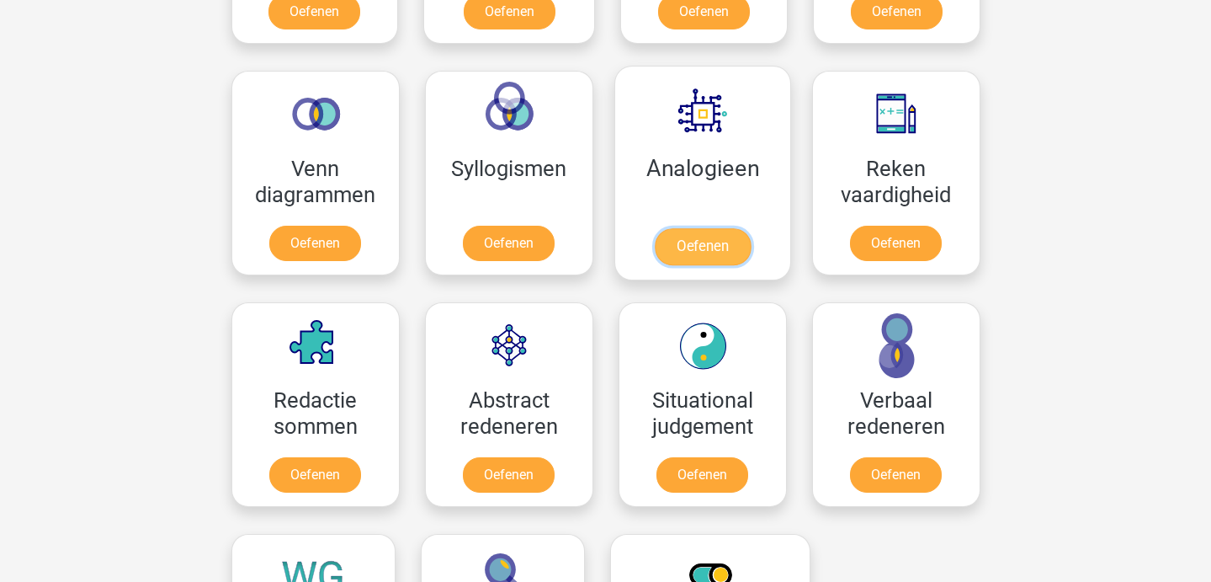
click at [697, 244] on link "Oefenen" at bounding box center [702, 246] width 96 height 37
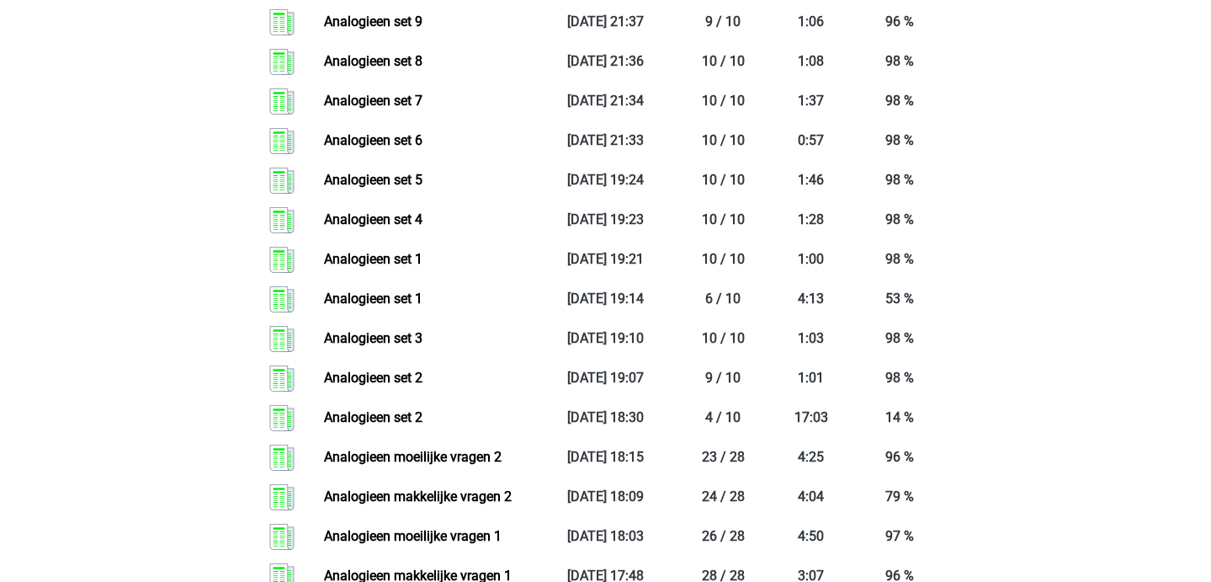
scroll to position [1499, 0]
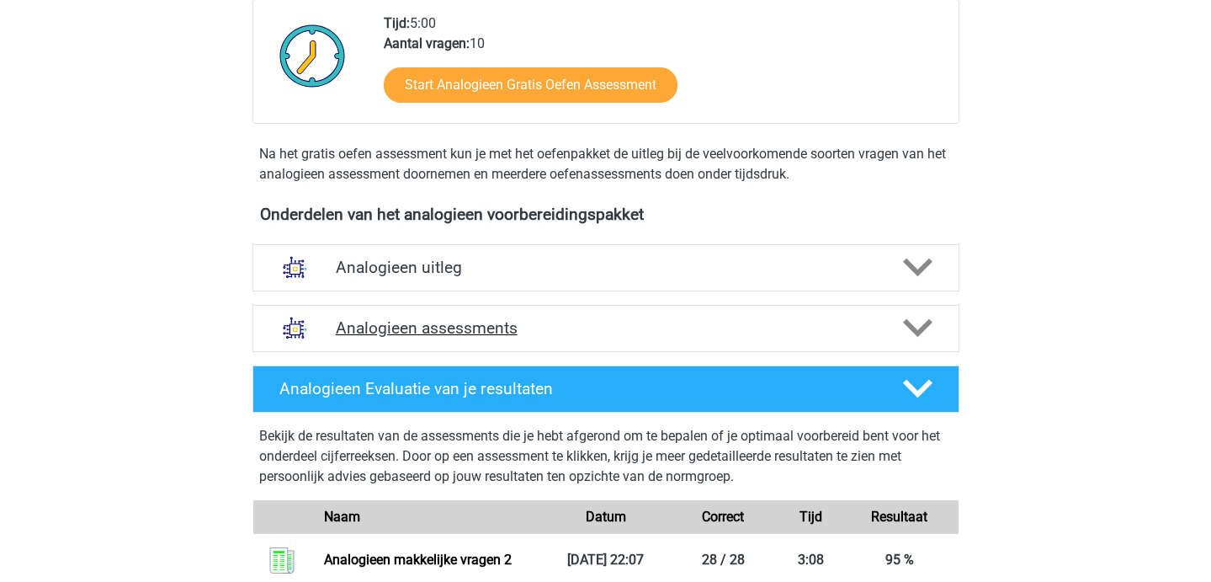
click at [464, 350] on div "Analogieen assessments" at bounding box center [606, 328] width 707 height 47
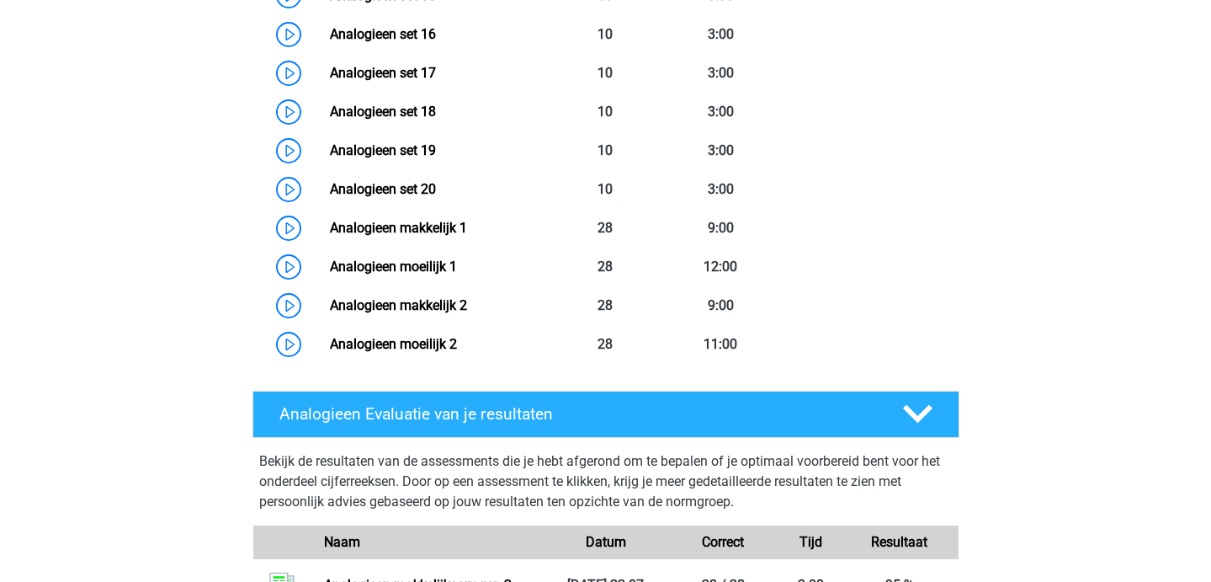
scroll to position [1422, 0]
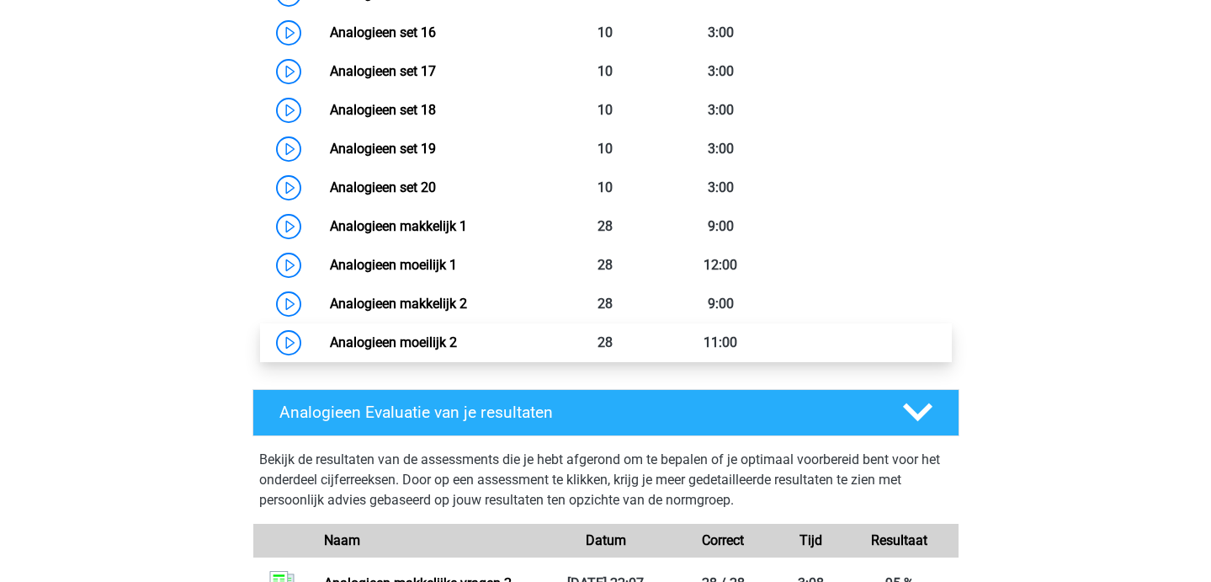
click at [434, 348] on link "Analogieen moeilijk 2" at bounding box center [393, 342] width 127 height 16
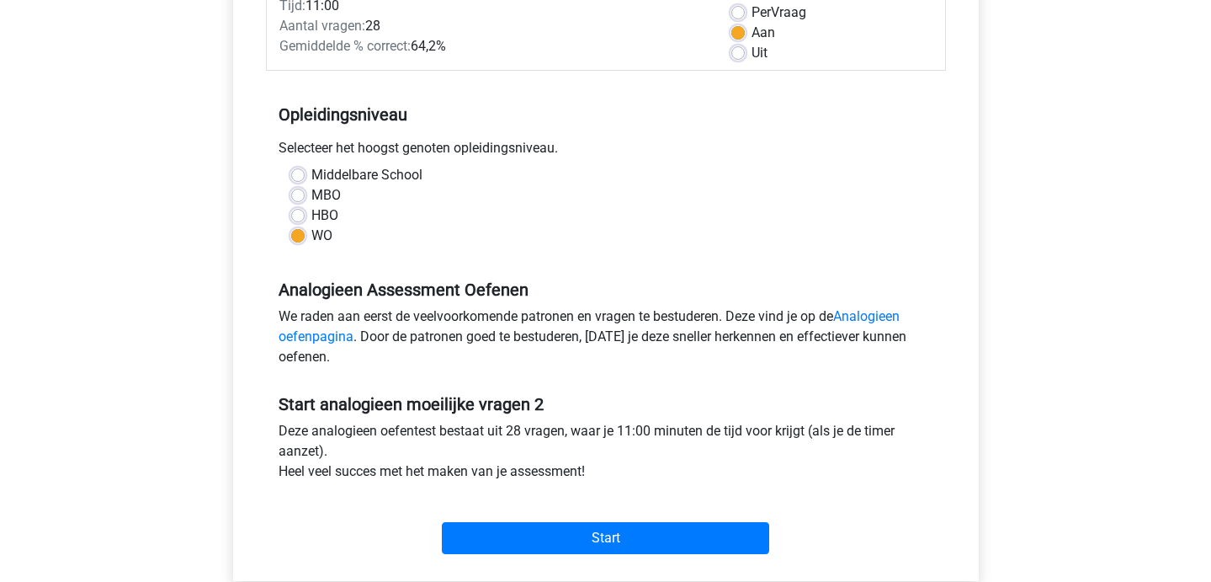
scroll to position [259, 0]
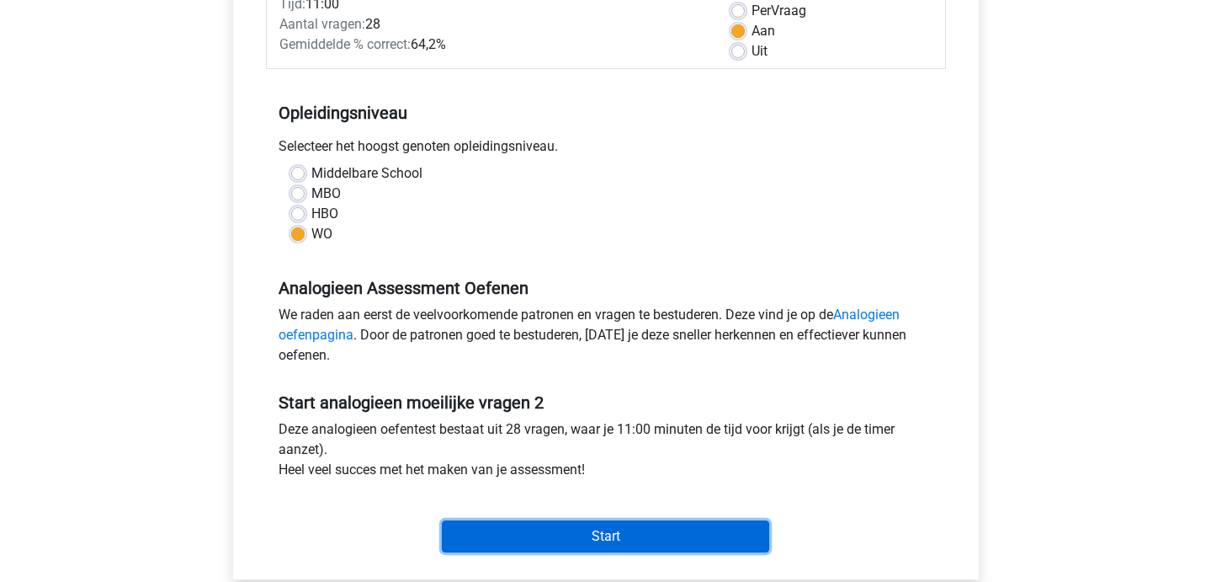
click at [515, 523] on input "Start" at bounding box center [605, 536] width 327 height 32
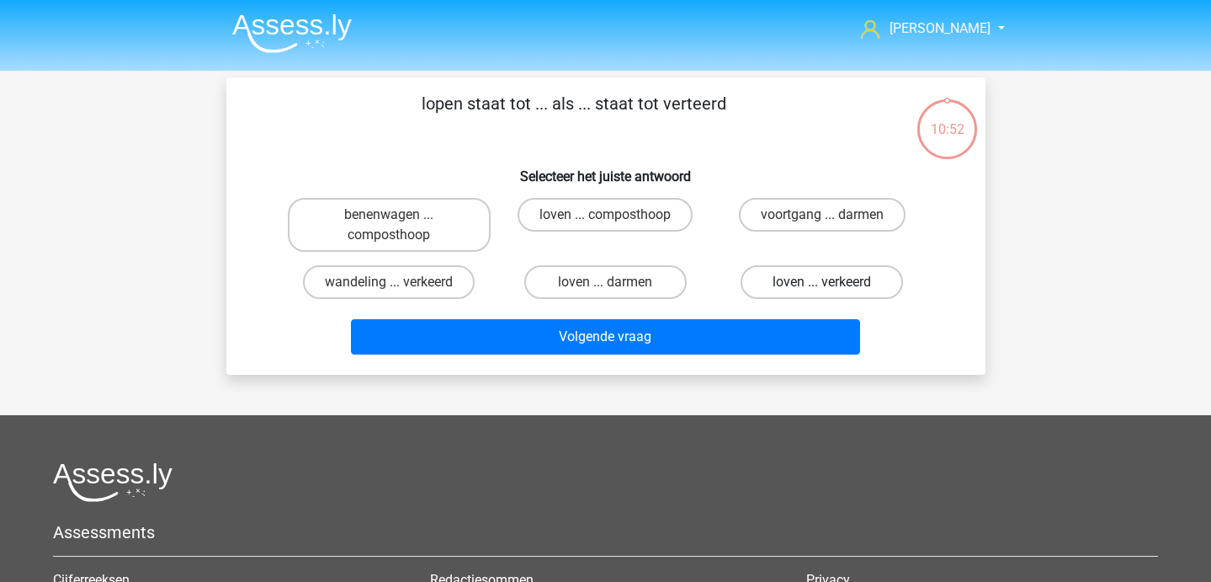
click at [821, 282] on label "loven ... verkeerd" at bounding box center [822, 282] width 162 height 34
click at [822, 282] on input "loven ... verkeerd" at bounding box center [827, 287] width 11 height 11
radio input "true"
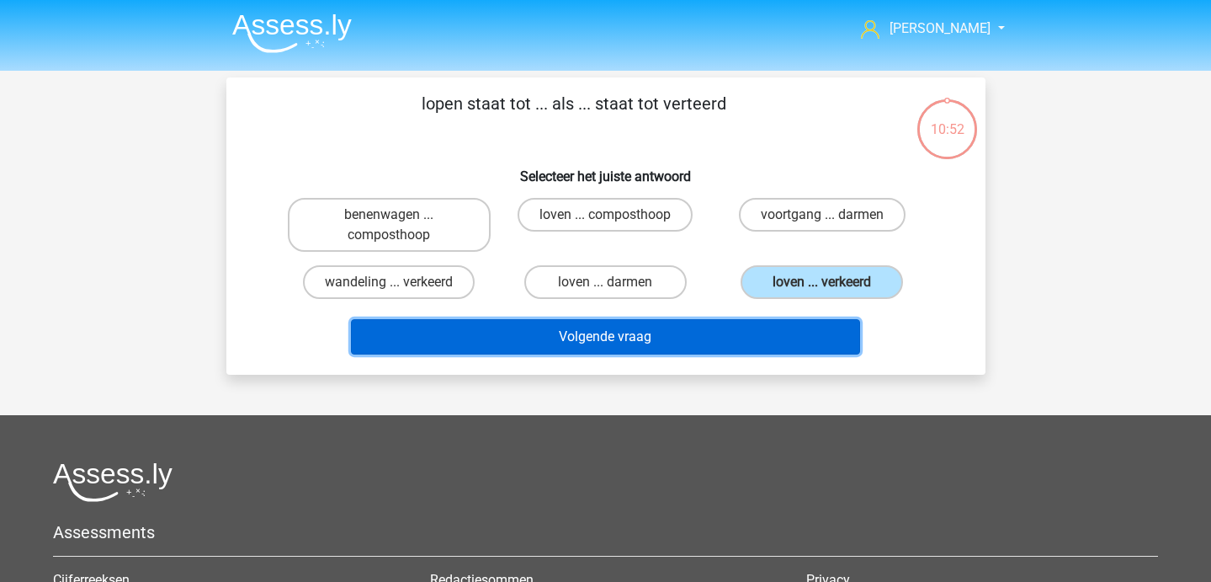
click at [745, 342] on button "Volgende vraag" at bounding box center [605, 336] width 509 height 35
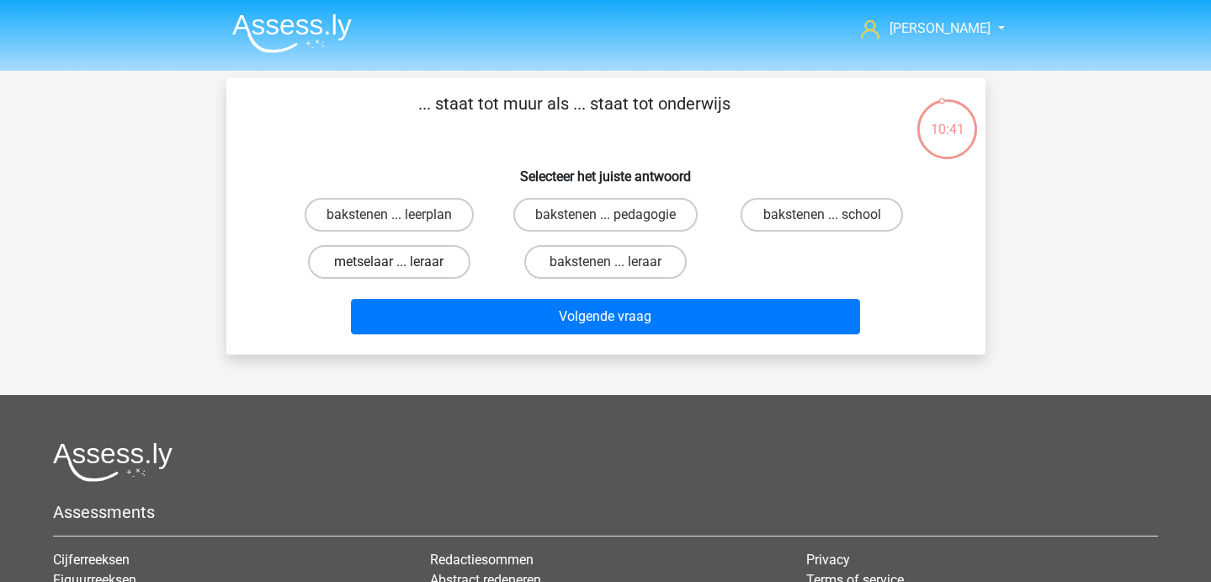
click at [413, 261] on label "metselaar ... leraar" at bounding box center [389, 262] width 162 height 34
click at [400, 262] on input "metselaar ... leraar" at bounding box center [394, 267] width 11 height 11
radio input "true"
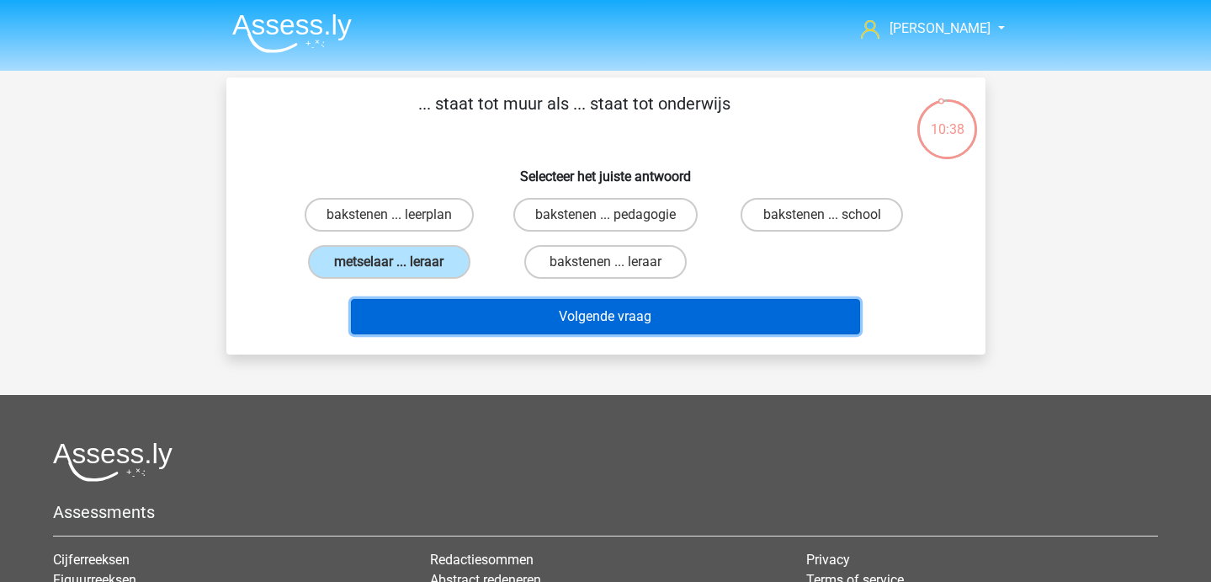
click at [468, 325] on button "Volgende vraag" at bounding box center [605, 316] width 509 height 35
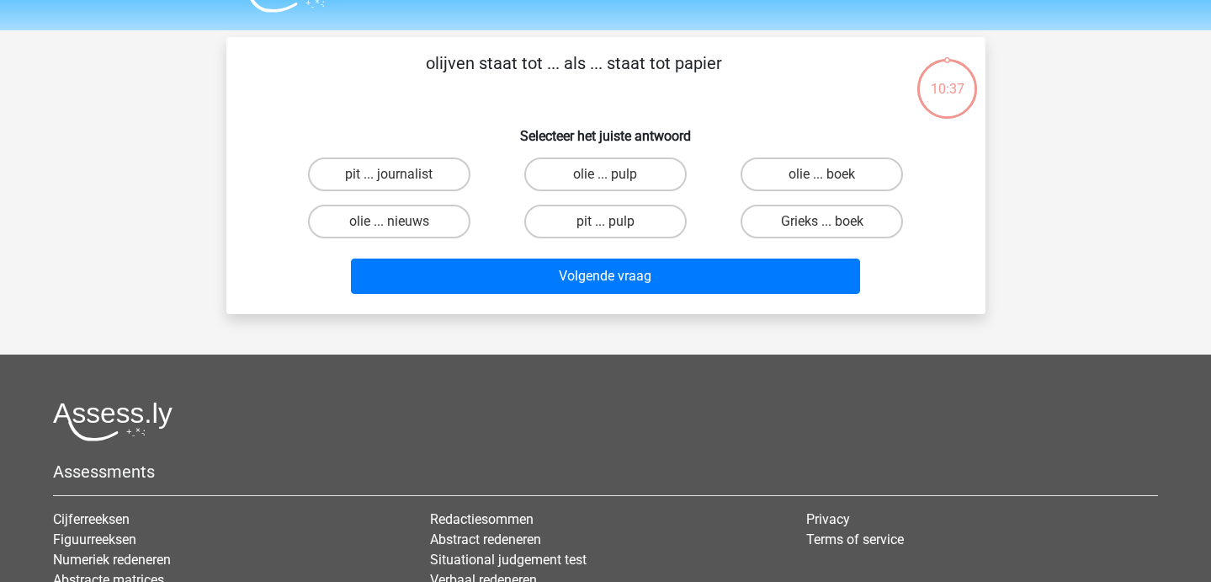
scroll to position [77, 0]
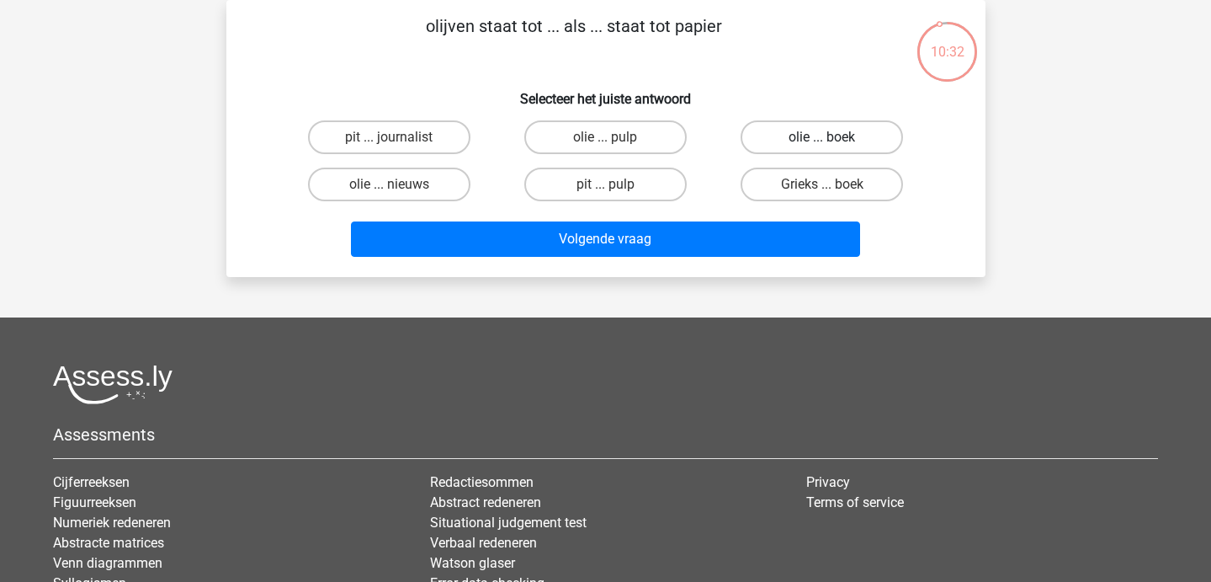
click at [801, 146] on label "olie ... boek" at bounding box center [822, 137] width 162 height 34
click at [822, 146] on input "olie ... boek" at bounding box center [827, 142] width 11 height 11
radio input "true"
click at [611, 129] on label "olie ... pulp" at bounding box center [605, 137] width 162 height 34
click at [611, 137] on input "olie ... pulp" at bounding box center [610, 142] width 11 height 11
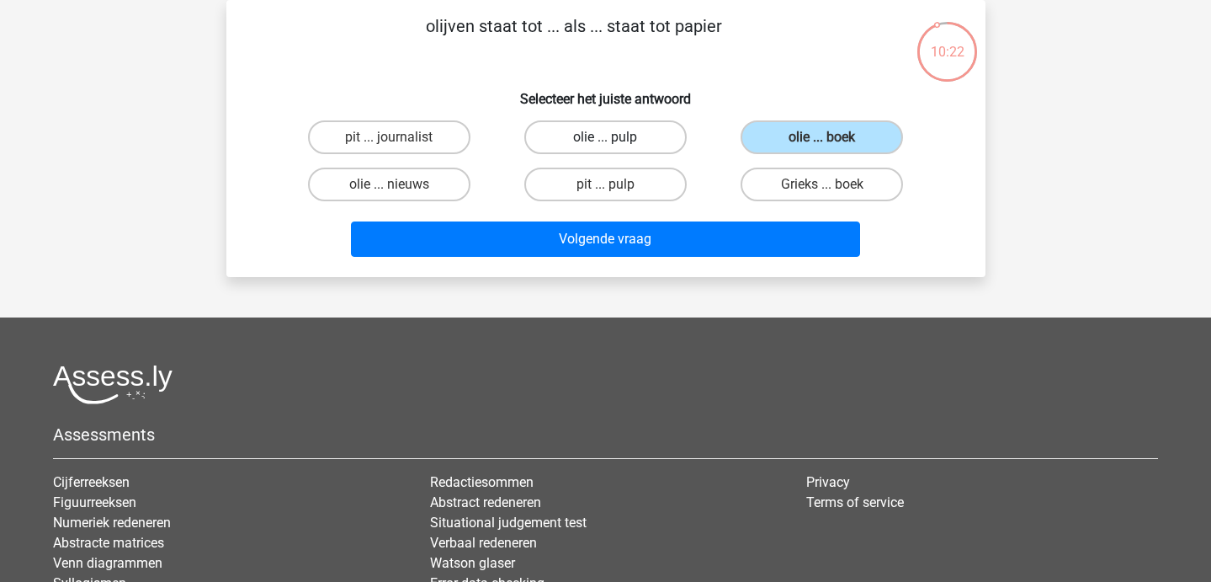
radio input "true"
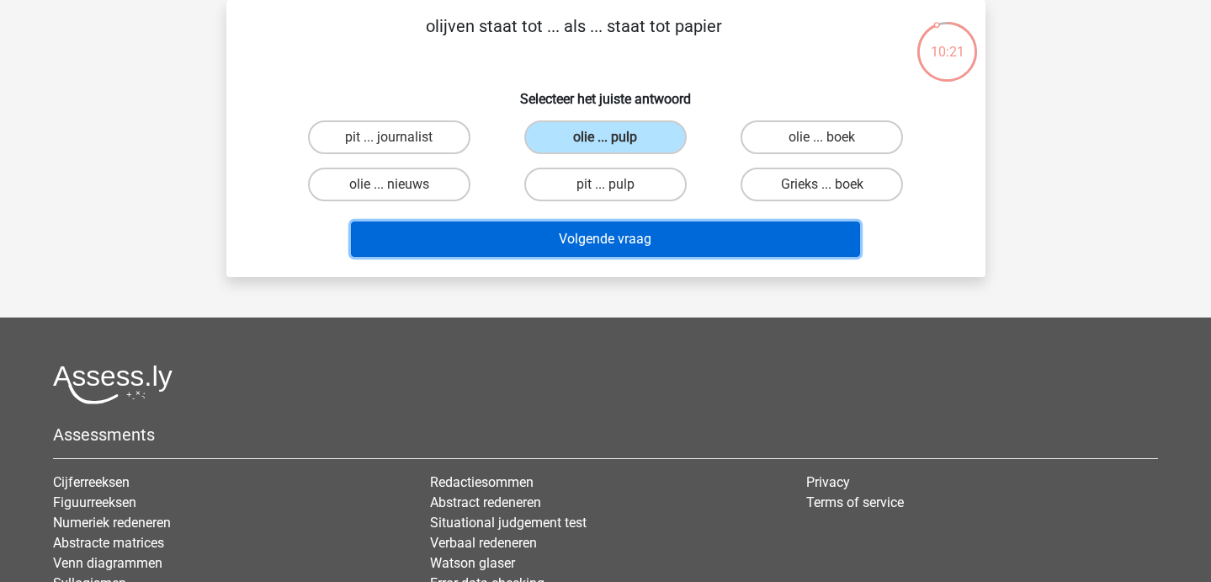
click at [640, 243] on button "Volgende vraag" at bounding box center [605, 238] width 509 height 35
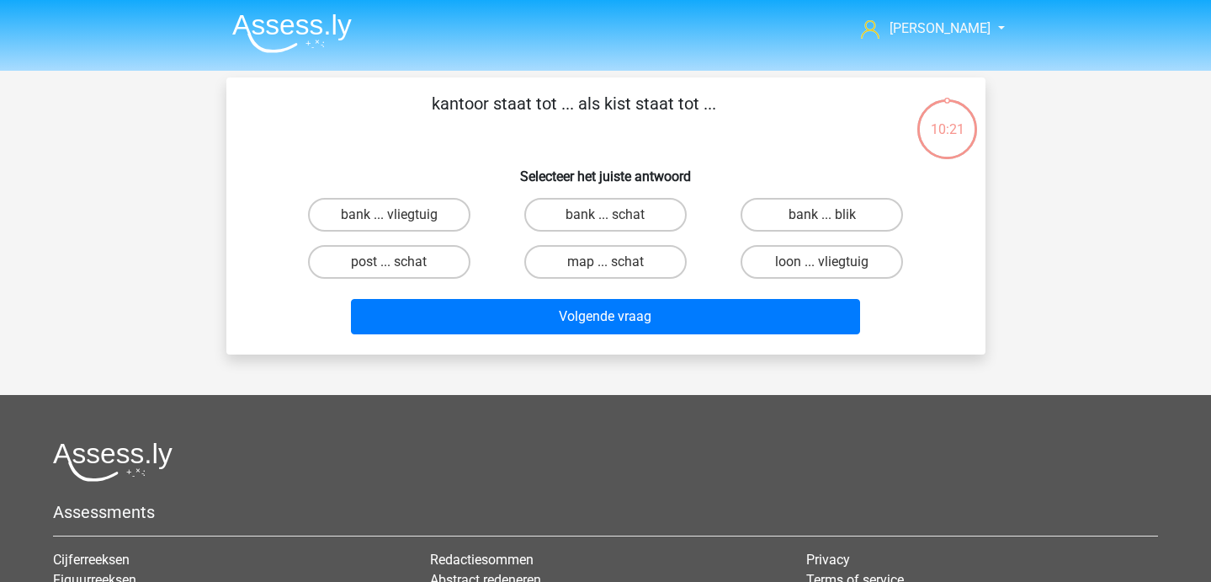
scroll to position [1, 0]
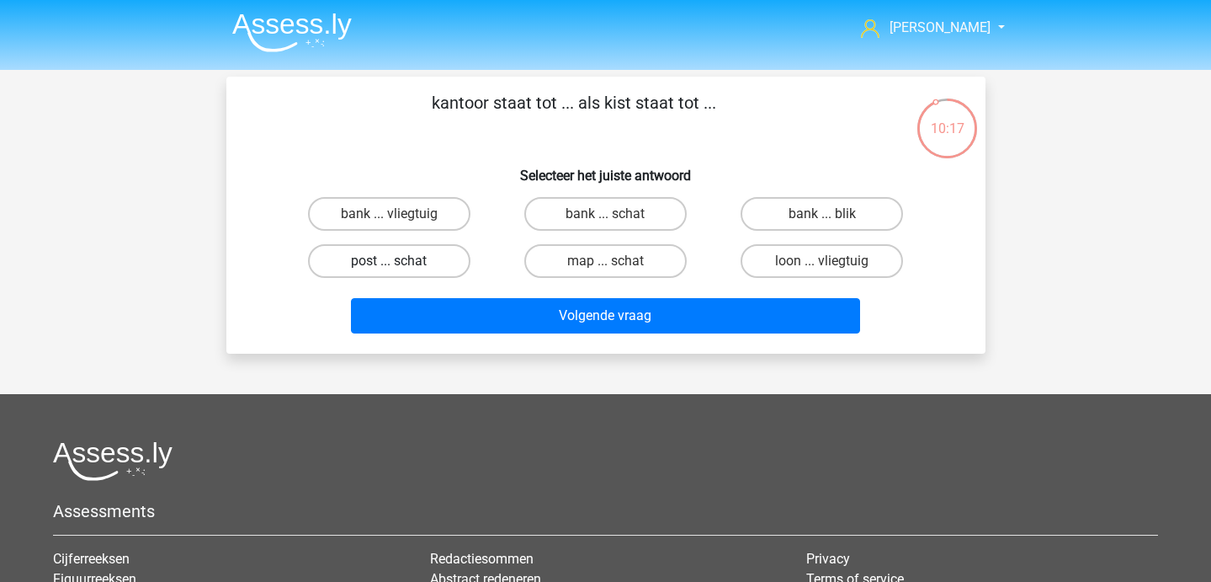
click at [450, 253] on label "post ... schat" at bounding box center [389, 261] width 162 height 34
click at [400, 261] on input "post ... schat" at bounding box center [394, 266] width 11 height 11
radio input "true"
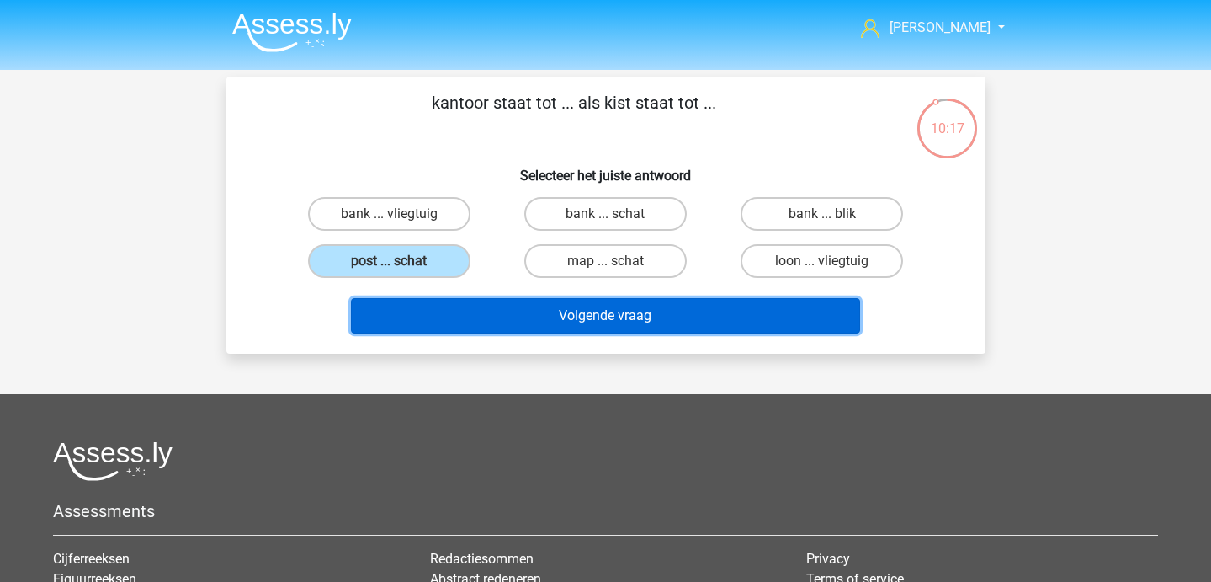
click at [498, 319] on button "Volgende vraag" at bounding box center [605, 315] width 509 height 35
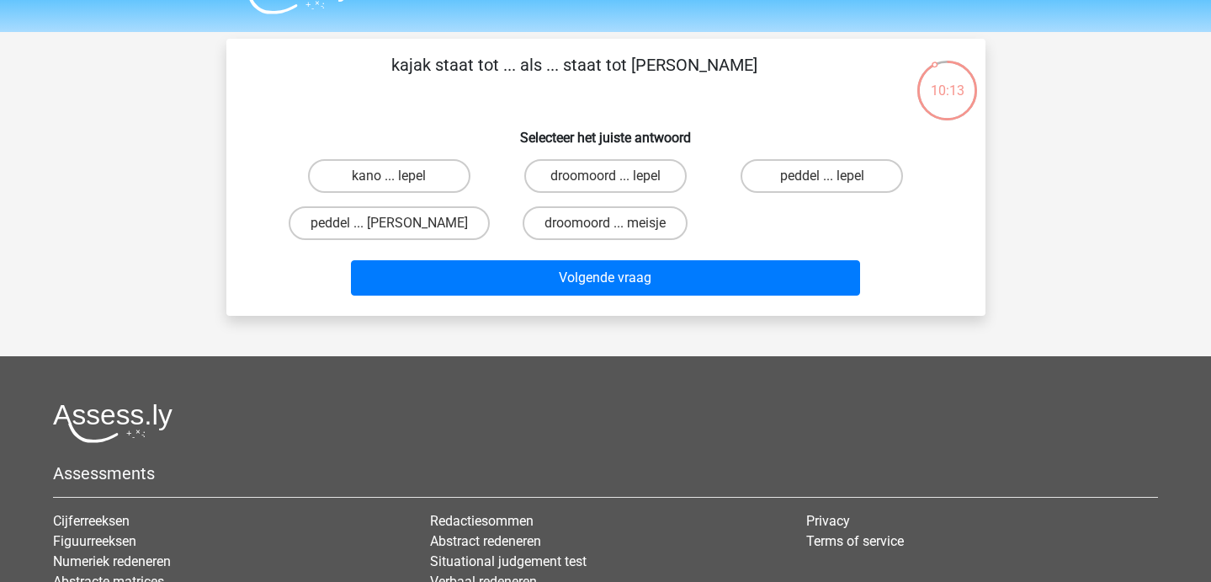
scroll to position [37, 0]
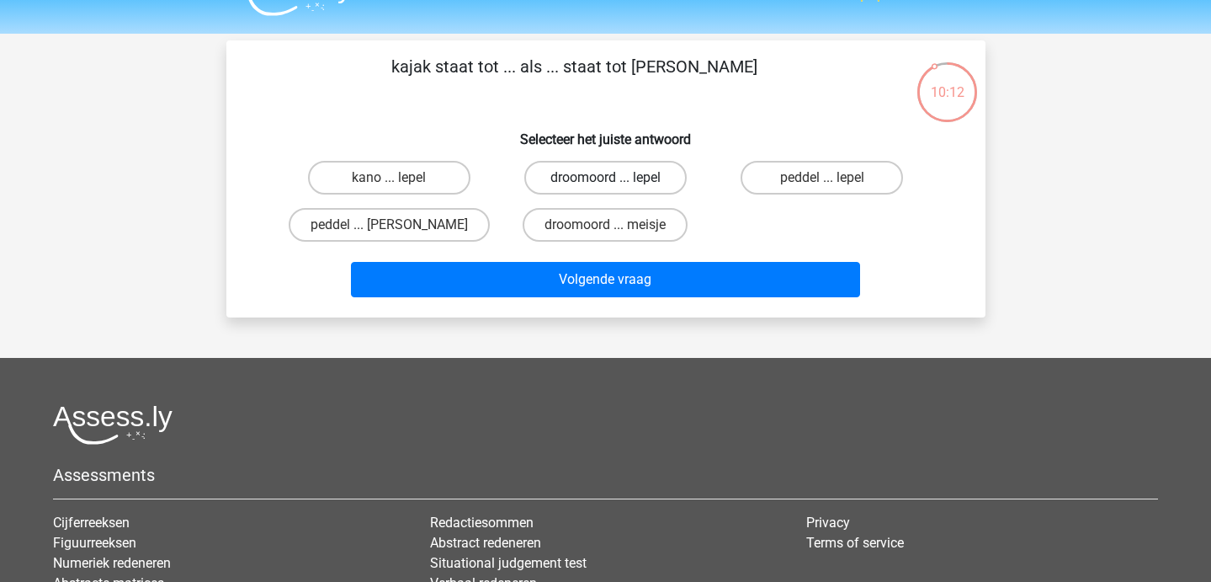
click at [642, 177] on label "droomoord ... lepel" at bounding box center [605, 178] width 162 height 34
click at [616, 178] on input "droomoord ... lepel" at bounding box center [610, 183] width 11 height 11
radio input "true"
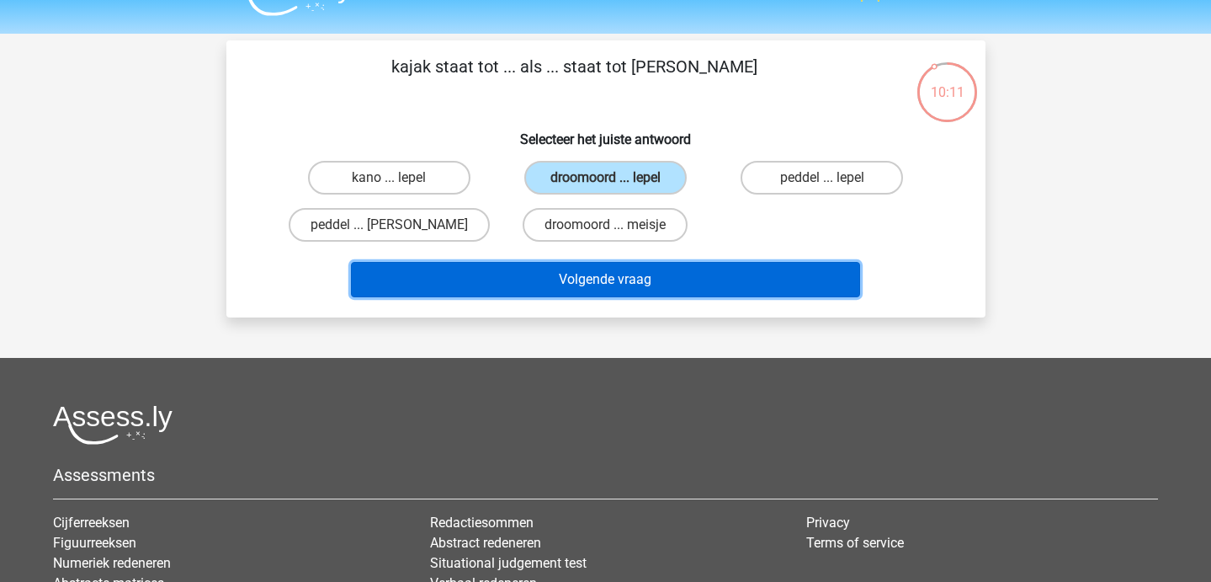
click at [631, 289] on button "Volgende vraag" at bounding box center [605, 279] width 509 height 35
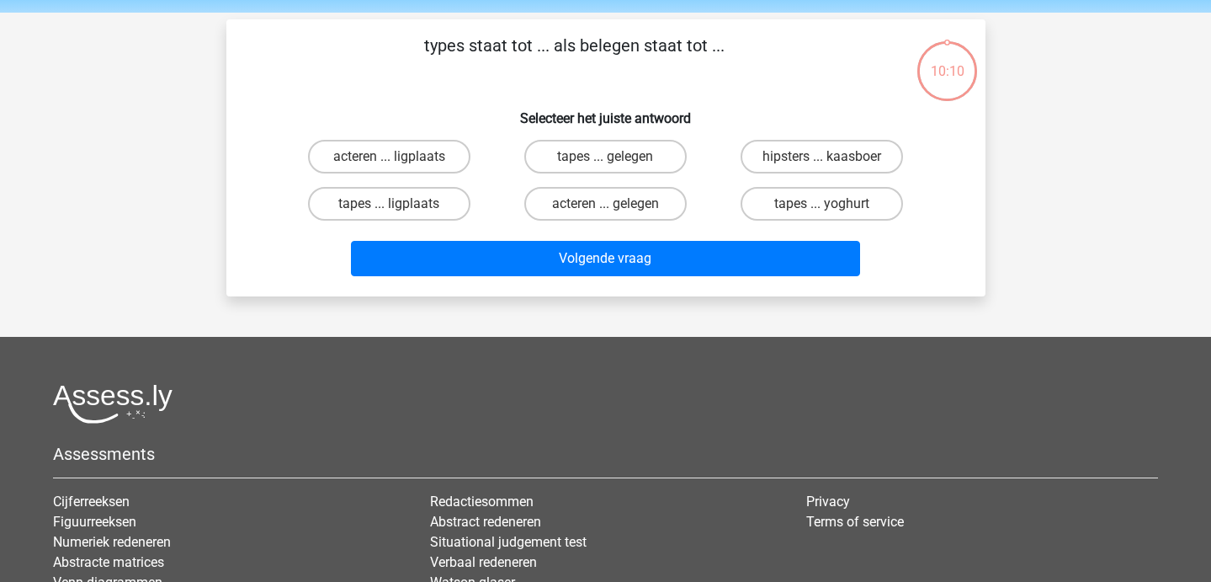
scroll to position [51, 0]
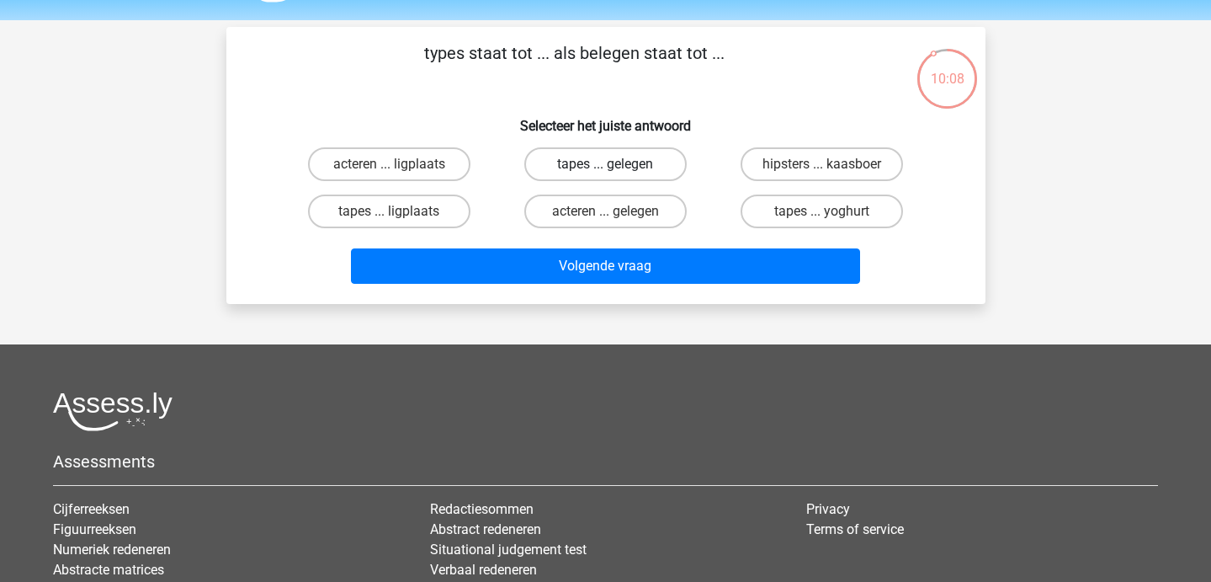
click at [650, 178] on label "tapes ... gelegen" at bounding box center [605, 164] width 162 height 34
click at [616, 175] on input "tapes ... gelegen" at bounding box center [610, 169] width 11 height 11
radio input "true"
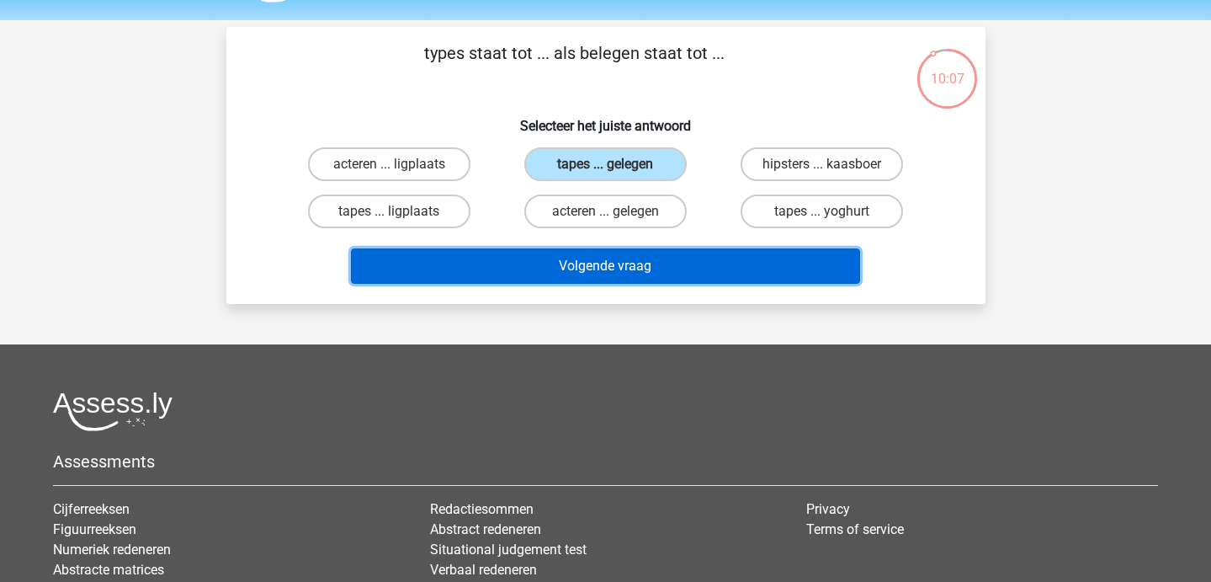
click at [651, 263] on button "Volgende vraag" at bounding box center [605, 265] width 509 height 35
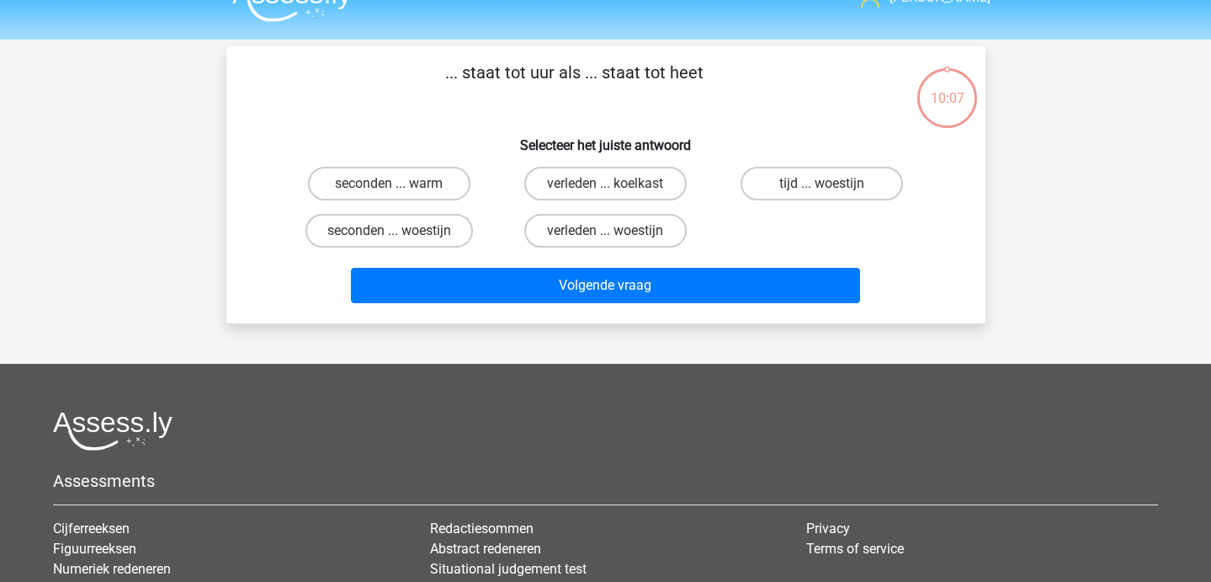
scroll to position [21, 0]
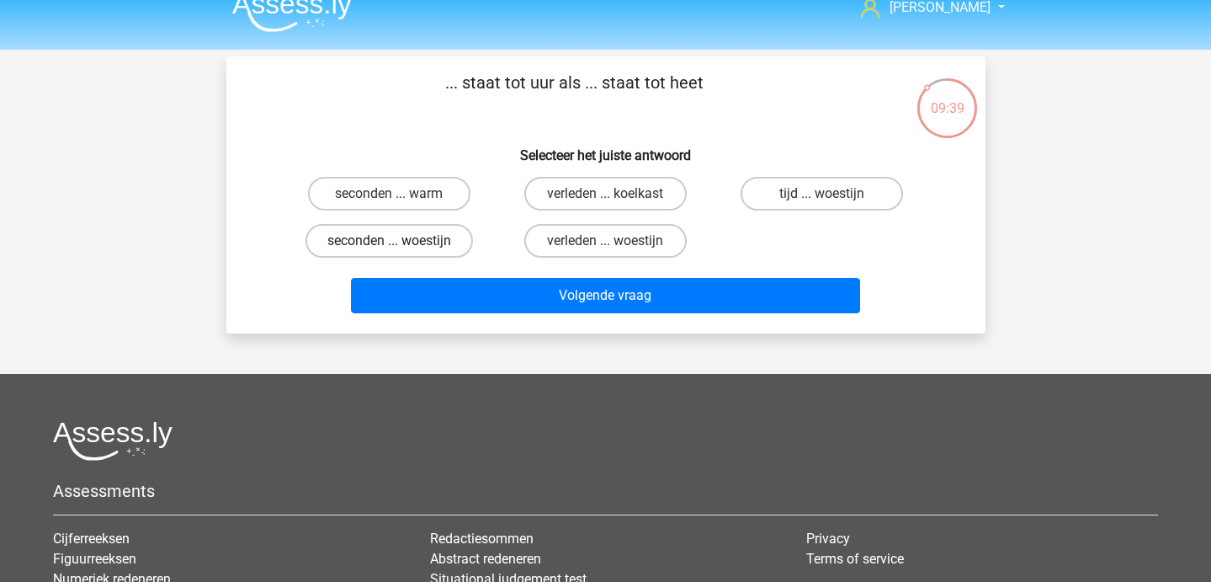
click at [454, 239] on label "seconden ... woestijn" at bounding box center [390, 241] width 168 height 34
click at [400, 241] on input "seconden ... woestijn" at bounding box center [394, 246] width 11 height 11
radio input "true"
click at [774, 184] on label "tijd ... woestijn" at bounding box center [822, 194] width 162 height 34
click at [822, 194] on input "tijd ... woestijn" at bounding box center [827, 199] width 11 height 11
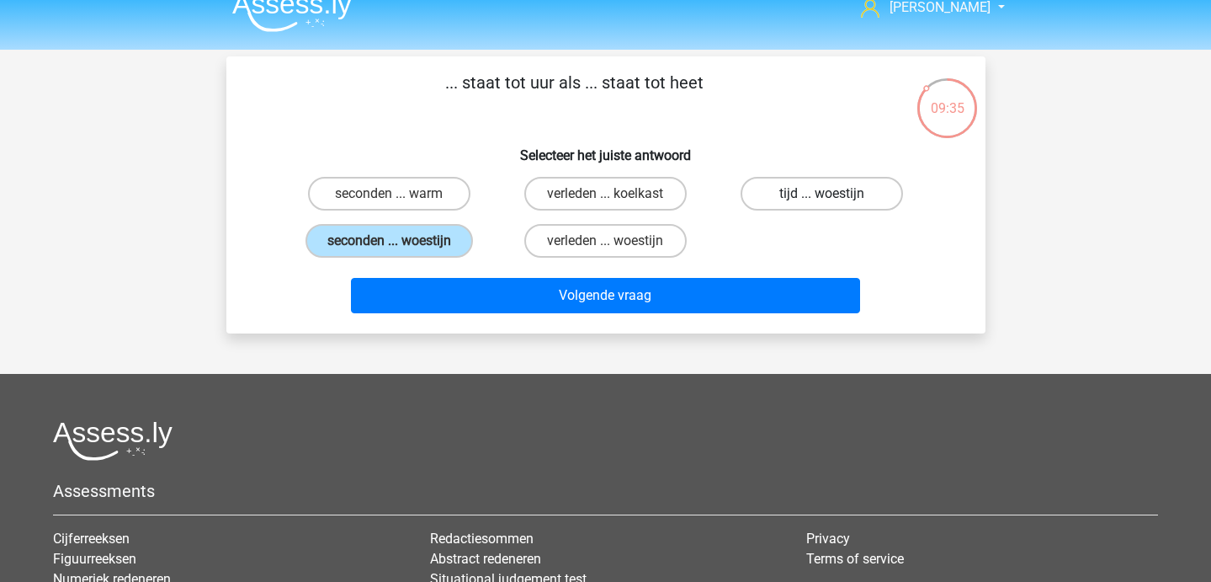
radio input "true"
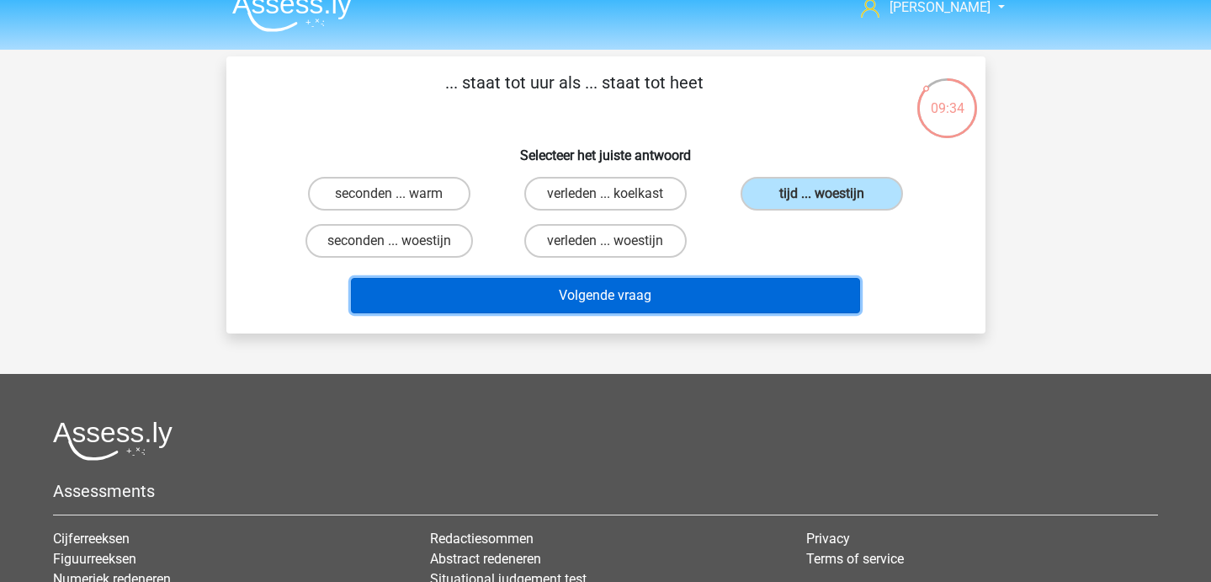
click at [721, 297] on button "Volgende vraag" at bounding box center [605, 295] width 509 height 35
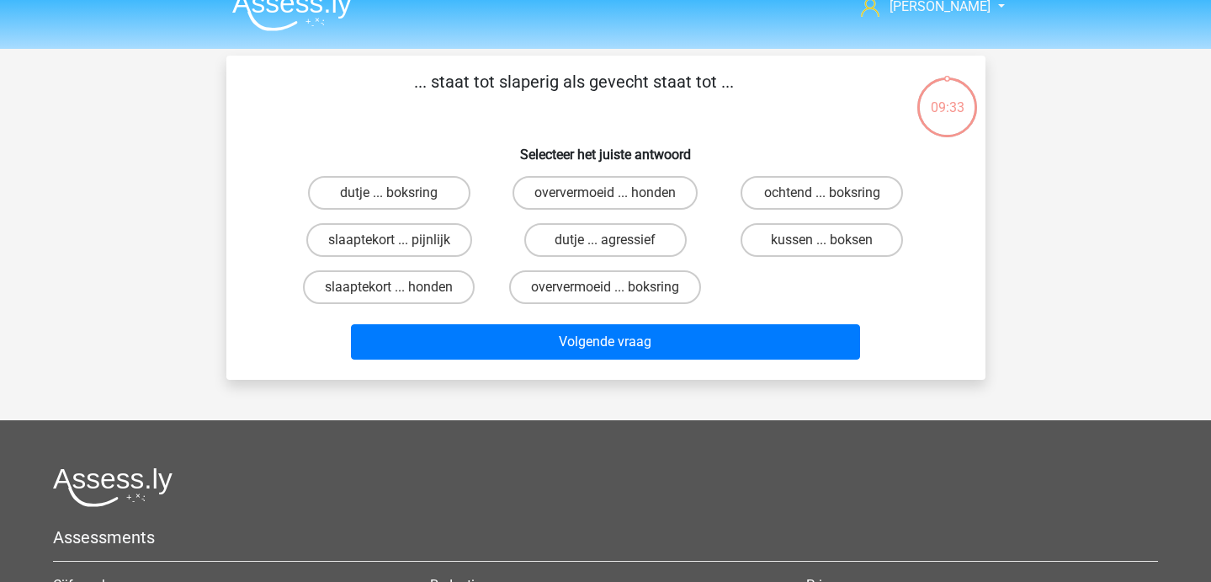
scroll to position [18, 0]
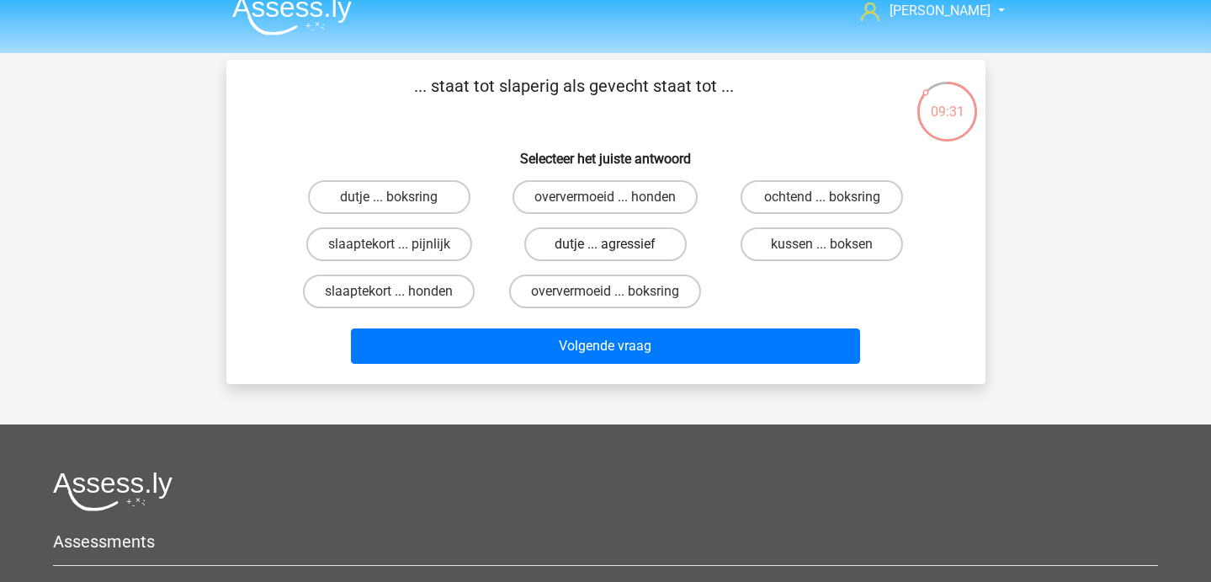
click at [641, 249] on label "dutje ... agressief" at bounding box center [605, 244] width 162 height 34
click at [616, 249] on input "dutje ... agressief" at bounding box center [610, 249] width 11 height 11
radio input "true"
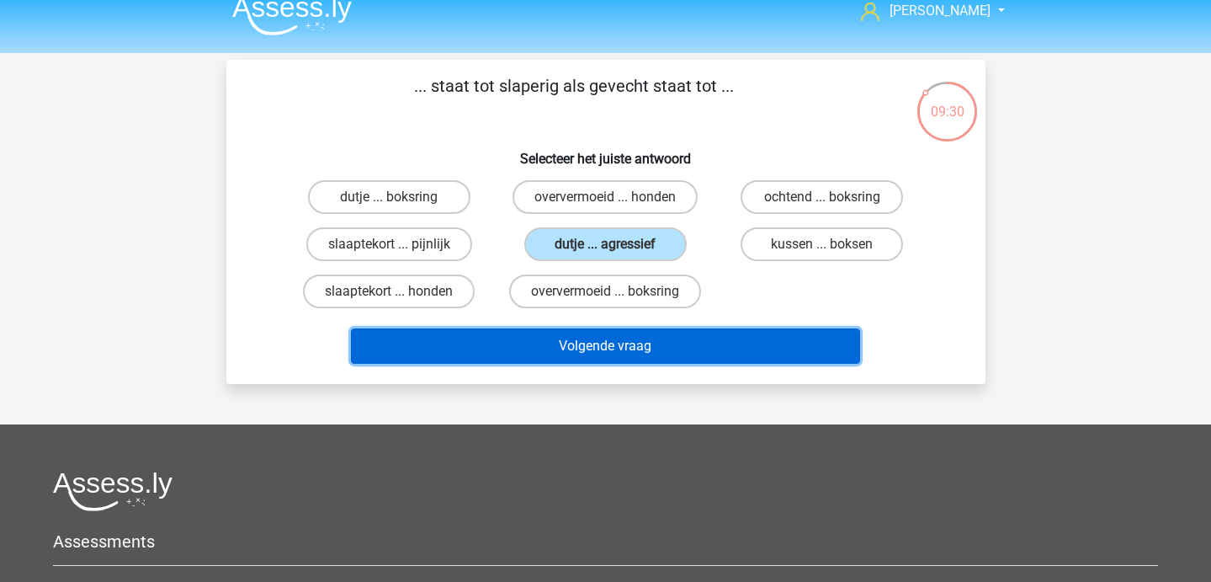
click at [662, 337] on button "Volgende vraag" at bounding box center [605, 345] width 509 height 35
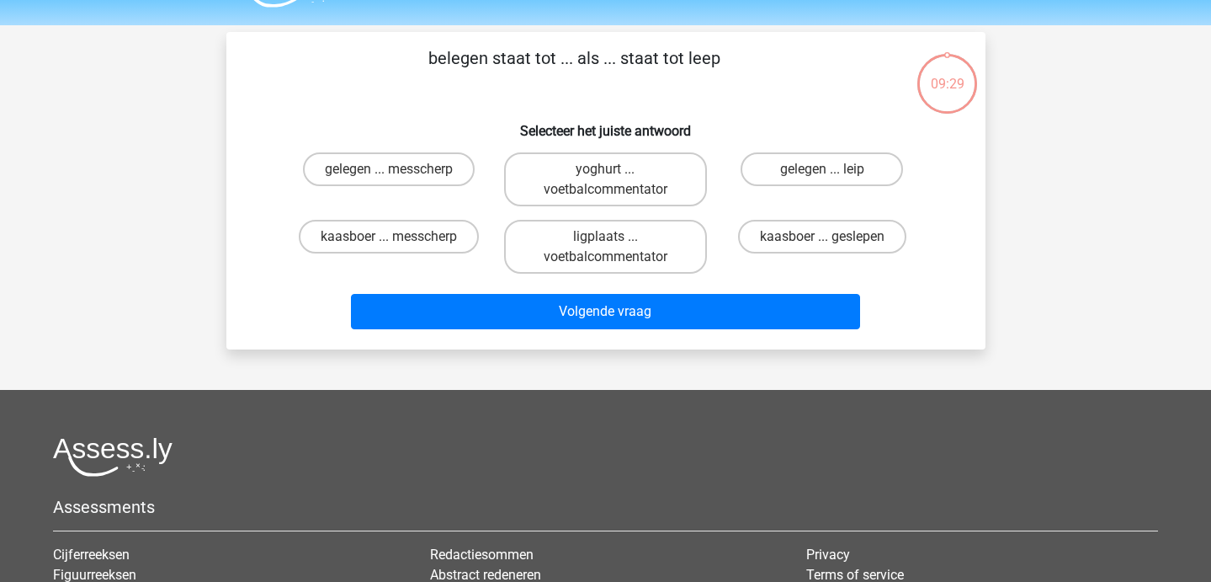
scroll to position [44, 0]
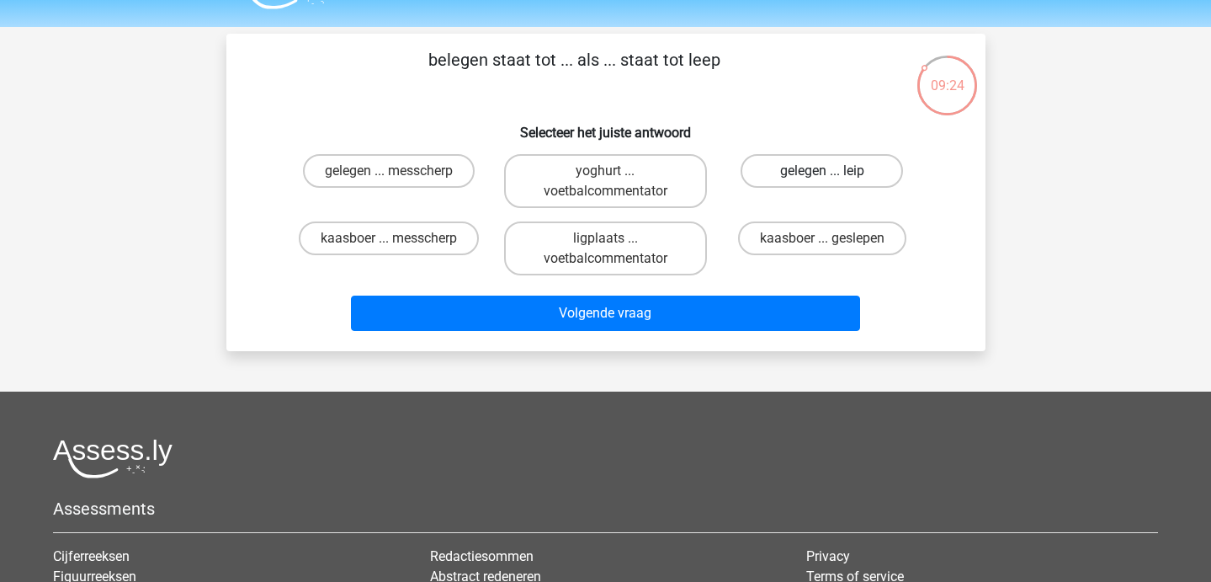
click at [799, 174] on label "gelegen ... leip" at bounding box center [822, 171] width 162 height 34
click at [822, 174] on input "gelegen ... leip" at bounding box center [827, 176] width 11 height 11
radio input "true"
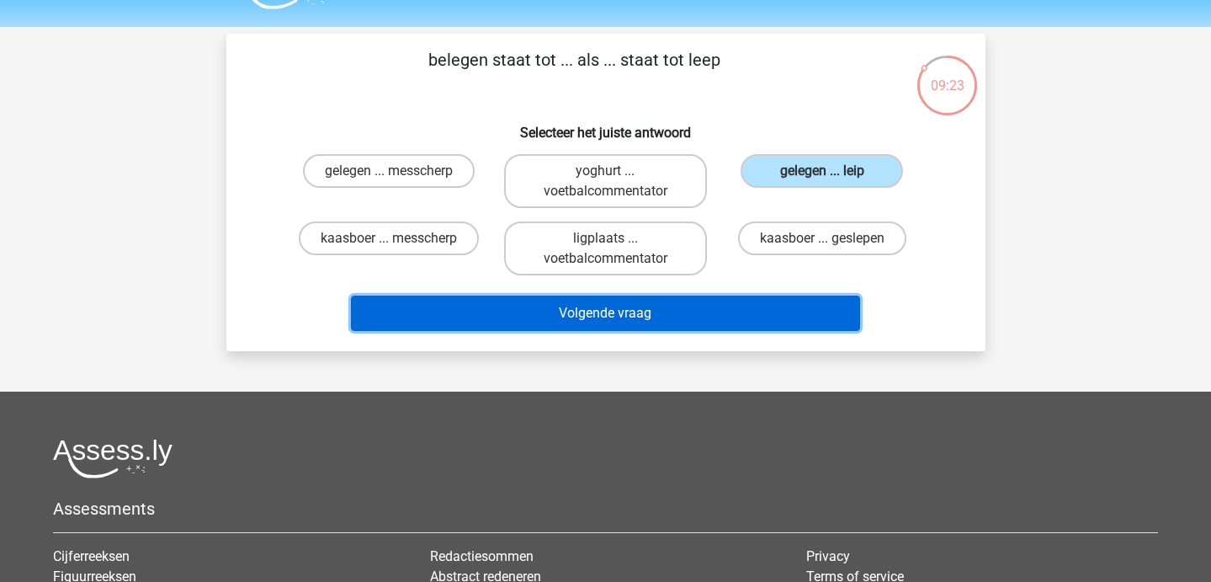
click at [730, 311] on button "Volgende vraag" at bounding box center [605, 312] width 509 height 35
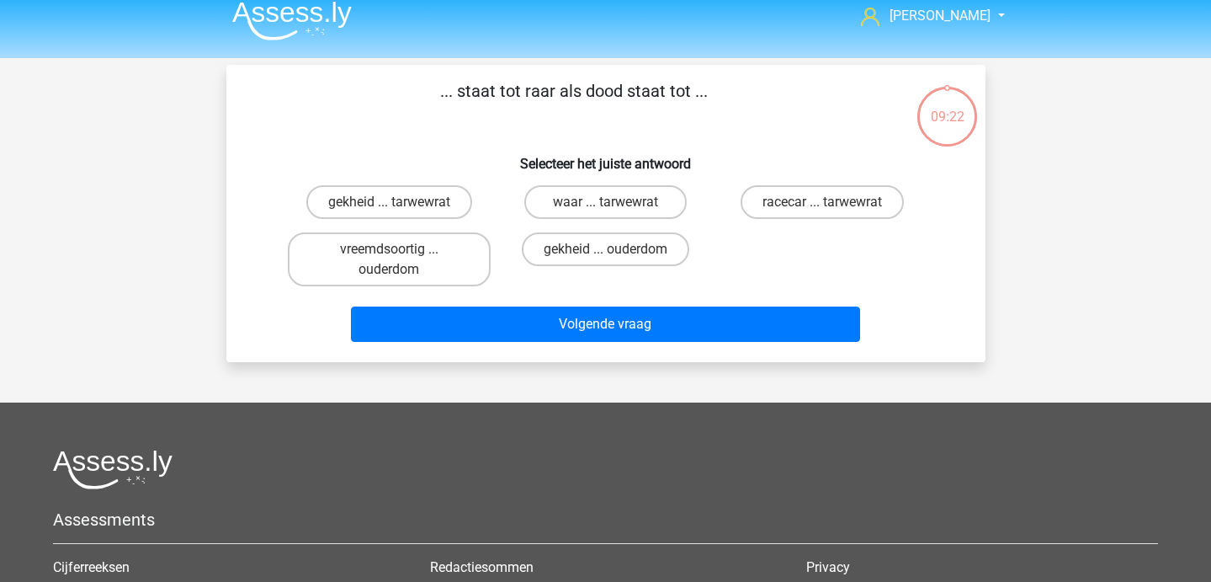
scroll to position [10, 0]
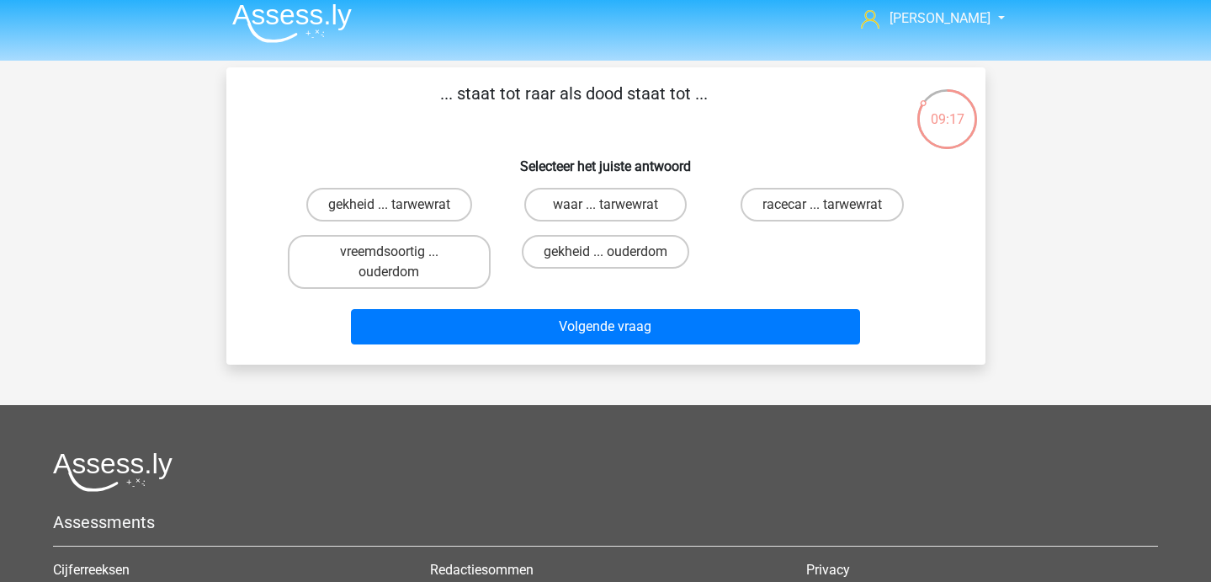
click at [607, 212] on input "waar ... tarwewrat" at bounding box center [610, 210] width 11 height 11
radio input "true"
click at [802, 205] on label "racecar ... tarwewrat" at bounding box center [822, 205] width 163 height 34
click at [822, 205] on input "racecar ... tarwewrat" at bounding box center [827, 210] width 11 height 11
radio input "true"
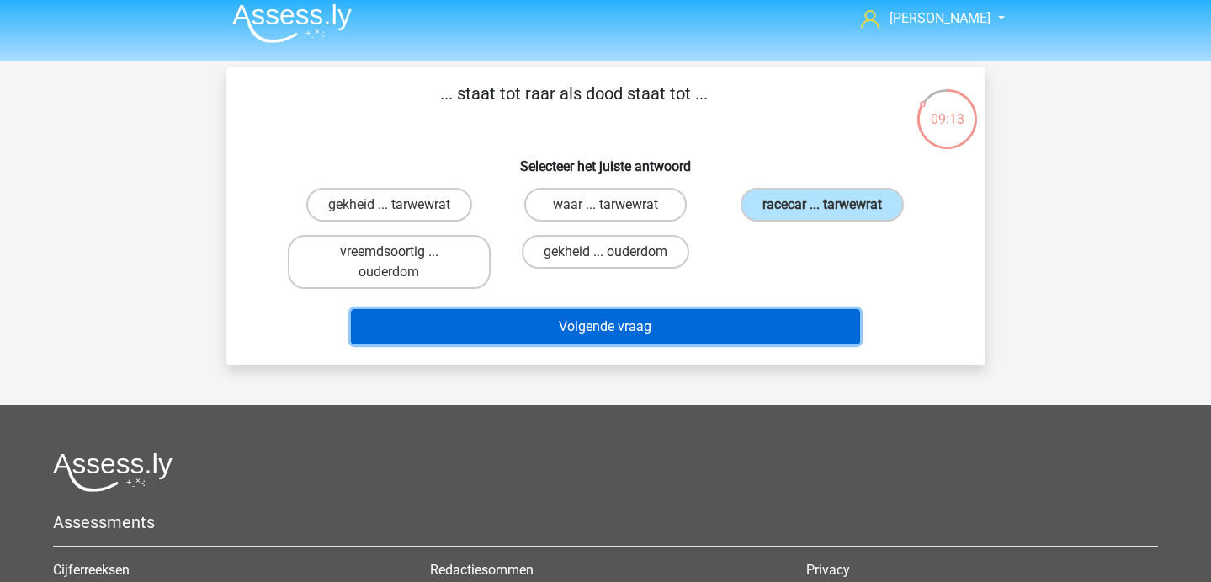
click at [739, 329] on button "Volgende vraag" at bounding box center [605, 326] width 509 height 35
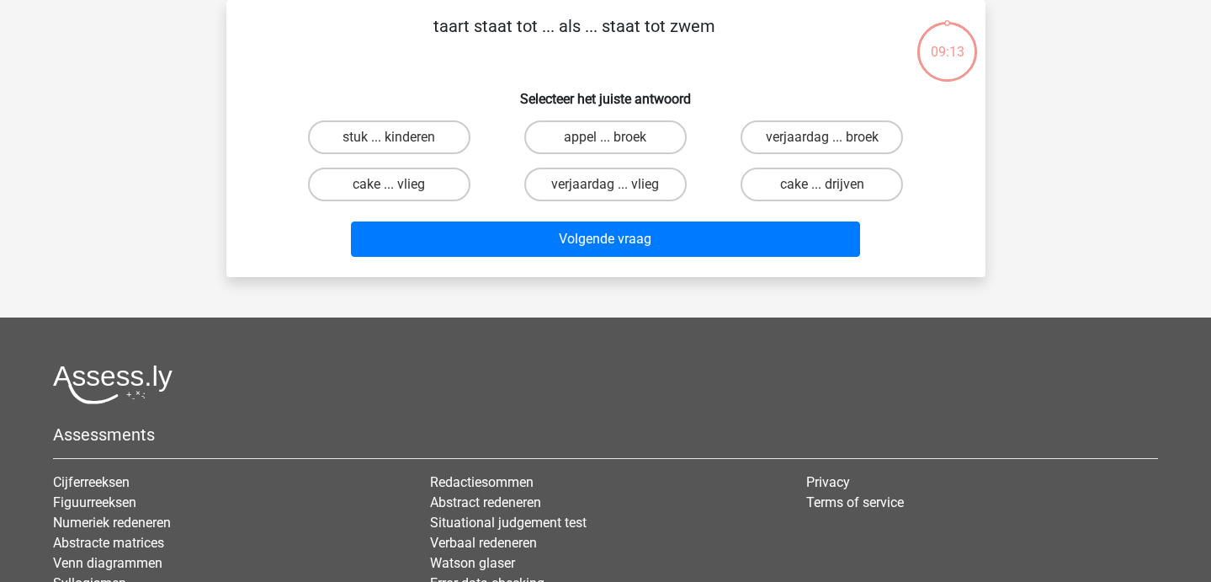
scroll to position [16, 0]
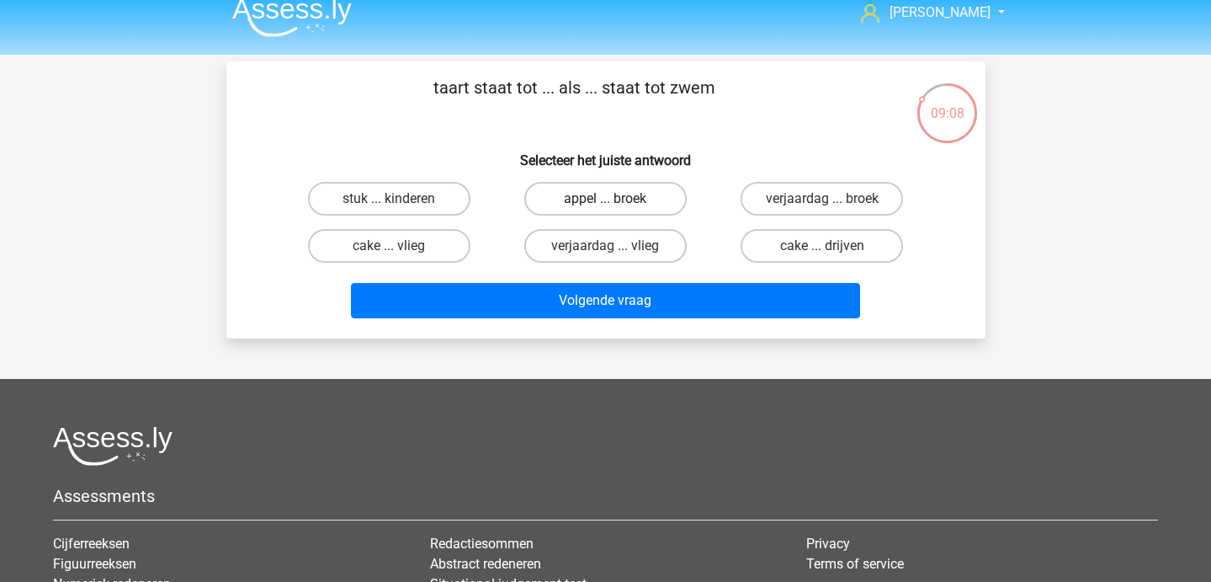
click at [666, 207] on label "appel ... broek" at bounding box center [605, 199] width 162 height 34
click at [616, 207] on input "appel ... broek" at bounding box center [610, 204] width 11 height 11
radio input "true"
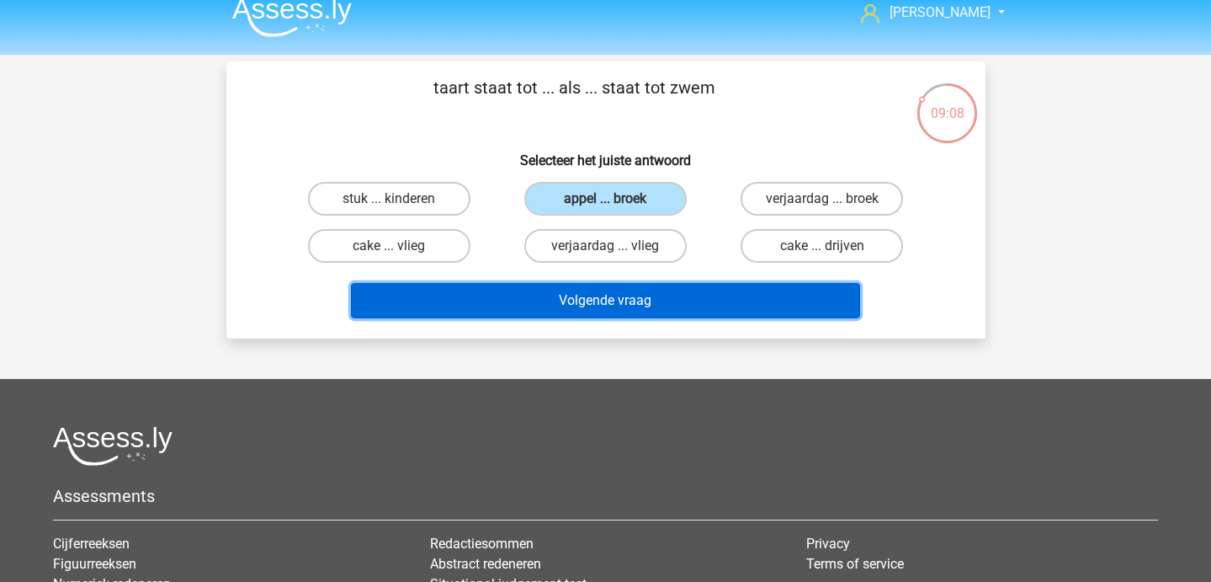
click at [697, 316] on button "Volgende vraag" at bounding box center [605, 300] width 509 height 35
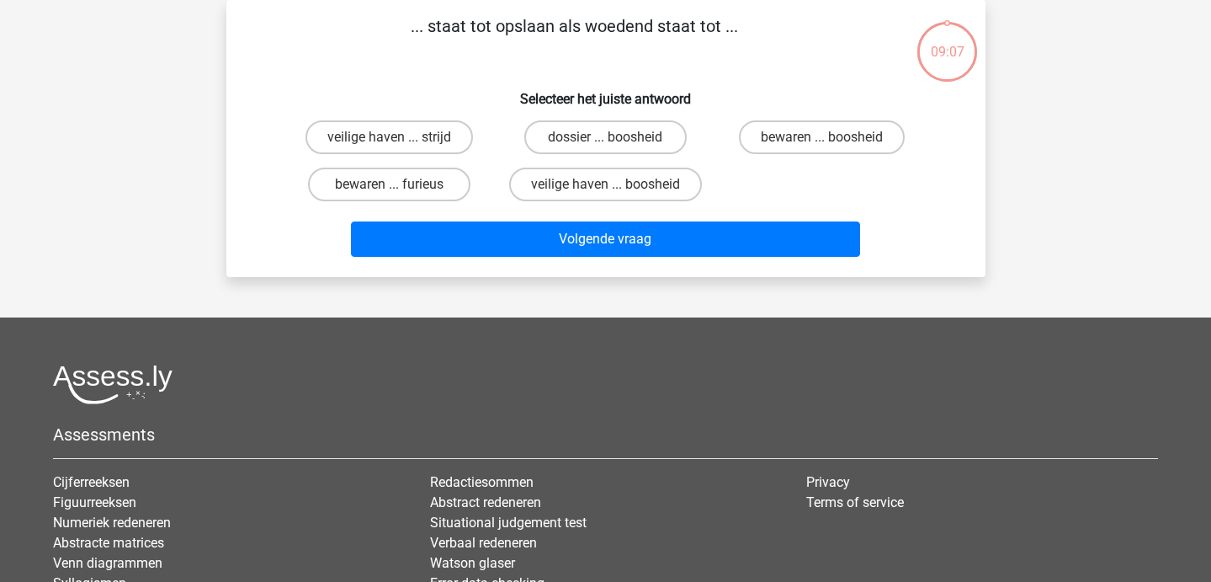
scroll to position [6, 0]
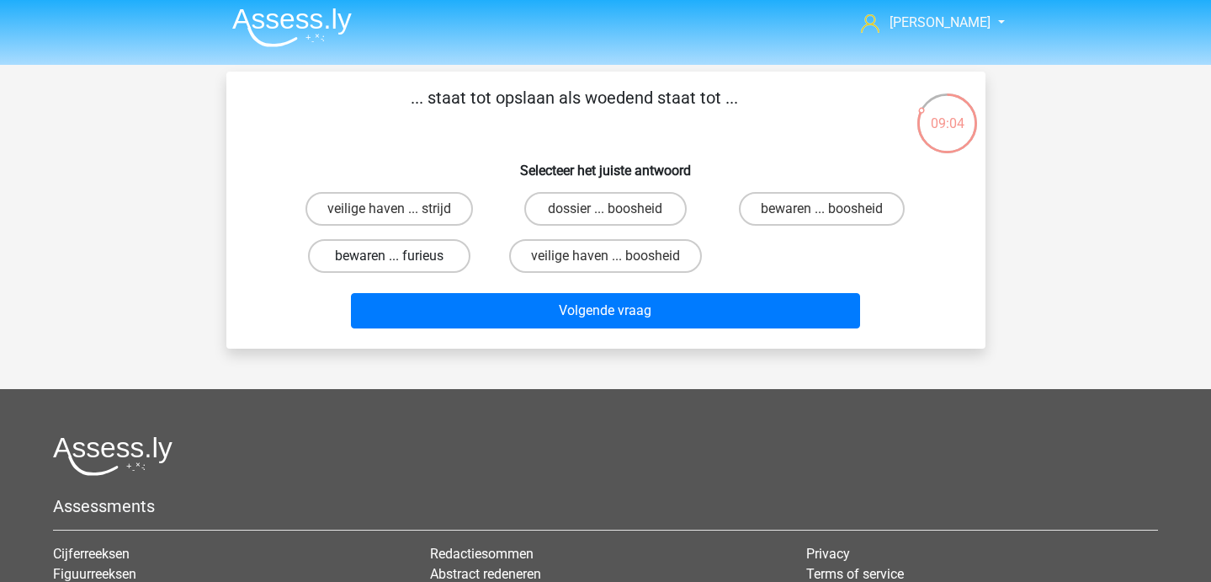
click at [412, 249] on label "bewaren ... furieus" at bounding box center [389, 256] width 162 height 34
click at [400, 256] on input "bewaren ... furieus" at bounding box center [394, 261] width 11 height 11
radio input "true"
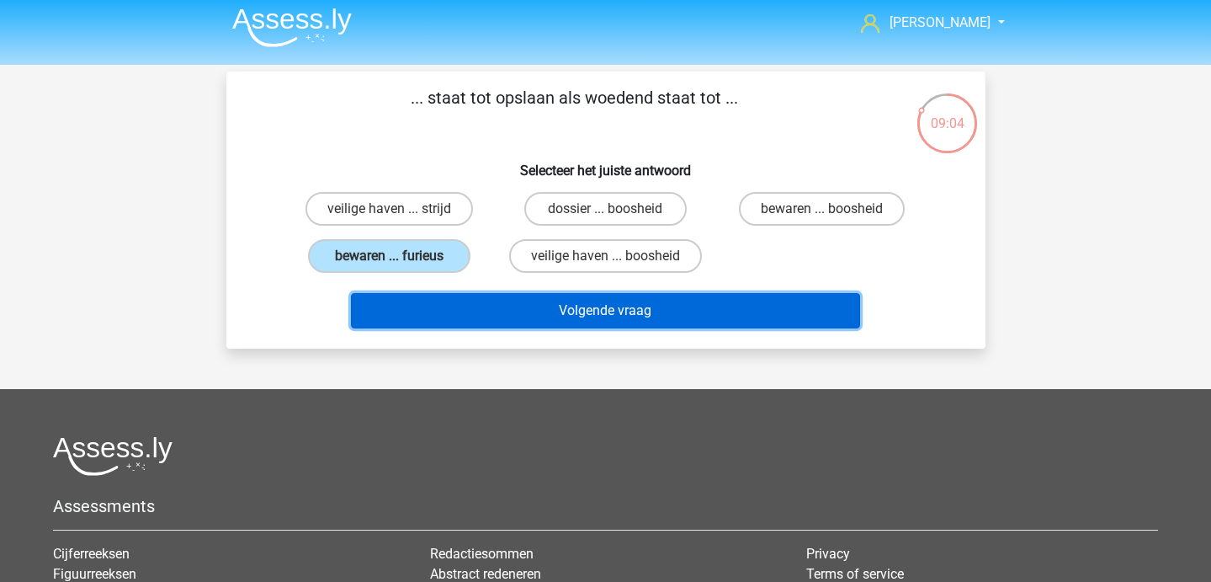
click at [447, 307] on button "Volgende vraag" at bounding box center [605, 310] width 509 height 35
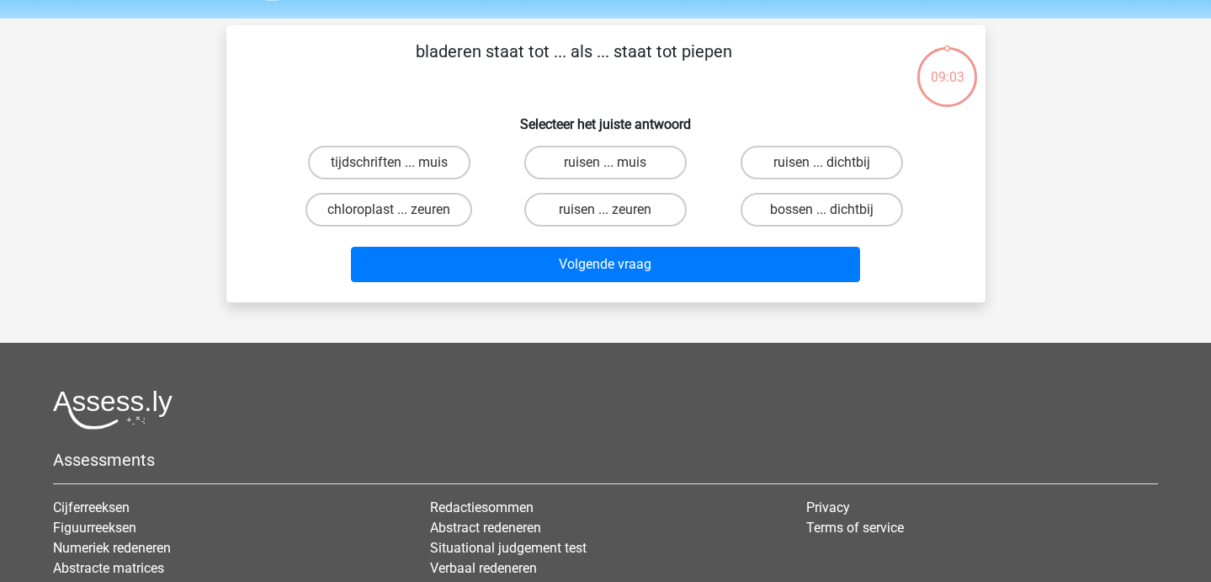
scroll to position [46, 0]
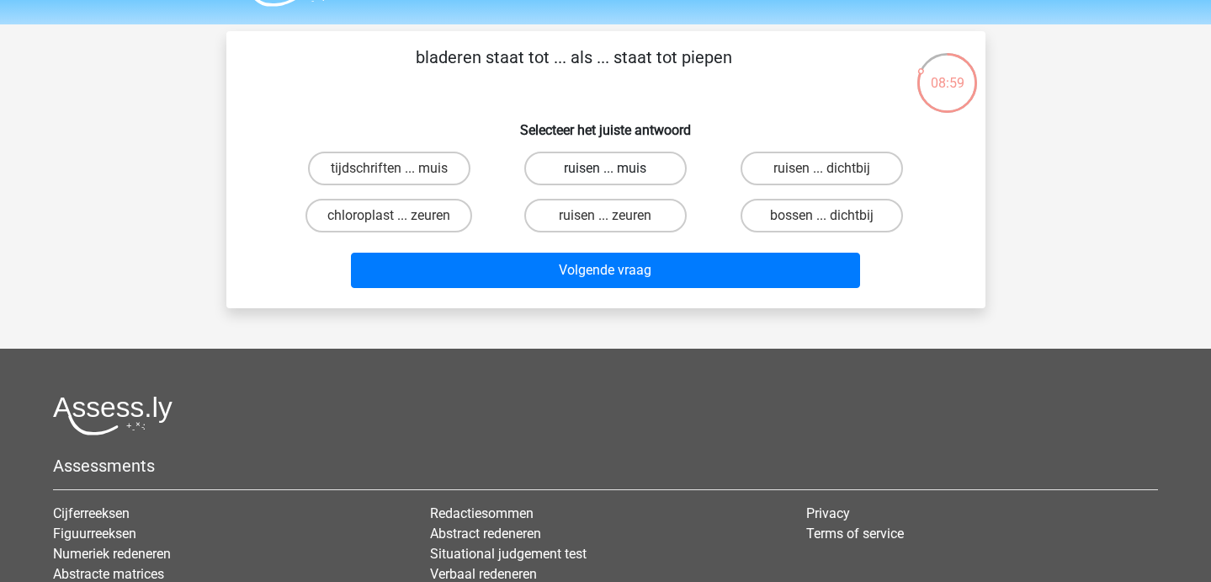
click at [603, 184] on label "ruisen ... muis" at bounding box center [605, 169] width 162 height 34
click at [605, 179] on input "ruisen ... muis" at bounding box center [610, 173] width 11 height 11
radio input "true"
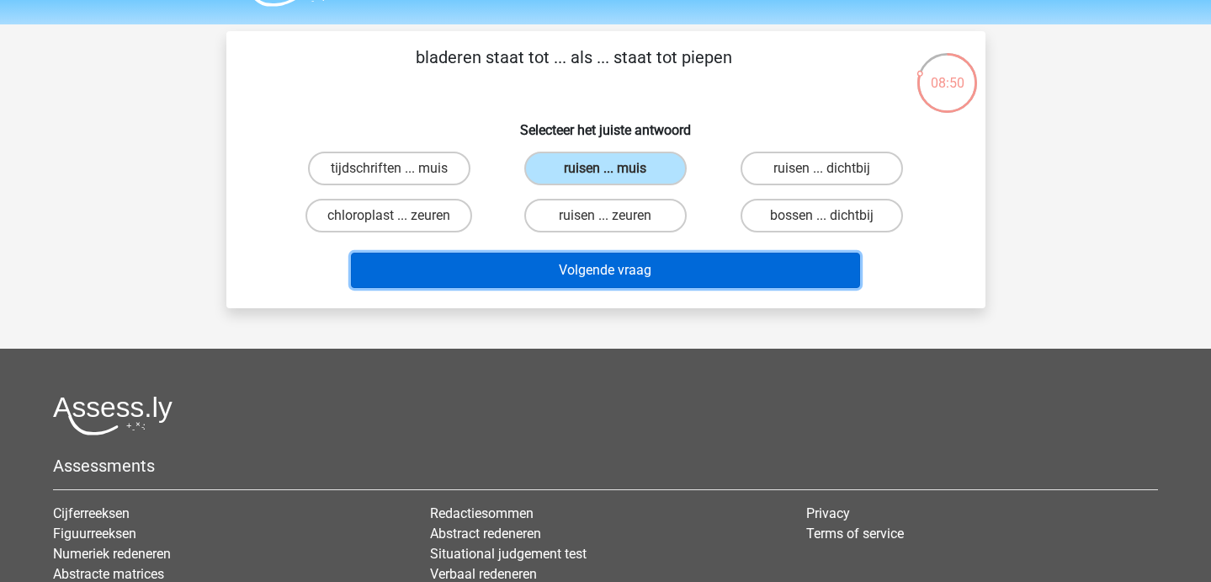
click at [604, 280] on button "Volgende vraag" at bounding box center [605, 270] width 509 height 35
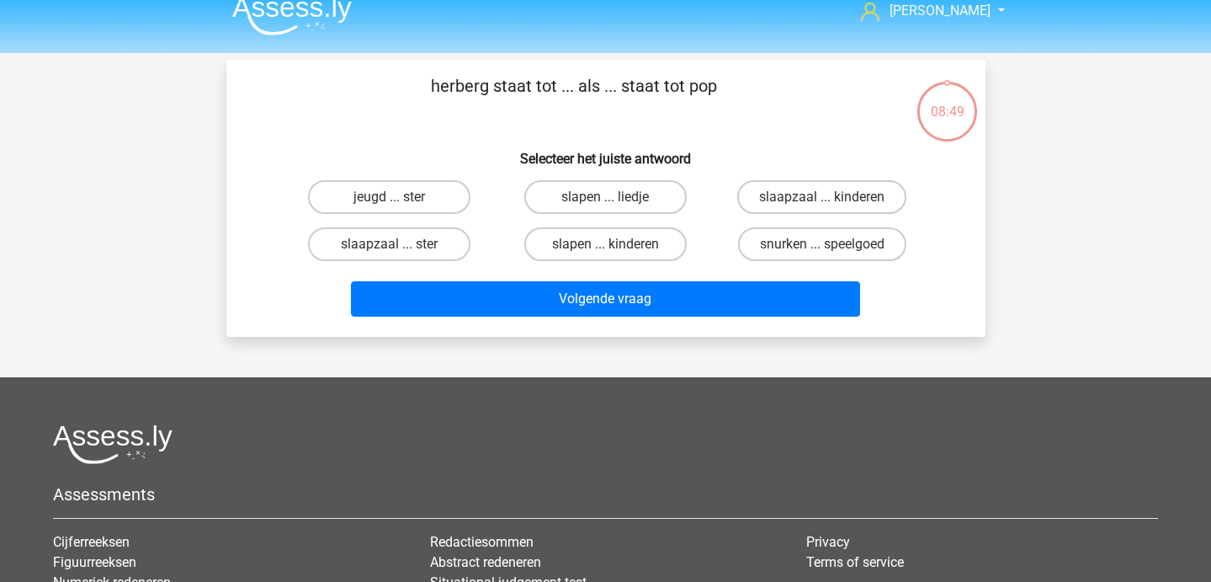
scroll to position [14, 0]
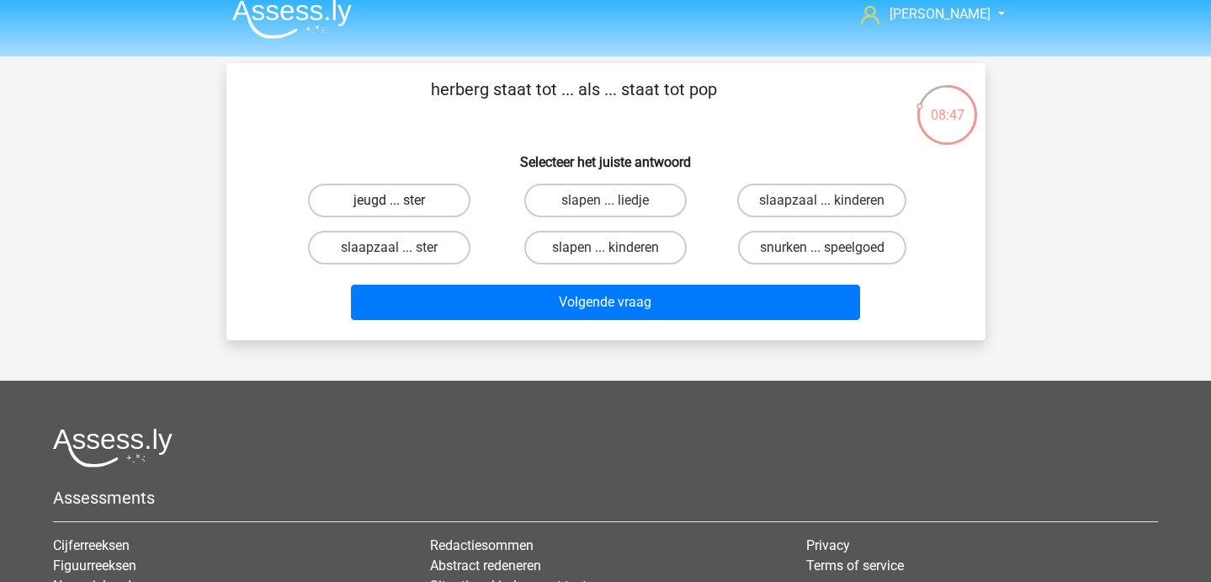
click at [408, 199] on label "jeugd ... ster" at bounding box center [389, 201] width 162 height 34
click at [400, 200] on input "jeugd ... ster" at bounding box center [394, 205] width 11 height 11
radio input "true"
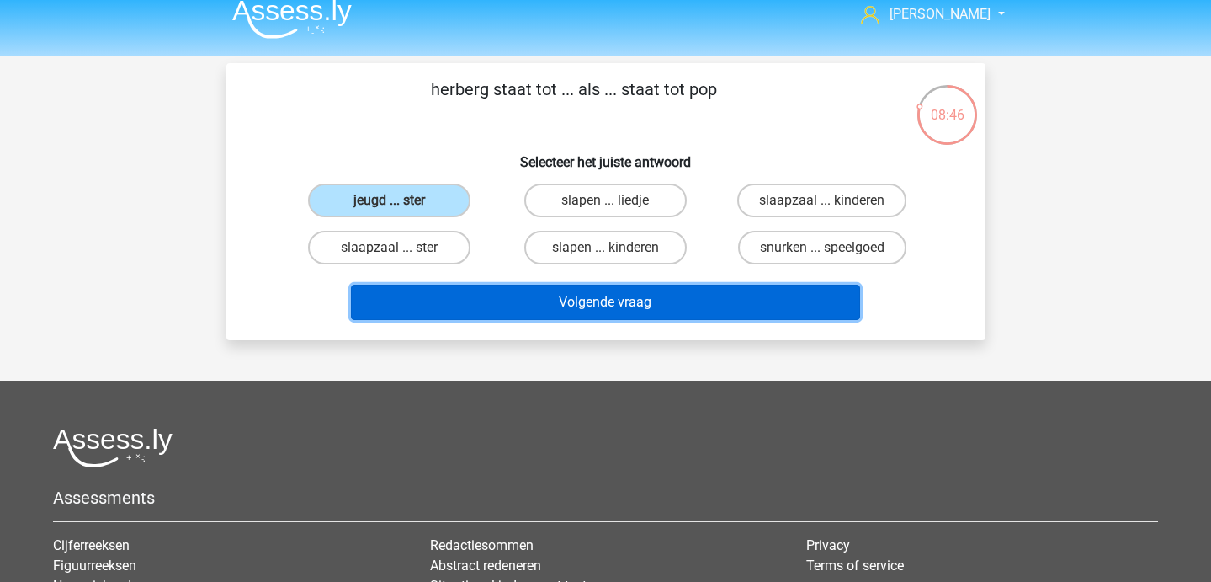
click at [491, 316] on button "Volgende vraag" at bounding box center [605, 302] width 509 height 35
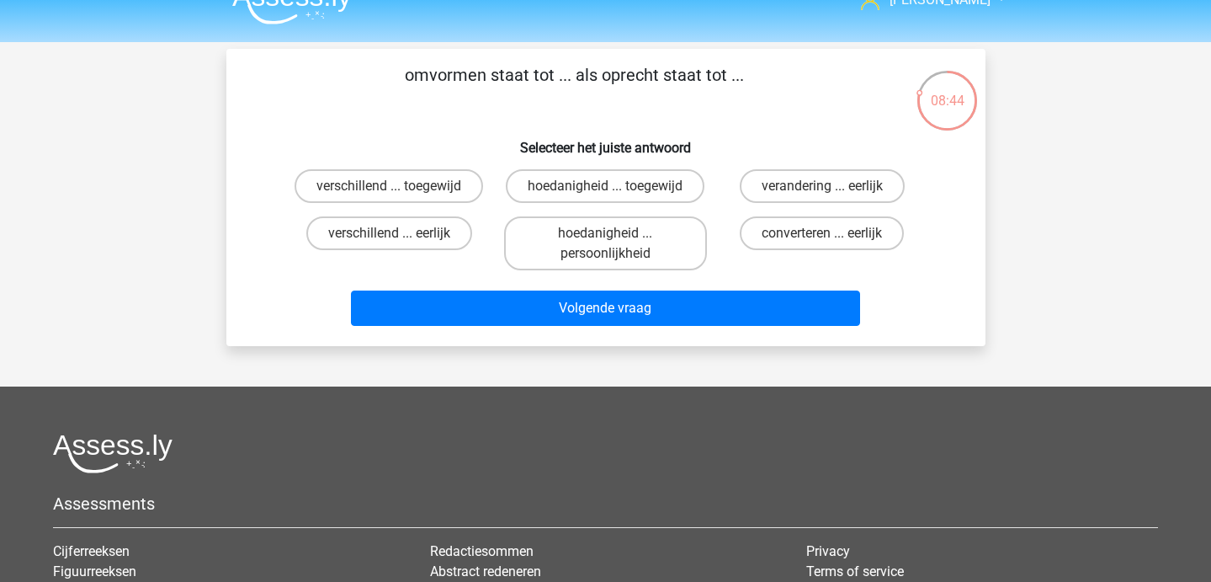
scroll to position [30, 0]
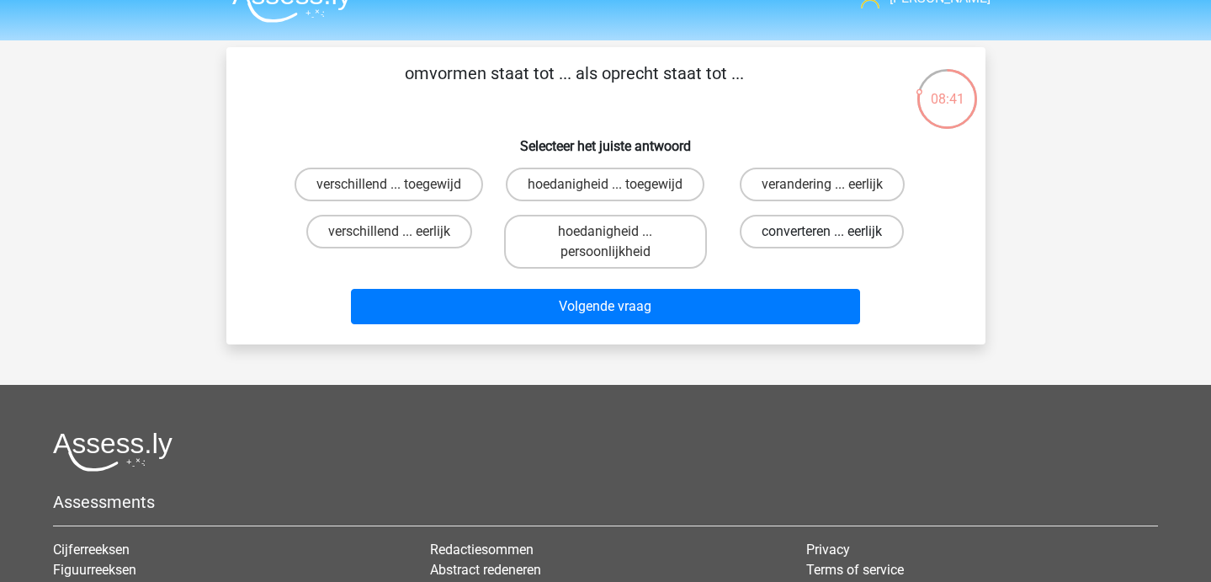
click at [781, 237] on label "converteren ... eerlijk" at bounding box center [822, 232] width 164 height 34
click at [822, 237] on input "converteren ... eerlijk" at bounding box center [827, 236] width 11 height 11
radio input "true"
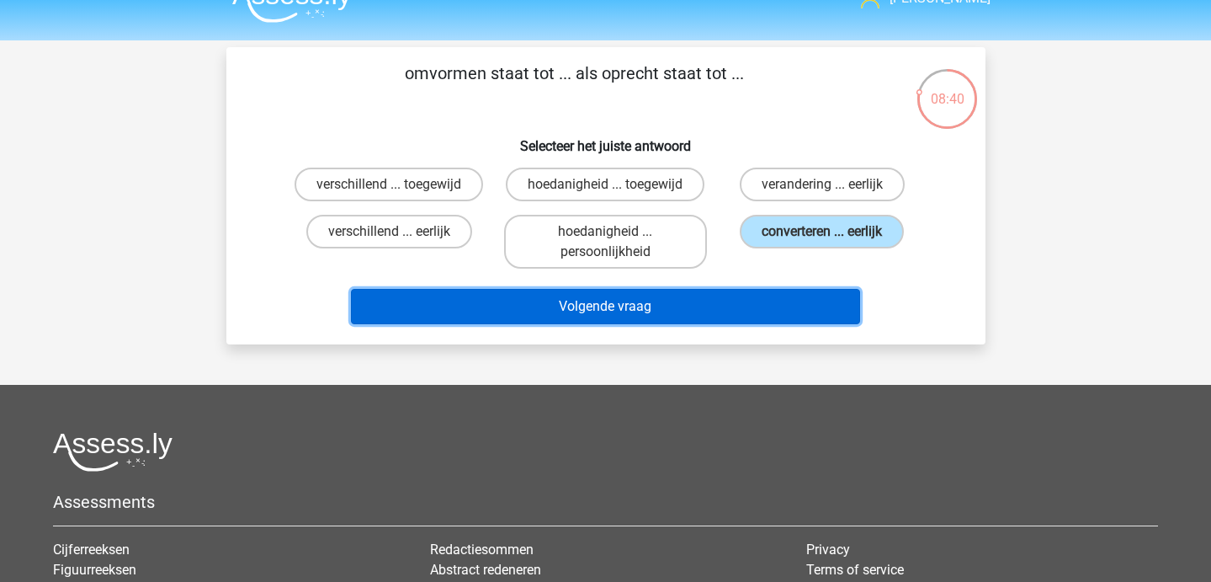
click at [726, 311] on button "Volgende vraag" at bounding box center [605, 306] width 509 height 35
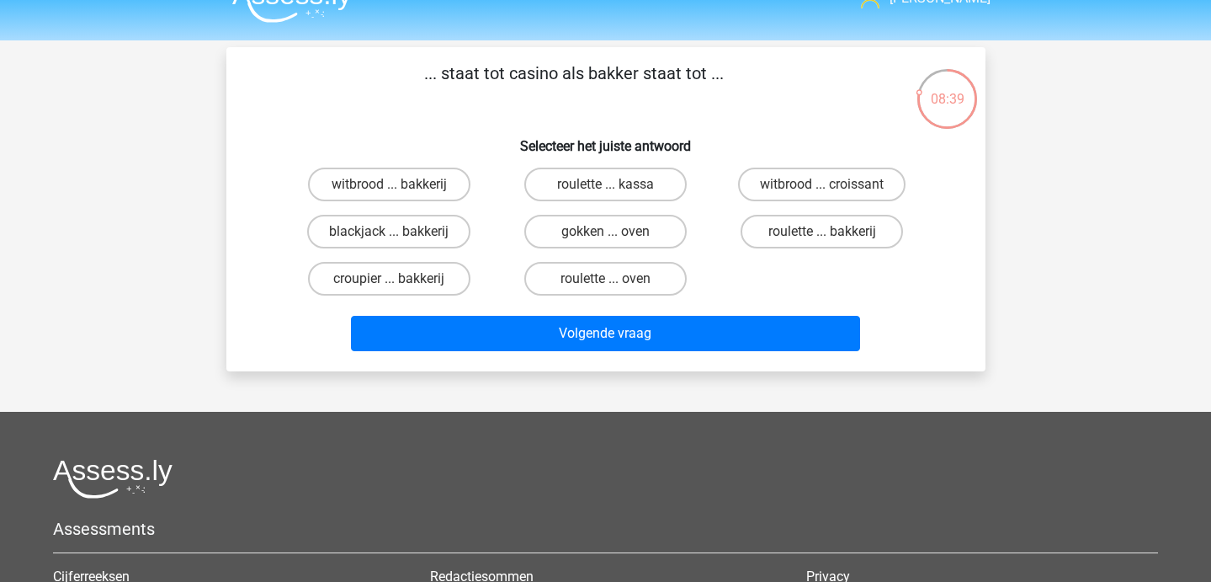
scroll to position [31, 0]
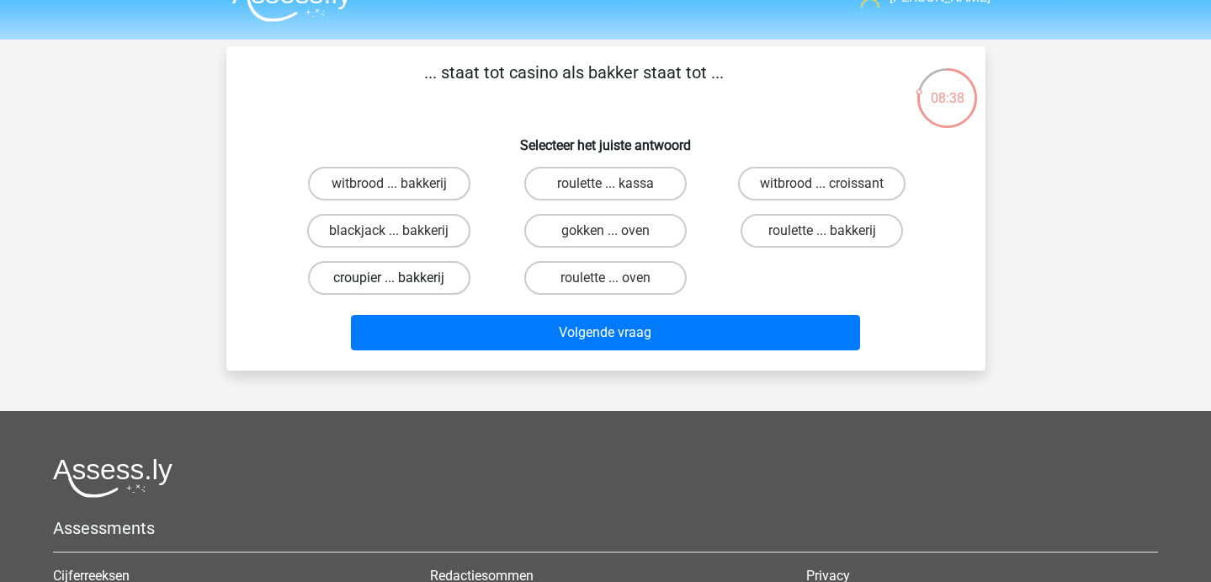
click at [378, 274] on label "croupier ... bakkerij" at bounding box center [389, 278] width 162 height 34
click at [389, 278] on input "croupier ... bakkerij" at bounding box center [394, 283] width 11 height 11
radio input "true"
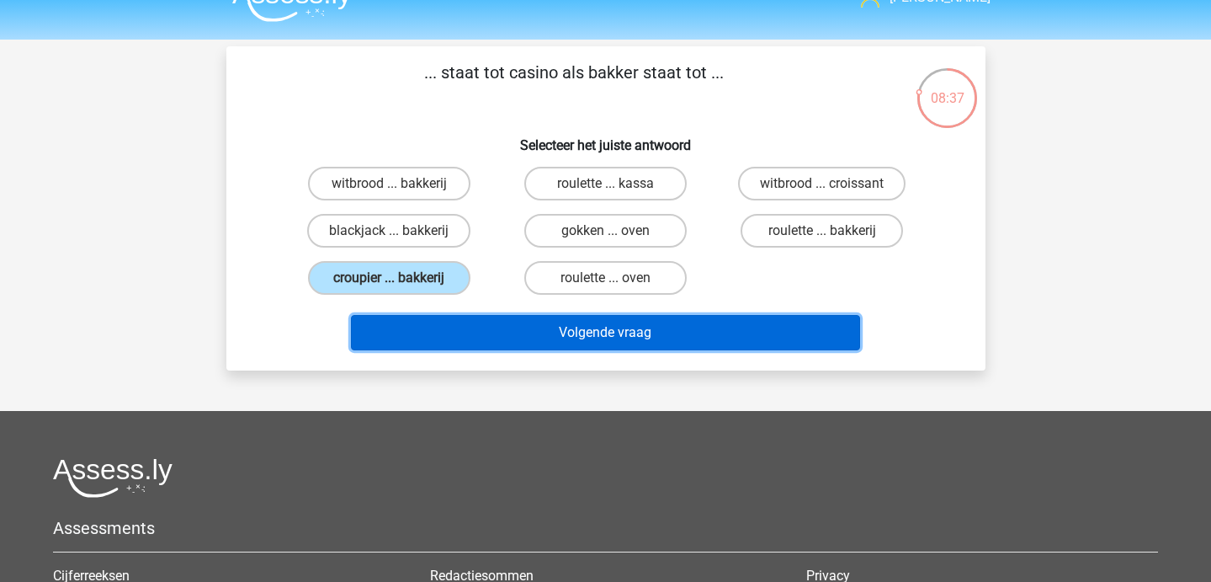
click at [482, 329] on button "Volgende vraag" at bounding box center [605, 332] width 509 height 35
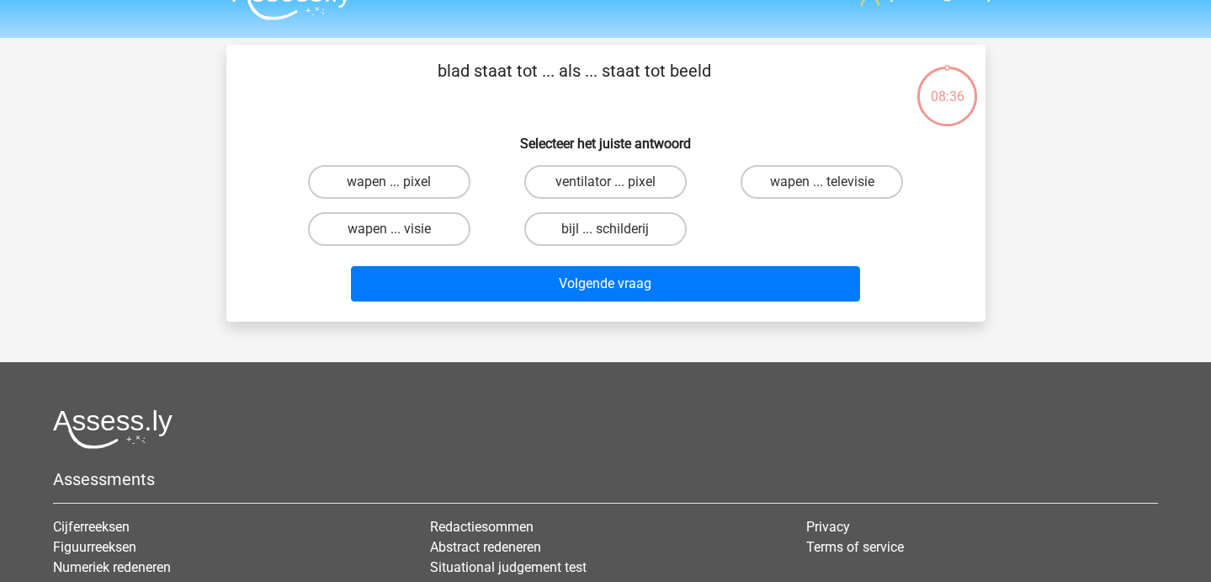
scroll to position [29, 0]
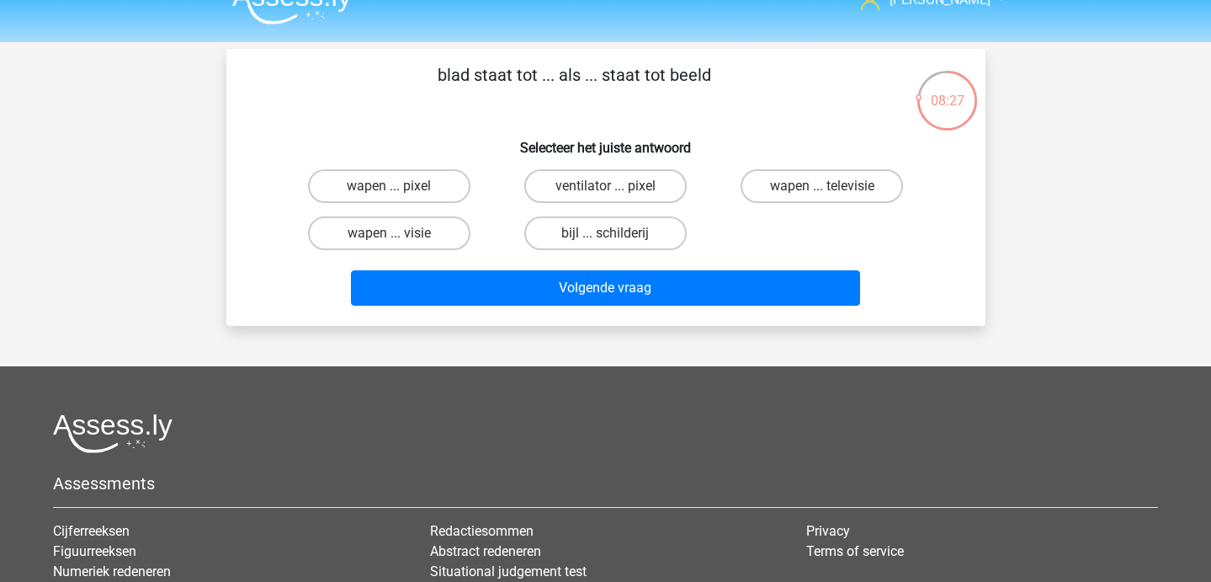
click at [645, 205] on div "ventilator ... pixel" at bounding box center [606, 185] width 216 height 47
click at [633, 194] on label "ventilator ... pixel" at bounding box center [605, 186] width 162 height 34
click at [616, 194] on input "ventilator ... pixel" at bounding box center [610, 191] width 11 height 11
radio input "true"
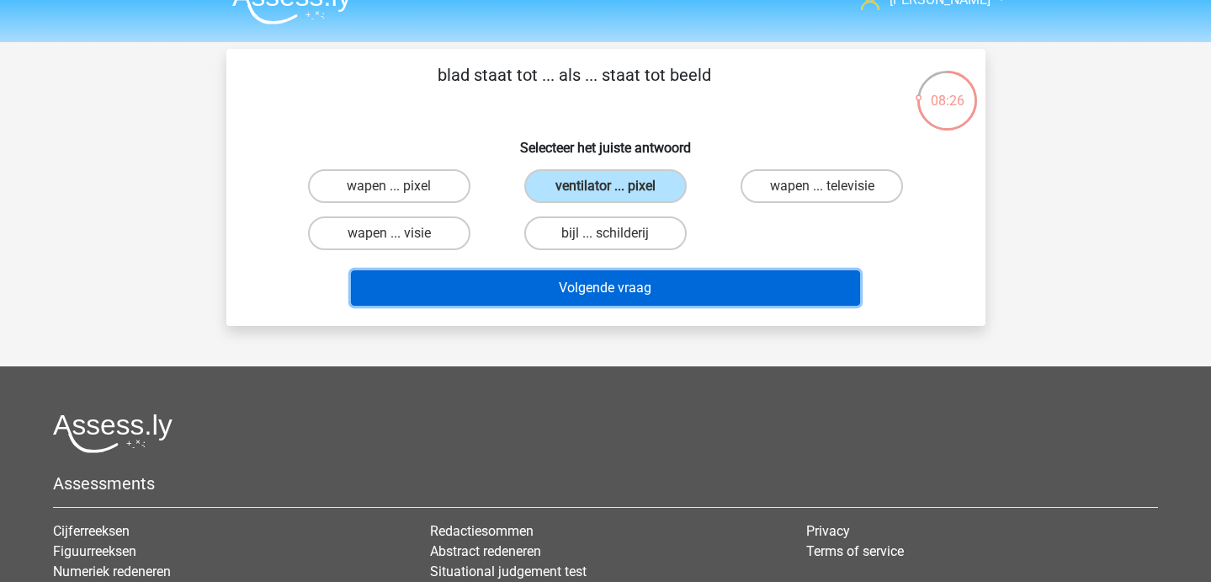
click at [632, 285] on button "Volgende vraag" at bounding box center [605, 287] width 509 height 35
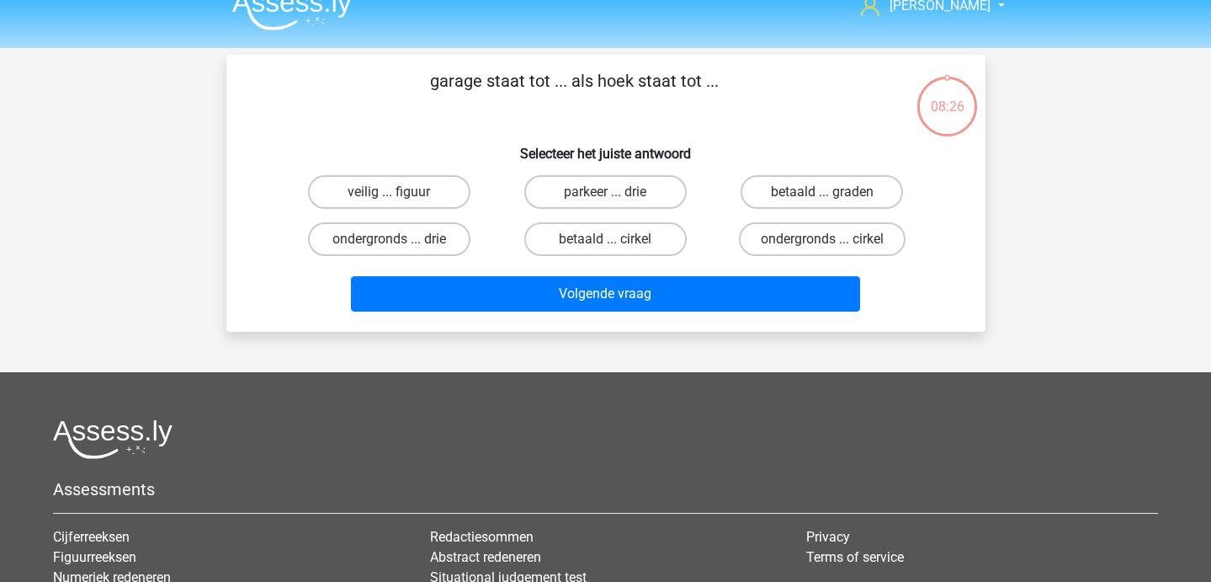
scroll to position [22, 0]
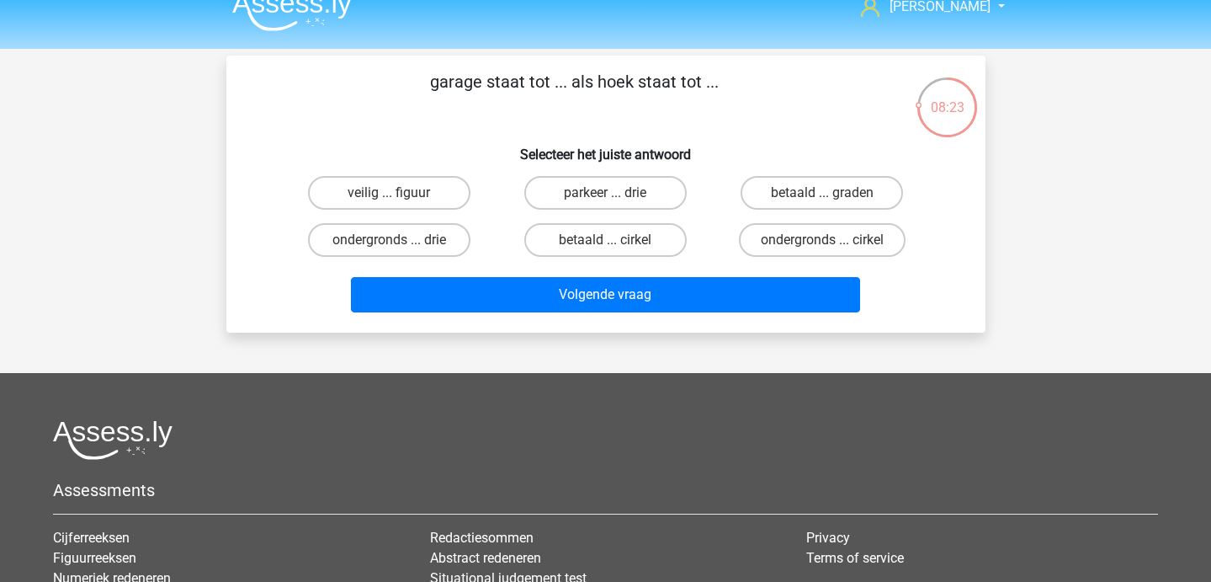
click at [637, 175] on div "parkeer ... drie" at bounding box center [606, 192] width 216 height 47
click at [637, 196] on label "parkeer ... drie" at bounding box center [605, 193] width 162 height 34
click at [616, 196] on input "parkeer ... drie" at bounding box center [610, 198] width 11 height 11
radio input "true"
click at [643, 270] on div "Volgende vraag" at bounding box center [605, 291] width 705 height 56
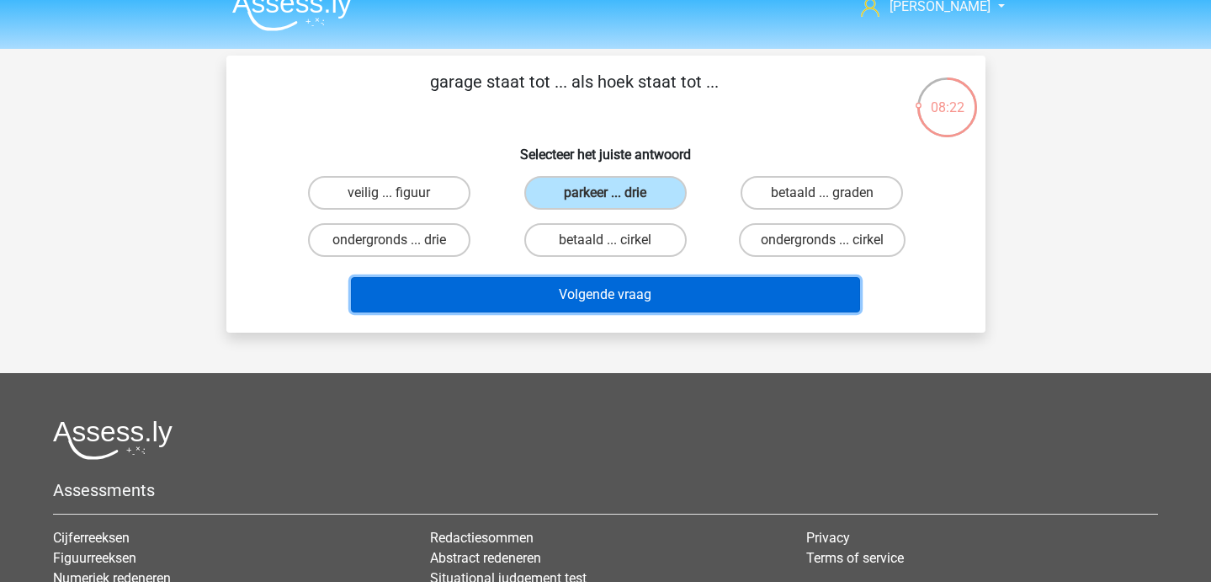
click at [643, 295] on button "Volgende vraag" at bounding box center [605, 294] width 509 height 35
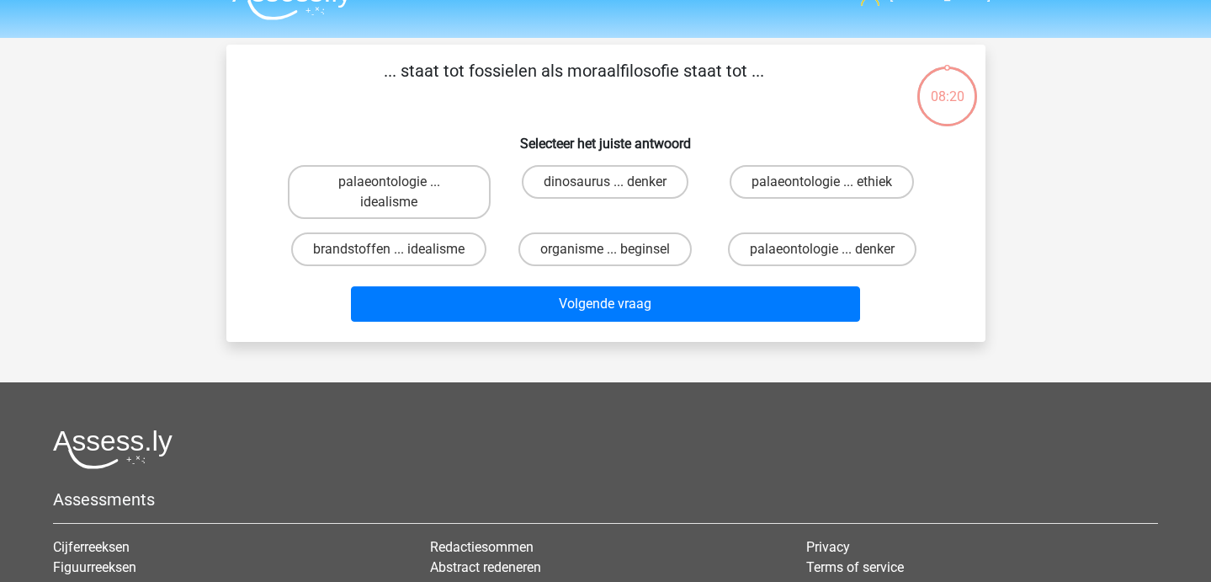
scroll to position [29, 0]
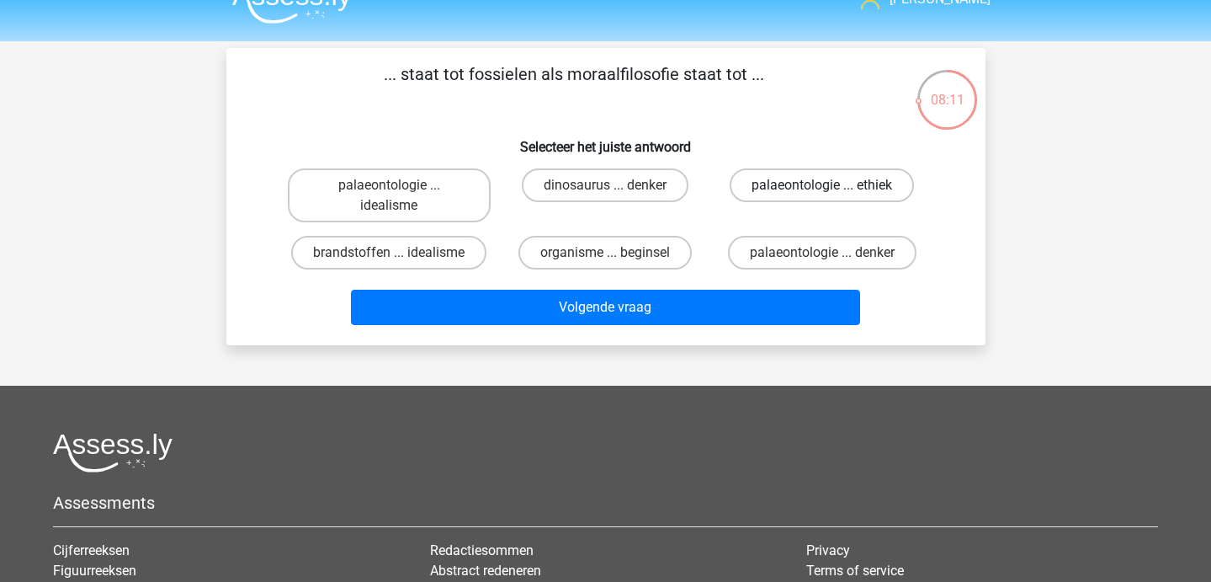
click at [757, 184] on label "palaeontologie ... ethiek" at bounding box center [822, 185] width 184 height 34
click at [822, 185] on input "palaeontologie ... ethiek" at bounding box center [827, 190] width 11 height 11
radio input "true"
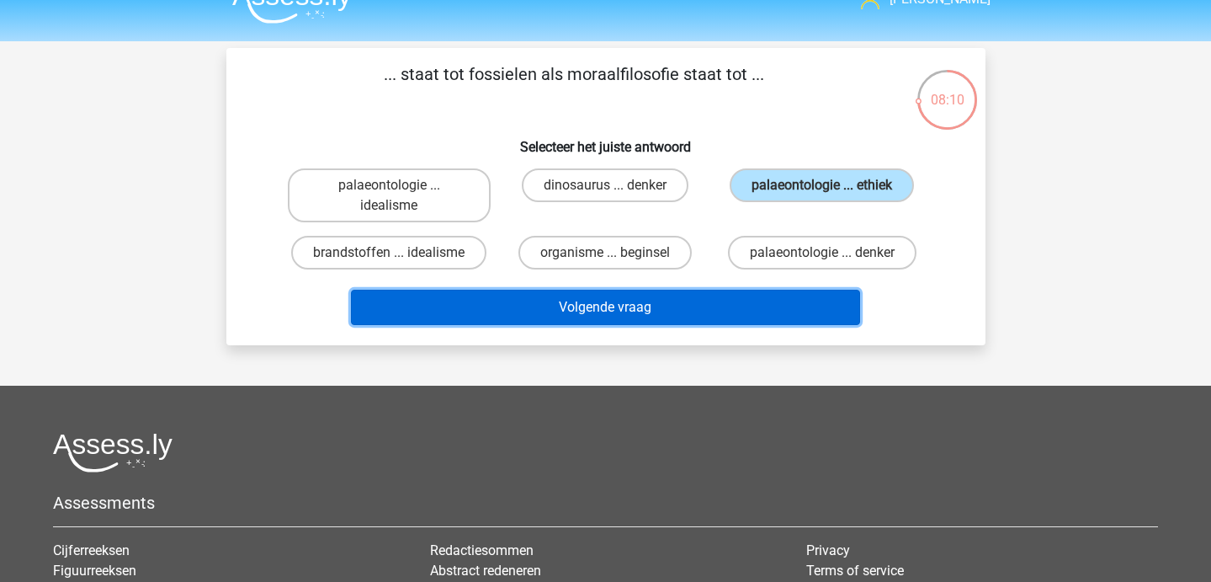
click at [633, 306] on button "Volgende vraag" at bounding box center [605, 307] width 509 height 35
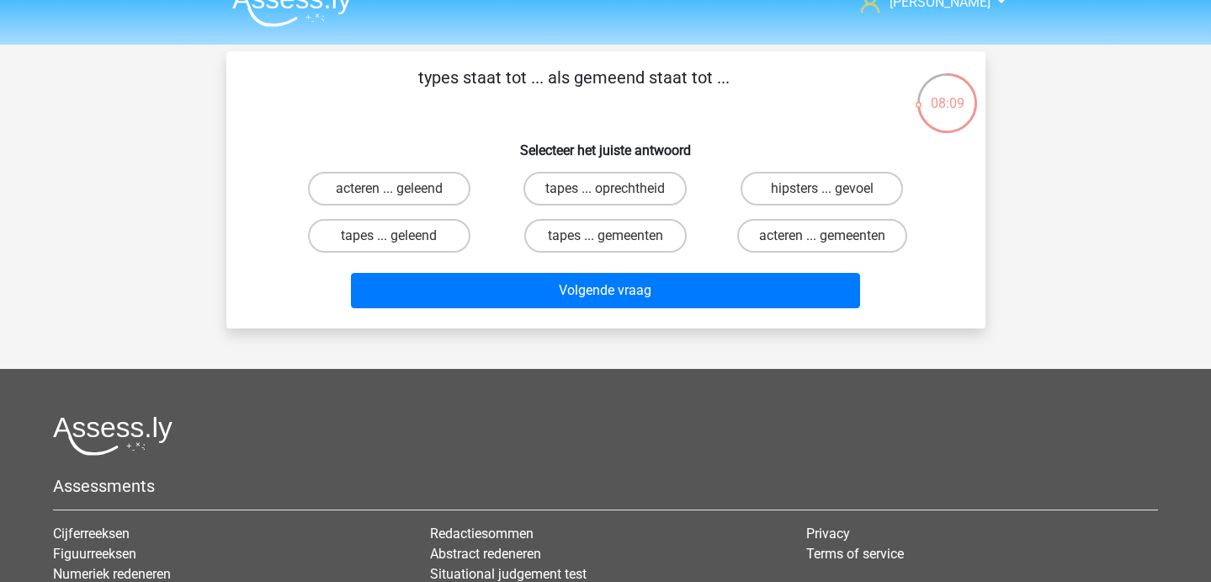
scroll to position [27, 0]
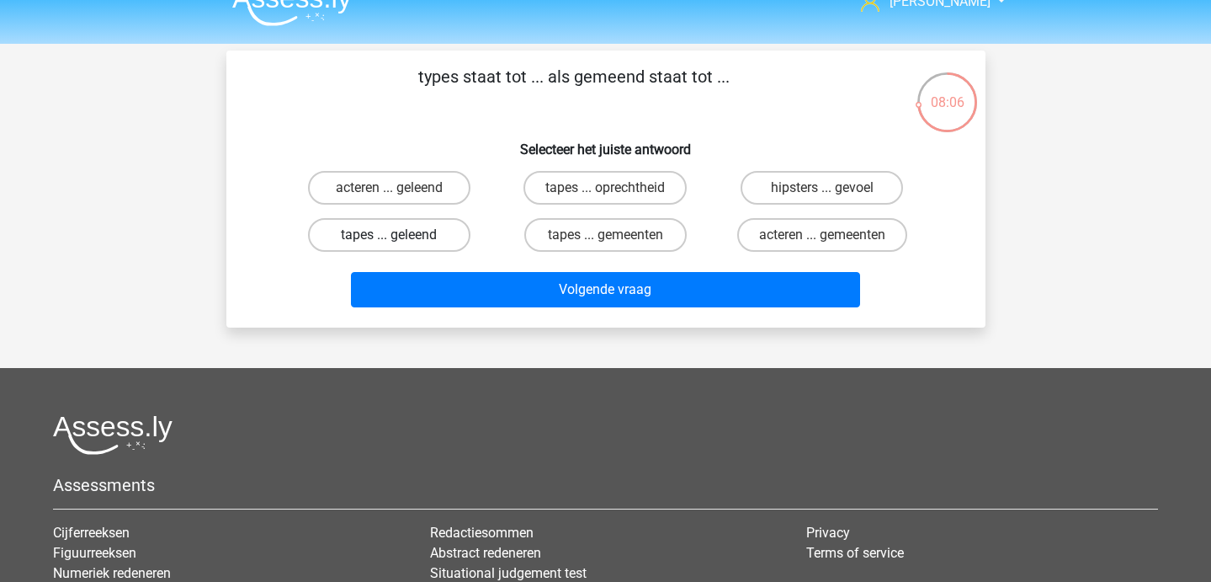
click at [422, 237] on label "tapes ... geleend" at bounding box center [389, 235] width 162 height 34
click at [400, 237] on input "tapes ... geleend" at bounding box center [394, 240] width 11 height 11
radio input "true"
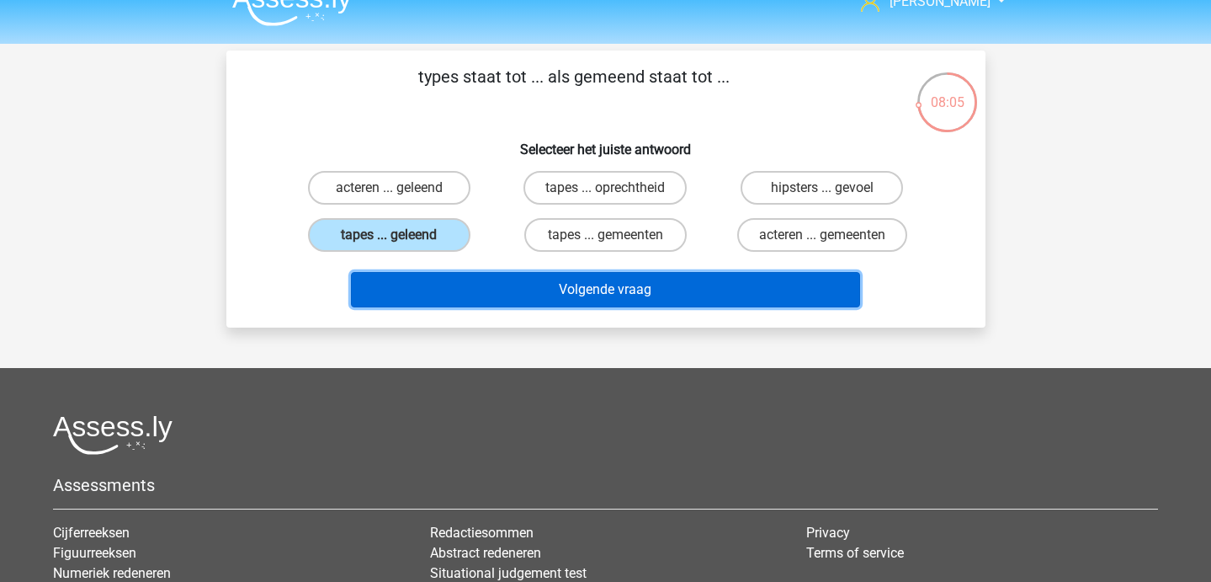
click at [438, 287] on button "Volgende vraag" at bounding box center [605, 289] width 509 height 35
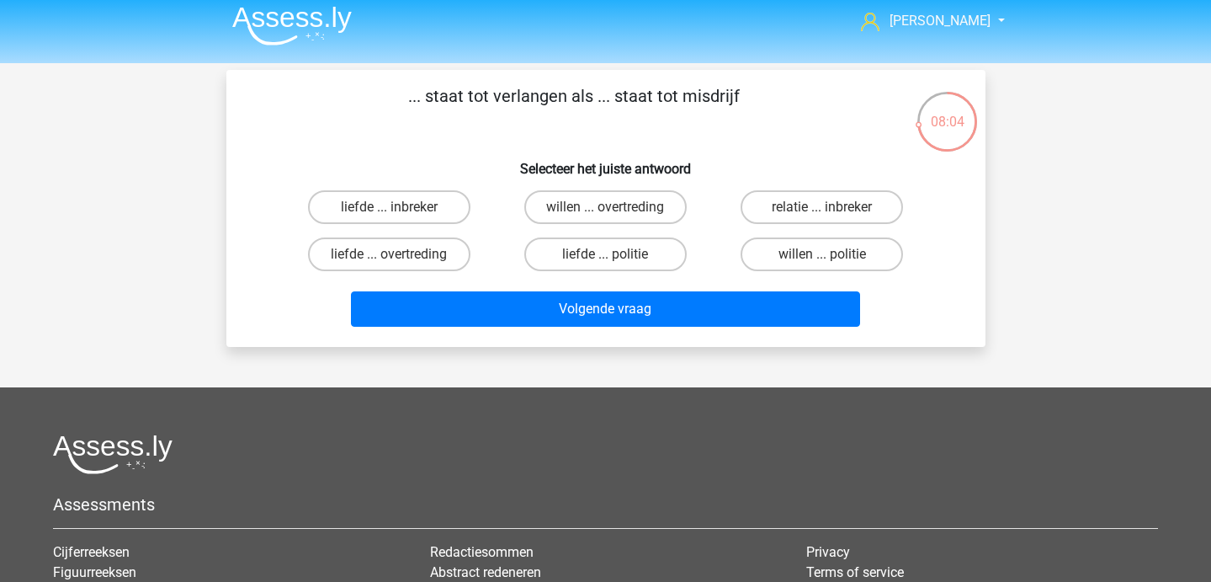
scroll to position [9, 0]
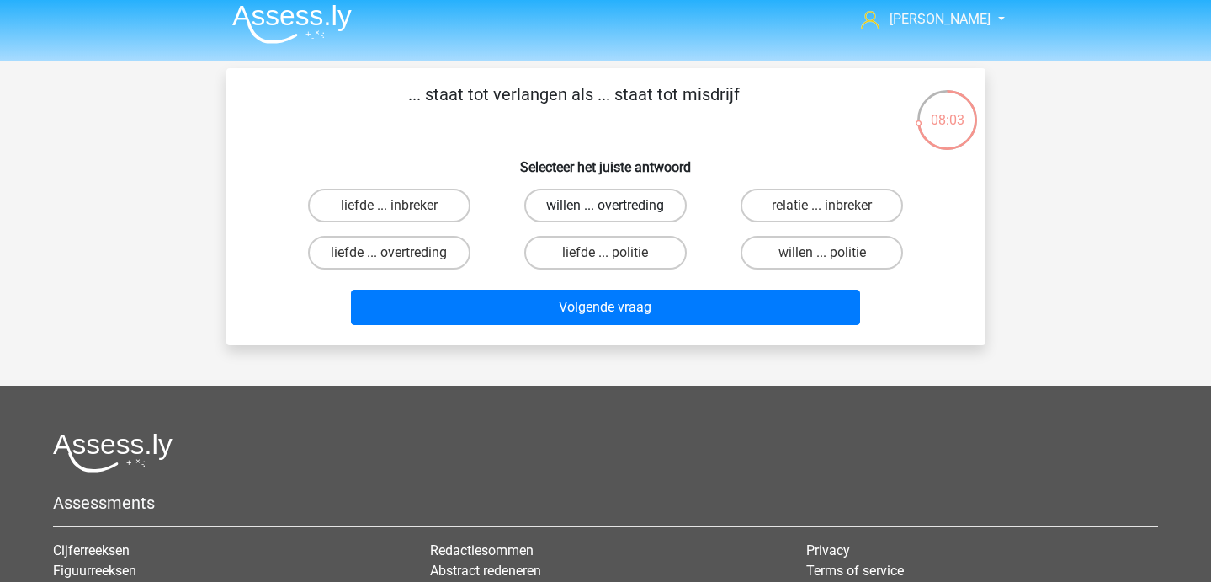
click at [575, 214] on label "willen ... overtreding" at bounding box center [605, 206] width 162 height 34
click at [605, 214] on input "willen ... overtreding" at bounding box center [610, 210] width 11 height 11
radio input "true"
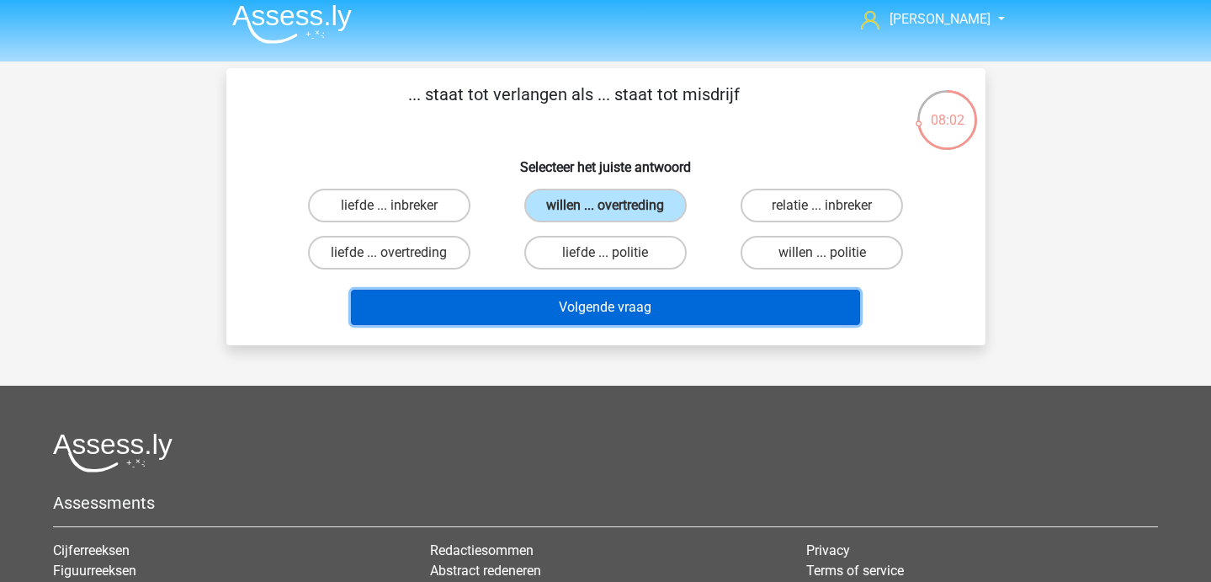
click at [575, 306] on button "Volgende vraag" at bounding box center [605, 307] width 509 height 35
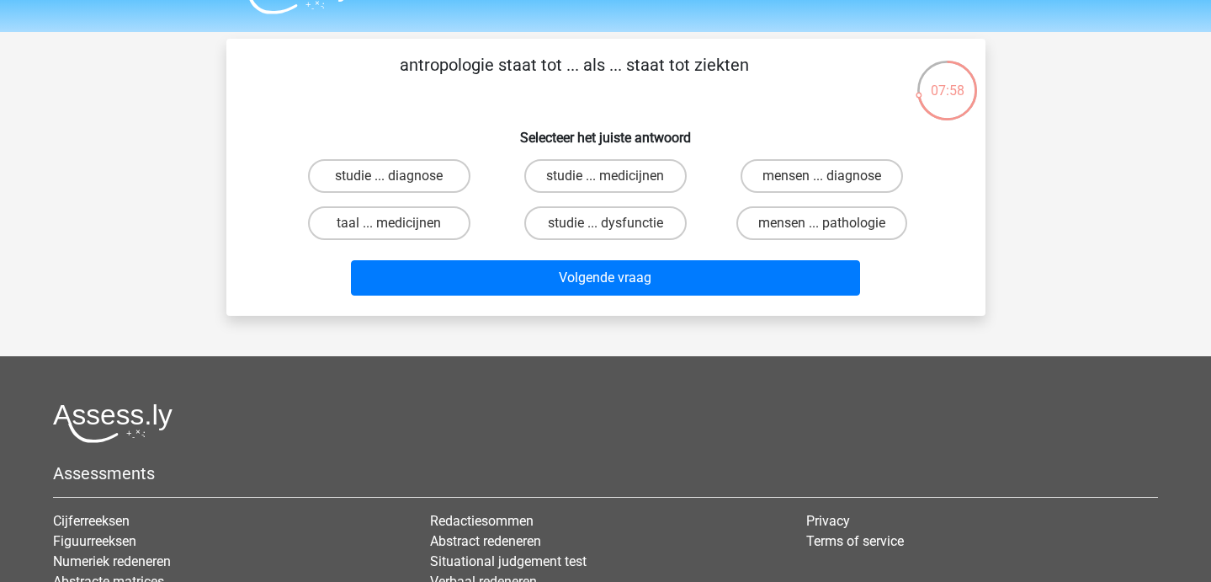
scroll to position [40, 0]
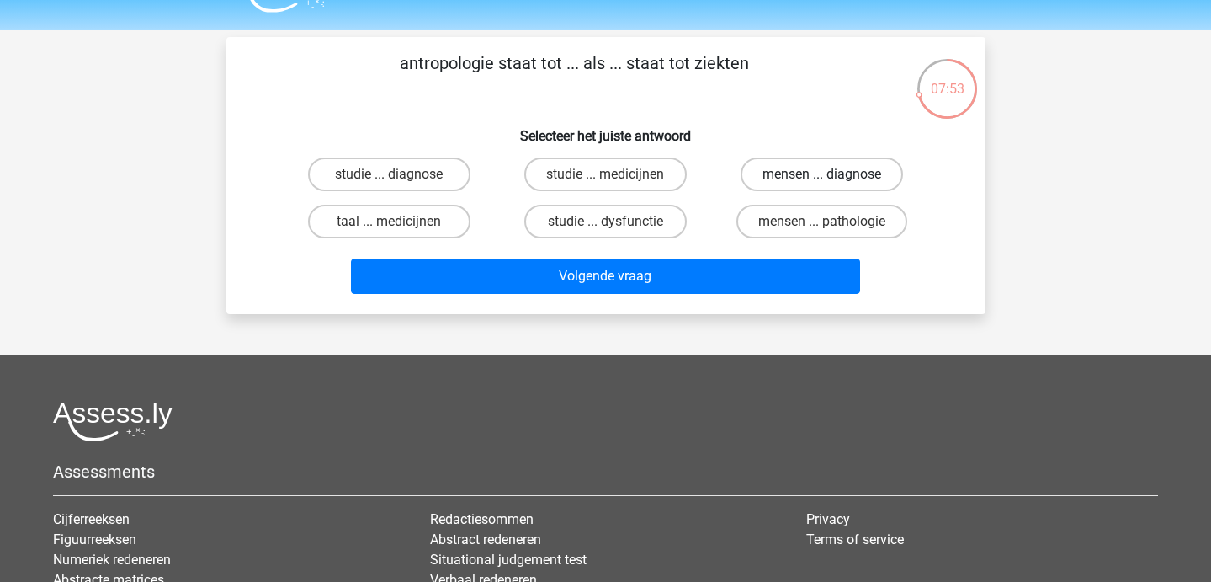
click at [758, 172] on label "mensen ... diagnose" at bounding box center [822, 174] width 162 height 34
click at [822, 174] on input "mensen ... diagnose" at bounding box center [827, 179] width 11 height 11
radio input "true"
click at [652, 254] on div "Volgende vraag" at bounding box center [605, 273] width 705 height 56
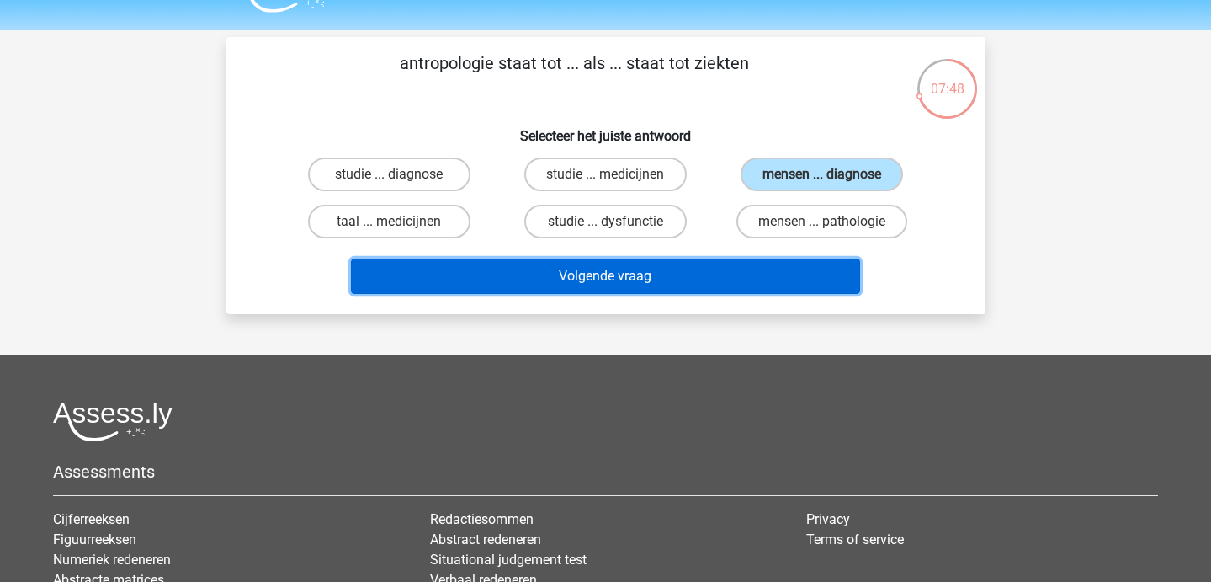
click at [622, 265] on button "Volgende vraag" at bounding box center [605, 275] width 509 height 35
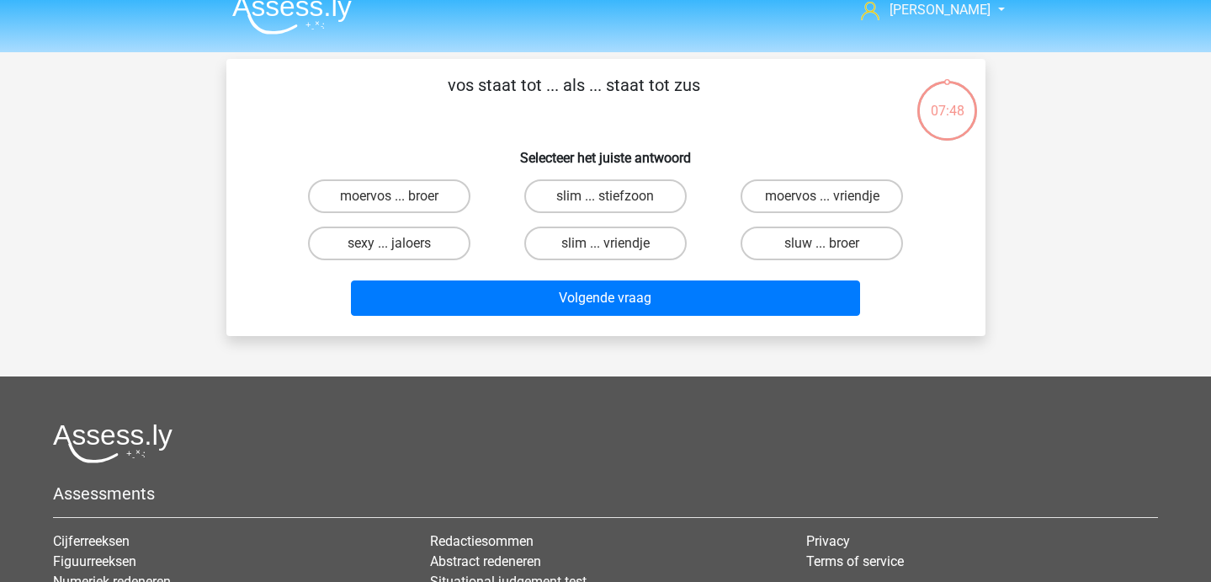
scroll to position [21, 0]
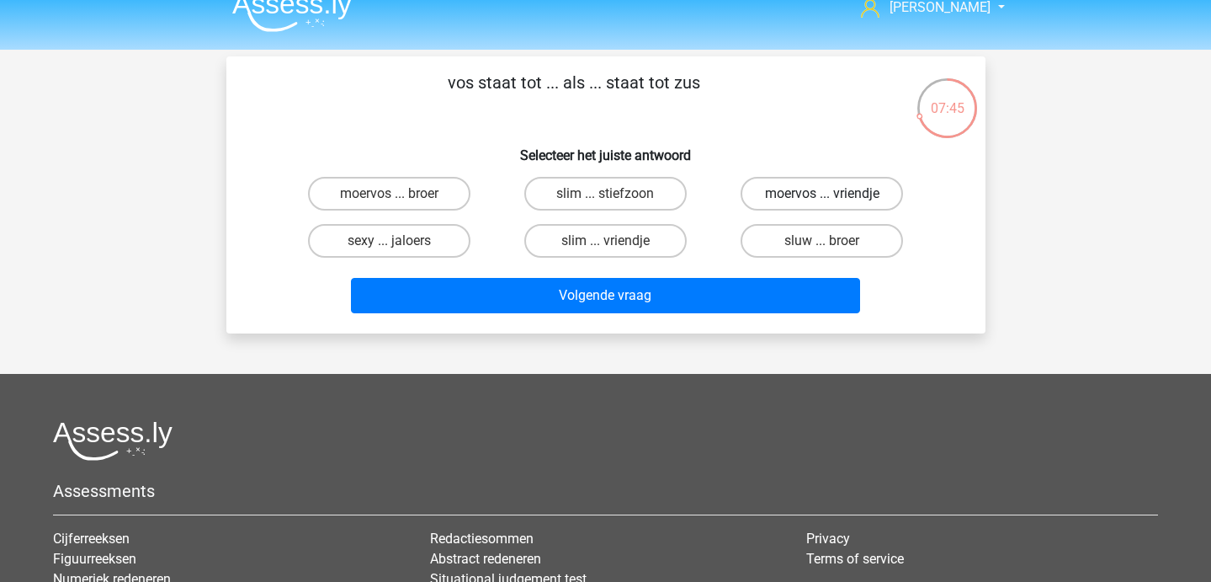
click at [780, 195] on label "moervos ... vriendje" at bounding box center [822, 194] width 162 height 34
click at [822, 195] on input "moervos ... vriendje" at bounding box center [827, 199] width 11 height 11
radio input "true"
click at [784, 248] on label "sluw ... broer" at bounding box center [822, 241] width 162 height 34
click at [822, 248] on input "sluw ... broer" at bounding box center [827, 246] width 11 height 11
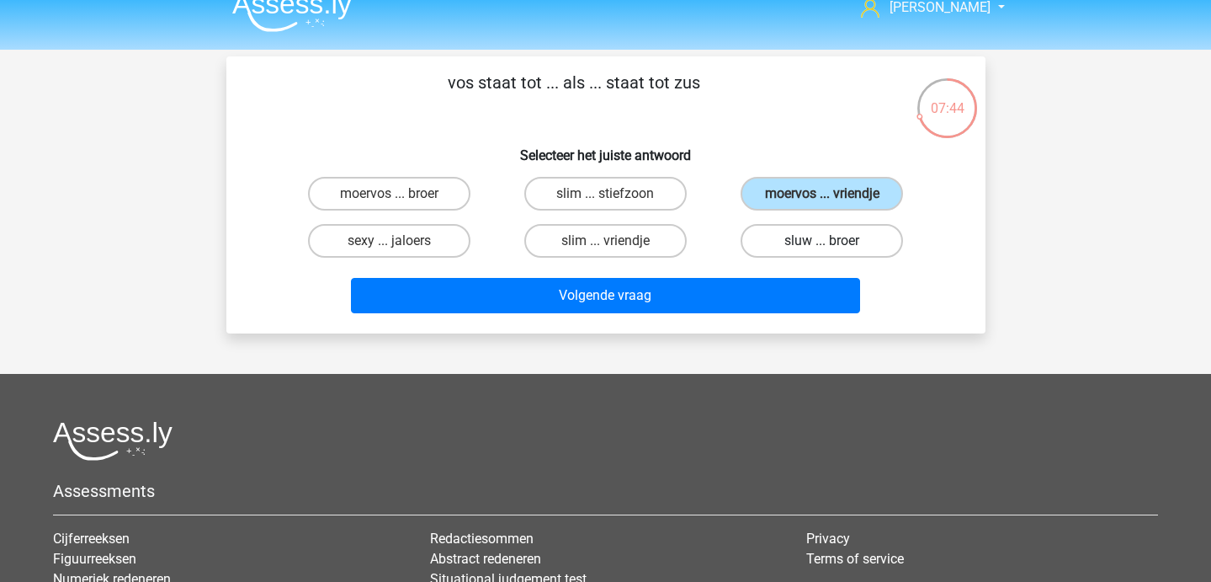
radio input "true"
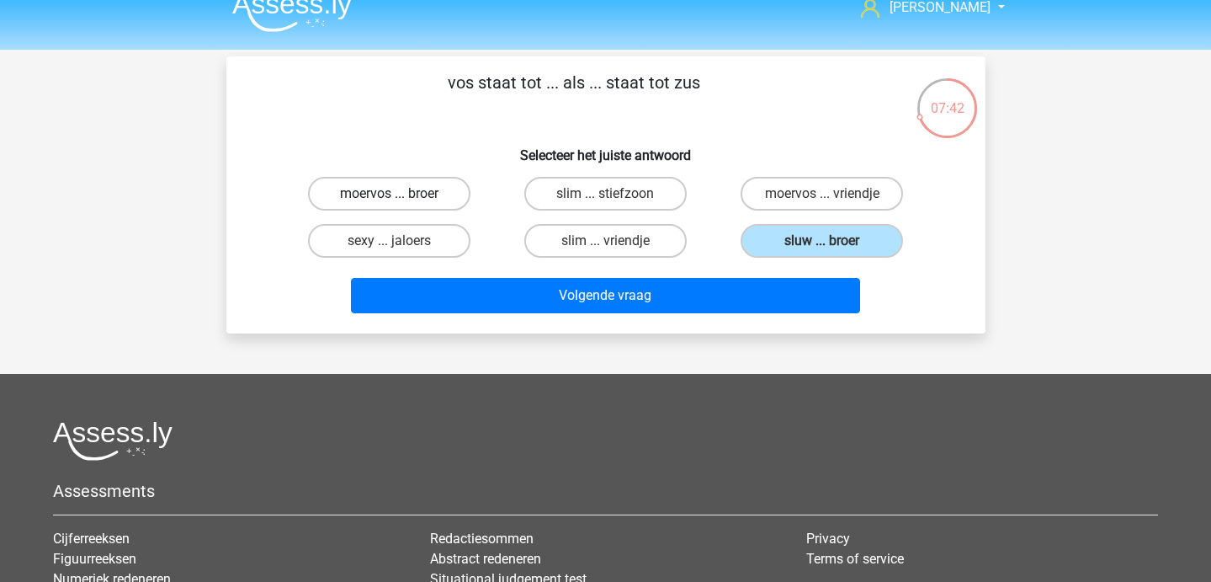
click at [423, 206] on label "moervos ... broer" at bounding box center [389, 194] width 162 height 34
click at [400, 205] on input "moervos ... broer" at bounding box center [394, 199] width 11 height 11
radio input "true"
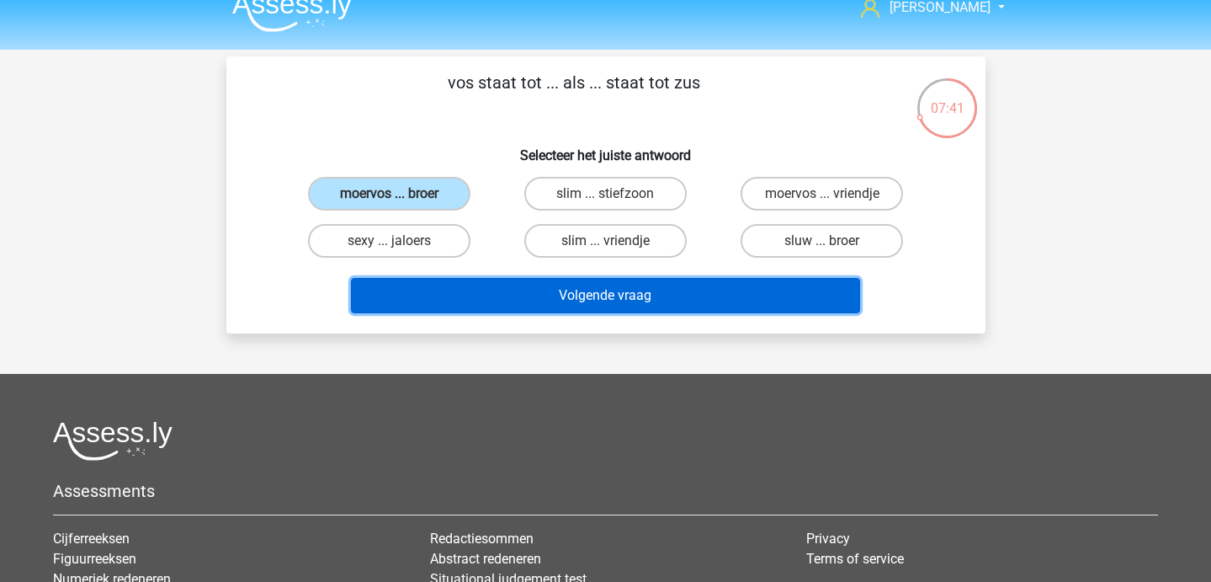
click at [444, 302] on button "Volgende vraag" at bounding box center [605, 295] width 509 height 35
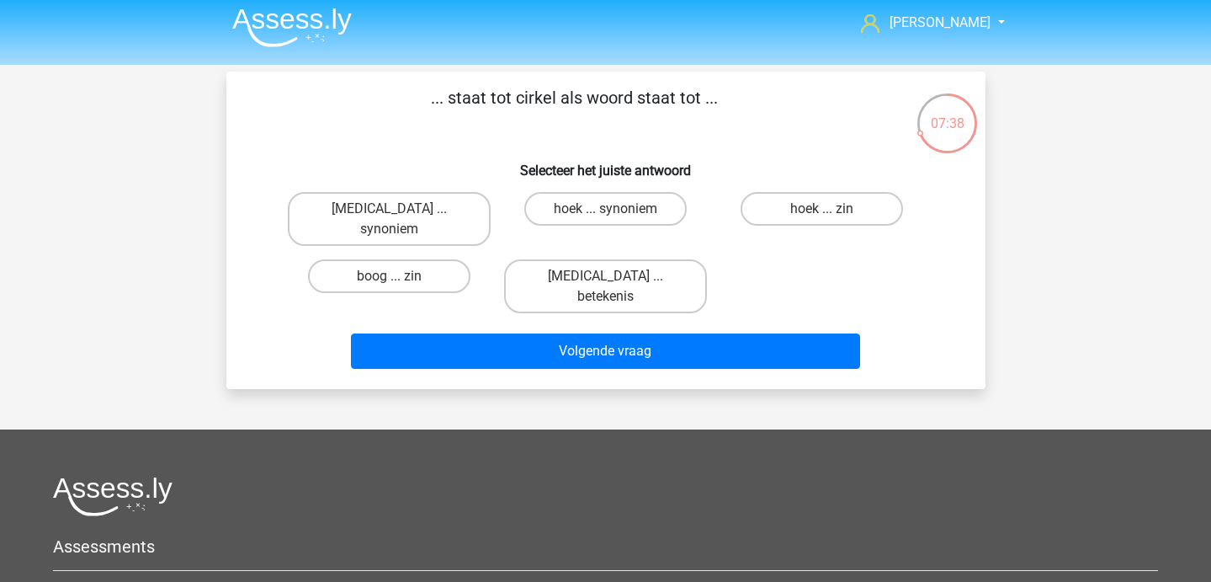
scroll to position [7, 0]
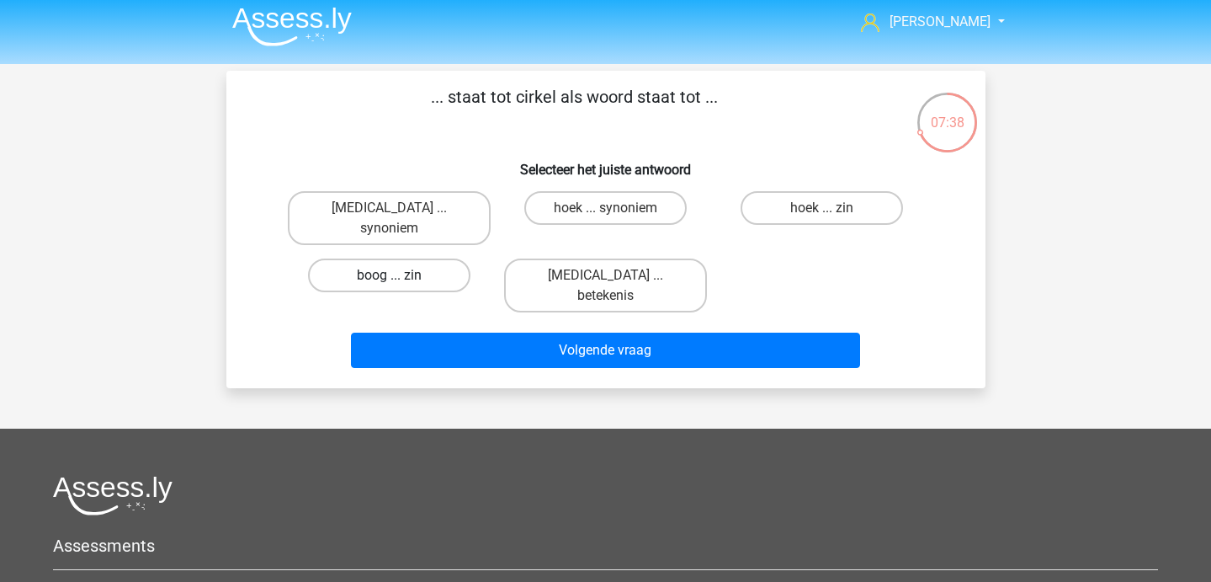
click at [401, 269] on label "boog ... zin" at bounding box center [389, 275] width 162 height 34
click at [400, 275] on input "boog ... zin" at bounding box center [394, 280] width 11 height 11
radio input "true"
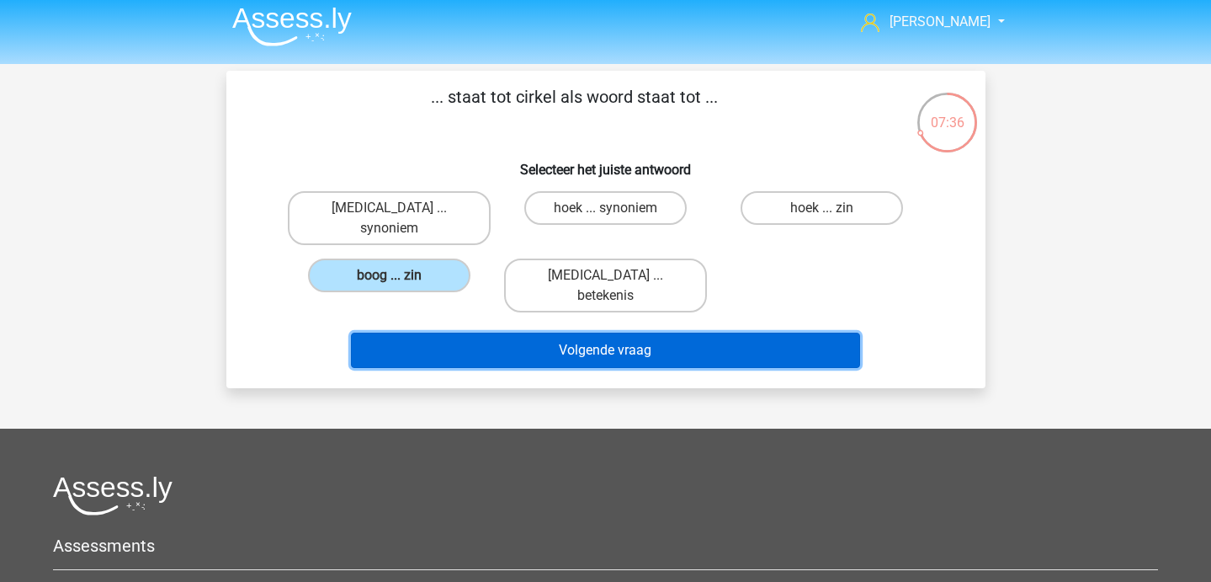
click at [463, 333] on button "Volgende vraag" at bounding box center [605, 350] width 509 height 35
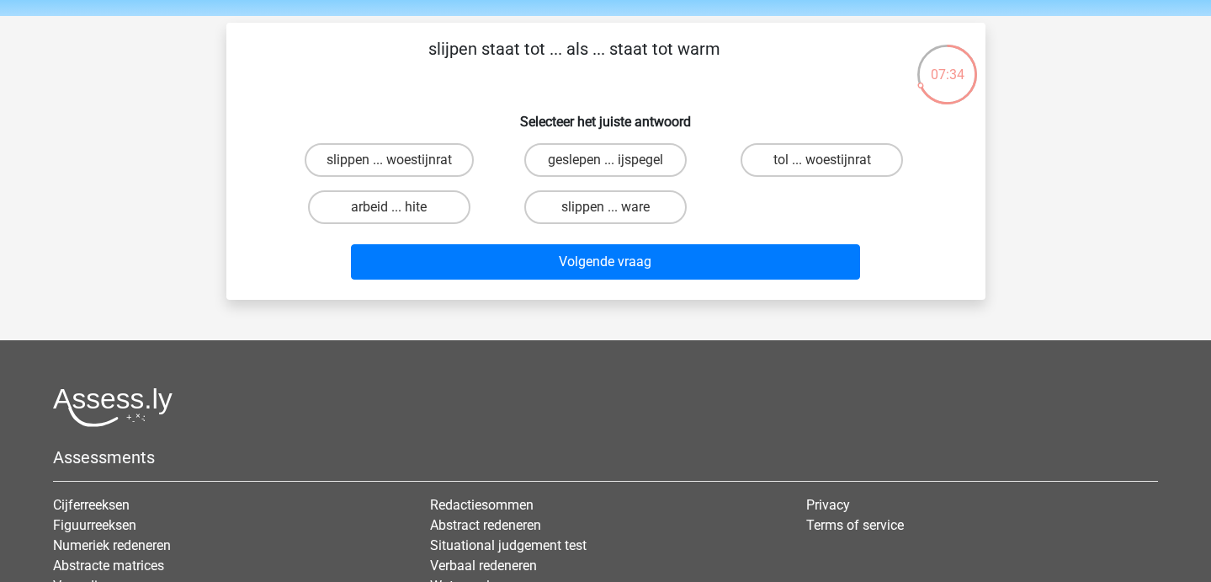
scroll to position [56, 0]
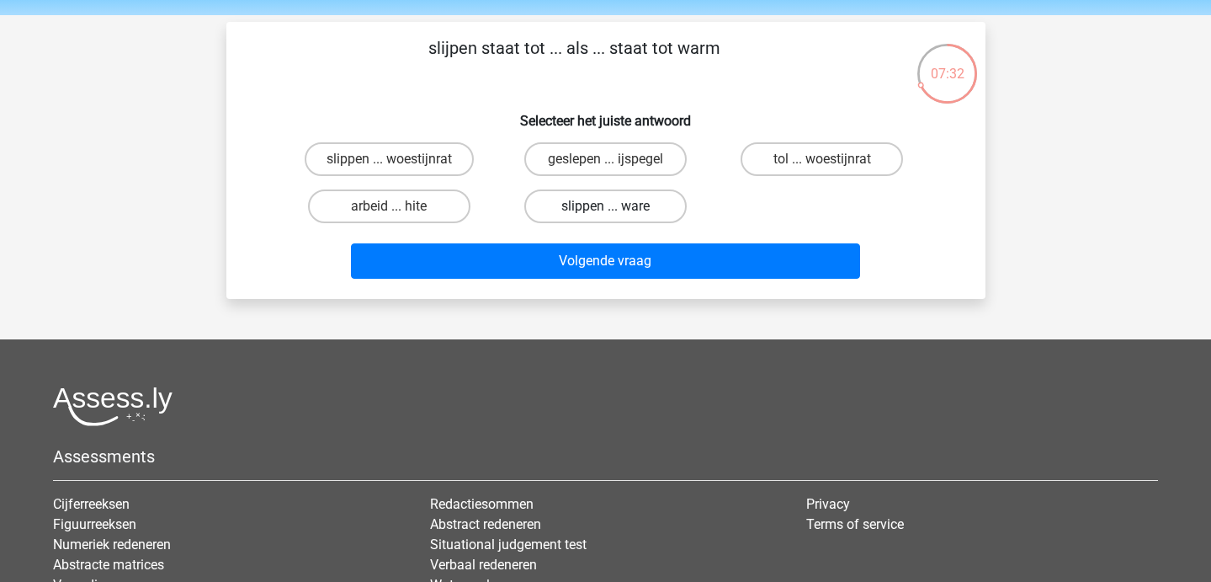
click at [604, 216] on label "slippen ... ware" at bounding box center [605, 206] width 162 height 34
click at [605, 216] on input "slippen ... ware" at bounding box center [610, 211] width 11 height 11
radio input "true"
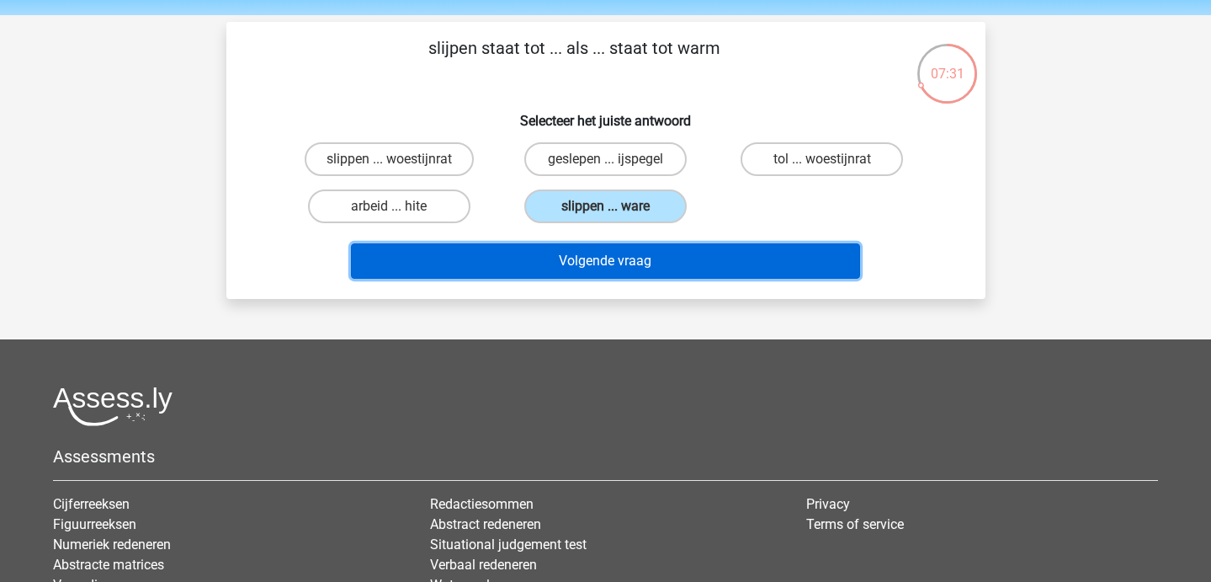
click at [605, 271] on button "Volgende vraag" at bounding box center [605, 260] width 509 height 35
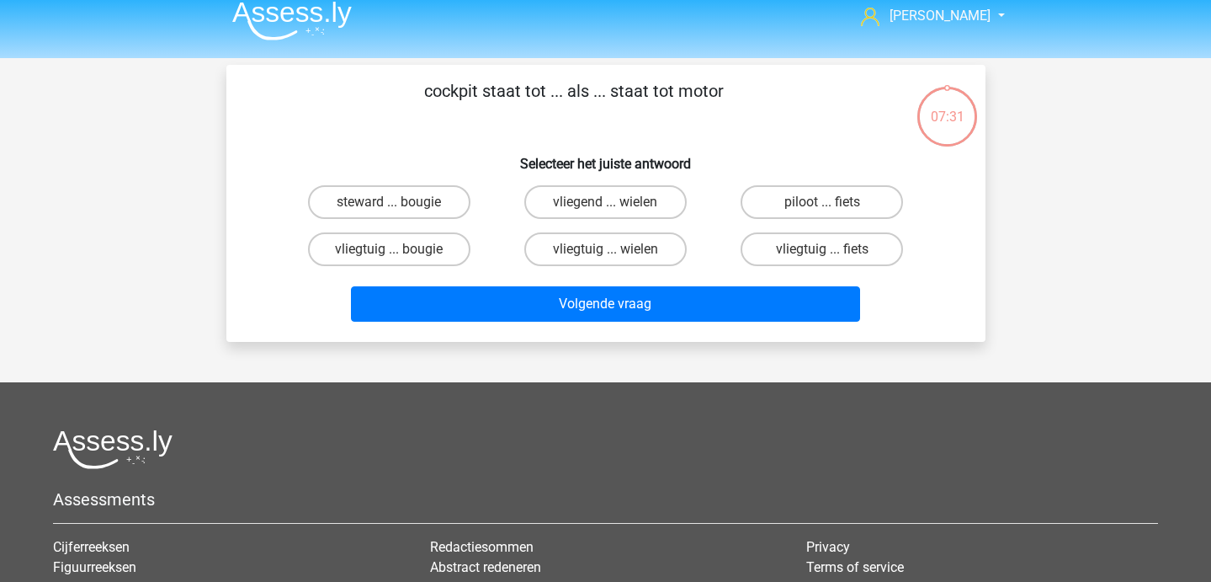
scroll to position [11, 0]
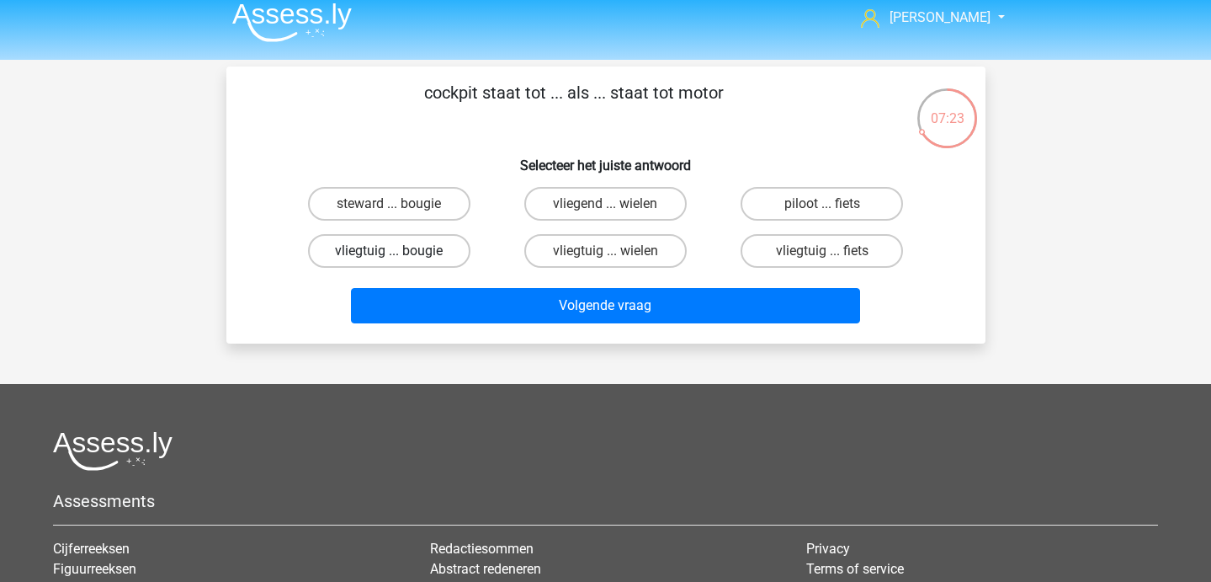
click at [419, 251] on label "vliegtuig ... bougie" at bounding box center [389, 251] width 162 height 34
click at [400, 251] on input "vliegtuig ... bougie" at bounding box center [394, 256] width 11 height 11
radio input "true"
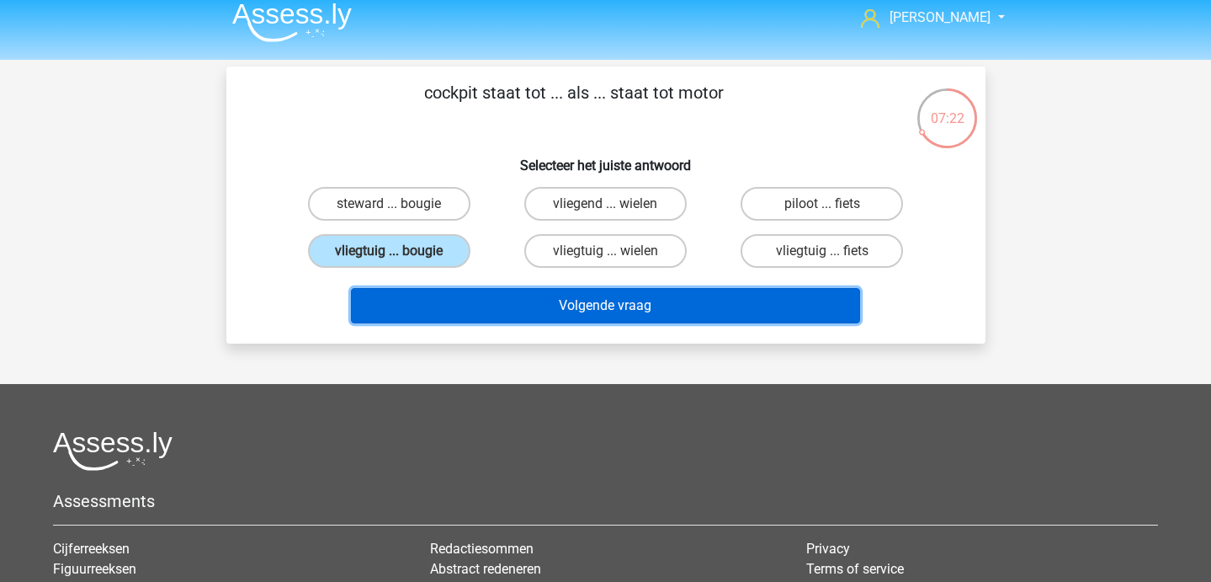
click at [454, 311] on button "Volgende vraag" at bounding box center [605, 305] width 509 height 35
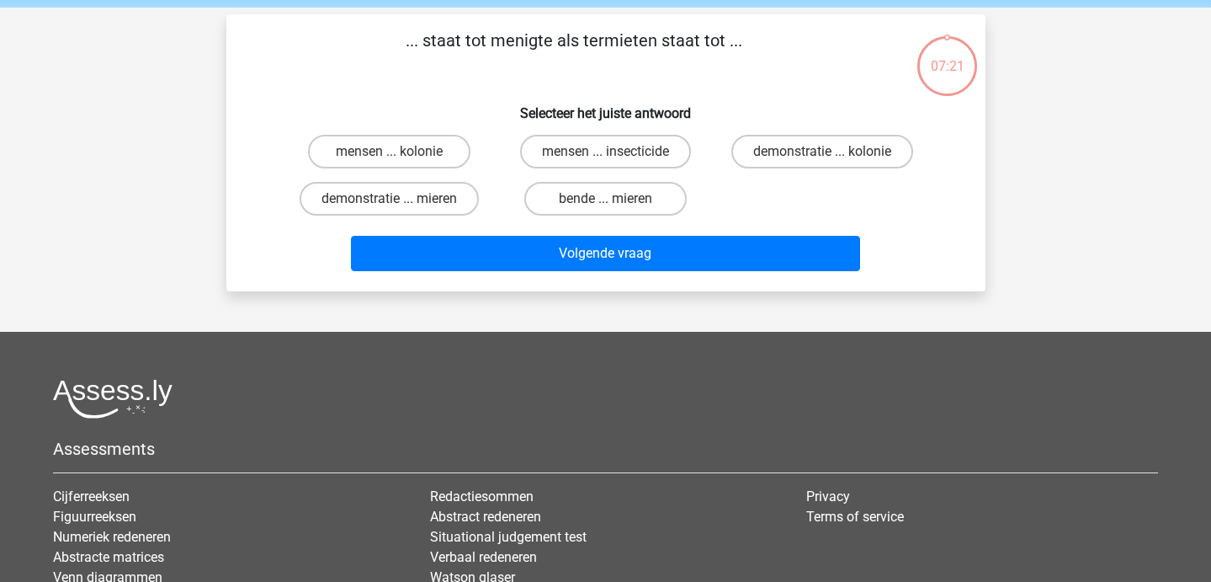
scroll to position [54, 0]
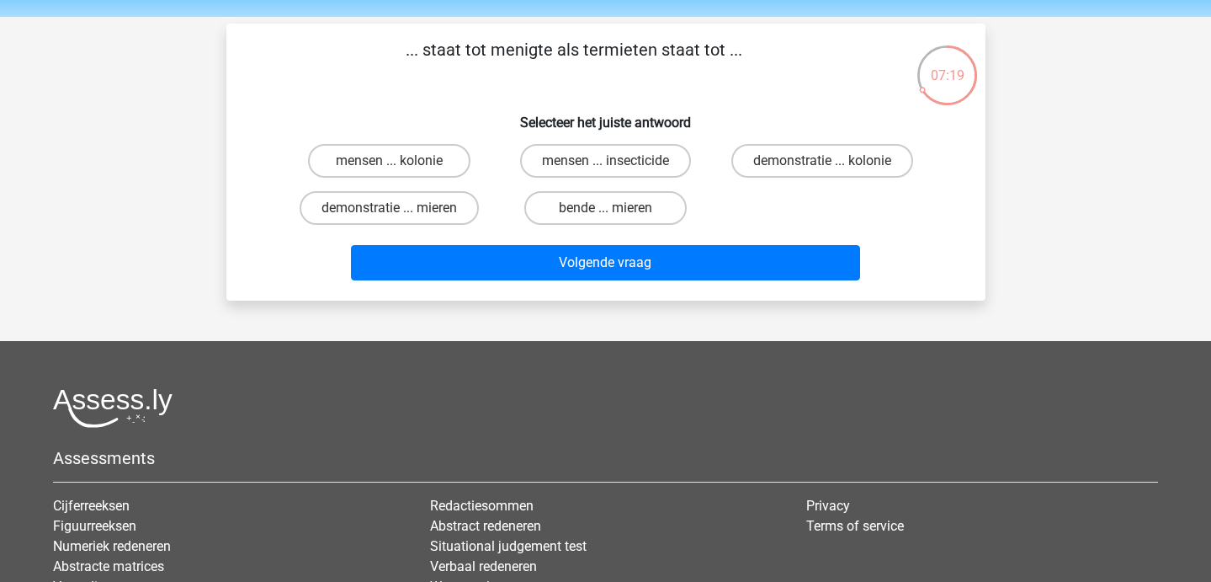
click at [429, 185] on div "demonstratie ... mieren" at bounding box center [389, 207] width 216 height 47
click at [418, 167] on label "mensen ... kolonie" at bounding box center [389, 161] width 162 height 34
click at [400, 167] on input "mensen ... kolonie" at bounding box center [394, 166] width 11 height 11
radio input "true"
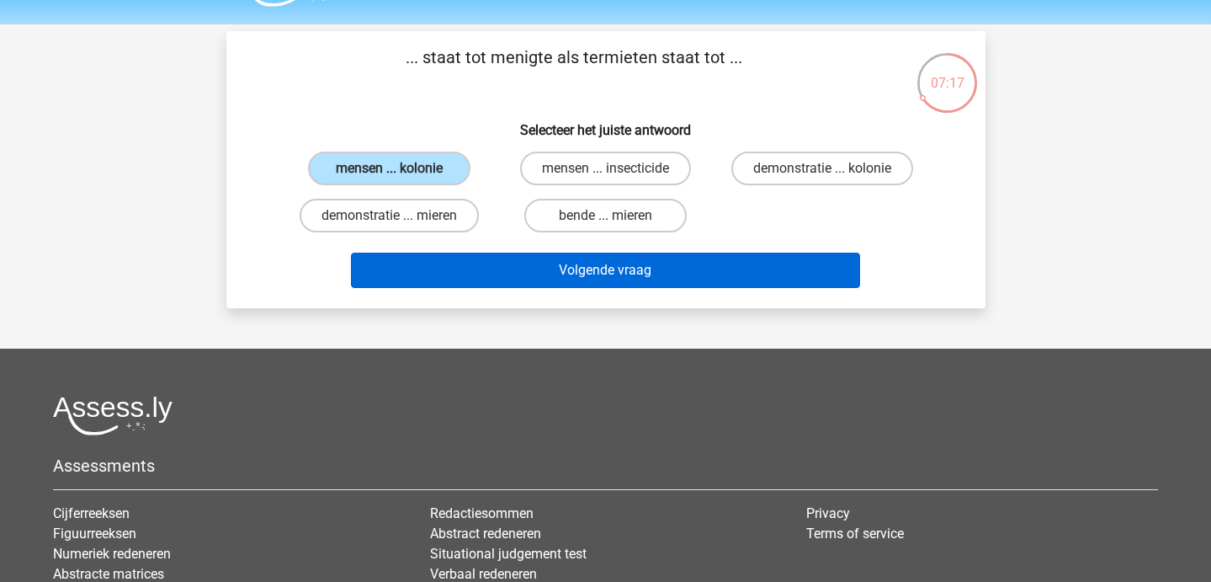
scroll to position [45, 0]
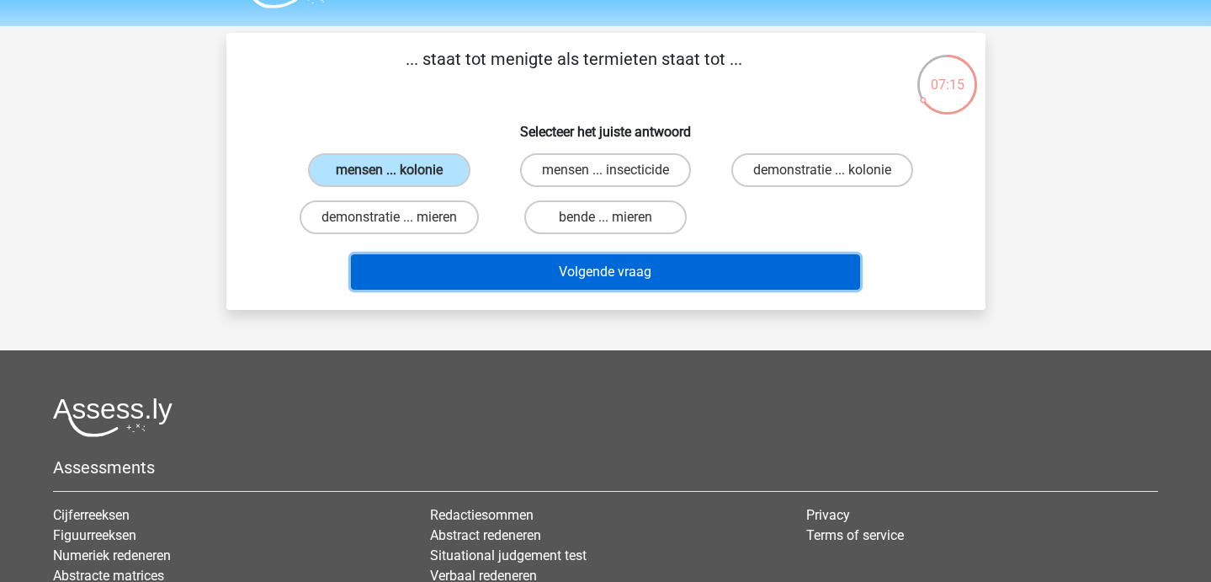
click at [467, 275] on button "Volgende vraag" at bounding box center [605, 271] width 509 height 35
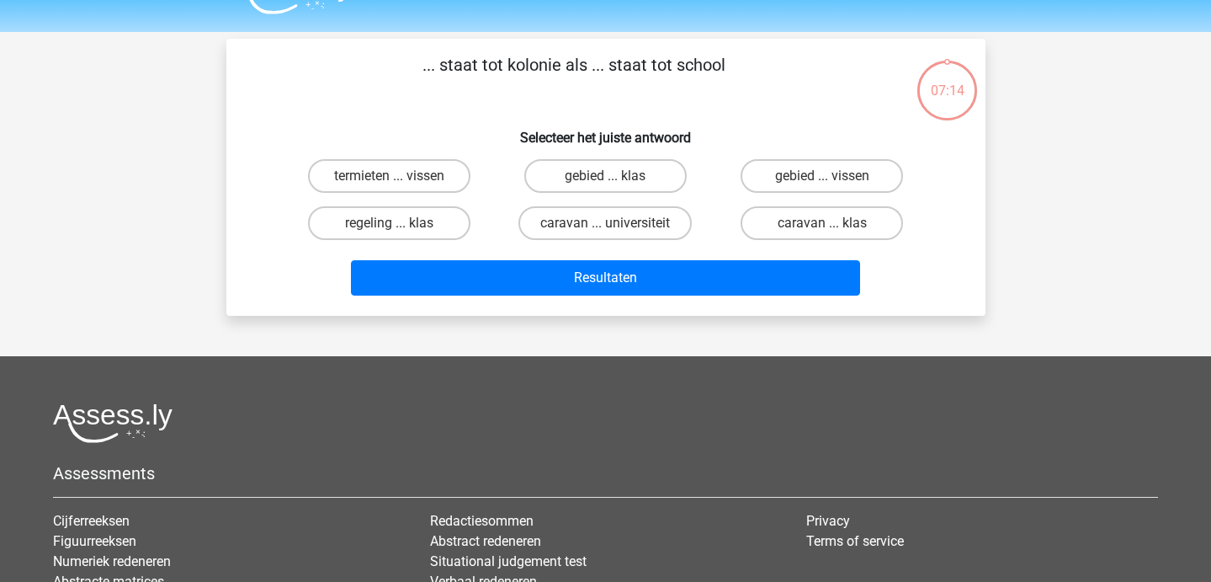
scroll to position [29, 0]
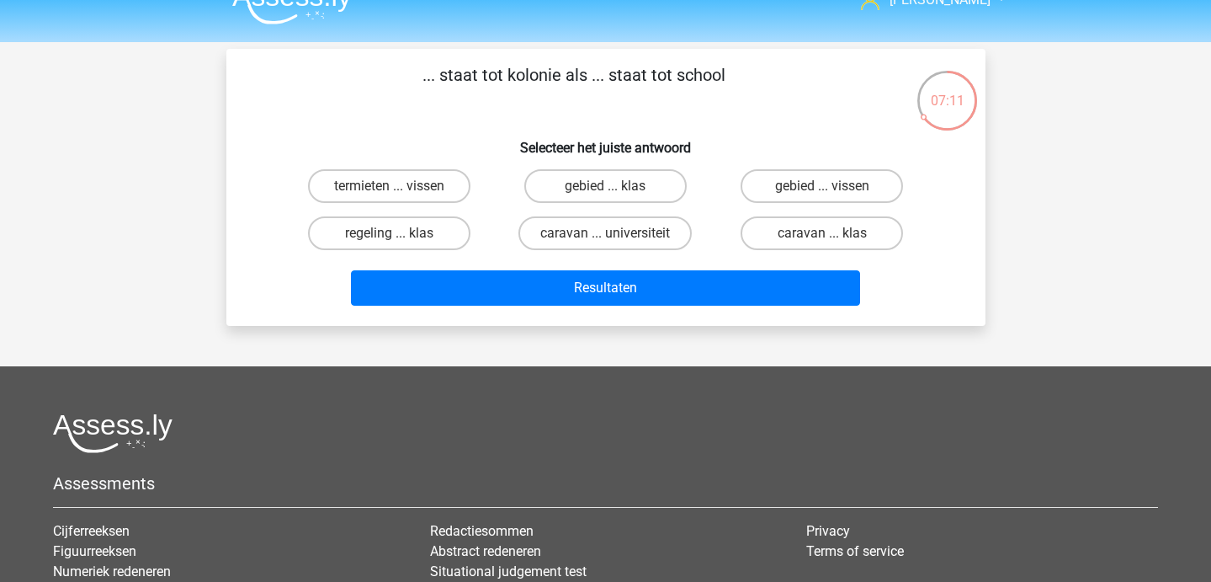
click at [423, 203] on div "termieten ... vissen" at bounding box center [389, 185] width 216 height 47
click at [428, 179] on label "termieten ... vissen" at bounding box center [389, 186] width 162 height 34
click at [400, 186] on input "termieten ... vissen" at bounding box center [394, 191] width 11 height 11
radio input "true"
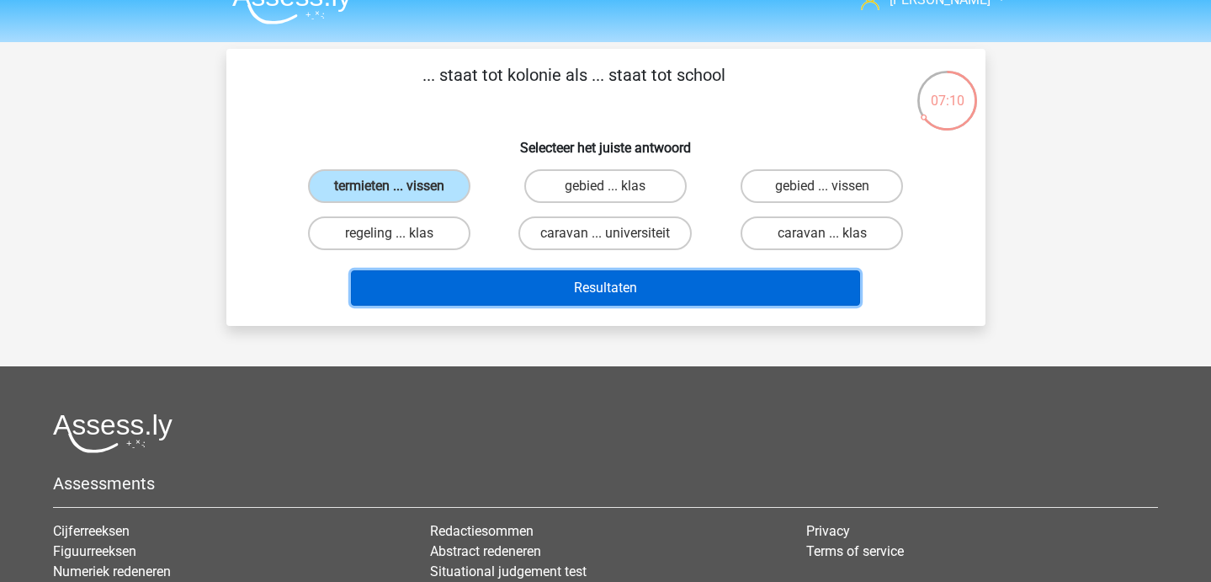
click at [476, 290] on button "Resultaten" at bounding box center [605, 287] width 509 height 35
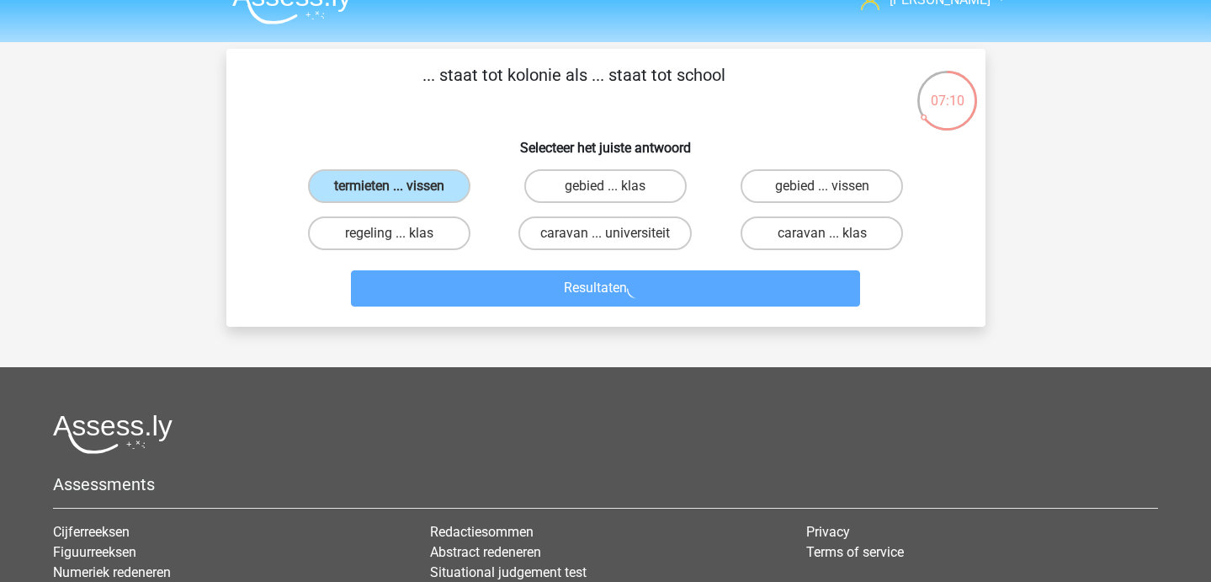
scroll to position [0, 0]
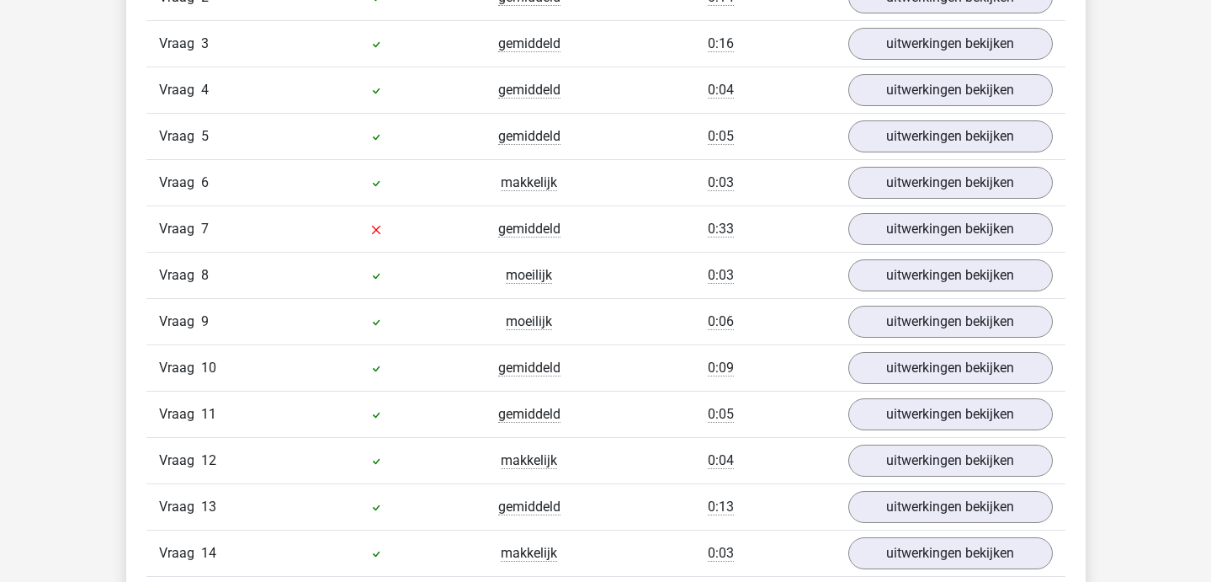
scroll to position [1224, 0]
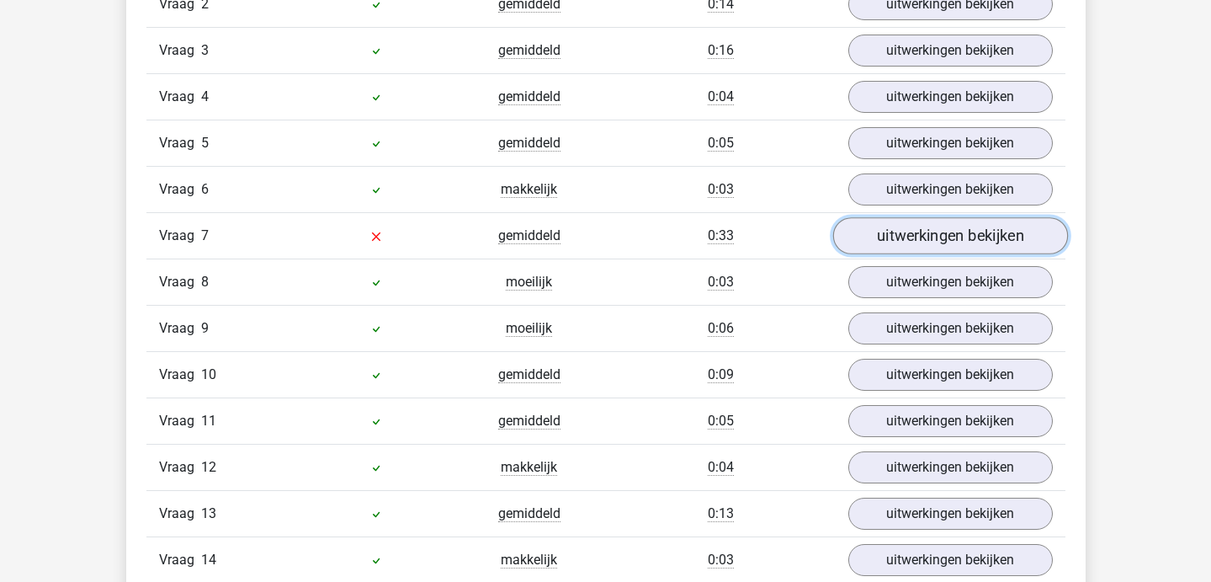
click at [950, 246] on link "uitwerkingen bekijken" at bounding box center [950, 235] width 235 height 37
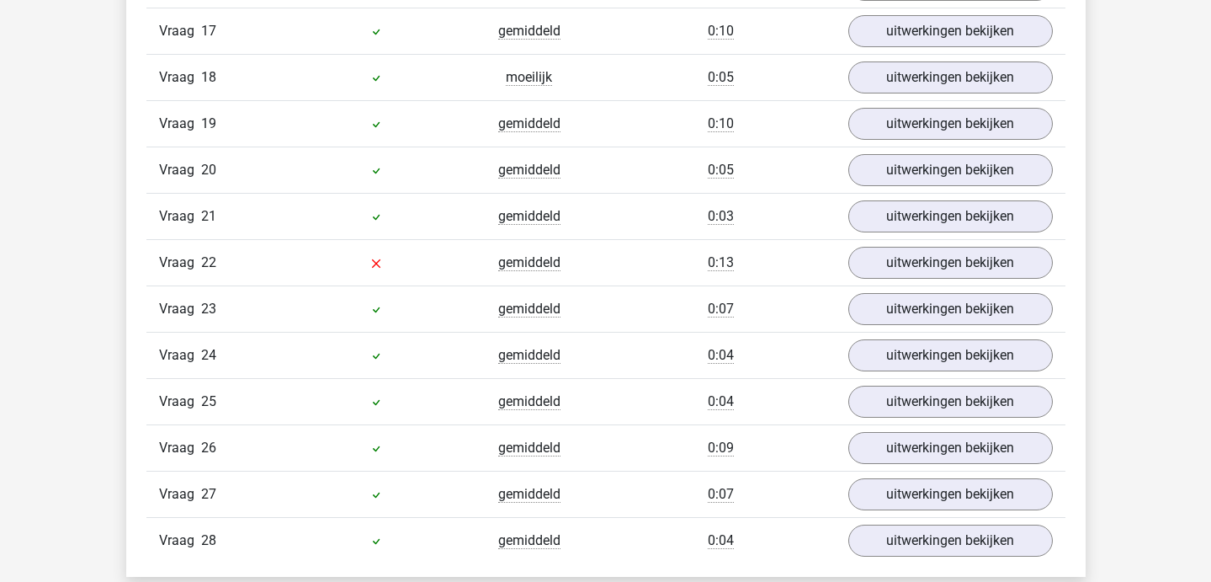
scroll to position [2255, 0]
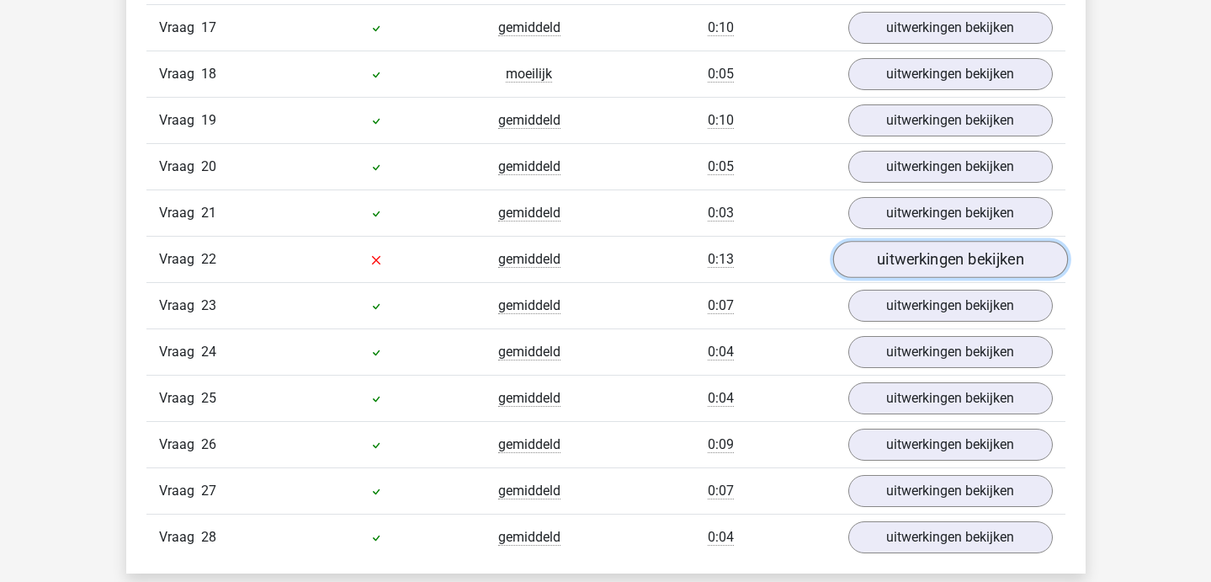
click at [912, 263] on link "uitwerkingen bekijken" at bounding box center [950, 259] width 235 height 37
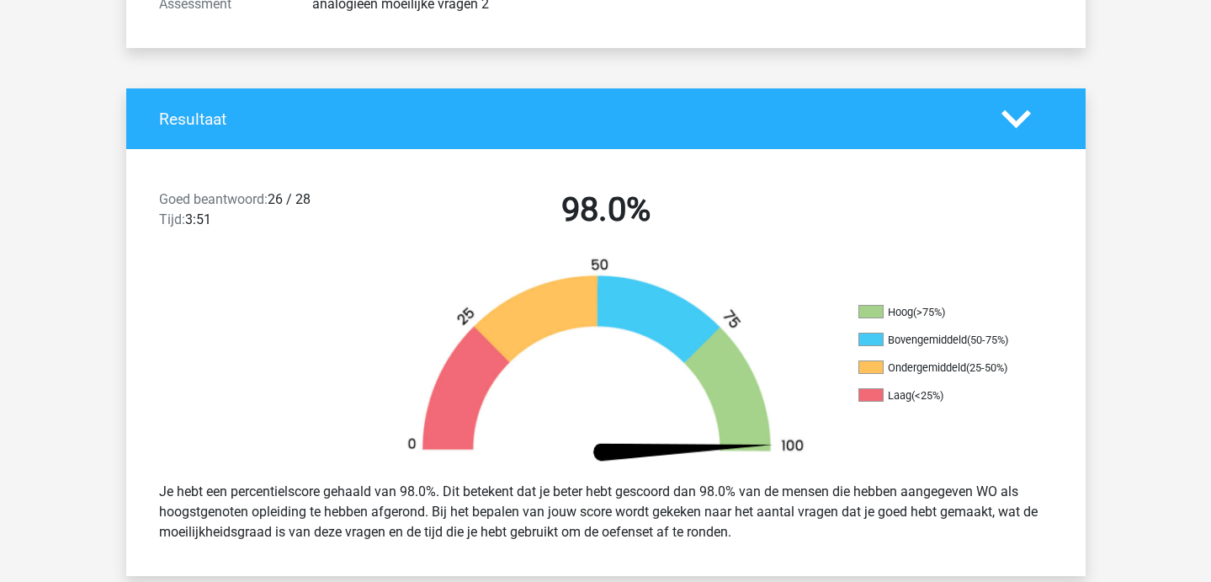
scroll to position [0, 0]
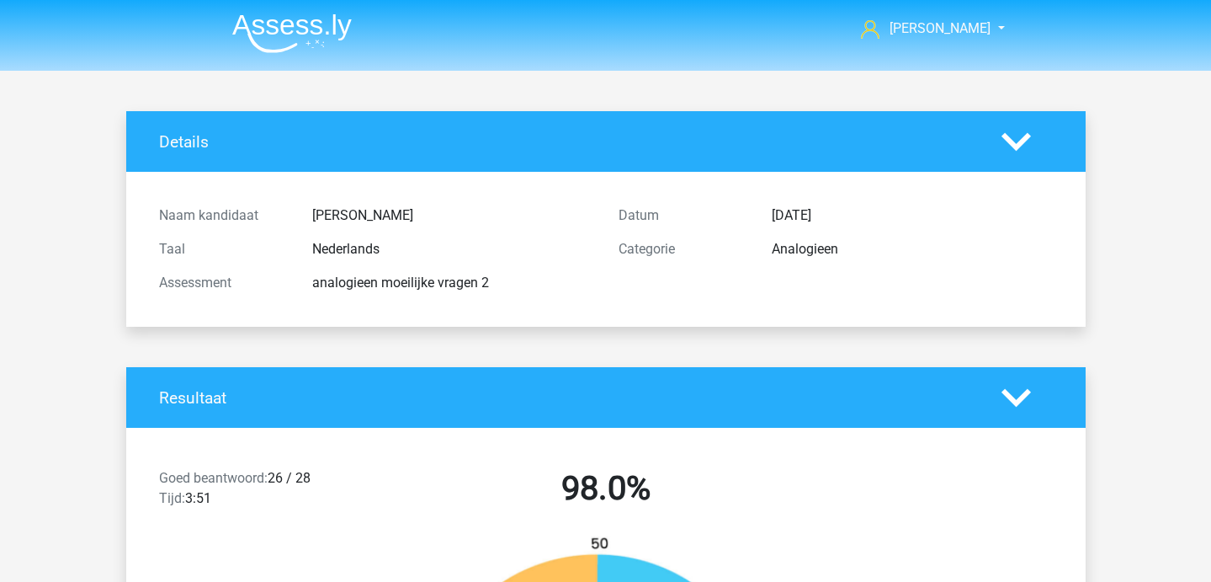
click at [295, 40] on img at bounding box center [292, 33] width 120 height 40
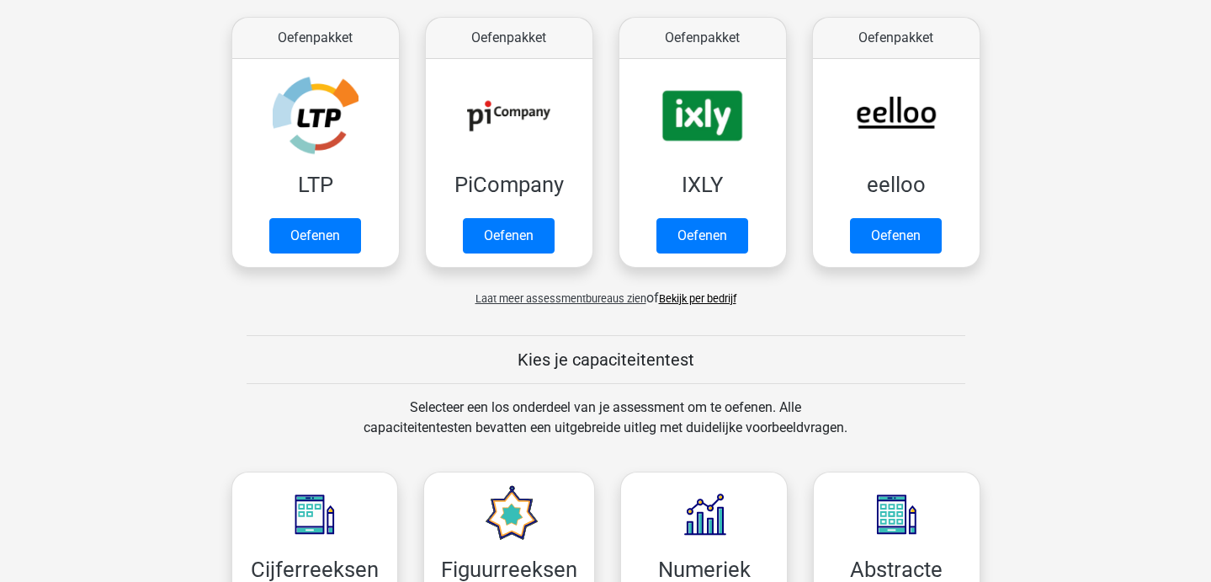
scroll to position [325, 0]
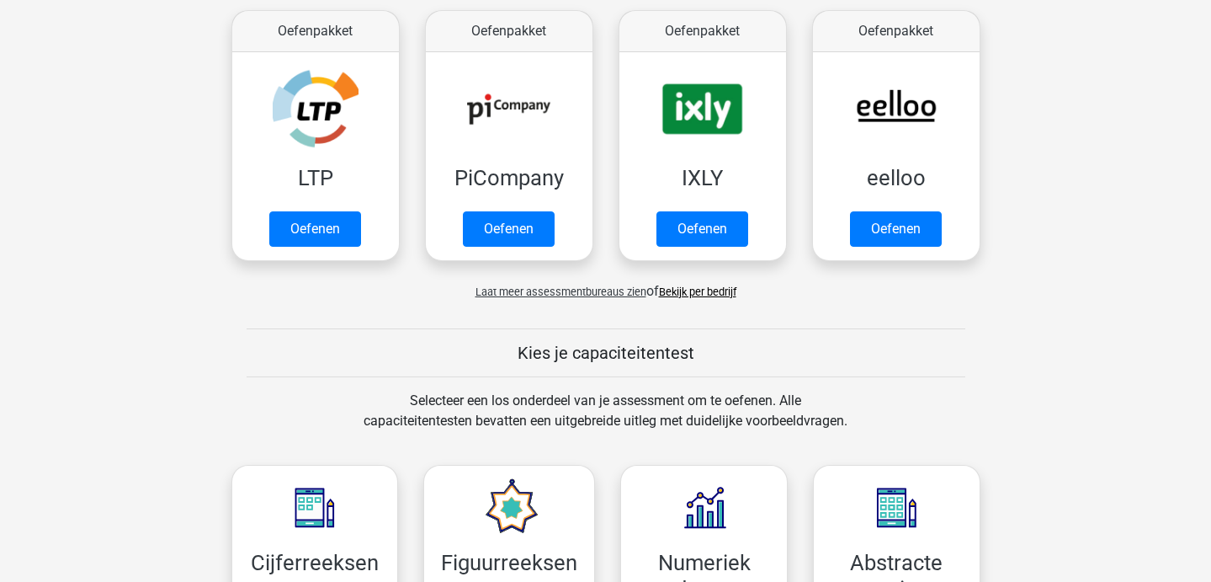
click at [689, 292] on link "Bekijk per bedrijf" at bounding box center [697, 291] width 77 height 13
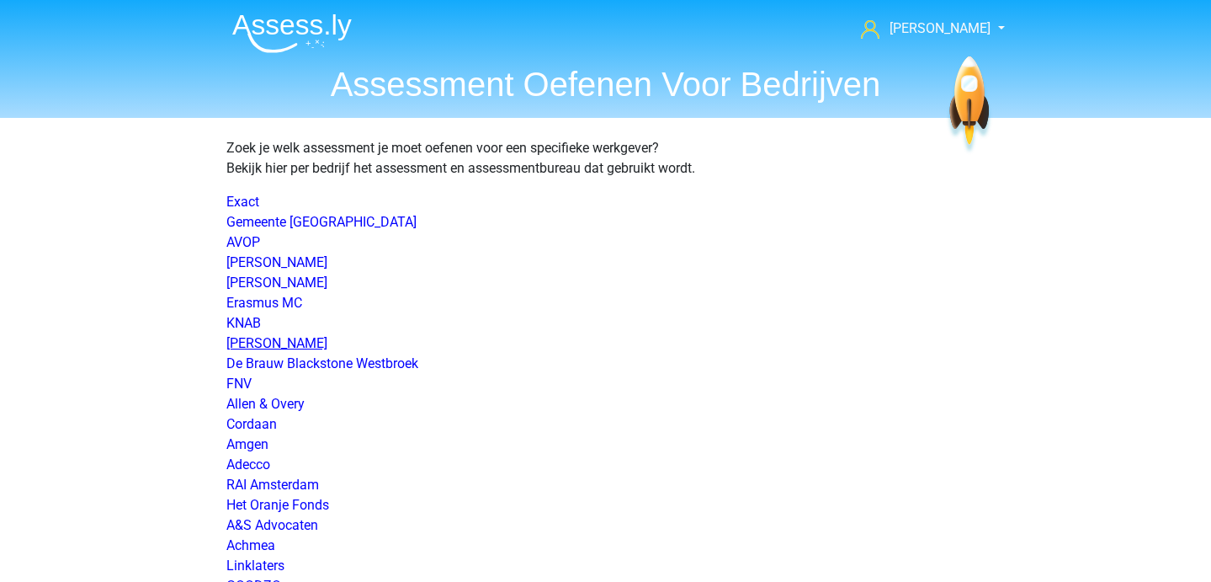
click at [261, 342] on link "[PERSON_NAME]" at bounding box center [276, 343] width 101 height 16
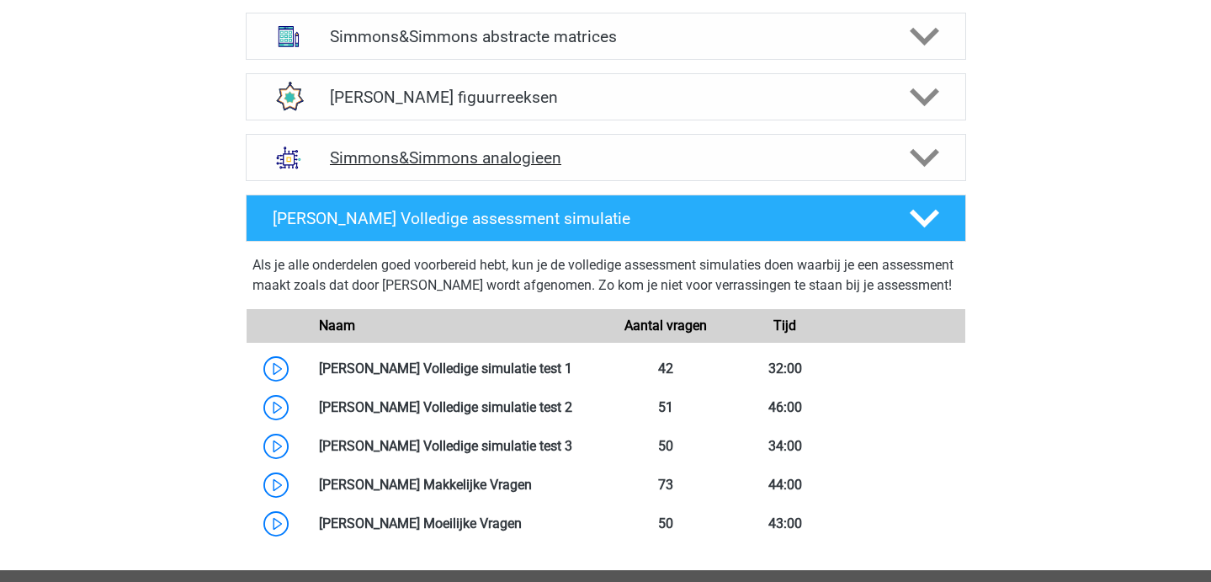
scroll to position [953, 0]
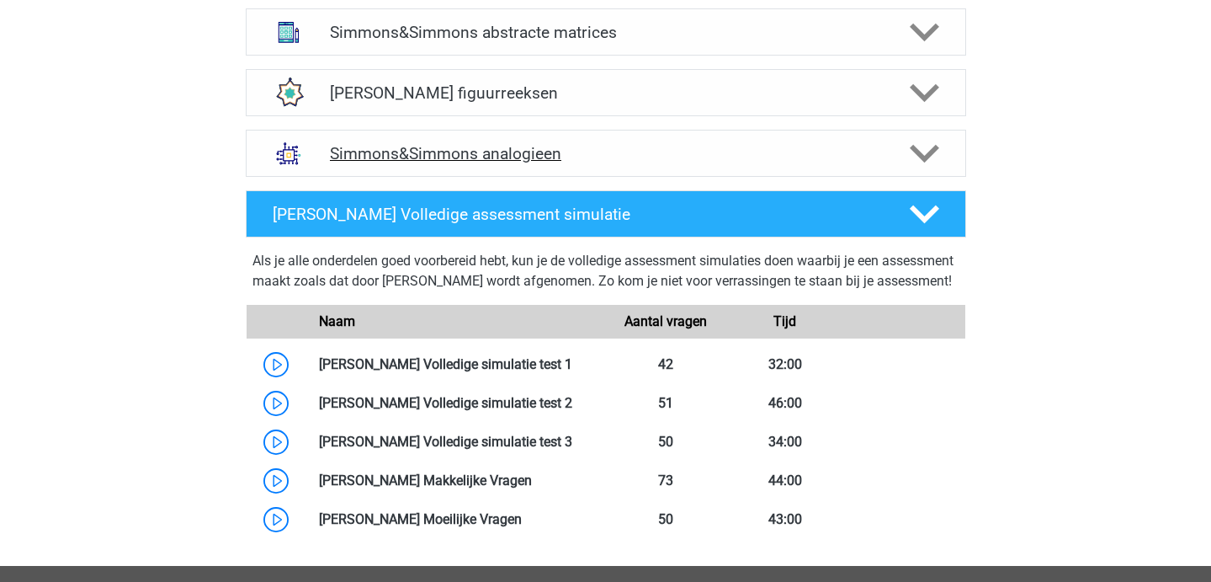
click at [450, 146] on h4 "Simmons&Simmons analogieen" at bounding box center [605, 153] width 551 height 19
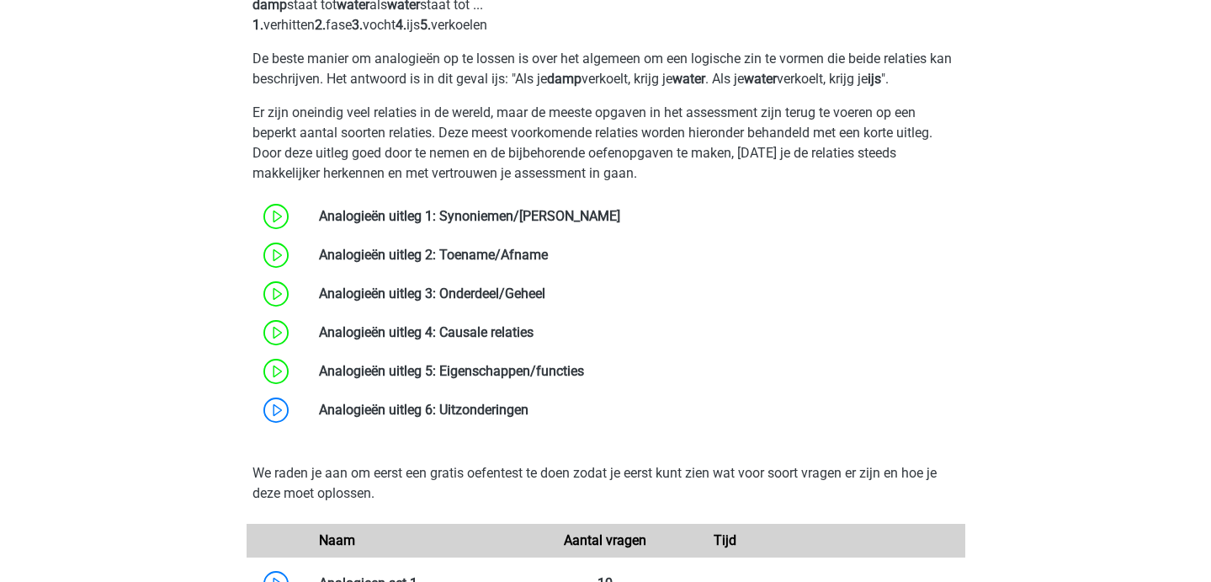
scroll to position [1348, 0]
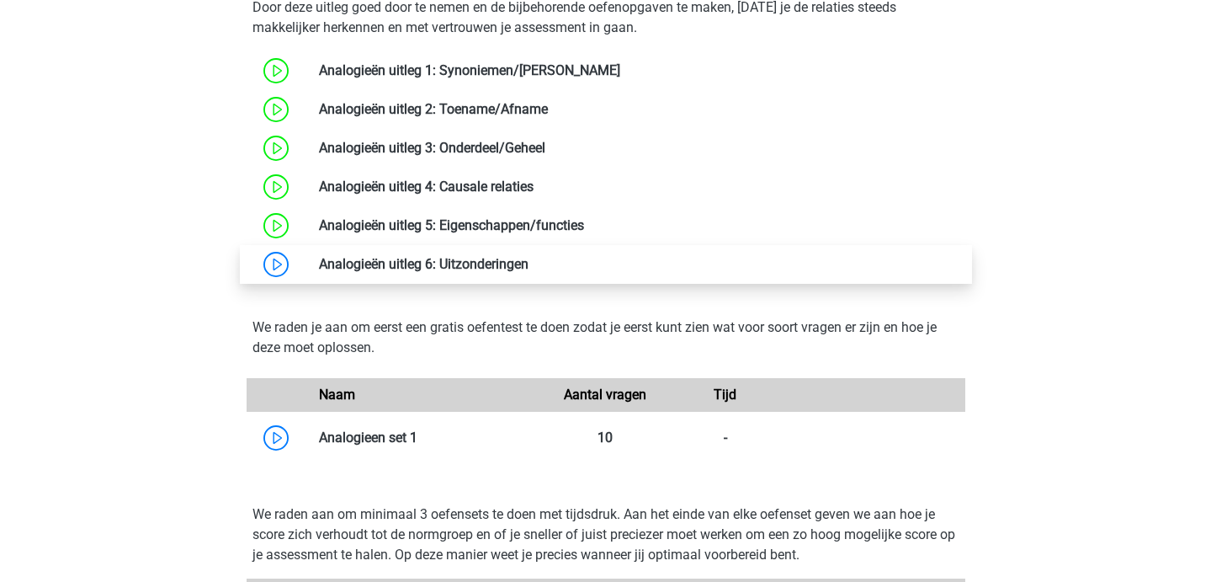
click at [529, 267] on link at bounding box center [529, 264] width 0 height 16
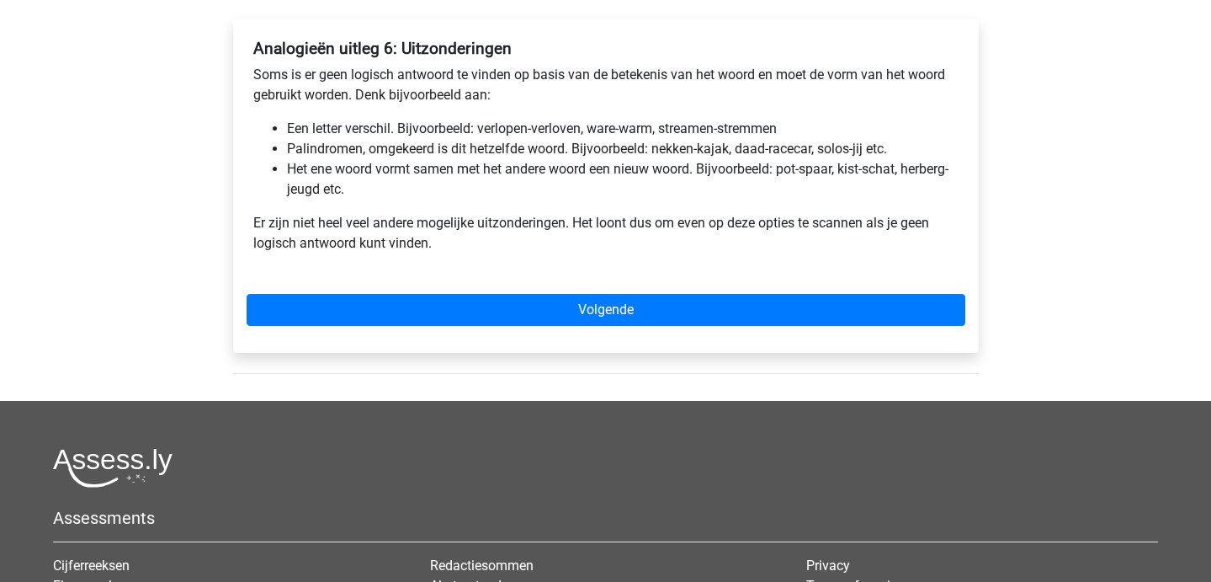
scroll to position [199, 0]
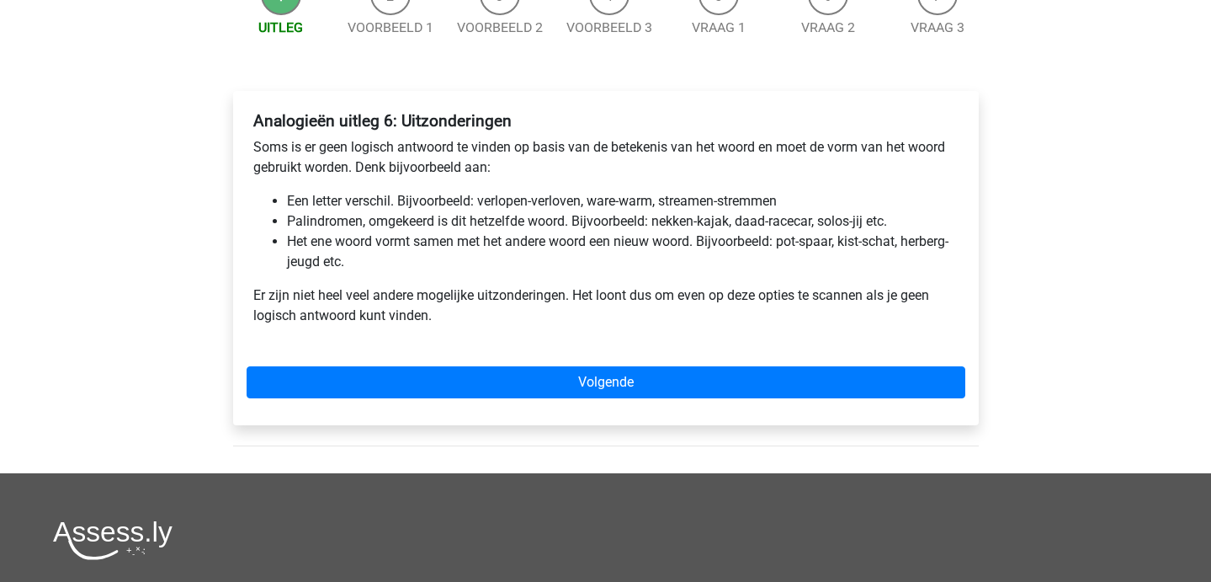
click at [423, 365] on div "Analogieën uitleg 6: Uitzonderingen Soms is er geen logisch antwoord te vinden …" at bounding box center [606, 258] width 746 height 334
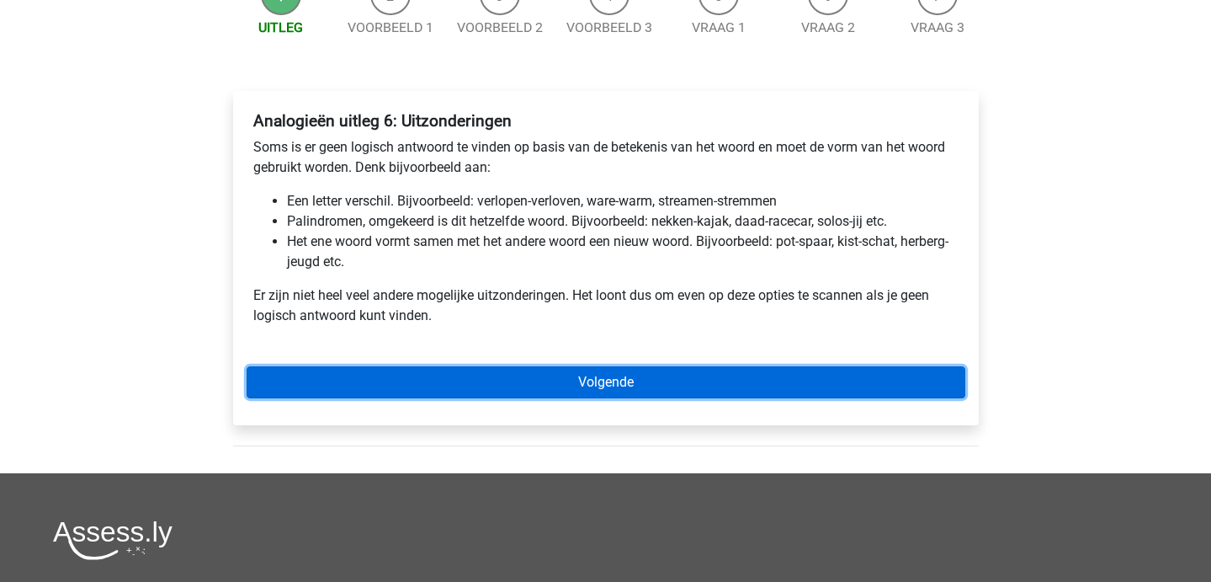
click at [423, 377] on link "Volgende" at bounding box center [606, 382] width 719 height 32
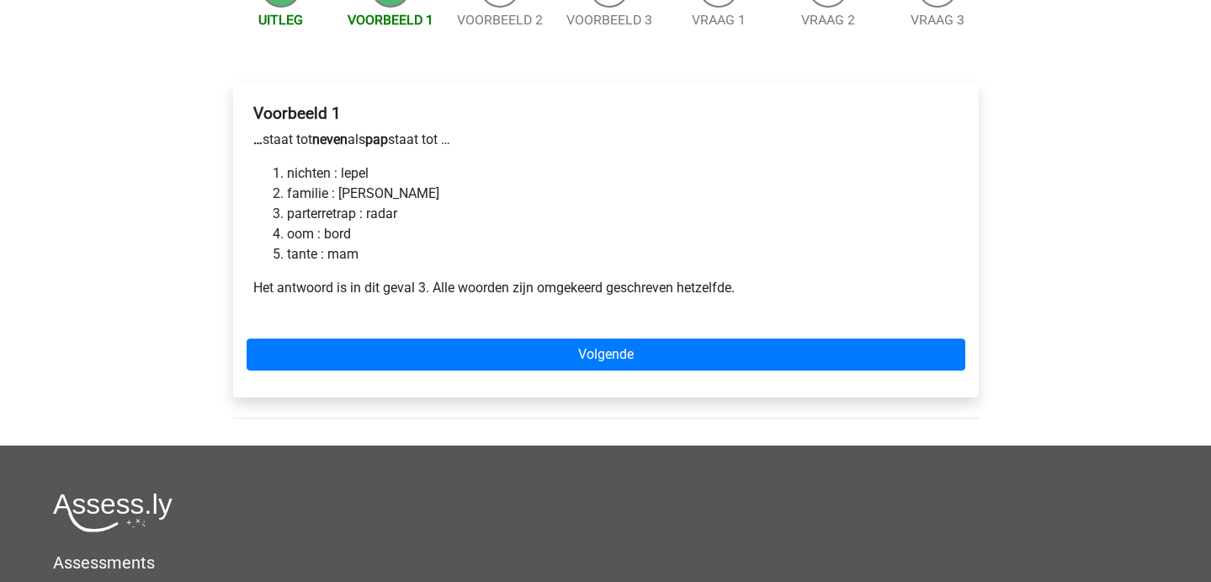
scroll to position [204, 0]
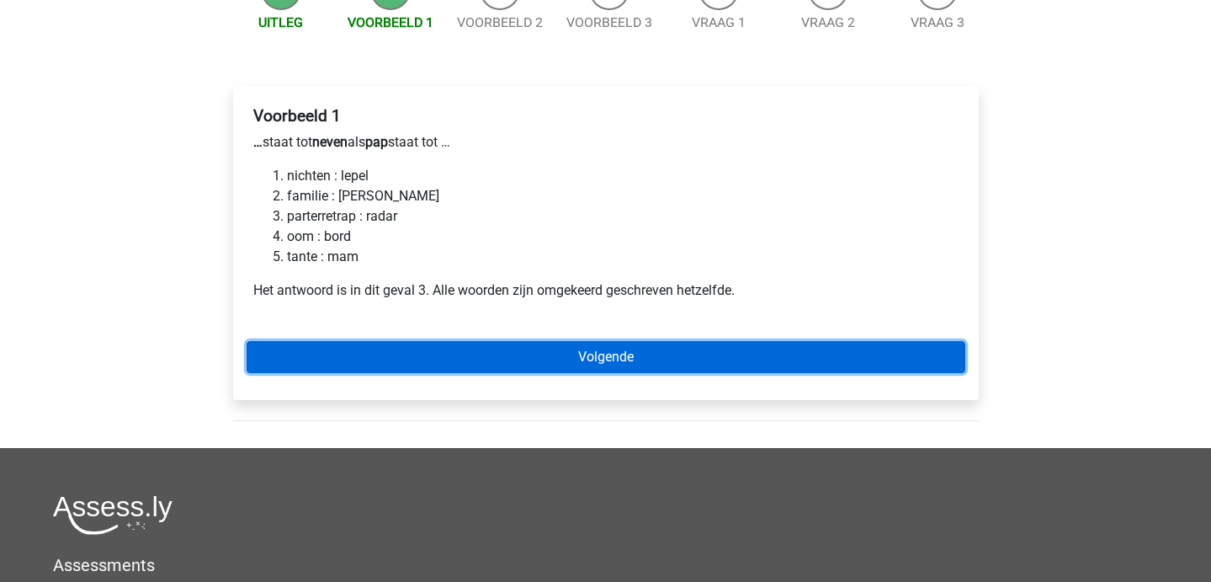
click at [379, 342] on link "Volgende" at bounding box center [606, 357] width 719 height 32
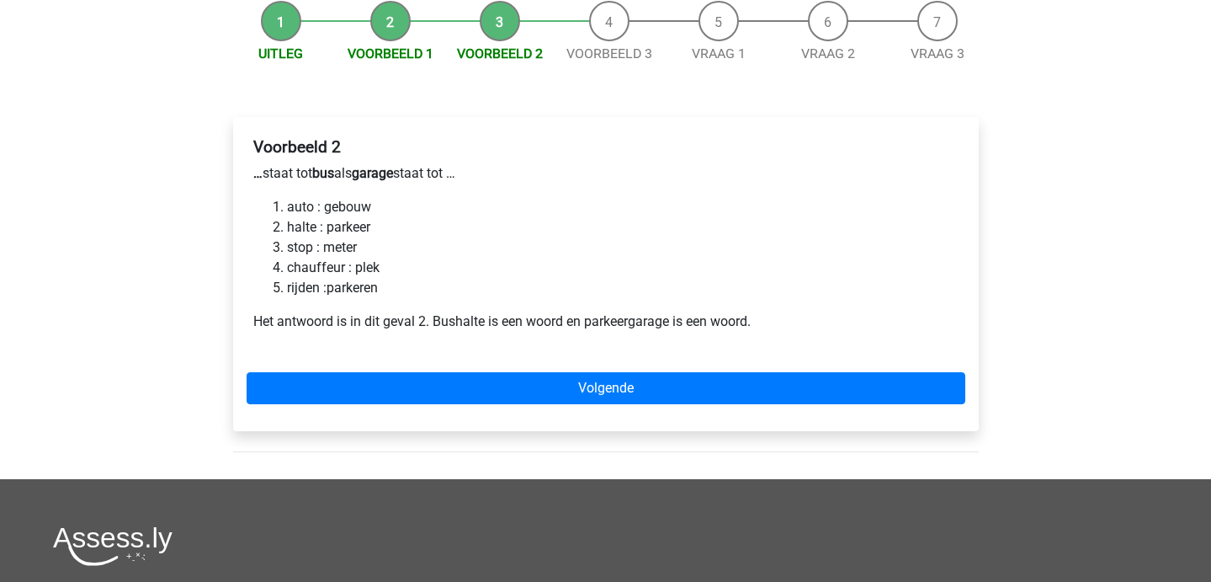
scroll to position [202, 0]
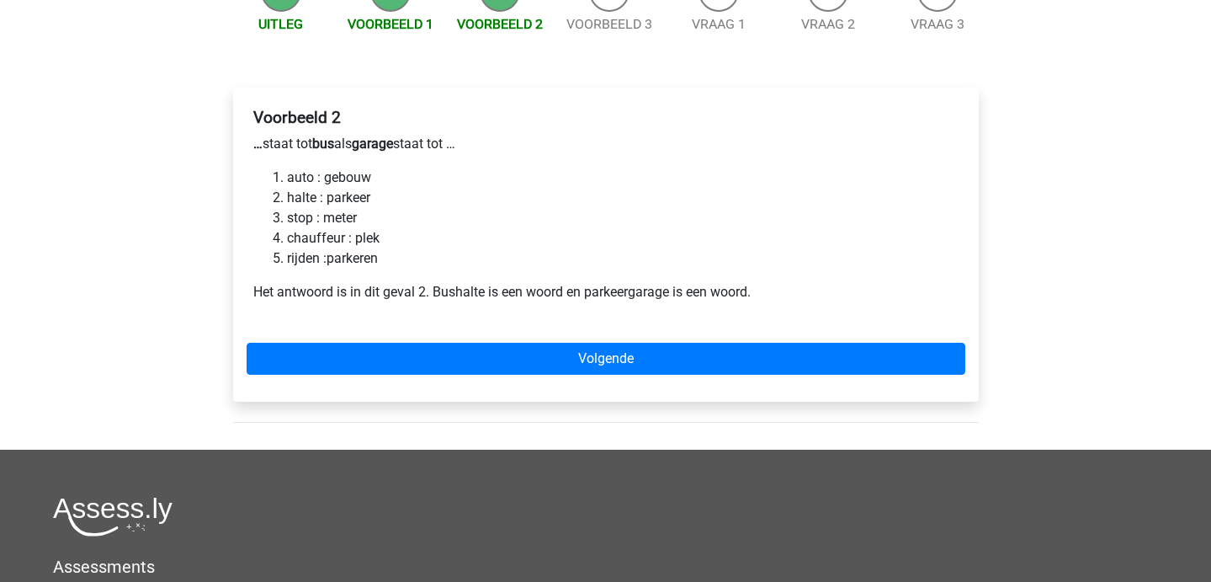
click at [379, 342] on div "Voorbeeld 2 … staat tot bus als garage staat tot … auto : gebouw halte : parkee…" at bounding box center [606, 245] width 746 height 314
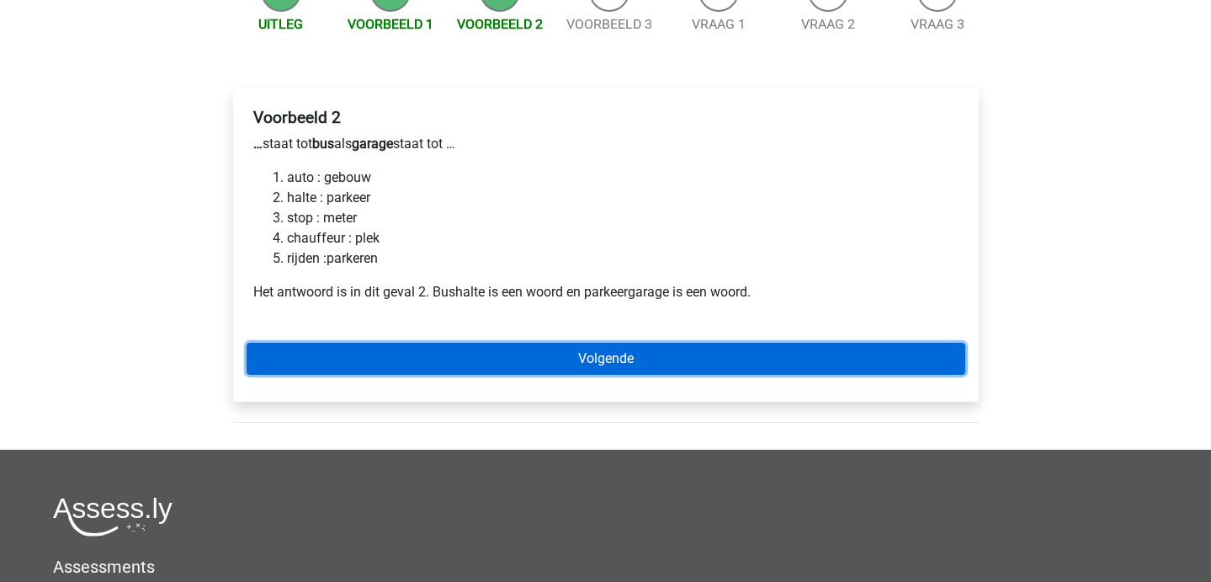
click at [379, 367] on link "Volgende" at bounding box center [606, 359] width 719 height 32
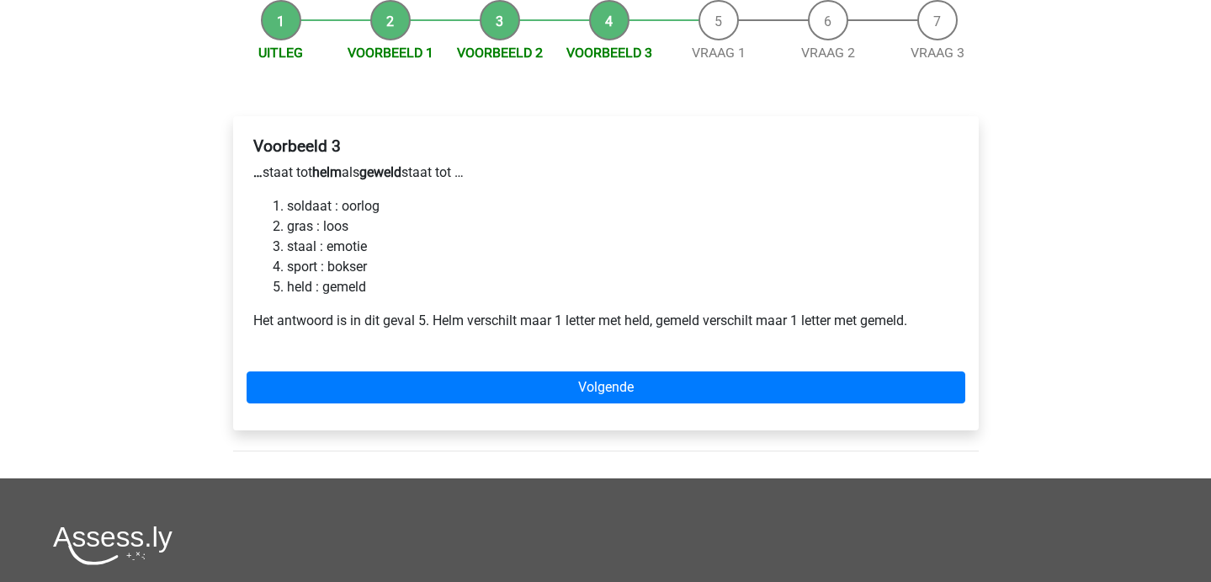
scroll to position [203, 0]
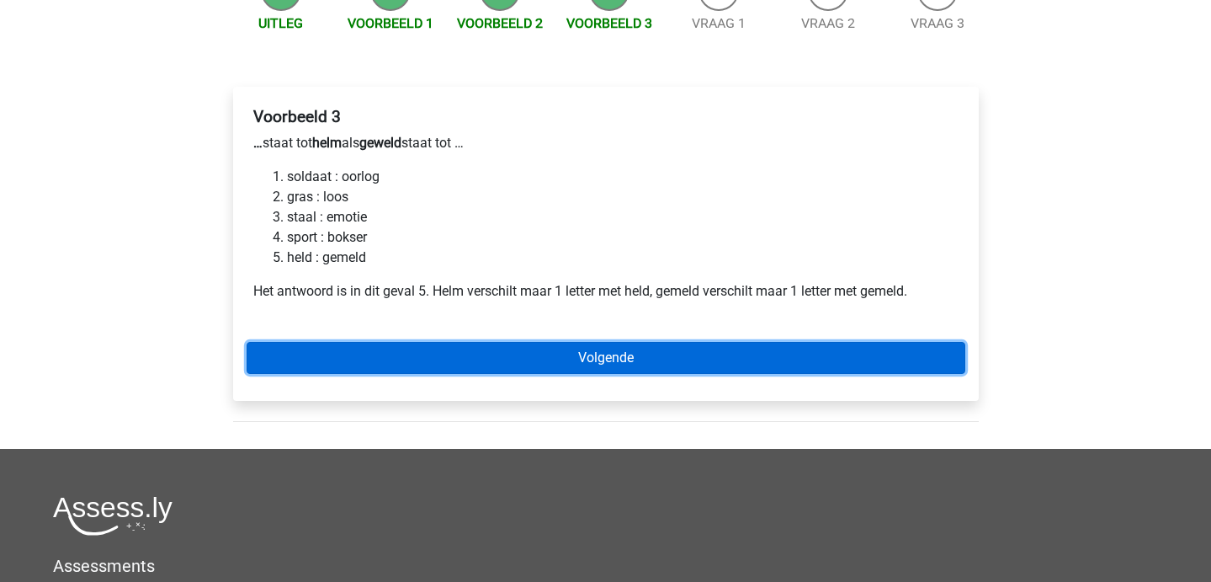
click at [368, 357] on link "Volgende" at bounding box center [606, 358] width 719 height 32
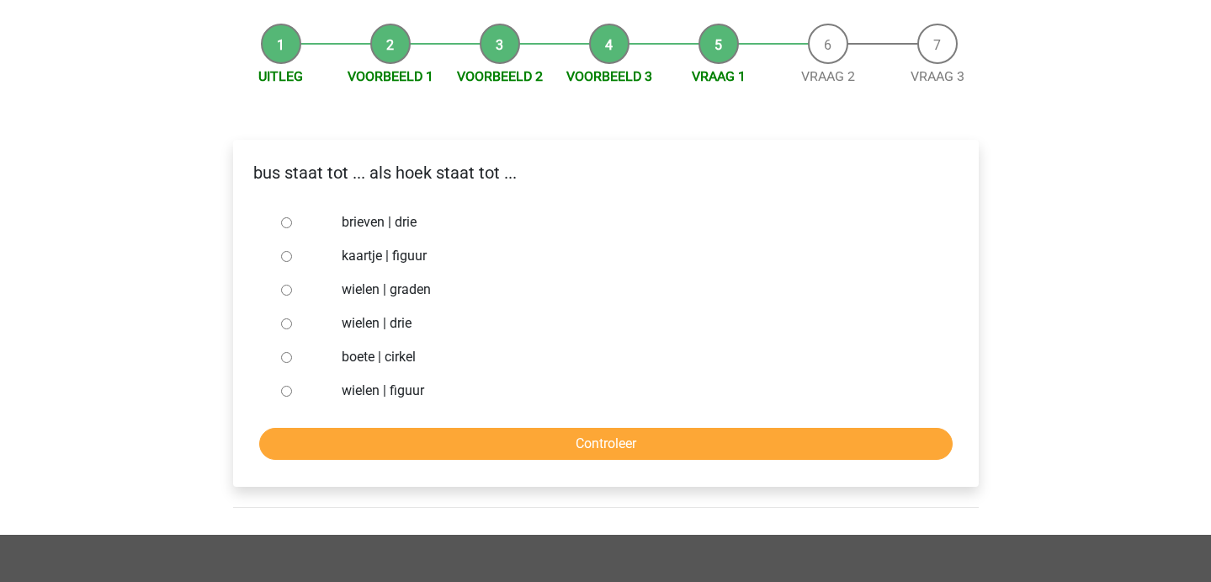
scroll to position [185, 0]
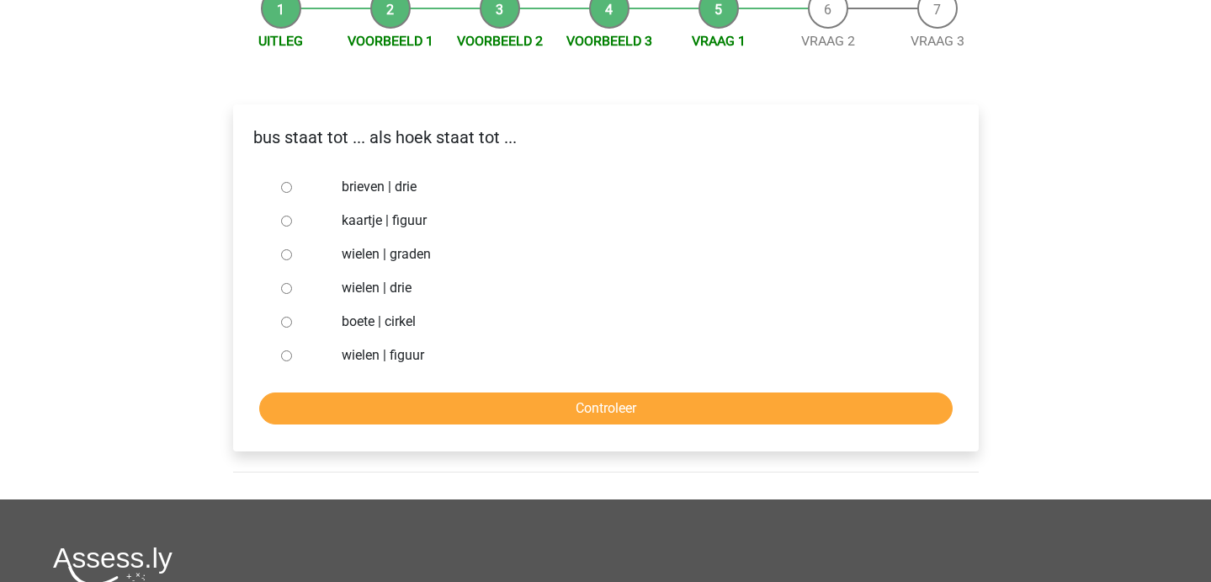
click at [282, 187] on input "brieven | drie" at bounding box center [286, 187] width 11 height 11
radio input "true"
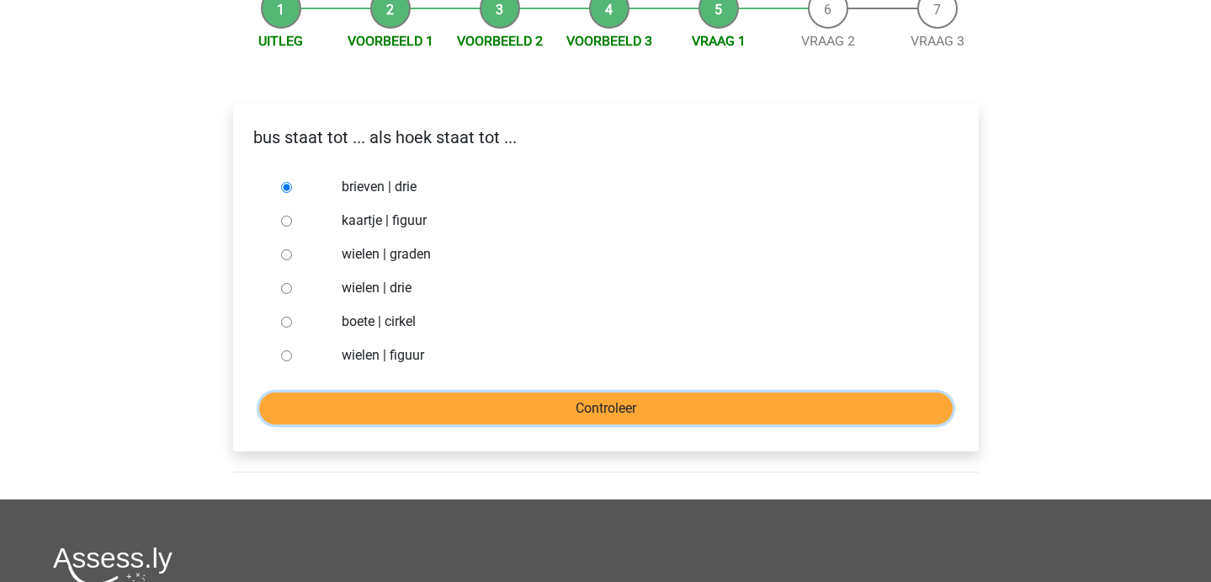
click at [370, 400] on input "Controleer" at bounding box center [606, 408] width 694 height 32
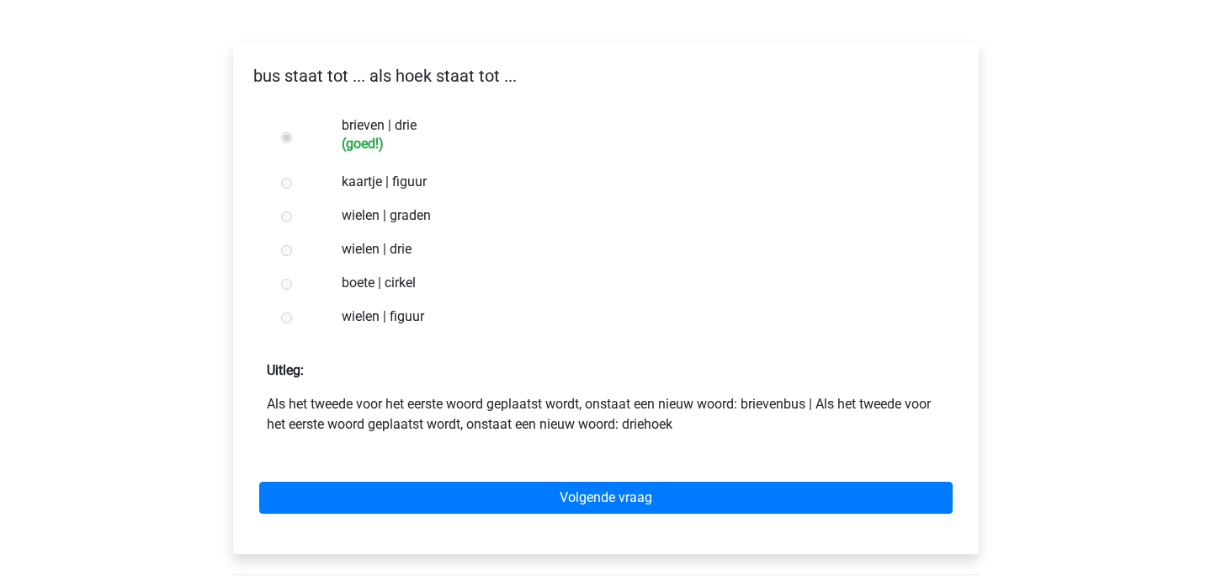
scroll to position [275, 0]
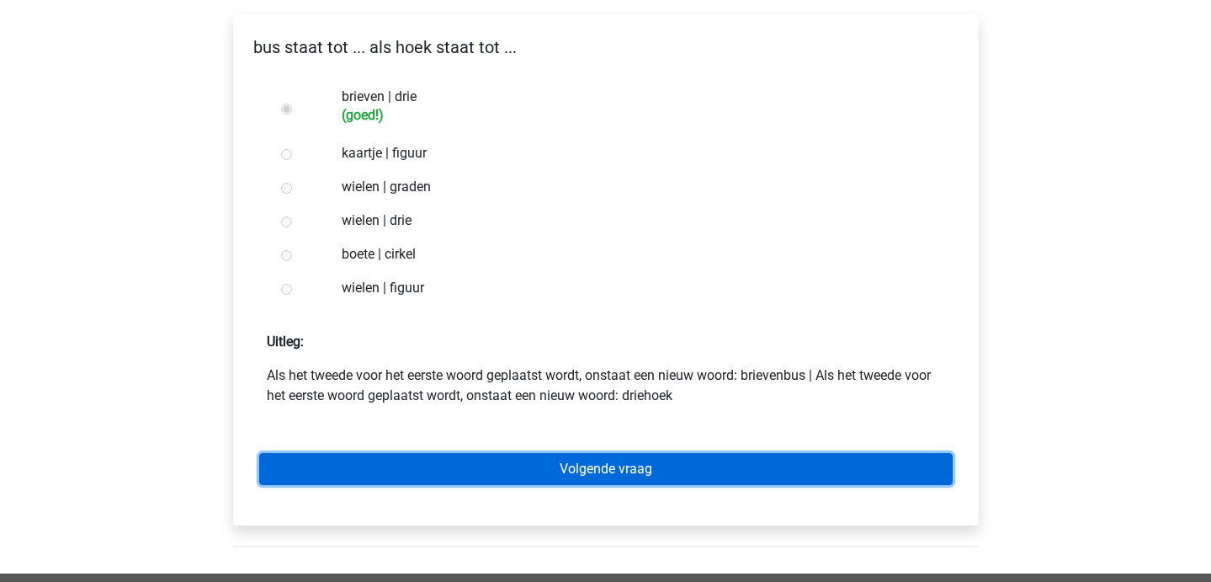
click at [369, 466] on link "Volgende vraag" at bounding box center [606, 469] width 694 height 32
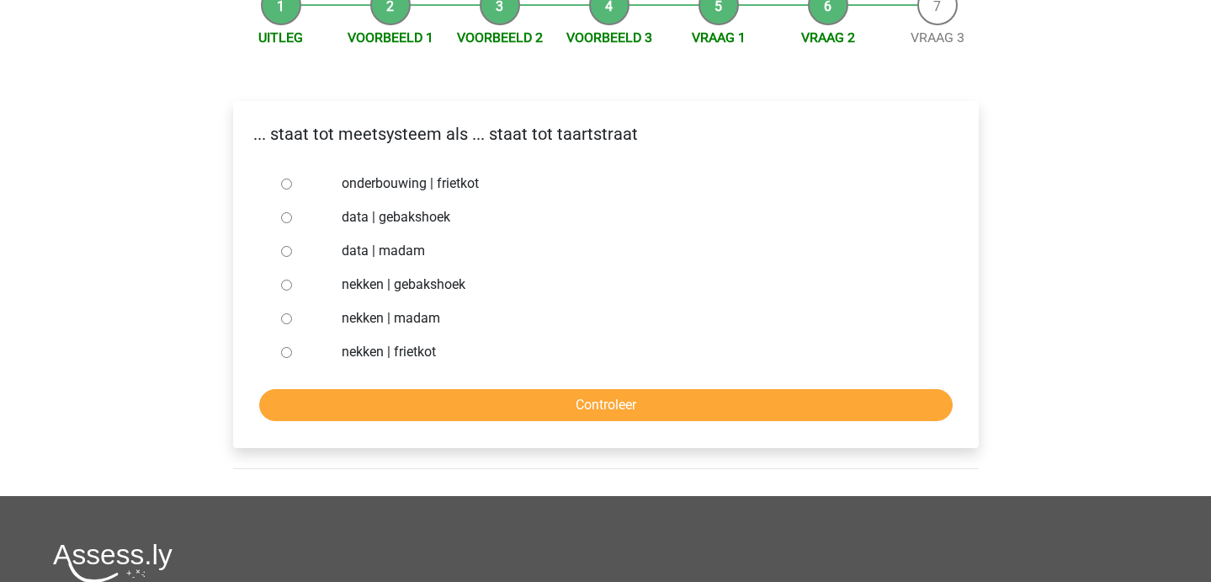
scroll to position [189, 0]
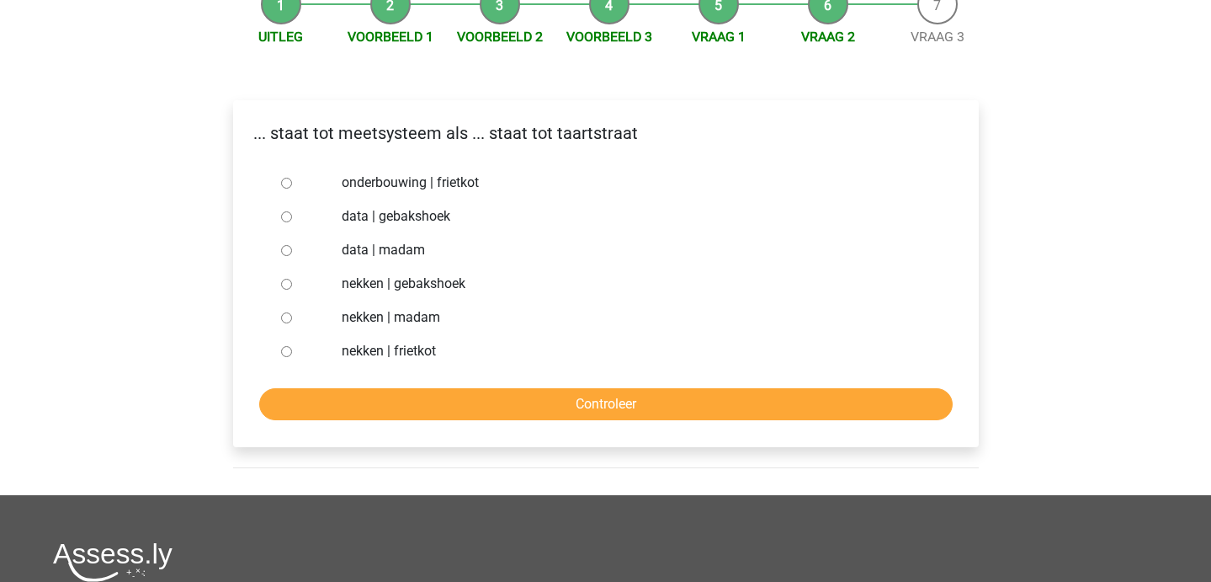
click at [290, 320] on input "nekken | madam" at bounding box center [286, 317] width 11 height 11
radio input "true"
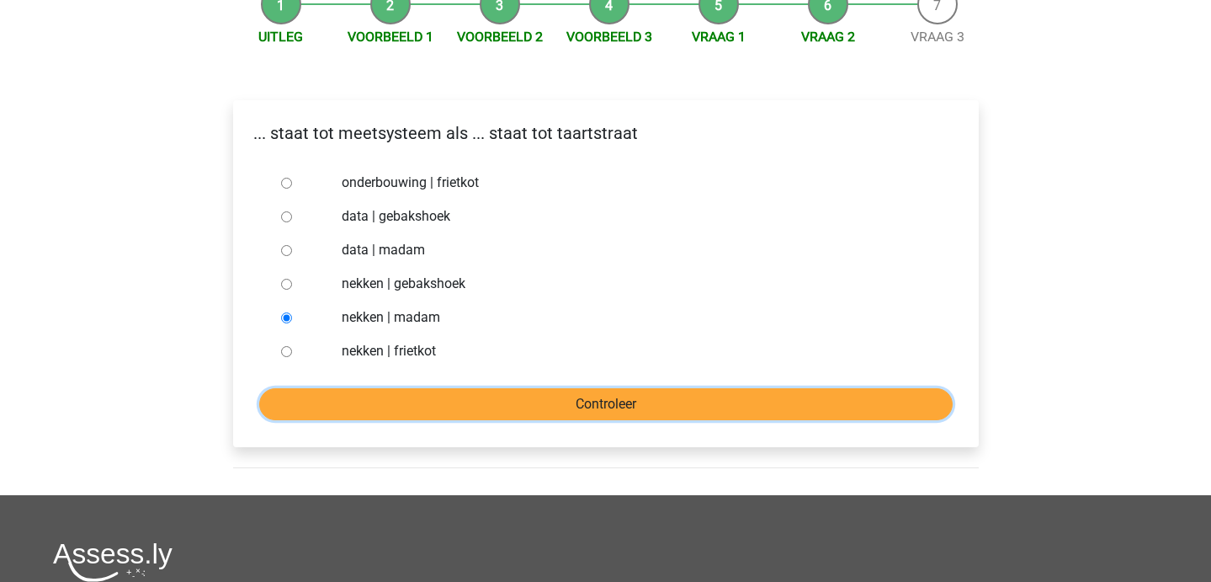
click at [377, 408] on input "Controleer" at bounding box center [606, 404] width 694 height 32
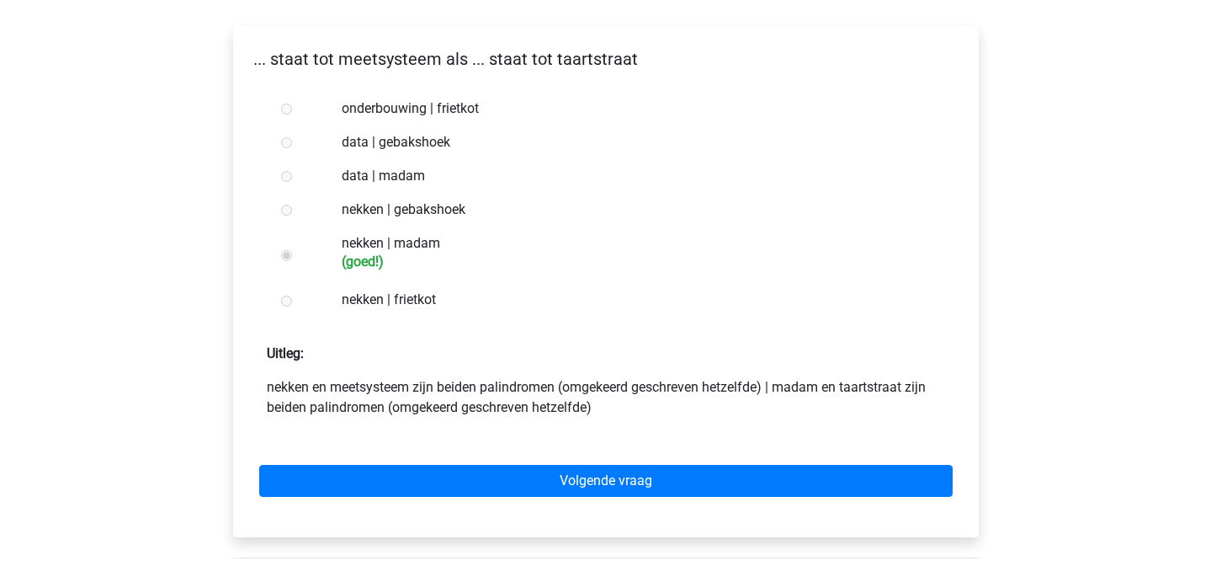
scroll to position [267, 0]
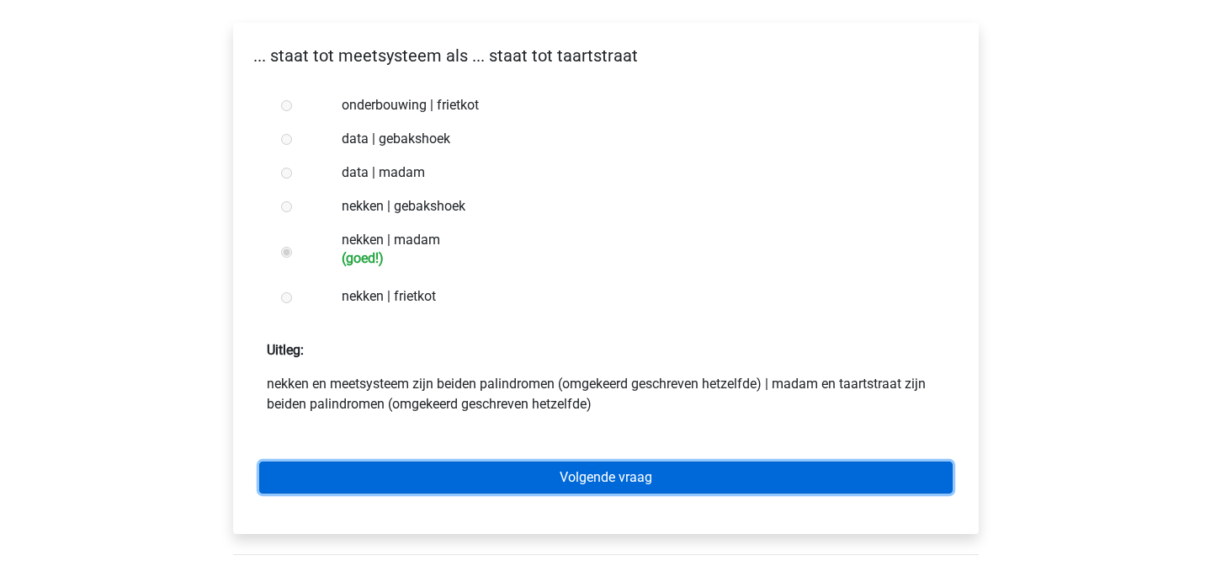
click at [368, 487] on link "Volgende vraag" at bounding box center [606, 477] width 694 height 32
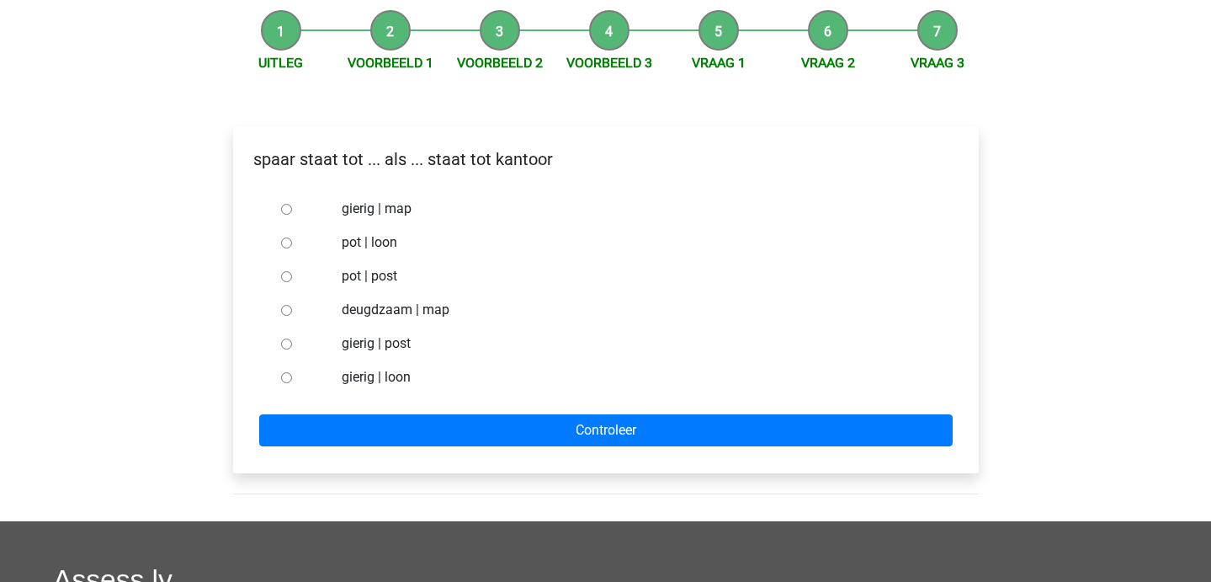
scroll to position [164, 0]
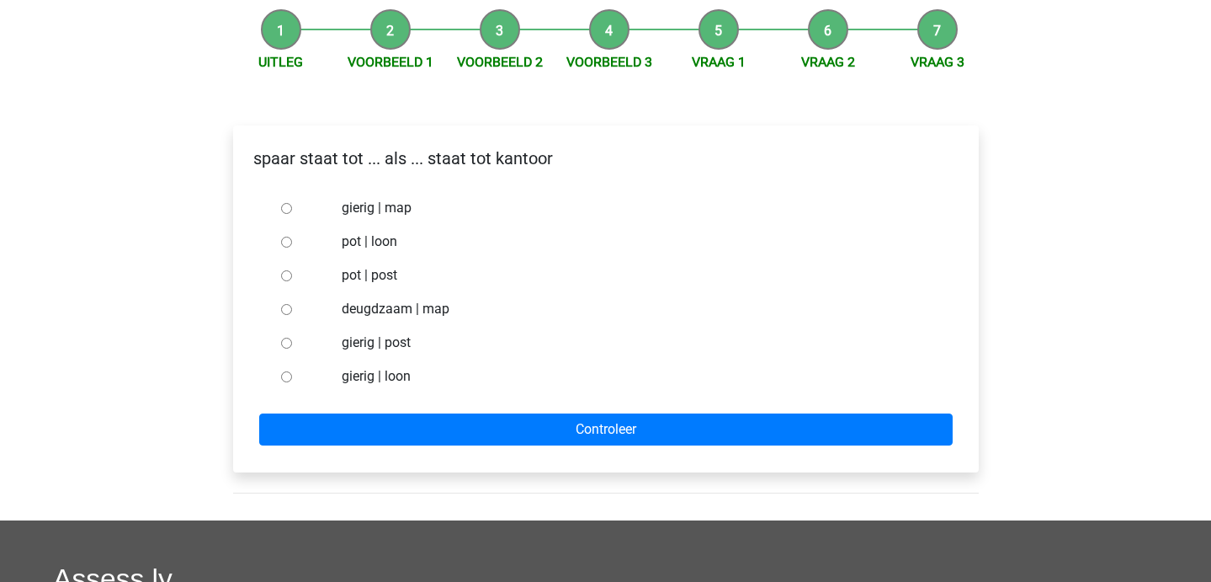
click at [284, 279] on input "pot | post" at bounding box center [286, 275] width 11 height 11
radio input "true"
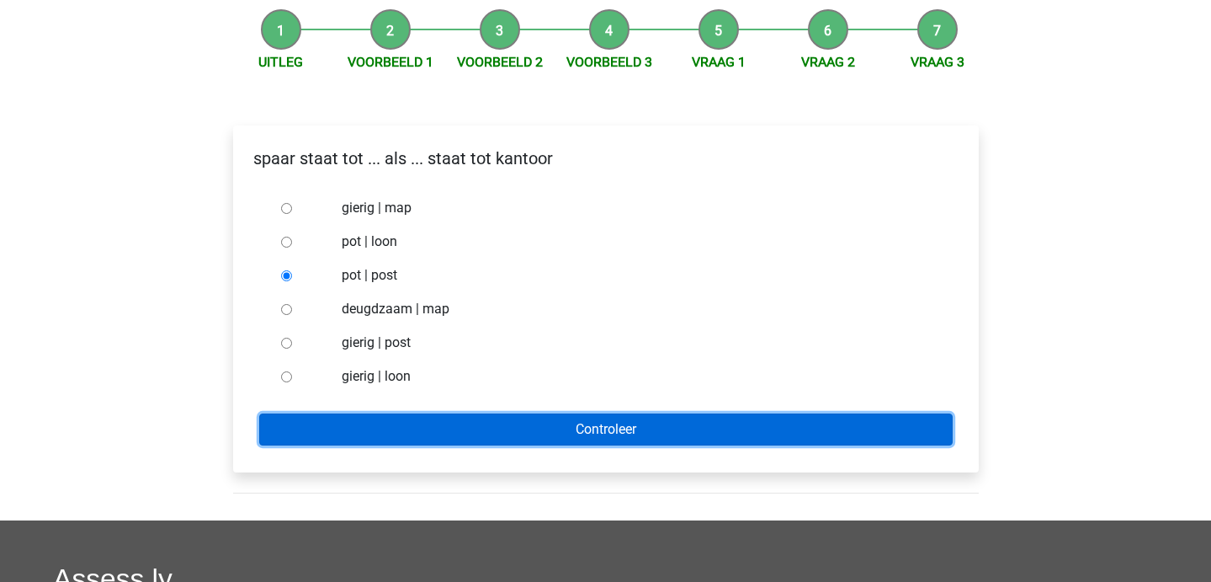
click at [352, 420] on input "Controleer" at bounding box center [606, 429] width 694 height 32
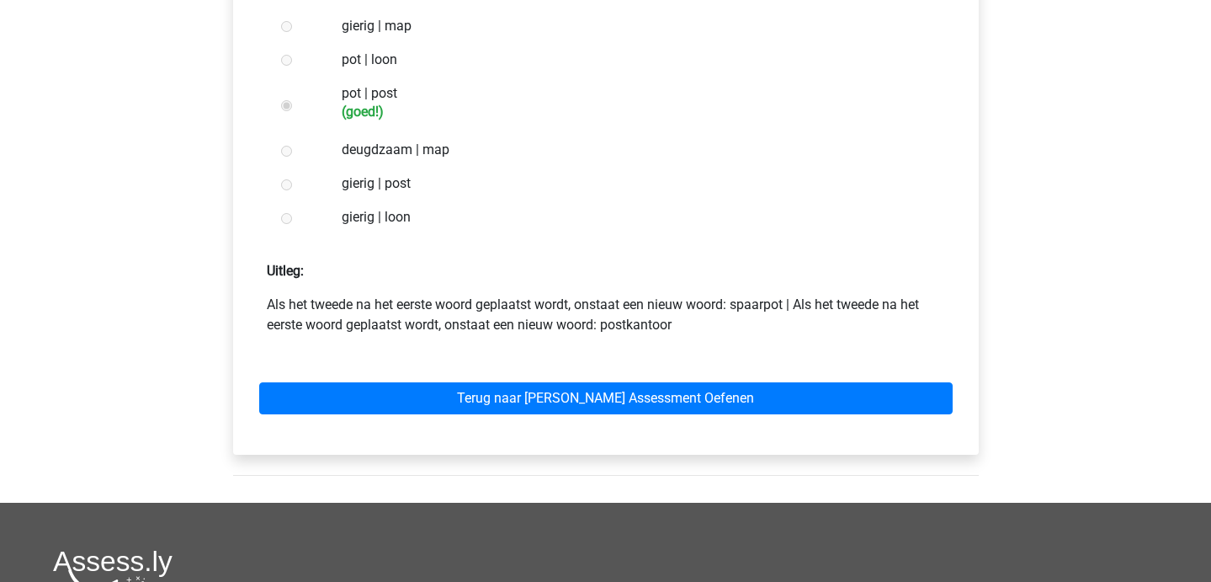
scroll to position [344, 0]
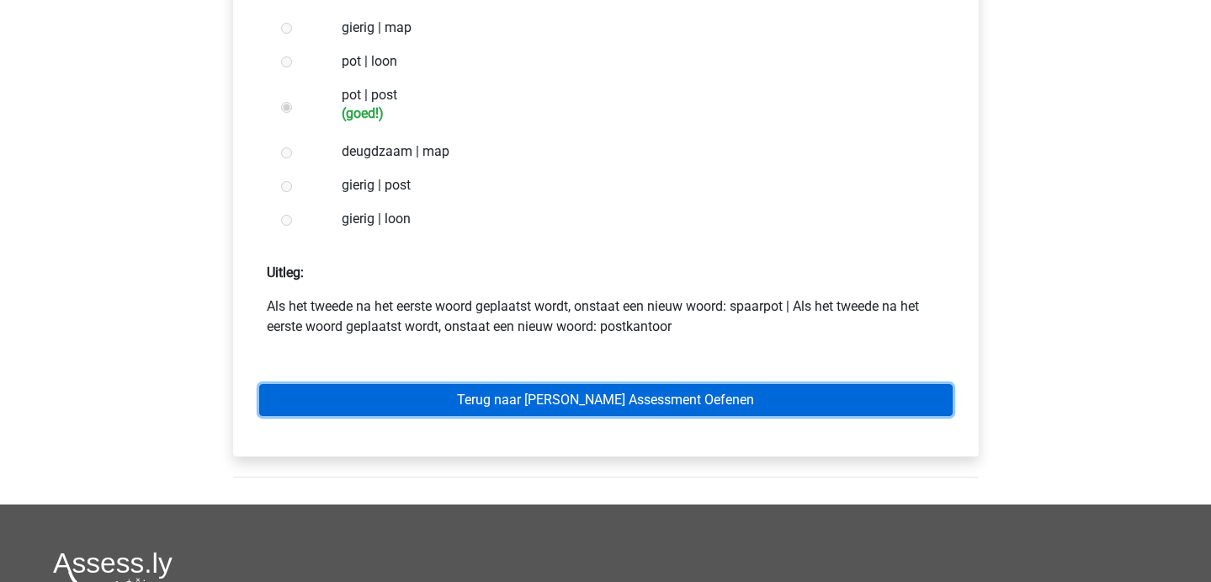
click at [341, 393] on link "Terug naar [PERSON_NAME] Assessment Oefenen" at bounding box center [606, 400] width 694 height 32
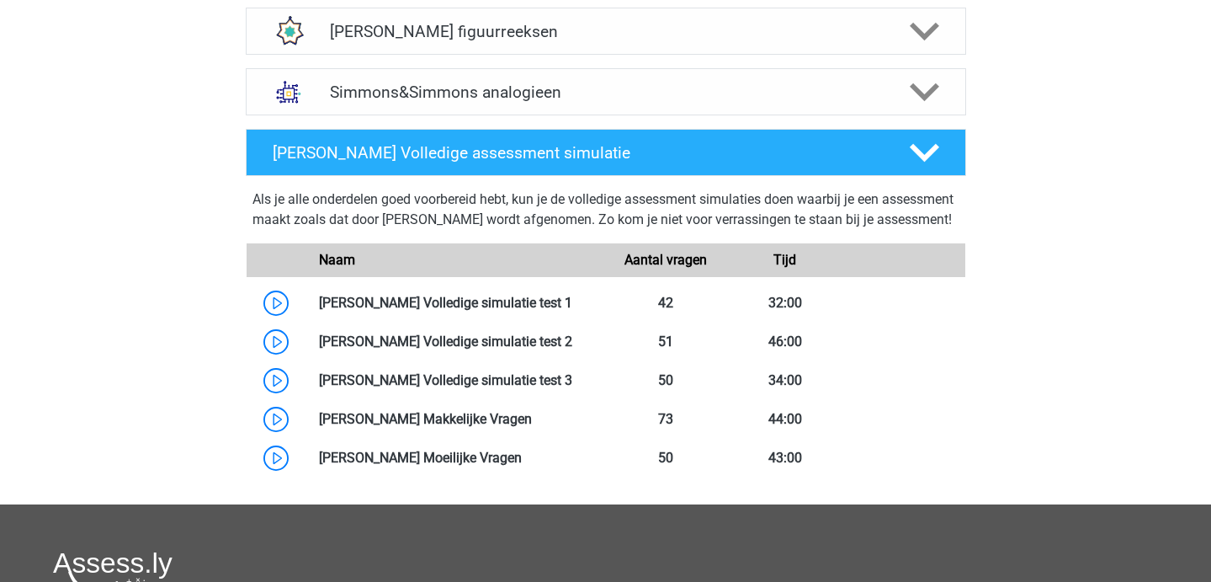
scroll to position [990, 0]
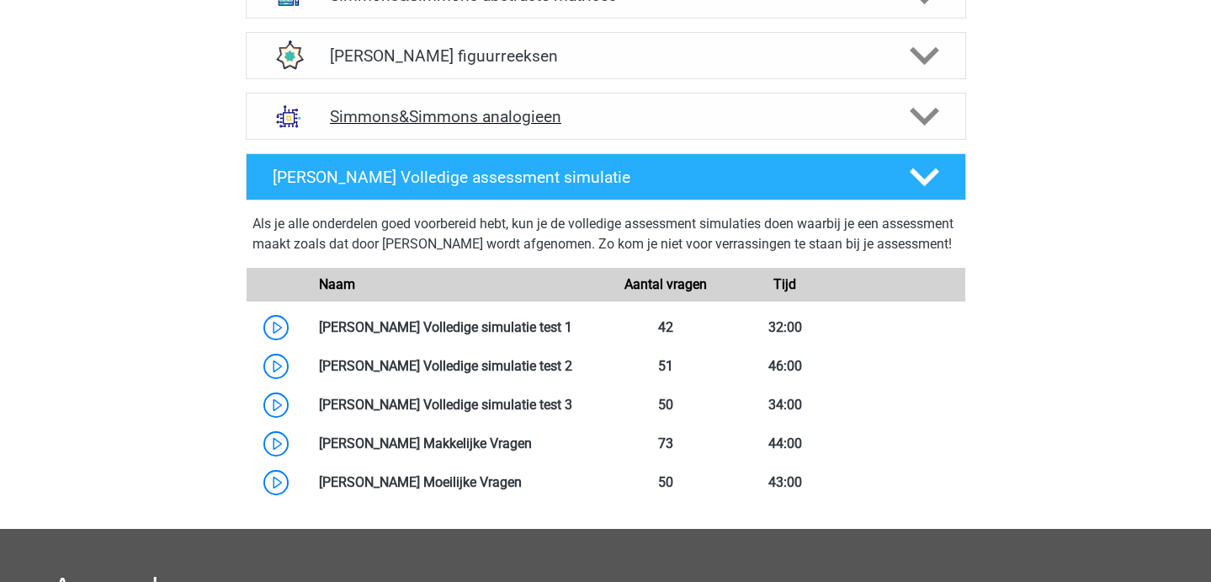
click at [519, 130] on div "Simmons&Simmons analogieen" at bounding box center [606, 116] width 721 height 47
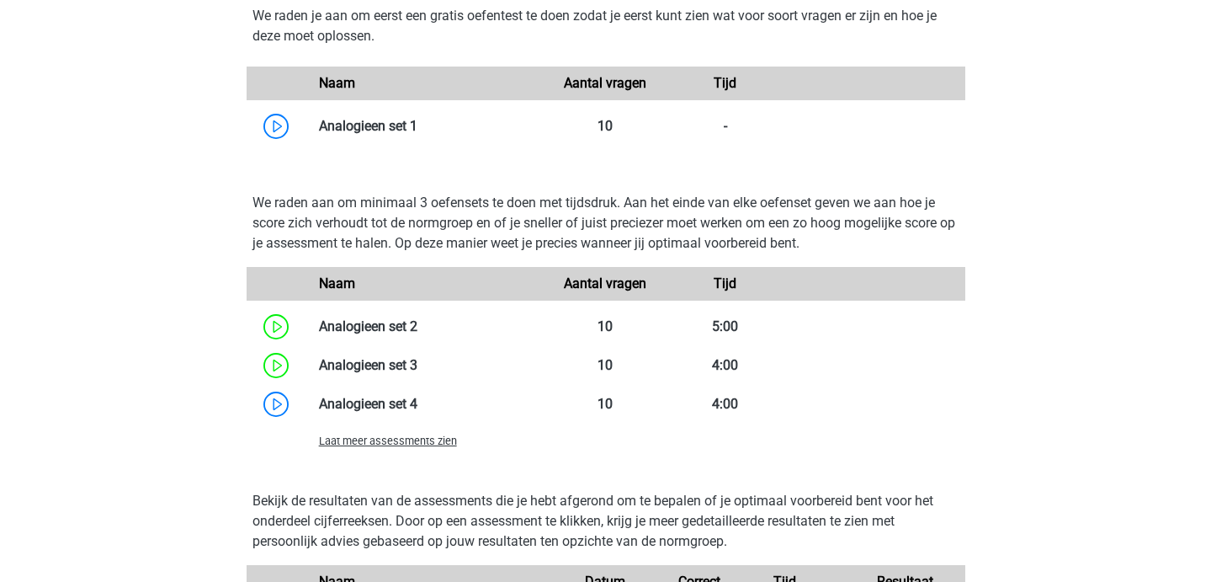
scroll to position [1658, 0]
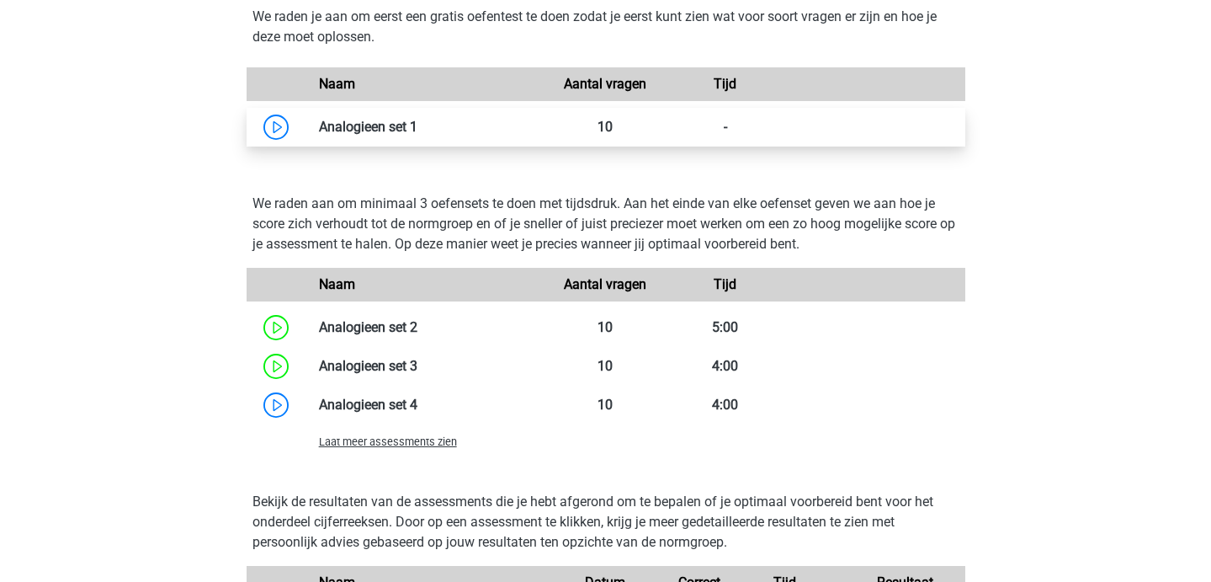
click at [418, 135] on link at bounding box center [418, 127] width 0 height 16
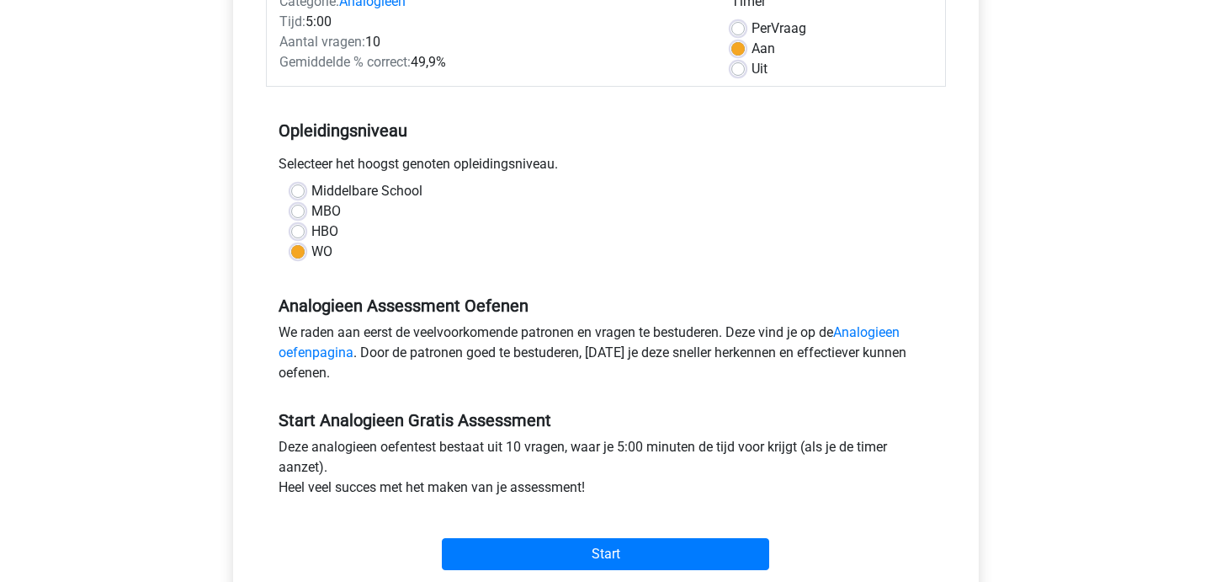
scroll to position [252, 0]
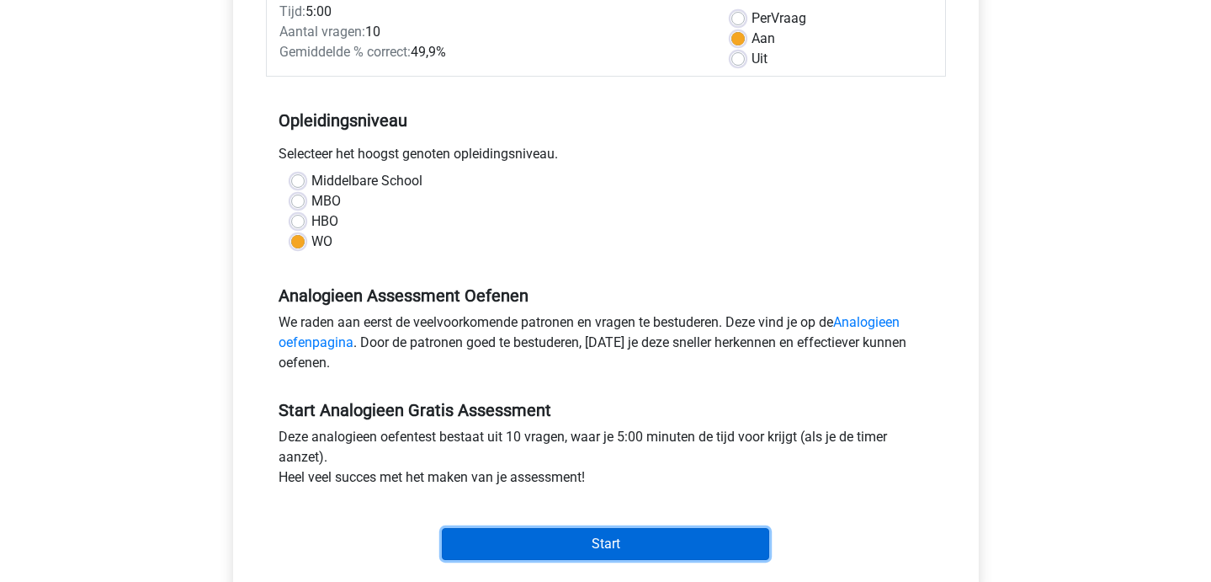
click at [489, 538] on input "Start" at bounding box center [605, 544] width 327 height 32
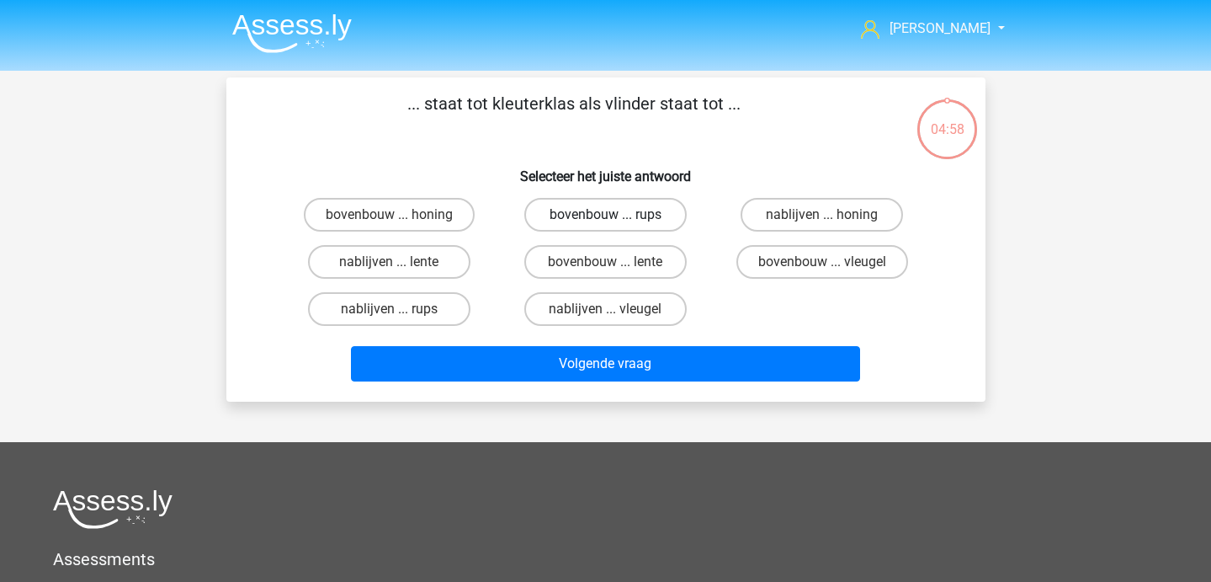
click at [595, 222] on label "bovenbouw ... rups" at bounding box center [605, 215] width 162 height 34
click at [605, 222] on input "bovenbouw ... rups" at bounding box center [610, 220] width 11 height 11
radio input "true"
click at [613, 388] on div "... staat tot kleuterklas als vlinder staat tot ... Selecteer het juiste antwoo…" at bounding box center [605, 239] width 759 height 324
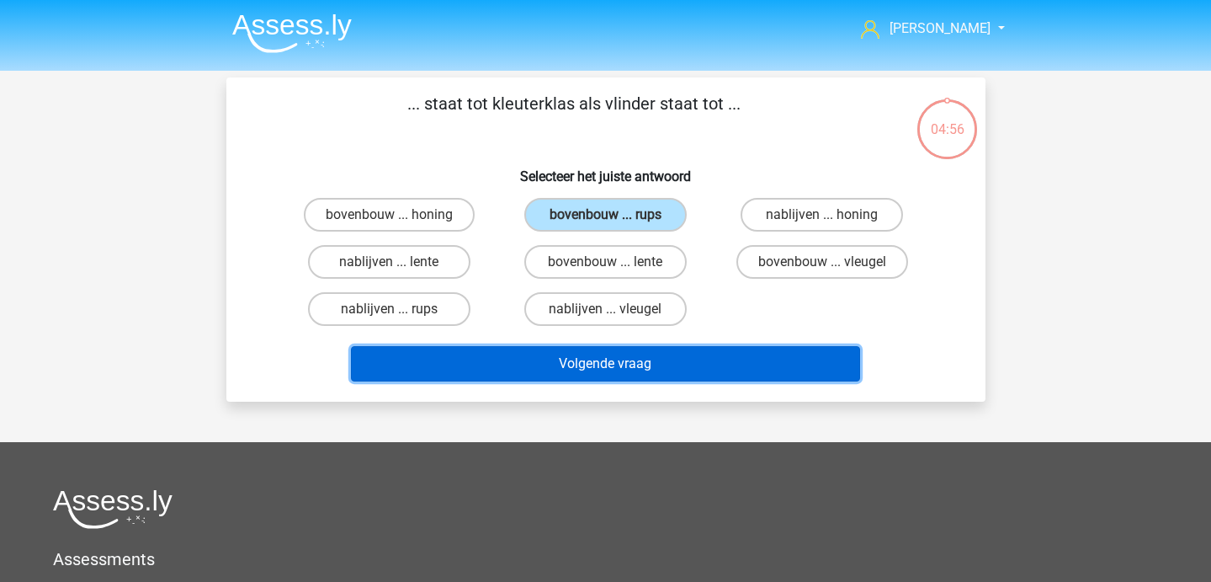
click at [584, 369] on button "Volgende vraag" at bounding box center [605, 363] width 509 height 35
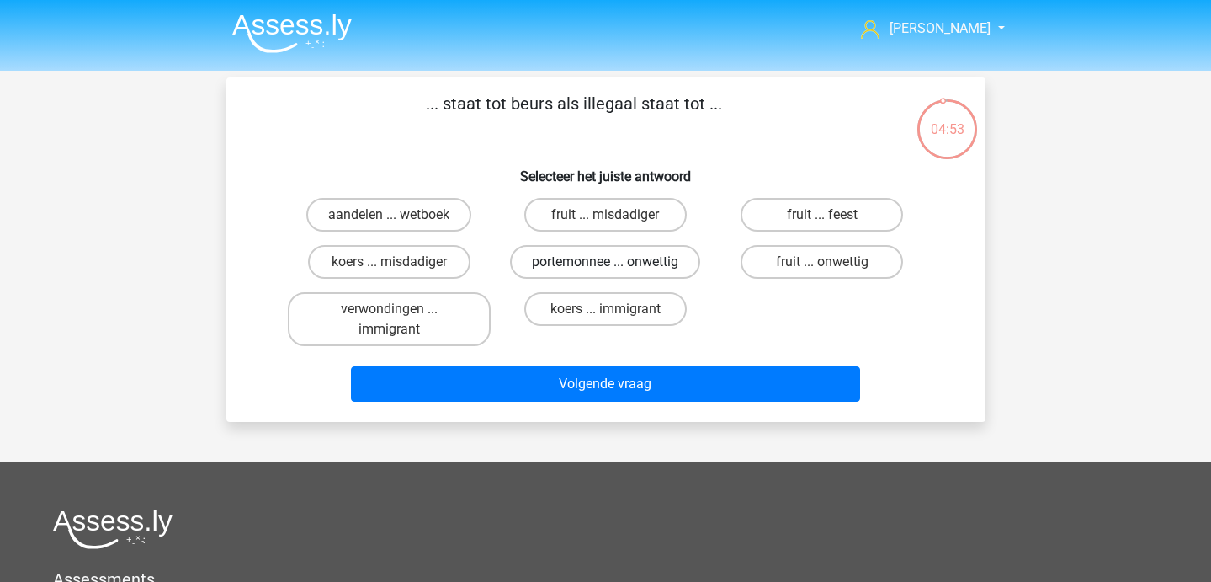
click at [617, 260] on label "portemonnee ... onwettig" at bounding box center [605, 262] width 190 height 34
click at [616, 262] on input "portemonnee ... onwettig" at bounding box center [610, 267] width 11 height 11
radio input "true"
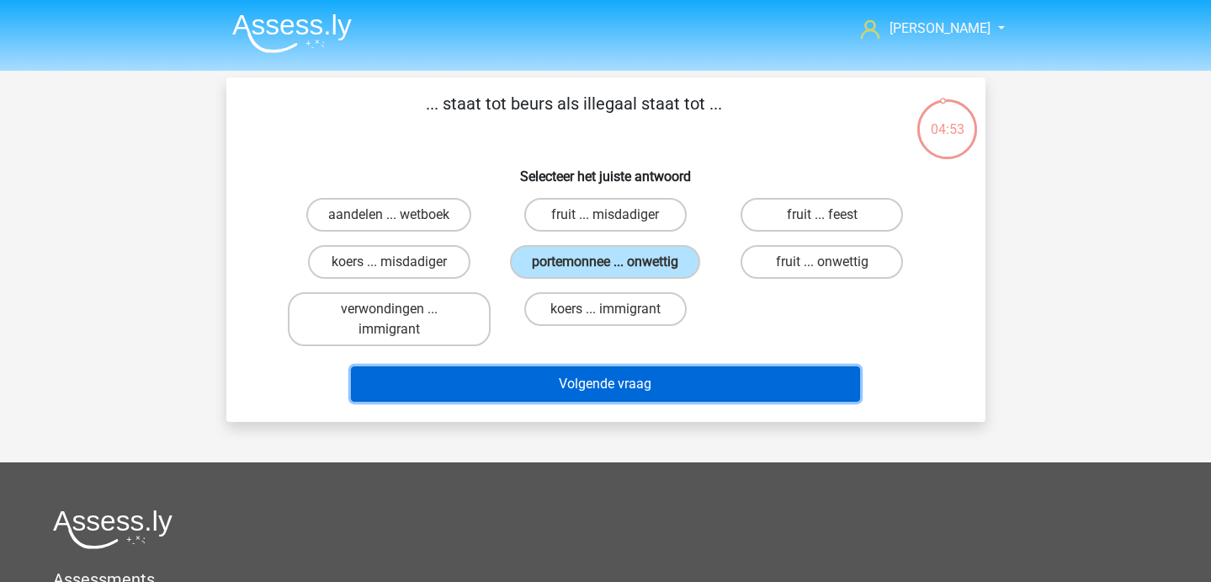
click at [615, 373] on button "Volgende vraag" at bounding box center [605, 383] width 509 height 35
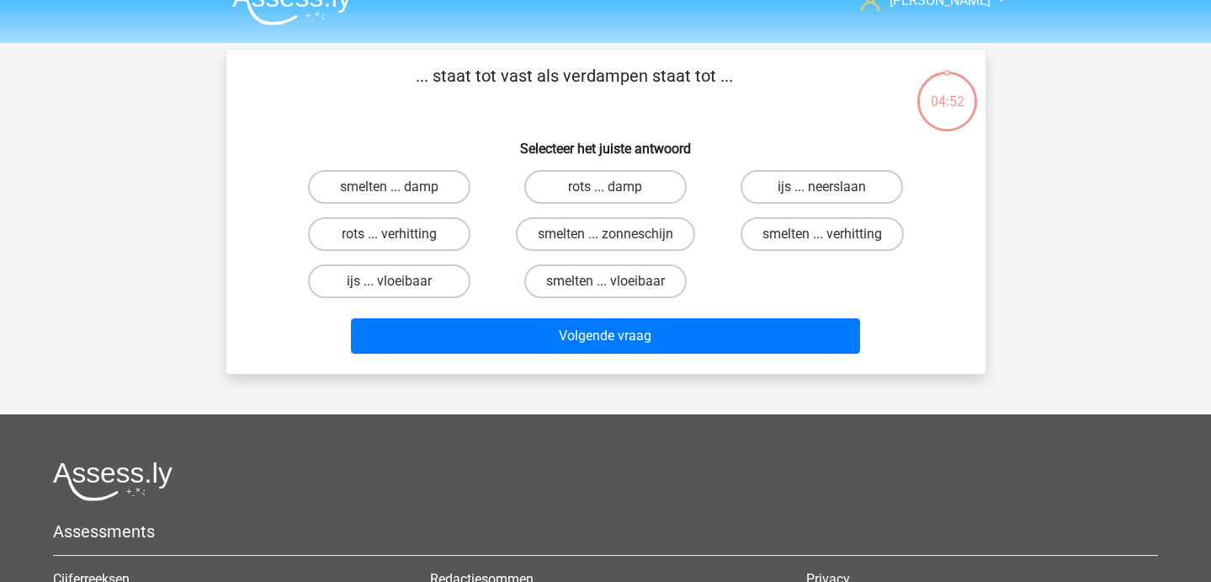
scroll to position [27, 0]
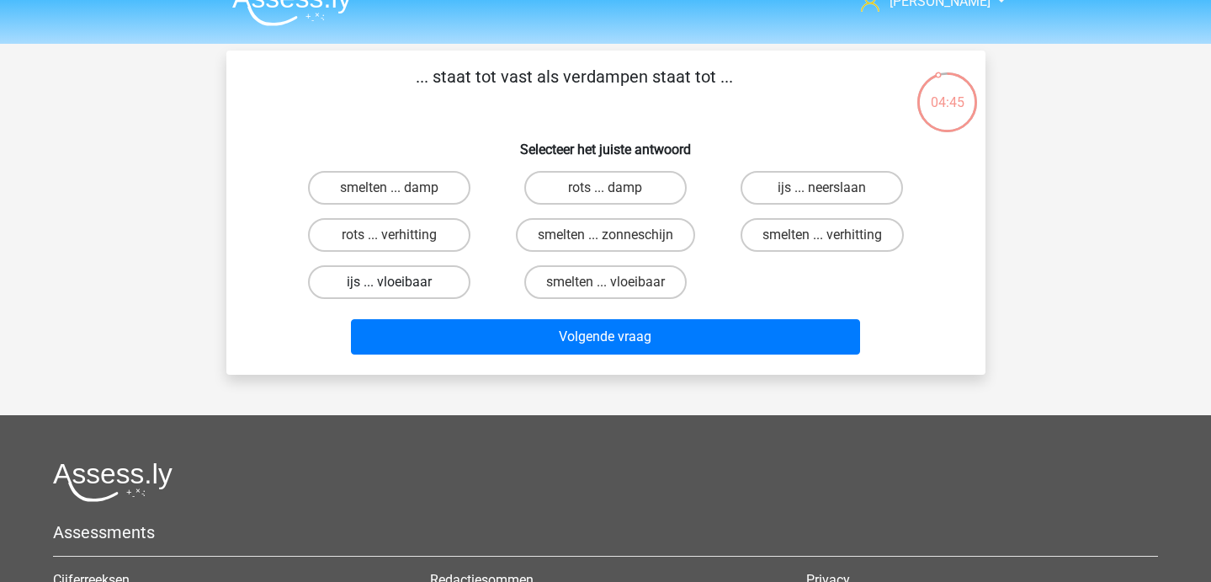
click at [378, 284] on label "ijs ... vloeibaar" at bounding box center [389, 282] width 162 height 34
click at [389, 284] on input "ijs ... vloeibaar" at bounding box center [394, 287] width 11 height 11
radio input "true"
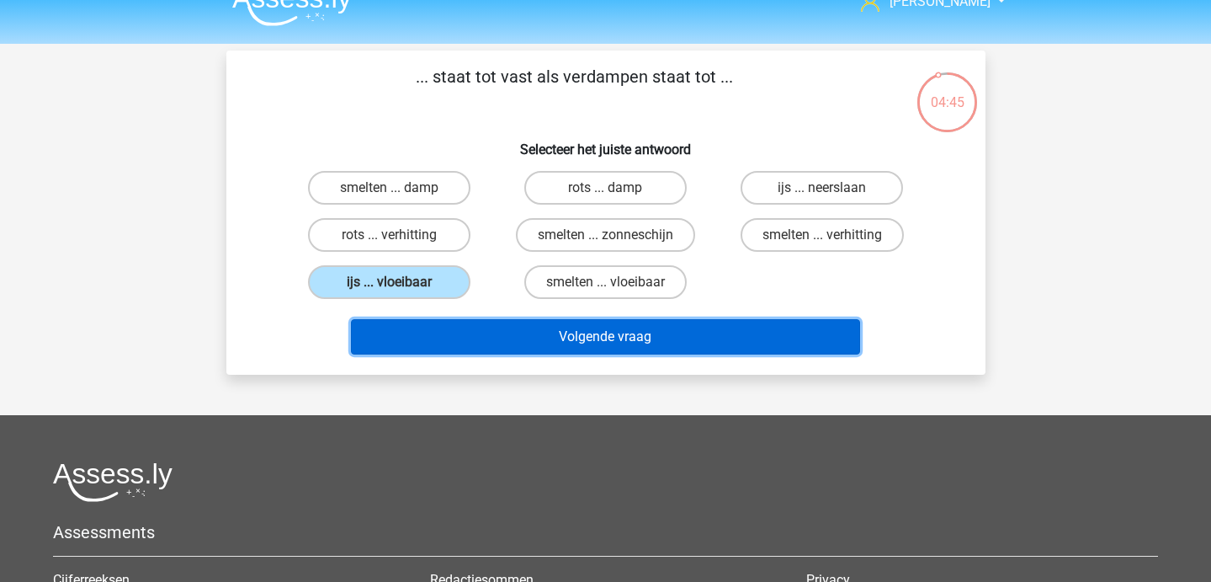
click at [424, 341] on button "Volgende vraag" at bounding box center [605, 336] width 509 height 35
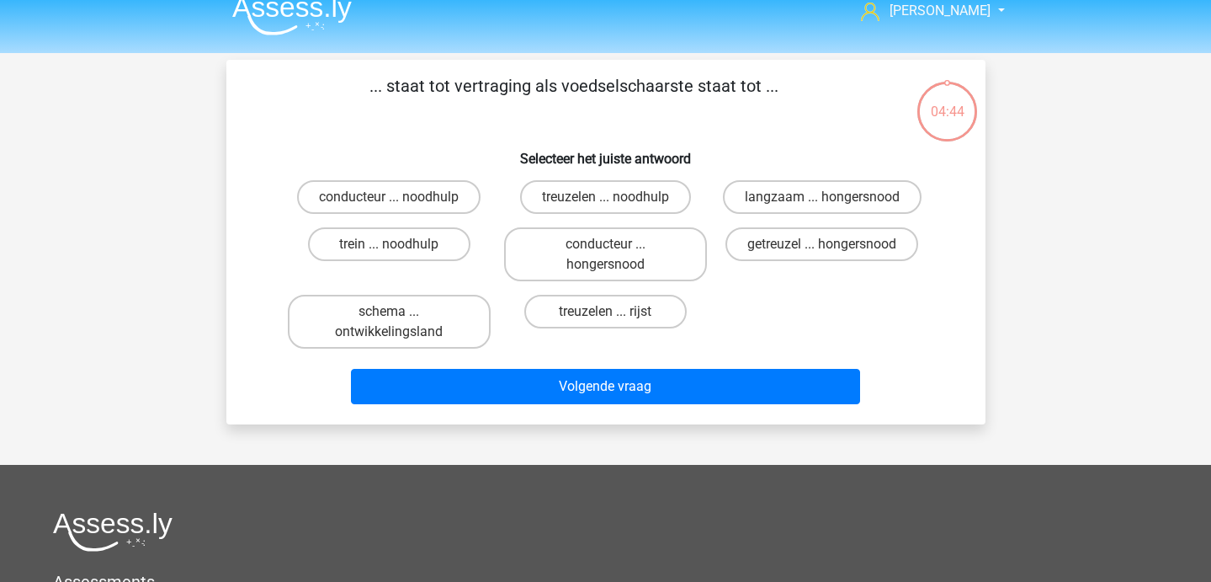
scroll to position [14, 0]
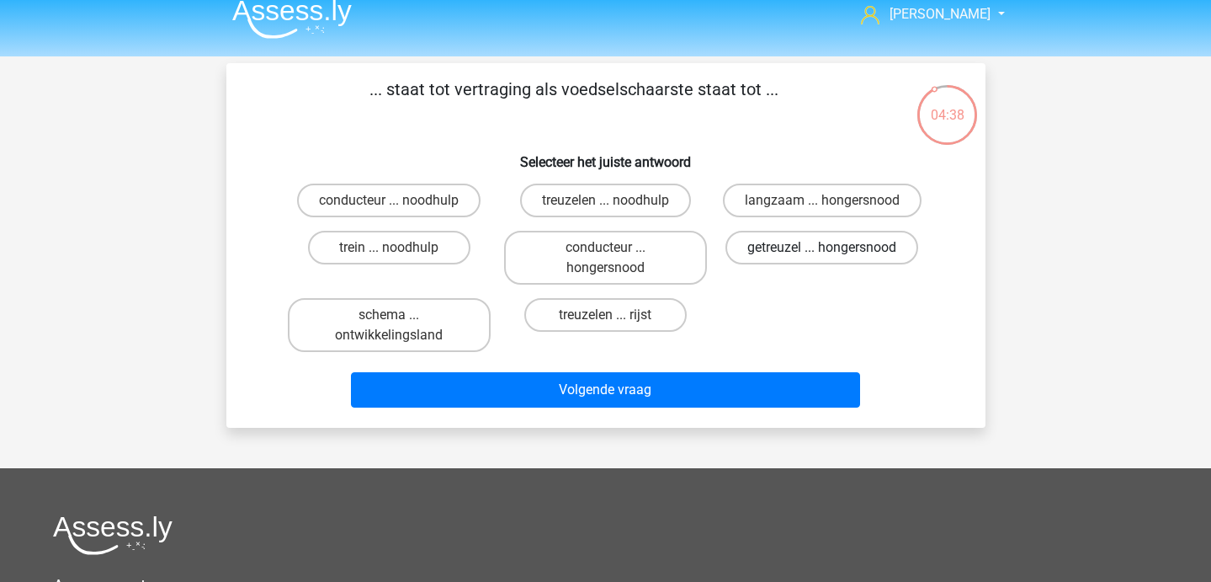
click at [791, 258] on label "getreuzel ... hongersnood" at bounding box center [822, 248] width 193 height 34
click at [822, 258] on input "getreuzel ... hongersnood" at bounding box center [827, 252] width 11 height 11
radio input "true"
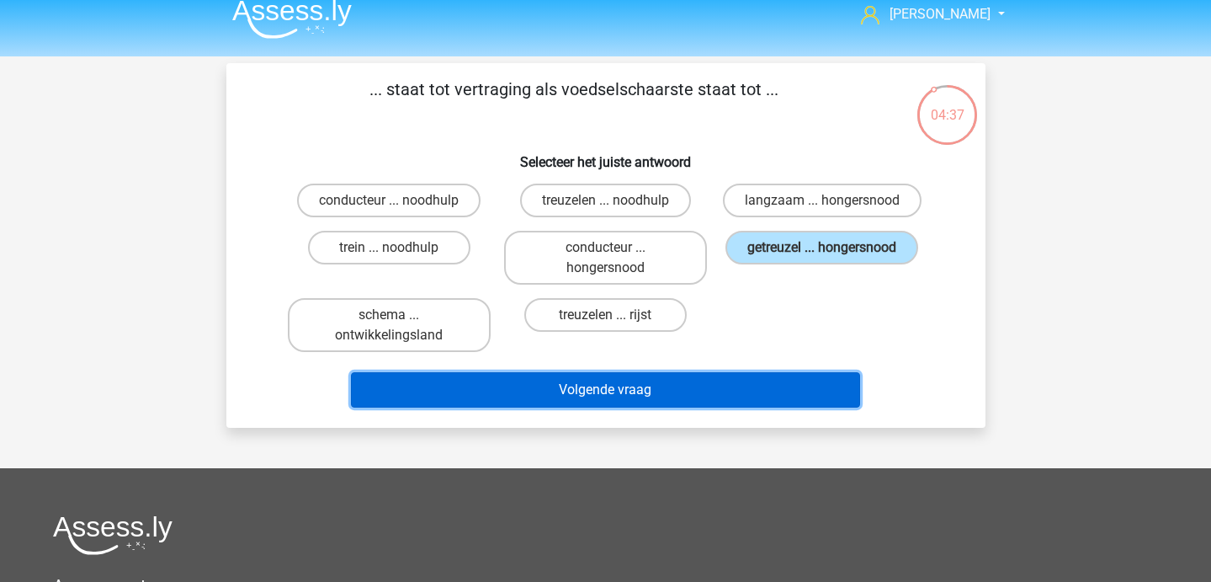
click at [695, 380] on button "Volgende vraag" at bounding box center [605, 389] width 509 height 35
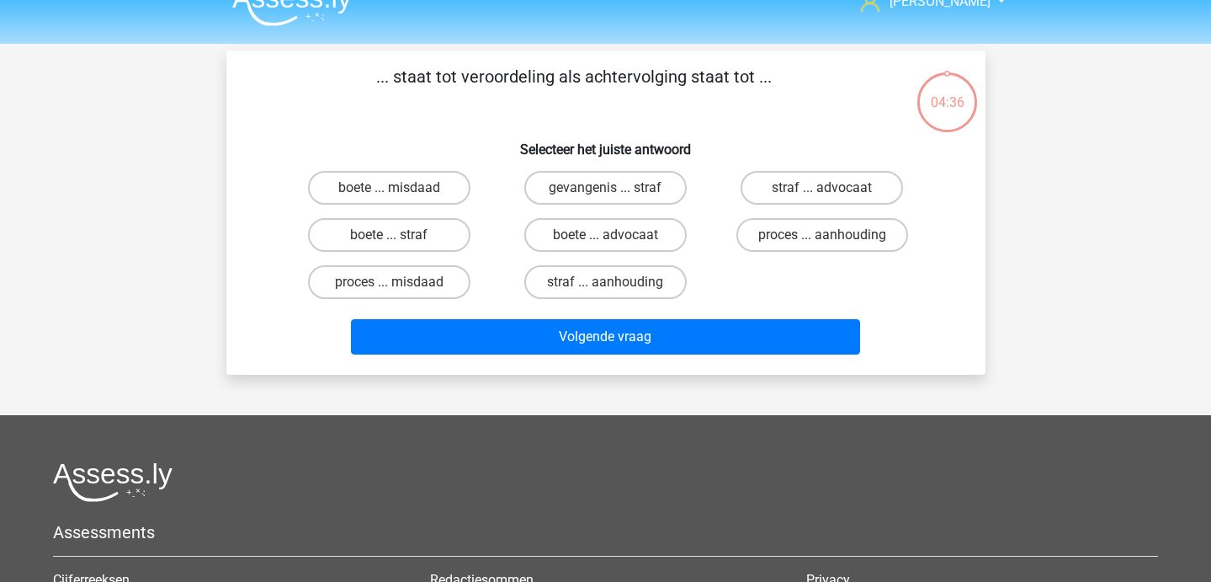
scroll to position [11, 0]
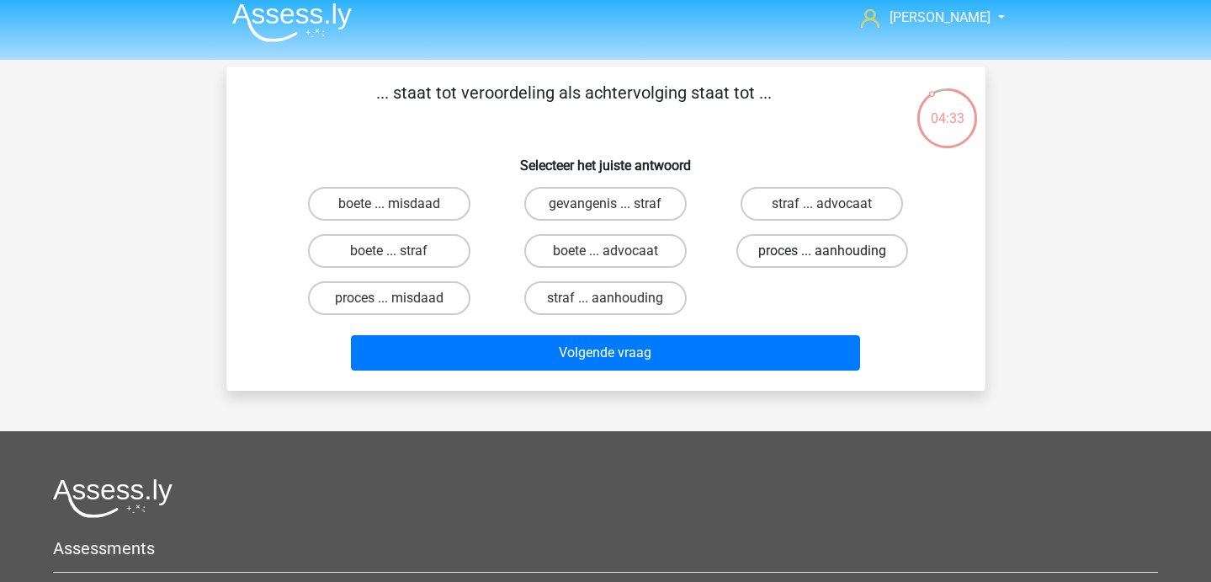
click at [784, 259] on label "proces ... aanhouding" at bounding box center [823, 251] width 172 height 34
click at [822, 259] on input "proces ... aanhouding" at bounding box center [827, 256] width 11 height 11
radio input "true"
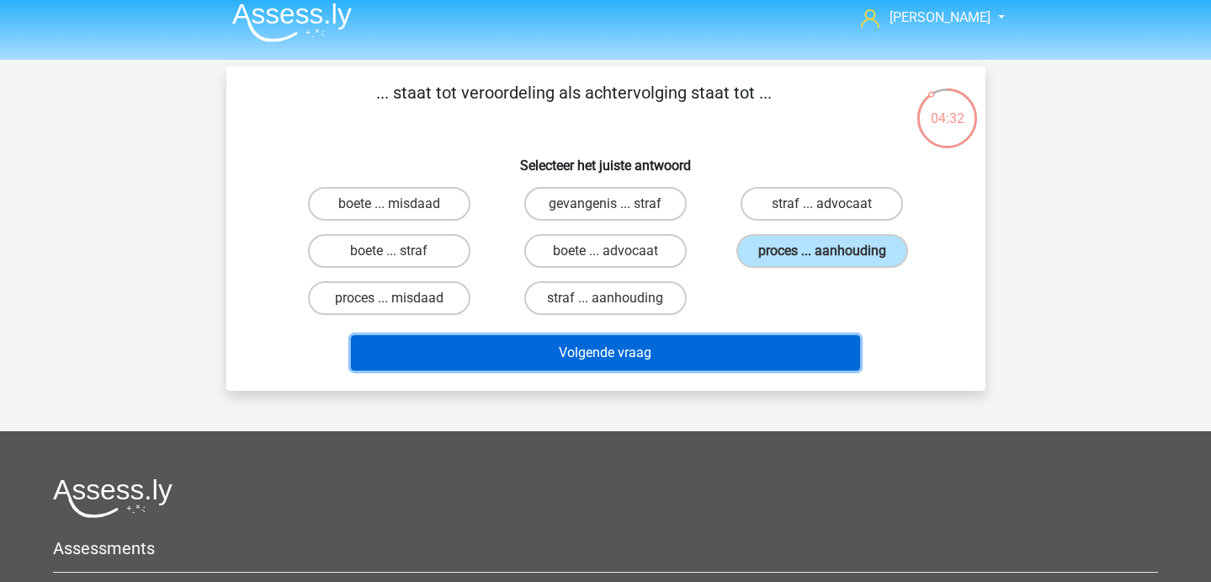
click at [742, 354] on button "Volgende vraag" at bounding box center [605, 352] width 509 height 35
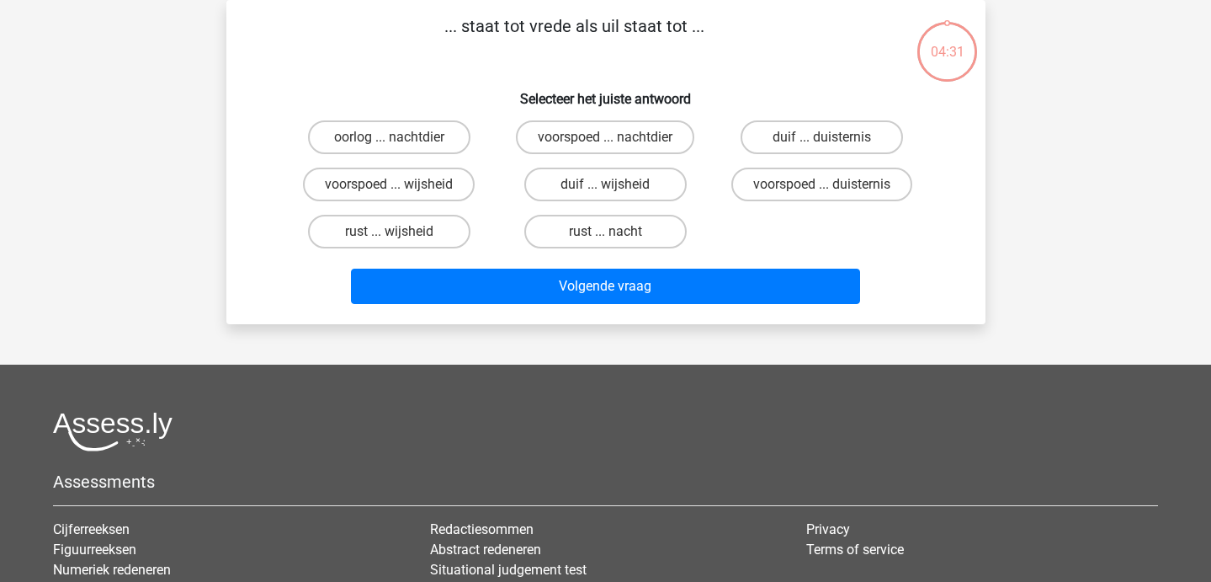
scroll to position [27, 0]
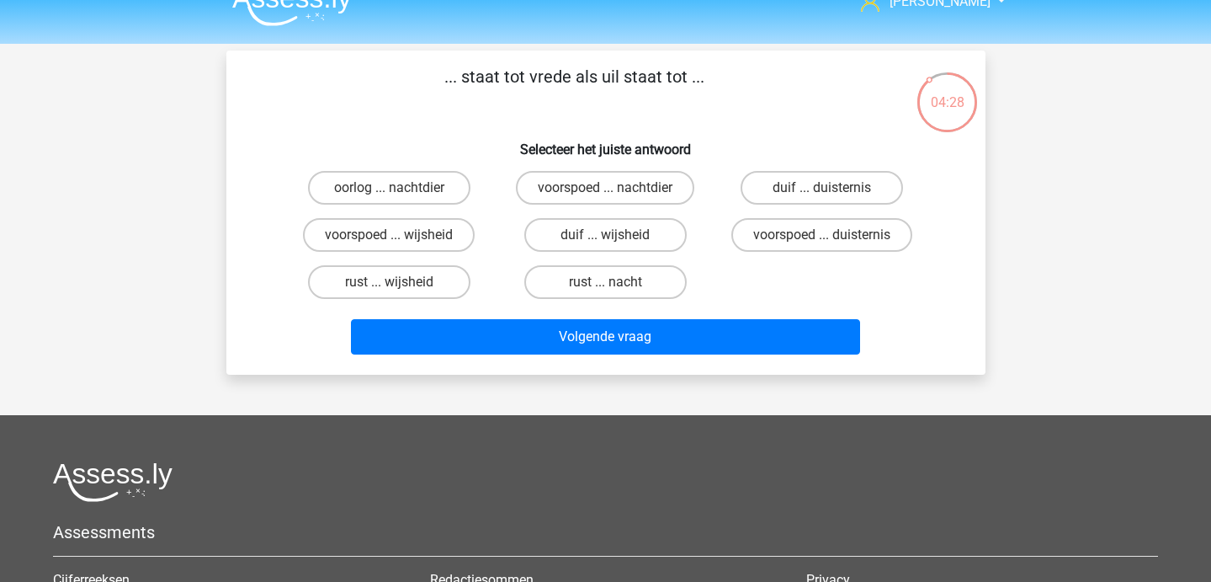
click at [621, 253] on div "duif ... wijsheid" at bounding box center [606, 234] width 216 height 47
click at [609, 240] on input "duif ... wijsheid" at bounding box center [610, 240] width 11 height 11
radio input "true"
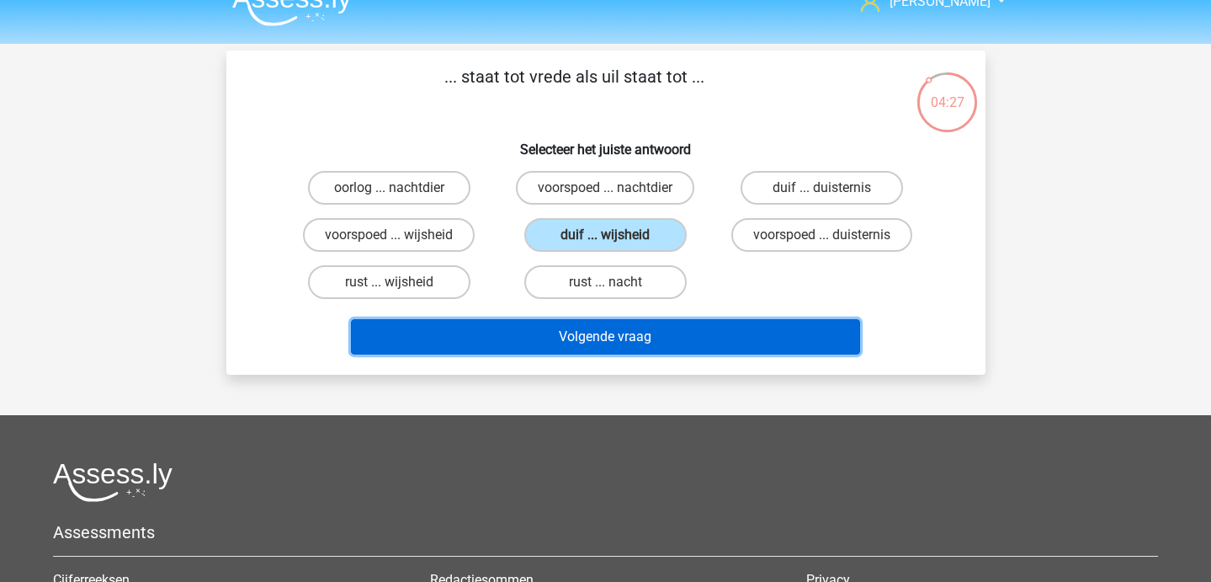
click at [620, 328] on button "Volgende vraag" at bounding box center [605, 336] width 509 height 35
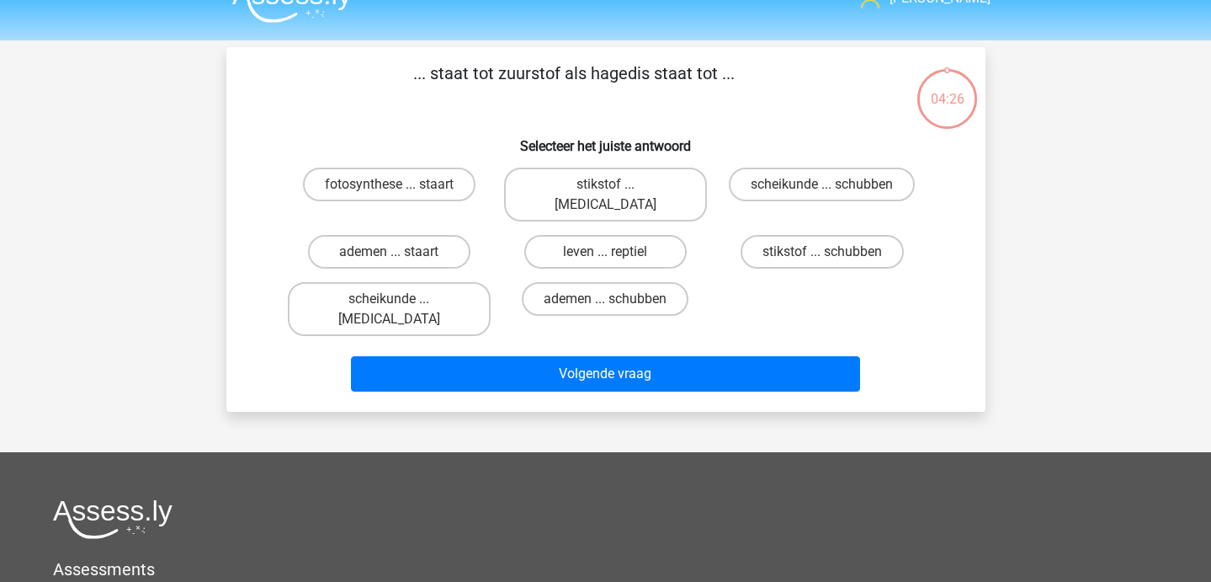
scroll to position [29, 0]
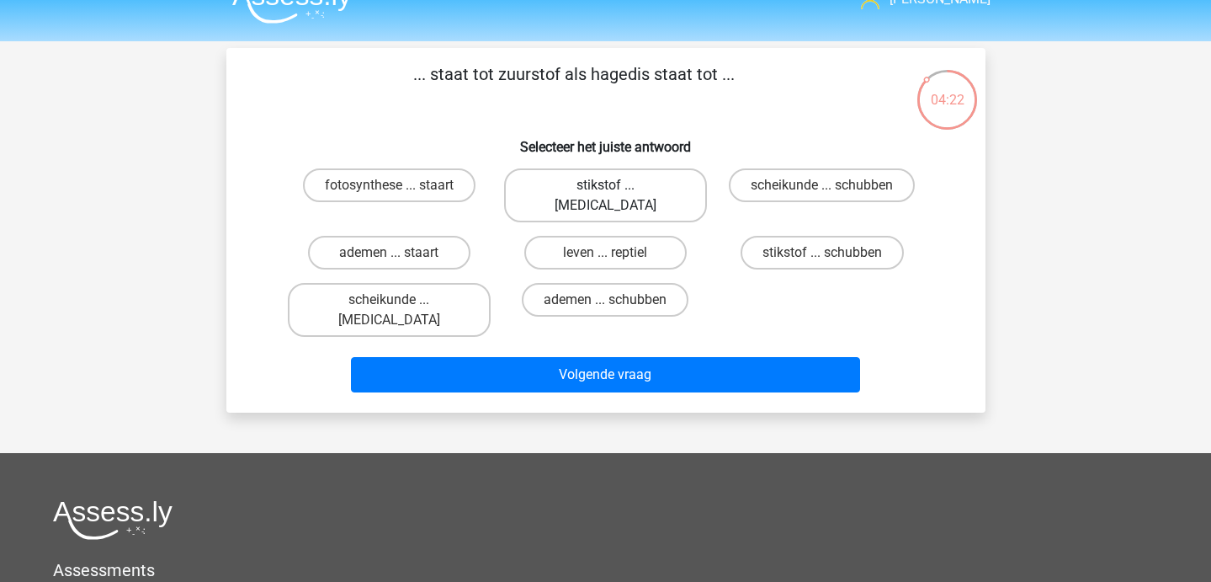
click at [635, 183] on label "stikstof ... krokodil" at bounding box center [605, 195] width 203 height 54
click at [616, 185] on input "stikstof ... krokodil" at bounding box center [610, 190] width 11 height 11
radio input "true"
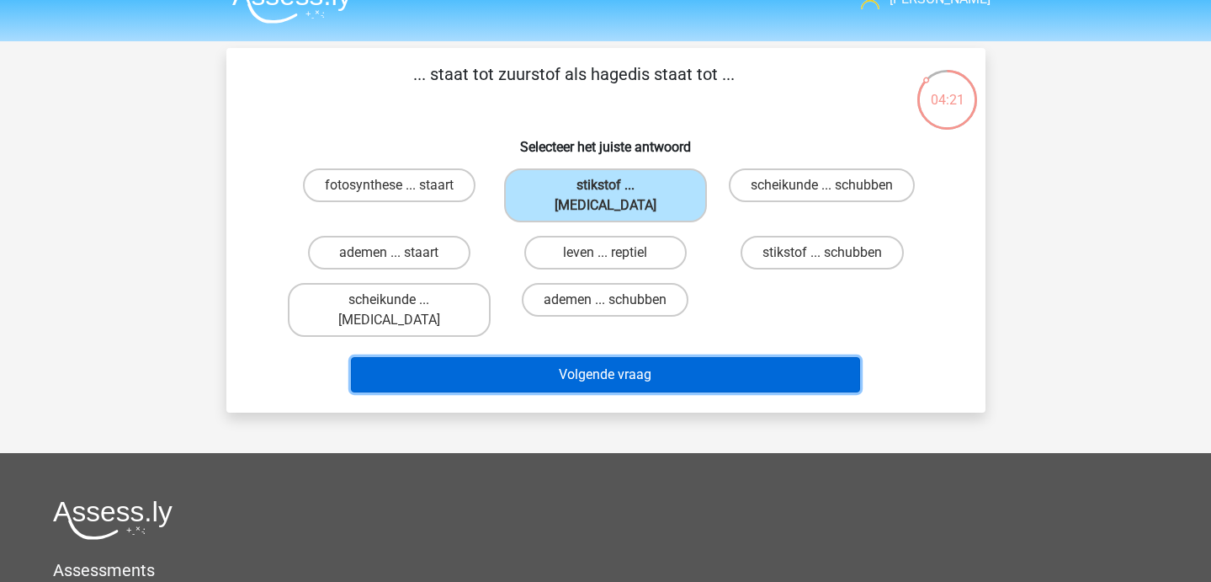
click at [640, 357] on button "Volgende vraag" at bounding box center [605, 374] width 509 height 35
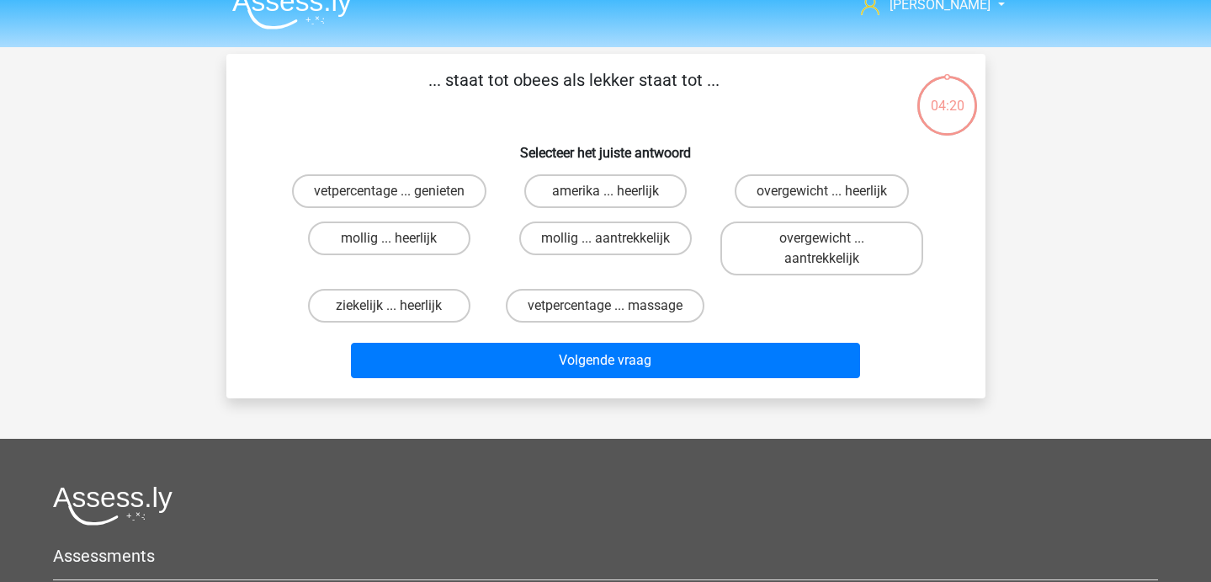
scroll to position [23, 0]
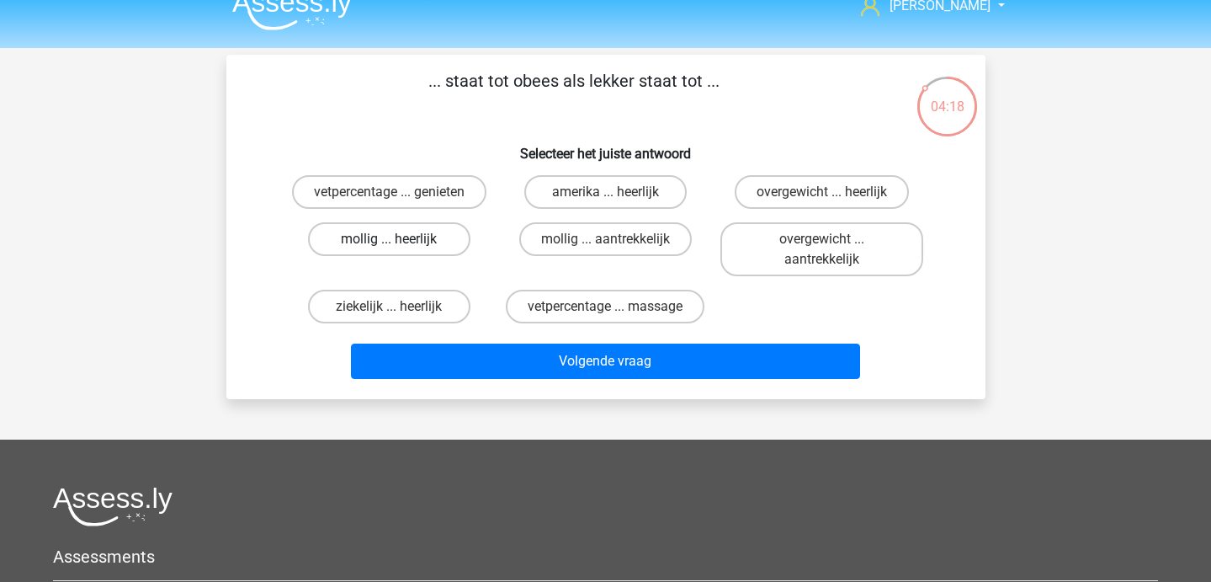
click at [404, 250] on label "mollig ... heerlijk" at bounding box center [389, 239] width 162 height 34
click at [400, 250] on input "mollig ... heerlijk" at bounding box center [394, 244] width 11 height 11
radio input "true"
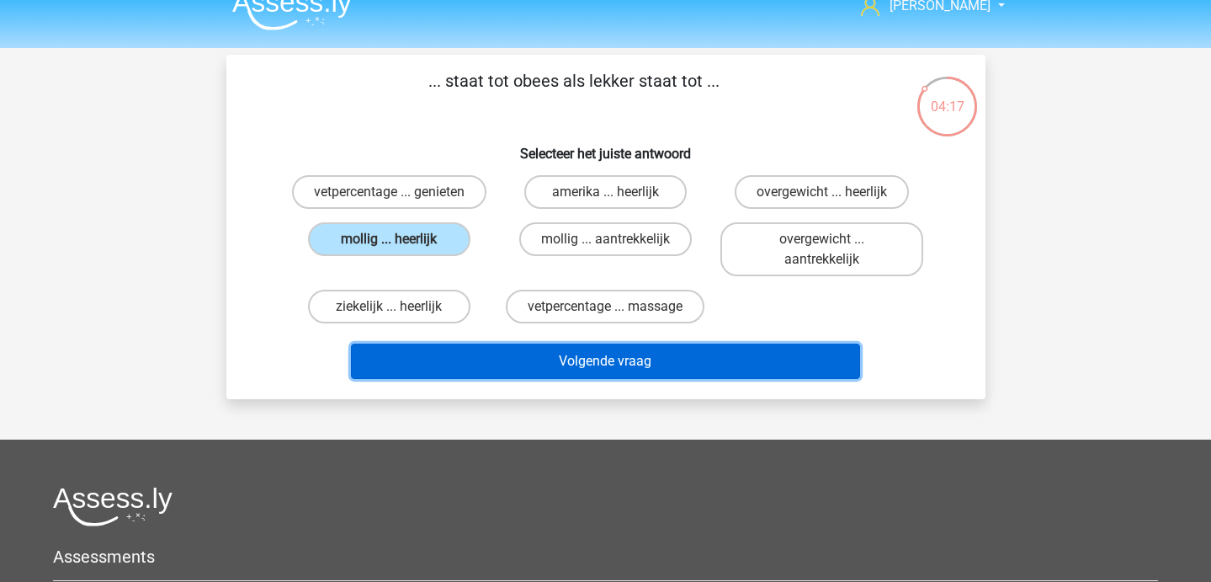
click at [497, 361] on button "Volgende vraag" at bounding box center [605, 360] width 509 height 35
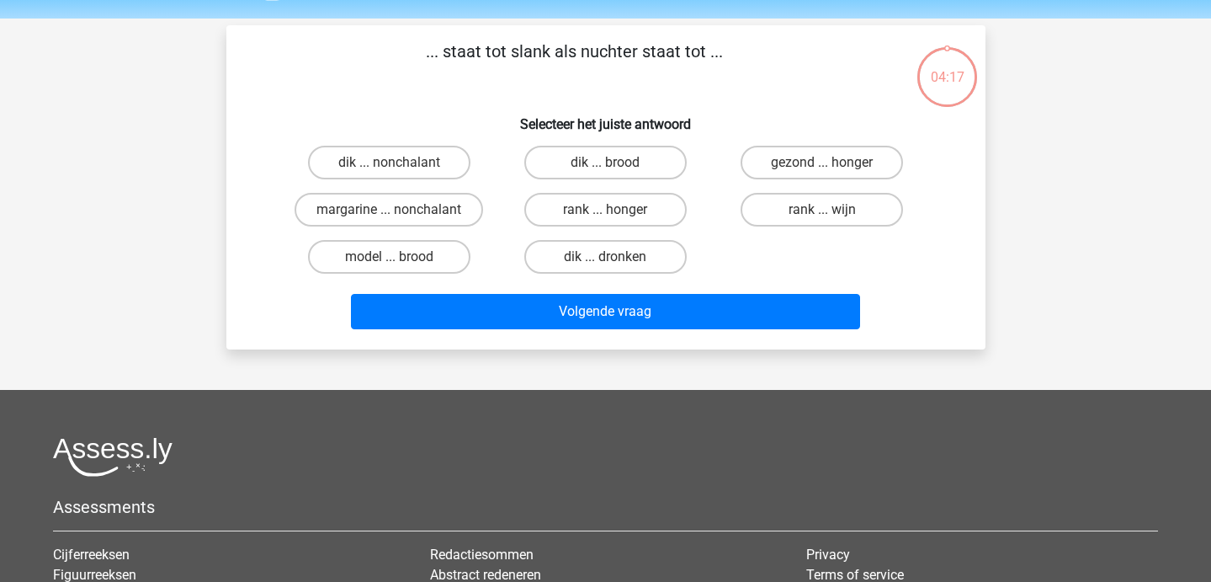
scroll to position [50, 0]
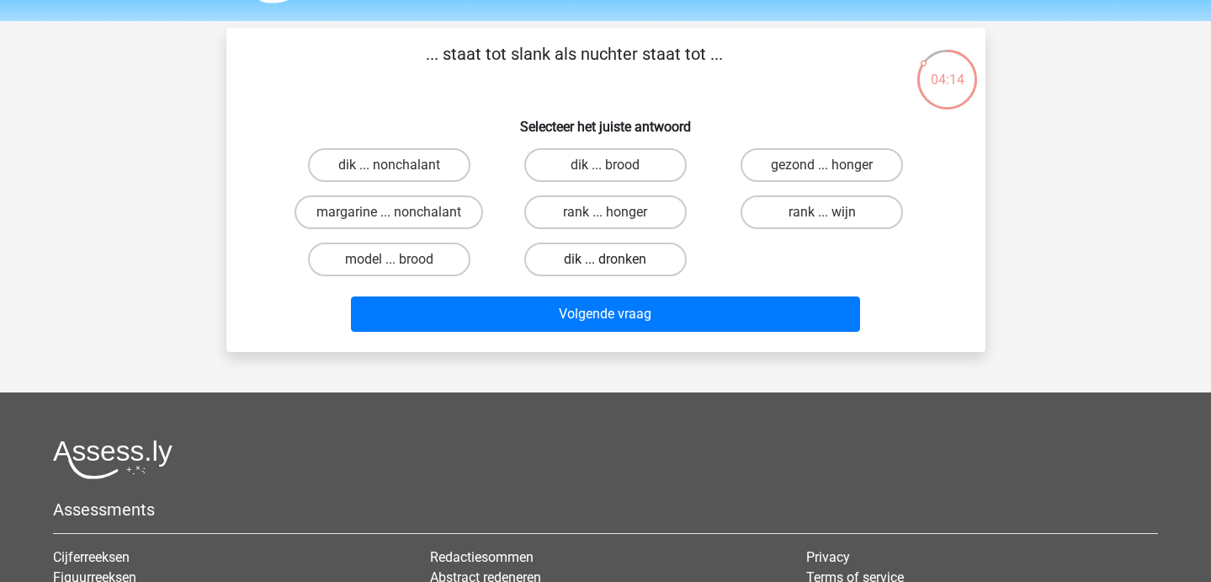
click at [622, 260] on label "dik ... dronken" at bounding box center [605, 259] width 162 height 34
click at [616, 260] on input "dik ... dronken" at bounding box center [610, 264] width 11 height 11
radio input "true"
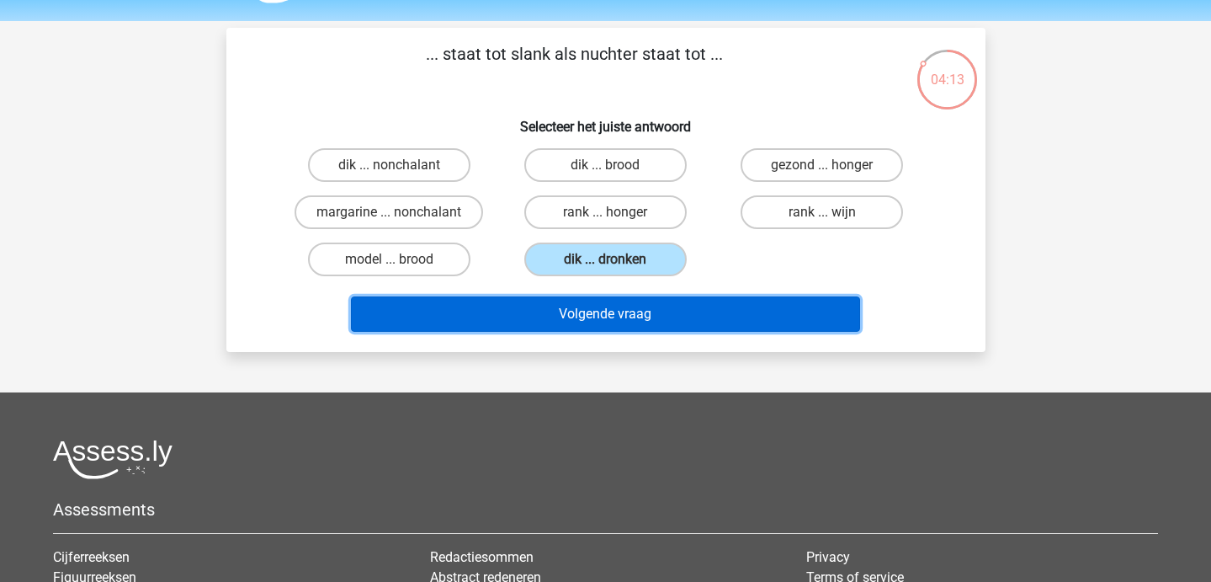
click at [622, 311] on button "Volgende vraag" at bounding box center [605, 313] width 509 height 35
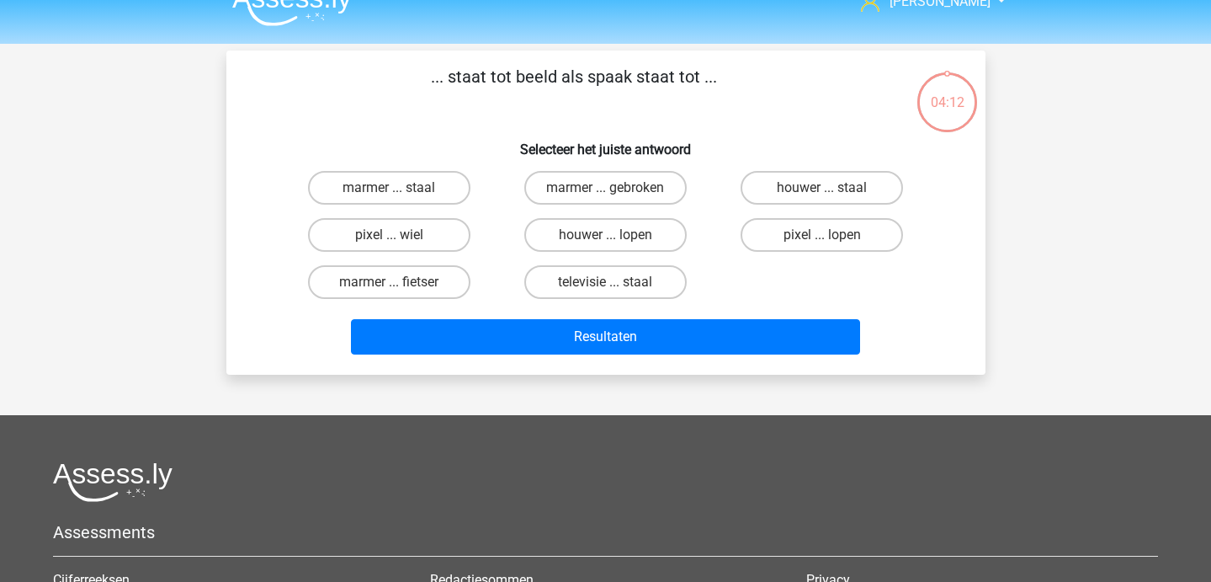
scroll to position [25, 0]
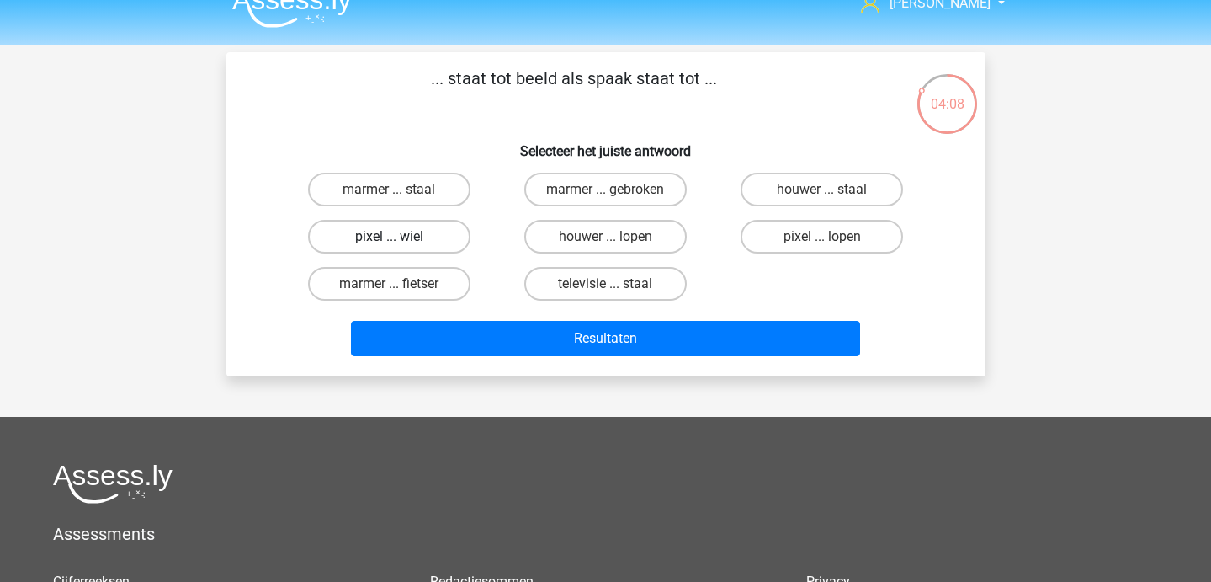
click at [409, 237] on label "pixel ... wiel" at bounding box center [389, 237] width 162 height 34
click at [400, 237] on input "pixel ... wiel" at bounding box center [394, 242] width 11 height 11
radio input "true"
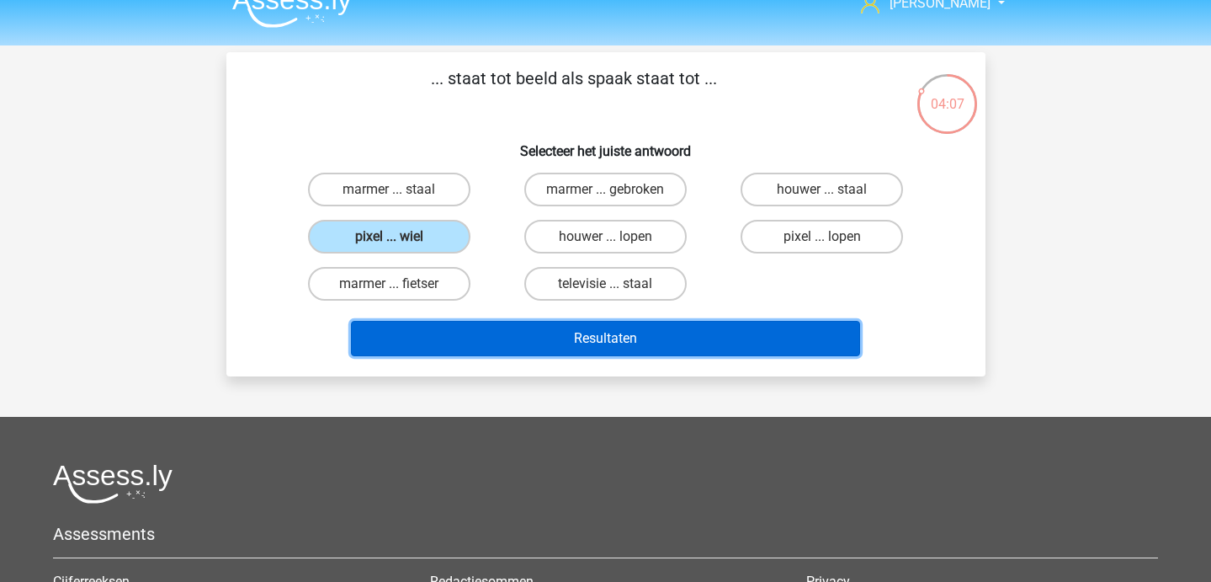
click at [475, 328] on button "Resultaten" at bounding box center [605, 338] width 509 height 35
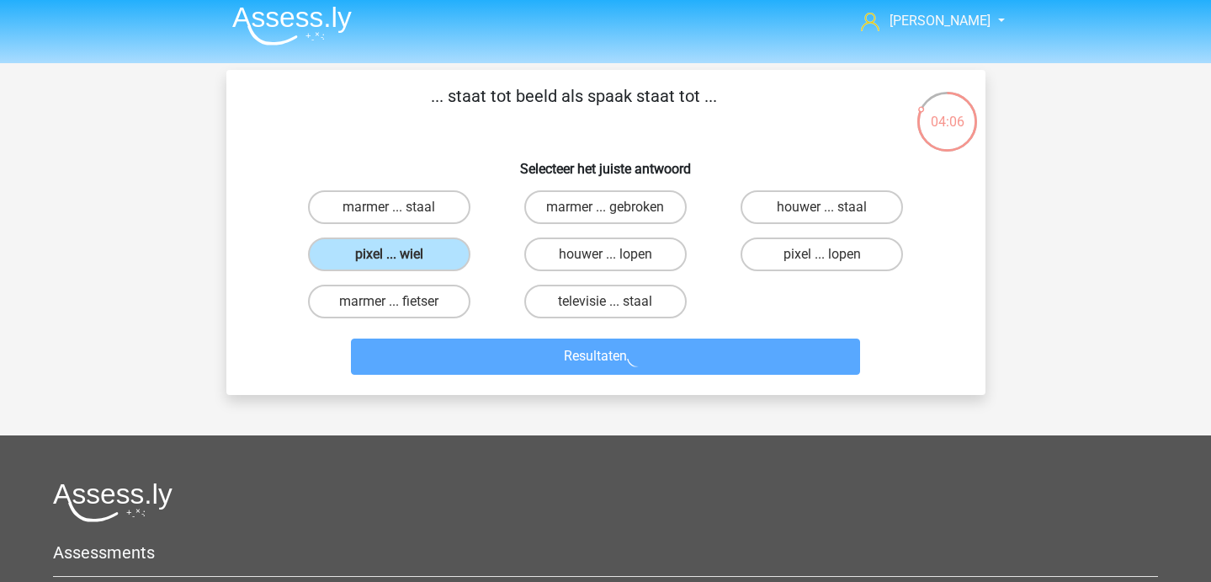
scroll to position [0, 0]
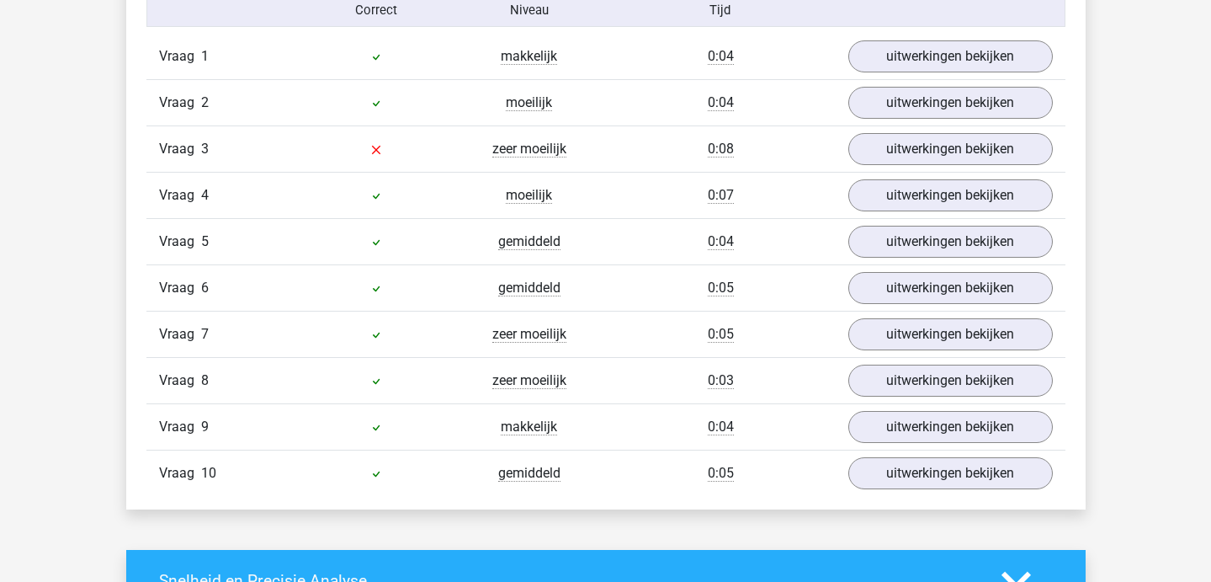
scroll to position [1137, 0]
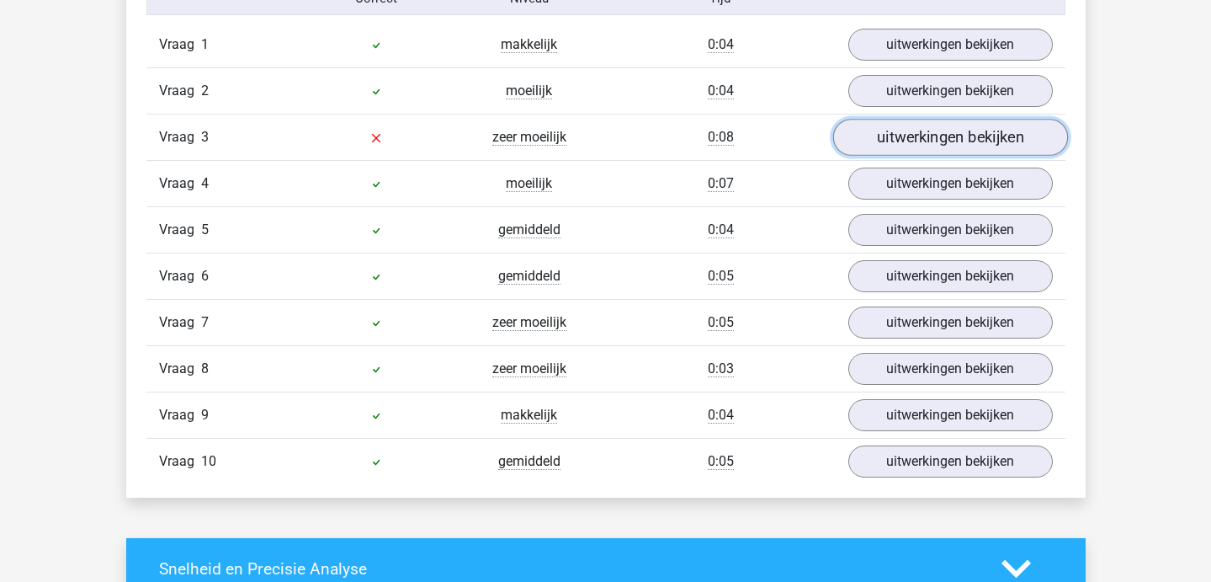
click at [873, 134] on link "uitwerkingen bekijken" at bounding box center [950, 137] width 235 height 37
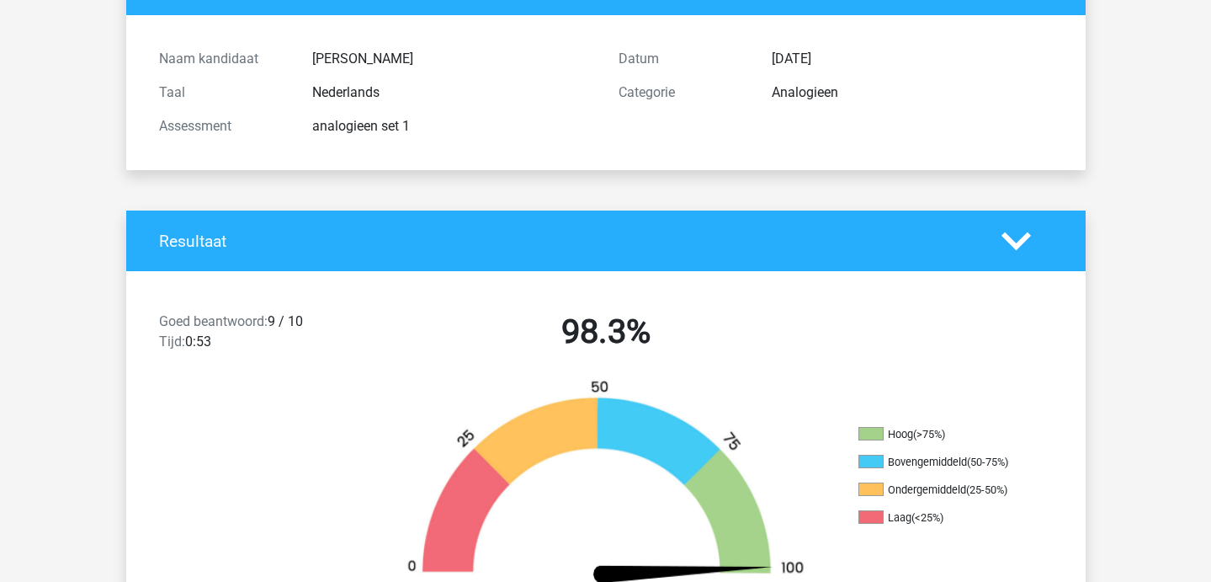
scroll to position [0, 0]
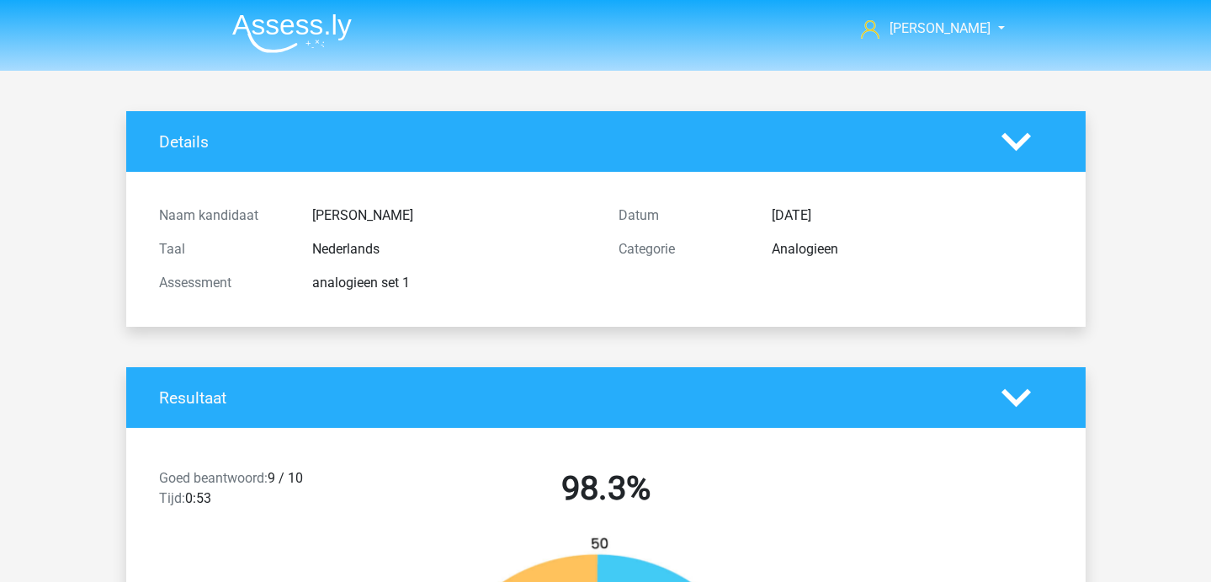
click at [277, 32] on img at bounding box center [292, 33] width 120 height 40
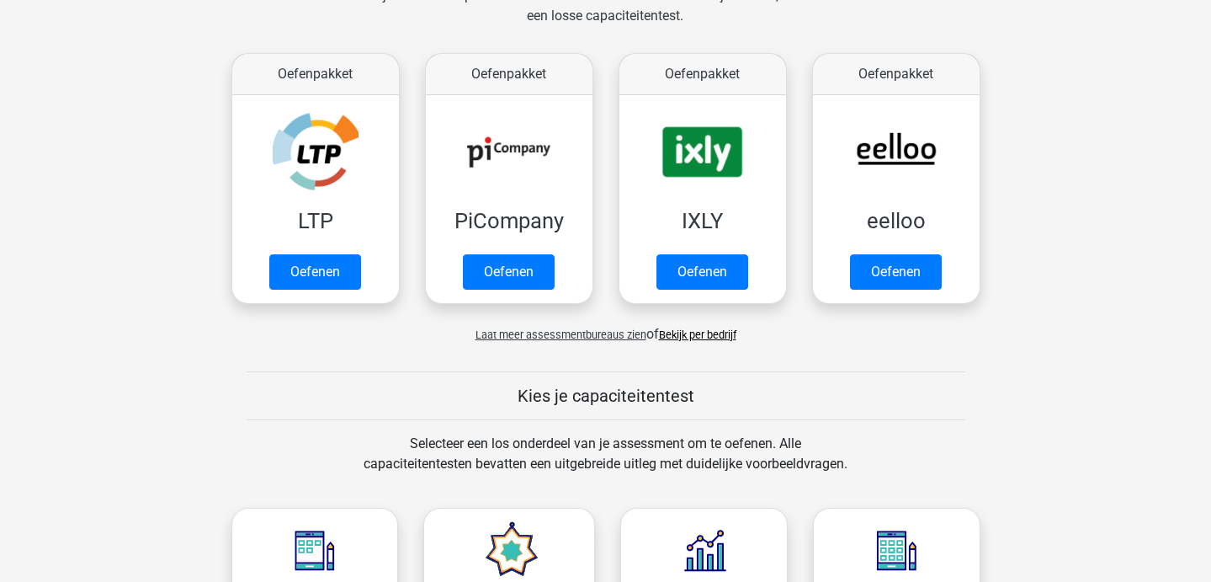
scroll to position [284, 0]
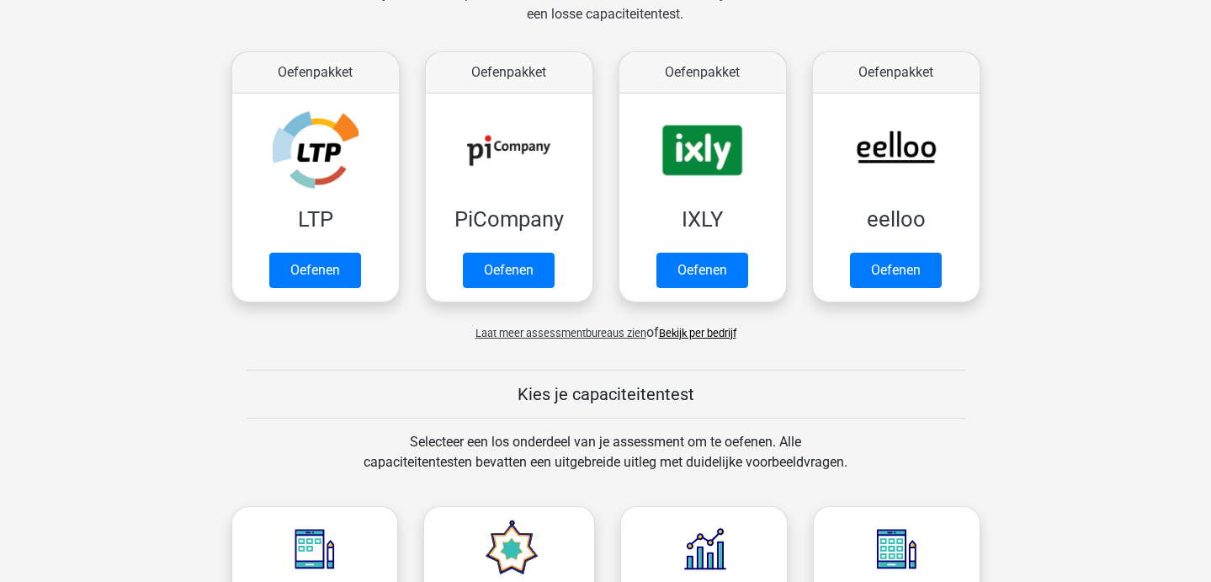
click at [690, 330] on link "Bekijk per bedrijf" at bounding box center [697, 333] width 77 height 13
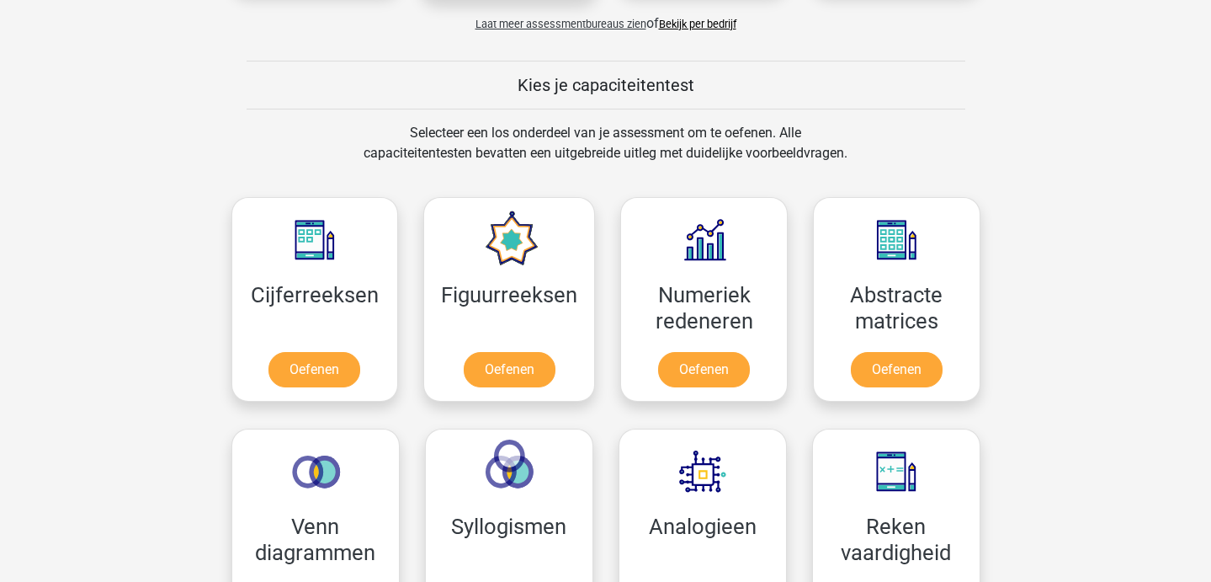
scroll to position [595, 0]
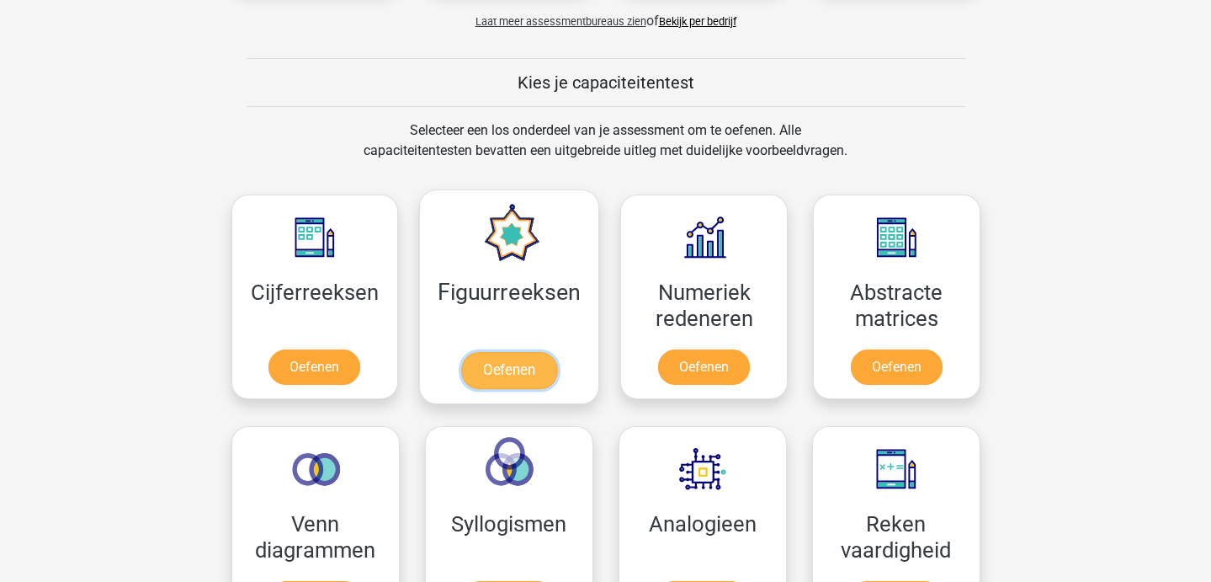
click at [536, 352] on link "Oefenen" at bounding box center [509, 370] width 96 height 37
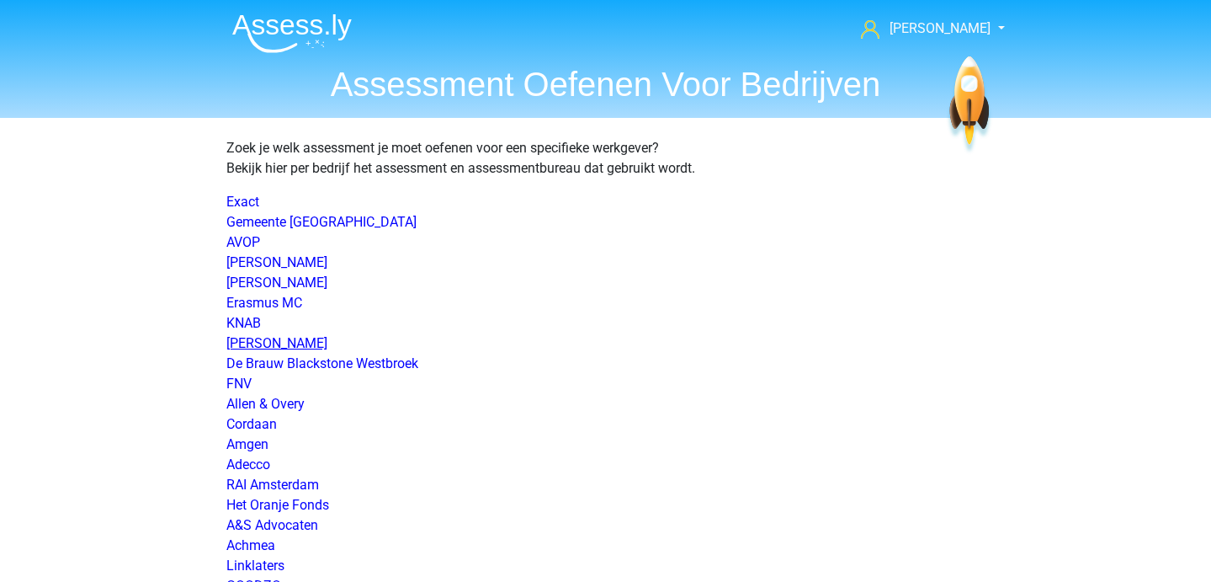
click at [269, 349] on link "Simmons&Simmons" at bounding box center [276, 343] width 101 height 16
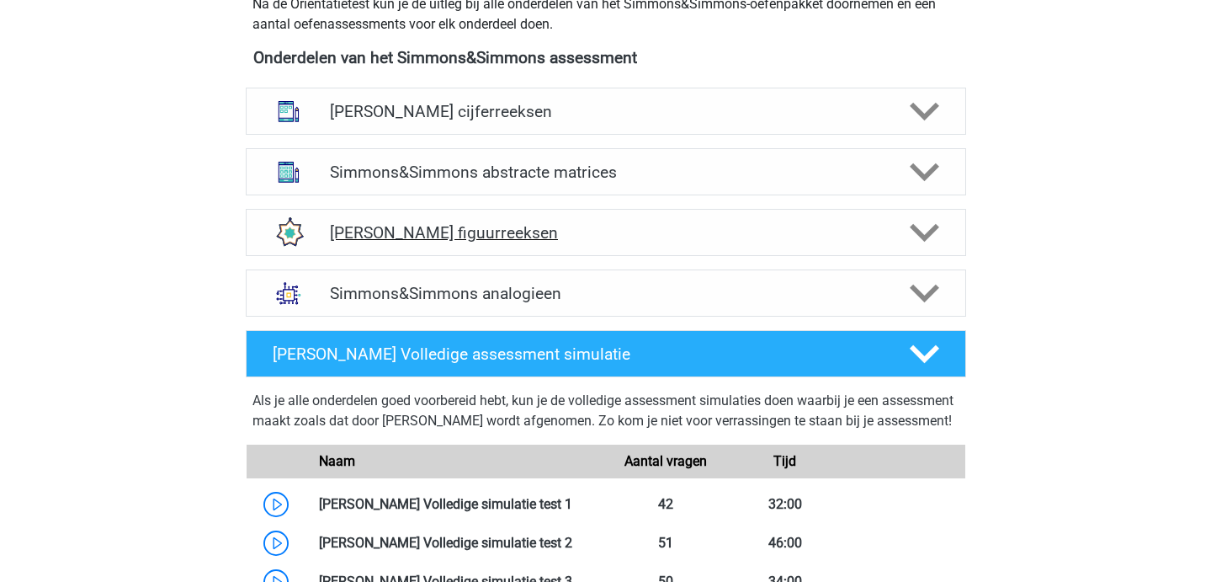
scroll to position [819, 0]
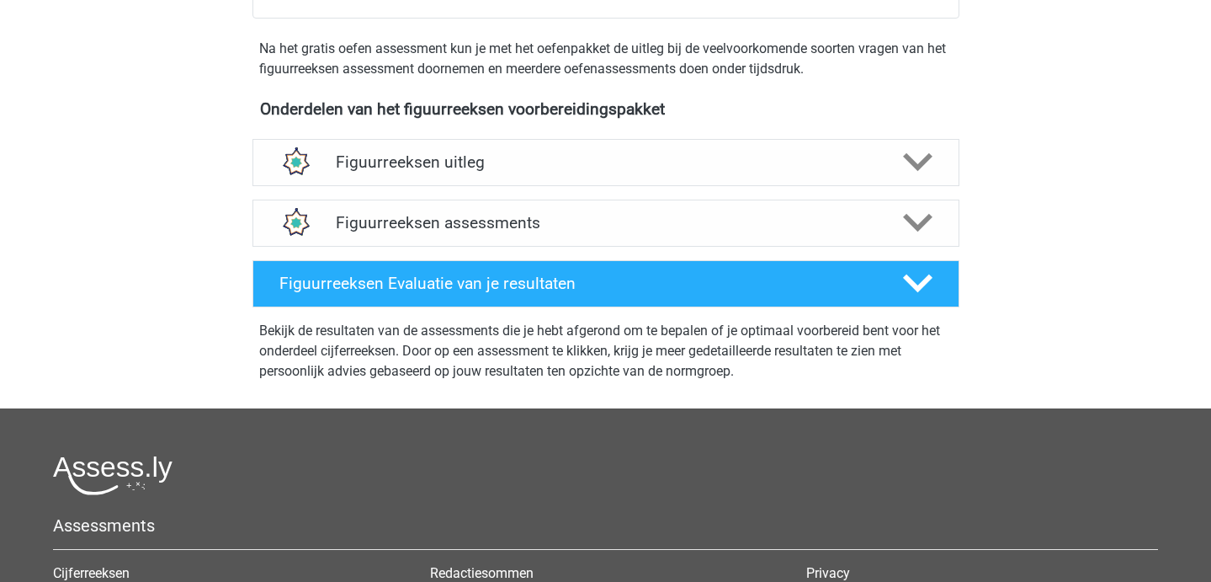
scroll to position [540, 0]
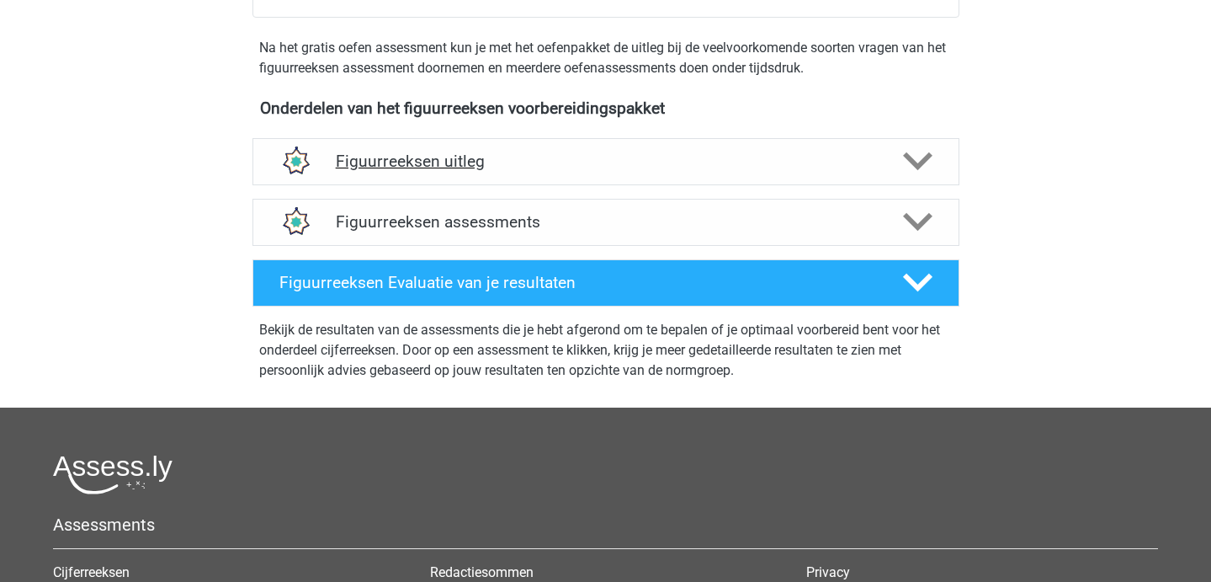
click at [430, 138] on div "Figuurreeksen uitleg" at bounding box center [606, 161] width 707 height 47
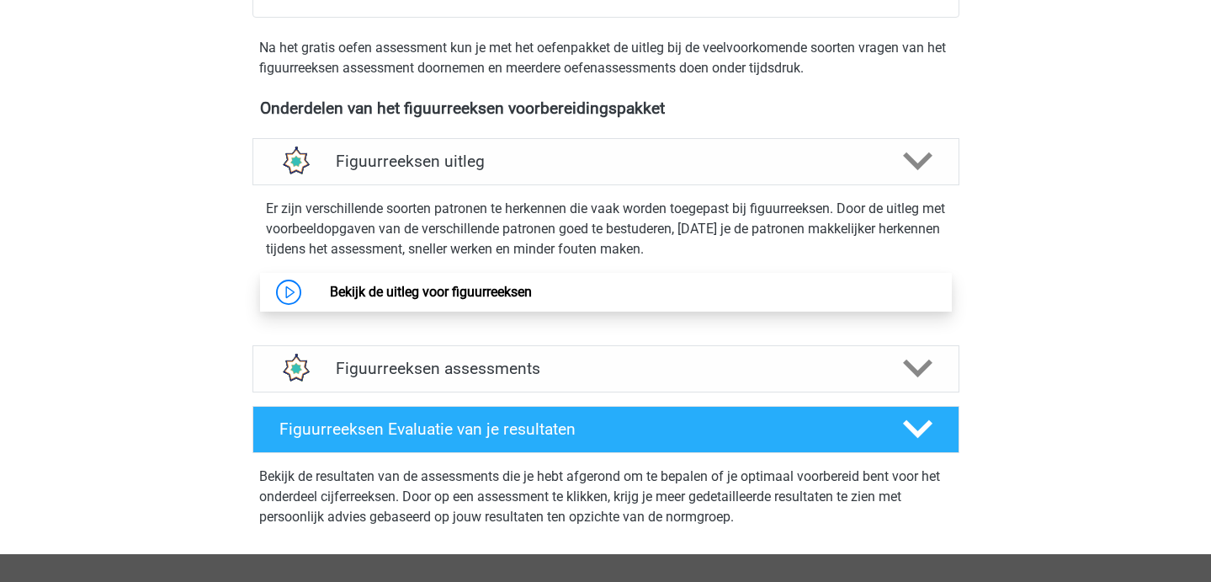
click at [401, 284] on link "Bekijk de uitleg voor figuurreeksen" at bounding box center [431, 292] width 202 height 16
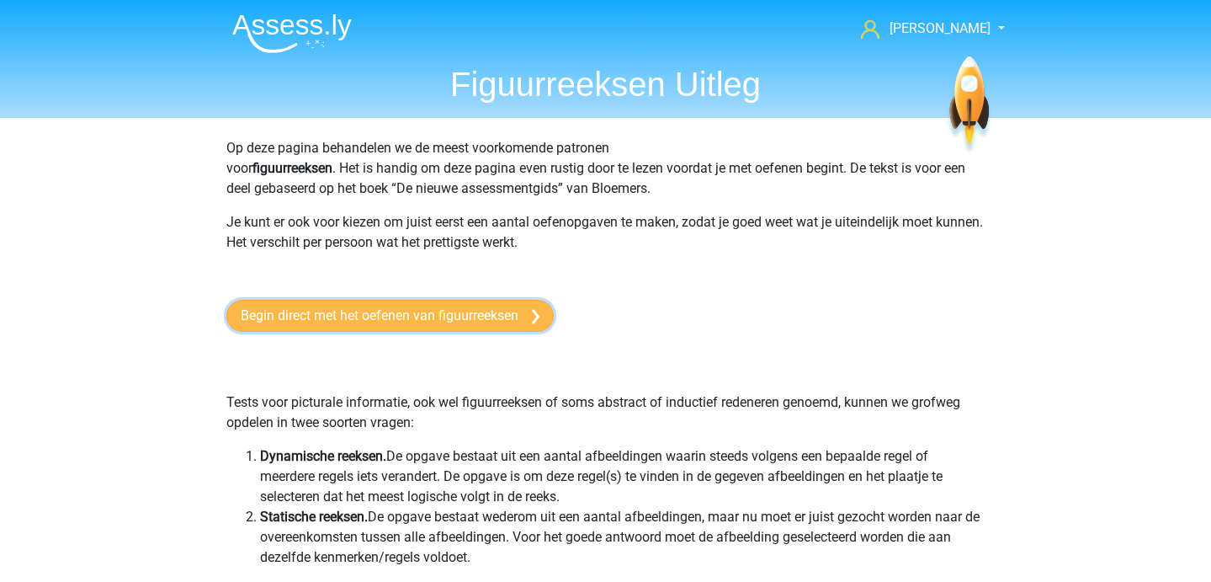
click at [437, 322] on link "Begin direct met het oefenen van figuurreeksen" at bounding box center [389, 316] width 327 height 32
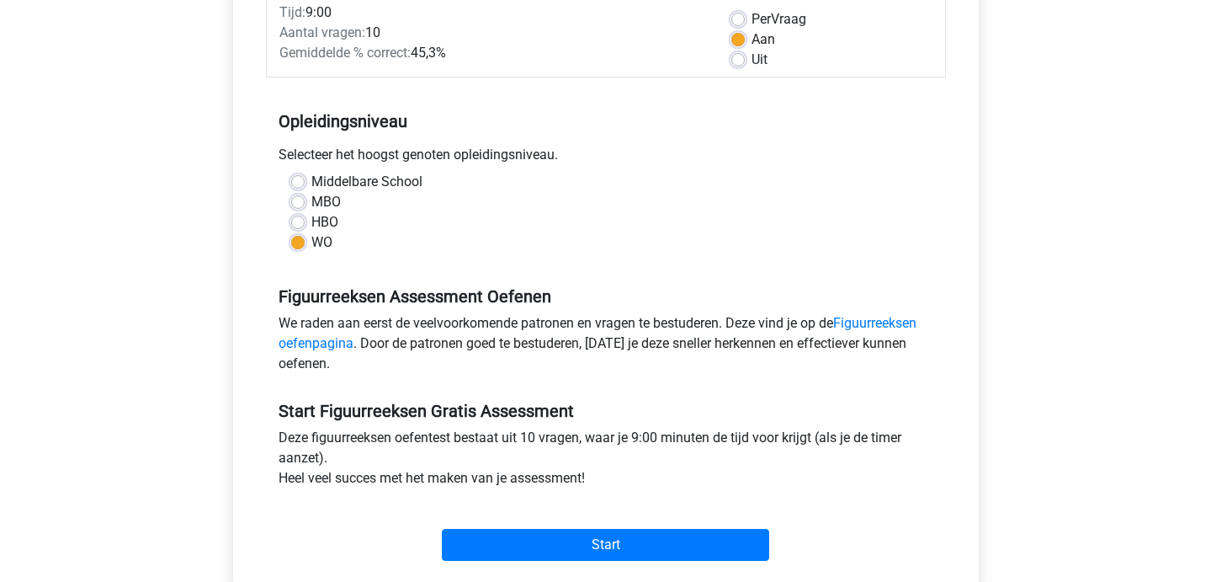
scroll to position [253, 0]
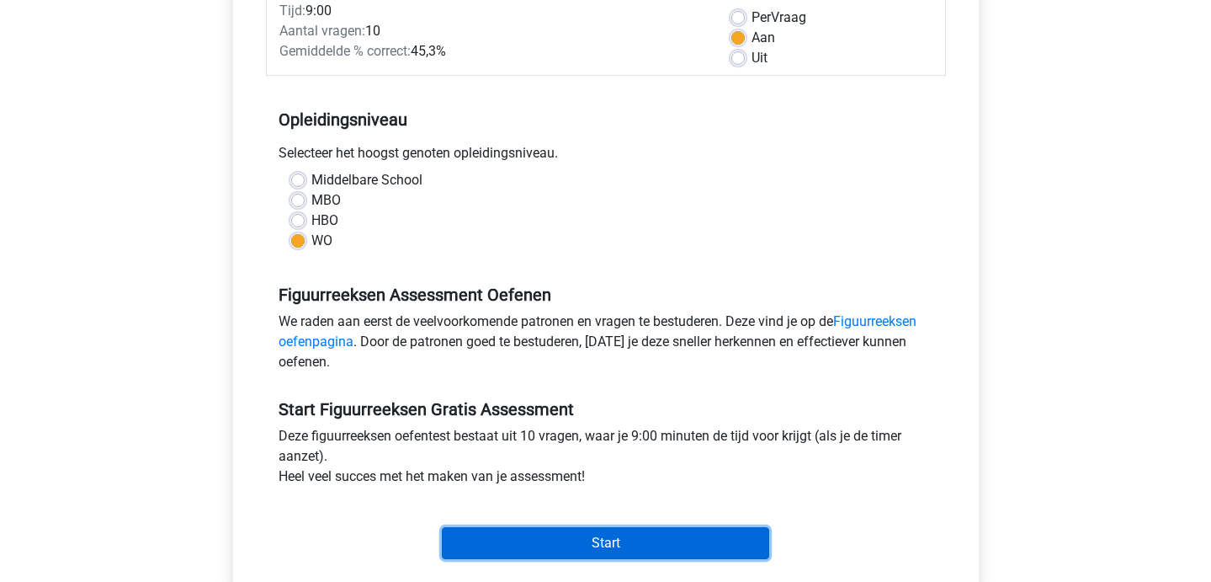
click at [505, 531] on input "Start" at bounding box center [605, 543] width 327 height 32
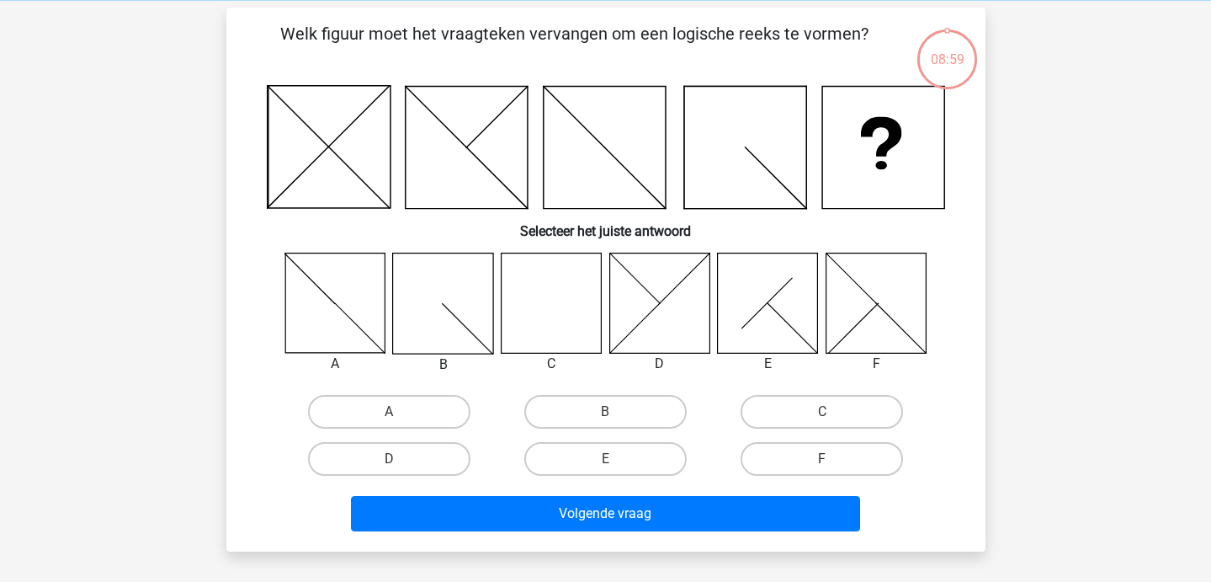
scroll to position [82, 0]
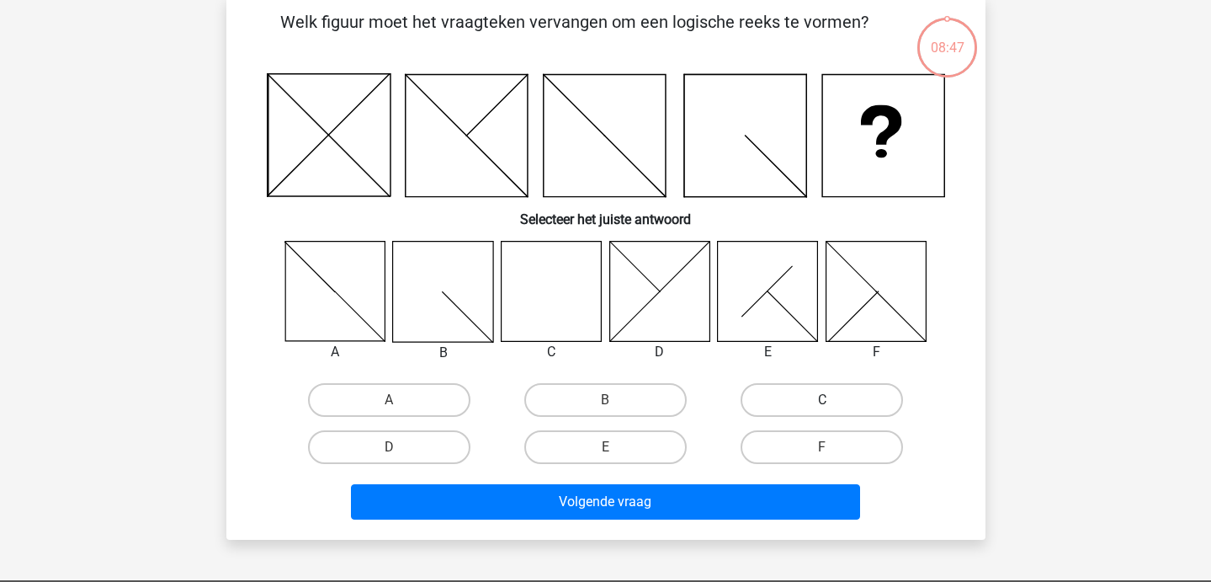
click at [800, 390] on label "C" at bounding box center [822, 400] width 162 height 34
click at [822, 400] on input "C" at bounding box center [827, 405] width 11 height 11
radio input "true"
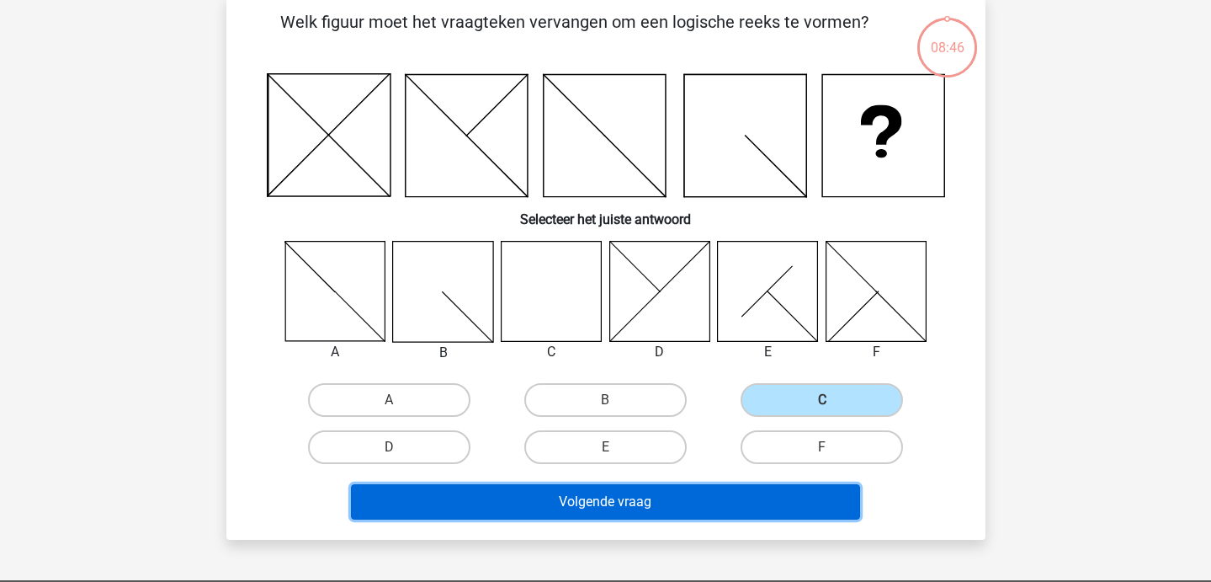
click at [647, 492] on button "Volgende vraag" at bounding box center [605, 501] width 509 height 35
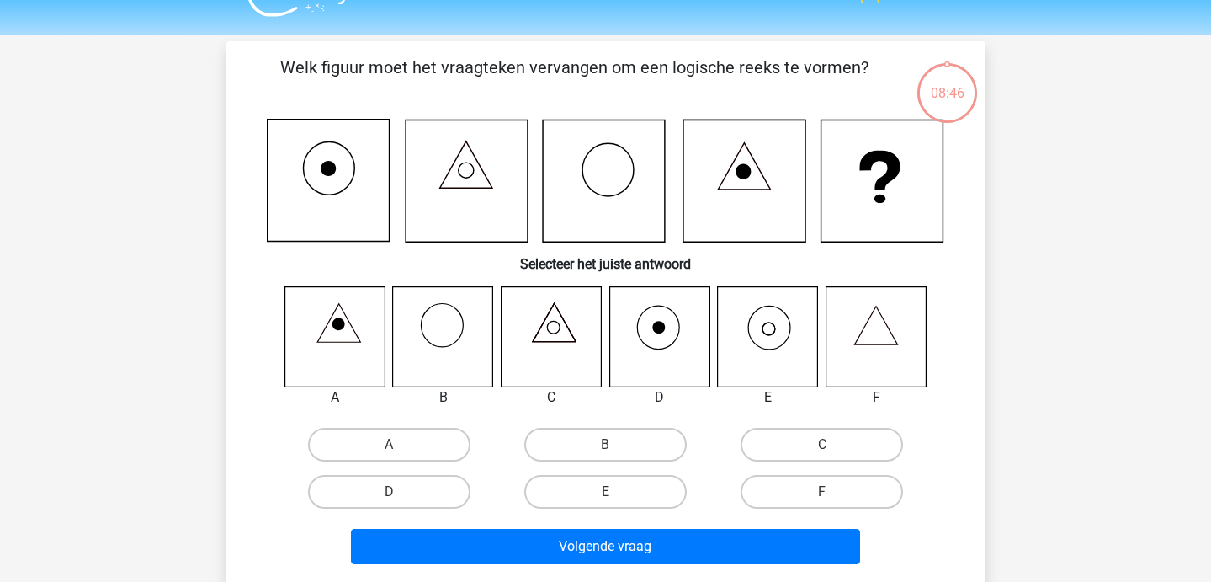
scroll to position [43, 0]
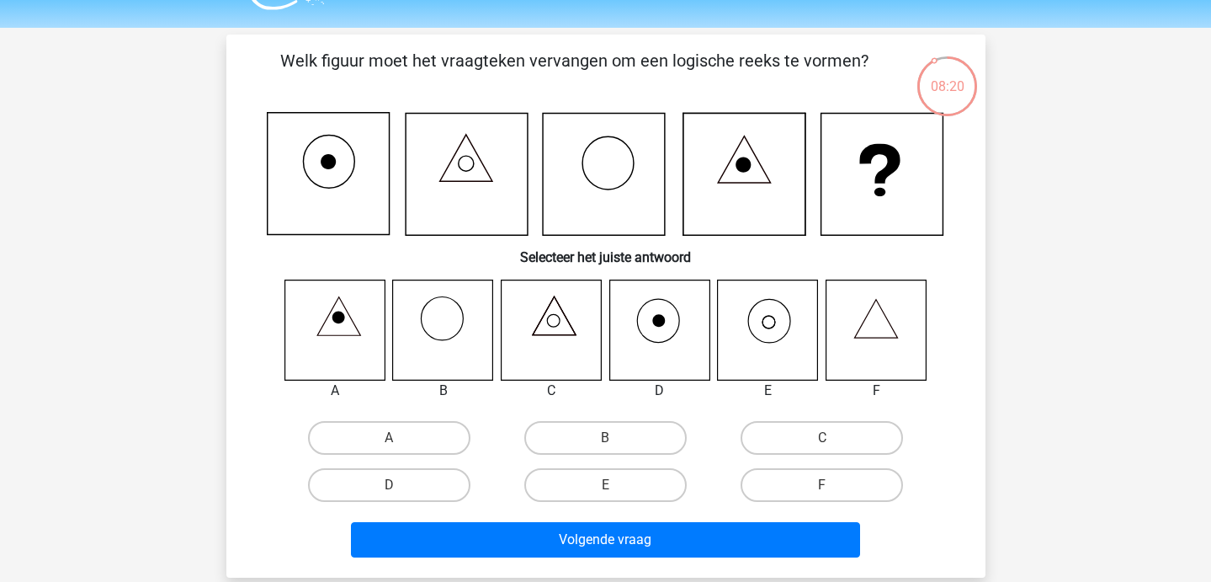
click at [759, 338] on icon at bounding box center [768, 329] width 100 height 100
click at [651, 484] on label "E" at bounding box center [605, 485] width 162 height 34
click at [616, 485] on input "E" at bounding box center [610, 490] width 11 height 11
radio input "true"
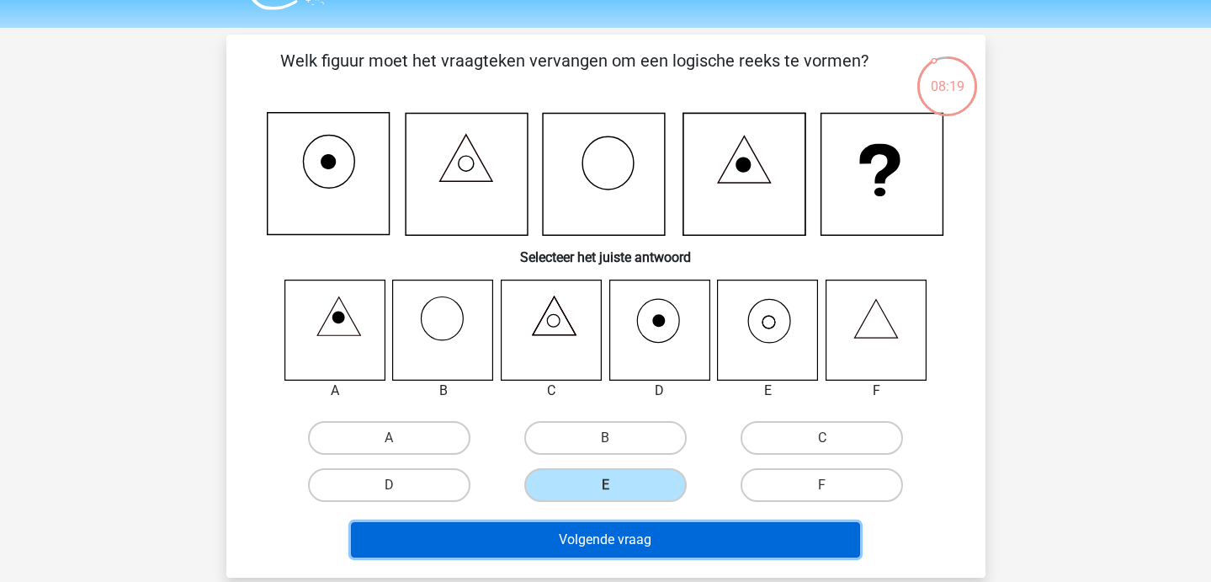
click at [652, 537] on button "Volgende vraag" at bounding box center [605, 539] width 509 height 35
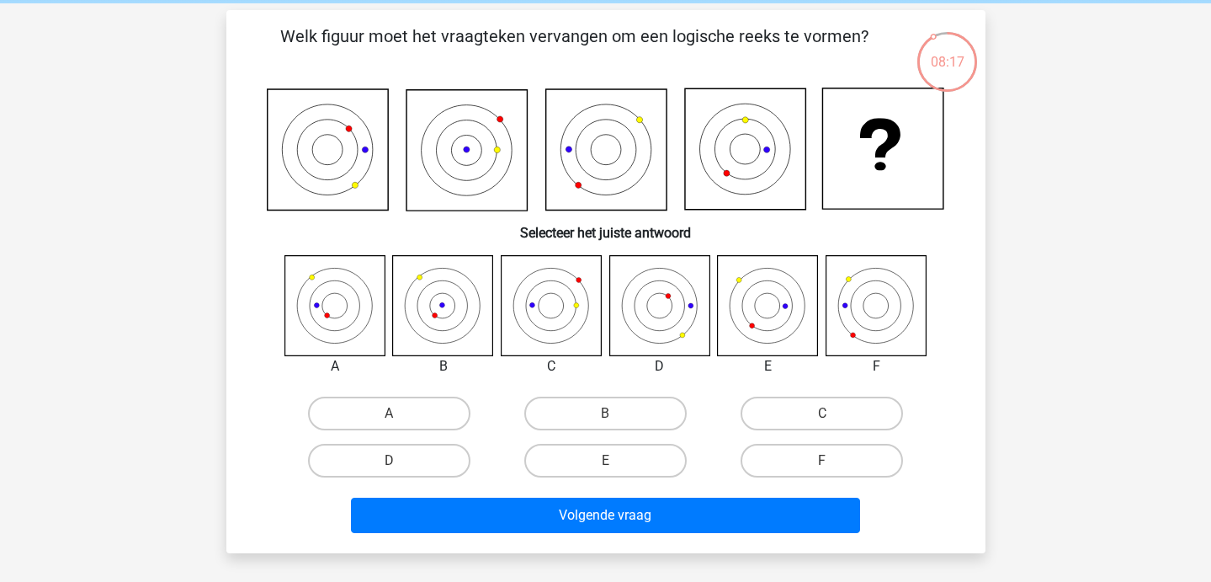
scroll to position [67, 0]
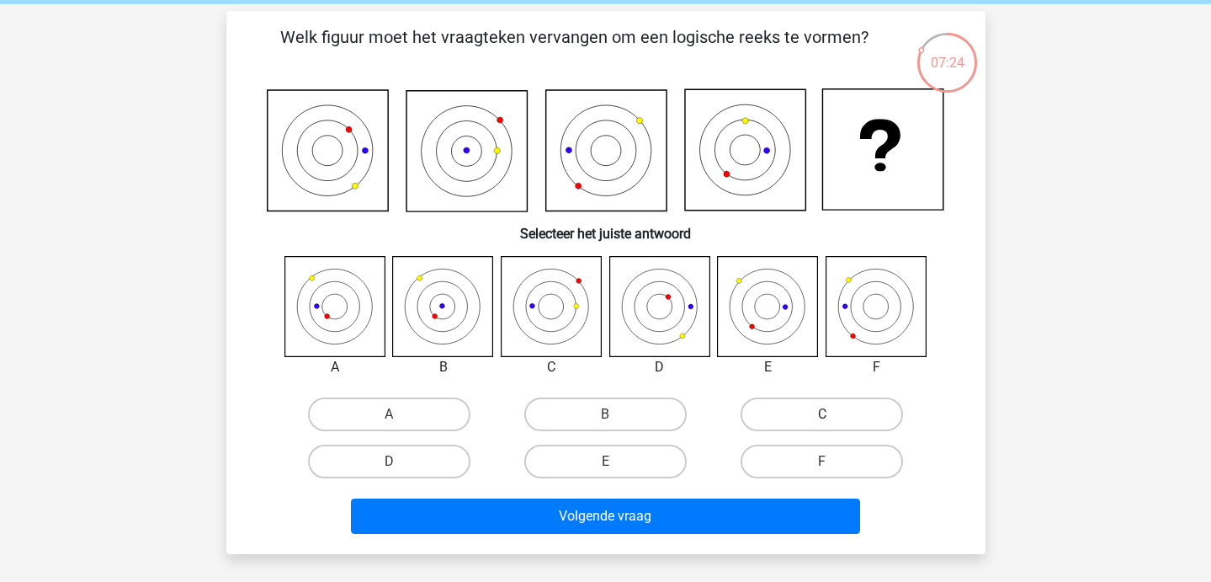
click at [846, 407] on label "C" at bounding box center [822, 414] width 162 height 34
click at [833, 414] on input "C" at bounding box center [827, 419] width 11 height 11
radio input "true"
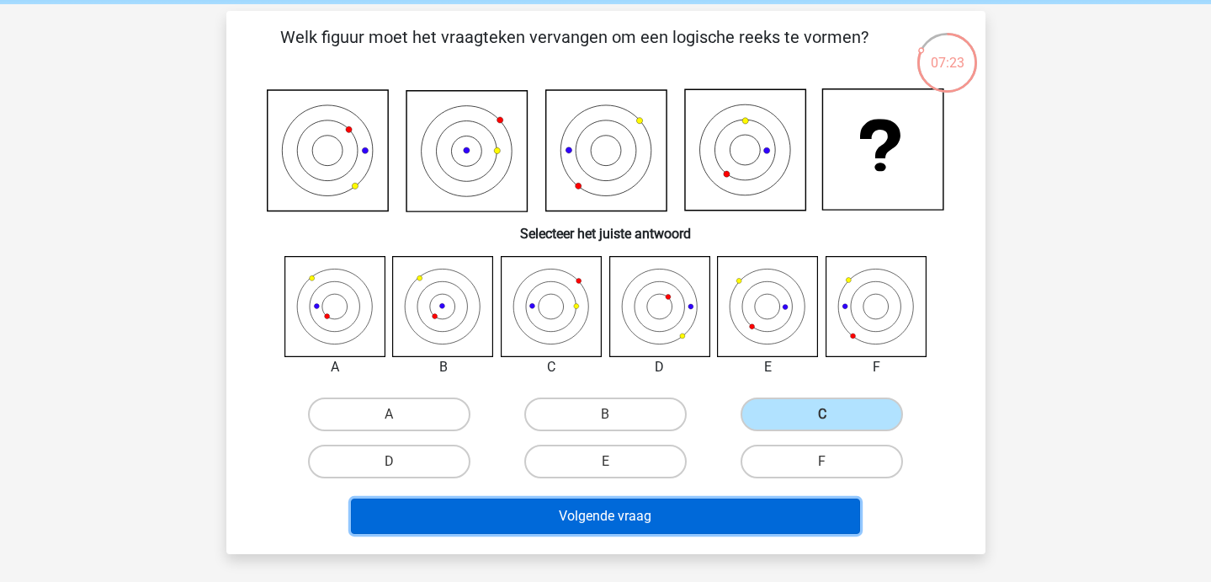
click at [725, 524] on button "Volgende vraag" at bounding box center [605, 515] width 509 height 35
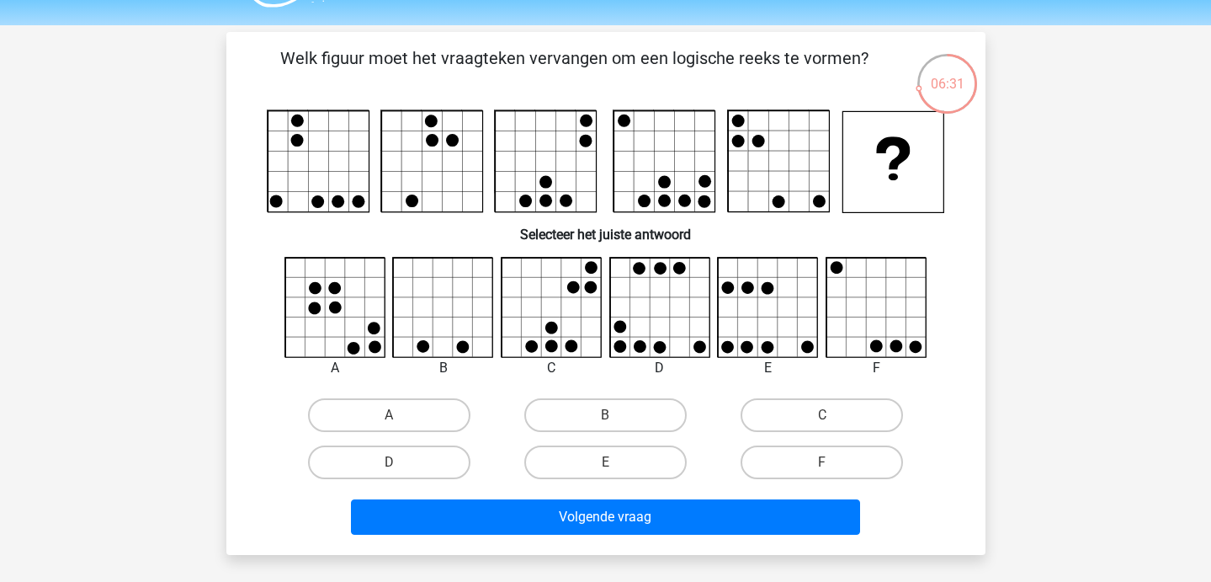
scroll to position [165, 0]
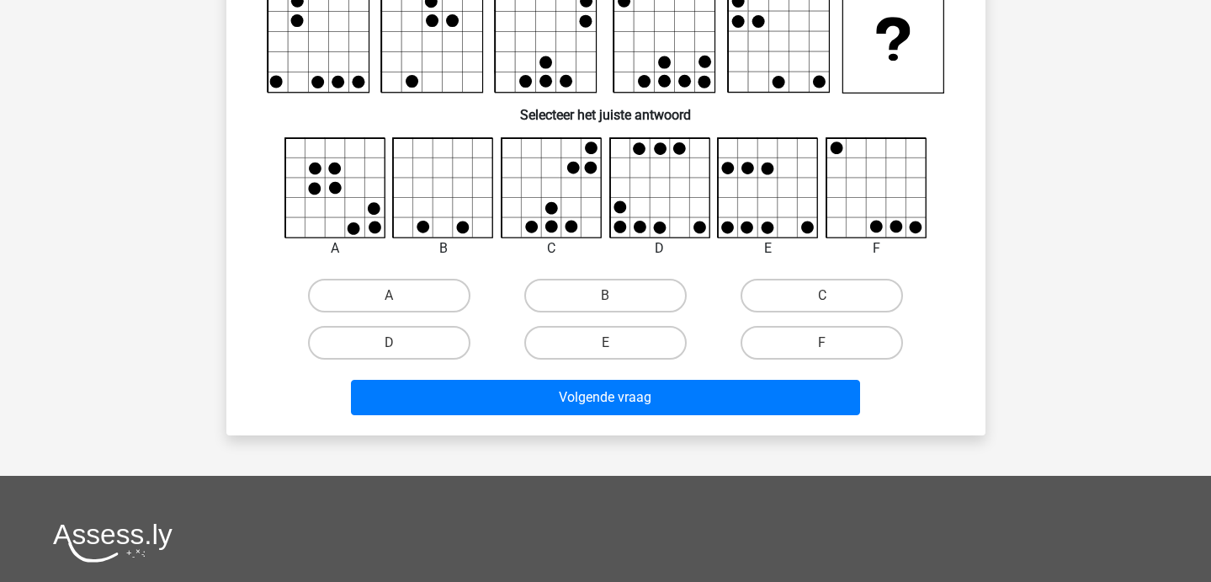
click at [779, 359] on div "F" at bounding box center [822, 342] width 216 height 47
drag, startPoint x: 758, startPoint y: 337, endPoint x: 753, endPoint y: 347, distance: 11.3
click at [758, 337] on label "F" at bounding box center [822, 343] width 162 height 34
click at [822, 343] on input "F" at bounding box center [827, 348] width 11 height 11
radio input "true"
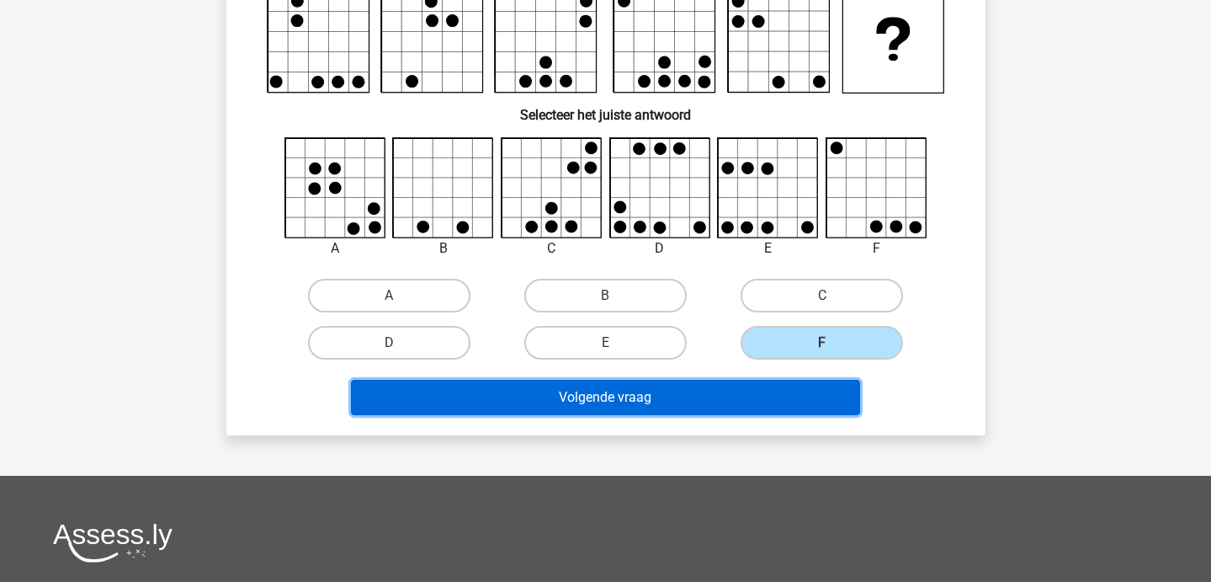
click at [738, 380] on button "Volgende vraag" at bounding box center [605, 397] width 509 height 35
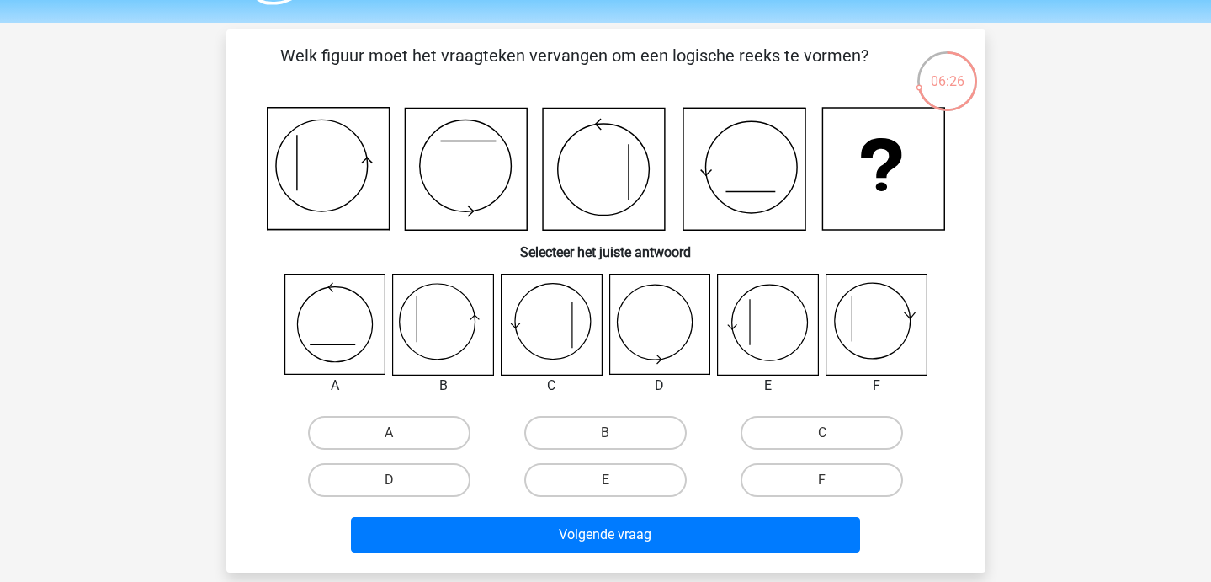
scroll to position [47, 0]
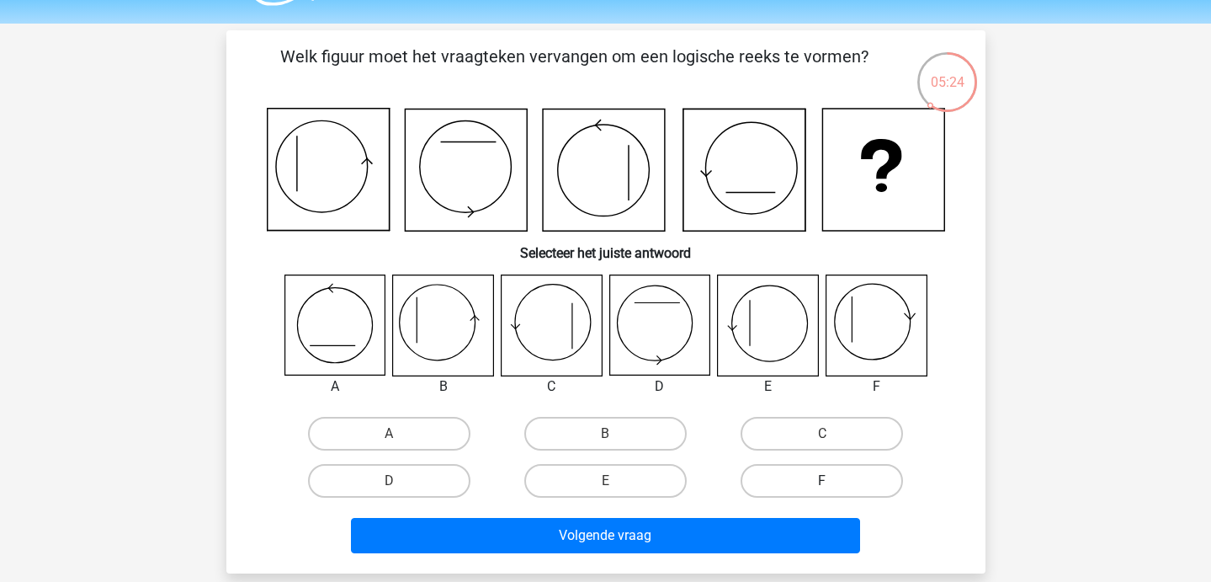
click at [813, 477] on label "F" at bounding box center [822, 481] width 162 height 34
click at [822, 481] on input "F" at bounding box center [827, 486] width 11 height 11
radio input "true"
click at [785, 511] on div "Volgende vraag" at bounding box center [605, 532] width 705 height 56
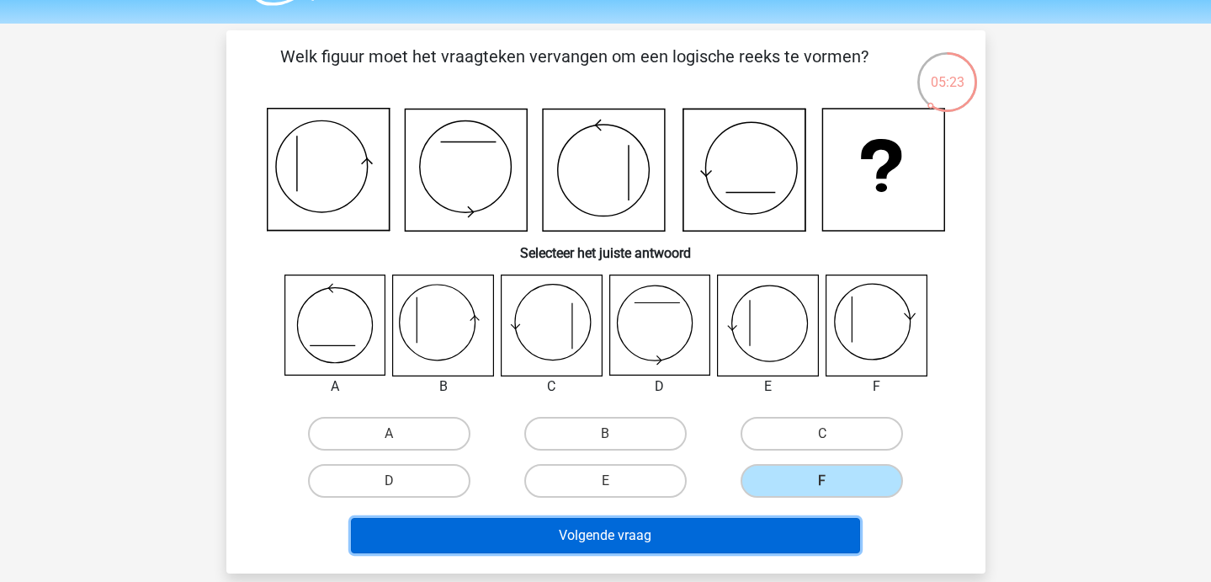
click at [765, 525] on button "Volgende vraag" at bounding box center [605, 535] width 509 height 35
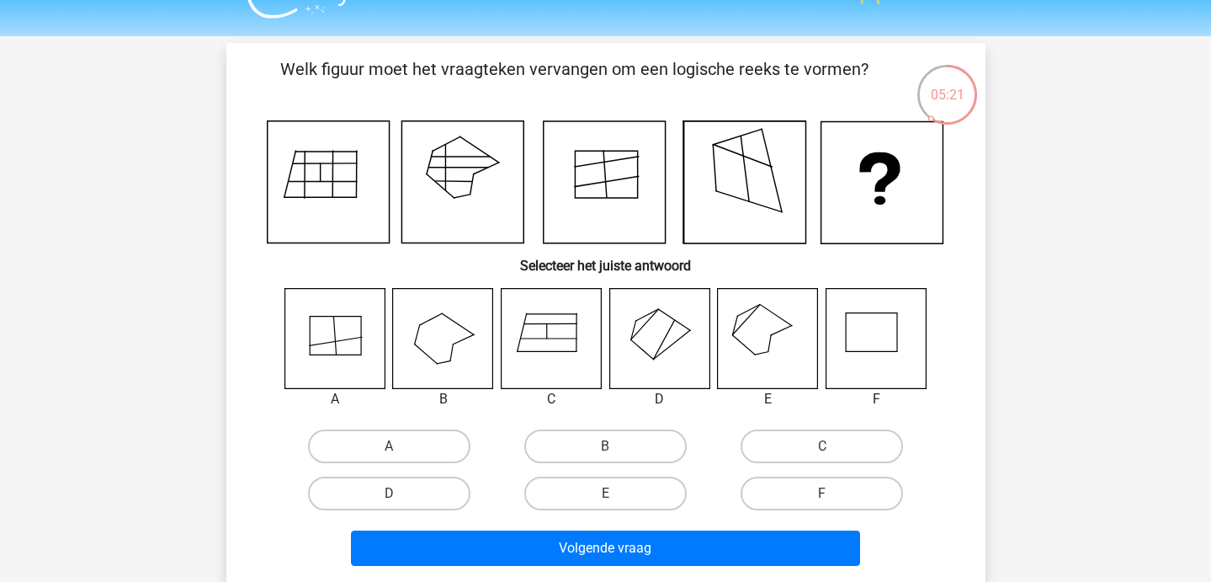
scroll to position [31, 0]
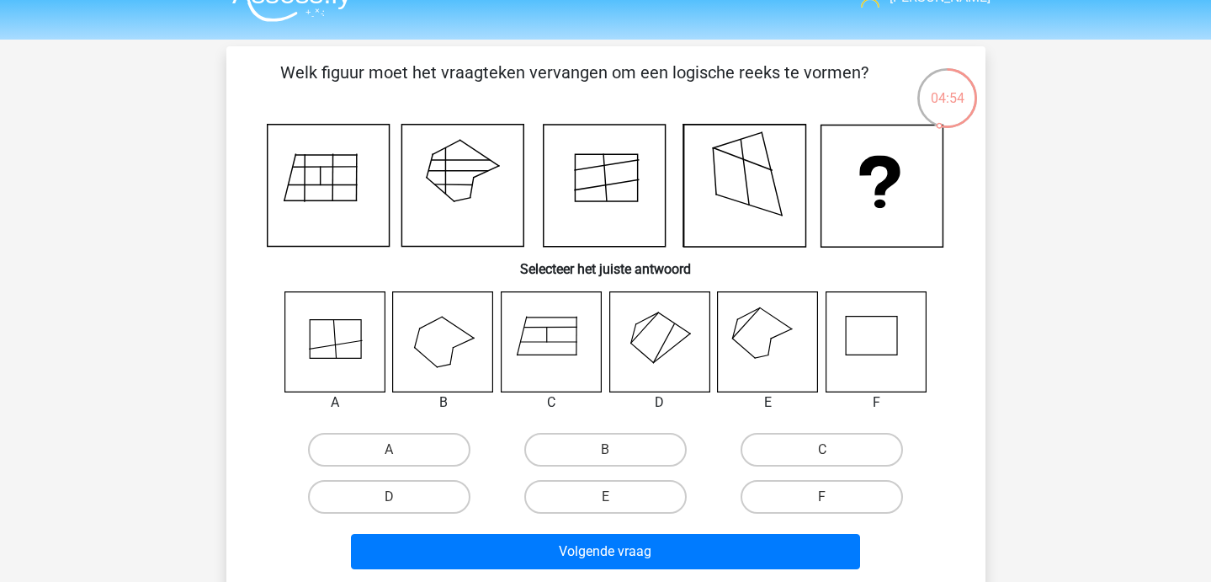
click at [792, 517] on div "F" at bounding box center [822, 496] width 216 height 47
click at [769, 489] on label "F" at bounding box center [822, 497] width 162 height 34
click at [822, 497] on input "F" at bounding box center [827, 502] width 11 height 11
radio input "true"
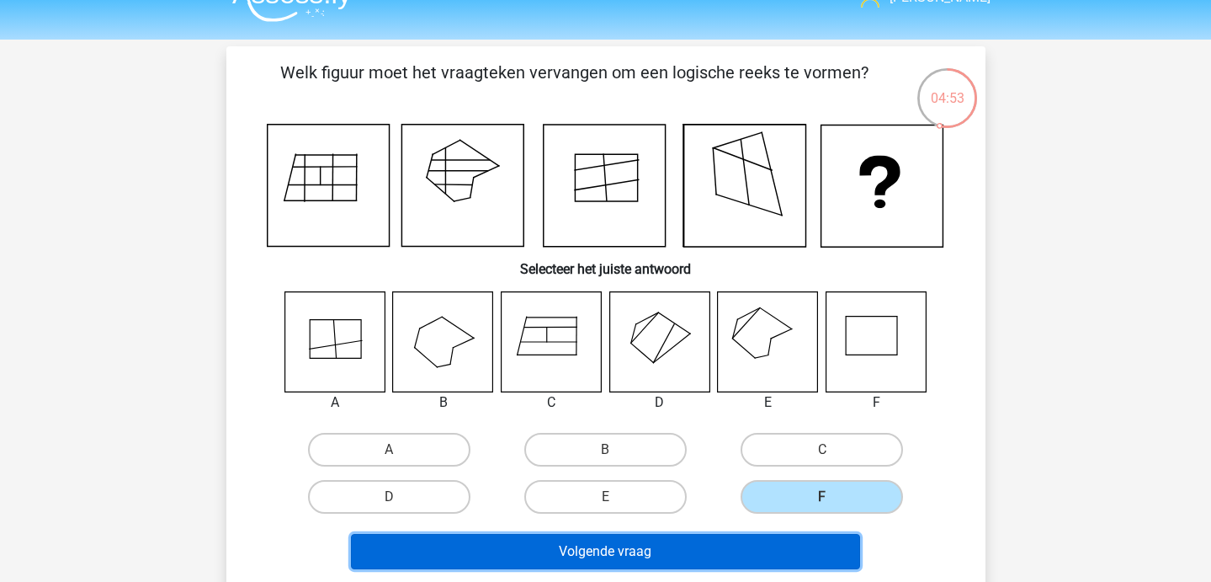
click at [756, 534] on button "Volgende vraag" at bounding box center [605, 551] width 509 height 35
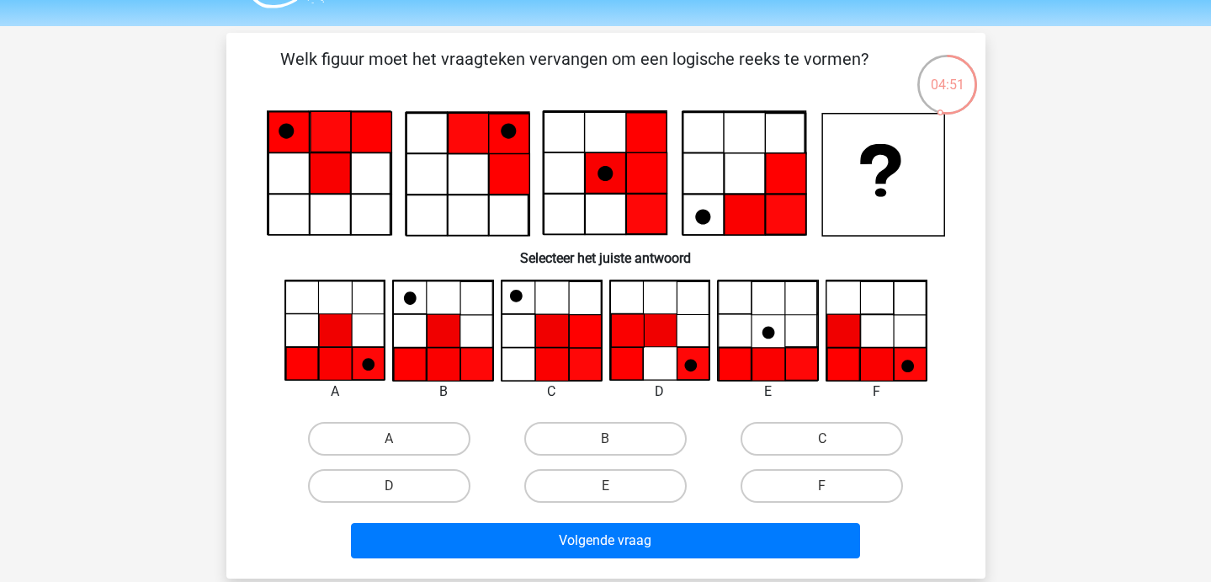
scroll to position [46, 0]
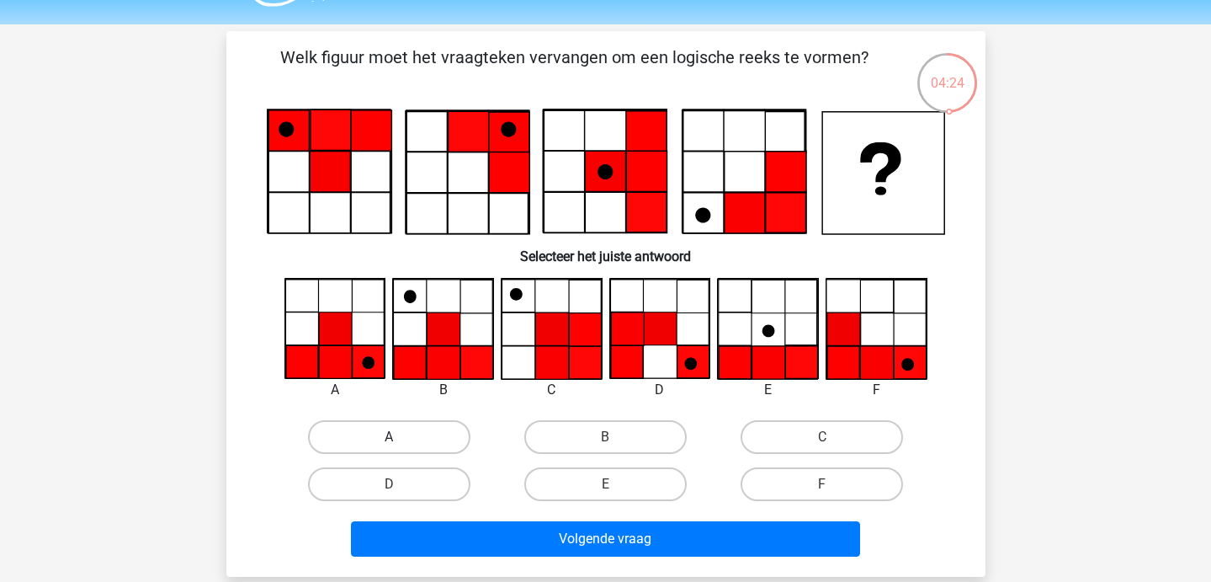
click at [417, 452] on label "A" at bounding box center [389, 437] width 162 height 34
click at [400, 448] on input "A" at bounding box center [394, 442] width 11 height 11
radio input "true"
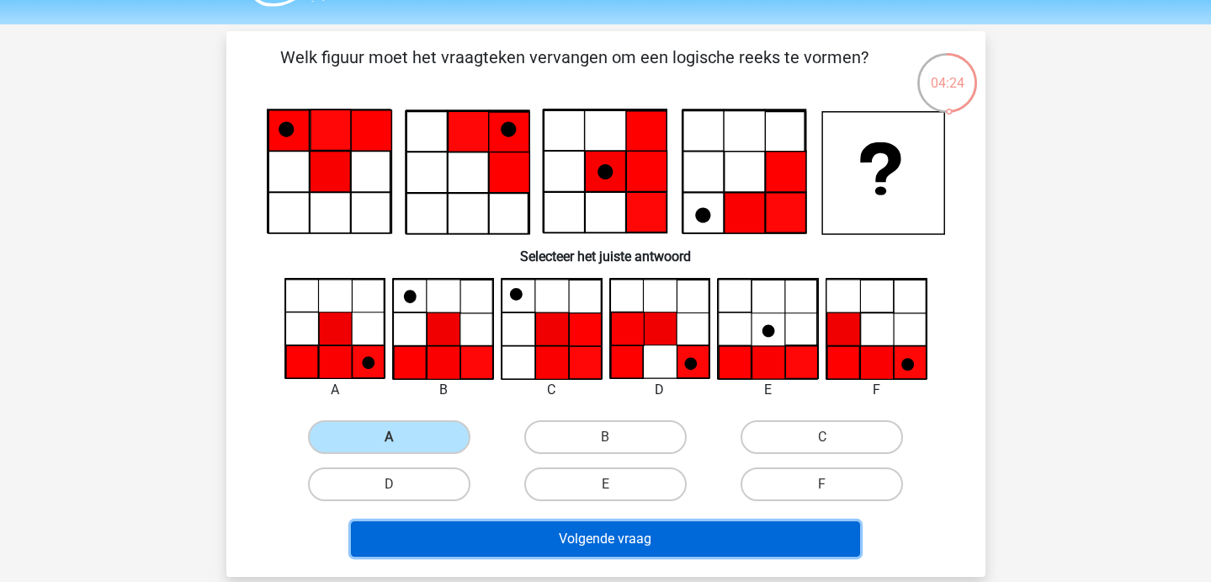
click at [457, 522] on button "Volgende vraag" at bounding box center [605, 538] width 509 height 35
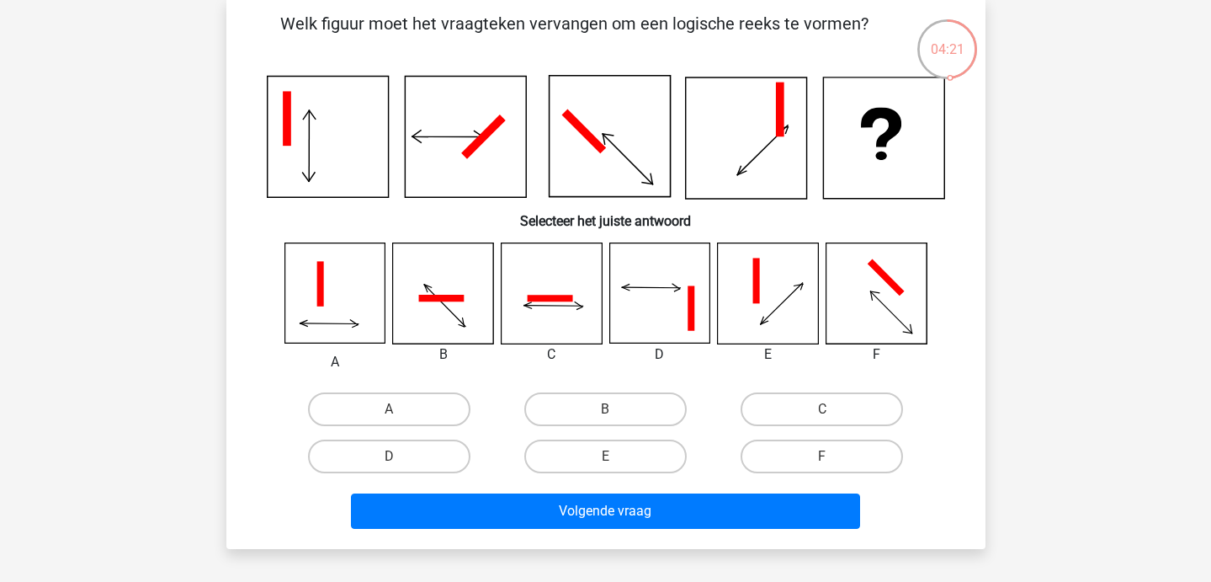
scroll to position [79, 0]
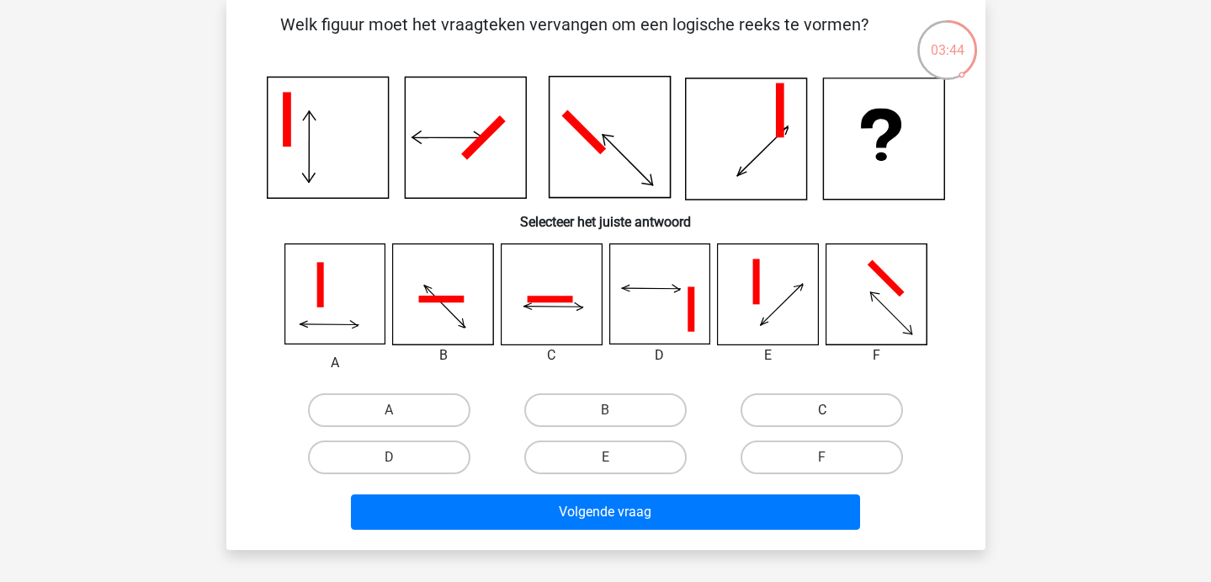
click at [819, 407] on label "C" at bounding box center [822, 410] width 162 height 34
click at [822, 410] on input "C" at bounding box center [827, 415] width 11 height 11
radio input "true"
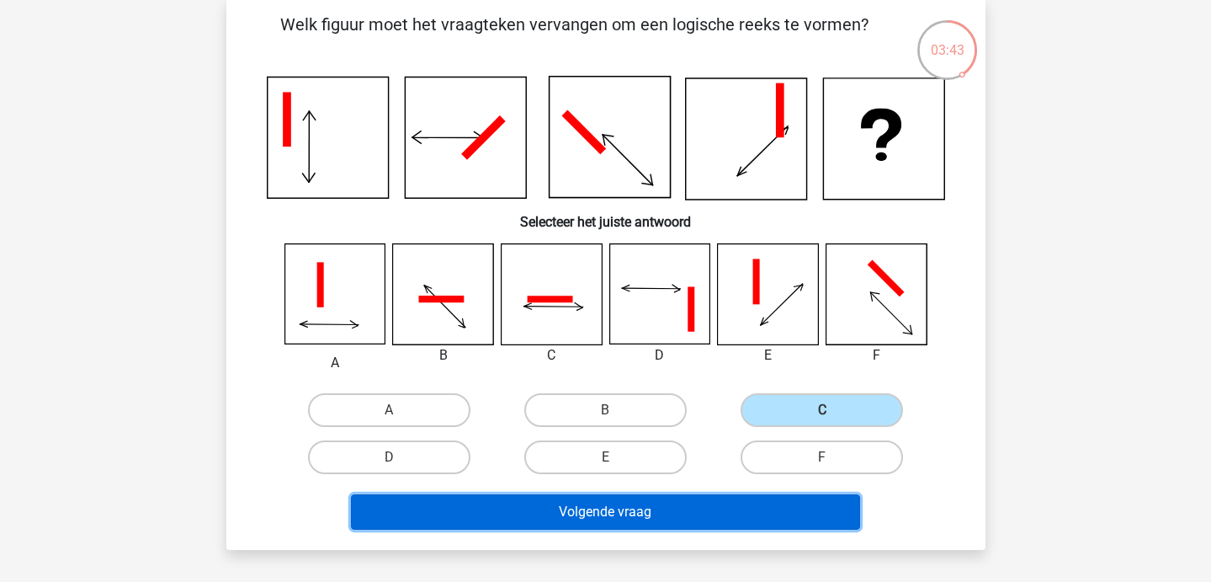
click at [773, 509] on button "Volgende vraag" at bounding box center [605, 511] width 509 height 35
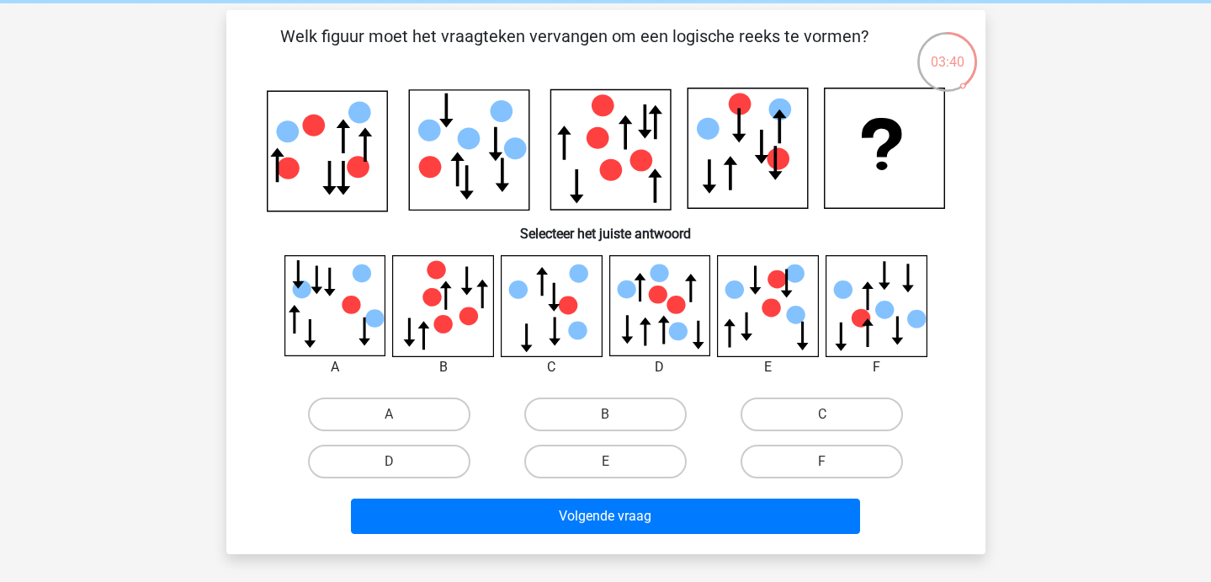
scroll to position [68, 0]
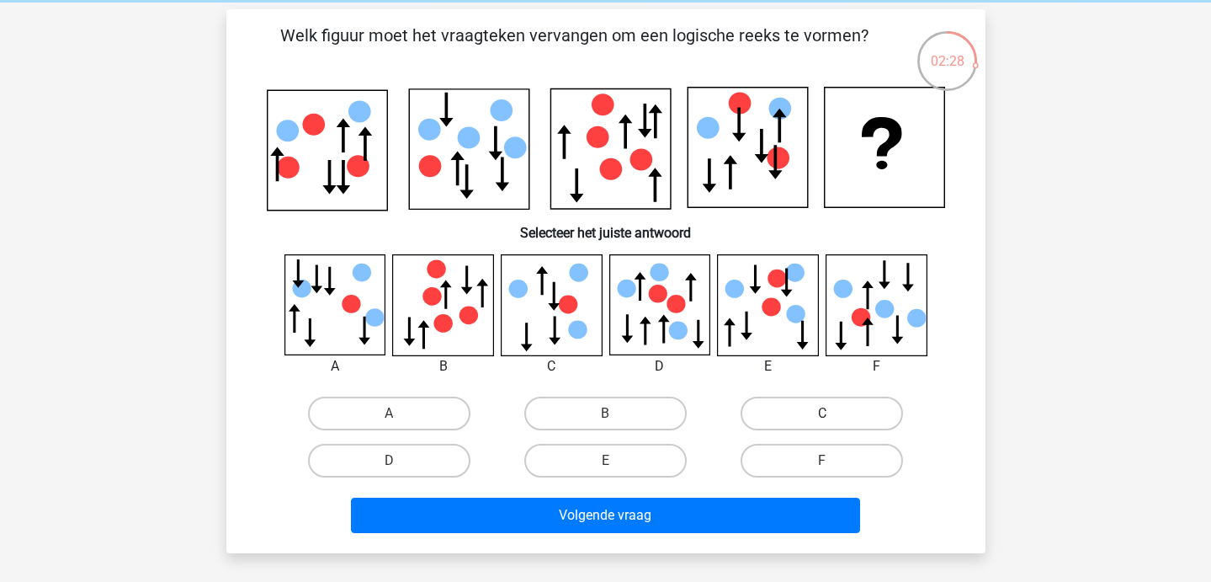
click at [786, 418] on label "C" at bounding box center [822, 413] width 162 height 34
click at [822, 418] on input "C" at bounding box center [827, 418] width 11 height 11
radio input "true"
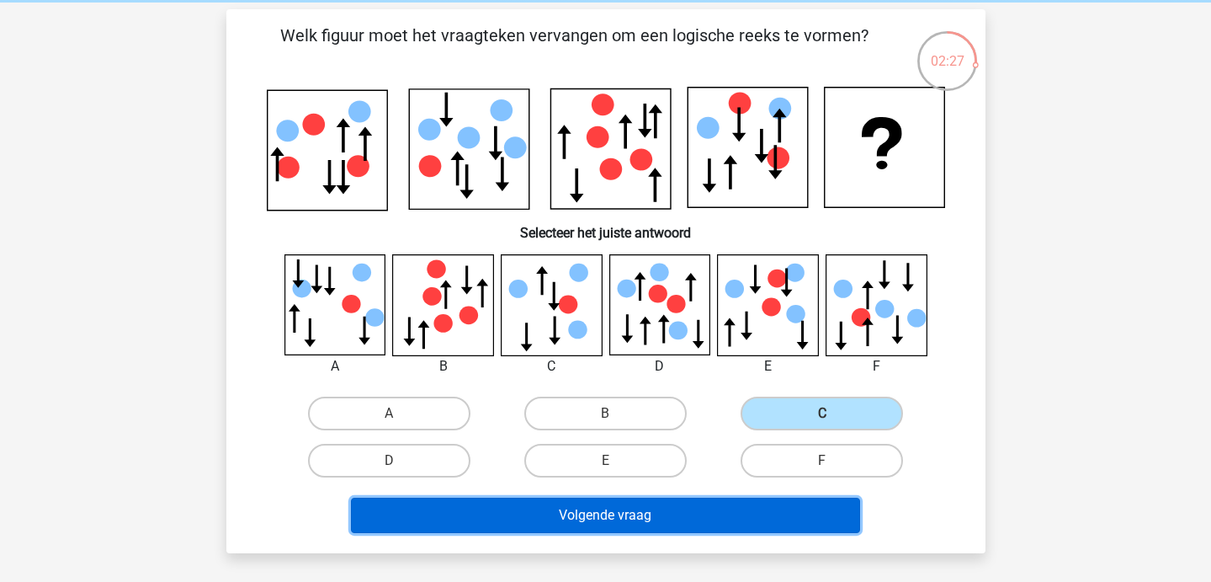
click at [647, 529] on button "Volgende vraag" at bounding box center [605, 515] width 509 height 35
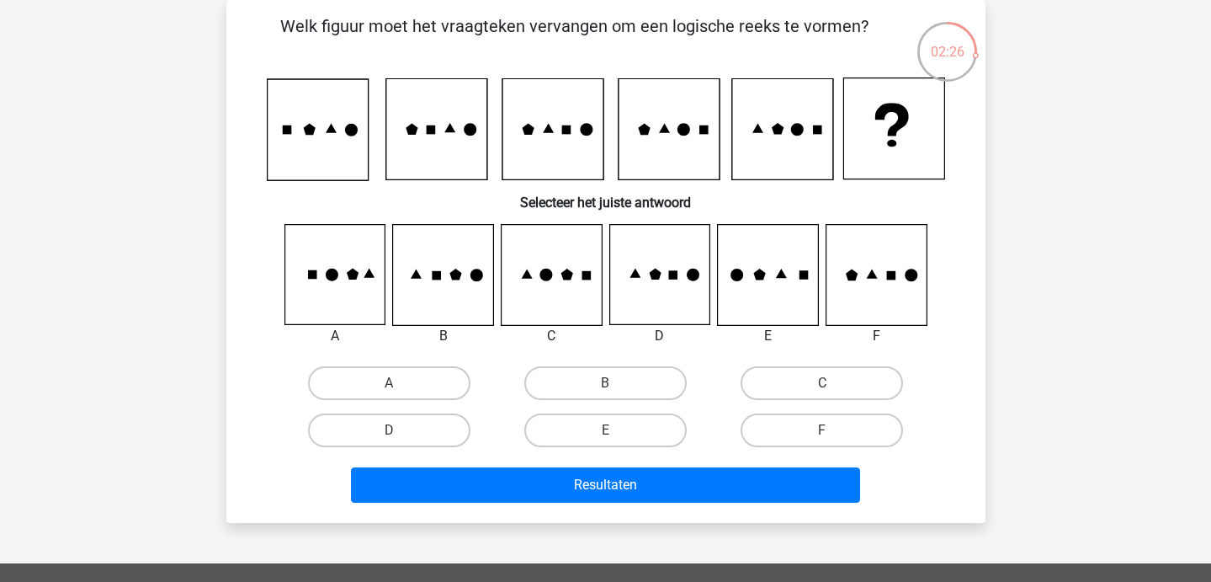
scroll to position [56, 0]
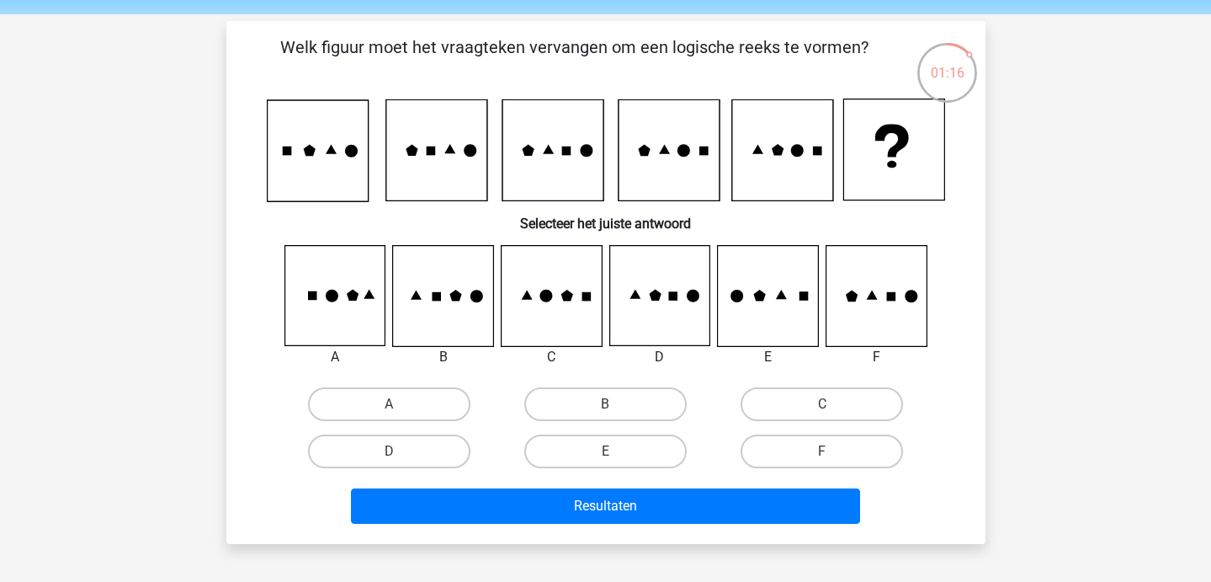
click at [910, 290] on icon at bounding box center [911, 296] width 13 height 13
click at [836, 446] on label "F" at bounding box center [822, 451] width 162 height 34
click at [833, 451] on input "F" at bounding box center [827, 456] width 11 height 11
radio input "true"
click at [786, 485] on div "Resultaten" at bounding box center [605, 503] width 705 height 56
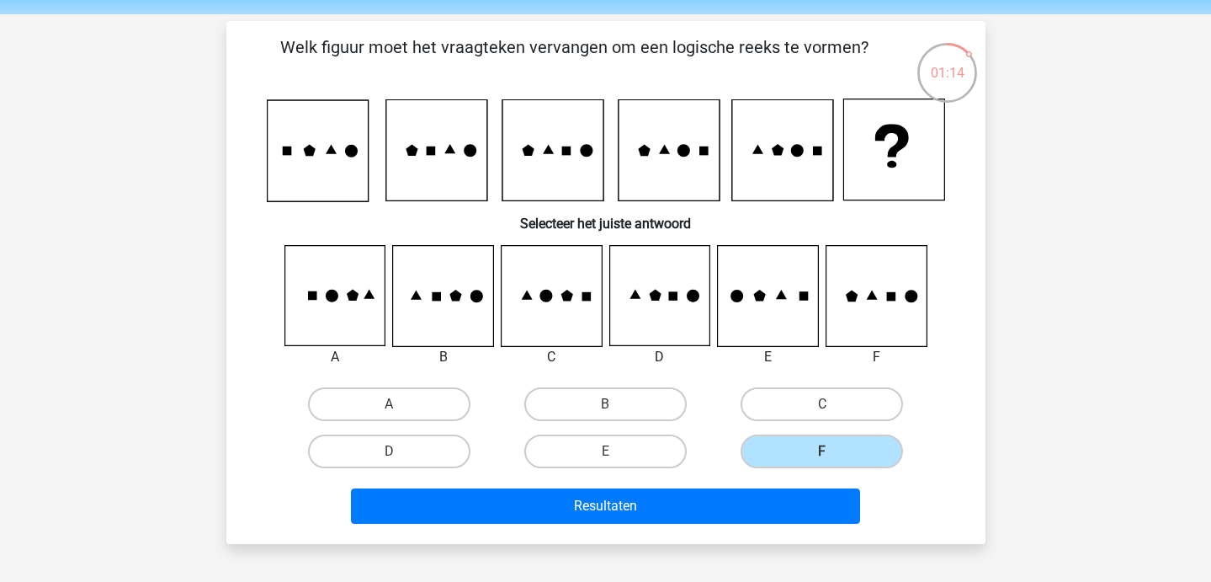
click at [737, 526] on div "Resultaten" at bounding box center [606, 509] width 650 height 42
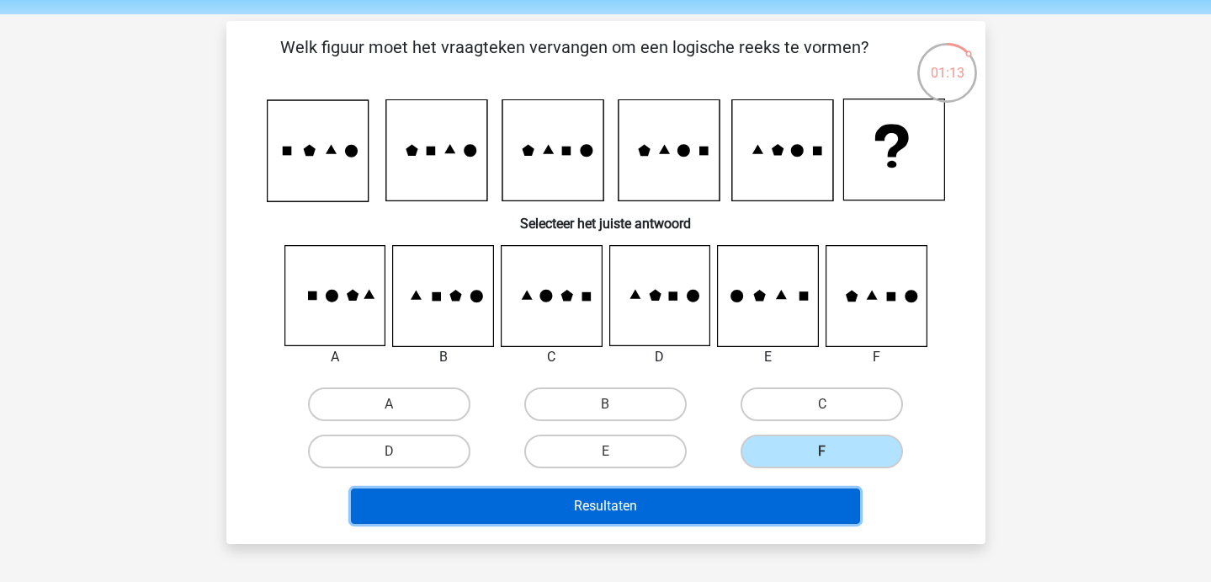
click at [638, 512] on button "Resultaten" at bounding box center [605, 505] width 509 height 35
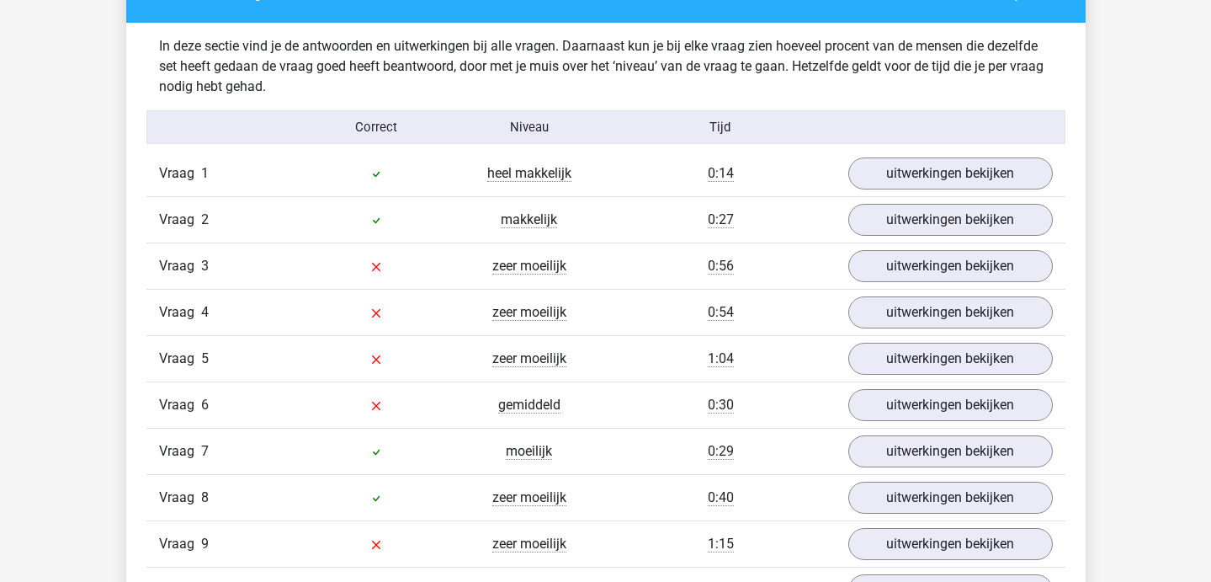
scroll to position [1008, 0]
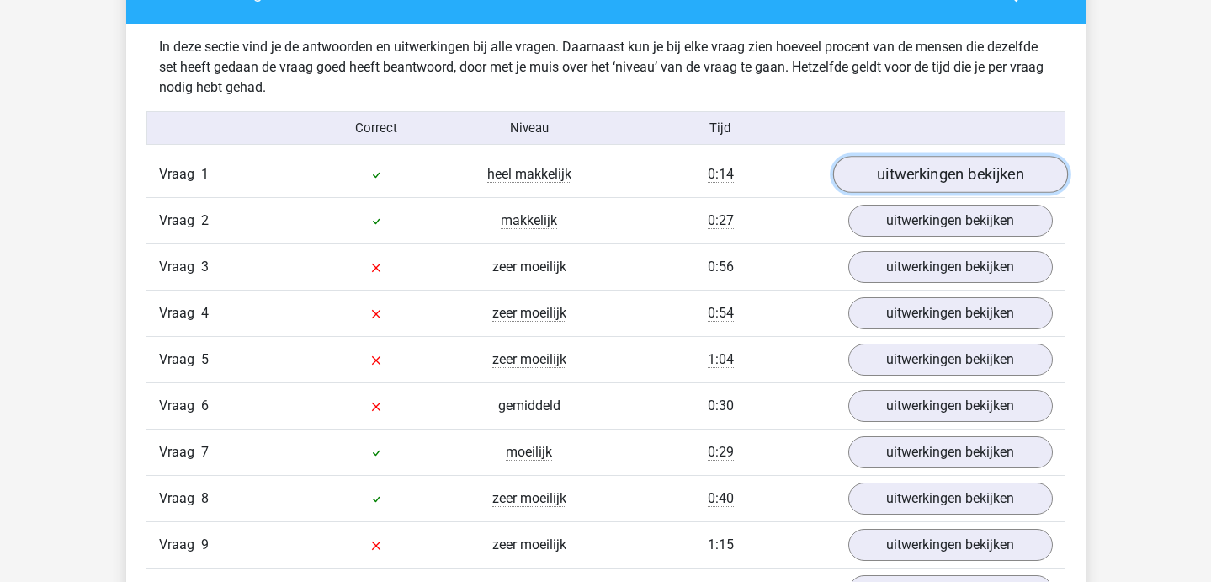
click at [857, 162] on link "uitwerkingen bekijken" at bounding box center [950, 174] width 235 height 37
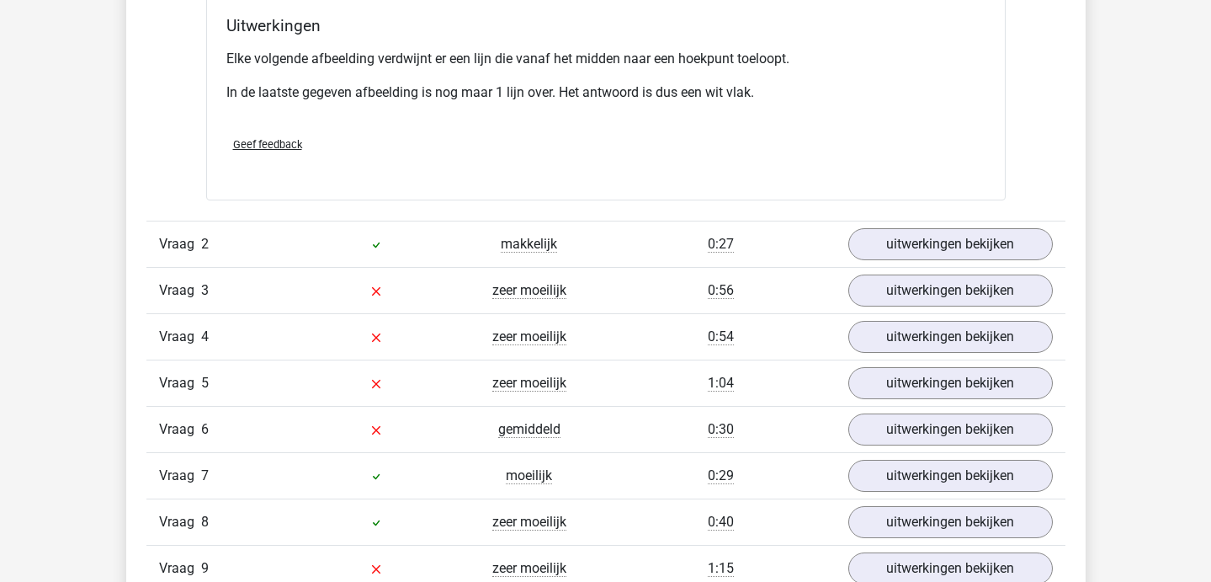
scroll to position [1966, 0]
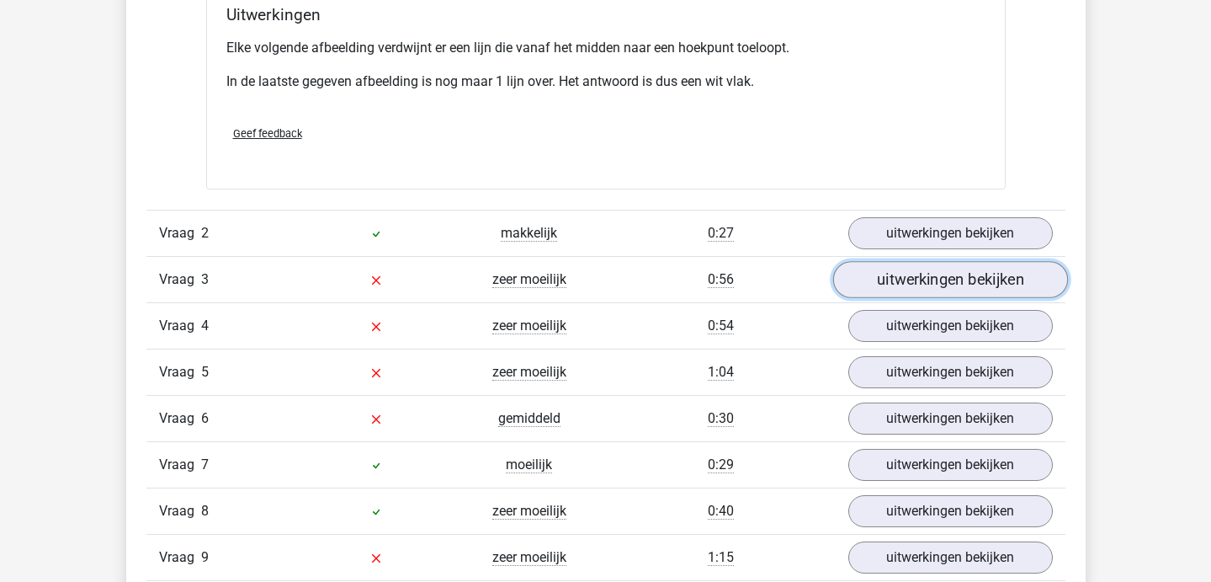
click at [859, 283] on link "uitwerkingen bekijken" at bounding box center [950, 279] width 235 height 37
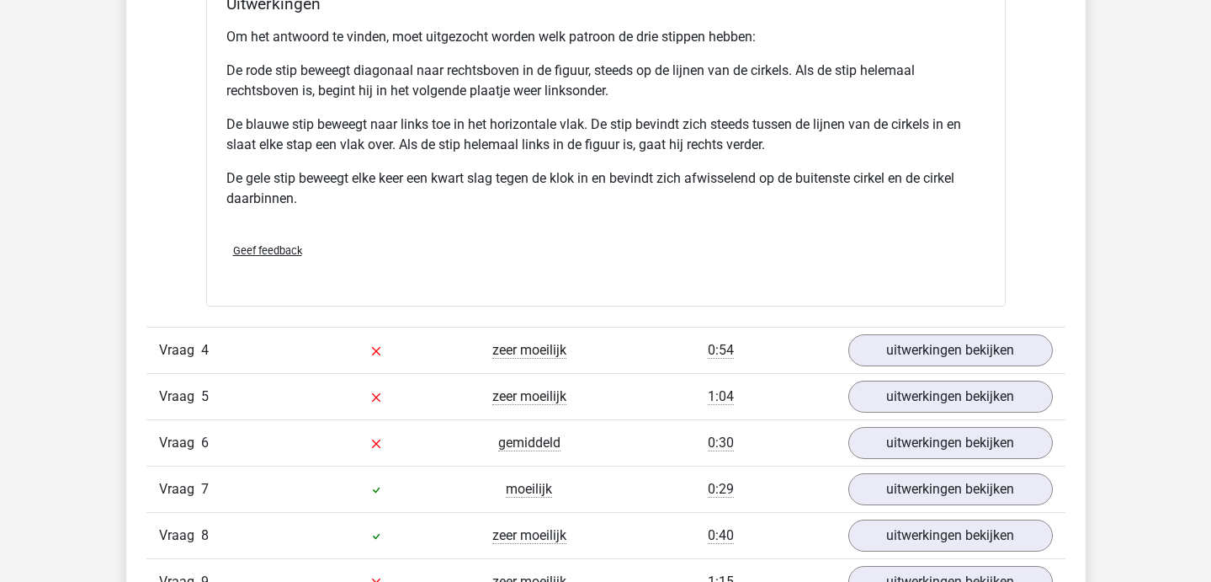
scroll to position [3043, 0]
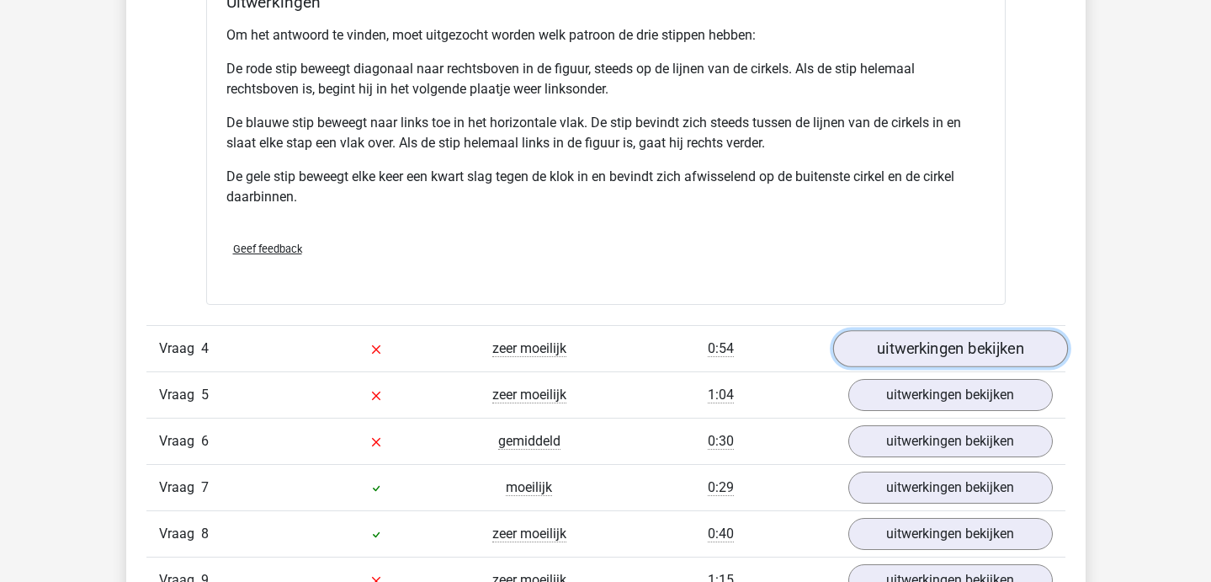
click at [872, 343] on link "uitwerkingen bekijken" at bounding box center [950, 348] width 235 height 37
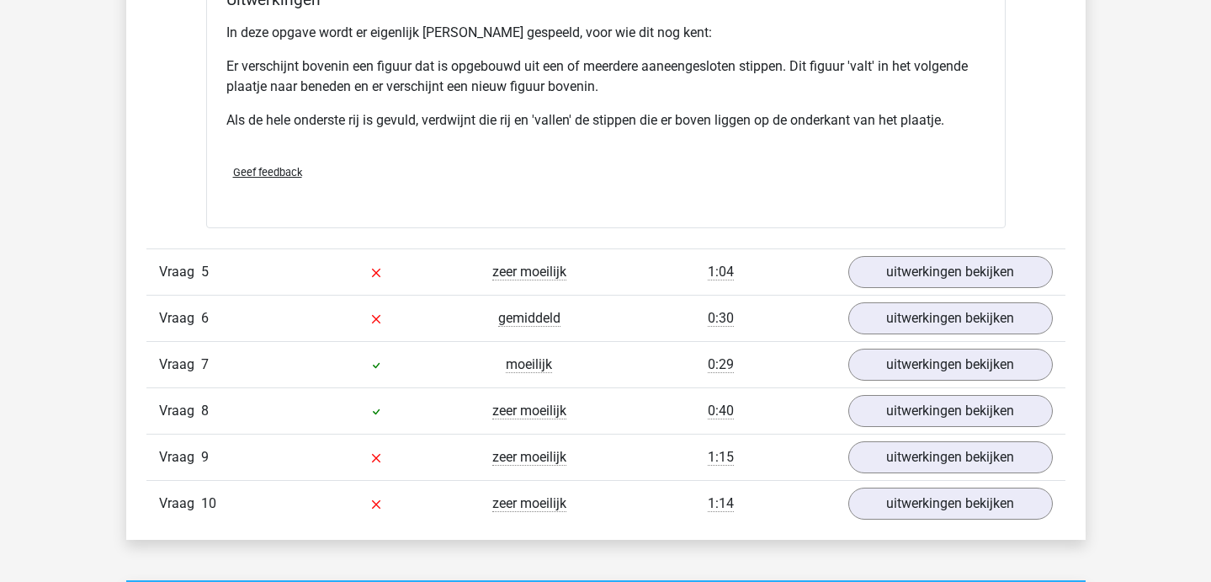
scroll to position [4171, 0]
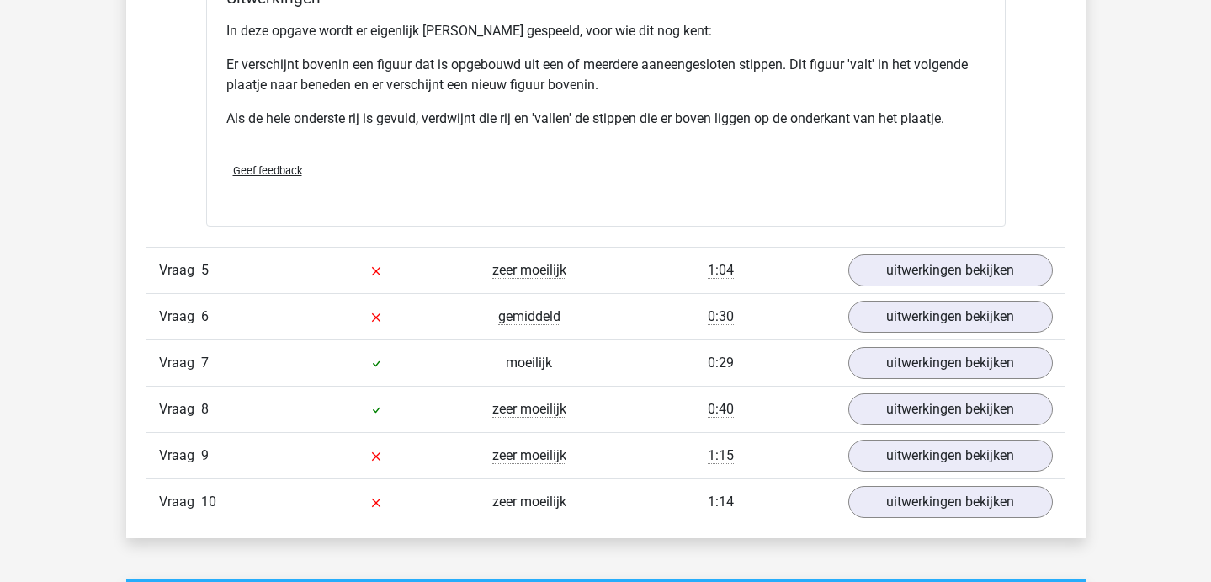
click at [844, 275] on div "uitwerkingen bekijken" at bounding box center [951, 270] width 230 height 32
click at [878, 273] on link "uitwerkingen bekijken" at bounding box center [950, 270] width 235 height 37
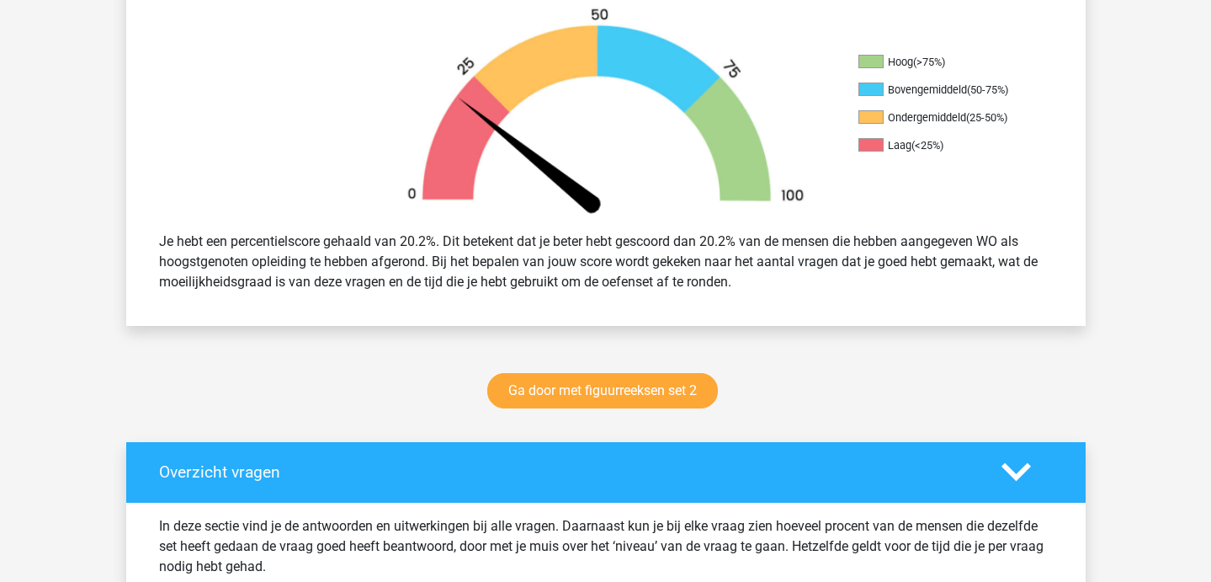
scroll to position [529, 0]
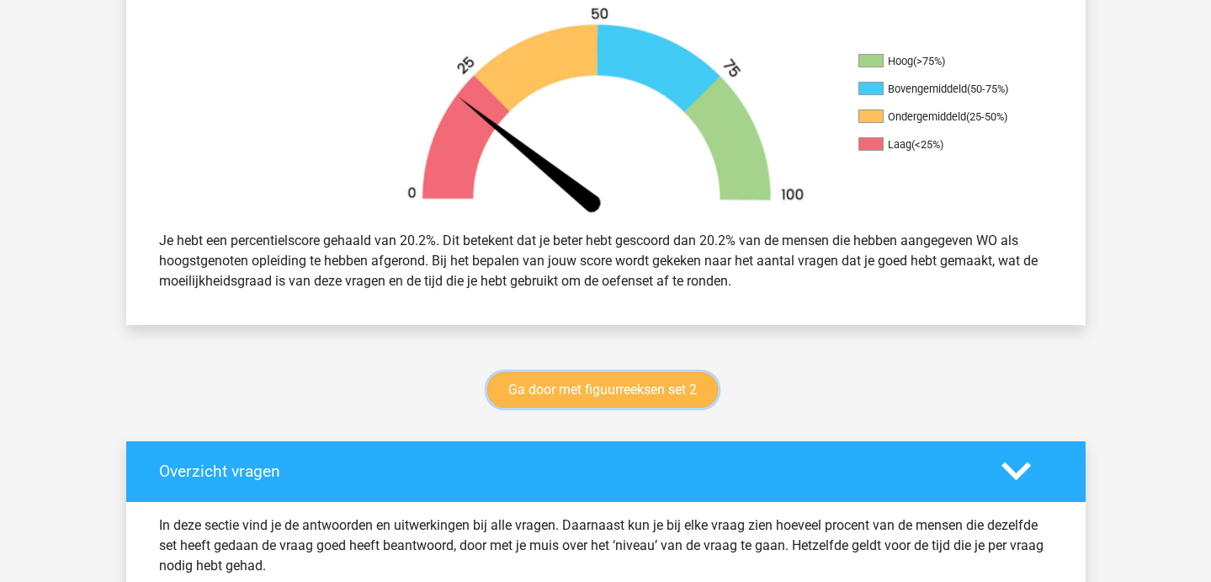
click at [574, 380] on link "Ga door met figuurreeksen set 2" at bounding box center [602, 389] width 231 height 35
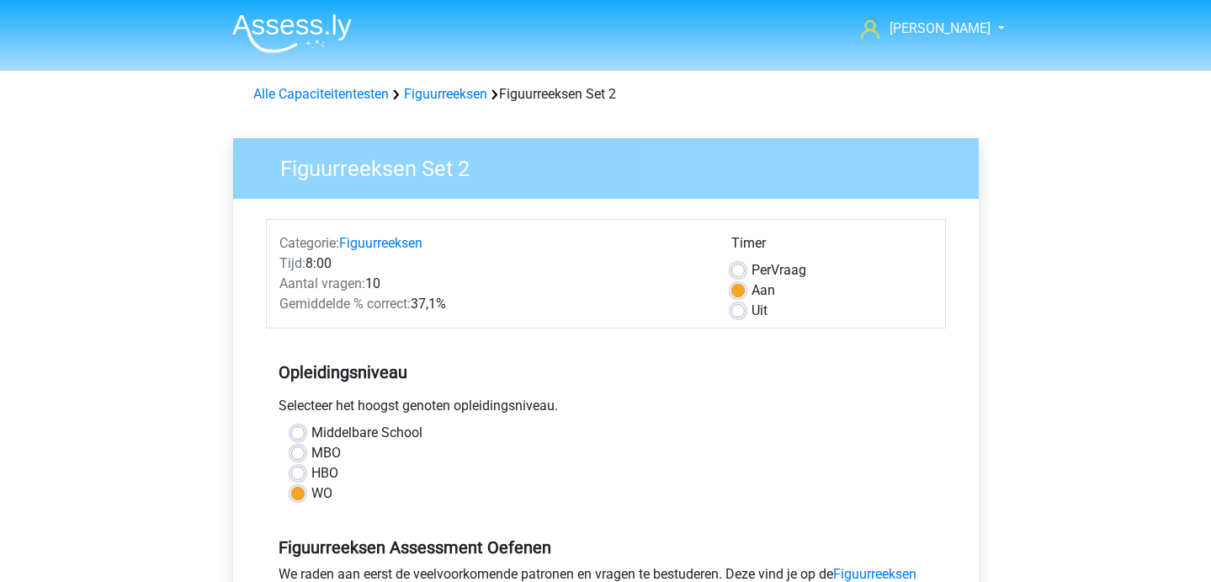
click at [464, 102] on div "Alle Capaciteitentesten Figuurreeksen Figuurreeksen Set 2" at bounding box center [606, 94] width 719 height 20
click at [449, 87] on link "Figuurreeksen" at bounding box center [445, 94] width 83 height 16
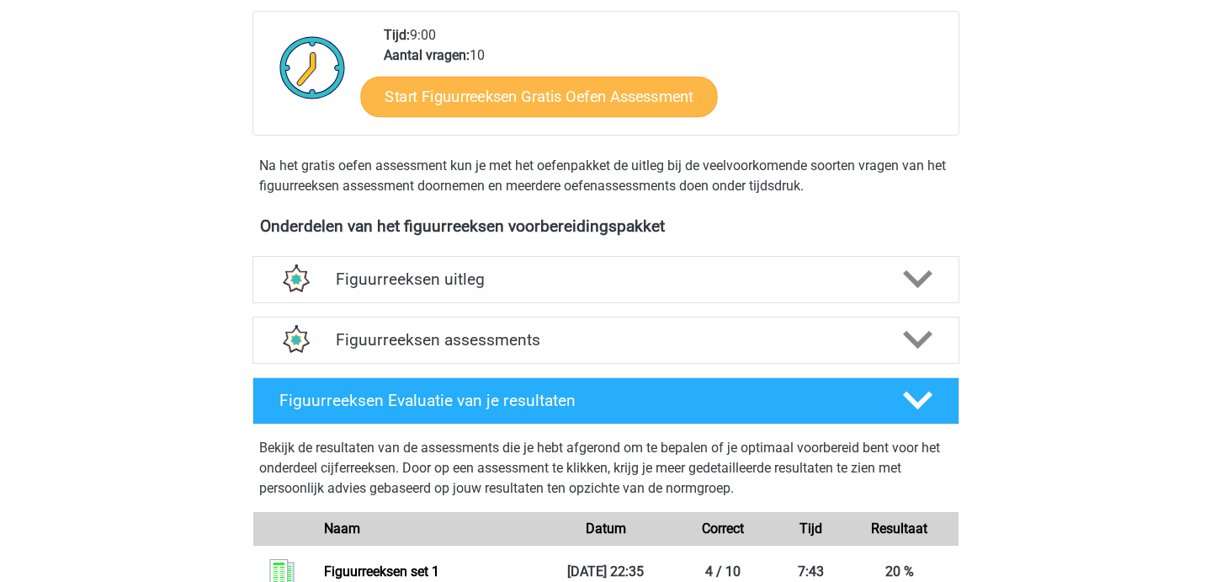
scroll to position [453, 0]
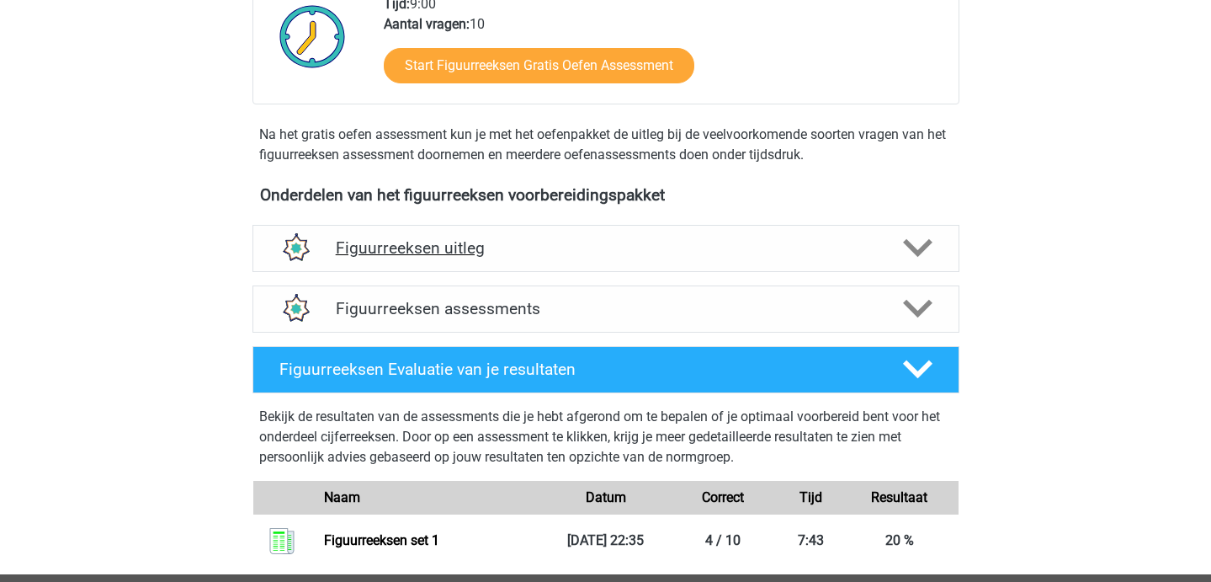
click at [455, 266] on div "Figuurreeksen uitleg" at bounding box center [606, 248] width 707 height 47
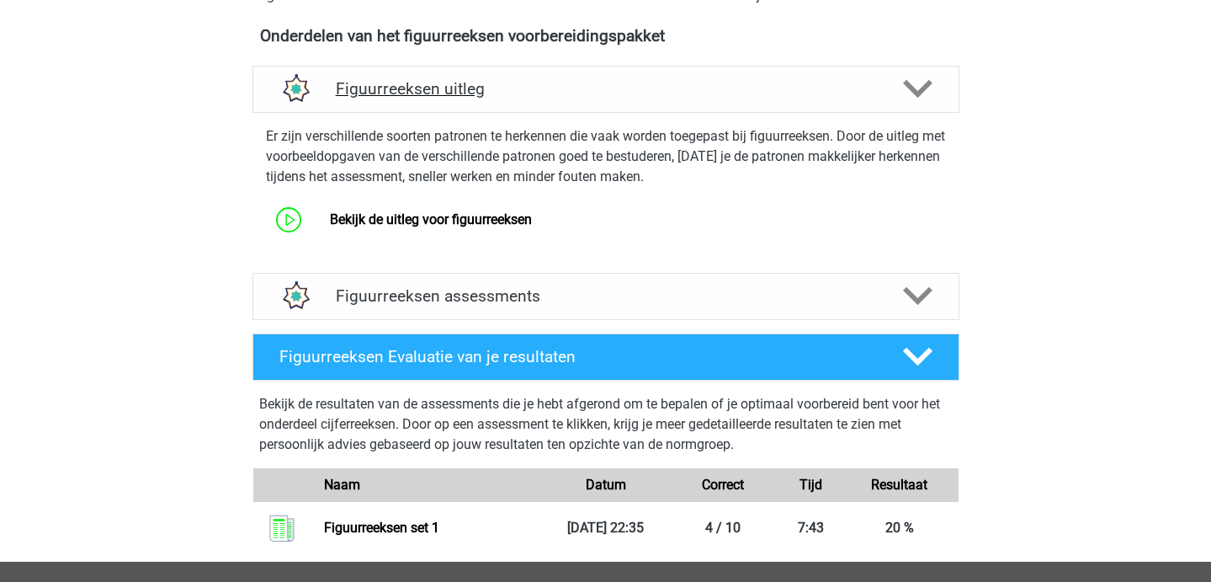
scroll to position [615, 0]
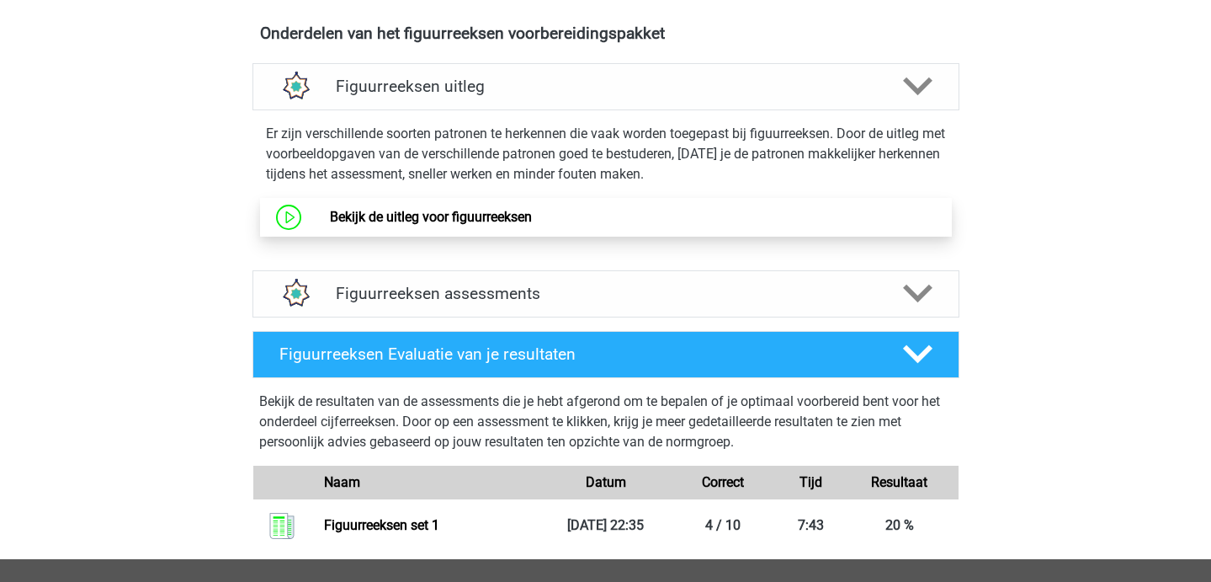
click at [443, 220] on link "Bekijk de uitleg voor figuurreeksen" at bounding box center [431, 217] width 202 height 16
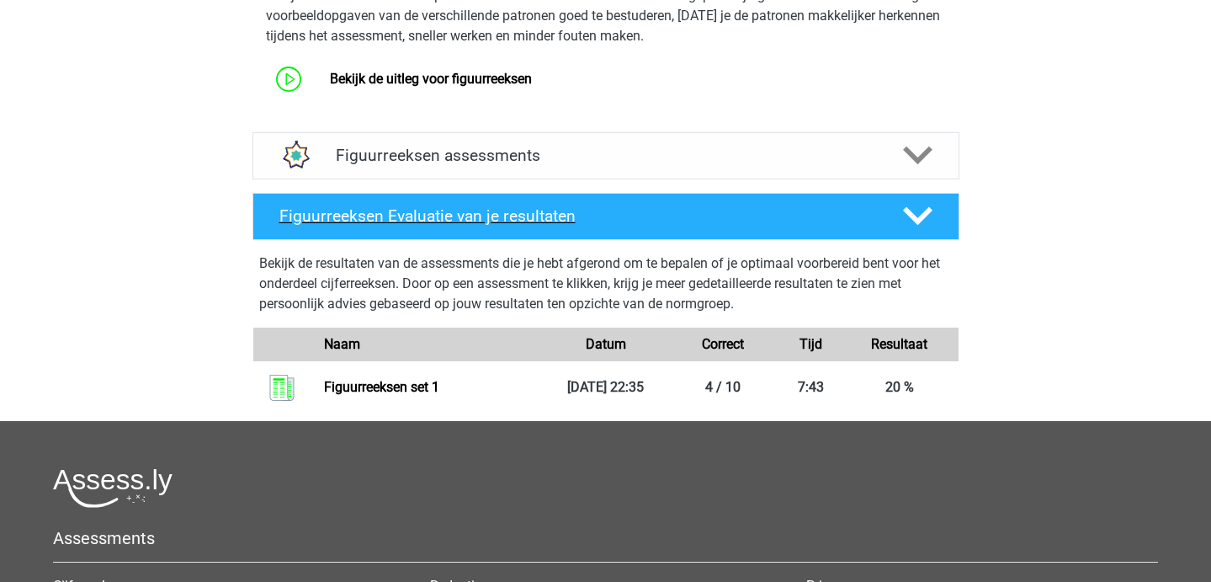
scroll to position [756, 0]
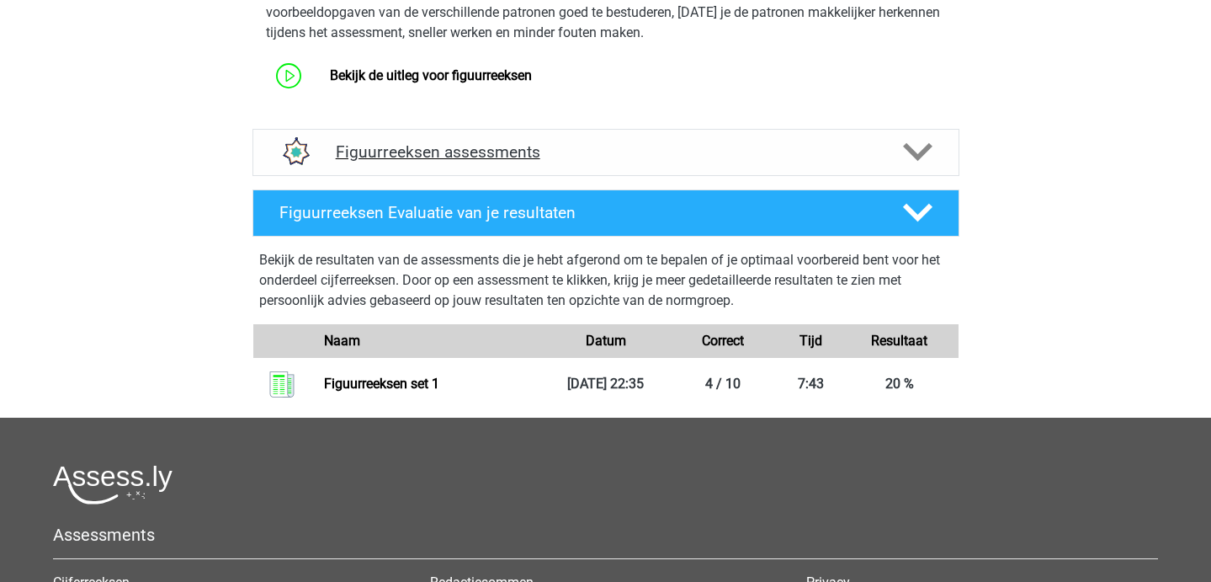
click at [370, 171] on div "Figuurreeksen assessments" at bounding box center [606, 152] width 707 height 47
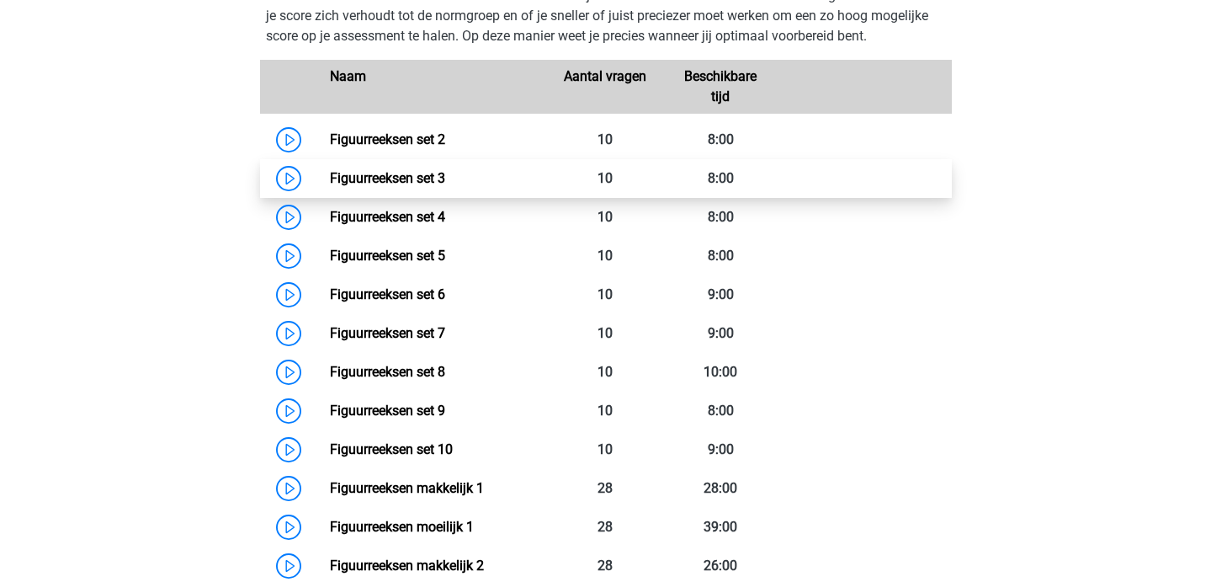
scroll to position [955, 0]
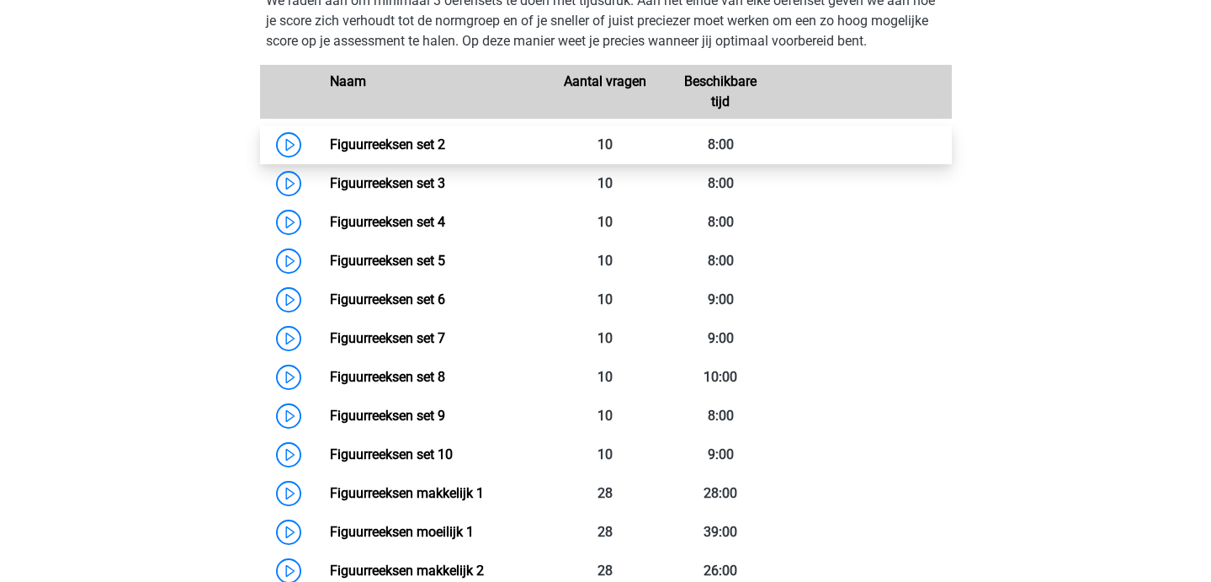
click at [359, 143] on link "Figuurreeksen set 2" at bounding box center [387, 144] width 115 height 16
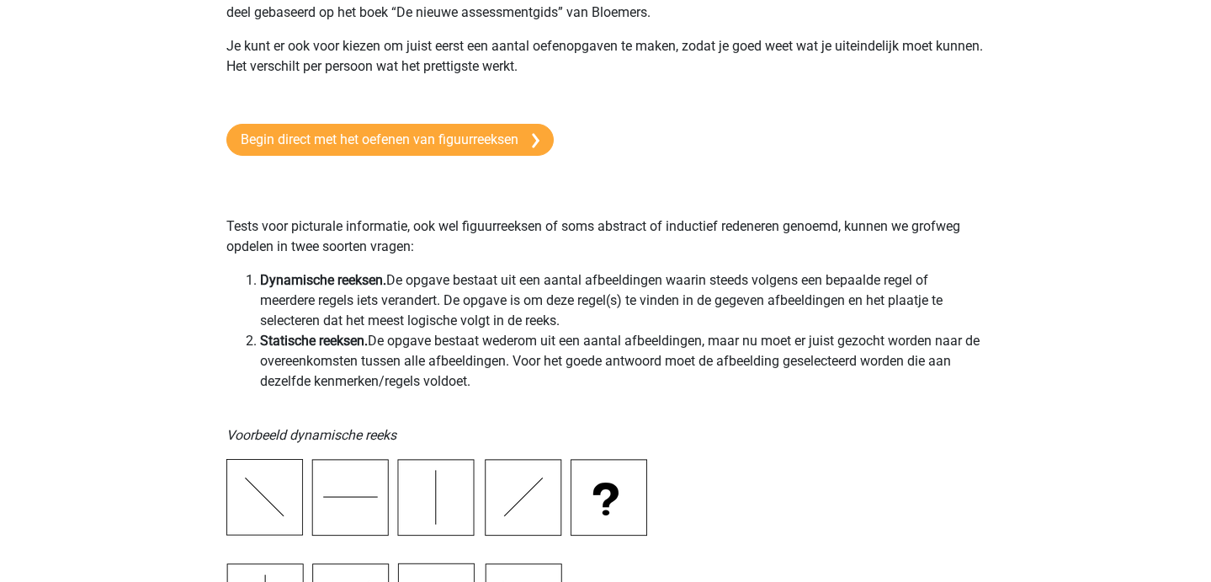
scroll to position [175, 0]
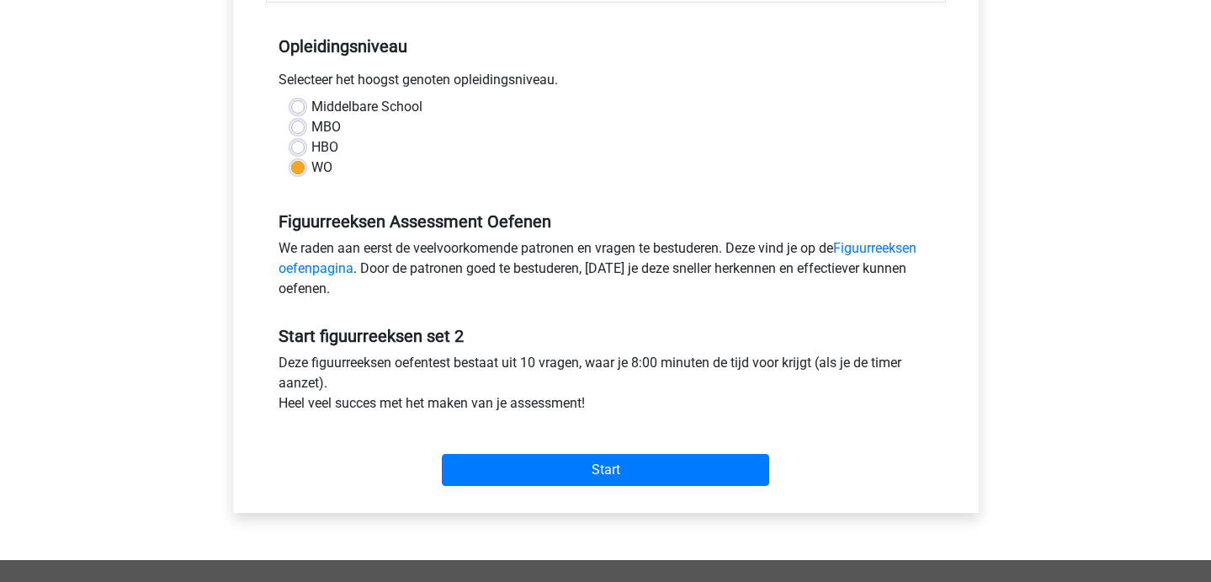
scroll to position [332, 0]
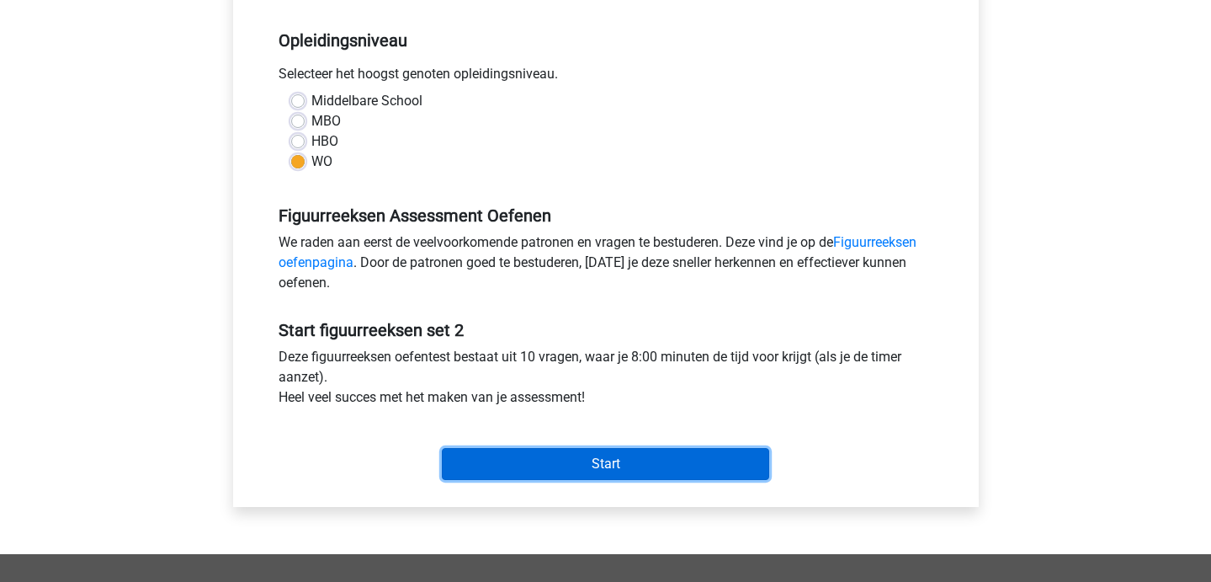
click at [505, 453] on input "Start" at bounding box center [605, 464] width 327 height 32
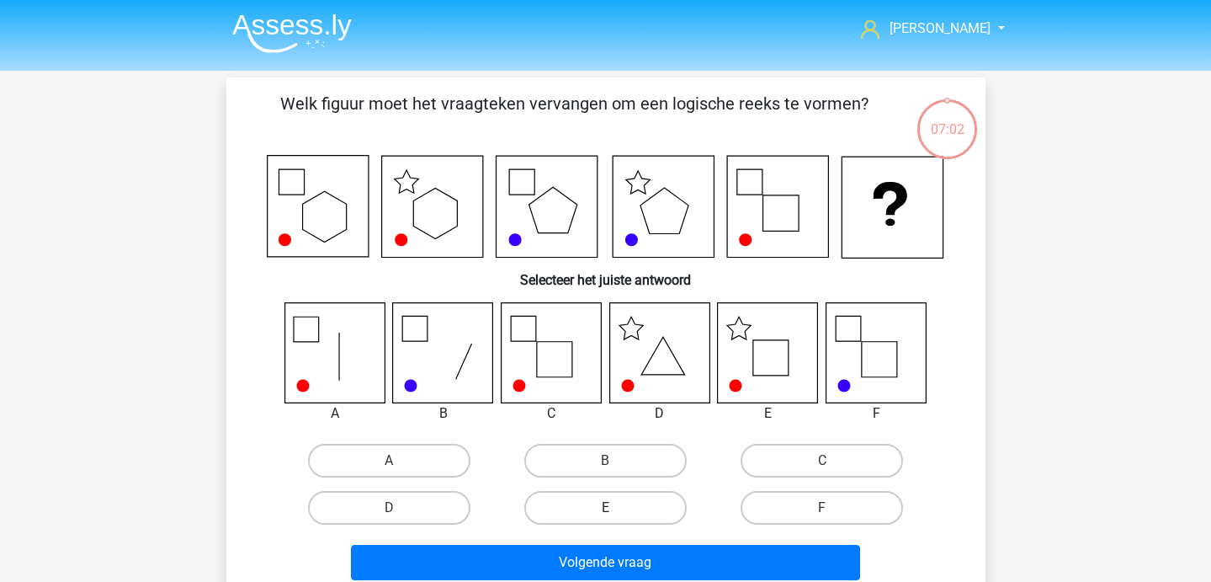
click at [601, 506] on label "E" at bounding box center [605, 508] width 162 height 34
click at [605, 508] on input "E" at bounding box center [610, 513] width 11 height 11
radio input "true"
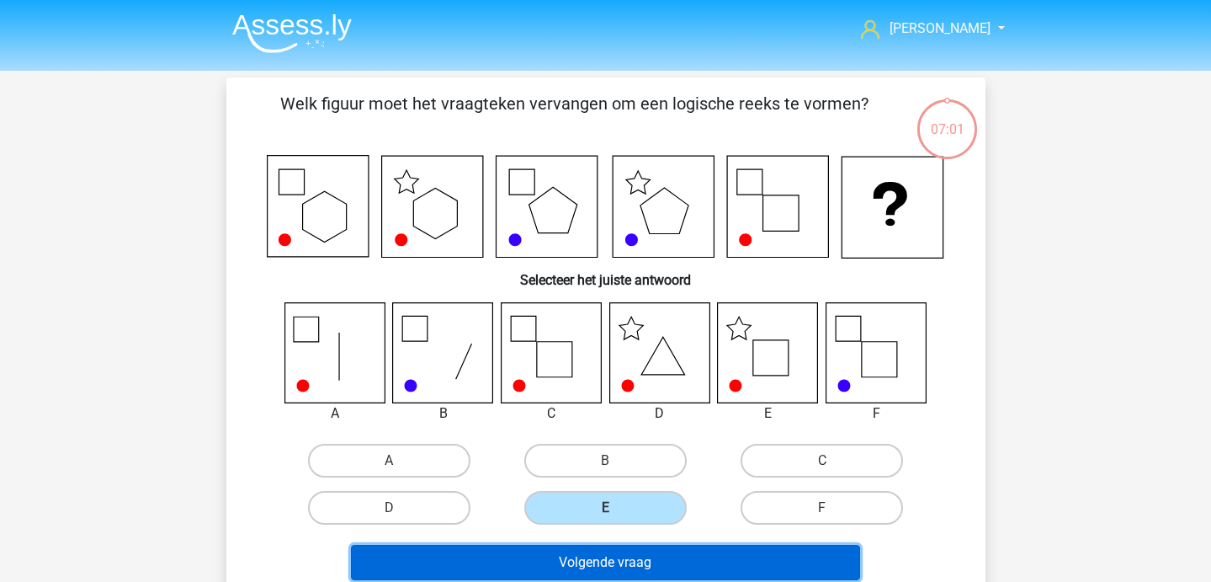
click at [601, 566] on button "Volgende vraag" at bounding box center [605, 562] width 509 height 35
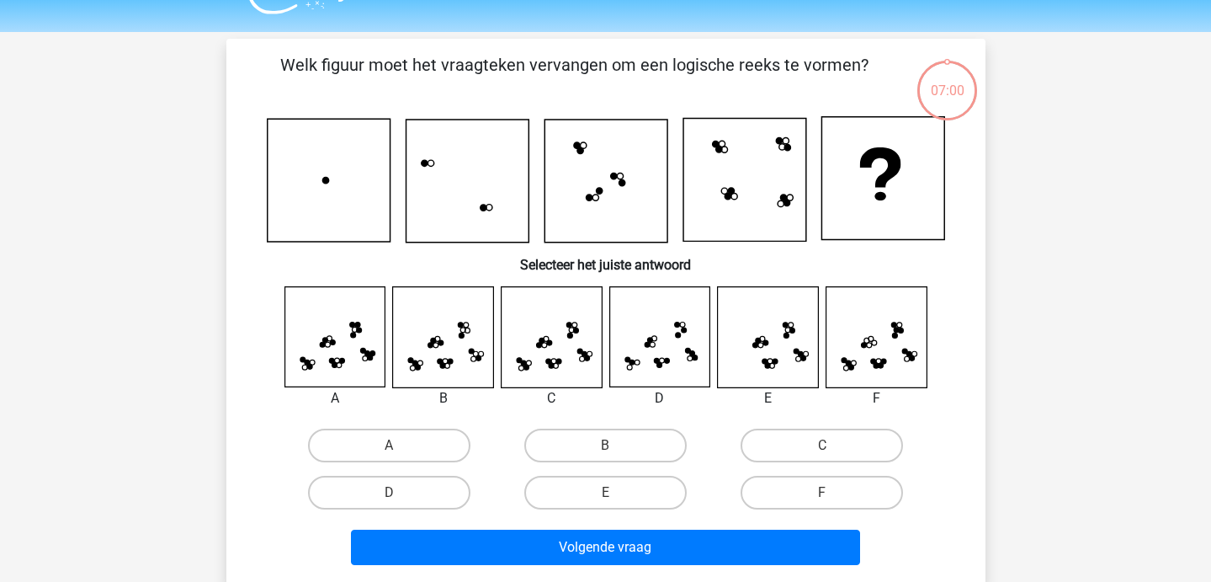
scroll to position [37, 0]
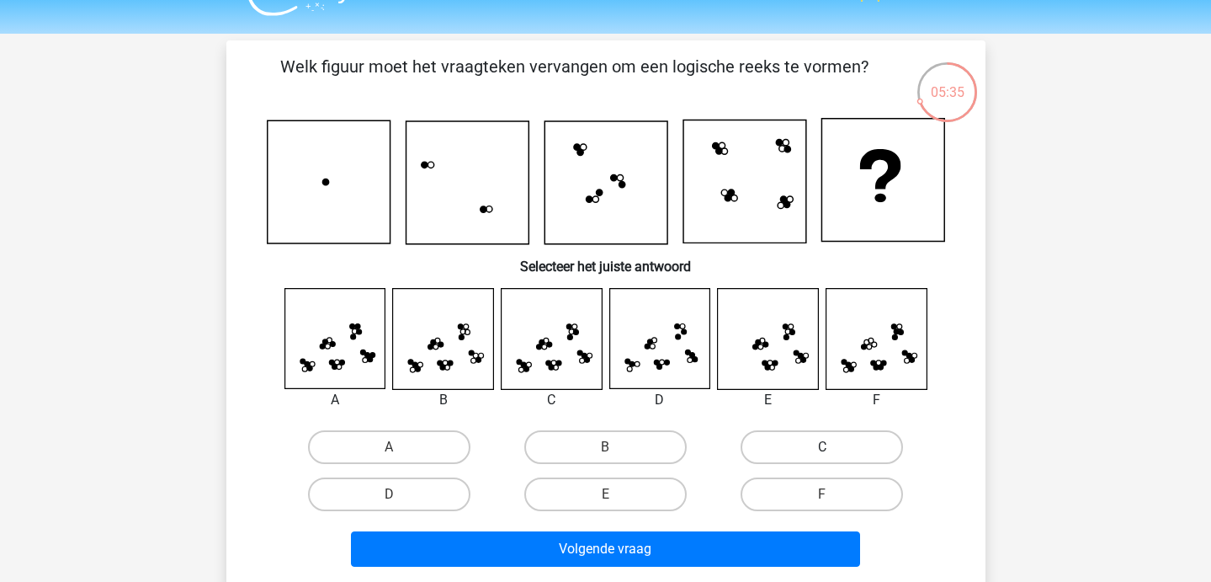
click at [819, 449] on label "C" at bounding box center [822, 447] width 162 height 34
click at [822, 449] on input "C" at bounding box center [827, 452] width 11 height 11
radio input "true"
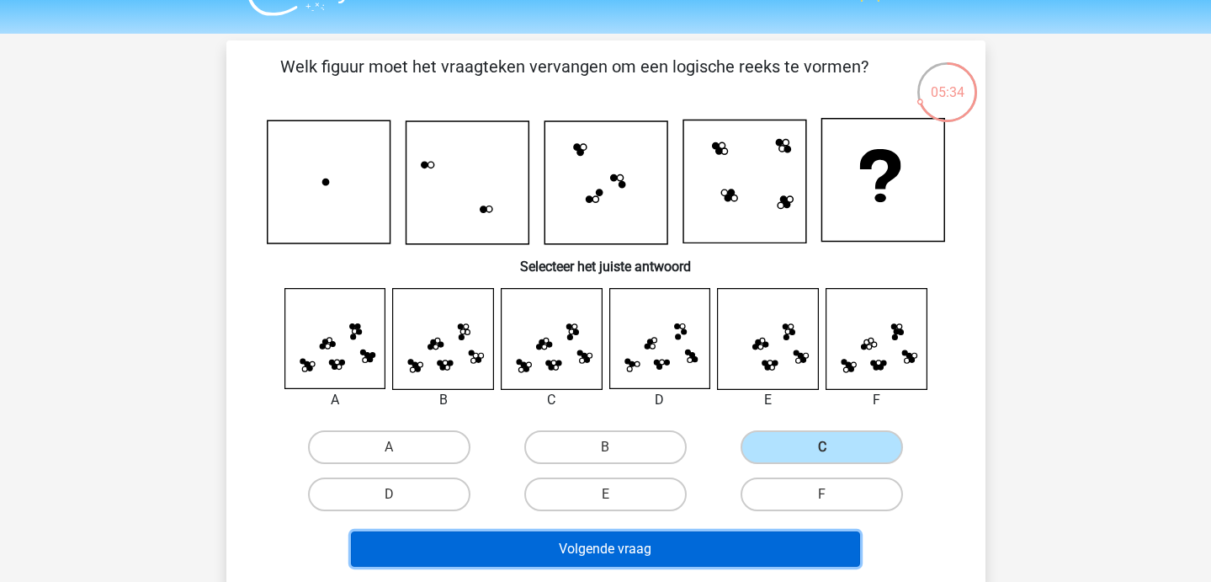
click at [736, 550] on button "Volgende vraag" at bounding box center [605, 548] width 509 height 35
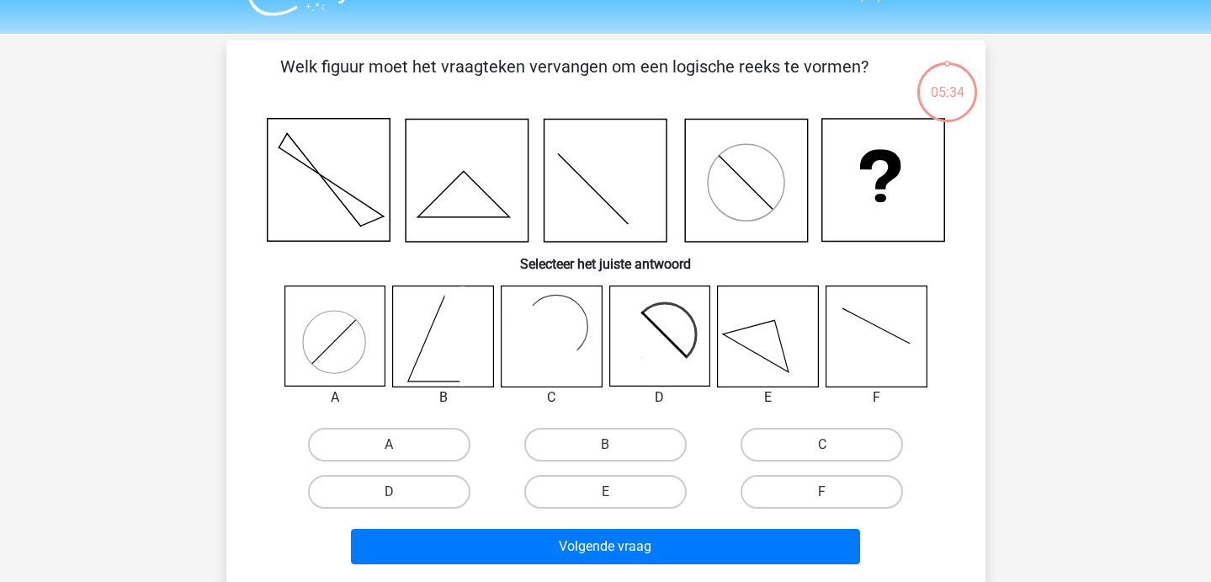
scroll to position [77, 0]
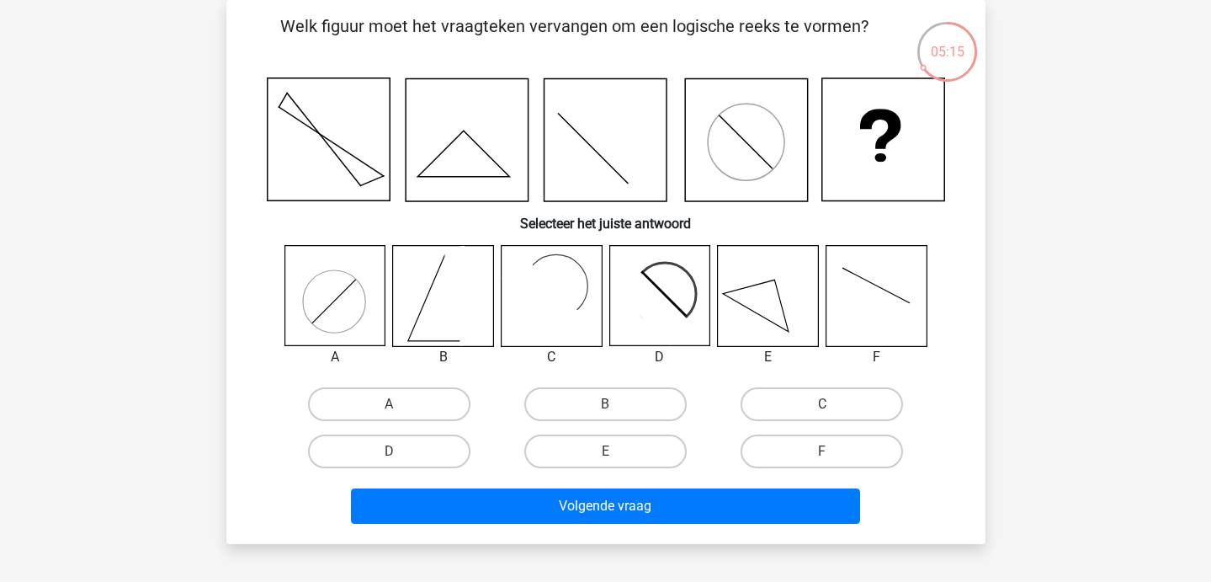
click at [792, 302] on icon at bounding box center [768, 296] width 100 height 100
click at [662, 302] on icon at bounding box center [651, 305] width 82 height 82
click at [428, 470] on div "D" at bounding box center [389, 451] width 216 height 47
click at [415, 464] on label "D" at bounding box center [389, 451] width 162 height 34
click at [400, 462] on input "D" at bounding box center [394, 456] width 11 height 11
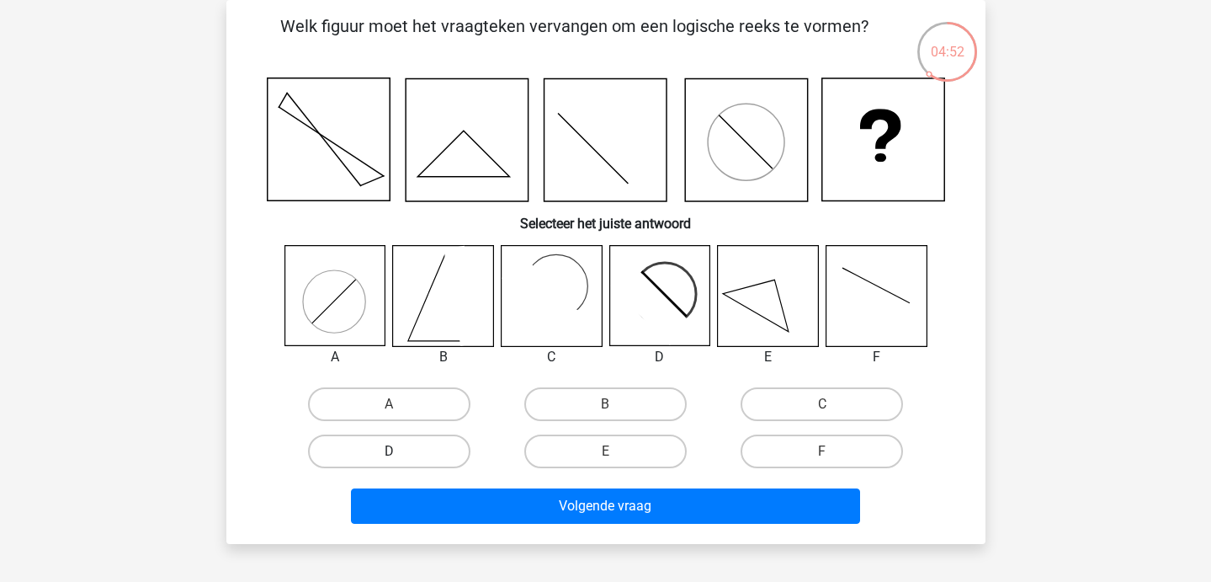
radio input "true"
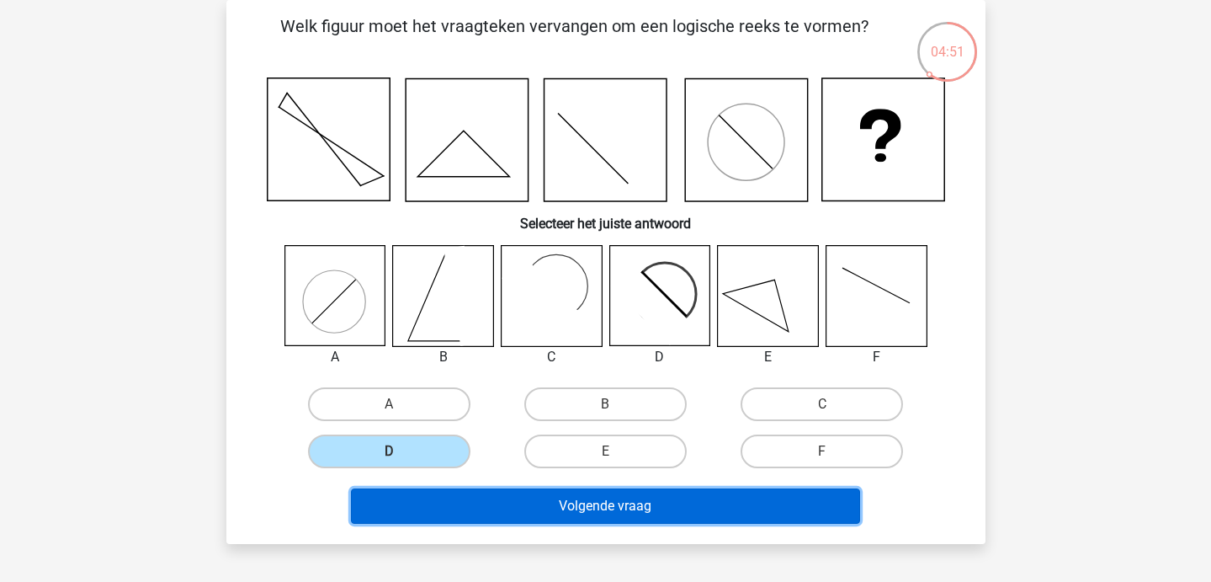
click at [427, 512] on button "Volgende vraag" at bounding box center [605, 505] width 509 height 35
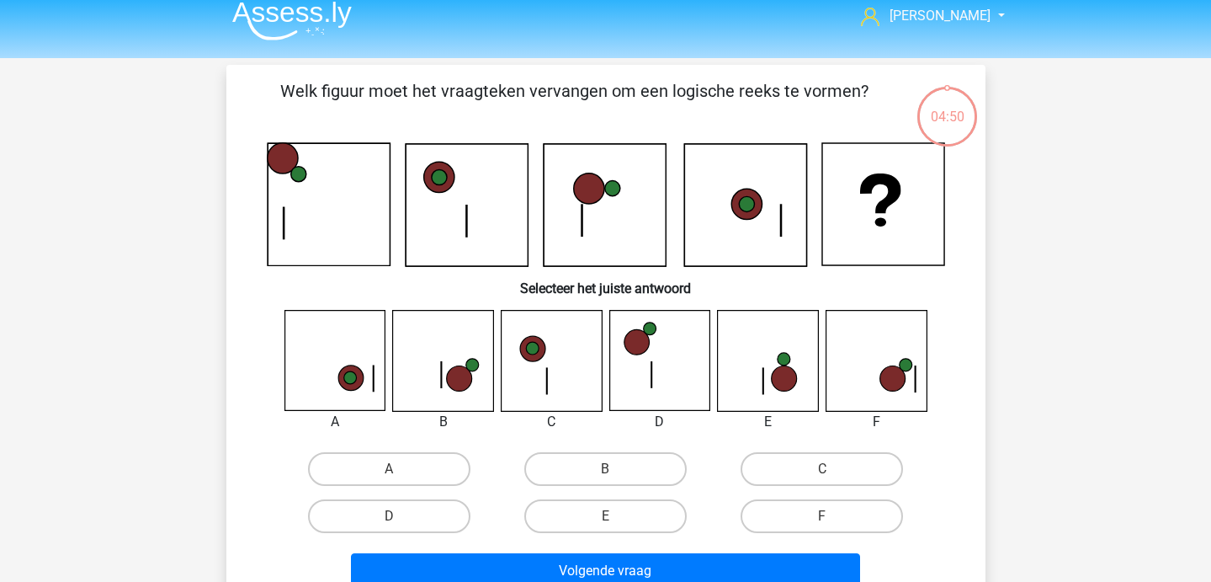
scroll to position [6, 0]
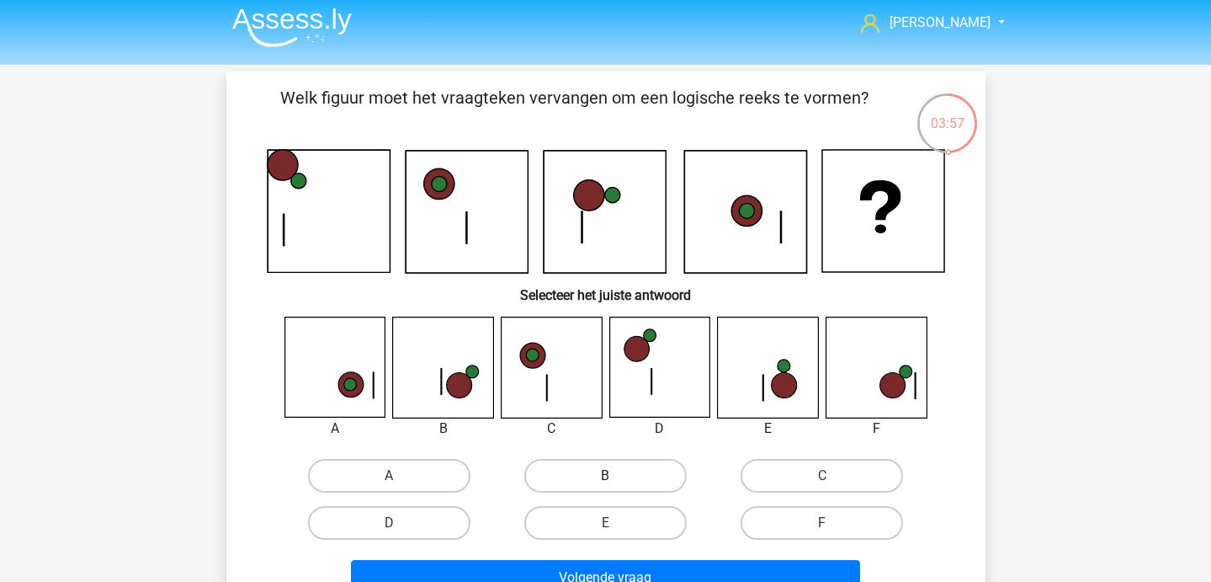
click at [597, 461] on label "B" at bounding box center [605, 476] width 162 height 34
click at [605, 476] on input "B" at bounding box center [610, 481] width 11 height 11
radio input "true"
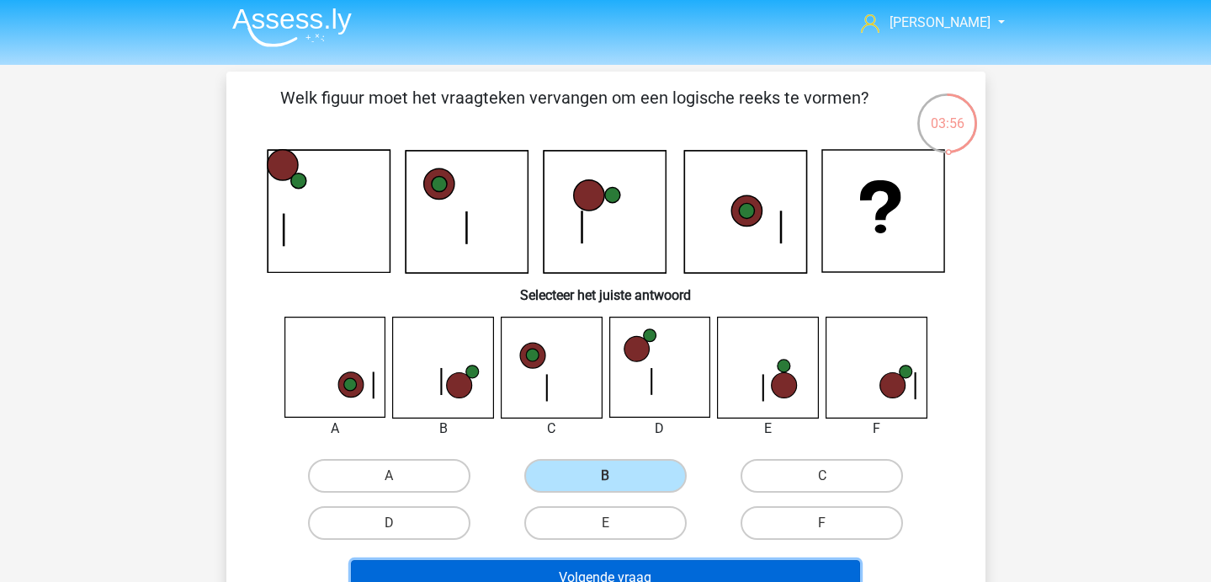
click at [619, 567] on button "Volgende vraag" at bounding box center [605, 577] width 509 height 35
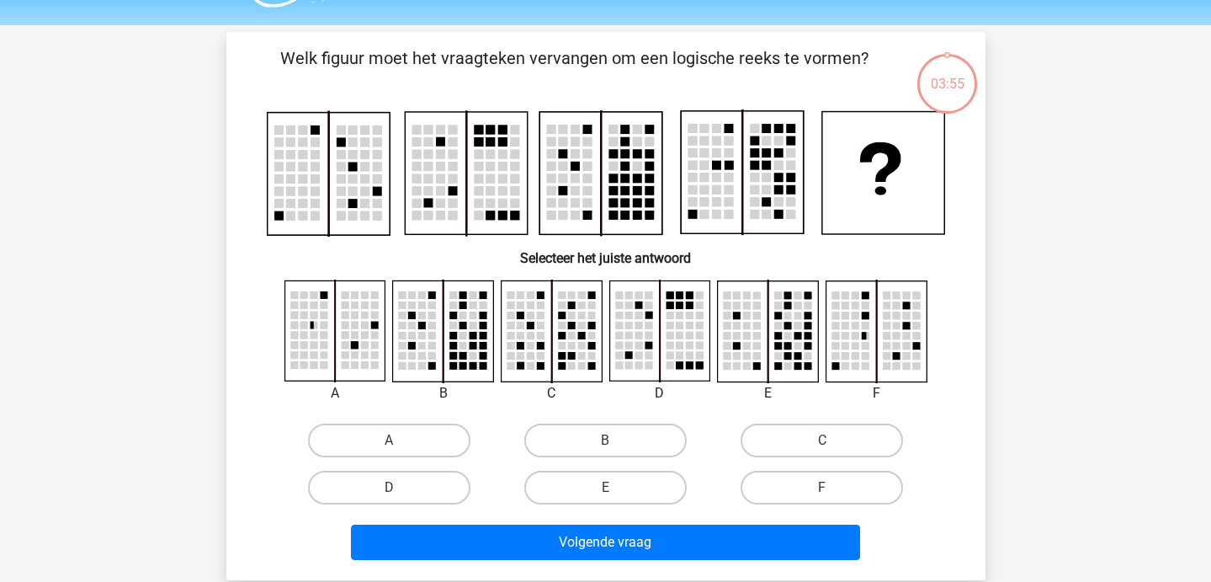
scroll to position [77, 0]
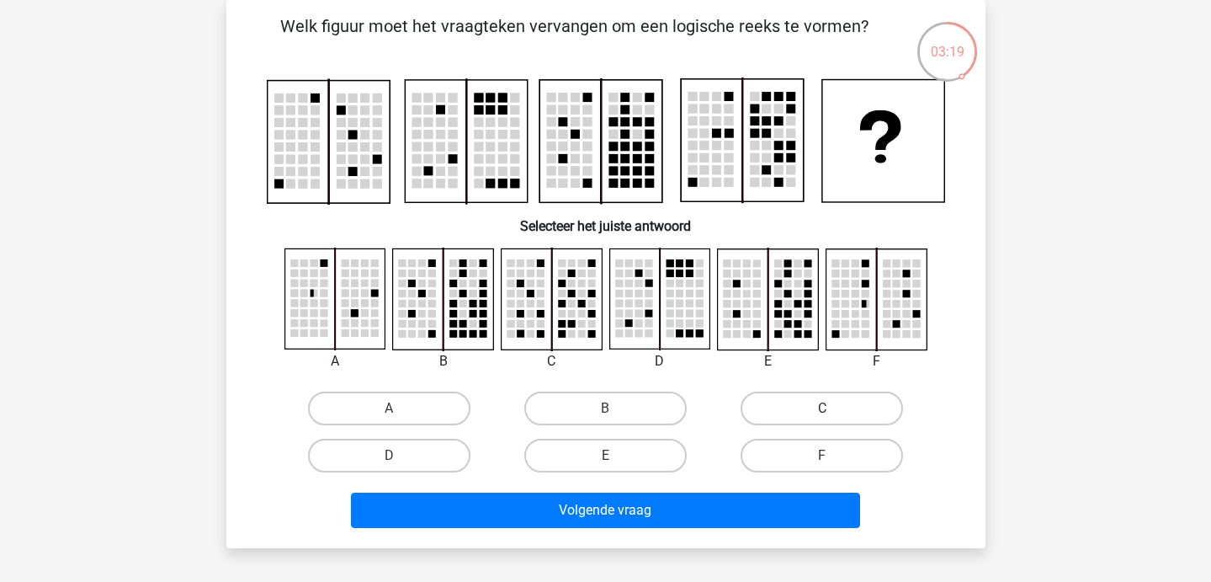
click at [771, 417] on label "C" at bounding box center [822, 408] width 162 height 34
click at [822, 417] on input "C" at bounding box center [827, 413] width 11 height 11
radio input "true"
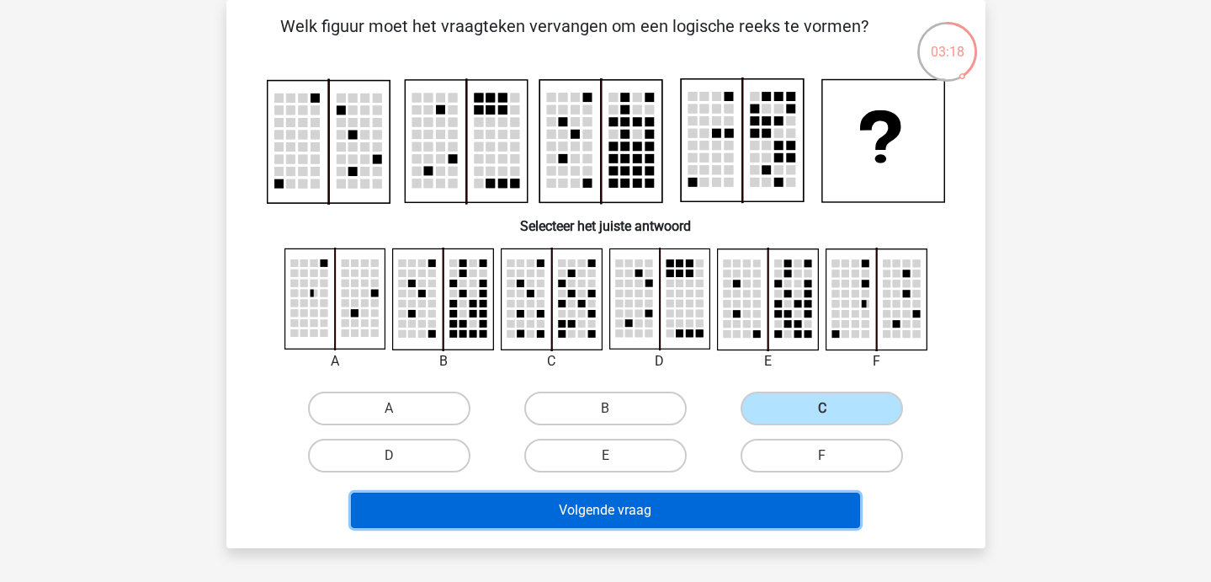
click at [715, 492] on button "Volgende vraag" at bounding box center [605, 509] width 509 height 35
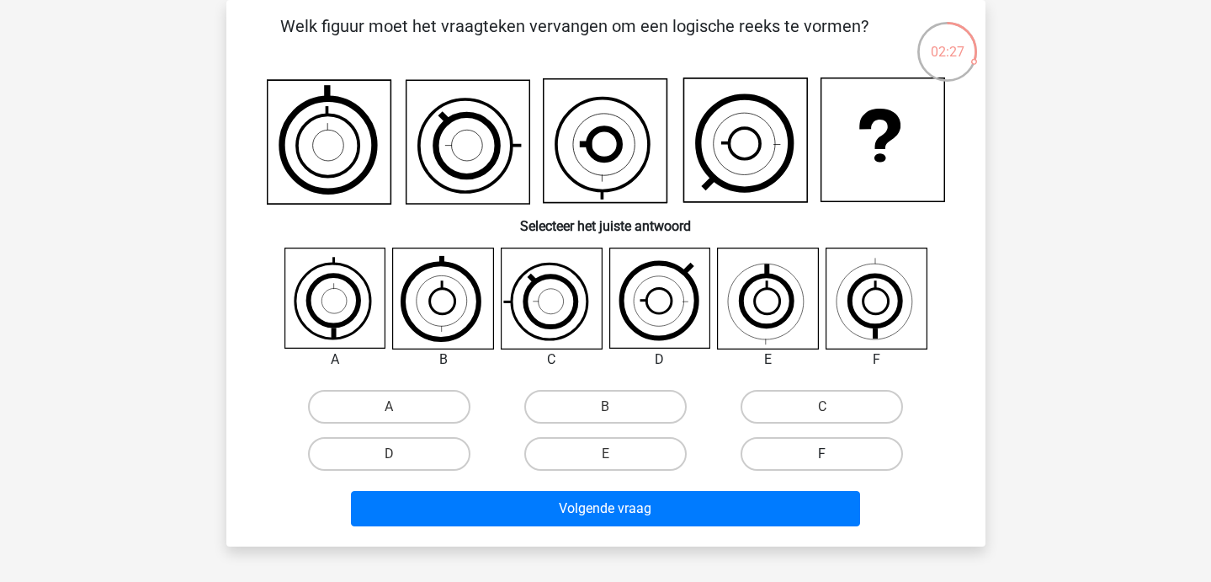
click at [819, 468] on label "F" at bounding box center [822, 454] width 162 height 34
click at [822, 465] on input "F" at bounding box center [827, 459] width 11 height 11
radio input "true"
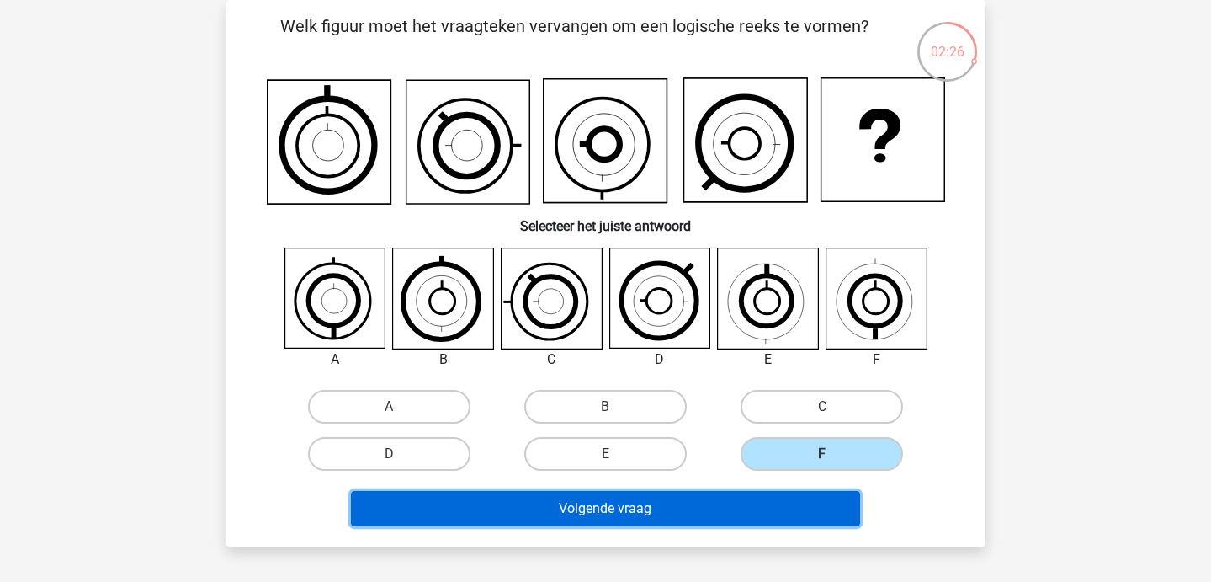
click at [810, 494] on button "Volgende vraag" at bounding box center [605, 508] width 509 height 35
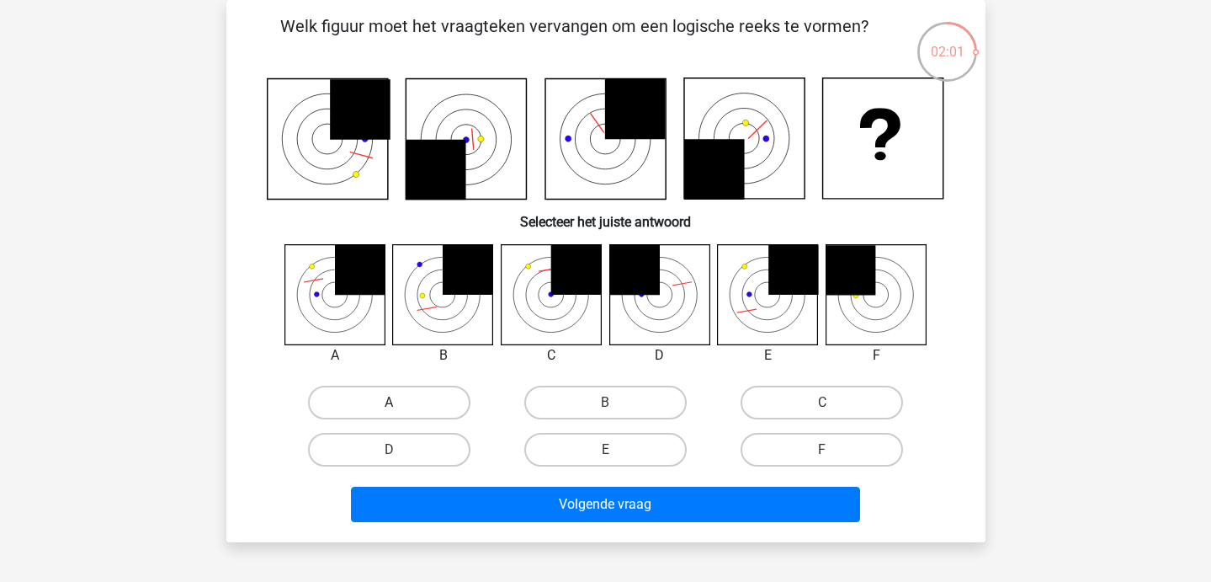
click at [411, 391] on label "A" at bounding box center [389, 403] width 162 height 34
click at [400, 402] on input "A" at bounding box center [394, 407] width 11 height 11
radio input "true"
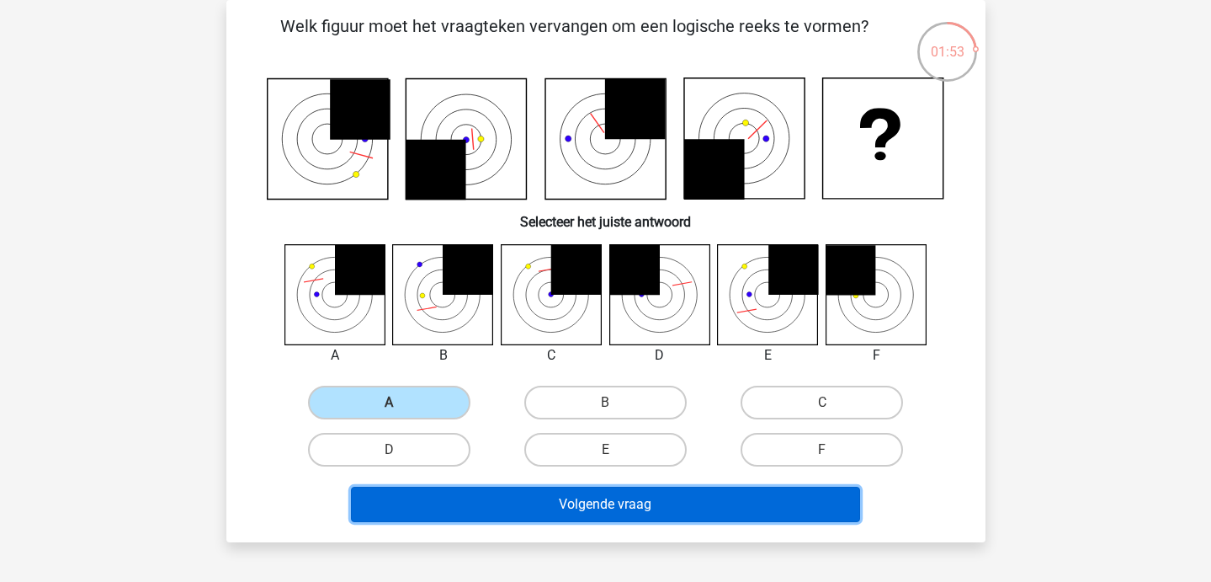
click at [481, 494] on button "Volgende vraag" at bounding box center [605, 504] width 509 height 35
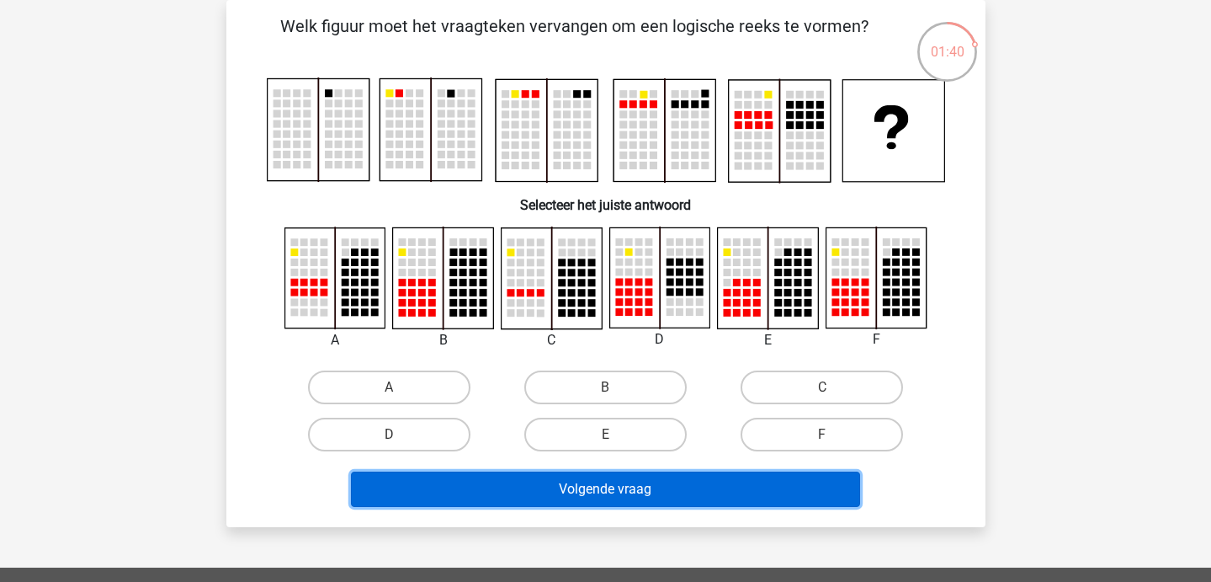
click at [665, 487] on button "Volgende vraag" at bounding box center [605, 488] width 509 height 35
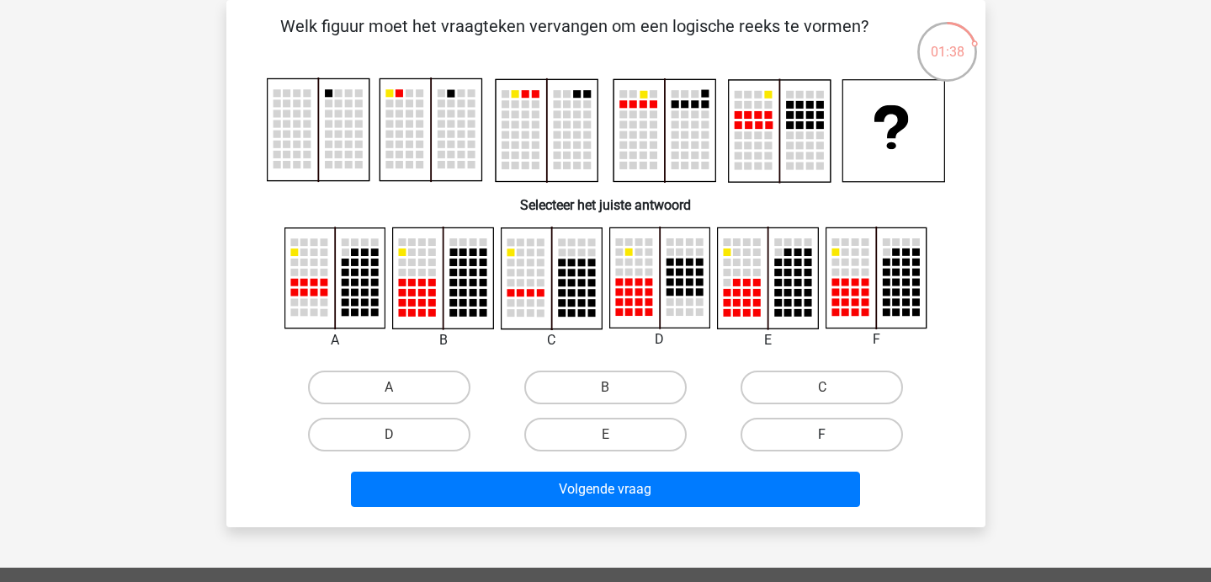
click at [765, 427] on label "F" at bounding box center [822, 435] width 162 height 34
click at [822, 434] on input "F" at bounding box center [827, 439] width 11 height 11
radio input "true"
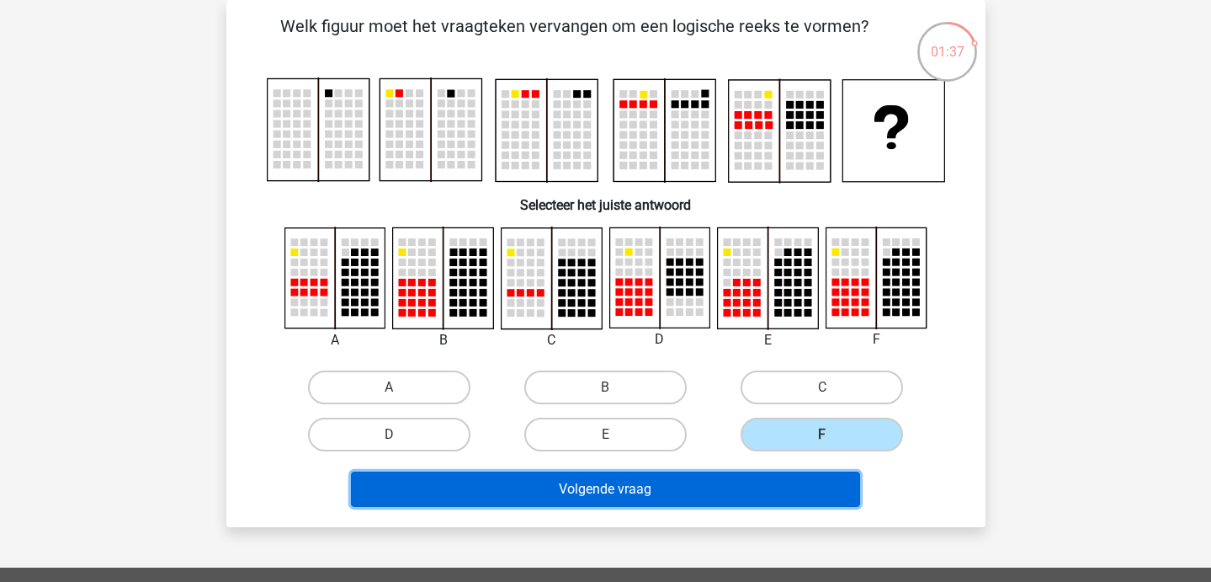
click at [771, 487] on button "Volgende vraag" at bounding box center [605, 488] width 509 height 35
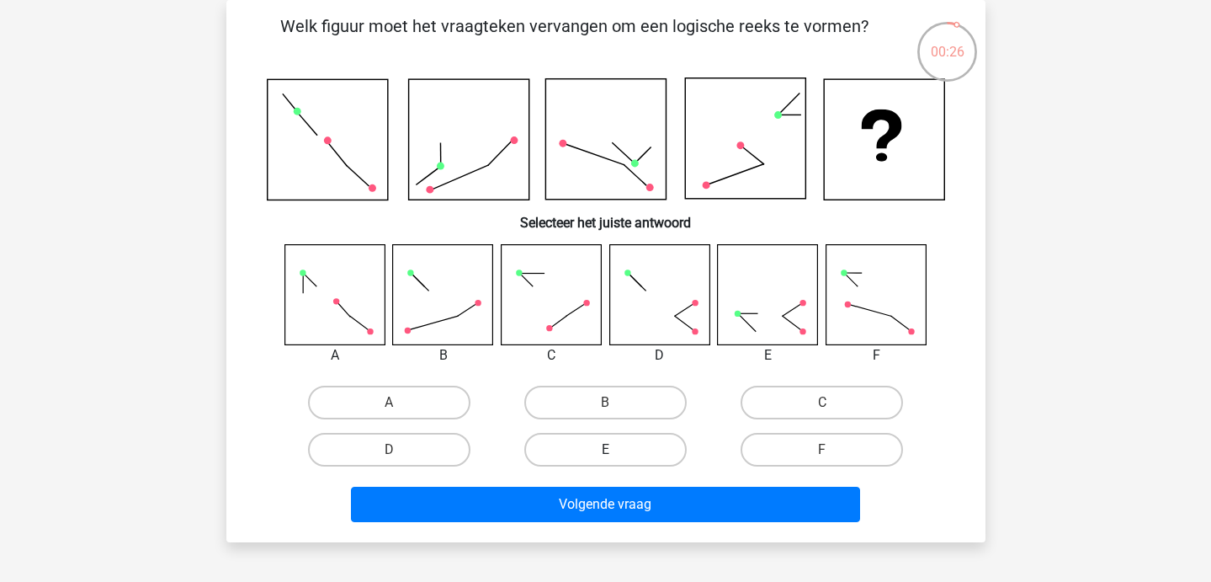
click at [650, 455] on label "E" at bounding box center [605, 450] width 162 height 34
click at [616, 455] on input "E" at bounding box center [610, 455] width 11 height 11
radio input "true"
click at [797, 452] on label "F" at bounding box center [822, 450] width 162 height 34
click at [822, 452] on input "F" at bounding box center [827, 455] width 11 height 11
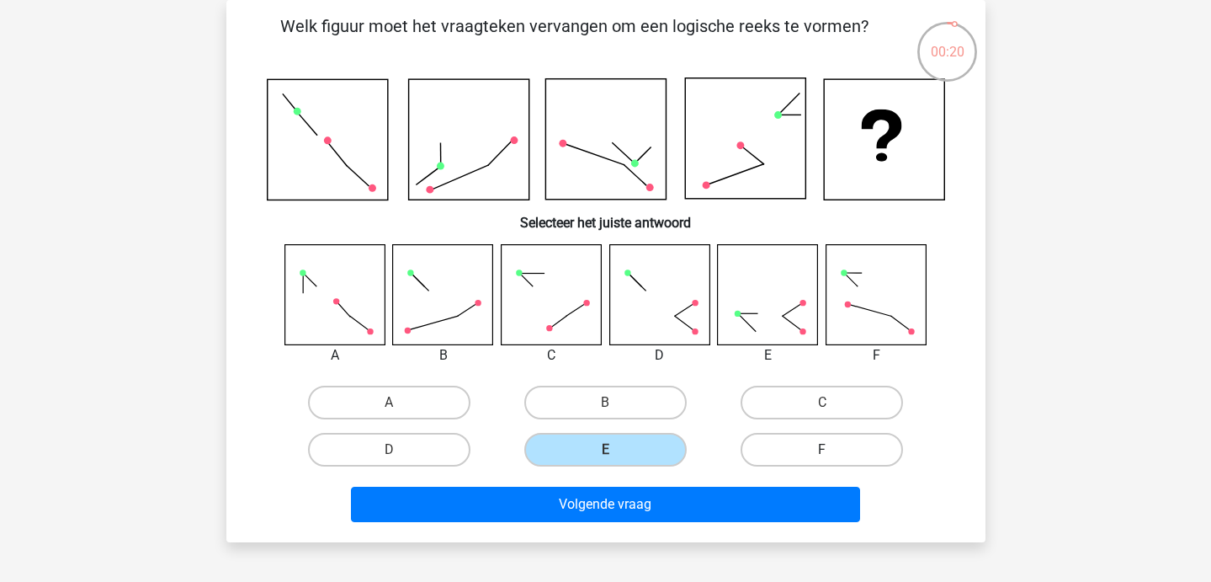
radio input "true"
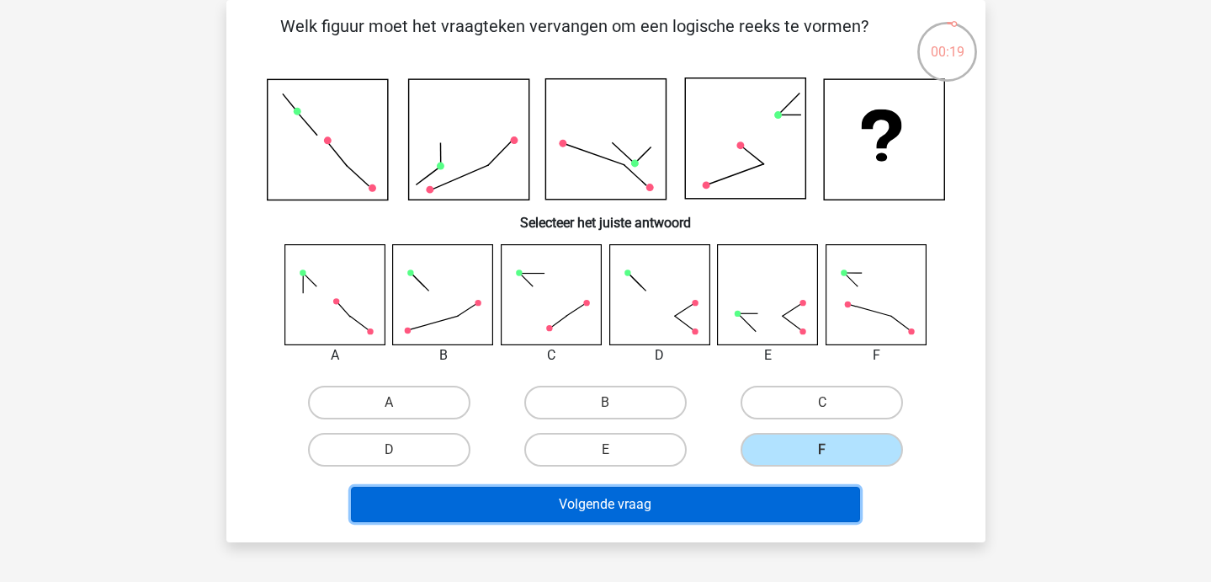
click at [658, 519] on button "Volgende vraag" at bounding box center [605, 504] width 509 height 35
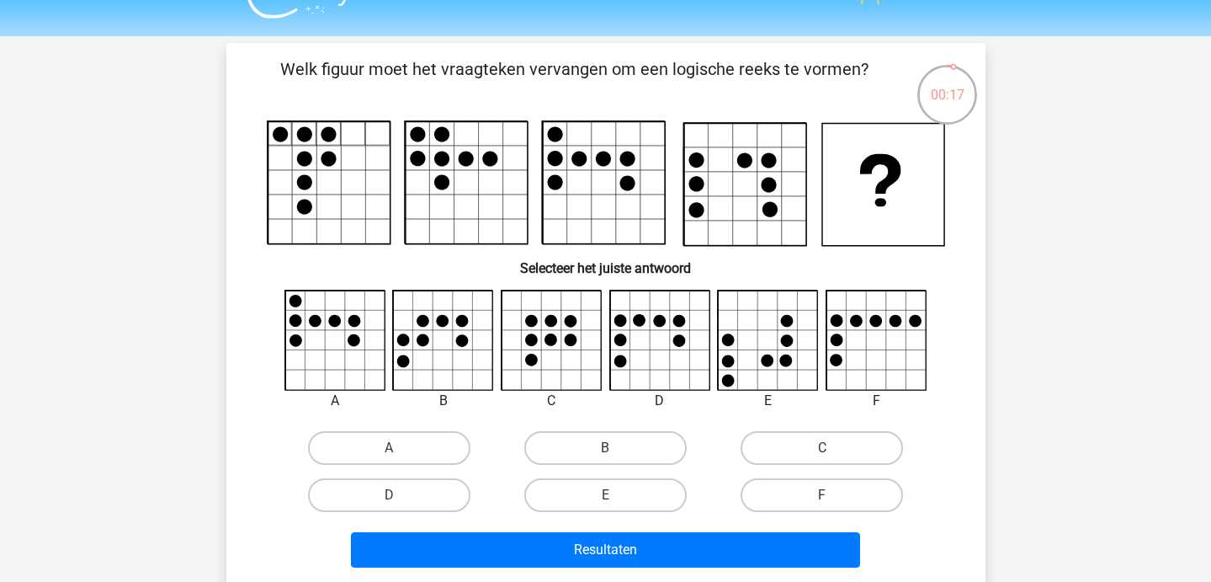
scroll to position [34, 0]
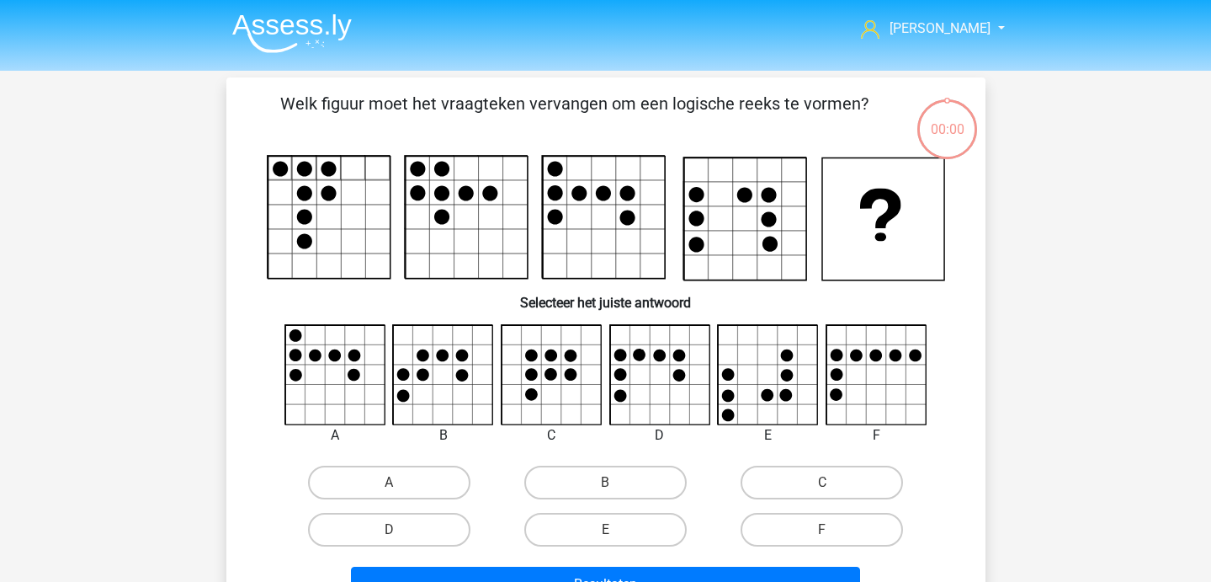
scroll to position [34, 0]
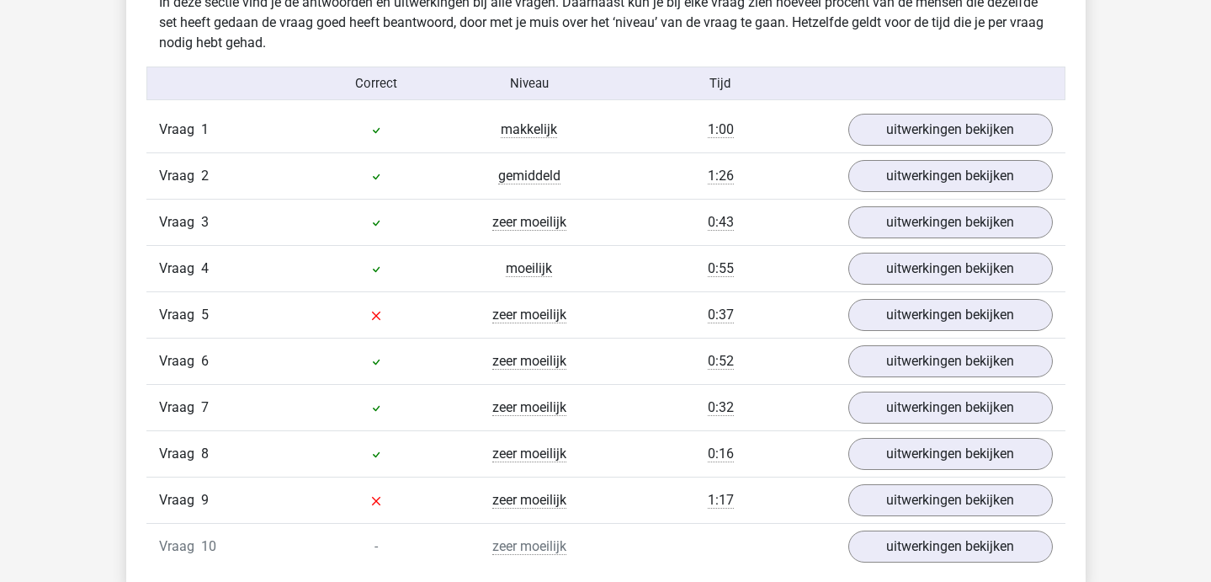
scroll to position [1049, 0]
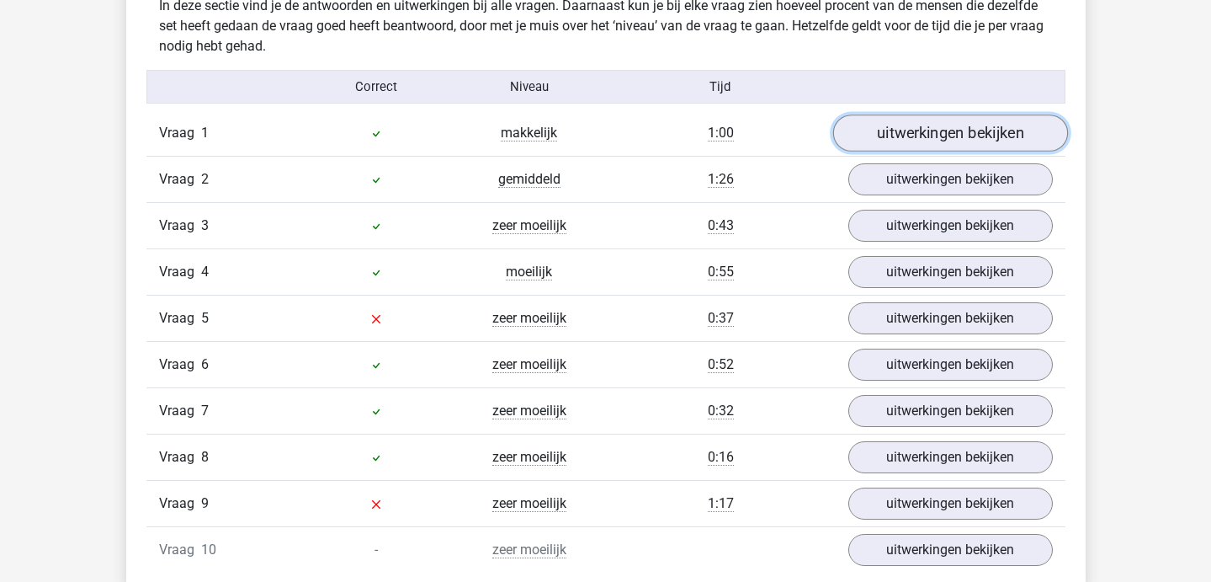
click at [920, 128] on link "uitwerkingen bekijken" at bounding box center [950, 132] width 235 height 37
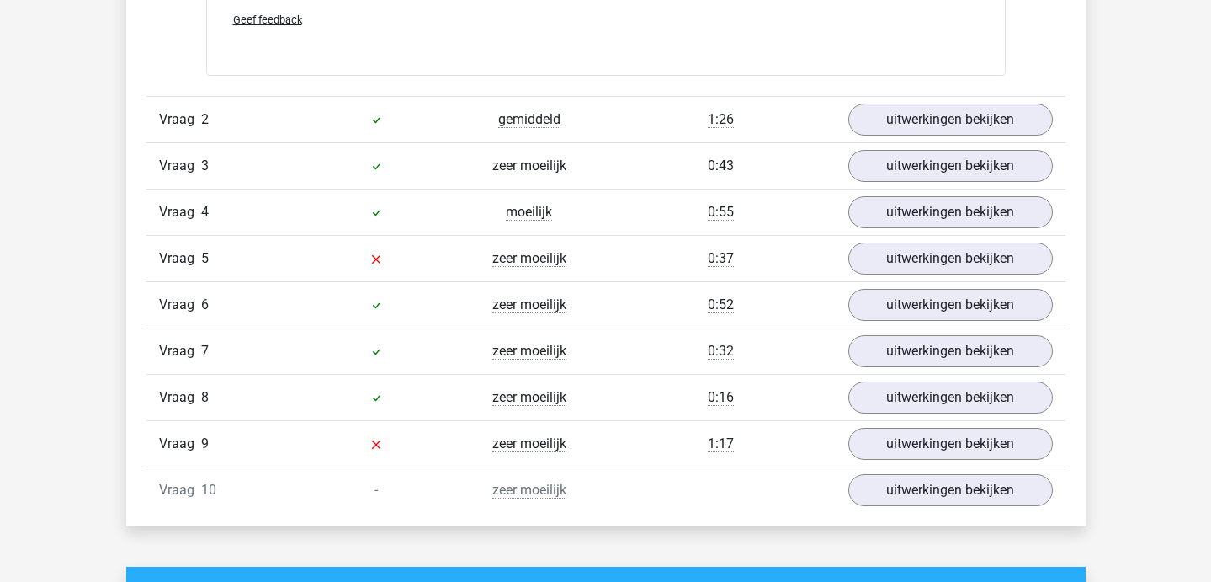
scroll to position [2171, 0]
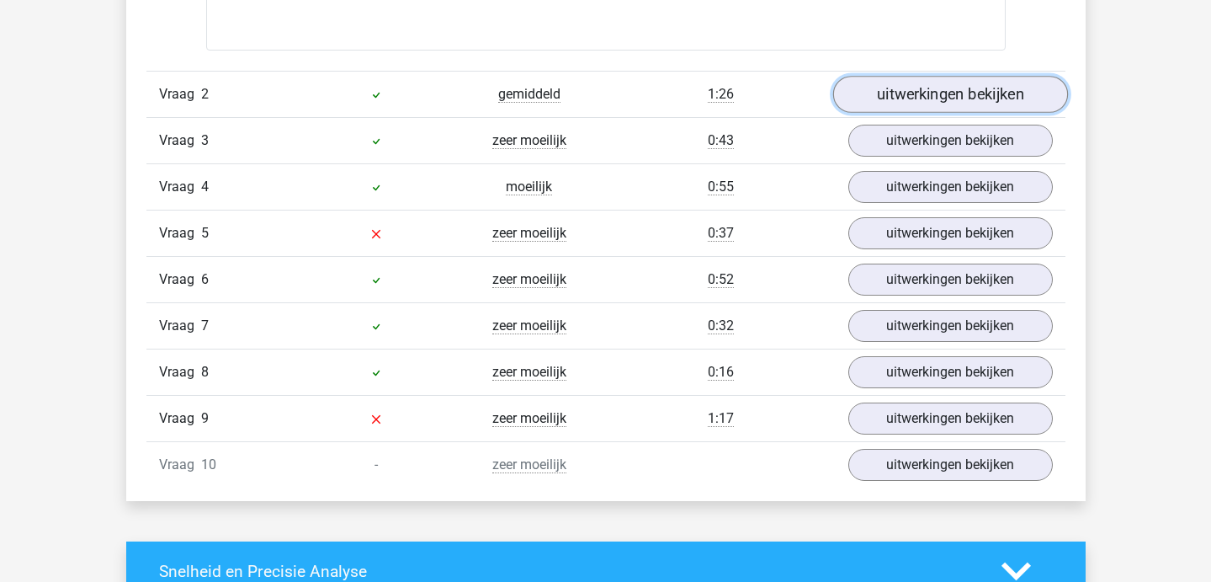
click at [886, 100] on link "uitwerkingen bekijken" at bounding box center [950, 94] width 235 height 37
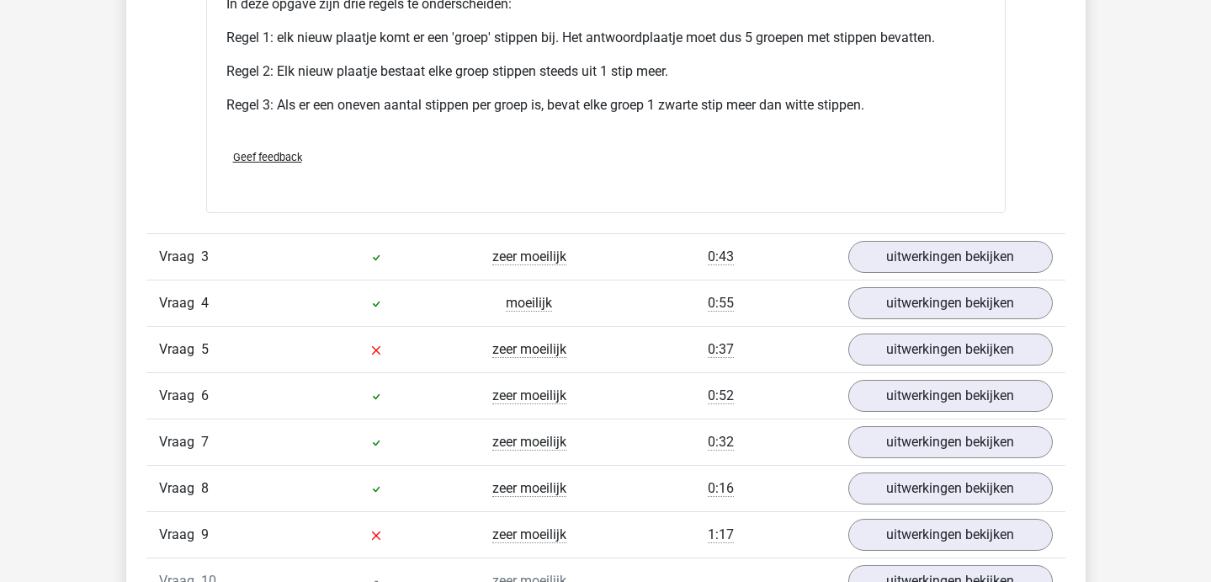
scroll to position [3160, 0]
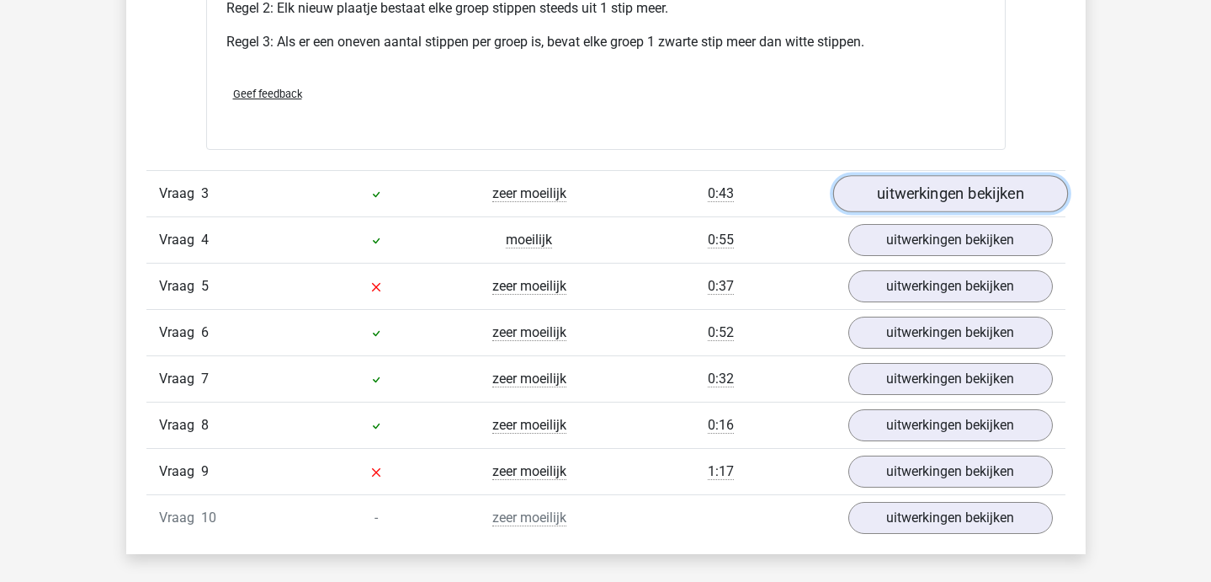
click at [859, 193] on link "uitwerkingen bekijken" at bounding box center [950, 193] width 235 height 37
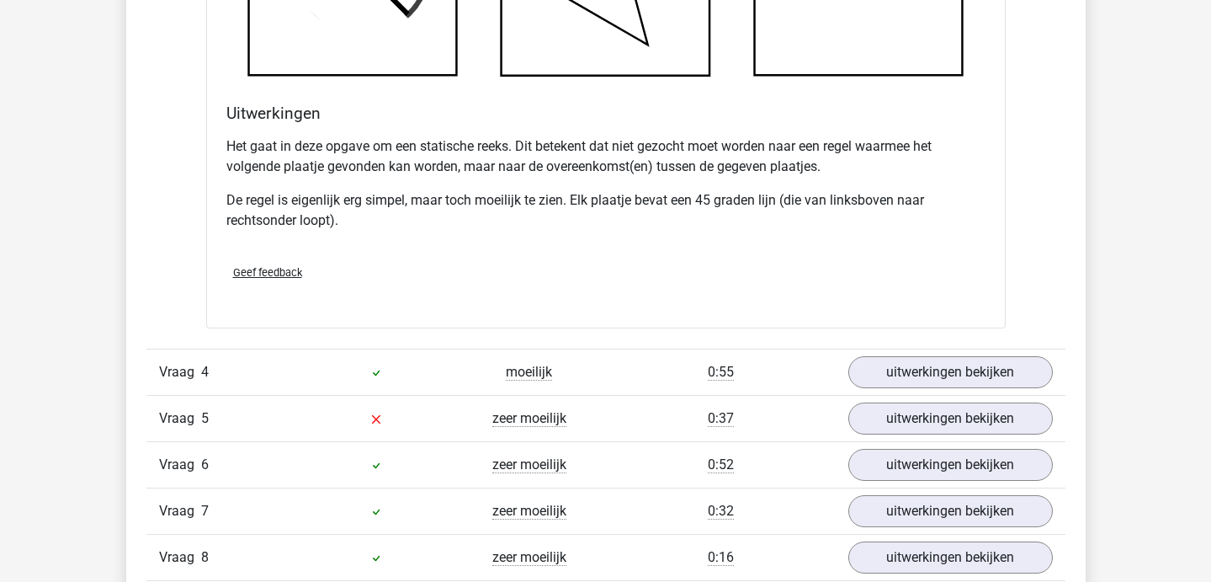
scroll to position [4052, 0]
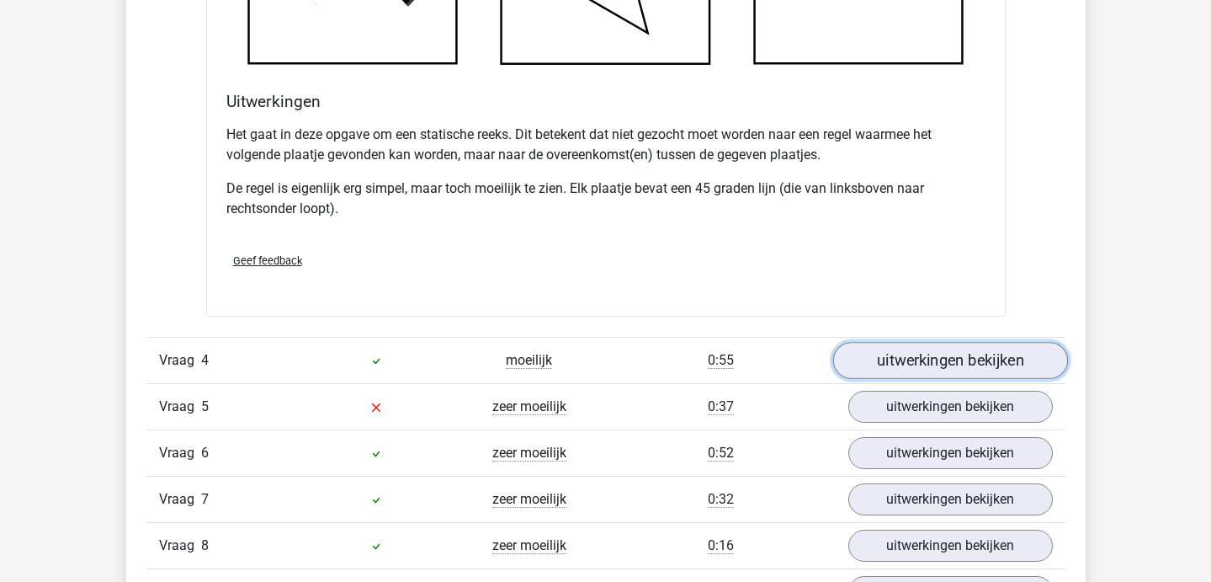
click at [922, 348] on link "uitwerkingen bekijken" at bounding box center [950, 361] width 235 height 37
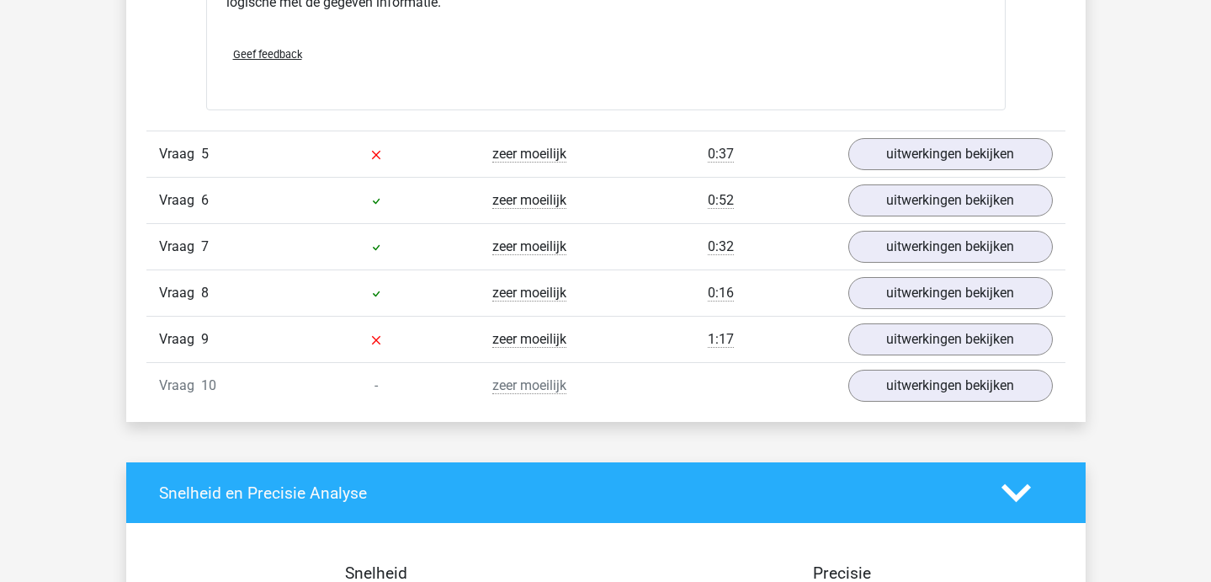
scroll to position [5408, 0]
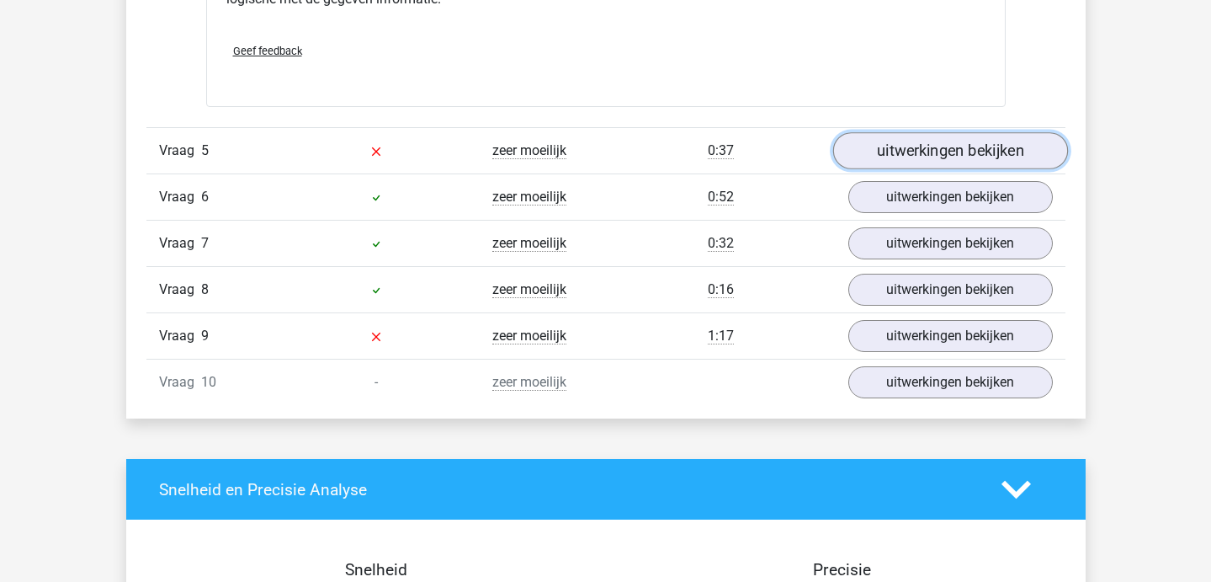
click at [948, 149] on link "uitwerkingen bekijken" at bounding box center [950, 151] width 235 height 37
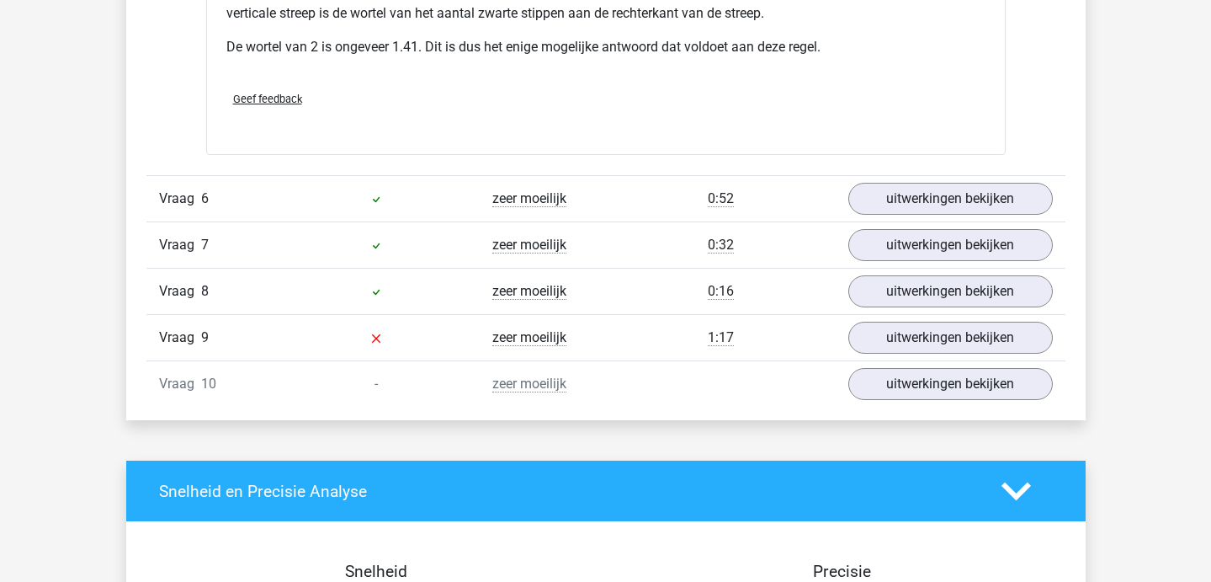
scroll to position [6404, 0]
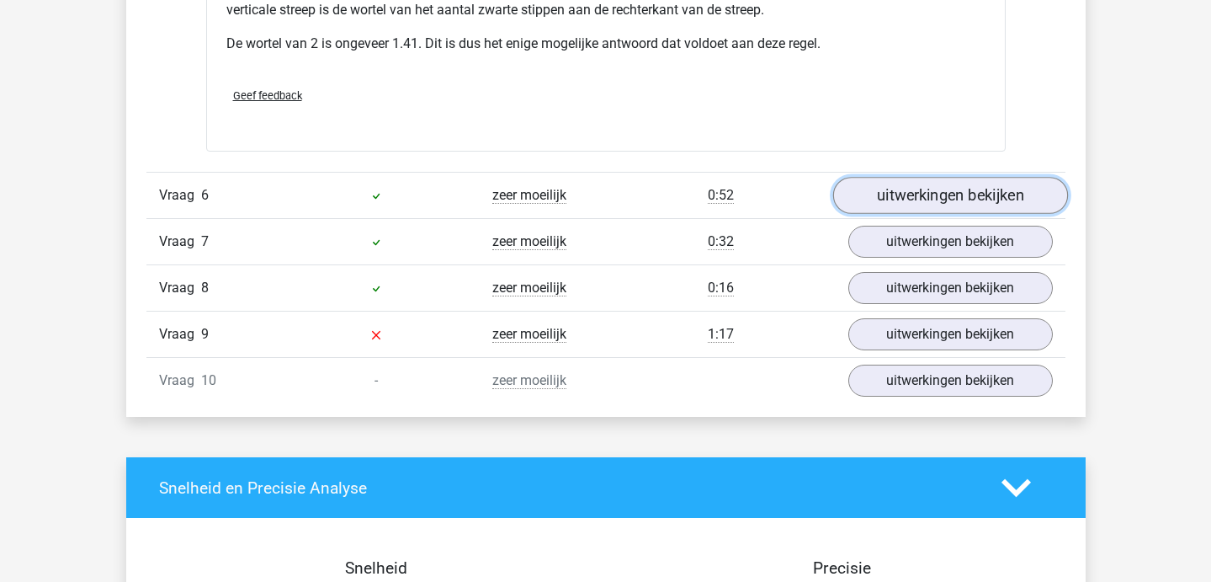
click at [911, 186] on link "uitwerkingen bekijken" at bounding box center [950, 196] width 235 height 37
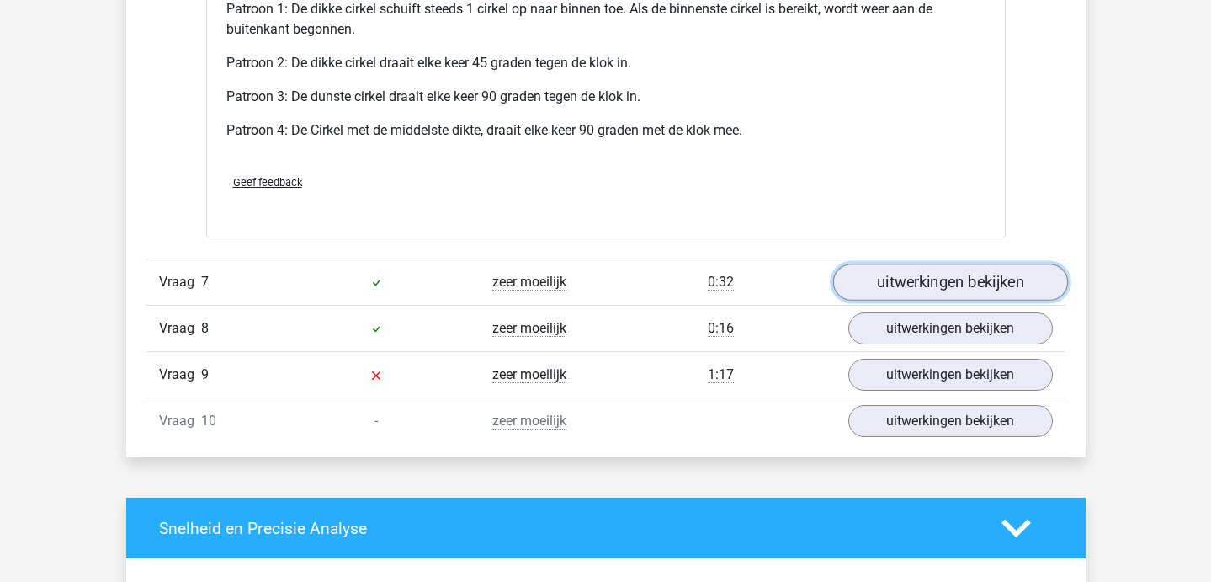
click at [865, 284] on link "uitwerkingen bekijken" at bounding box center [950, 281] width 235 height 37
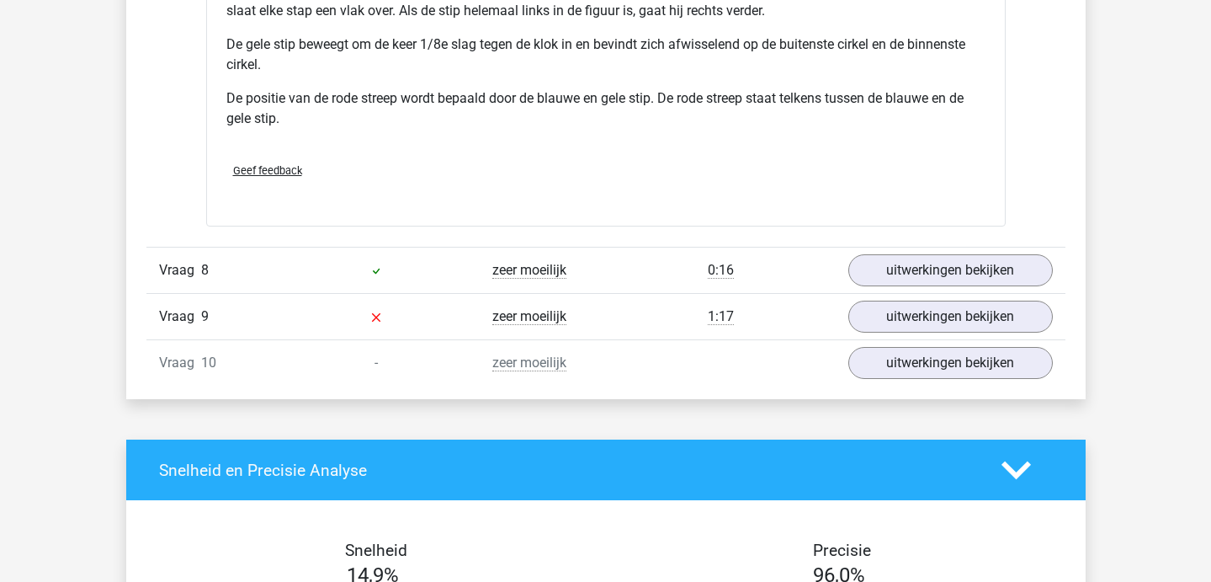
scroll to position [8663, 0]
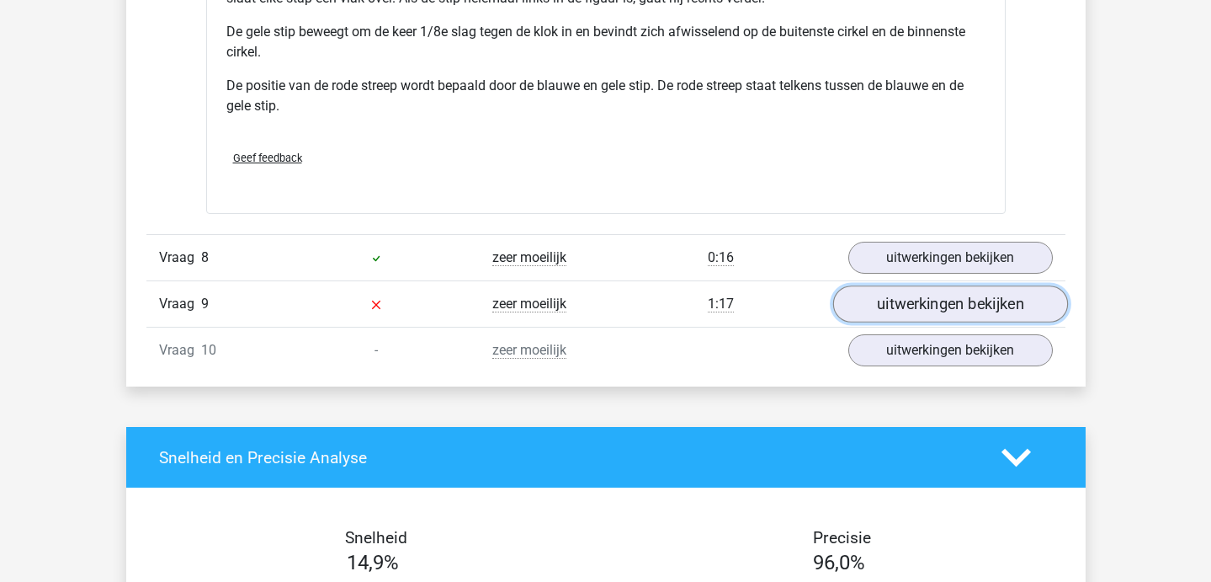
click at [890, 289] on link "uitwerkingen bekijken" at bounding box center [950, 303] width 235 height 37
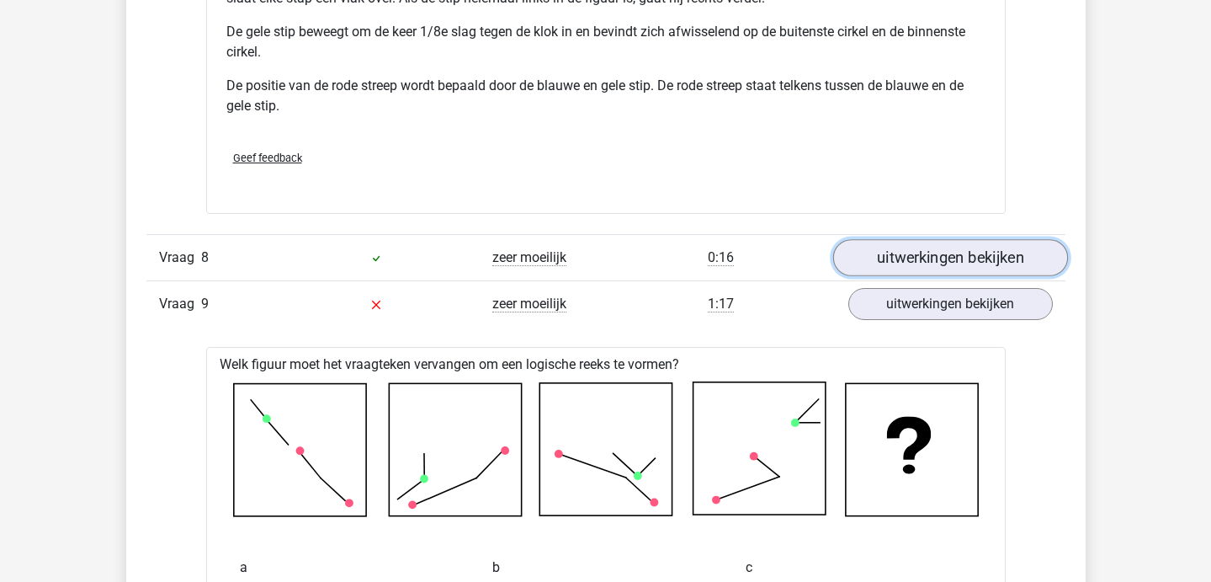
click at [883, 253] on link "uitwerkingen bekijken" at bounding box center [950, 257] width 235 height 37
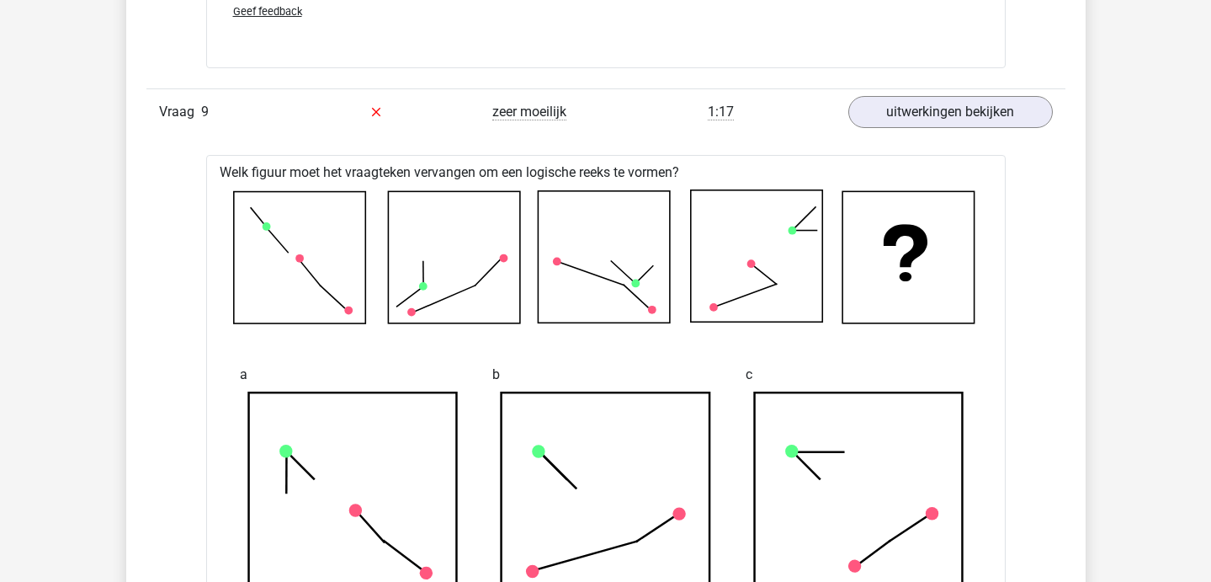
scroll to position [9956, 0]
click at [974, 127] on link "uitwerkingen bekijken" at bounding box center [950, 111] width 235 height 37
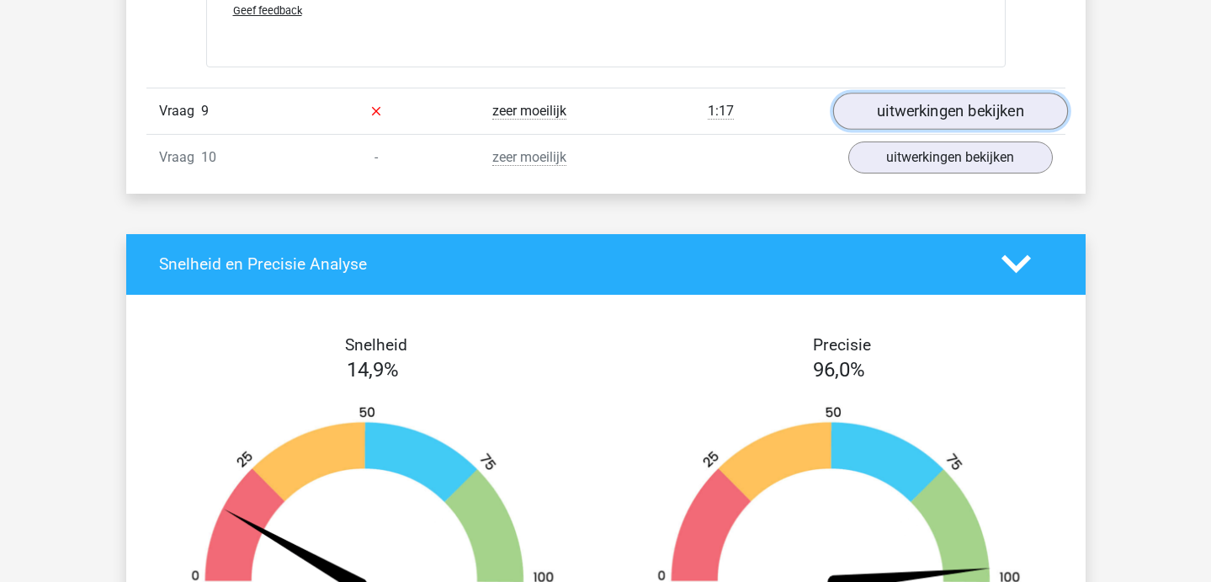
click at [974, 127] on link "uitwerkingen bekijken" at bounding box center [950, 111] width 235 height 37
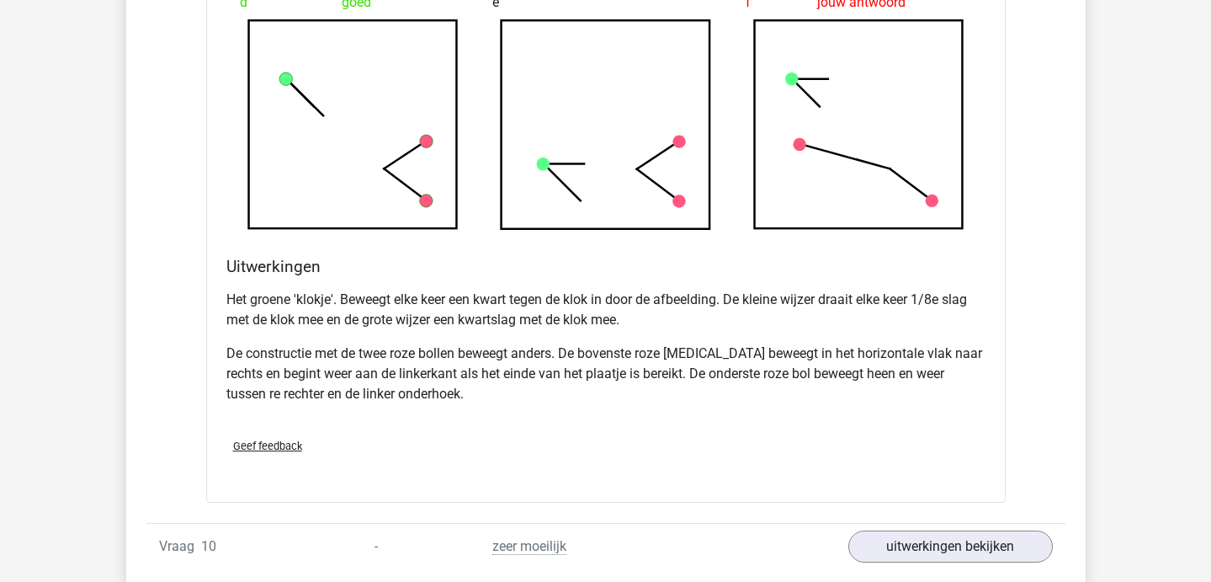
scroll to position [10788, 0]
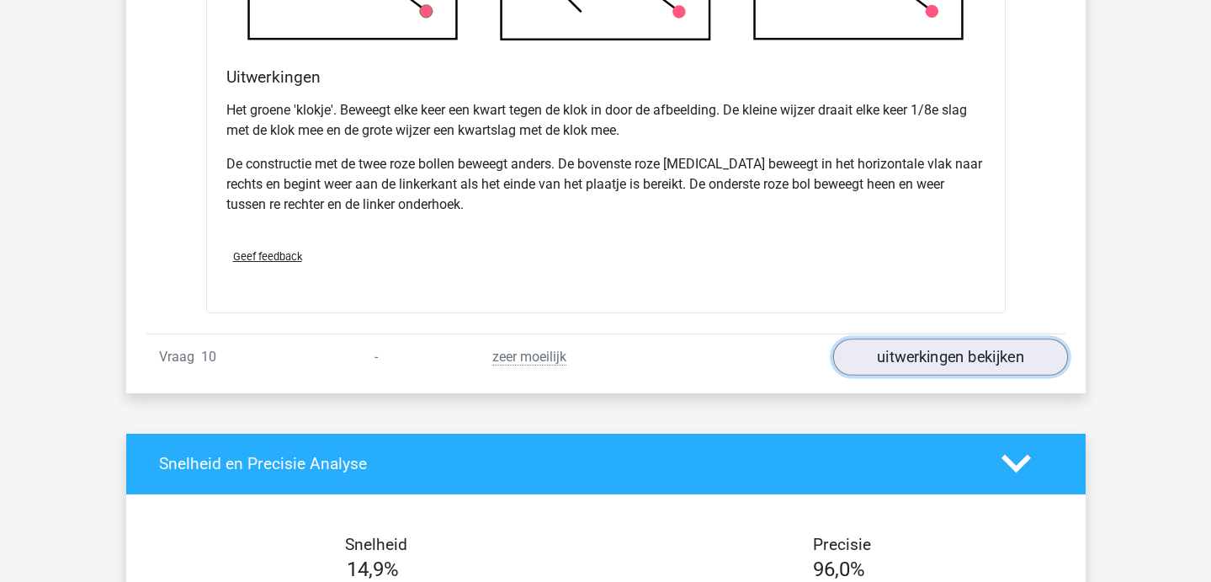
click at [890, 364] on link "uitwerkingen bekijken" at bounding box center [950, 356] width 235 height 37
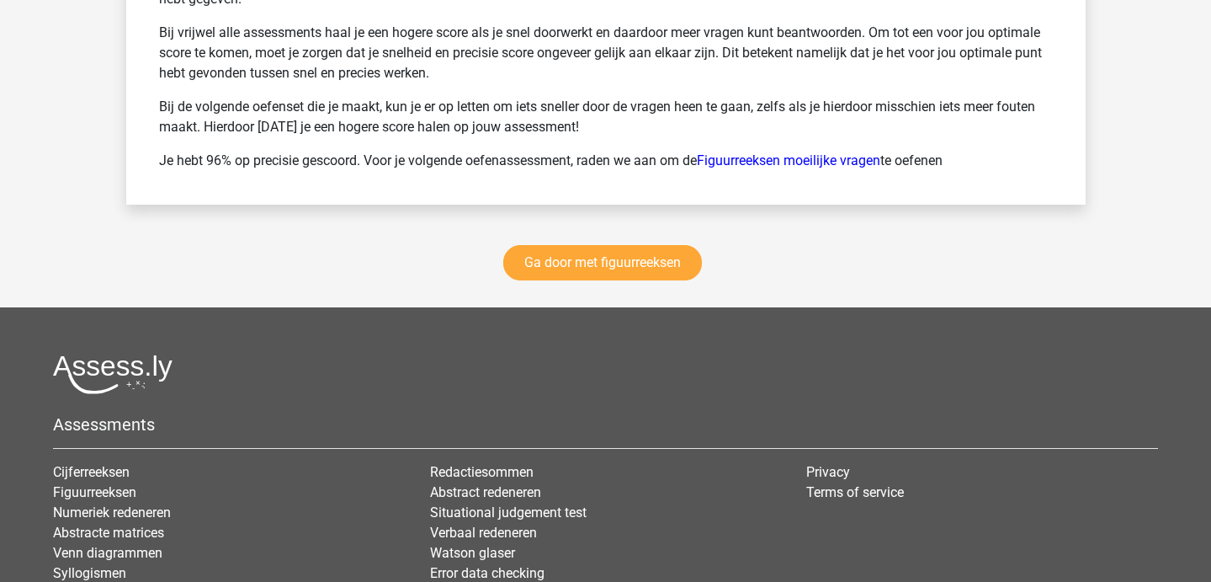
scroll to position [12972, 0]
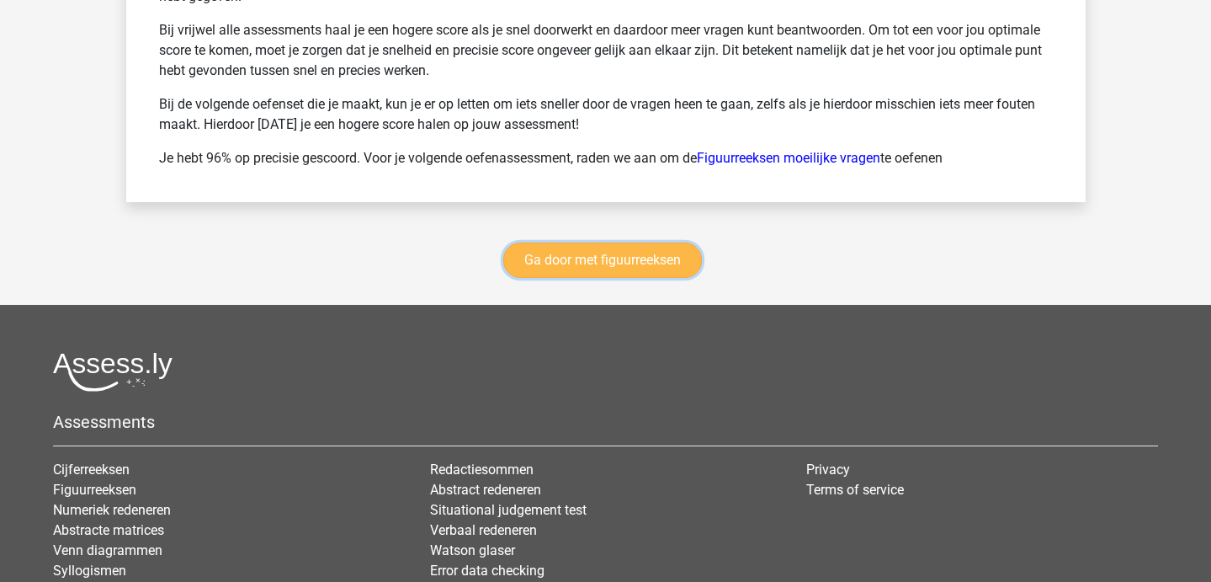
click at [540, 278] on link "Ga door met figuurreeksen" at bounding box center [602, 259] width 199 height 35
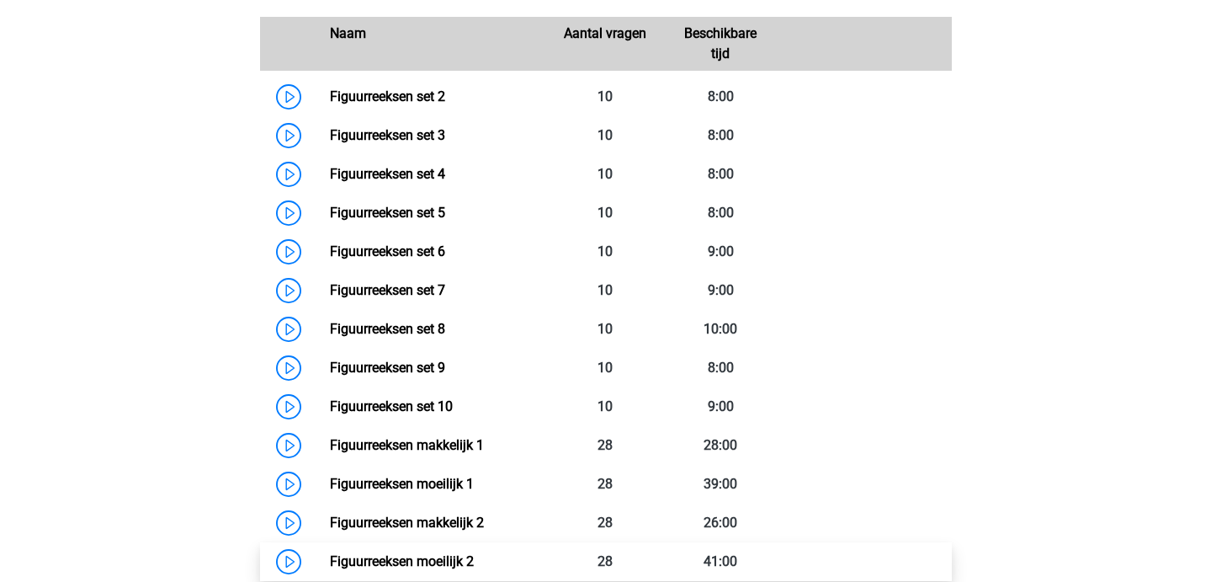
scroll to position [854, 0]
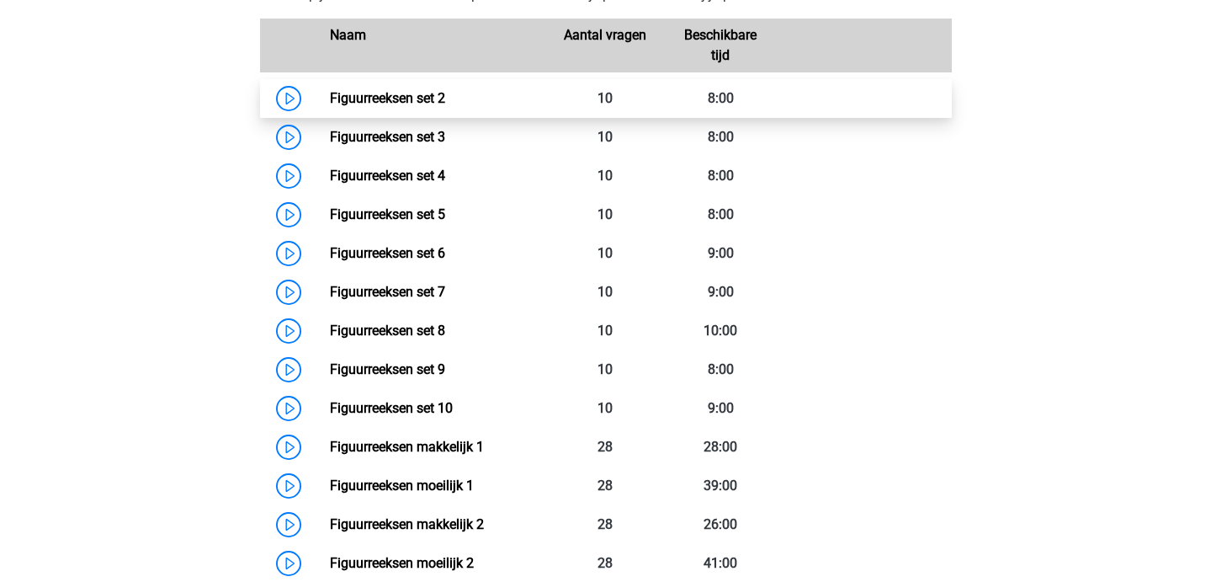
click at [418, 98] on link "Figuurreeksen set 2" at bounding box center [387, 98] width 115 height 16
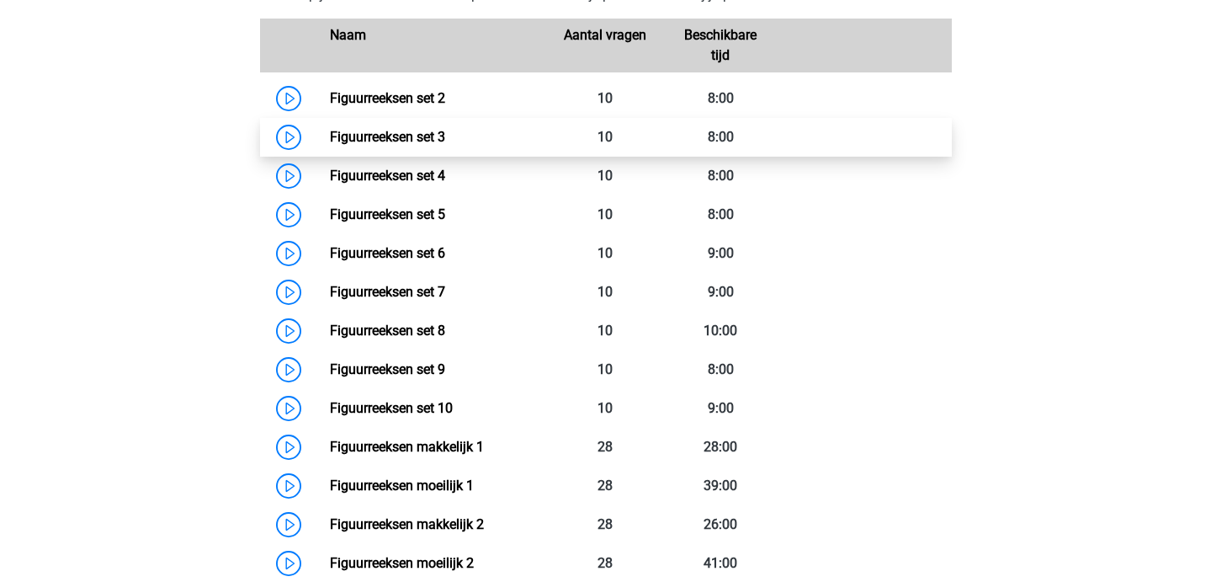
click at [375, 129] on link "Figuurreeksen set 3" at bounding box center [387, 137] width 115 height 16
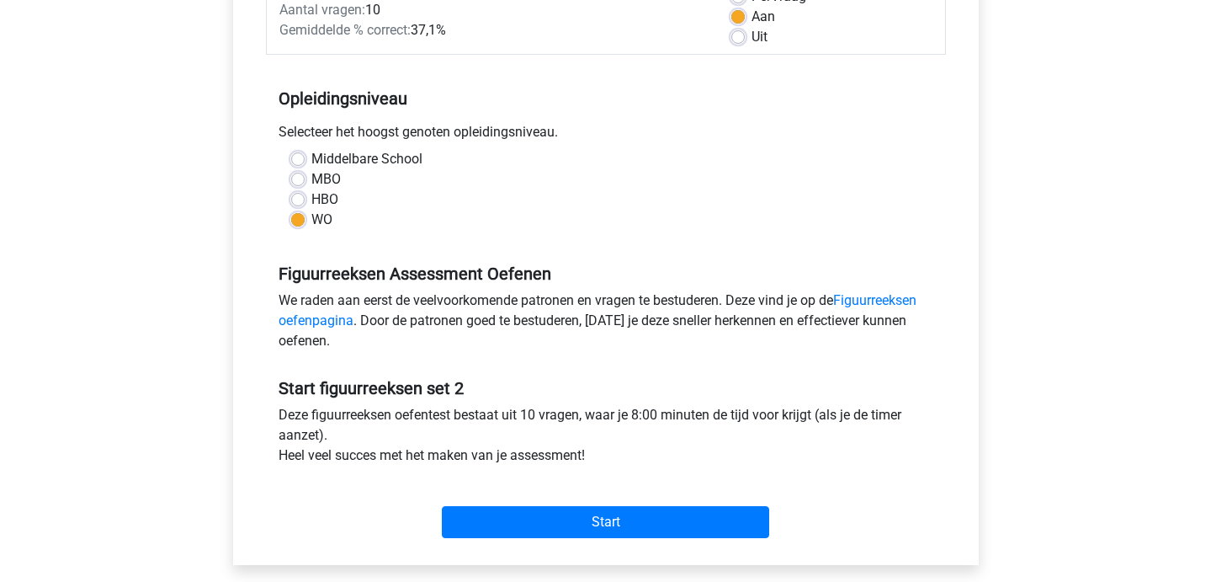
scroll to position [273, 0]
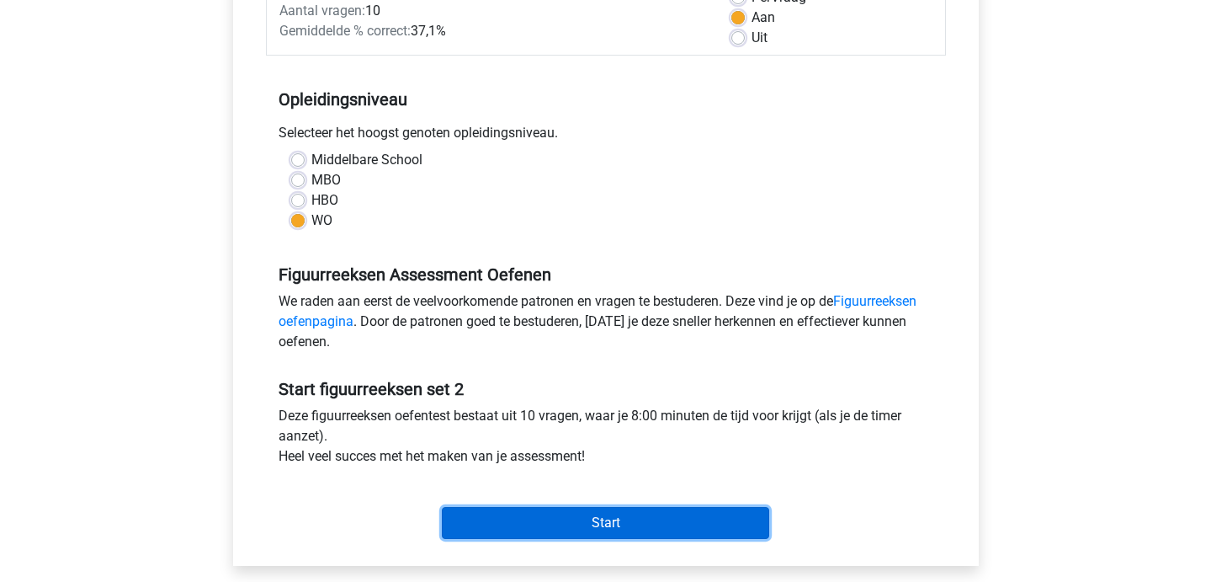
click at [474, 515] on input "Start" at bounding box center [605, 523] width 327 height 32
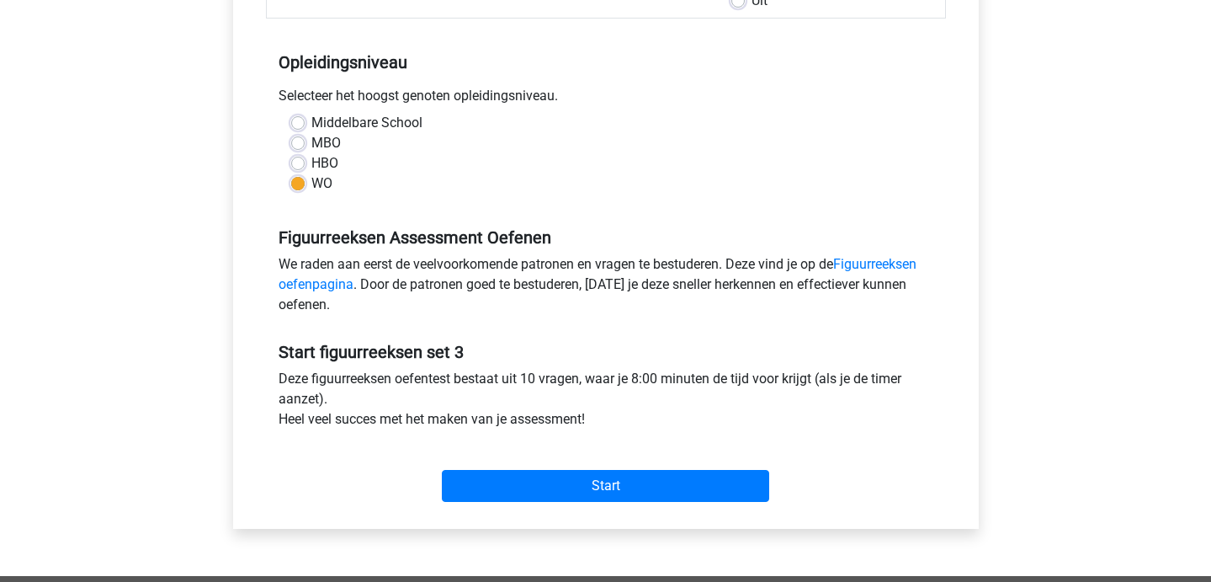
scroll to position [329, 0]
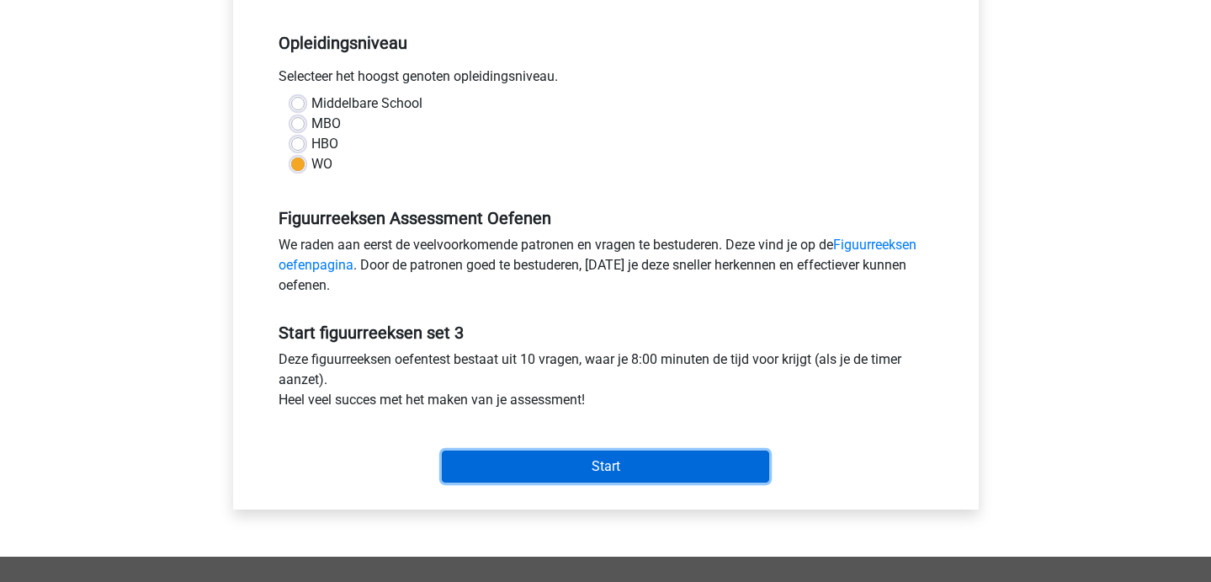
click at [502, 479] on input "Start" at bounding box center [605, 466] width 327 height 32
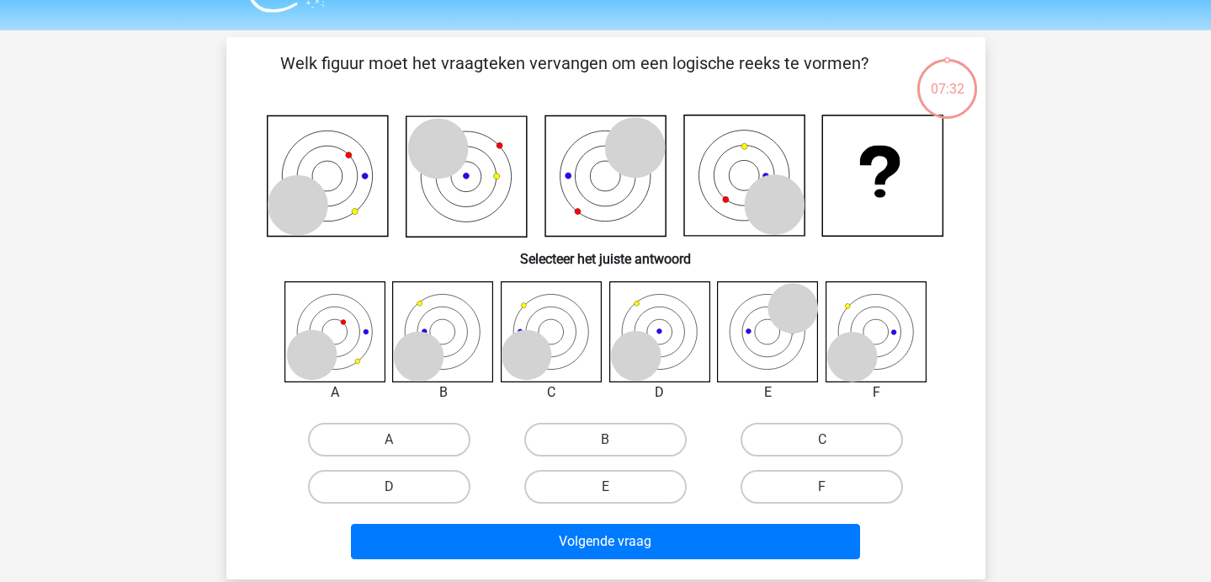
scroll to position [47, 0]
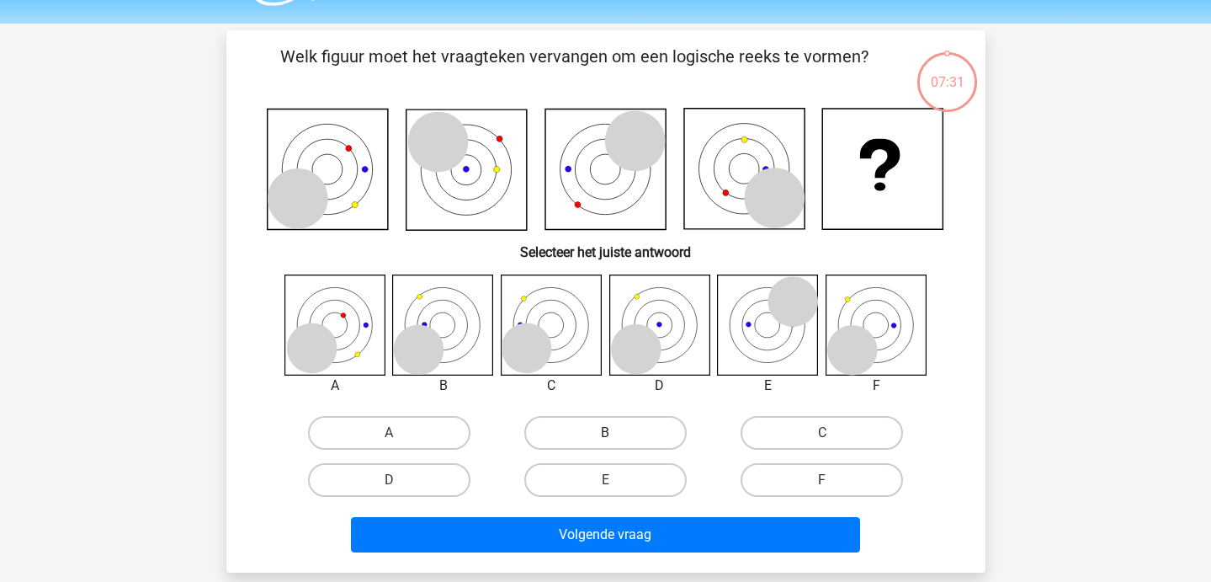
click at [549, 436] on label "B" at bounding box center [605, 433] width 162 height 34
click at [605, 436] on input "B" at bounding box center [610, 438] width 11 height 11
radio input "true"
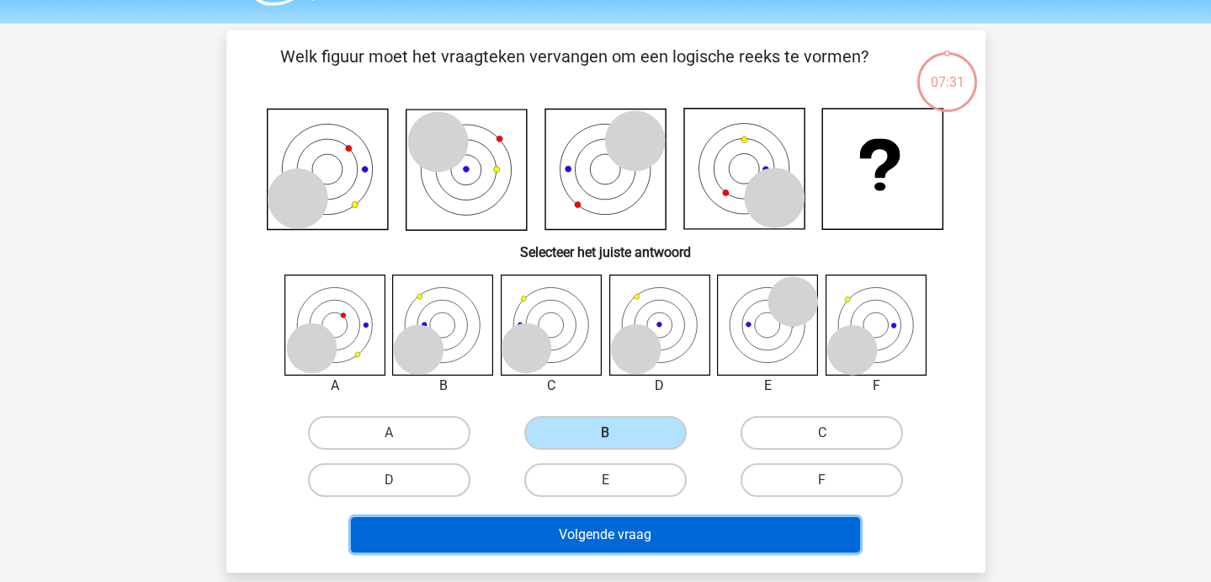
click at [549, 536] on button "Volgende vraag" at bounding box center [605, 534] width 509 height 35
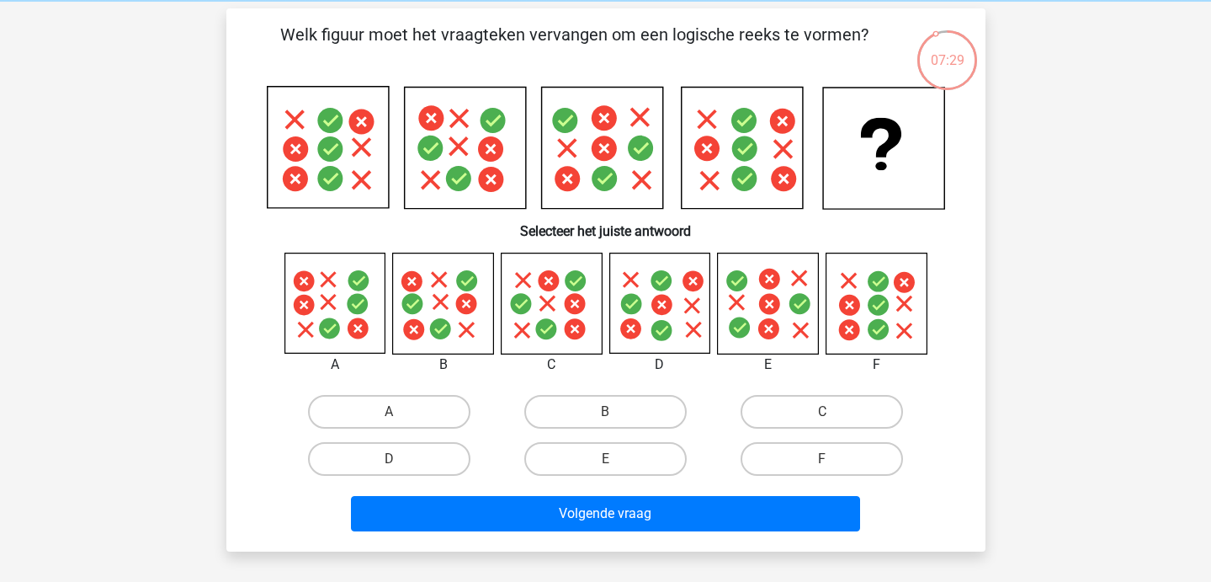
scroll to position [75, 0]
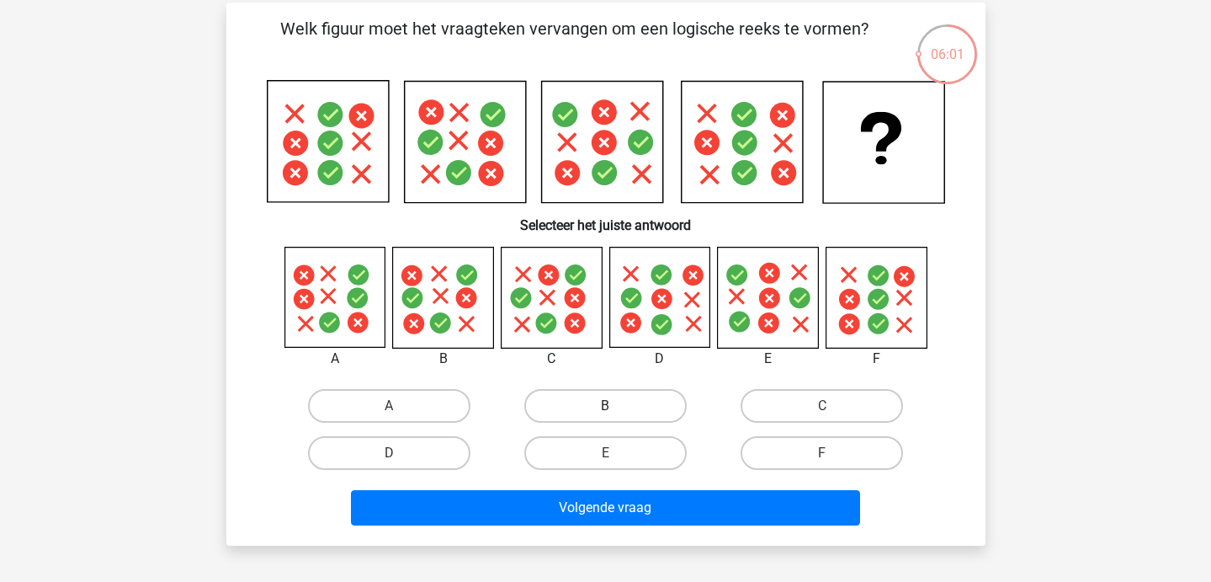
click at [598, 403] on label "B" at bounding box center [605, 406] width 162 height 34
click at [605, 406] on input "B" at bounding box center [610, 411] width 11 height 11
radio input "true"
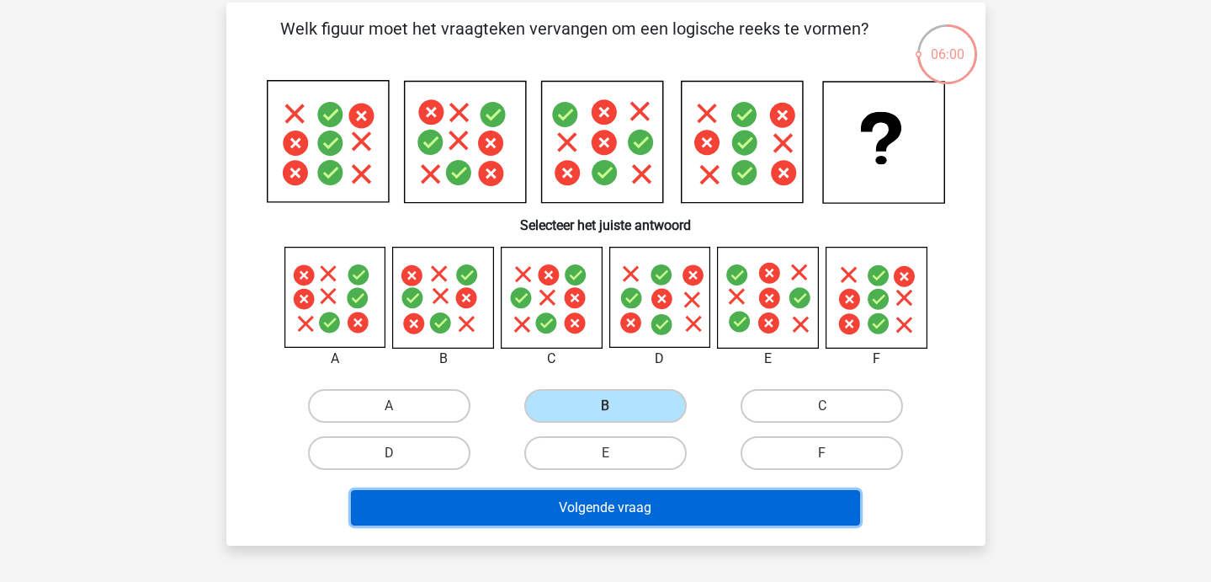
click at [567, 508] on button "Volgende vraag" at bounding box center [605, 507] width 509 height 35
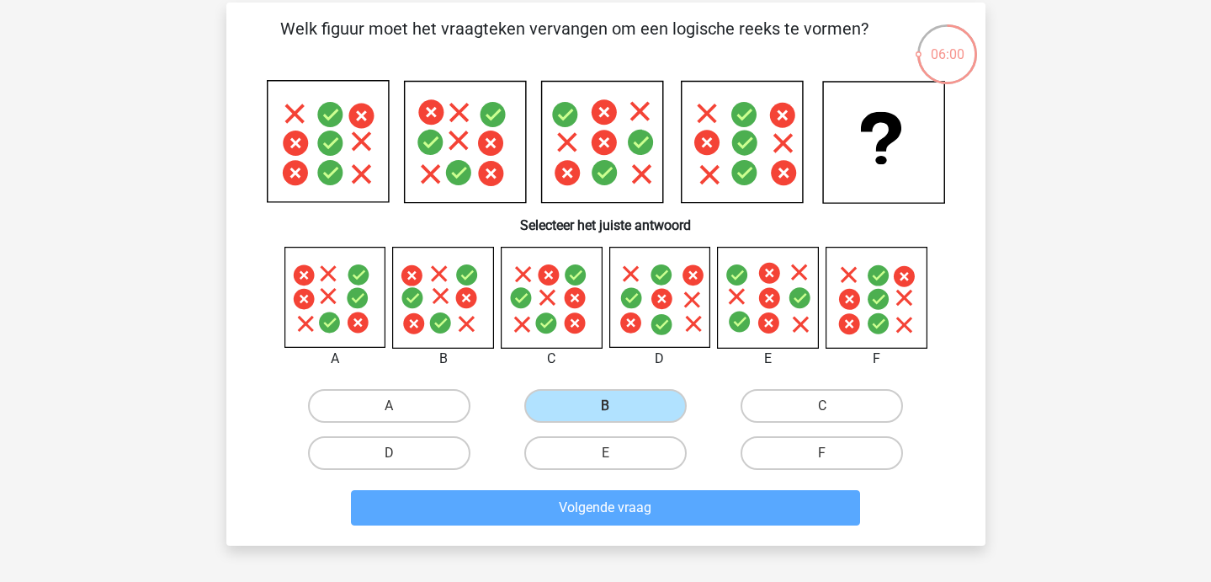
scroll to position [77, 0]
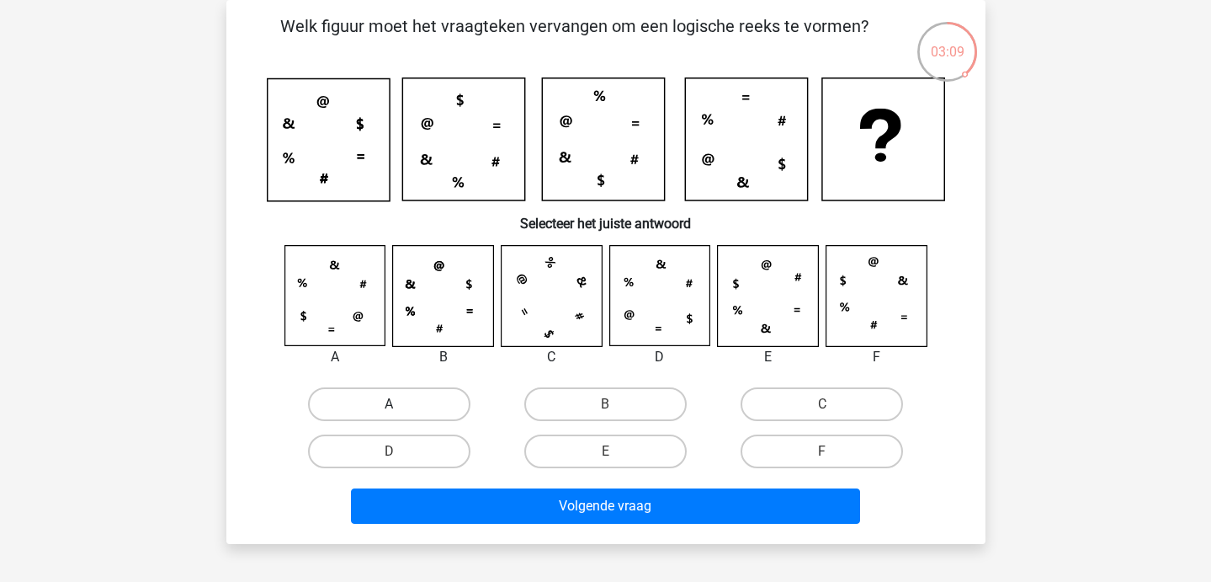
click at [402, 396] on label "A" at bounding box center [389, 404] width 162 height 34
click at [400, 404] on input "A" at bounding box center [394, 409] width 11 height 11
radio input "true"
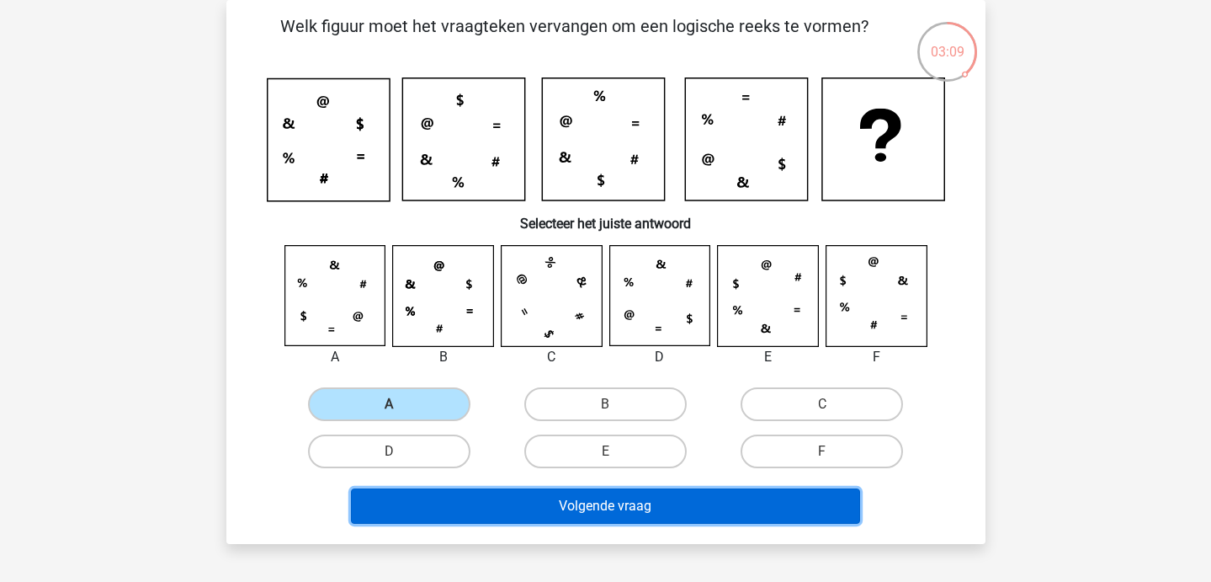
click at [445, 507] on button "Volgende vraag" at bounding box center [605, 505] width 509 height 35
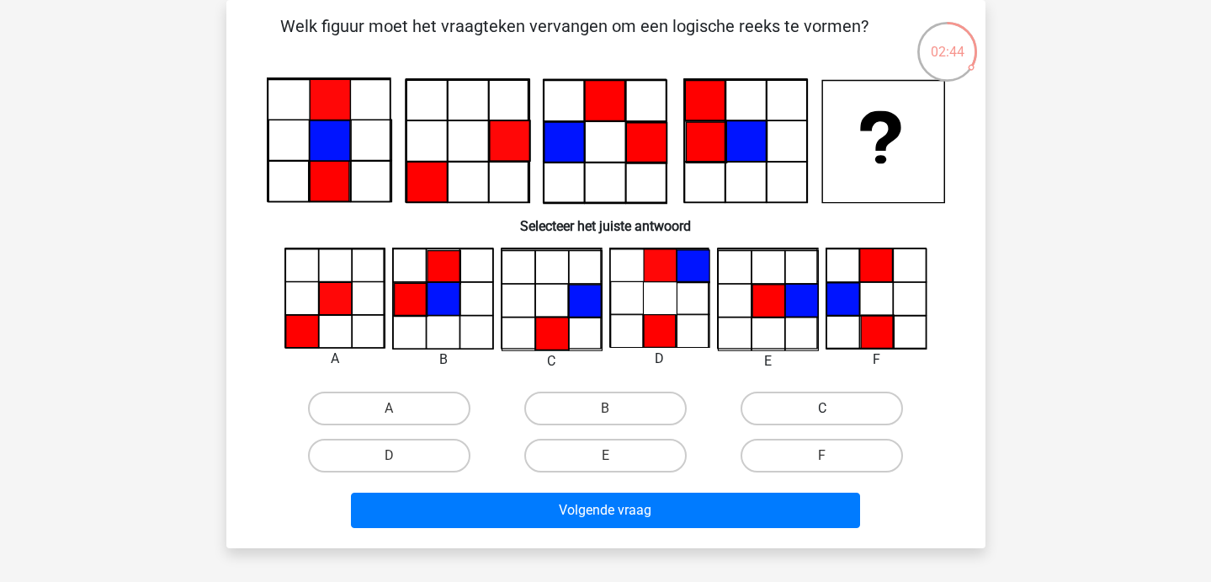
click at [786, 423] on label "C" at bounding box center [822, 408] width 162 height 34
click at [822, 419] on input "C" at bounding box center [827, 413] width 11 height 11
radio input "true"
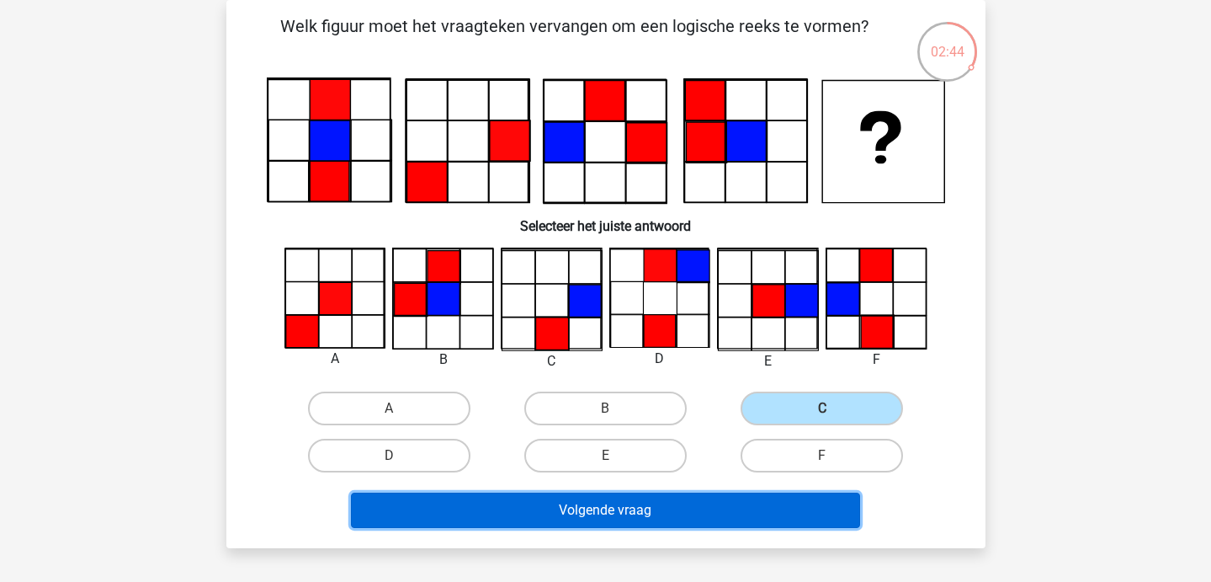
click at [765, 519] on button "Volgende vraag" at bounding box center [605, 509] width 509 height 35
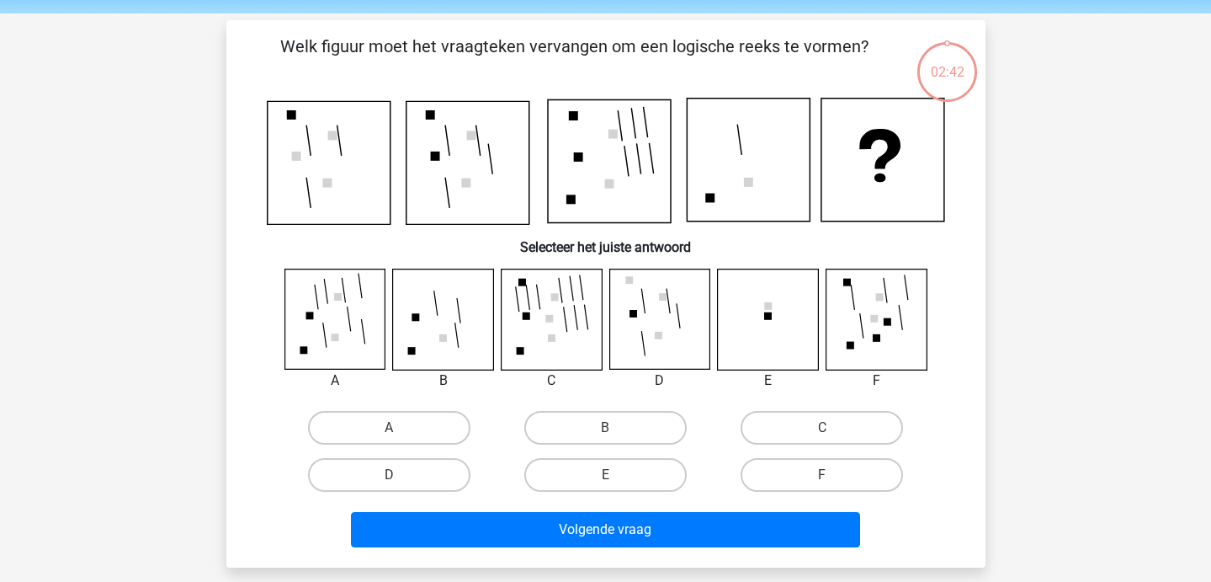
scroll to position [51, 0]
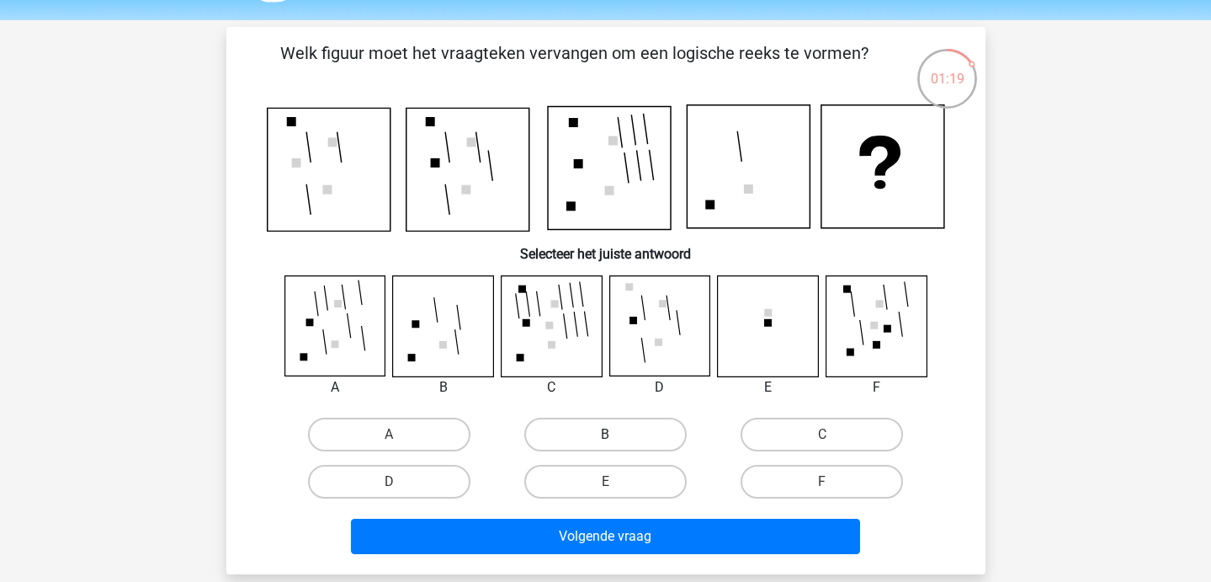
click at [583, 434] on label "B" at bounding box center [605, 435] width 162 height 34
click at [605, 434] on input "B" at bounding box center [610, 439] width 11 height 11
radio input "true"
click at [583, 517] on div "Volgende vraag" at bounding box center [605, 533] width 705 height 56
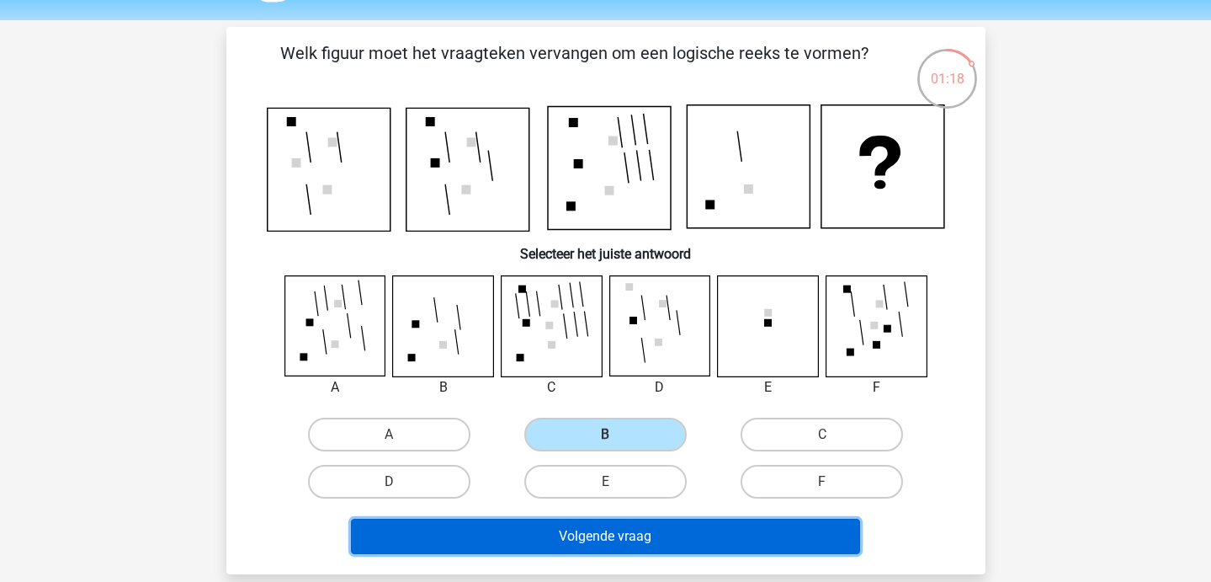
click at [580, 537] on button "Volgende vraag" at bounding box center [605, 536] width 509 height 35
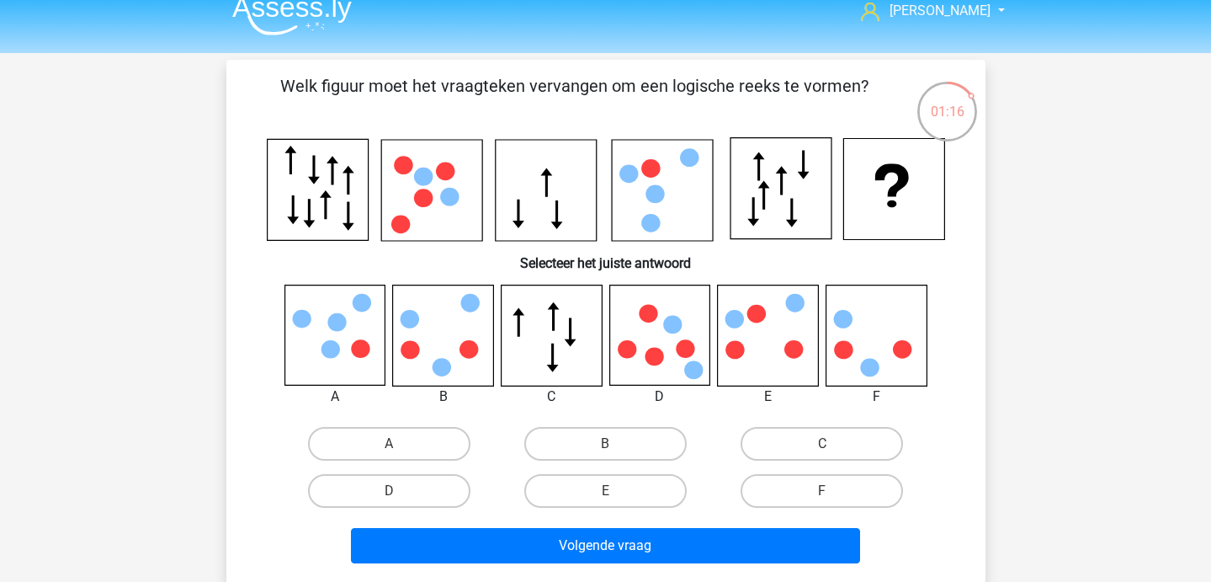
scroll to position [8, 0]
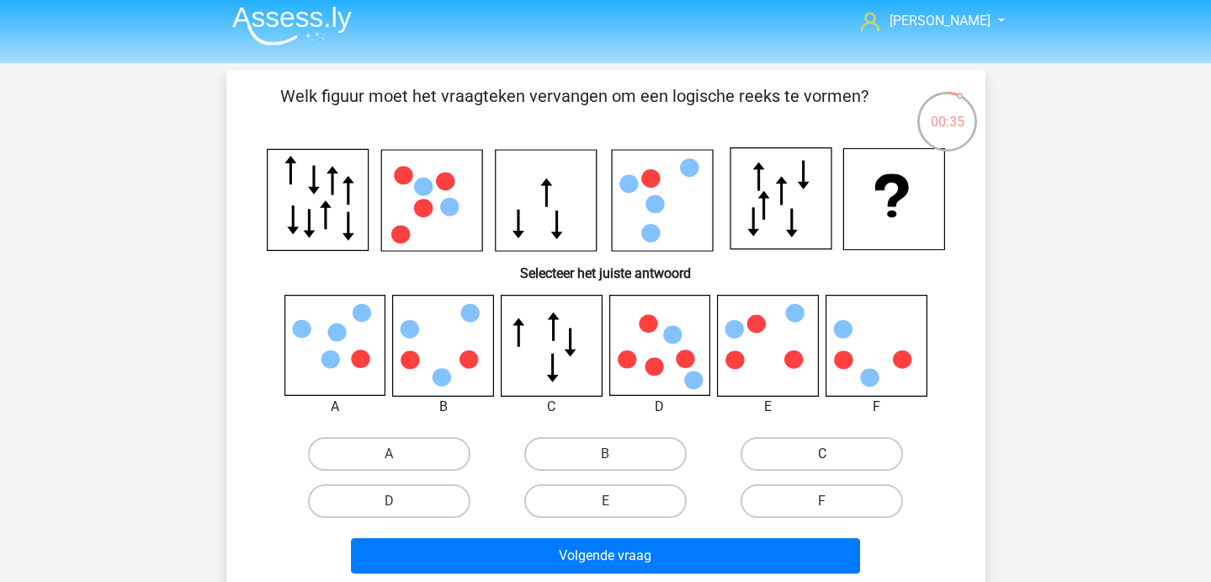
click at [785, 451] on label "C" at bounding box center [822, 454] width 162 height 34
click at [822, 454] on input "C" at bounding box center [827, 459] width 11 height 11
radio input "true"
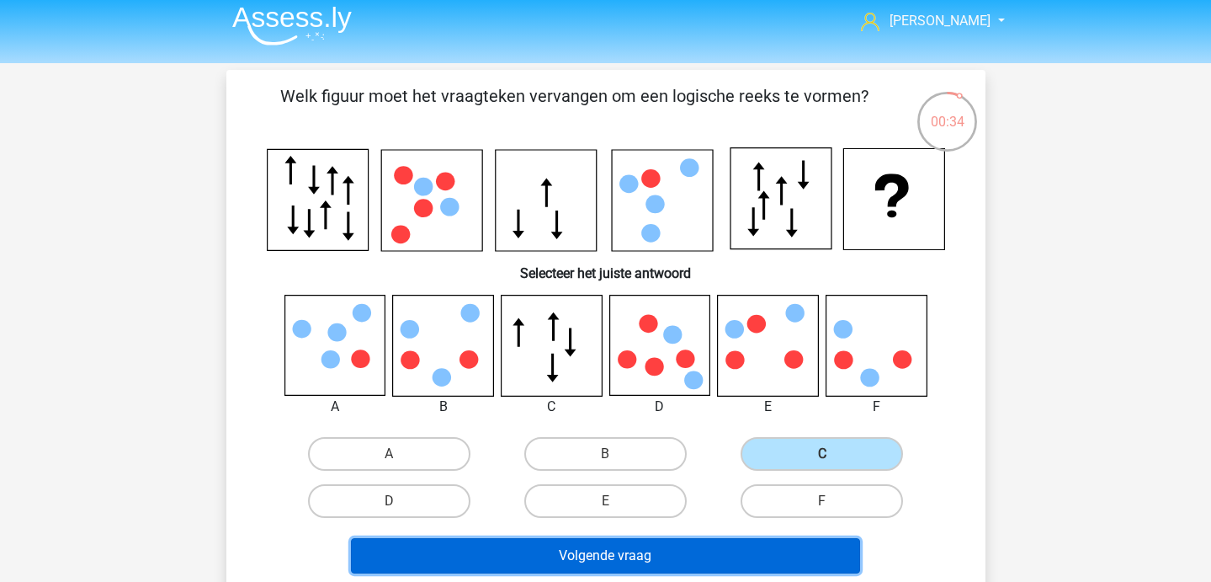
click at [644, 551] on button "Volgende vraag" at bounding box center [605, 555] width 509 height 35
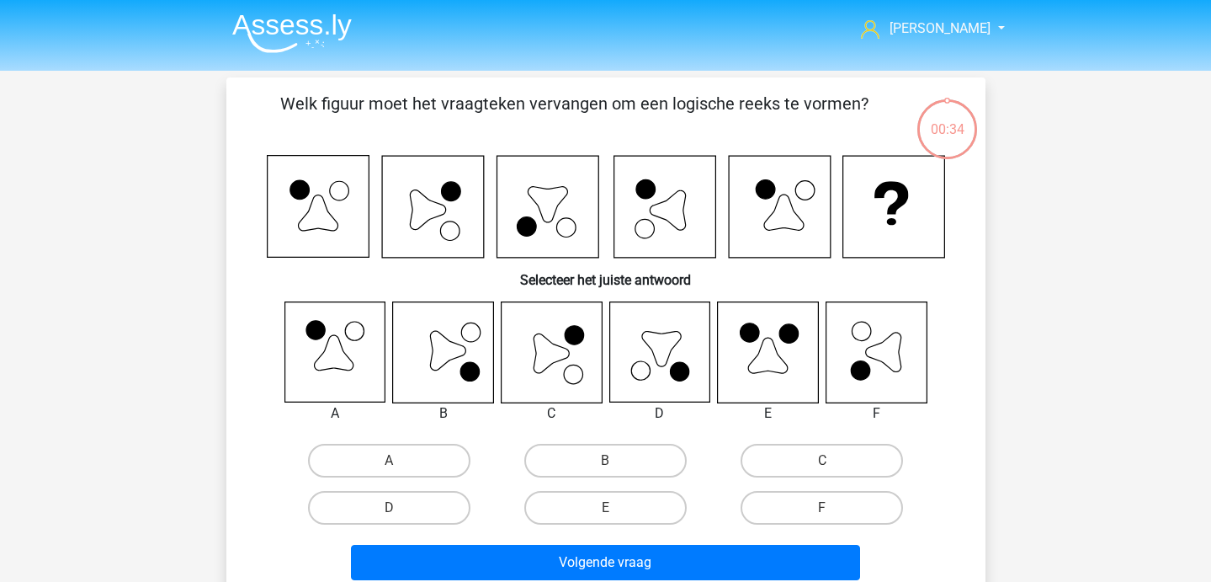
scroll to position [0, 0]
click at [583, 456] on label "B" at bounding box center [605, 461] width 162 height 34
click at [605, 460] on input "B" at bounding box center [610, 465] width 11 height 11
radio input "true"
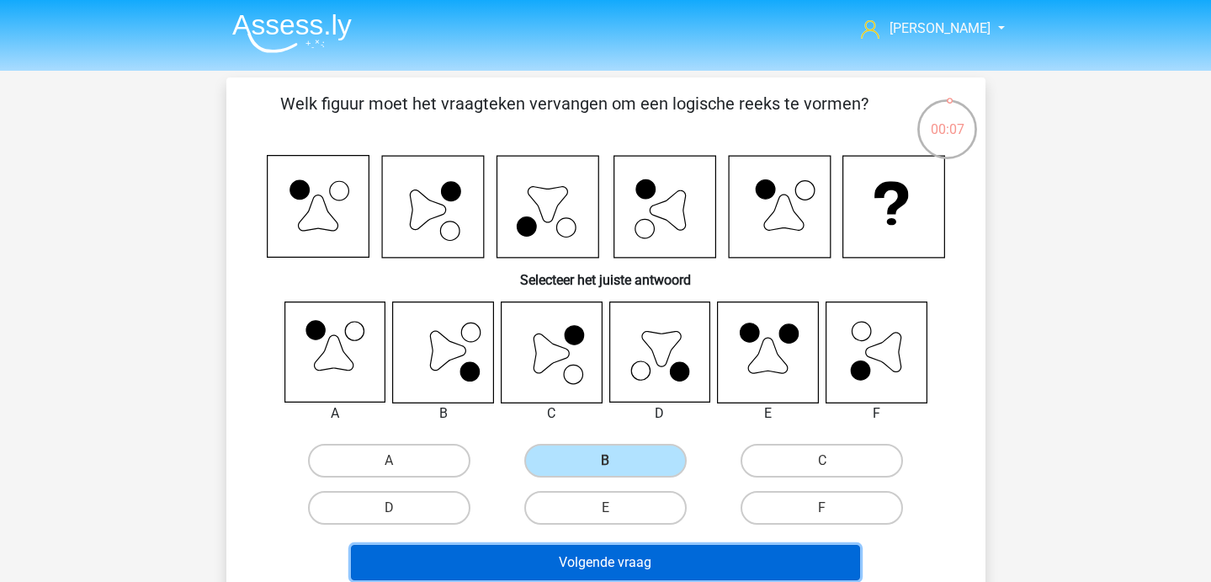
click at [593, 564] on button "Volgende vraag" at bounding box center [605, 562] width 509 height 35
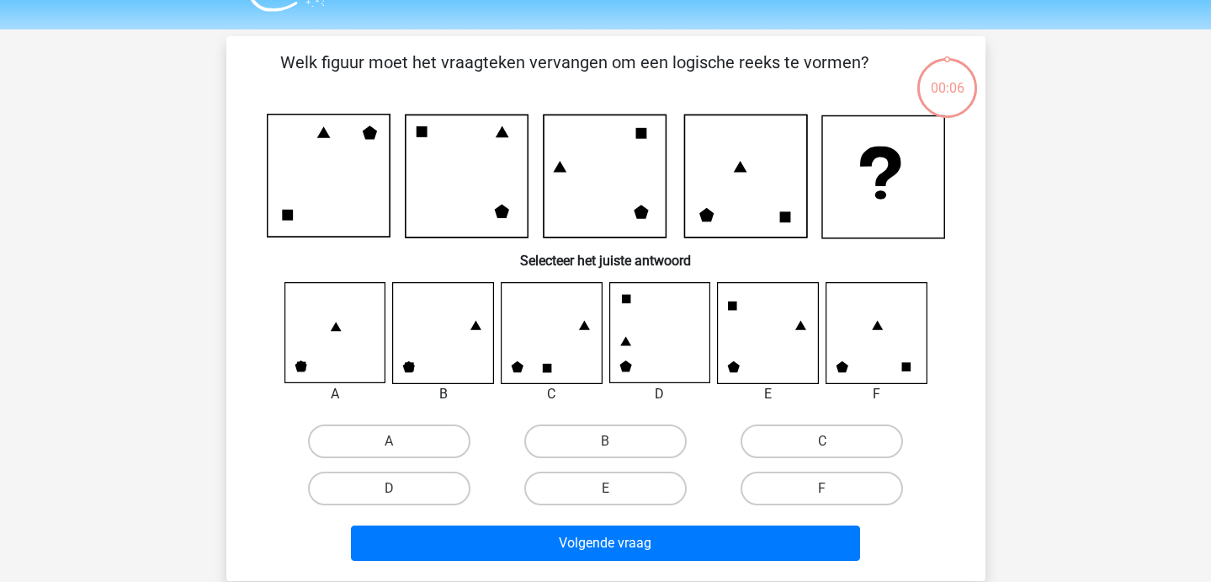
scroll to position [77, 0]
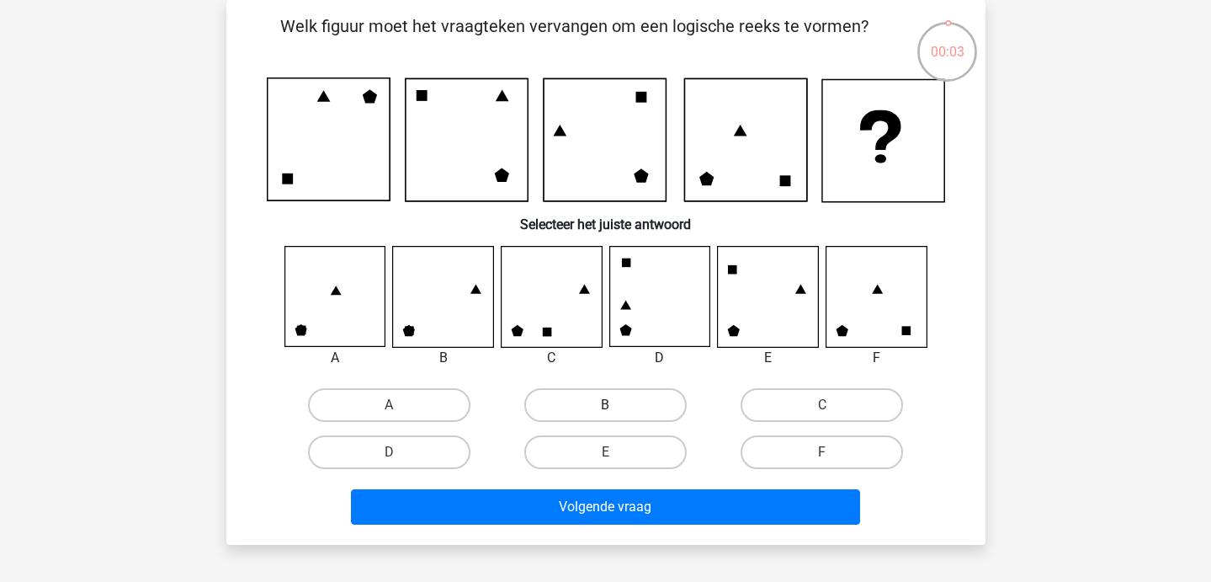
click at [652, 401] on label "B" at bounding box center [605, 405] width 162 height 34
click at [616, 405] on input "B" at bounding box center [610, 410] width 11 height 11
radio input "true"
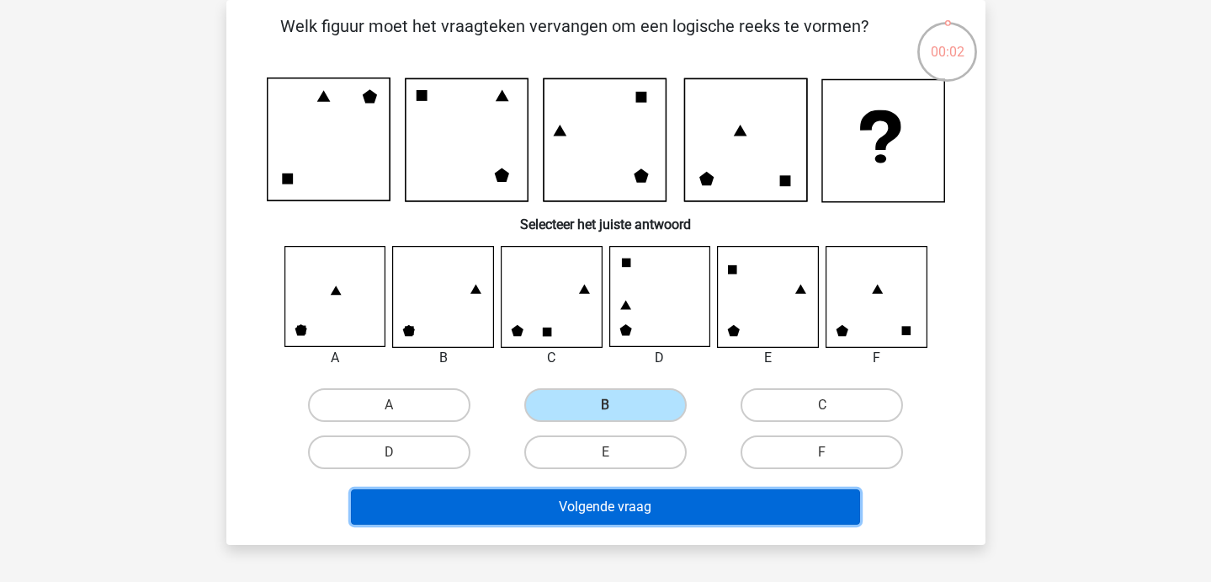
click at [652, 500] on button "Volgende vraag" at bounding box center [605, 506] width 509 height 35
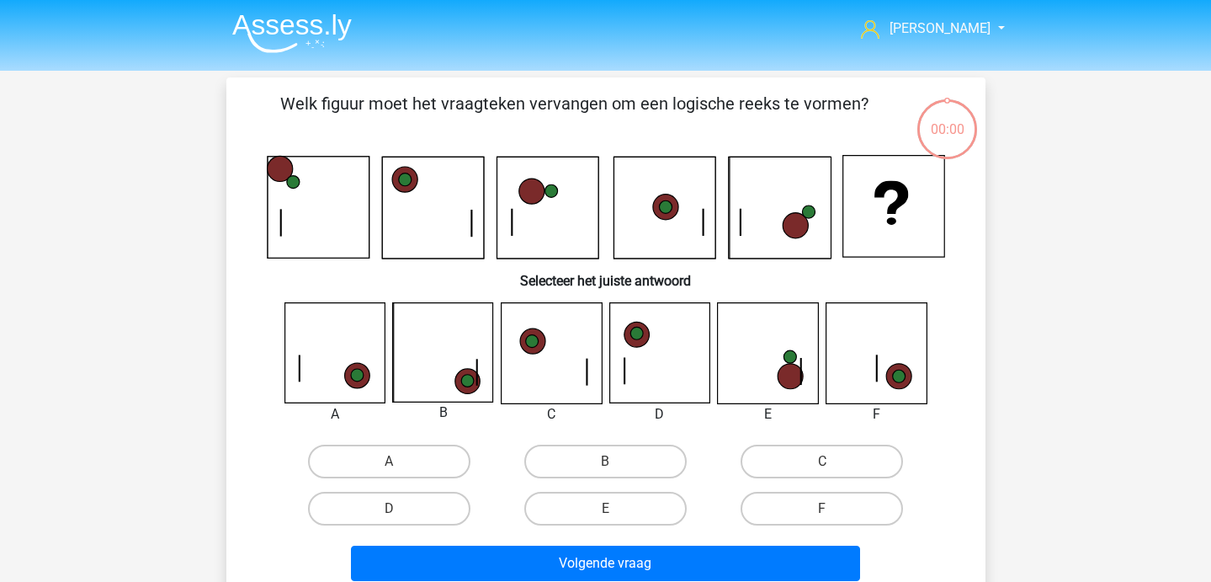
scroll to position [77, 0]
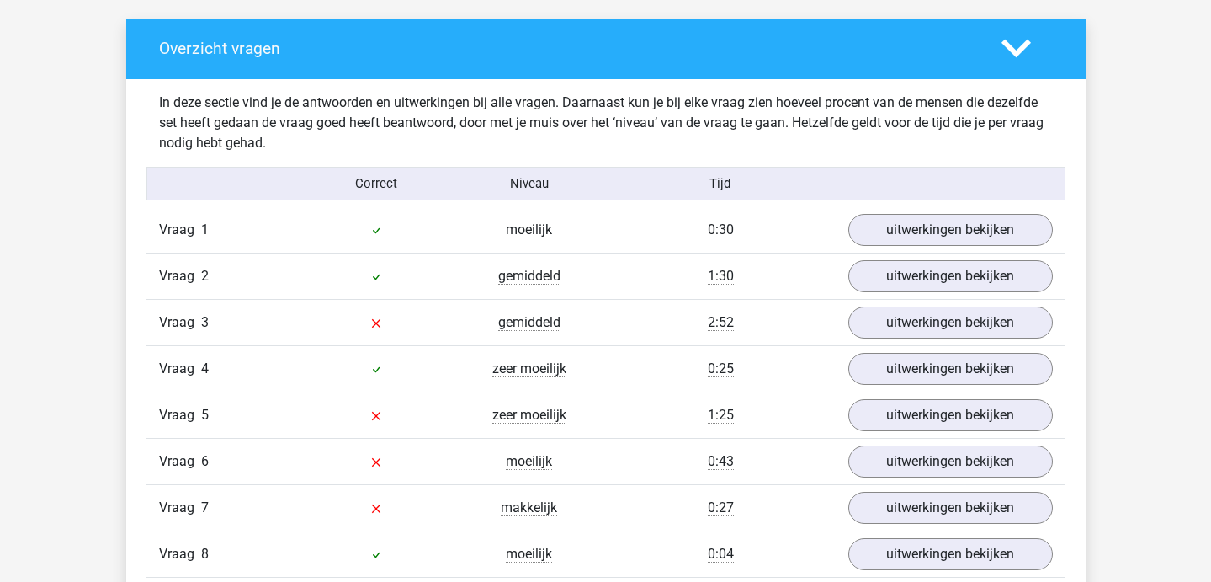
scroll to position [981, 0]
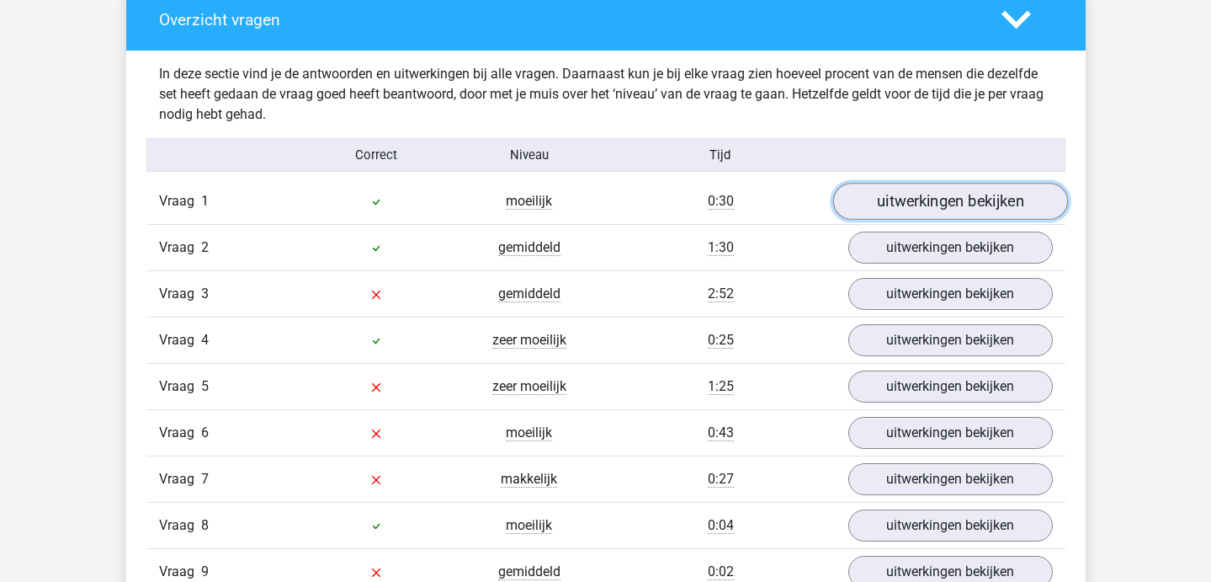
click at [900, 203] on link "uitwerkingen bekijken" at bounding box center [950, 201] width 235 height 37
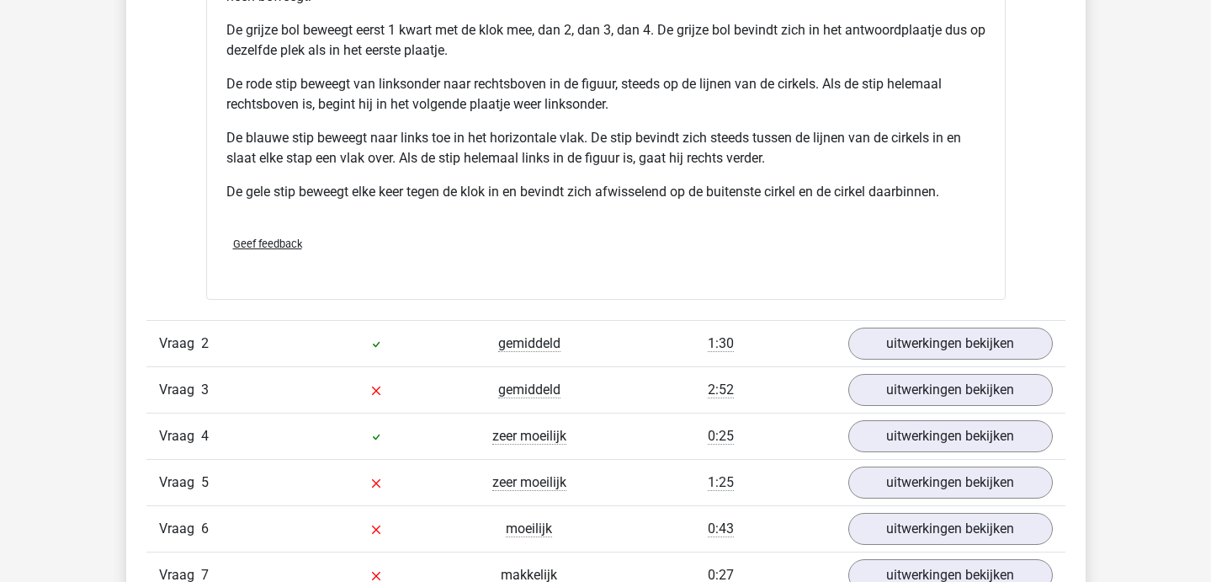
scroll to position [2057, 0]
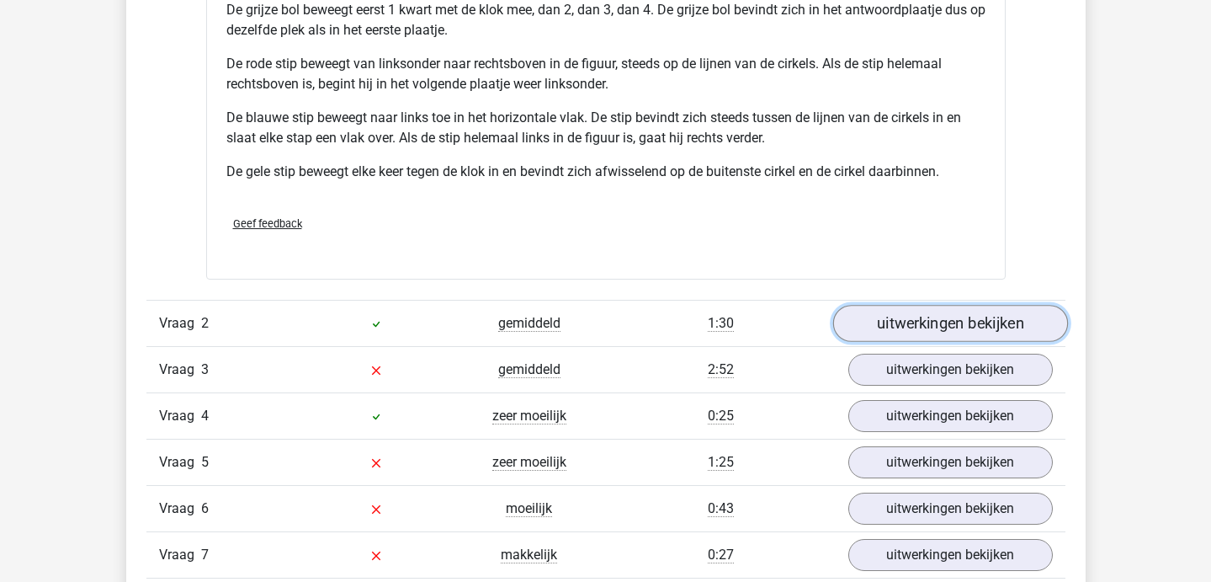
click at [902, 316] on link "uitwerkingen bekijken" at bounding box center [950, 323] width 235 height 37
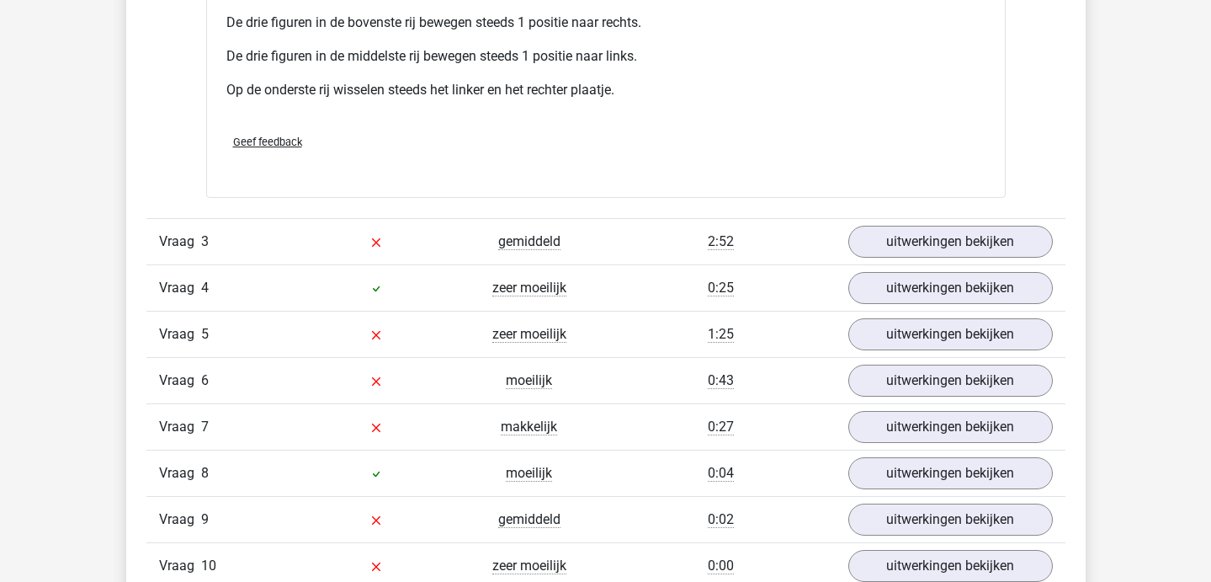
scroll to position [3223, 0]
click at [873, 242] on link "uitwerkingen bekijken" at bounding box center [950, 242] width 235 height 37
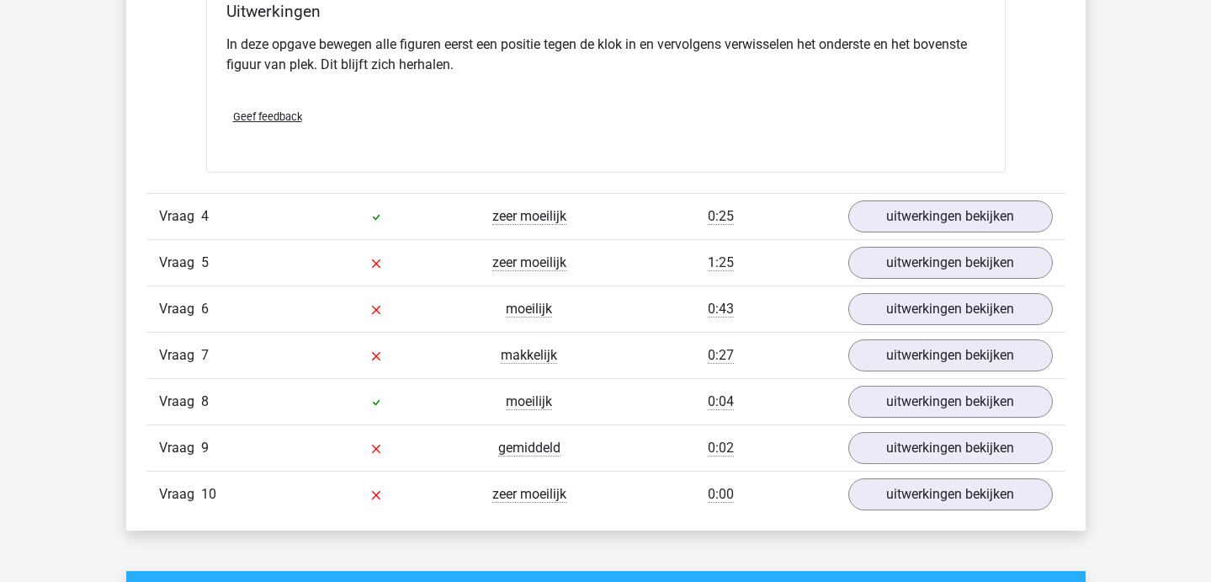
scroll to position [4260, 0]
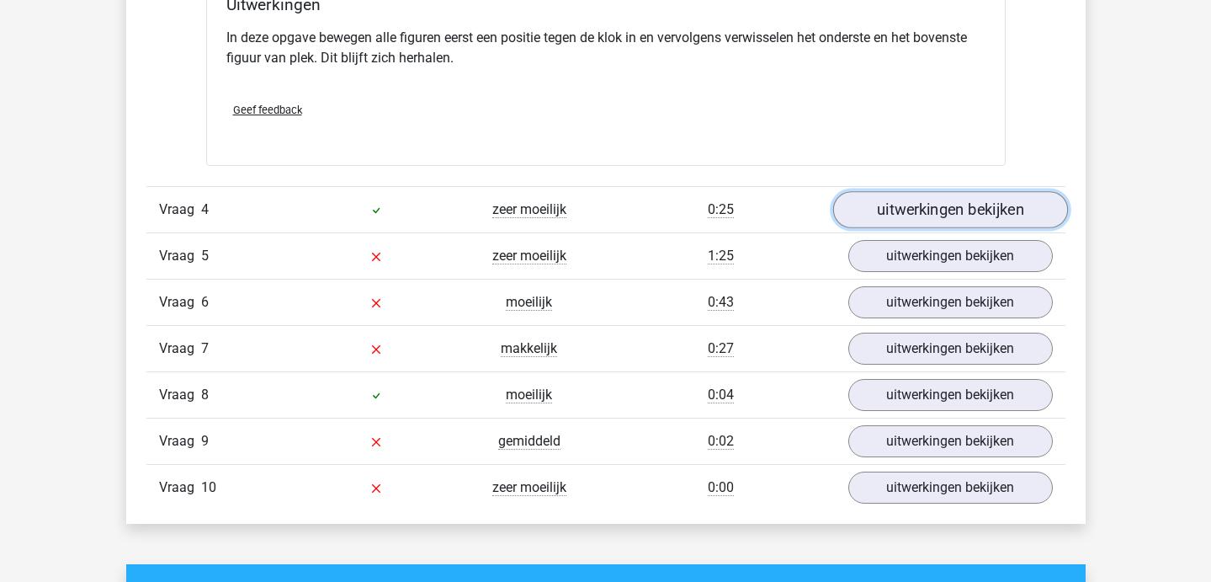
click at [924, 199] on link "uitwerkingen bekijken" at bounding box center [950, 209] width 235 height 37
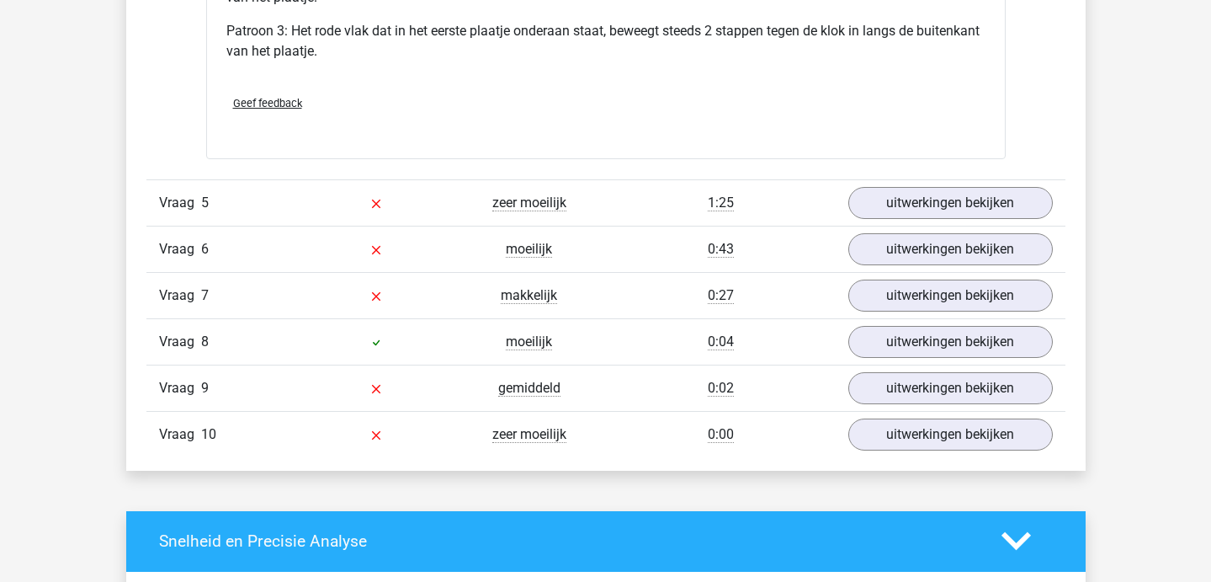
scroll to position [5424, 0]
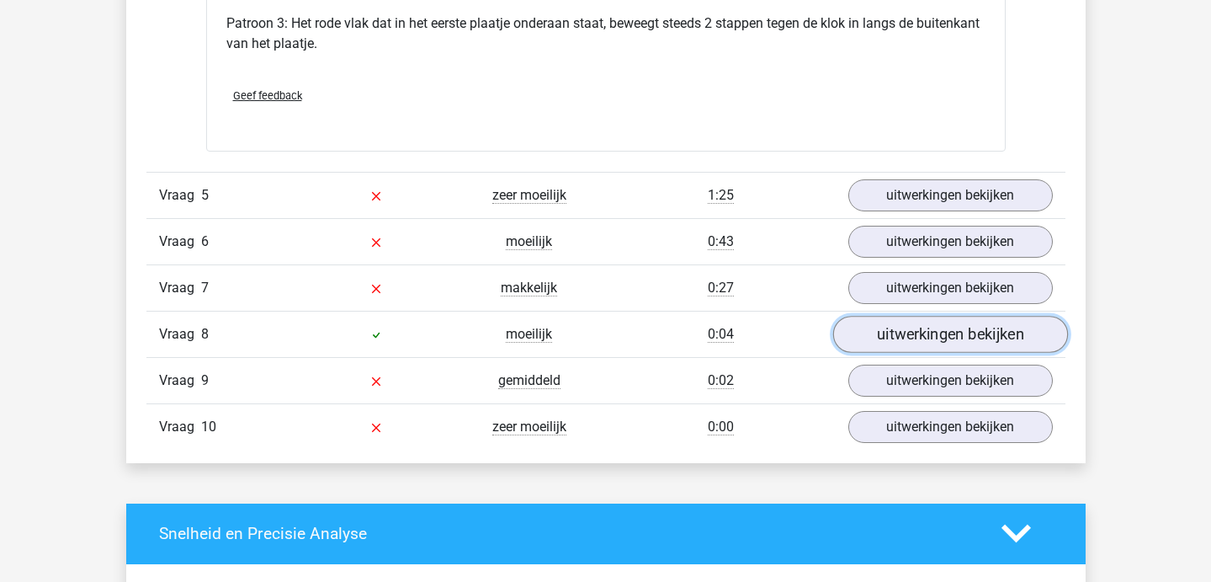
click at [881, 343] on link "uitwerkingen bekijken" at bounding box center [950, 334] width 235 height 37
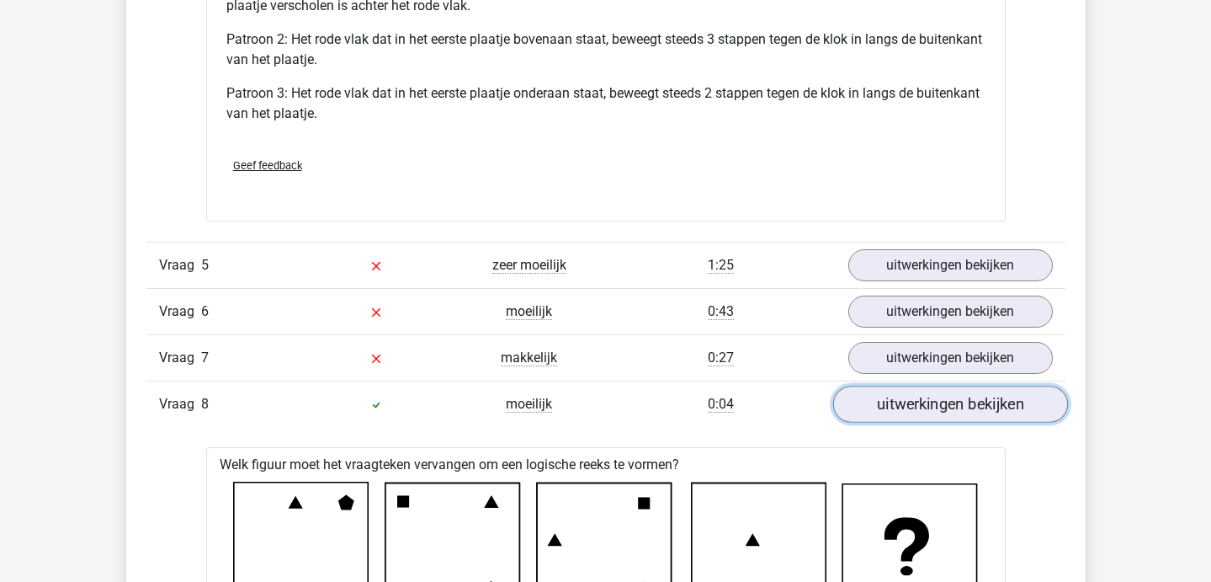
scroll to position [5345, 0]
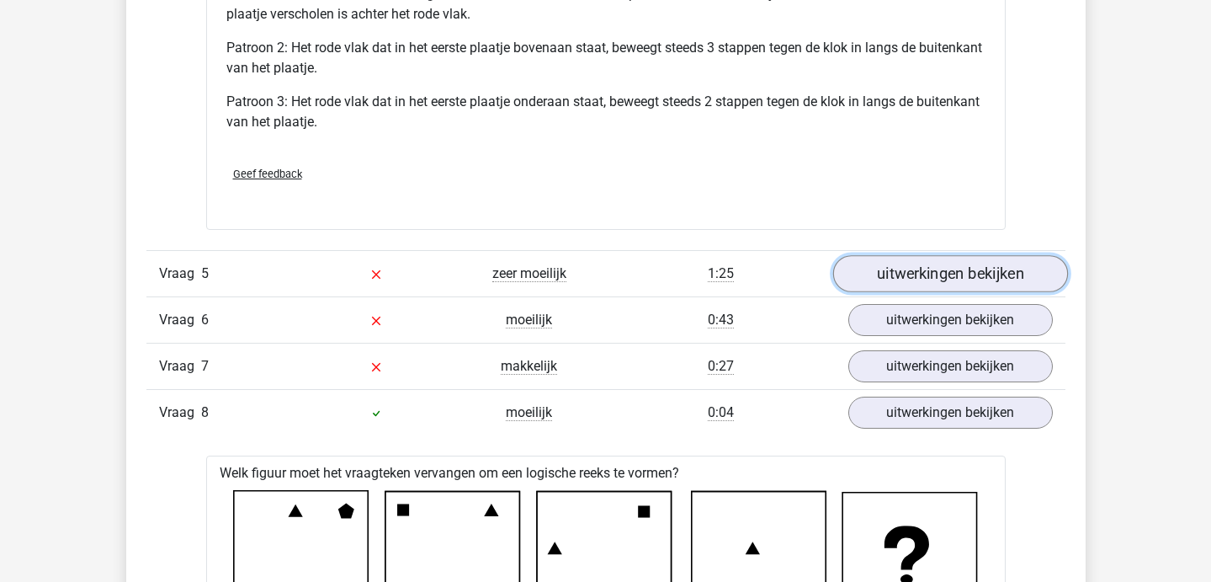
click at [888, 267] on link "uitwerkingen bekijken" at bounding box center [950, 273] width 235 height 37
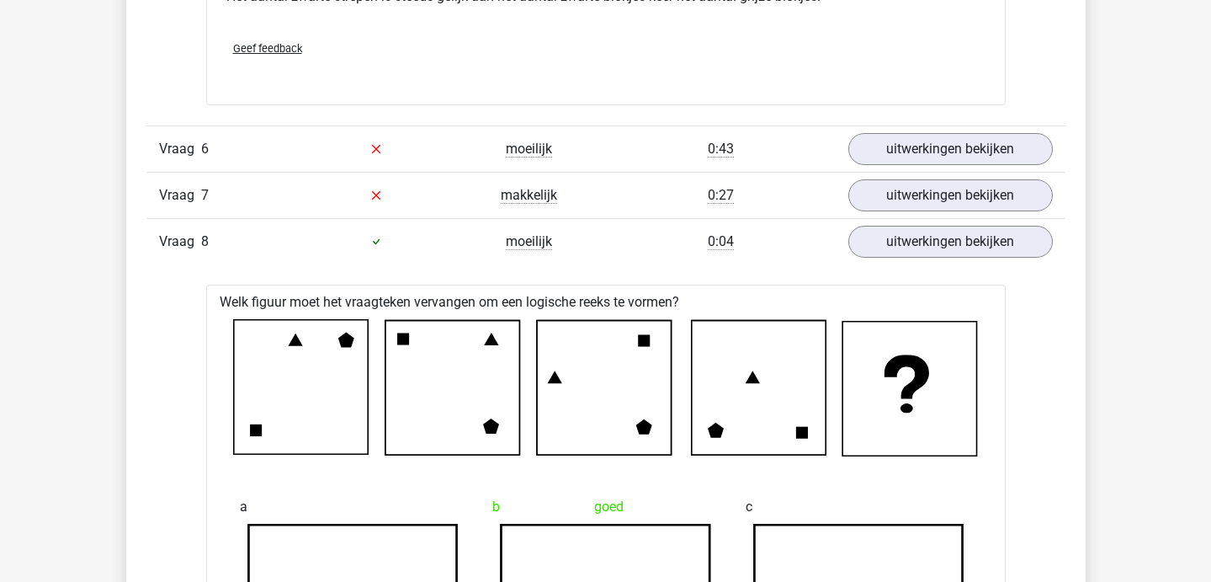
scroll to position [6516, 0]
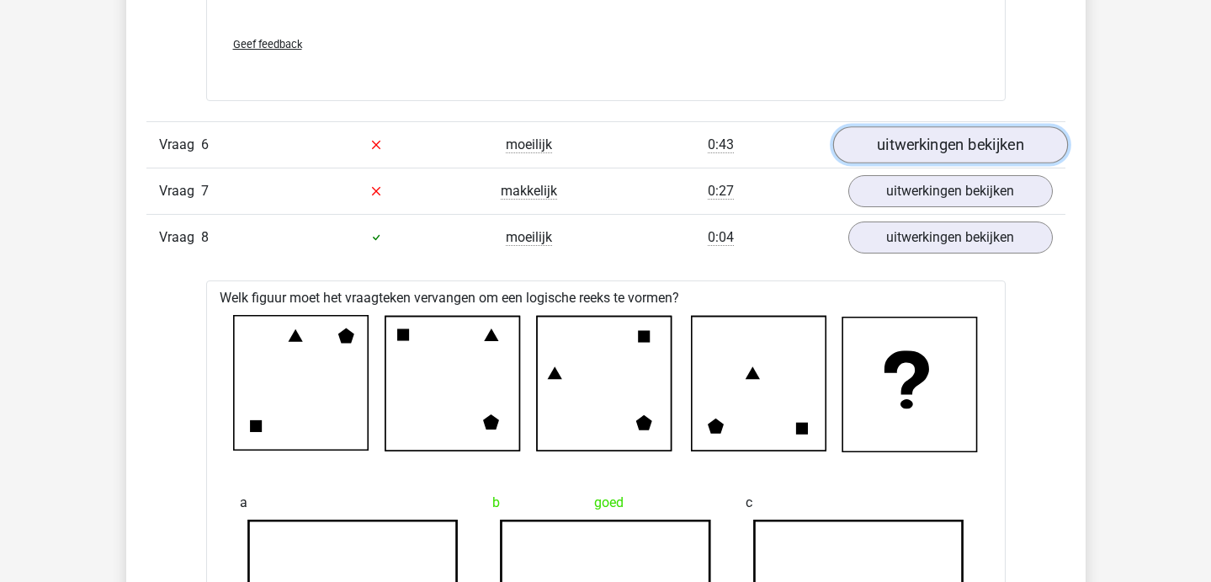
click at [902, 156] on link "uitwerkingen bekijken" at bounding box center [950, 144] width 235 height 37
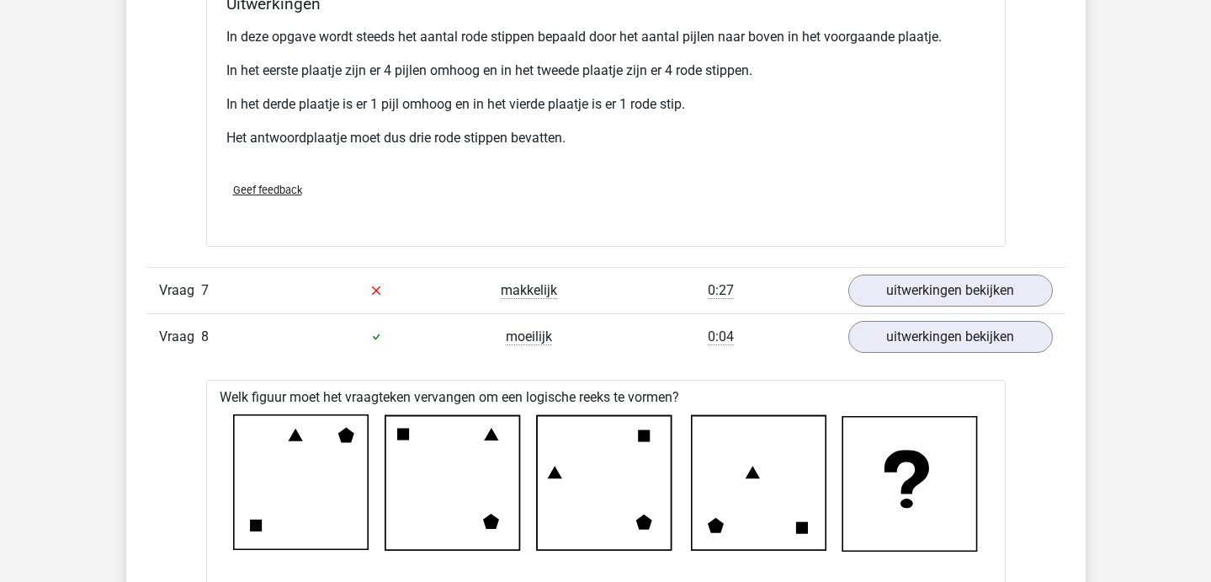
scroll to position [7474, 0]
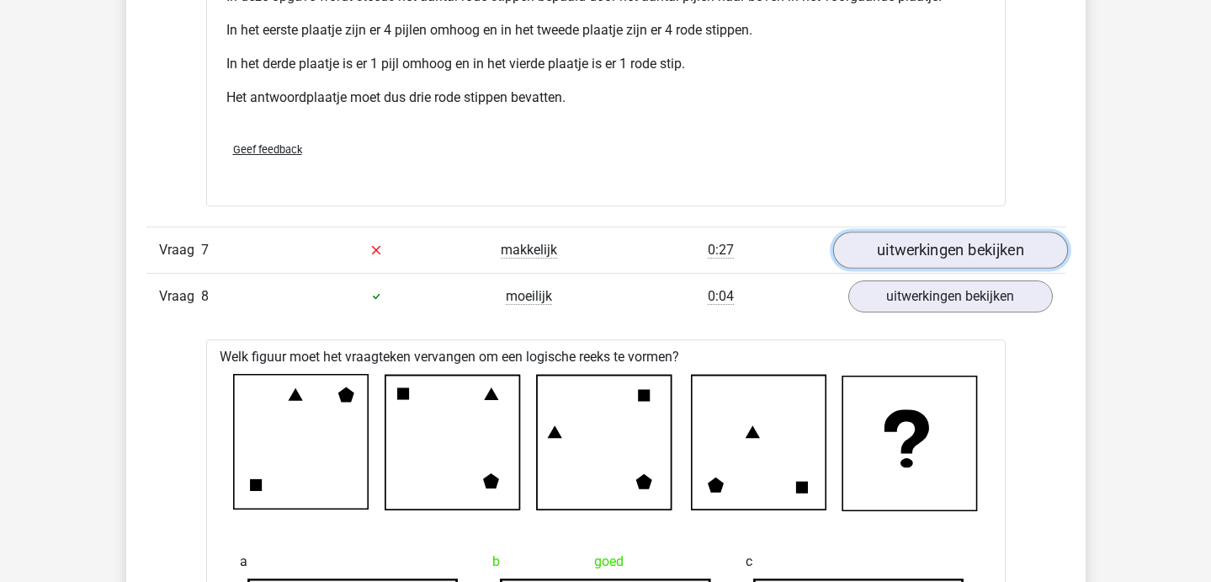
click at [859, 258] on link "uitwerkingen bekijken" at bounding box center [950, 249] width 235 height 37
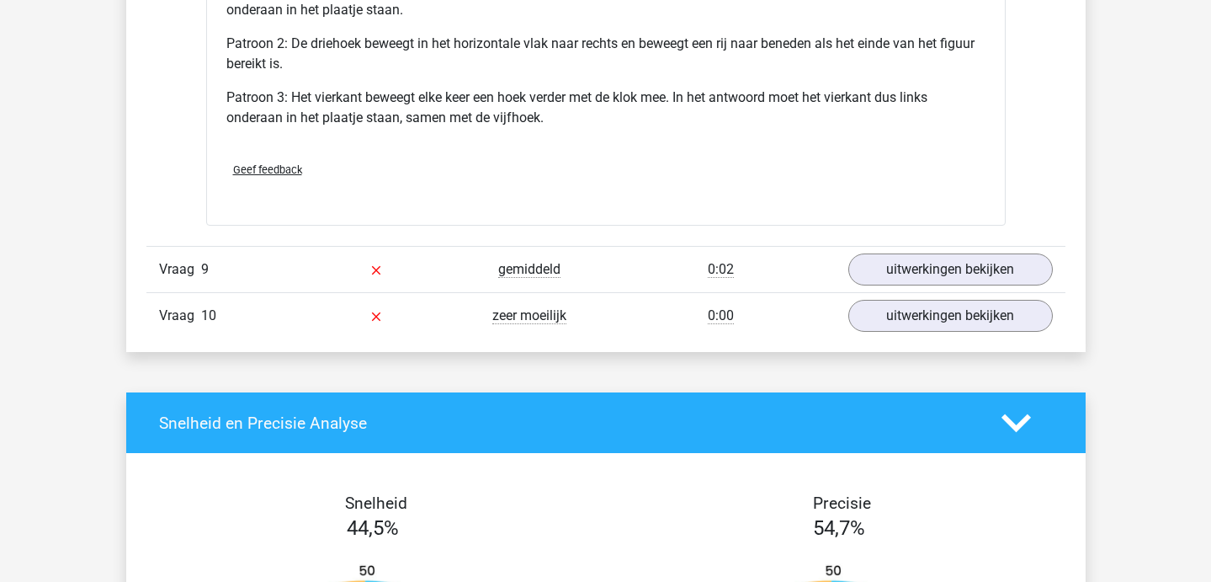
scroll to position [9650, 0]
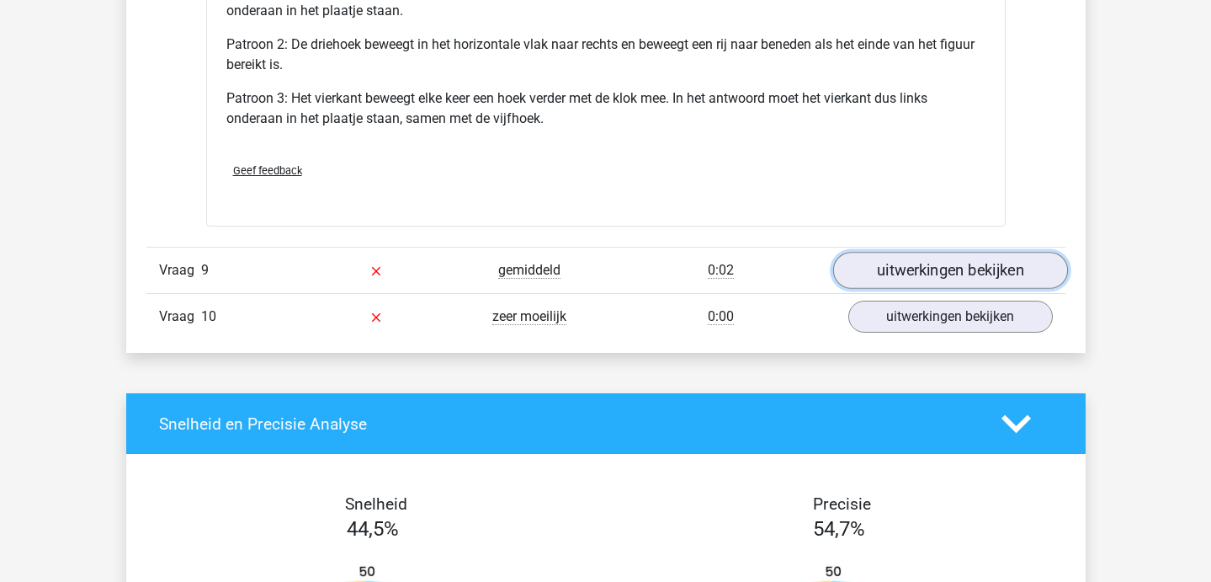
click at [880, 270] on link "uitwerkingen bekijken" at bounding box center [950, 270] width 235 height 37
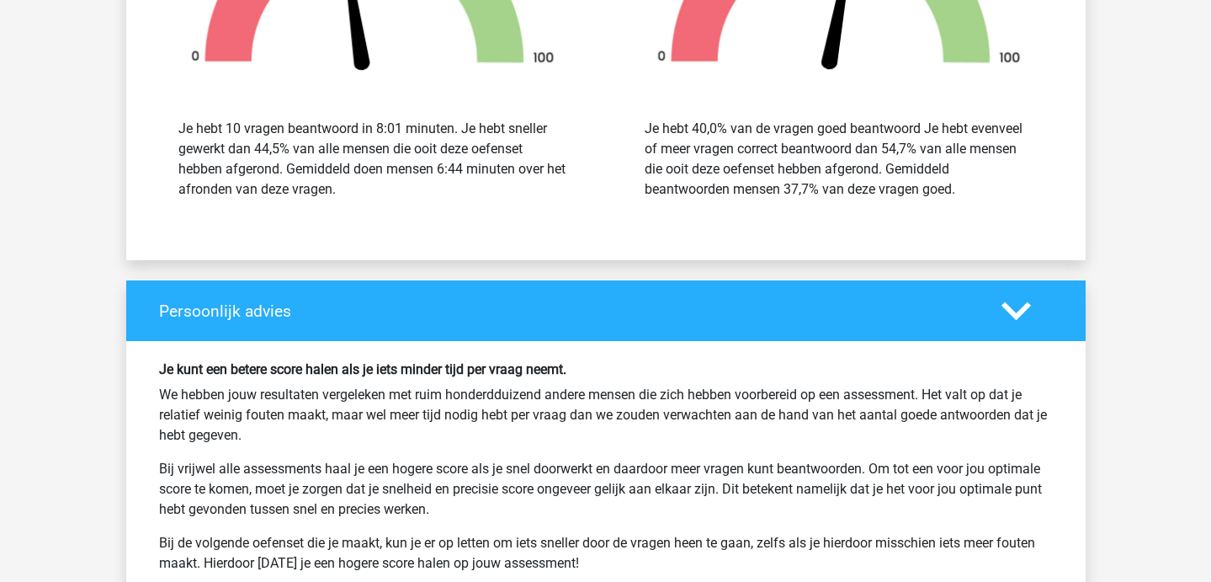
scroll to position [11377, 0]
